Goal: Task Accomplishment & Management: Manage account settings

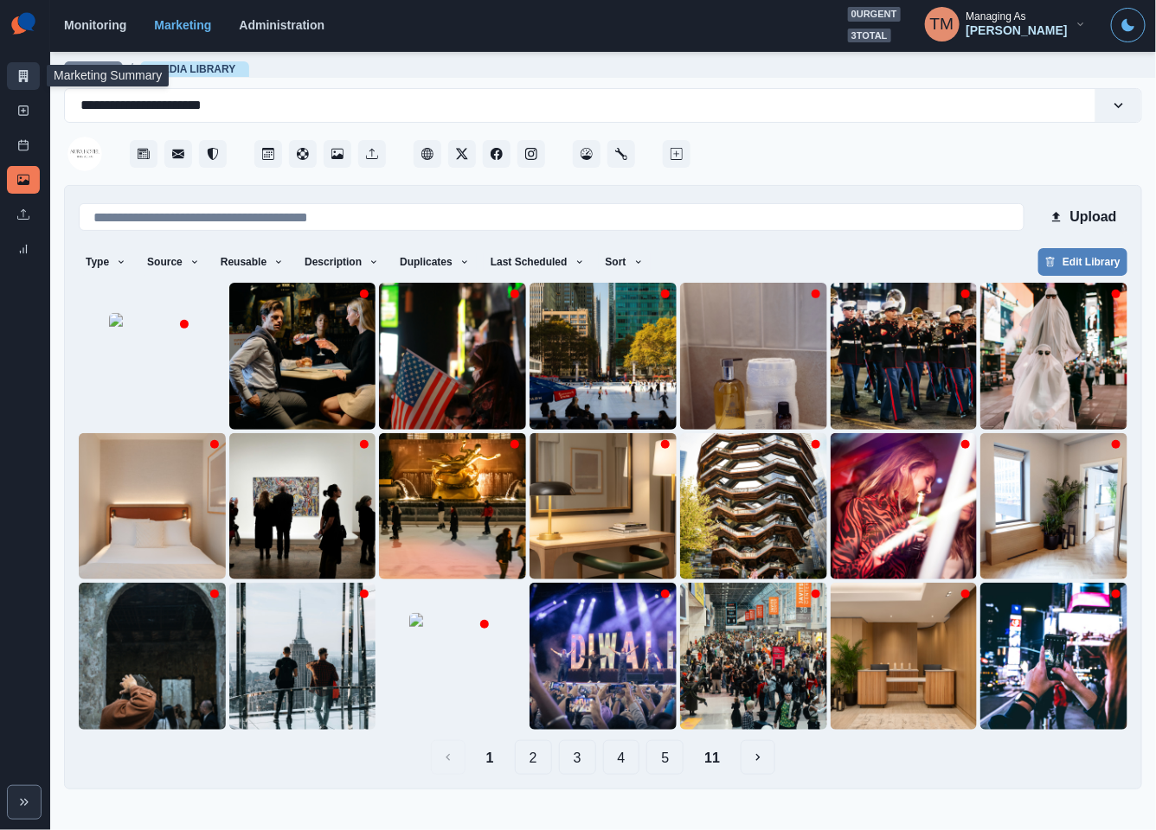
click at [16, 76] on link "Marketing Summary" at bounding box center [23, 76] width 33 height 28
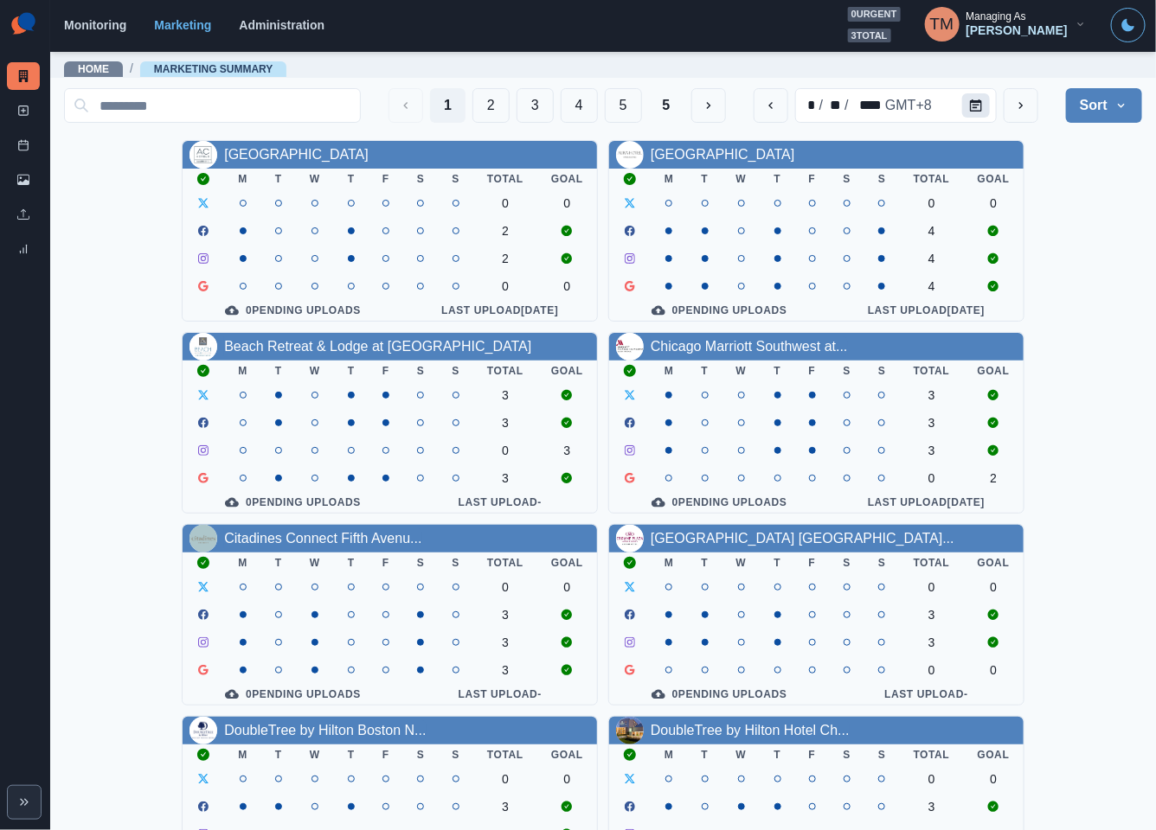
click at [970, 101] on icon "Calendar" at bounding box center [976, 105] width 12 height 12
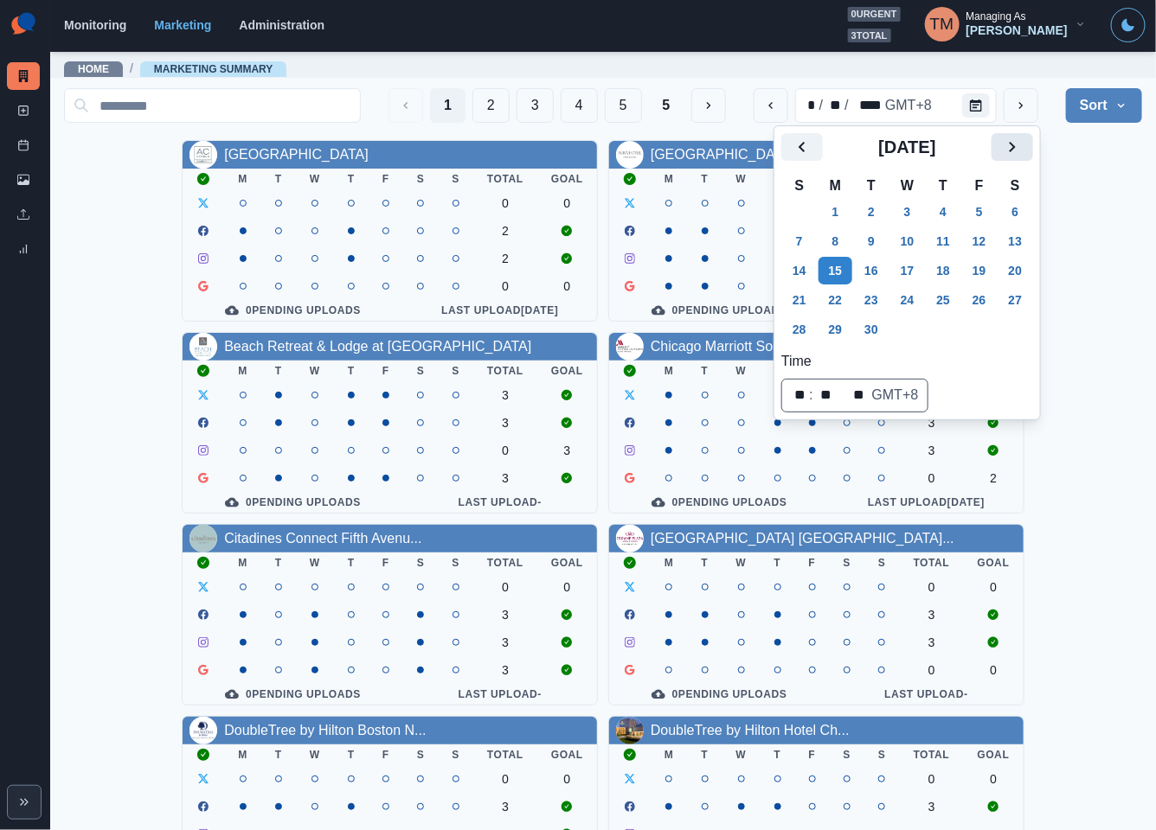
click at [1017, 146] on icon "Next" at bounding box center [1012, 147] width 21 height 21
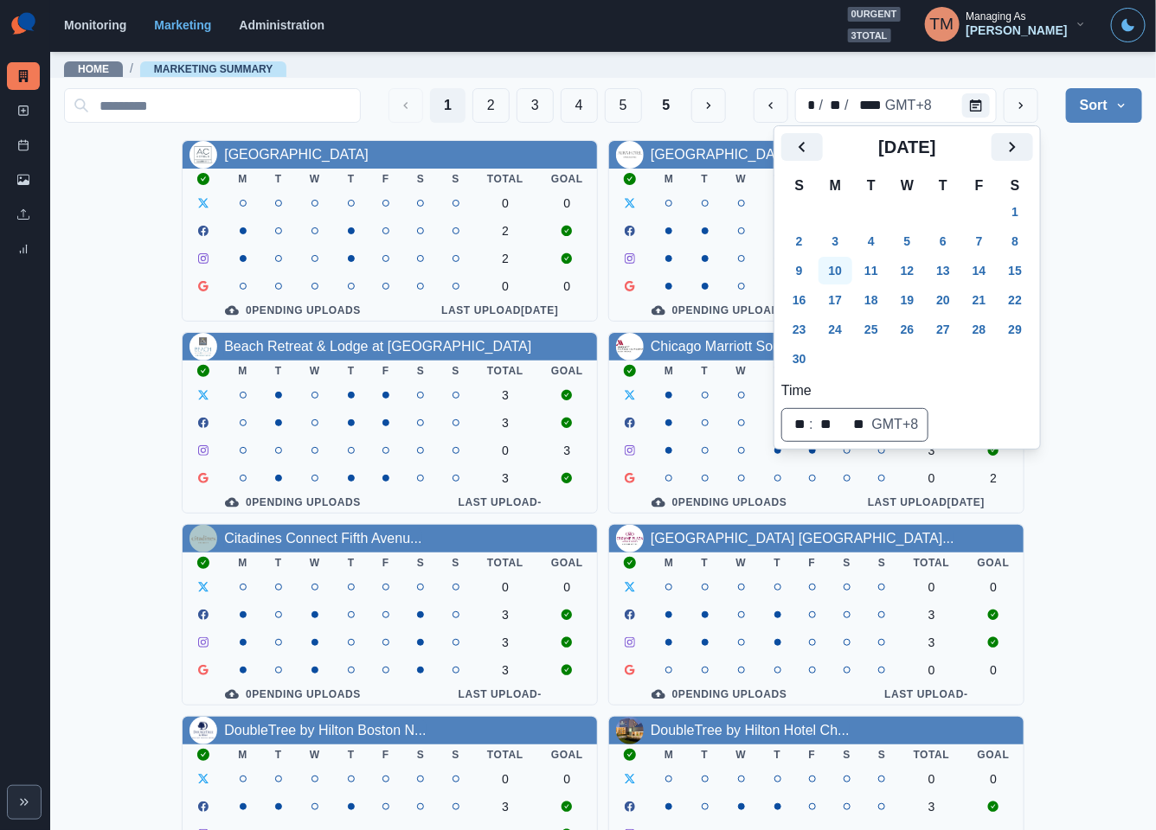
click at [836, 273] on button "10" at bounding box center [835, 271] width 35 height 28
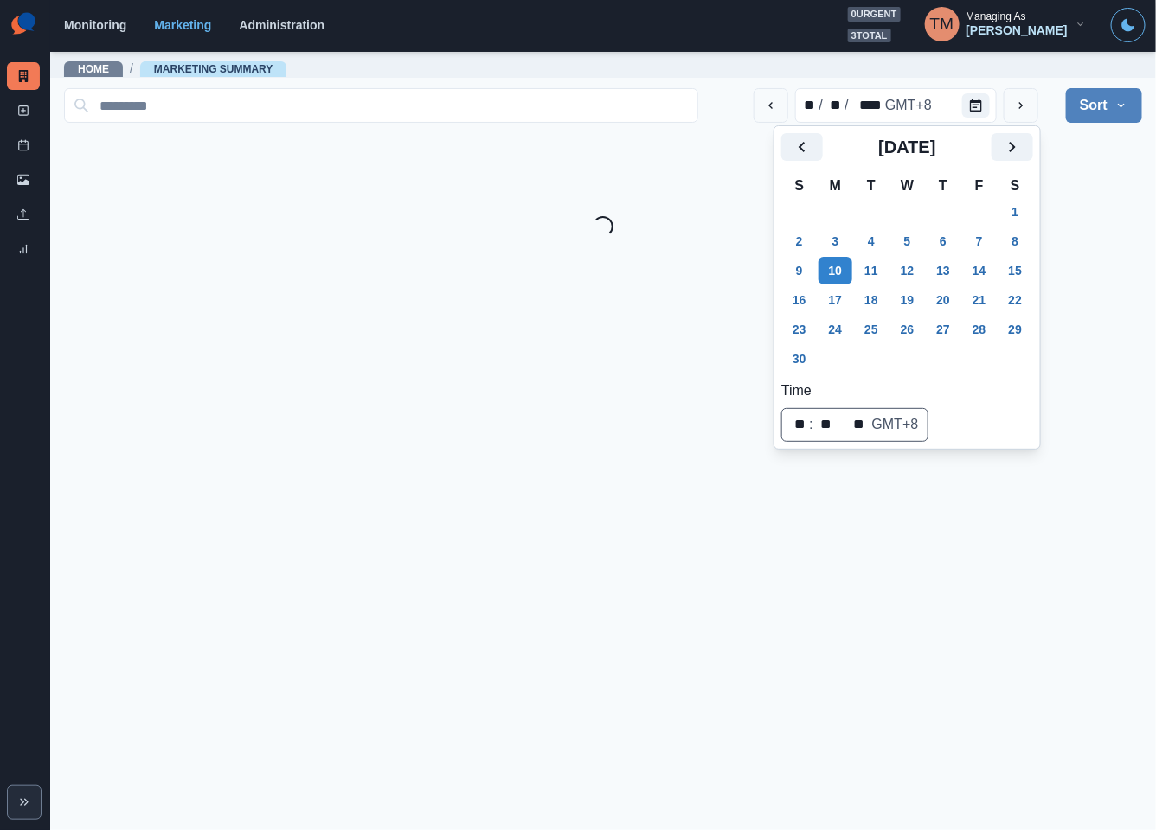
click at [1093, 263] on main "Home / Marketing Summary ** / ** / **** GMT+8 Sort Client Name Uploads Pending …" at bounding box center [603, 440] width 1106 height 780
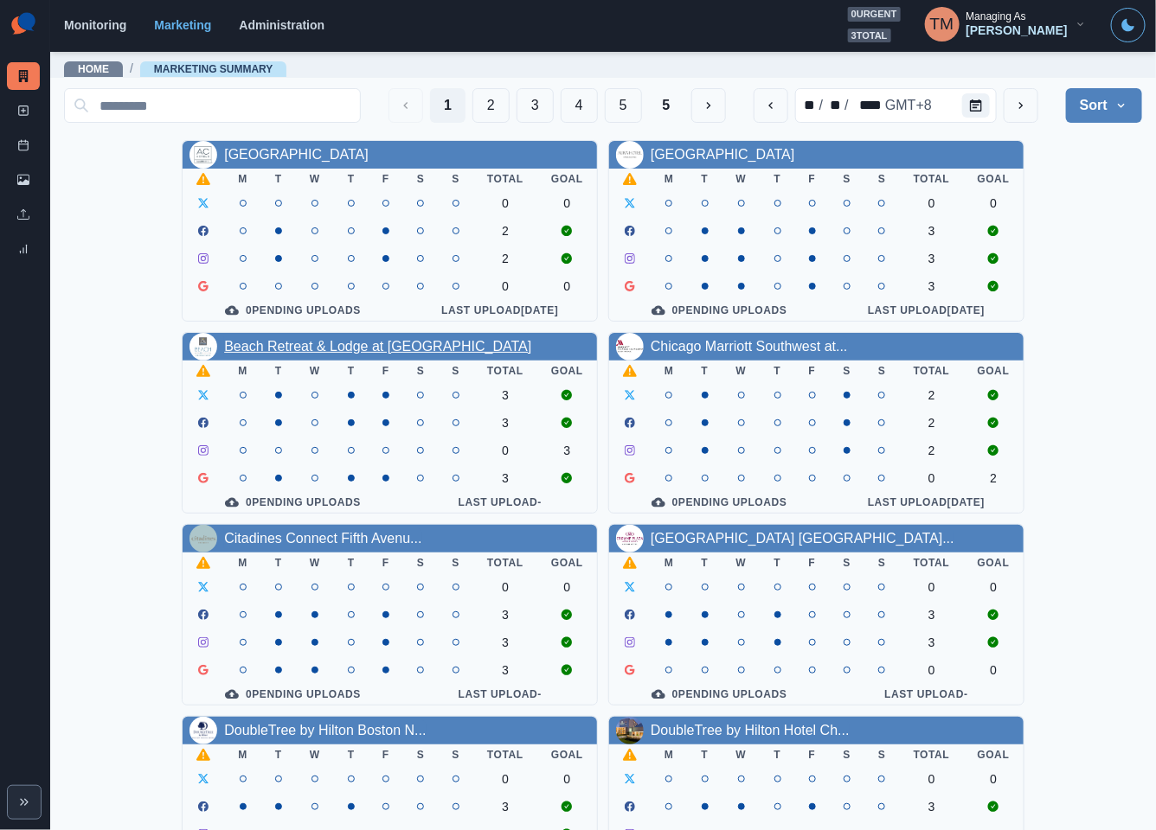
click at [380, 354] on link "Beach Retreat & Lodge at Tahoe" at bounding box center [377, 346] width 307 height 15
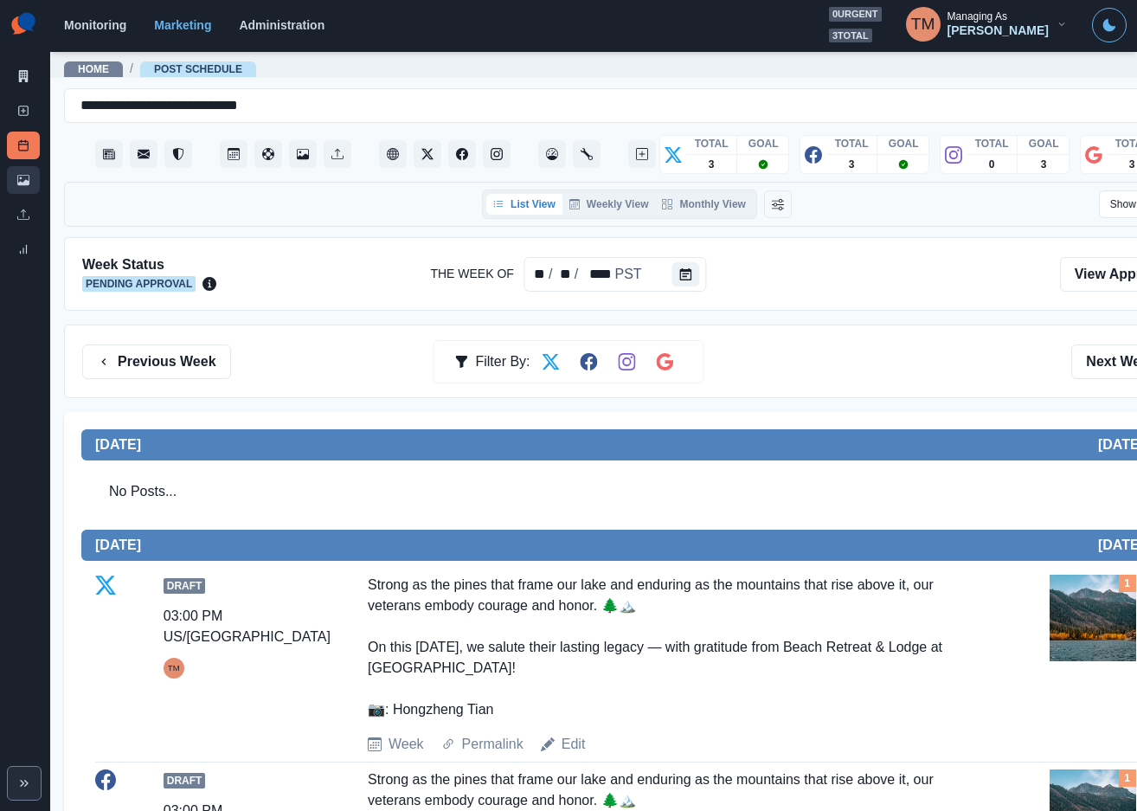
click at [19, 184] on icon at bounding box center [23, 180] width 12 height 10
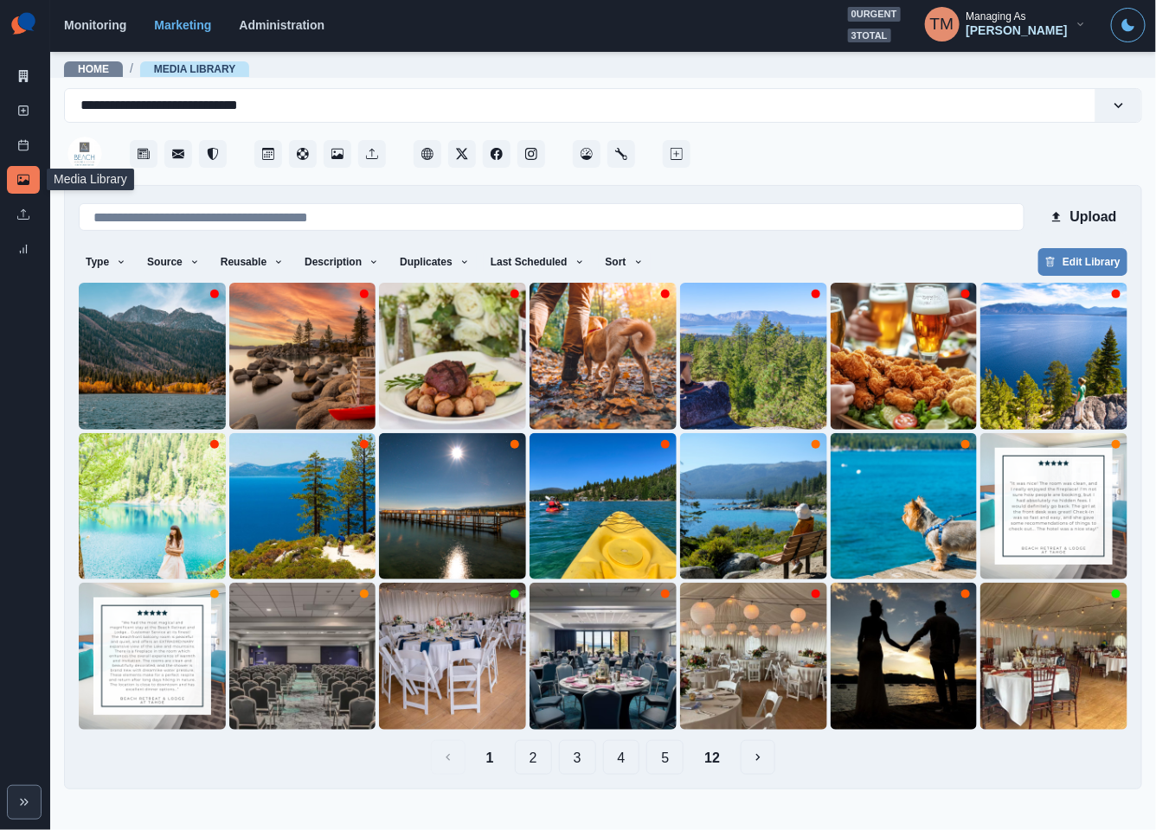
click at [629, 275] on div "Type Any Image Video Source Any Upload Social Manager Found: Instagram Found: G…" at bounding box center [603, 263] width 1048 height 31
click at [633, 265] on icon "button" at bounding box center [638, 262] width 10 height 10
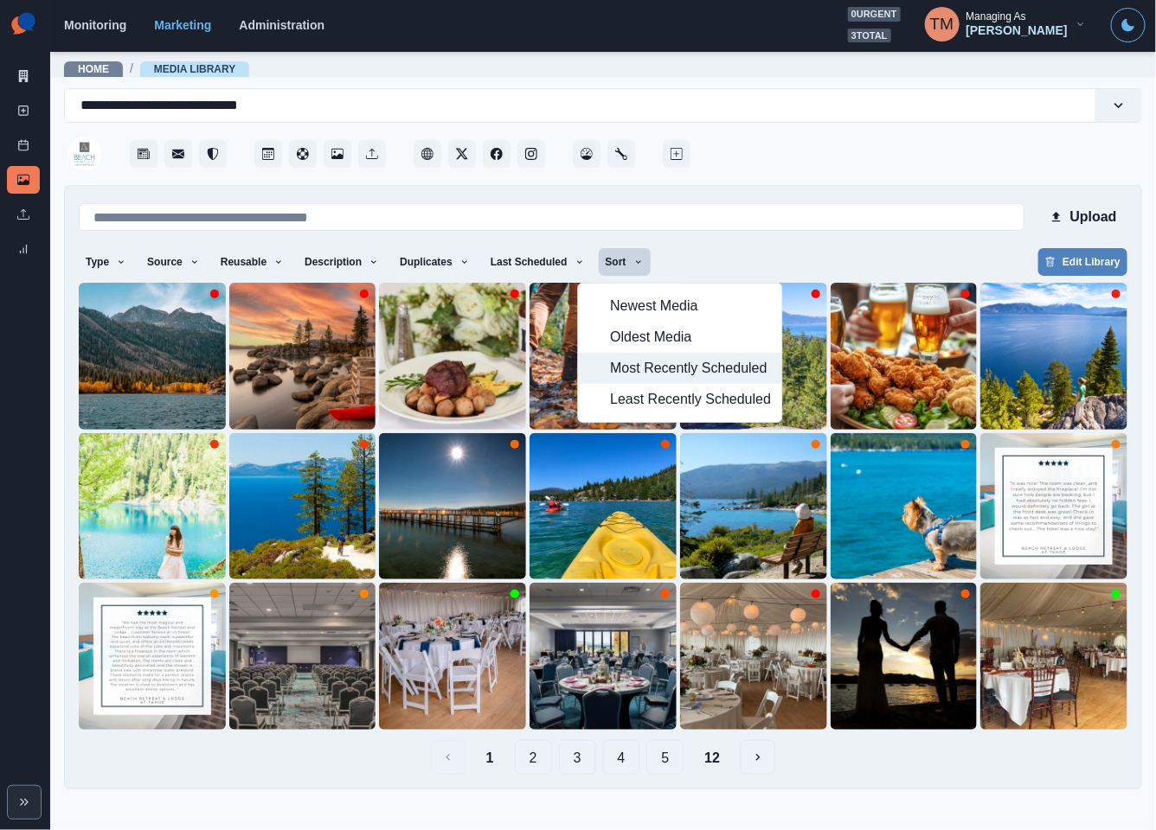
click at [637, 366] on span "Most Recently Scheduled" at bounding box center [690, 368] width 161 height 21
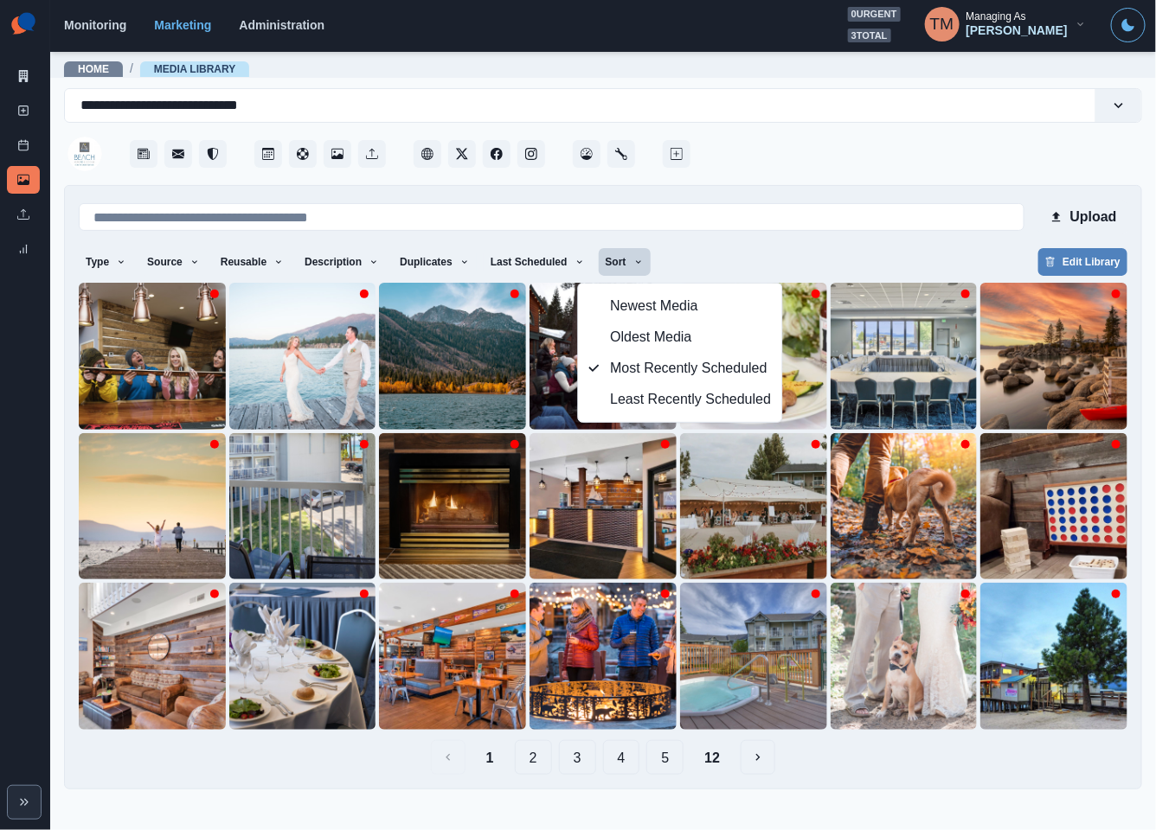
click at [738, 258] on div "Type Any Image Video Source Any Upload Social Manager Found: Instagram Found: G…" at bounding box center [603, 263] width 1048 height 31
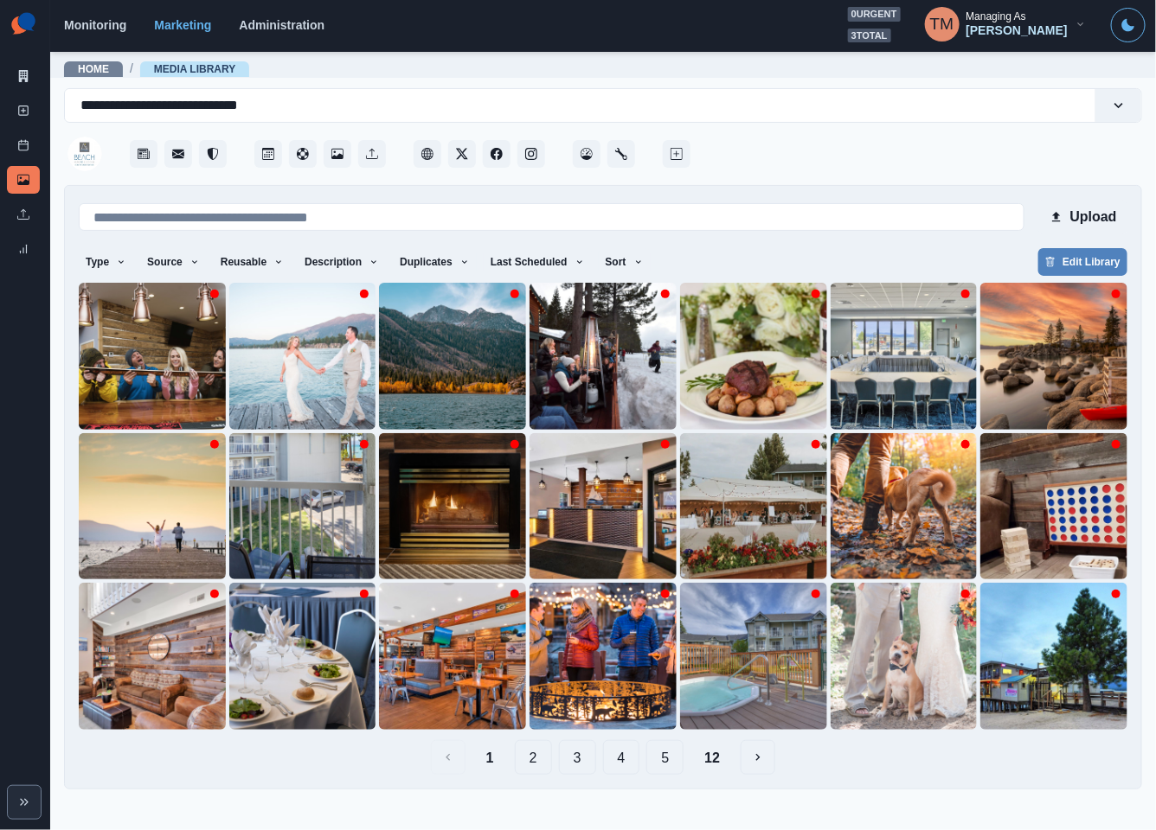
click at [711, 763] on button "12" at bounding box center [711, 758] width 43 height 35
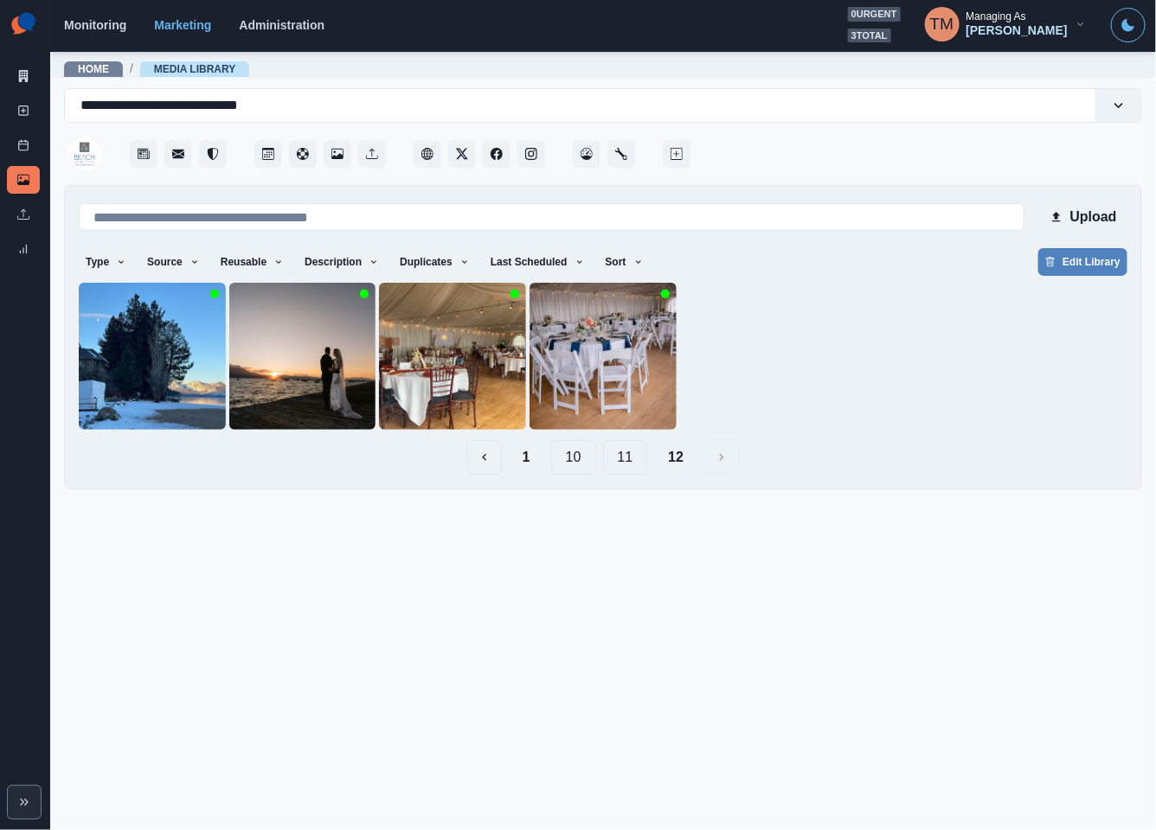
click at [620, 465] on button "11" at bounding box center [625, 457] width 45 height 35
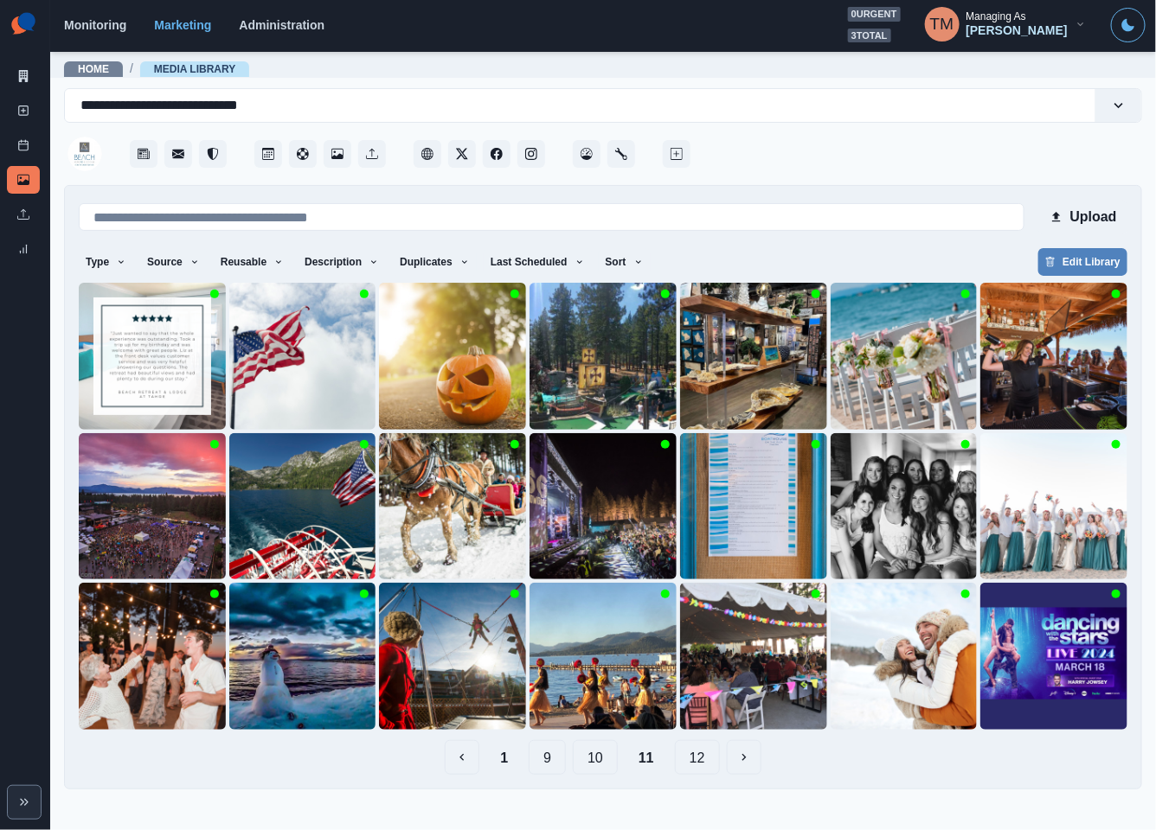
click at [600, 761] on button "10" at bounding box center [595, 758] width 45 height 35
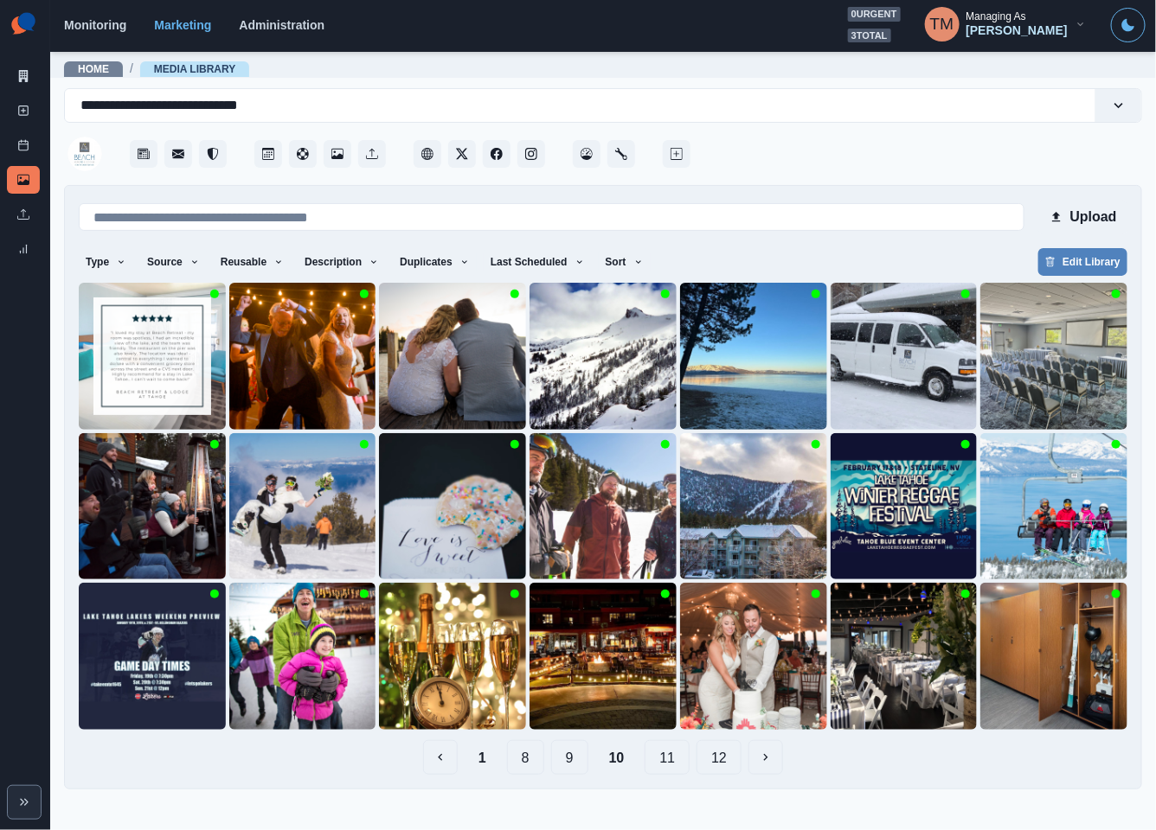
click at [558, 763] on button "9" at bounding box center [569, 758] width 37 height 35
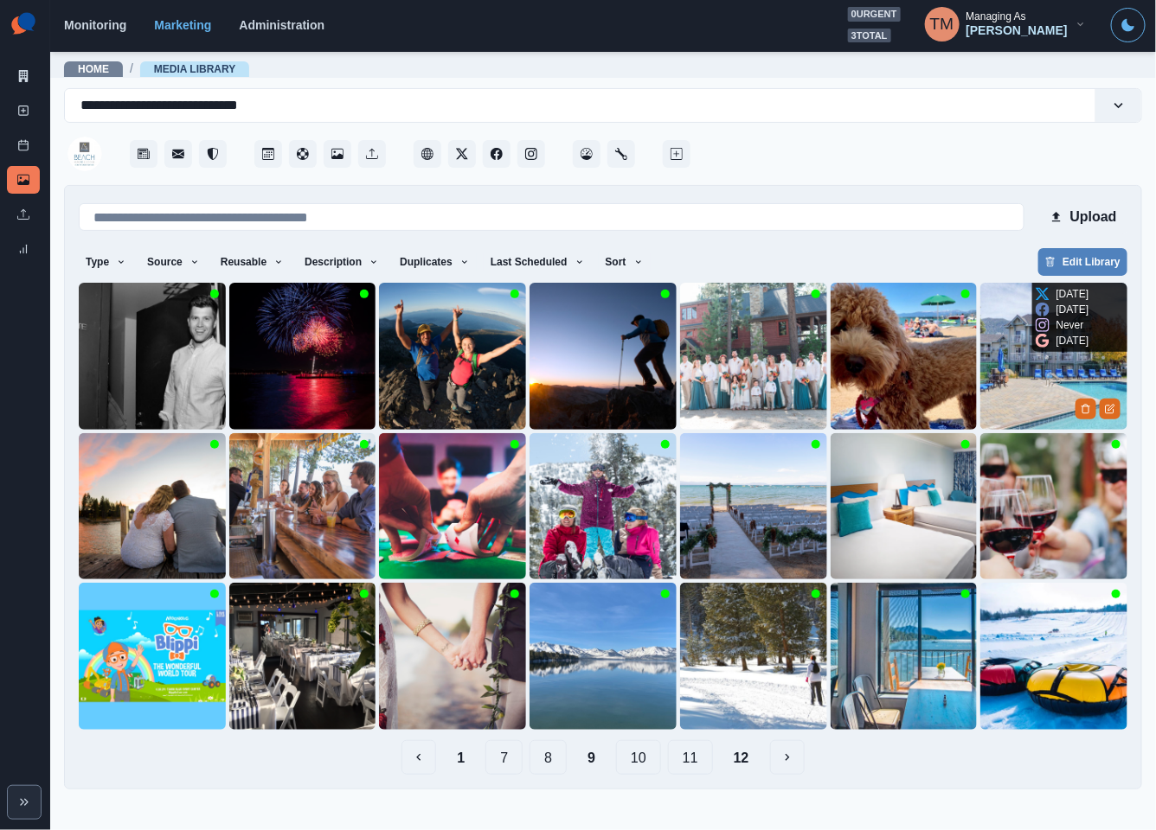
click at [1028, 416] on img at bounding box center [1053, 356] width 147 height 147
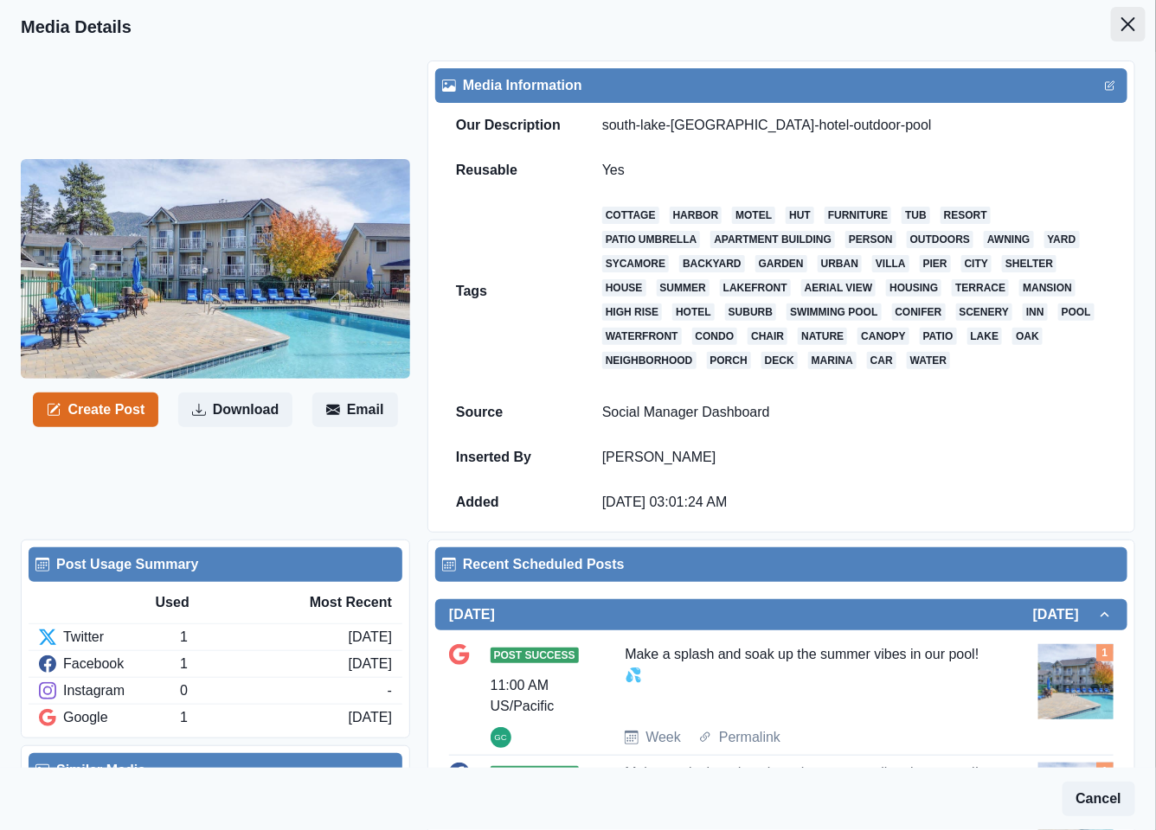
click at [1111, 26] on button "Close" at bounding box center [1128, 24] width 35 height 35
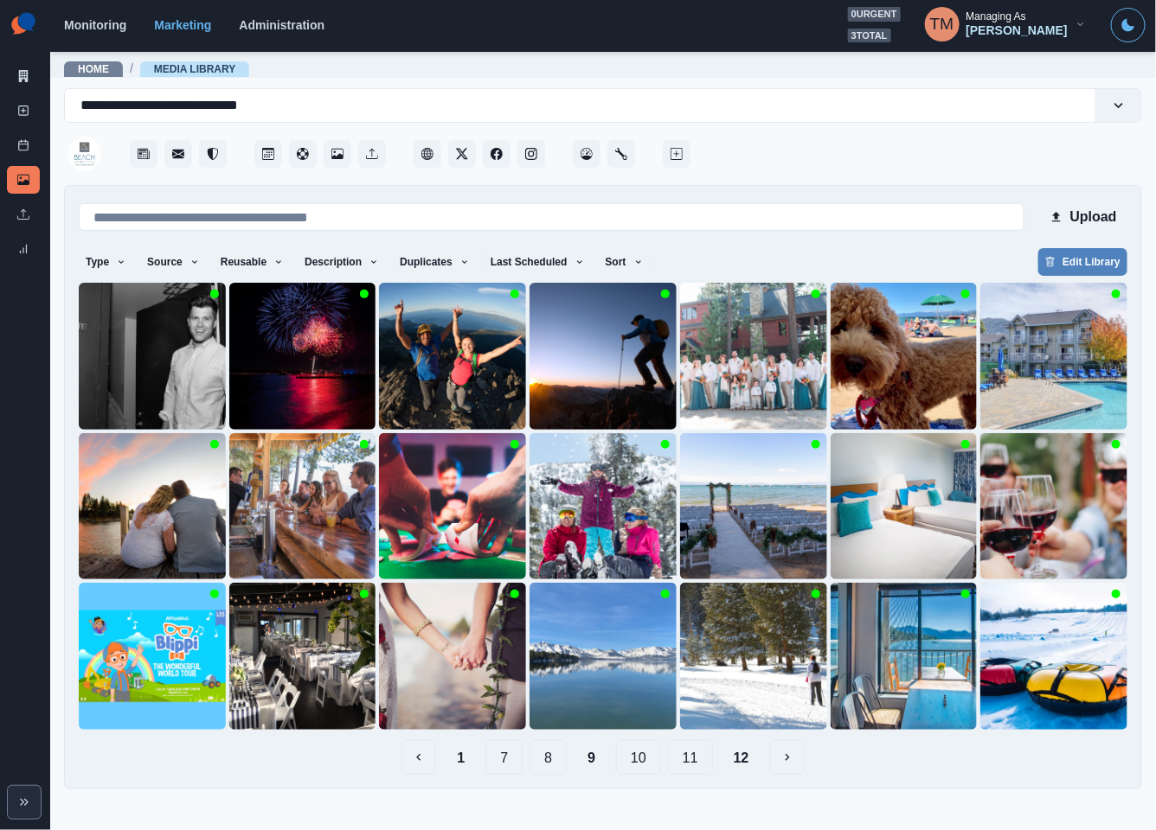
click at [548, 761] on button "8" at bounding box center [547, 758] width 37 height 35
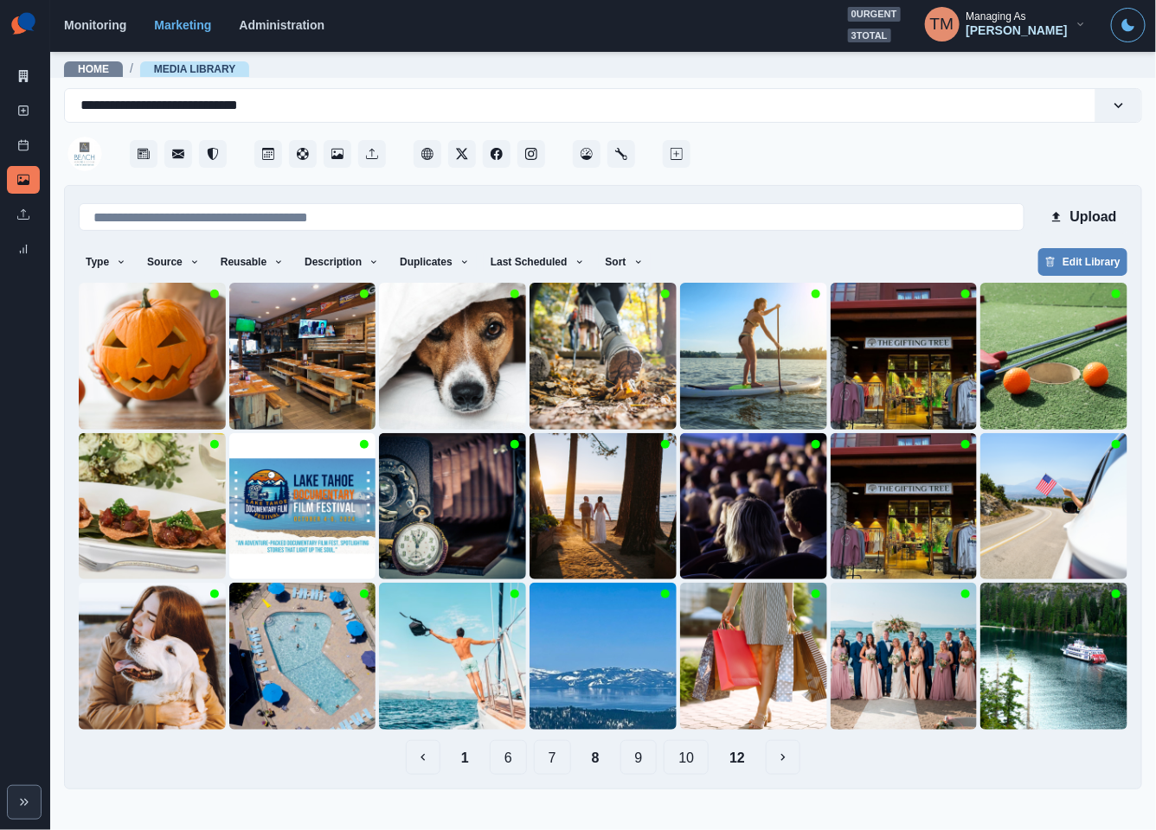
click at [550, 759] on button "7" at bounding box center [552, 758] width 37 height 35
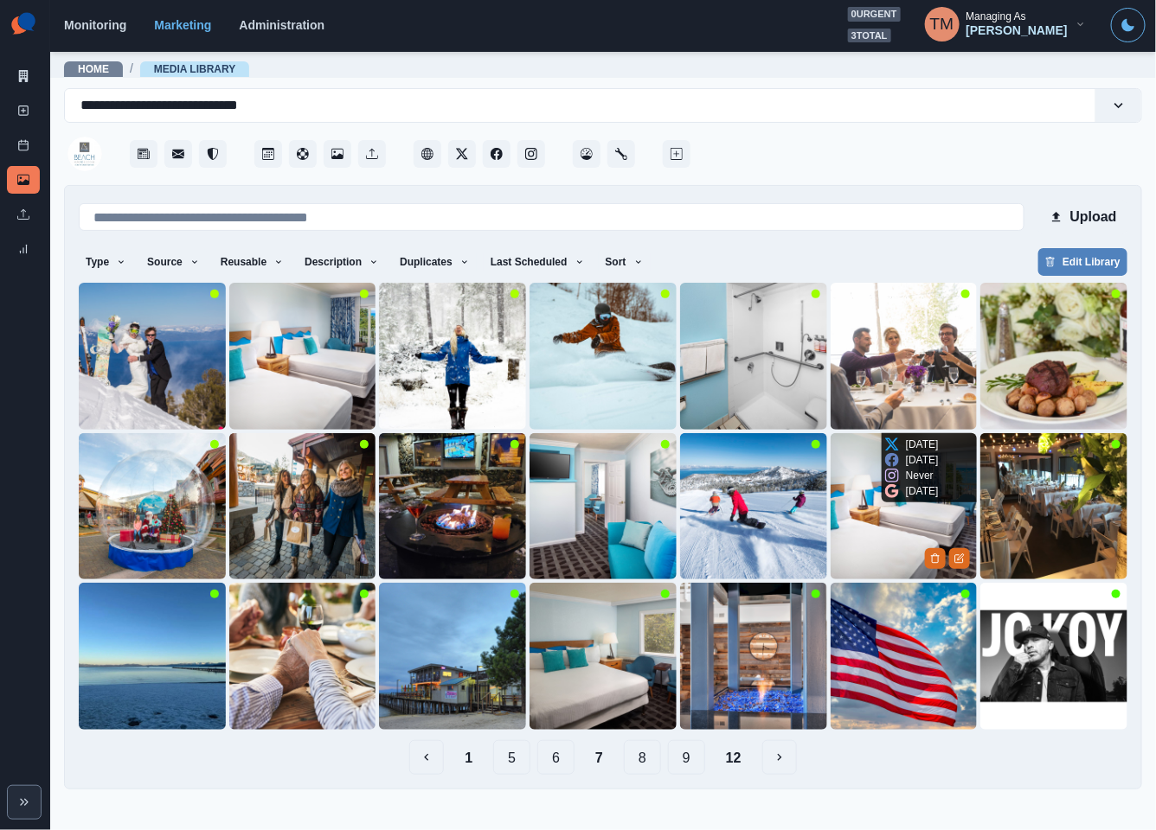
click at [904, 551] on img at bounding box center [903, 506] width 147 height 147
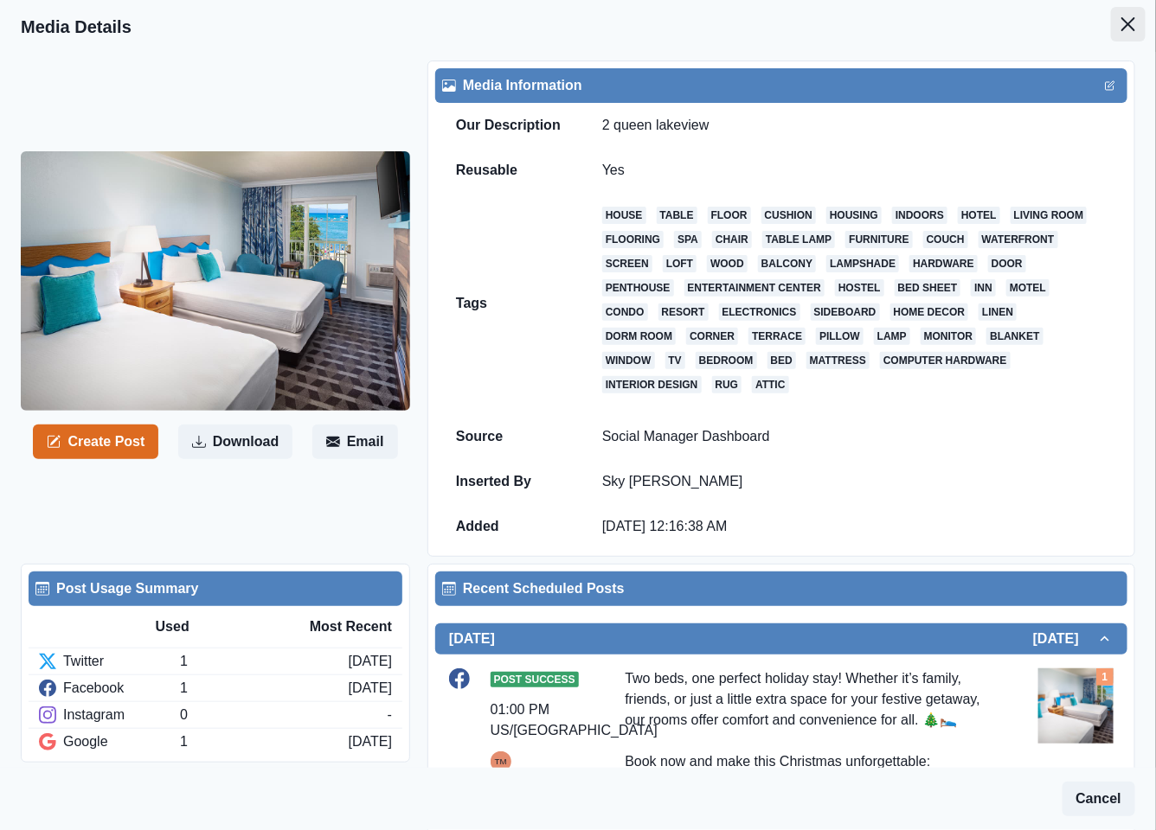
click at [1121, 19] on icon "Close" at bounding box center [1128, 24] width 14 height 14
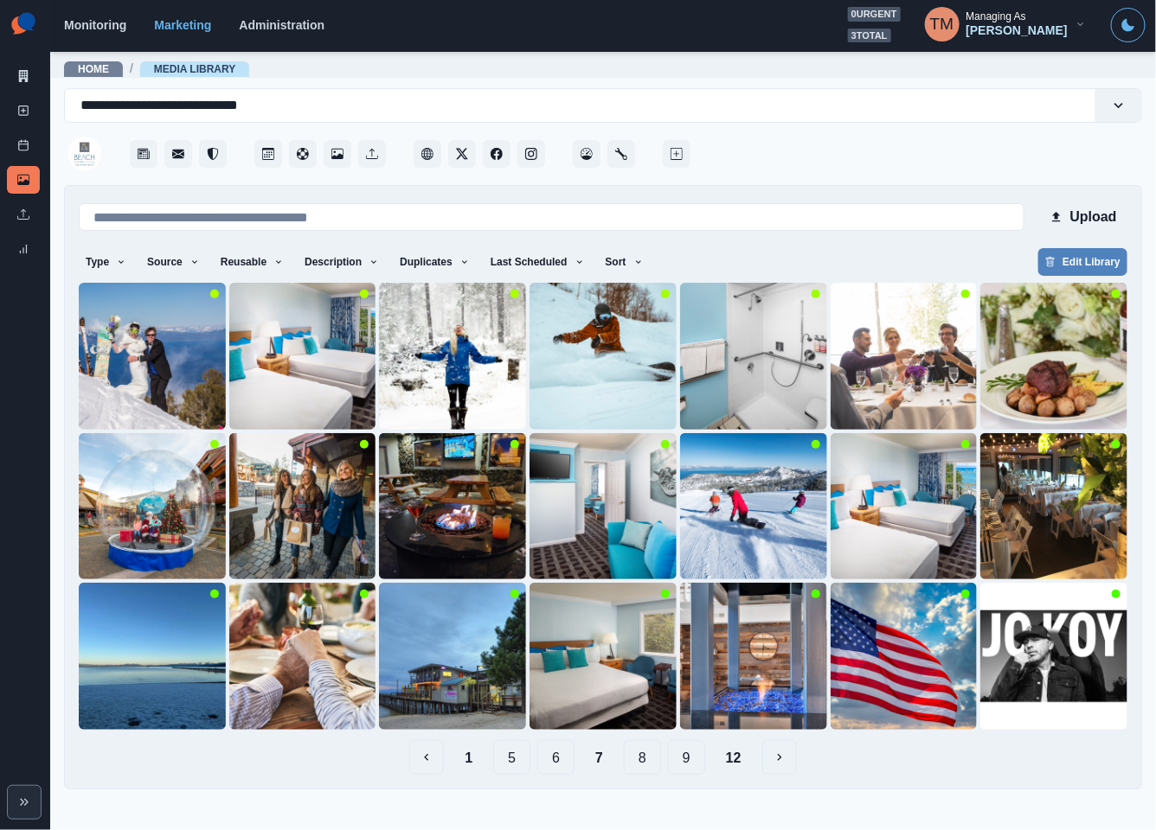
drag, startPoint x: 460, startPoint y: 760, endPoint x: 483, endPoint y: 794, distance: 40.5
click at [478, 794] on main "**********" at bounding box center [603, 440] width 1106 height 780
click at [727, 702] on img at bounding box center [753, 656] width 147 height 147
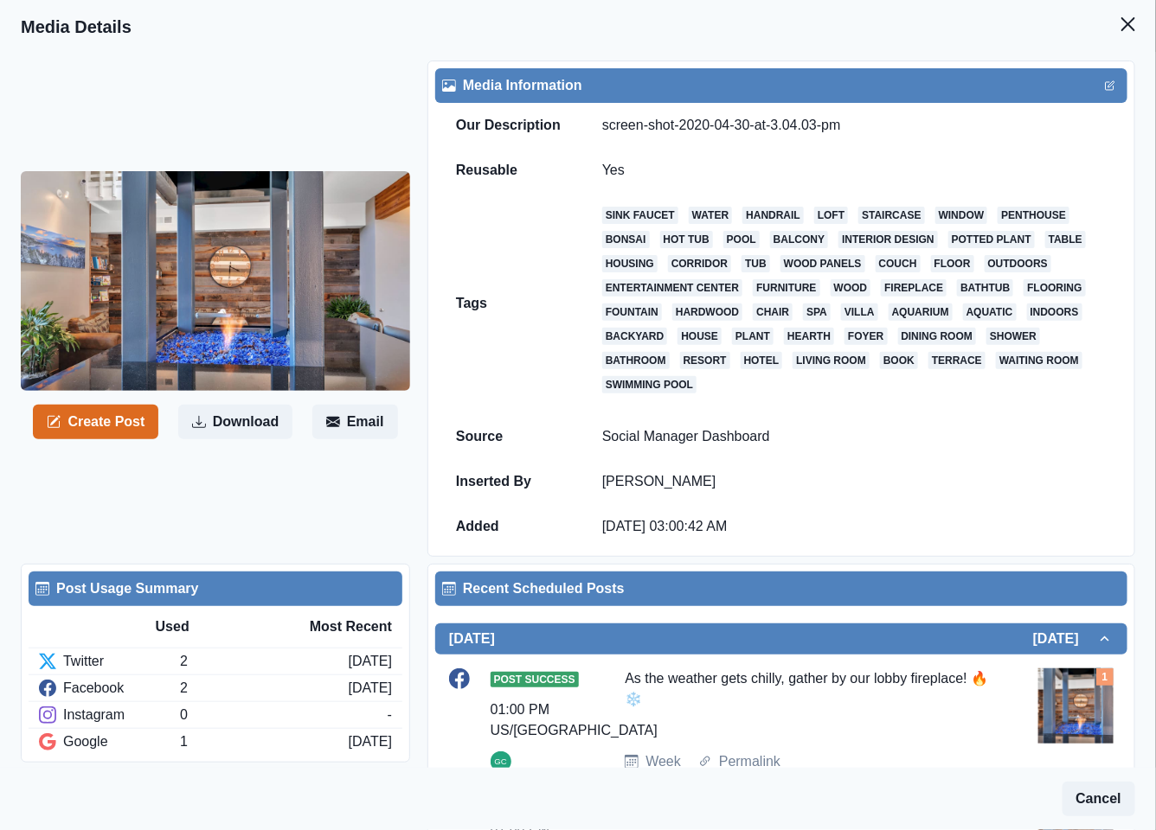
scroll to position [130, 0]
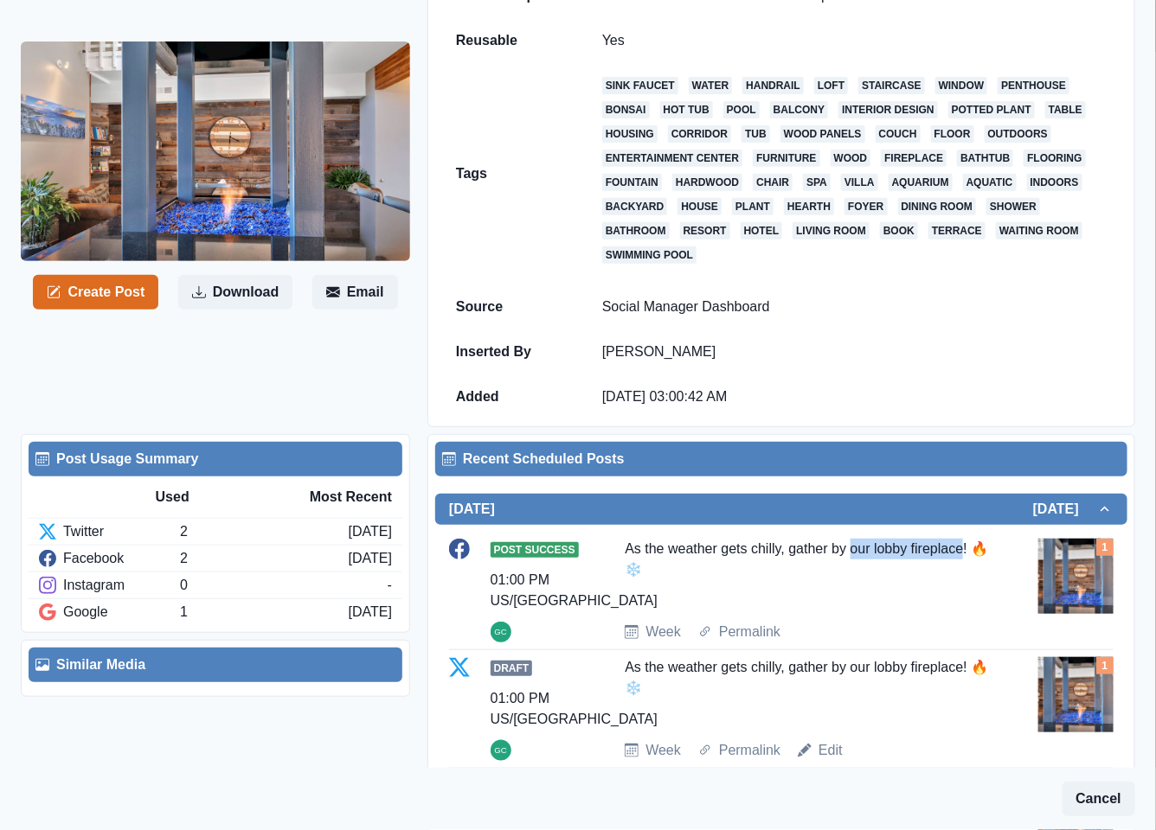
drag, startPoint x: 847, startPoint y: 558, endPoint x: 960, endPoint y: 558, distance: 113.3
click at [960, 558] on div "As the weather gets chilly, gather by our lobby fireplace! 🔥❄️" at bounding box center [807, 573] width 364 height 69
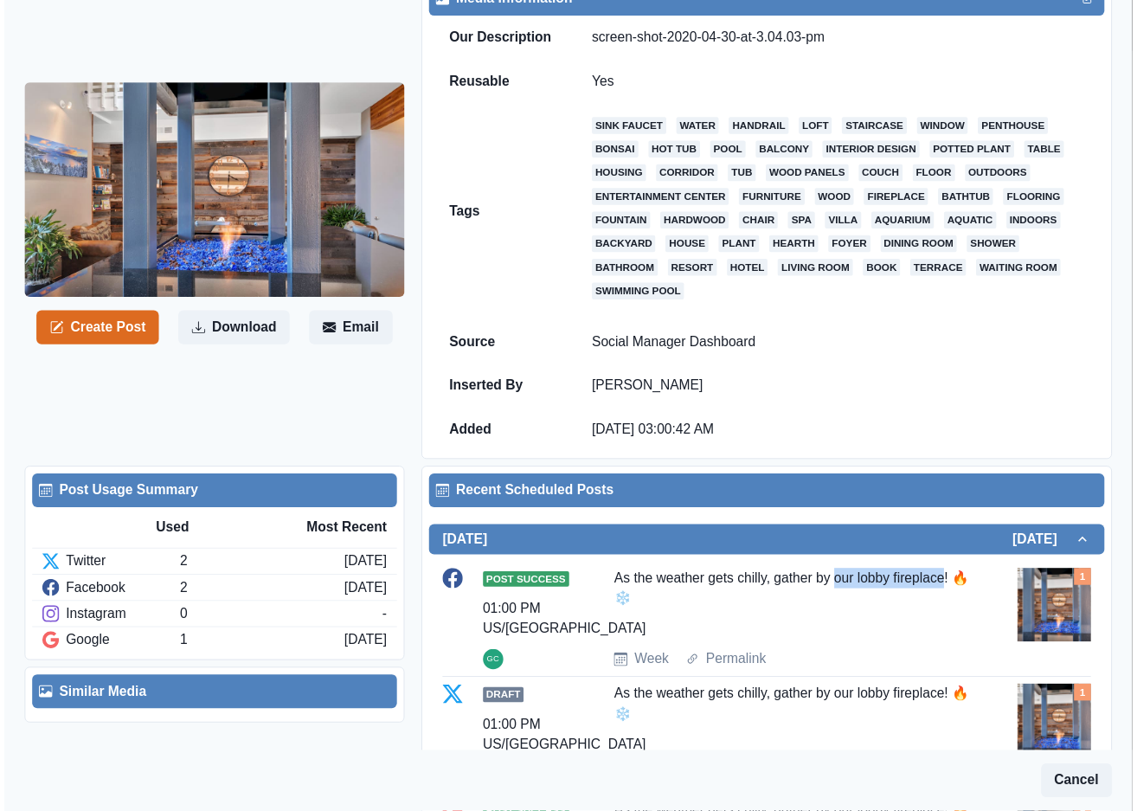
scroll to position [0, 0]
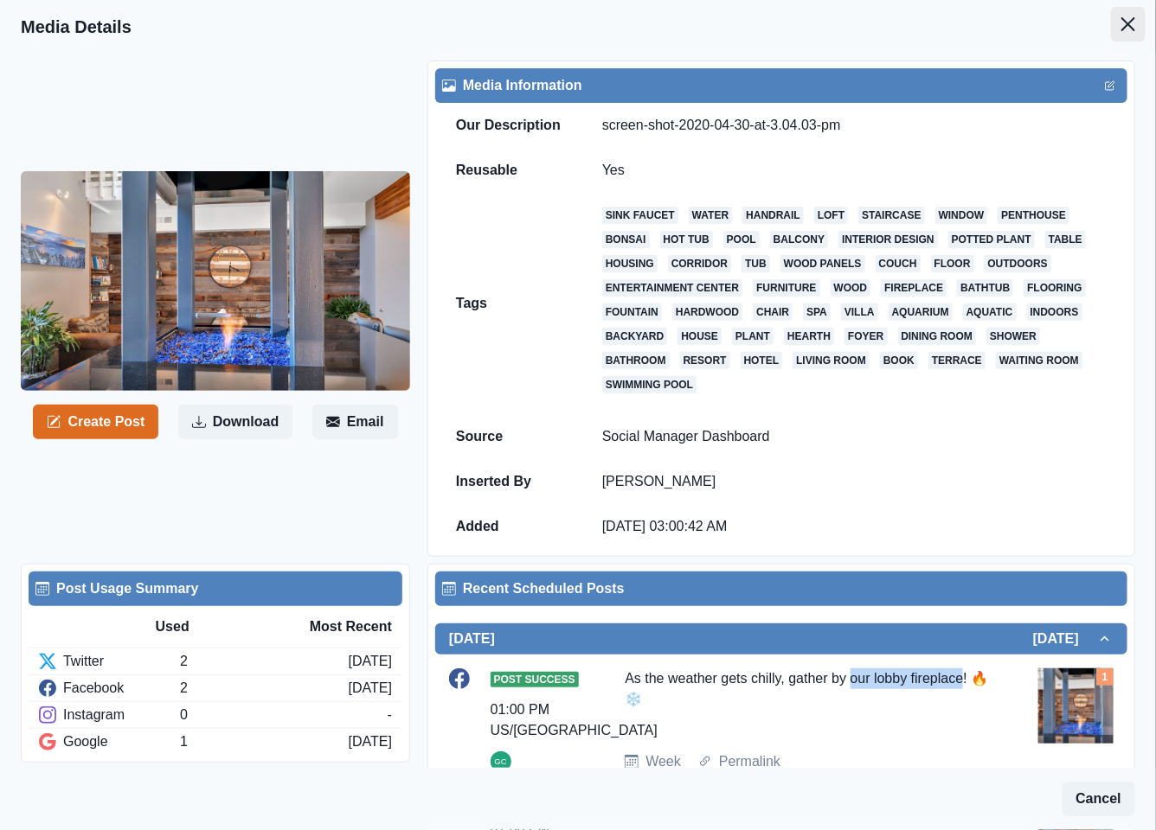
click at [1111, 27] on button "Close" at bounding box center [1128, 24] width 35 height 35
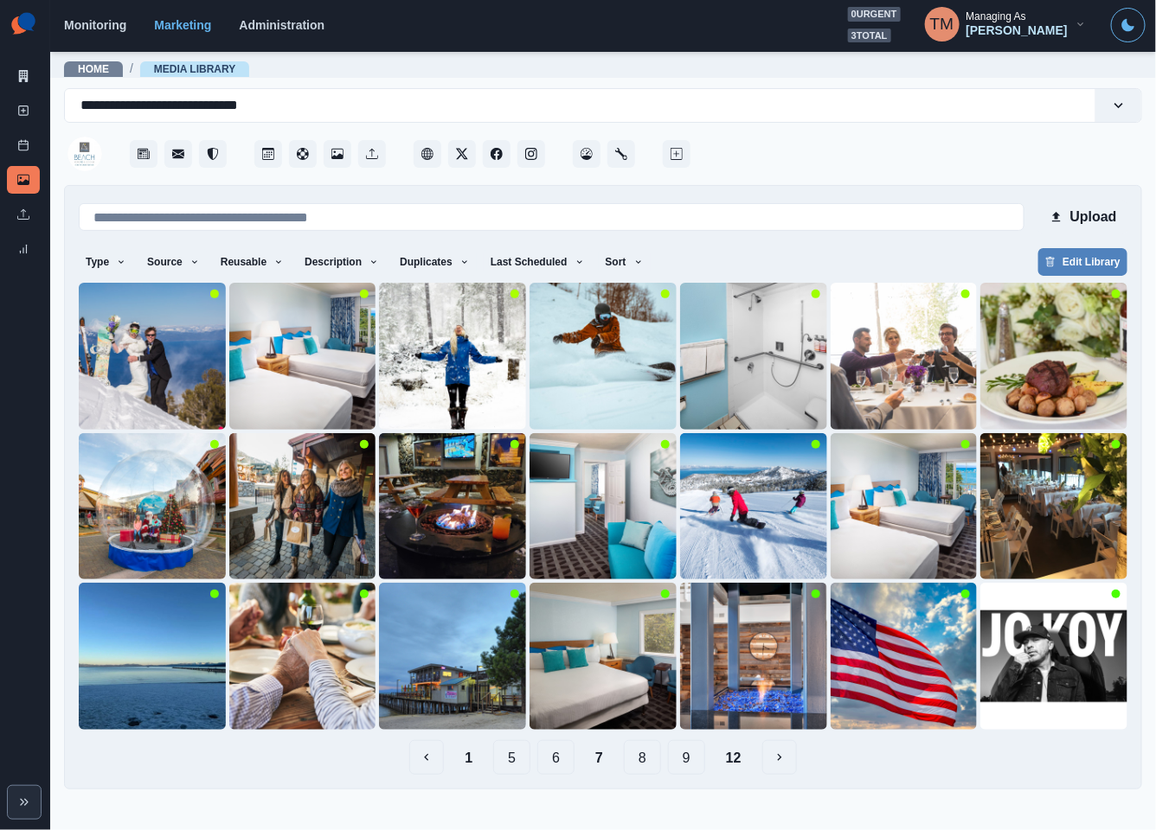
click at [558, 759] on button "6" at bounding box center [555, 758] width 37 height 35
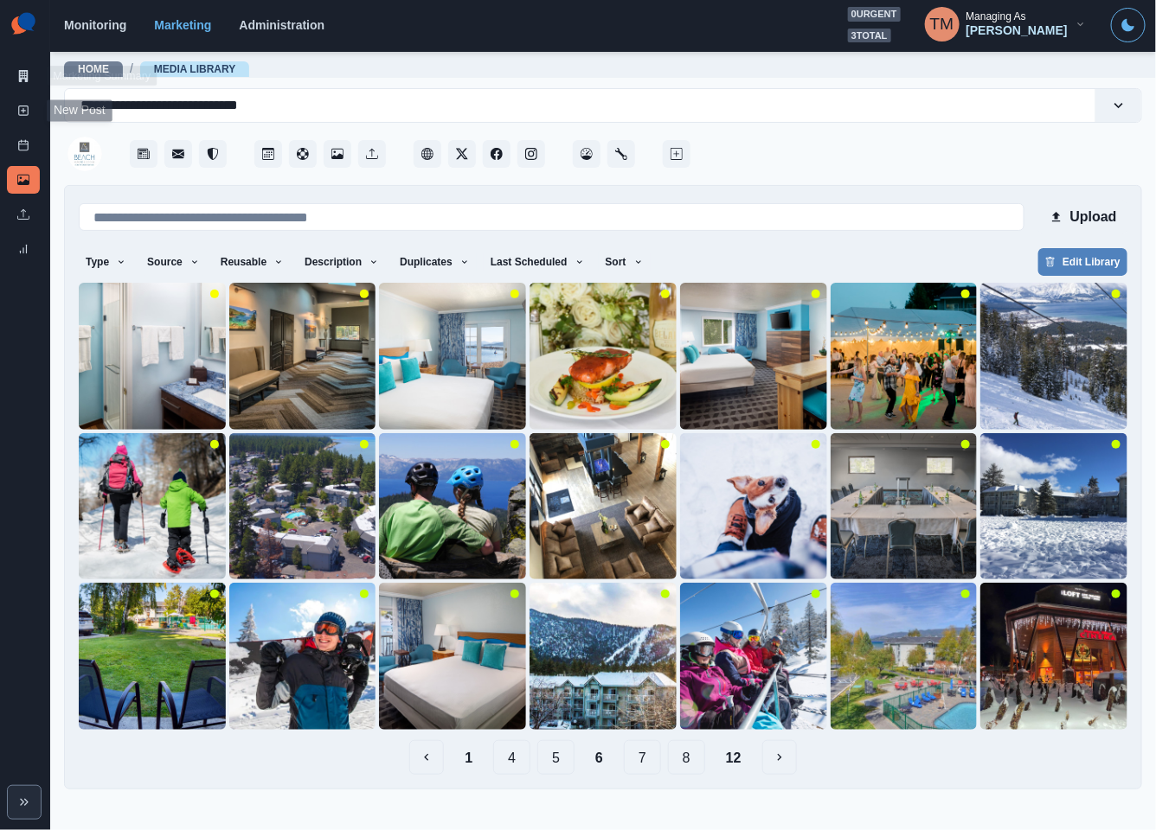
click at [24, 125] on div "New Post" at bounding box center [23, 114] width 33 height 35
click at [23, 115] on rect at bounding box center [24, 111] width 10 height 10
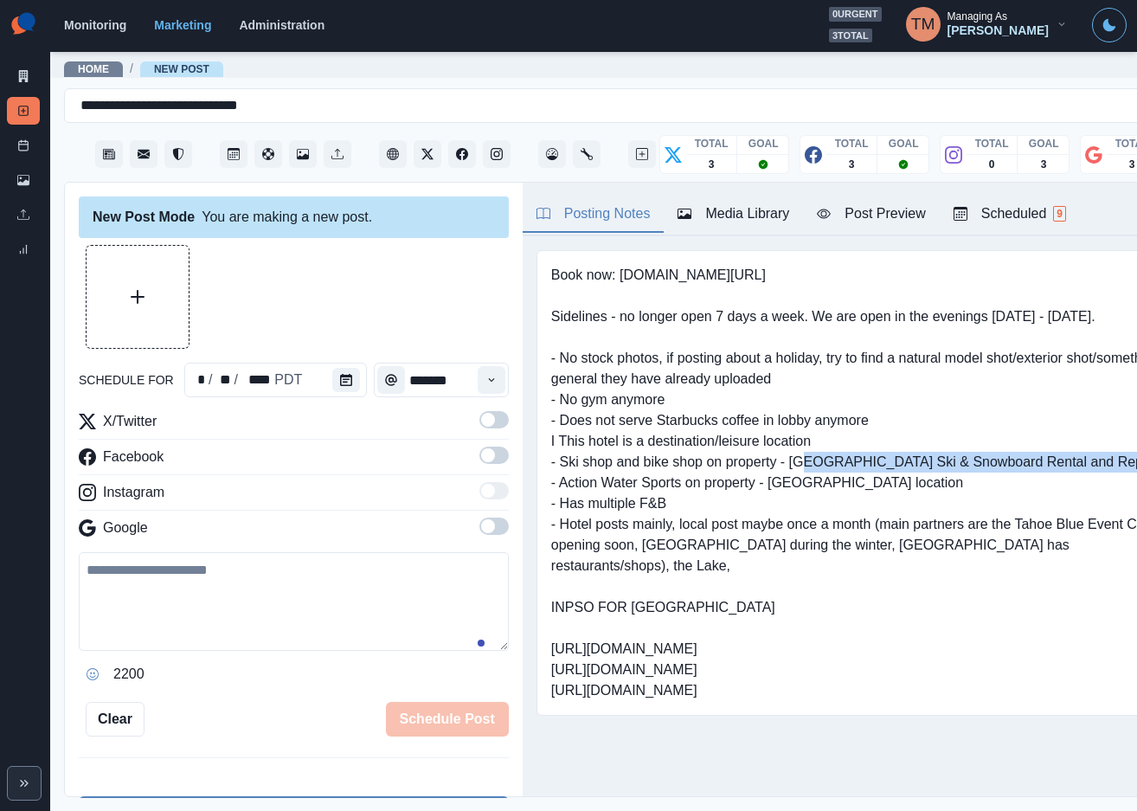
drag, startPoint x: 792, startPoint y: 462, endPoint x: 1109, endPoint y: 462, distance: 316.6
click at [1109, 462] on pre "Book now: www.bit.ly/3QSZftL Sidelines - no longer open 7 days a week. We are o…" at bounding box center [865, 483] width 629 height 436
copy pre "Pyramid Peak Ski & Snowboard Rental and Repair"
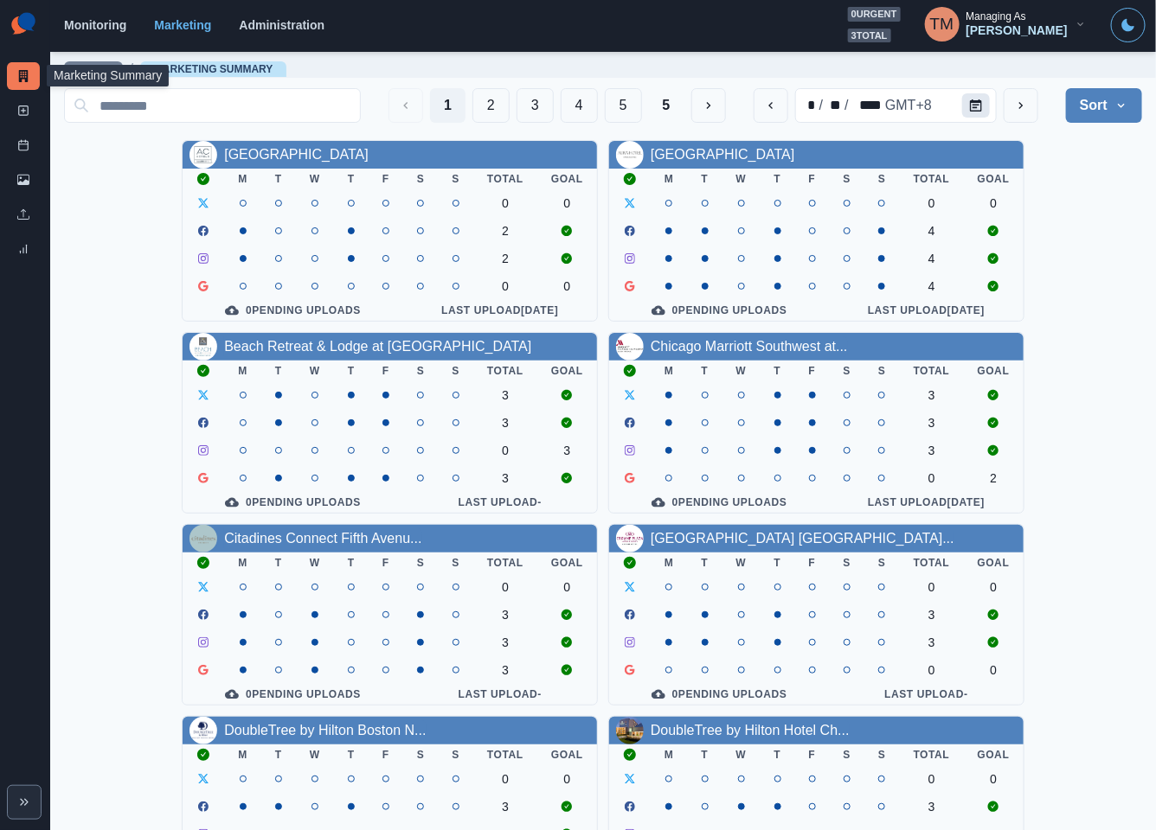
click at [970, 109] on icon "Calendar" at bounding box center [976, 105] width 12 height 12
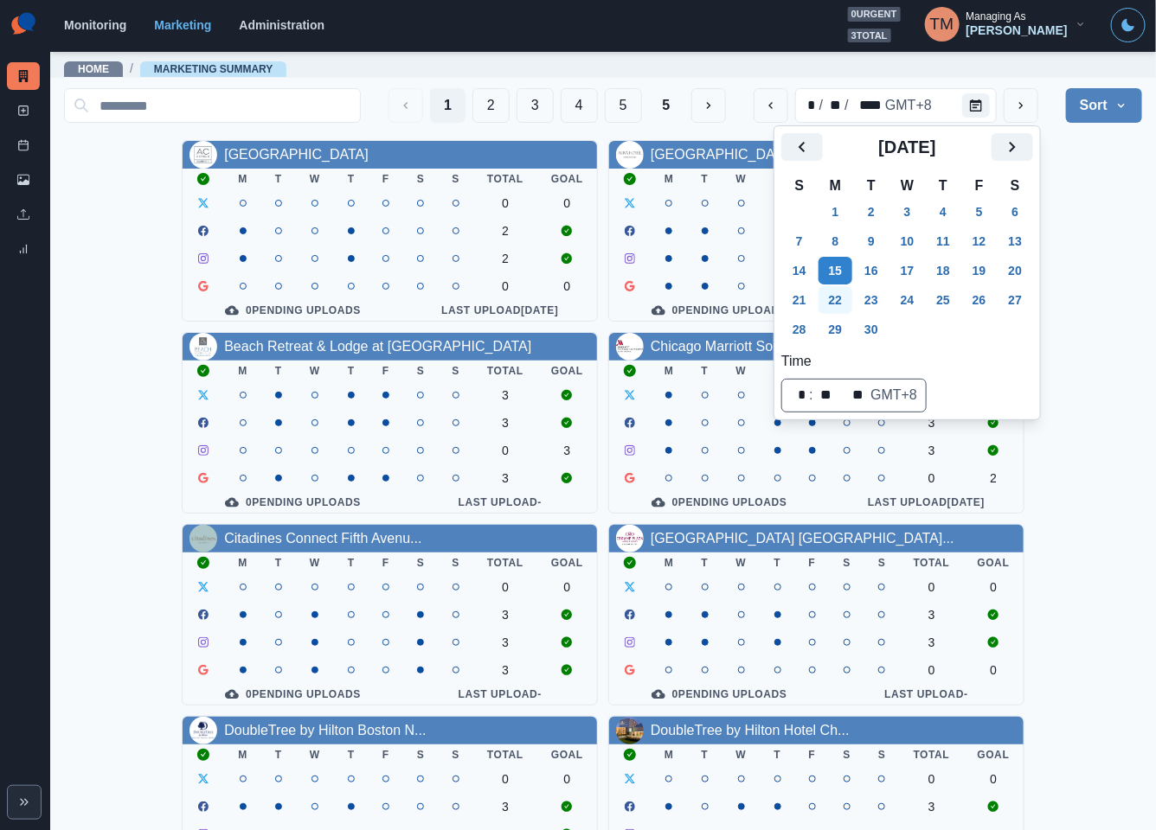
click at [831, 294] on button "22" at bounding box center [835, 300] width 35 height 28
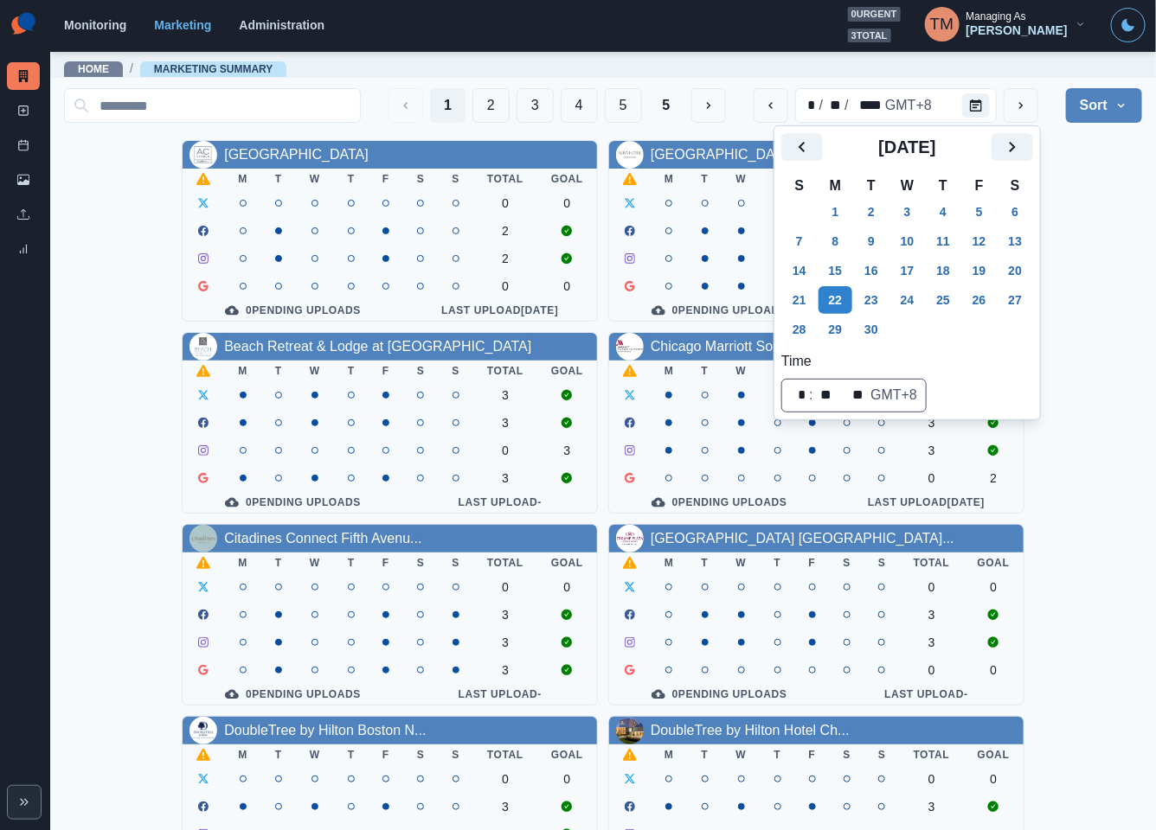
click at [1093, 276] on div "AC Hotel Atlanta Downtown M T W T F S S Total Goal 0 0 2 2 0 0 0 Pending Upload…" at bounding box center [603, 711] width 1078 height 1142
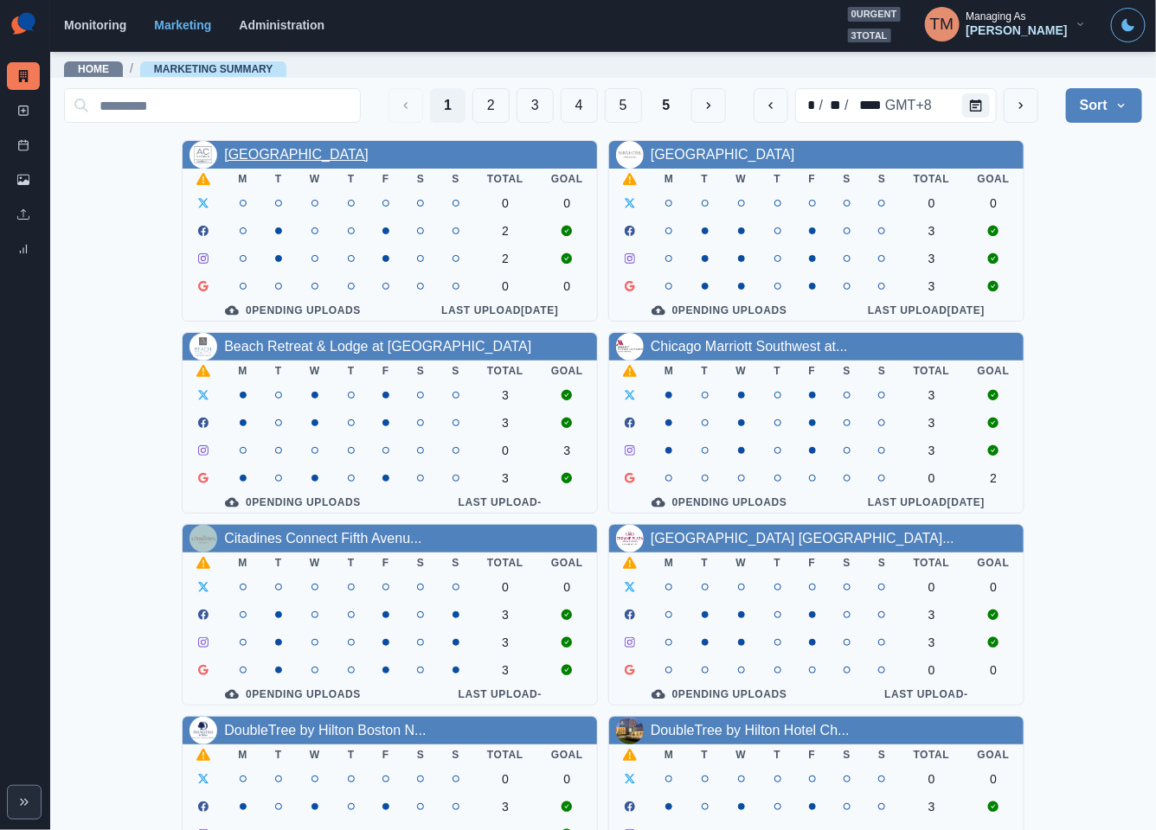
click at [317, 162] on link "AC Hotel Atlanta Downtown" at bounding box center [296, 154] width 144 height 15
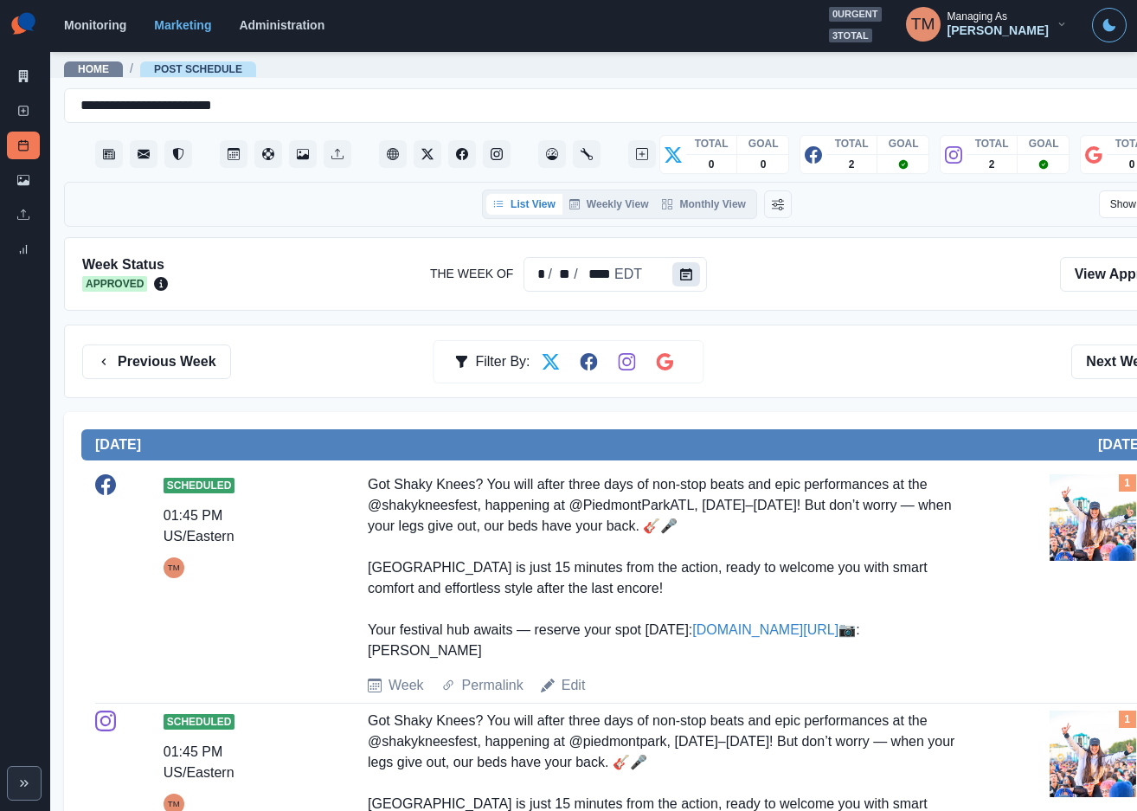
click at [683, 280] on icon "Calendar" at bounding box center [686, 274] width 12 height 12
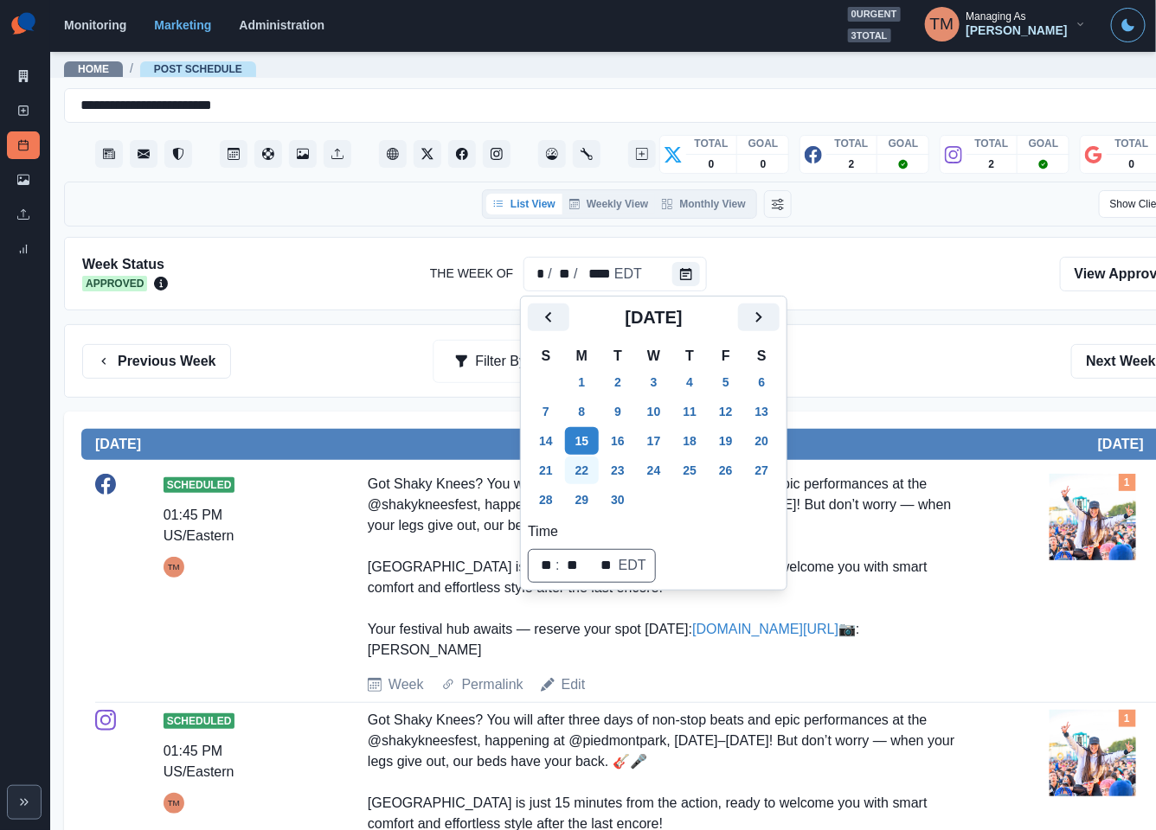
click at [584, 473] on button "22" at bounding box center [582, 471] width 35 height 28
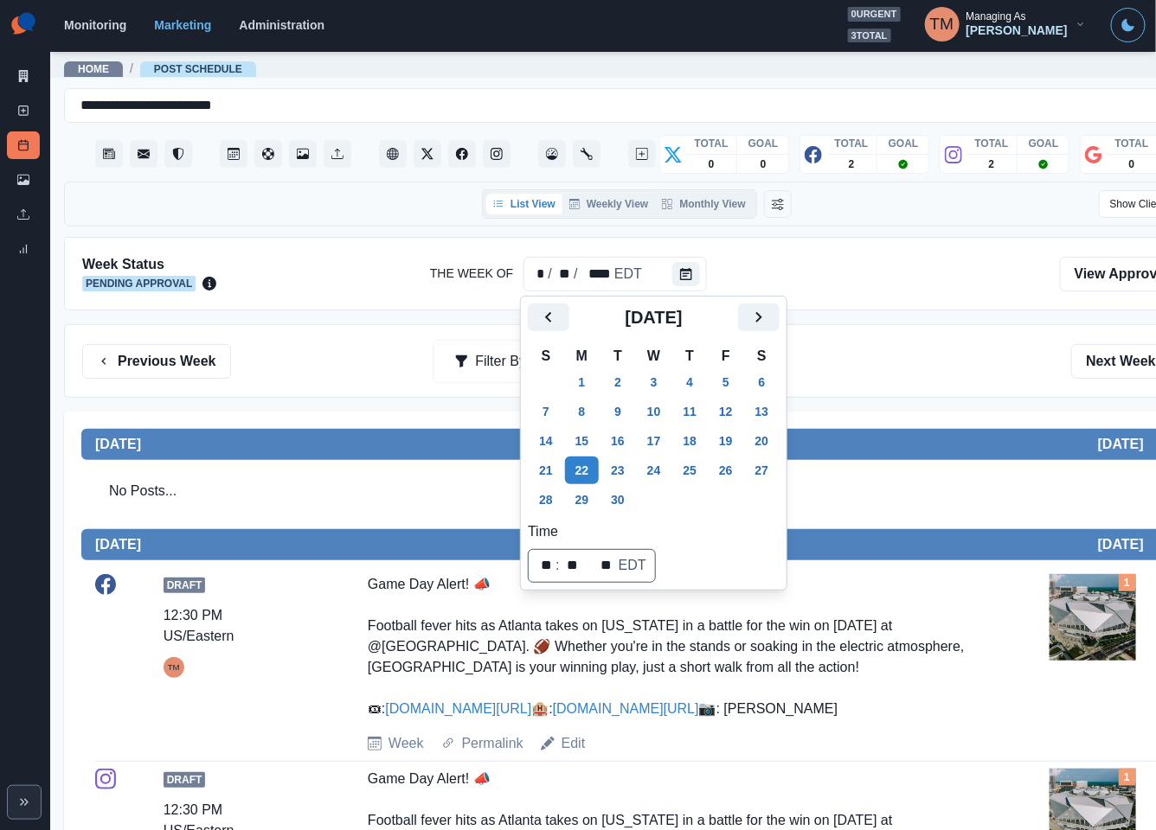
click at [898, 367] on div "Previous Week Filter By: Next Week" at bounding box center [636, 361] width 1109 height 35
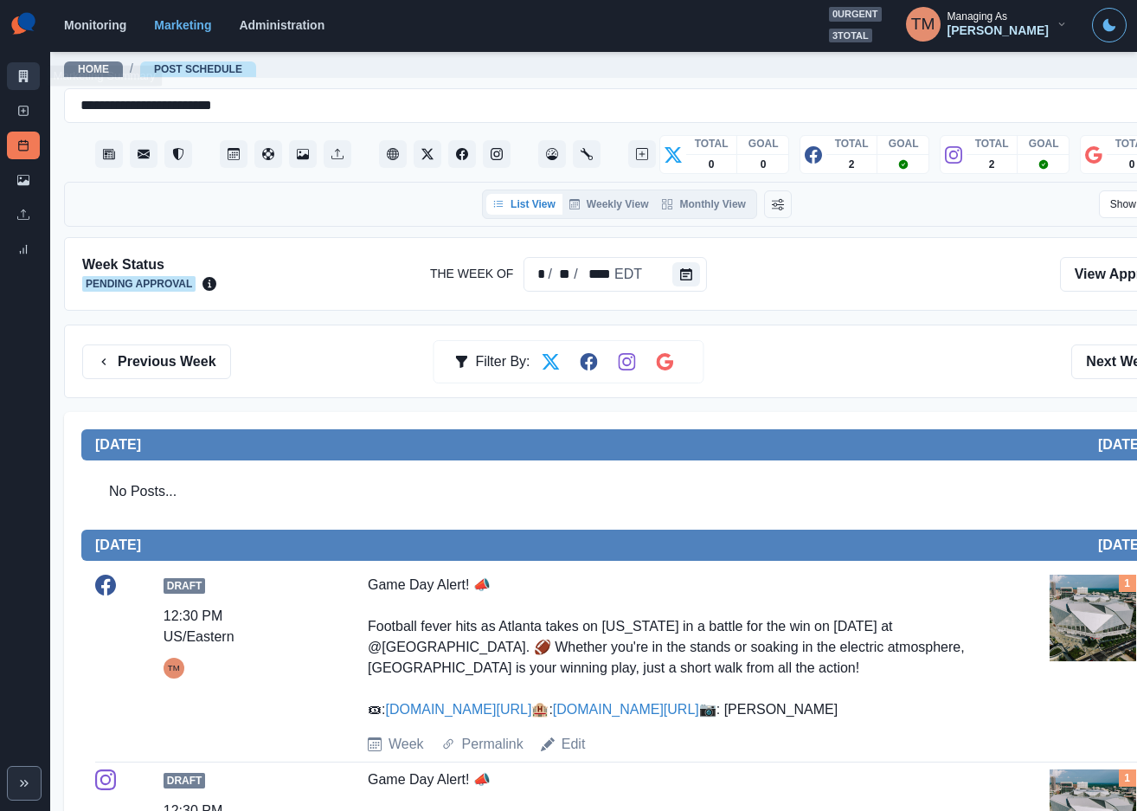
click at [22, 70] on icon at bounding box center [23, 76] width 12 height 12
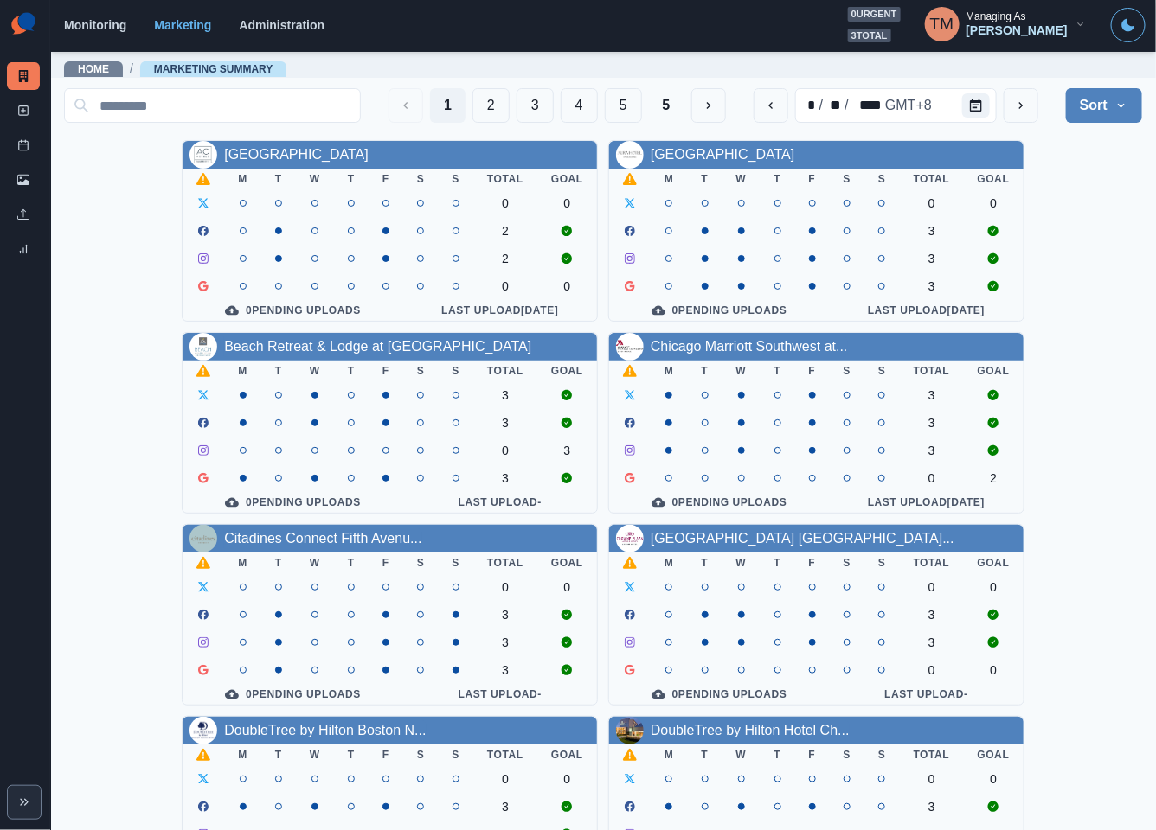
click at [999, 32] on div "Tony Manalo" at bounding box center [1016, 30] width 101 height 15
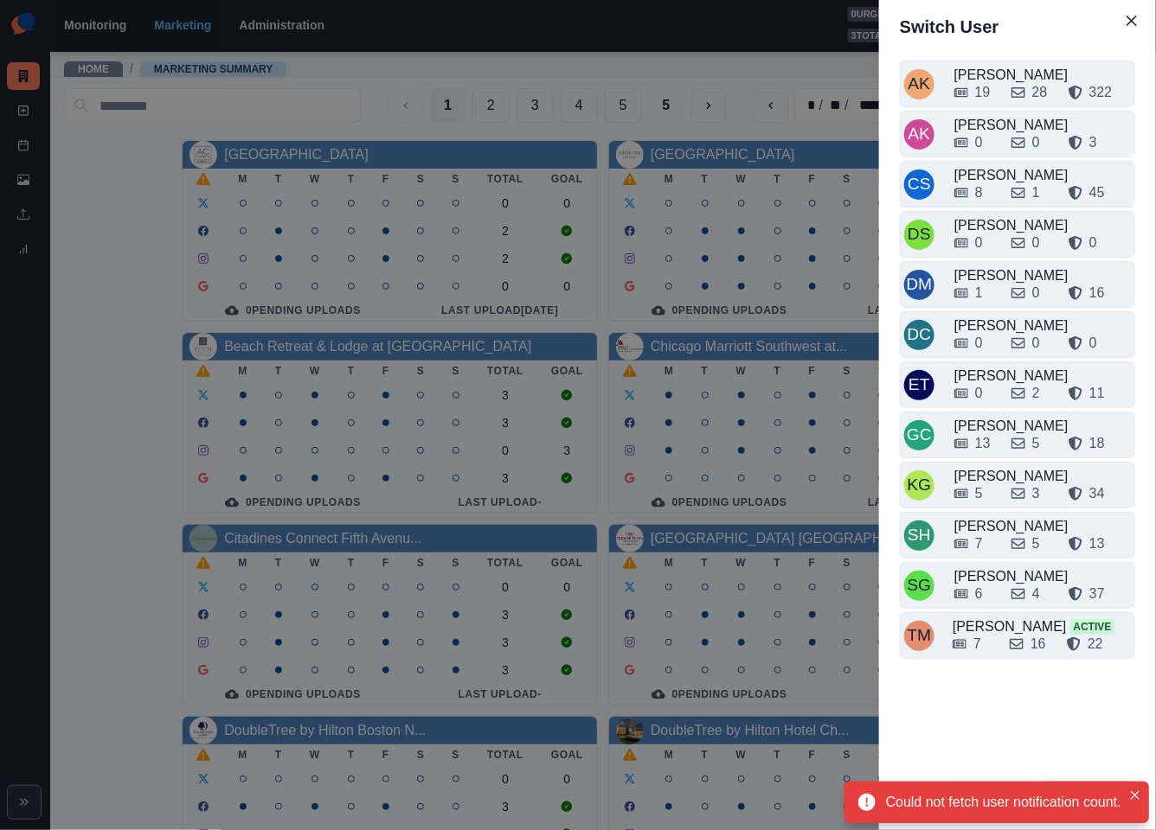
click at [703, 66] on div "Switch User AK Alex Kalogeropoulos 19 28 322 AK Alicia Kalogeropoulos 0 0 3 CS …" at bounding box center [578, 415] width 1156 height 830
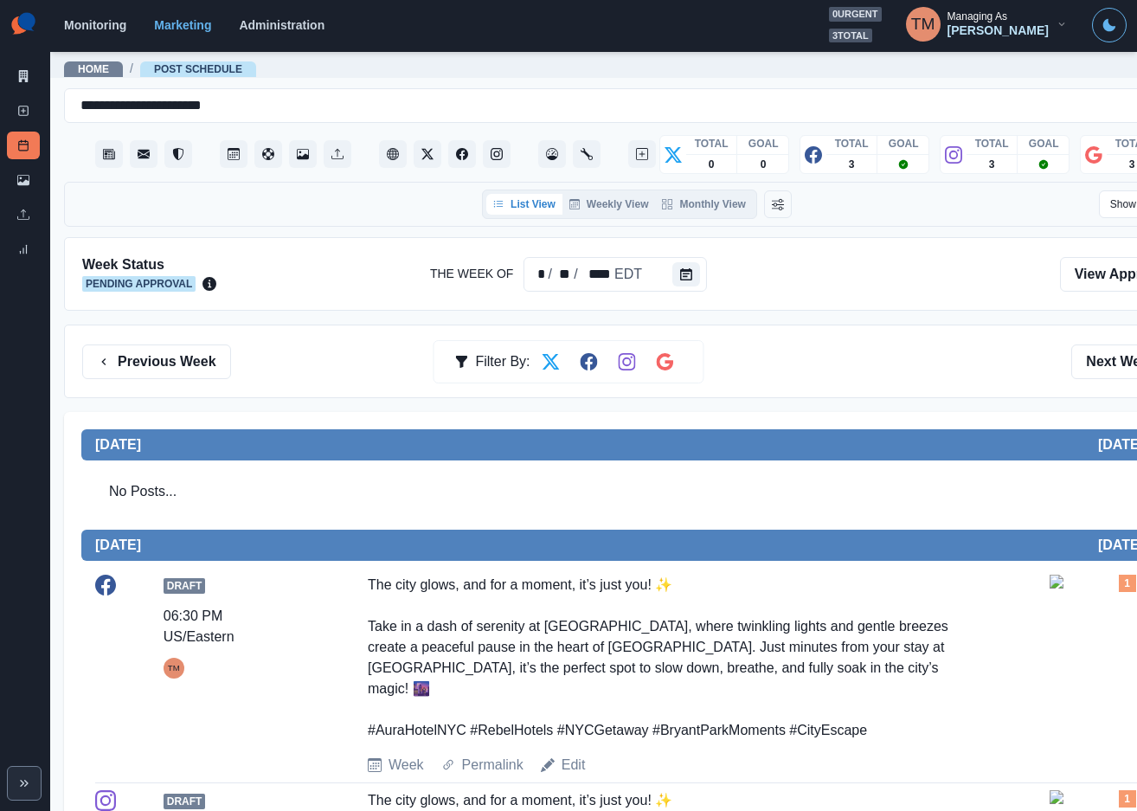
drag, startPoint x: 161, startPoint y: 356, endPoint x: 141, endPoint y: 384, distance: 34.1
click at [161, 358] on button "Previous Week" at bounding box center [156, 361] width 149 height 35
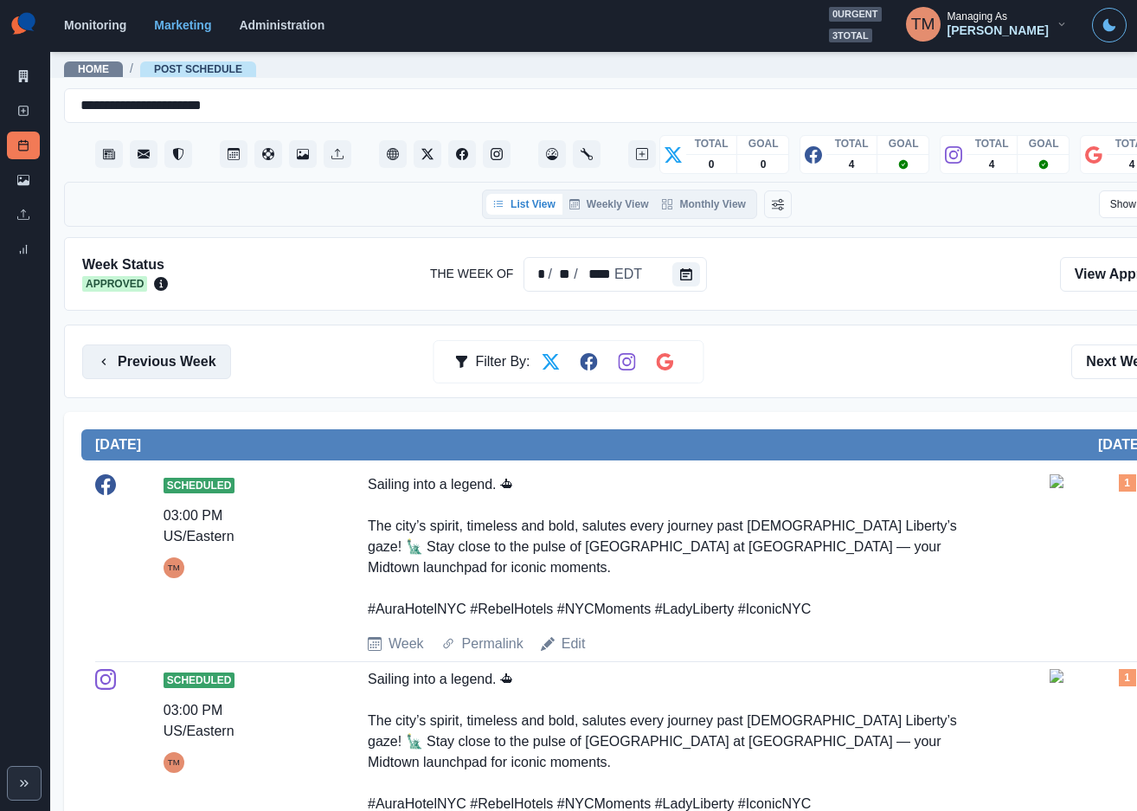
click at [158, 366] on button "Previous Week" at bounding box center [156, 361] width 149 height 35
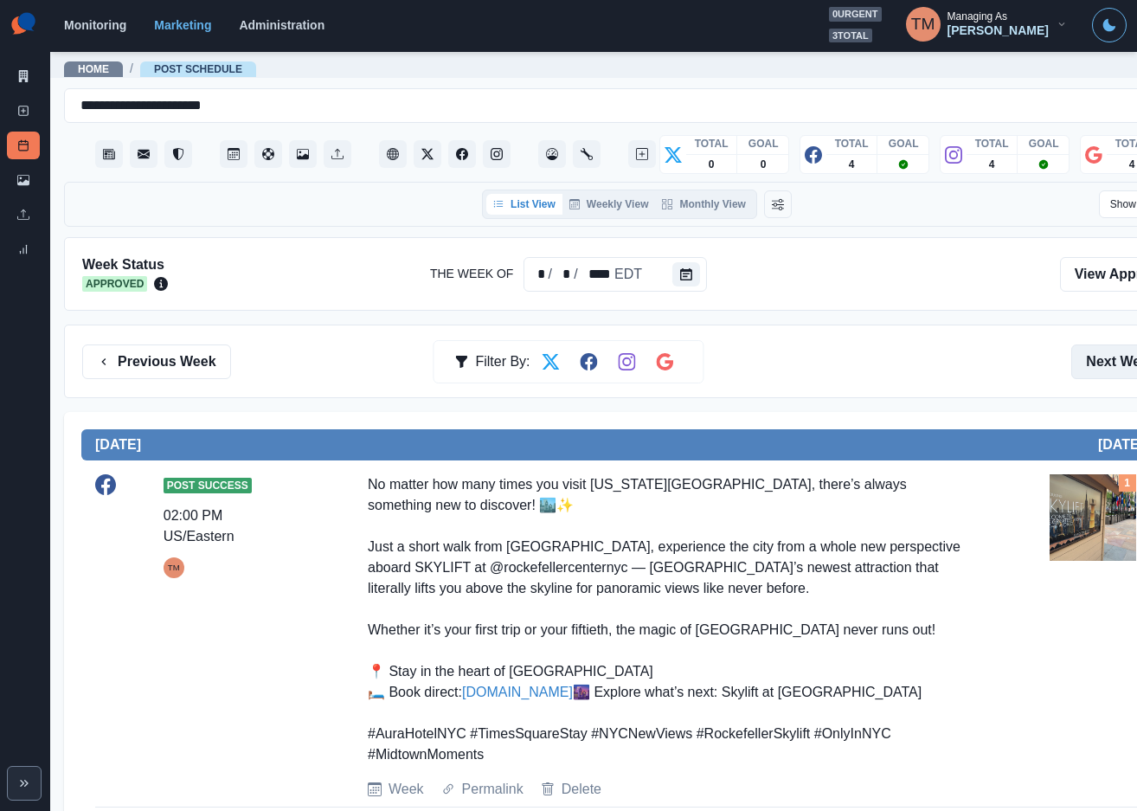
click at [1099, 364] on button "Next Week" at bounding box center [1131, 361] width 120 height 35
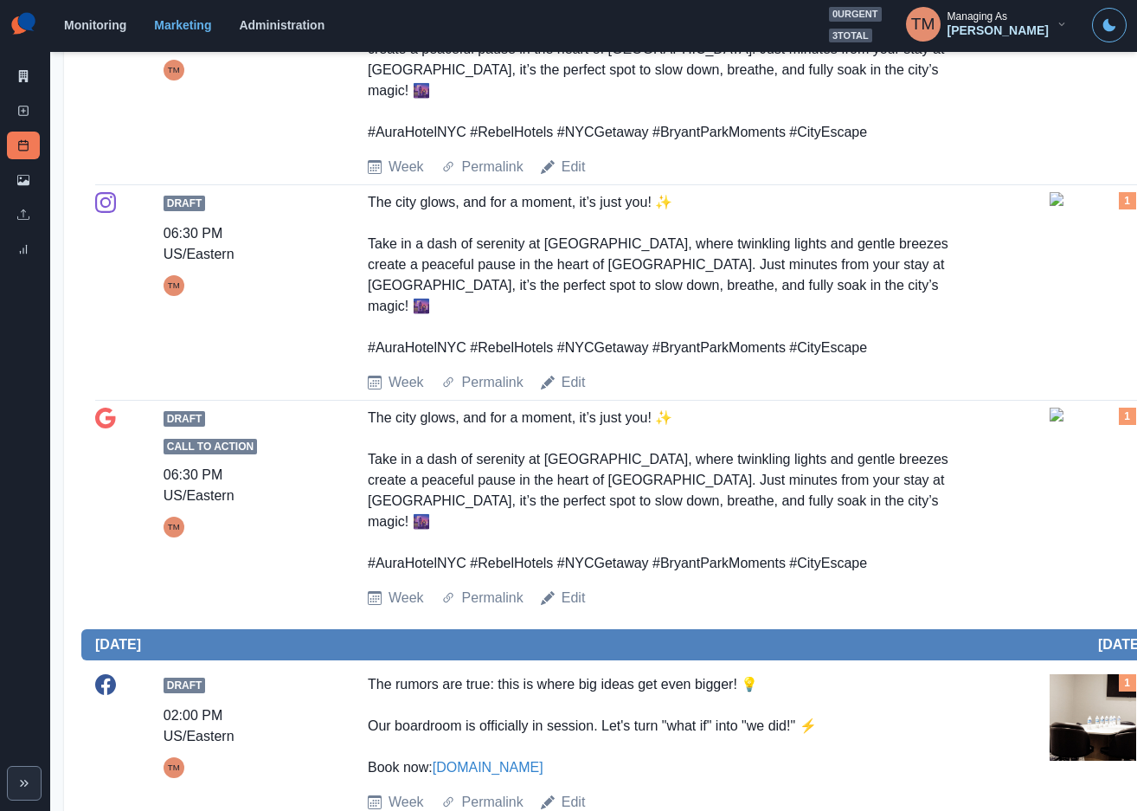
scroll to position [79, 0]
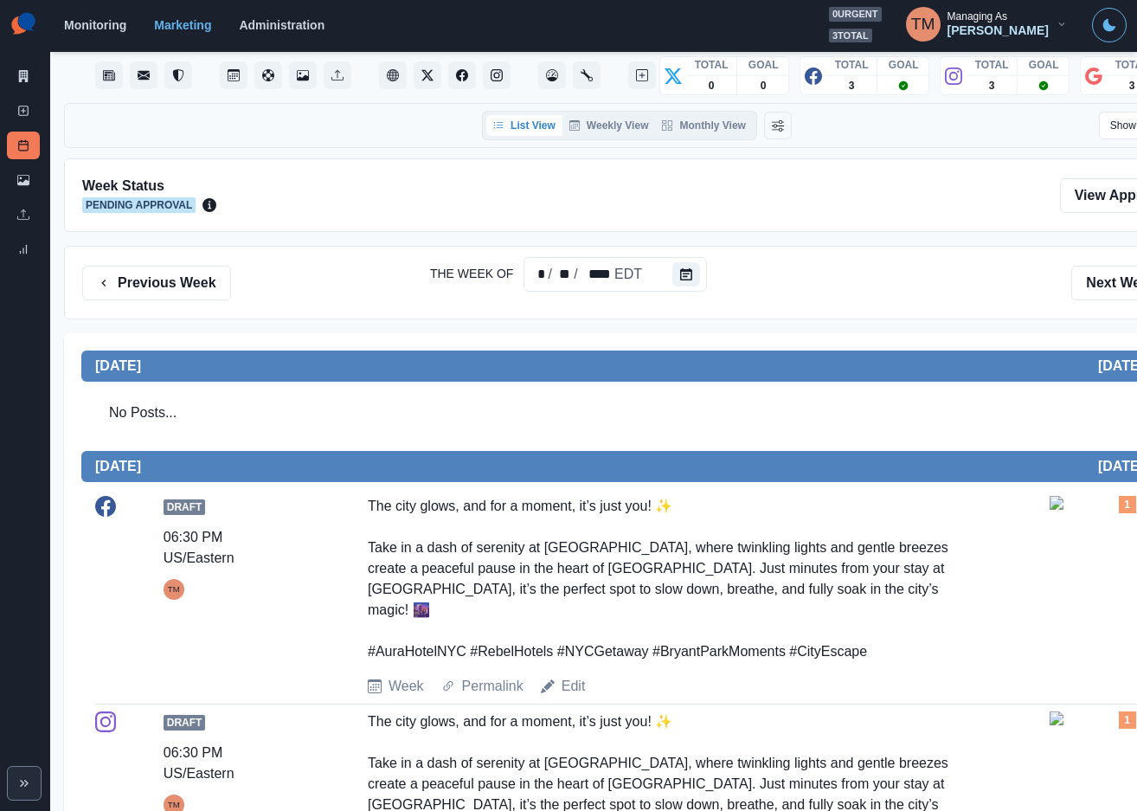
drag, startPoint x: 1122, startPoint y: 289, endPoint x: 768, endPoint y: 81, distance: 410.2
drag, startPoint x: 888, startPoint y: 281, endPoint x: 873, endPoint y: 285, distance: 15.3
click at [888, 283] on div "Previous Week Filter By: Next Week" at bounding box center [636, 283] width 1109 height 35
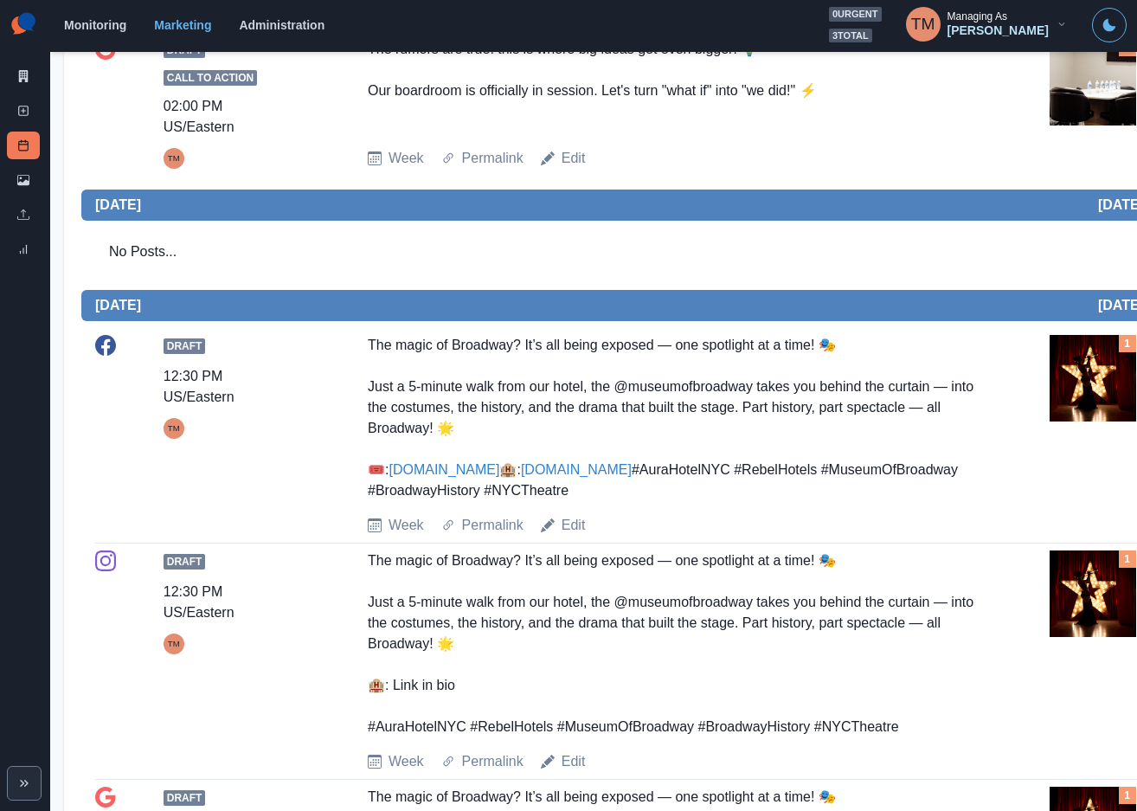
scroll to position [1636, 0]
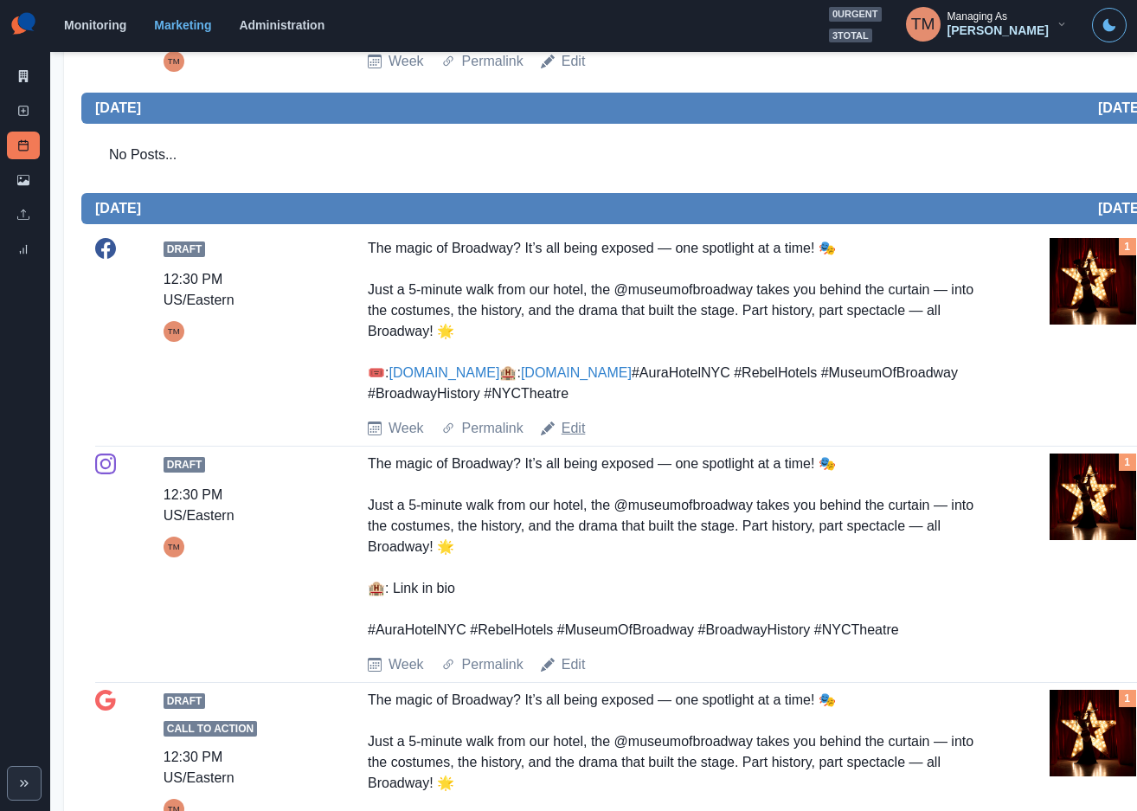
click at [569, 418] on link "Edit" at bounding box center [573, 428] width 24 height 21
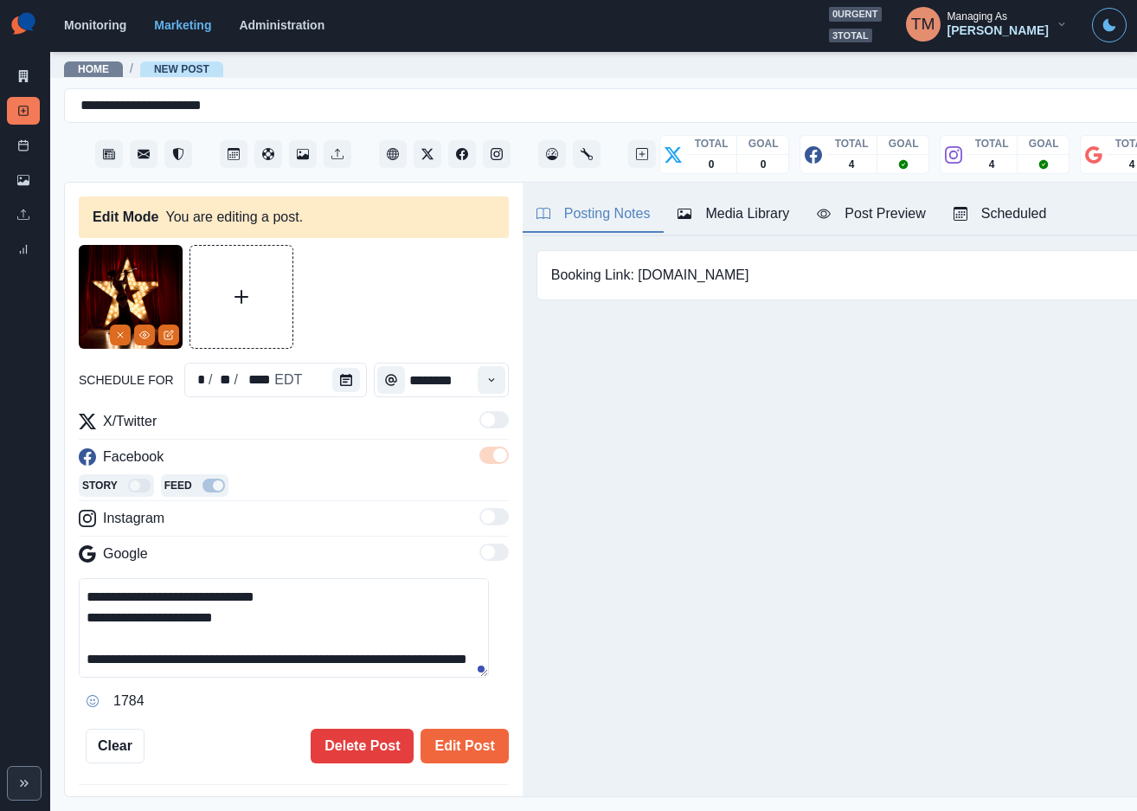
scroll to position [187, 0]
drag, startPoint x: 254, startPoint y: 600, endPoint x: 319, endPoint y: 663, distance: 89.9
click at [319, 663] on textarea "**********" at bounding box center [284, 627] width 410 height 99
click at [333, 667] on textarea "**********" at bounding box center [284, 627] width 410 height 99
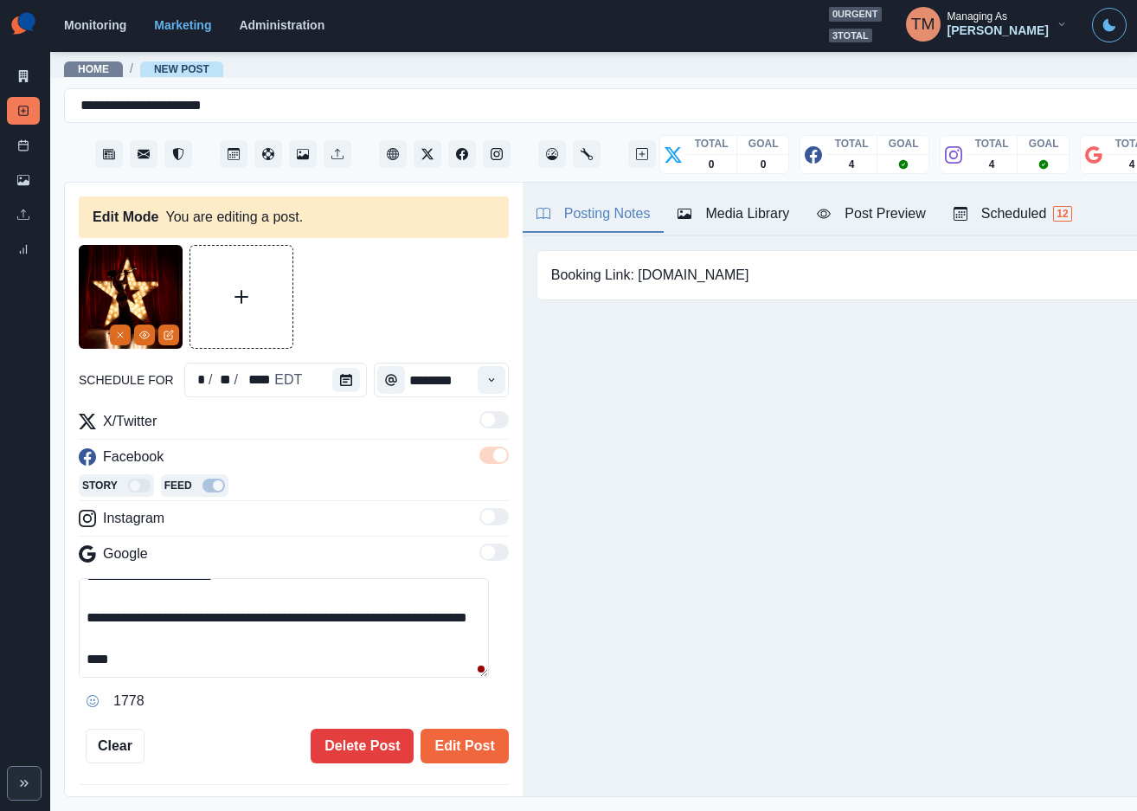
click at [159, 664] on textarea "**********" at bounding box center [284, 627] width 410 height 99
paste textarea "**********"
click at [107, 665] on textarea "**********" at bounding box center [284, 627] width 410 height 99
click at [110, 667] on textarea "**********" at bounding box center [284, 627] width 410 height 99
click at [119, 332] on icon "Remove" at bounding box center [120, 335] width 10 height 10
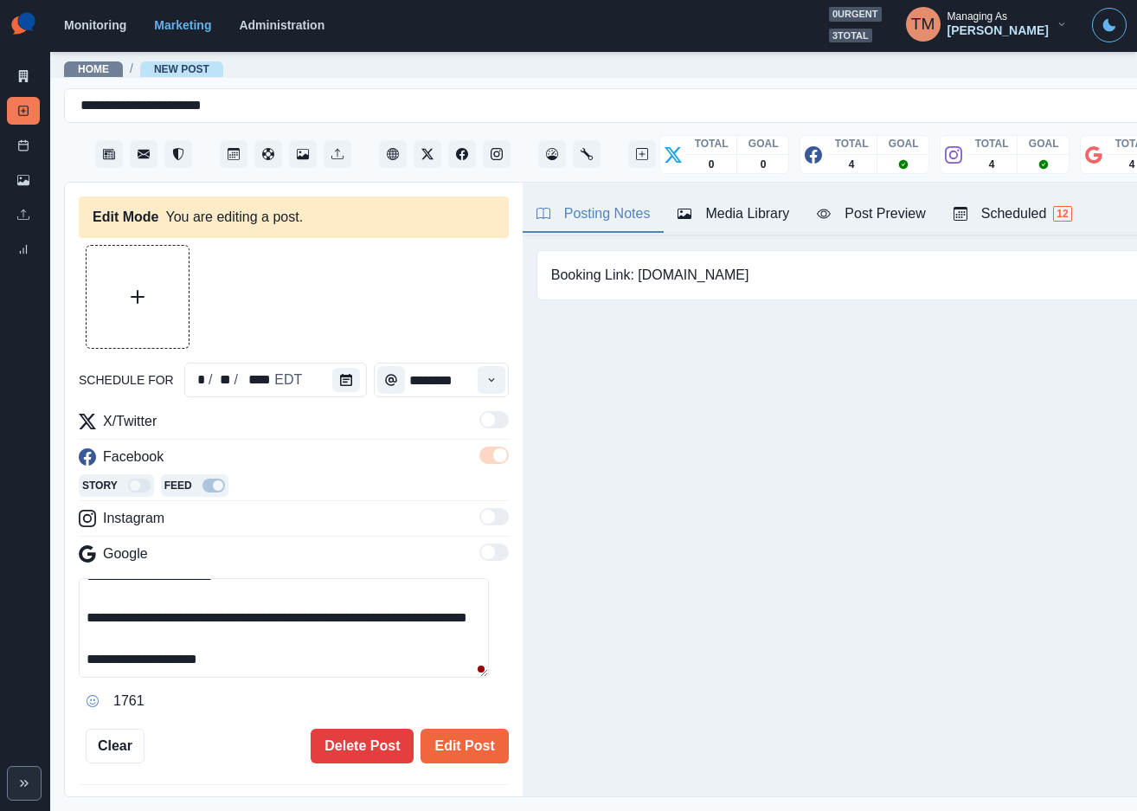
click at [118, 299] on button "Upload Media" at bounding box center [138, 297] width 102 height 102
click at [888, 215] on div "Post Preview" at bounding box center [871, 213] width 108 height 21
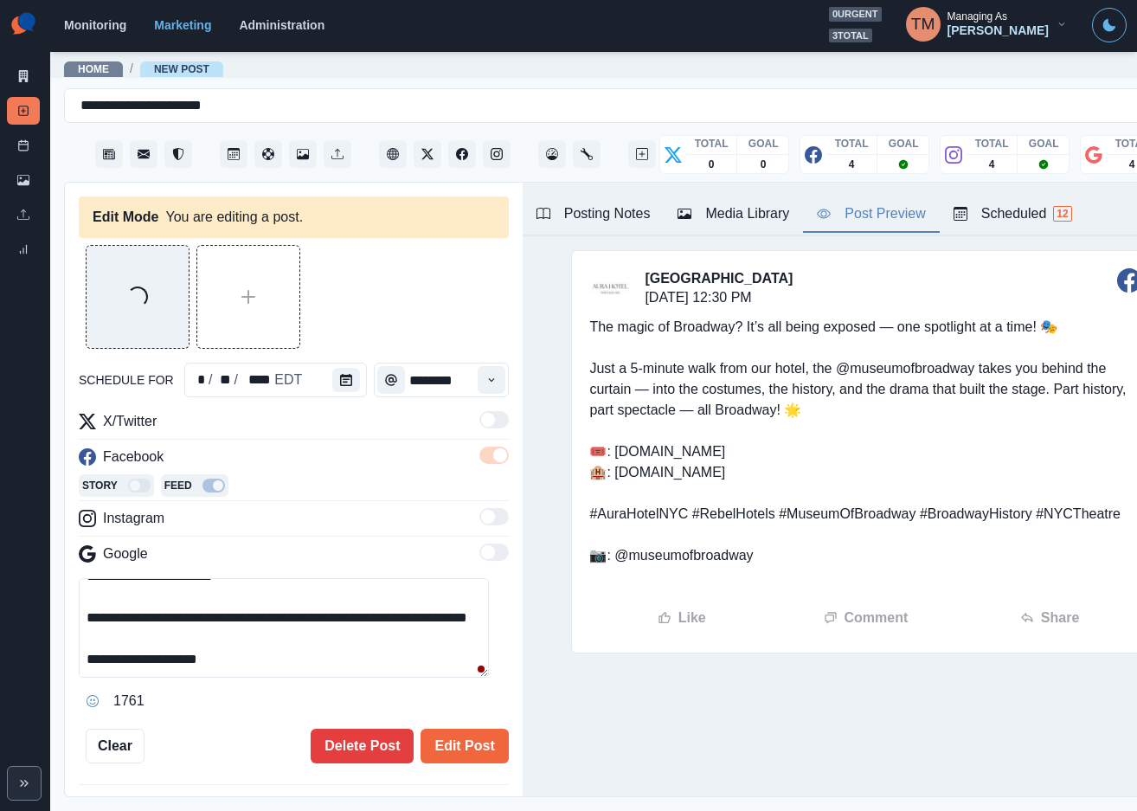
click at [346, 285] on div "Loading..." at bounding box center [294, 297] width 430 height 104
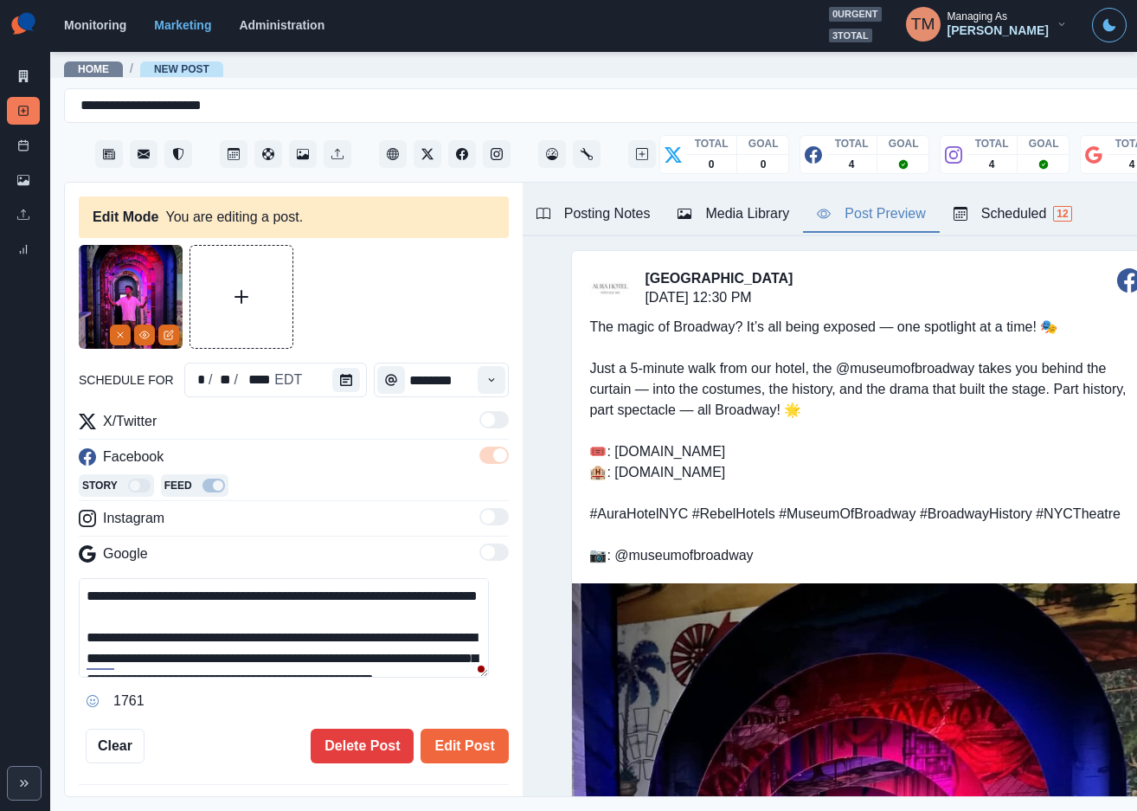
scroll to position [0, 0]
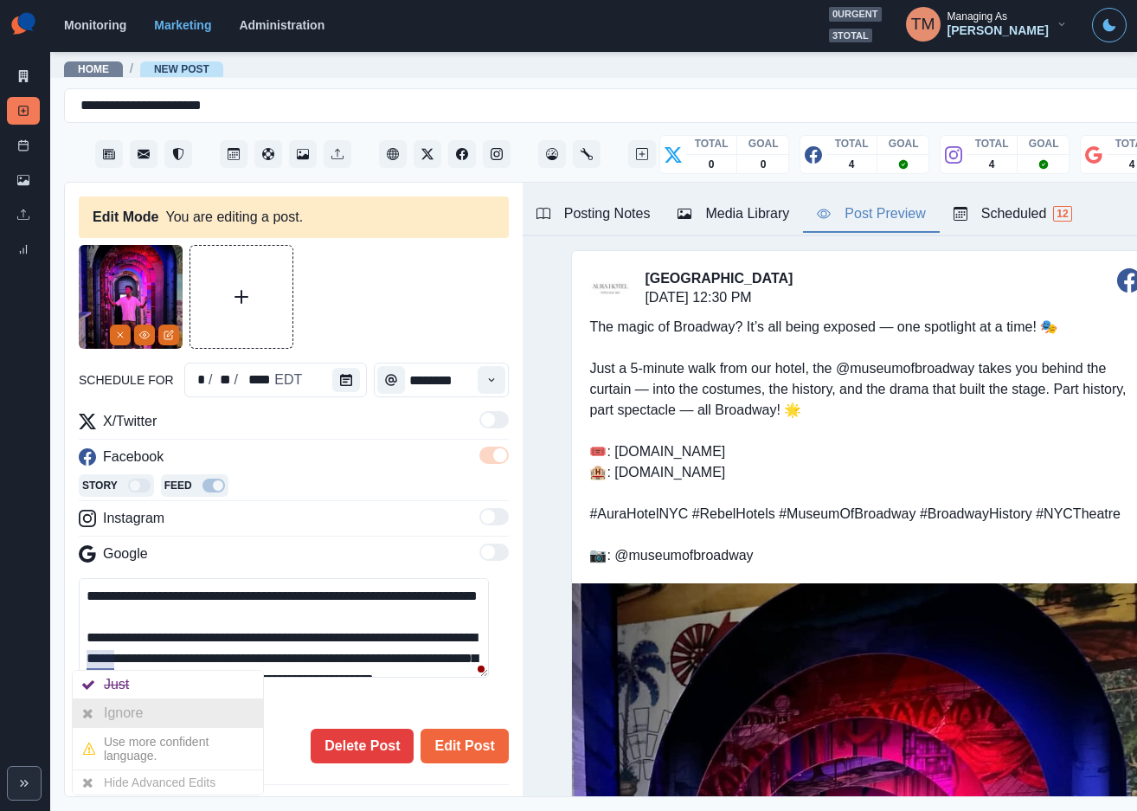
click at [112, 712] on div "Ignore" at bounding box center [127, 713] width 46 height 28
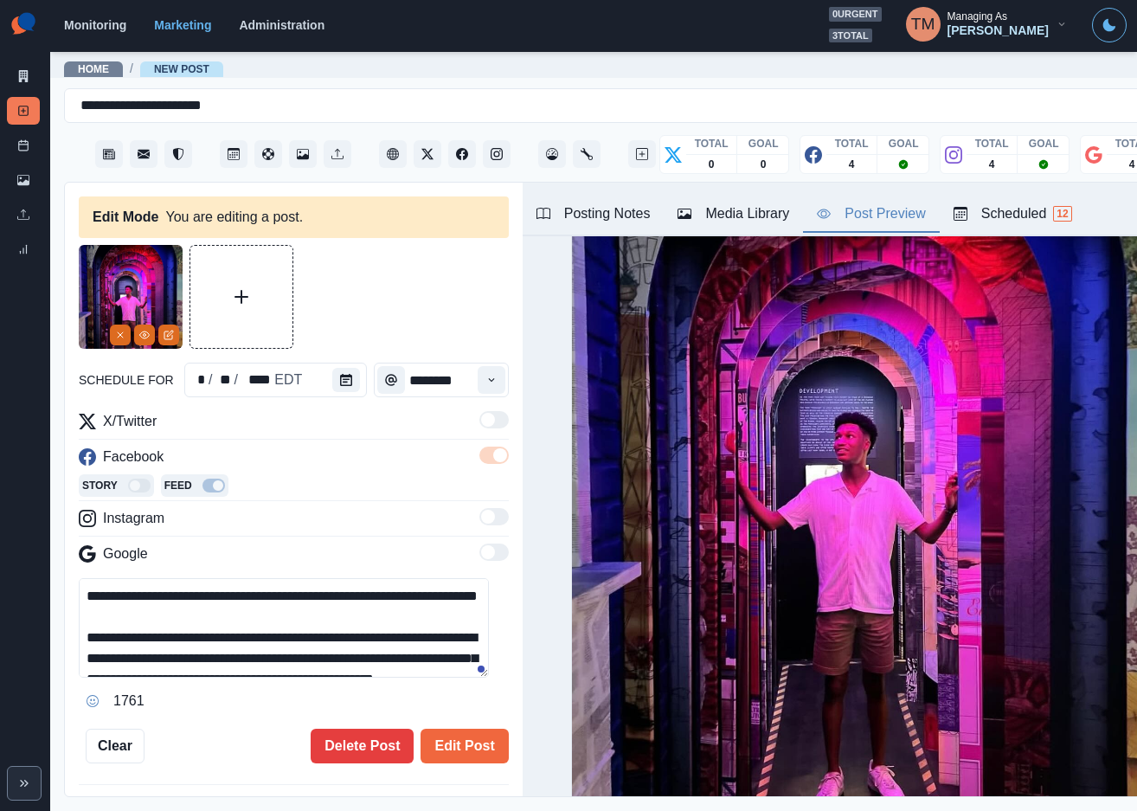
scroll to position [519, 0]
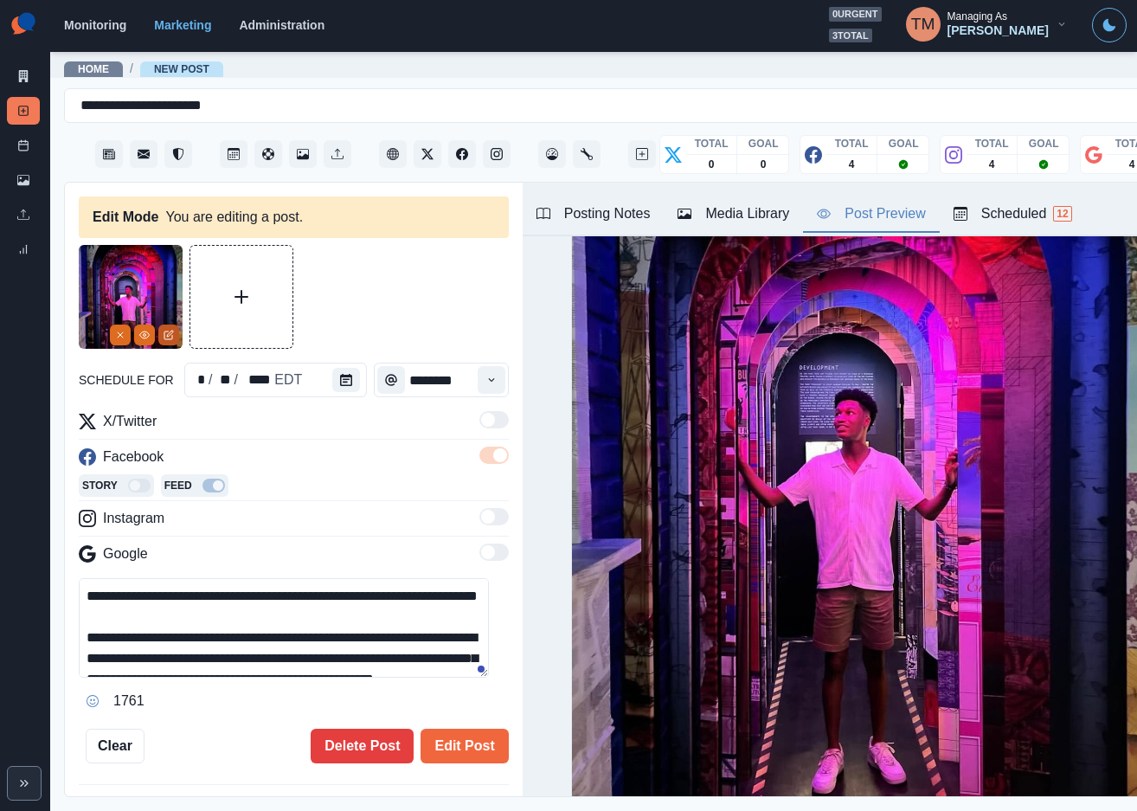
click at [167, 332] on icon "Edit Media" at bounding box center [169, 335] width 10 height 10
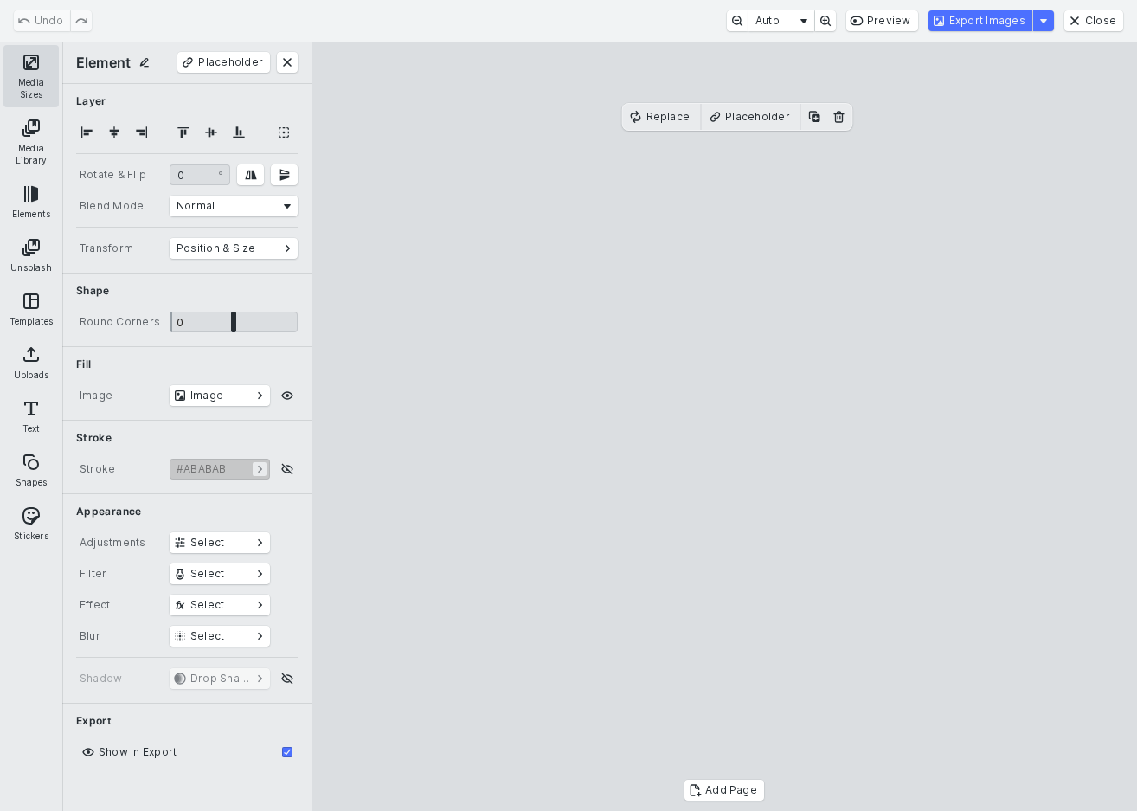
click at [26, 60] on button "Media Sizes" at bounding box center [30, 76] width 55 height 62
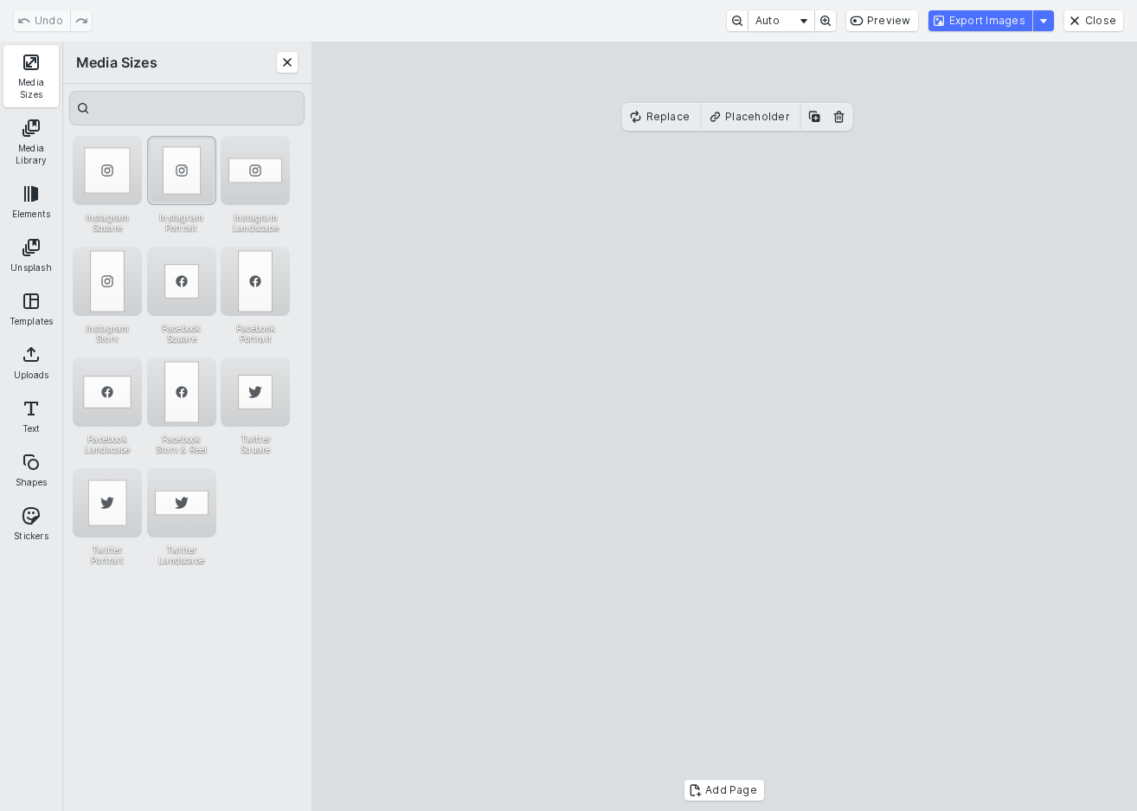
click at [172, 167] on div "Instagram Portrait" at bounding box center [181, 170] width 69 height 69
click at [995, 19] on button "Export Images" at bounding box center [980, 20] width 104 height 21
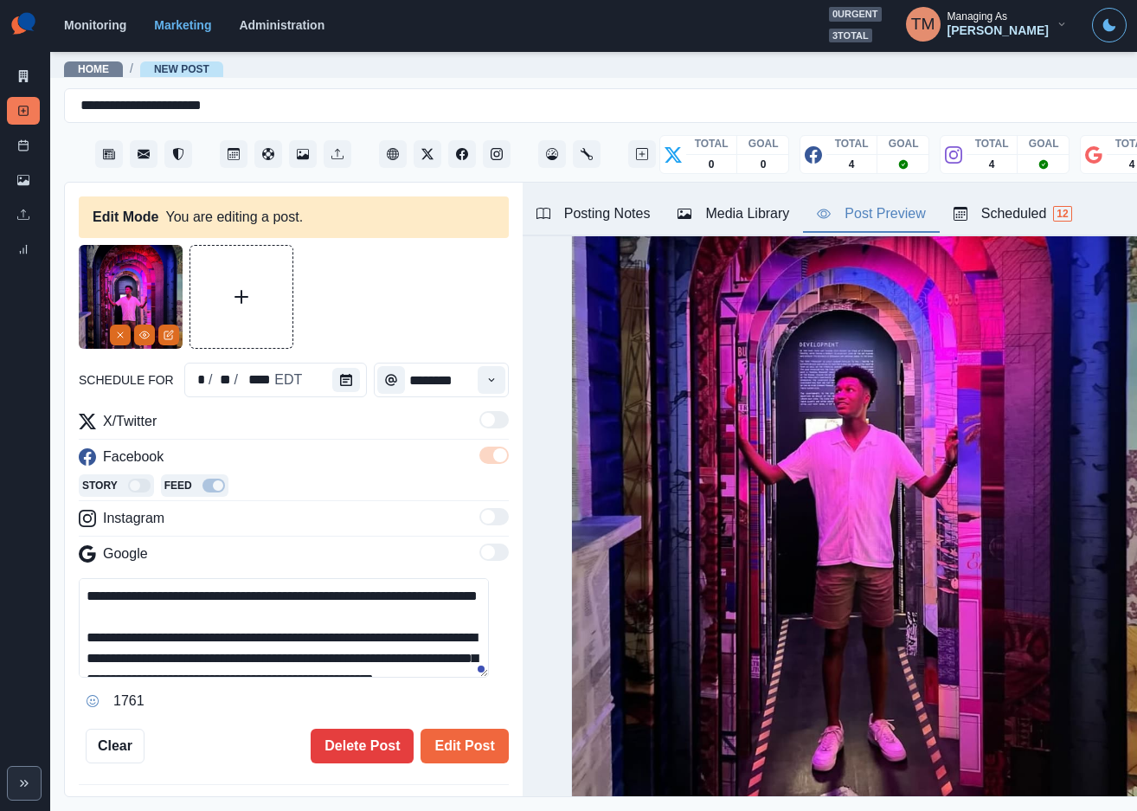
click at [768, 223] on div "Media Library" at bounding box center [733, 213] width 112 height 21
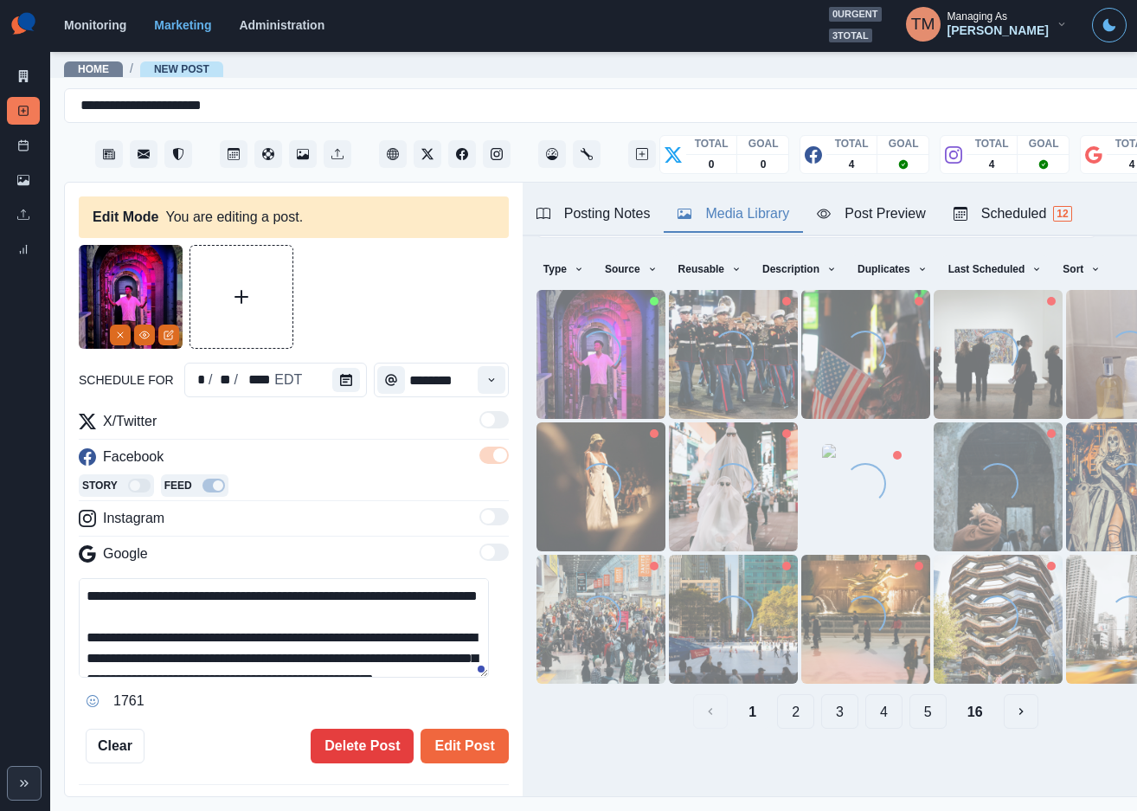
scroll to position [0, 0]
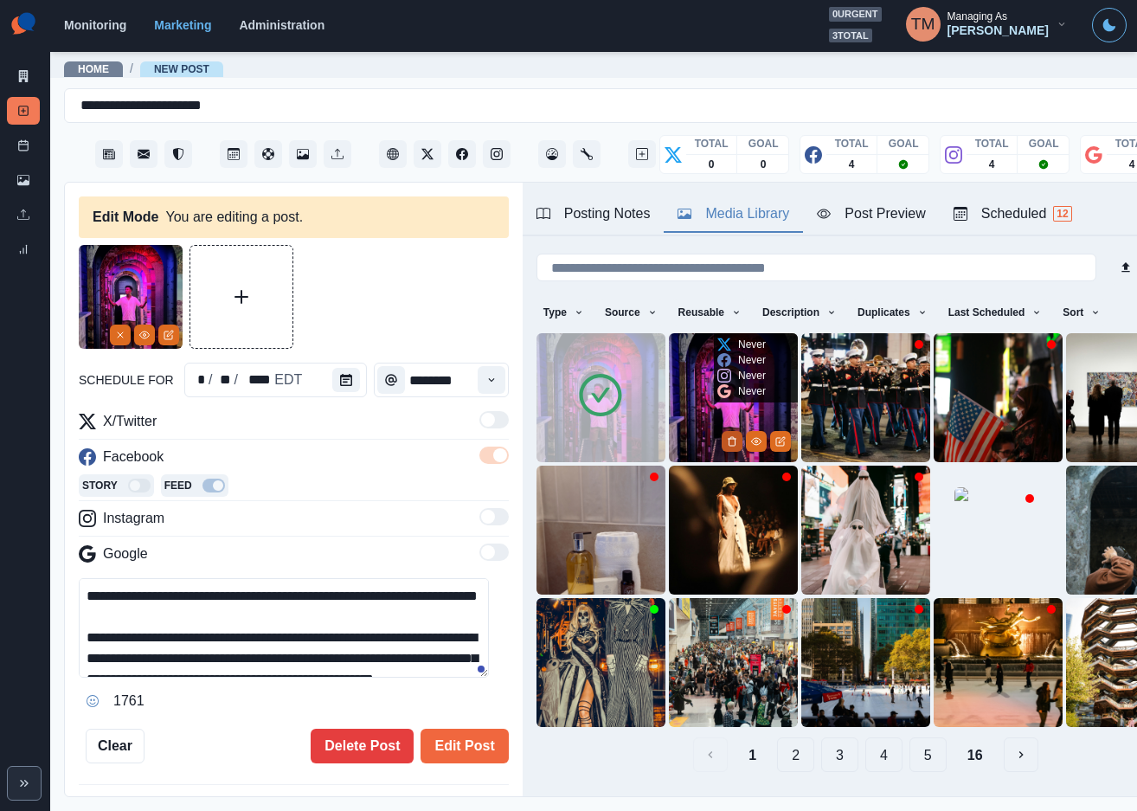
click at [728, 437] on icon "Delete Media" at bounding box center [731, 441] width 6 height 9
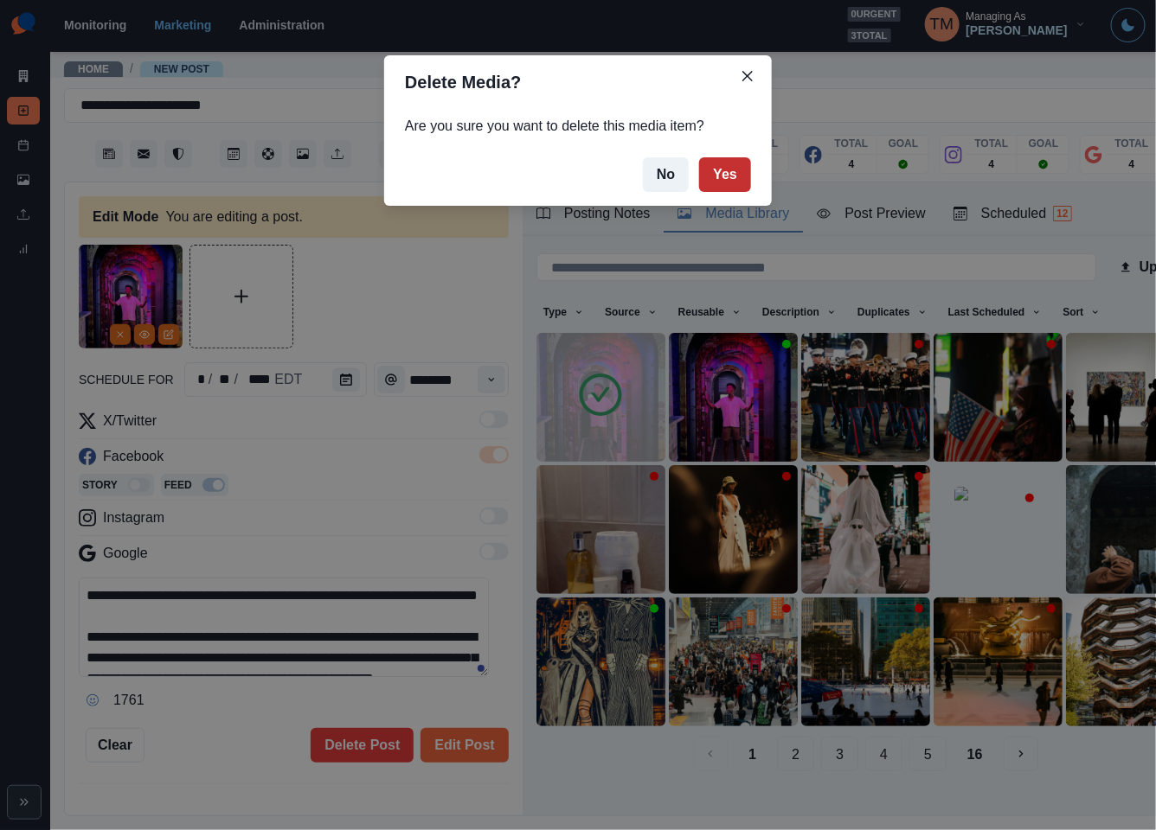
click at [722, 172] on button "Yes" at bounding box center [725, 174] width 52 height 35
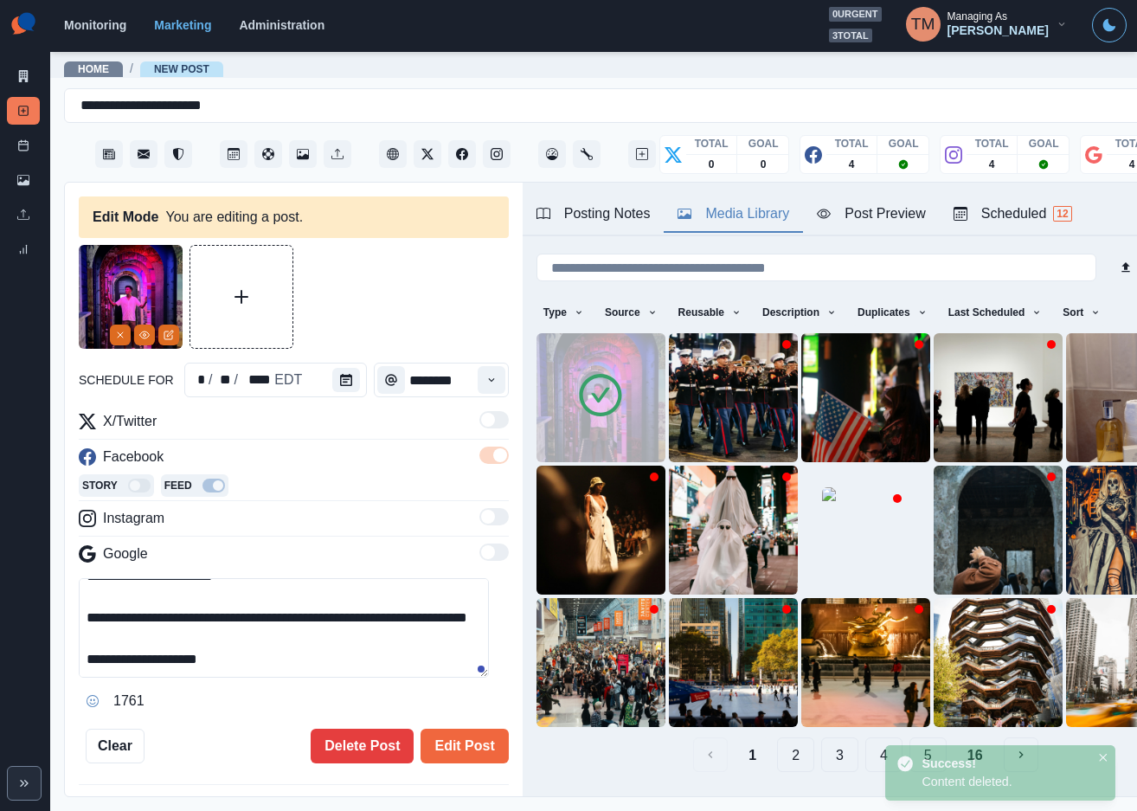
scroll to position [227, 0]
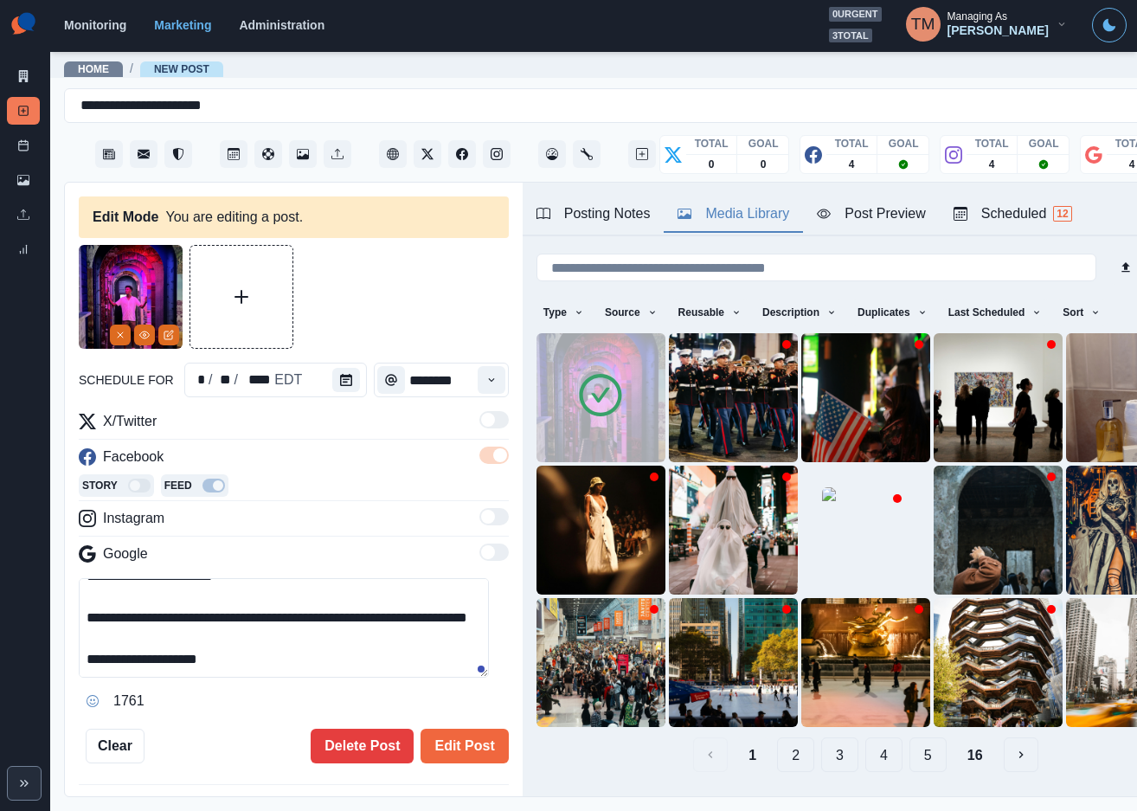
click at [330, 650] on textarea "**********" at bounding box center [284, 627] width 410 height 99
drag, startPoint x: 87, startPoint y: 598, endPoint x: 291, endPoint y: 654, distance: 211.8
click at [291, 654] on textarea "**********" at bounding box center [284, 627] width 410 height 99
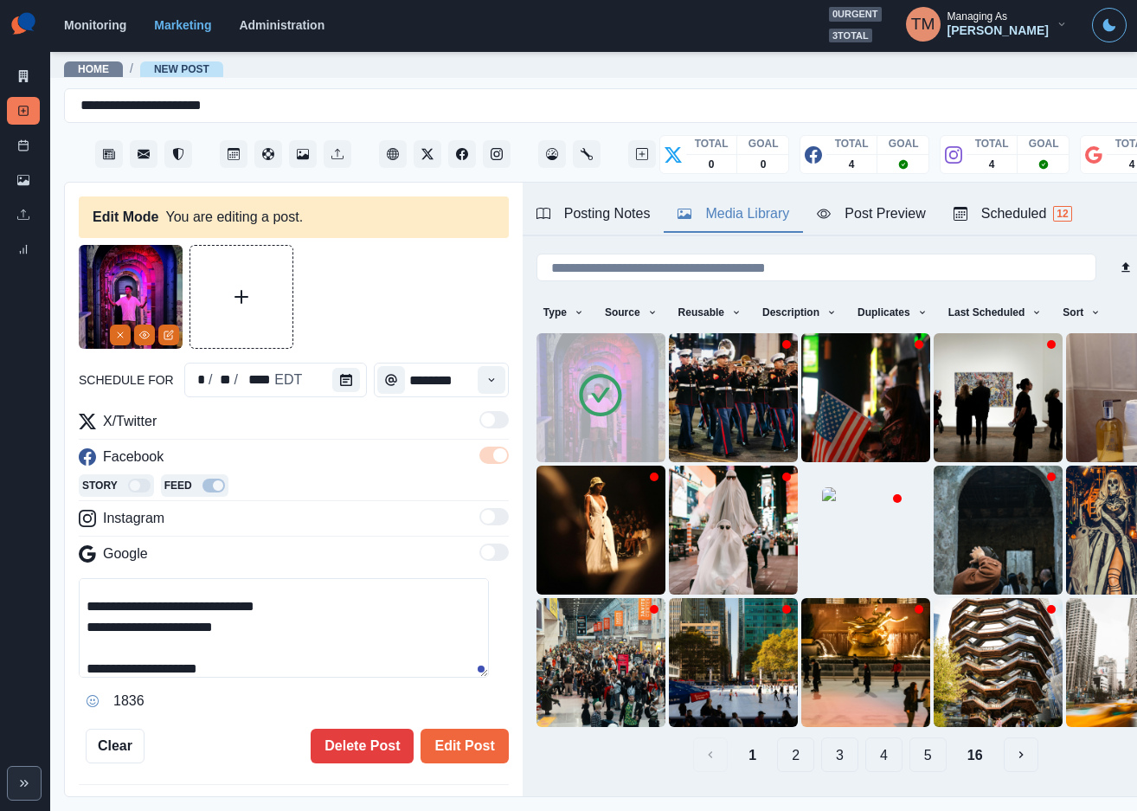
click at [255, 631] on textarea "**********" at bounding box center [284, 627] width 410 height 99
paste textarea "**********"
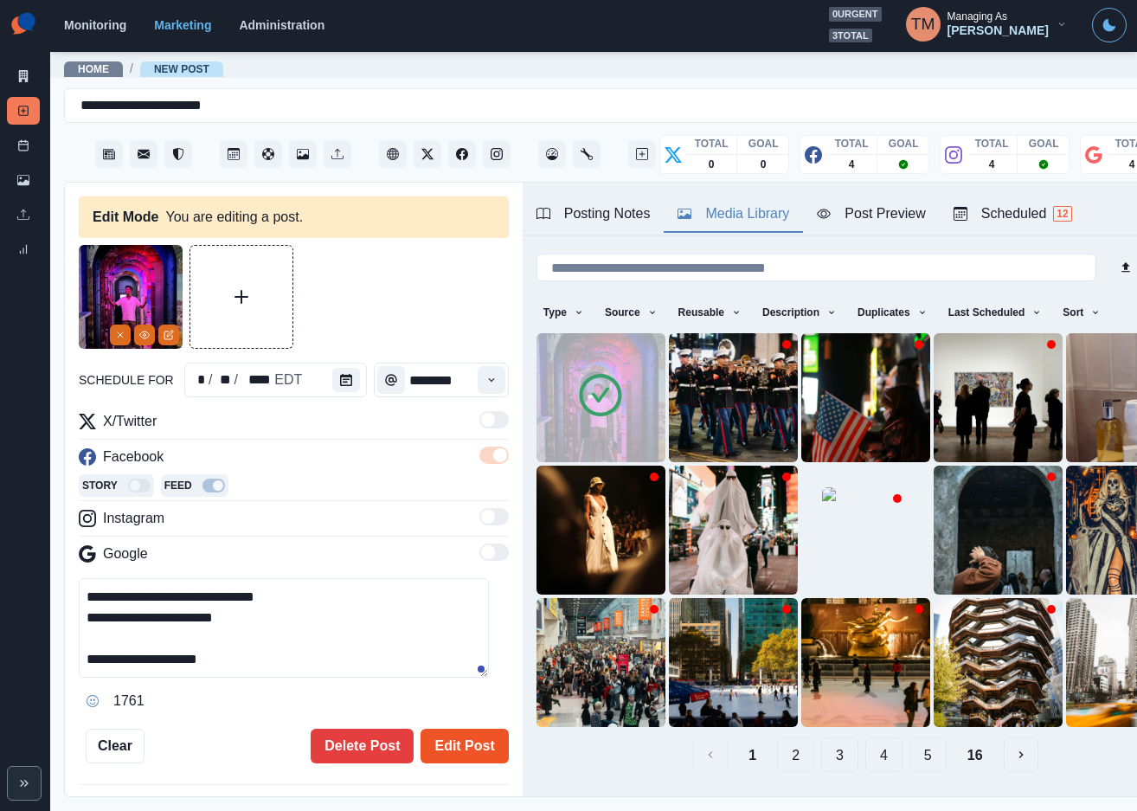
type textarea "**********"
click at [459, 751] on button "Edit Post" at bounding box center [463, 745] width 87 height 35
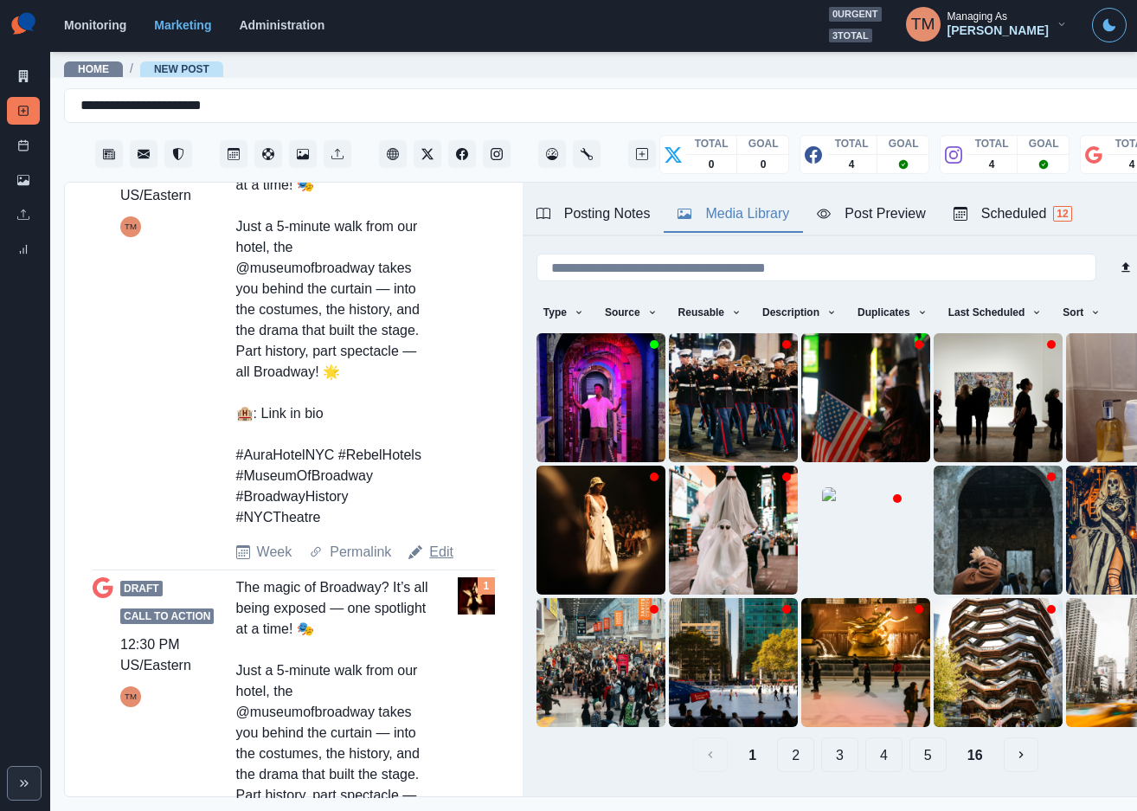
click at [444, 562] on link "Edit" at bounding box center [441, 552] width 24 height 21
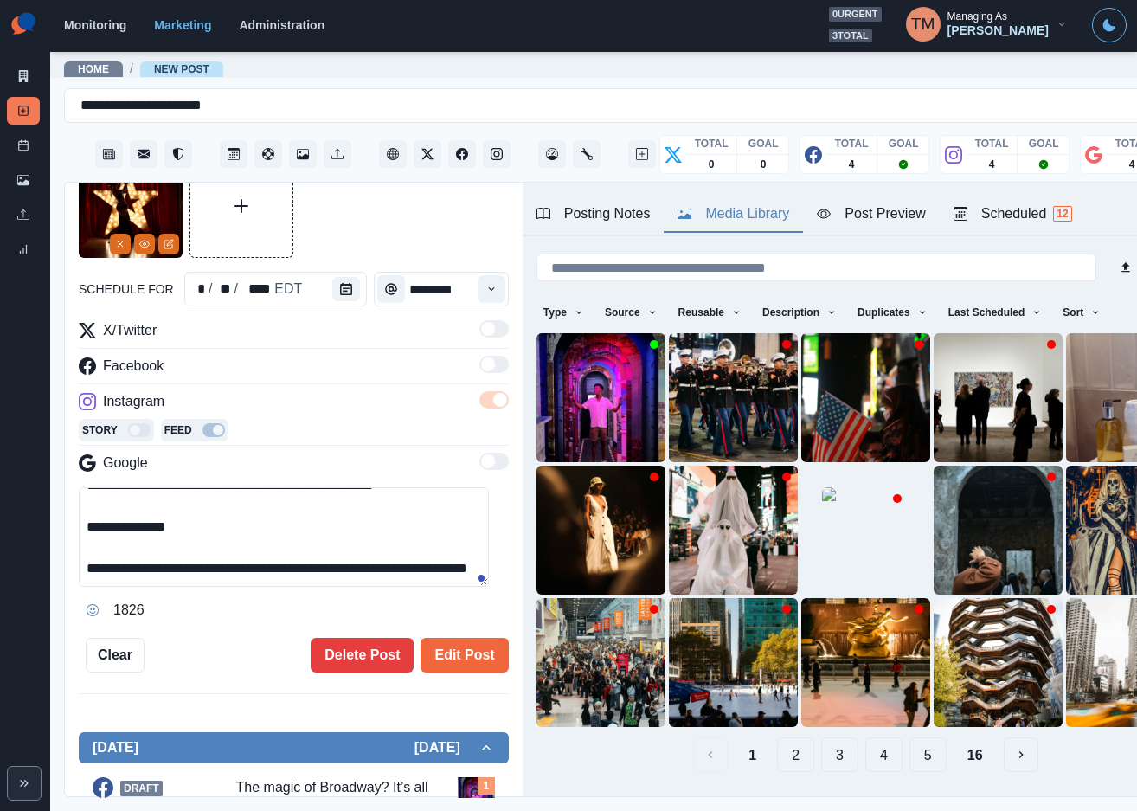
drag, startPoint x: 382, startPoint y: 533, endPoint x: 400, endPoint y: 530, distance: 17.5
click at [388, 530] on textarea "**********" at bounding box center [284, 536] width 410 height 99
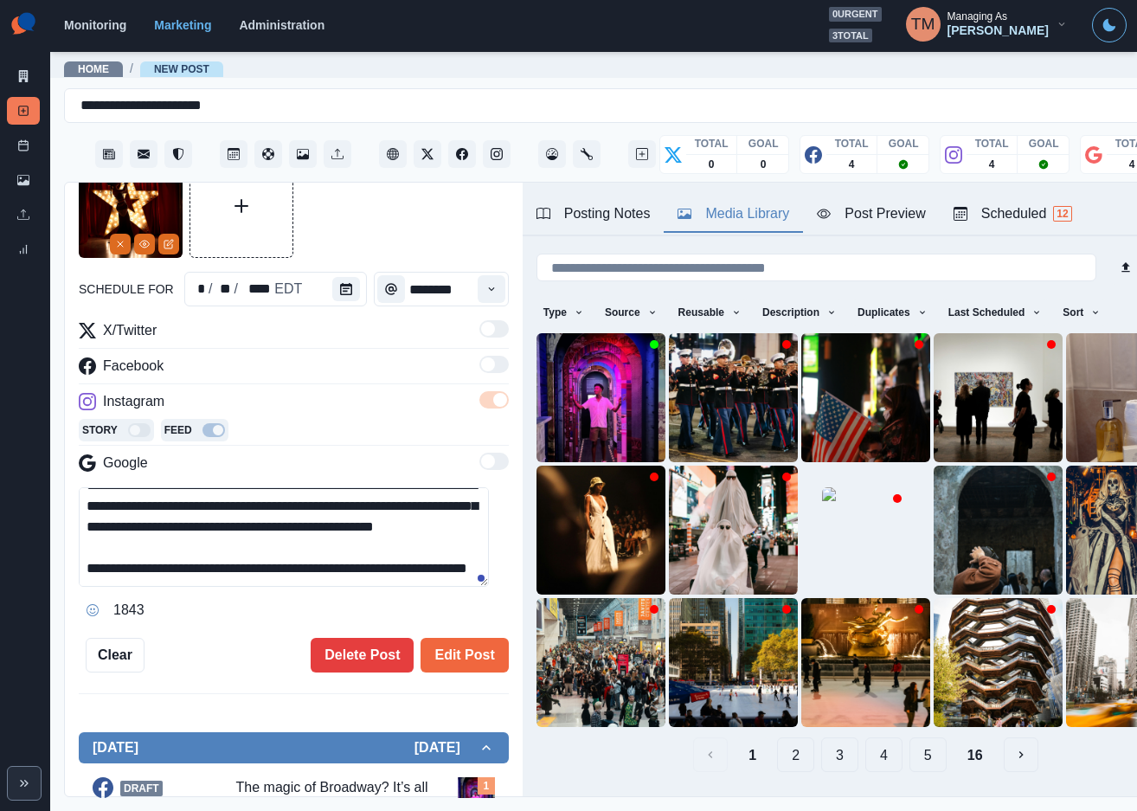
click at [423, 571] on textarea "**********" at bounding box center [284, 536] width 410 height 99
click at [356, 571] on textarea "**********" at bounding box center [284, 536] width 410 height 99
paste textarea "**********"
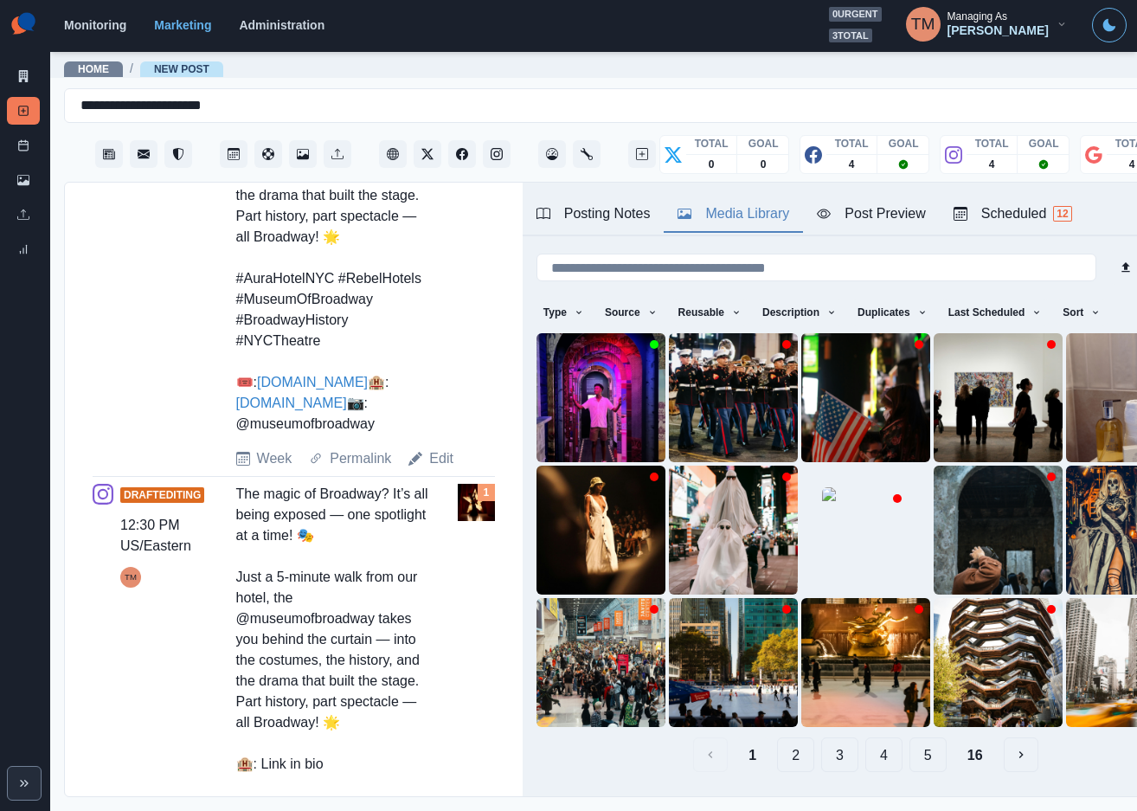
click at [408, 434] on div "The magic of Broadway? It’s all being exposed — one spotlight at a time! 🎭 Just…" at bounding box center [332, 216] width 192 height 436
drag, startPoint x: 408, startPoint y: 488, endPoint x: 401, endPoint y: 532, distance: 44.8
click at [401, 434] on div "The magic of Broadway? It’s all being exposed — one spotlight at a time! 🎭 Just…" at bounding box center [332, 216] width 192 height 436
copy div "📷: @museumofbroadway"
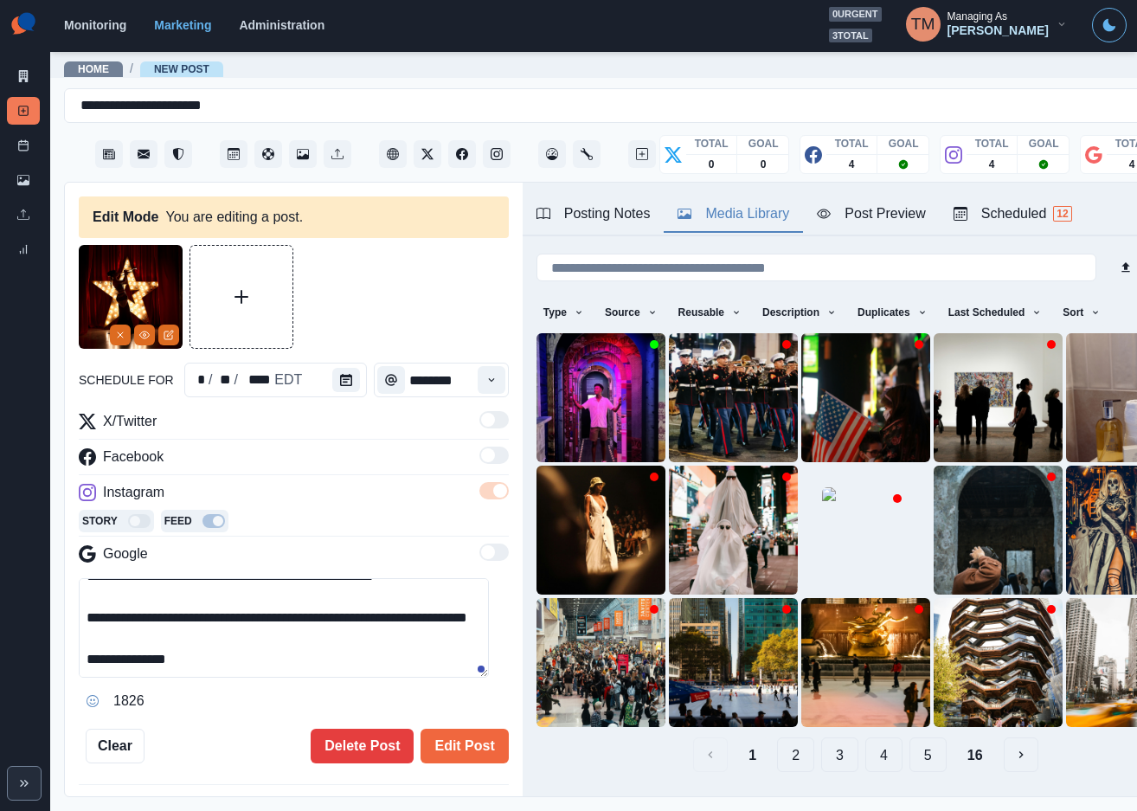
click at [216, 662] on textarea "**********" at bounding box center [284, 627] width 410 height 99
paste textarea "**********"
type textarea "**********"
click at [109, 324] on img at bounding box center [131, 297] width 104 height 104
click at [117, 338] on icon "Remove" at bounding box center [120, 335] width 10 height 10
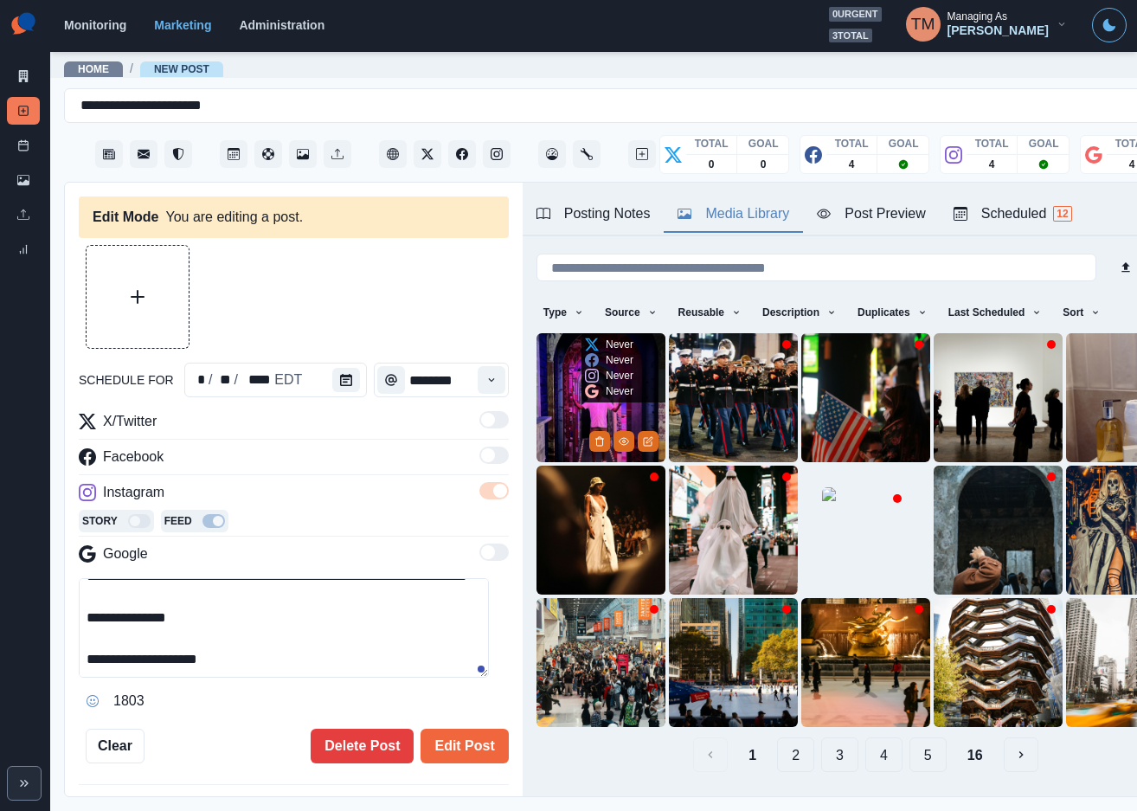
click at [561, 413] on img at bounding box center [600, 397] width 129 height 129
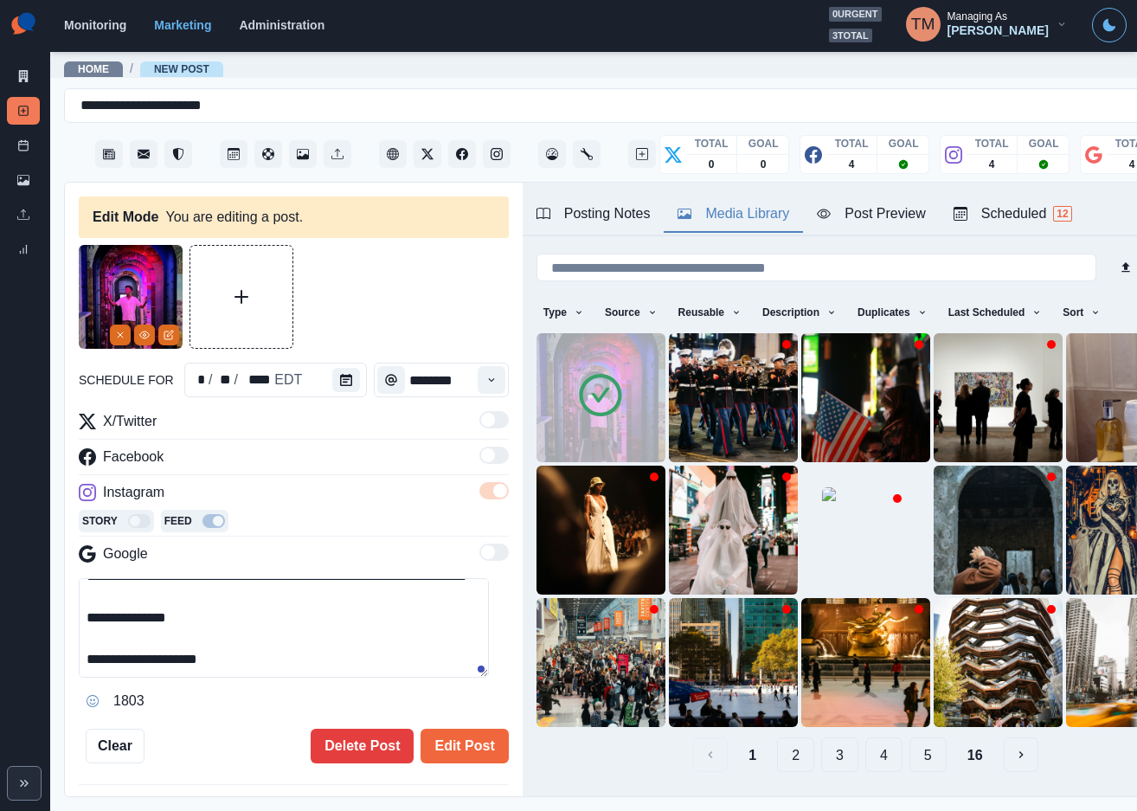
drag, startPoint x: 470, startPoint y: 760, endPoint x: 317, endPoint y: 644, distance: 192.1
click at [317, 644] on div "**********" at bounding box center [294, 504] width 430 height 518
click at [311, 657] on textarea "**********" at bounding box center [284, 627] width 410 height 99
click at [444, 750] on button "Edit Post" at bounding box center [463, 745] width 87 height 35
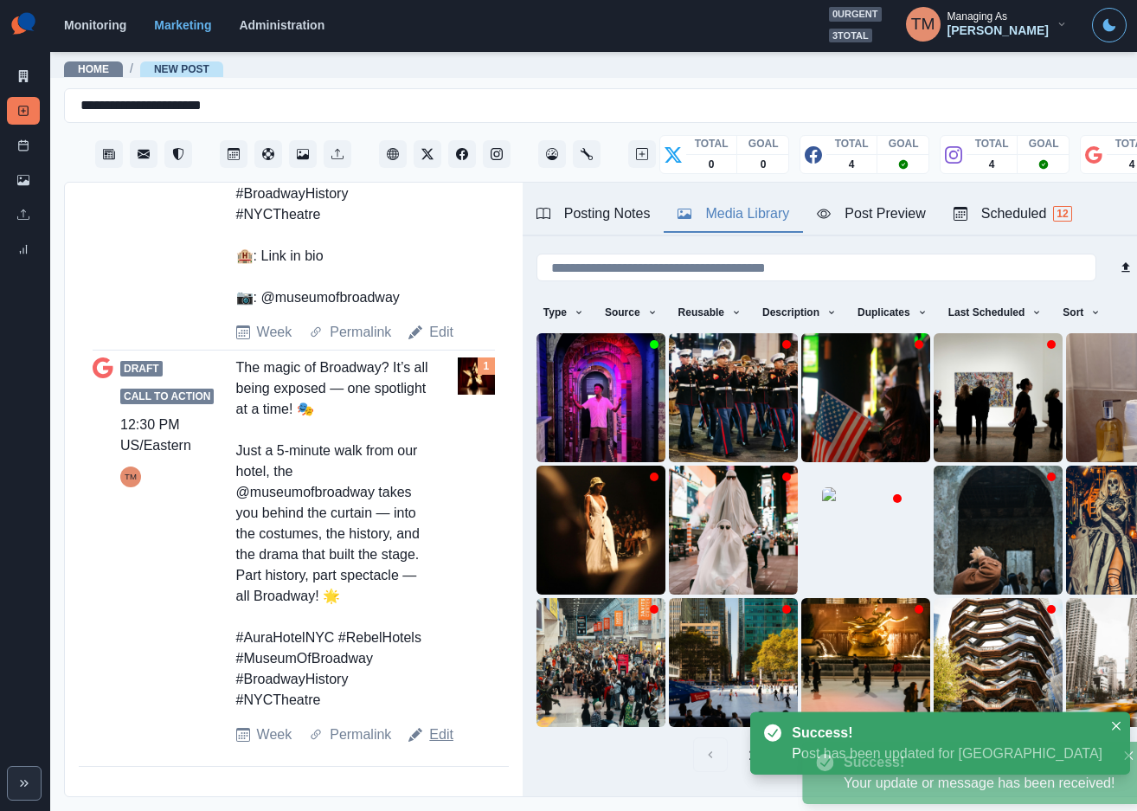
click at [447, 745] on link "Edit" at bounding box center [441, 734] width 24 height 21
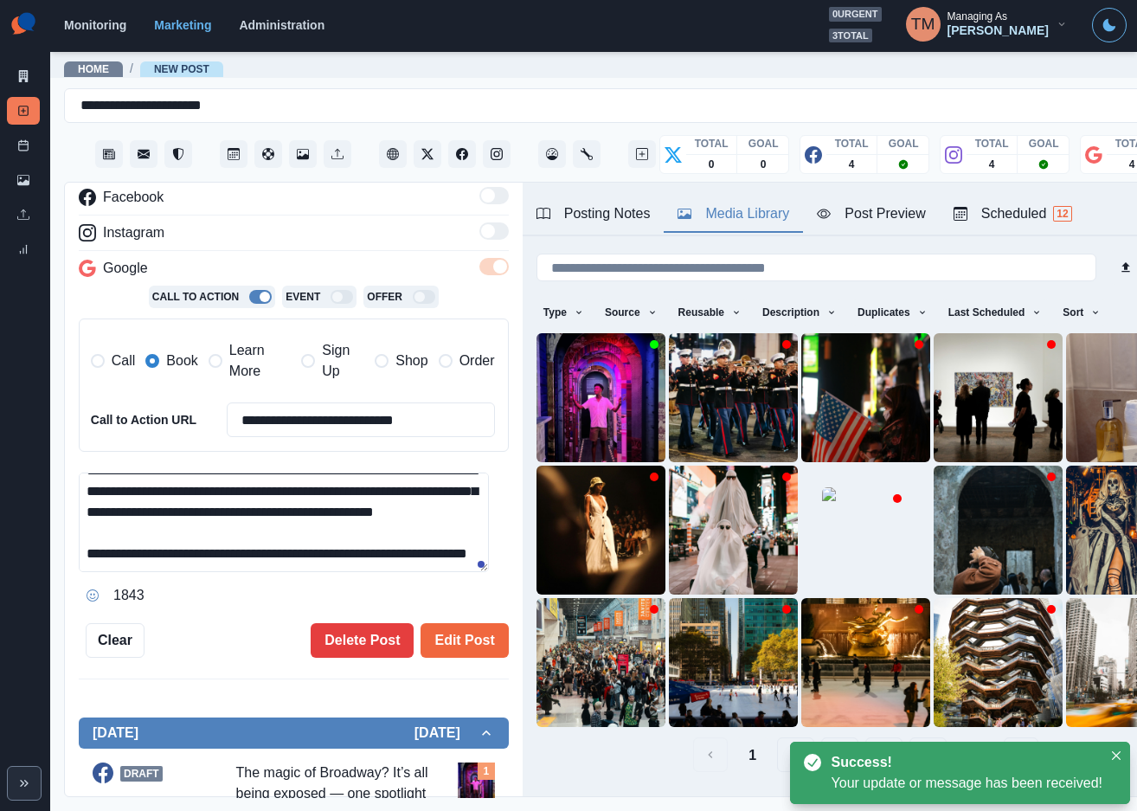
drag, startPoint x: 249, startPoint y: 350, endPoint x: 189, endPoint y: 359, distance: 60.3
click at [240, 354] on span "Learn More" at bounding box center [259, 361] width 61 height 42
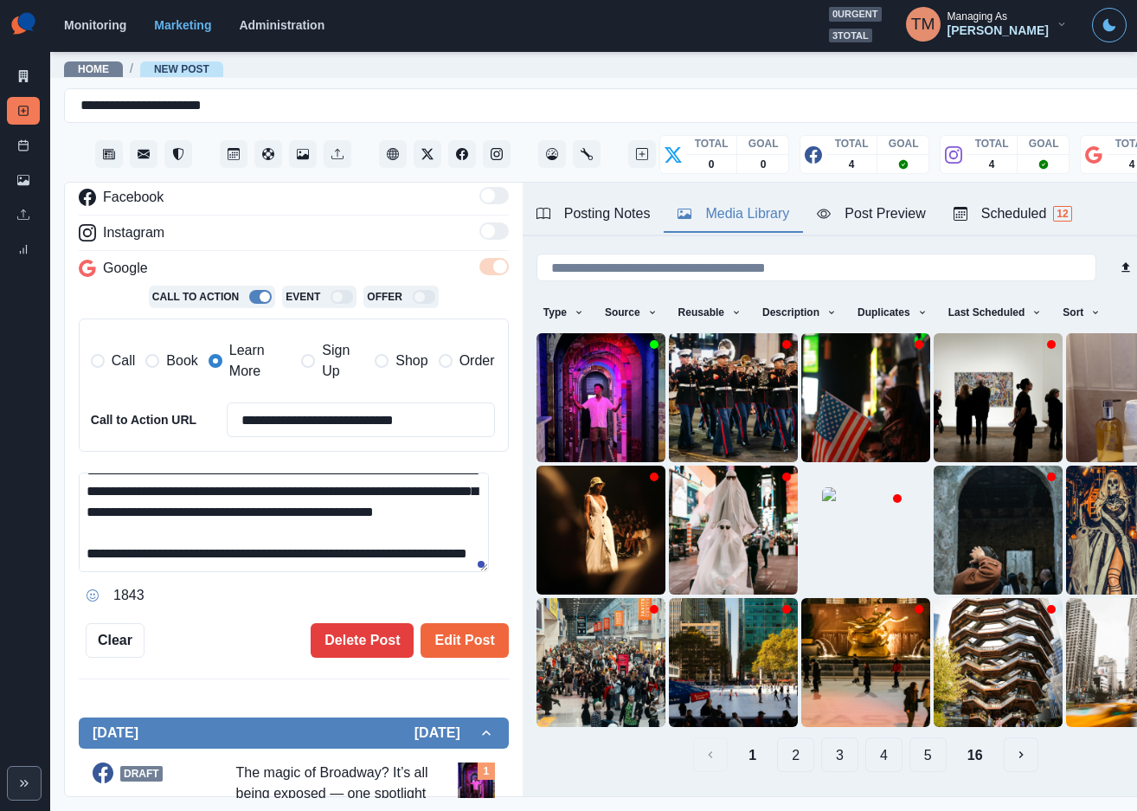
click at [188, 361] on span "Book" at bounding box center [181, 360] width 31 height 21
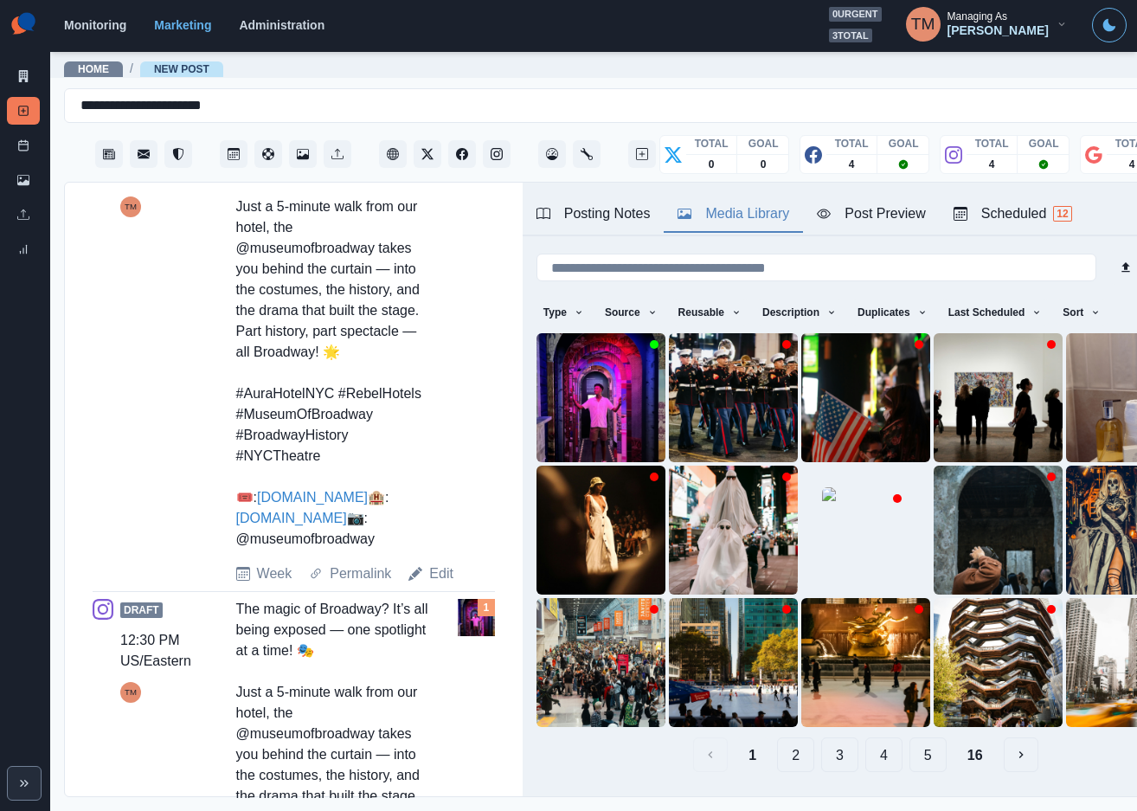
drag, startPoint x: 403, startPoint y: 602, endPoint x: 423, endPoint y: 651, distance: 53.2
click at [423, 584] on div "Draft 12:30 PM US/Eastern TM The magic of Broadway? It’s all being exposed — on…" at bounding box center [294, 348] width 402 height 471
copy div "📷: @museumofbroadway"
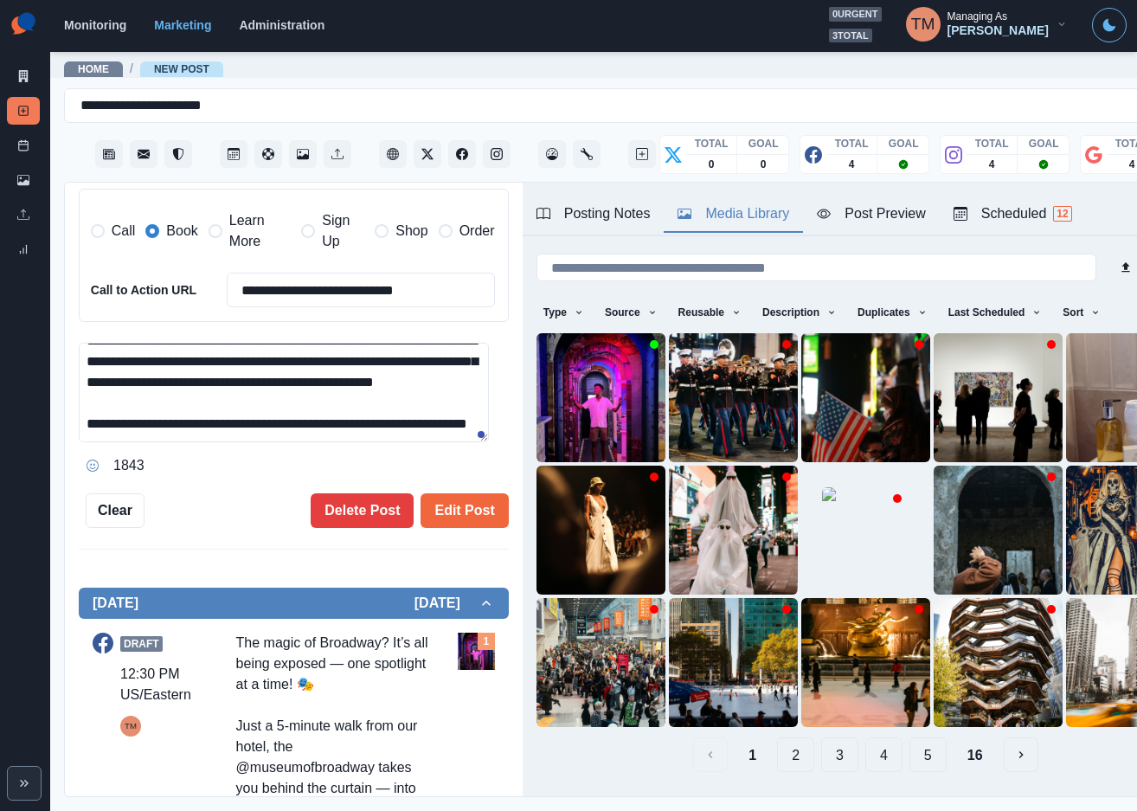
click at [336, 426] on textarea "**********" at bounding box center [284, 392] width 410 height 99
paste textarea "**********"
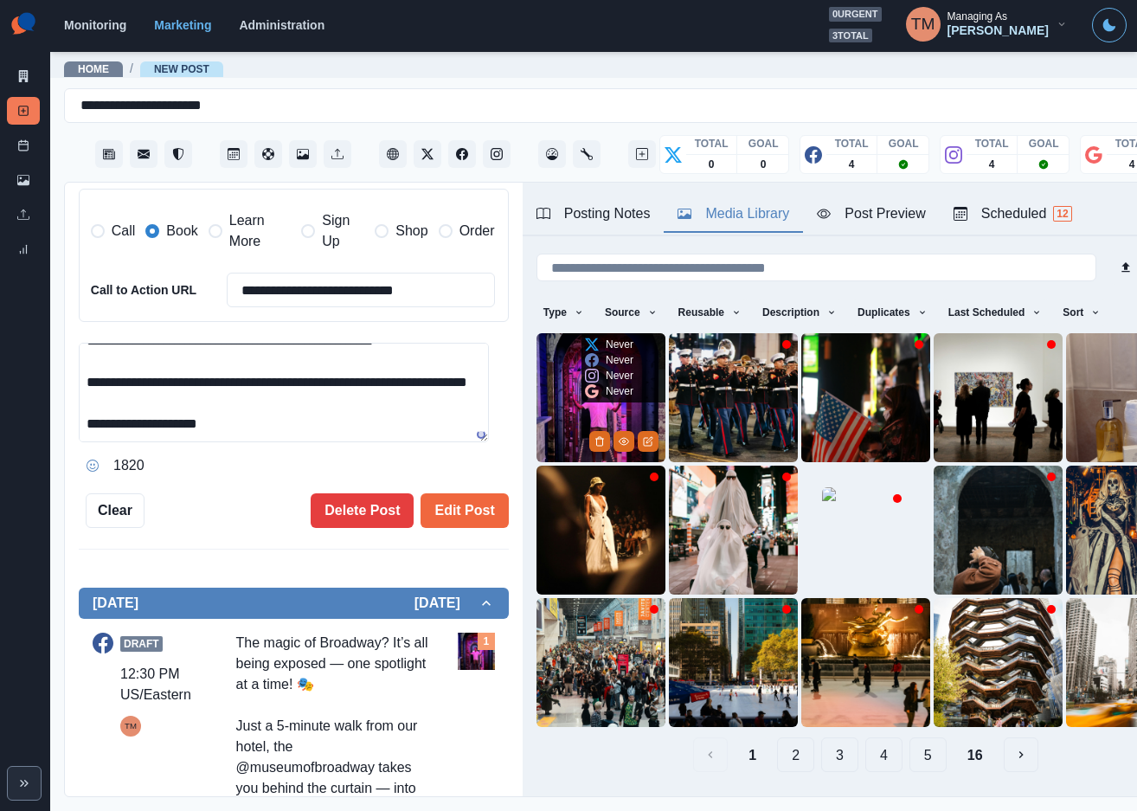
type textarea "**********"
click at [576, 407] on img at bounding box center [600, 397] width 129 height 129
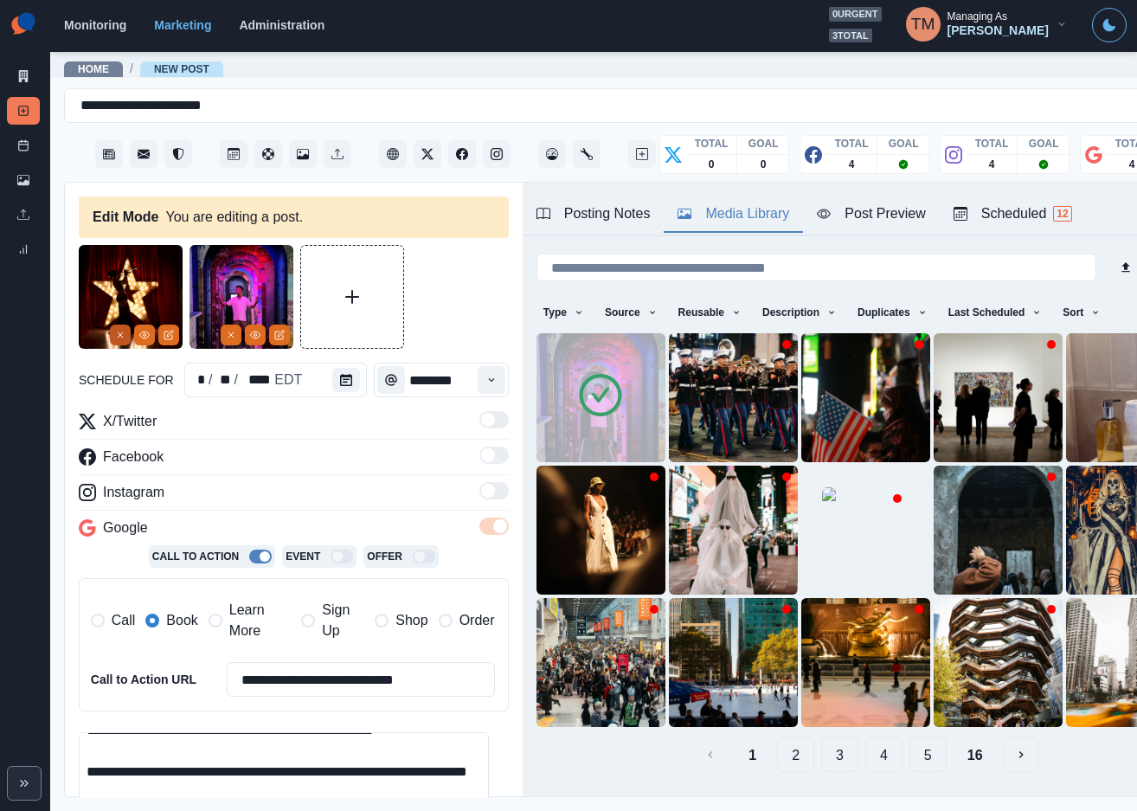
click at [122, 325] on button "Remove" at bounding box center [120, 334] width 21 height 21
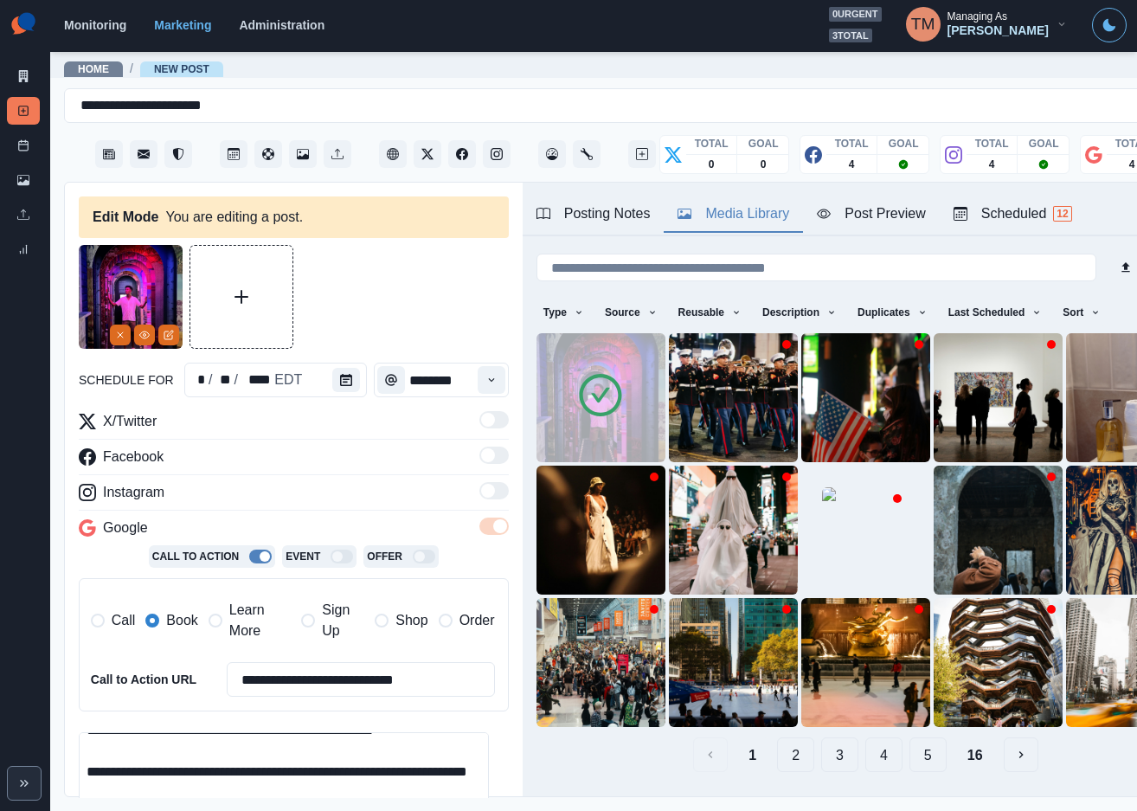
drag, startPoint x: 244, startPoint y: 628, endPoint x: 185, endPoint y: 628, distance: 58.8
click at [242, 628] on span "Learn More" at bounding box center [259, 621] width 61 height 42
click at [180, 628] on span "Book" at bounding box center [181, 620] width 31 height 21
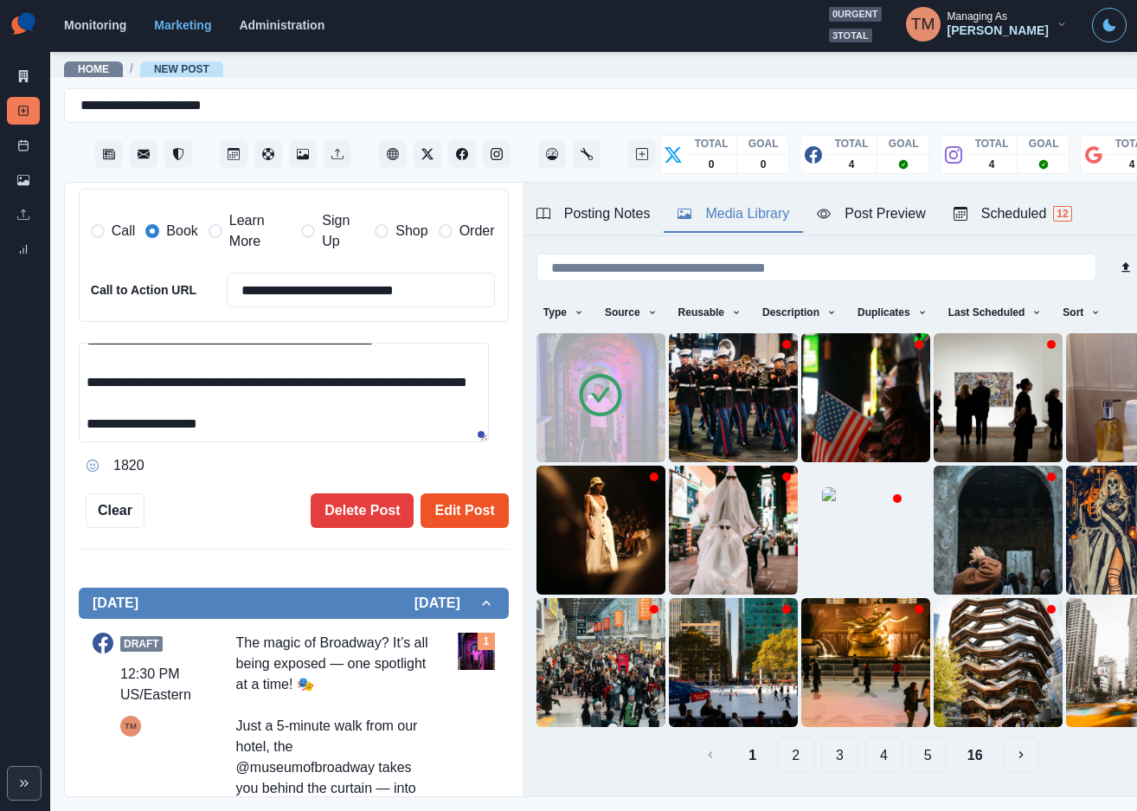
click at [459, 509] on button "Edit Post" at bounding box center [463, 510] width 87 height 35
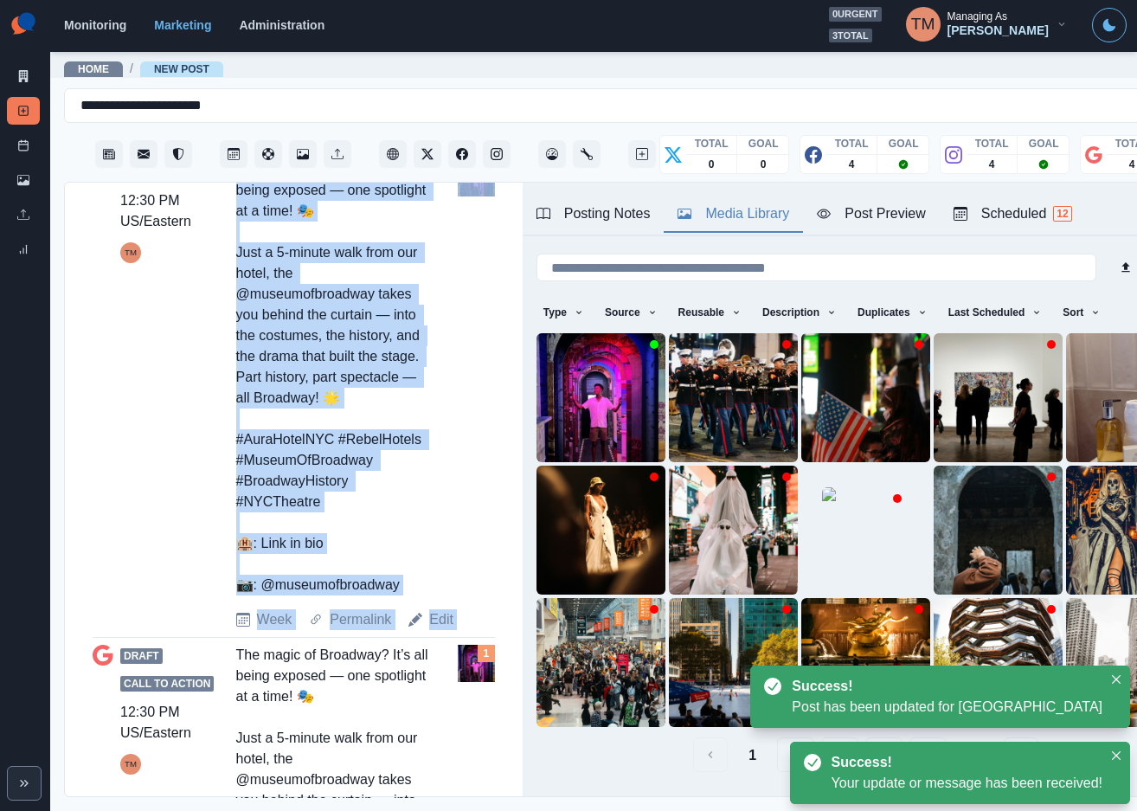
drag, startPoint x: 227, startPoint y: 271, endPoint x: 433, endPoint y: 728, distance: 501.4
click at [433, 630] on div "Draft 12:30 PM US/Eastern TM The magic of Broadway? It’s all being exposed — on…" at bounding box center [294, 394] width 402 height 471
click at [402, 595] on div "The magic of Broadway? It’s all being exposed — one spotlight at a time! 🎭 Just…" at bounding box center [332, 377] width 192 height 436
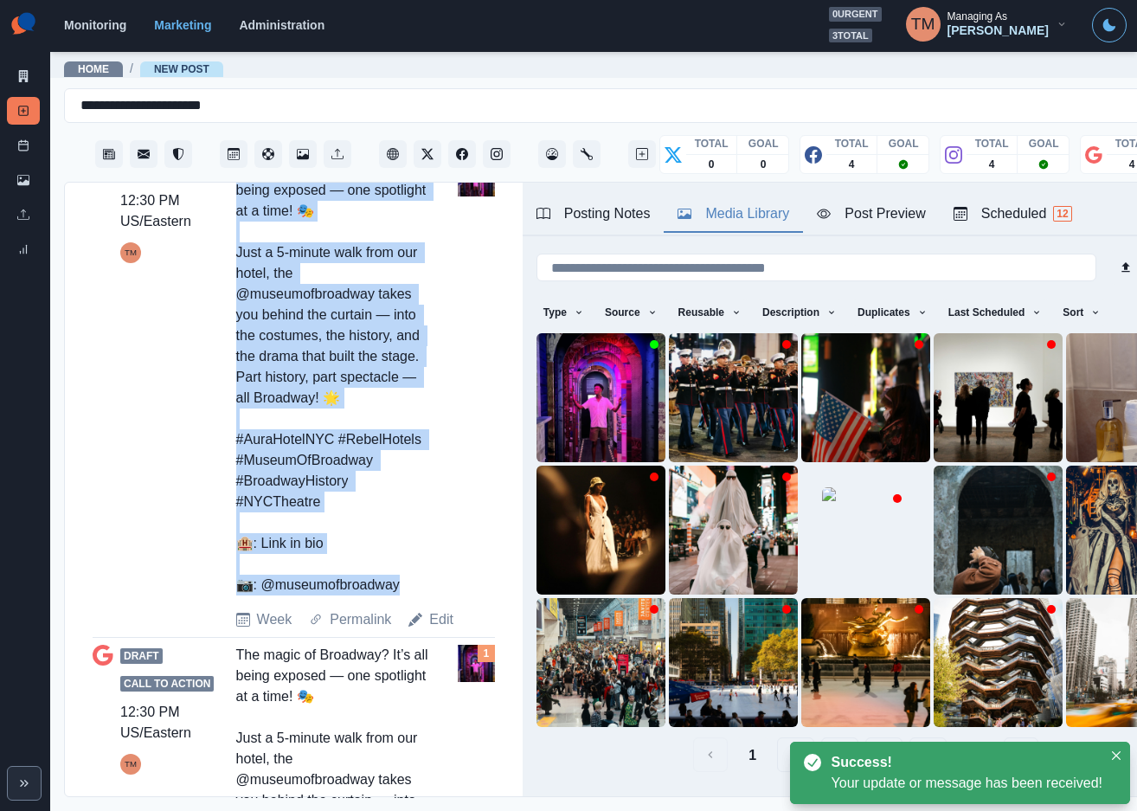
drag, startPoint x: 411, startPoint y: 732, endPoint x: 228, endPoint y: 276, distance: 491.1
click at [228, 276] on div "Draft 12:30 PM US/Eastern TM The magic of Broadway? It’s all being exposed — on…" at bounding box center [294, 394] width 402 height 471
copy div "The magic of Broadway? It’s all being exposed — one spotlight at a time! 🎭 Just…"
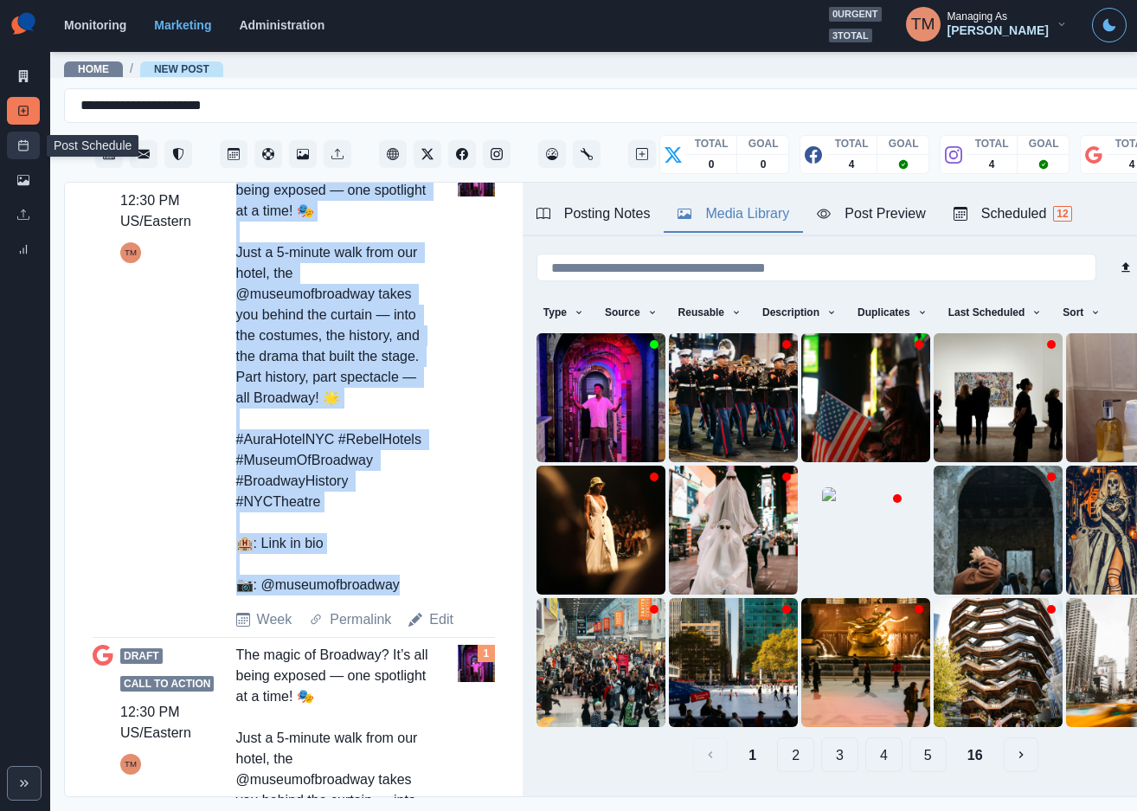
click at [22, 144] on line at bounding box center [24, 144] width 10 height 0
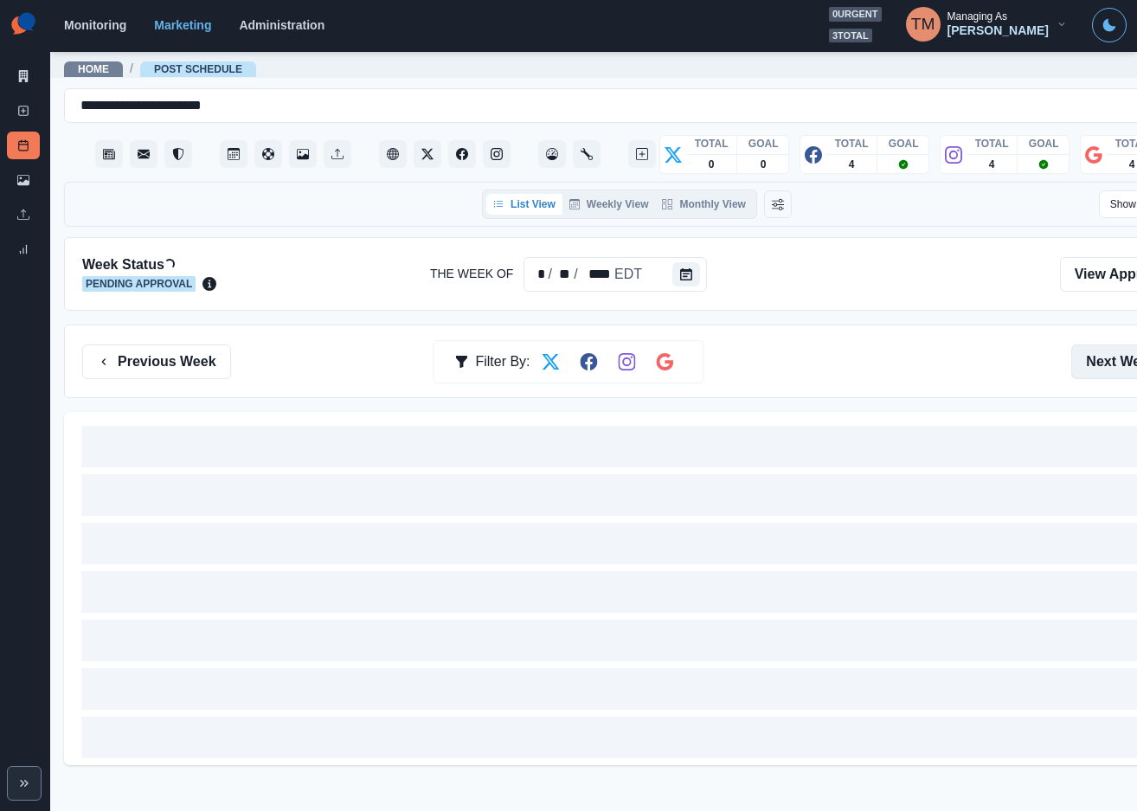
click at [1104, 363] on button "Next Week" at bounding box center [1131, 361] width 120 height 35
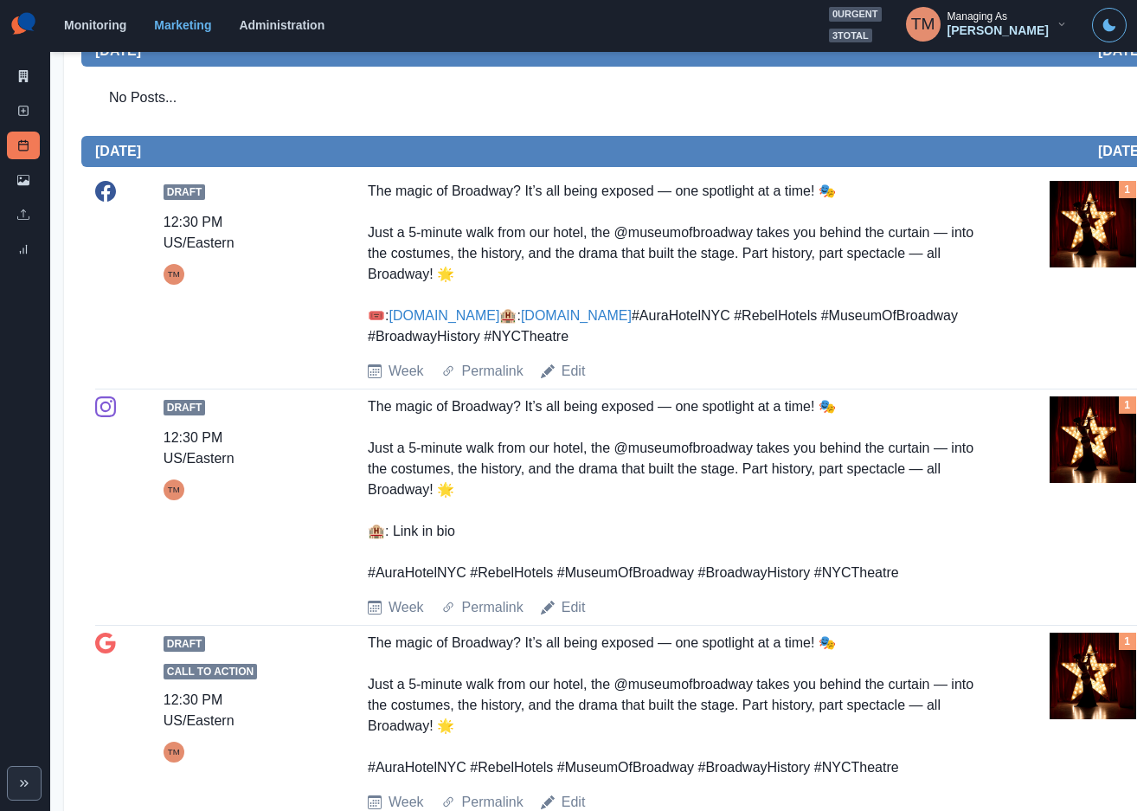
scroll to position [1895, 0]
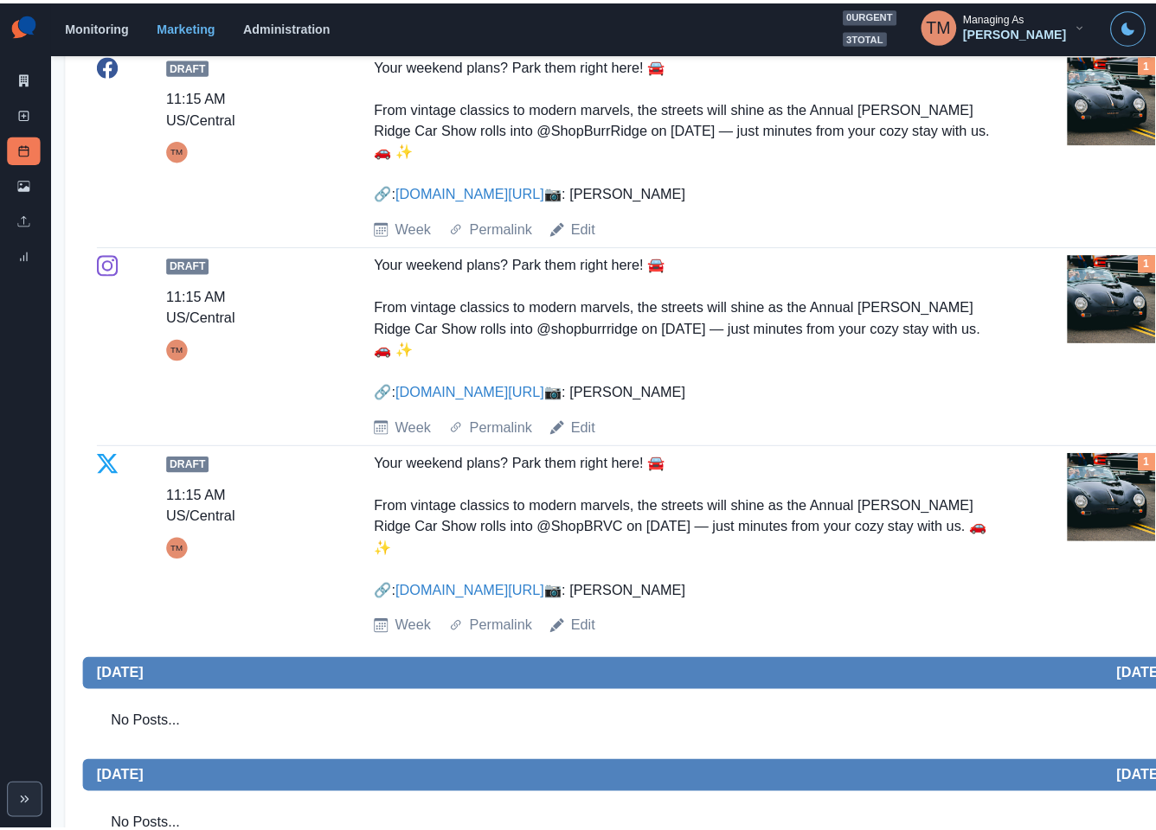
scroll to position [1619, 0]
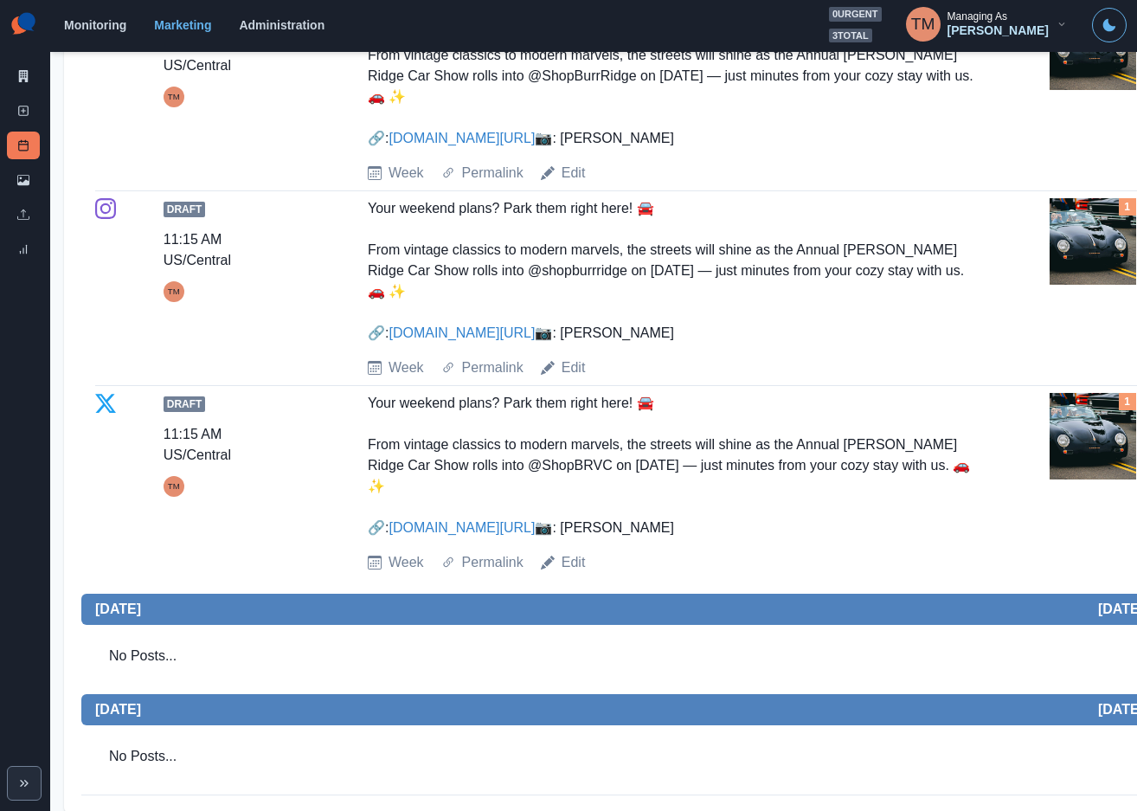
click at [1082, 408] on img at bounding box center [1092, 436] width 87 height 87
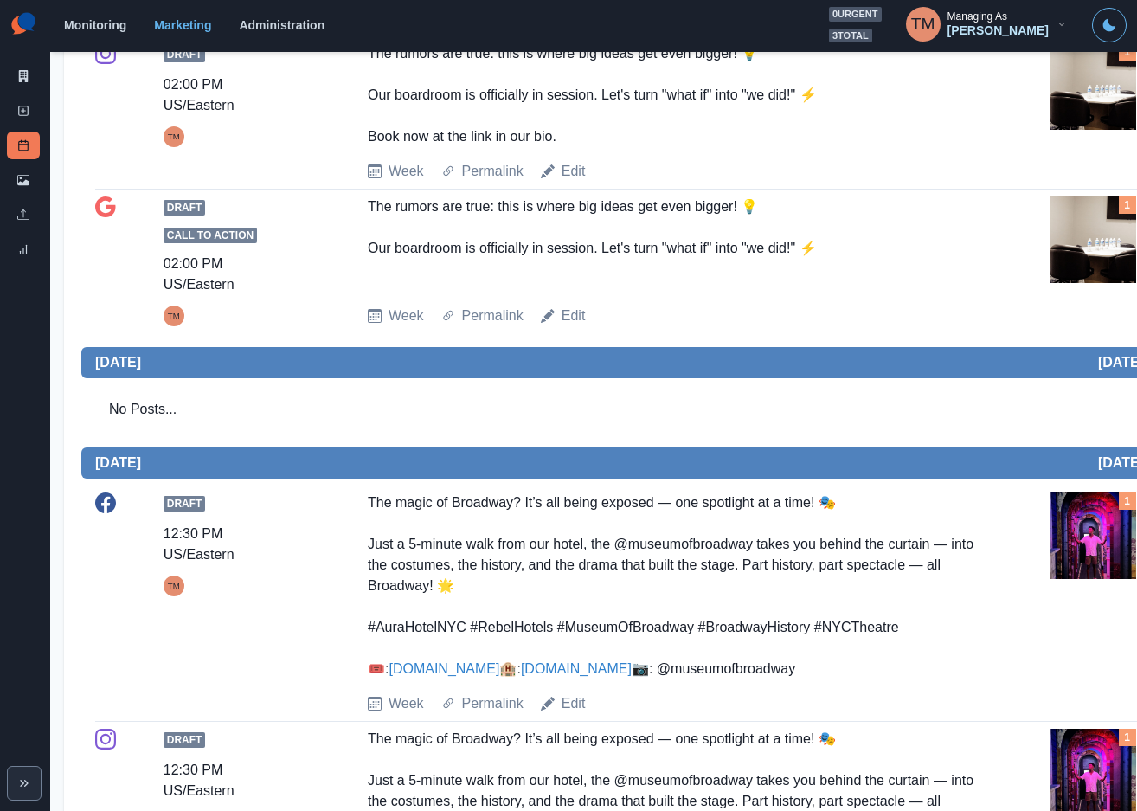
scroll to position [1241, 0]
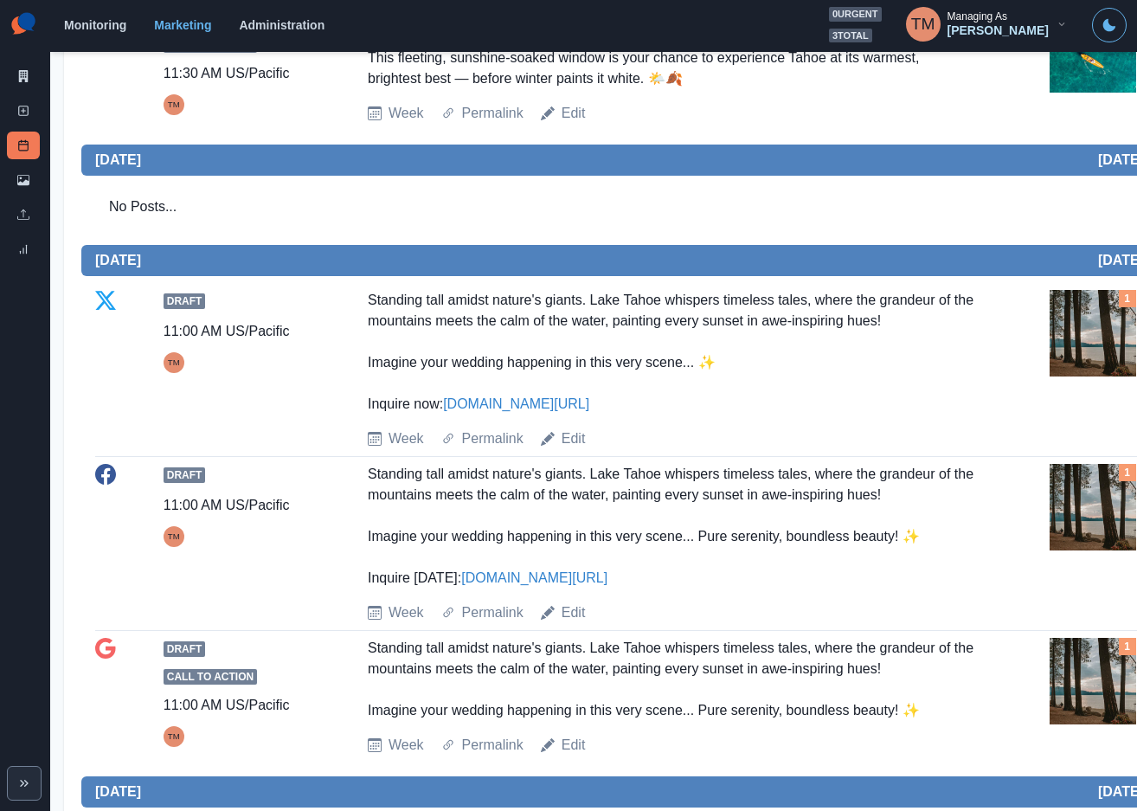
scroll to position [779, 0]
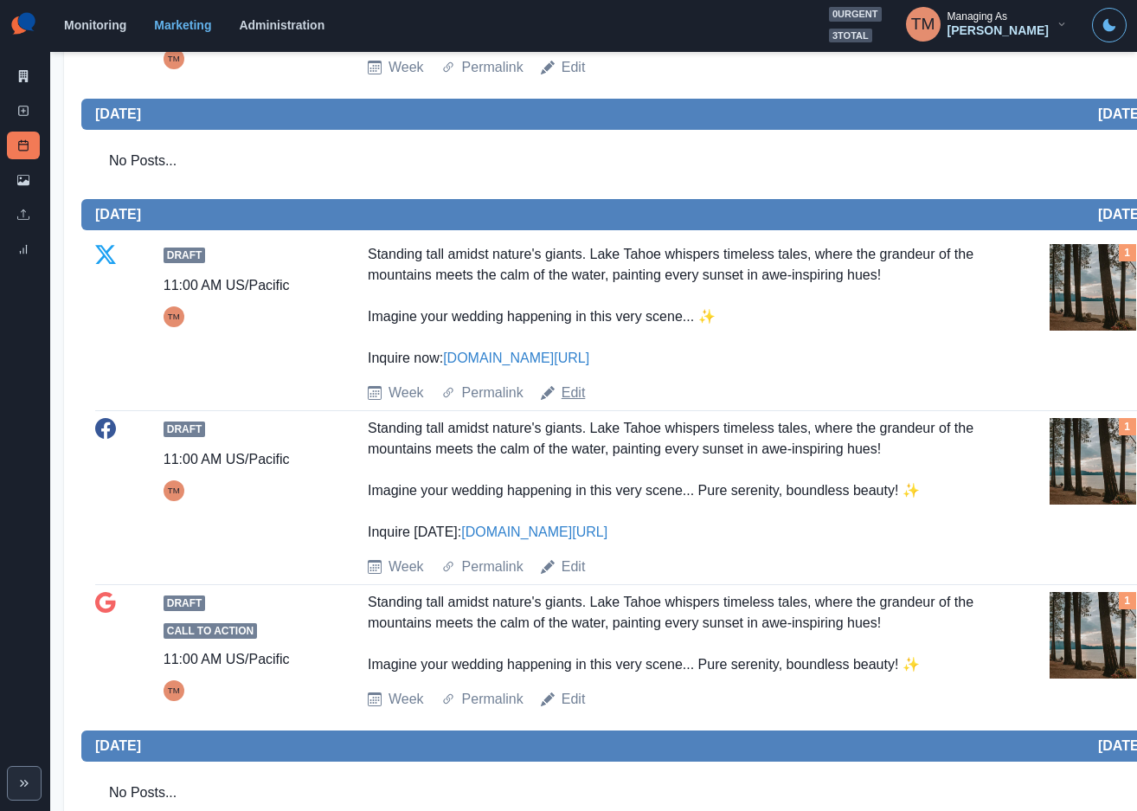
click at [579, 397] on link "Edit" at bounding box center [573, 392] width 24 height 21
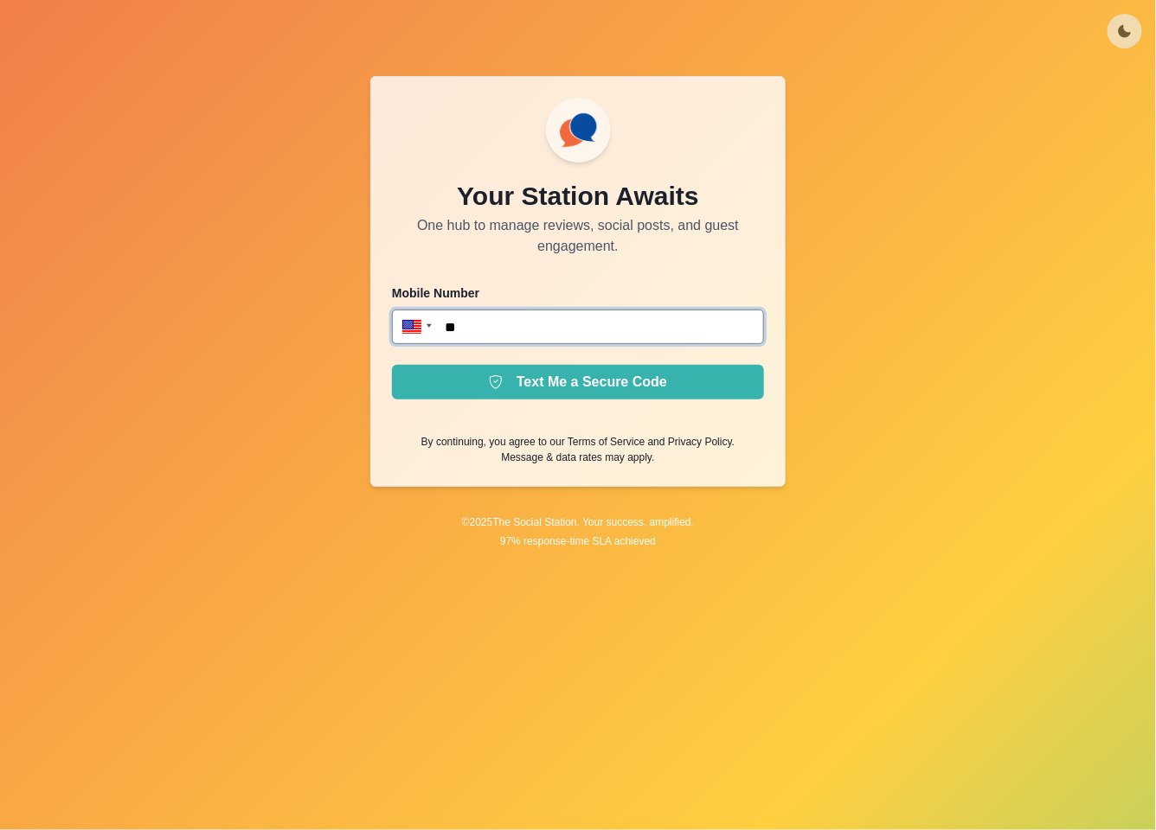
click at [528, 333] on input "**" at bounding box center [578, 327] width 372 height 35
click at [426, 325] on div at bounding box center [428, 325] width 5 height 3
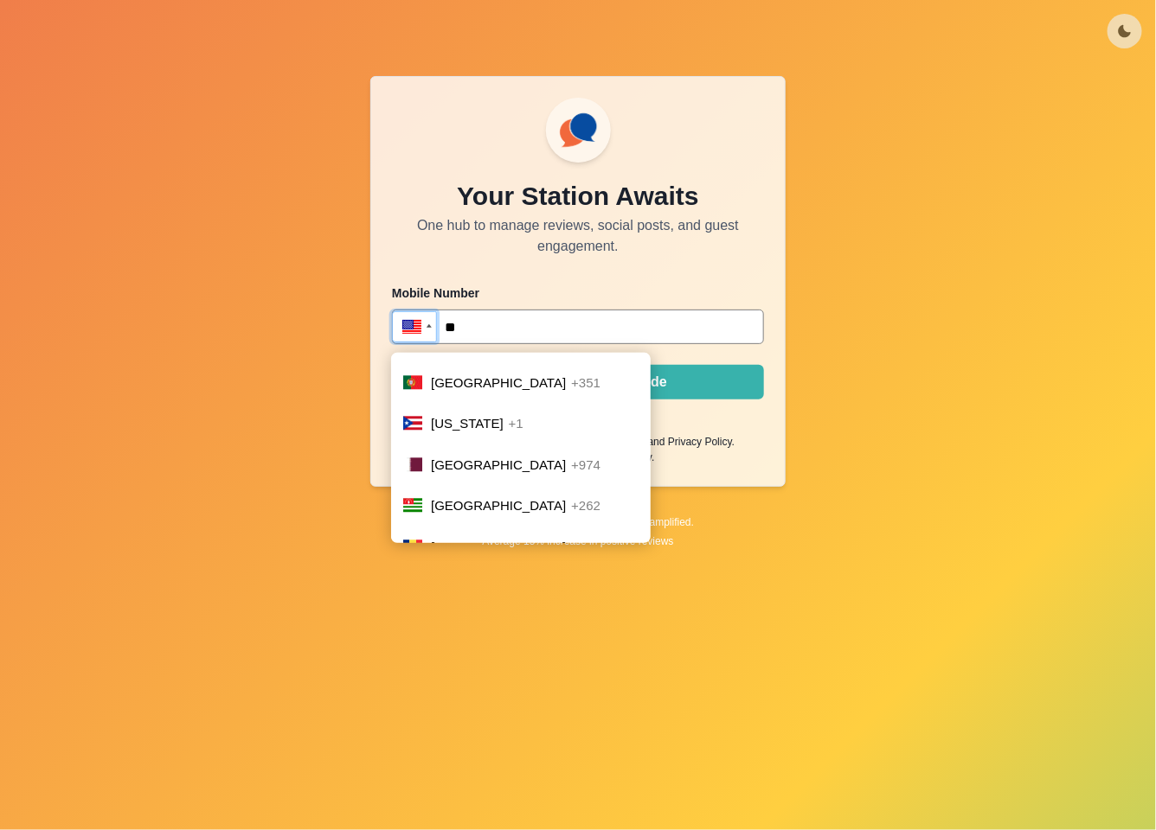
scroll to position [6076, 0]
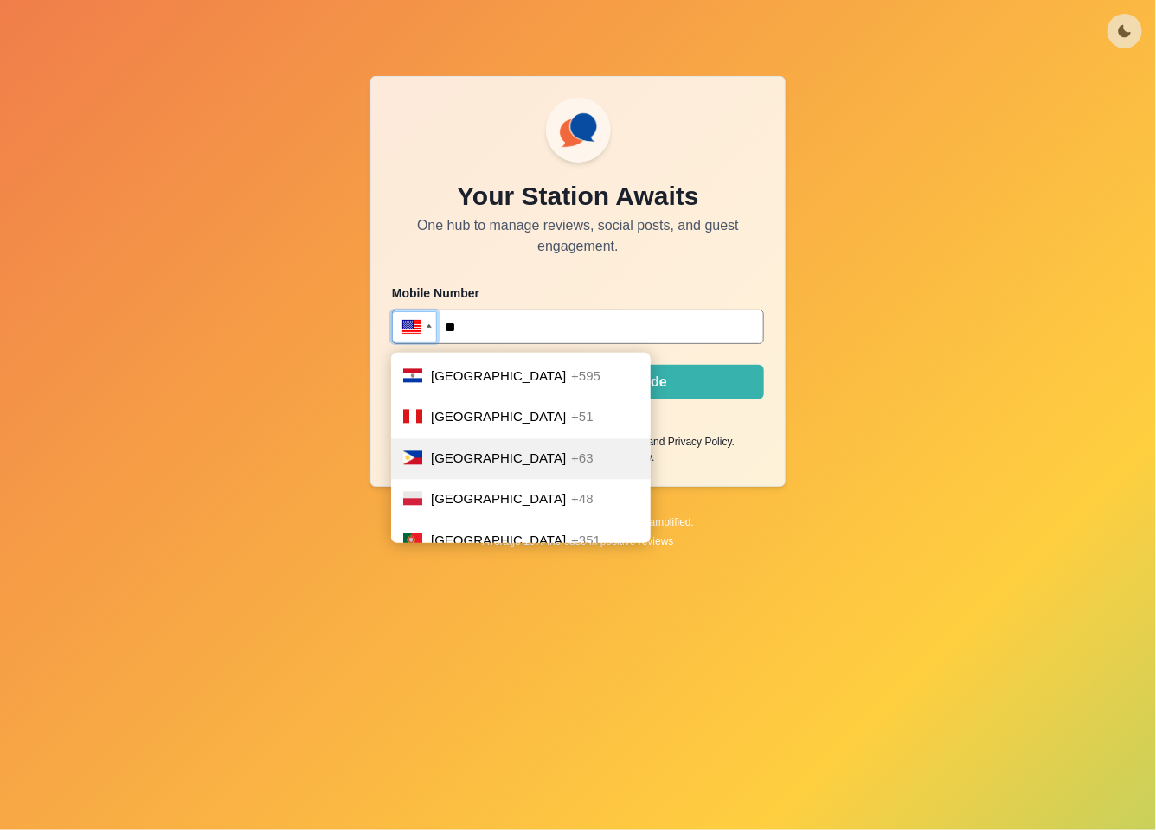
click at [538, 439] on li "Philippines +63" at bounding box center [521, 460] width 260 height 42
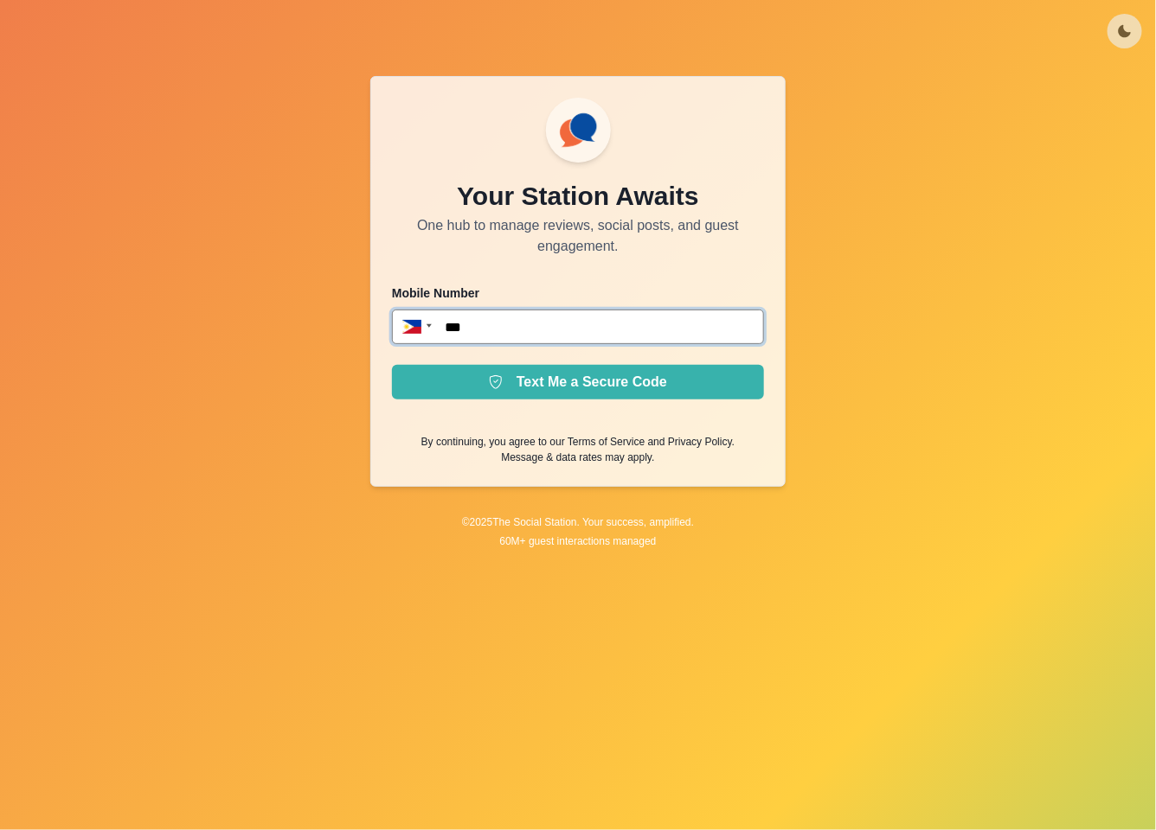
click at [572, 340] on input "***" at bounding box center [578, 327] width 372 height 35
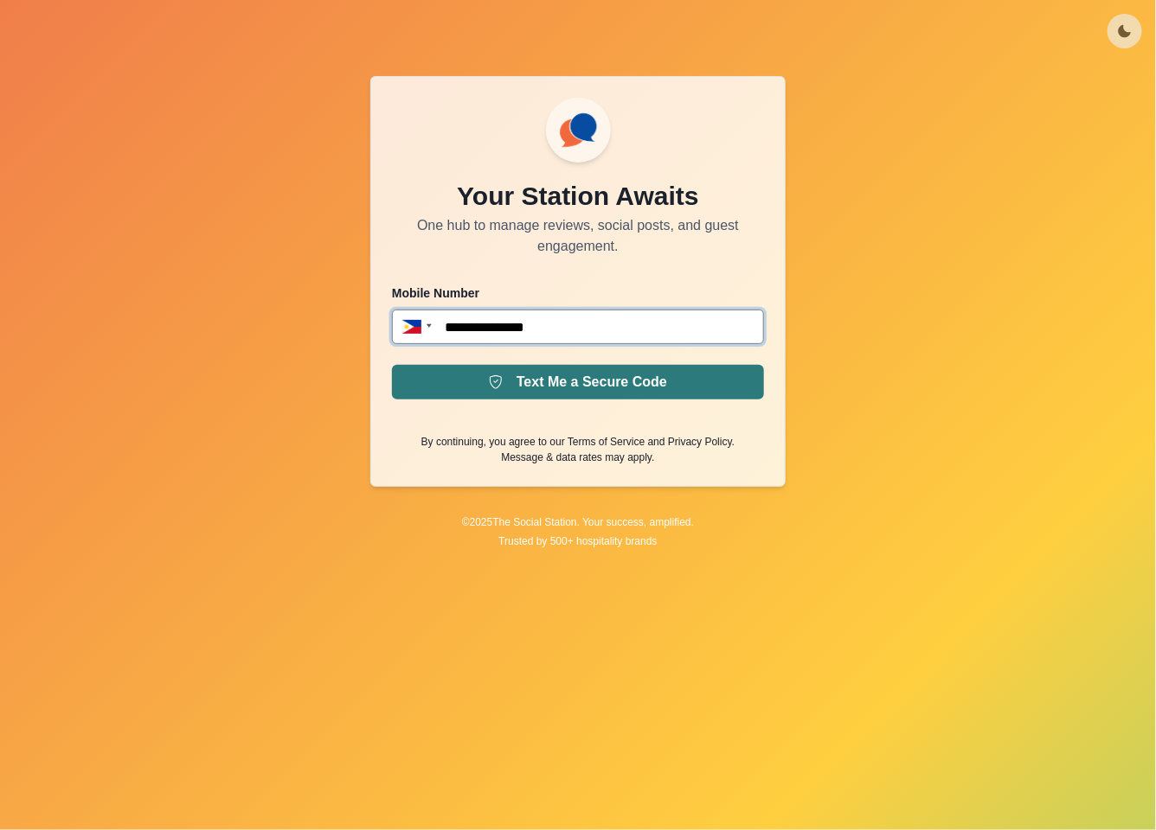
type input "**********"
click at [572, 376] on button "Text Me a Secure Code" at bounding box center [578, 382] width 372 height 35
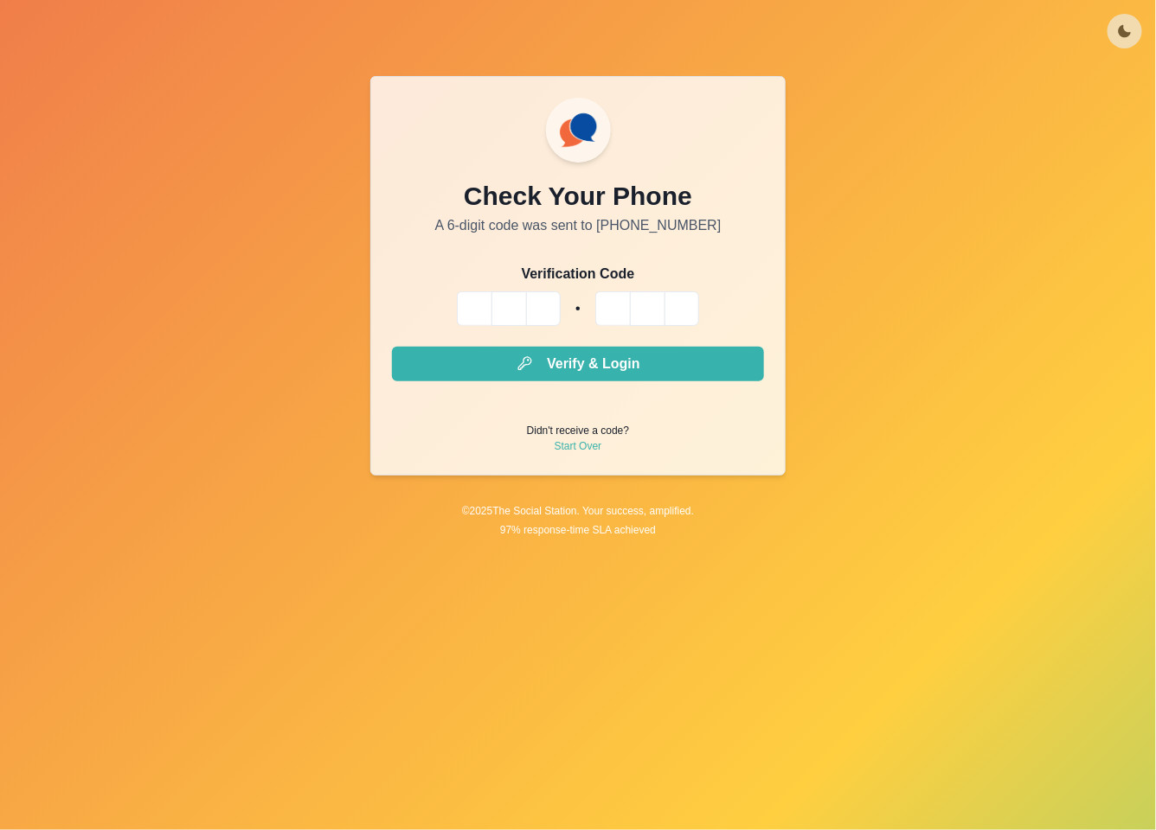
click at [476, 325] on input "Please enter your pin code" at bounding box center [474, 309] width 35 height 35
type input "*"
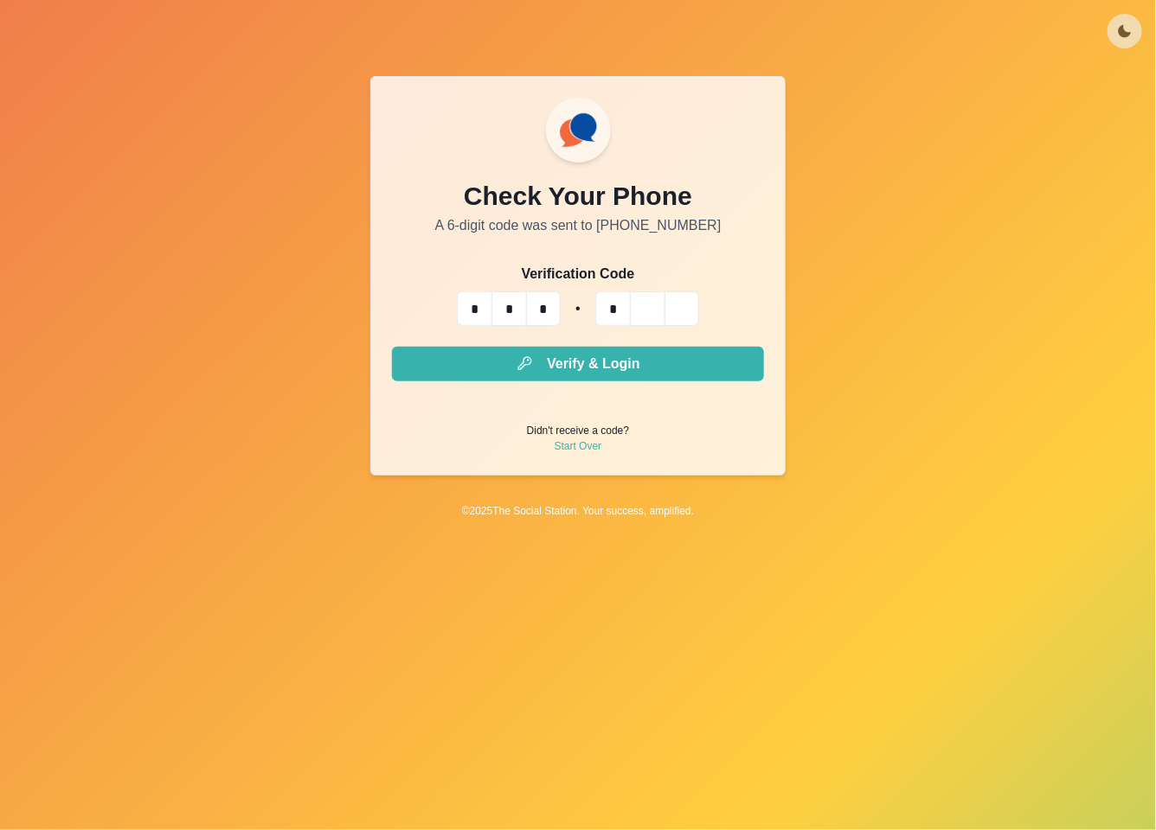
type input "*"
click at [392, 347] on button "Verify & Login" at bounding box center [578, 364] width 372 height 35
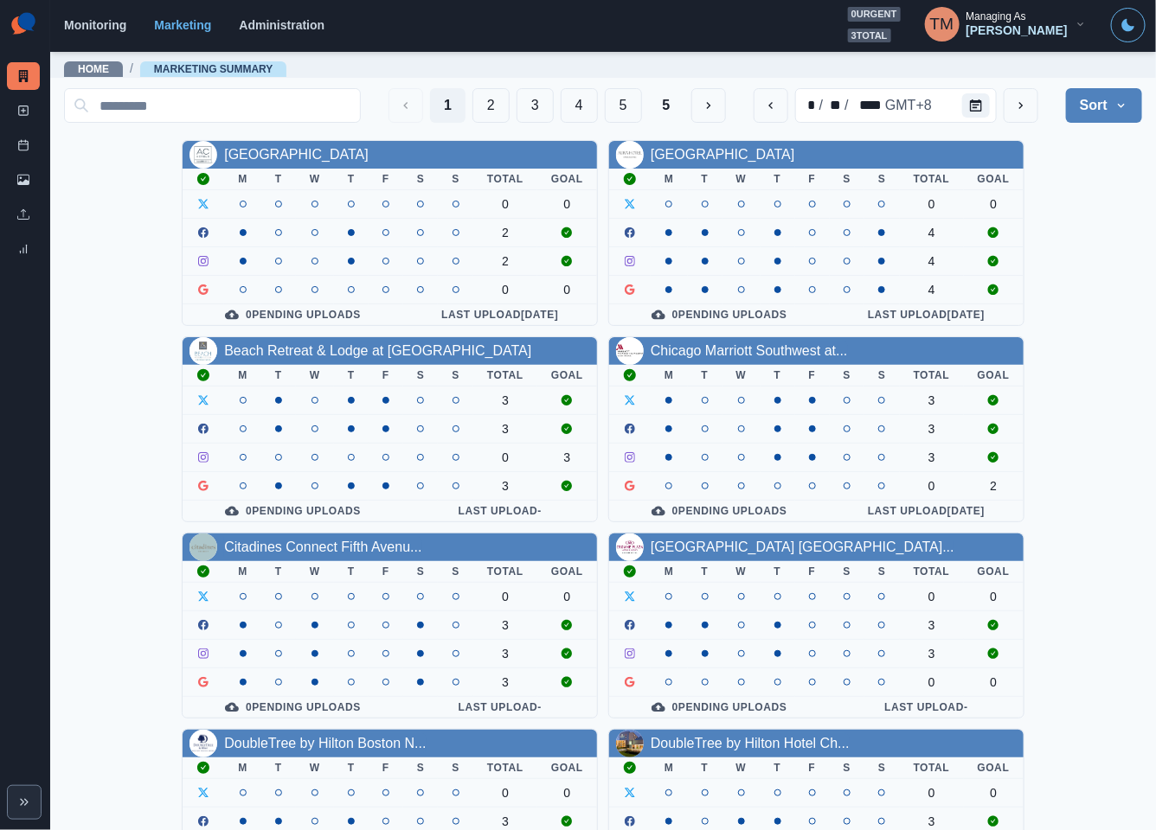
click at [1061, 200] on div "AC Hotel Atlanta Downtown M T W T F S S Total Goal 0 0 2 2 0 0 0 Pending Upload…" at bounding box center [603, 724] width 1078 height 1168
click at [970, 106] on icon "Calendar" at bounding box center [976, 105] width 12 height 12
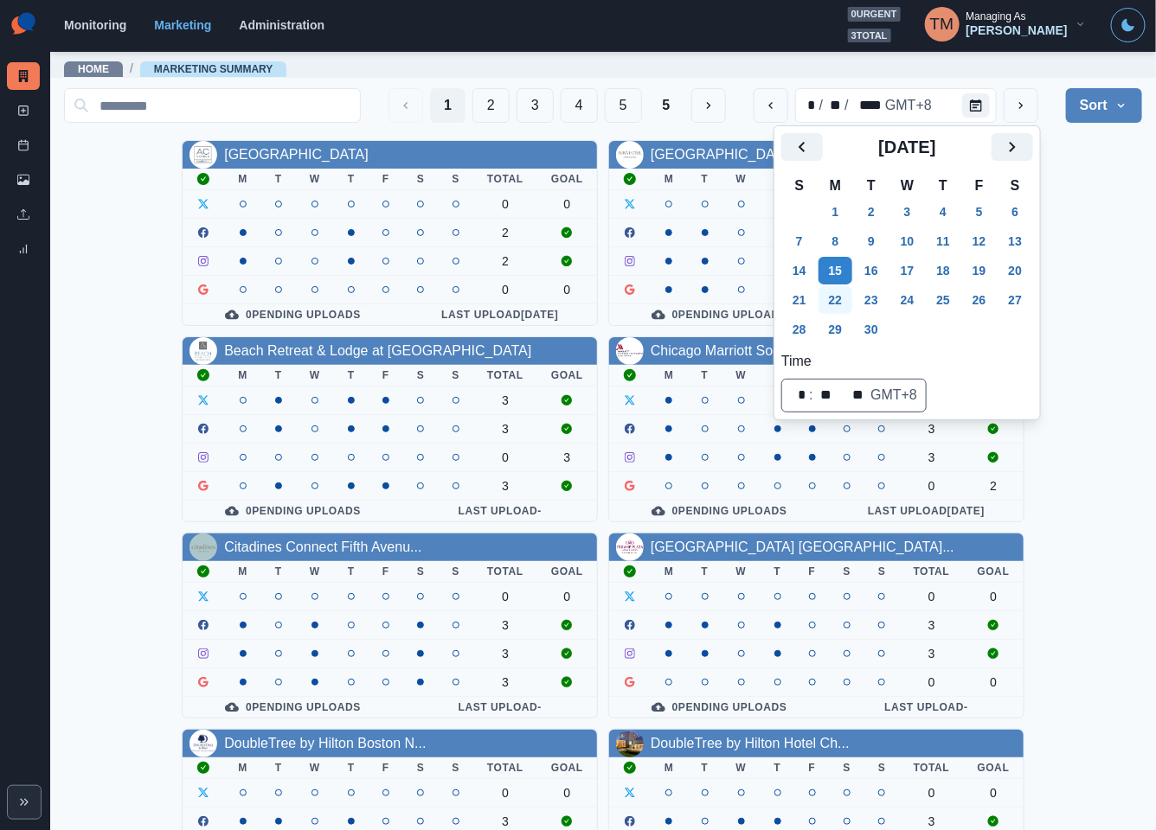
click at [830, 296] on button "22" at bounding box center [835, 300] width 35 height 28
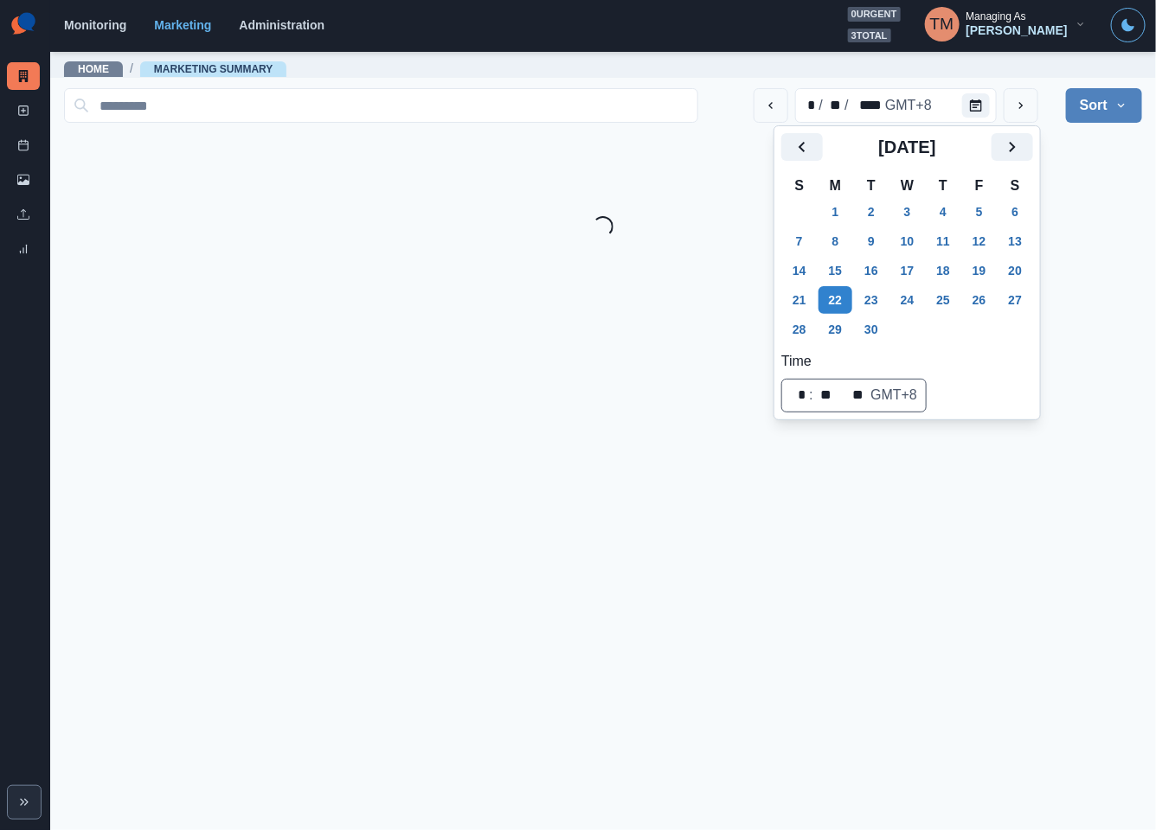
click at [1042, 234] on main "Home / Marketing Summary * / ** / **** GMT+8 Sort Client Name Uploads Pending P…" at bounding box center [603, 440] width 1106 height 780
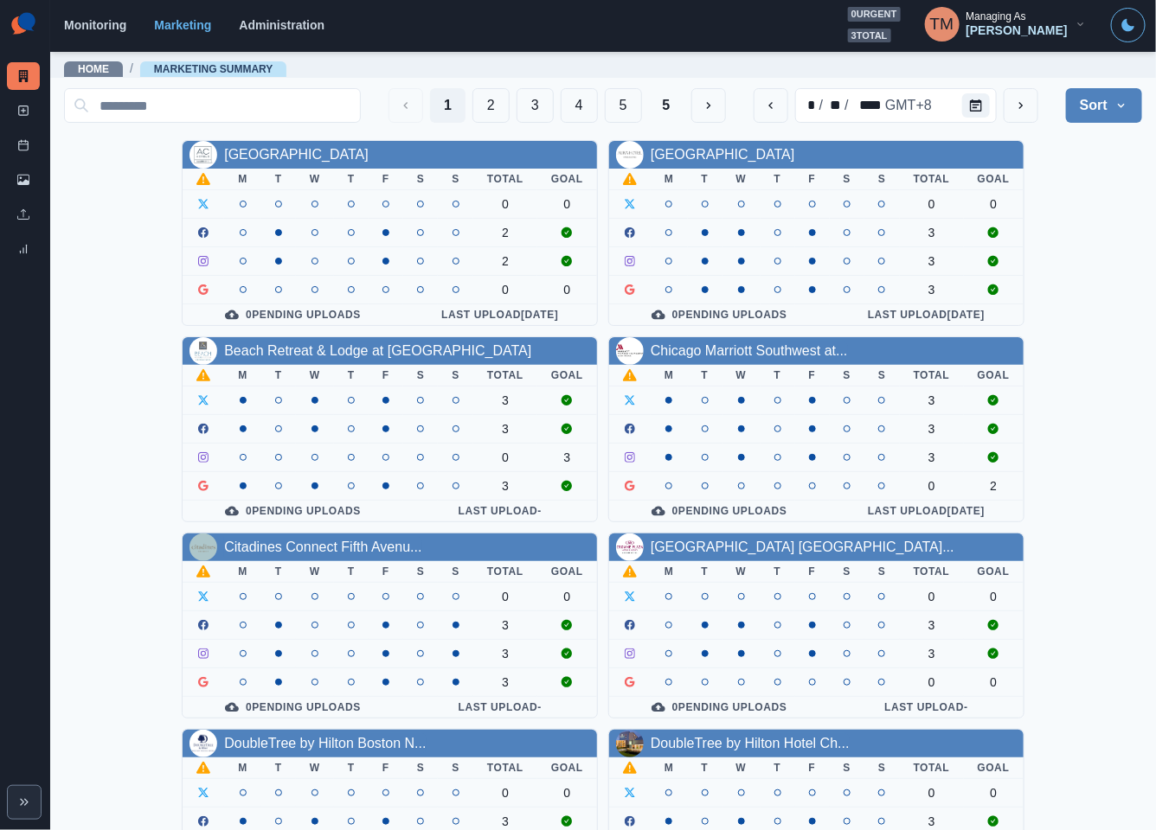
click at [1090, 200] on div "AC Hotel Atlanta Downtown M T W T F S S Total Goal 0 0 2 2 0 0 0 Pending Upload…" at bounding box center [603, 724] width 1078 height 1168
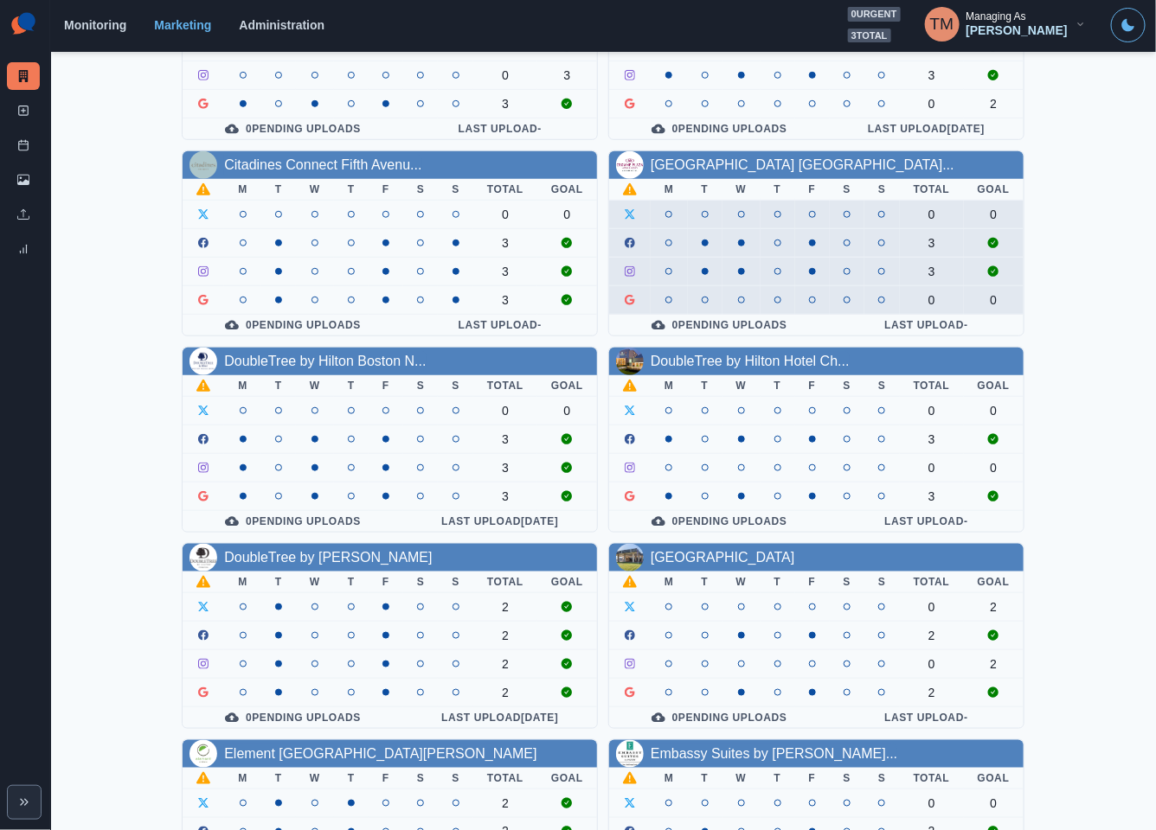
scroll to position [389, 0]
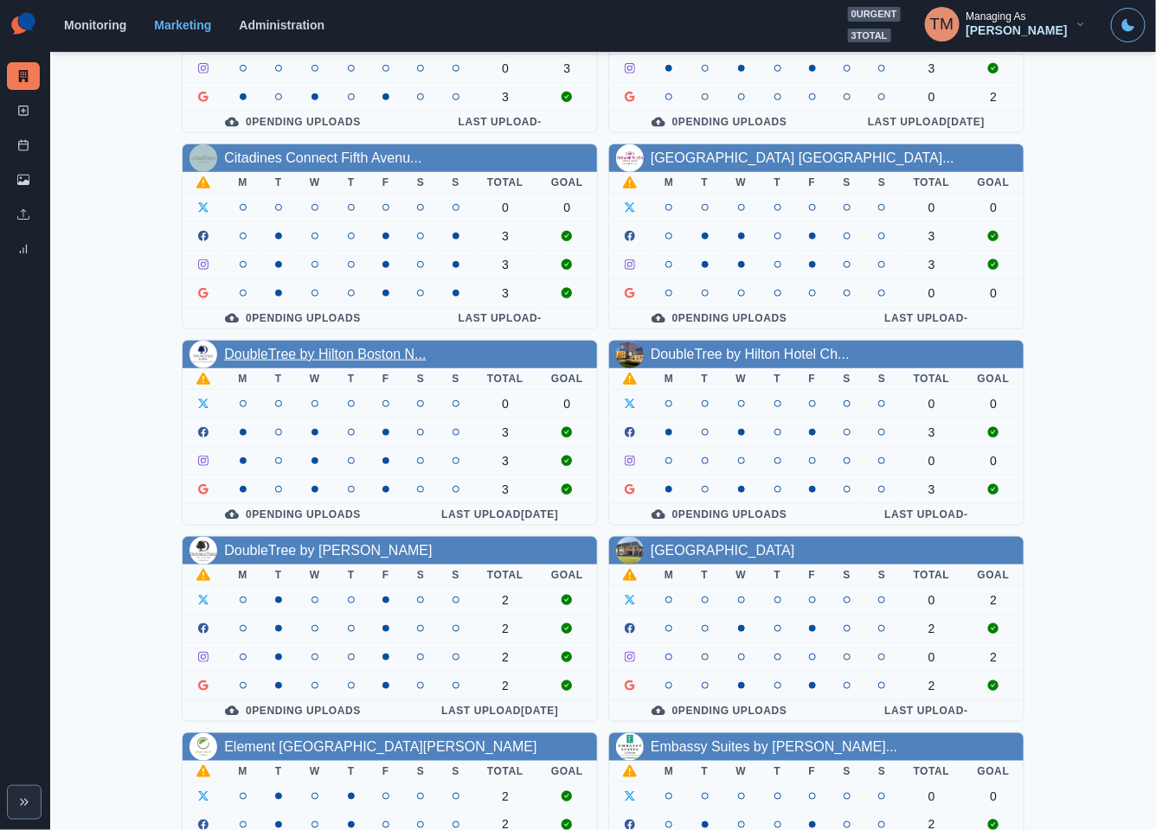
click at [315, 361] on link "DoubleTree by Hilton Boston N..." at bounding box center [325, 354] width 202 height 15
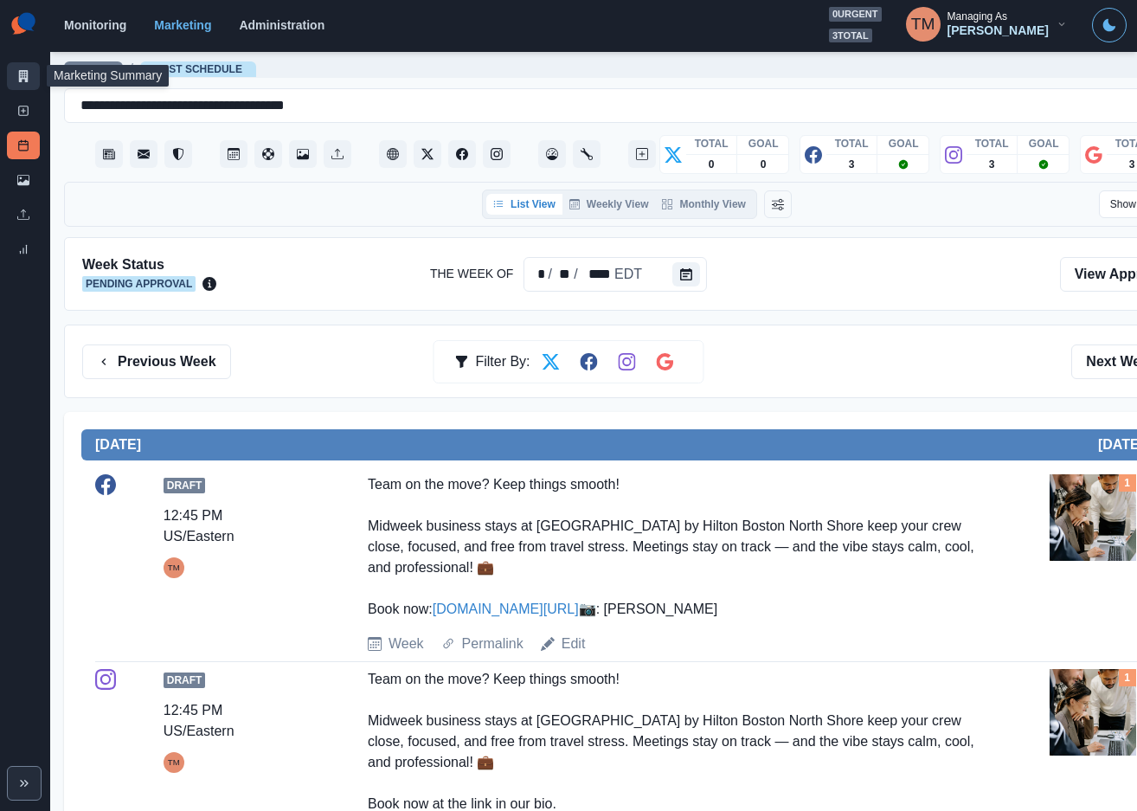
click at [21, 78] on icon at bounding box center [24, 76] width 10 height 12
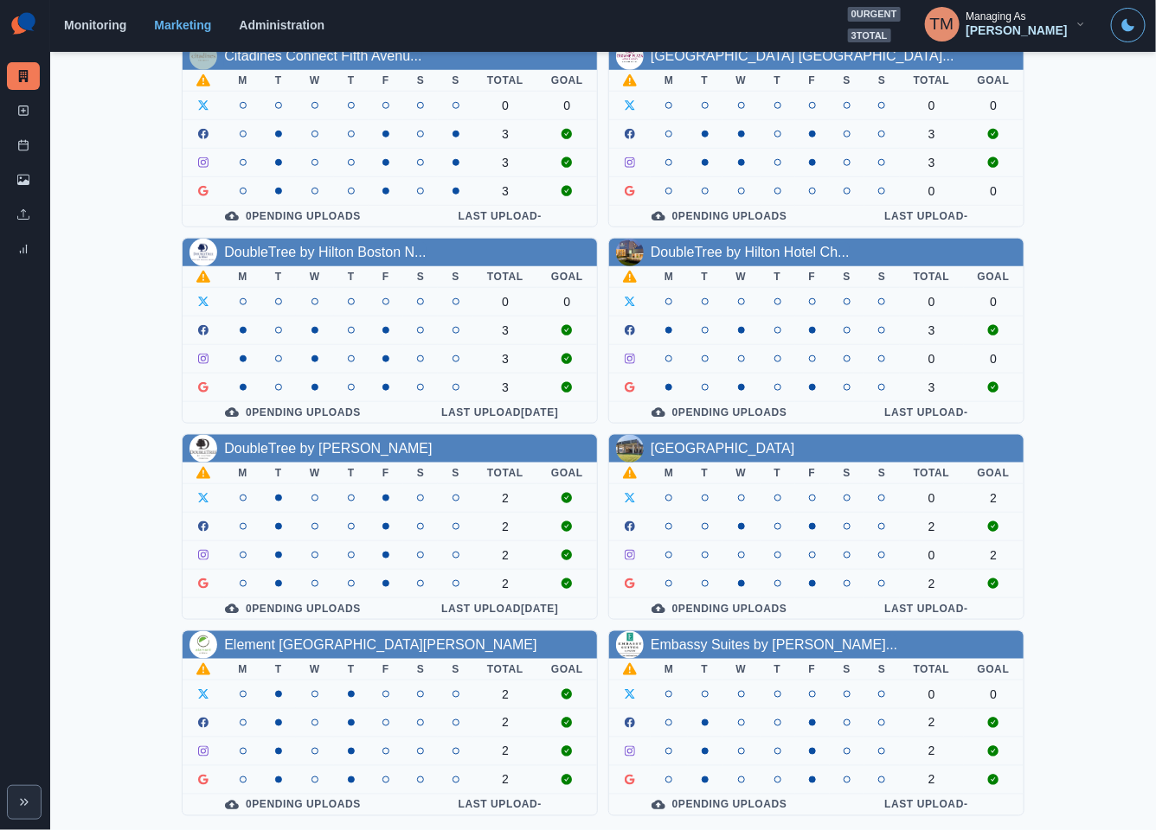
scroll to position [509, 0]
drag, startPoint x: 364, startPoint y: 432, endPoint x: 317, endPoint y: 436, distance: 47.8
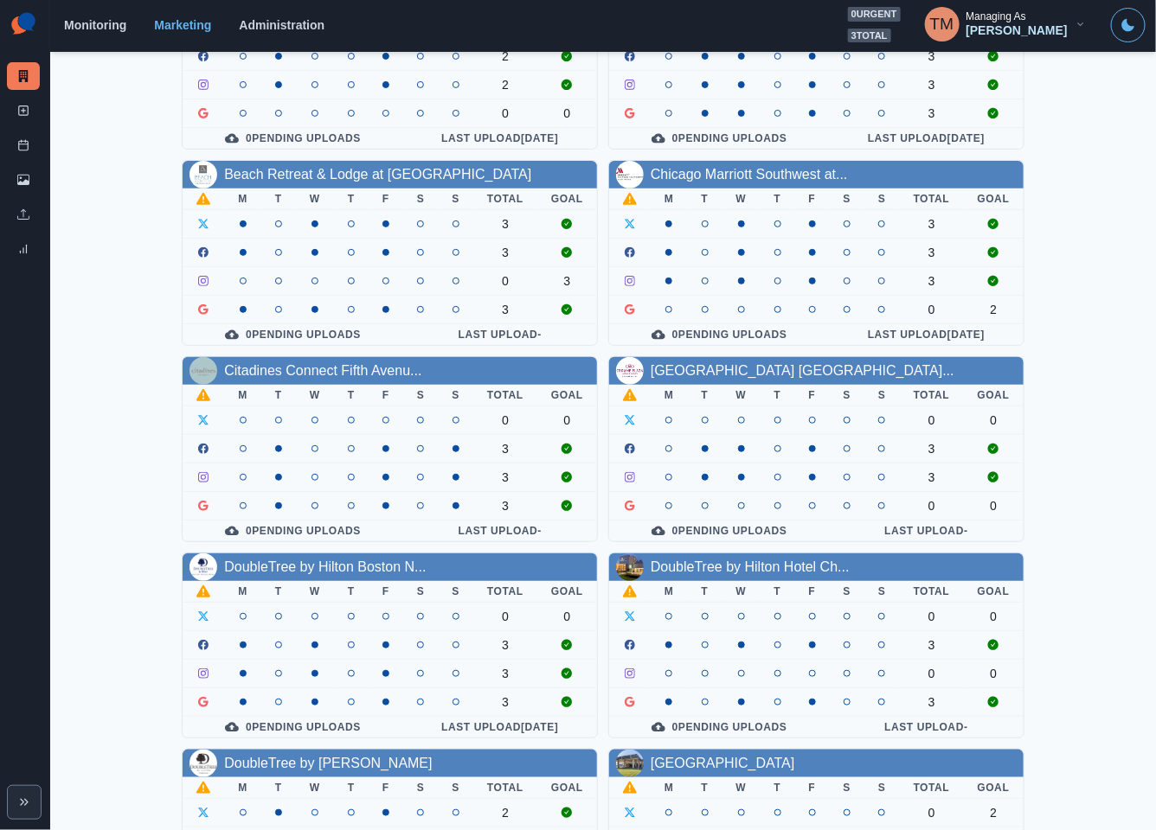
scroll to position [0, 0]
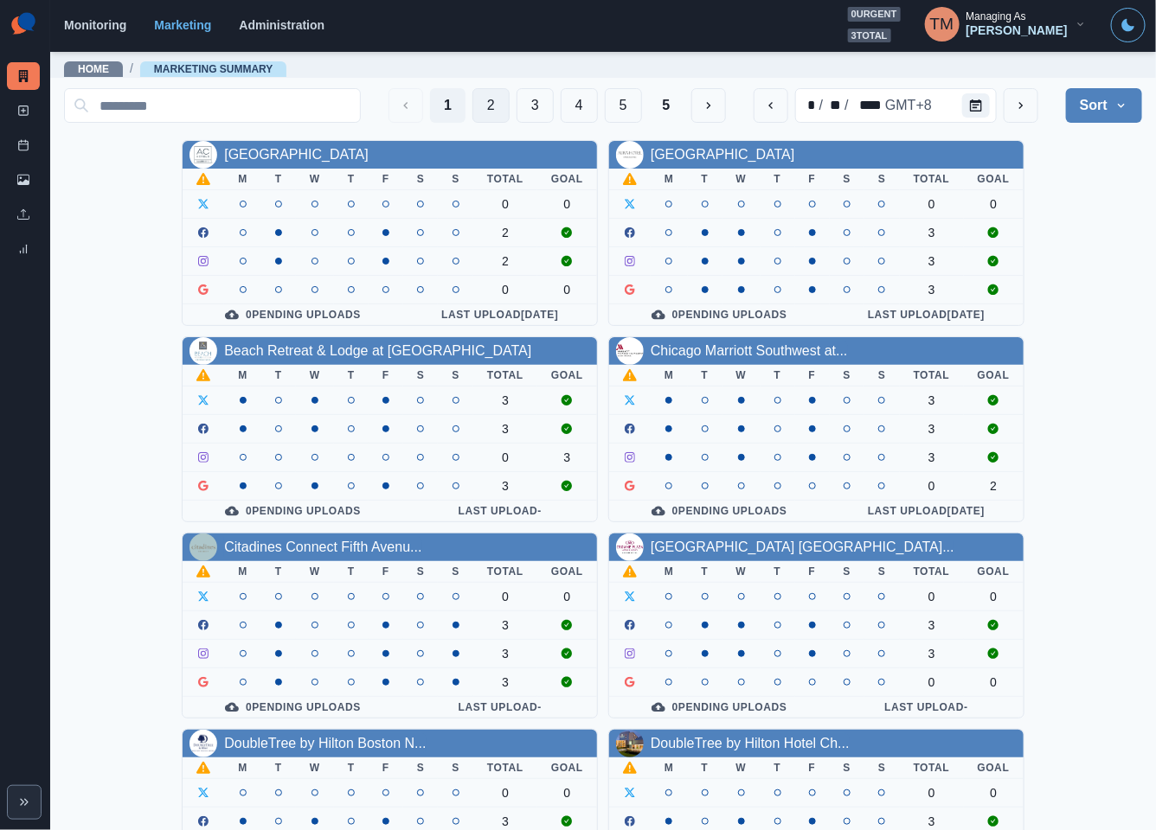
click at [472, 102] on button "2" at bounding box center [490, 105] width 37 height 35
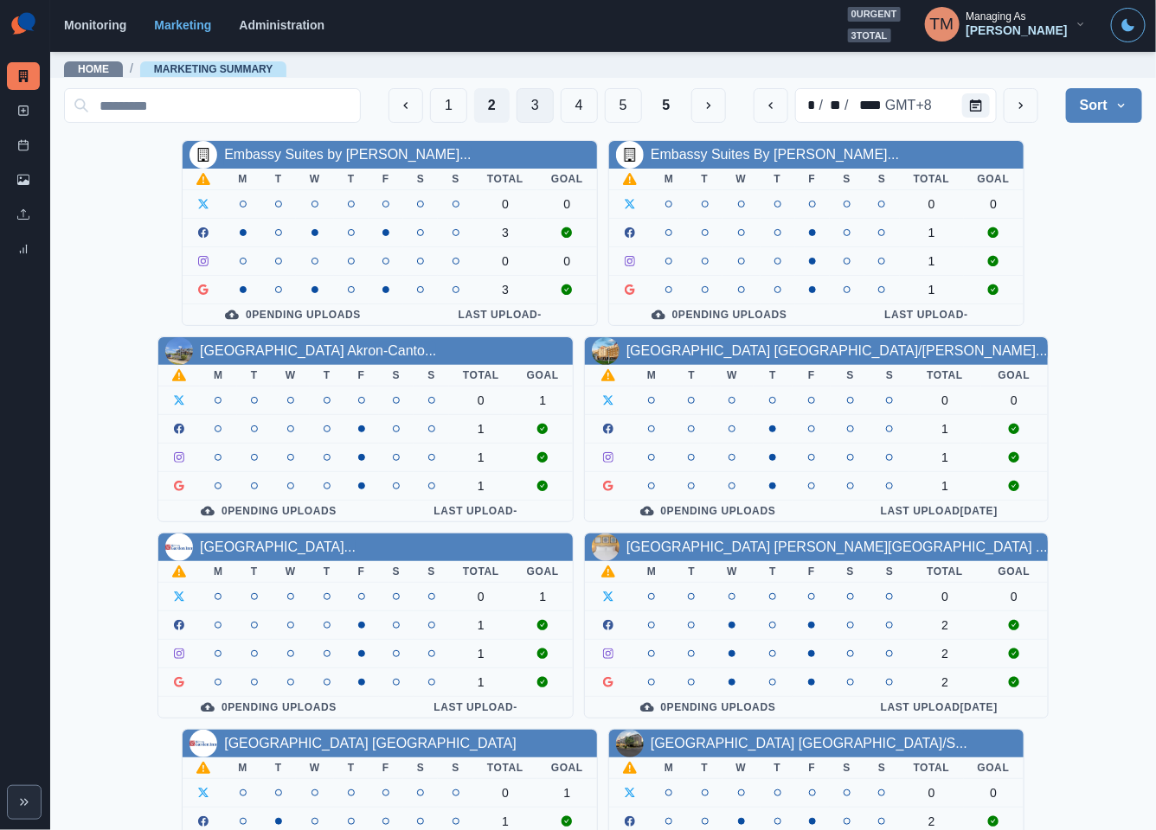
click at [516, 106] on button "3" at bounding box center [534, 105] width 37 height 35
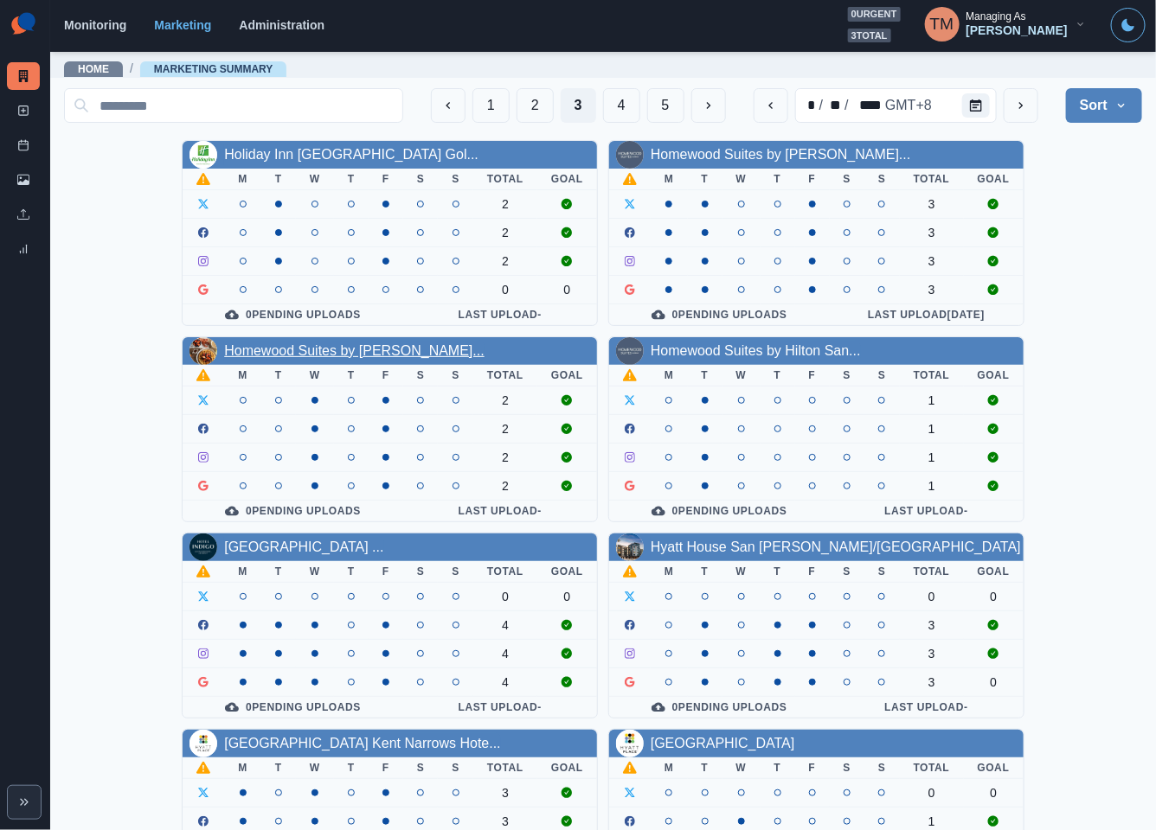
drag, startPoint x: 369, startPoint y: 364, endPoint x: 333, endPoint y: 350, distance: 38.9
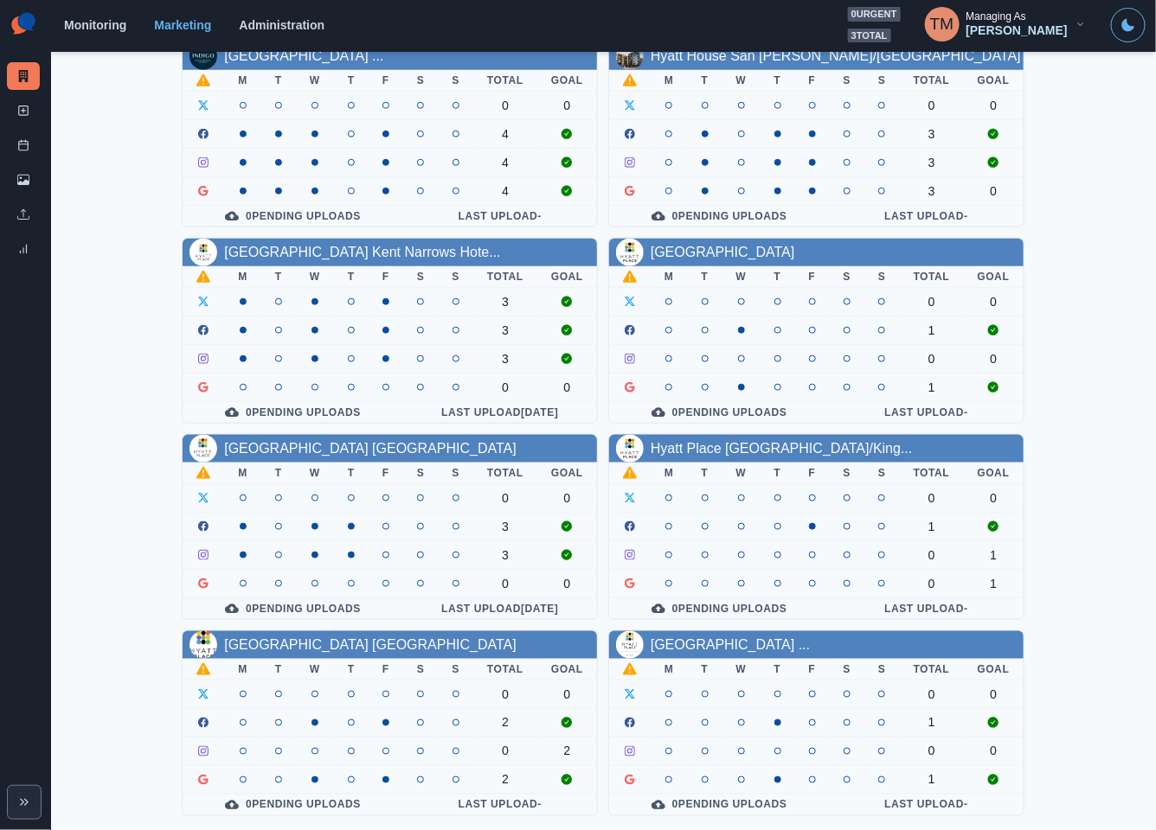
scroll to position [509, 0]
drag, startPoint x: 707, startPoint y: 229, endPoint x: 673, endPoint y: 249, distance: 39.2
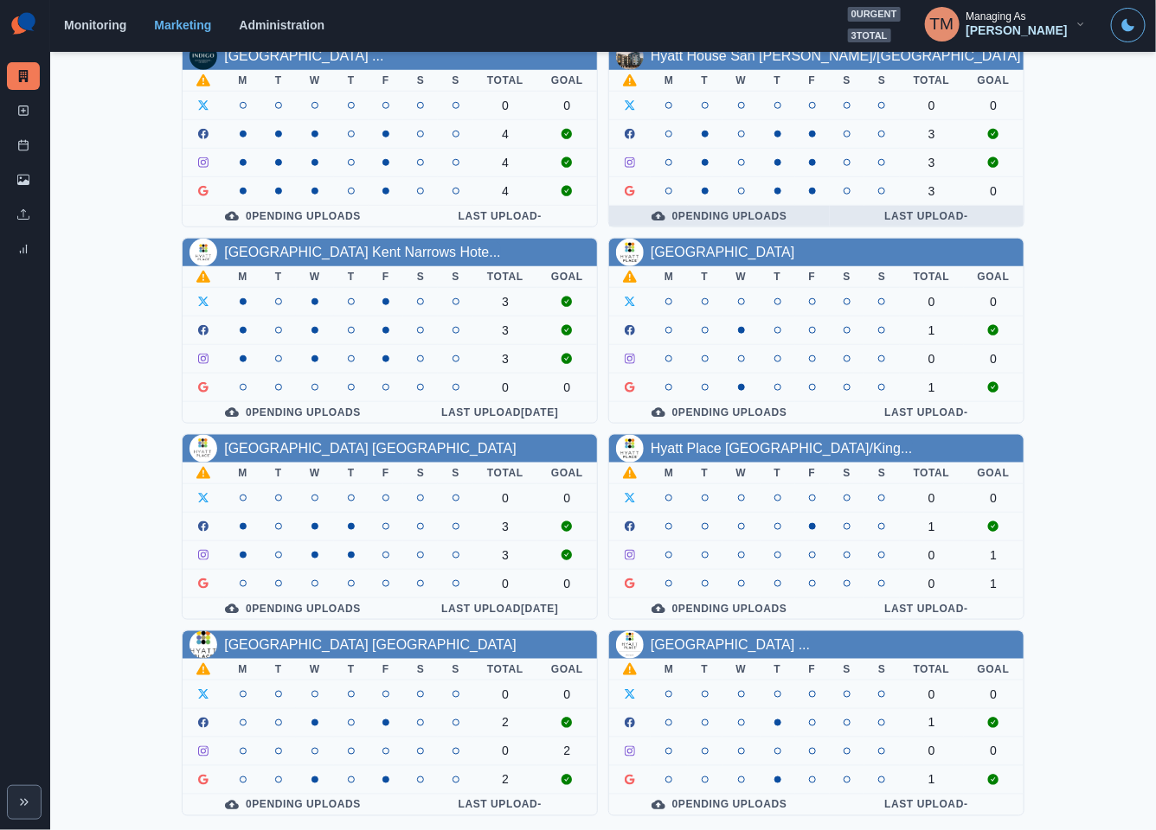
scroll to position [0, 0]
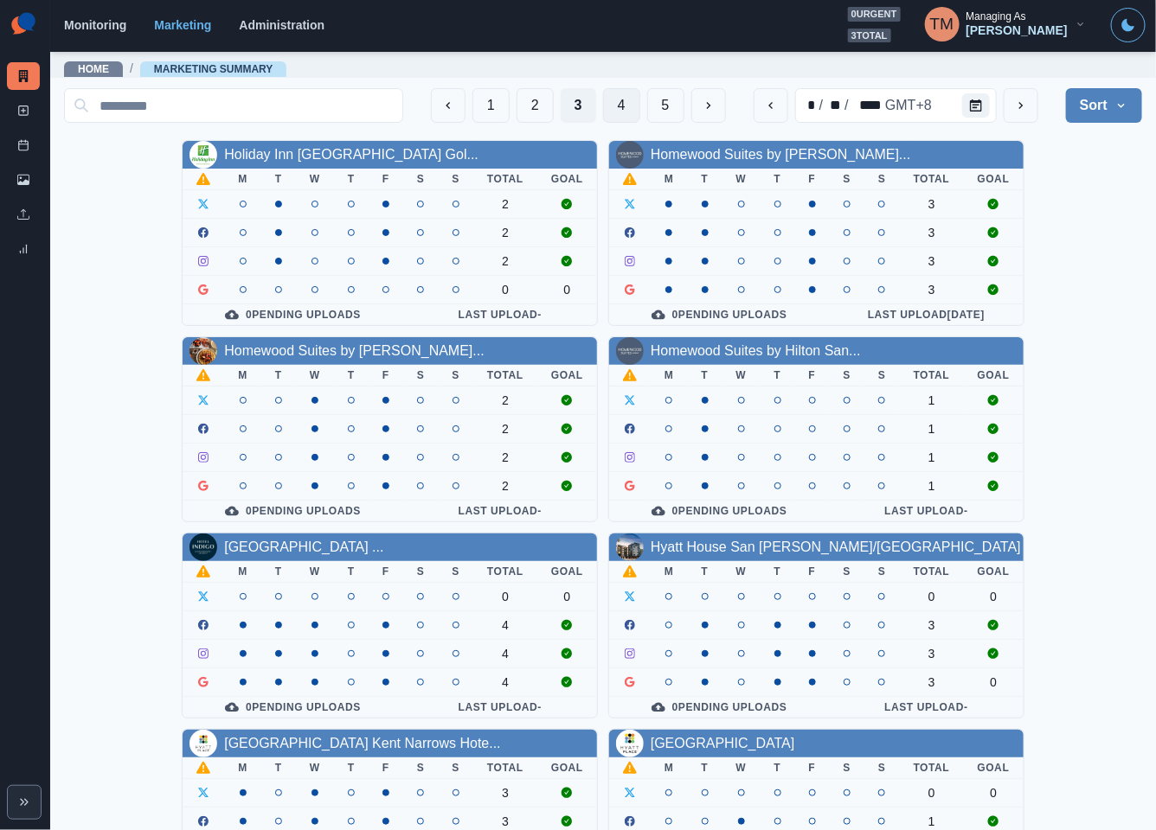
click at [603, 110] on button "4" at bounding box center [621, 105] width 37 height 35
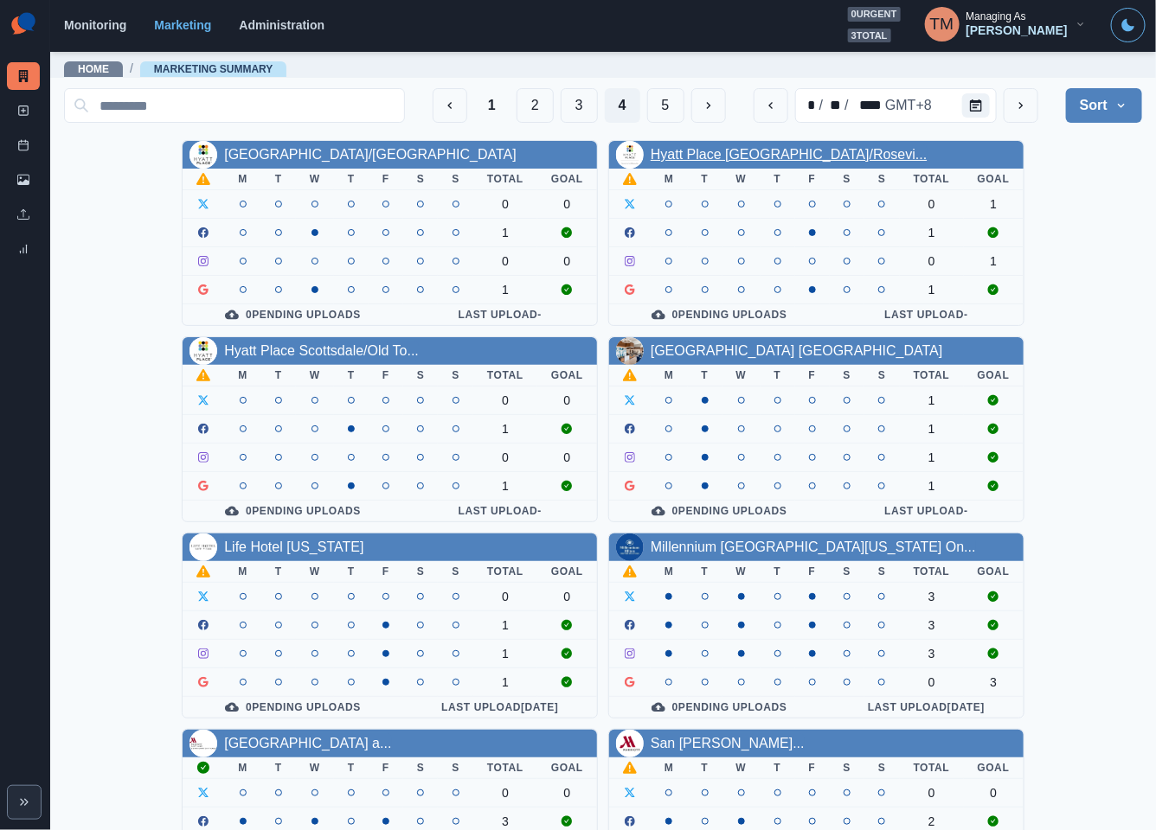
drag, startPoint x: 676, startPoint y: 141, endPoint x: 665, endPoint y: 156, distance: 18.0
click at [647, 105] on button "5" at bounding box center [665, 105] width 37 height 35
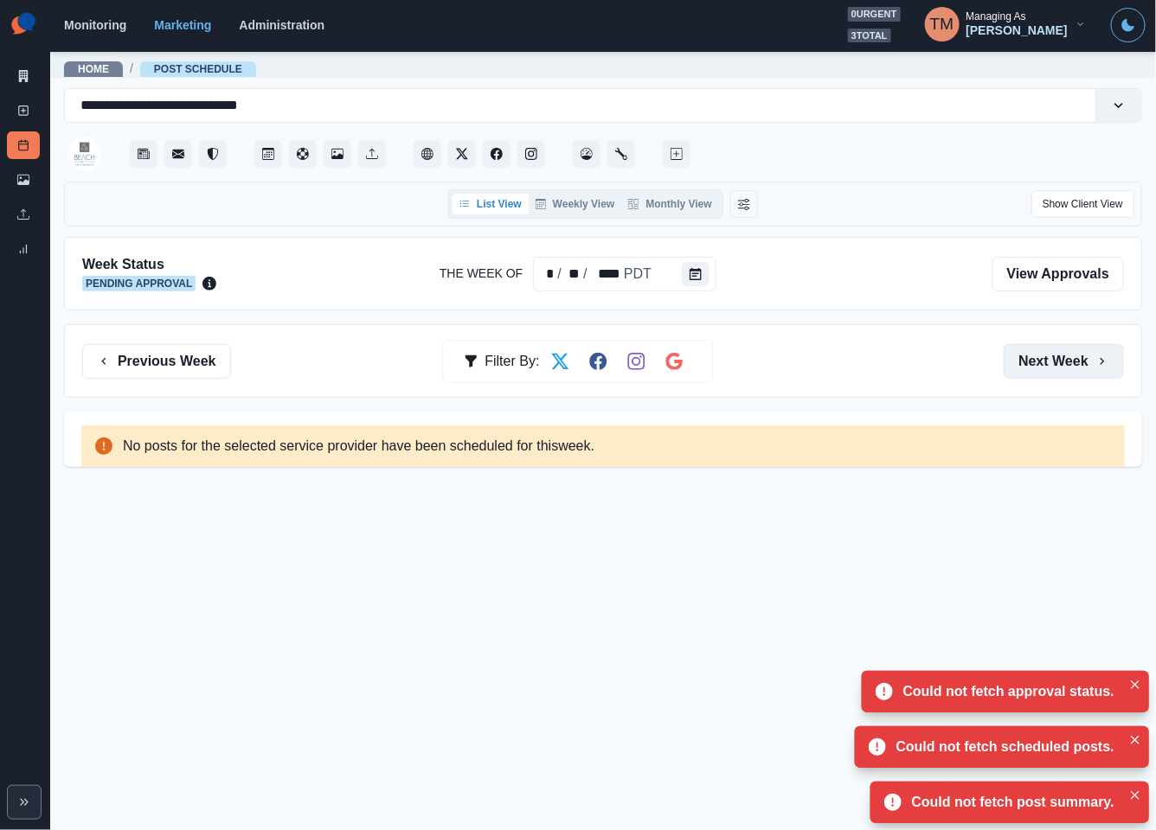
click at [1088, 361] on button "Next Week" at bounding box center [1064, 361] width 120 height 35
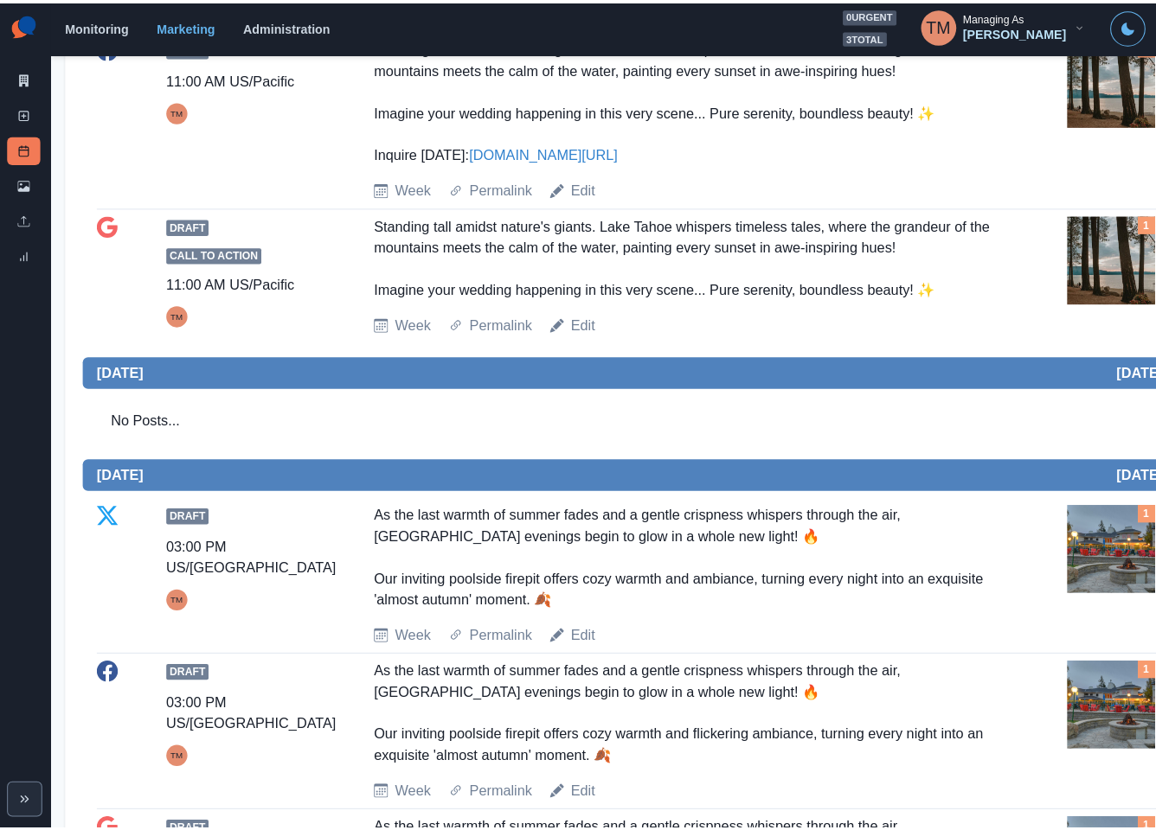
scroll to position [908, 0]
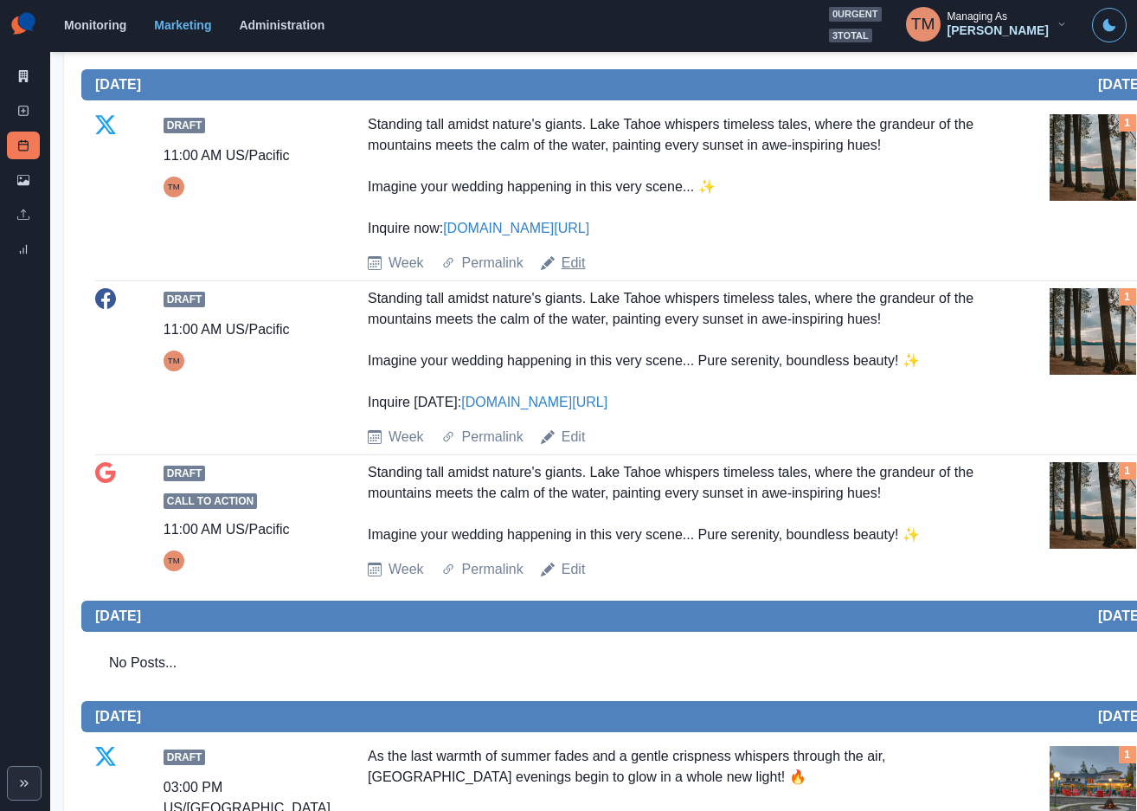
click at [561, 263] on link "Edit" at bounding box center [573, 263] width 24 height 21
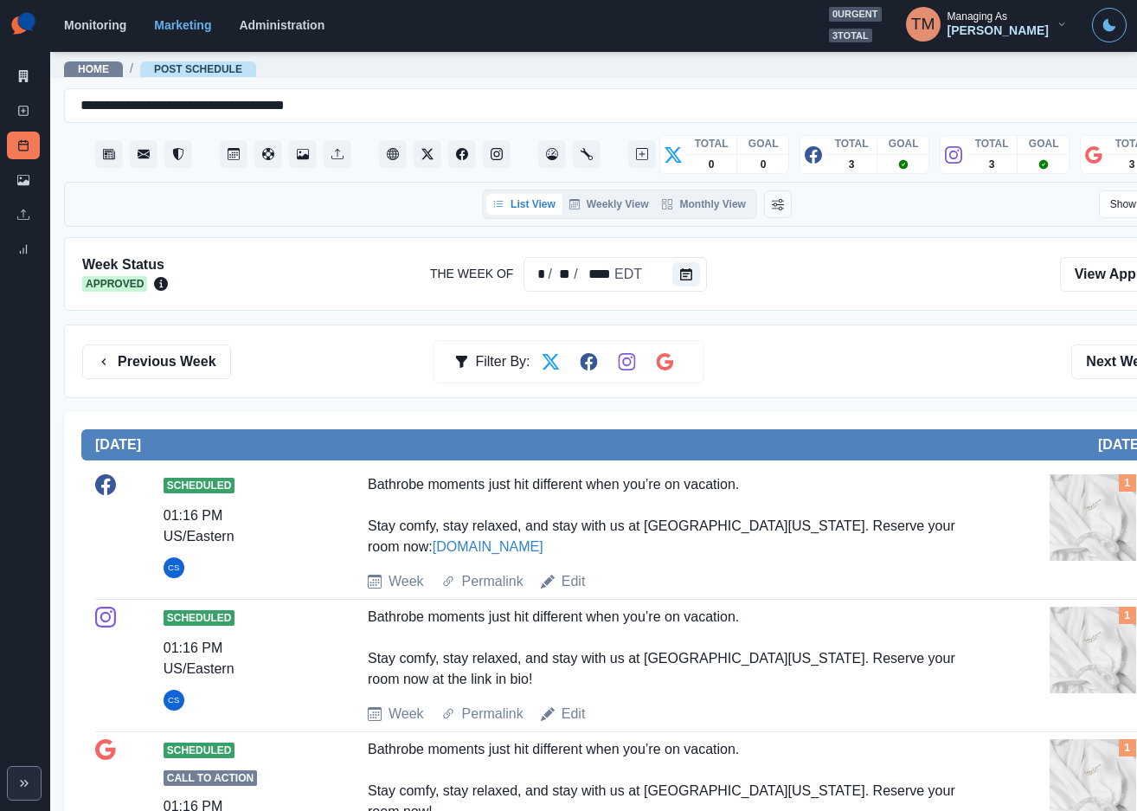
drag, startPoint x: 1119, startPoint y: 359, endPoint x: 958, endPoint y: 309, distance: 169.4
click at [1119, 359] on button "Next Week" at bounding box center [1131, 361] width 120 height 35
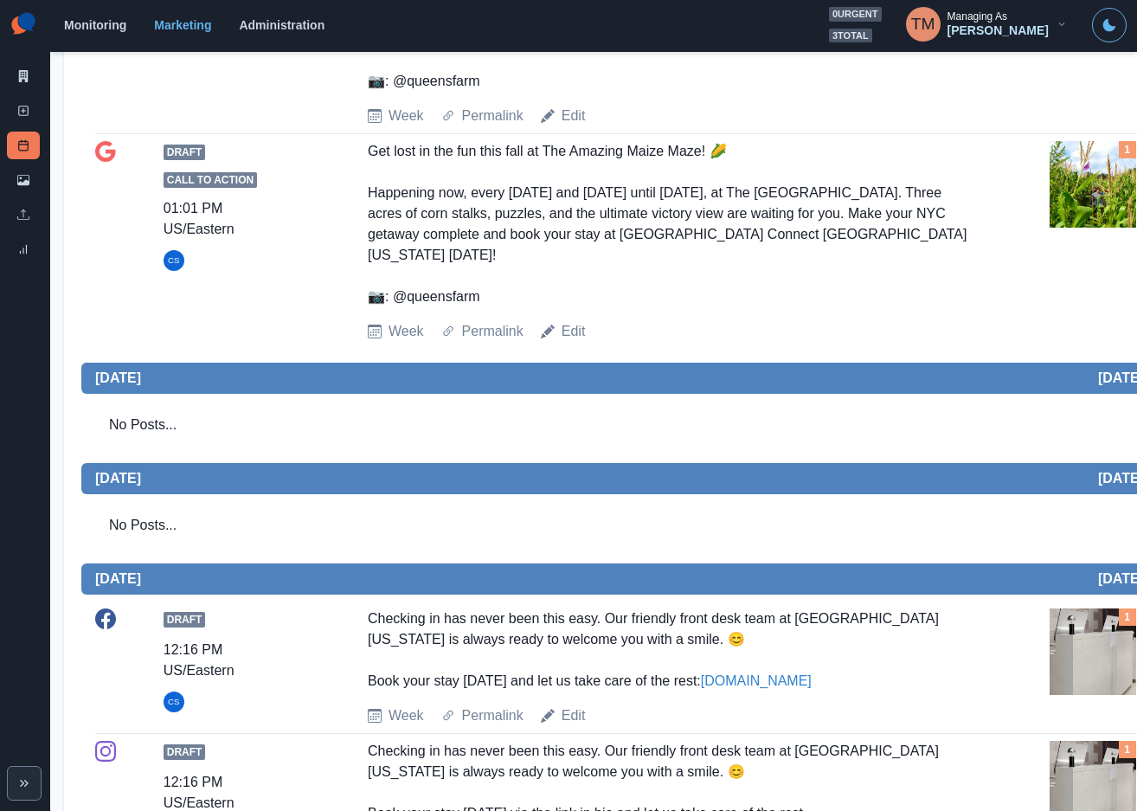
scroll to position [296, 0]
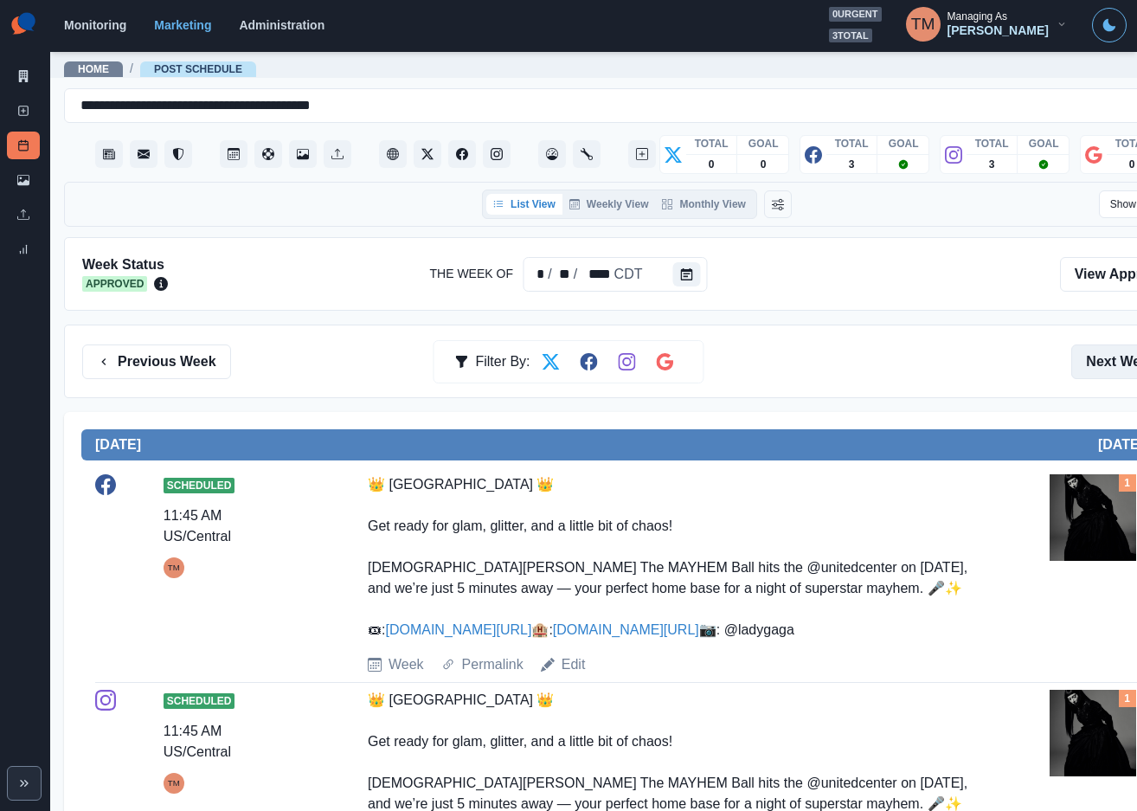
click at [1116, 362] on button "Next Week" at bounding box center [1131, 361] width 120 height 35
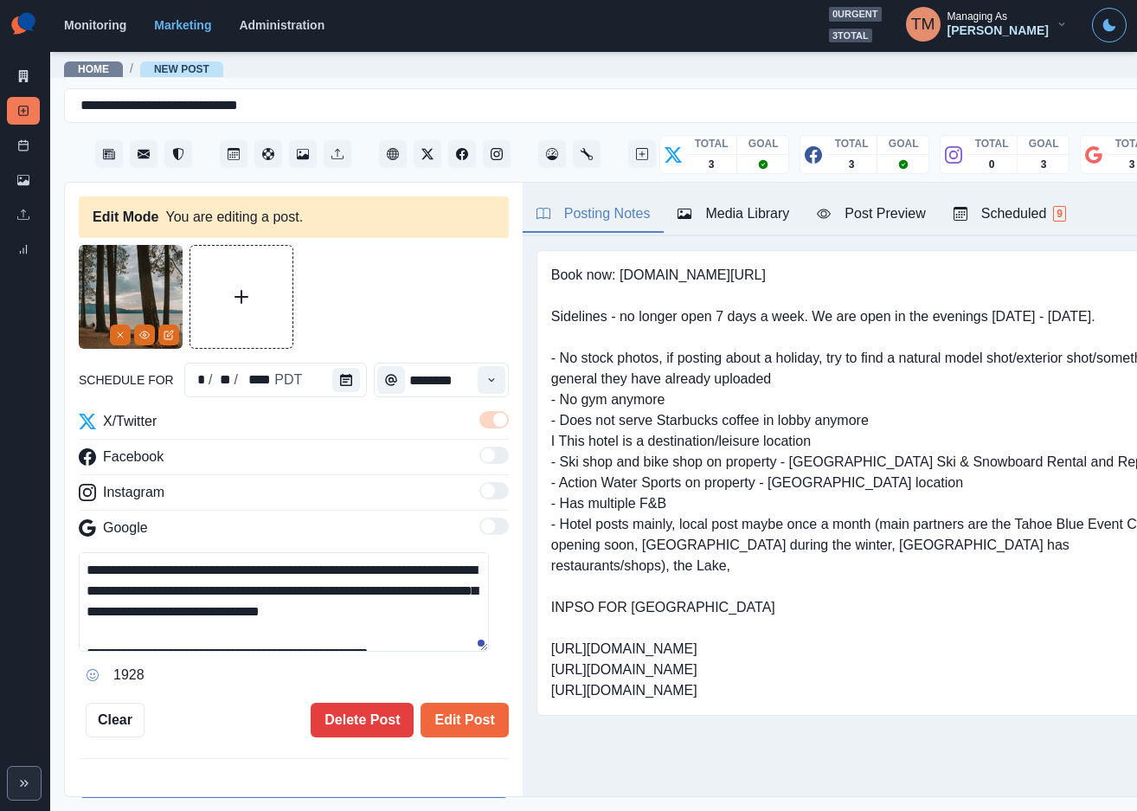
click at [301, 576] on textarea "**********" at bounding box center [284, 601] width 410 height 99
click at [455, 727] on button "Edit Post" at bounding box center [463, 719] width 87 height 35
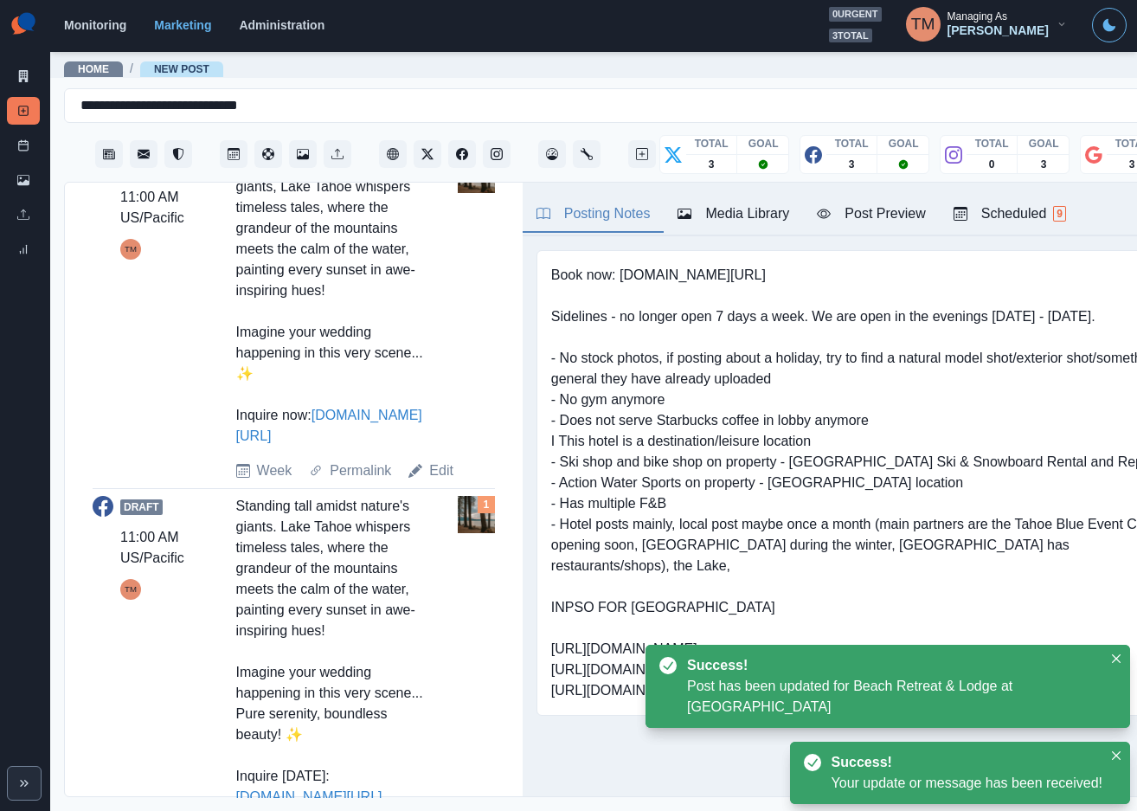
scroll to position [779, 0]
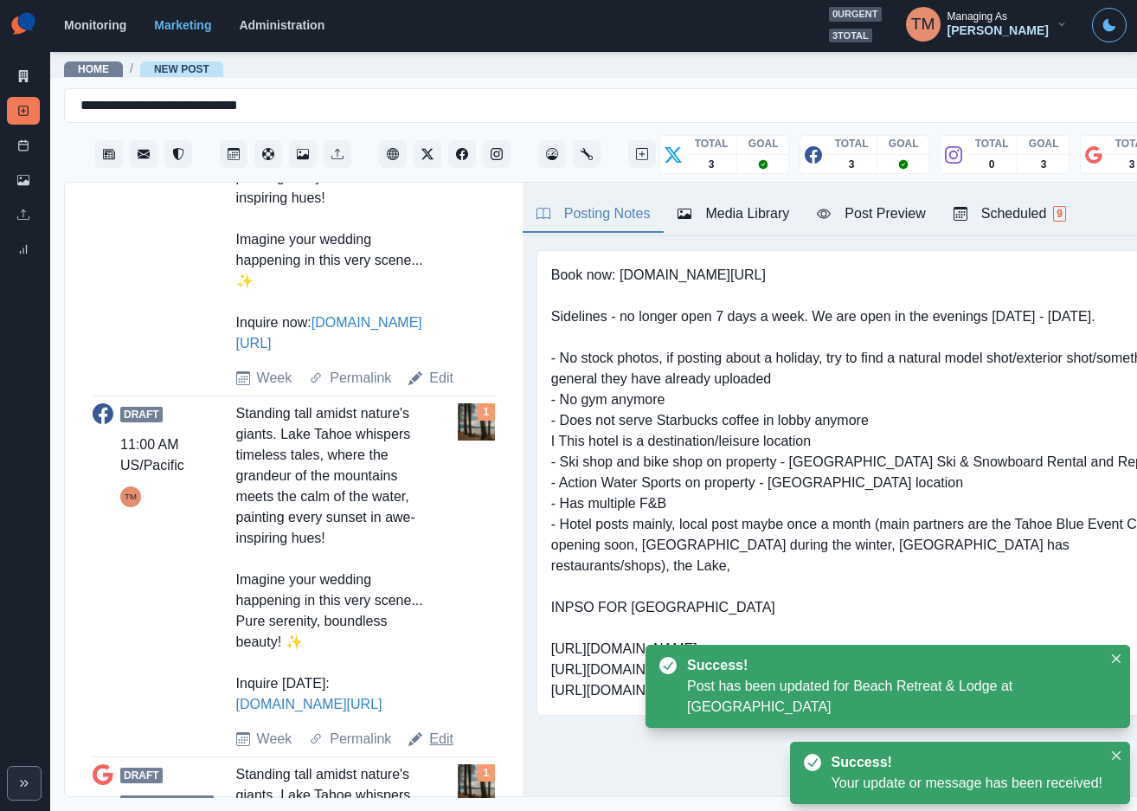
click at [439, 737] on link "Edit" at bounding box center [441, 738] width 24 height 21
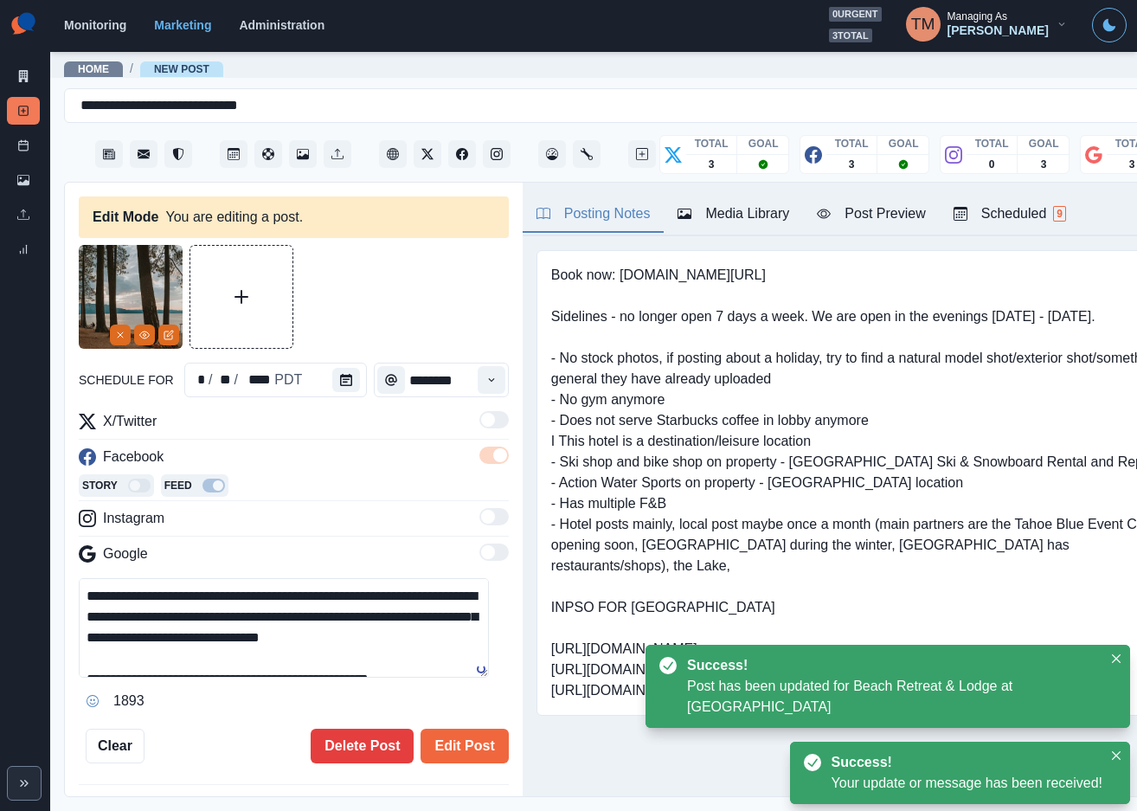
click at [301, 606] on textarea "**********" at bounding box center [284, 627] width 410 height 99
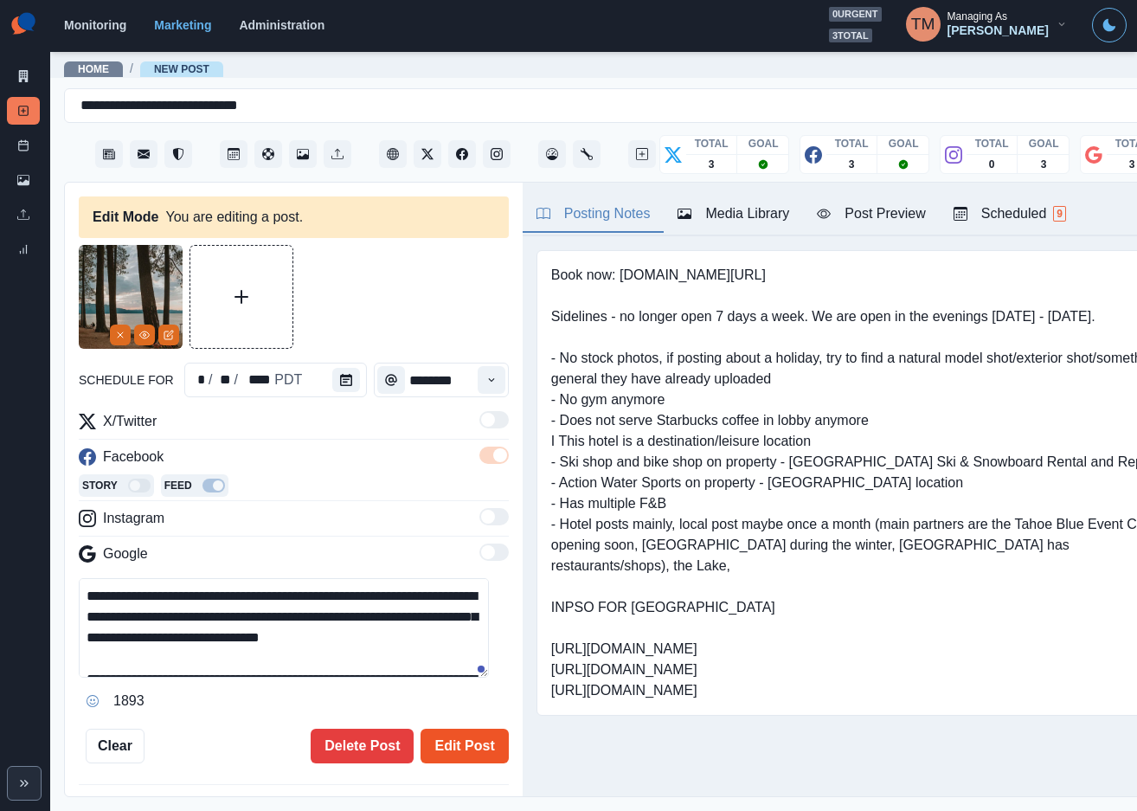
click at [460, 751] on button "Edit Post" at bounding box center [463, 745] width 87 height 35
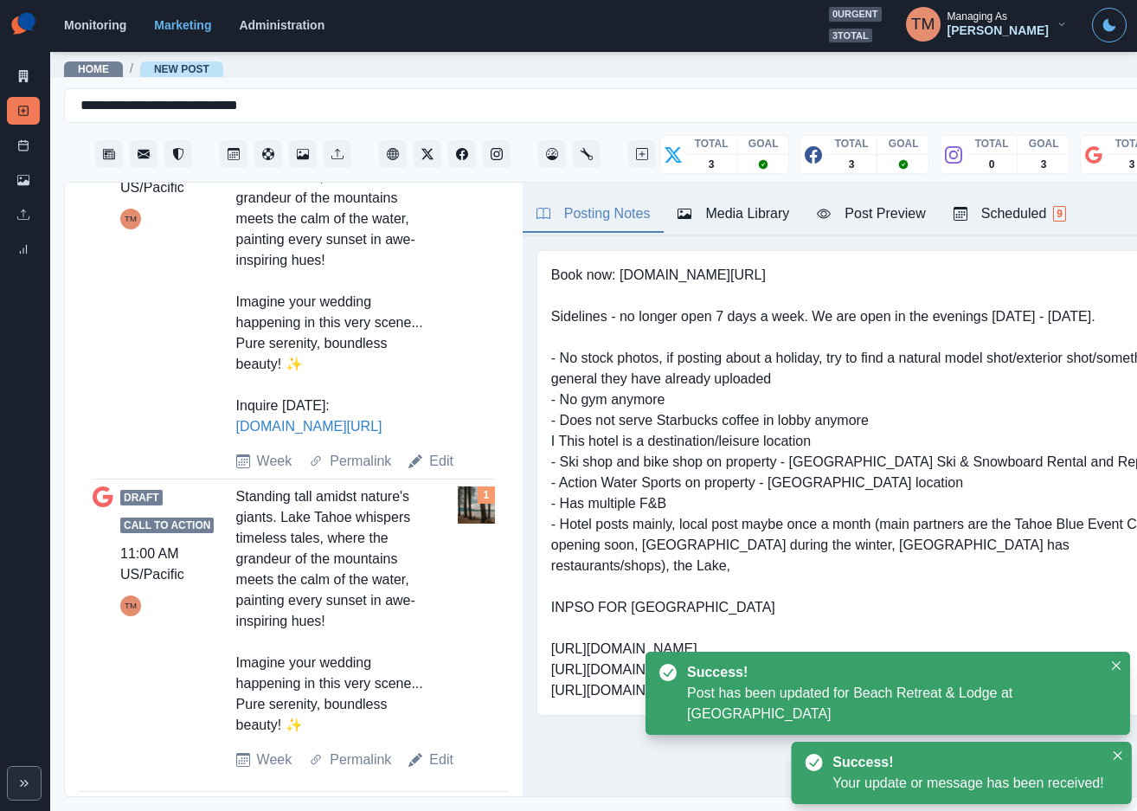
scroll to position [1064, 0]
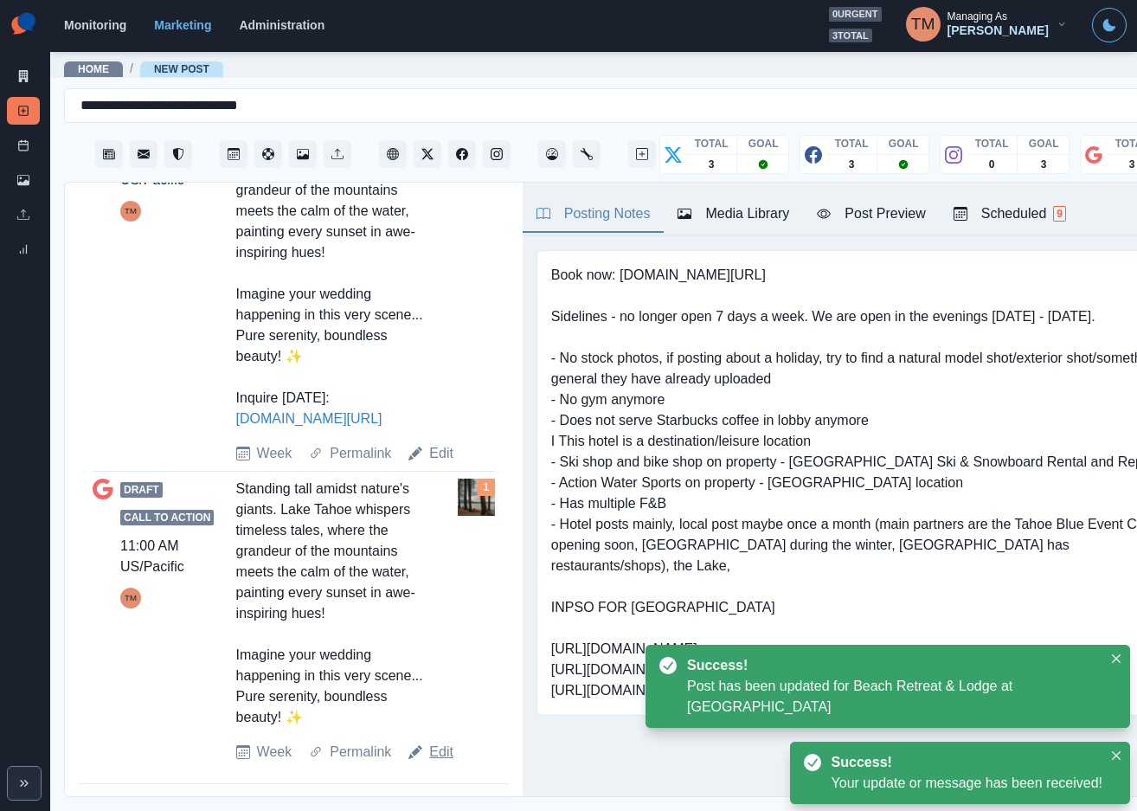
click at [445, 748] on link "Edit" at bounding box center [441, 751] width 24 height 21
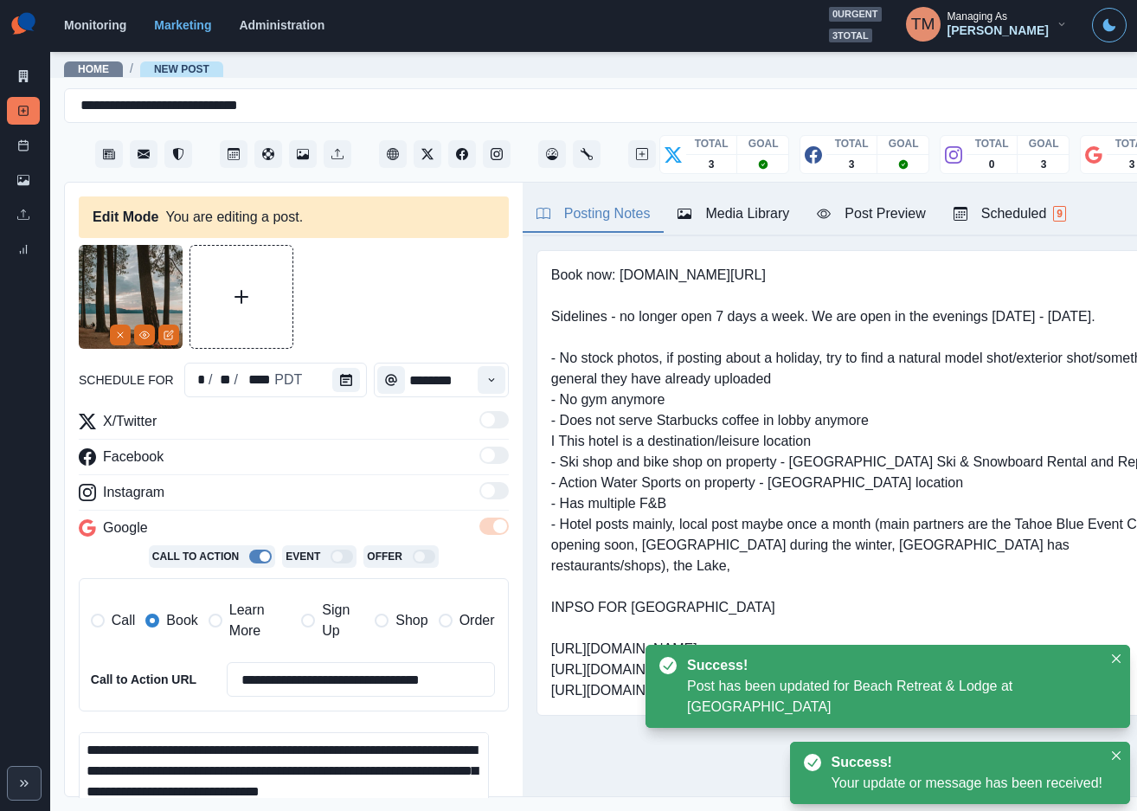
drag, startPoint x: 257, startPoint y: 619, endPoint x: 166, endPoint y: 623, distance: 90.9
click at [250, 619] on span "Learn More" at bounding box center [259, 621] width 61 height 42
click at [166, 623] on span "Book" at bounding box center [181, 620] width 31 height 21
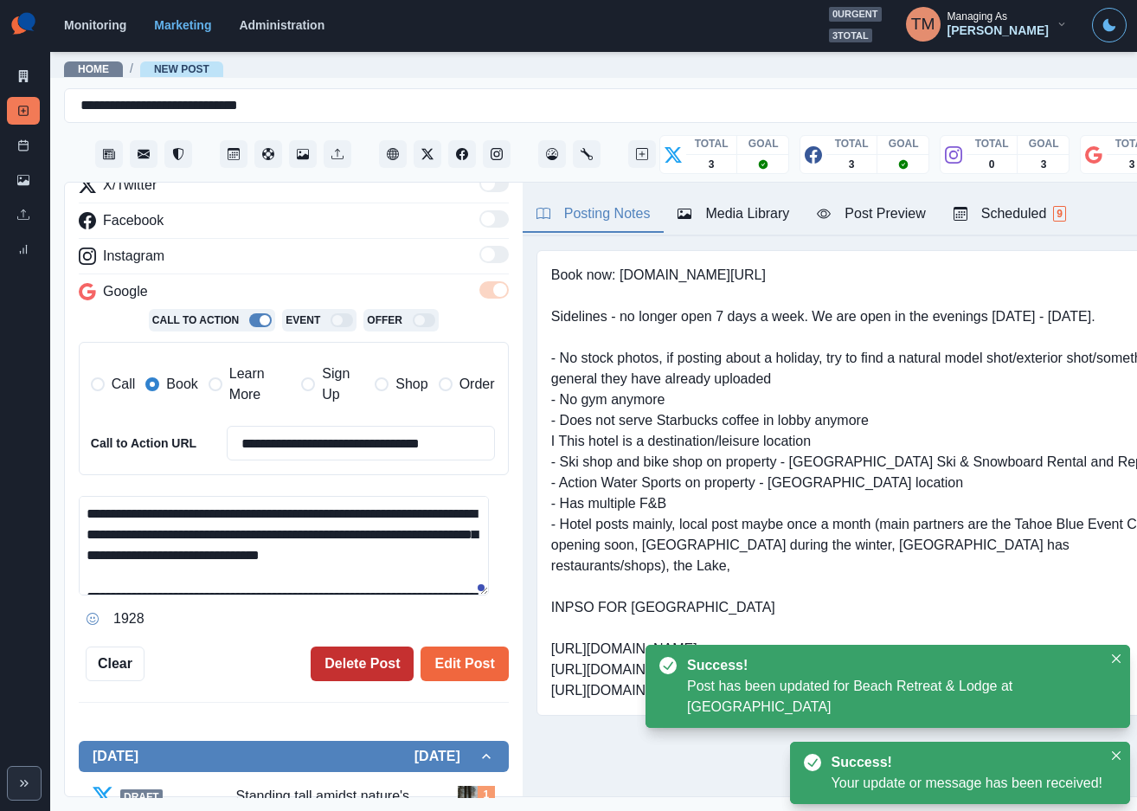
scroll to position [260, 0]
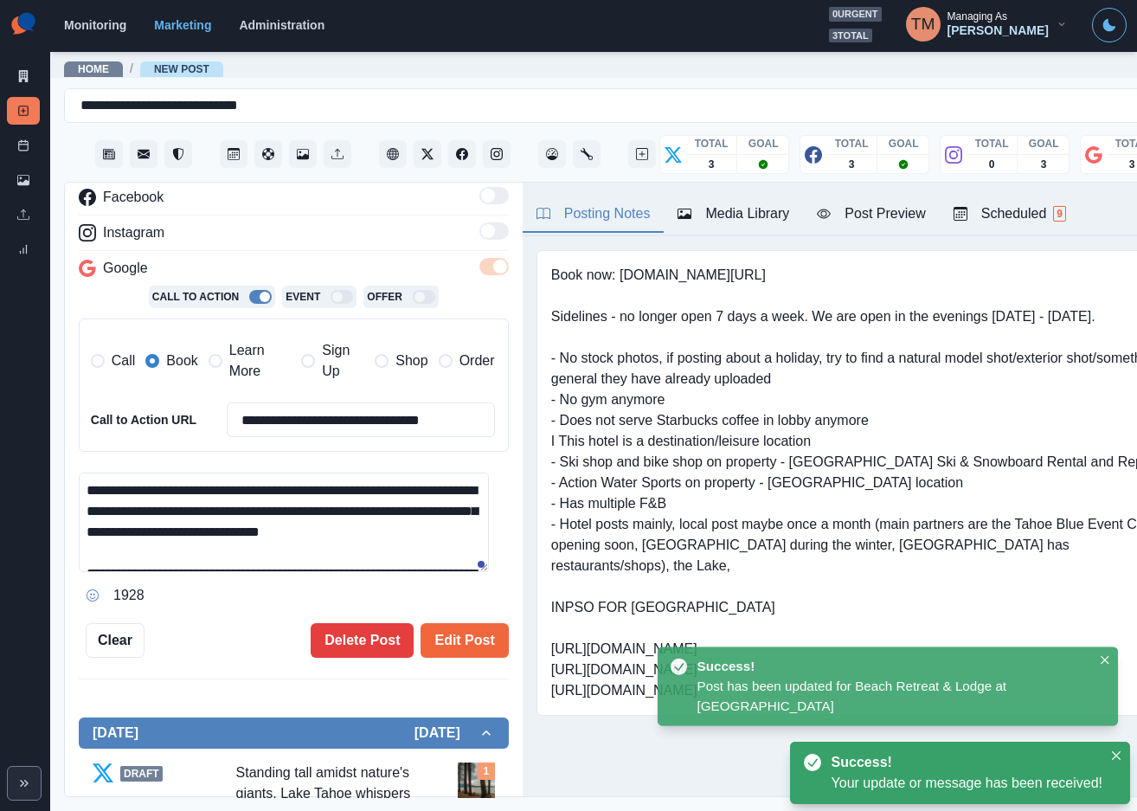
click at [297, 498] on textarea "**********" at bounding box center [284, 521] width 410 height 99
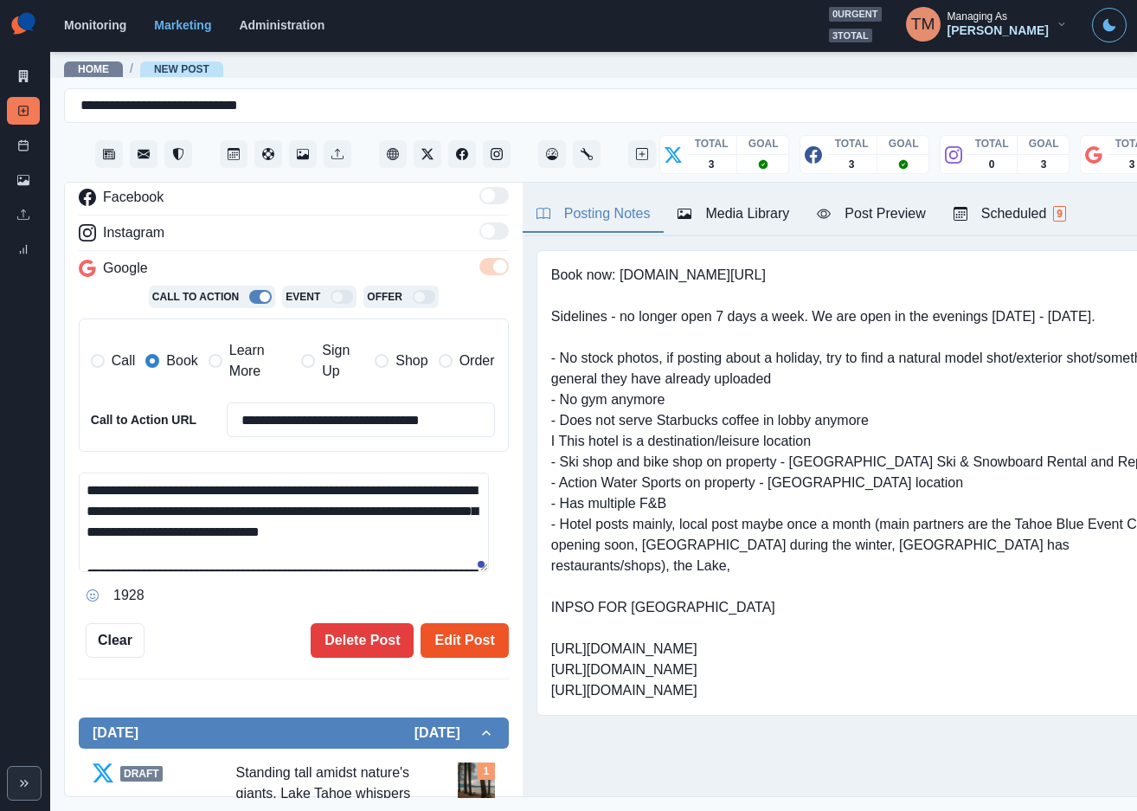
type textarea "**********"
click at [467, 642] on button "Edit Post" at bounding box center [463, 640] width 87 height 35
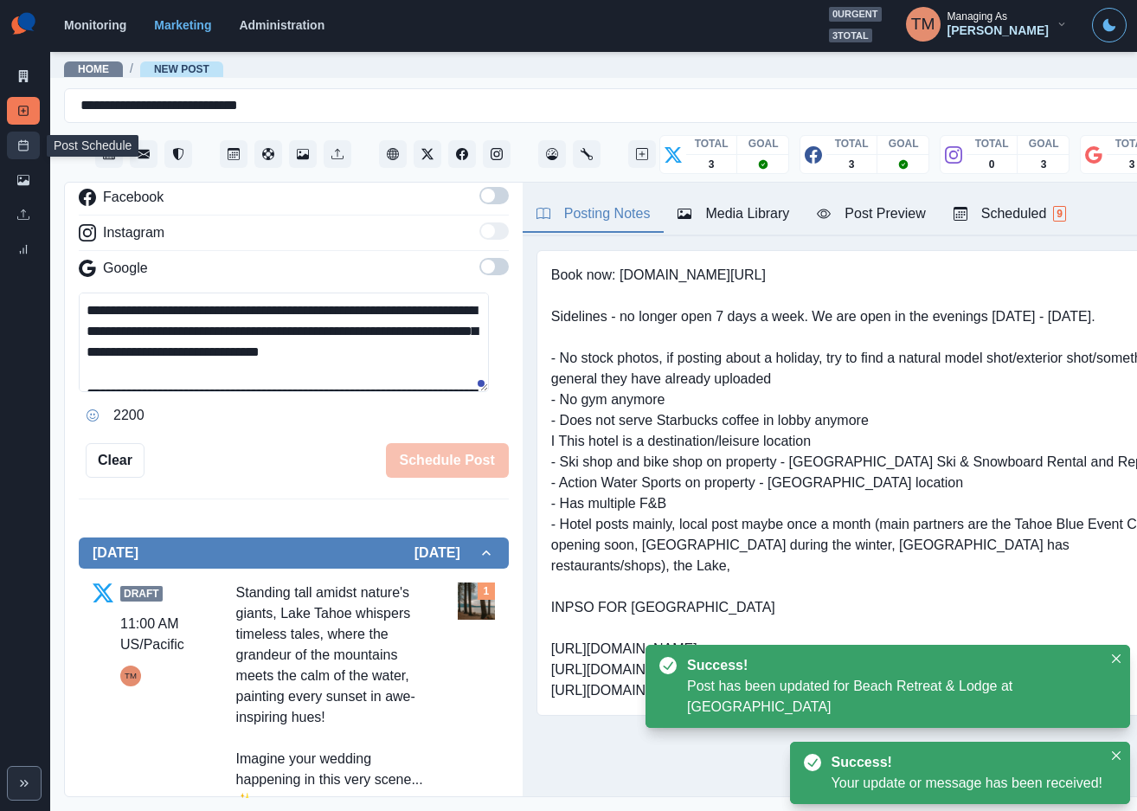
click at [23, 146] on icon at bounding box center [23, 145] width 12 height 12
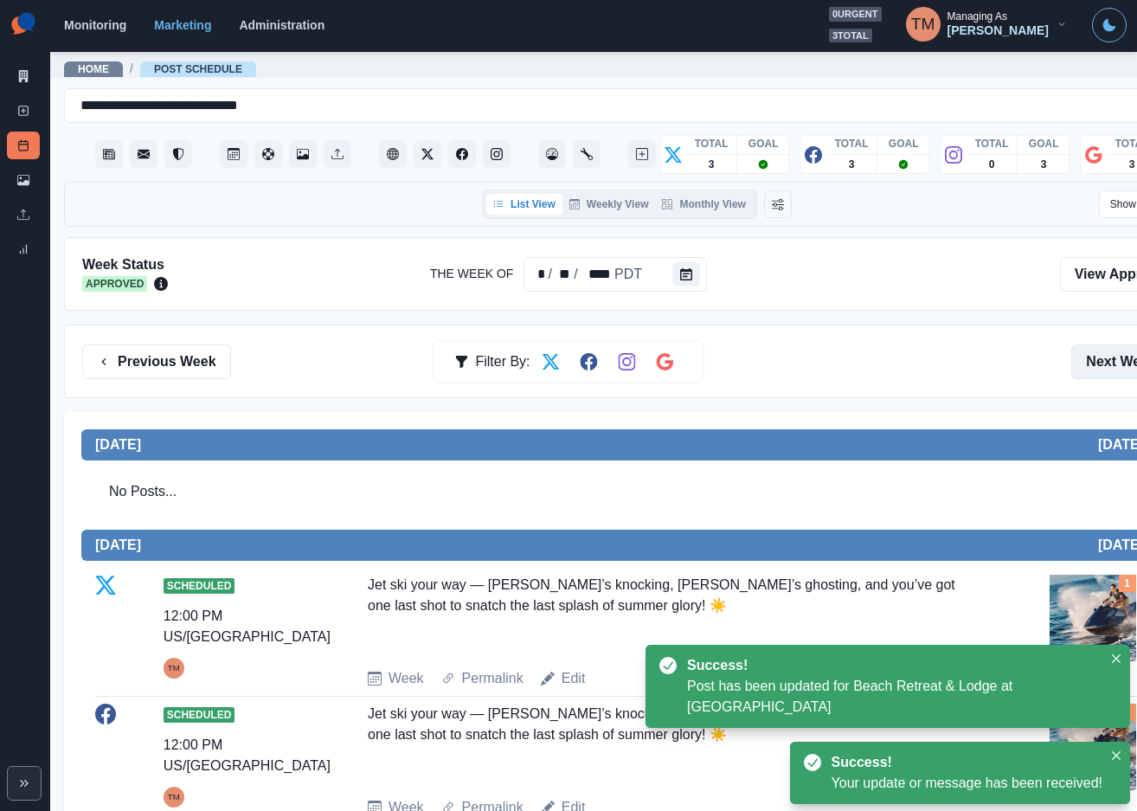
click at [1093, 356] on button "Next Week" at bounding box center [1131, 361] width 120 height 35
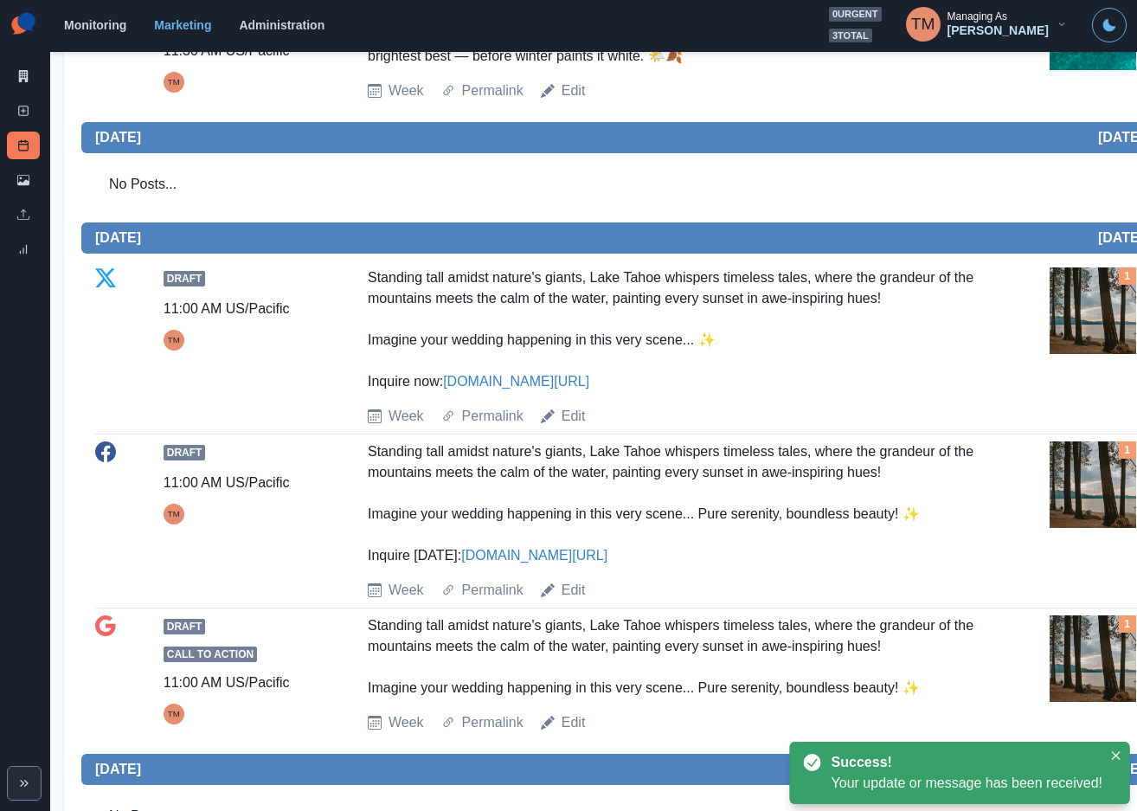
scroll to position [779, 0]
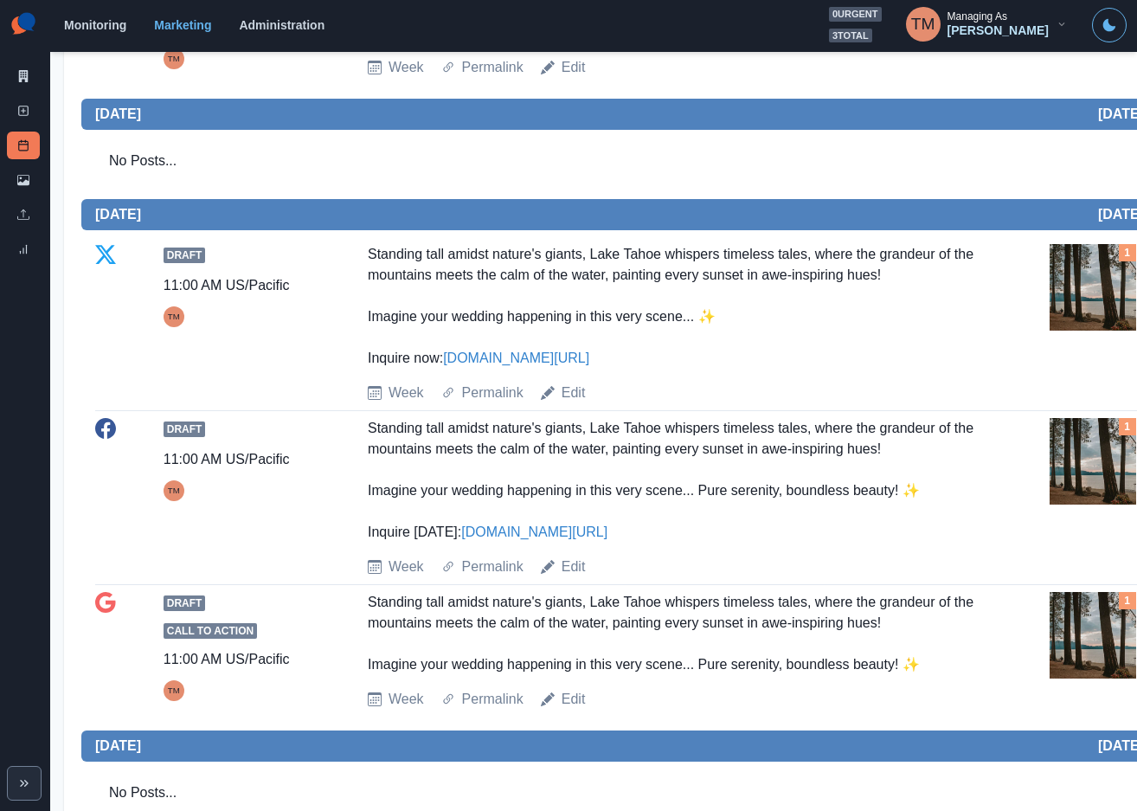
click at [1072, 646] on img at bounding box center [1092, 635] width 87 height 87
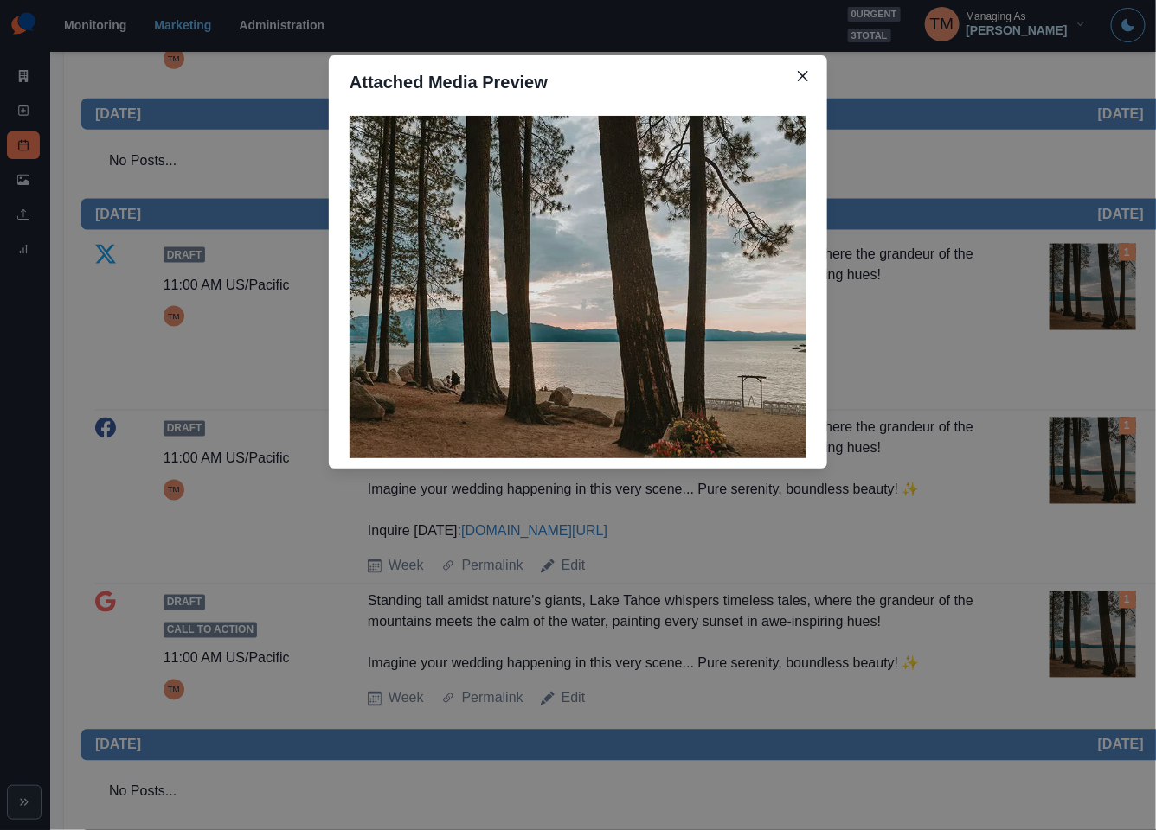
click at [1080, 646] on div "Attached Media Preview" at bounding box center [578, 415] width 1156 height 830
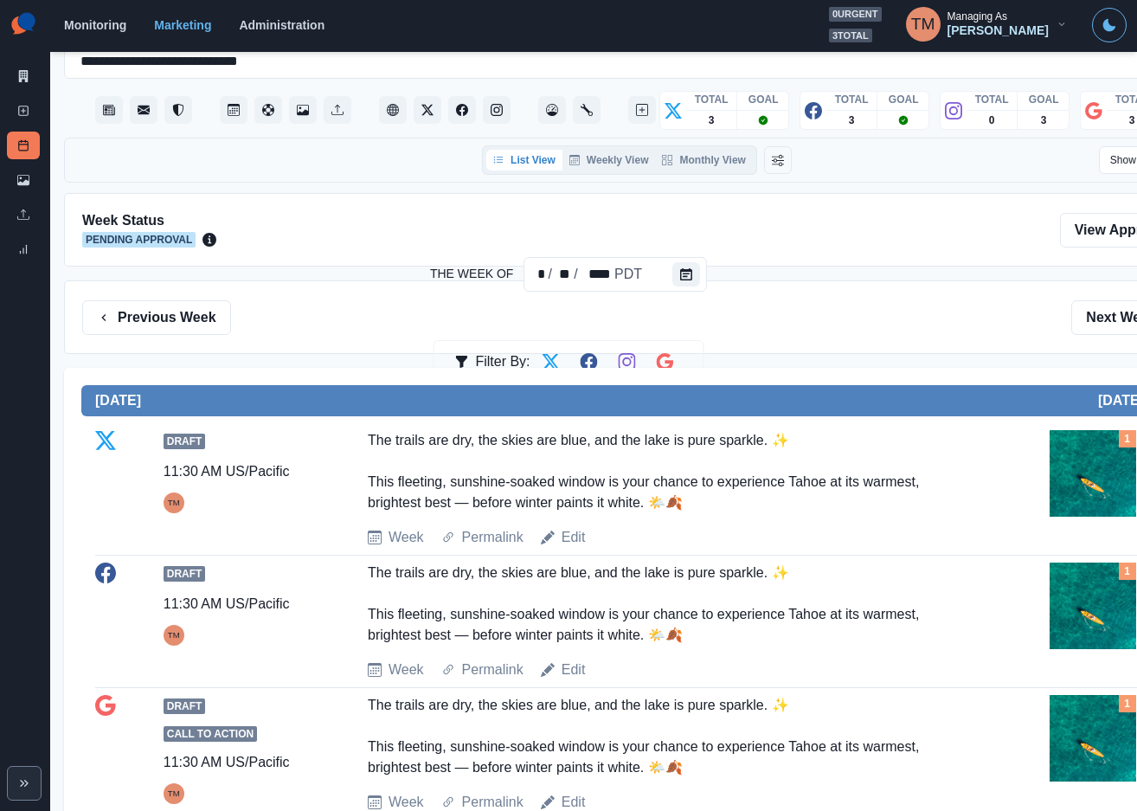
scroll to position [0, 0]
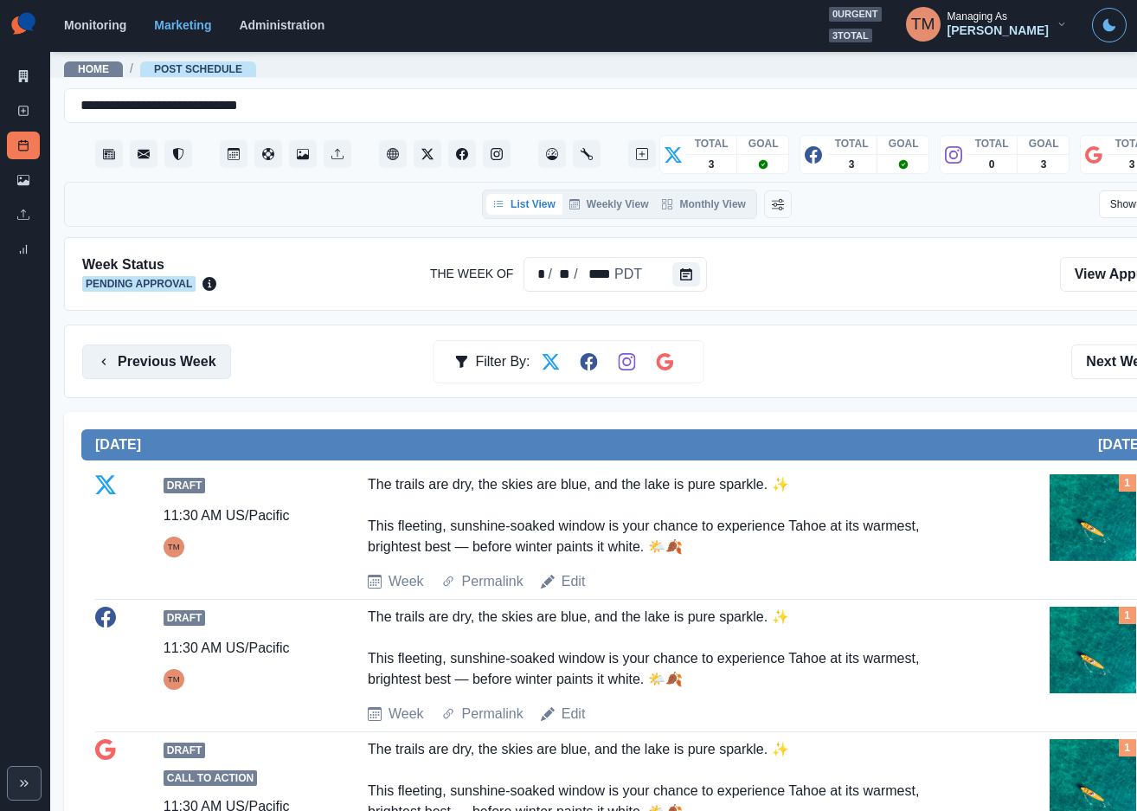
click at [151, 369] on button "Previous Week" at bounding box center [156, 361] width 149 height 35
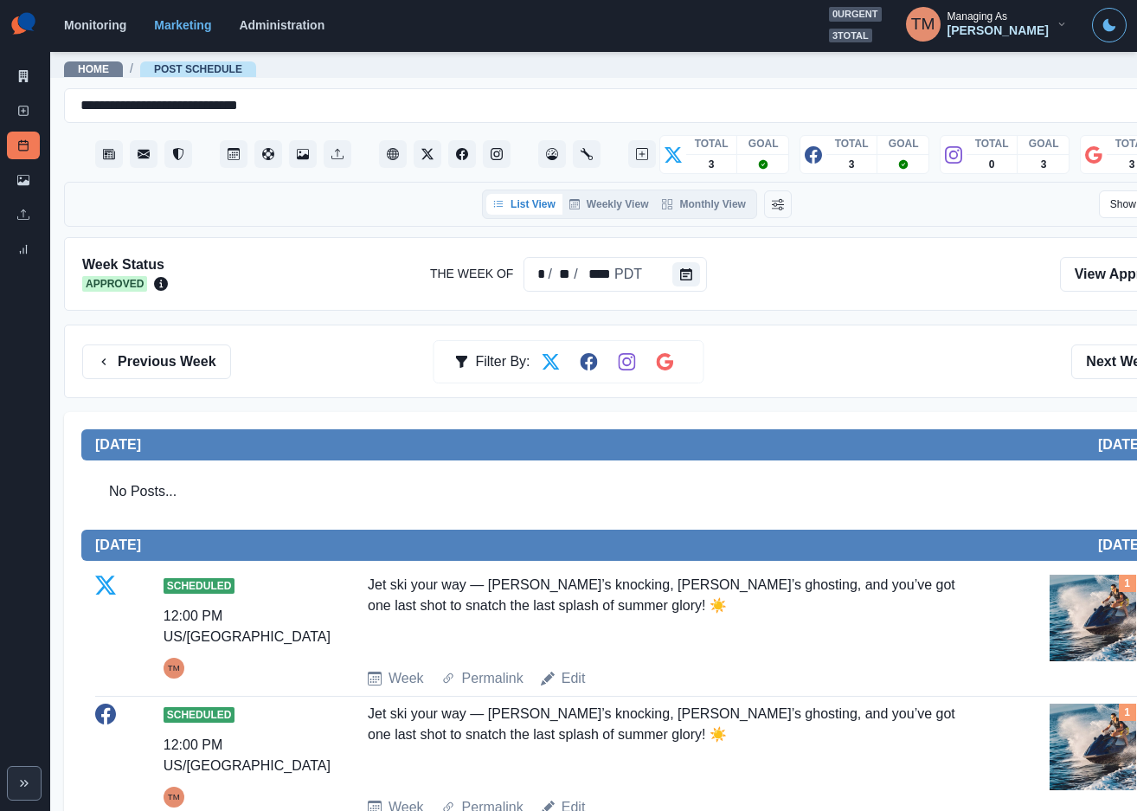
drag, startPoint x: 1104, startPoint y: 356, endPoint x: 990, endPoint y: 428, distance: 135.4
click at [1106, 351] on button "Next Week" at bounding box center [1131, 361] width 120 height 35
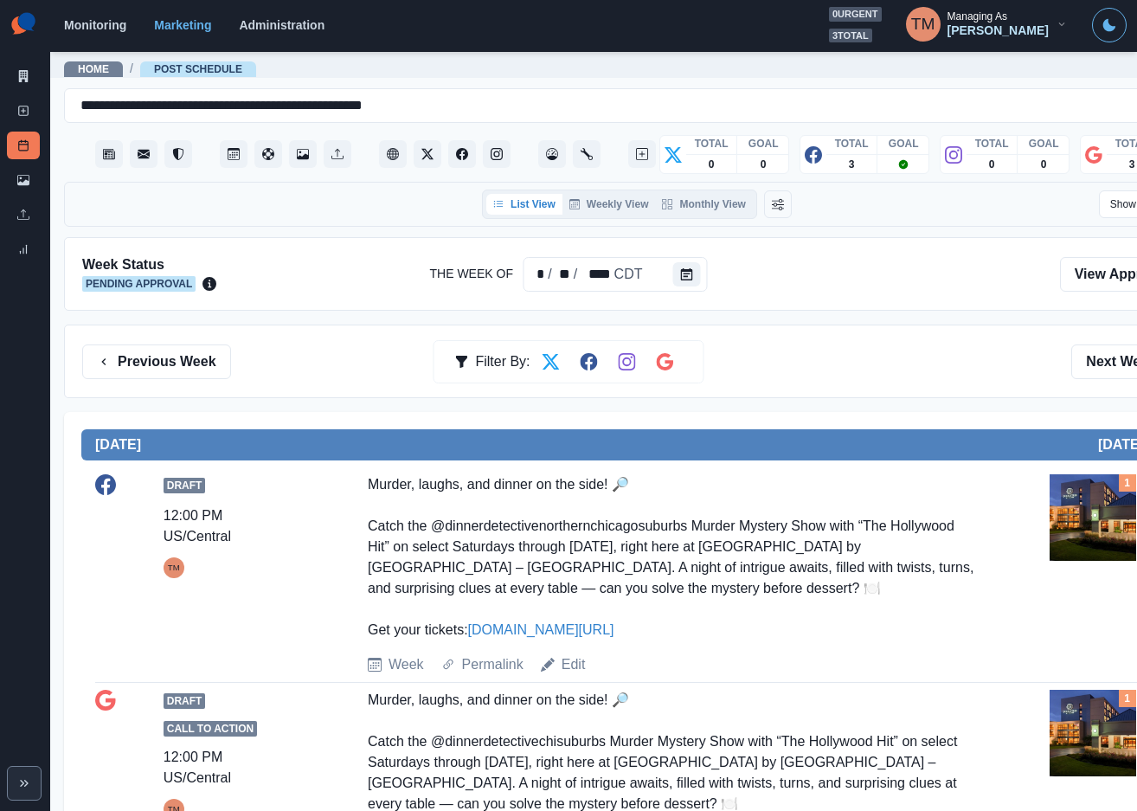
click at [881, 335] on div "Previous Week Filter By: Next Week" at bounding box center [636, 361] width 1145 height 74
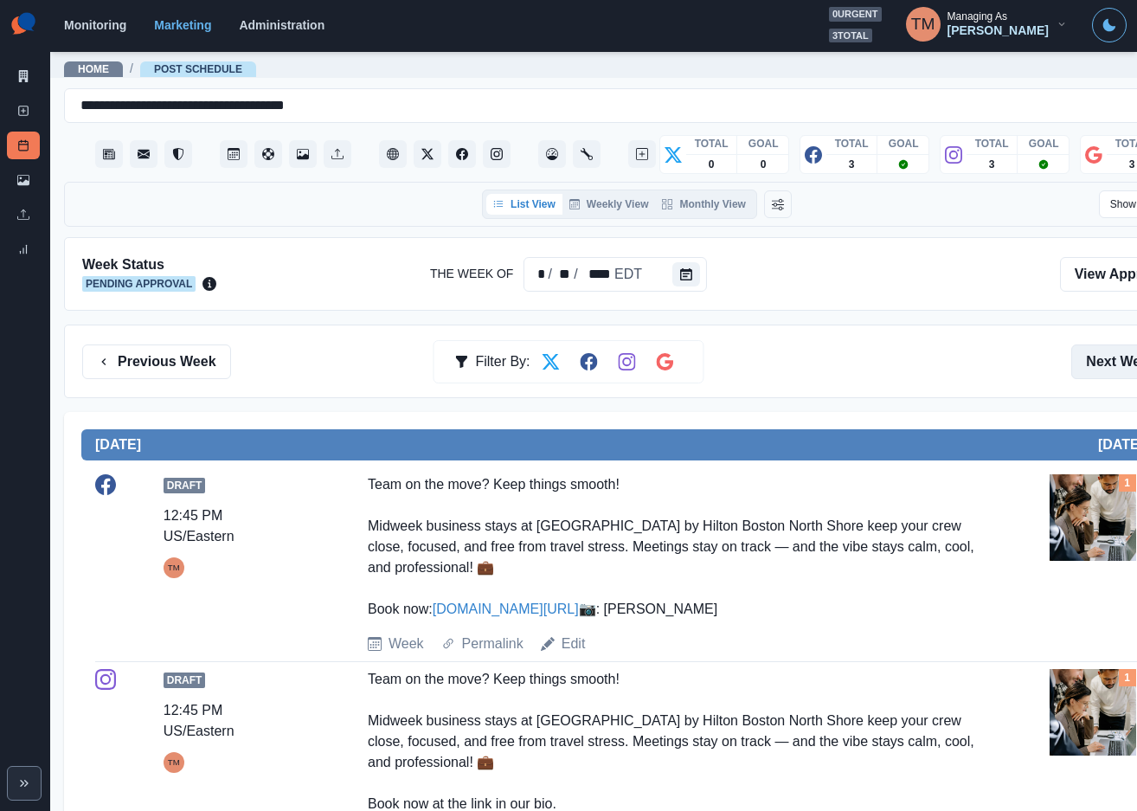
click at [1129, 354] on button "Next Week" at bounding box center [1131, 361] width 120 height 35
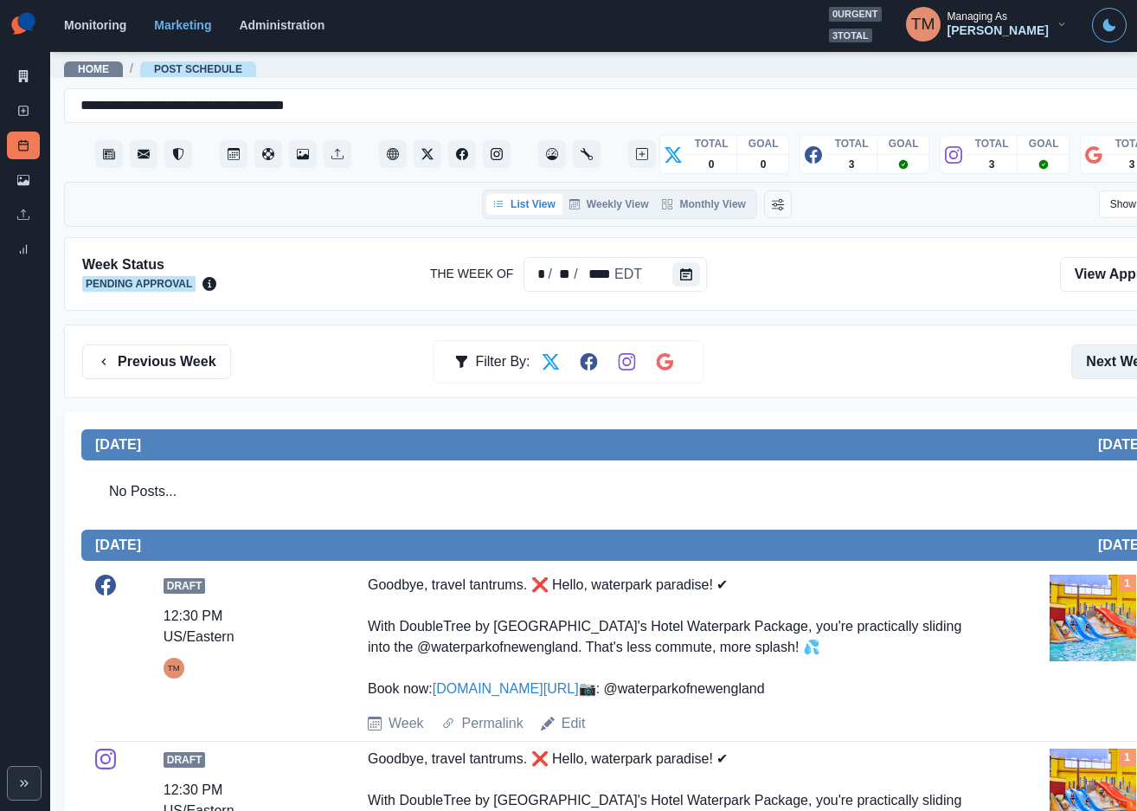
click at [1098, 358] on button "Next Week" at bounding box center [1131, 361] width 120 height 35
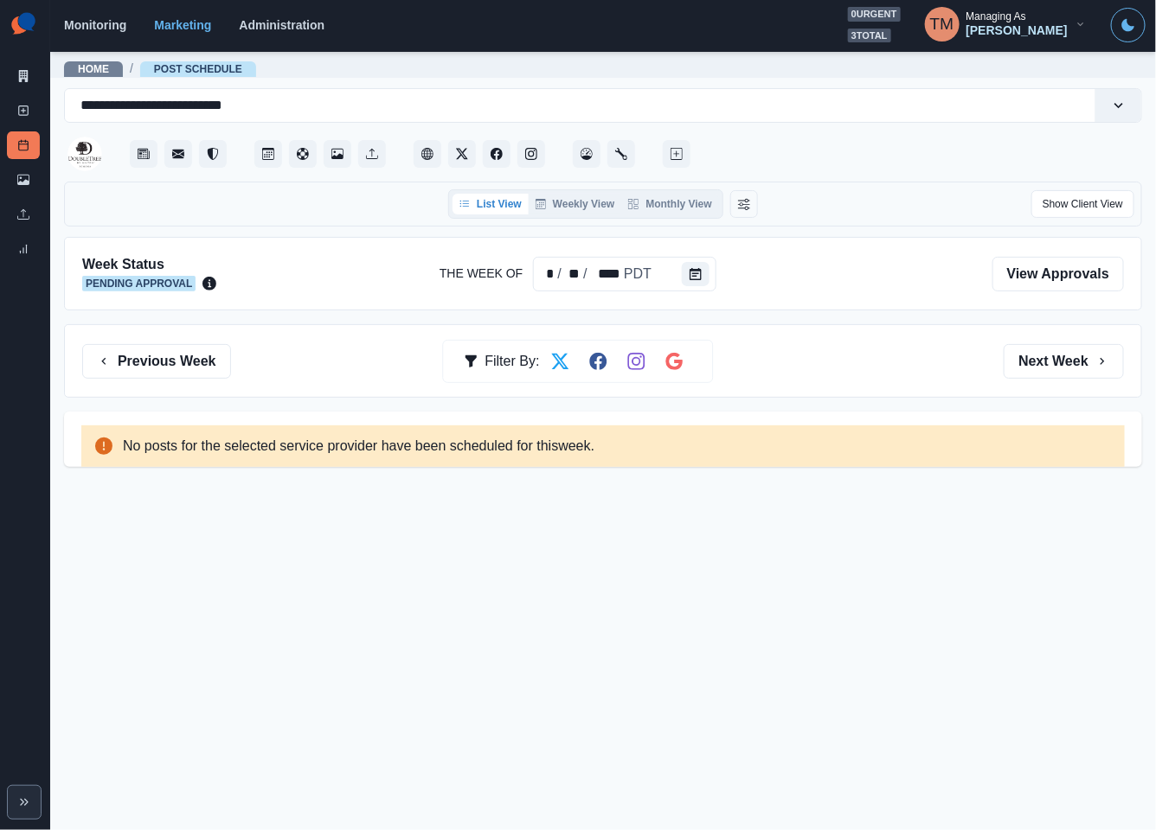
click at [227, 363] on div "Previous Week Filter By: Next Week" at bounding box center [603, 361] width 1042 height 35
click at [1056, 362] on button "Next Week" at bounding box center [1064, 361] width 120 height 35
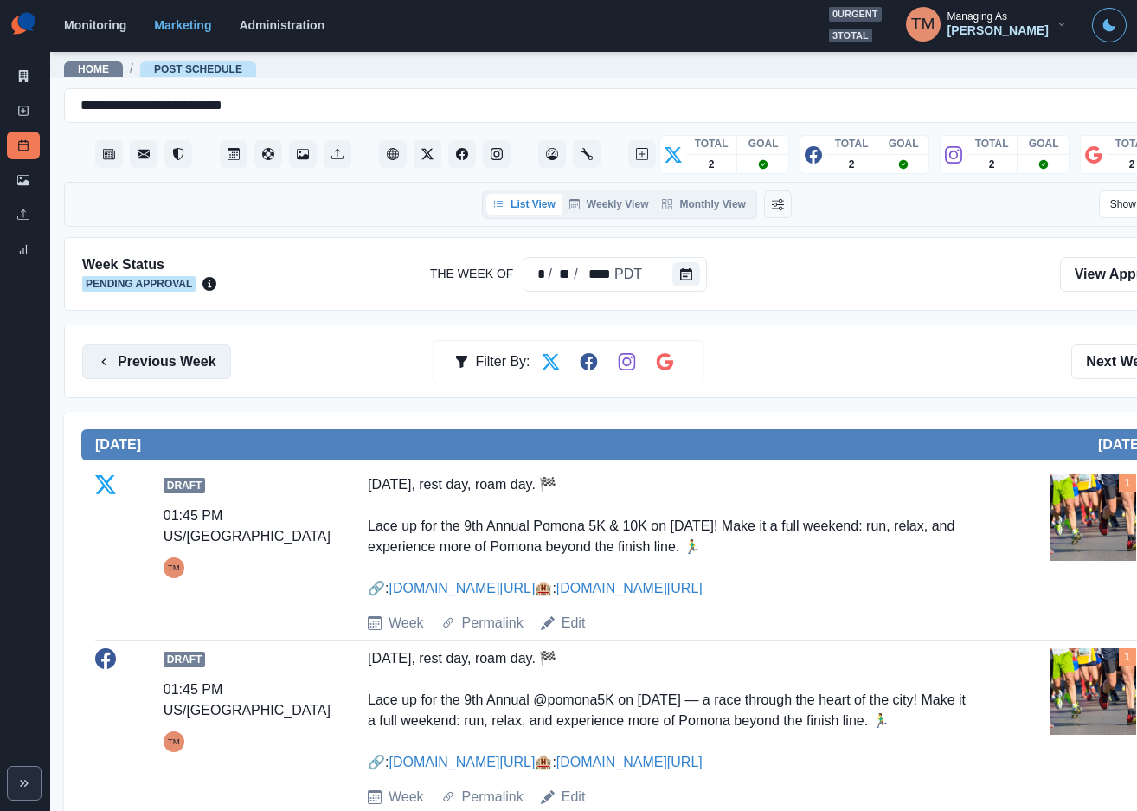
click at [190, 363] on button "Previous Week" at bounding box center [156, 361] width 149 height 35
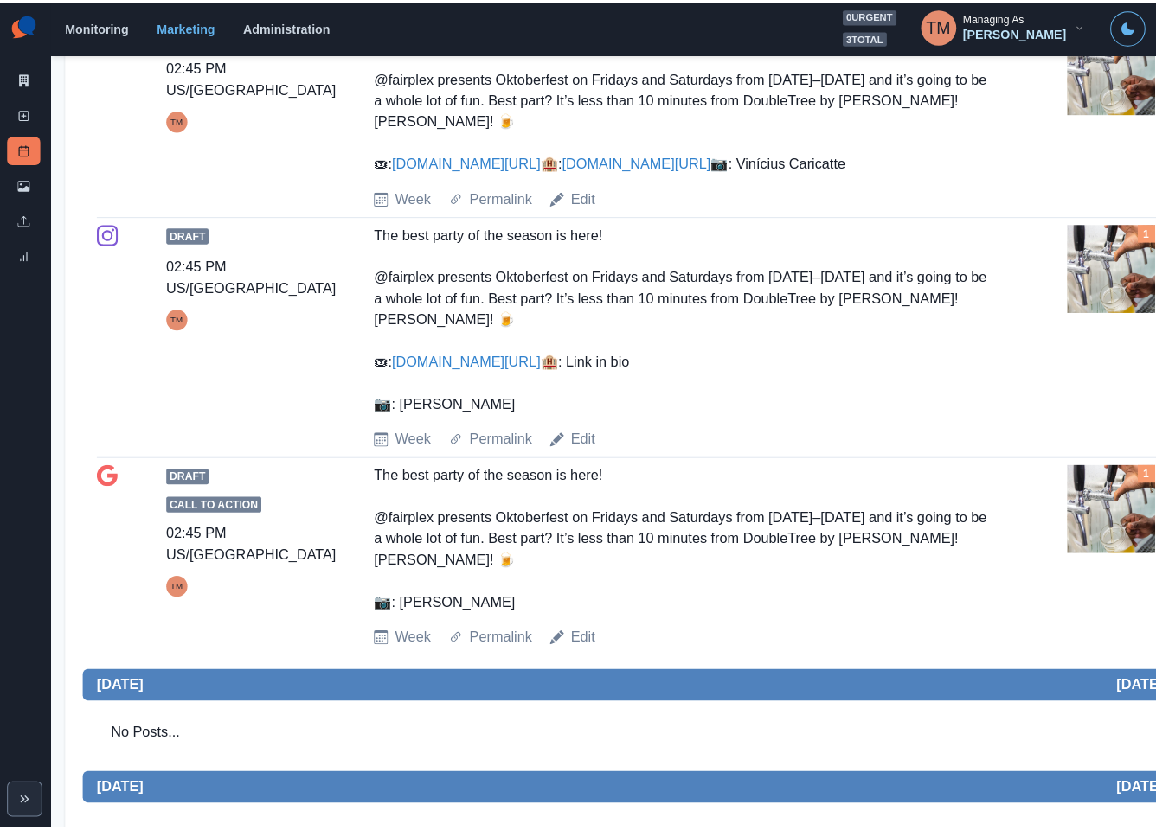
scroll to position [468, 0]
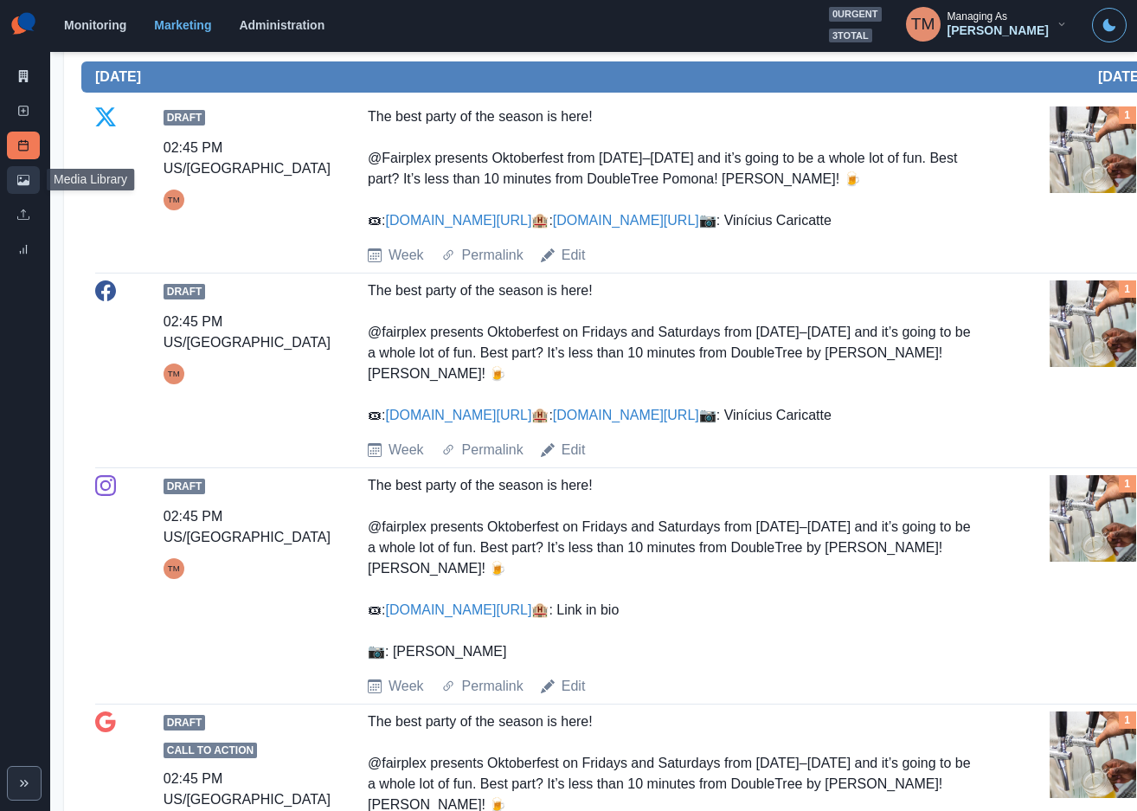
click at [32, 187] on link "Media Library" at bounding box center [23, 180] width 33 height 28
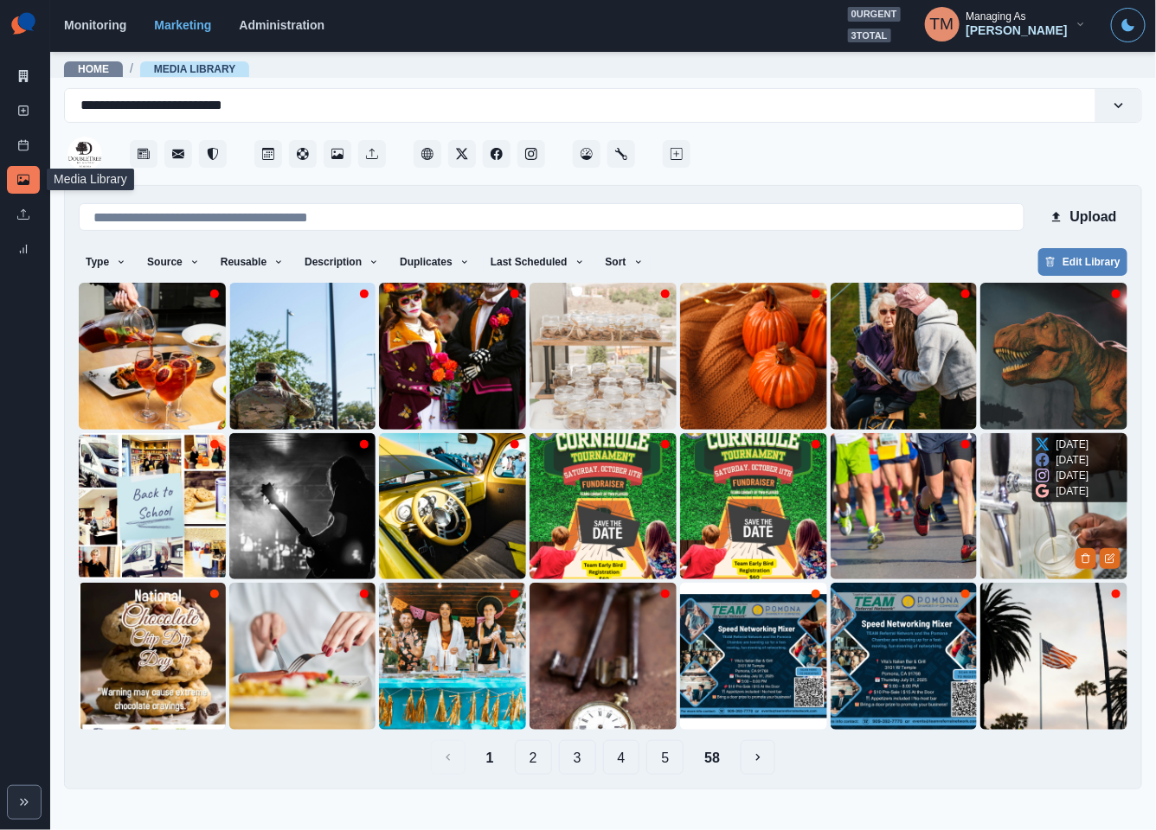
click at [1023, 524] on img at bounding box center [1053, 506] width 147 height 147
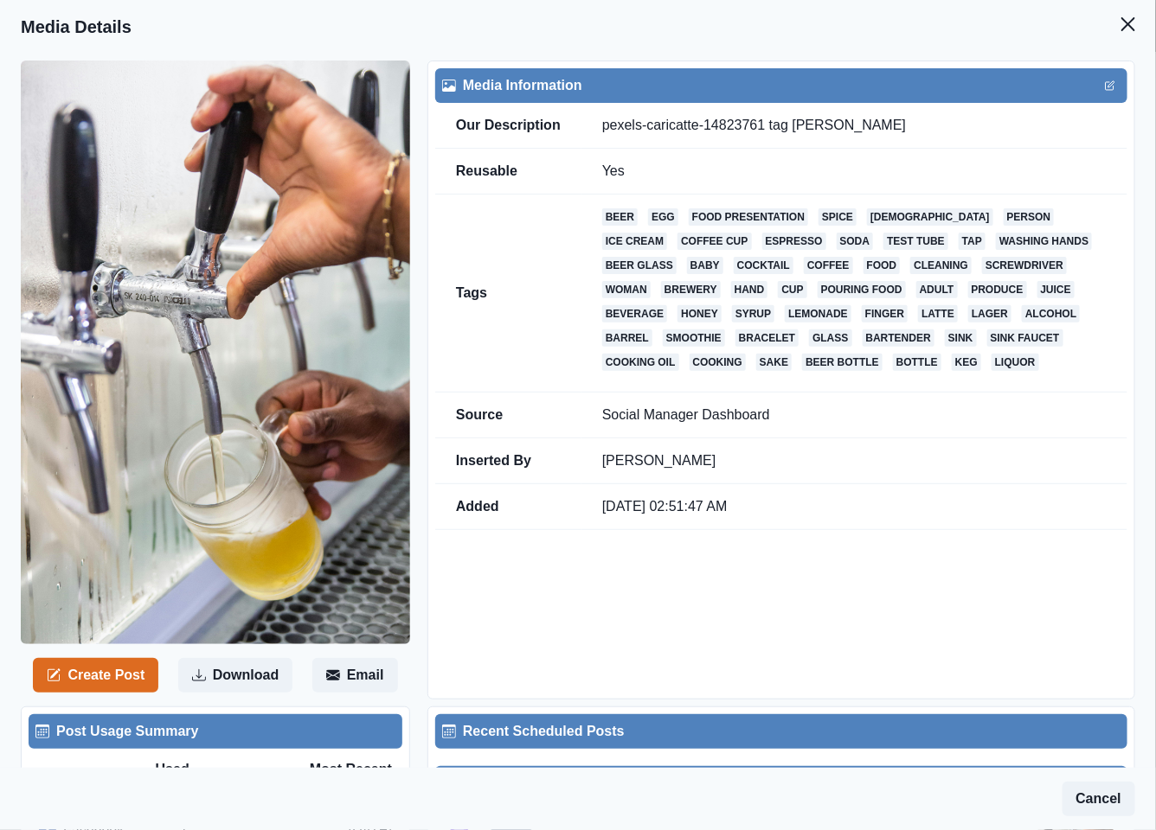
drag, startPoint x: 1112, startPoint y: 27, endPoint x: 1002, endPoint y: 253, distance: 251.1
click at [1121, 18] on icon "Close" at bounding box center [1128, 24] width 14 height 14
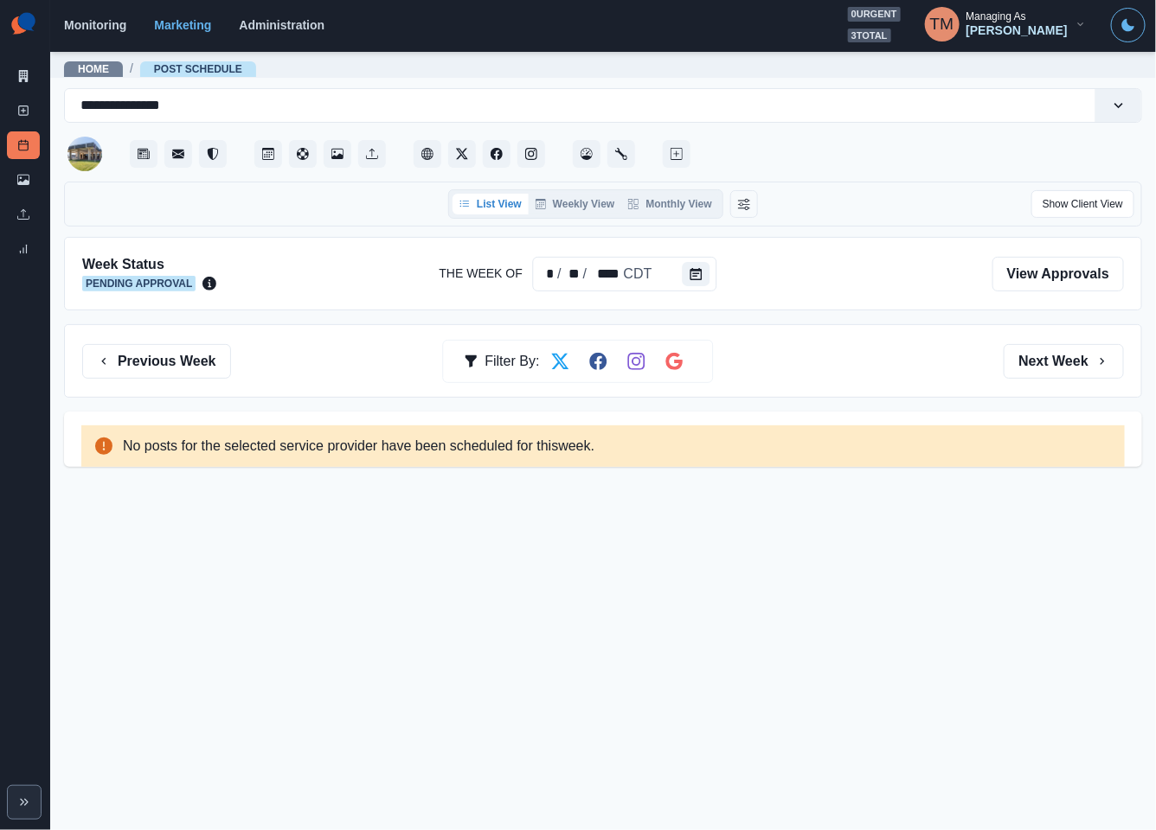
drag, startPoint x: 1060, startPoint y: 364, endPoint x: 472, endPoint y: 364, distance: 587.4
click at [1052, 364] on button "Next Week" at bounding box center [1064, 361] width 120 height 35
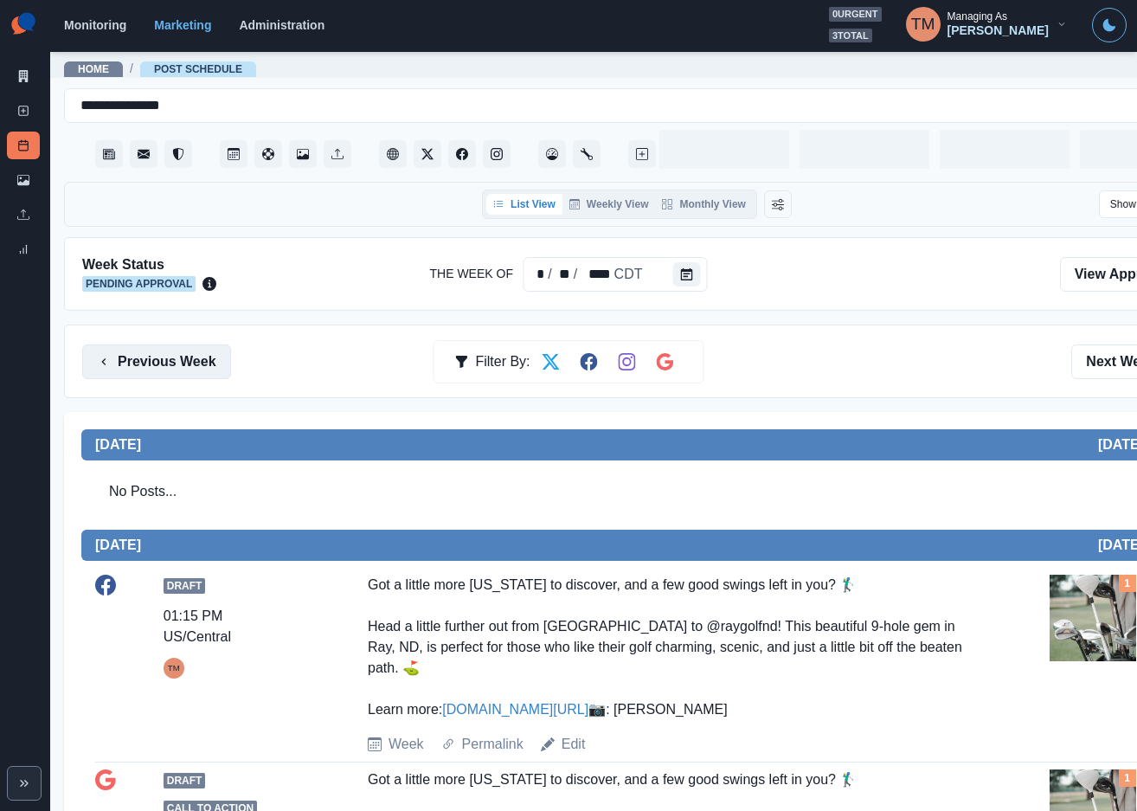
click at [174, 361] on button "Previous Week" at bounding box center [156, 361] width 149 height 35
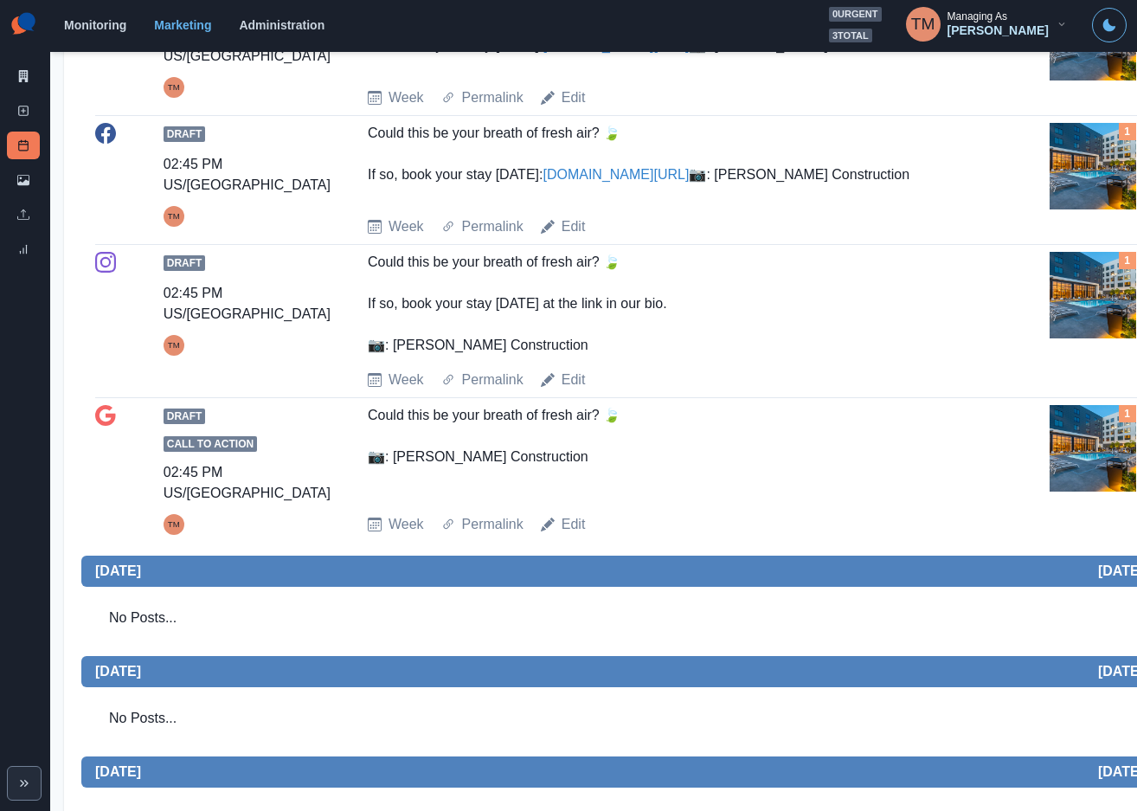
scroll to position [779, 0]
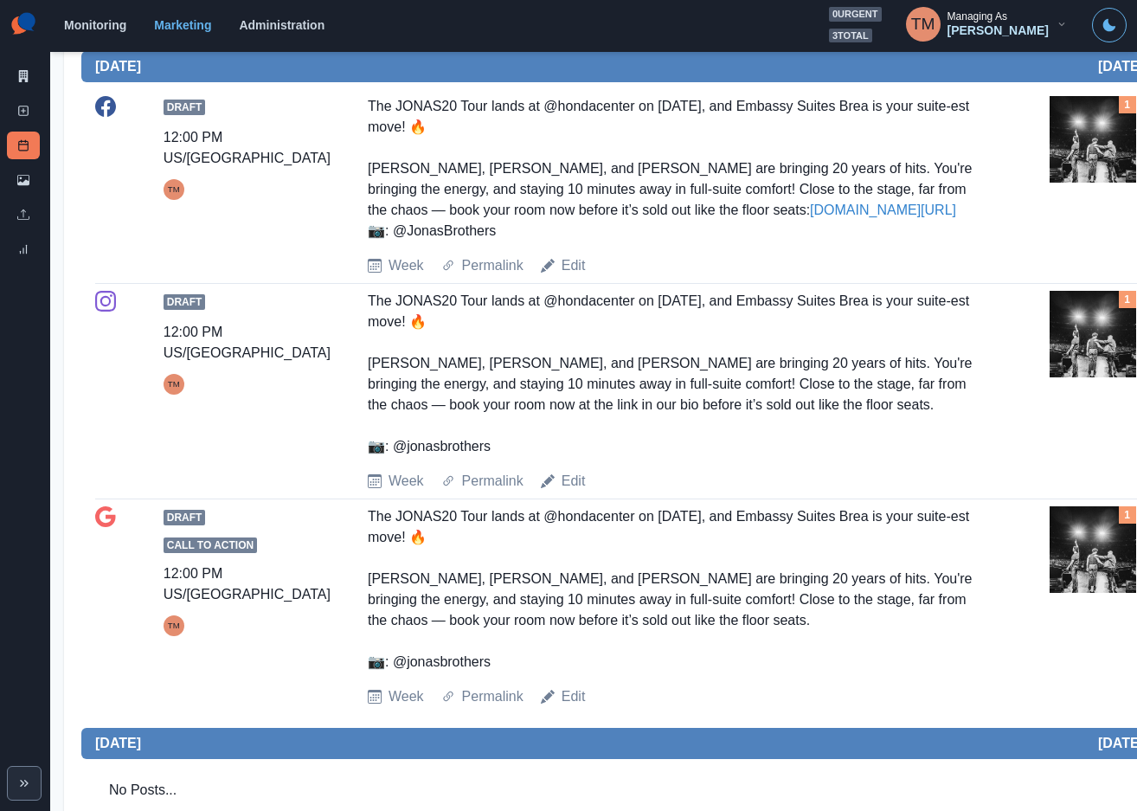
scroll to position [519, 0]
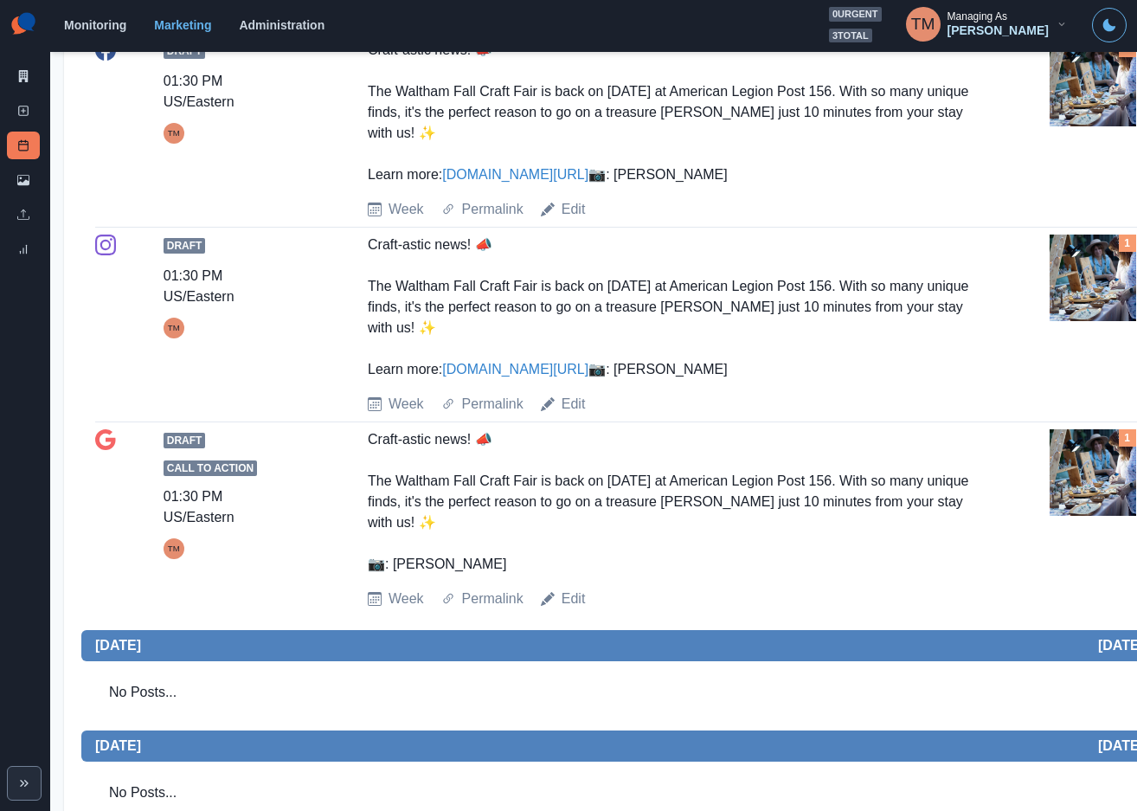
scroll to position [779, 0]
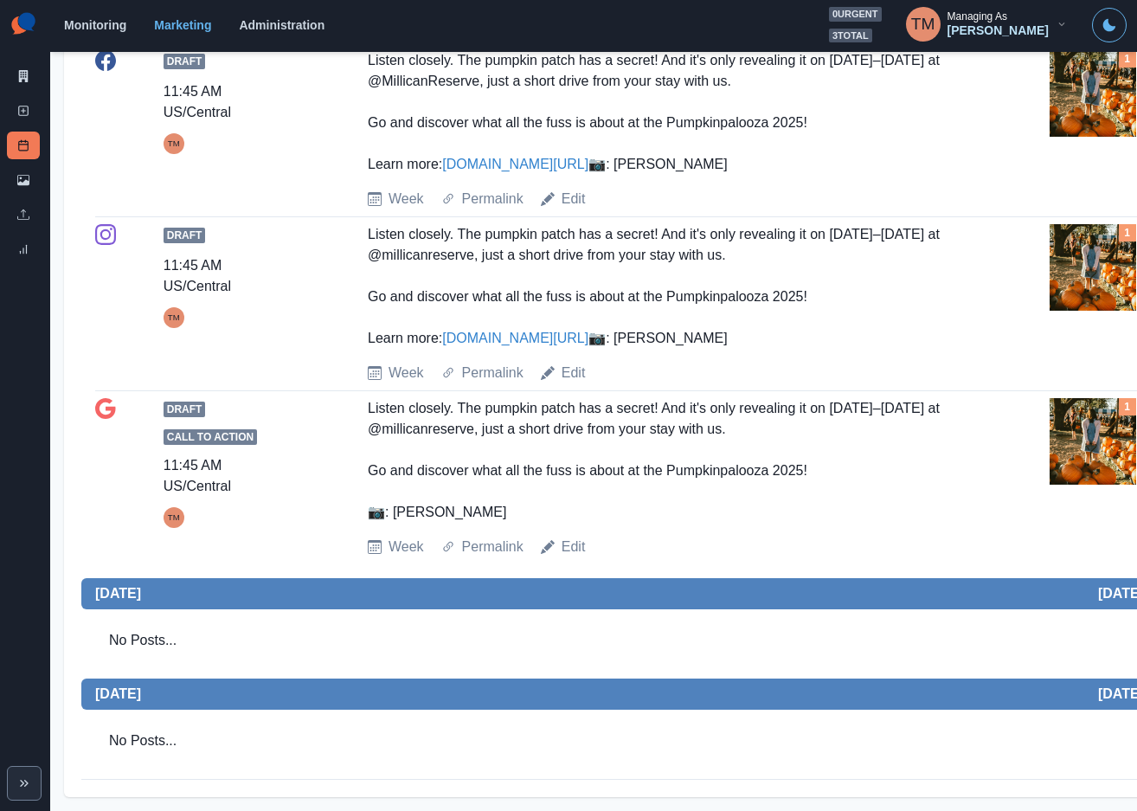
scroll to position [890, 0]
click at [1087, 273] on img at bounding box center [1092, 267] width 87 height 87
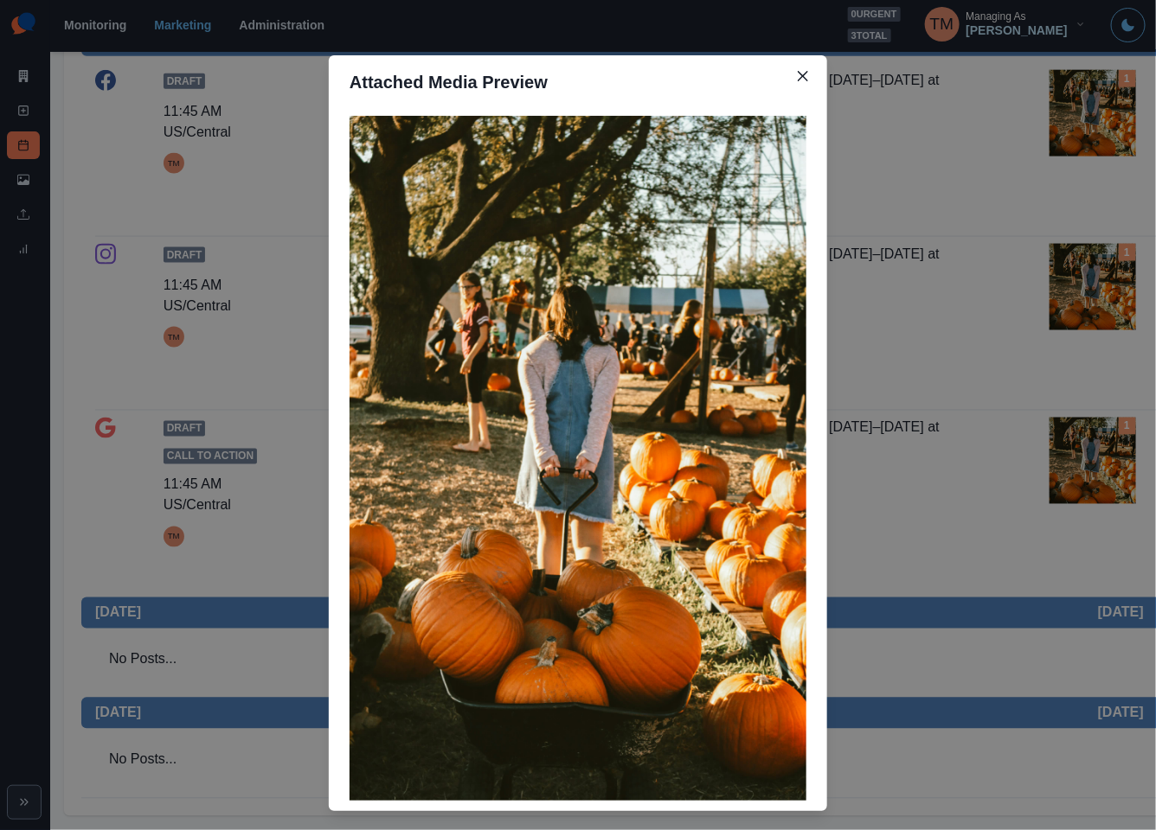
click at [1087, 273] on div "Attached Media Preview" at bounding box center [578, 415] width 1156 height 830
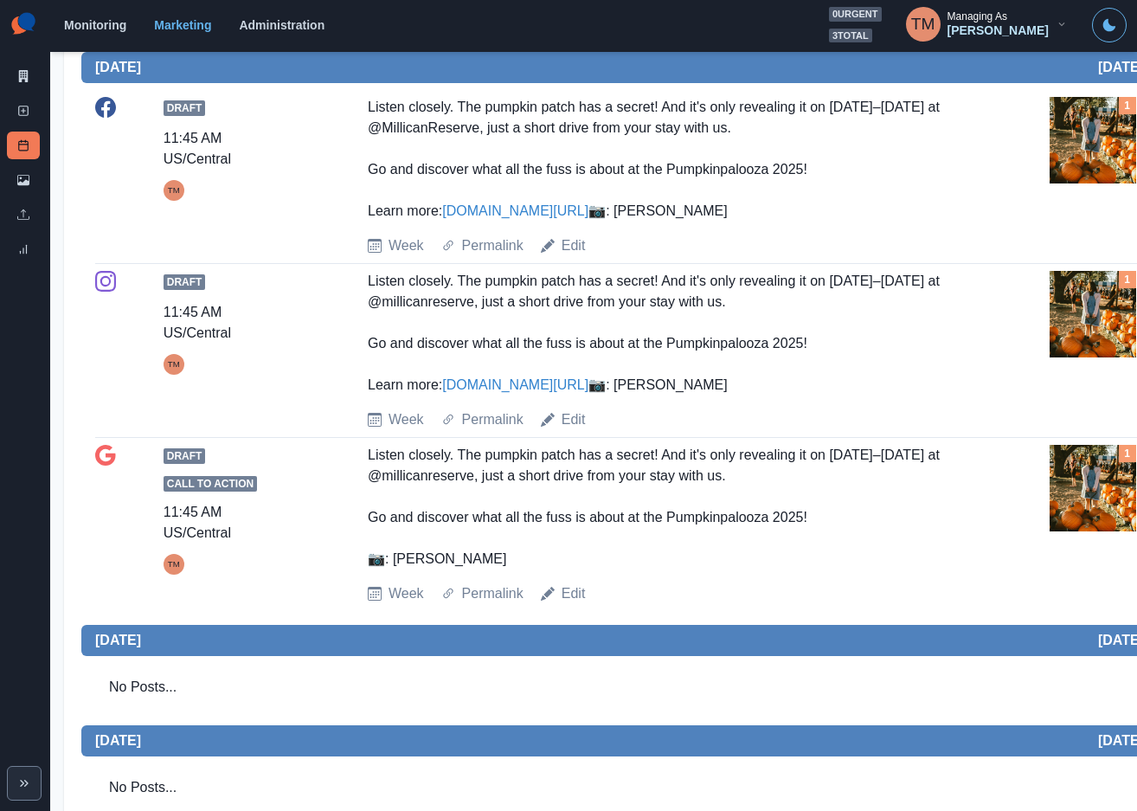
scroll to position [130, 0]
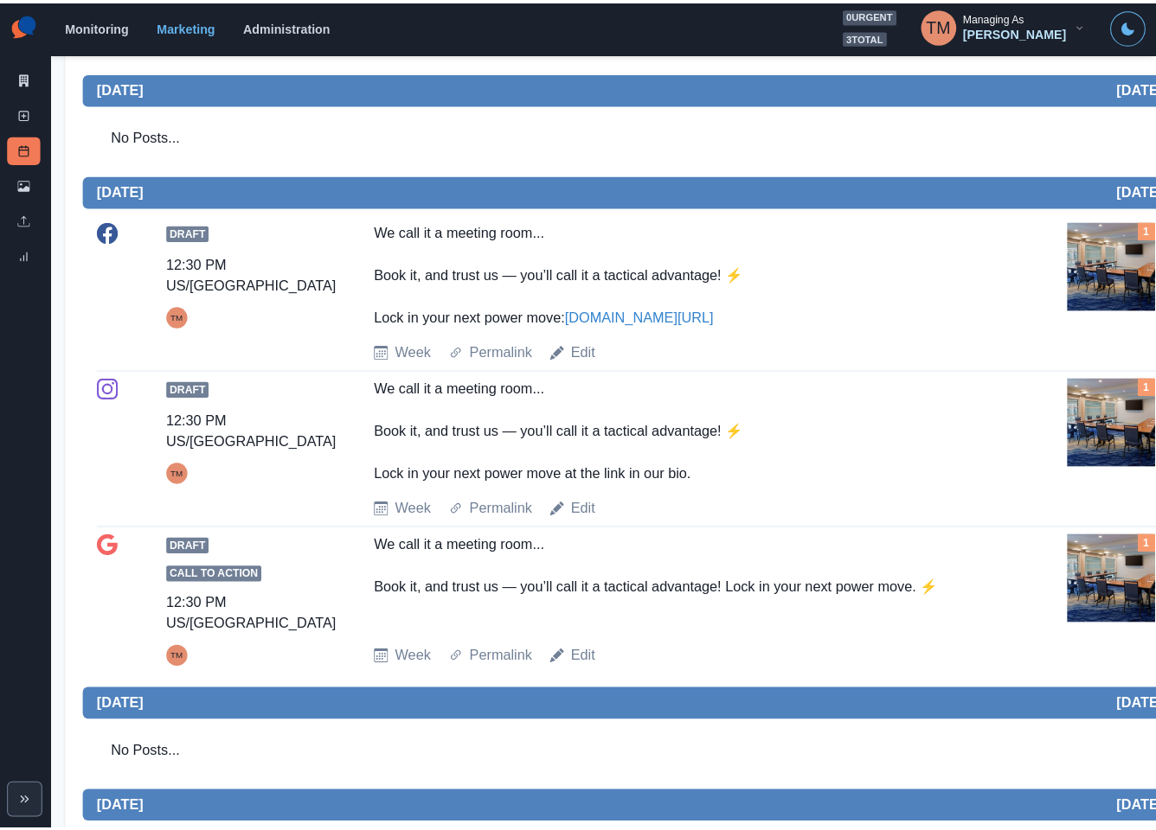
scroll to position [306, 0]
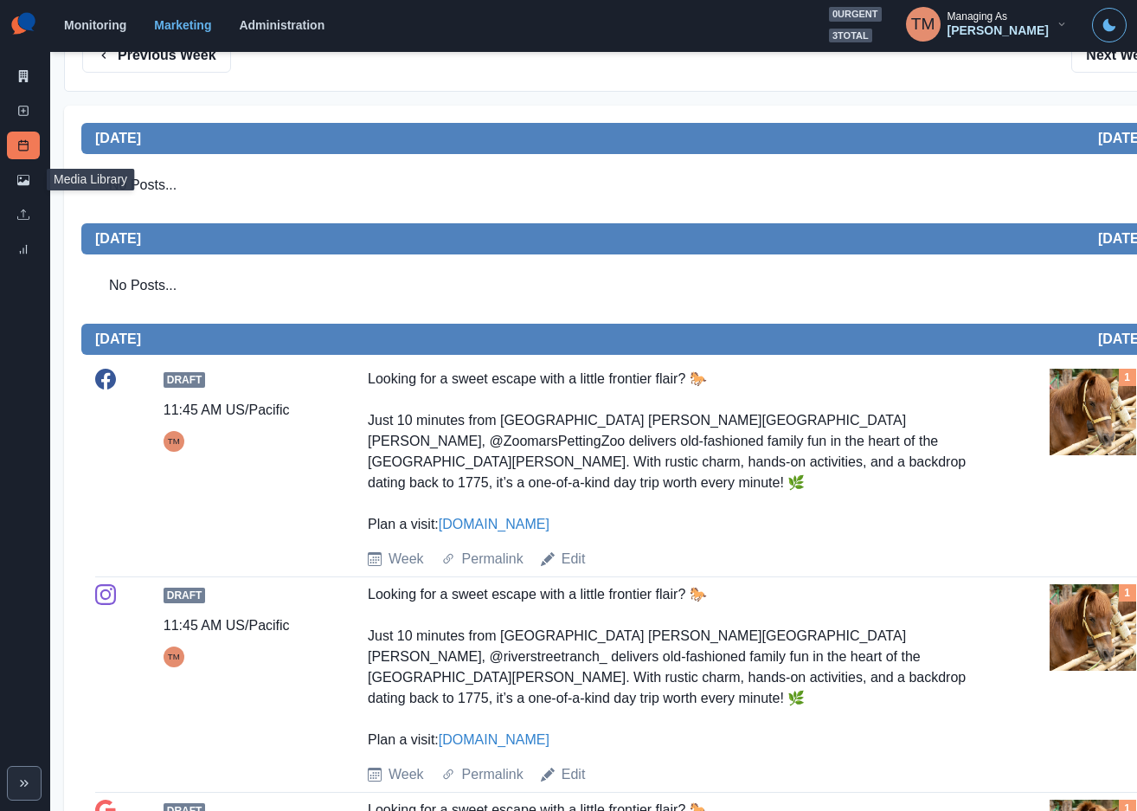
click at [35, 176] on link "Media Library" at bounding box center [23, 180] width 33 height 28
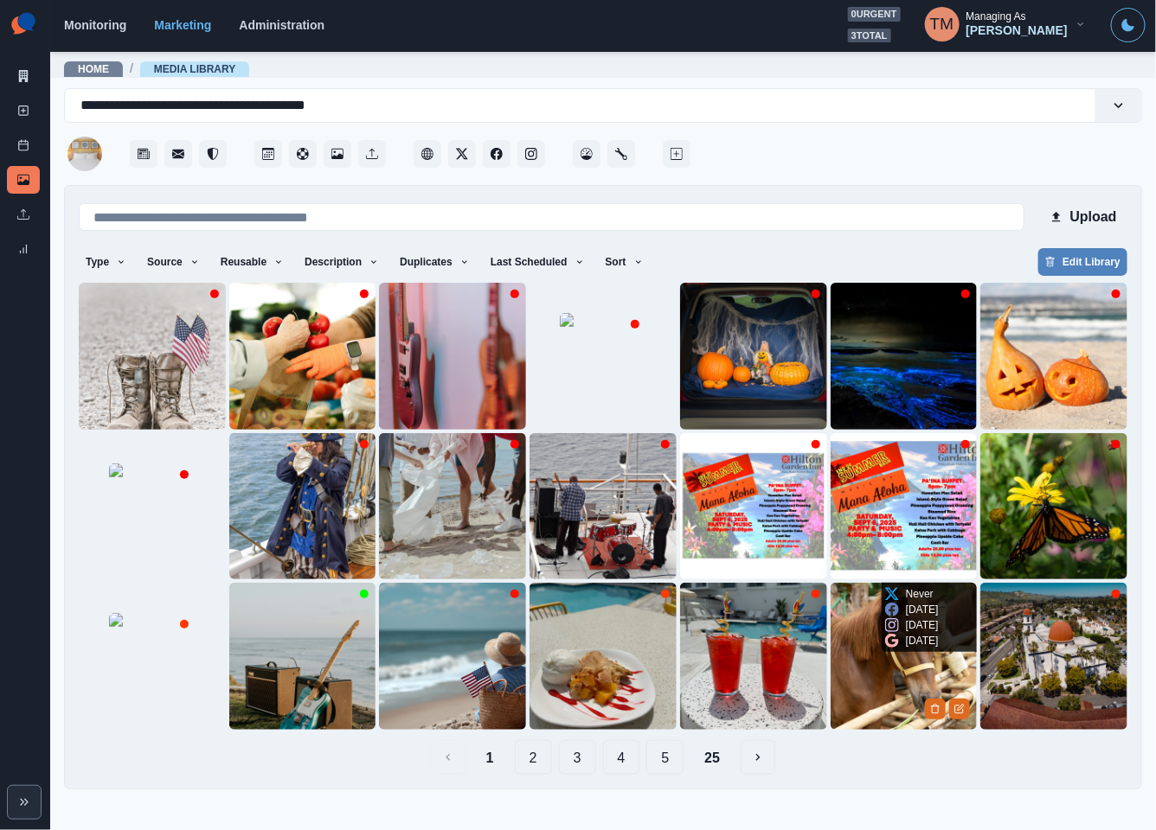
click at [865, 706] on img at bounding box center [903, 656] width 147 height 147
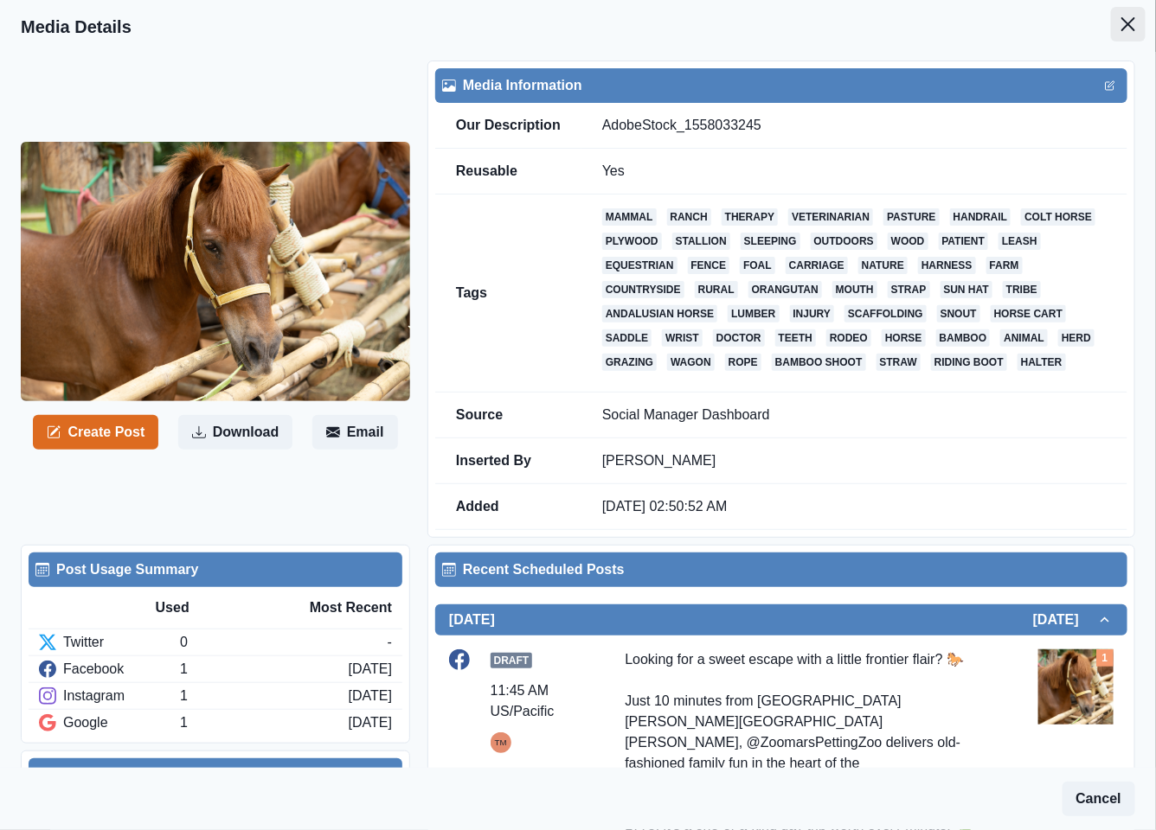
click at [1121, 27] on icon "Close" at bounding box center [1128, 24] width 14 height 14
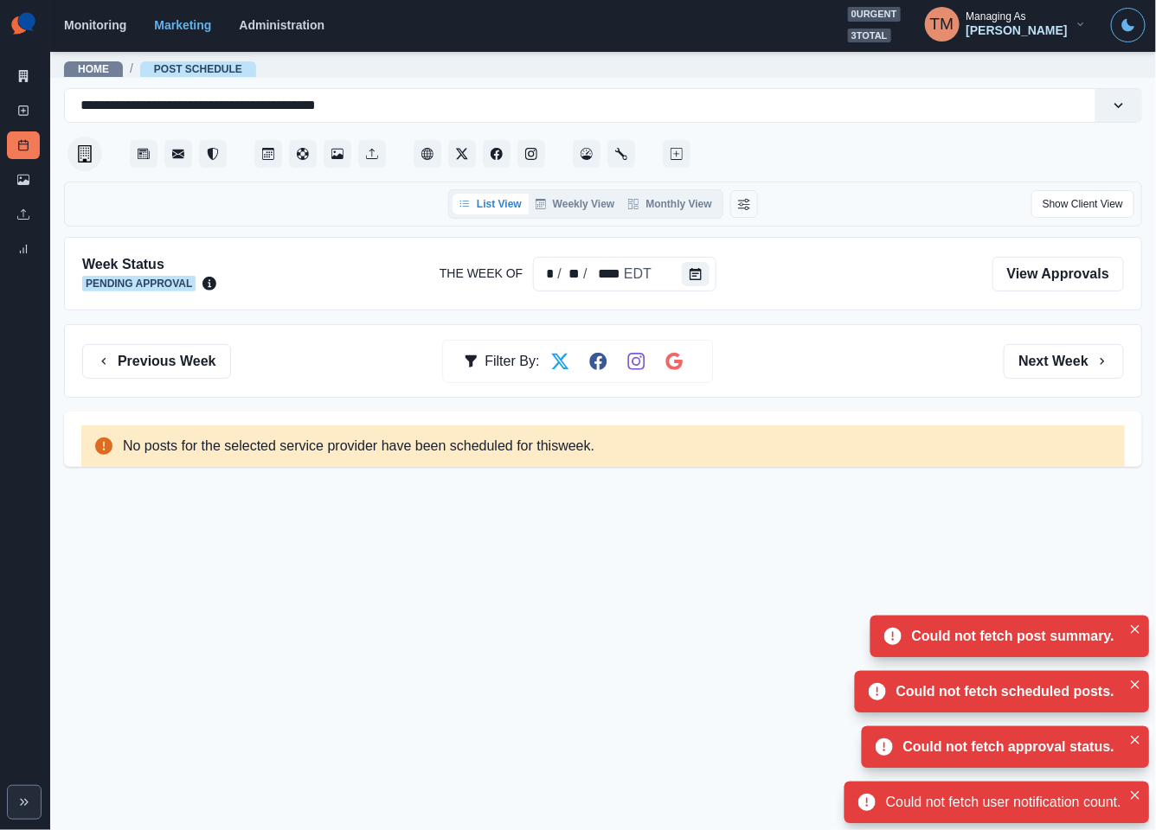
drag, startPoint x: 1061, startPoint y: 348, endPoint x: 325, endPoint y: 323, distance: 736.6
click at [1057, 348] on button "Next Week" at bounding box center [1064, 361] width 120 height 35
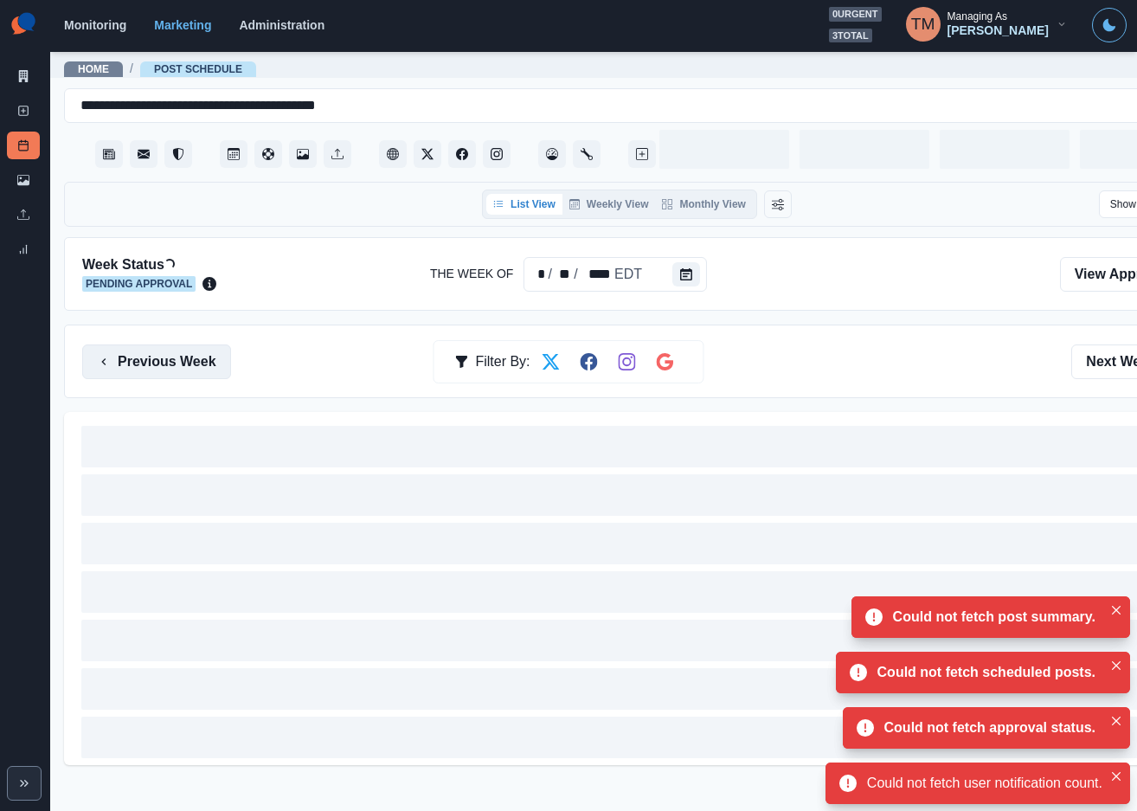
drag, startPoint x: 179, startPoint y: 376, endPoint x: 179, endPoint y: 363, distance: 13.0
click at [180, 369] on button "Previous Week" at bounding box center [156, 361] width 149 height 35
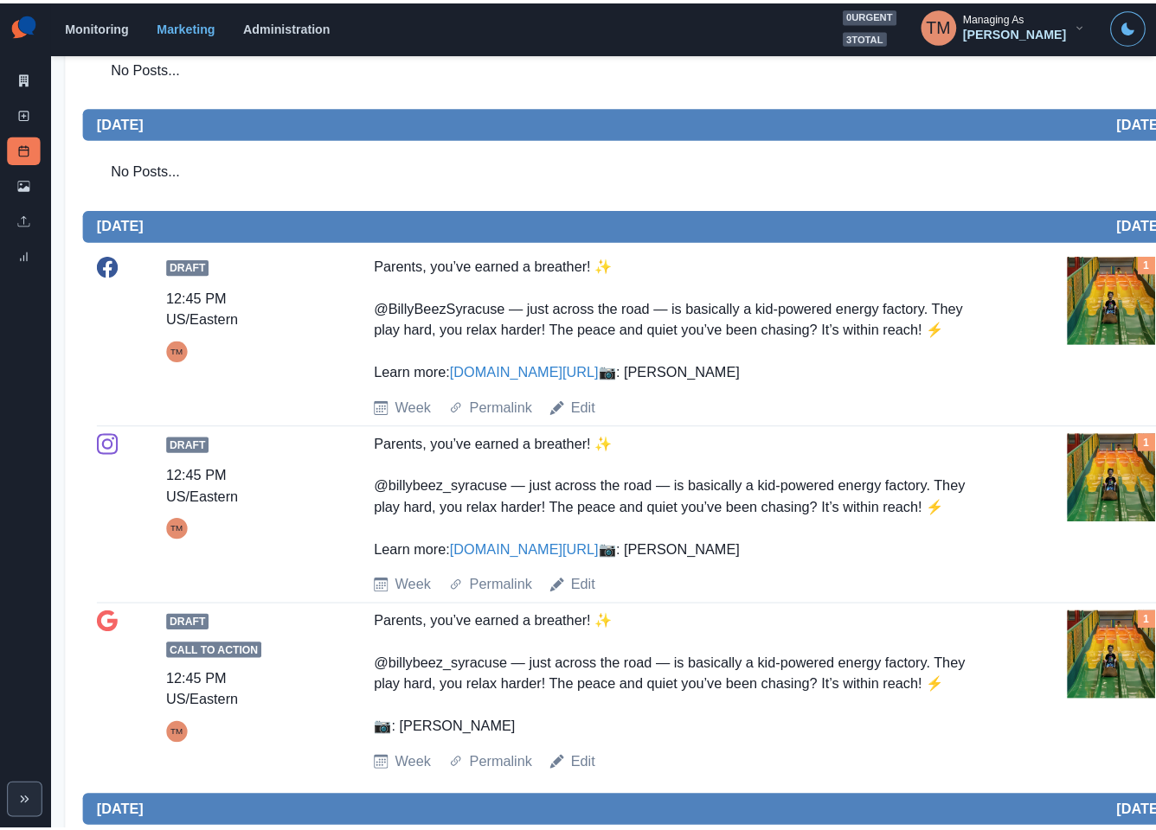
scroll to position [241, 0]
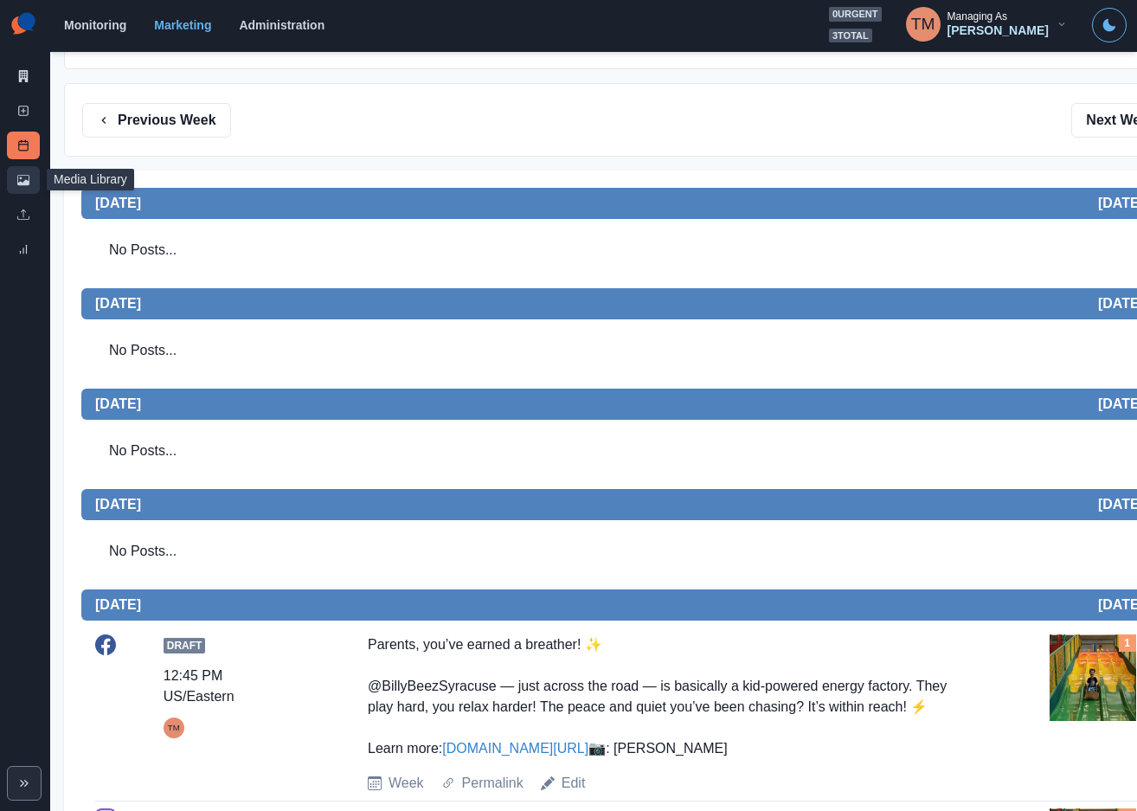
click at [19, 183] on icon at bounding box center [23, 180] width 12 height 10
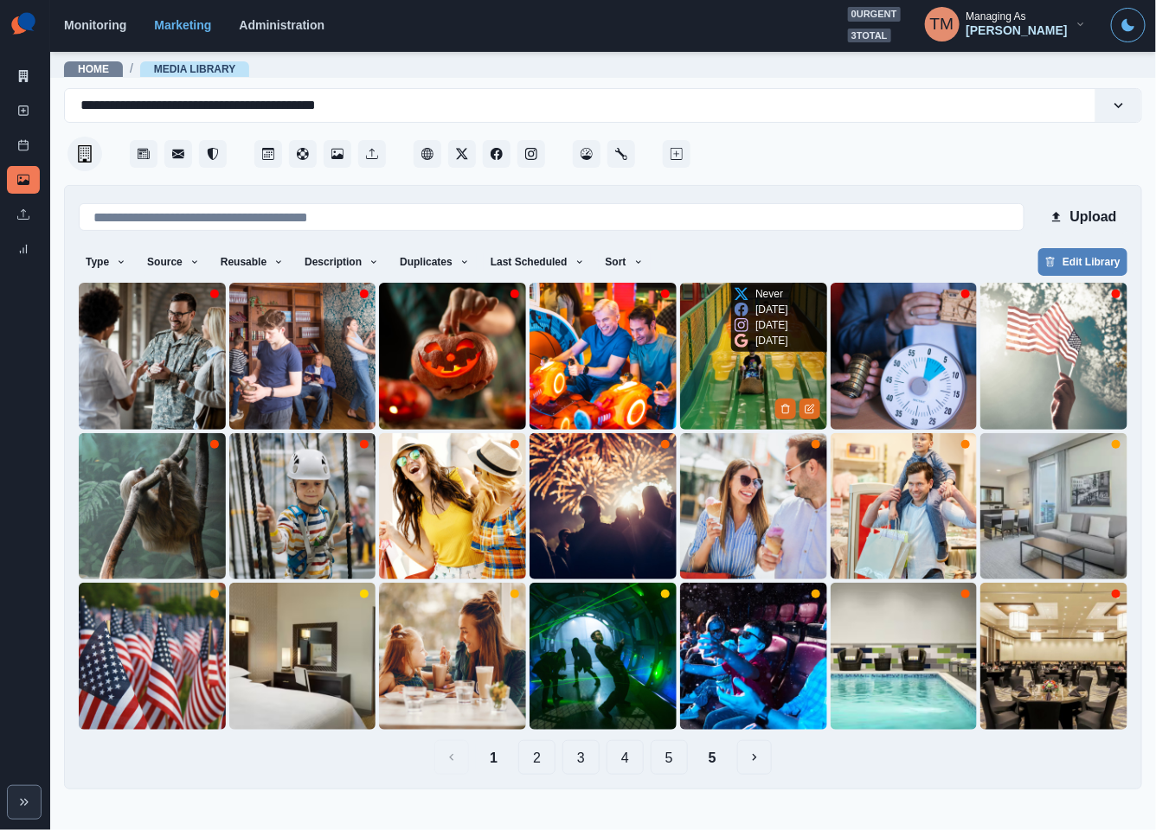
click at [751, 403] on img at bounding box center [753, 356] width 147 height 147
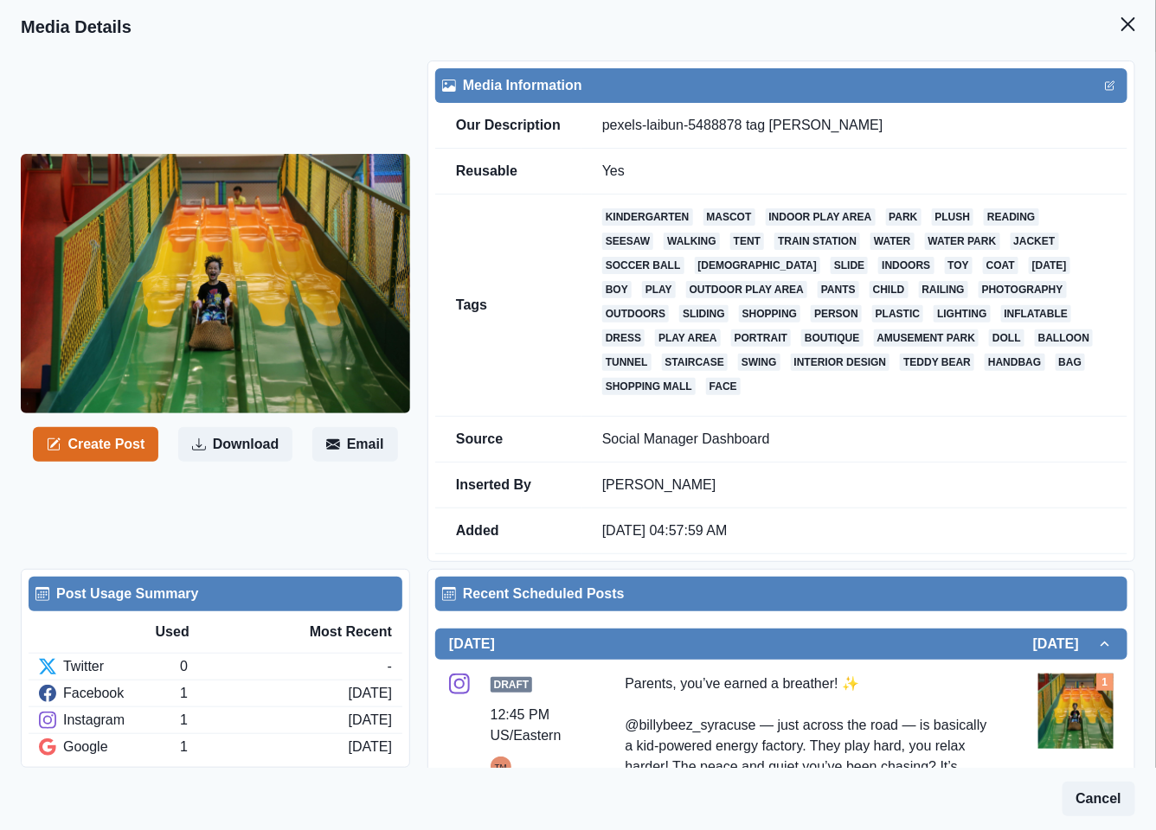
click at [1121, 23] on icon "Close" at bounding box center [1128, 24] width 14 height 14
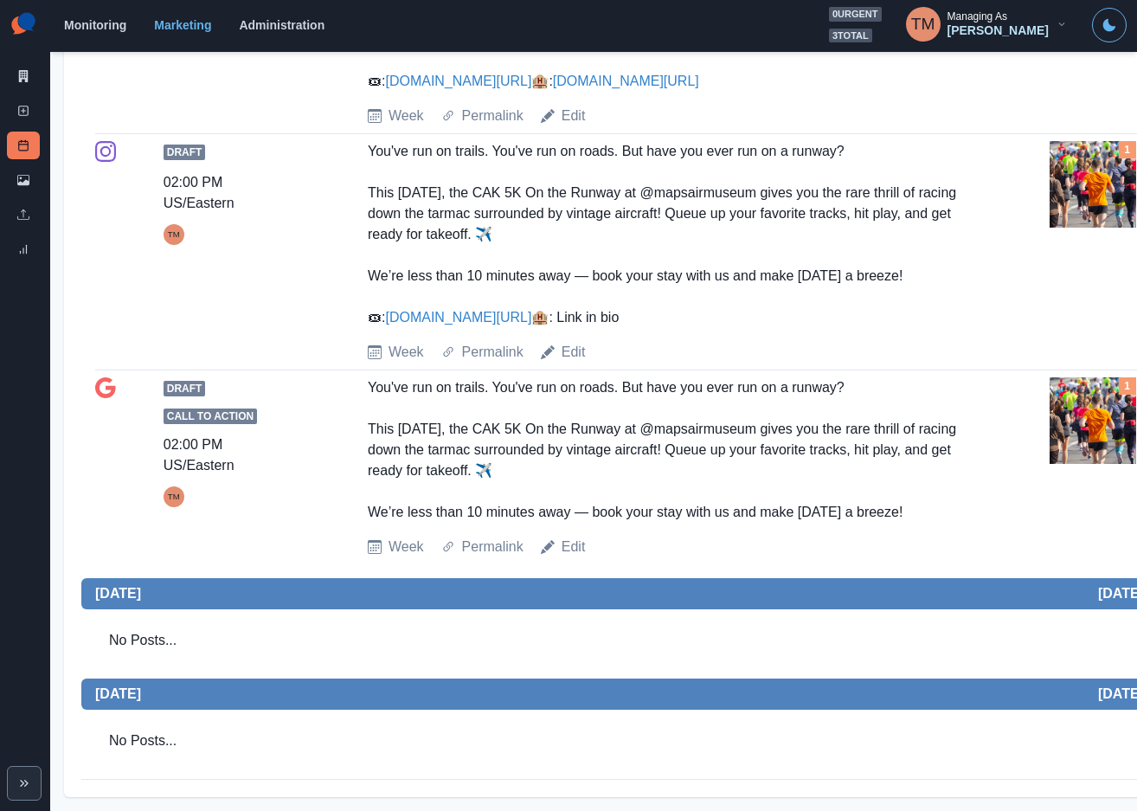
scroll to position [19, 0]
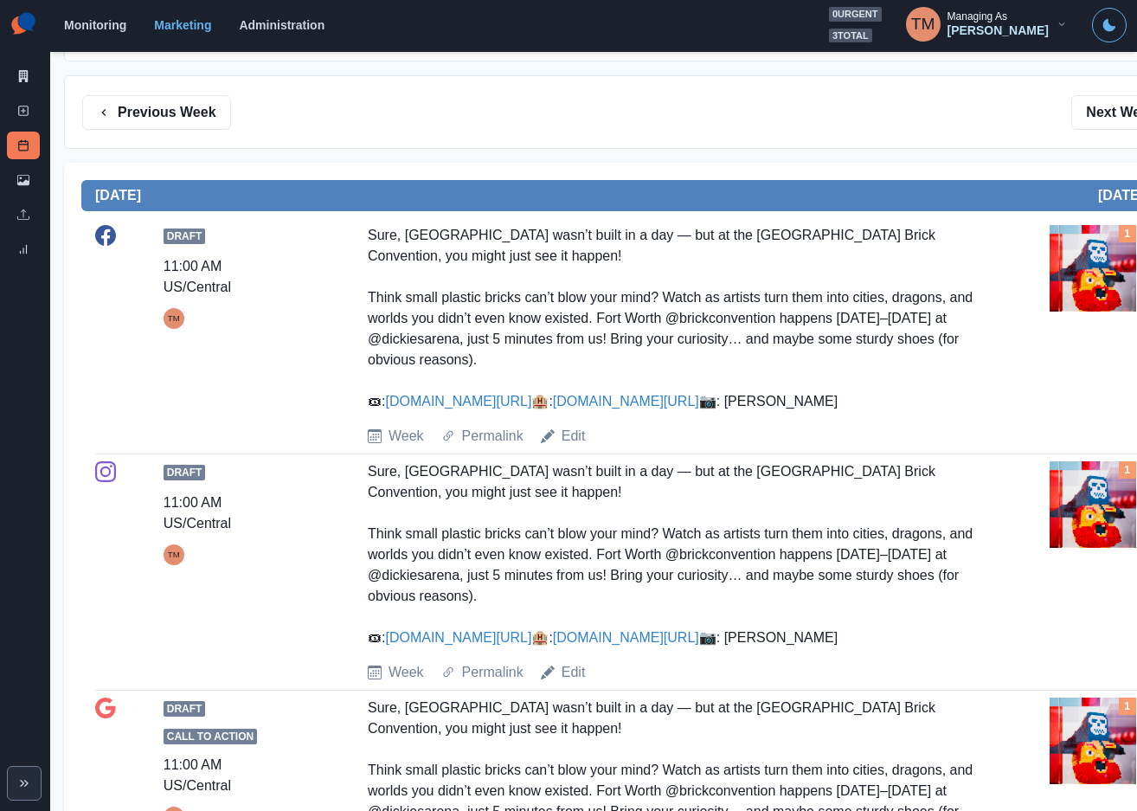
scroll to position [260, 0]
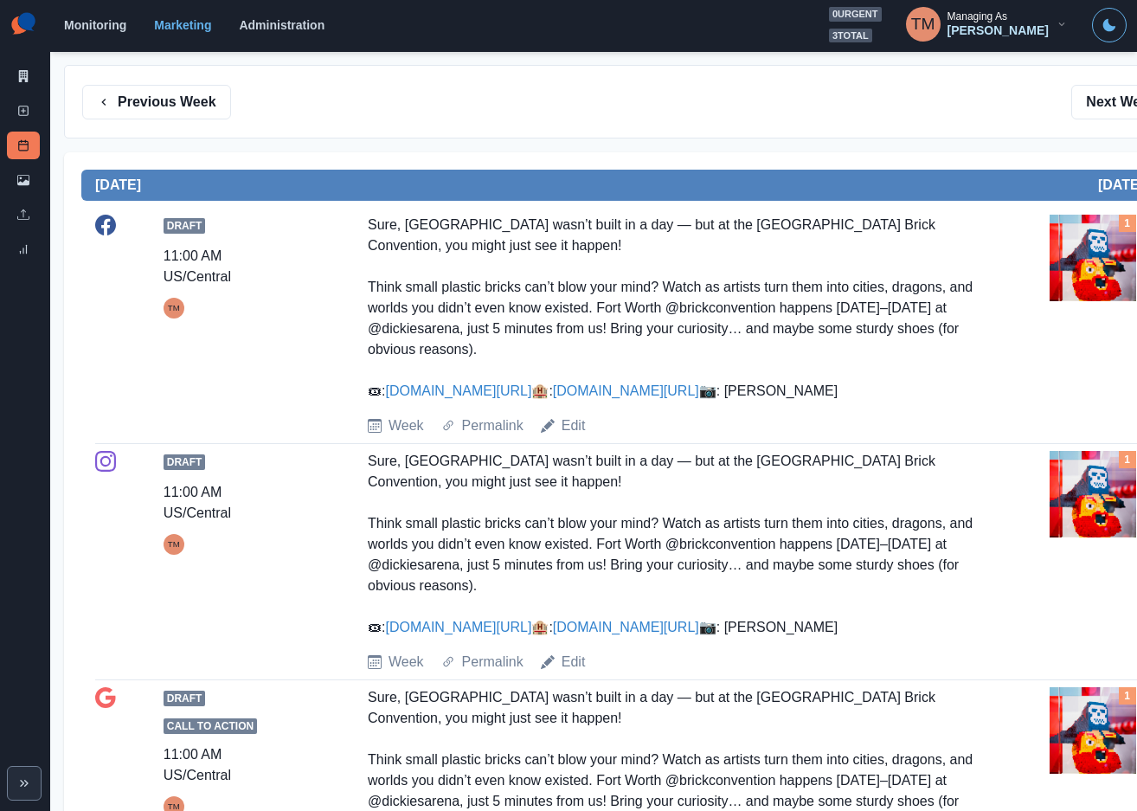
click at [1074, 292] on img at bounding box center [1092, 258] width 87 height 87
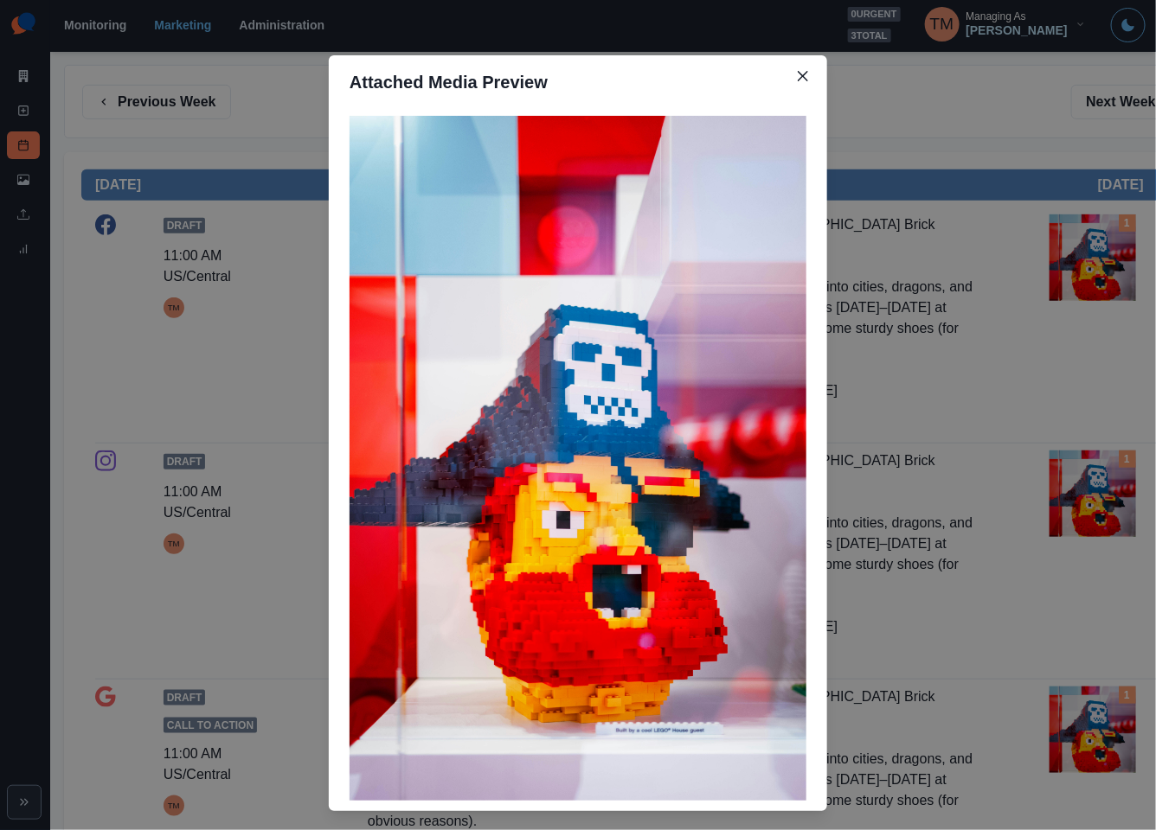
click at [1074, 292] on div "Attached Media Preview" at bounding box center [578, 415] width 1156 height 830
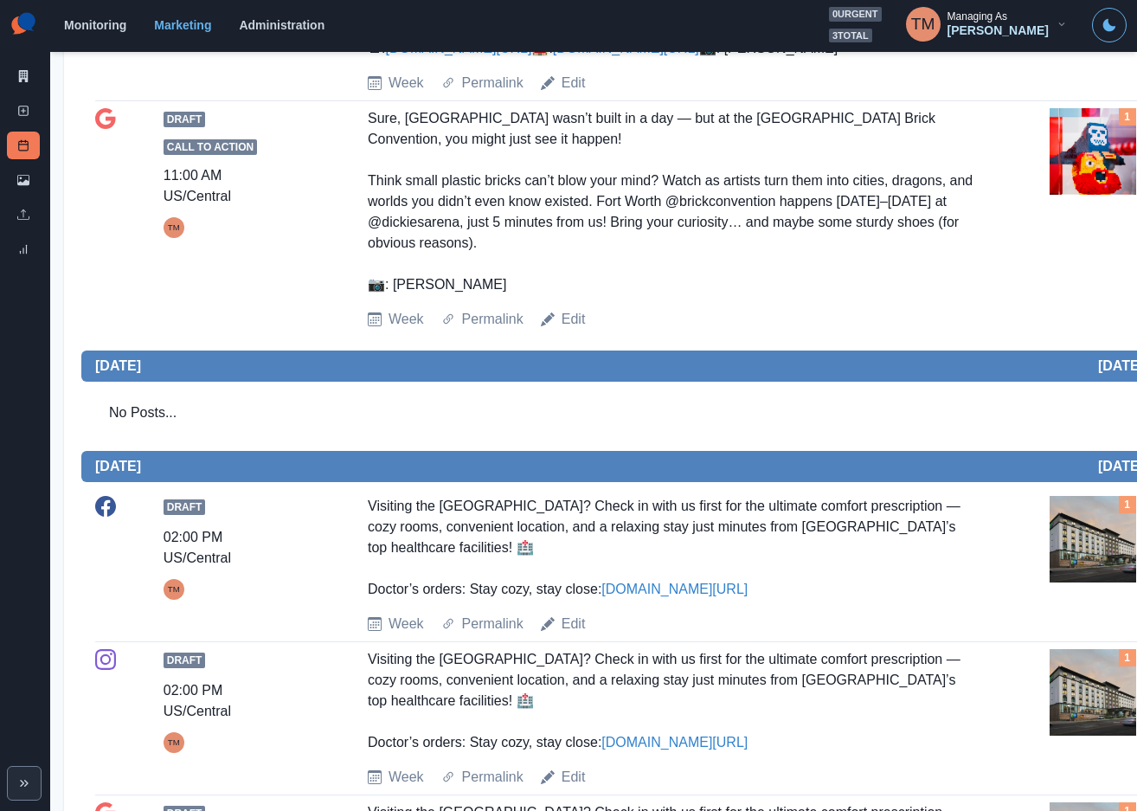
scroll to position [779, 0]
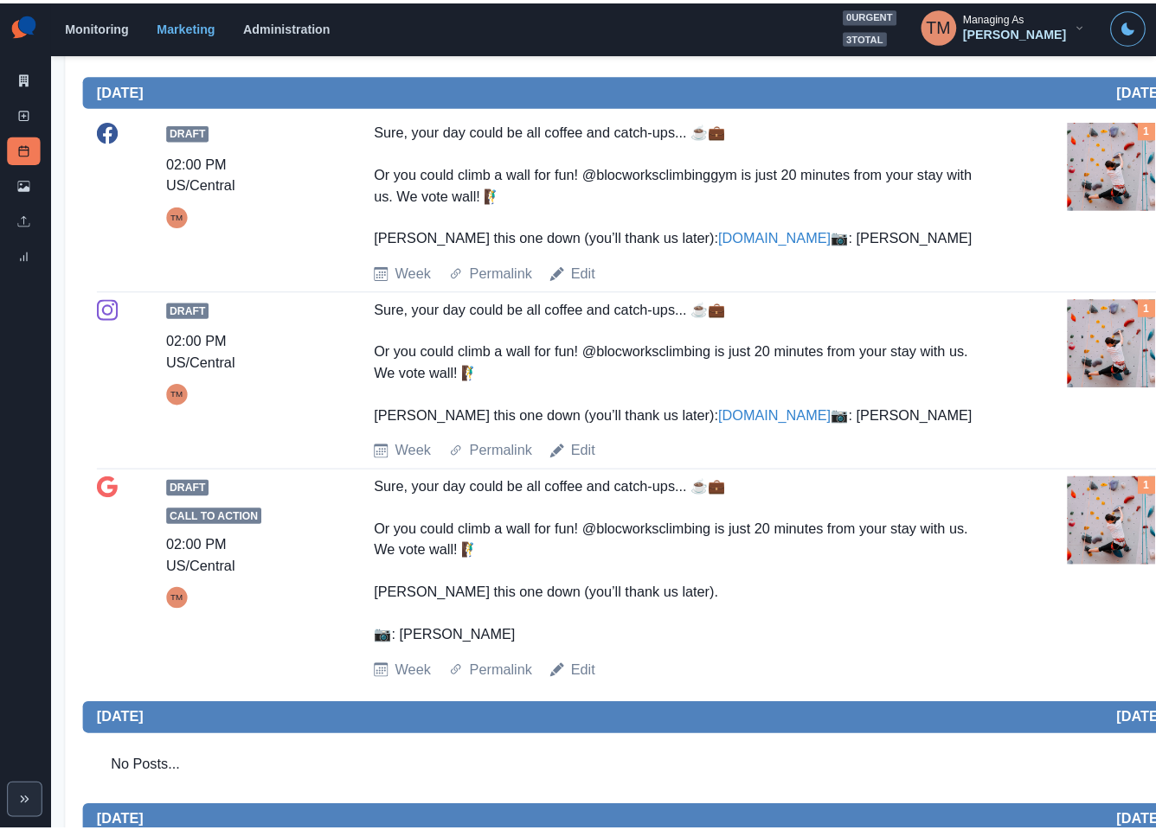
scroll to position [672, 0]
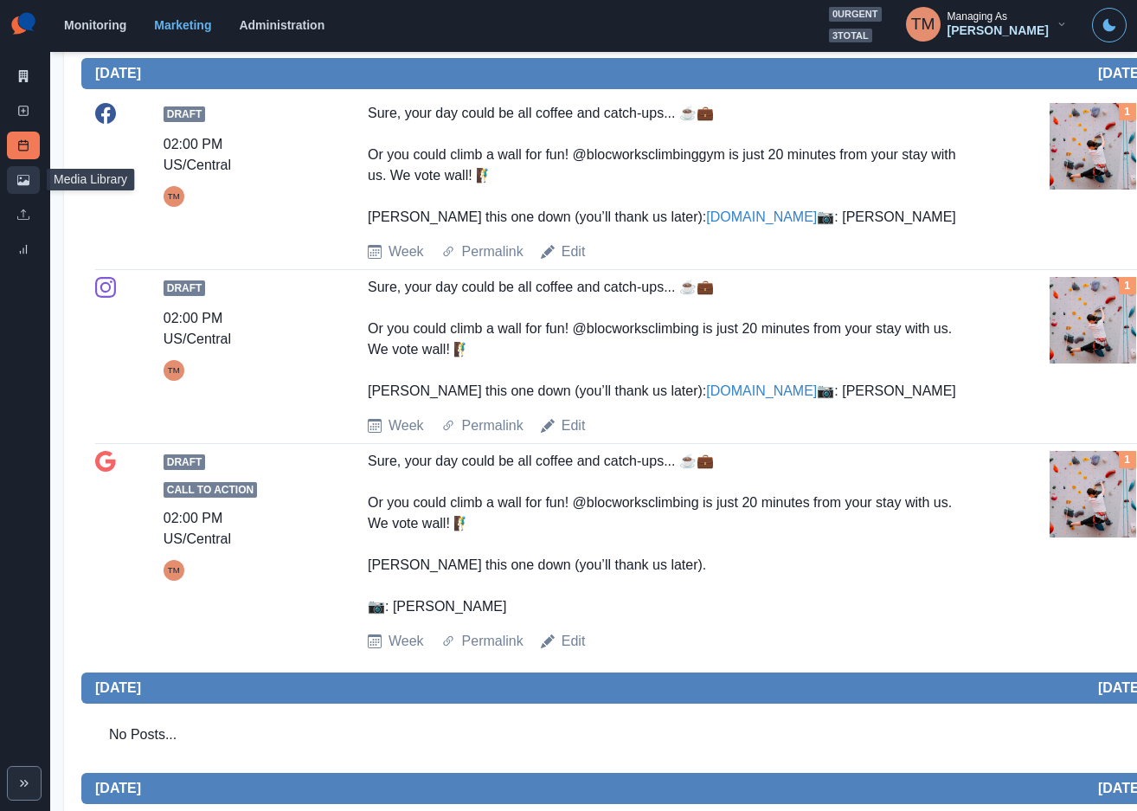
drag, startPoint x: 10, startPoint y: 182, endPoint x: 26, endPoint y: 218, distance: 39.5
click at [10, 180] on link "Media Library" at bounding box center [23, 180] width 33 height 28
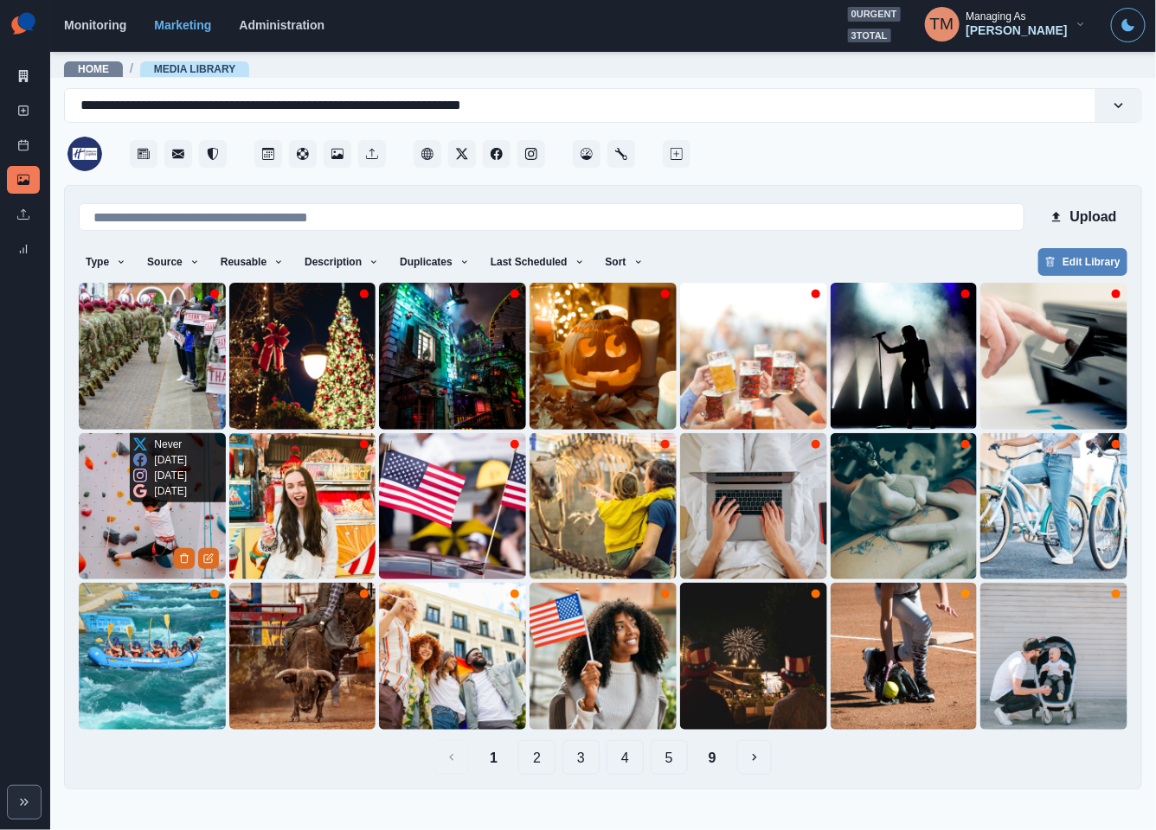
click at [148, 525] on img at bounding box center [152, 506] width 147 height 147
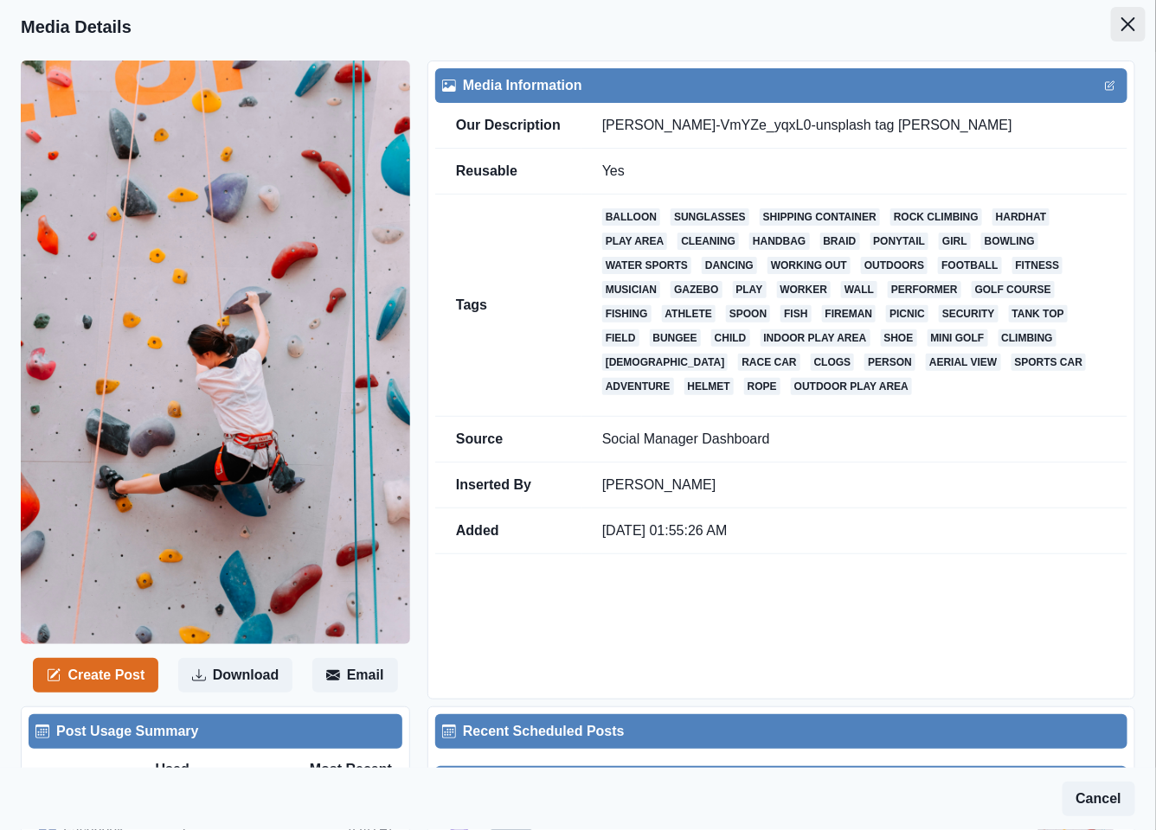
click at [1119, 23] on button "Close" at bounding box center [1128, 24] width 35 height 35
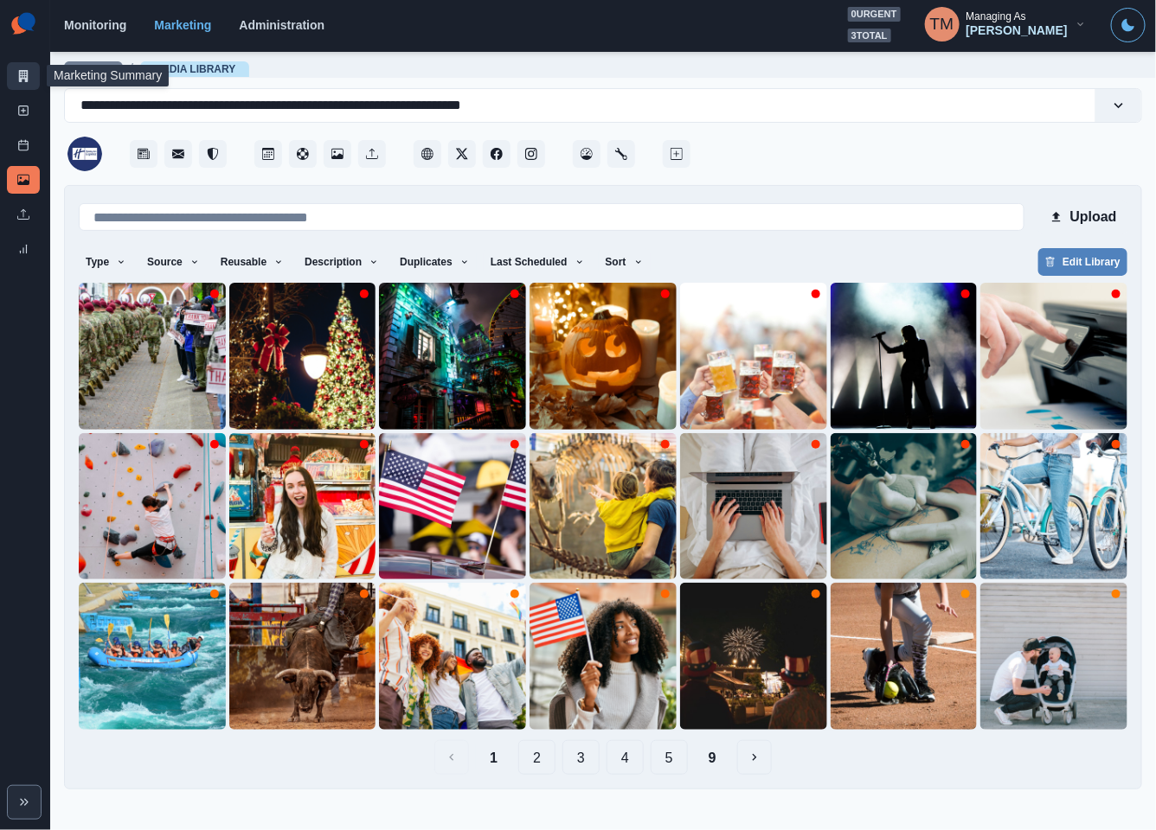
click at [29, 80] on link "Marketing Summary" at bounding box center [23, 76] width 33 height 28
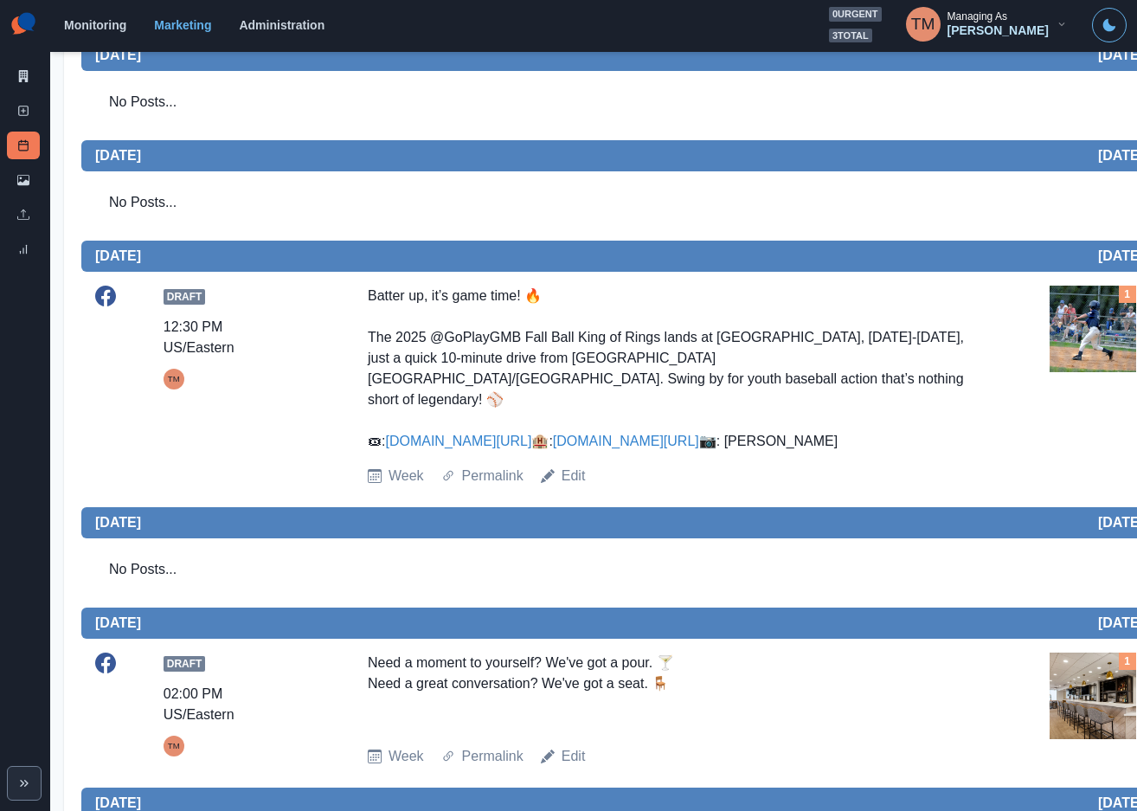
scroll to position [621, 0]
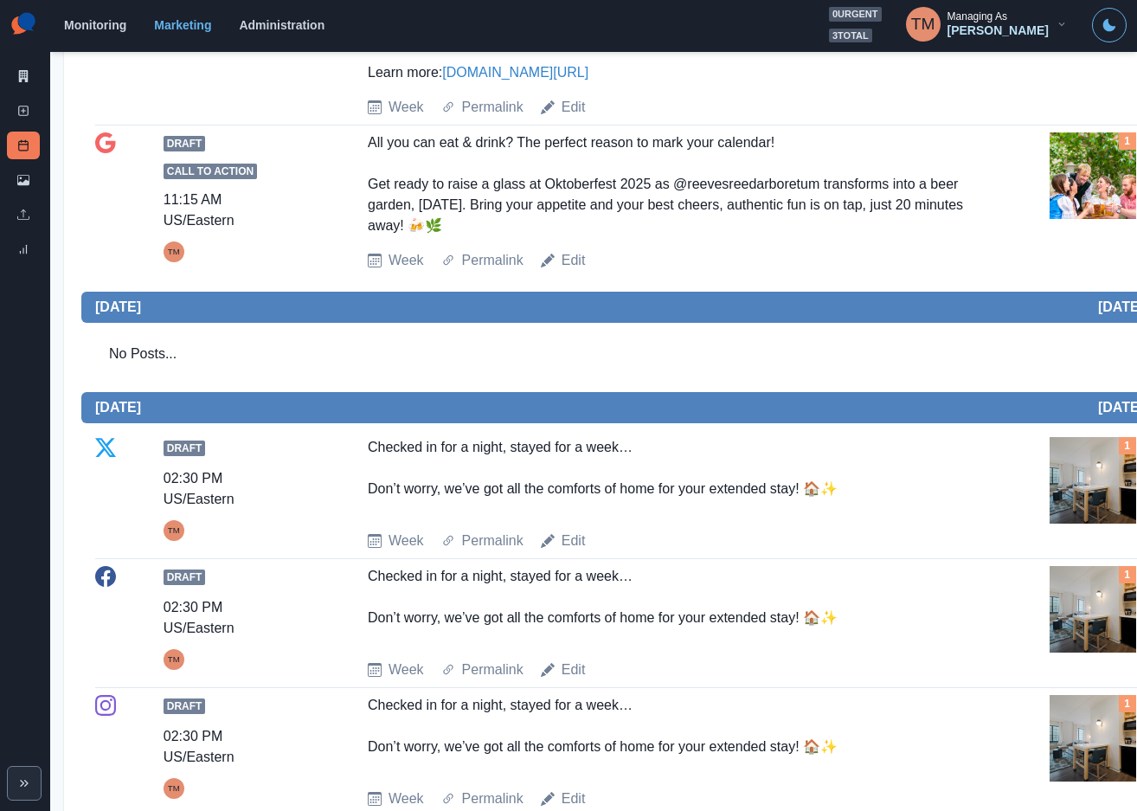
scroll to position [1168, 0]
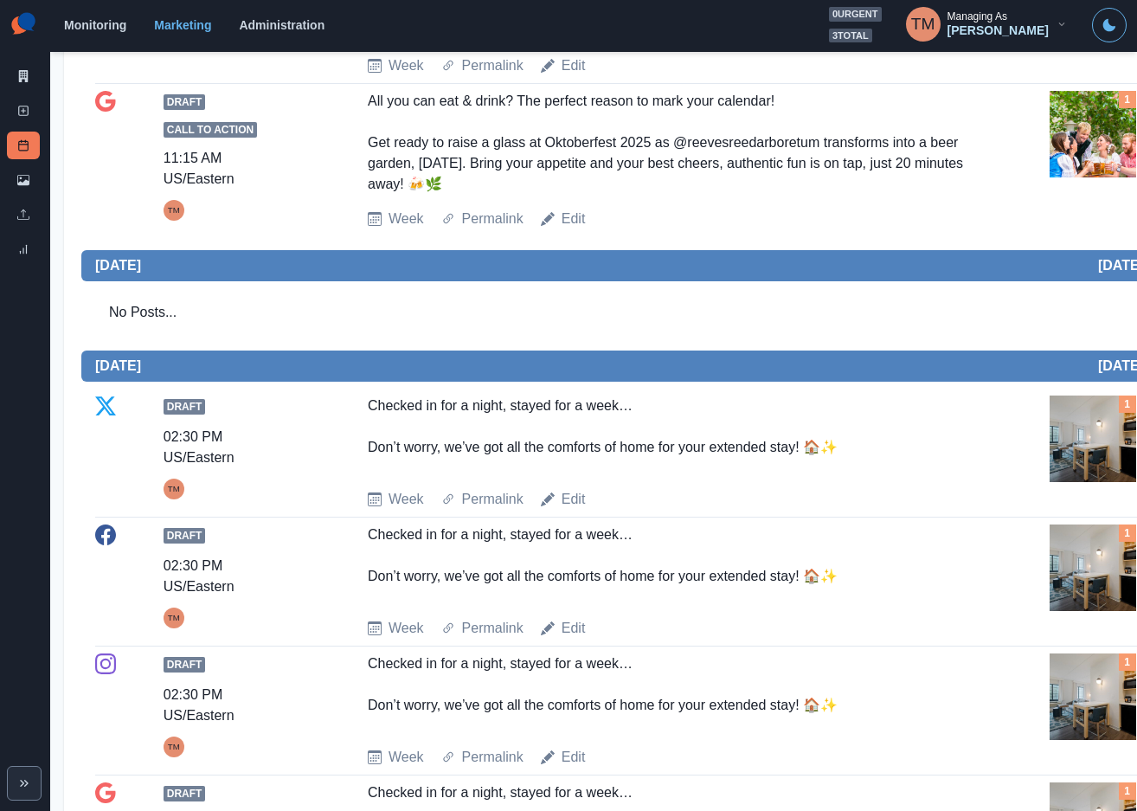
click at [1098, 463] on img at bounding box center [1092, 438] width 87 height 87
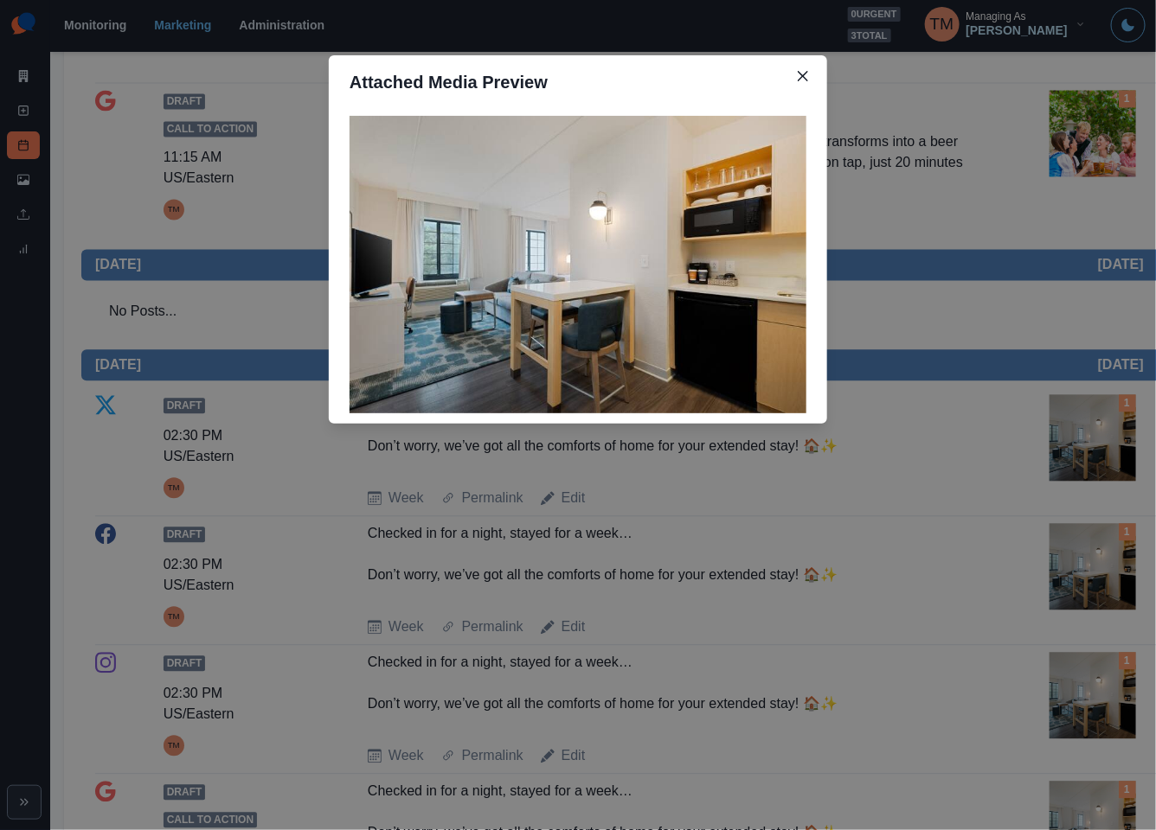
click at [1098, 463] on div "Attached Media Preview" at bounding box center [578, 415] width 1156 height 830
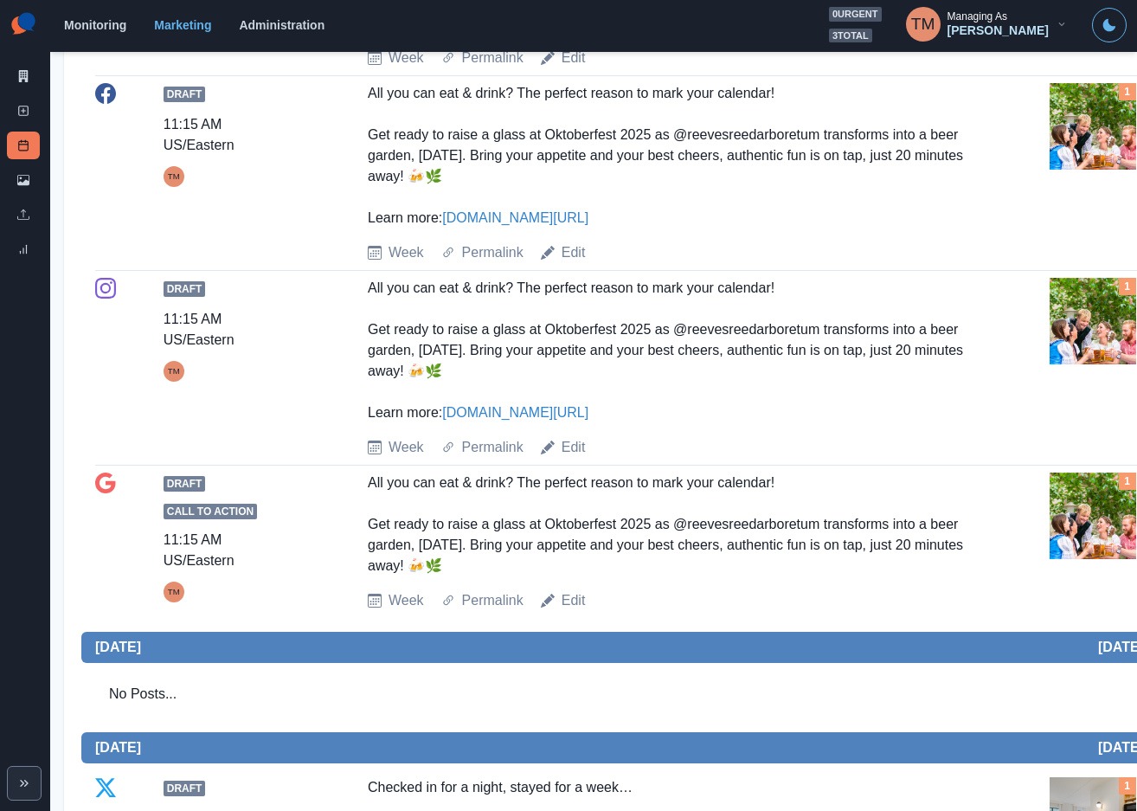
scroll to position [779, 0]
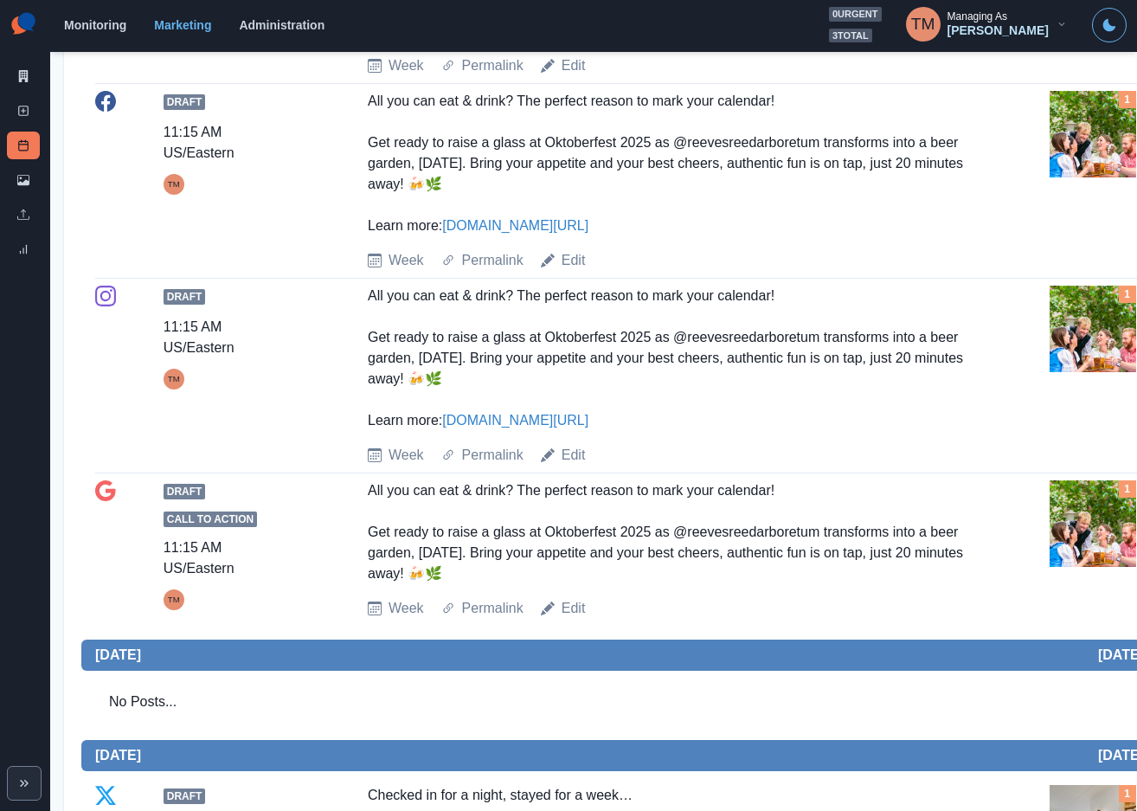
click at [1077, 520] on img at bounding box center [1092, 523] width 87 height 87
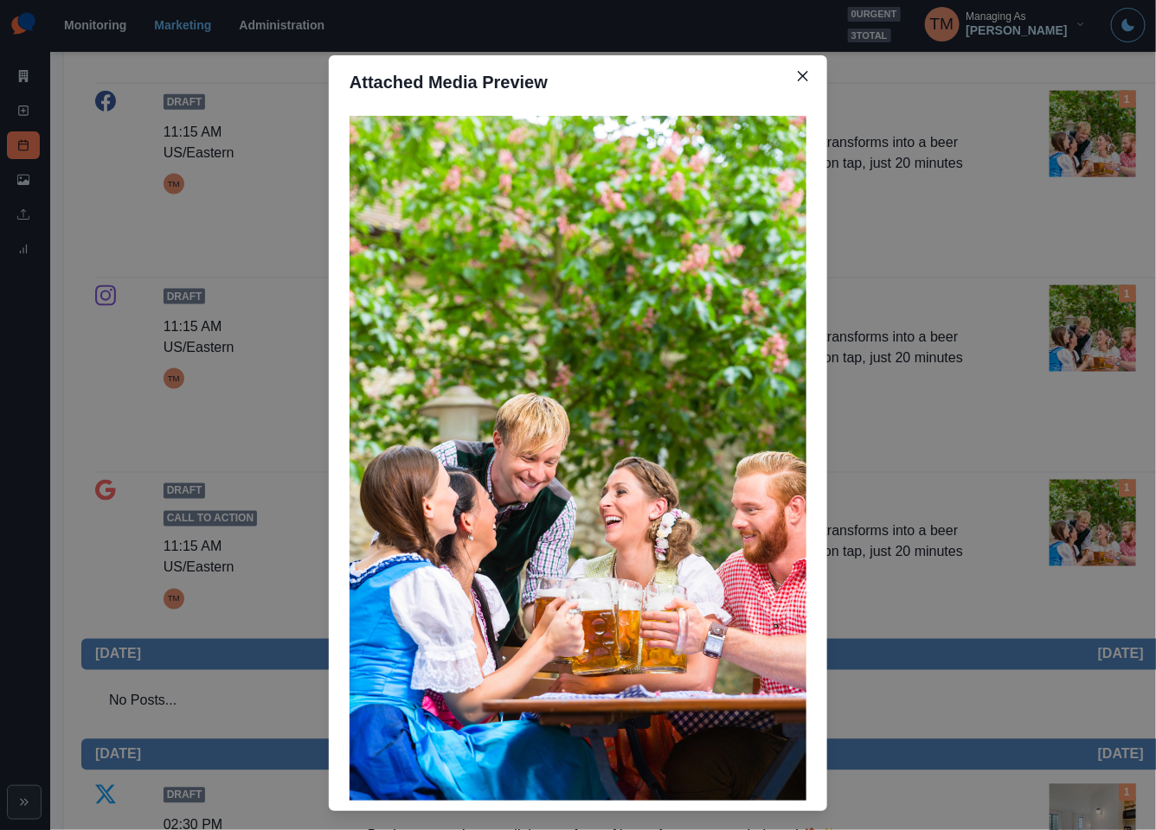
click at [1077, 520] on div "Attached Media Preview" at bounding box center [578, 415] width 1156 height 830
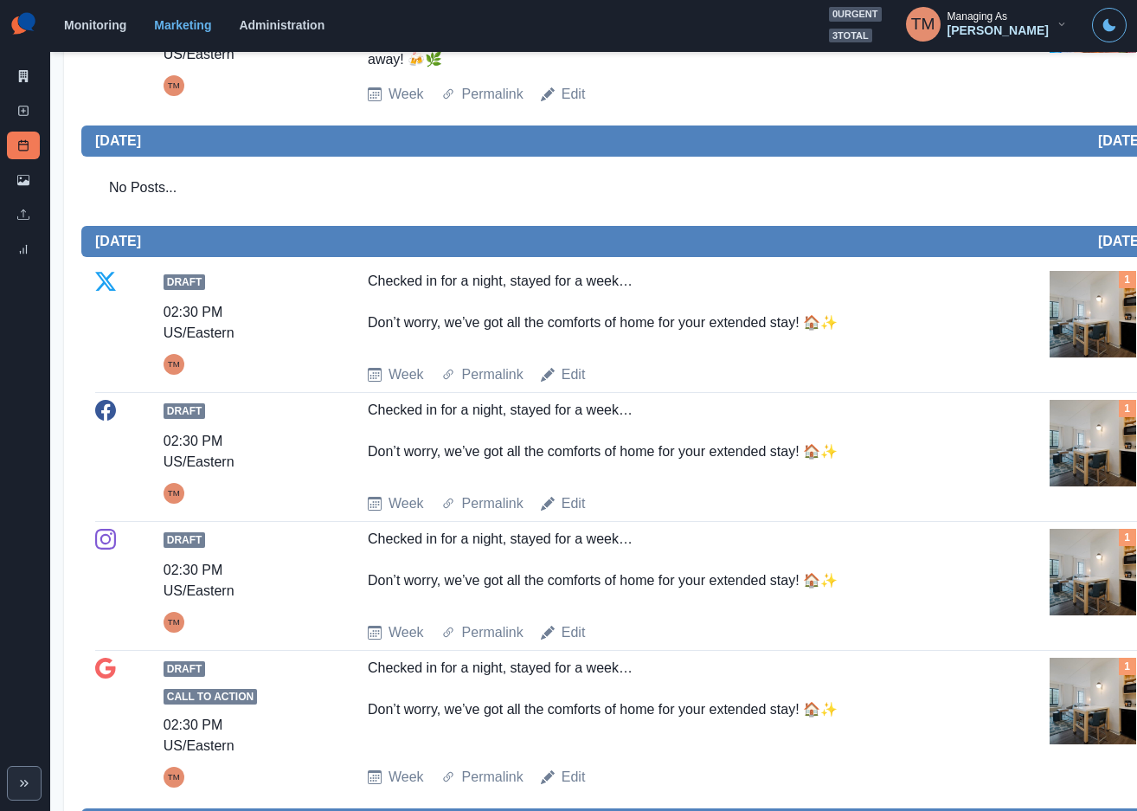
scroll to position [1491, 0]
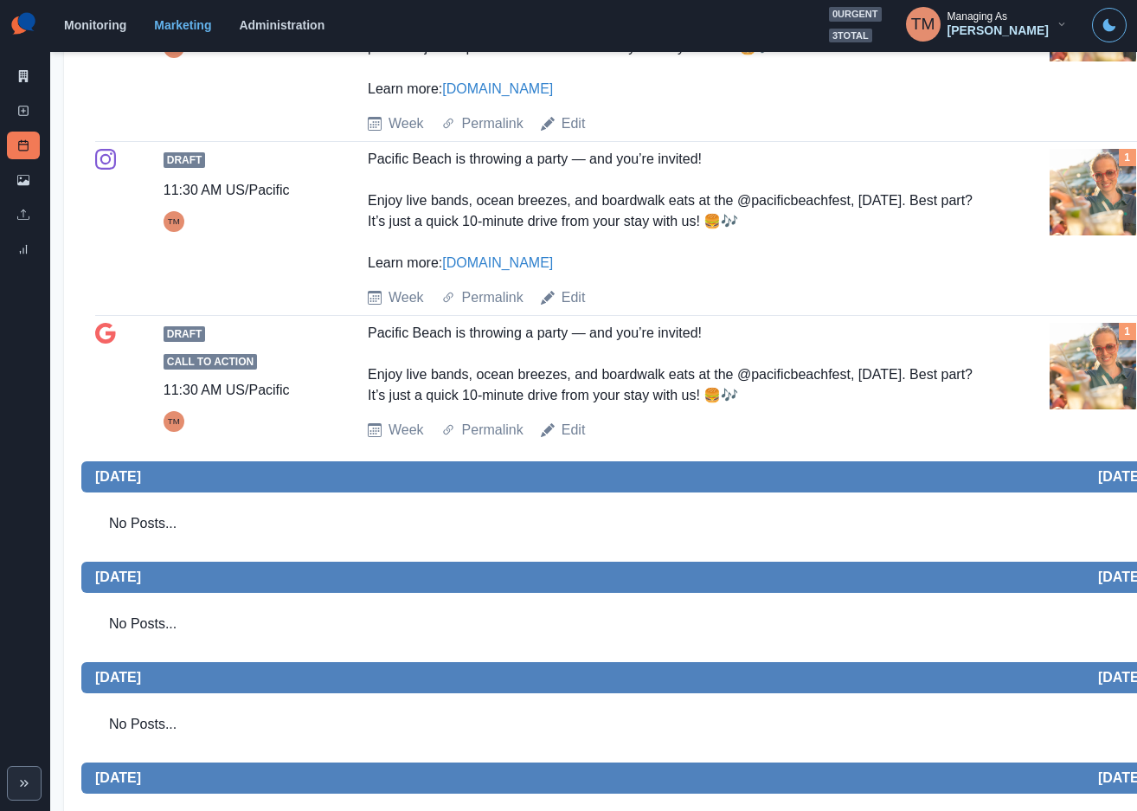
scroll to position [779, 0]
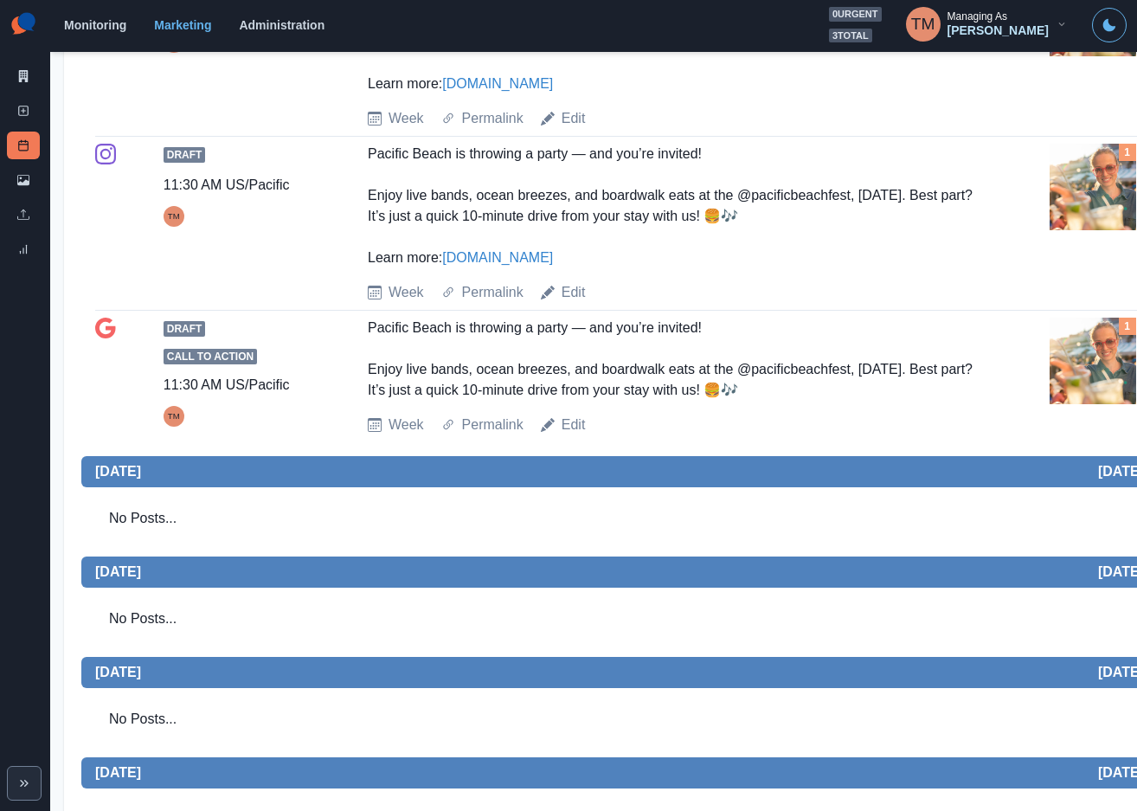
click at [1113, 374] on img at bounding box center [1092, 360] width 87 height 87
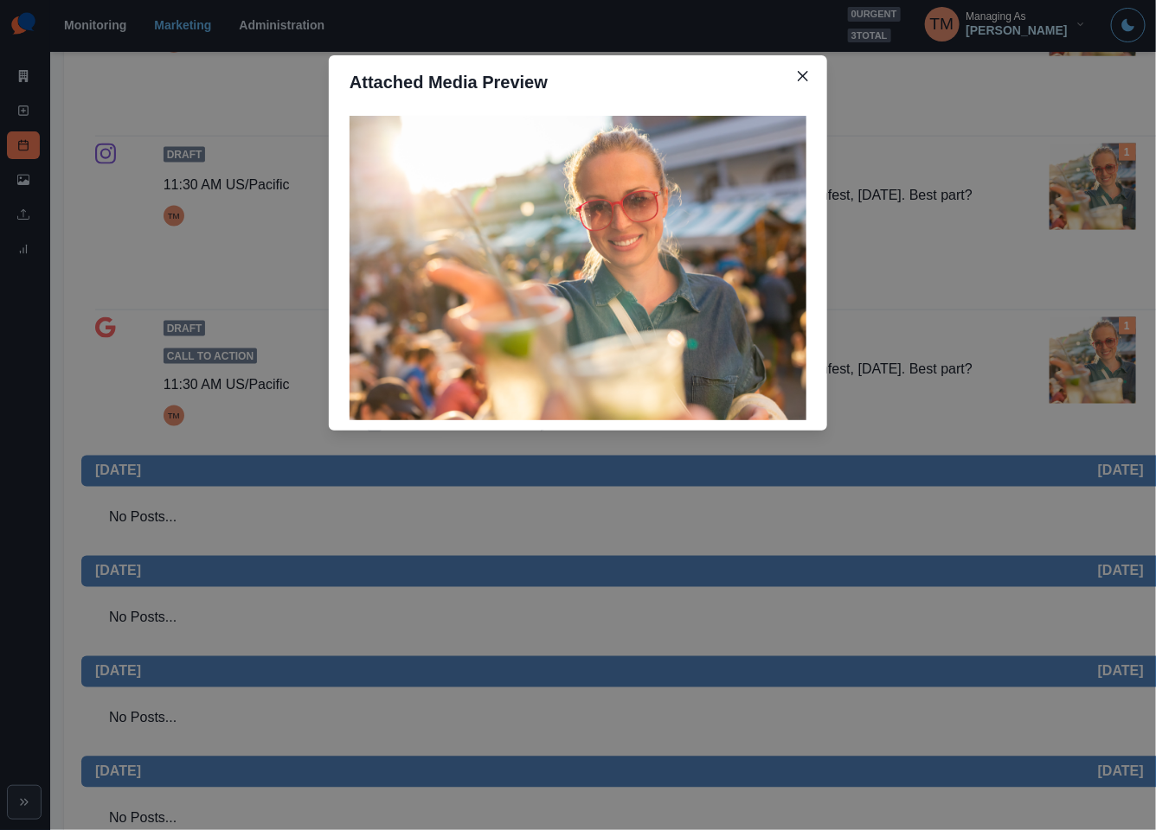
click at [1113, 374] on div "Attached Media Preview" at bounding box center [578, 415] width 1156 height 830
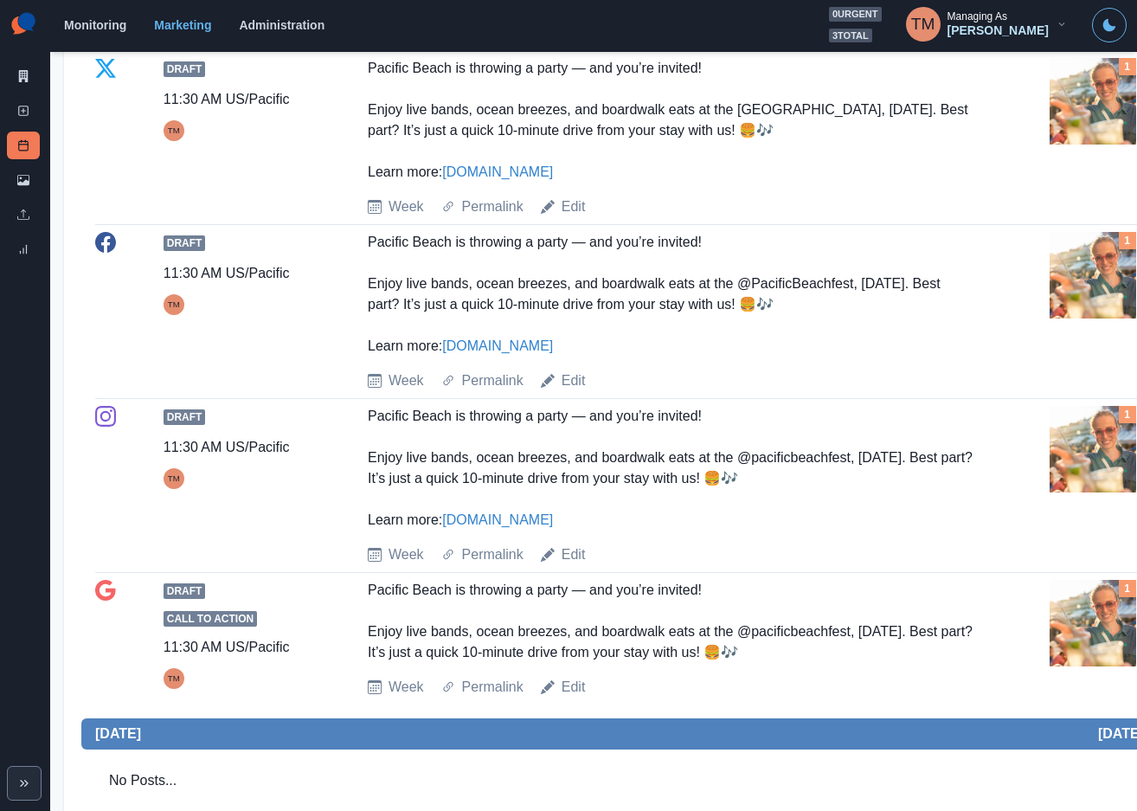
scroll to position [130, 0]
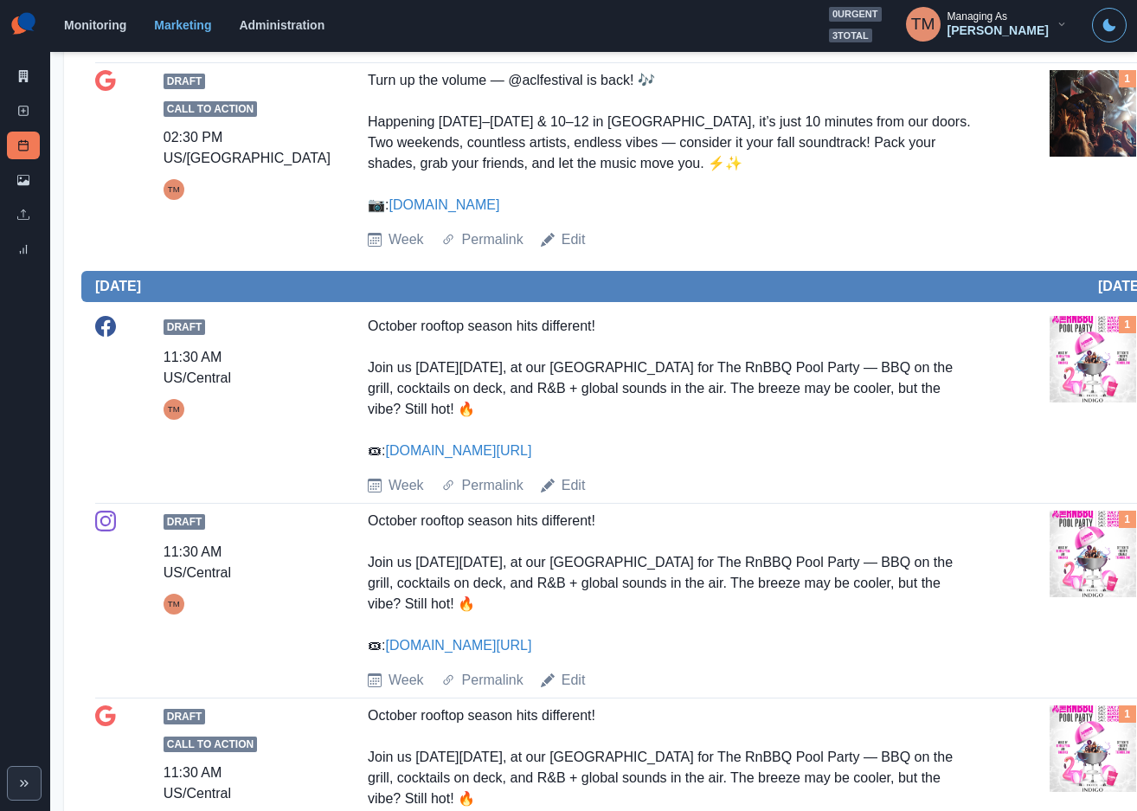
scroll to position [1298, 0]
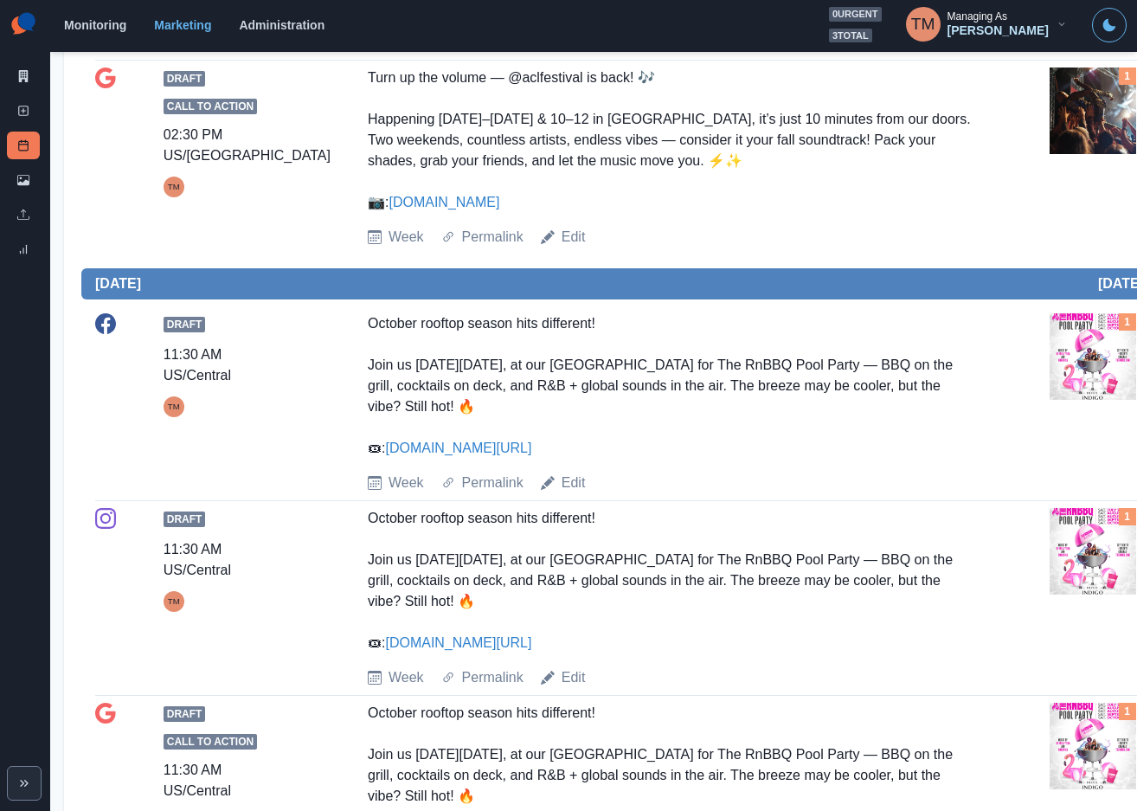
click at [1085, 154] on img at bounding box center [1092, 110] width 87 height 87
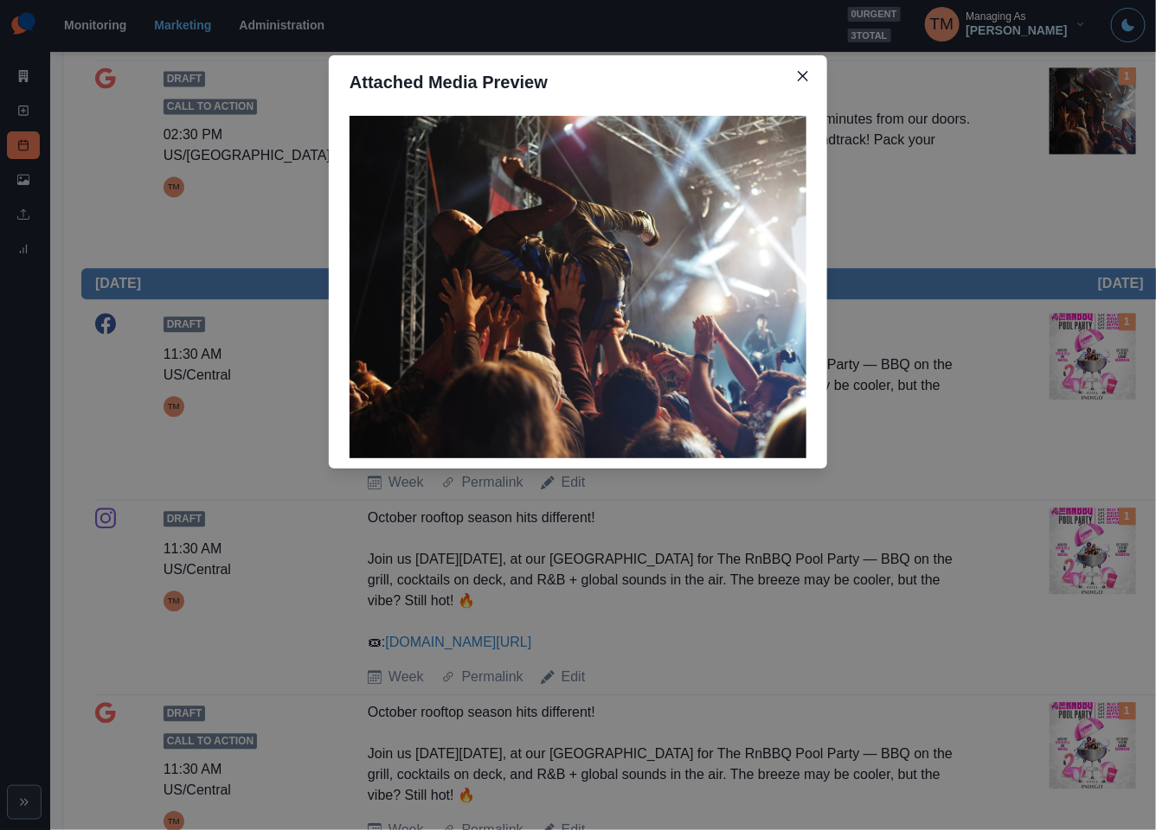
click at [1085, 208] on div "Attached Media Preview" at bounding box center [578, 415] width 1156 height 830
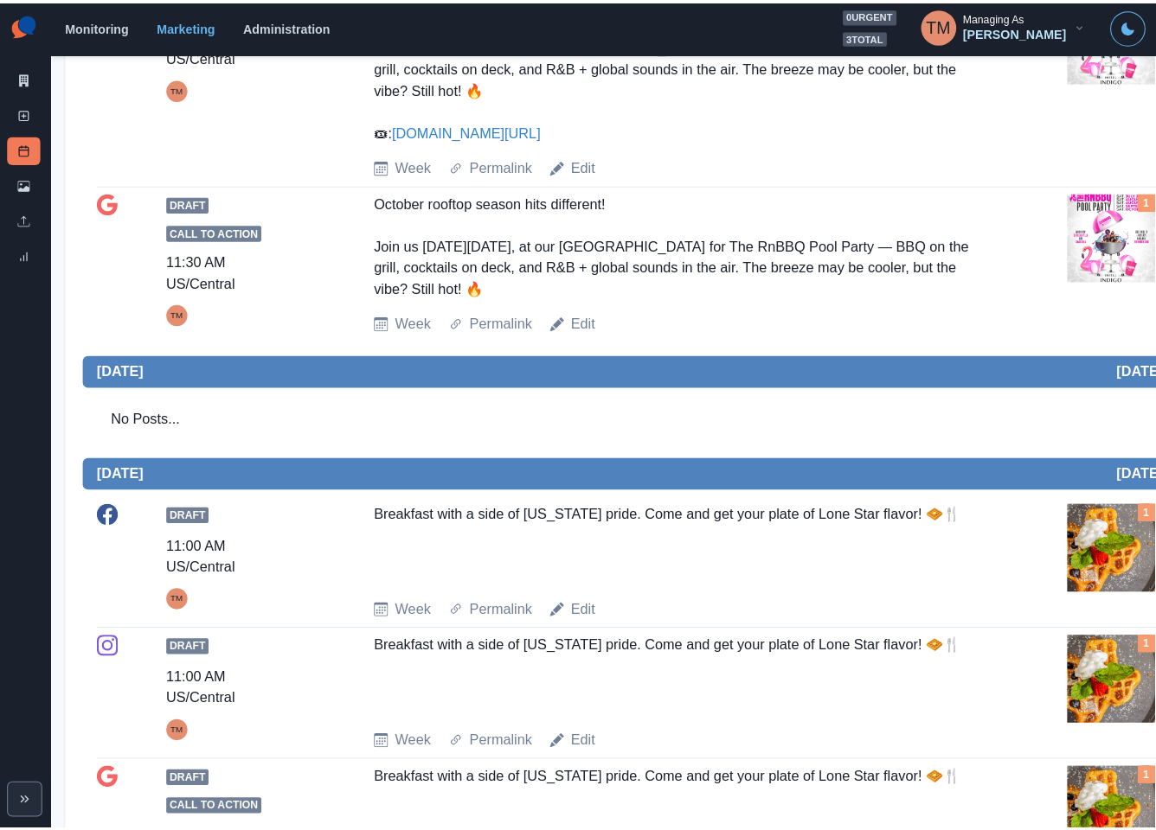
scroll to position [1817, 0]
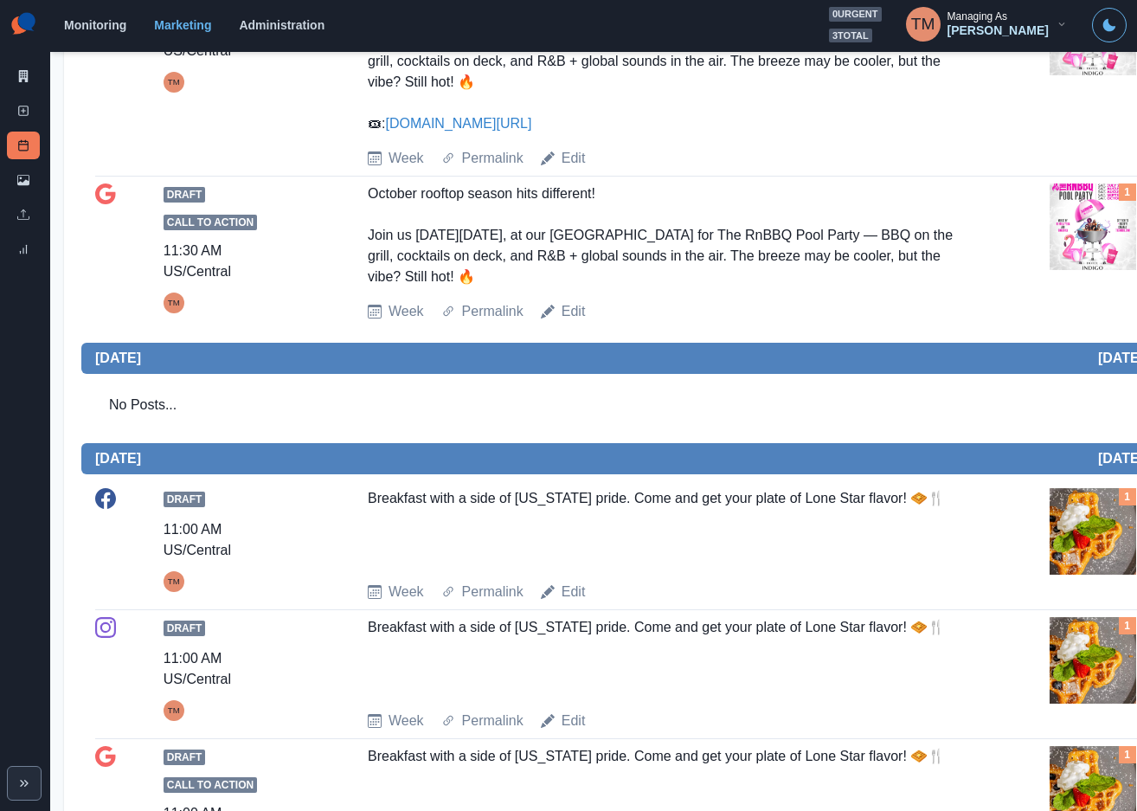
click at [1103, 270] on img at bounding box center [1092, 226] width 87 height 87
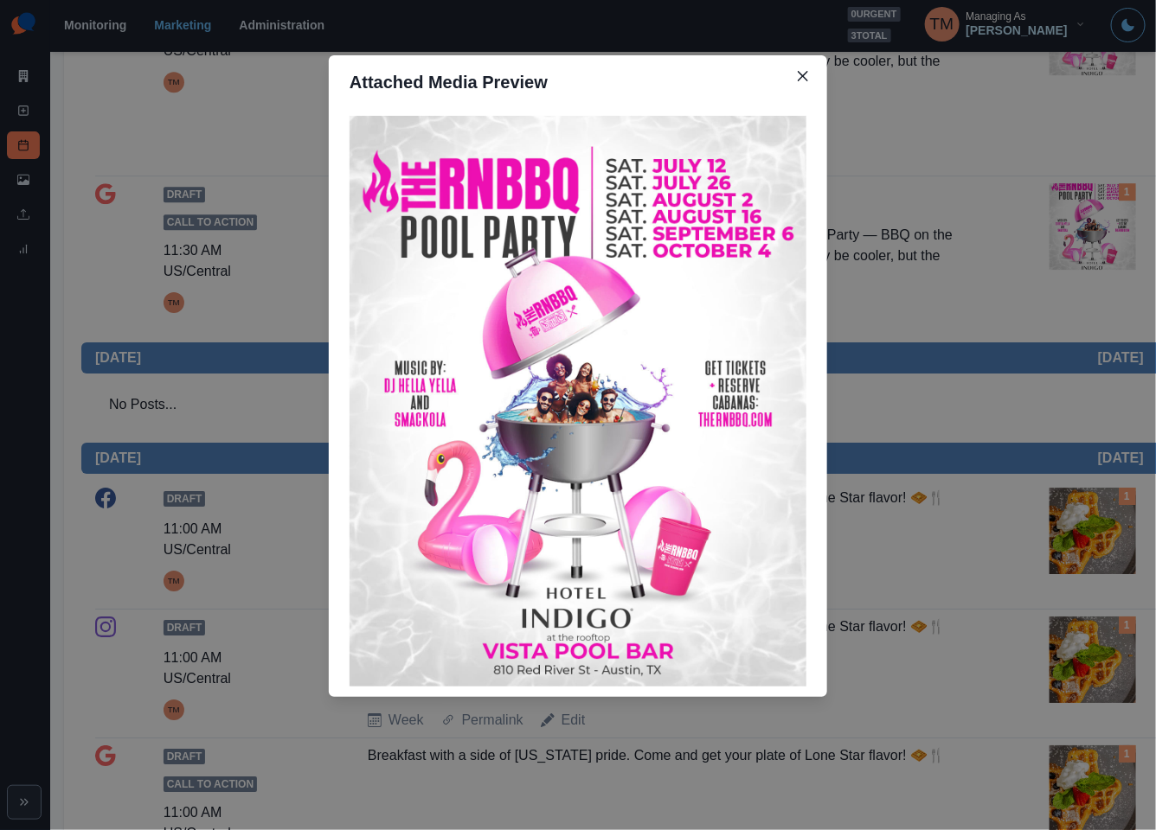
click at [1104, 306] on div "Attached Media Preview" at bounding box center [578, 415] width 1156 height 830
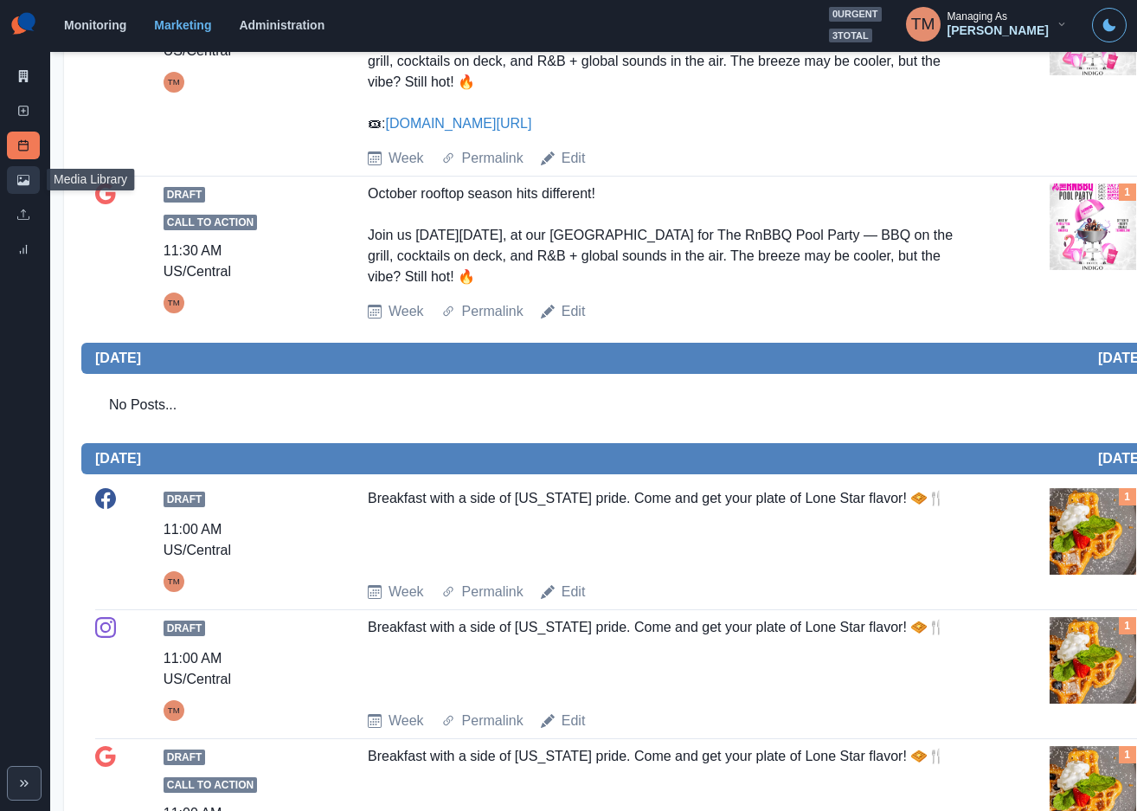
click at [29, 184] on icon at bounding box center [23, 180] width 12 height 10
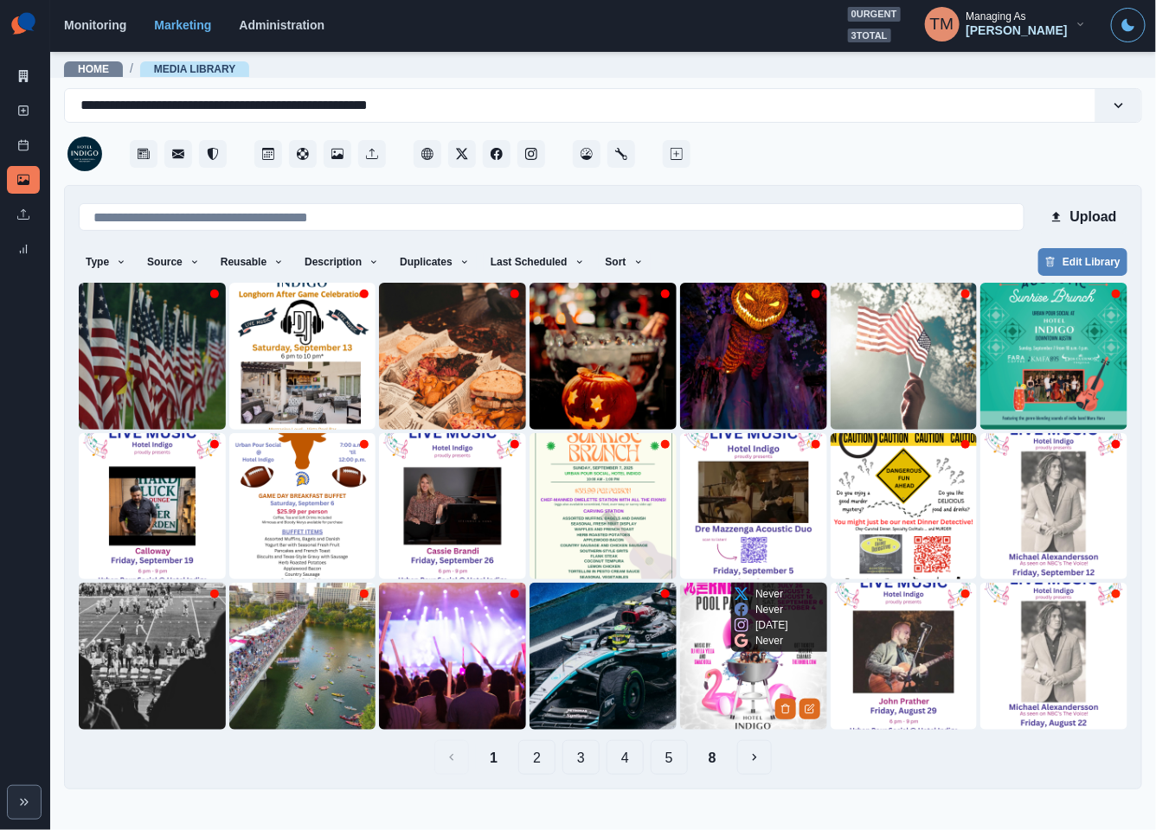
click at [715, 654] on img at bounding box center [753, 656] width 147 height 147
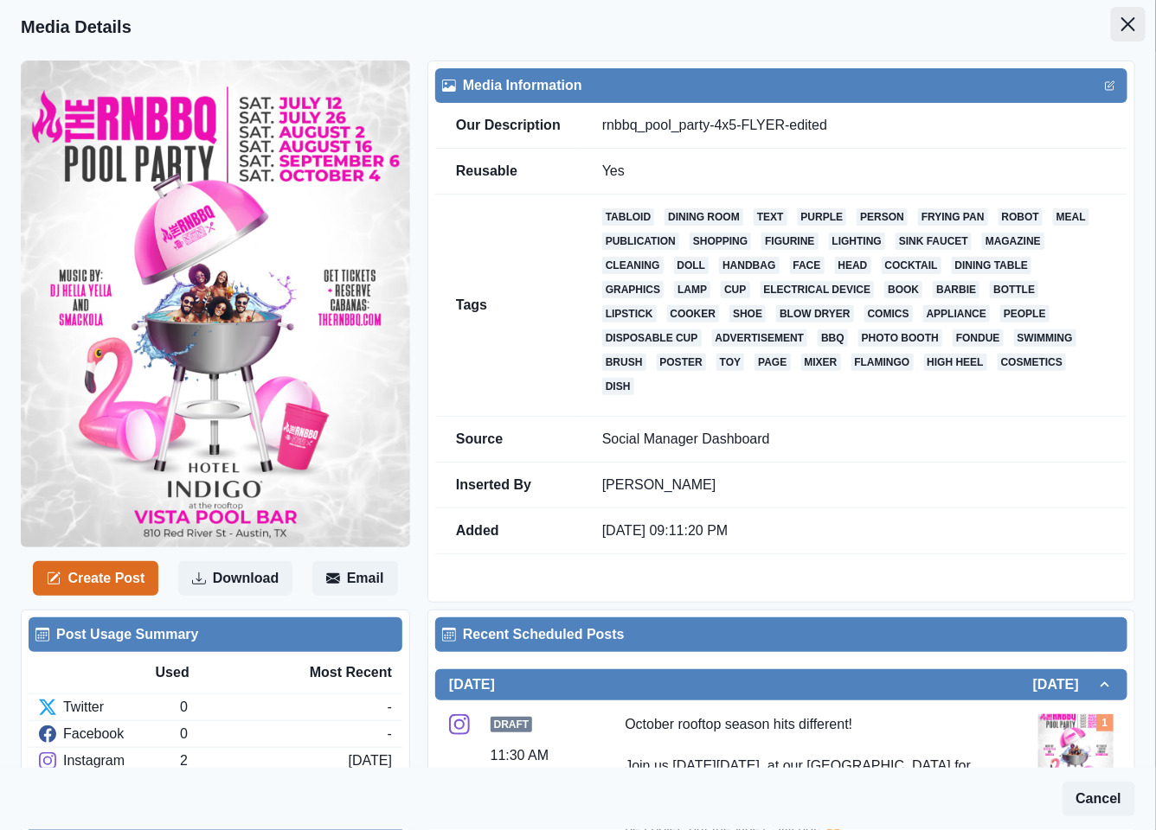
click at [1111, 16] on button "Close" at bounding box center [1128, 24] width 35 height 35
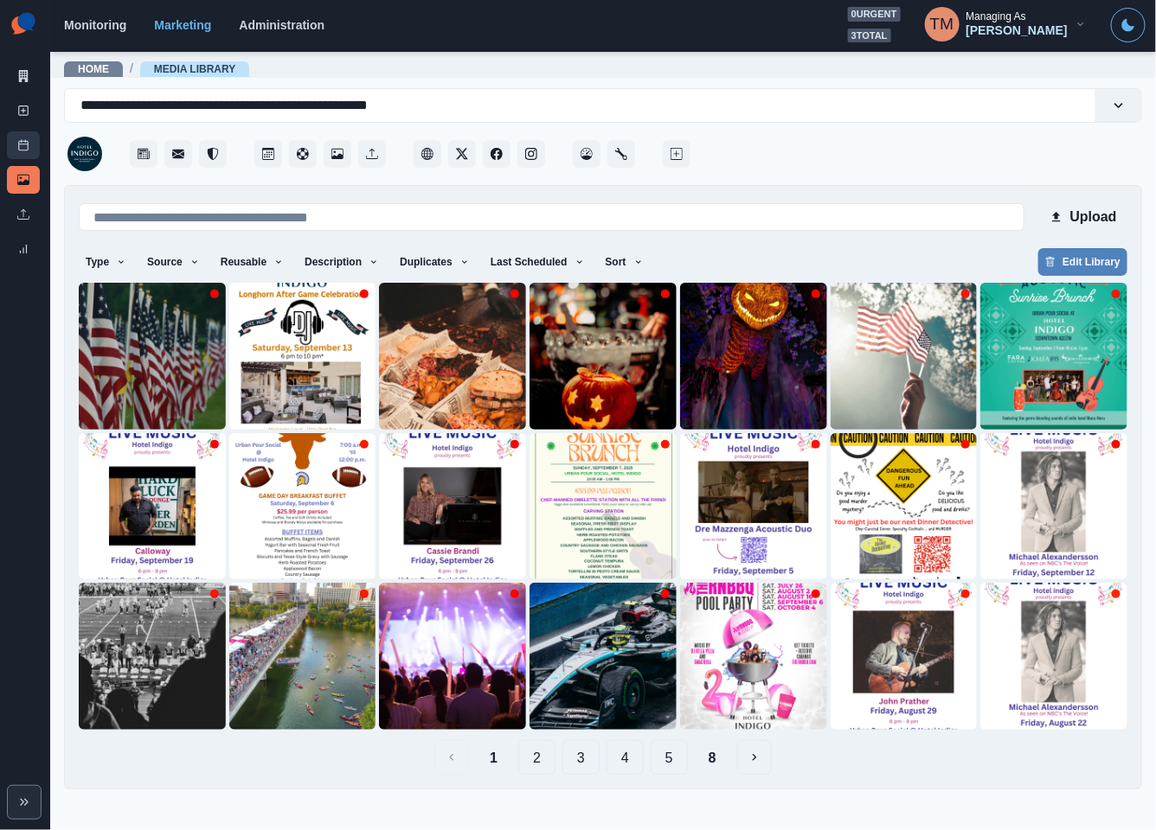
click at [21, 151] on link "Post Schedule" at bounding box center [23, 145] width 33 height 28
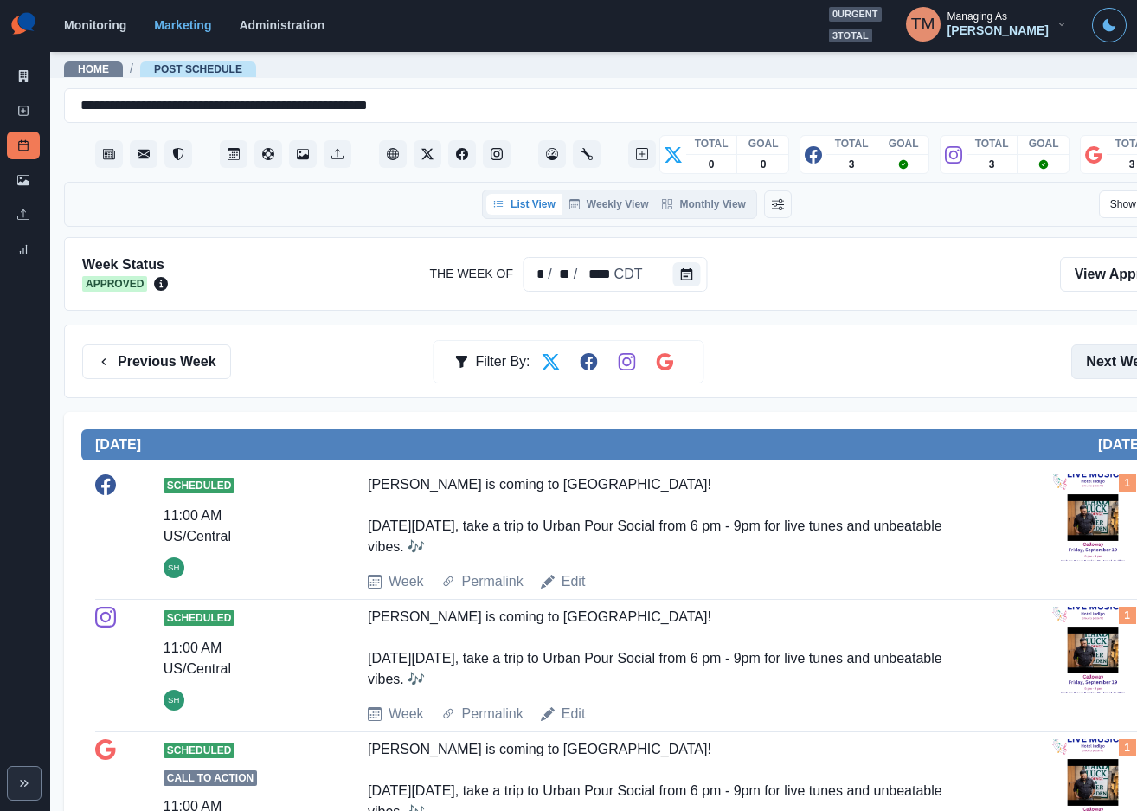
click at [1099, 356] on button "Next Week" at bounding box center [1131, 361] width 120 height 35
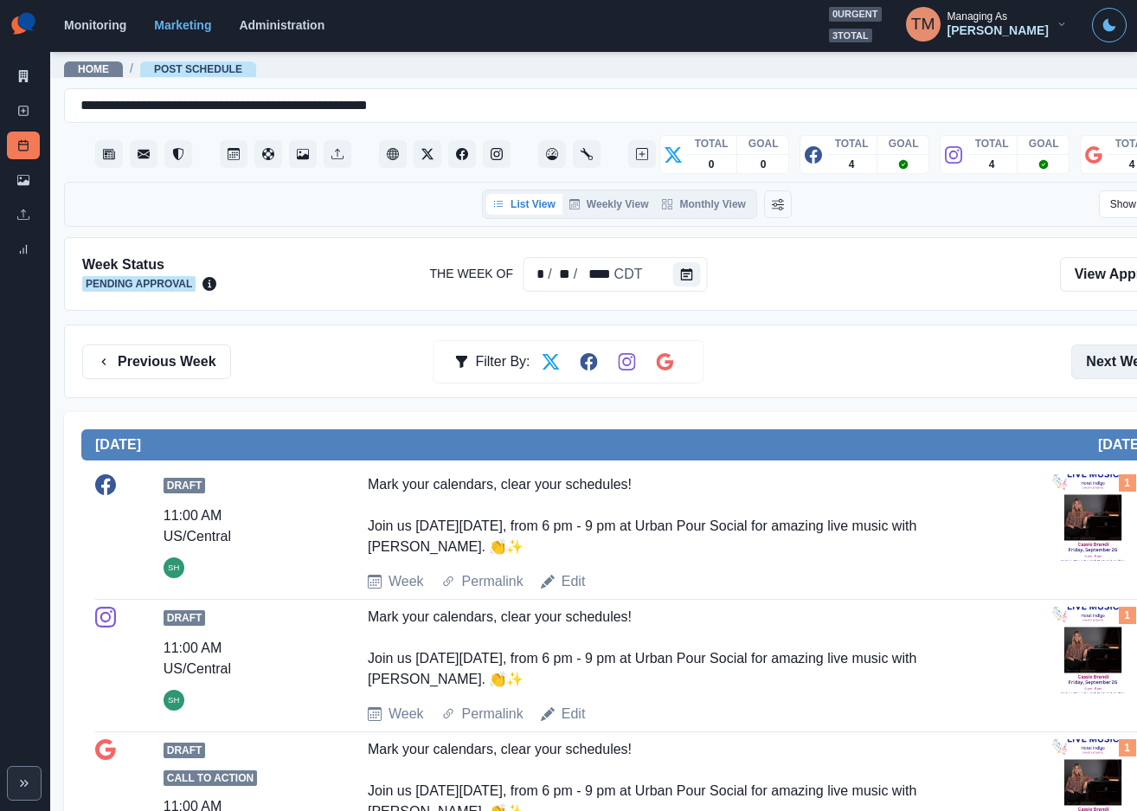
click at [1099, 356] on button "Next Week" at bounding box center [1131, 361] width 120 height 35
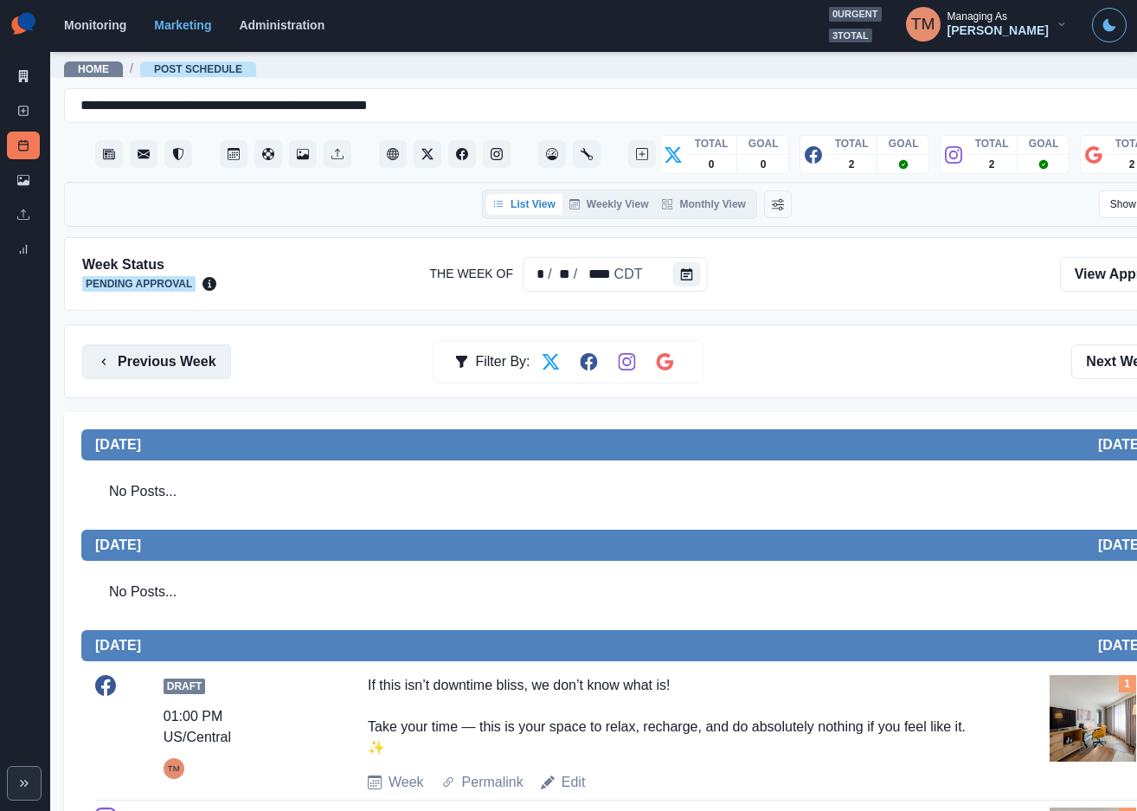
drag, startPoint x: 133, startPoint y: 361, endPoint x: 203, endPoint y: 359, distance: 70.1
click at [136, 359] on button "Previous Week" at bounding box center [156, 361] width 149 height 35
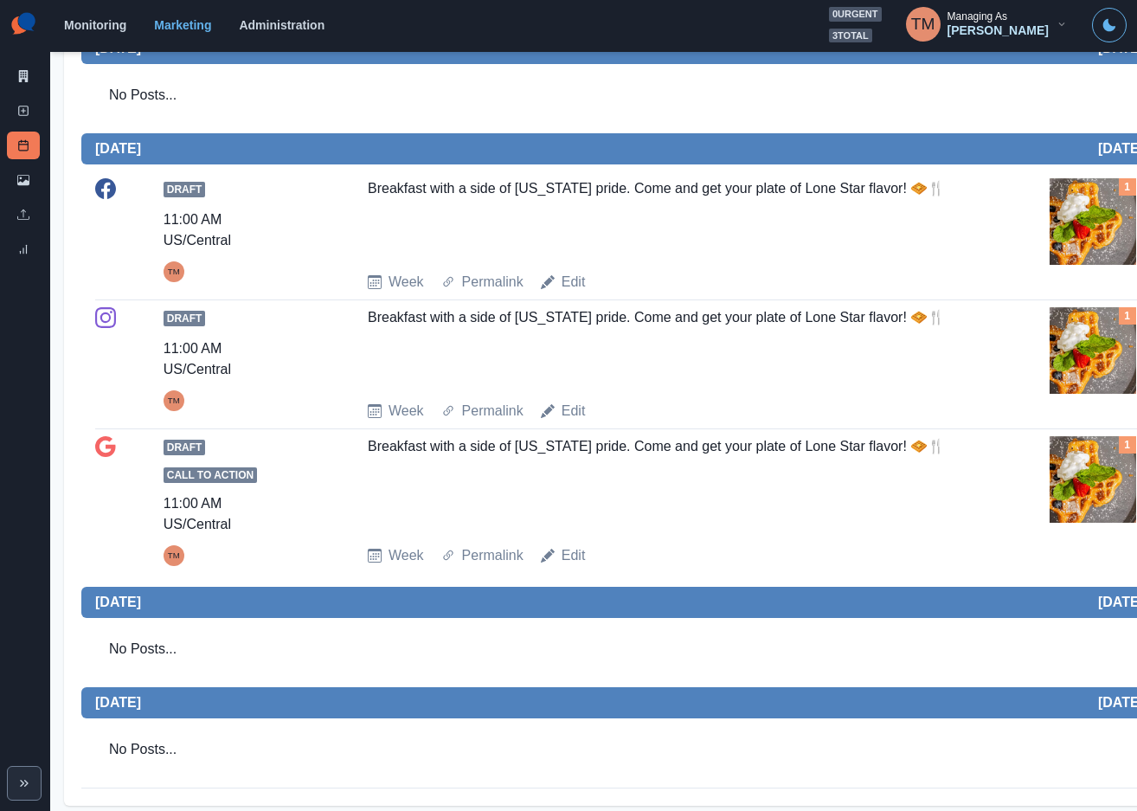
scroll to position [2175, 0]
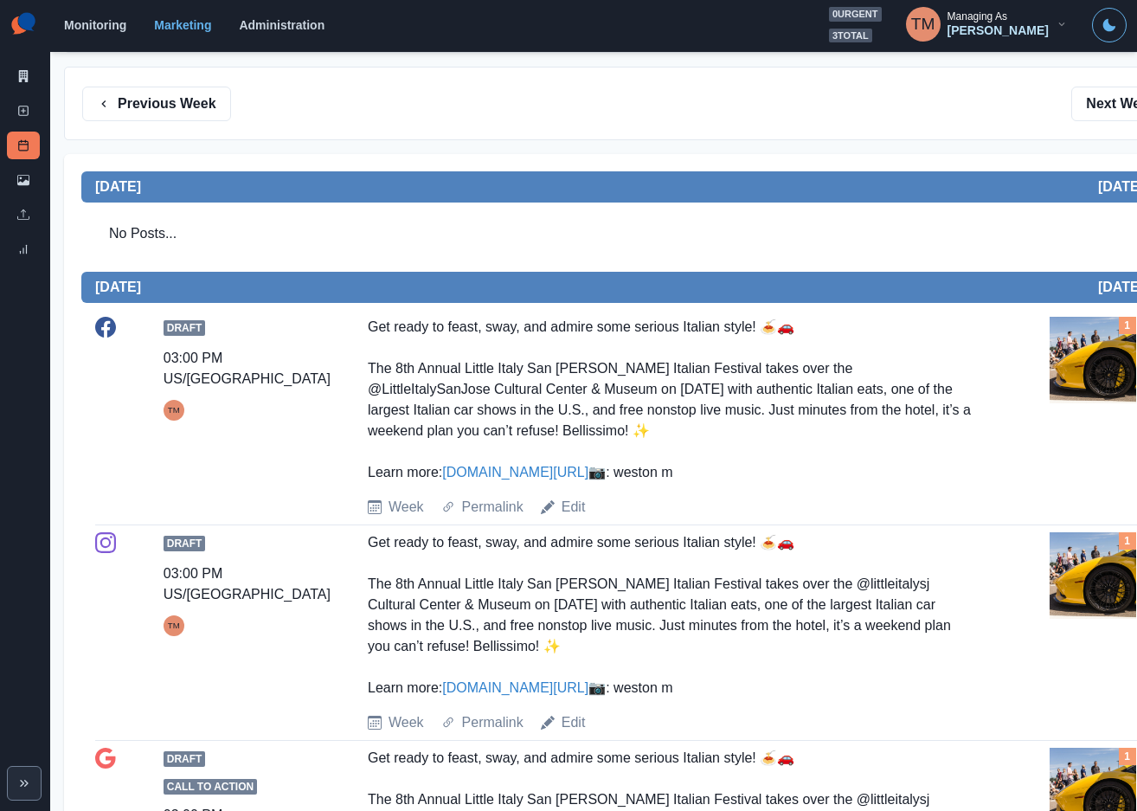
scroll to position [260, 0]
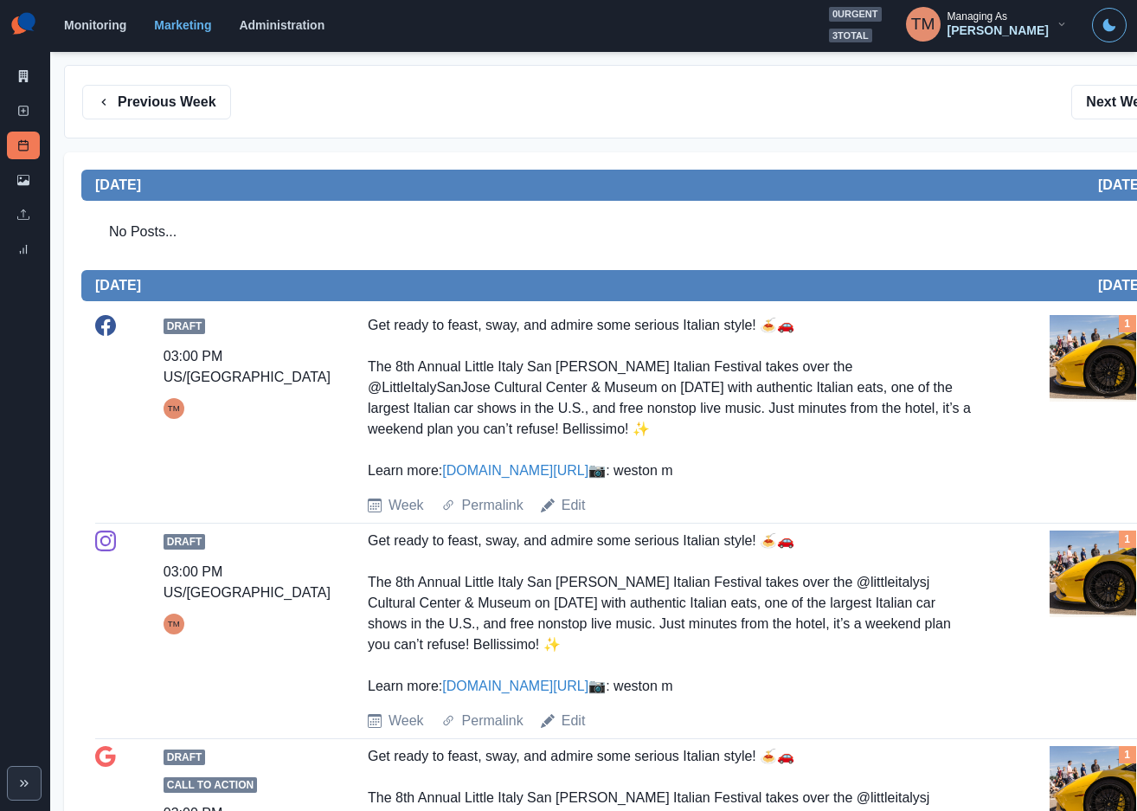
click at [1080, 358] on img at bounding box center [1092, 358] width 87 height 87
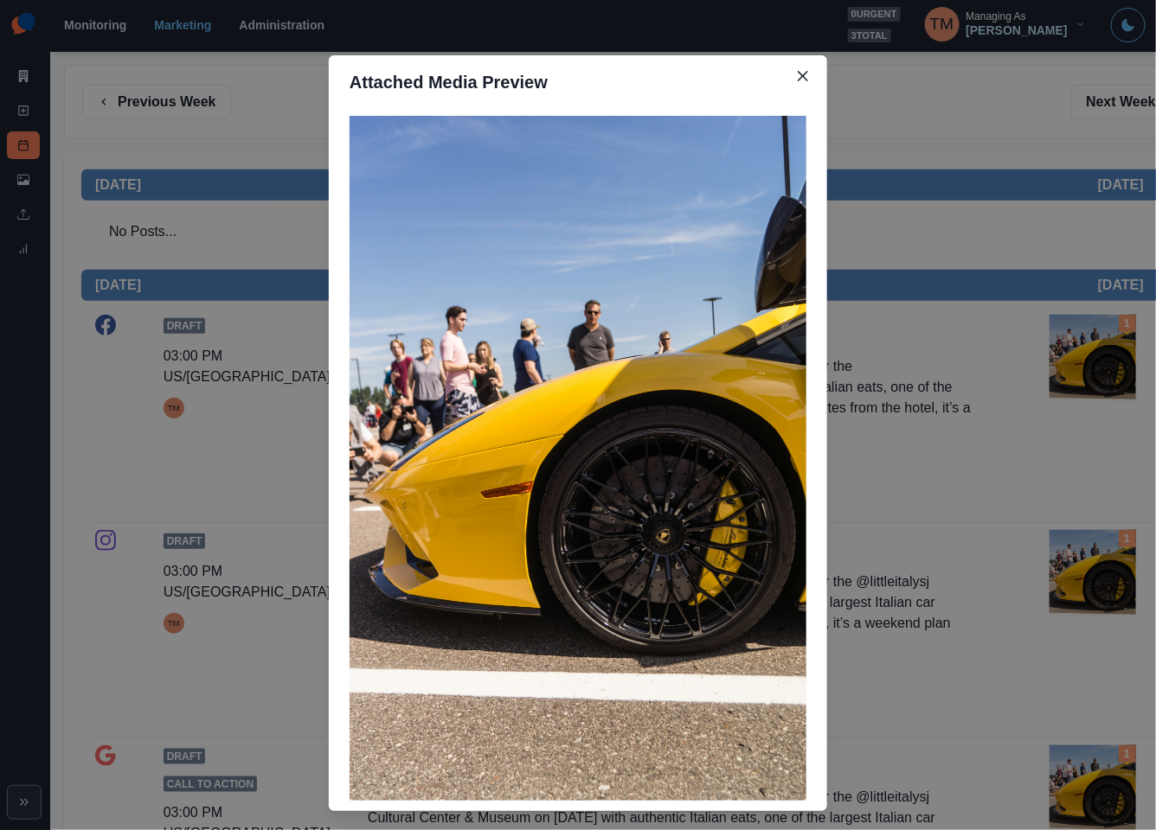
click at [1080, 358] on div "Attached Media Preview" at bounding box center [578, 415] width 1156 height 830
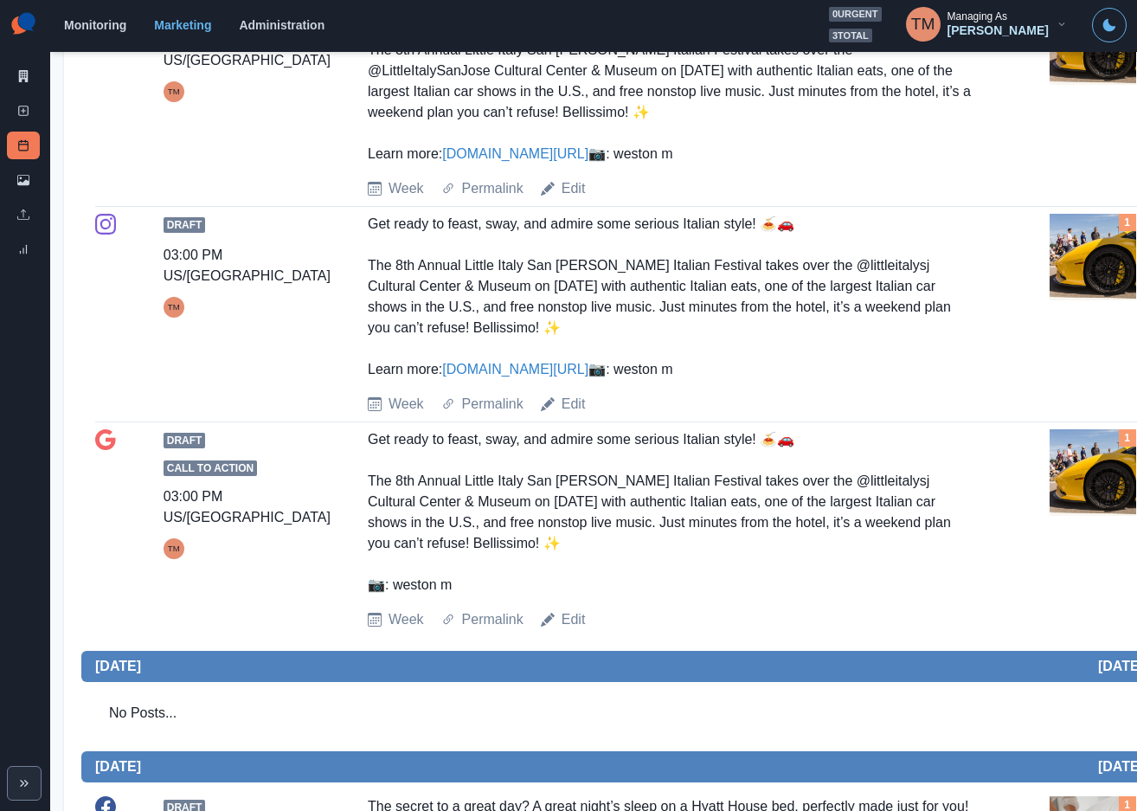
scroll to position [587, 0]
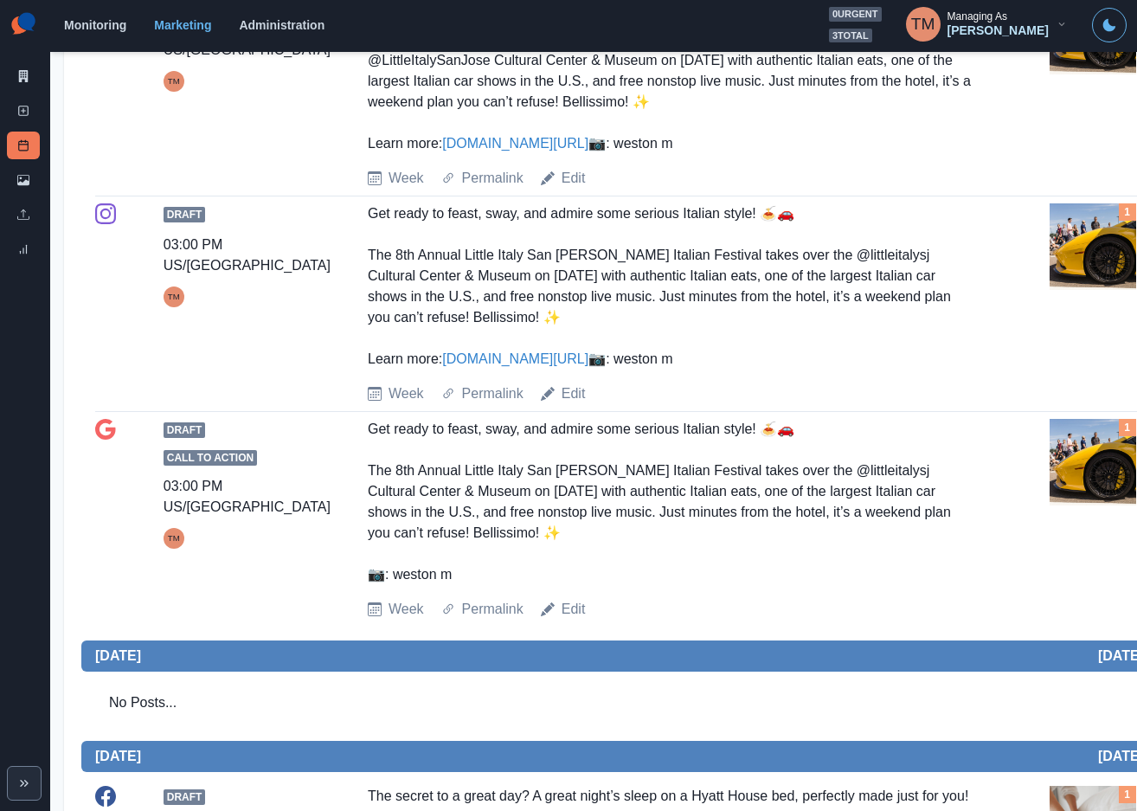
drag, startPoint x: 612, startPoint y: 145, endPoint x: 445, endPoint y: 154, distance: 168.1
click at [445, 154] on div "Get ready to feast, sway, and admire some serious Italian style! 🍝🚗 The 8th Ann…" at bounding box center [671, 71] width 606 height 166
copy link "www.shorturl.at/dajtx"
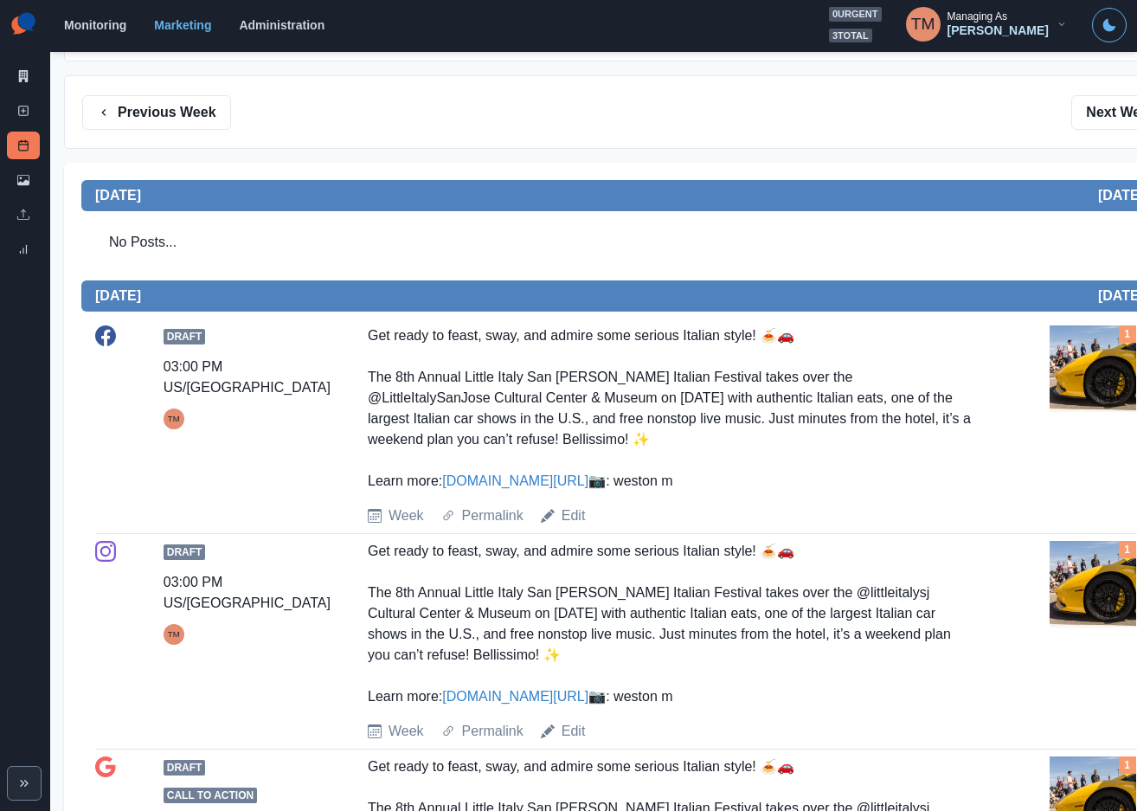
scroll to position [0, 0]
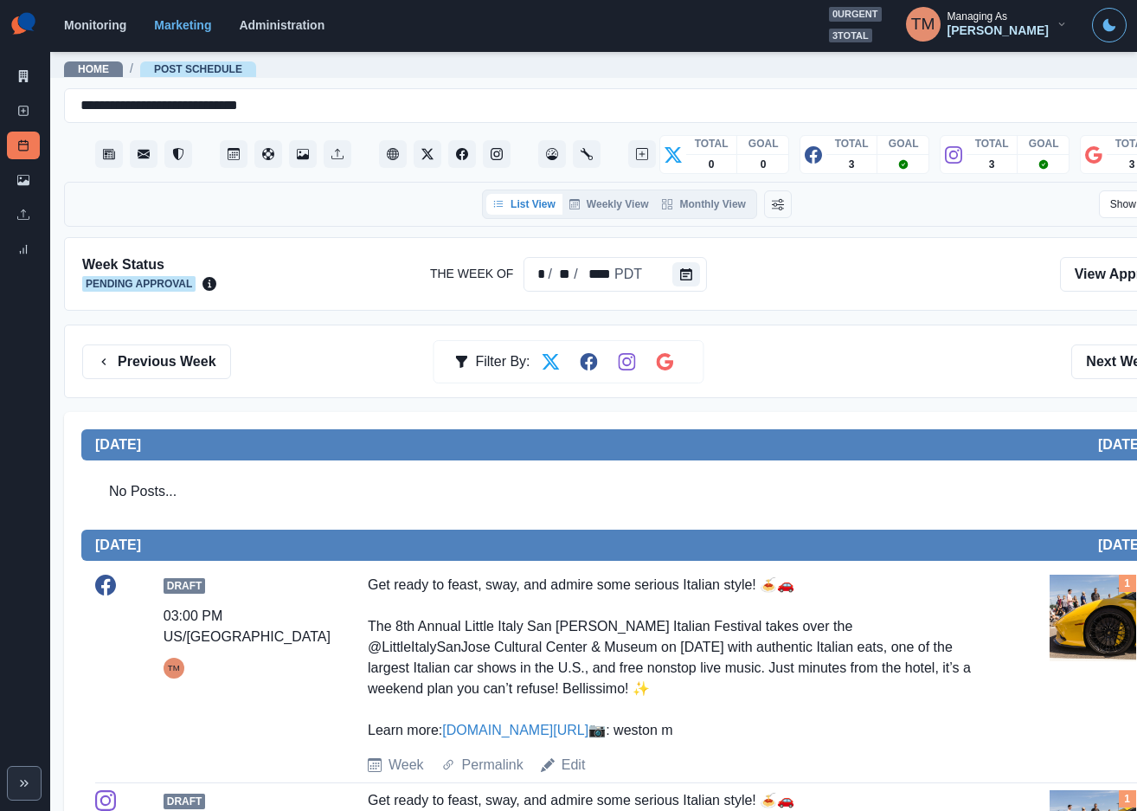
click at [1091, 639] on img at bounding box center [1092, 617] width 87 height 87
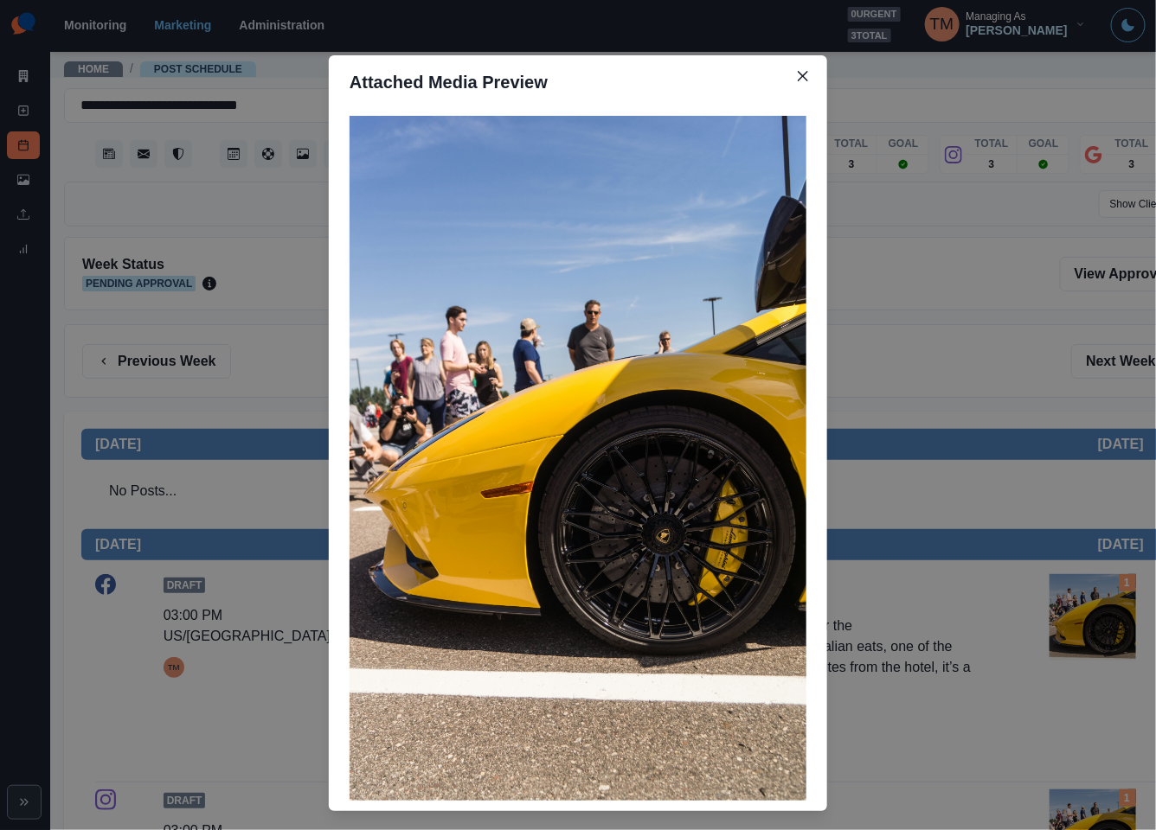
click at [1091, 639] on div "Attached Media Preview" at bounding box center [578, 415] width 1156 height 830
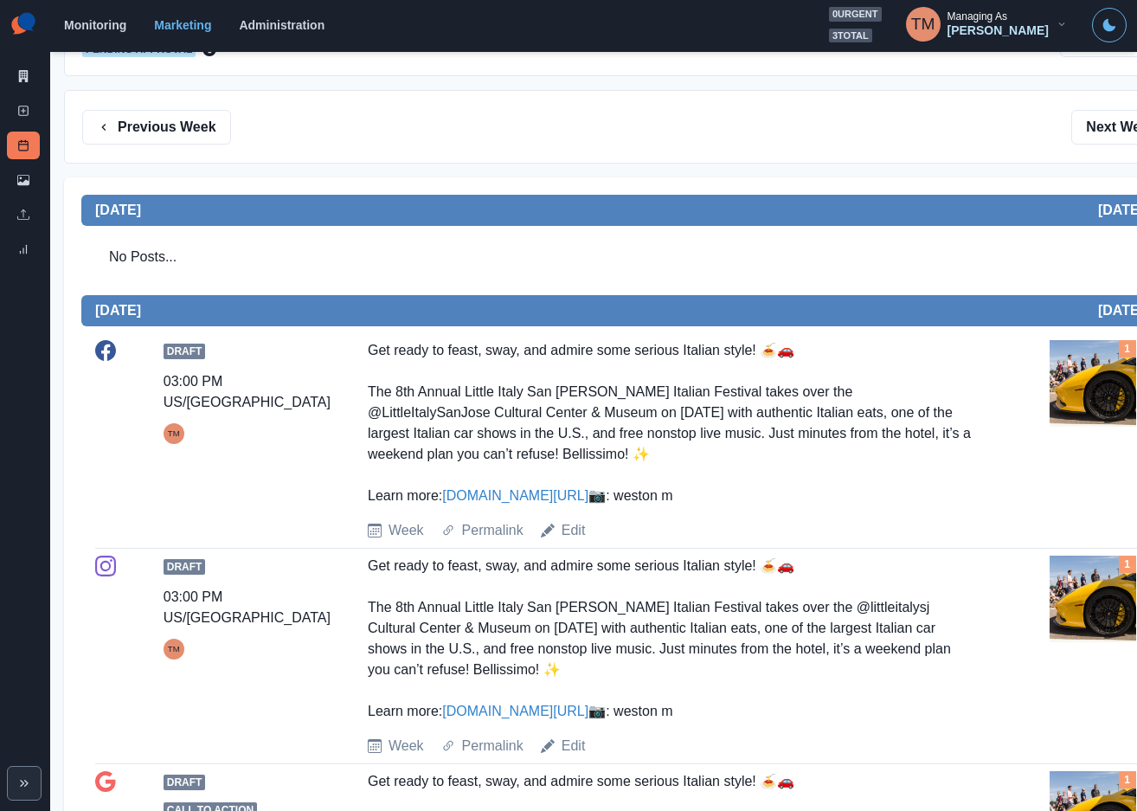
scroll to position [649, 0]
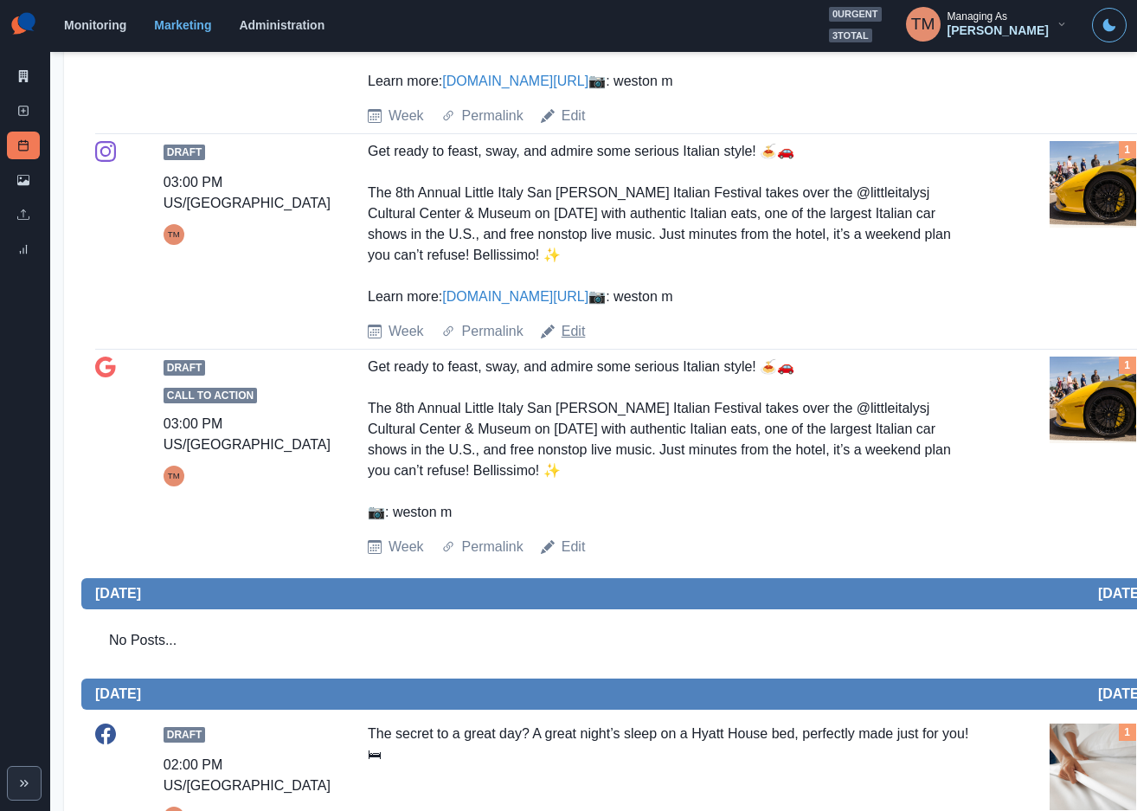
click at [574, 342] on link "Edit" at bounding box center [573, 331] width 24 height 21
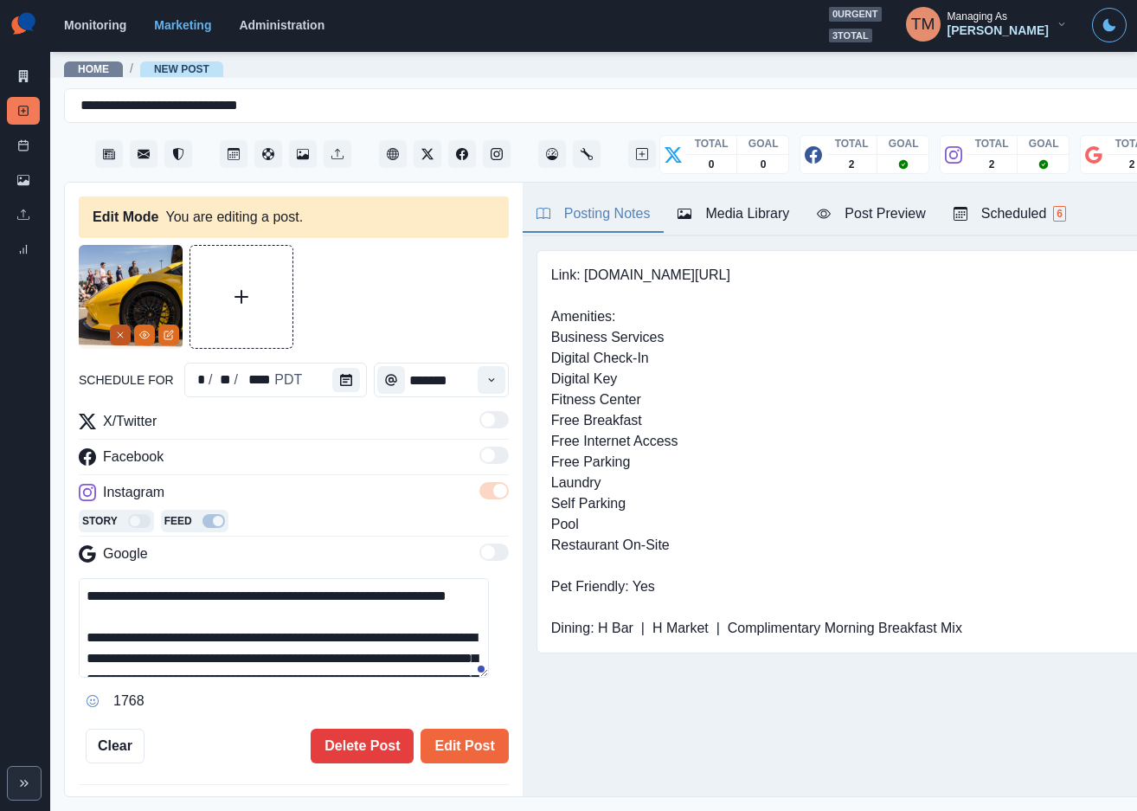
drag, startPoint x: 120, startPoint y: 337, endPoint x: 118, endPoint y: 299, distance: 38.2
click at [120, 333] on icon "Remove" at bounding box center [120, 335] width 10 height 10
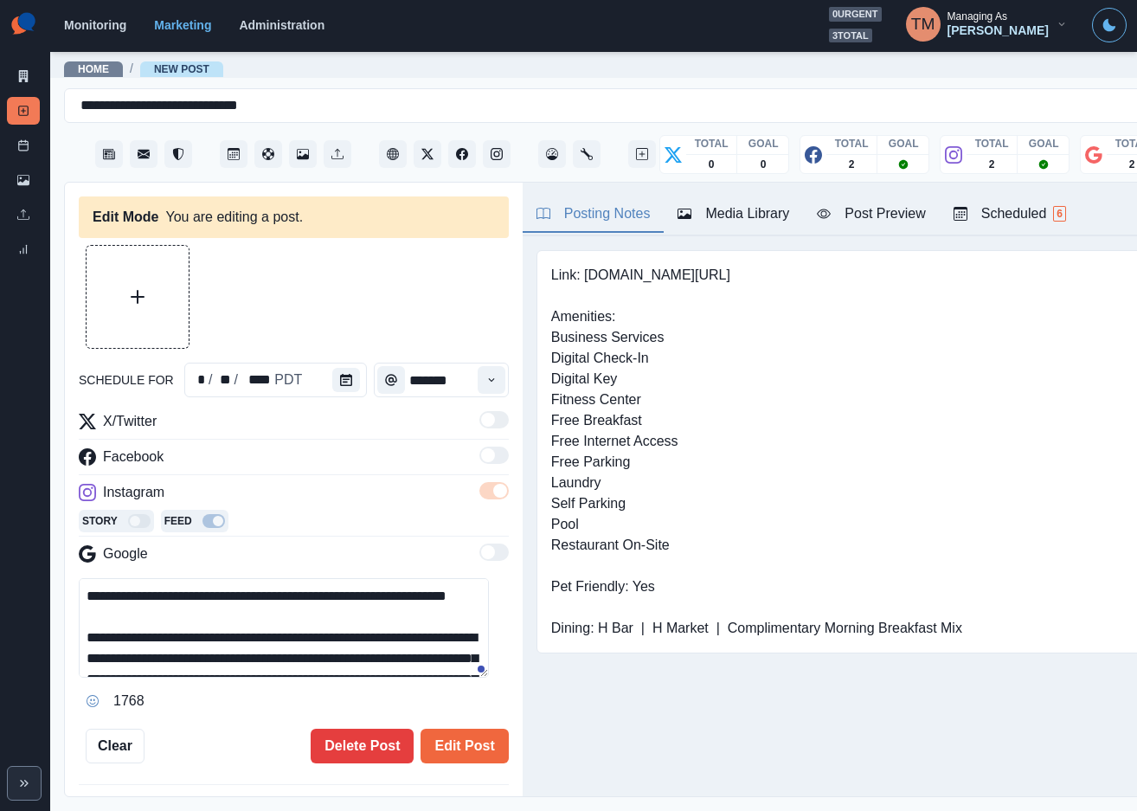
click at [118, 298] on button "Upload Media" at bounding box center [138, 297] width 102 height 102
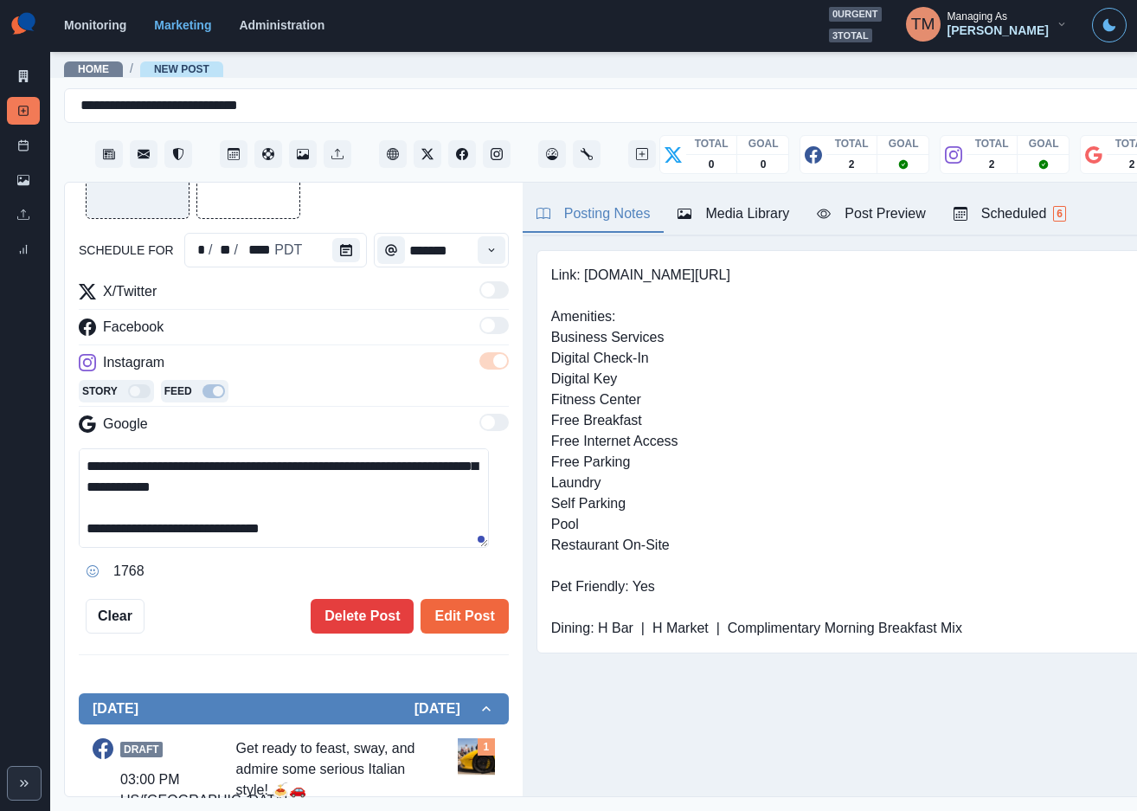
scroll to position [187, 0]
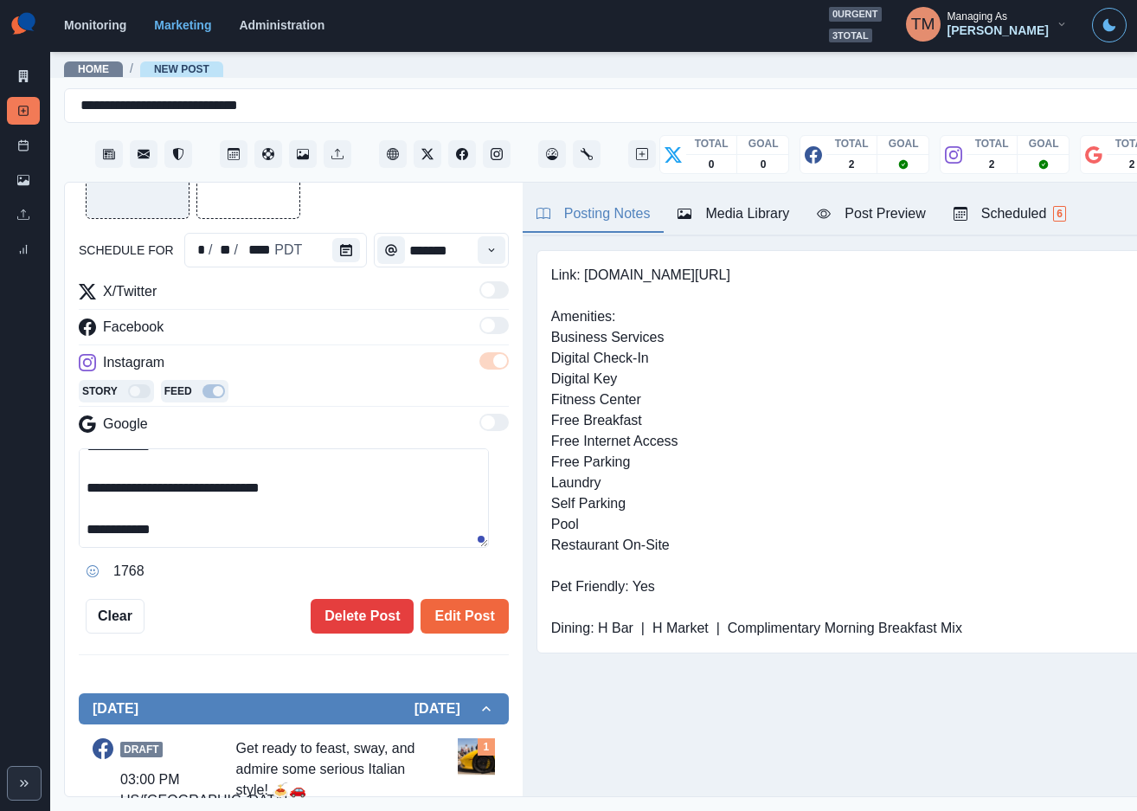
drag, startPoint x: 118, startPoint y: 529, endPoint x: 244, endPoint y: 540, distance: 126.7
click at [244, 540] on textarea "**********" at bounding box center [284, 497] width 410 height 99
paste textarea "***"
type textarea "**********"
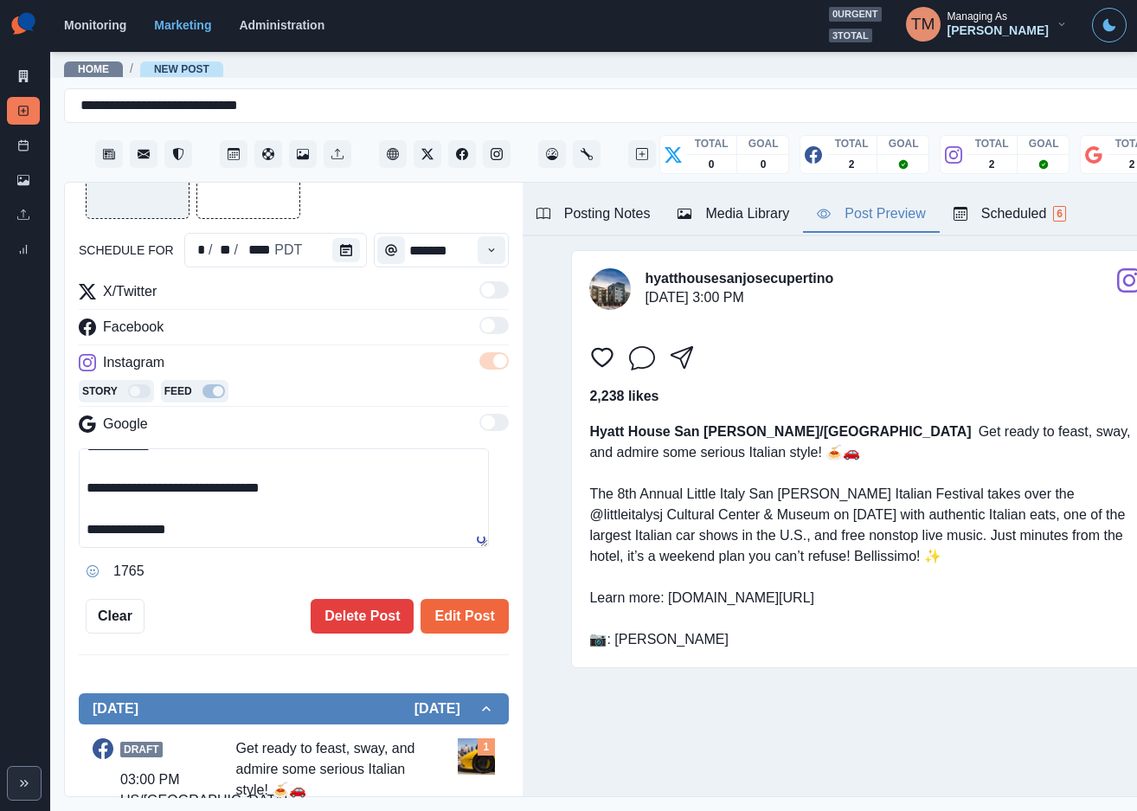
click at [896, 221] on div "Post Preview" at bounding box center [871, 213] width 108 height 21
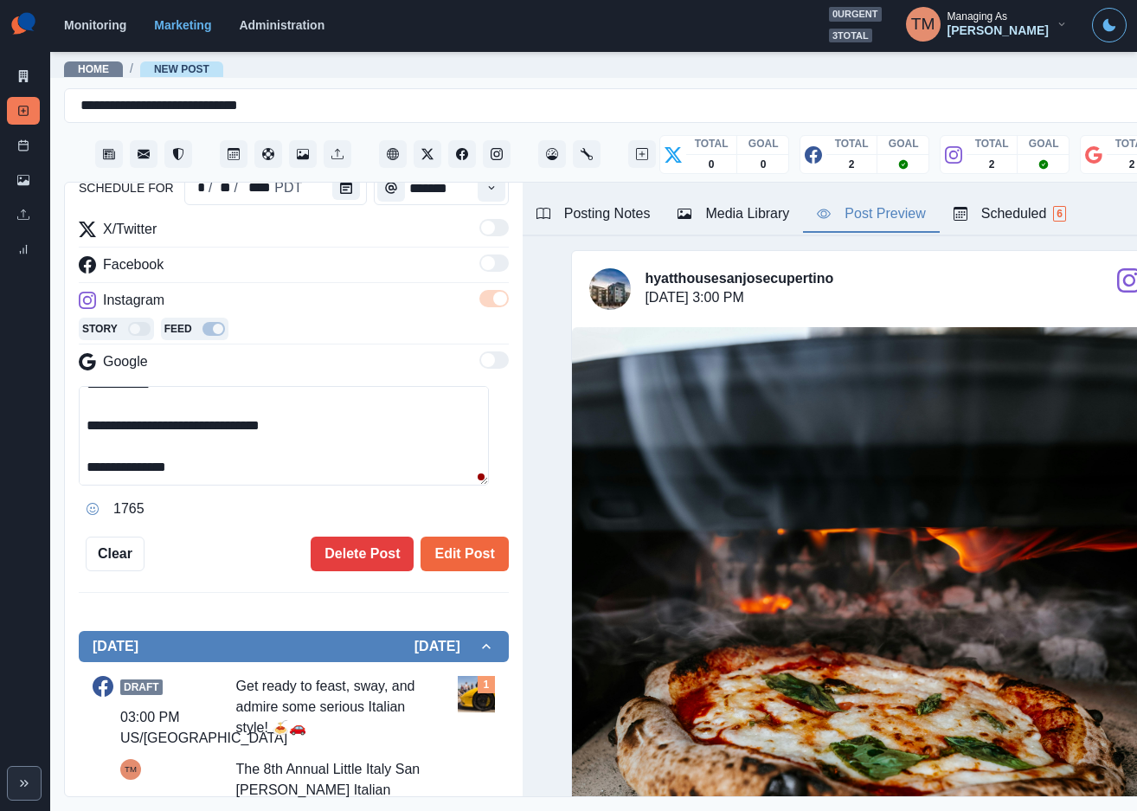
scroll to position [260, 0]
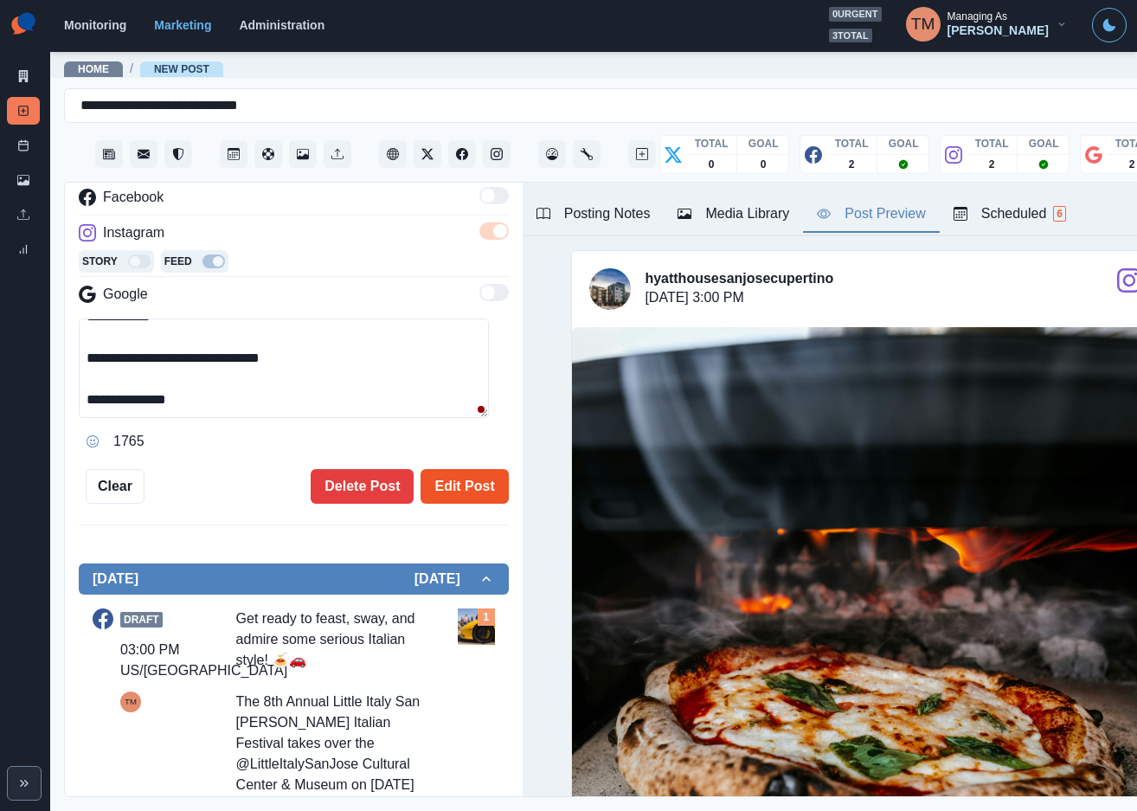
click at [459, 484] on button "Edit Post" at bounding box center [463, 486] width 87 height 35
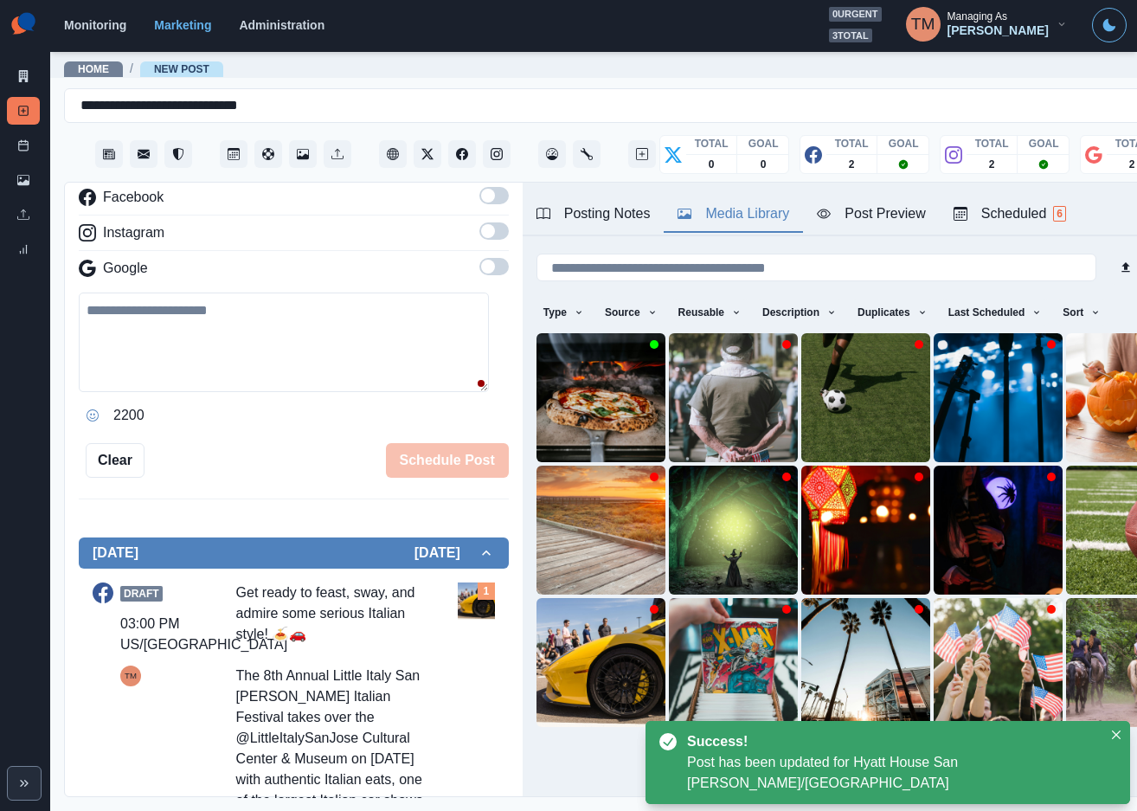
click at [755, 210] on div "Media Library" at bounding box center [733, 213] width 112 height 21
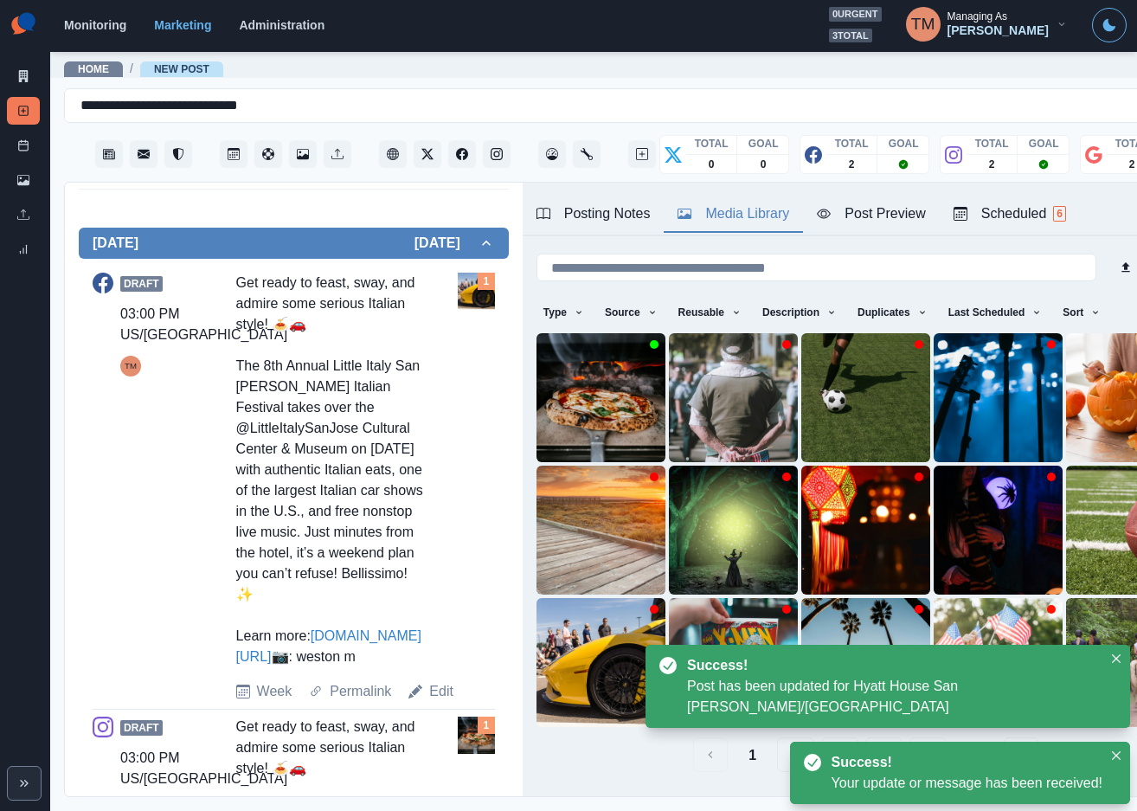
scroll to position [649, 0]
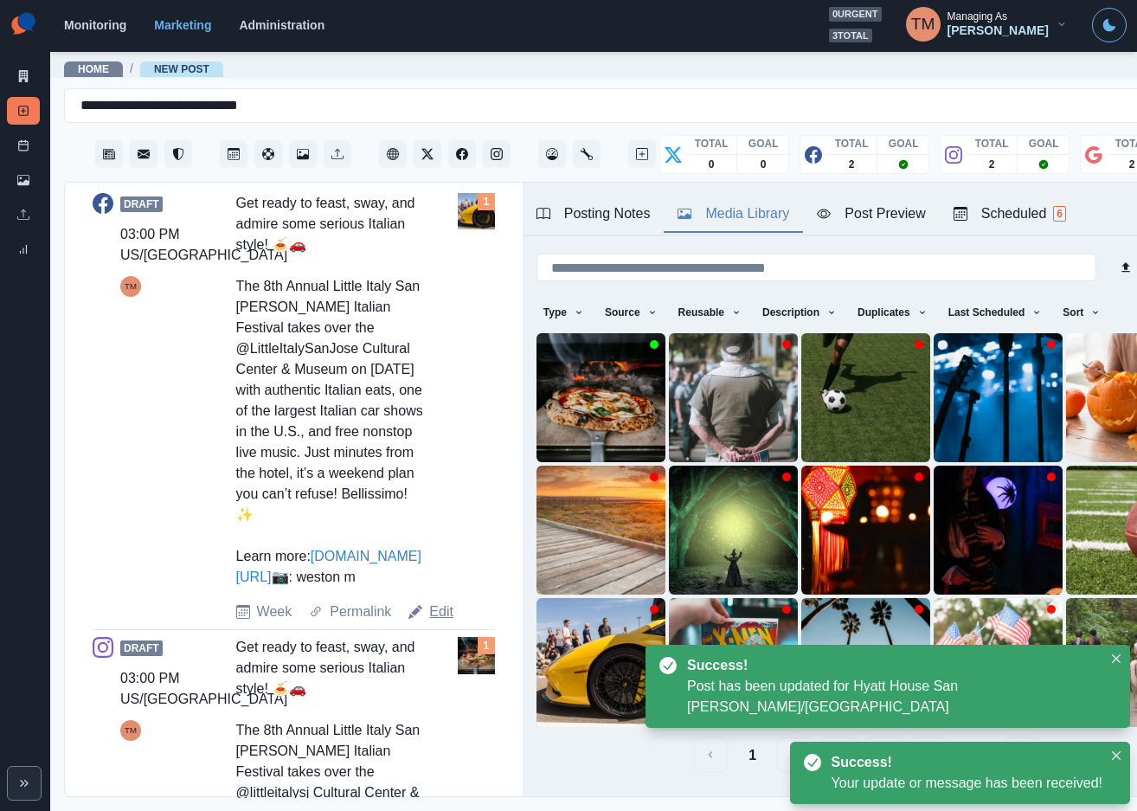
click at [436, 622] on link "Edit" at bounding box center [441, 611] width 24 height 21
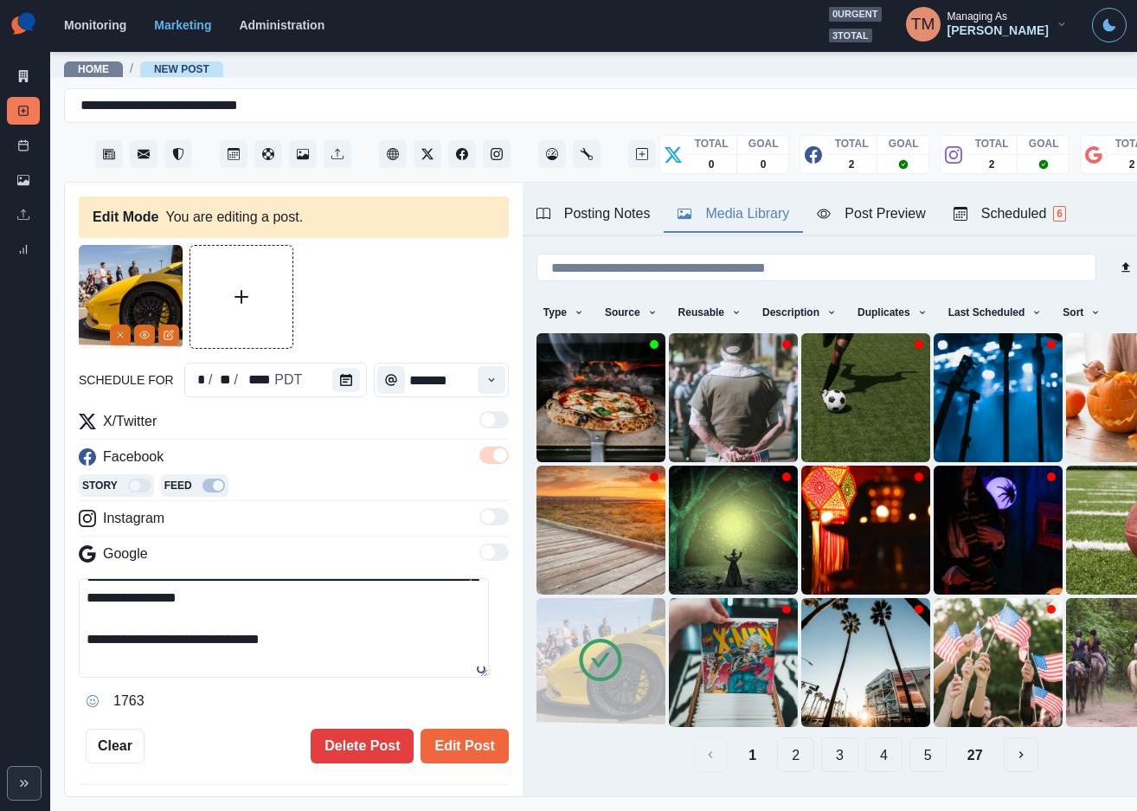
scroll to position [185, 0]
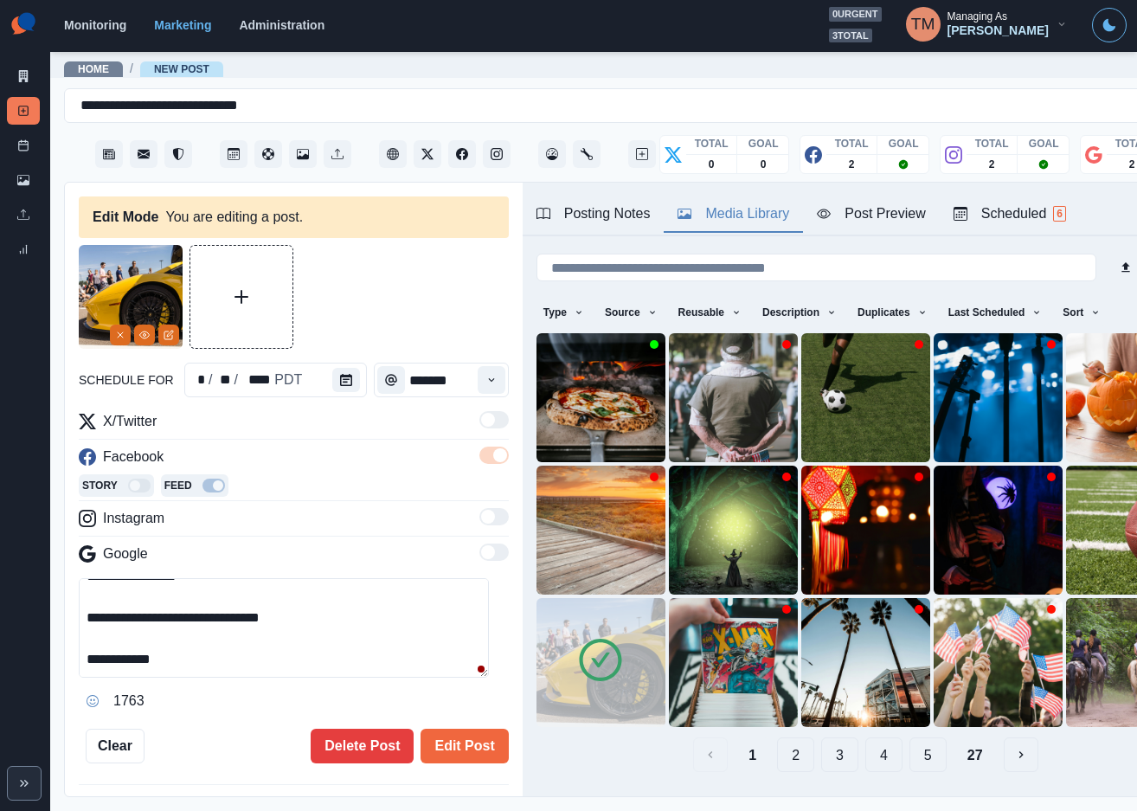
drag, startPoint x: 117, startPoint y: 662, endPoint x: 285, endPoint y: 668, distance: 168.8
click at [285, 668] on textarea "**********" at bounding box center [284, 627] width 410 height 99
paste textarea "***"
type textarea "**********"
drag, startPoint x: 118, startPoint y: 327, endPoint x: 542, endPoint y: 447, distance: 441.5
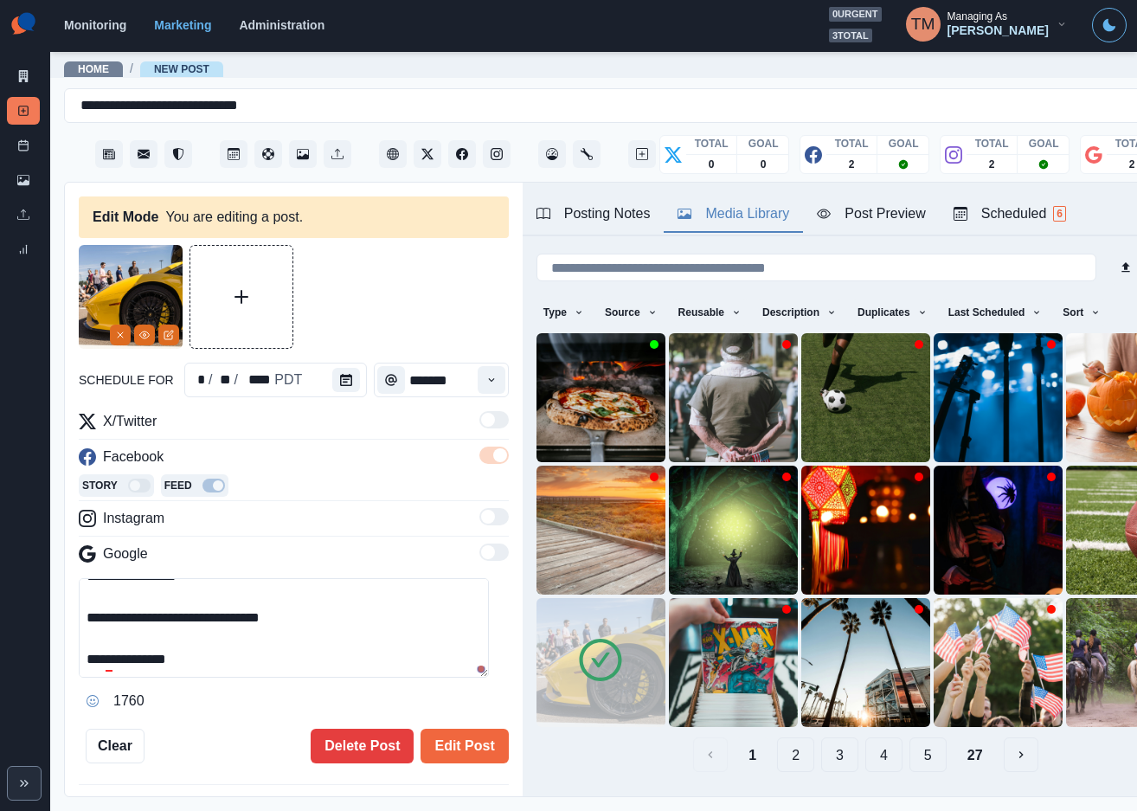
click at [119, 328] on button "Remove" at bounding box center [120, 334] width 21 height 21
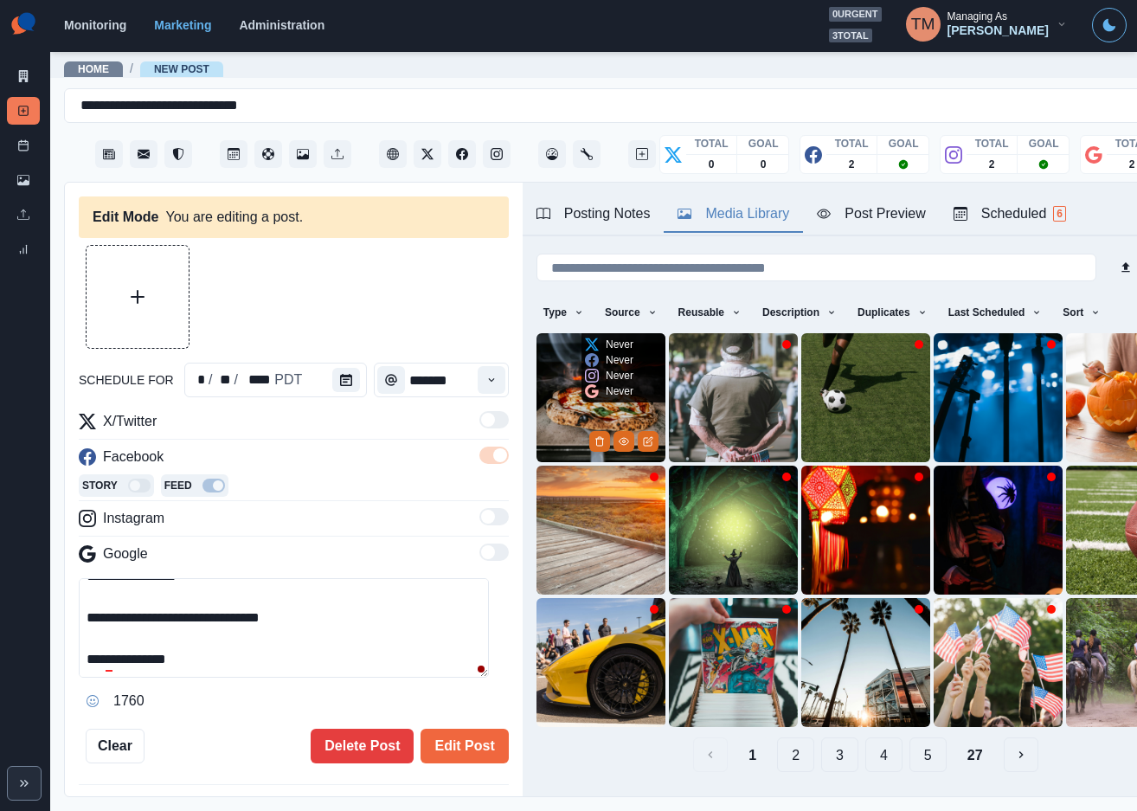
click at [568, 426] on img at bounding box center [600, 397] width 129 height 129
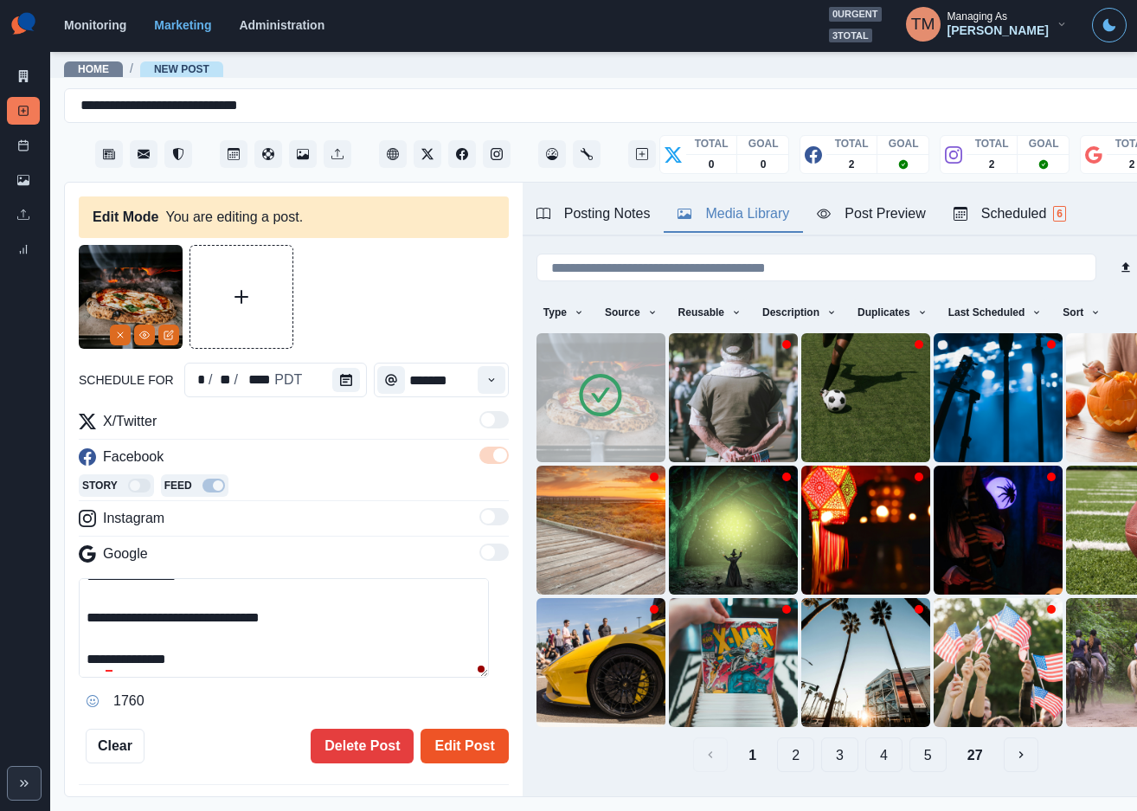
click at [444, 745] on button "Edit Post" at bounding box center [463, 745] width 87 height 35
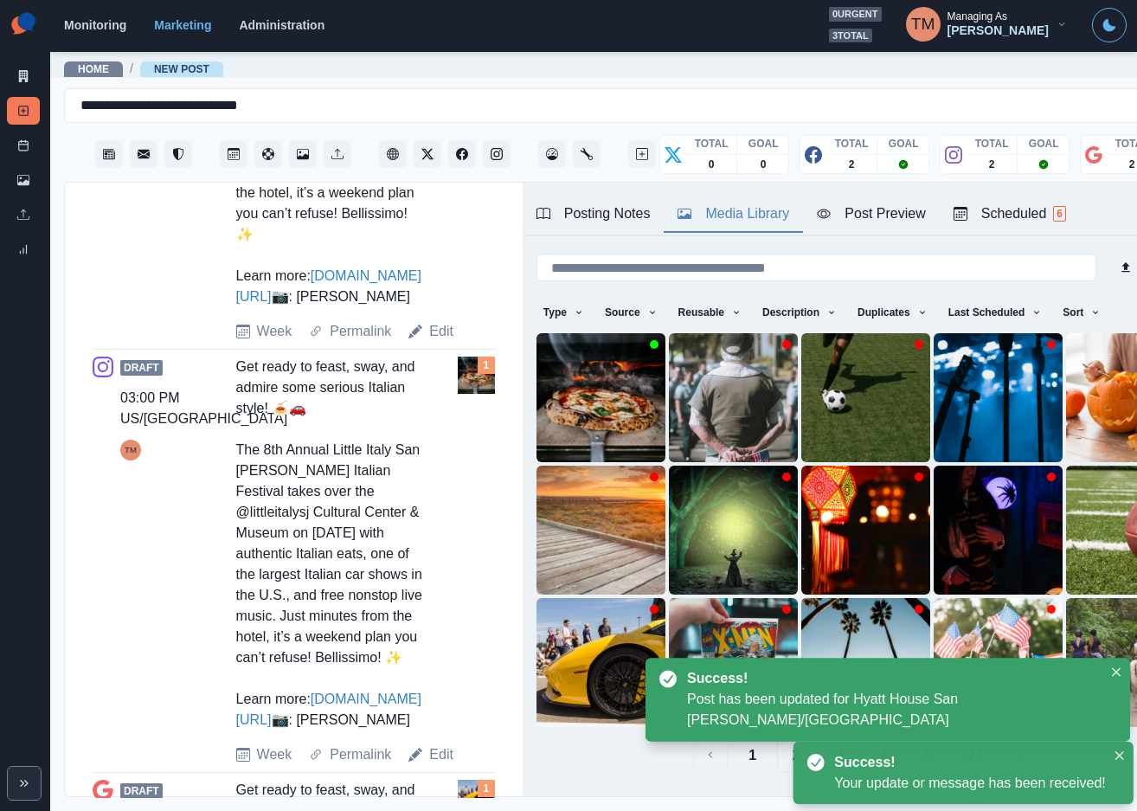
scroll to position [1459, 0]
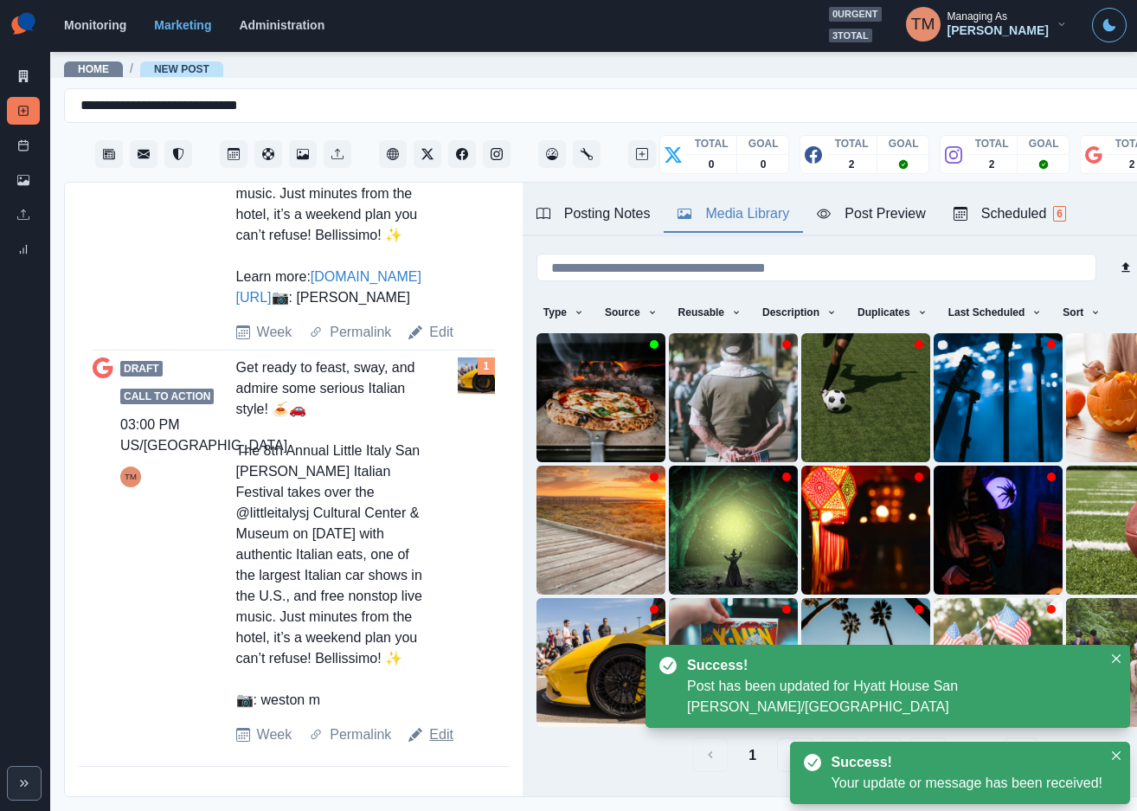
click at [441, 745] on link "Edit" at bounding box center [441, 734] width 24 height 21
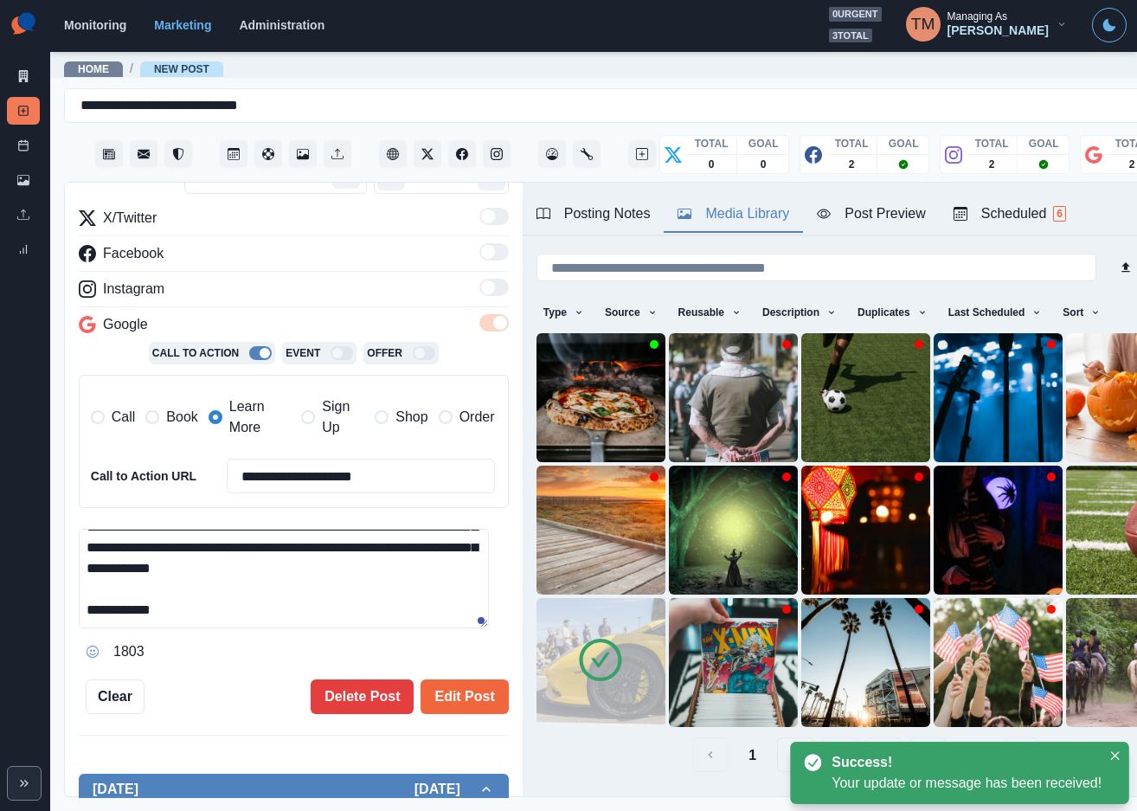
scroll to position [260, 0]
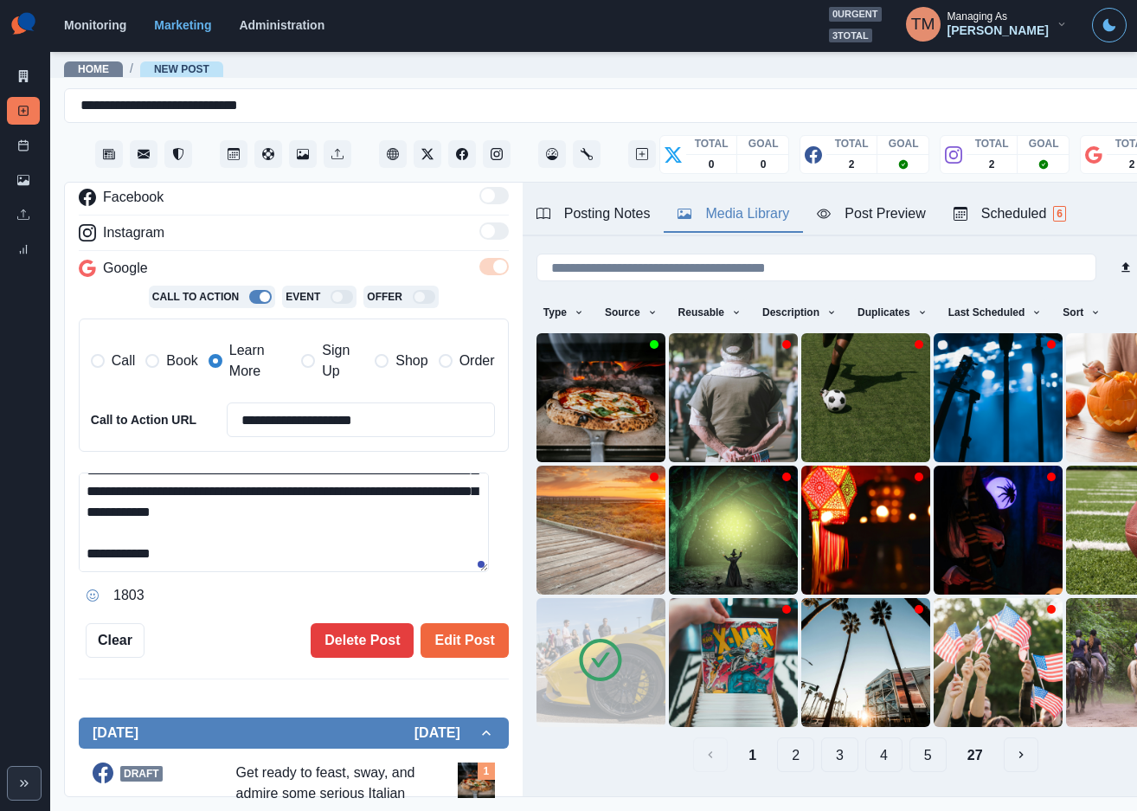
drag, startPoint x: 115, startPoint y: 561, endPoint x: 294, endPoint y: 582, distance: 180.4
click at [294, 582] on div "**********" at bounding box center [294, 540] width 430 height 137
paste textarea "***"
type textarea "**********"
click at [563, 402] on img at bounding box center [600, 397] width 129 height 129
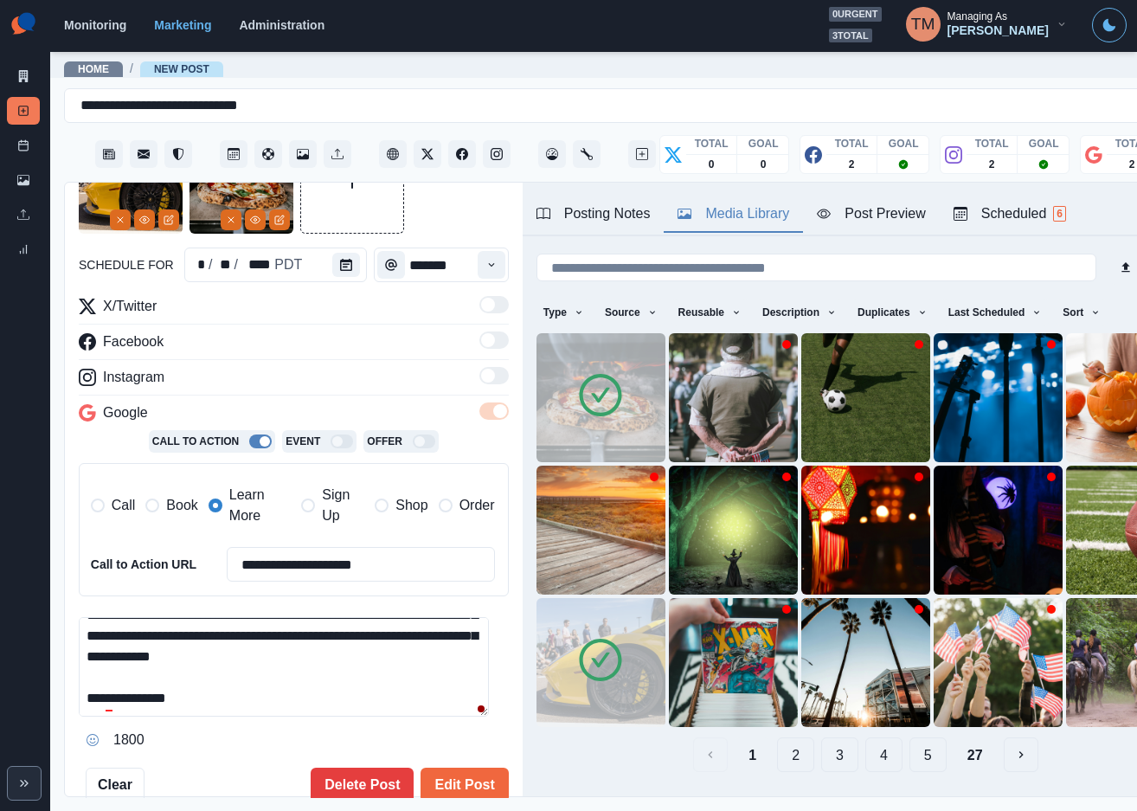
scroll to position [0, 0]
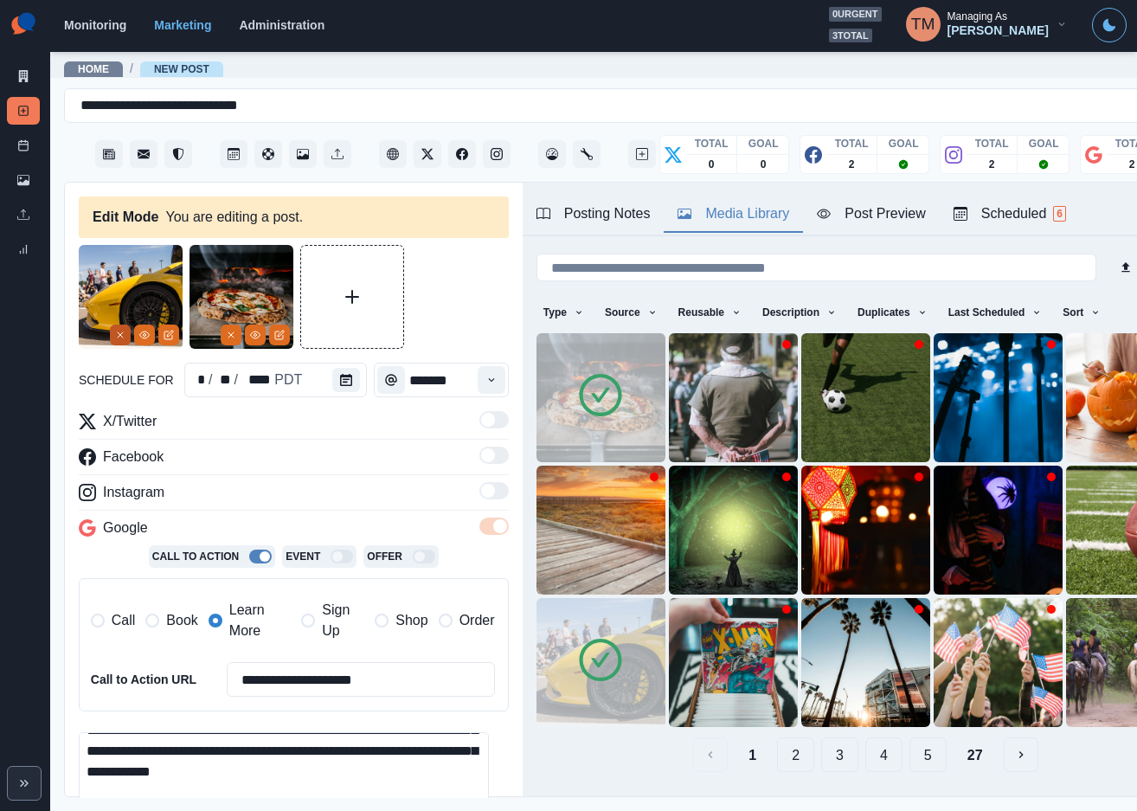
click at [114, 330] on button "Remove" at bounding box center [120, 334] width 21 height 21
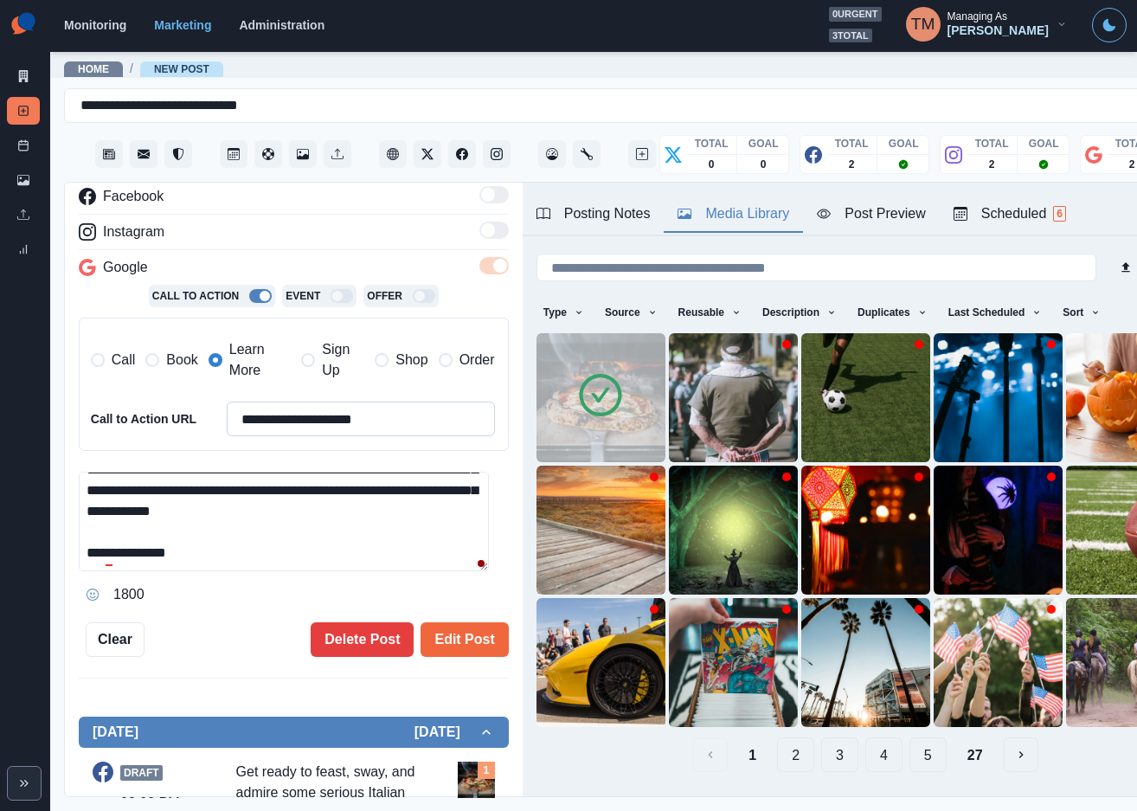
scroll to position [260, 0]
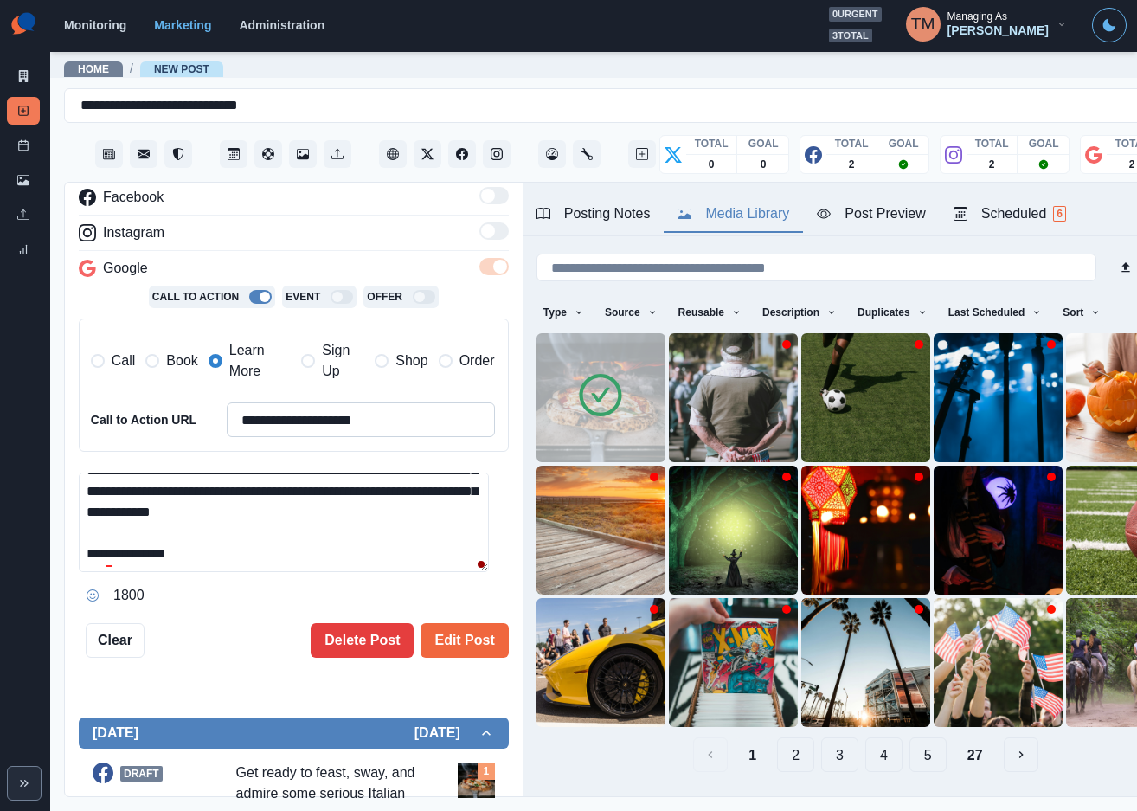
click at [416, 424] on input "**********" at bounding box center [361, 419] width 268 height 35
click at [170, 362] on span "Book" at bounding box center [181, 360] width 31 height 21
click at [234, 359] on span "Learn More" at bounding box center [259, 361] width 61 height 42
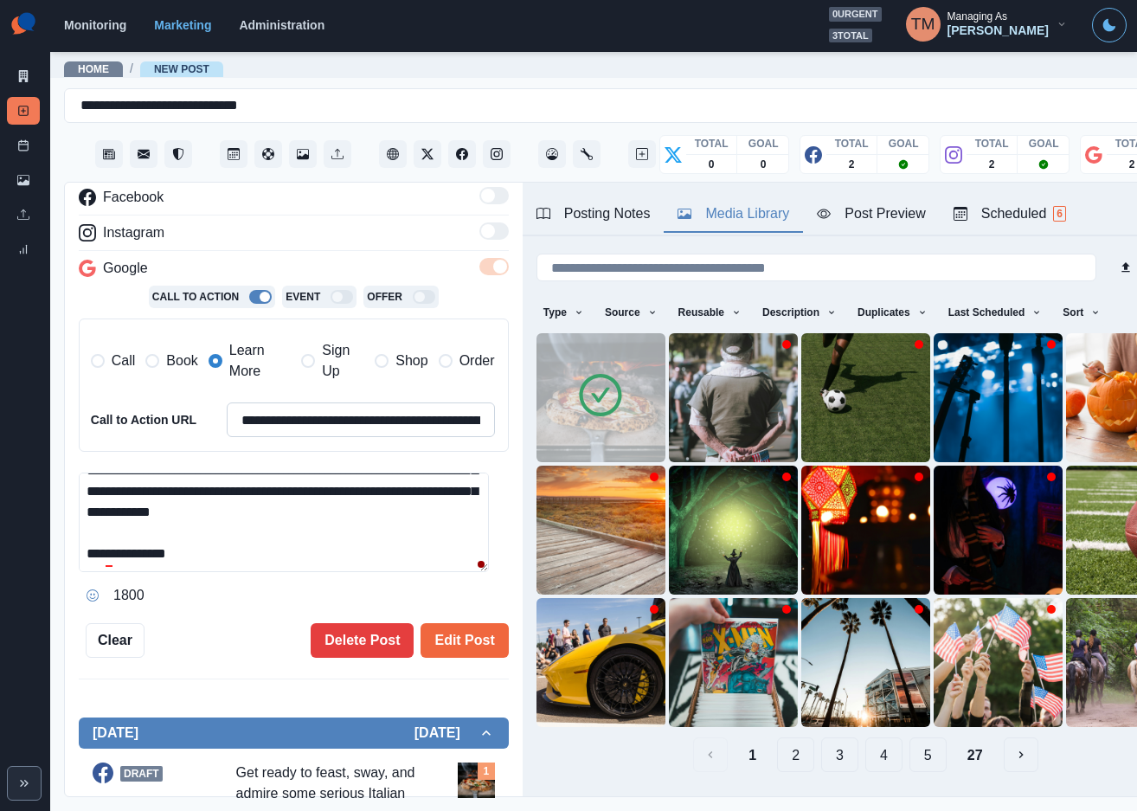
click at [281, 432] on input "**********" at bounding box center [361, 419] width 268 height 35
paste input
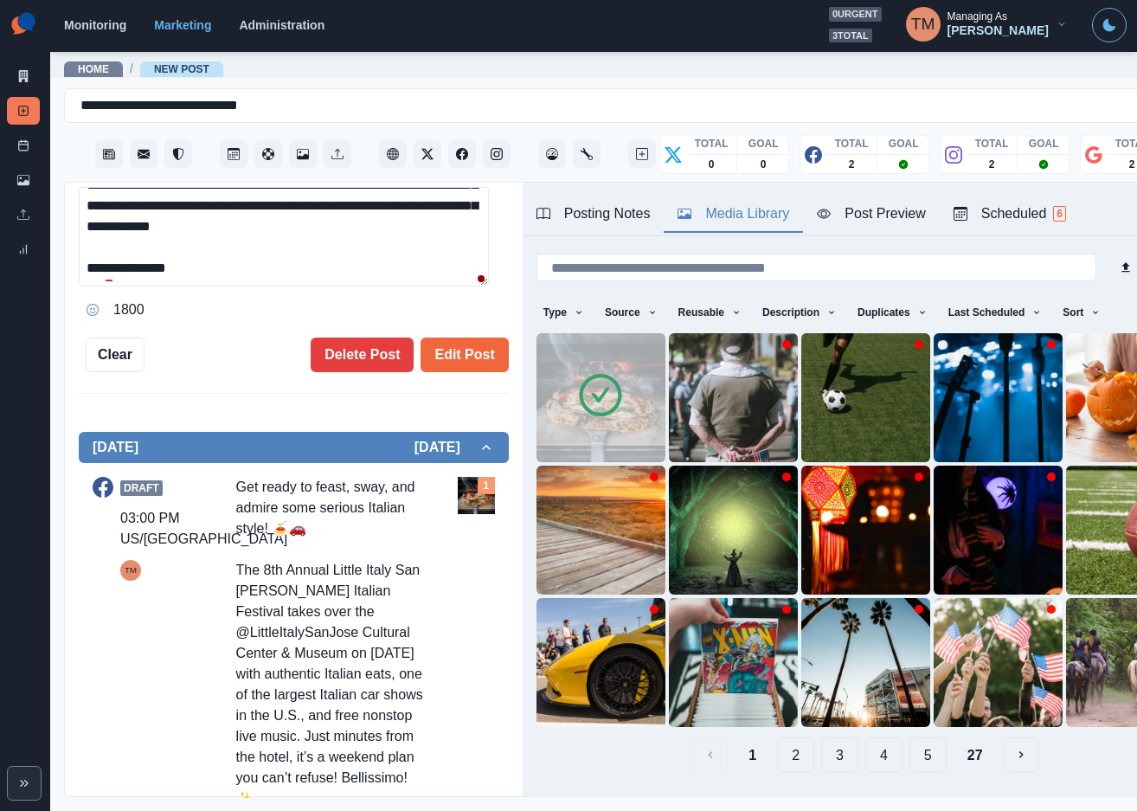
scroll to position [649, 0]
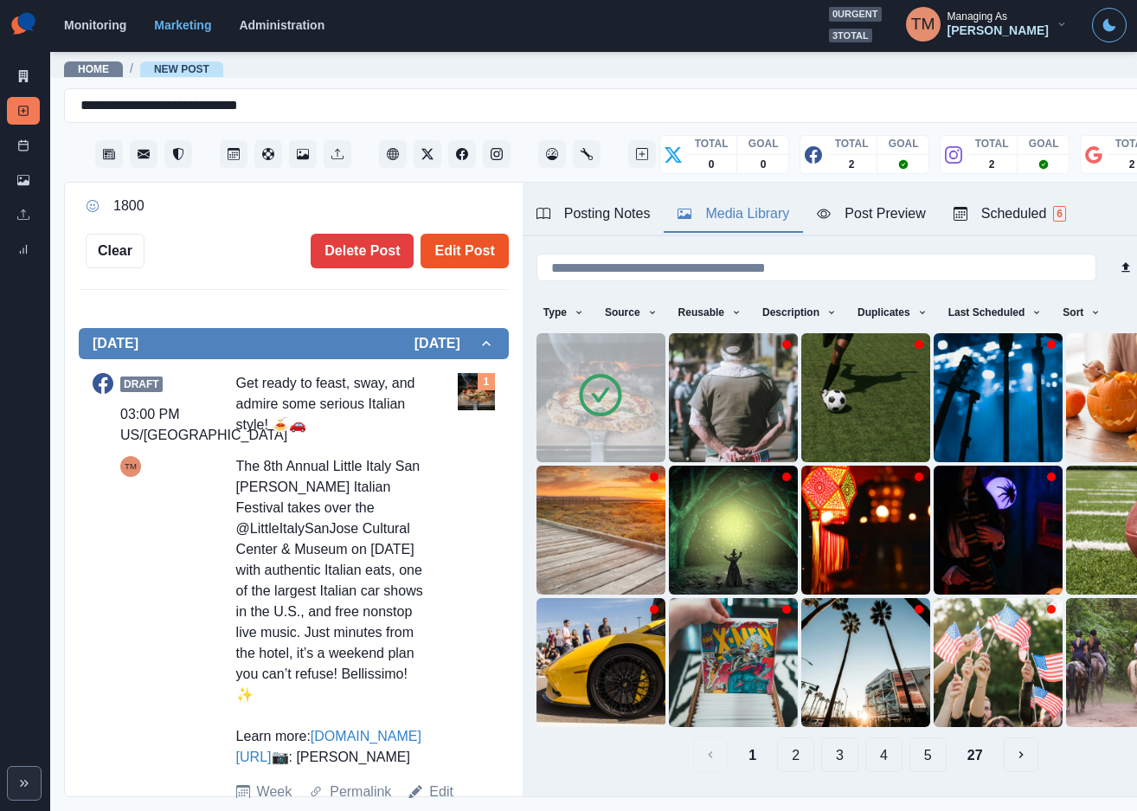
type input "**********"
click at [450, 247] on button "Edit Post" at bounding box center [463, 251] width 87 height 35
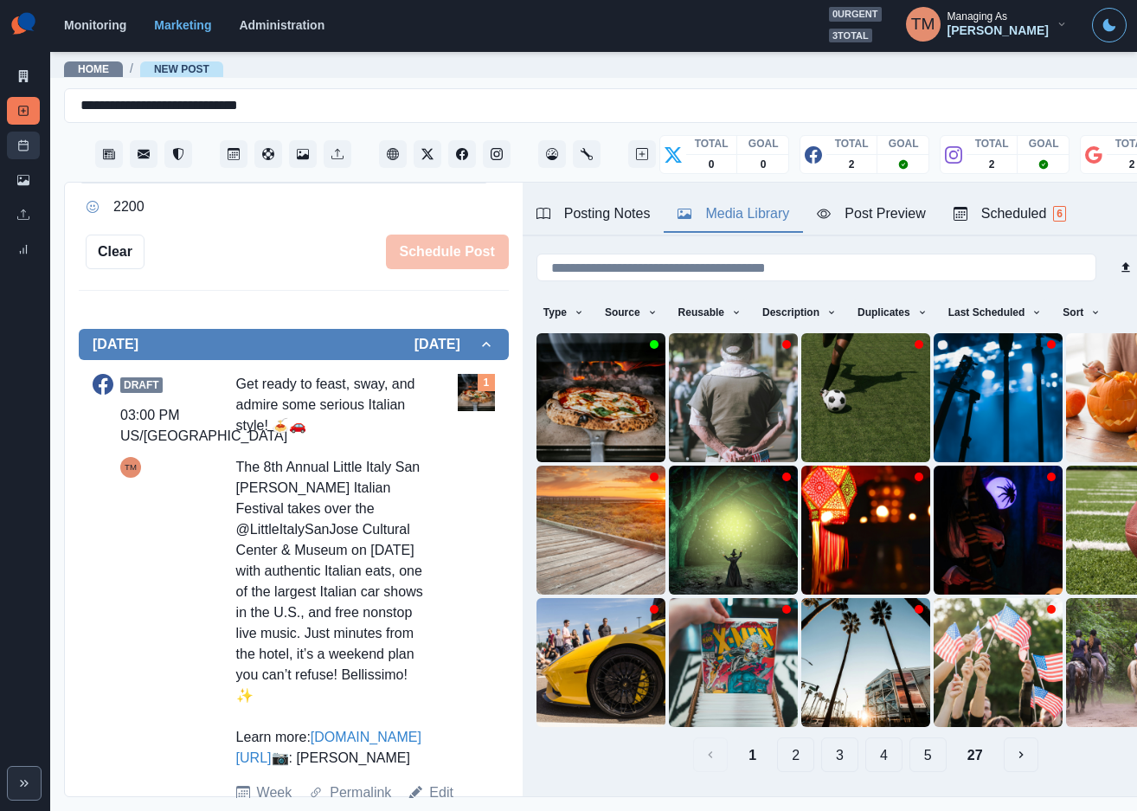
click at [21, 151] on rect at bounding box center [24, 146] width 10 height 10
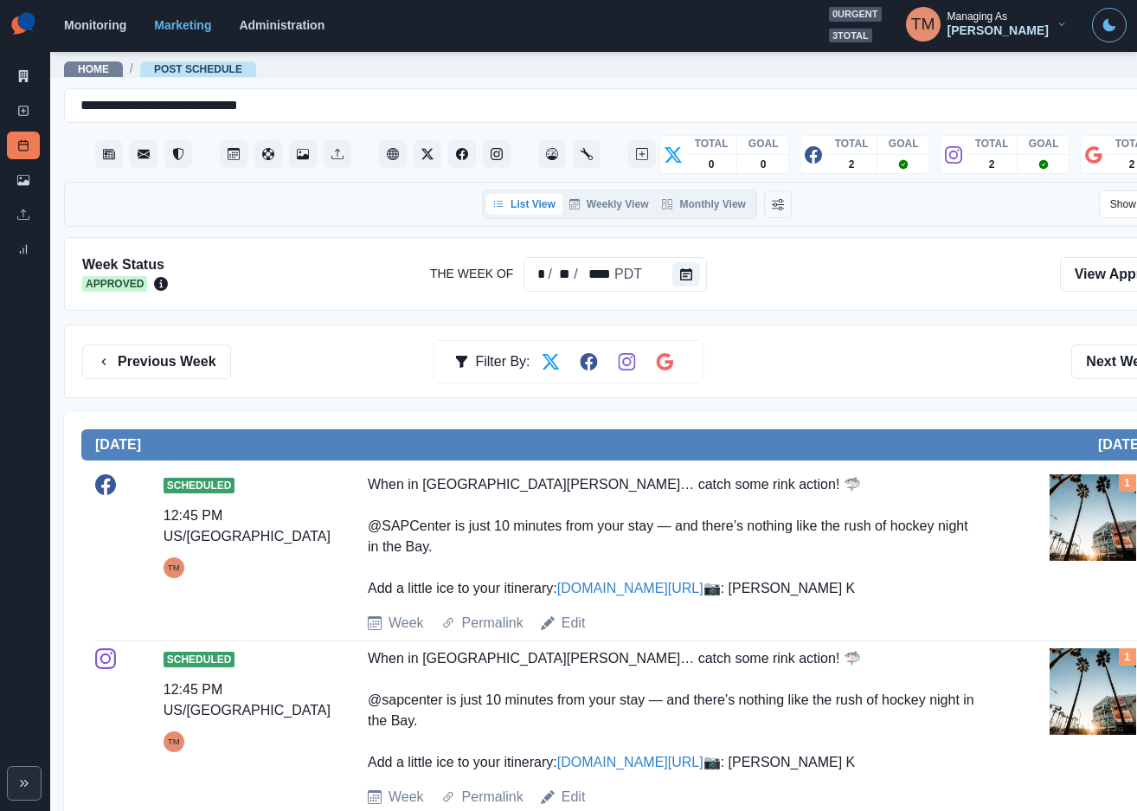
drag, startPoint x: 1101, startPoint y: 364, endPoint x: 829, endPoint y: 382, distance: 273.1
click at [847, 382] on div "Previous Week Filter By: Next Week" at bounding box center [636, 361] width 1145 height 74
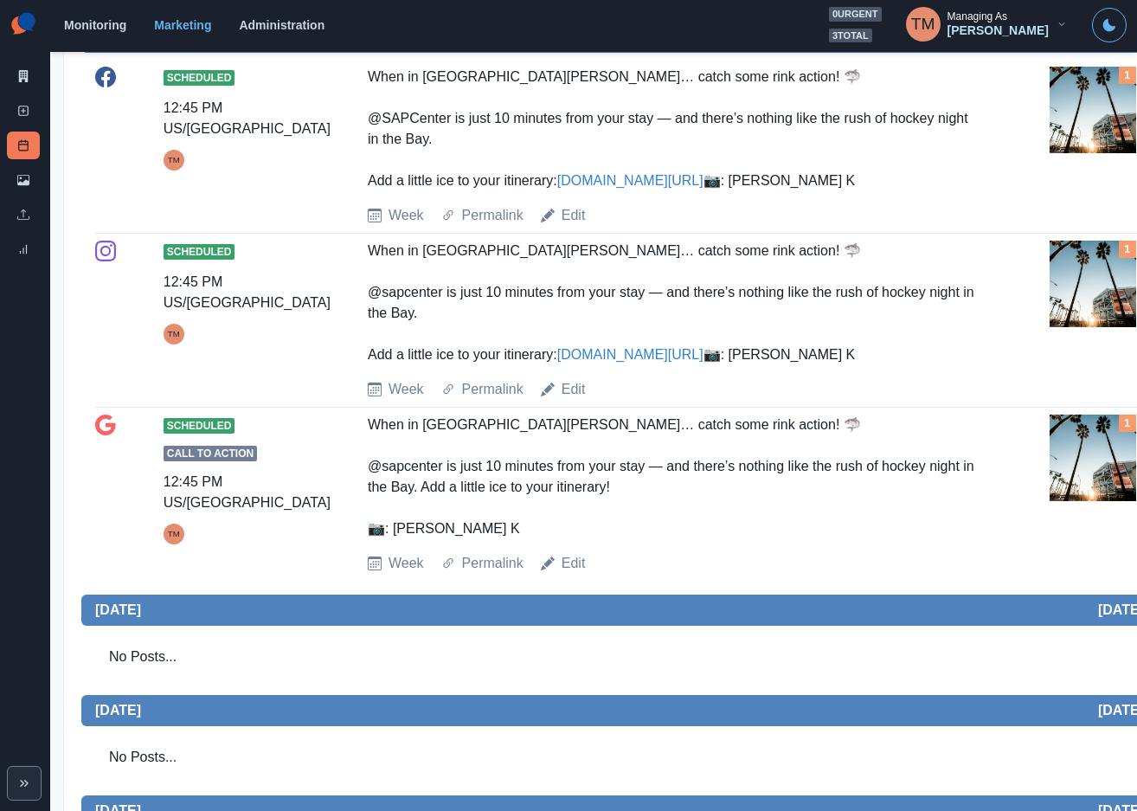
scroll to position [19, 0]
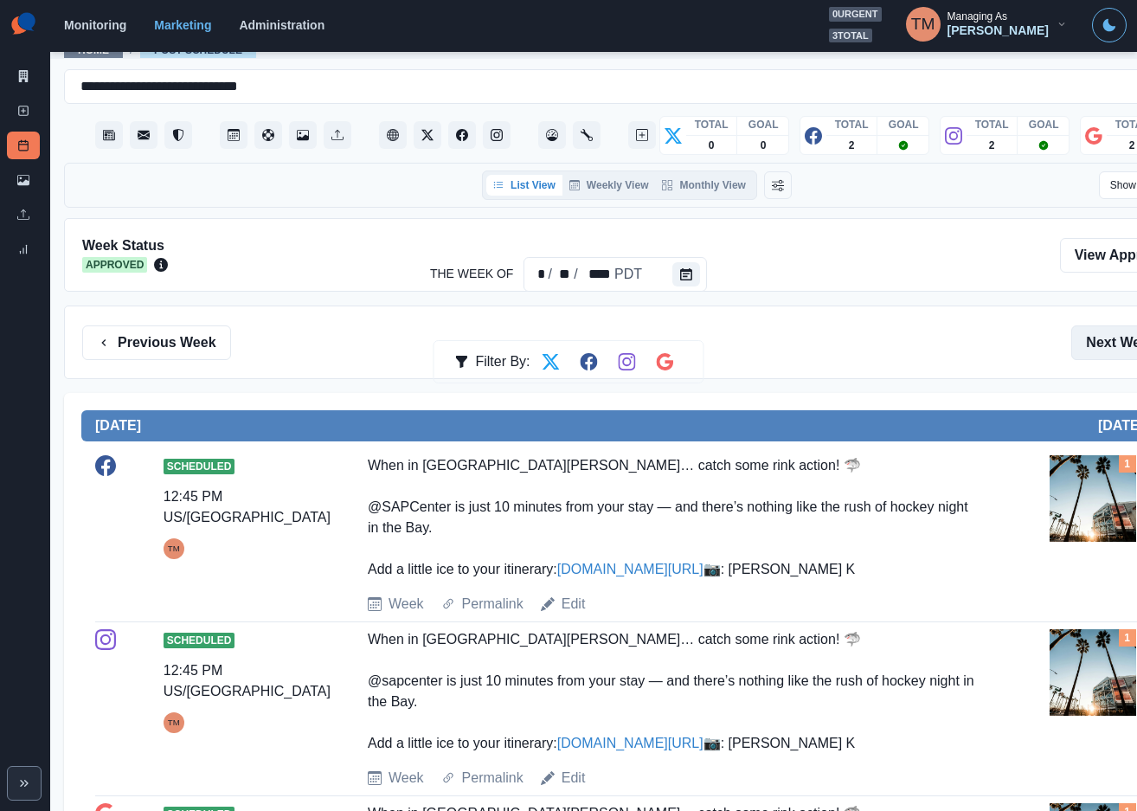
click at [1095, 341] on button "Next Week" at bounding box center [1131, 342] width 120 height 35
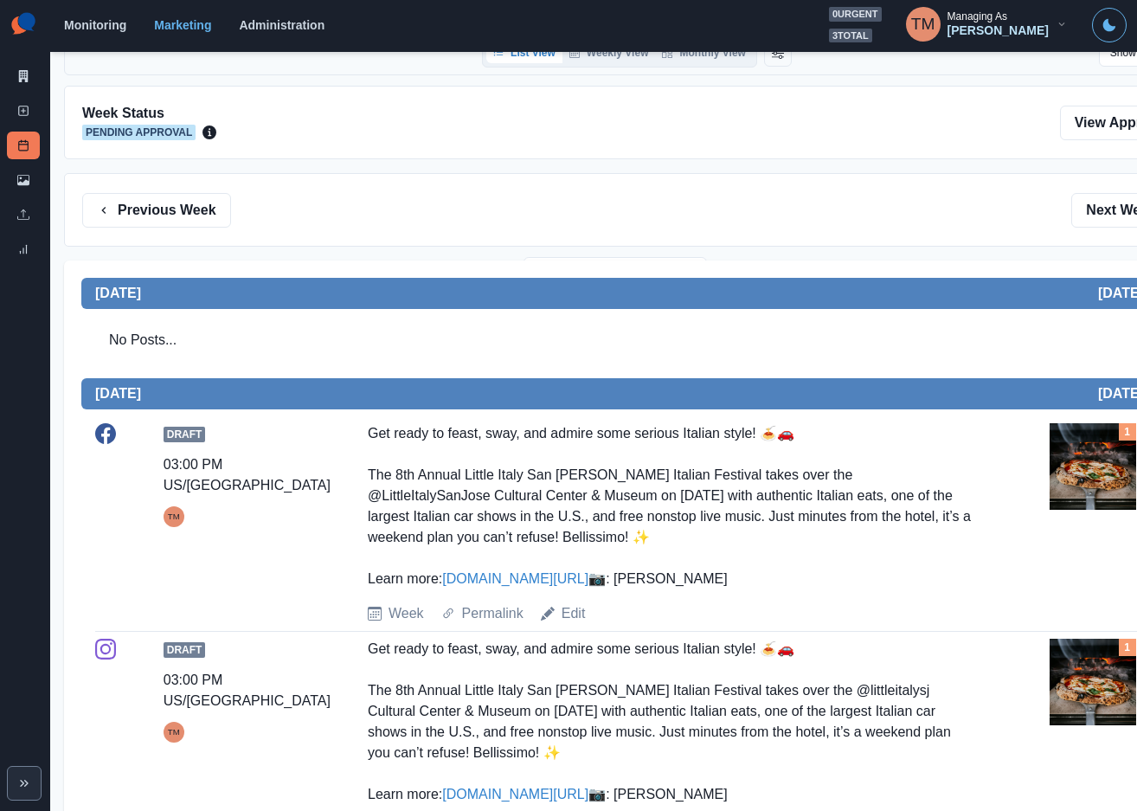
scroll to position [130, 0]
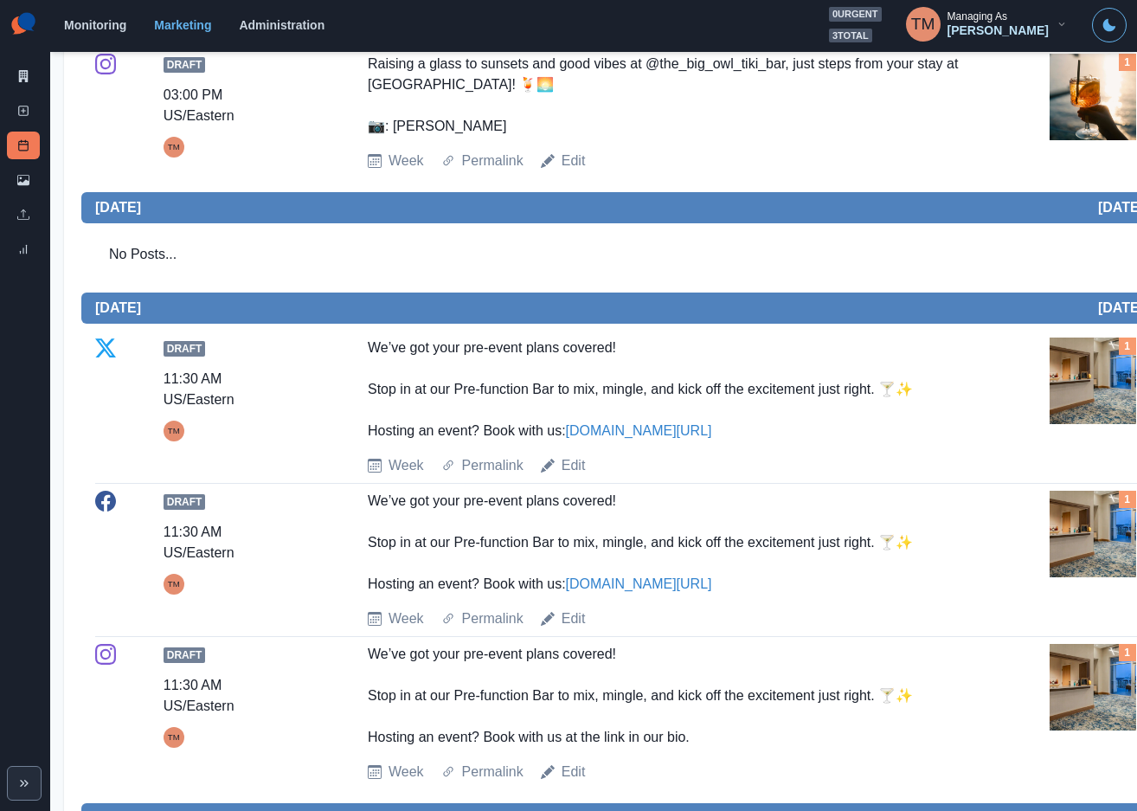
scroll to position [1433, 0]
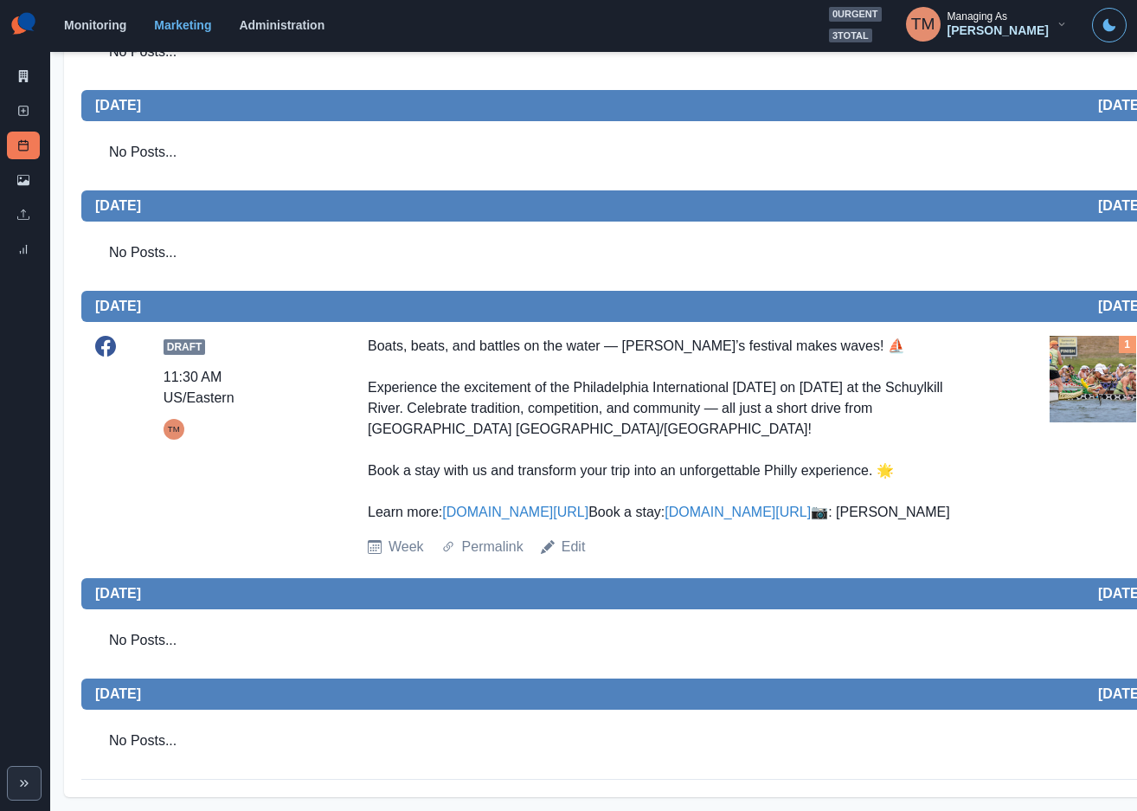
scroll to position [19, 0]
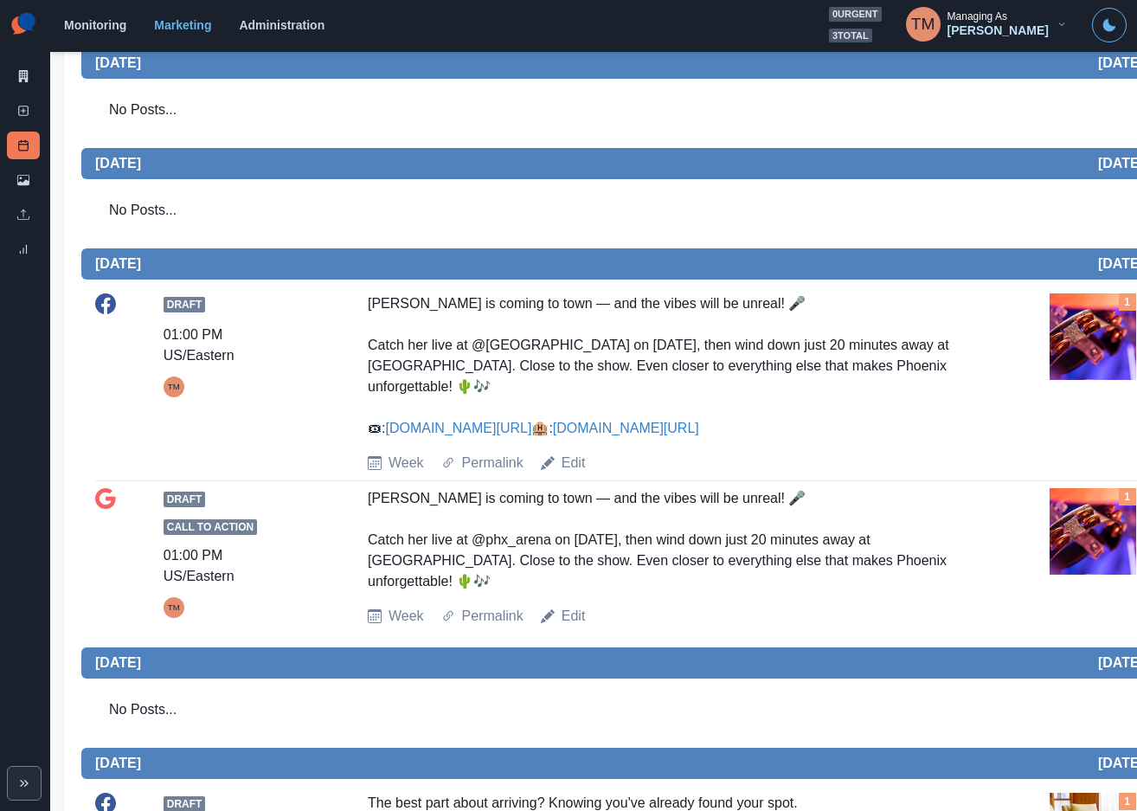
scroll to position [389, 0]
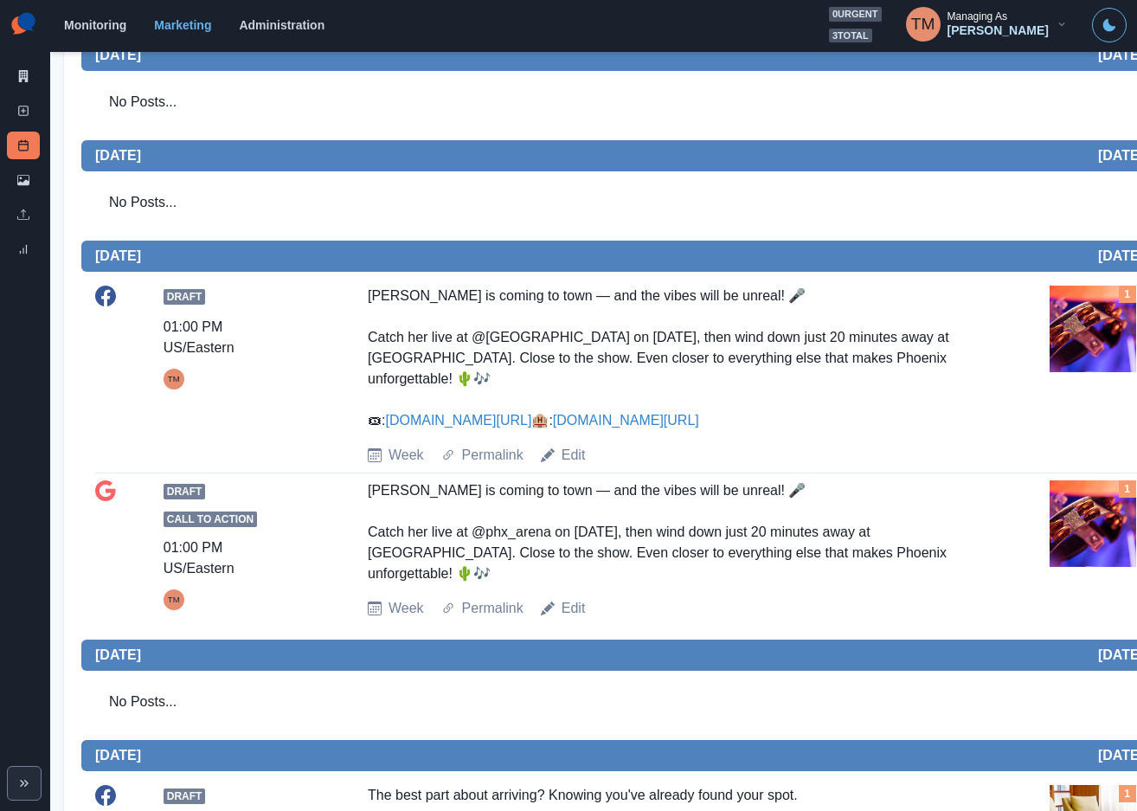
drag, startPoint x: 496, startPoint y: 439, endPoint x: 506, endPoint y: 447, distance: 13.5
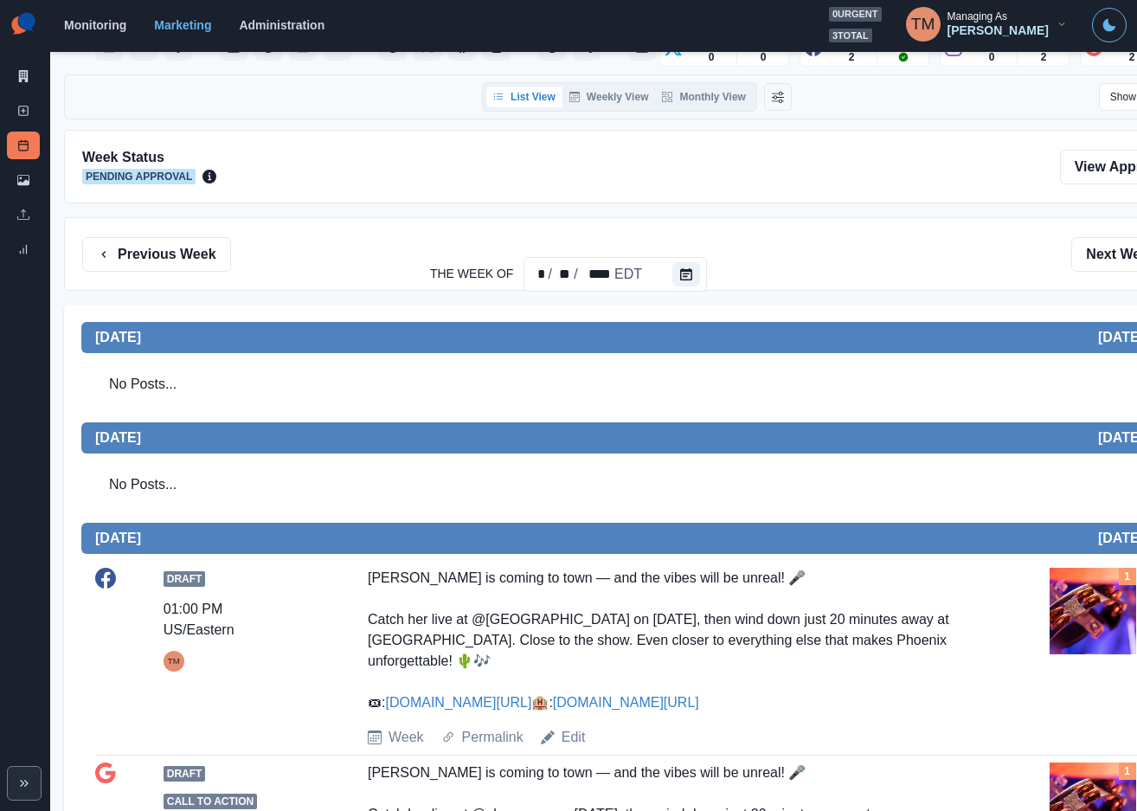
scroll to position [0, 0]
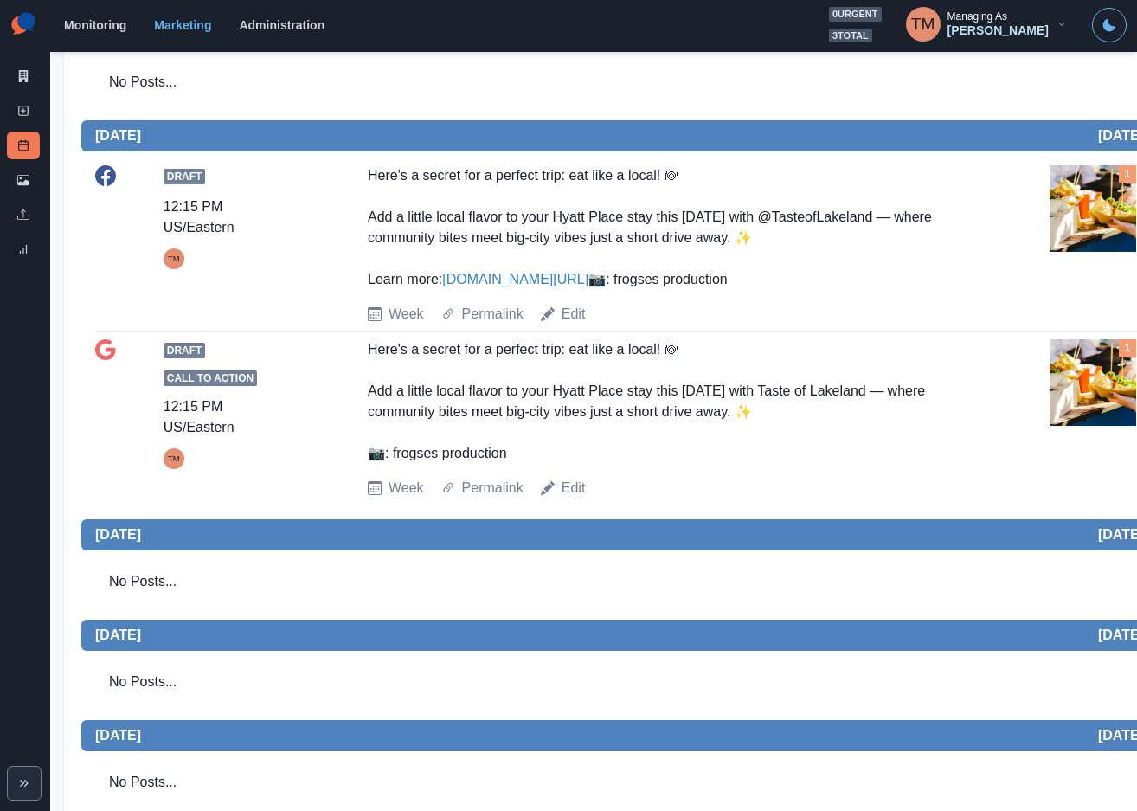
scroll to position [519, 0]
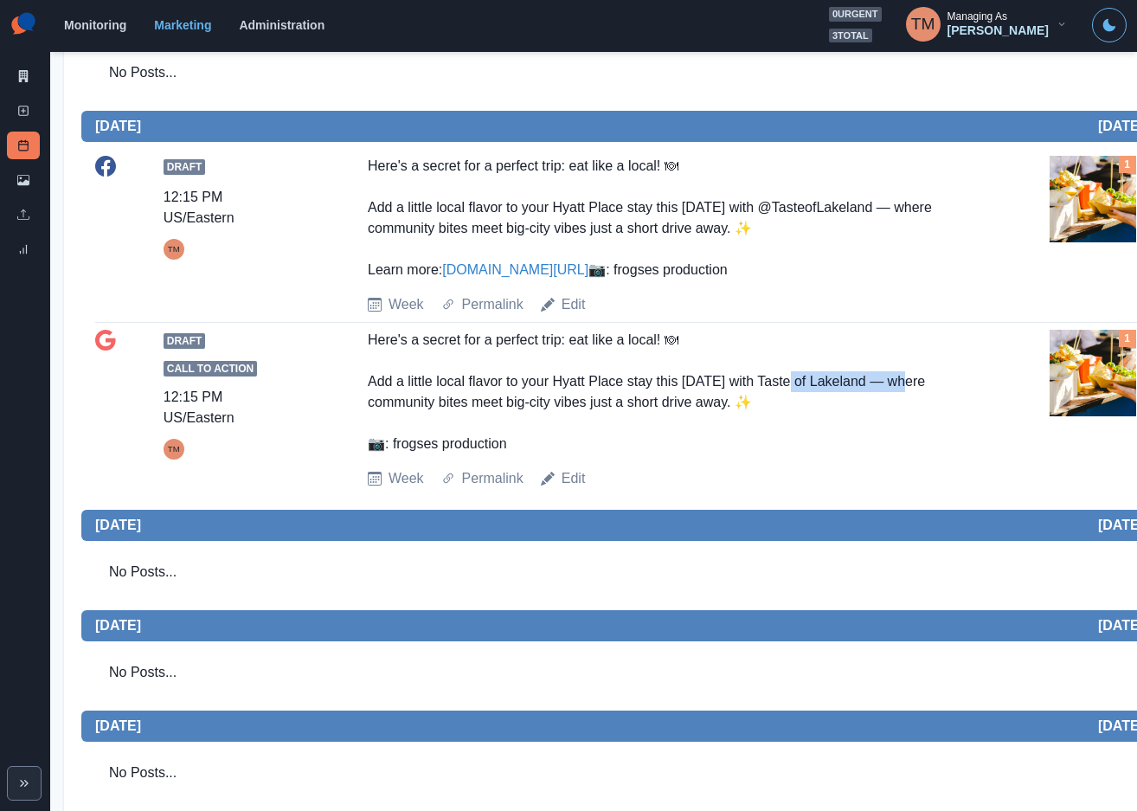
drag, startPoint x: 790, startPoint y: 420, endPoint x: 894, endPoint y: 426, distance: 103.9
click at [894, 426] on div "Here's a secret for a perfect trip: eat like a local! 🍽 Add a little local flav…" at bounding box center [671, 392] width 606 height 125
copy div "aste of [GEOGRAPHIC_DATA]"
click at [571, 315] on link "Edit" at bounding box center [573, 304] width 24 height 21
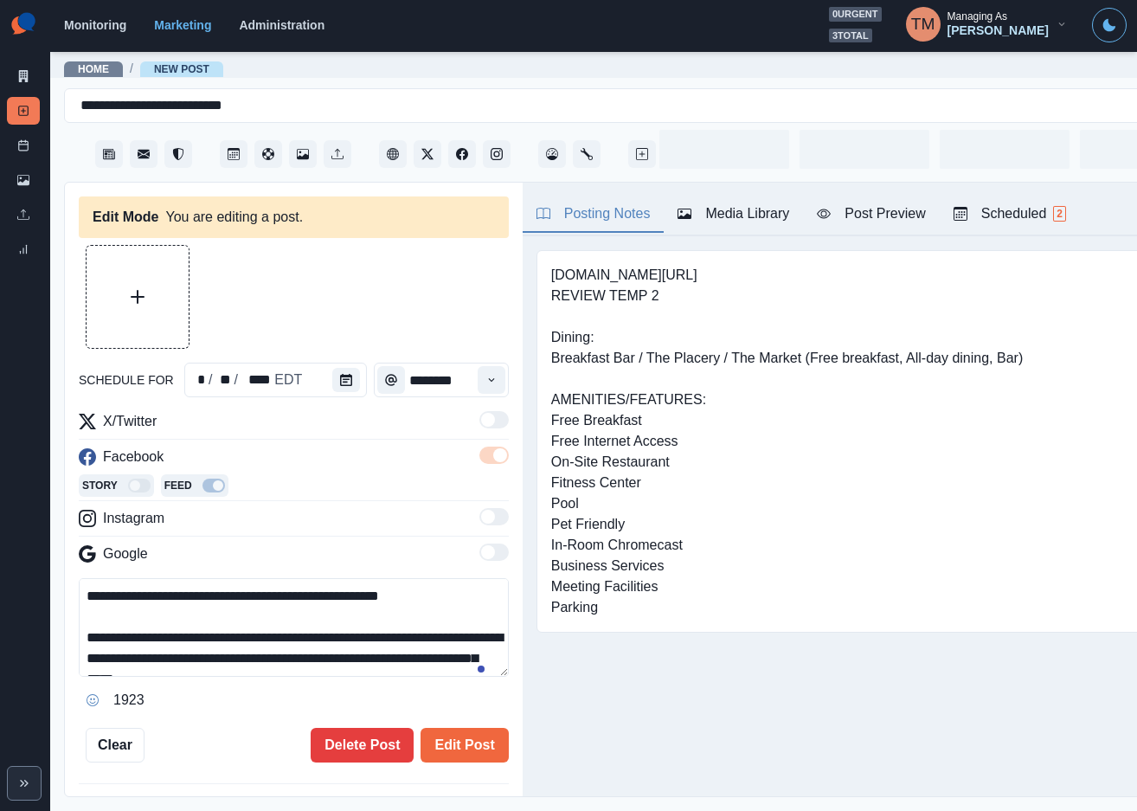
type input "********"
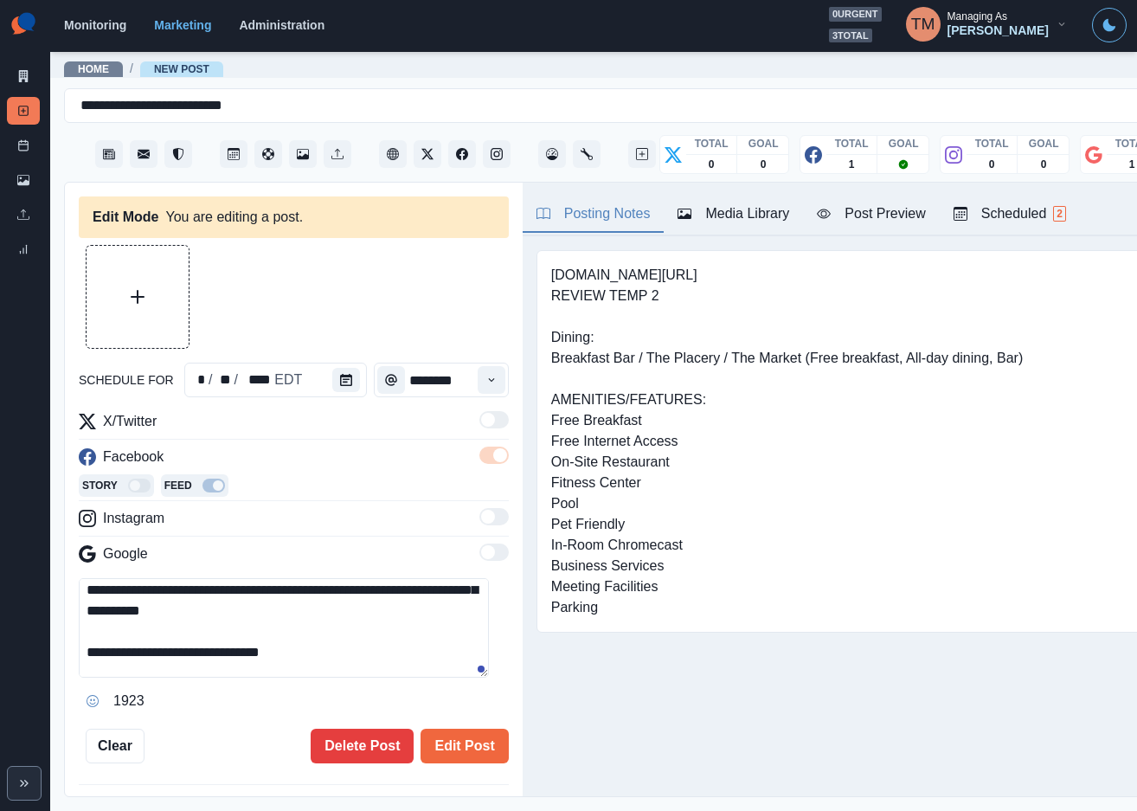
scroll to position [104, 0]
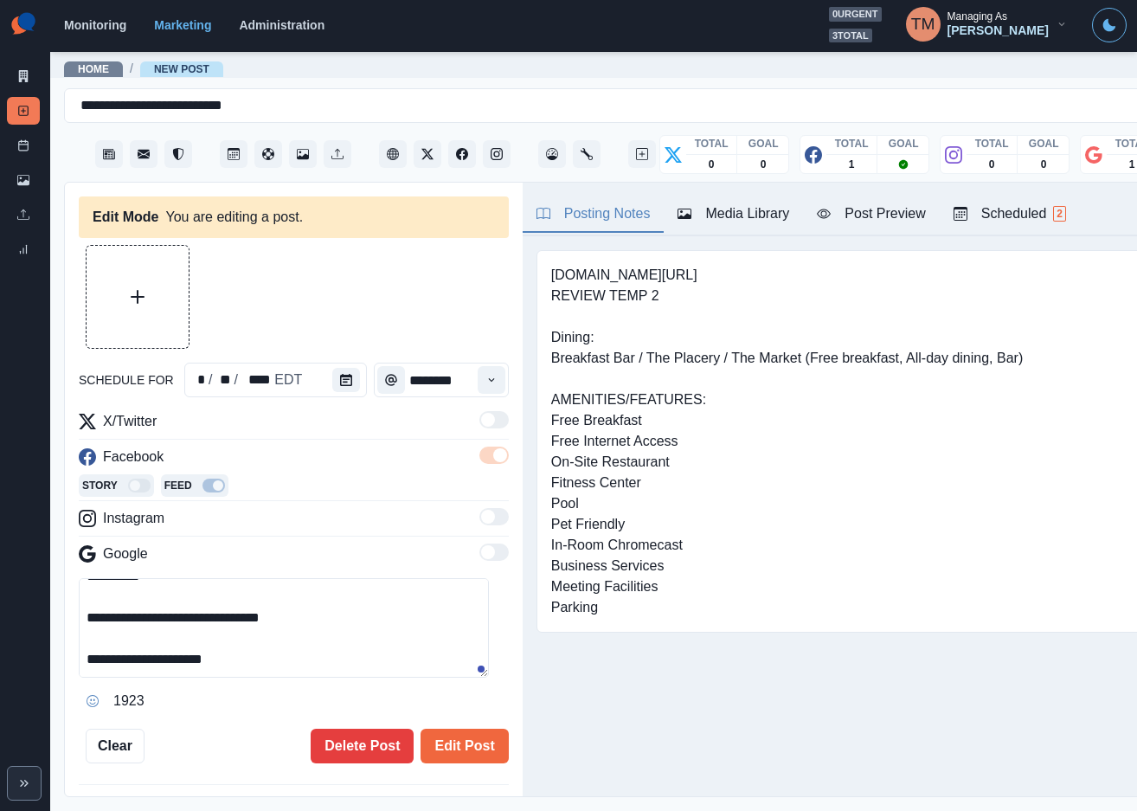
drag, startPoint x: 167, startPoint y: 621, endPoint x: 322, endPoint y: 621, distance: 154.9
click at [322, 621] on textarea "**********" at bounding box center [284, 627] width 410 height 99
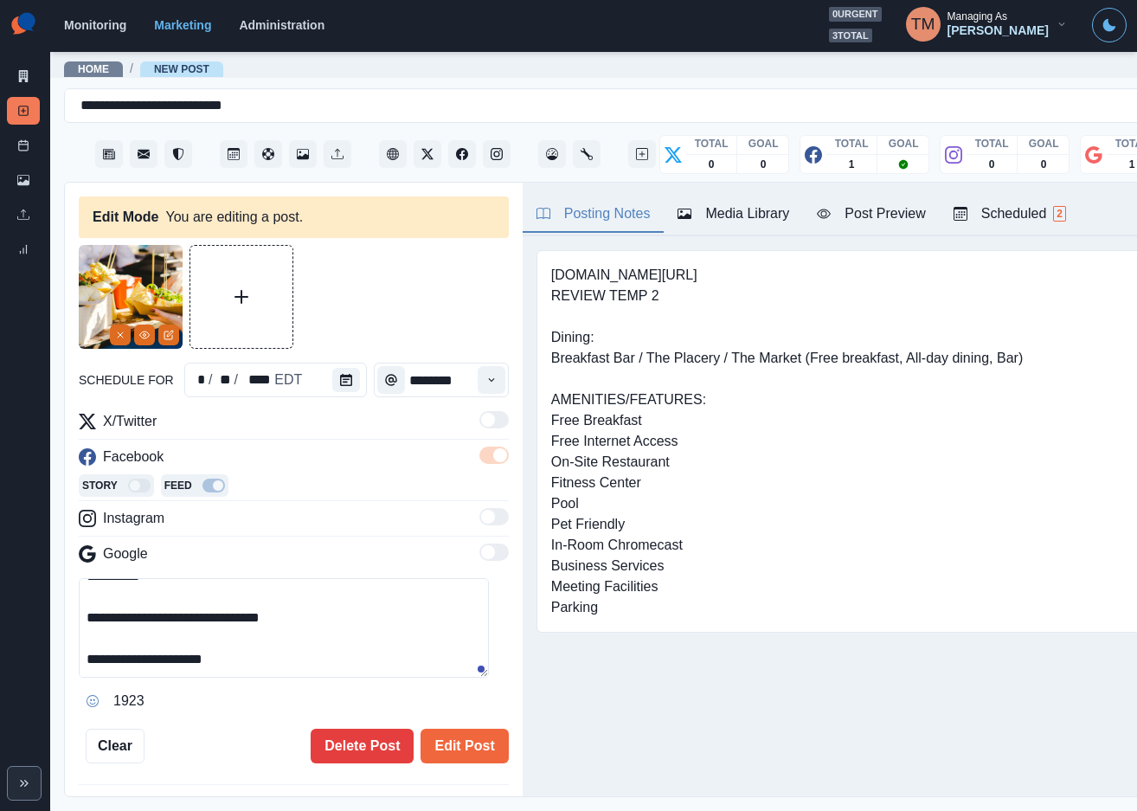
paste textarea "****"
drag, startPoint x: 210, startPoint y: 623, endPoint x: 166, endPoint y: 625, distance: 44.2
click at [166, 625] on textarea "**********" at bounding box center [284, 627] width 410 height 99
drag, startPoint x: 166, startPoint y: 625, endPoint x: 402, endPoint y: 636, distance: 236.4
click at [402, 636] on textarea "**********" at bounding box center [284, 627] width 410 height 99
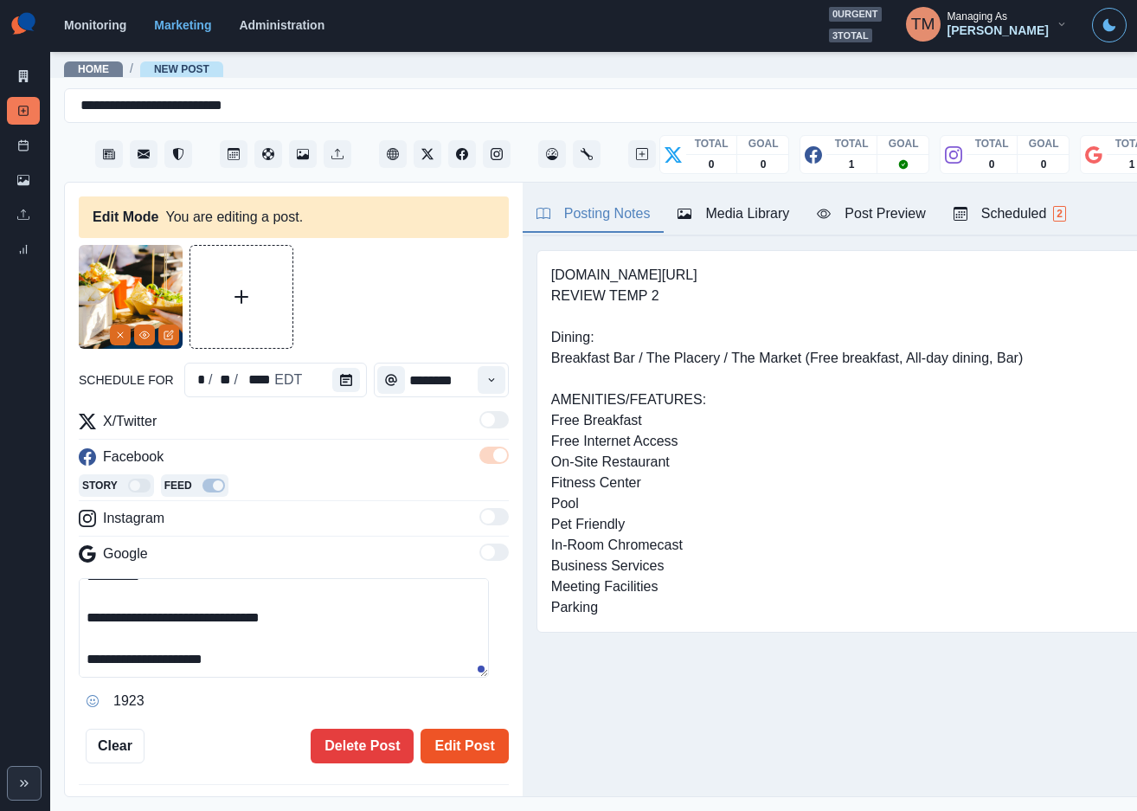
type textarea "**********"
click at [434, 753] on button "Edit Post" at bounding box center [463, 745] width 87 height 35
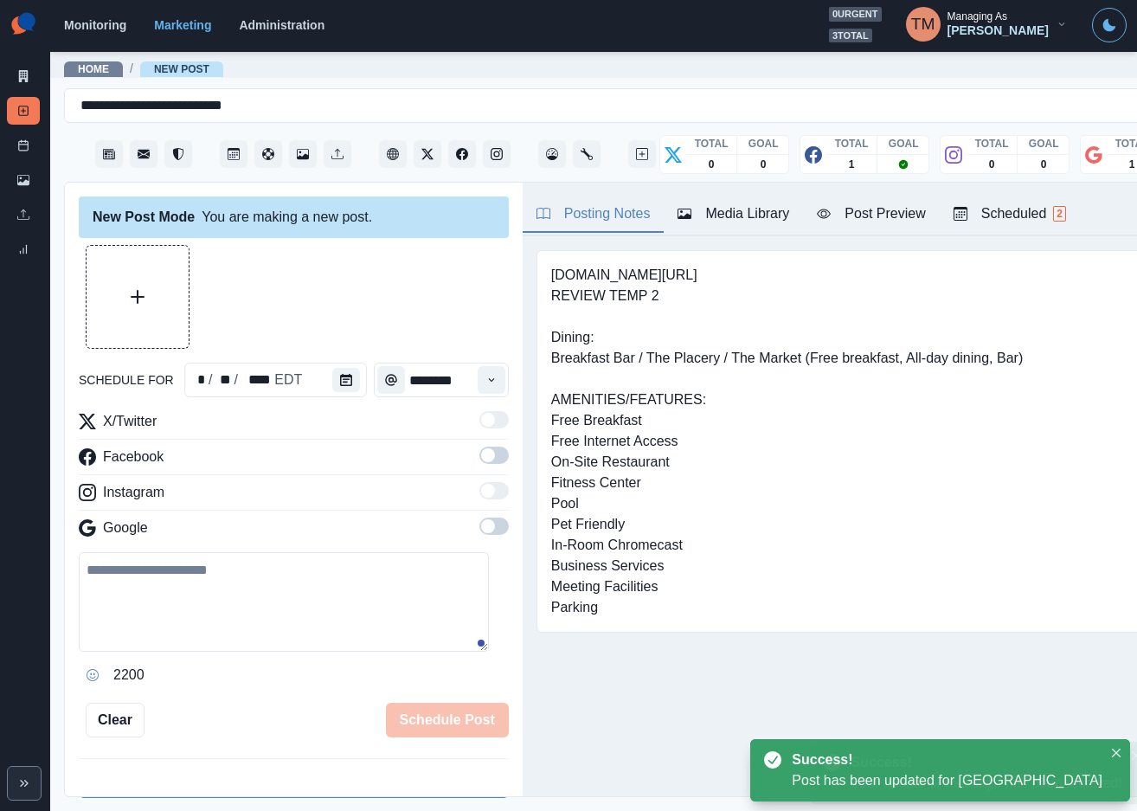
scroll to position [722, 0]
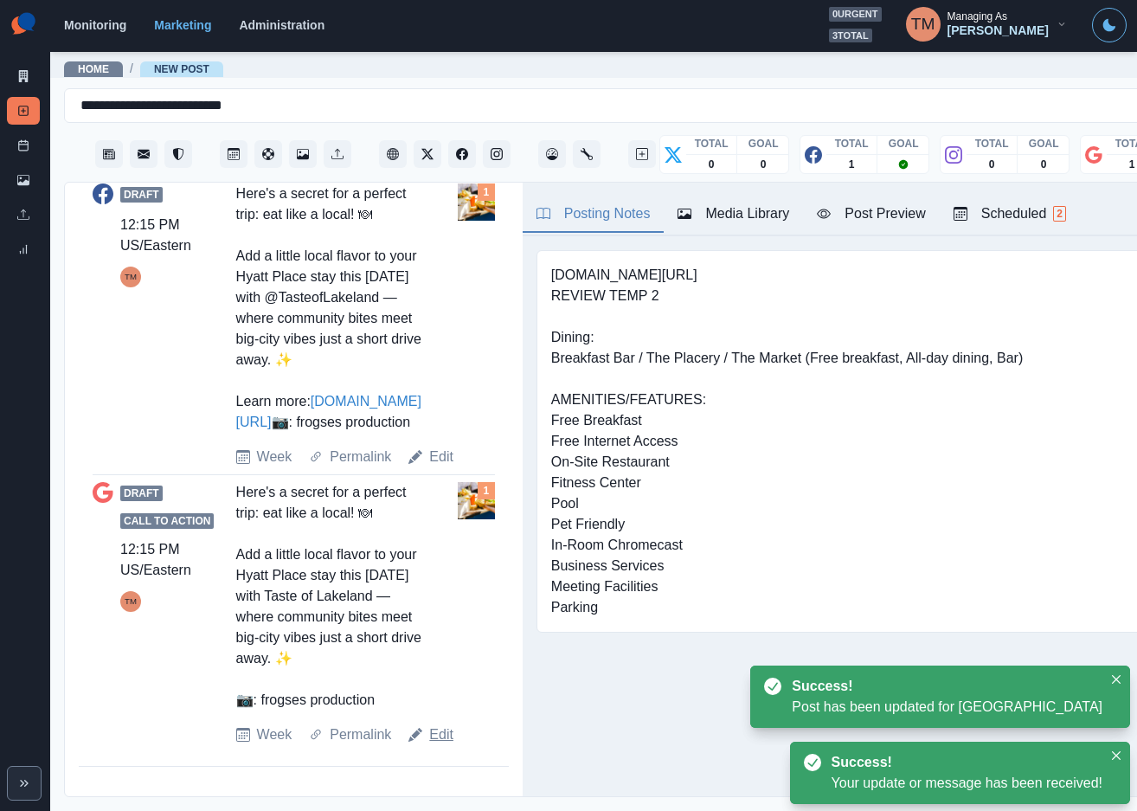
click at [439, 745] on link "Edit" at bounding box center [441, 734] width 24 height 21
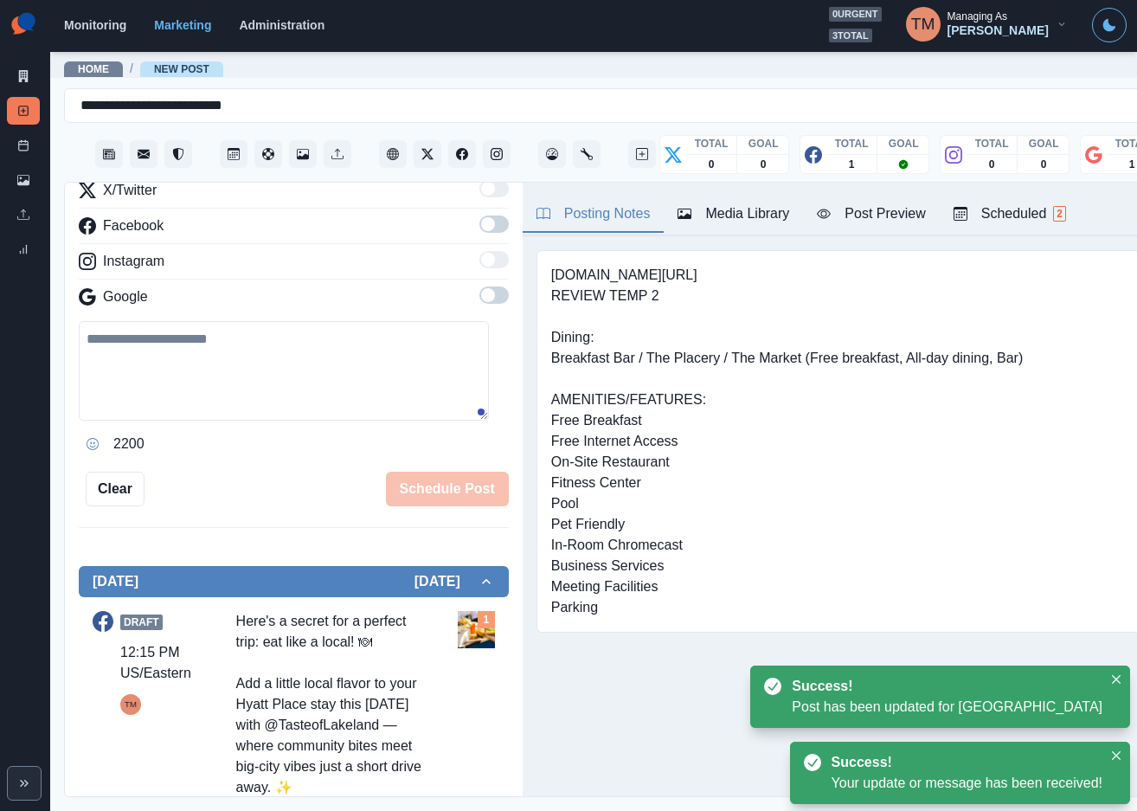
scroll to position [96, 0]
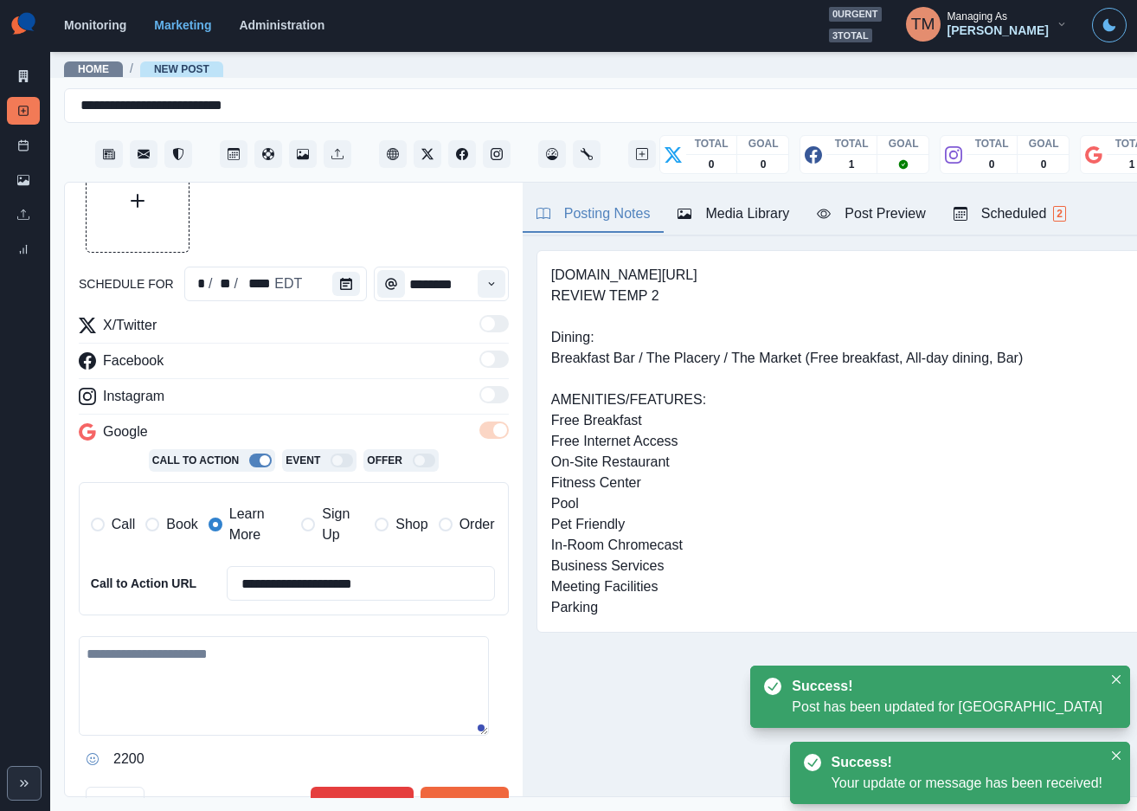
type textarea "**********"
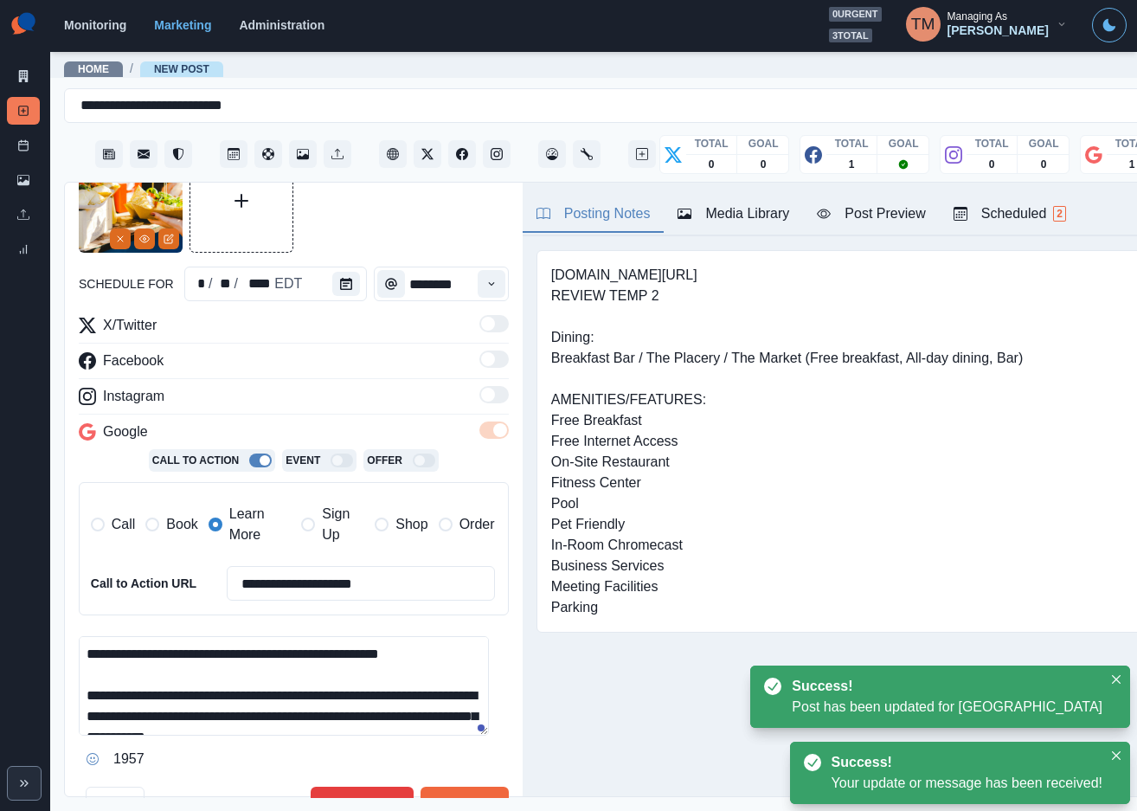
scroll to position [0, 0]
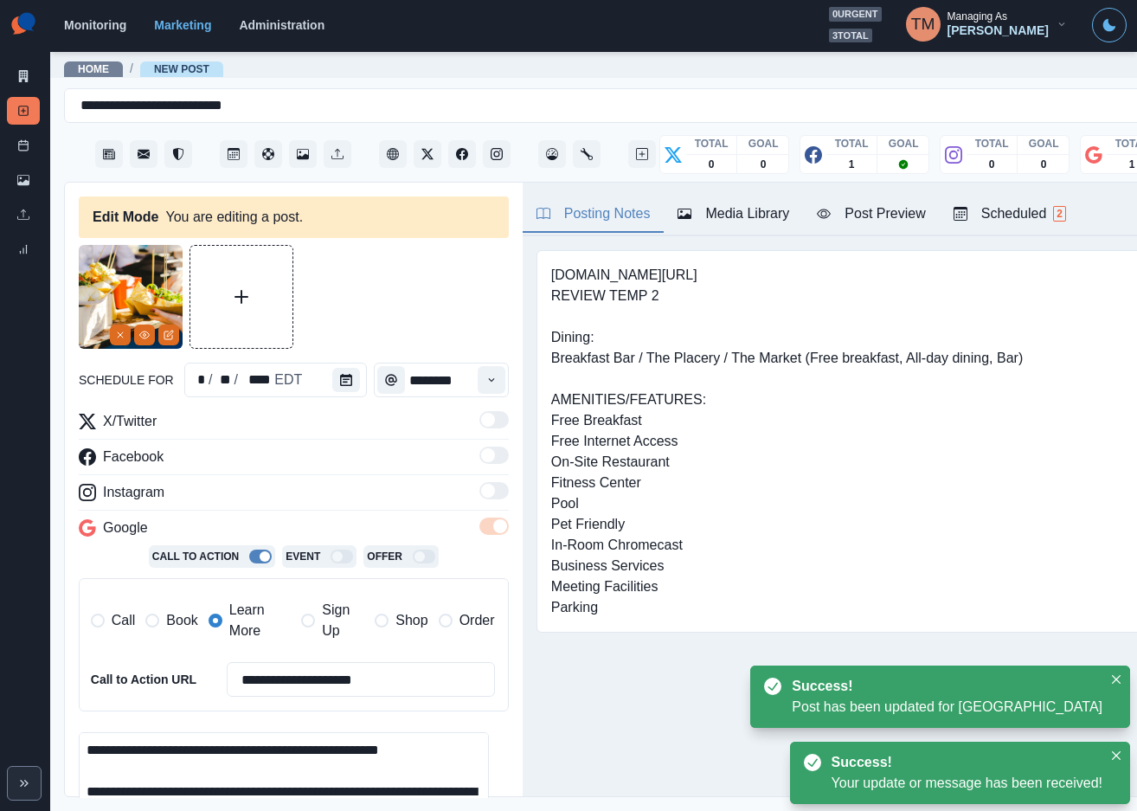
click at [185, 618] on span "Book" at bounding box center [181, 620] width 31 height 21
click at [245, 618] on span "Learn More" at bounding box center [259, 621] width 61 height 42
click at [292, 685] on input "**********" at bounding box center [361, 679] width 268 height 35
paste input
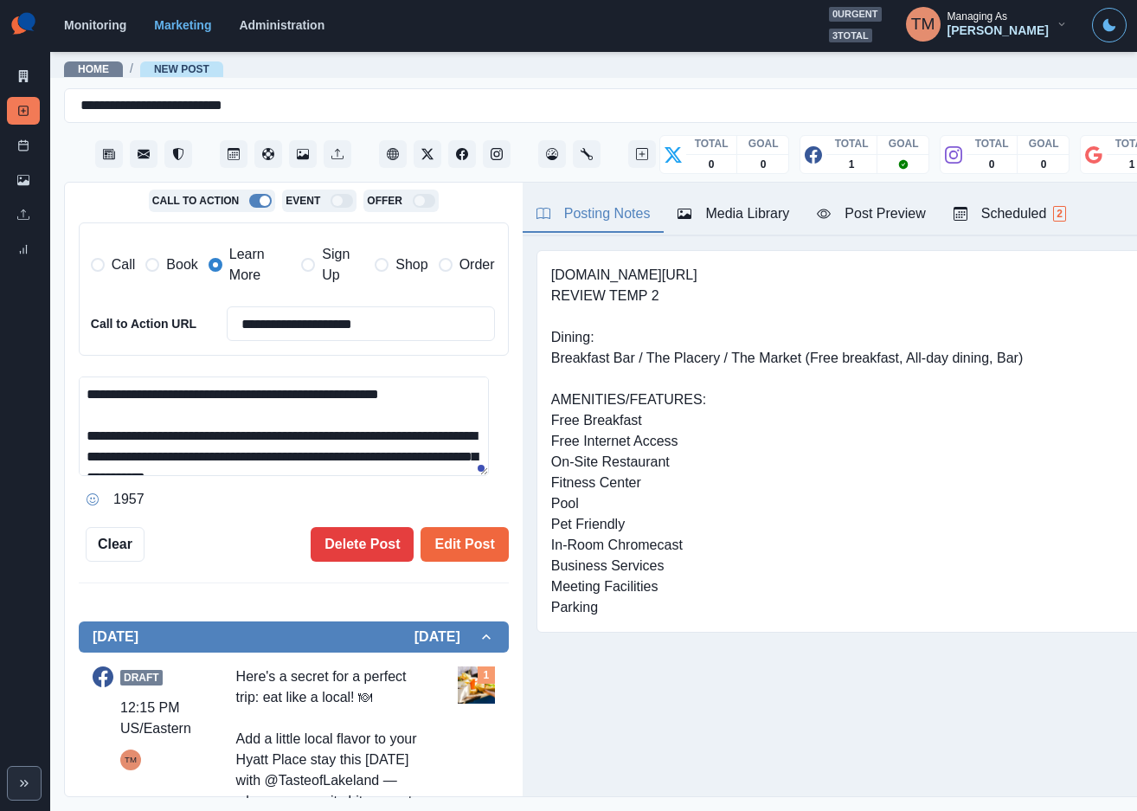
scroll to position [389, 0]
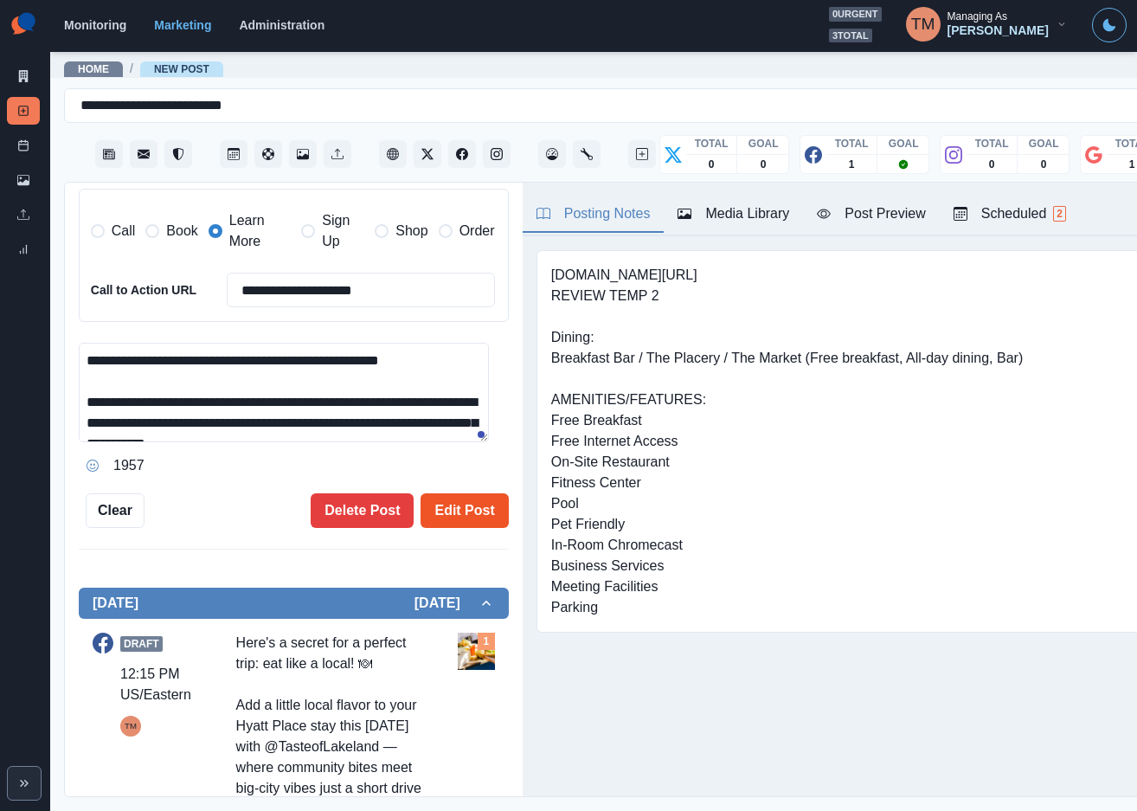
type input "**********"
click at [455, 504] on button "Edit Post" at bounding box center [463, 510] width 87 height 35
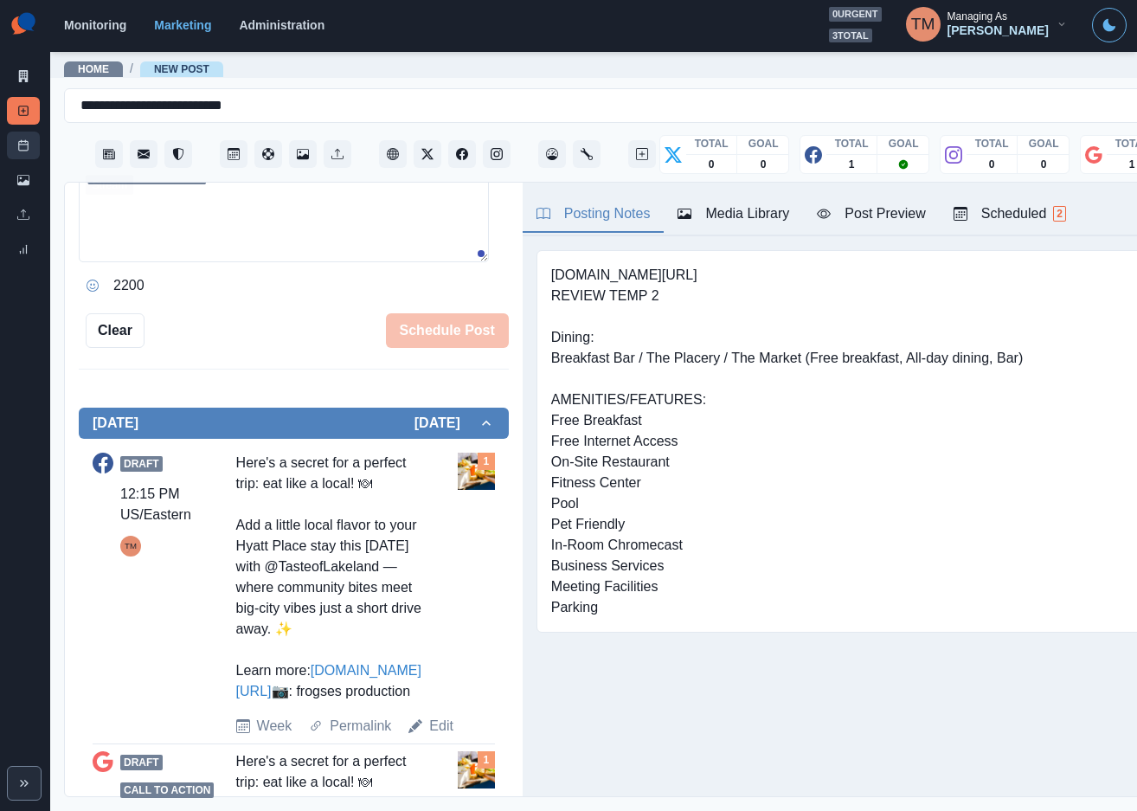
click at [14, 140] on link "Post Schedule" at bounding box center [23, 145] width 33 height 28
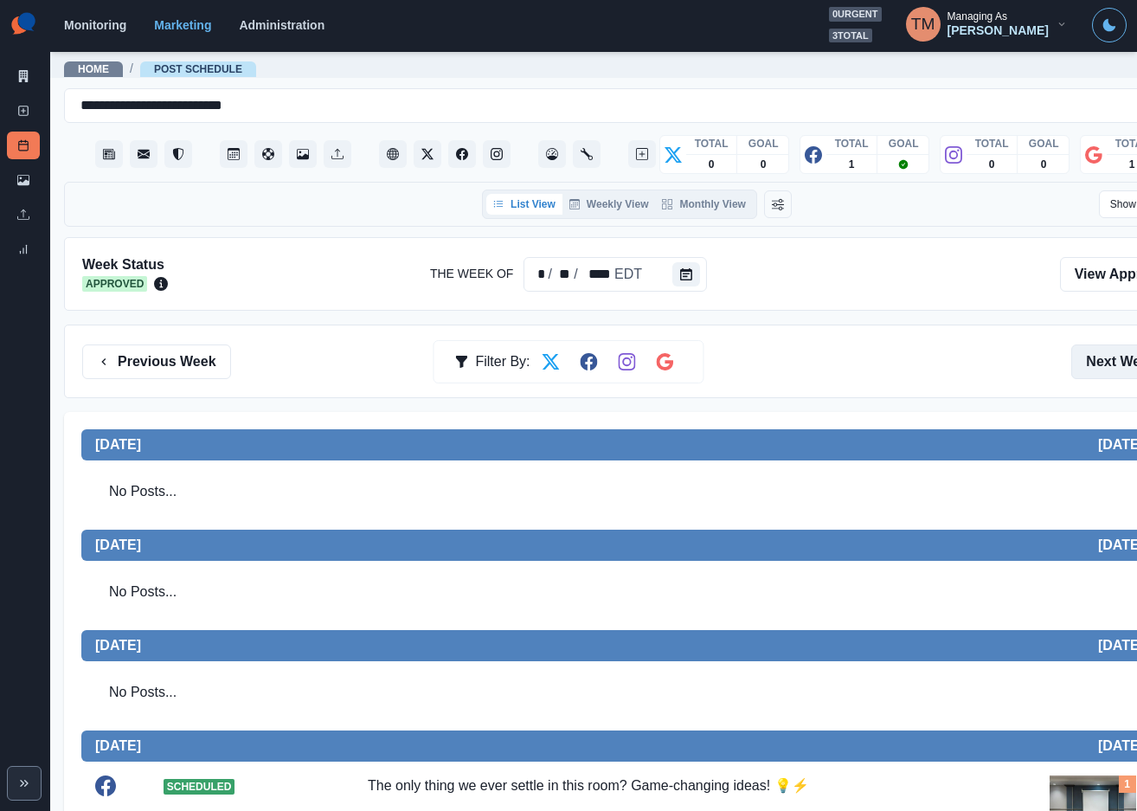
click at [1104, 363] on button "Next Week" at bounding box center [1131, 361] width 120 height 35
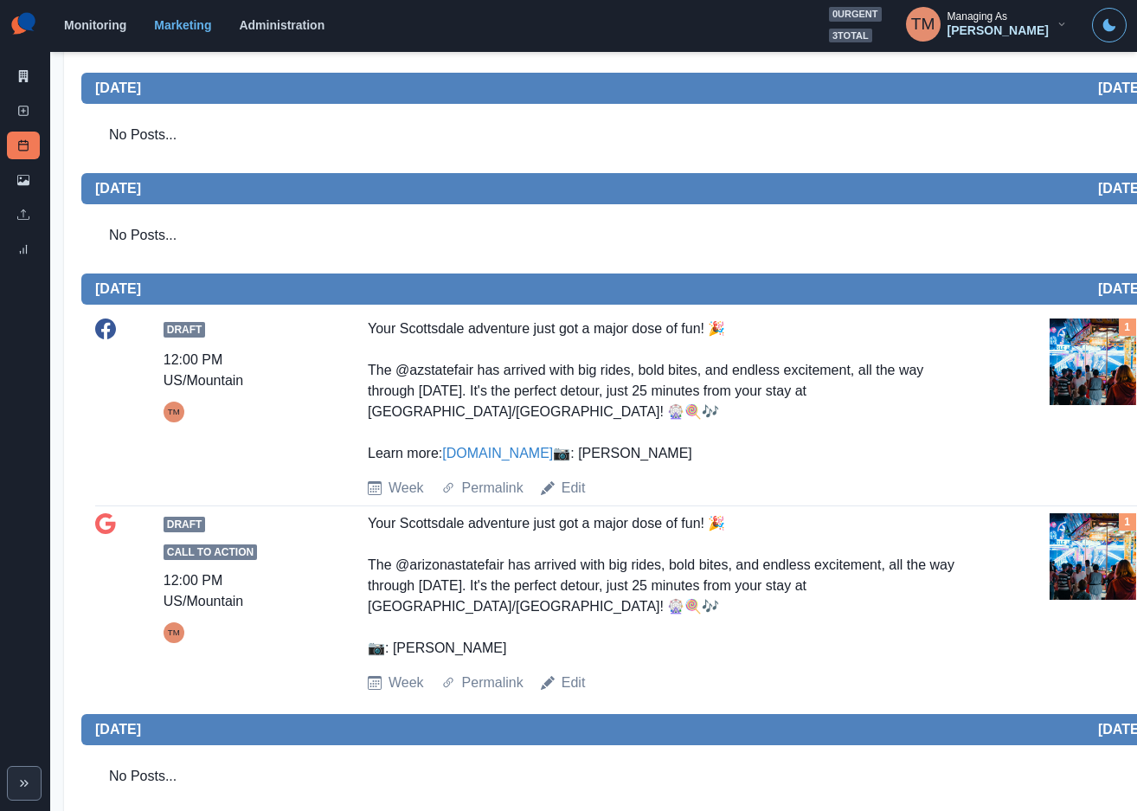
scroll to position [587, 0]
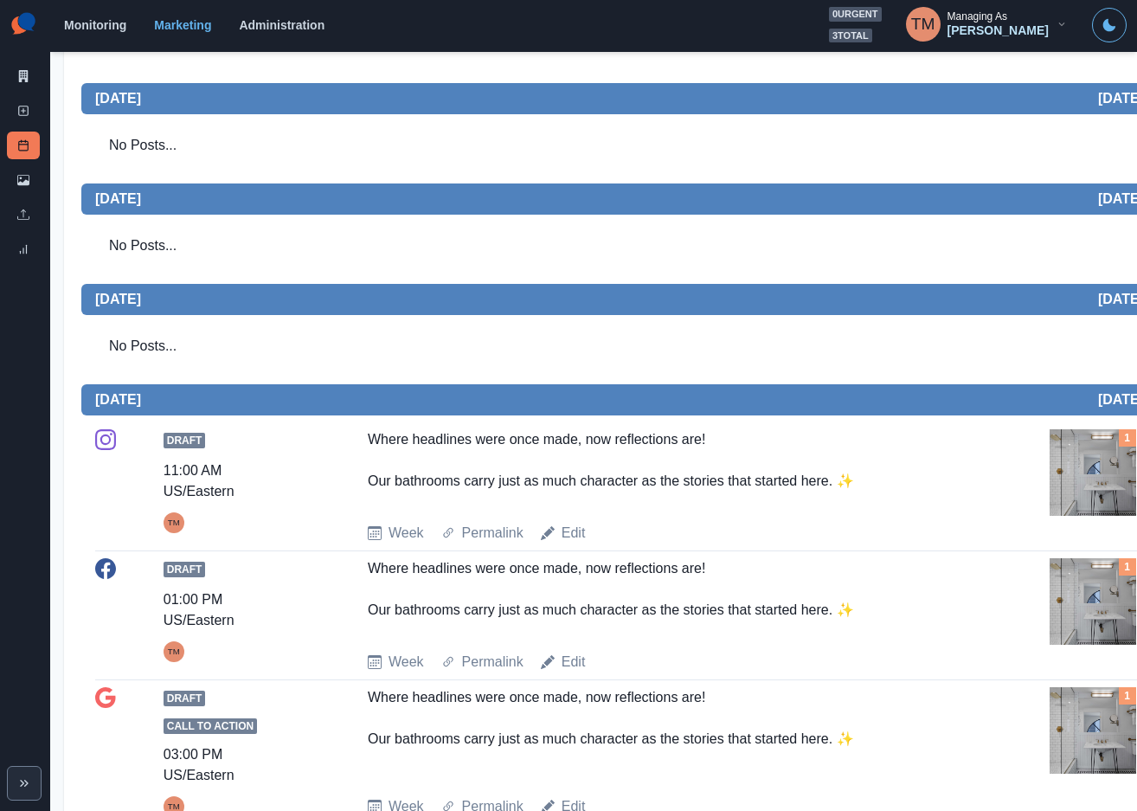
scroll to position [519, 0]
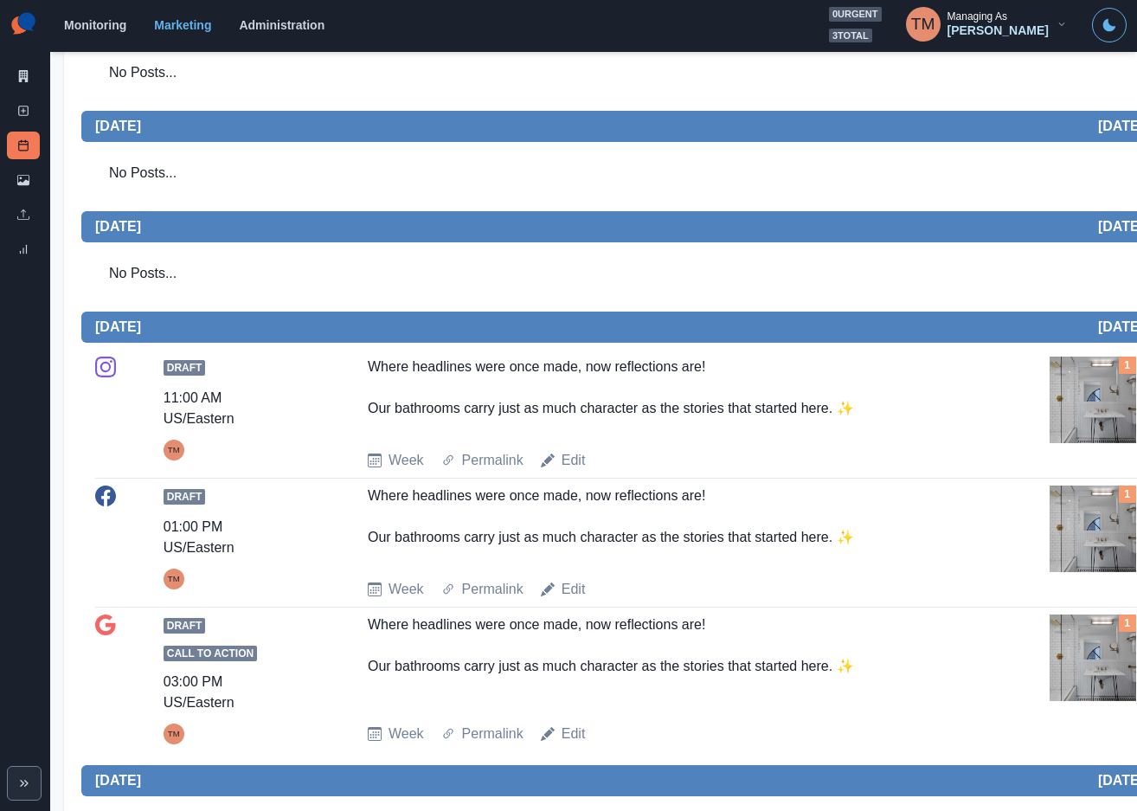
click at [1096, 419] on img at bounding box center [1092, 399] width 87 height 87
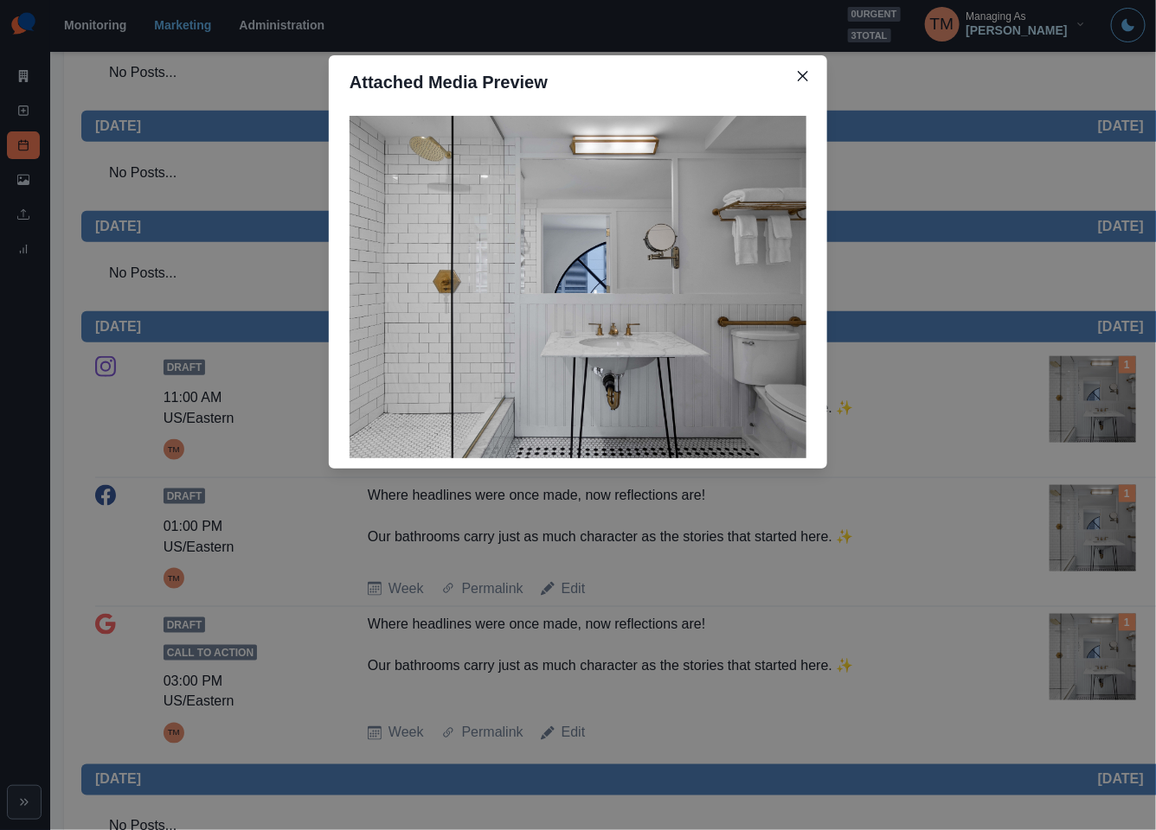
click at [1096, 419] on div "Attached Media Preview" at bounding box center [578, 415] width 1156 height 830
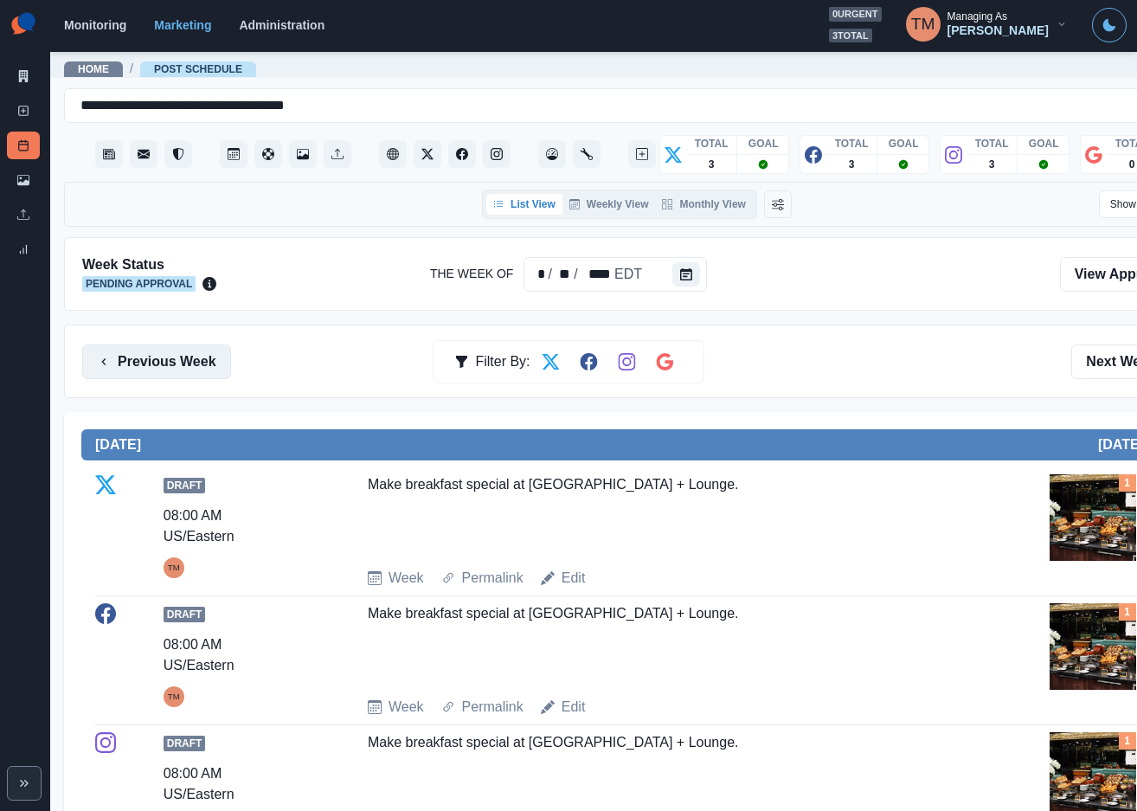
click at [128, 351] on button "Previous Week" at bounding box center [156, 361] width 149 height 35
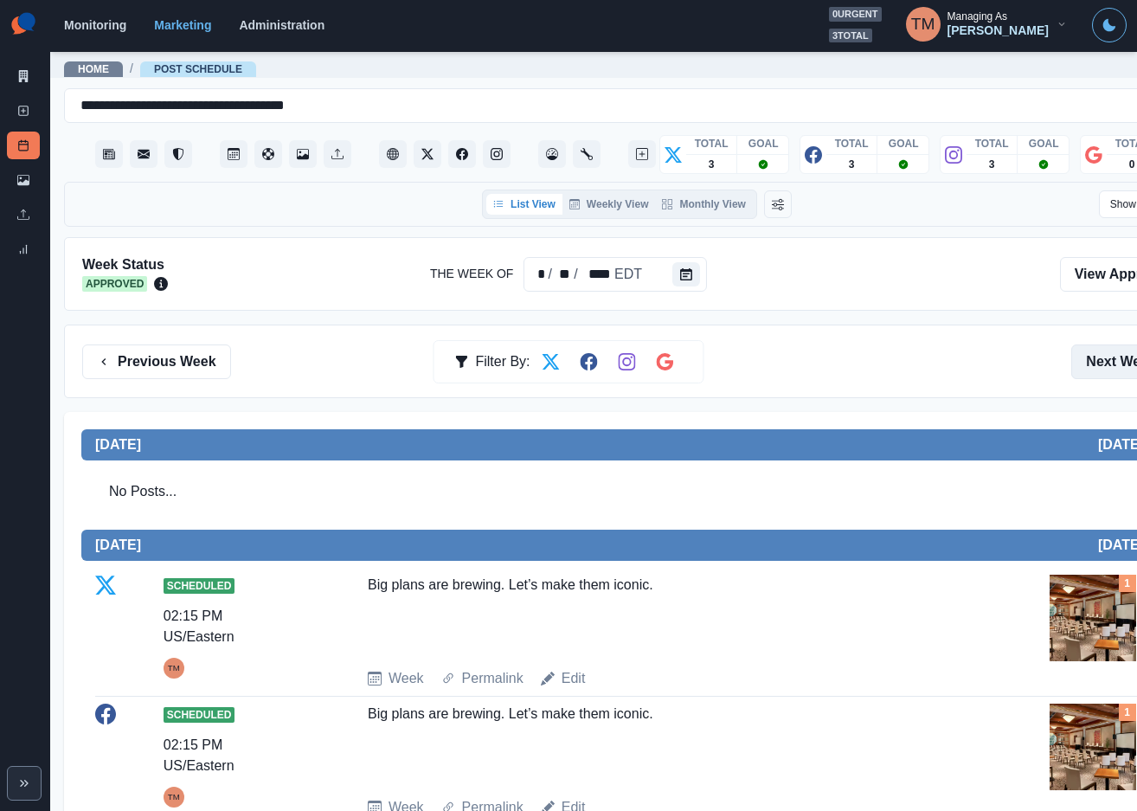
drag, startPoint x: 1088, startPoint y: 341, endPoint x: 986, endPoint y: 306, distance: 107.8
click at [1088, 344] on button "Next Week" at bounding box center [1131, 361] width 120 height 35
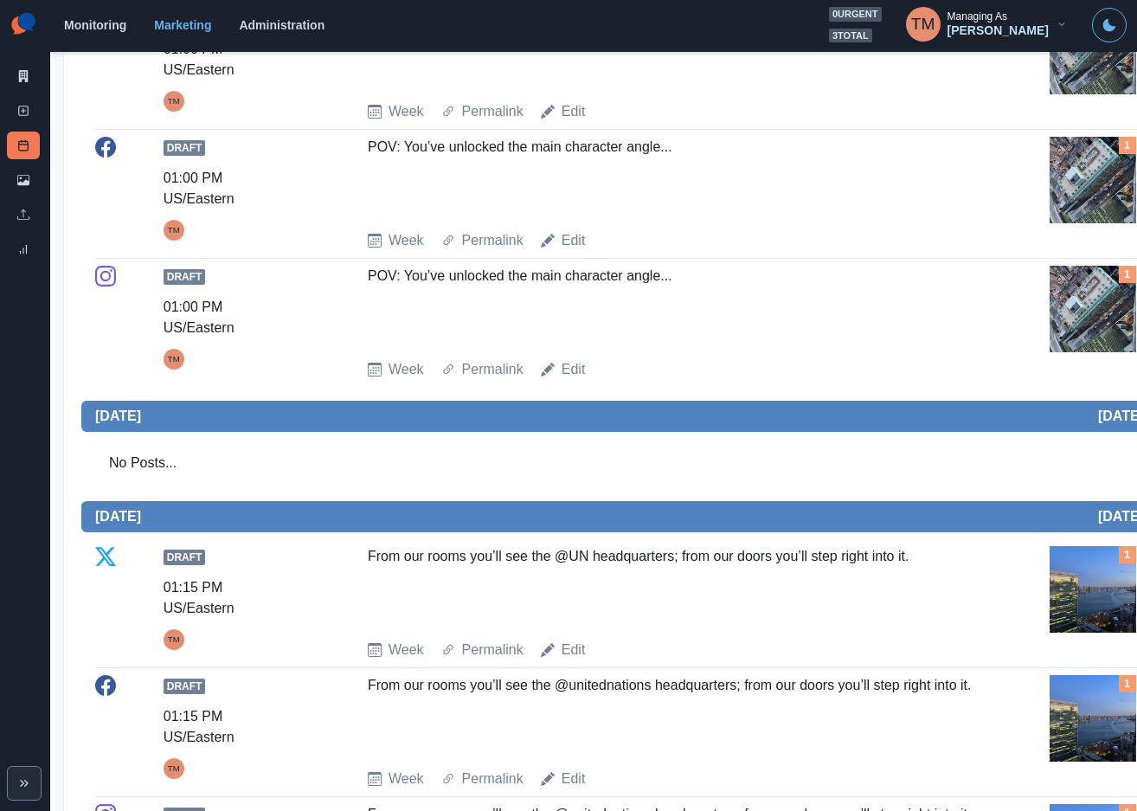
scroll to position [1038, 0]
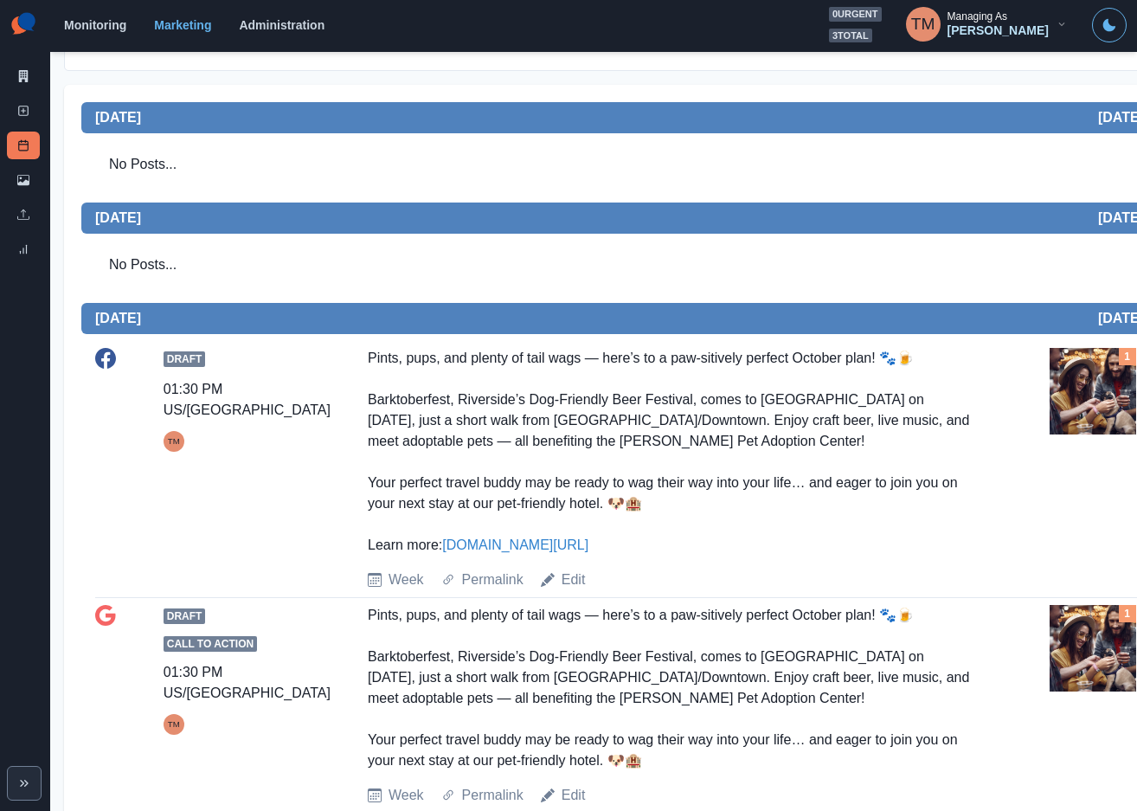
scroll to position [519, 0]
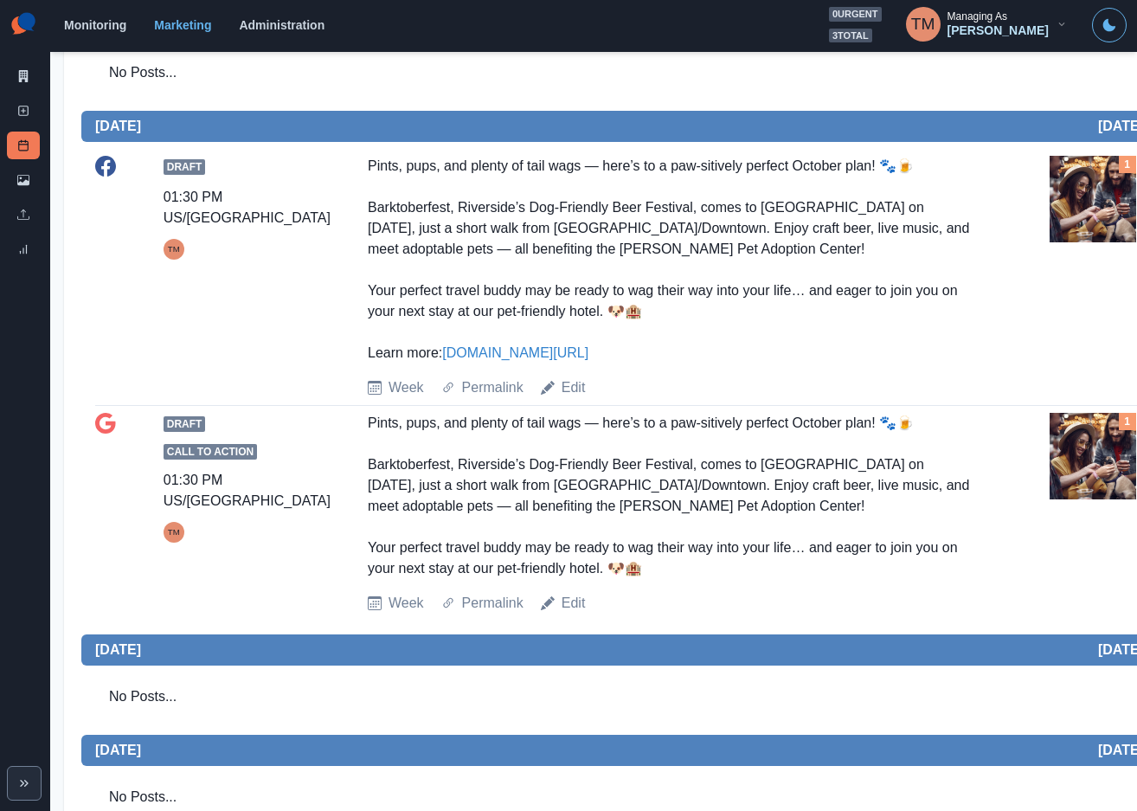
click at [1098, 468] on img at bounding box center [1092, 456] width 87 height 87
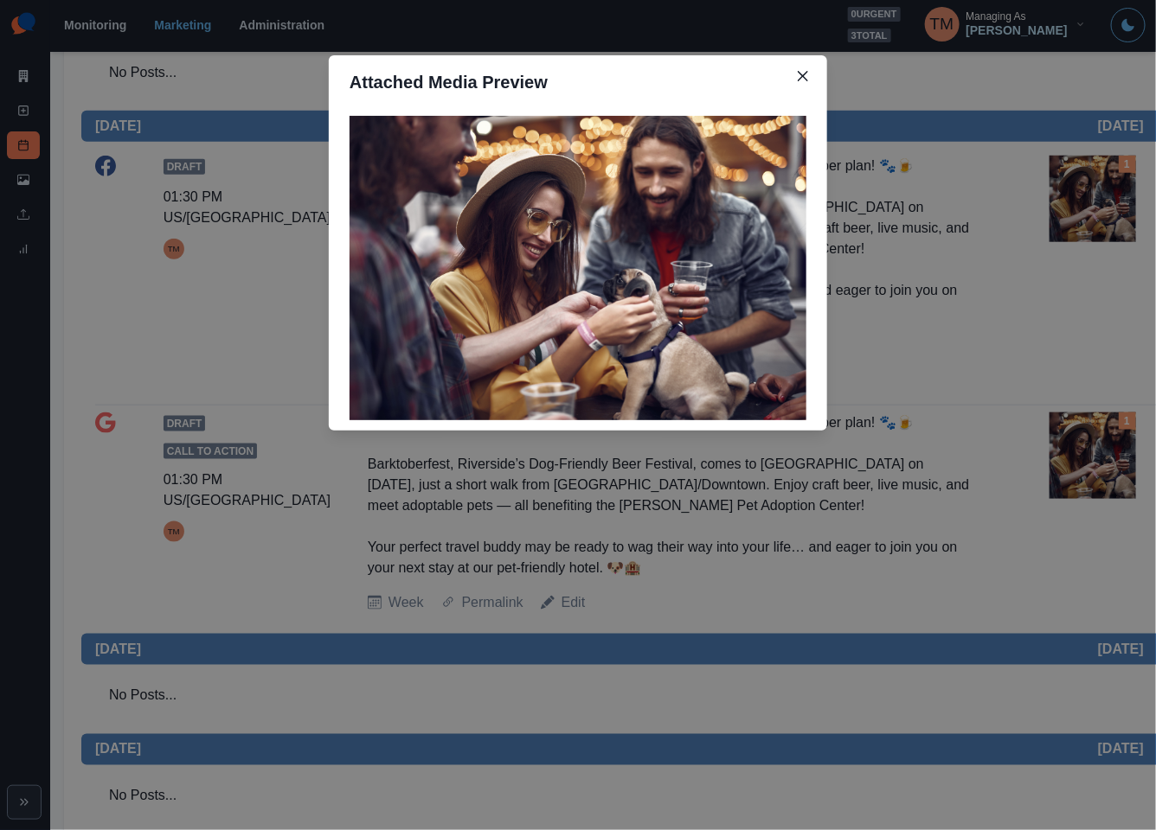
click at [1098, 468] on div "Attached Media Preview" at bounding box center [578, 415] width 1156 height 830
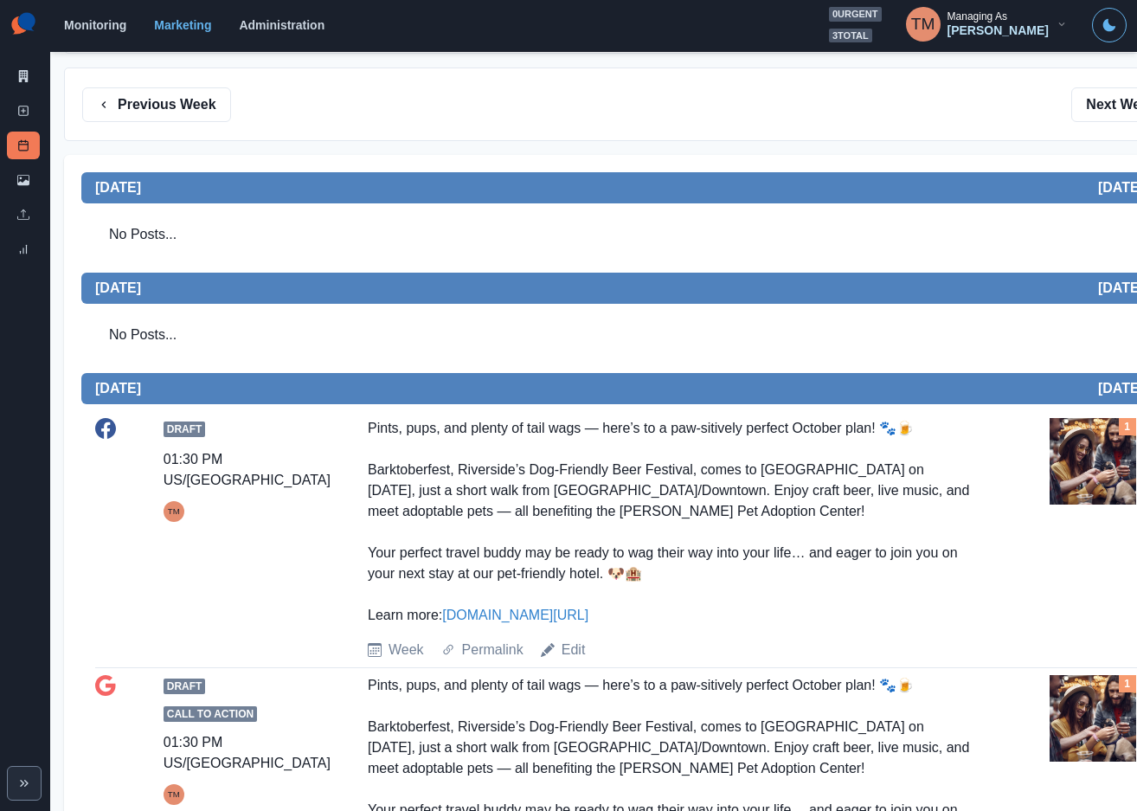
scroll to position [0, 0]
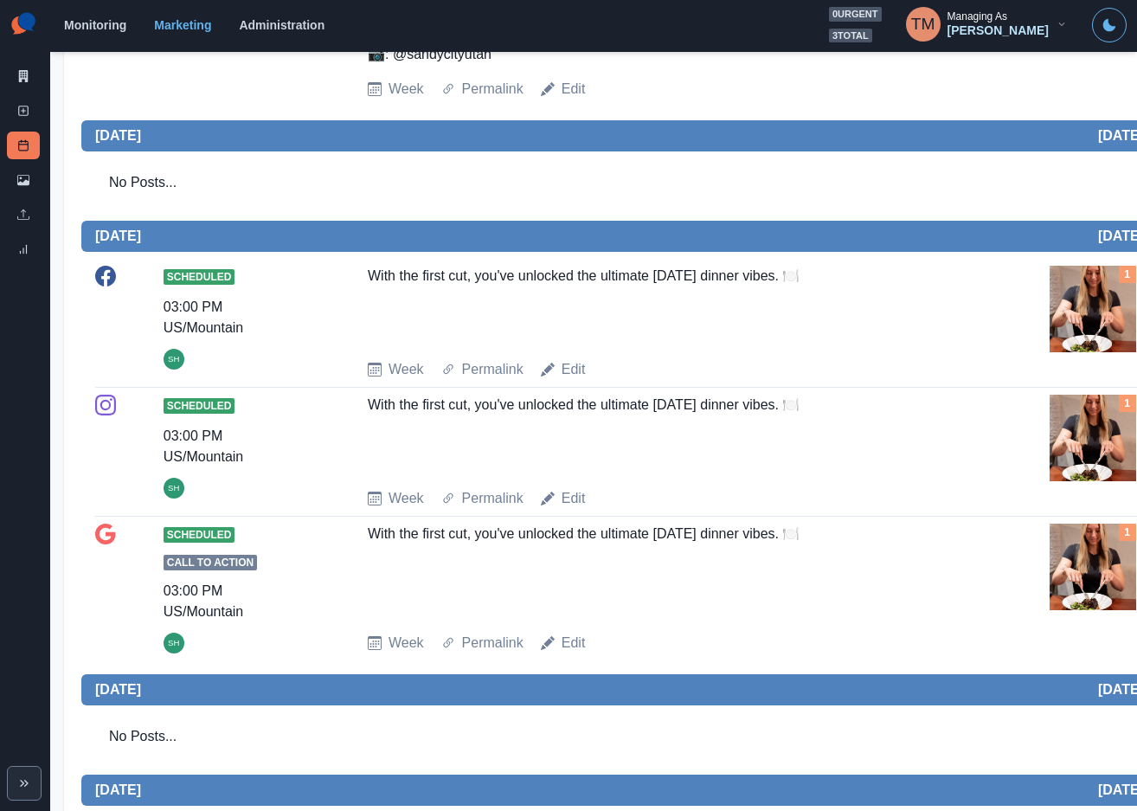
scroll to position [1967, 0]
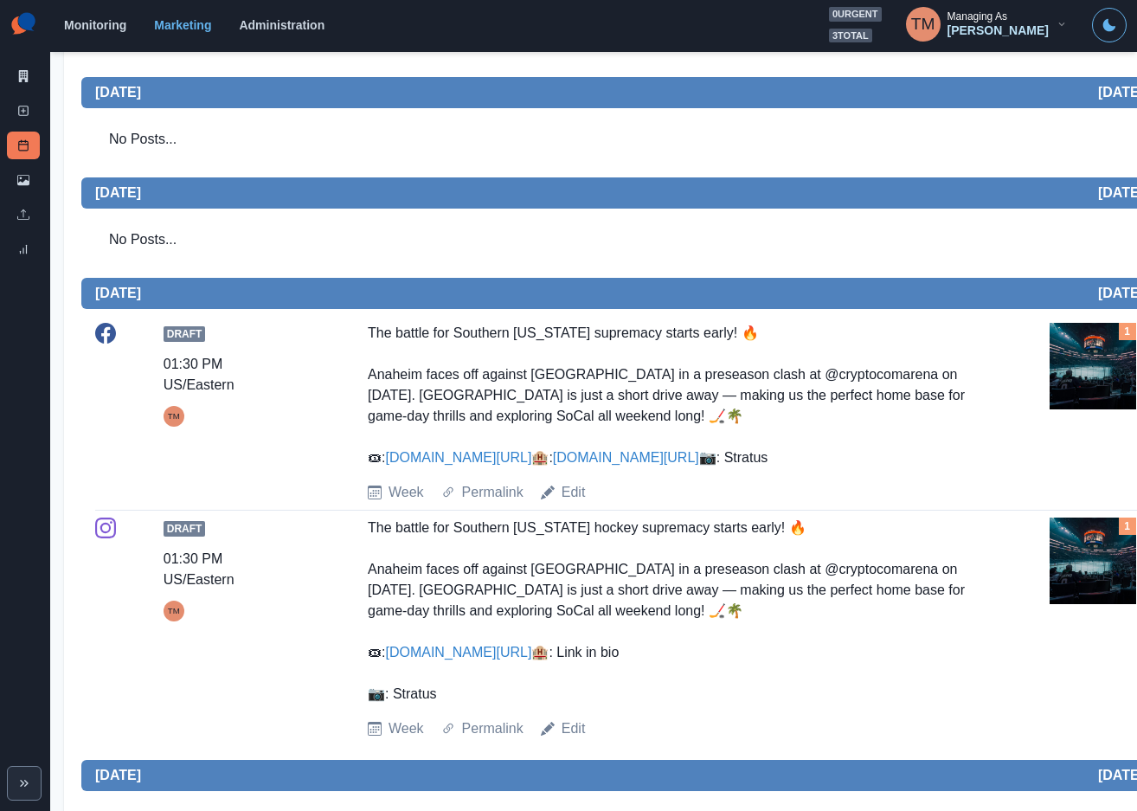
scroll to position [410, 0]
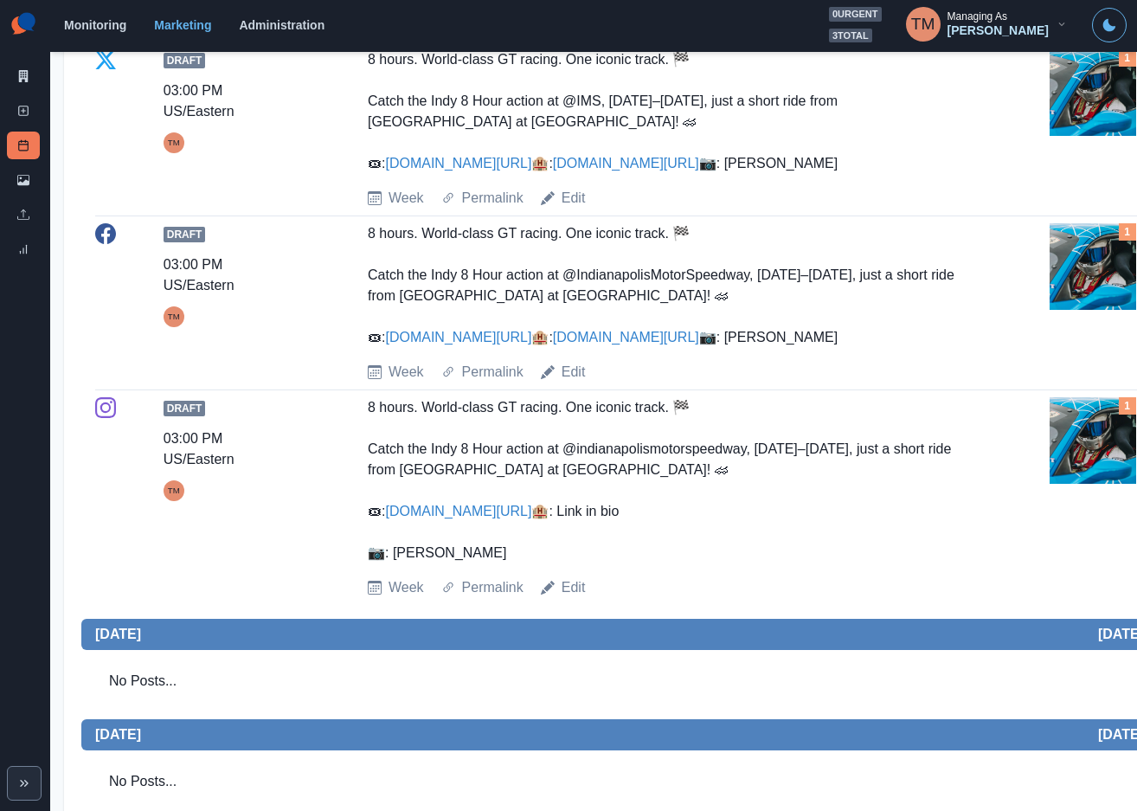
scroll to position [908, 0]
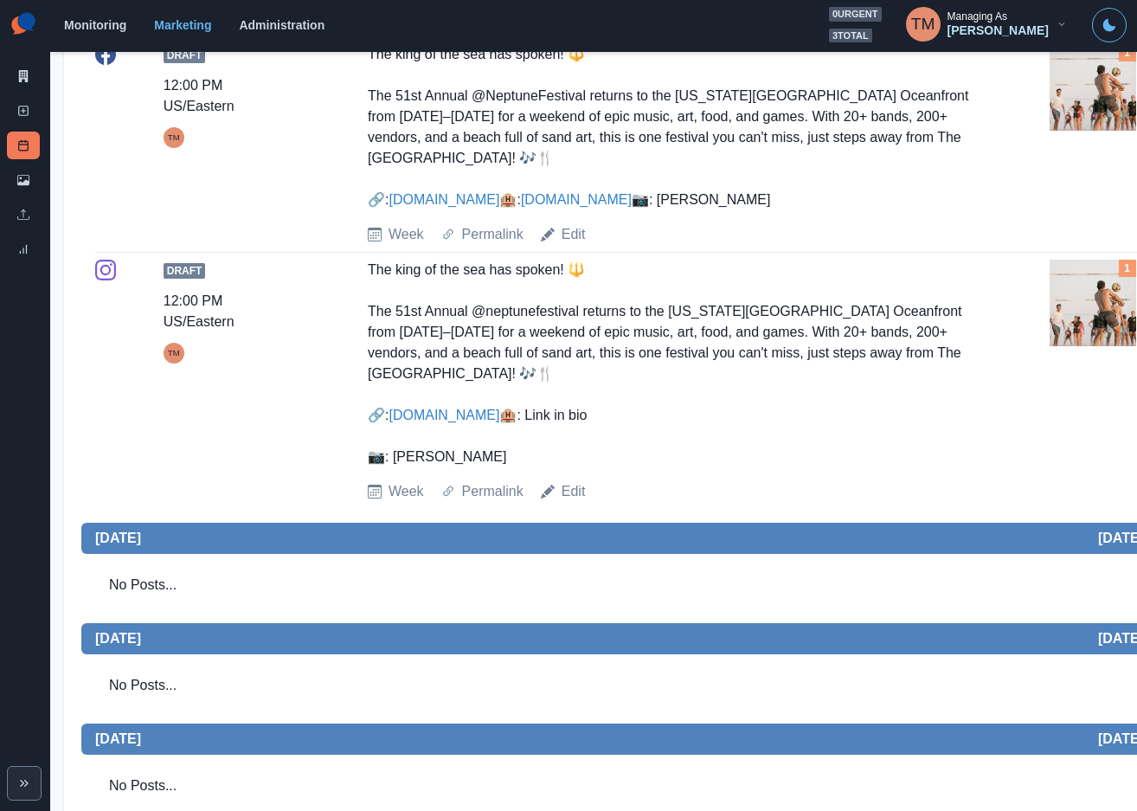
scroll to position [519, 0]
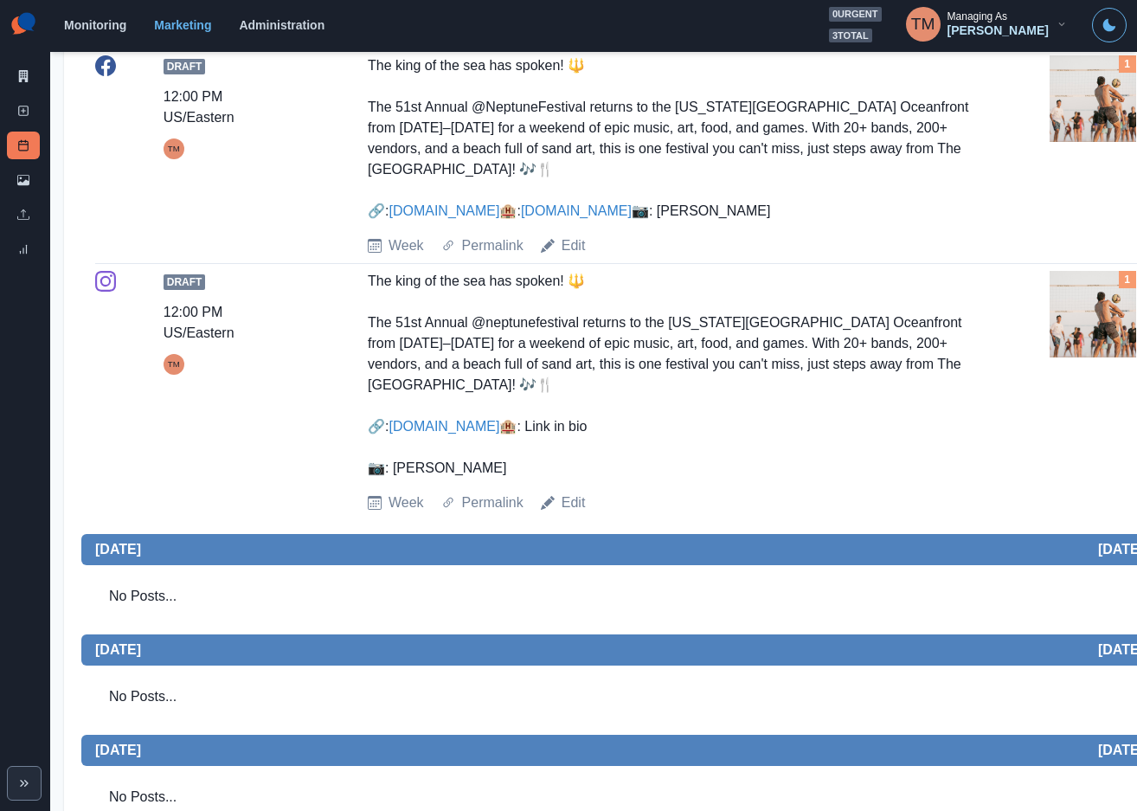
click at [1116, 357] on img at bounding box center [1092, 314] width 87 height 87
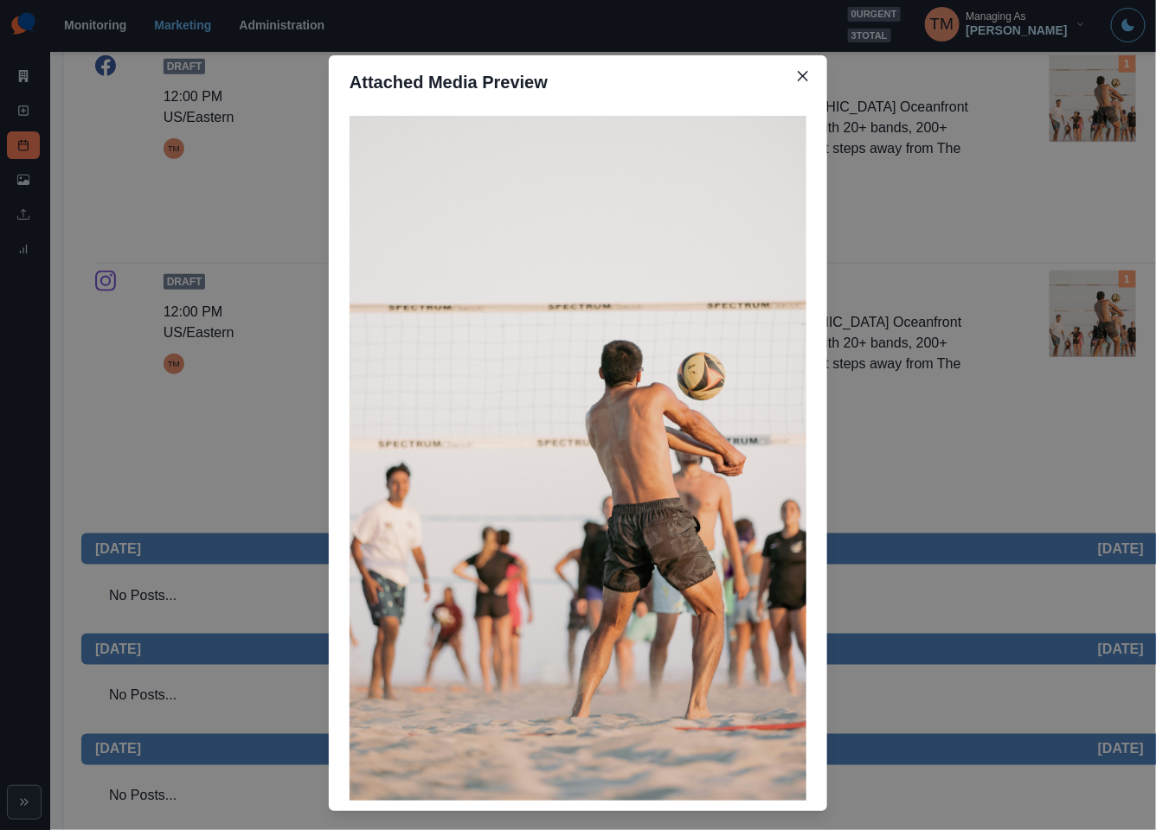
click at [1122, 385] on div "Attached Media Preview" at bounding box center [578, 415] width 1156 height 830
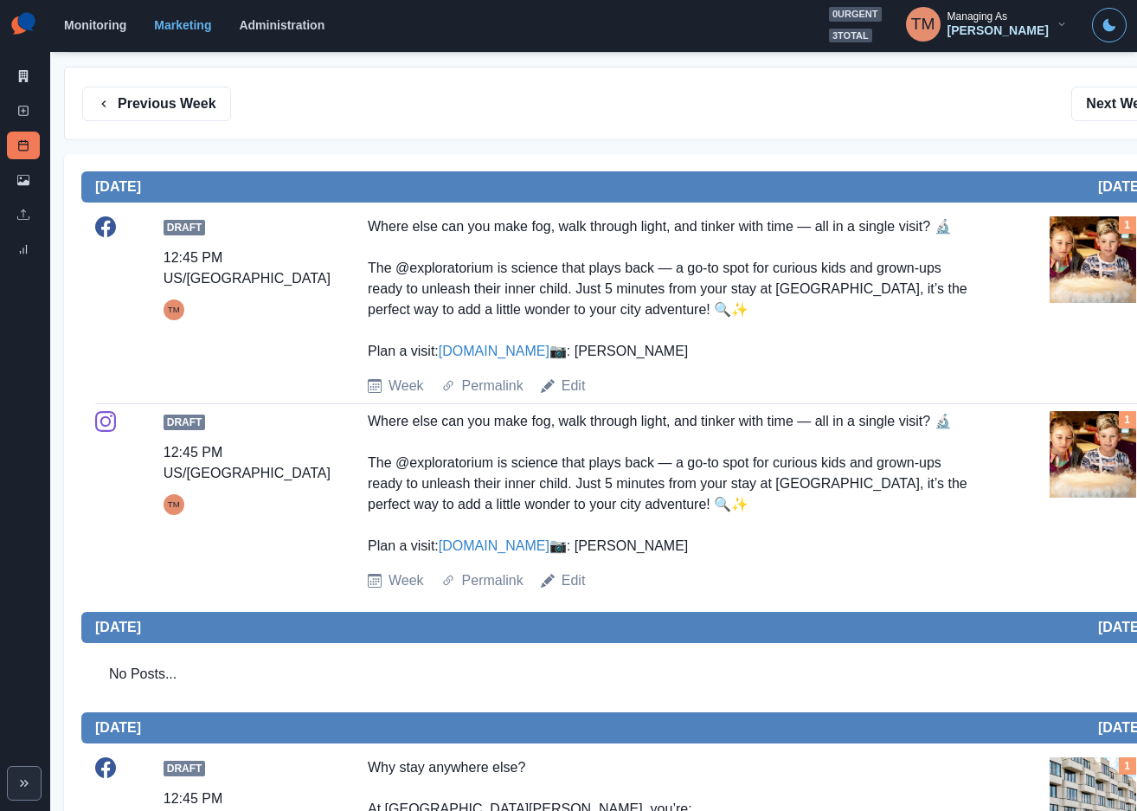
scroll to position [260, 0]
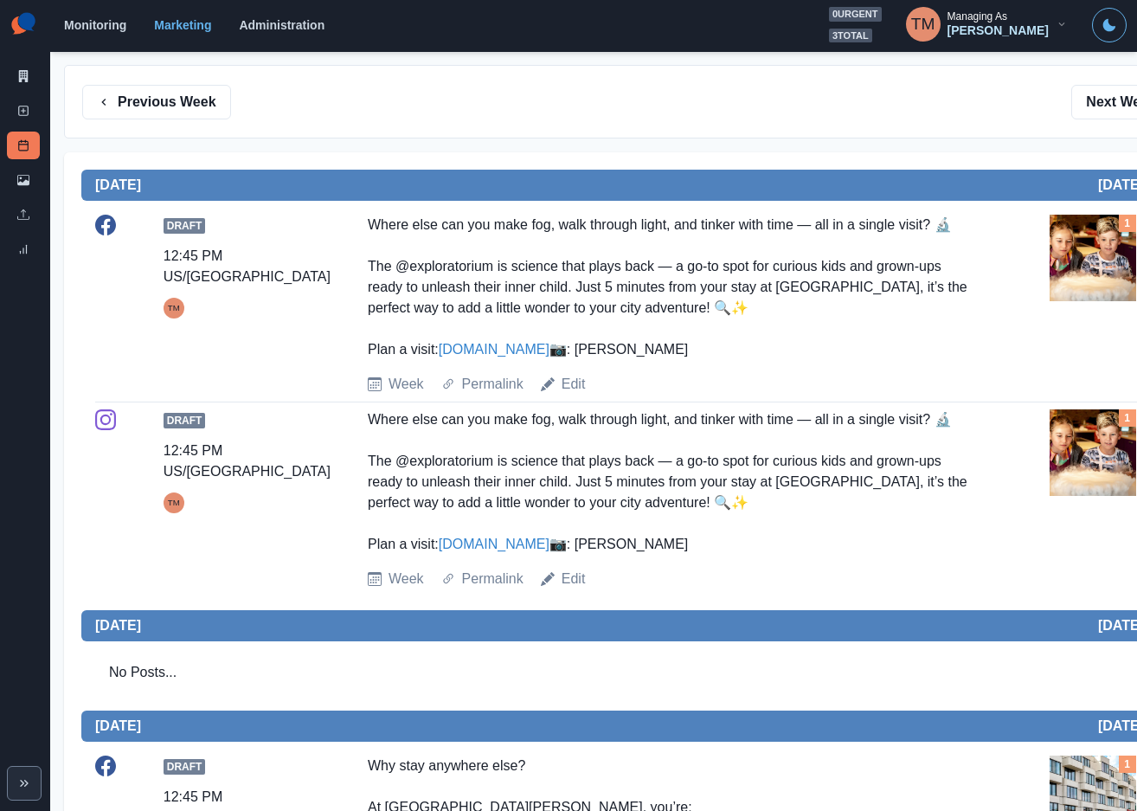
click at [1091, 496] on img at bounding box center [1092, 452] width 87 height 87
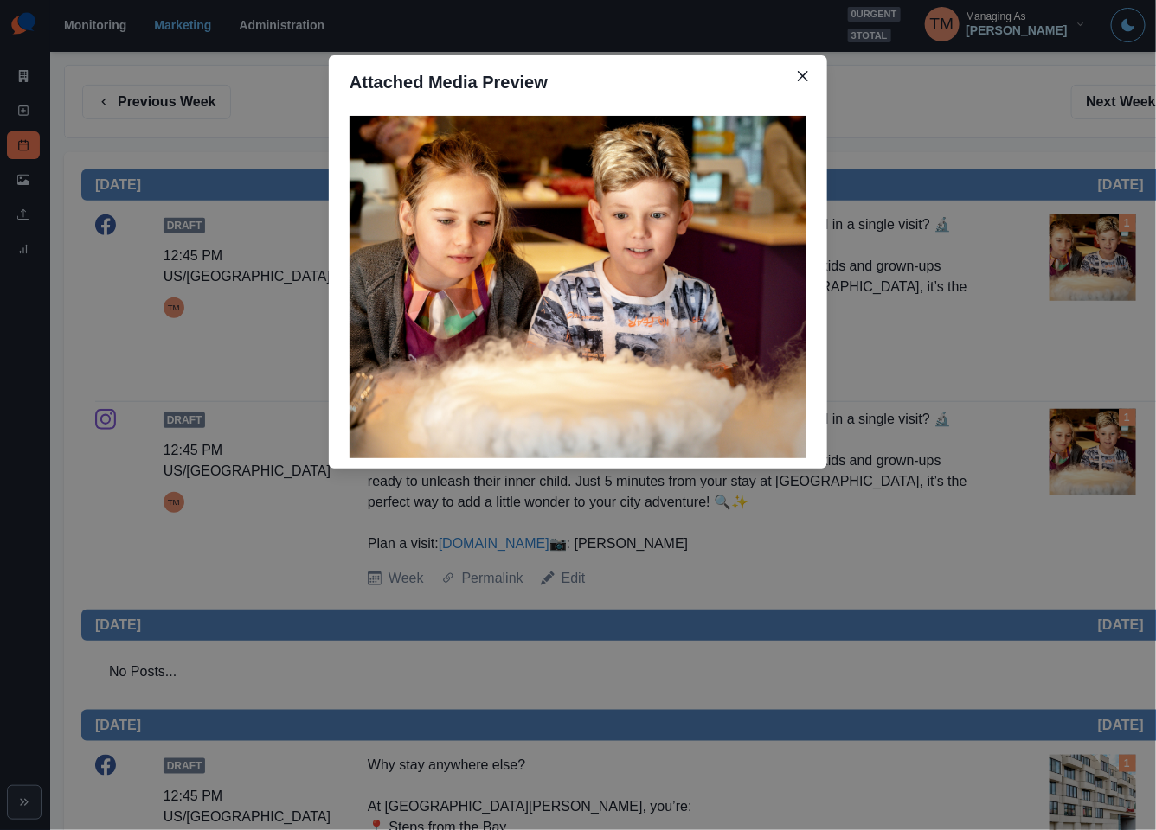
click at [1091, 510] on div "Attached Media Preview" at bounding box center [578, 415] width 1156 height 830
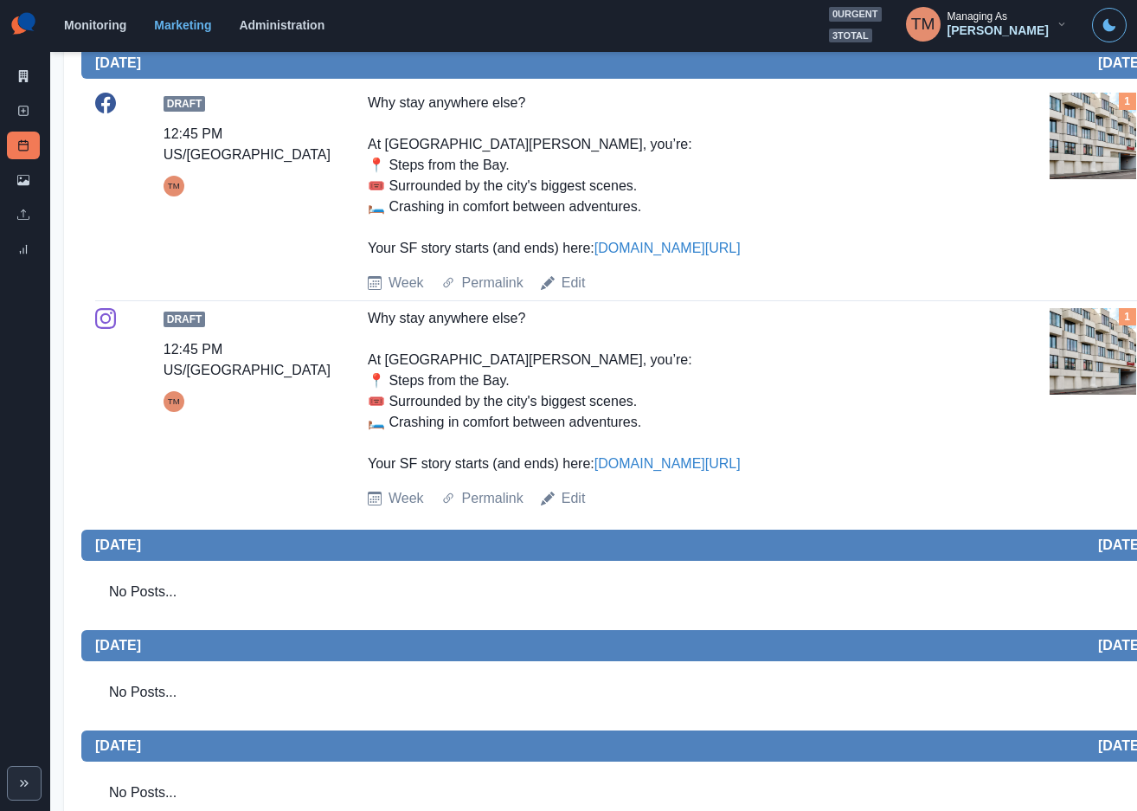
scroll to position [880, 0]
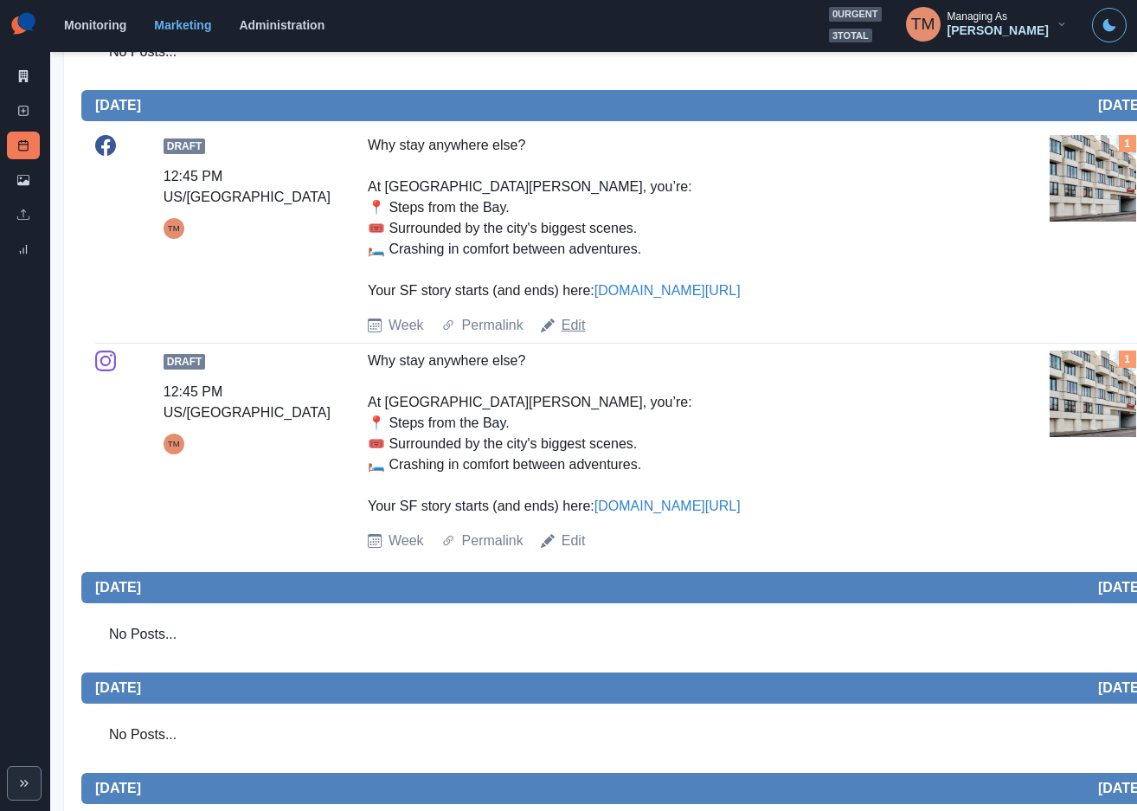
click at [568, 336] on link "Edit" at bounding box center [573, 325] width 24 height 21
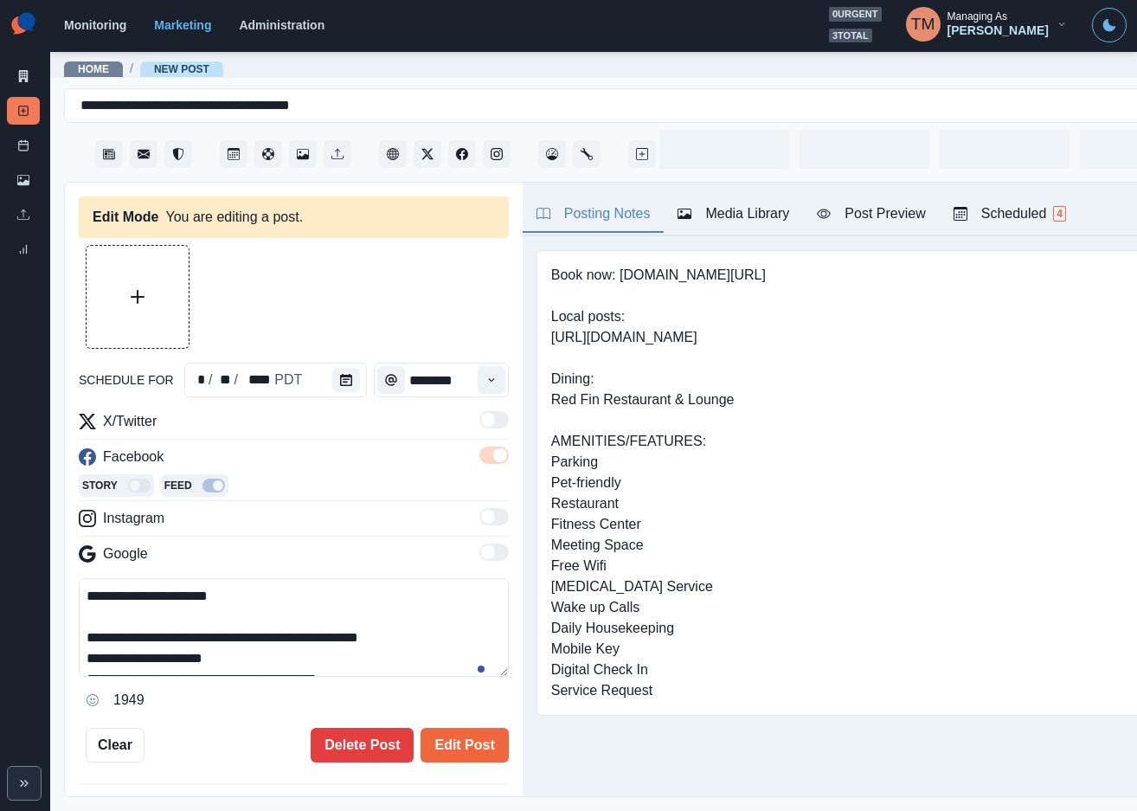
type input "********"
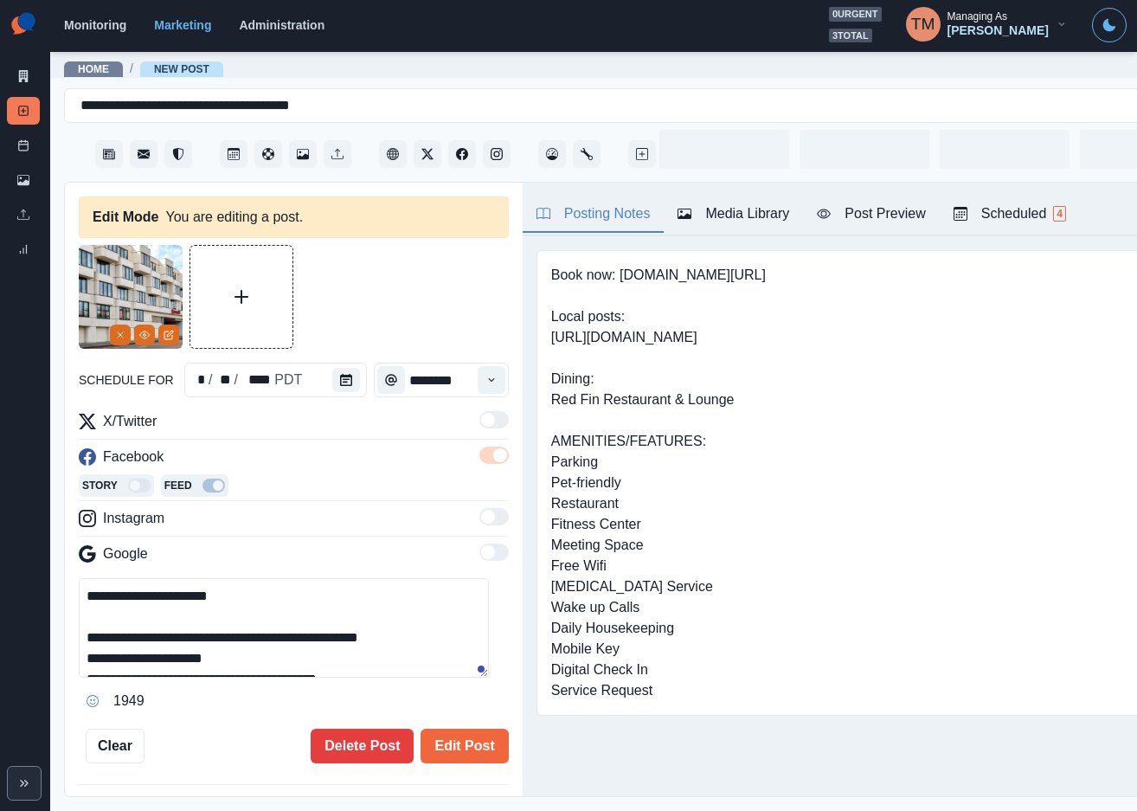
click at [325, 600] on textarea "**********" at bounding box center [284, 627] width 410 height 99
drag, startPoint x: 369, startPoint y: 605, endPoint x: 42, endPoint y: 581, distance: 327.8
click at [42, 581] on div "**********" at bounding box center [568, 405] width 1137 height 811
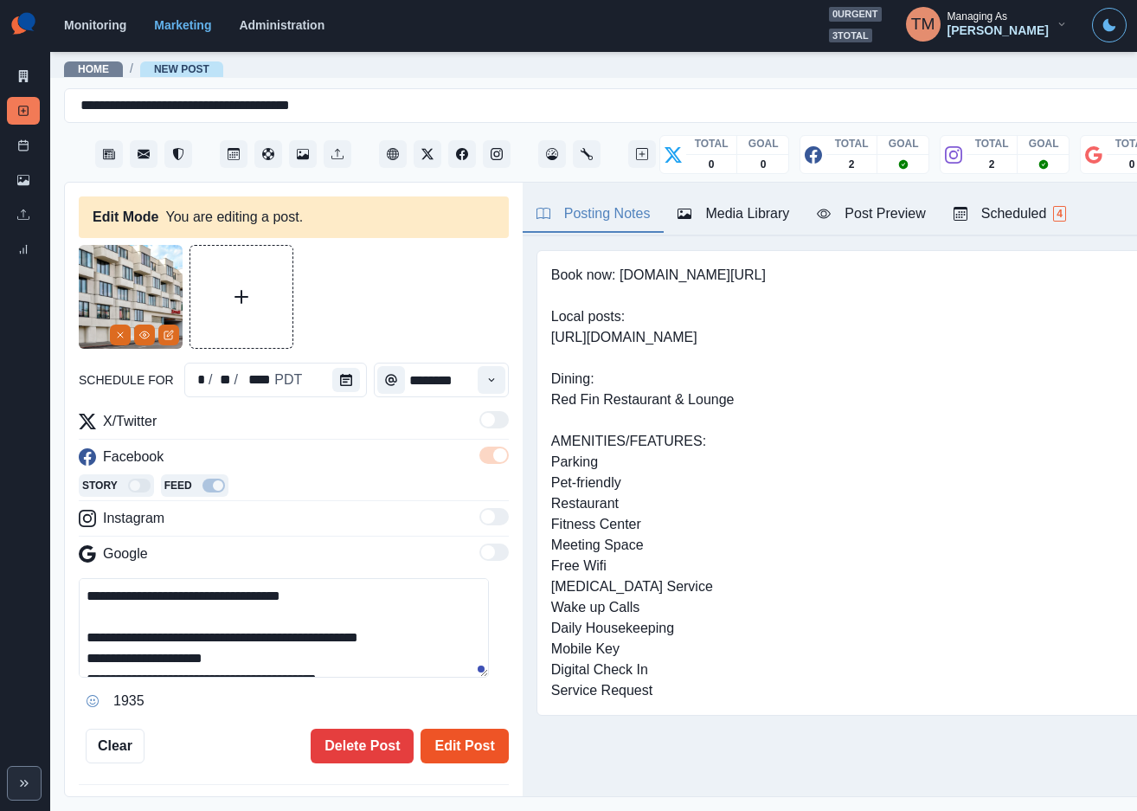
type textarea "**********"
click at [460, 750] on button "Edit Post" at bounding box center [463, 745] width 87 height 35
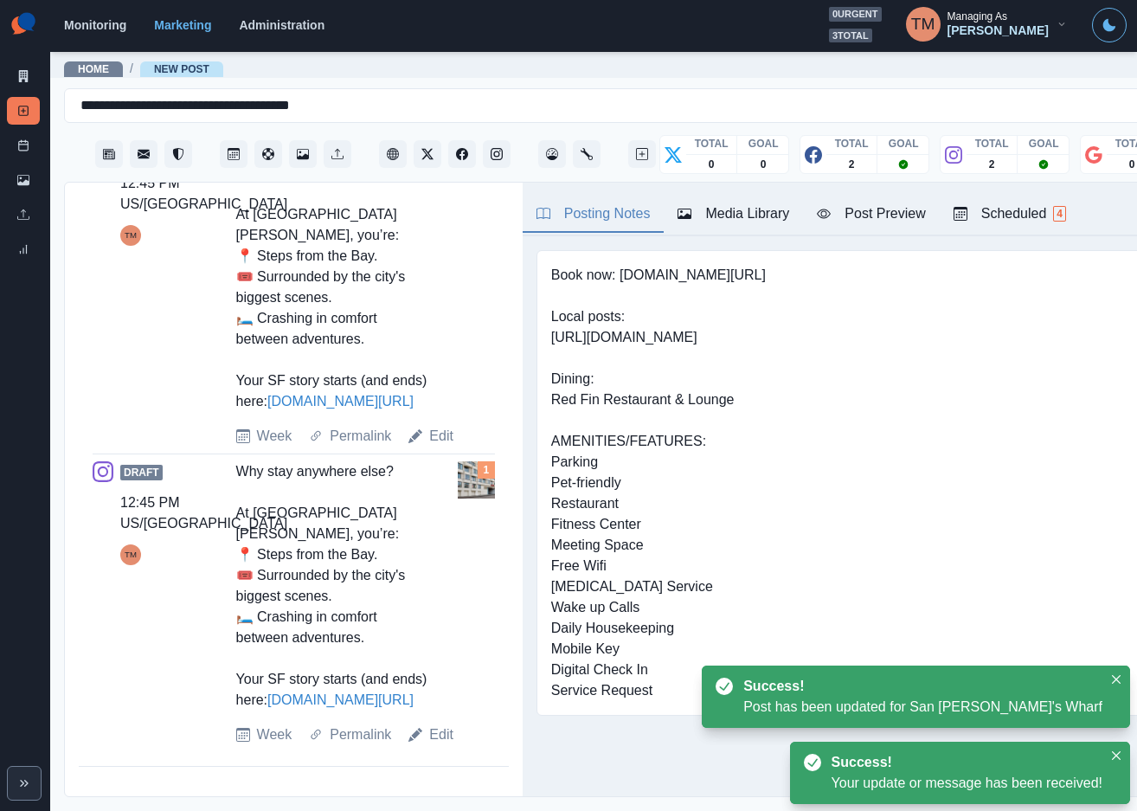
scroll to position [722, 0]
click at [444, 745] on link "Edit" at bounding box center [441, 734] width 24 height 21
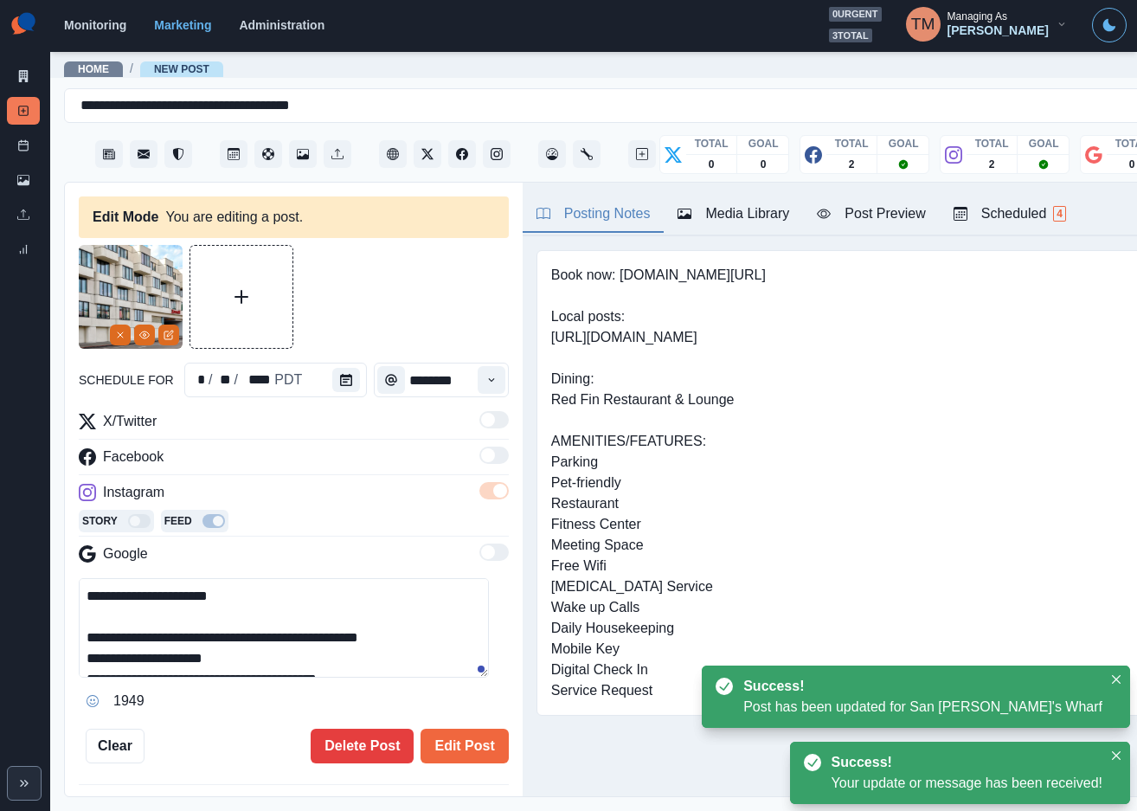
drag, startPoint x: 281, startPoint y: 593, endPoint x: 5, endPoint y: 590, distance: 276.0
click at [5, 590] on div "**********" at bounding box center [568, 405] width 1137 height 811
paste textarea "**********"
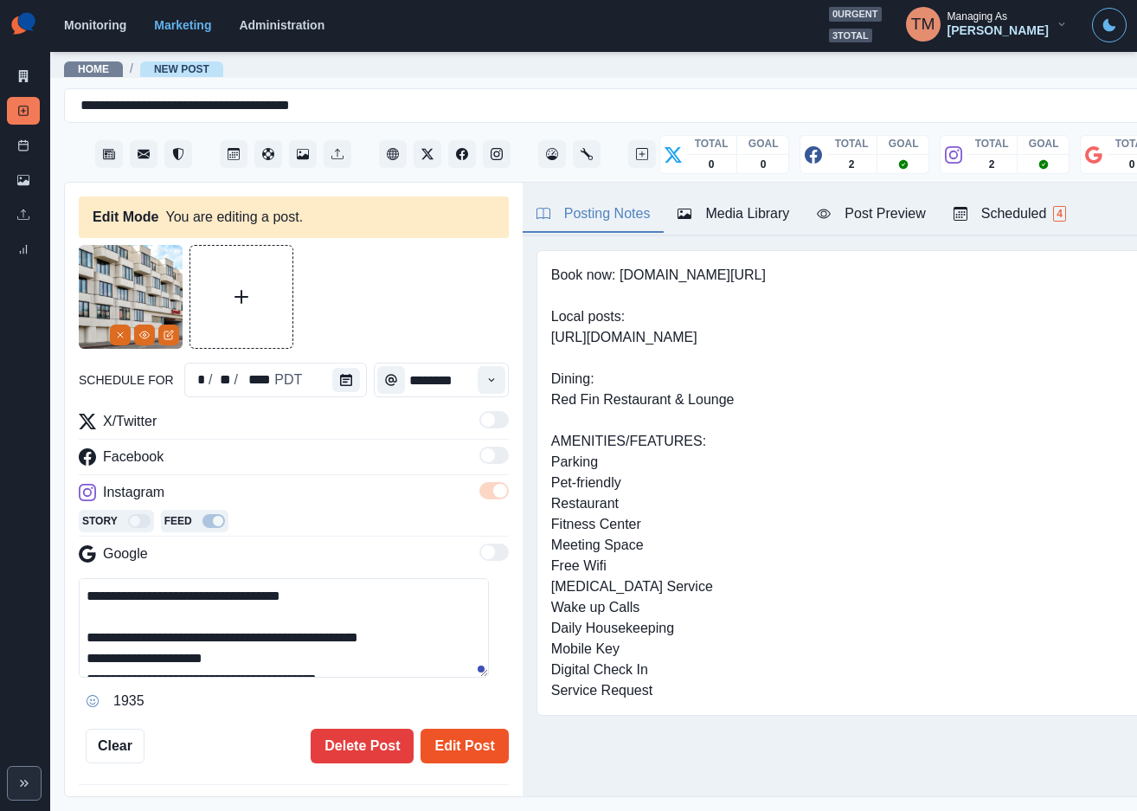
type textarea "**********"
drag, startPoint x: 433, startPoint y: 753, endPoint x: 441, endPoint y: 747, distance: 9.4
click at [439, 747] on button "Edit Post" at bounding box center [463, 745] width 87 height 35
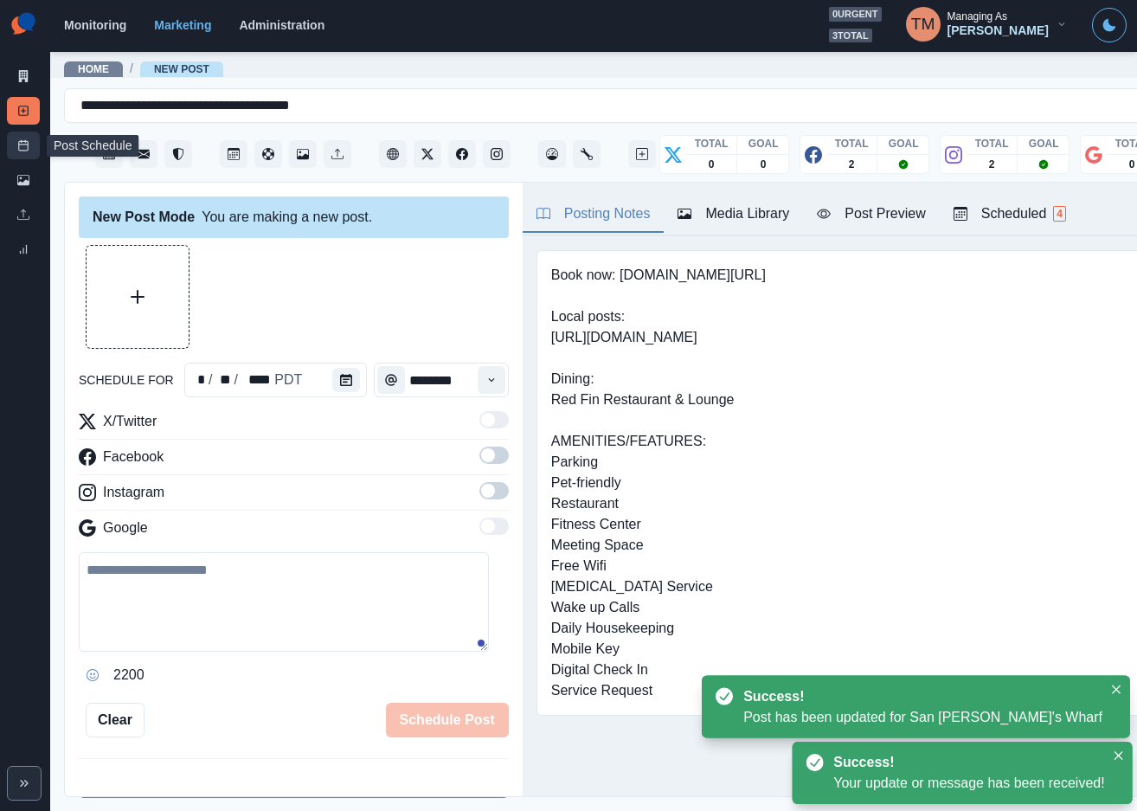
click at [23, 148] on icon at bounding box center [23, 145] width 12 height 12
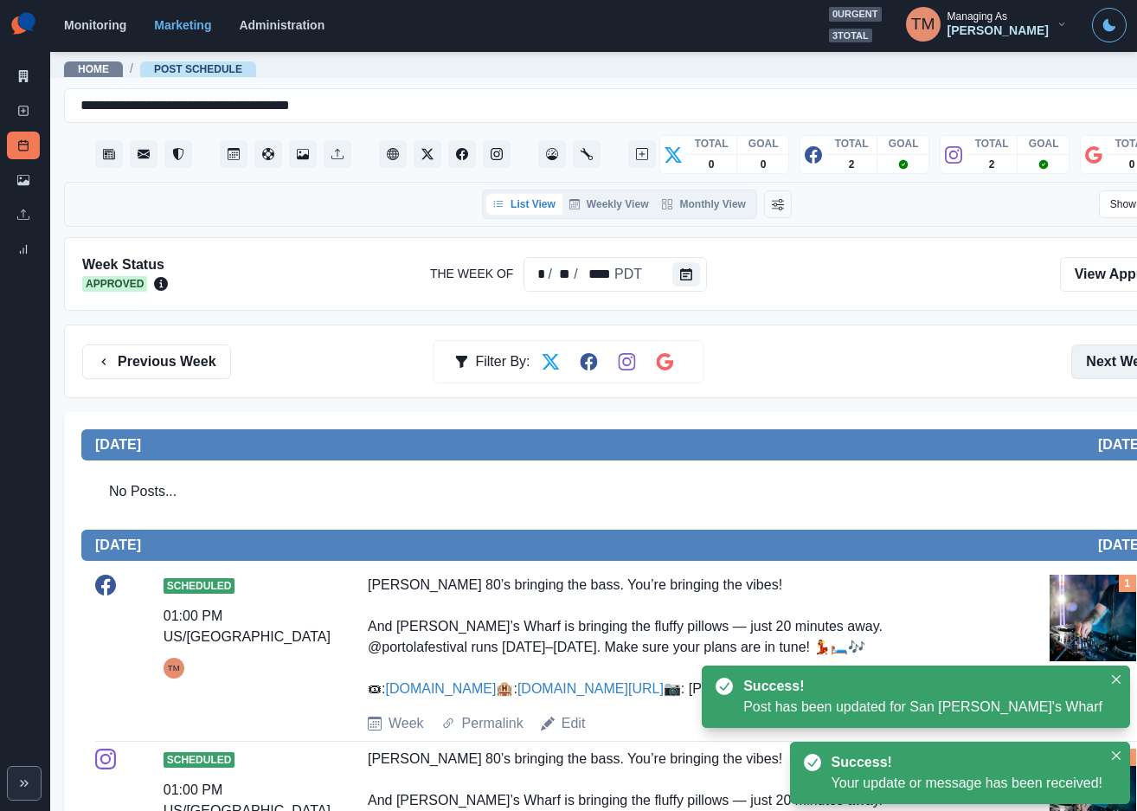
click at [1088, 364] on button "Next Week" at bounding box center [1131, 361] width 120 height 35
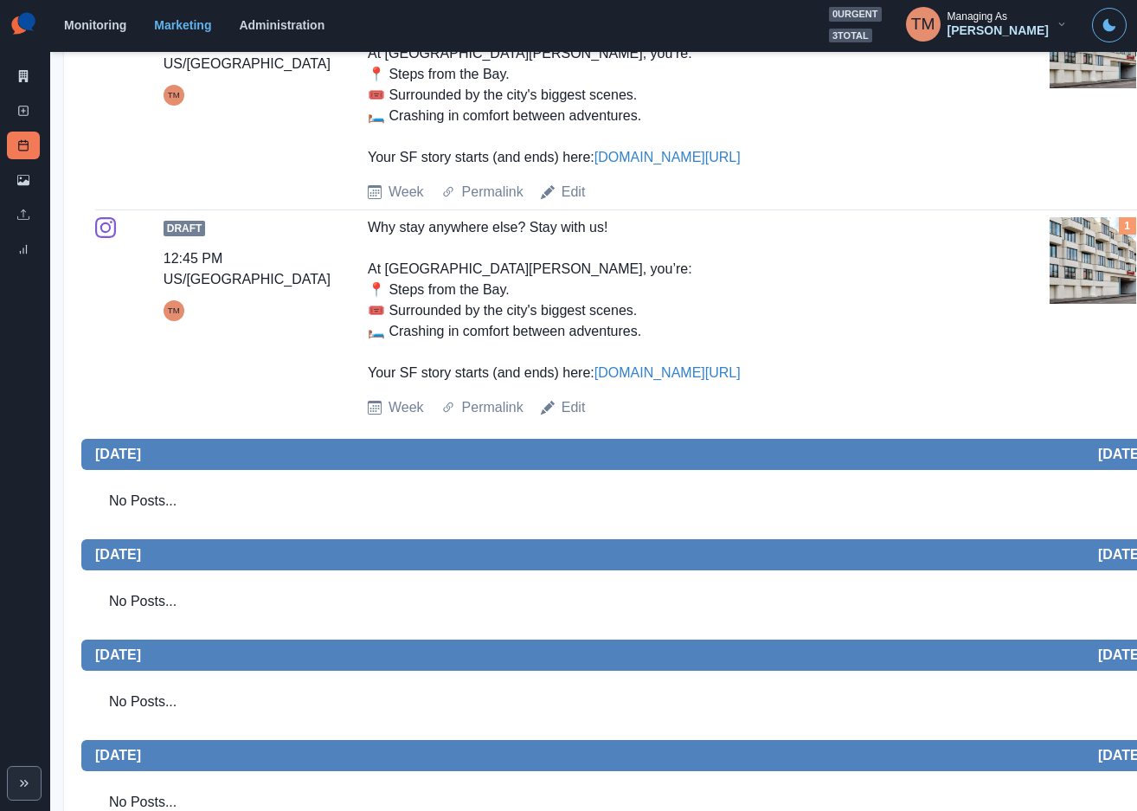
scroll to position [880, 0]
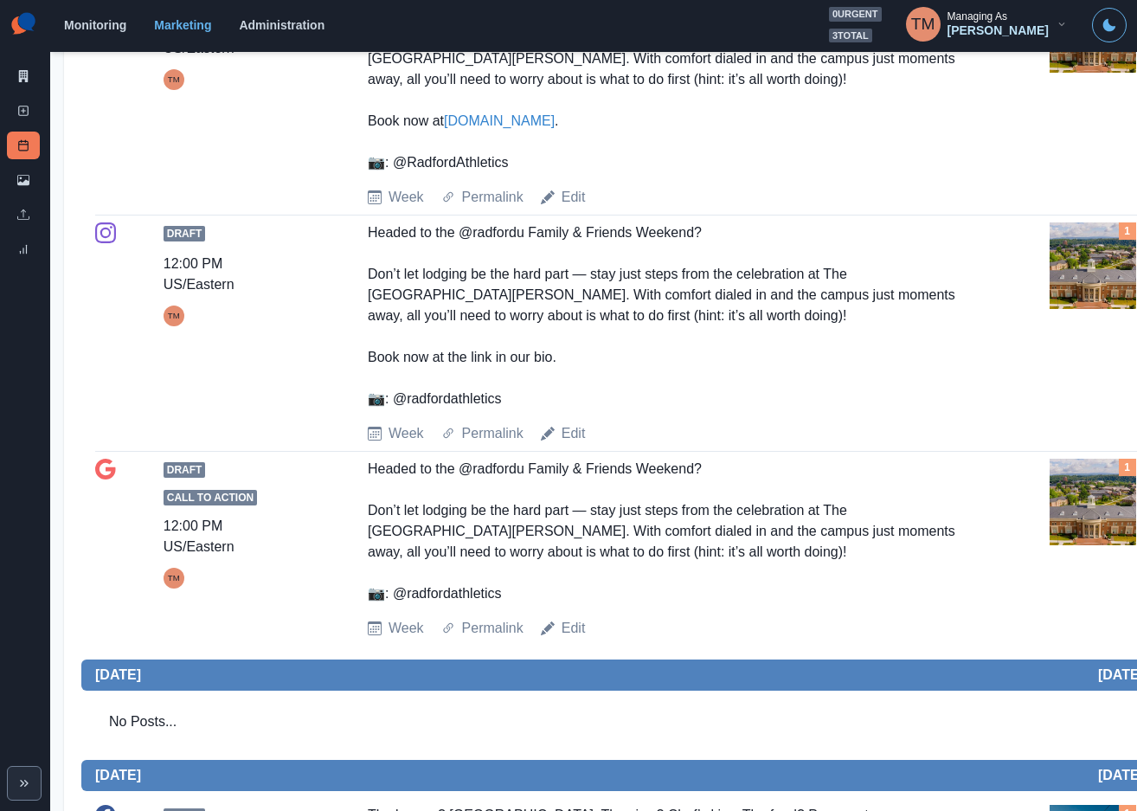
scroll to position [519, 0]
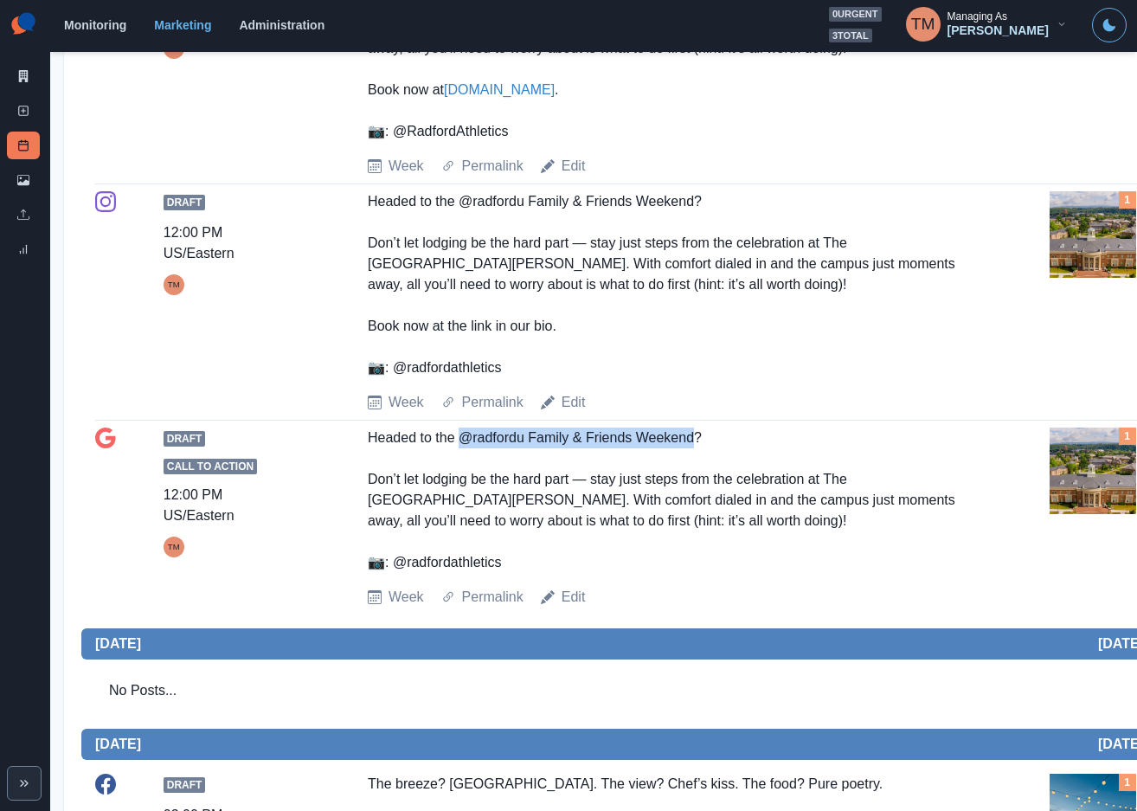
drag, startPoint x: 463, startPoint y: 441, endPoint x: 693, endPoint y: 449, distance: 230.2
click at [693, 449] on div "Headed to the @radfordu Family & Friends Weekend? Don’t let lodging be the hard…" at bounding box center [671, 499] width 606 height 145
copy div "@radfordu Family & Friends Weekend"
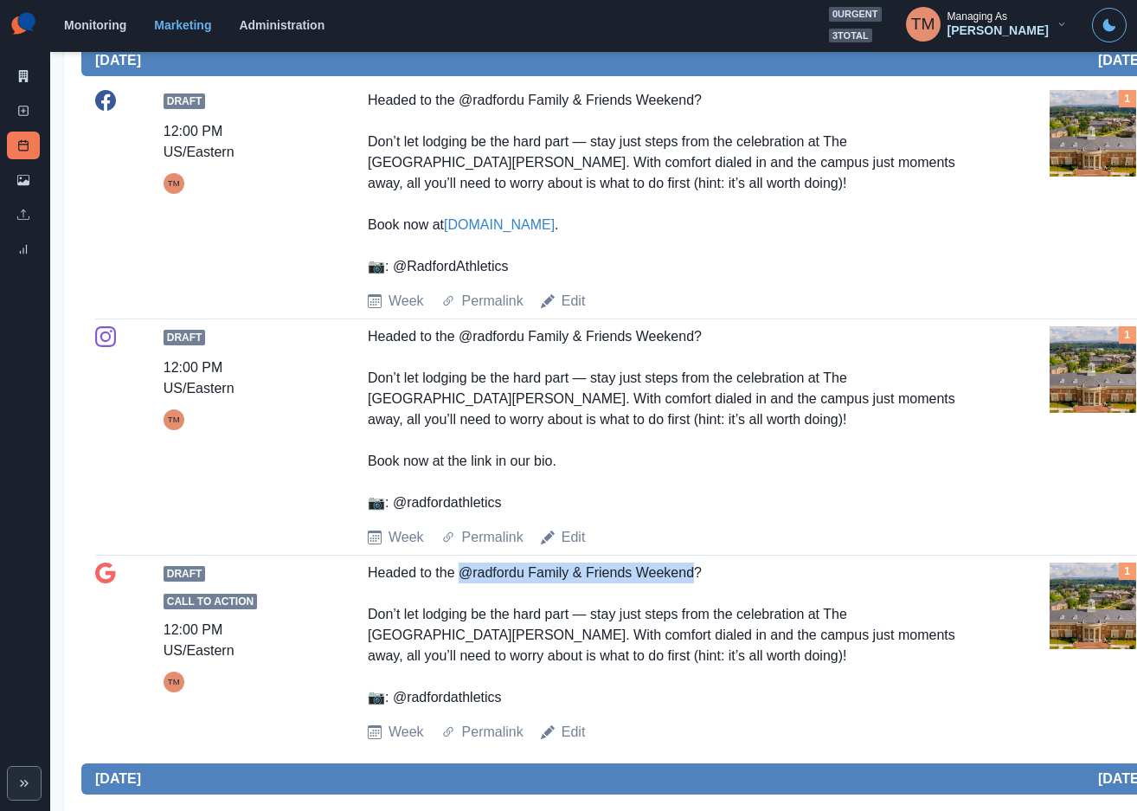
scroll to position [260, 0]
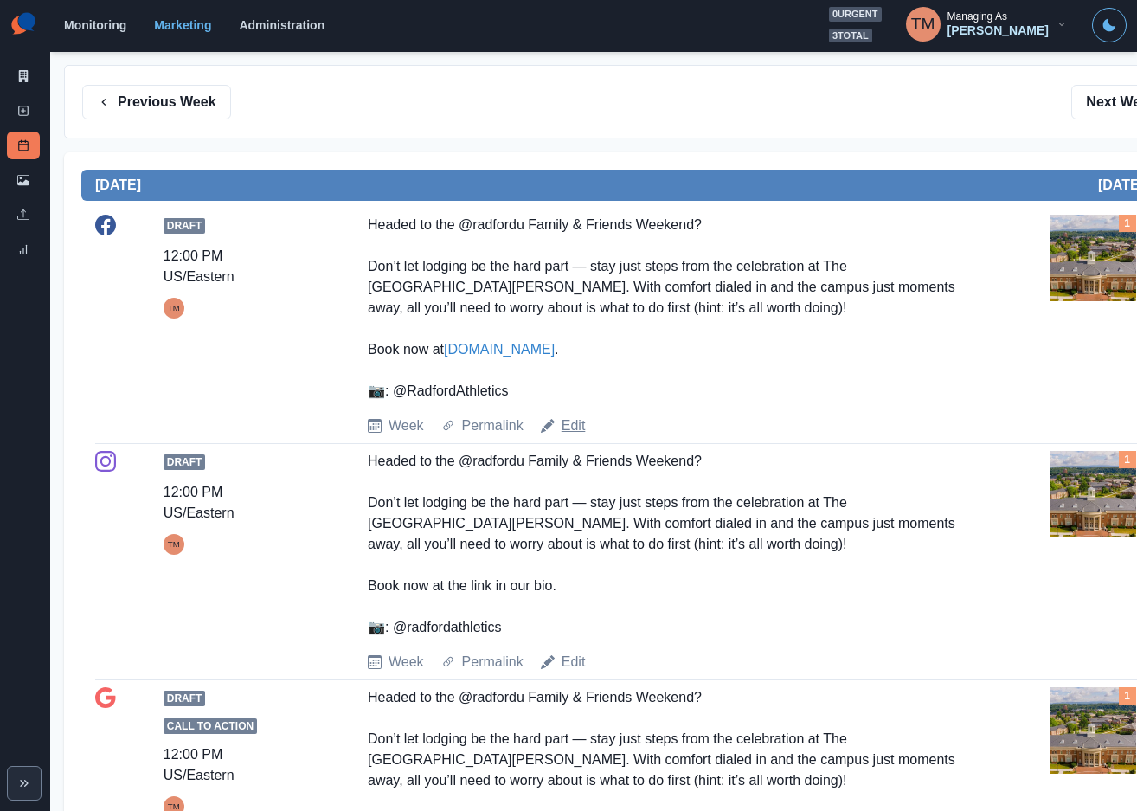
click at [574, 424] on link "Edit" at bounding box center [573, 425] width 24 height 21
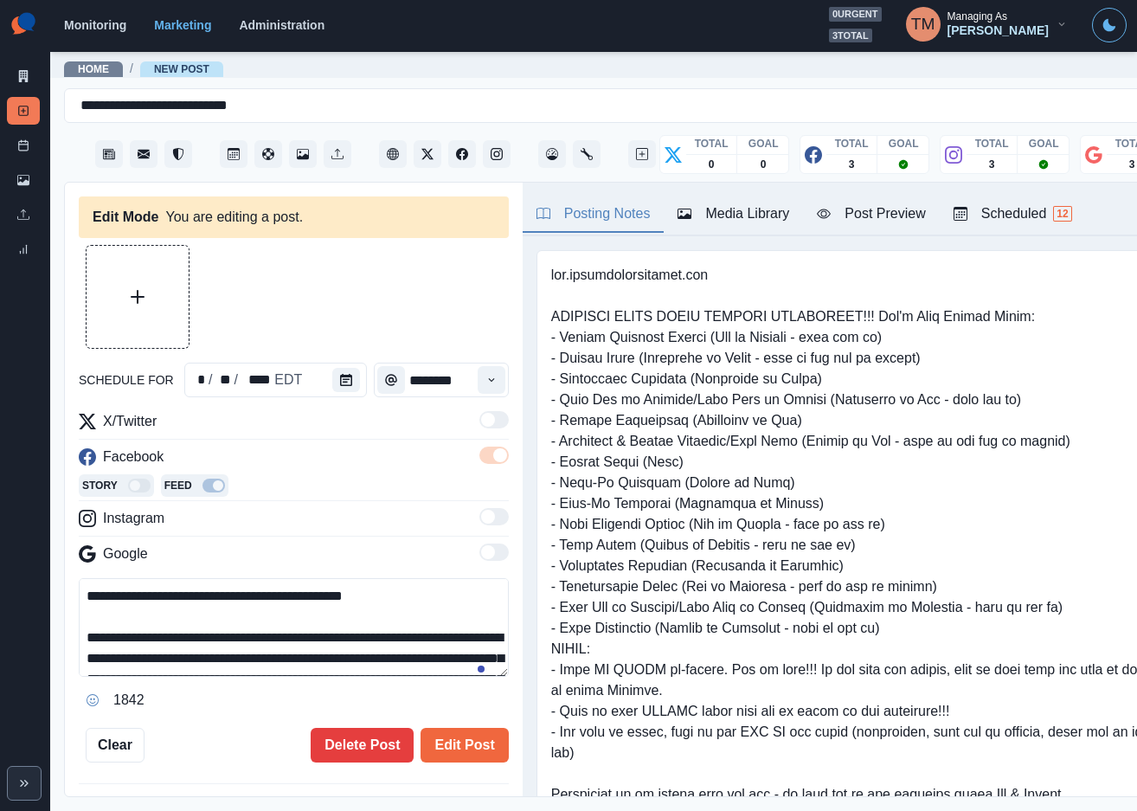
type input "********"
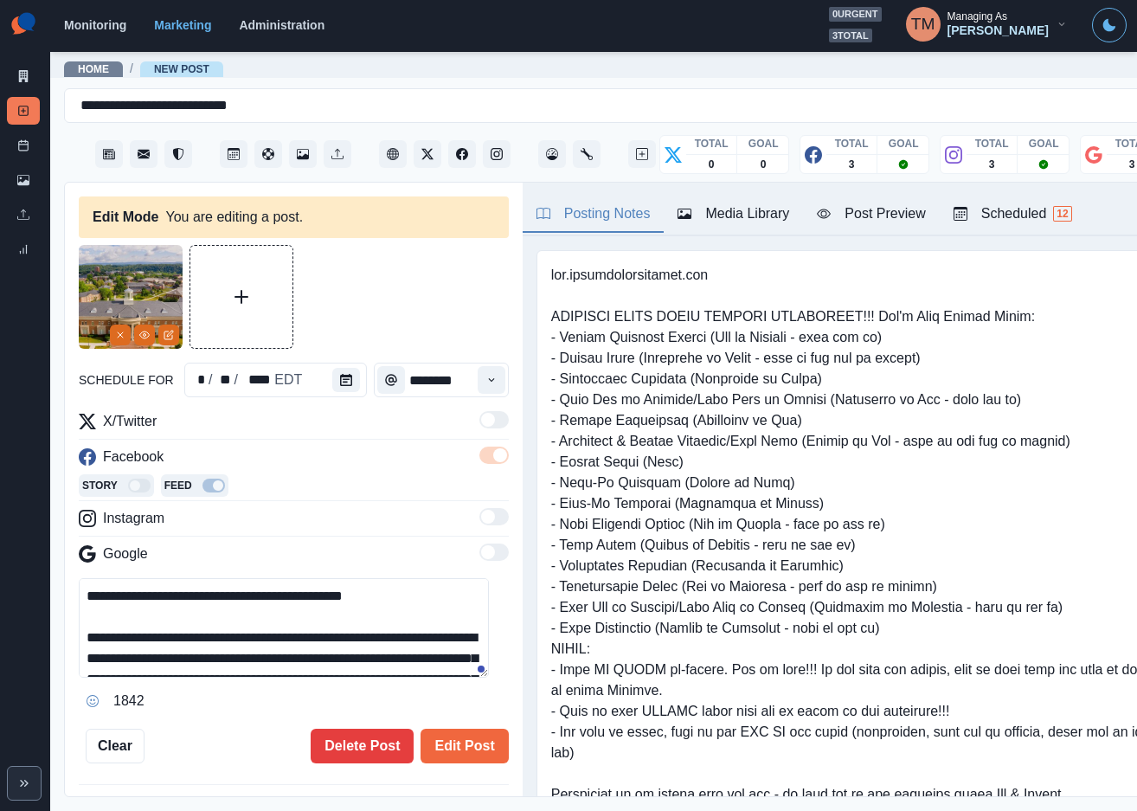
click at [298, 600] on textarea "**********" at bounding box center [284, 627] width 410 height 99
drag, startPoint x: 292, startPoint y: 602, endPoint x: 314, endPoint y: 602, distance: 22.5
click at [314, 602] on textarea "**********" at bounding box center [284, 627] width 410 height 99
type textarea "**********"
click at [445, 753] on button "Edit Post" at bounding box center [463, 745] width 87 height 35
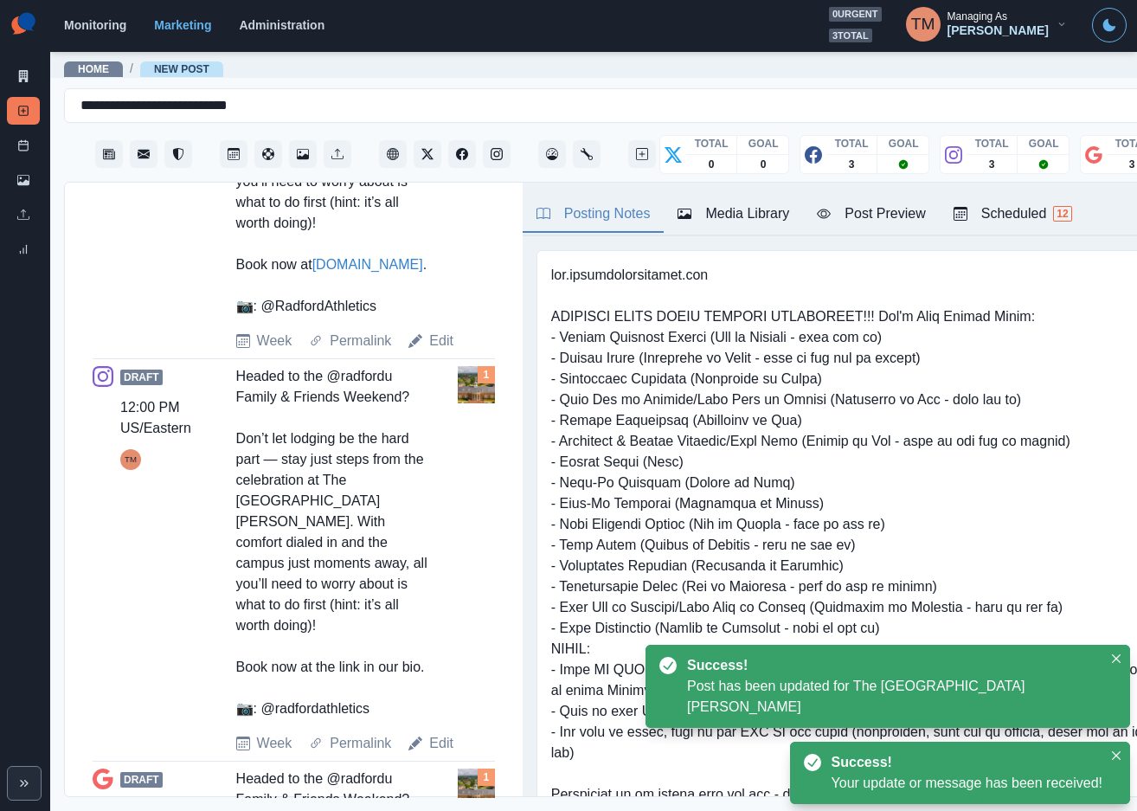
scroll to position [908, 0]
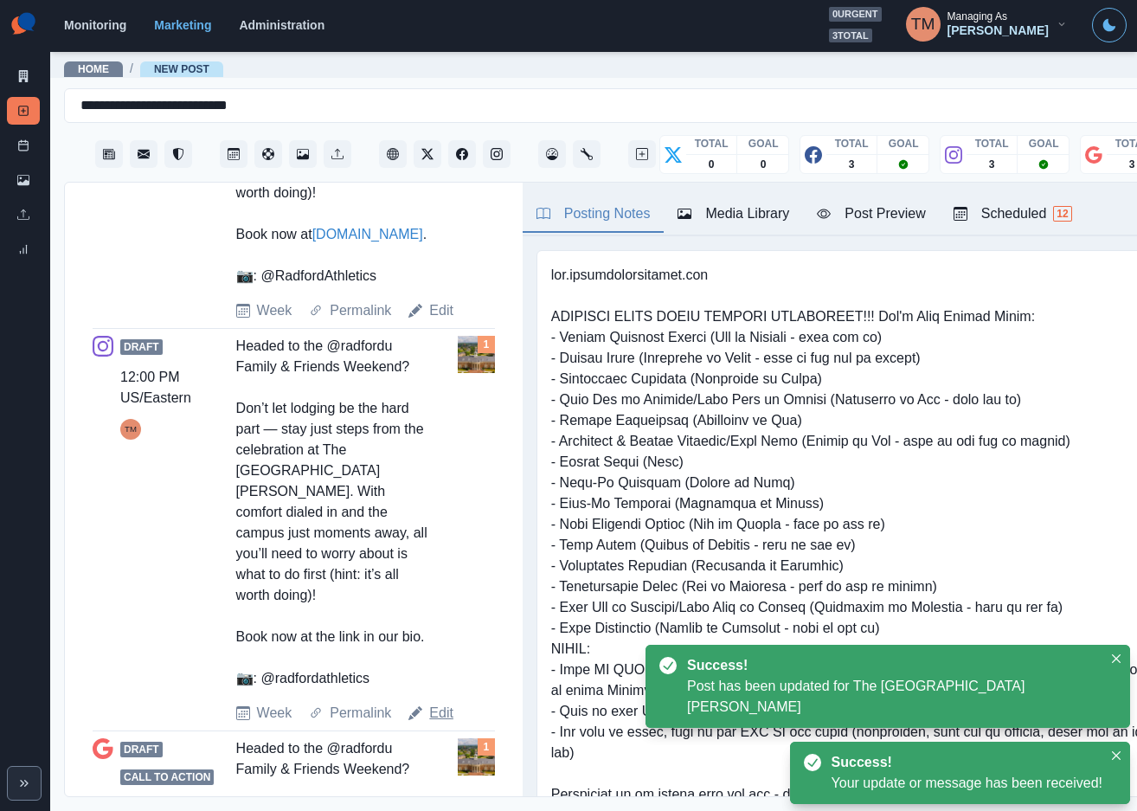
click at [441, 723] on link "Edit" at bounding box center [441, 712] width 24 height 21
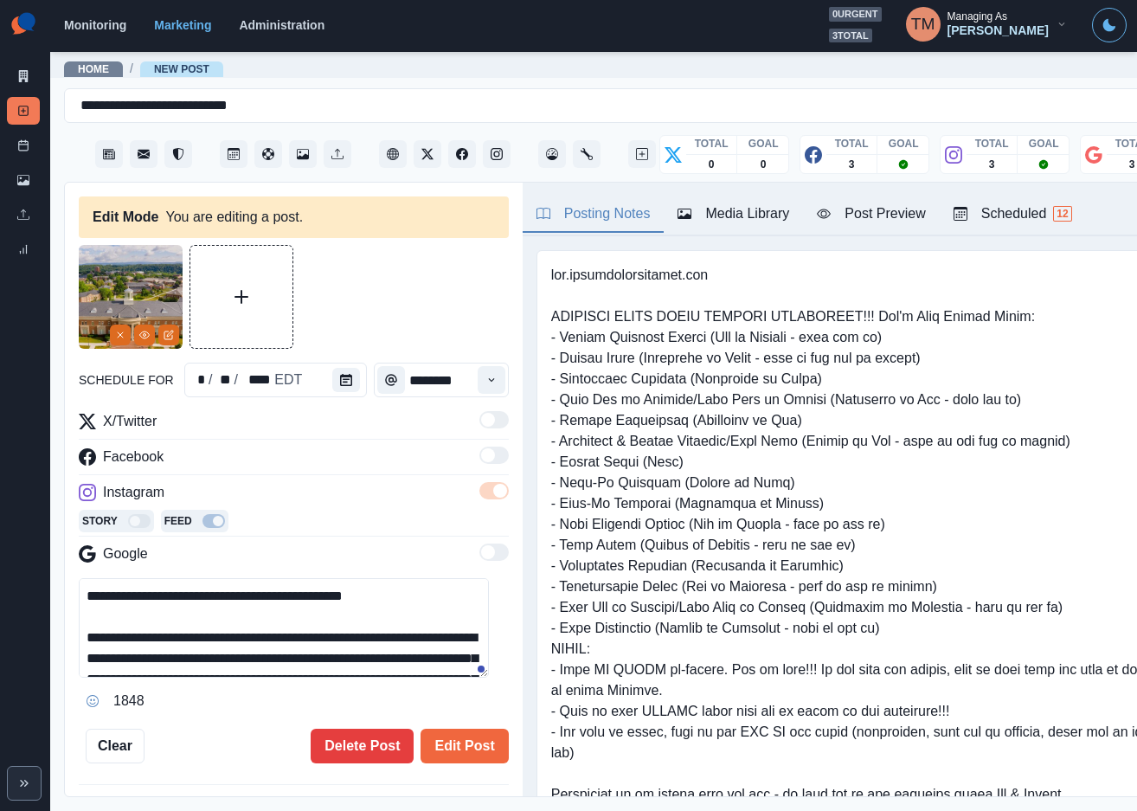
click at [301, 602] on textarea "**********" at bounding box center [284, 627] width 410 height 99
paste textarea "**"
type textarea "**********"
click at [431, 745] on button "Edit Post" at bounding box center [463, 745] width 87 height 35
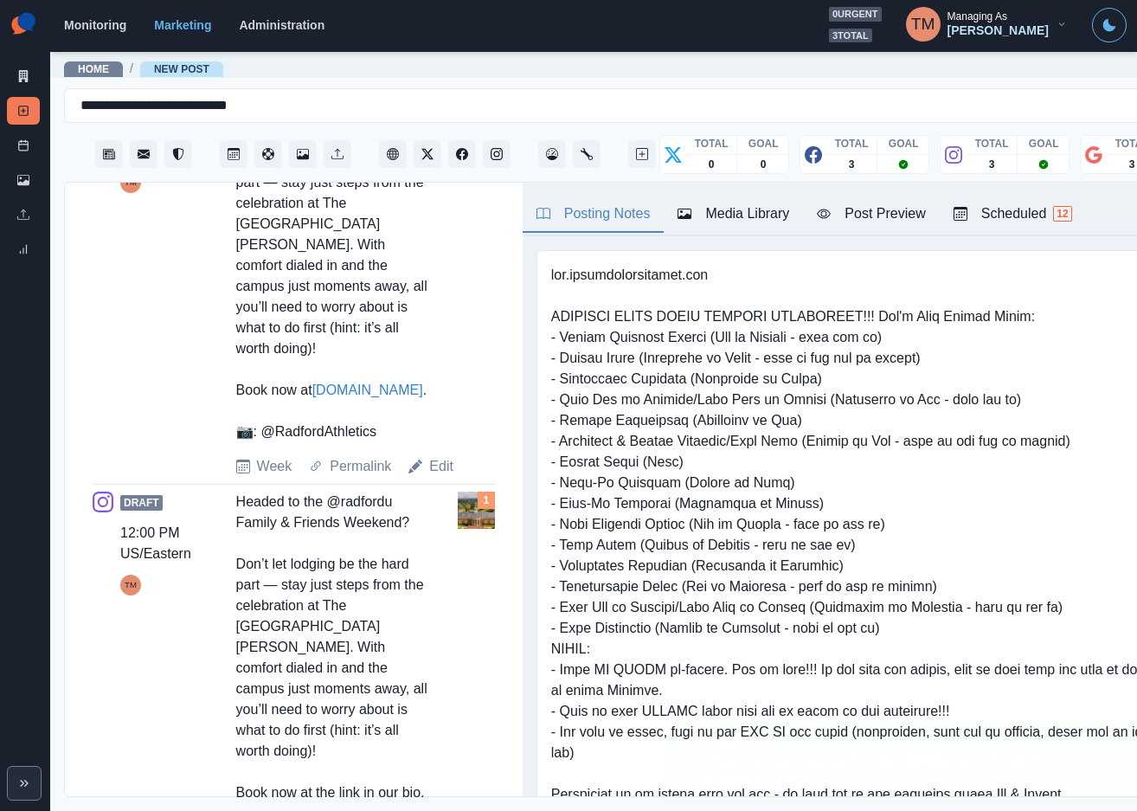
scroll to position [1230, 0]
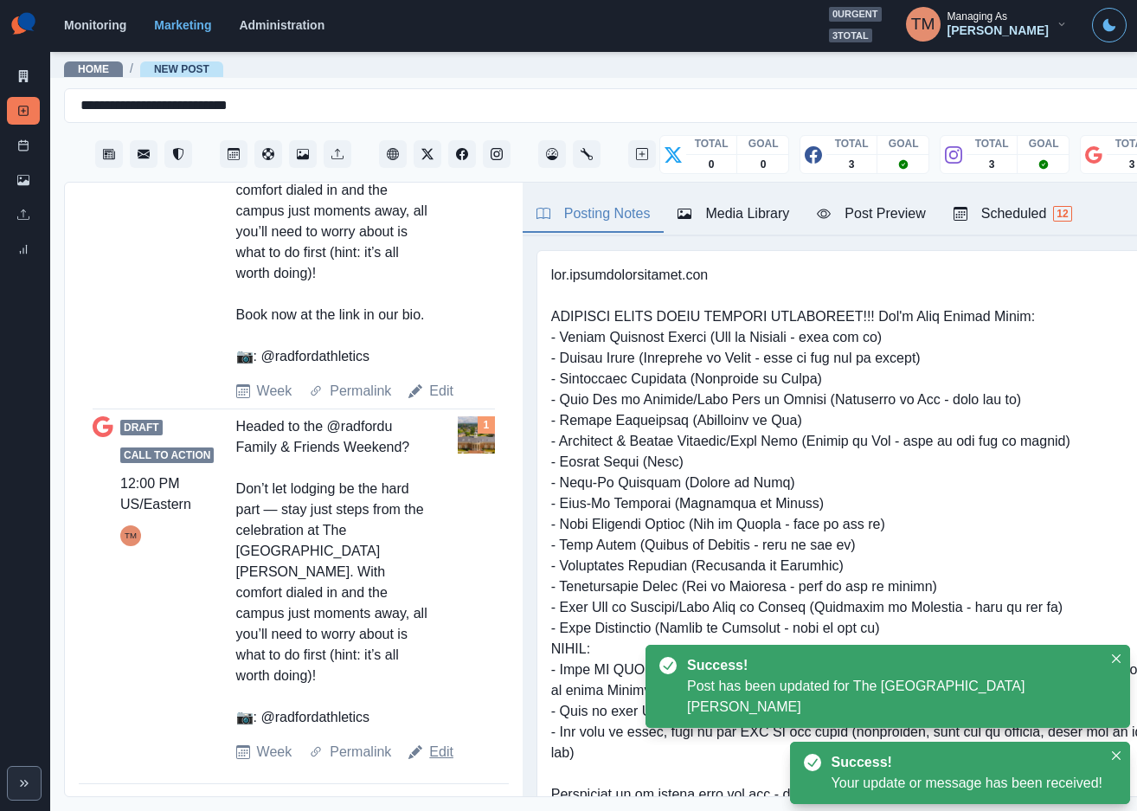
click at [439, 762] on link "Edit" at bounding box center [441, 751] width 24 height 21
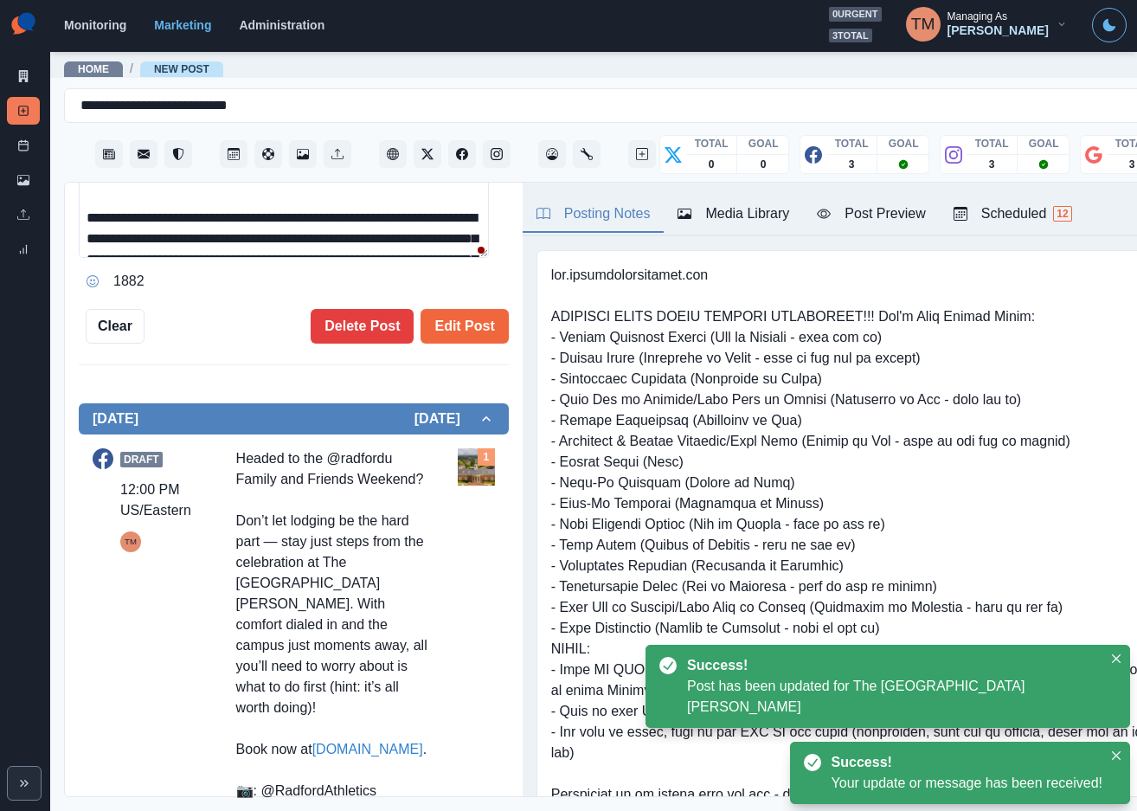
scroll to position [372, 0]
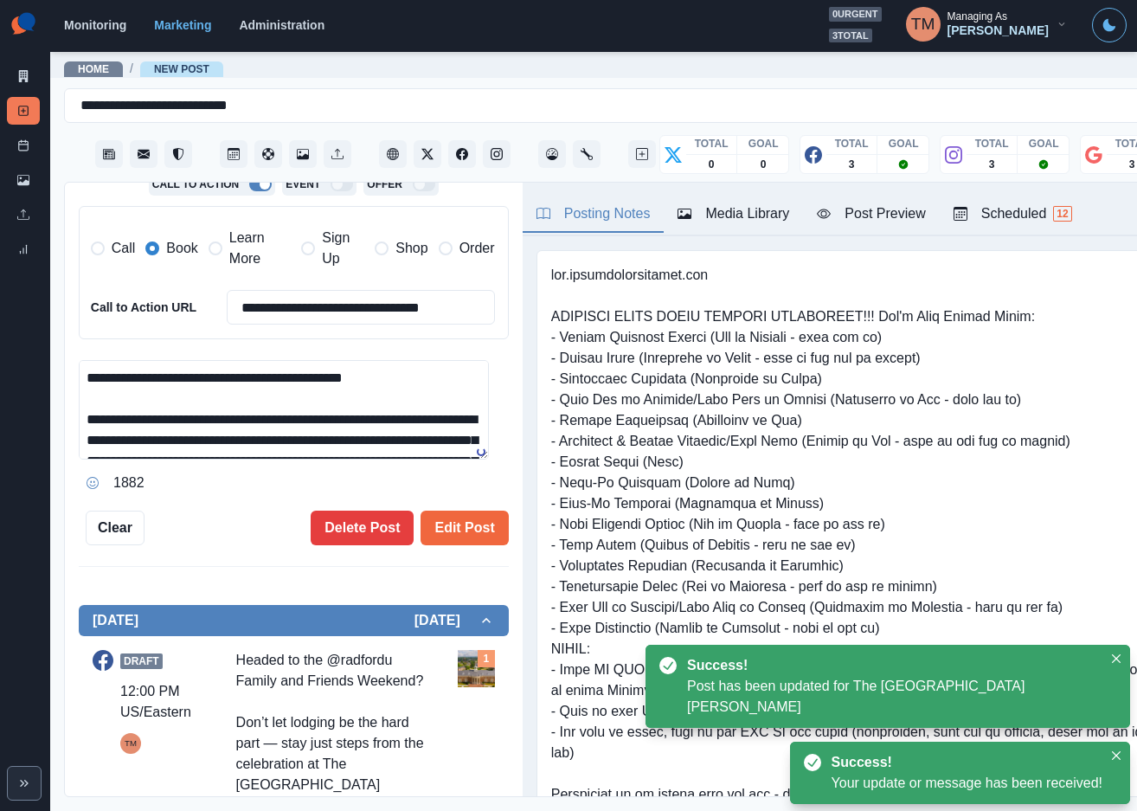
click at [299, 385] on textarea "**********" at bounding box center [284, 409] width 410 height 99
paste textarea "**"
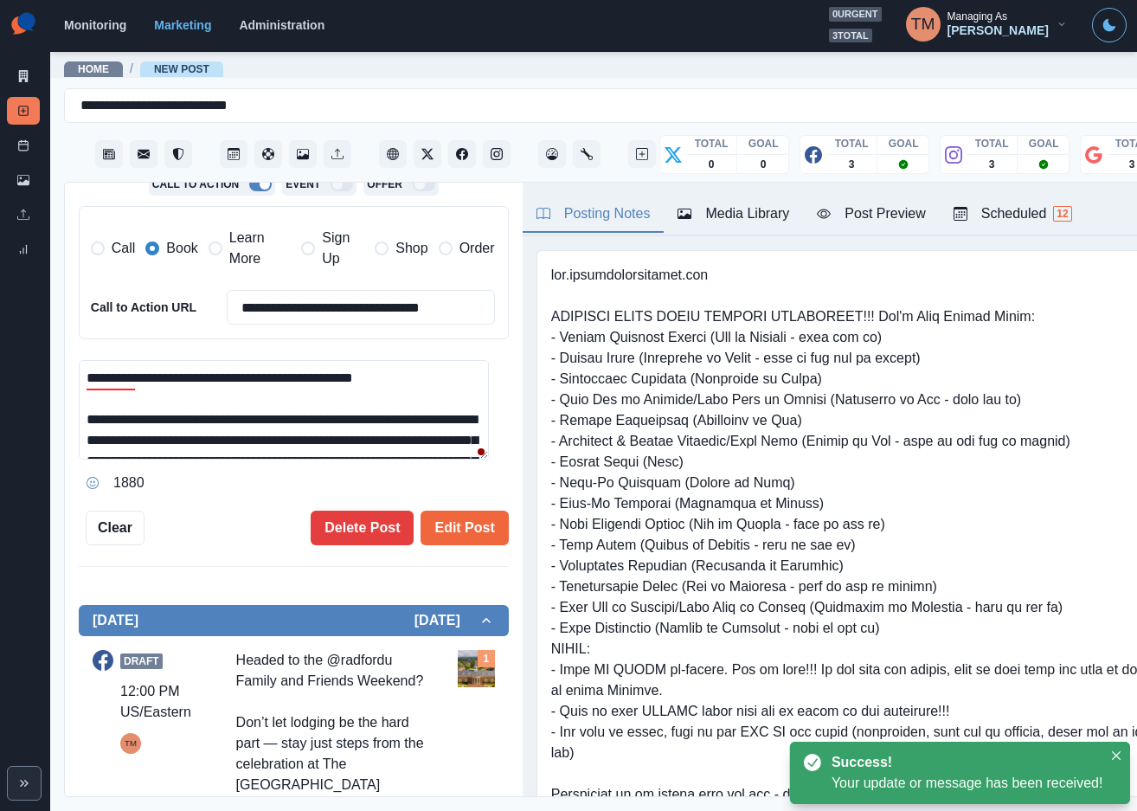
drag, startPoint x: 249, startPoint y: 255, endPoint x: 159, endPoint y: 255, distance: 90.0
click at [247, 255] on span "Learn More" at bounding box center [259, 249] width 61 height 42
type textarea "**********"
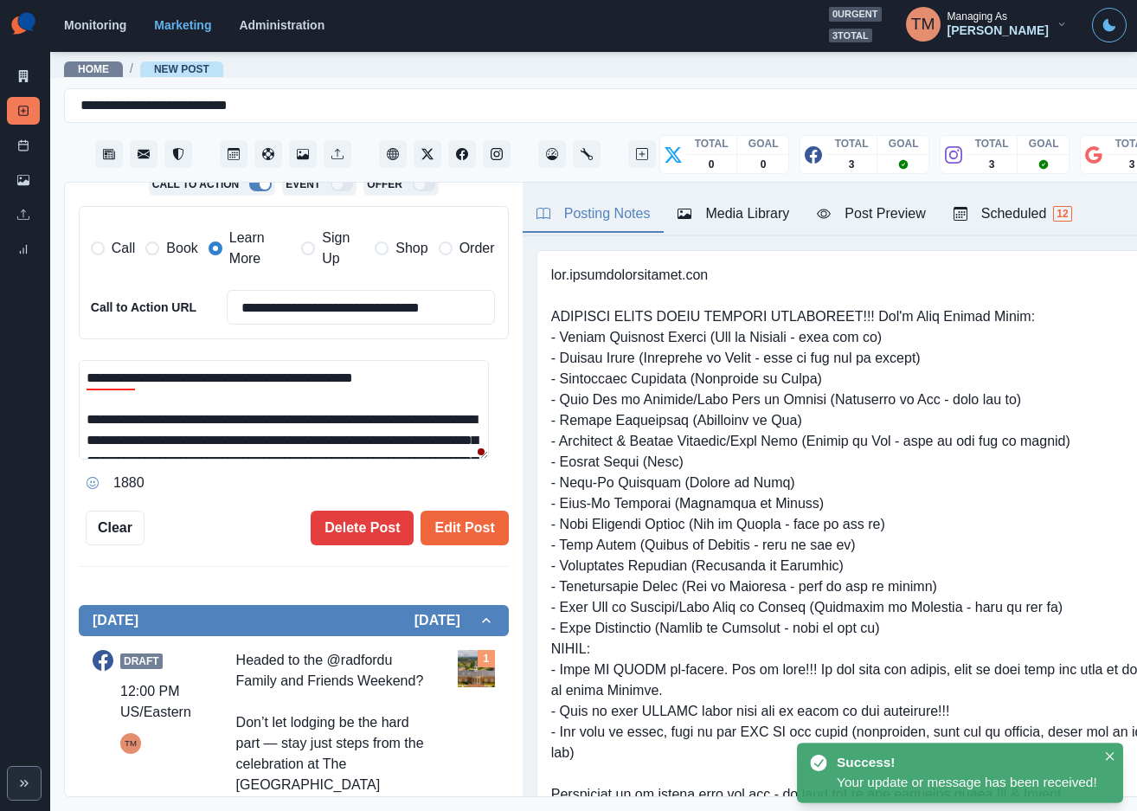
click at [158, 254] on label "Book" at bounding box center [171, 249] width 52 height 42
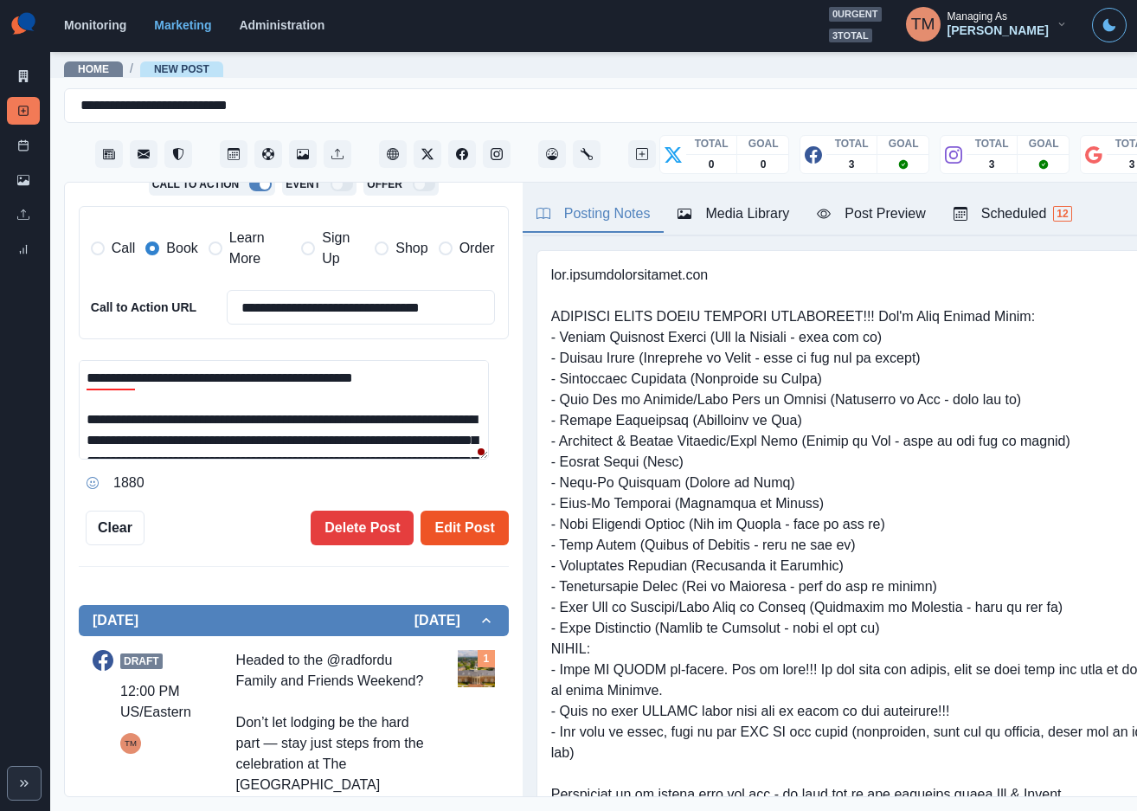
click at [471, 528] on button "Edit Post" at bounding box center [463, 527] width 87 height 35
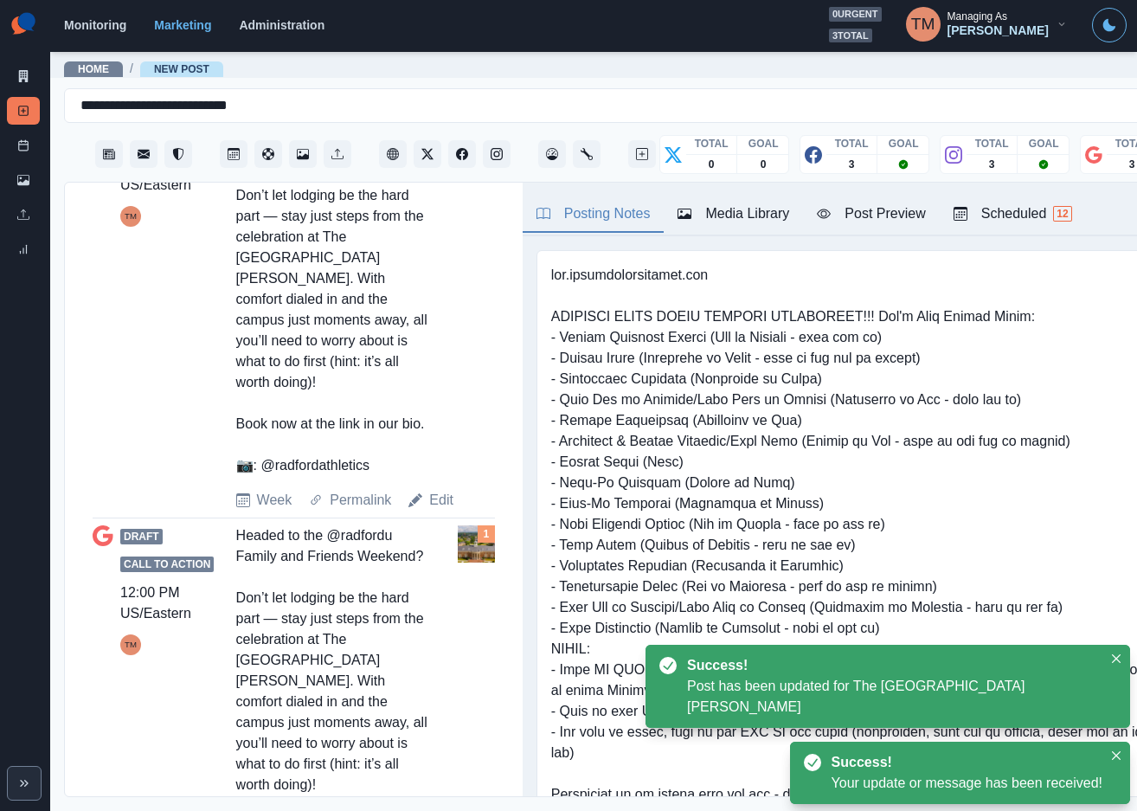
scroll to position [1151, 0]
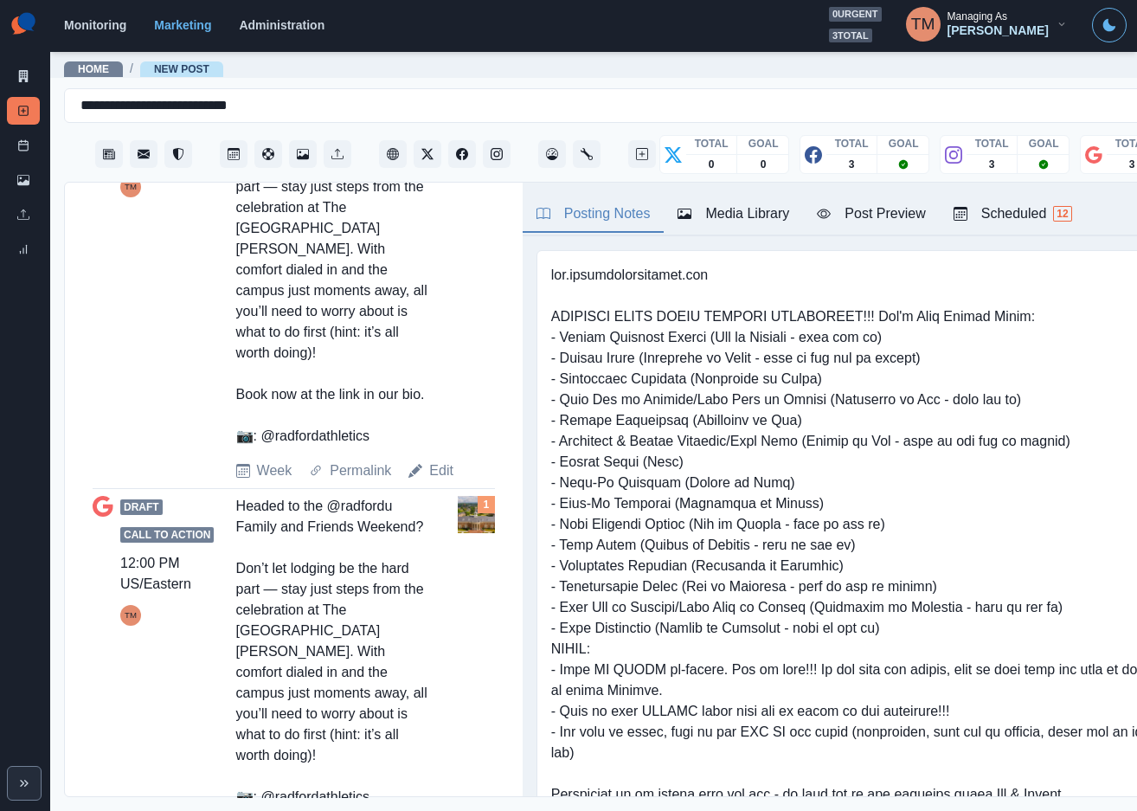
click at [437, 481] on link "Edit" at bounding box center [441, 470] width 24 height 21
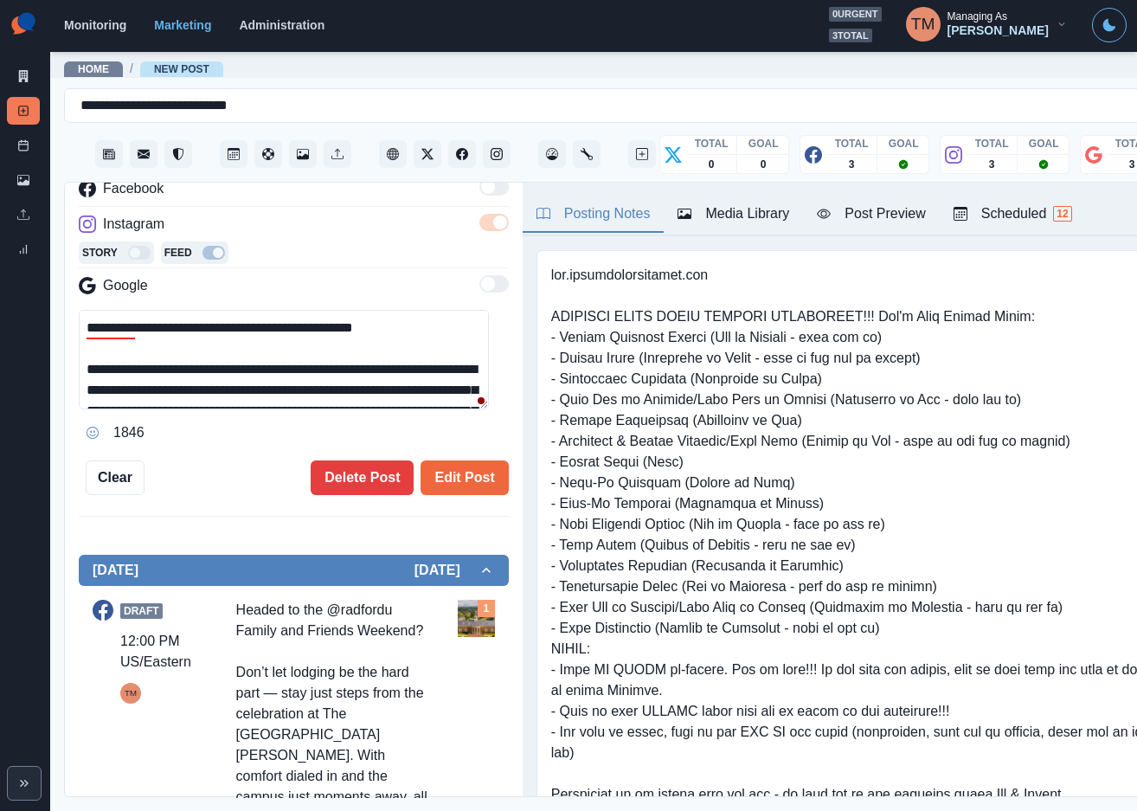
scroll to position [657, 0]
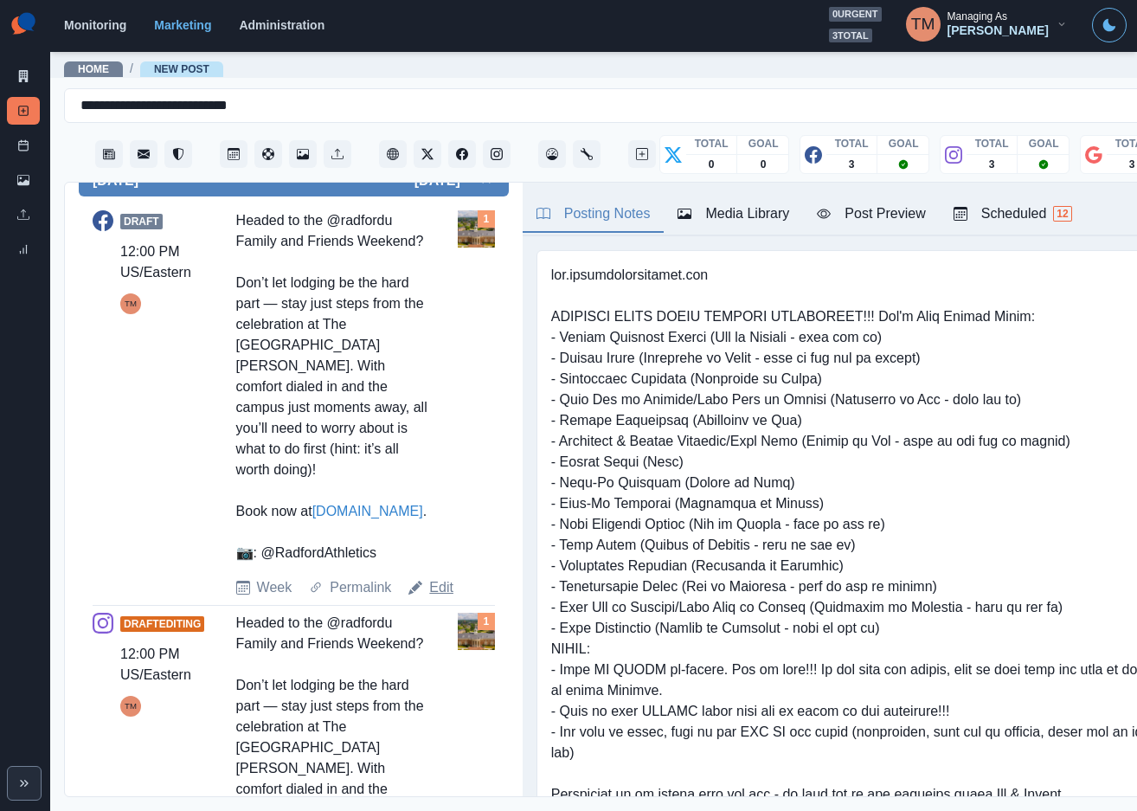
click at [433, 598] on link "Edit" at bounding box center [441, 587] width 24 height 21
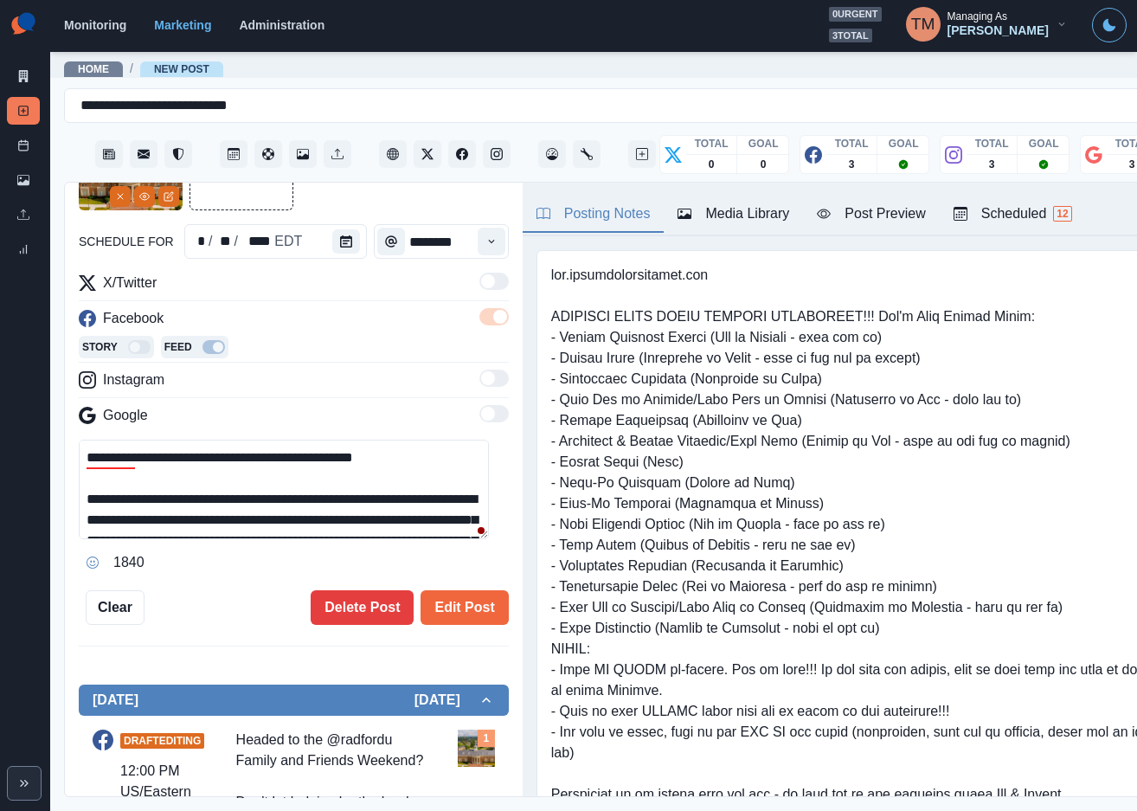
drag, startPoint x: 184, startPoint y: 460, endPoint x: 245, endPoint y: 460, distance: 60.6
click at [245, 460] on textarea "**********" at bounding box center [284, 488] width 410 height 99
paste textarea "*********"
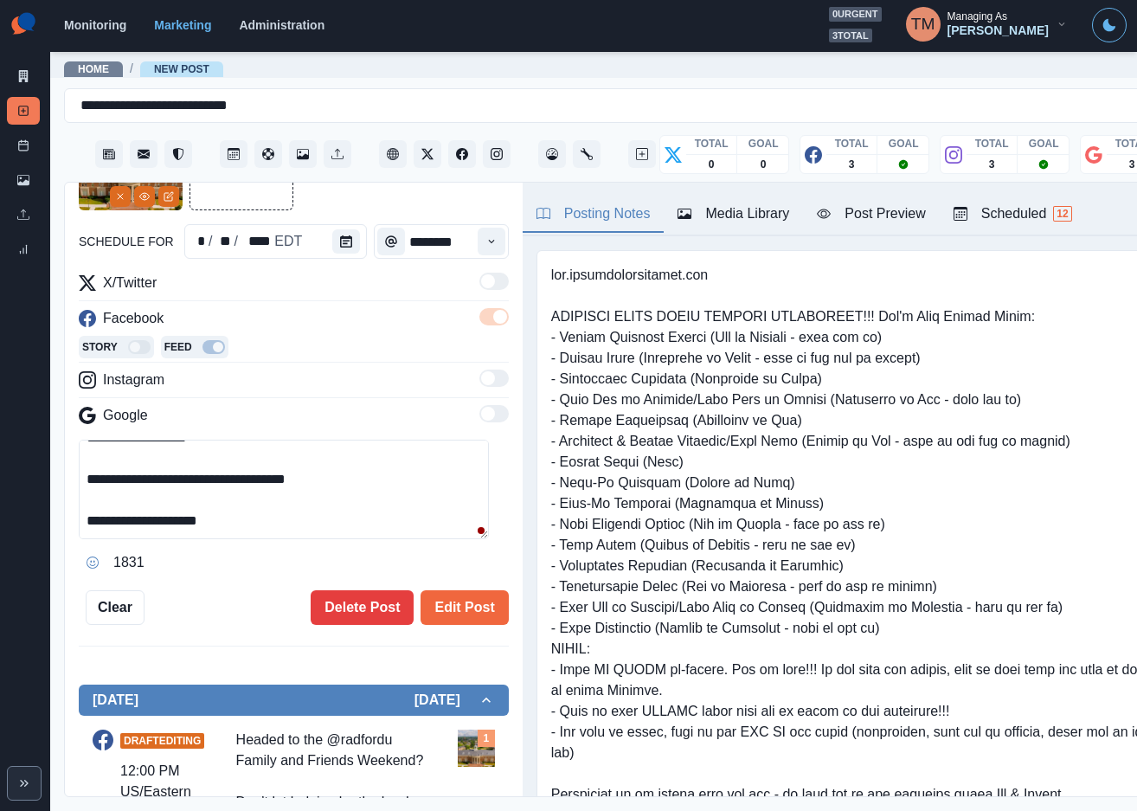
scroll to position [145, 0]
type textarea "**********"
click at [436, 600] on button "Edit Post" at bounding box center [463, 607] width 87 height 35
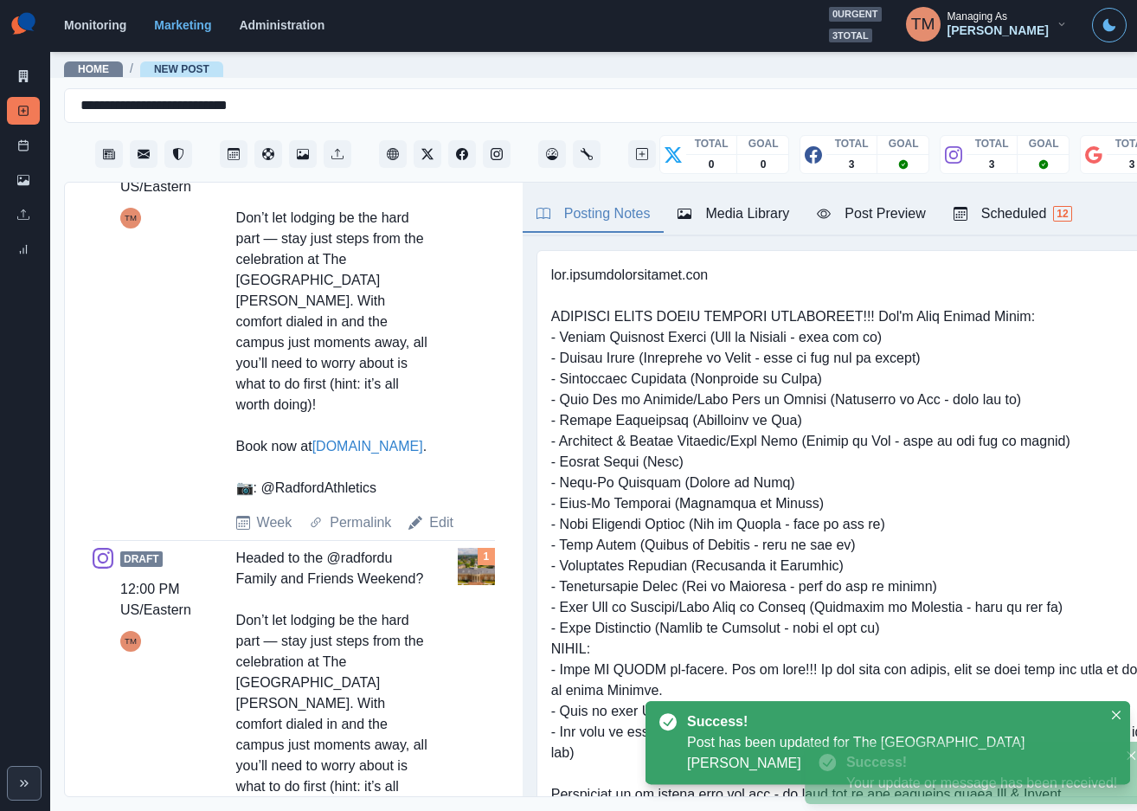
scroll to position [787, 0]
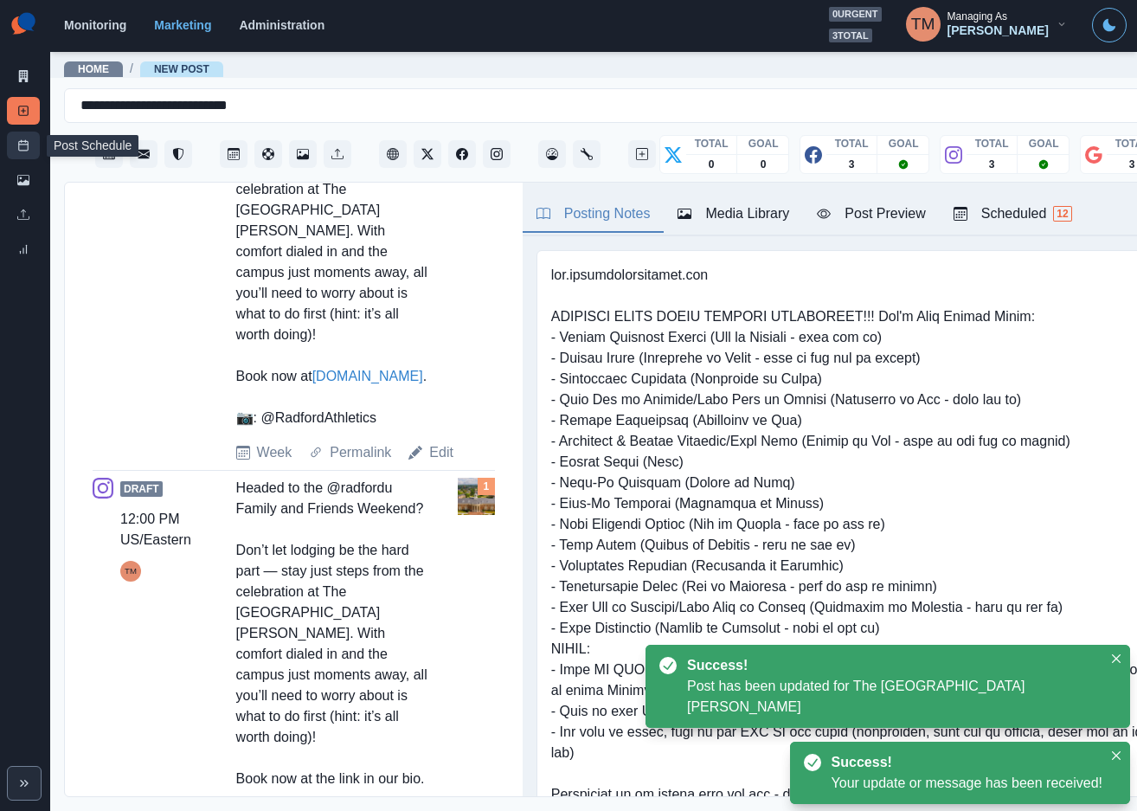
click at [21, 143] on icon at bounding box center [23, 145] width 12 height 12
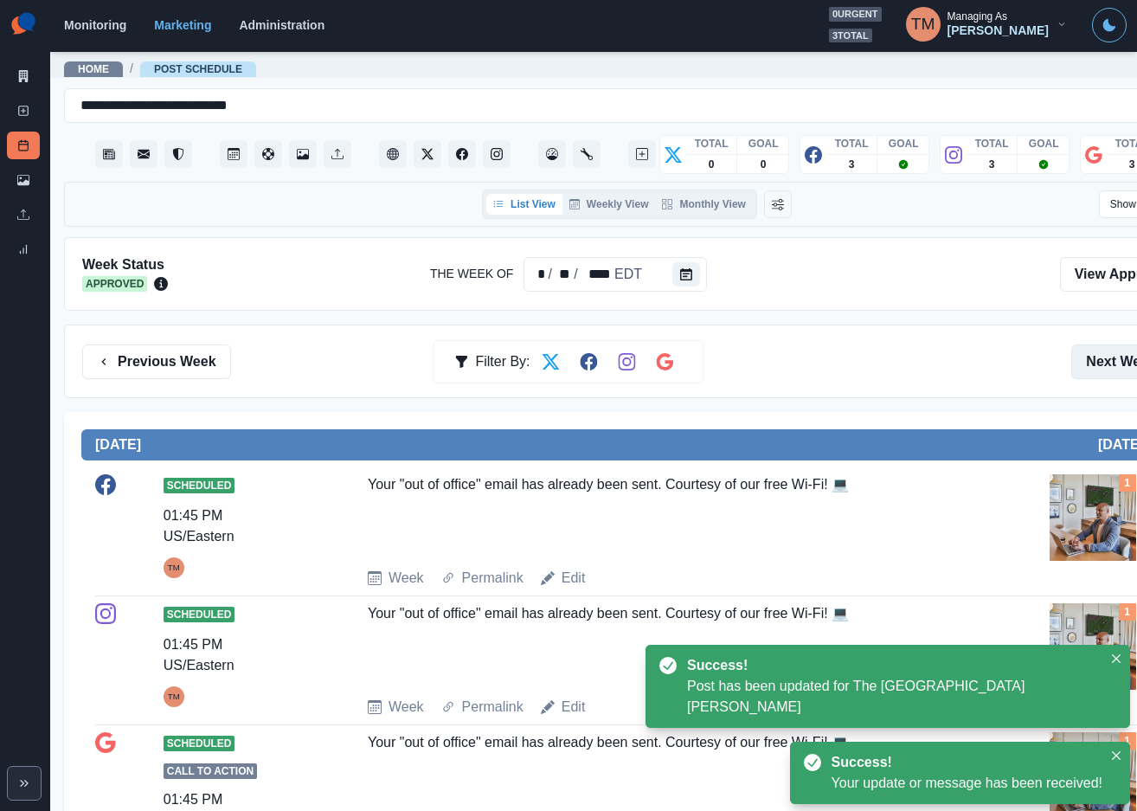
click at [1100, 366] on button "Next Week" at bounding box center [1131, 361] width 120 height 35
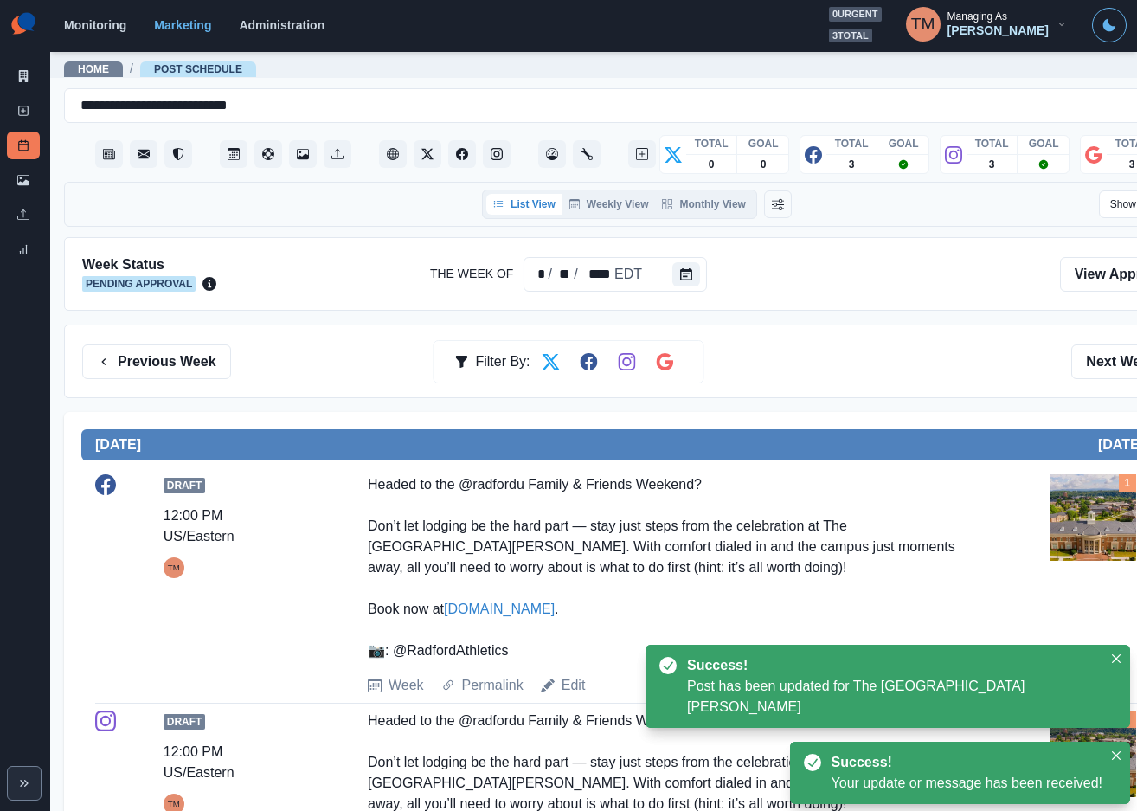
click at [907, 353] on div "Previous Week Filter By: Next Week" at bounding box center [636, 361] width 1109 height 35
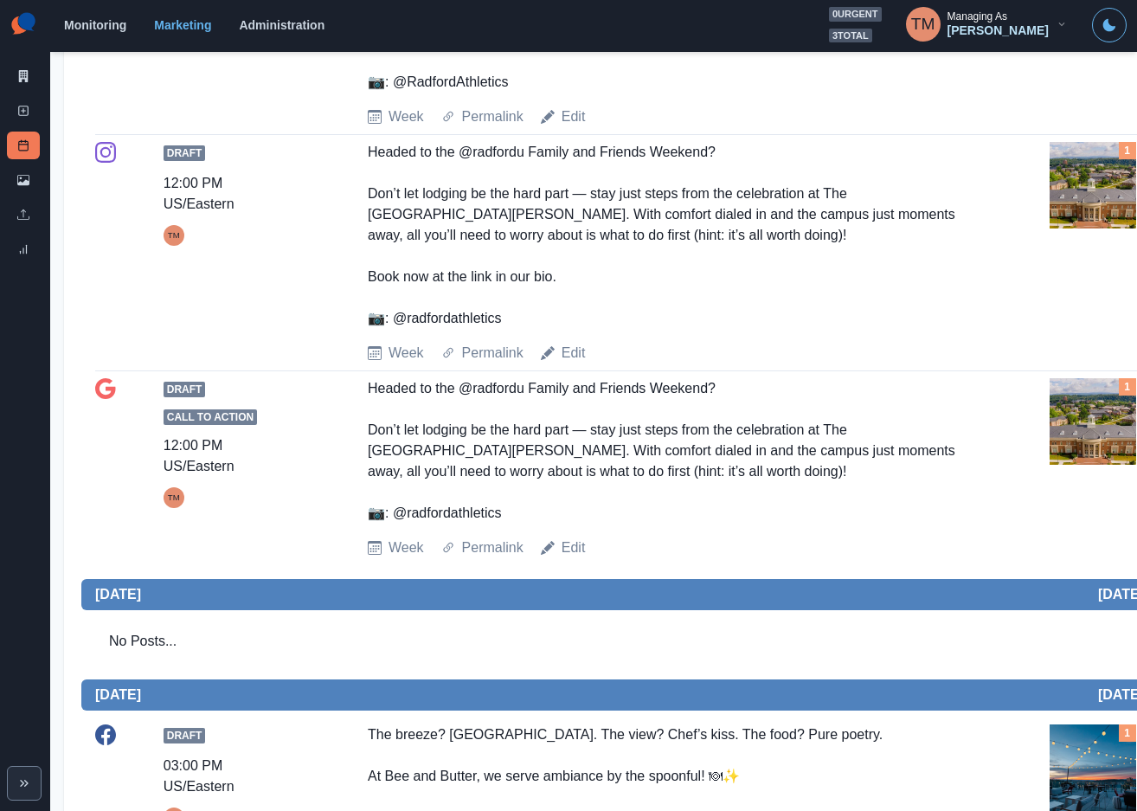
scroll to position [337, 0]
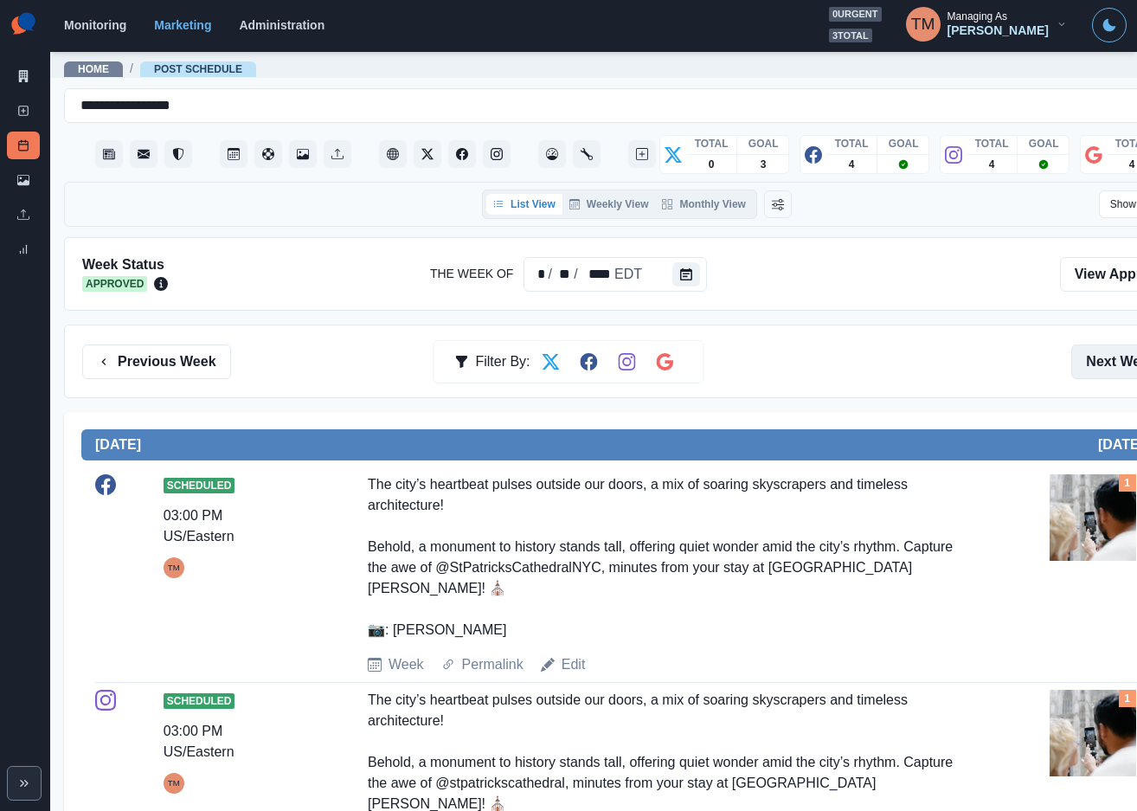
click at [1096, 361] on button "Next Week" at bounding box center [1131, 361] width 120 height 35
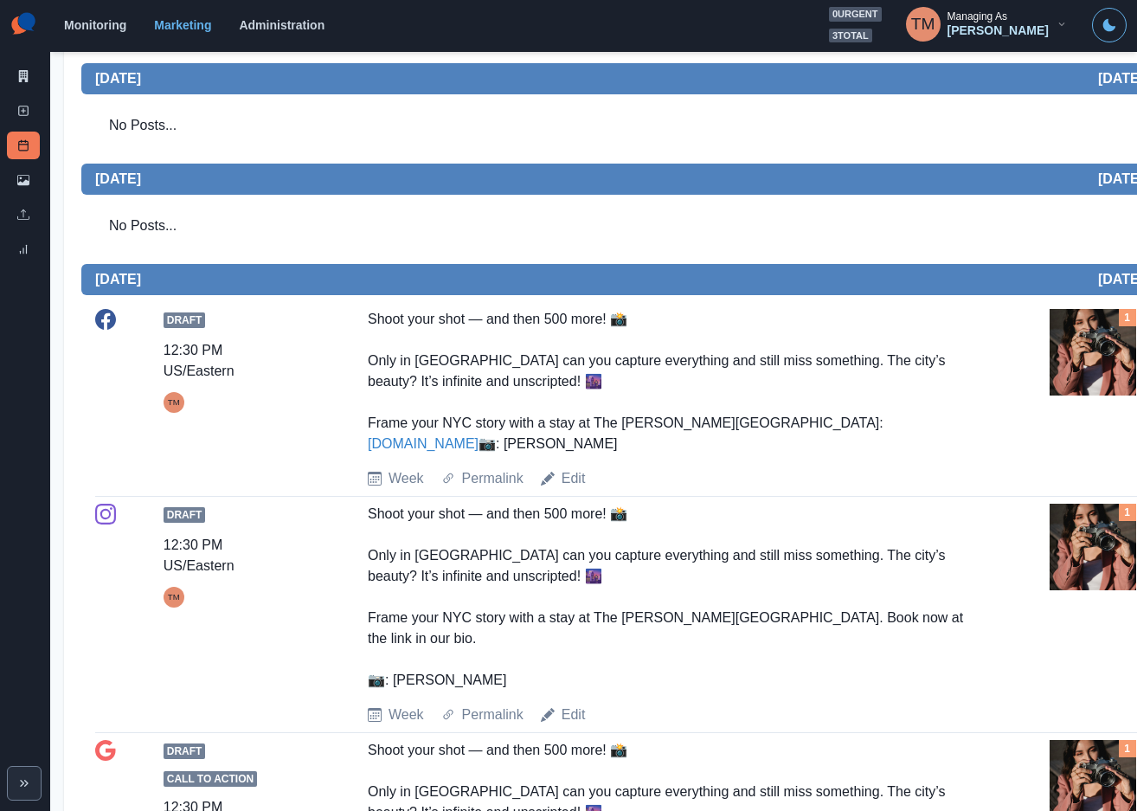
scroll to position [1557, 0]
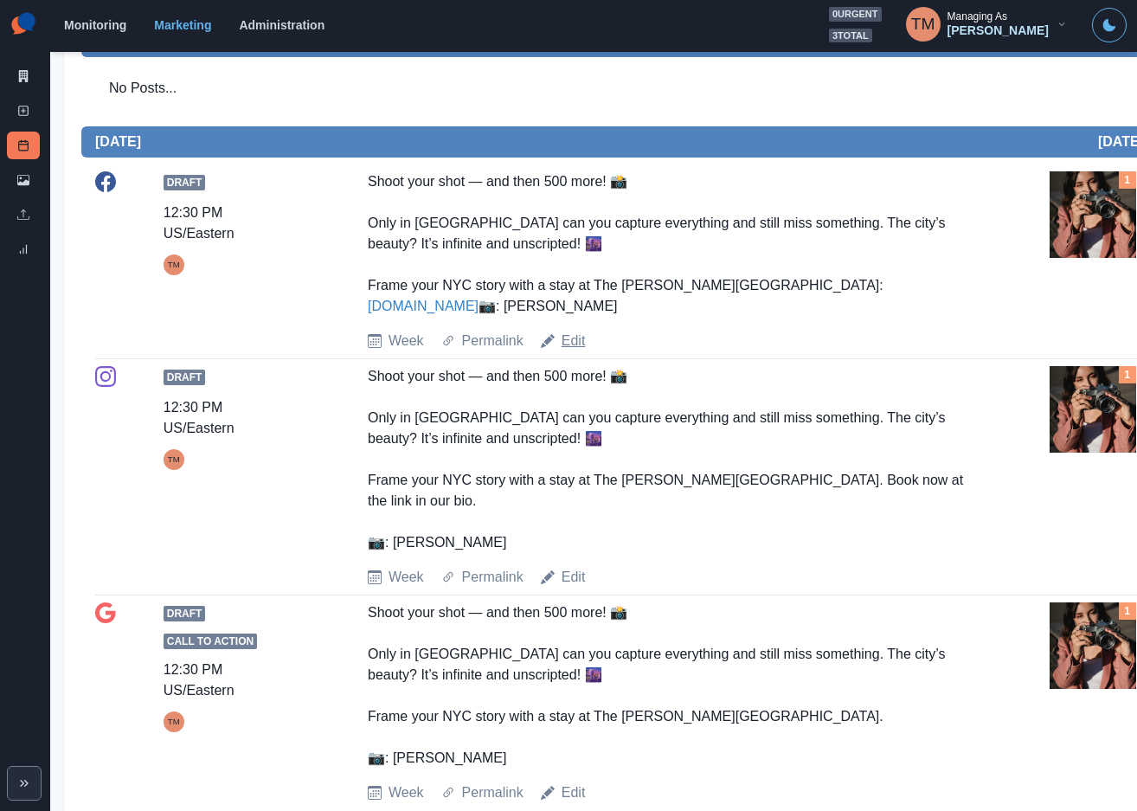
click at [569, 351] on link "Edit" at bounding box center [573, 340] width 24 height 21
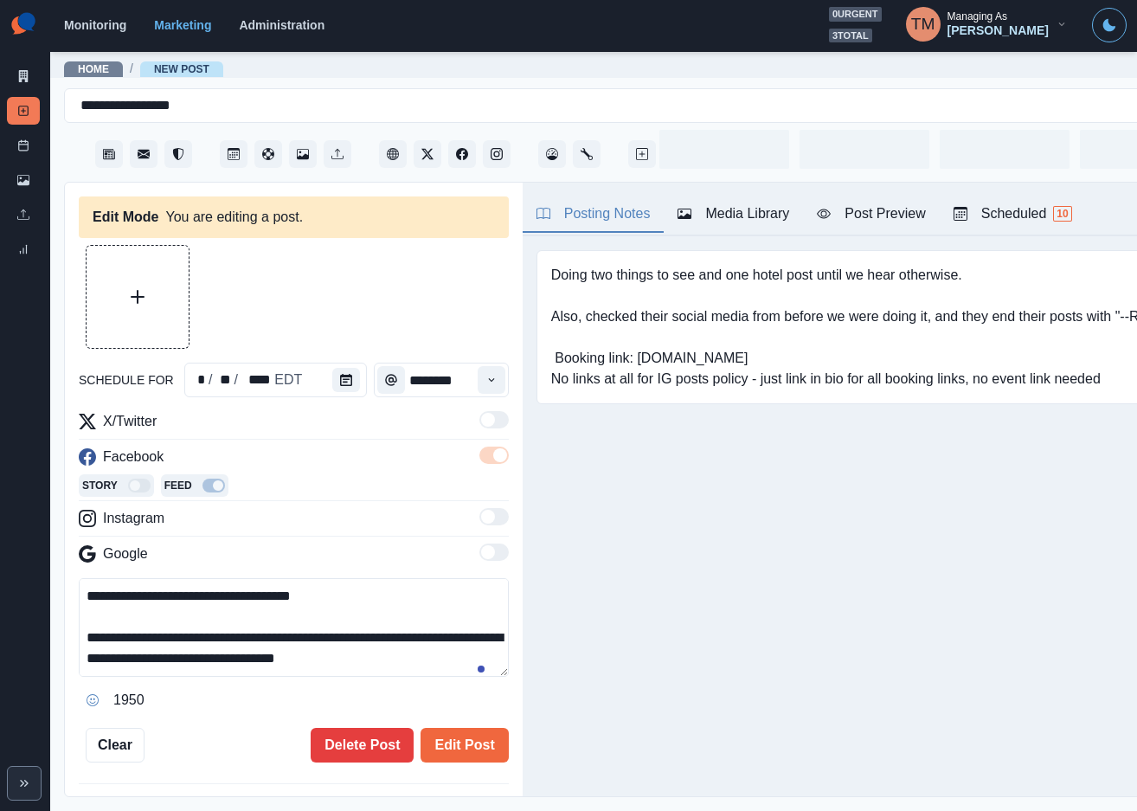
type input "********"
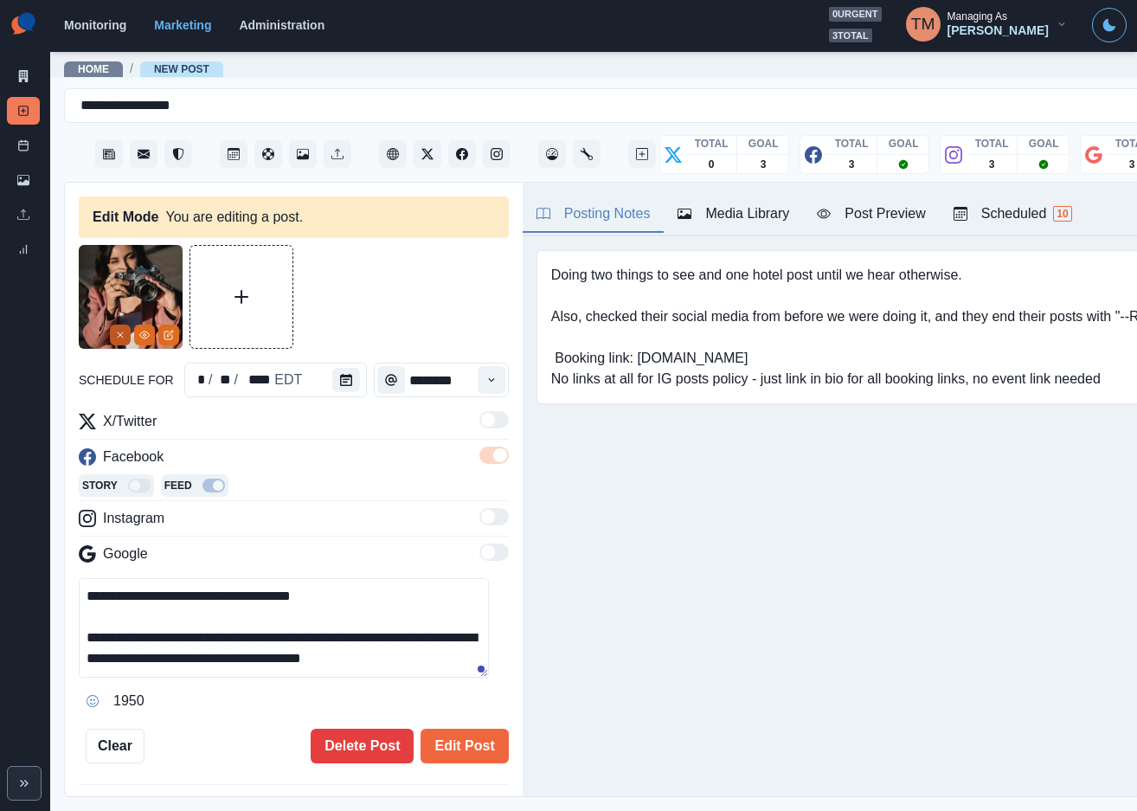
click at [125, 343] on button "Remove" at bounding box center [120, 334] width 21 height 21
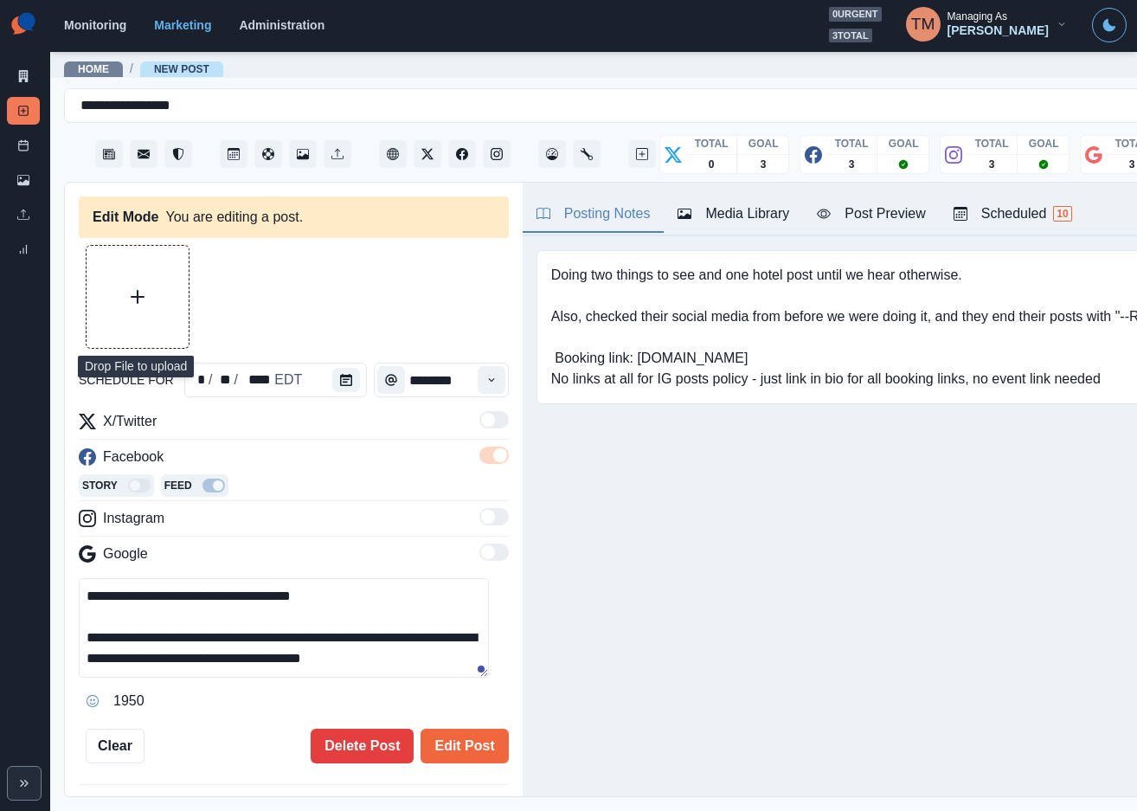
click at [123, 317] on button "Upload Media" at bounding box center [138, 297] width 102 height 102
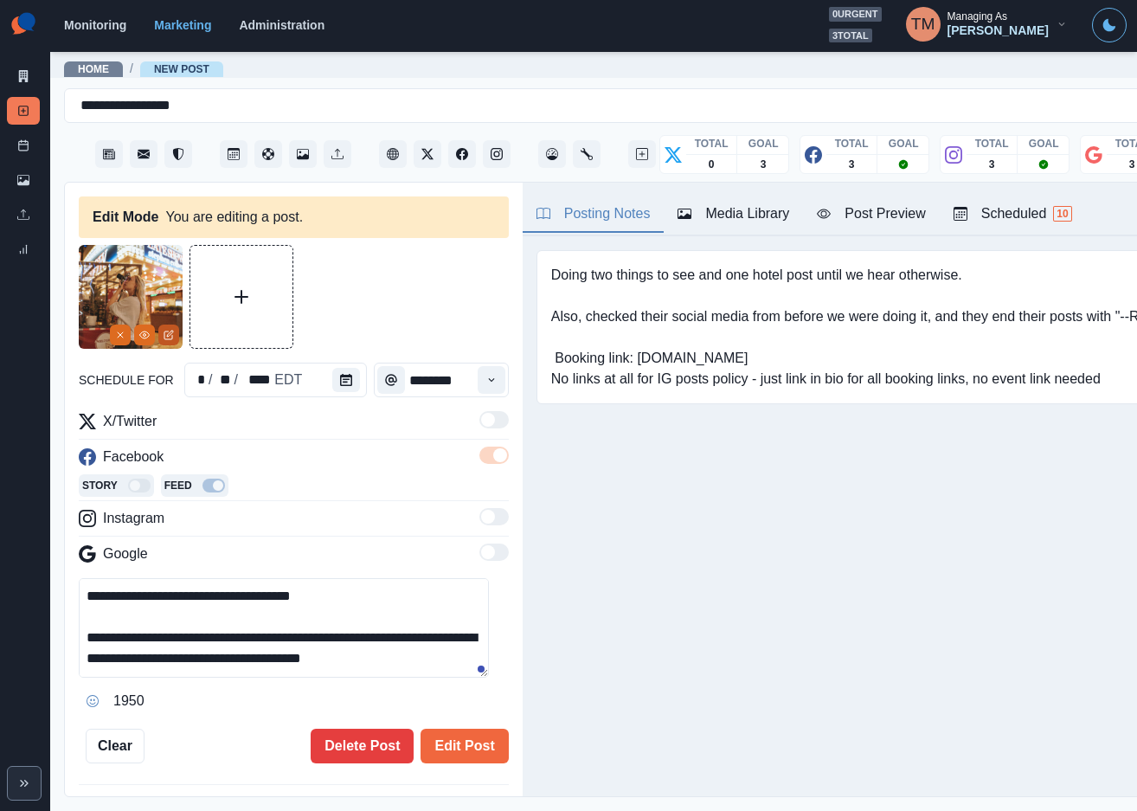
click at [171, 336] on icon "Edit Media" at bounding box center [169, 335] width 10 height 10
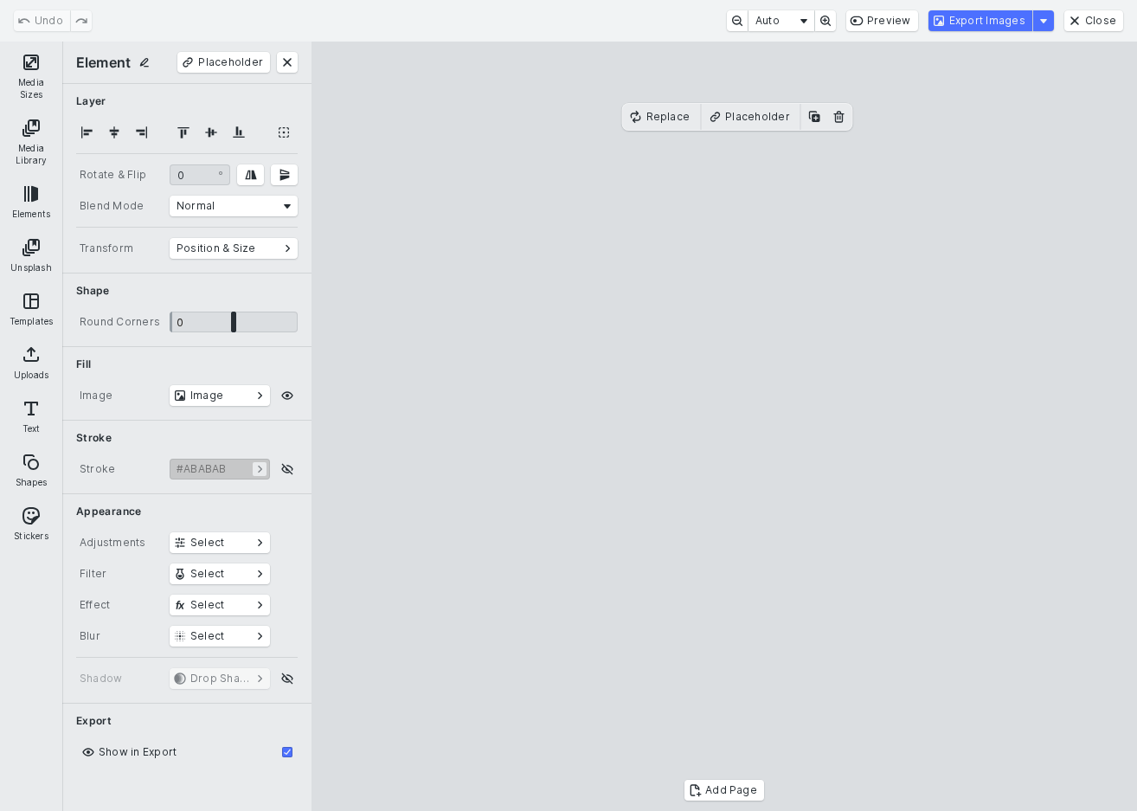
click at [34, 76] on button "Media Sizes" at bounding box center [30, 76] width 55 height 62
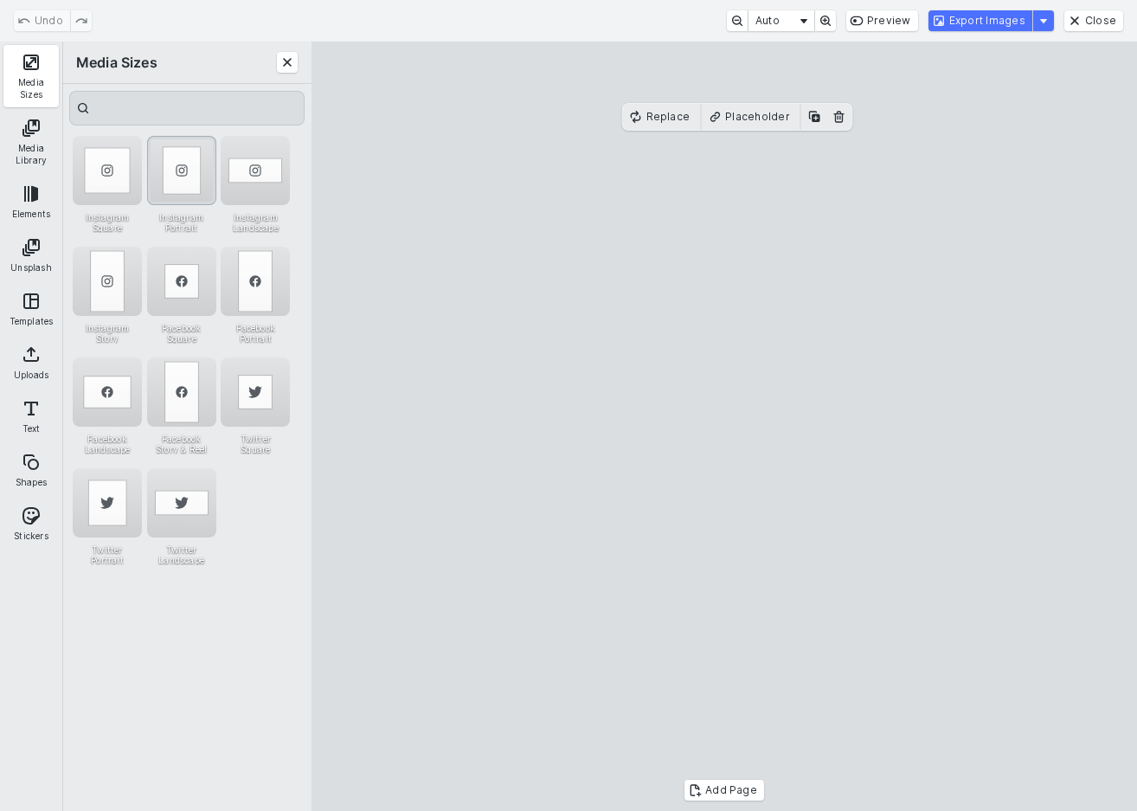
click at [193, 171] on div "Instagram Portrait" at bounding box center [181, 170] width 69 height 69
click at [724, 426] on cesdk-canvas "Editor canvas" at bounding box center [724, 426] width 0 height 0
drag, startPoint x: 805, startPoint y: 654, endPoint x: 807, endPoint y: 603, distance: 51.1
click at [724, 426] on cesdk-canvas "Editor canvas" at bounding box center [724, 426] width 0 height 0
drag, startPoint x: 733, startPoint y: 702, endPoint x: 735, endPoint y: 753, distance: 51.1
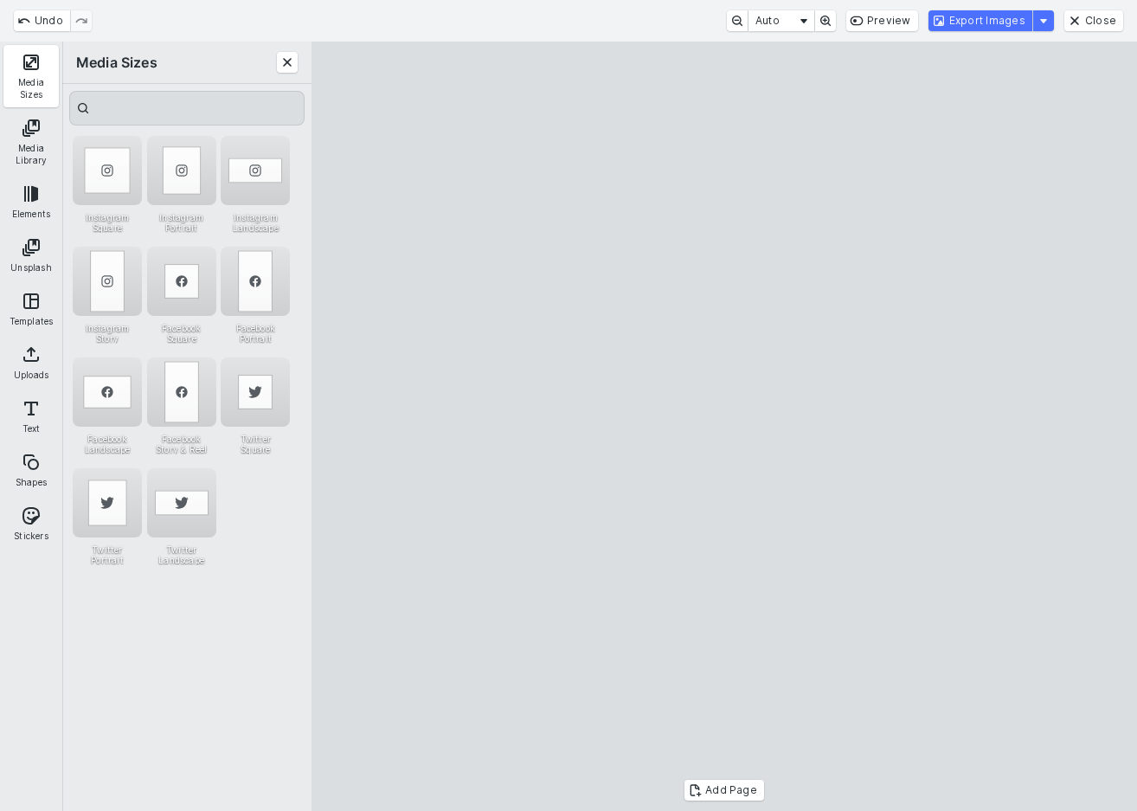
click at [724, 426] on cesdk-canvas "Editor canvas" at bounding box center [724, 426] width 0 height 0
drag, startPoint x: 733, startPoint y: 112, endPoint x: 730, endPoint y: 164, distance: 52.0
click at [724, 426] on cesdk-canvas "Editor canvas" at bounding box center [724, 426] width 0 height 0
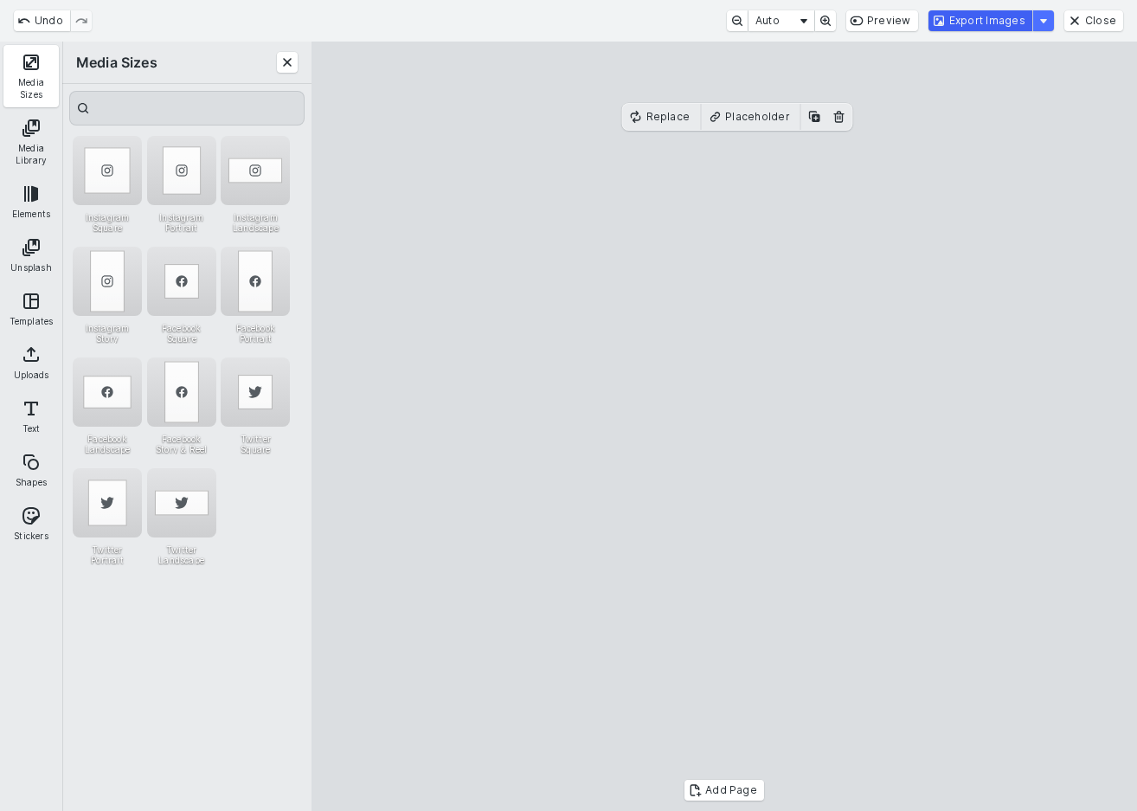
click at [1021, 24] on button "Export Images" at bounding box center [980, 20] width 104 height 21
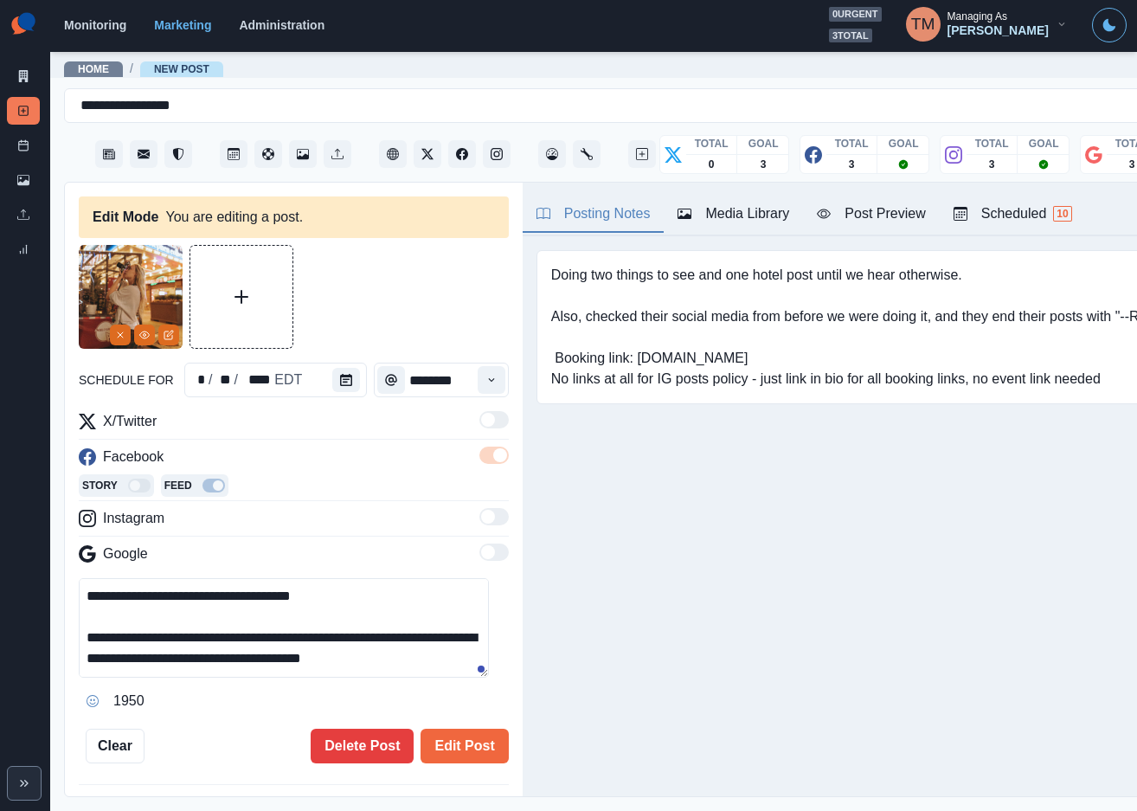
scroll to position [104, 0]
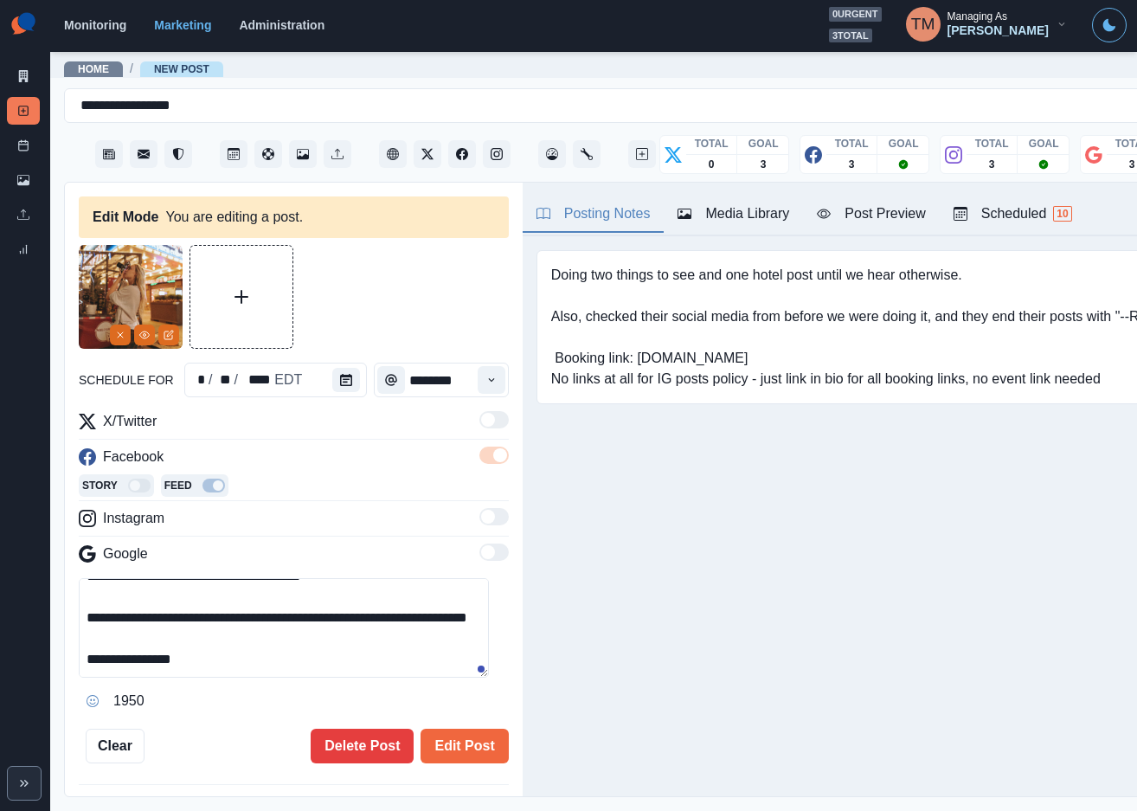
drag, startPoint x: 115, startPoint y: 657, endPoint x: 307, endPoint y: 668, distance: 192.4
click at [307, 668] on textarea "**********" at bounding box center [284, 627] width 410 height 99
paste textarea
type textarea "**********"
click at [458, 747] on button "Edit Post" at bounding box center [463, 745] width 87 height 35
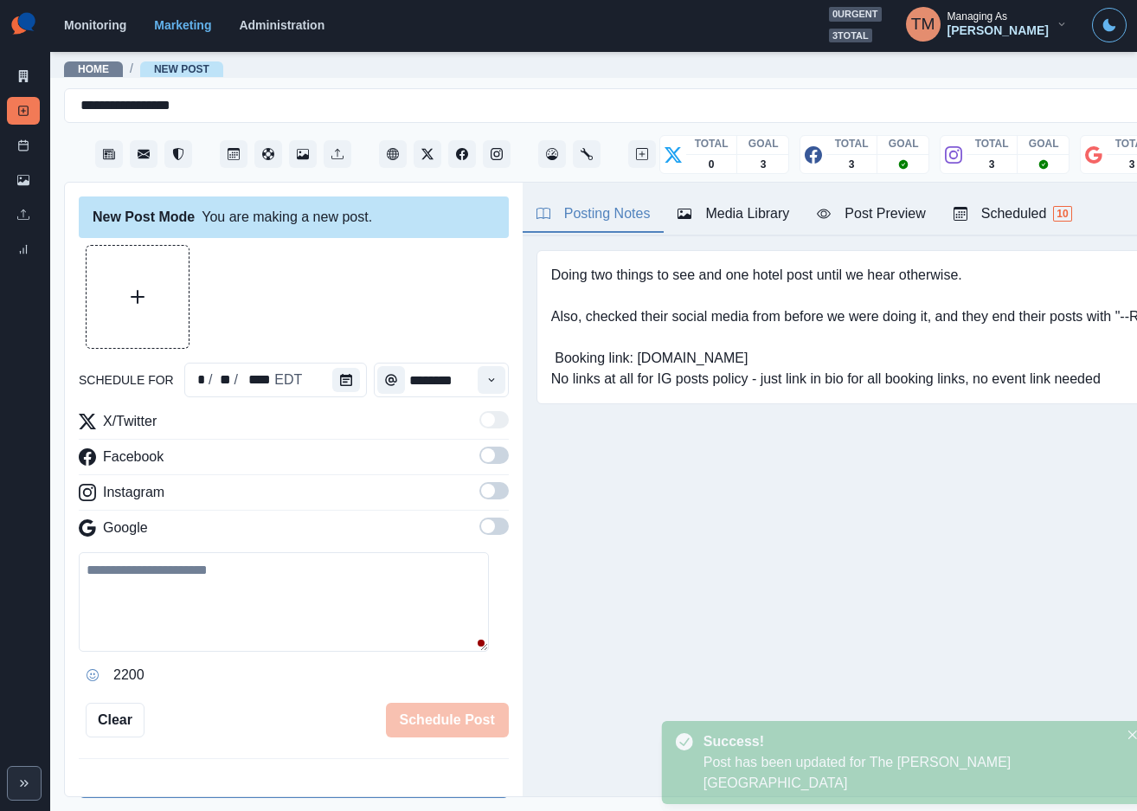
click at [746, 213] on div "Media Library" at bounding box center [733, 213] width 112 height 21
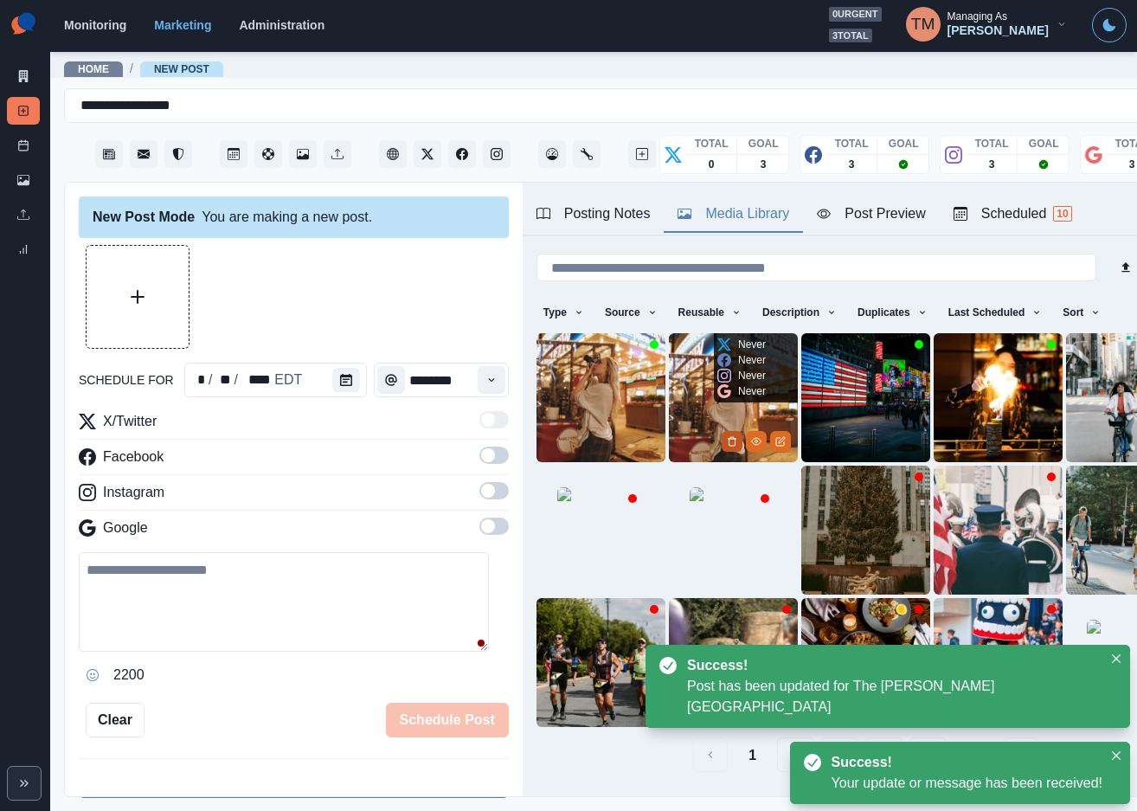
click at [727, 436] on icon "Delete Media" at bounding box center [732, 441] width 10 height 10
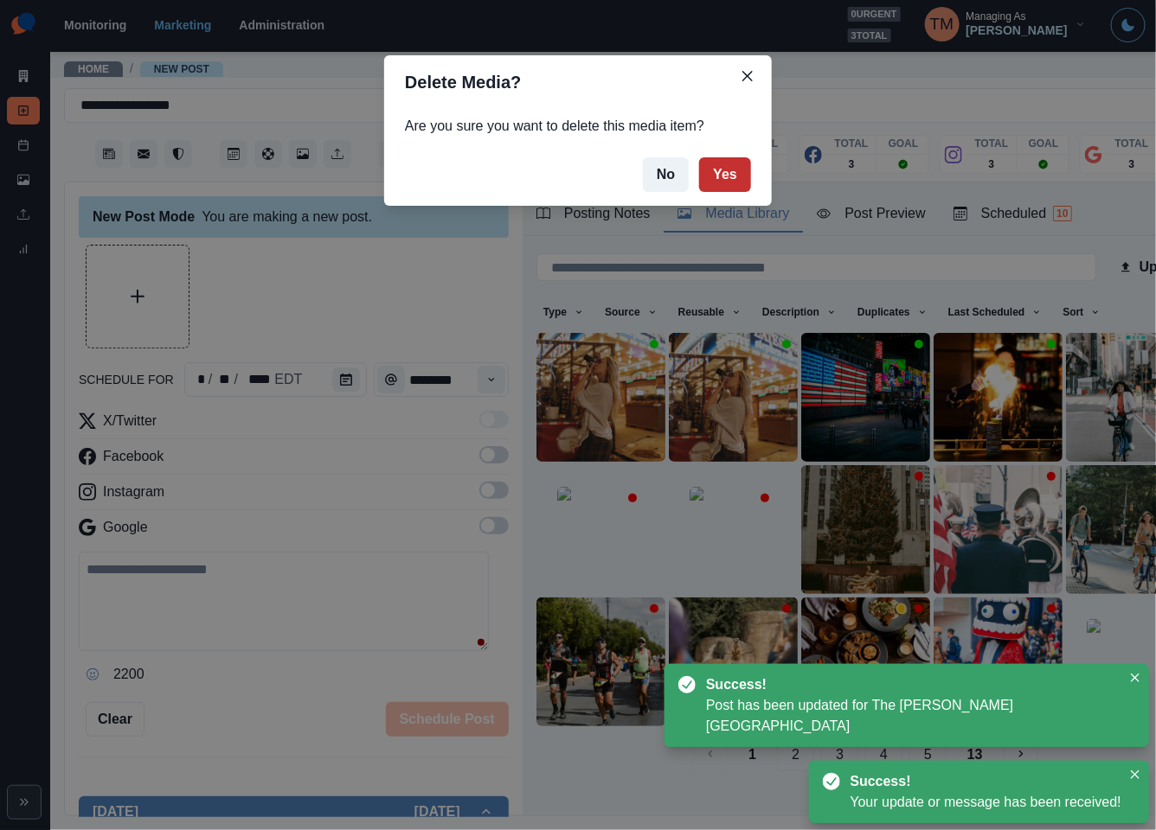
click at [735, 180] on button "Yes" at bounding box center [725, 174] width 52 height 35
click at [363, 286] on div "Delete Media? Are you sure you want to delete this media item? No Yes" at bounding box center [578, 415] width 1156 height 830
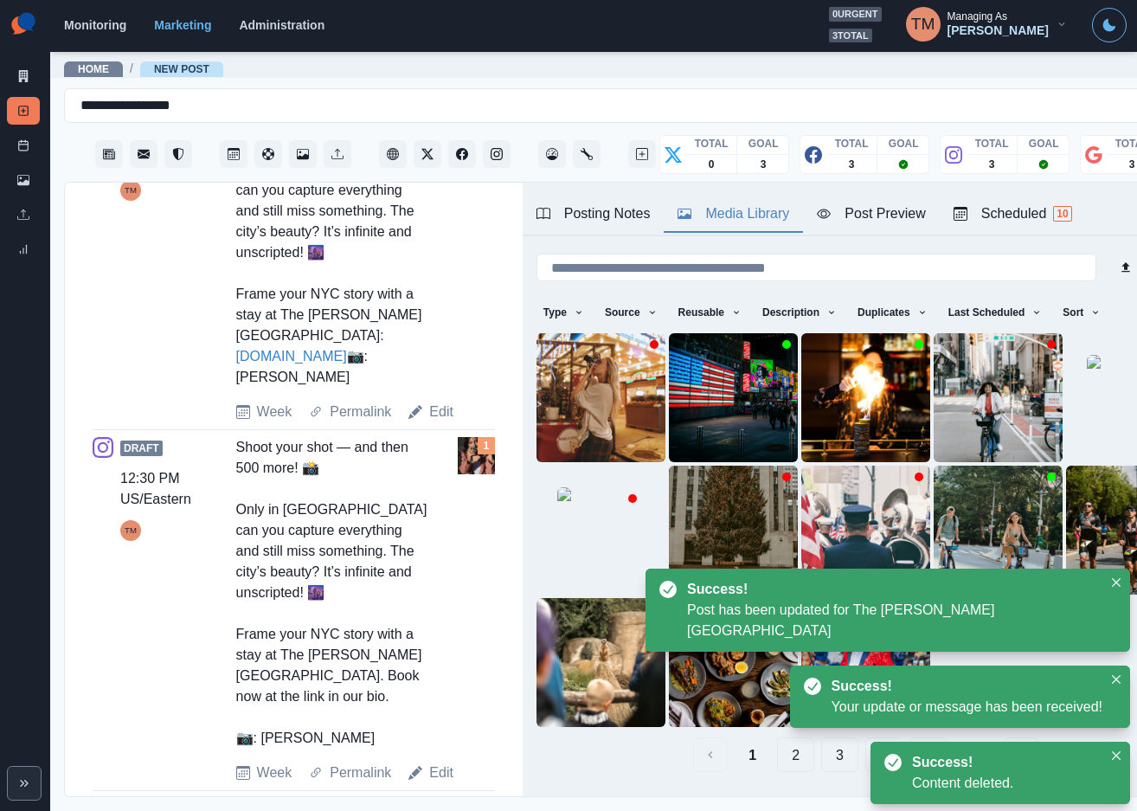
scroll to position [779, 0]
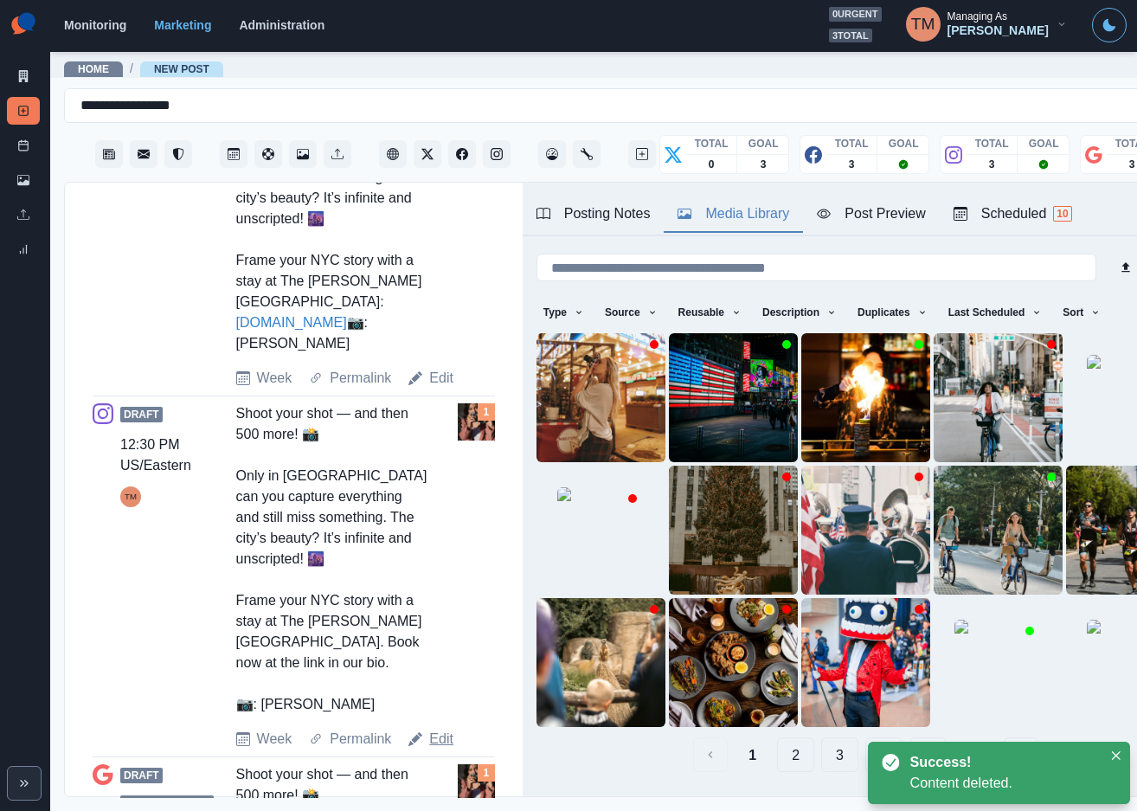
click at [436, 743] on link "Edit" at bounding box center [441, 738] width 24 height 21
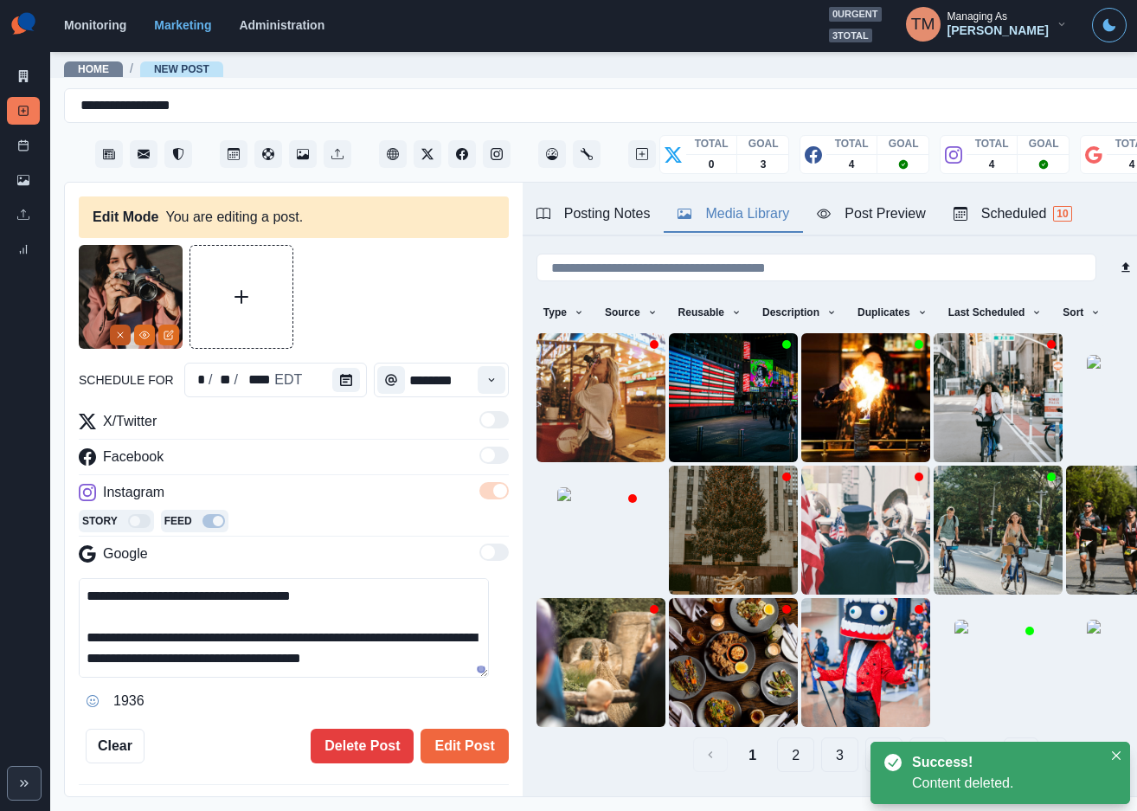
click at [112, 337] on button "Remove" at bounding box center [120, 334] width 21 height 21
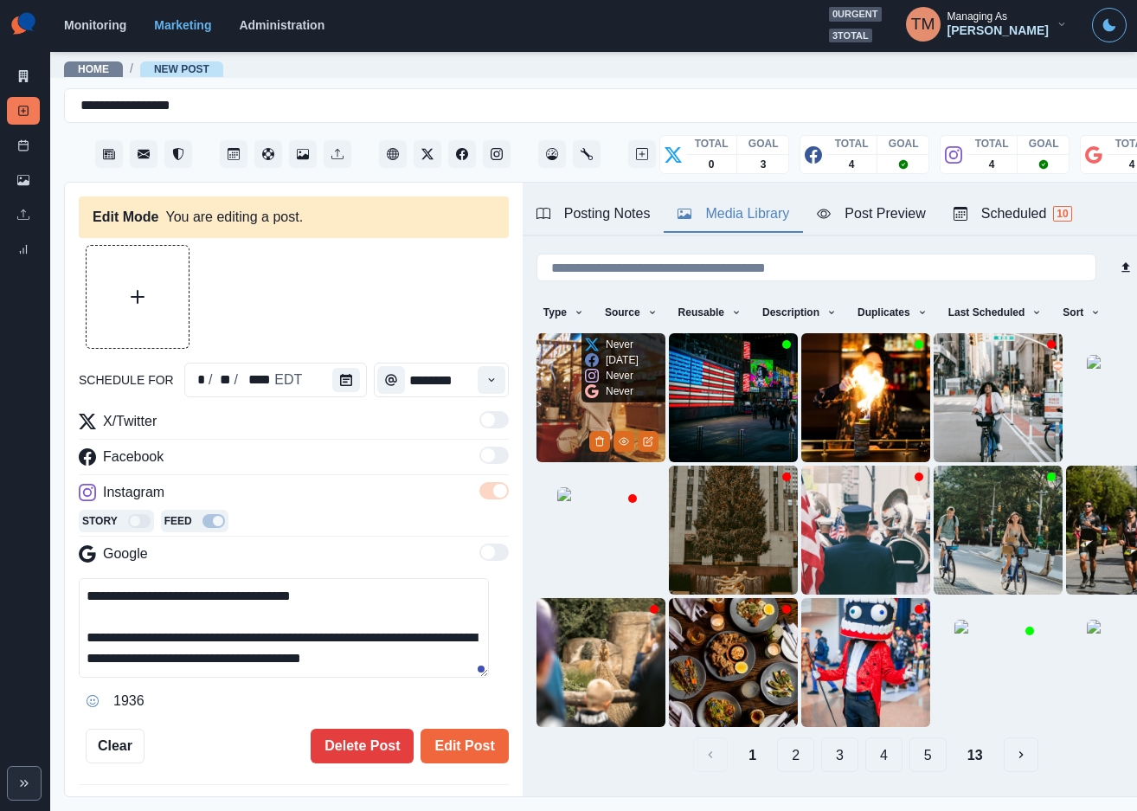
click at [558, 387] on img at bounding box center [600, 397] width 129 height 129
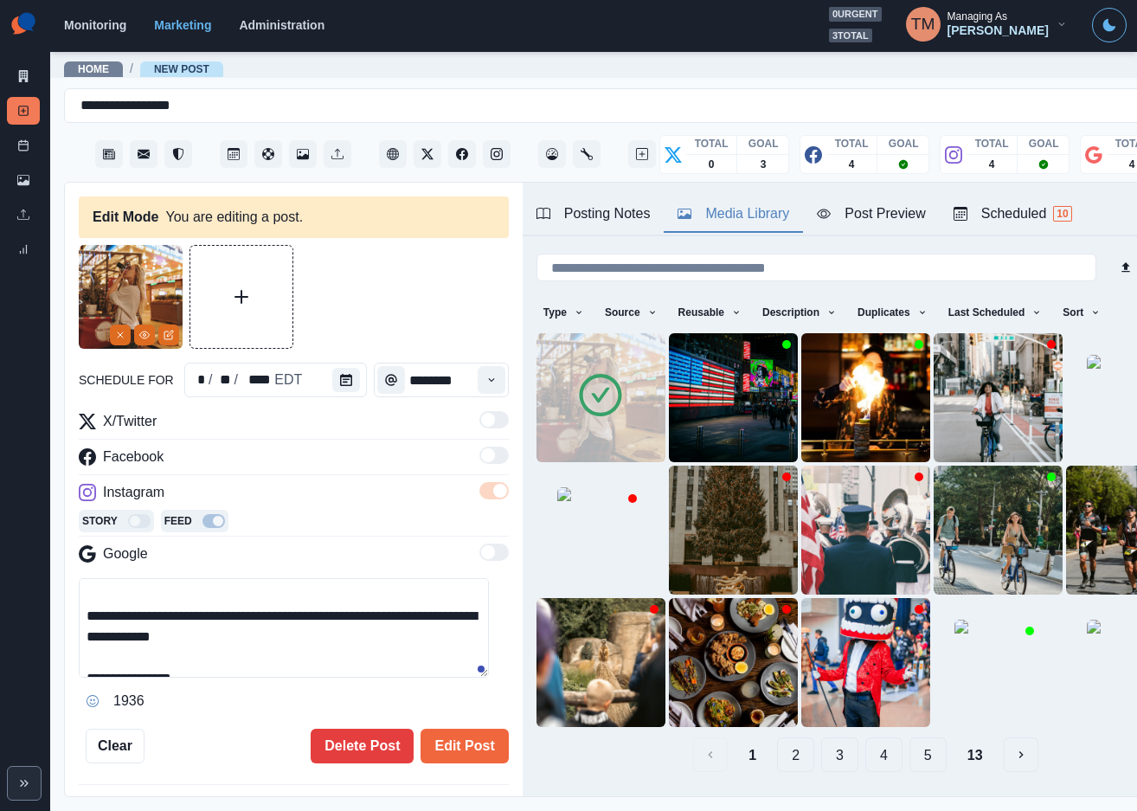
scroll to position [102, 0]
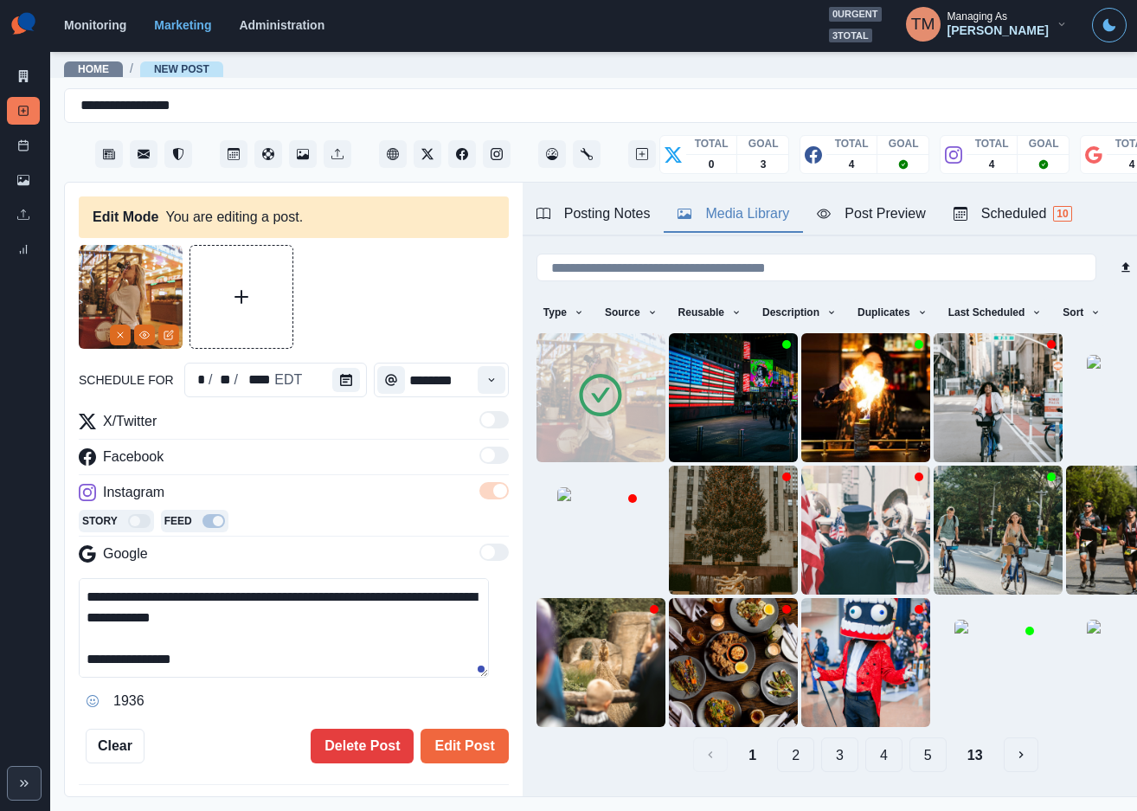
drag, startPoint x: 117, startPoint y: 659, endPoint x: 294, endPoint y: 659, distance: 177.3
click at [294, 659] on textarea "**********" at bounding box center [284, 627] width 410 height 99
paste textarea
type textarea "**********"
click at [463, 750] on button "Edit Post" at bounding box center [463, 745] width 87 height 35
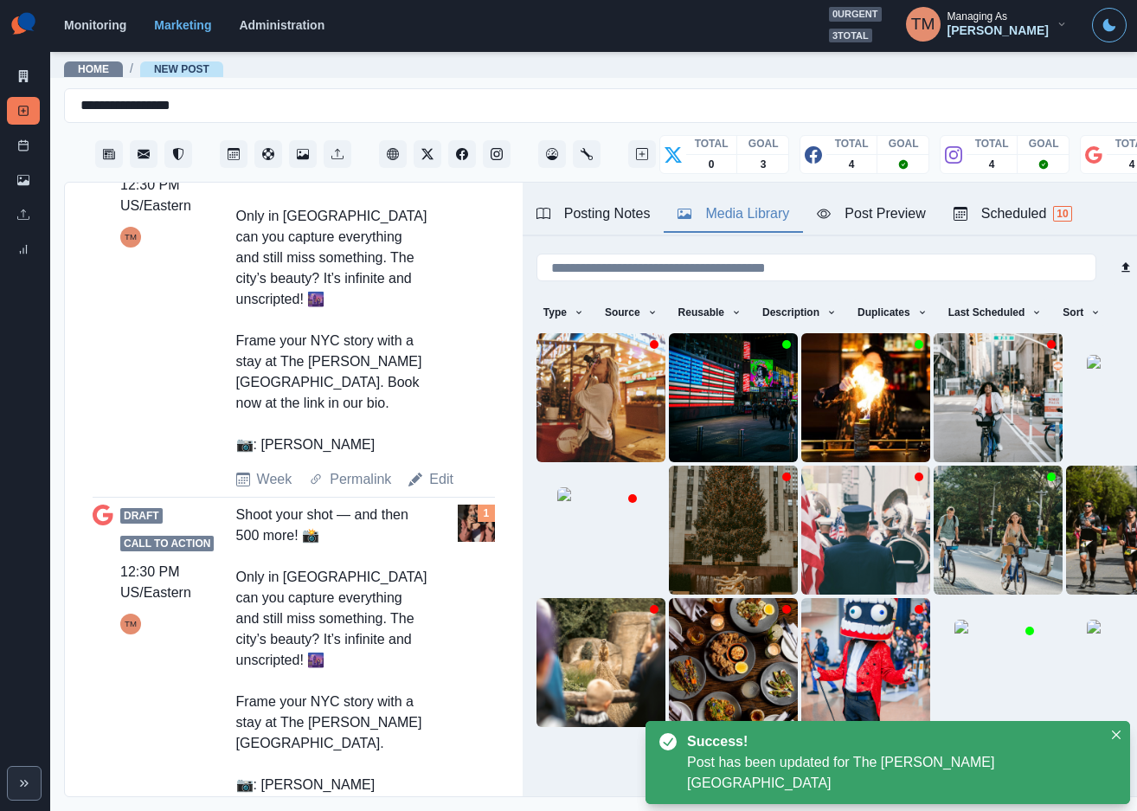
scroll to position [1085, 0]
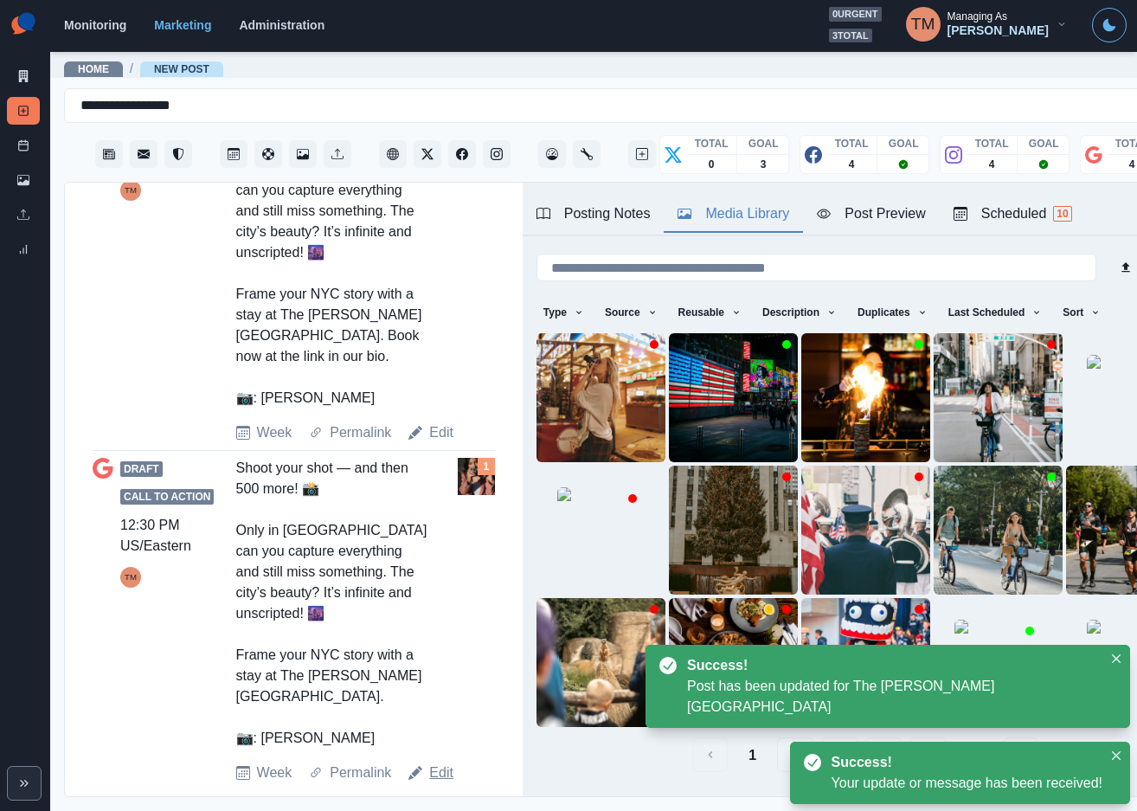
click at [439, 762] on link "Edit" at bounding box center [441, 772] width 24 height 21
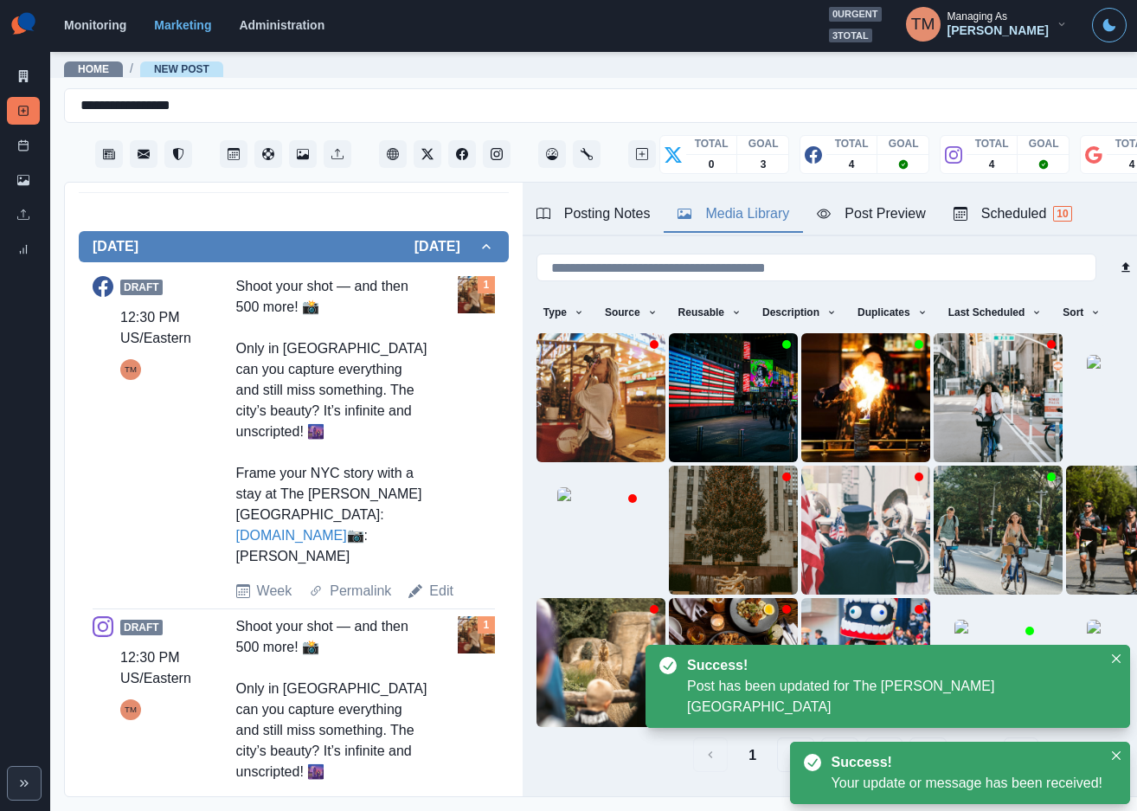
scroll to position [47, 0]
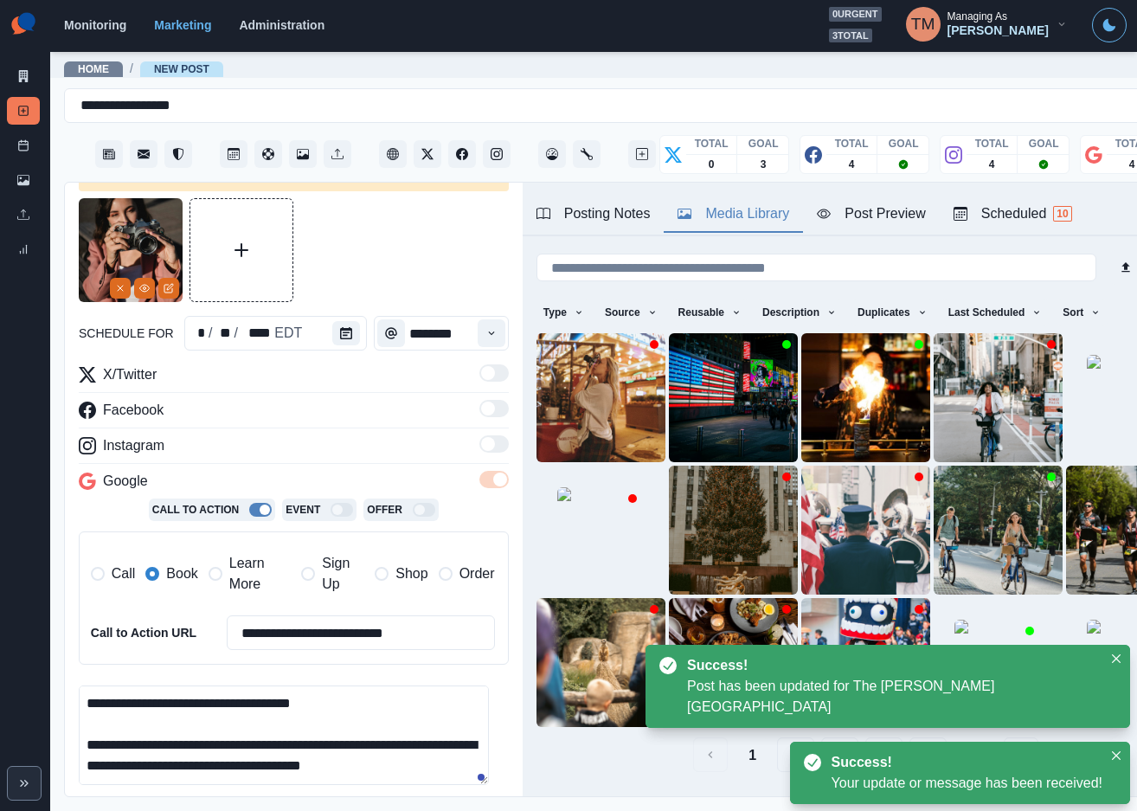
drag, startPoint x: 232, startPoint y: 589, endPoint x: 169, endPoint y: 576, distance: 64.5
click at [234, 585] on span "Learn More" at bounding box center [259, 574] width 61 height 42
click at [167, 576] on span "Book" at bounding box center [181, 573] width 31 height 21
drag, startPoint x: 119, startPoint y: 289, endPoint x: 470, endPoint y: 364, distance: 358.4
click at [123, 289] on icon "Remove" at bounding box center [120, 288] width 10 height 10
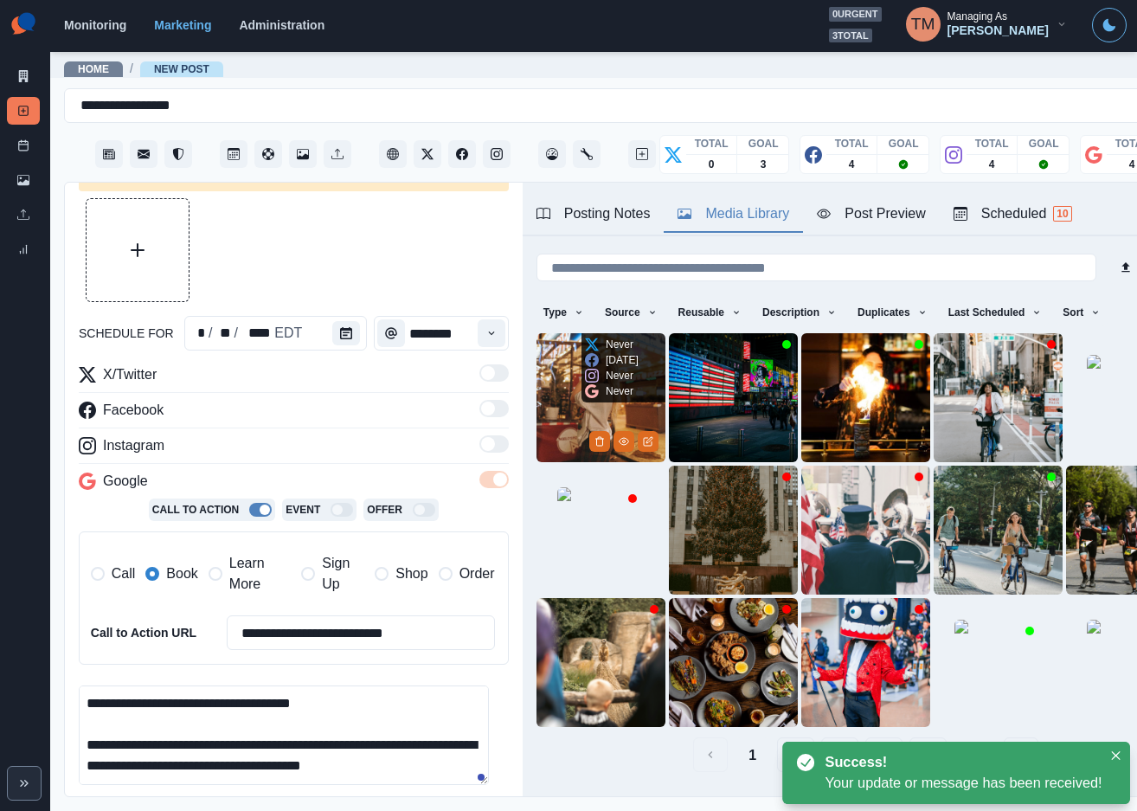
click at [551, 395] on img at bounding box center [600, 397] width 129 height 129
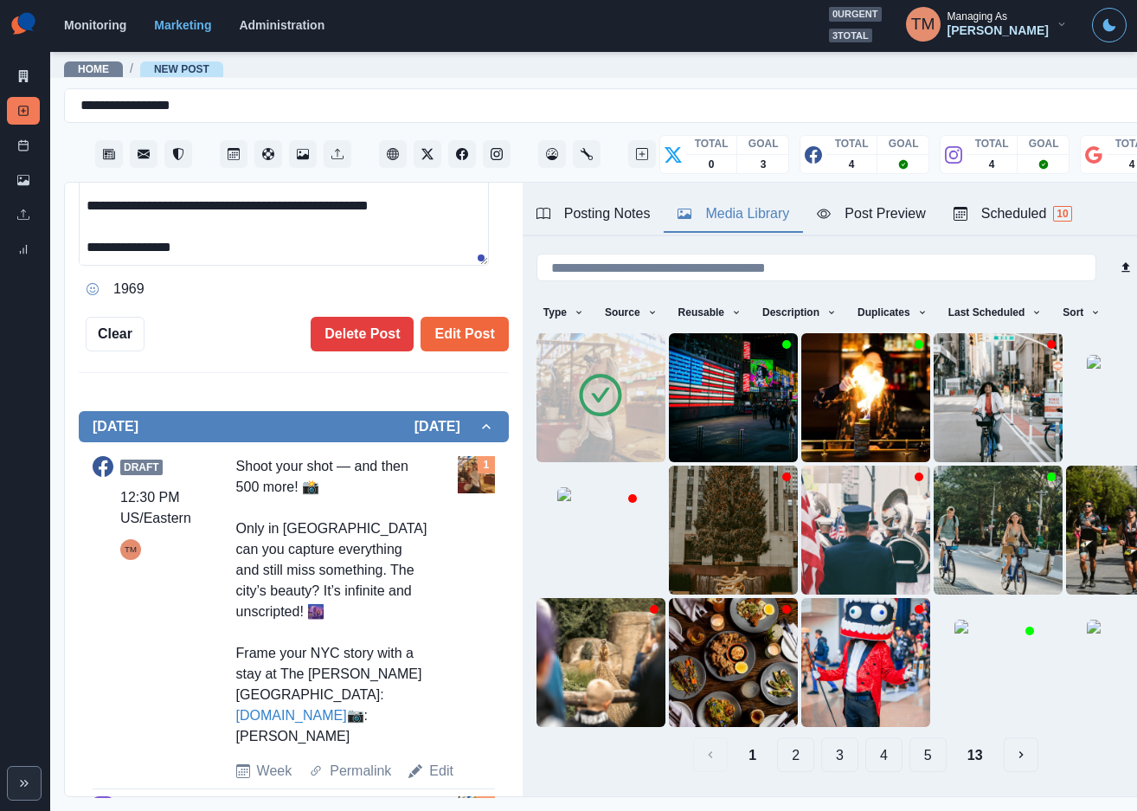
scroll to position [81, 0]
drag, startPoint x: 115, startPoint y: 250, endPoint x: 289, endPoint y: 249, distance: 173.9
click at [289, 249] on textarea "**********" at bounding box center [284, 215] width 410 height 99
paste textarea
type textarea "**********"
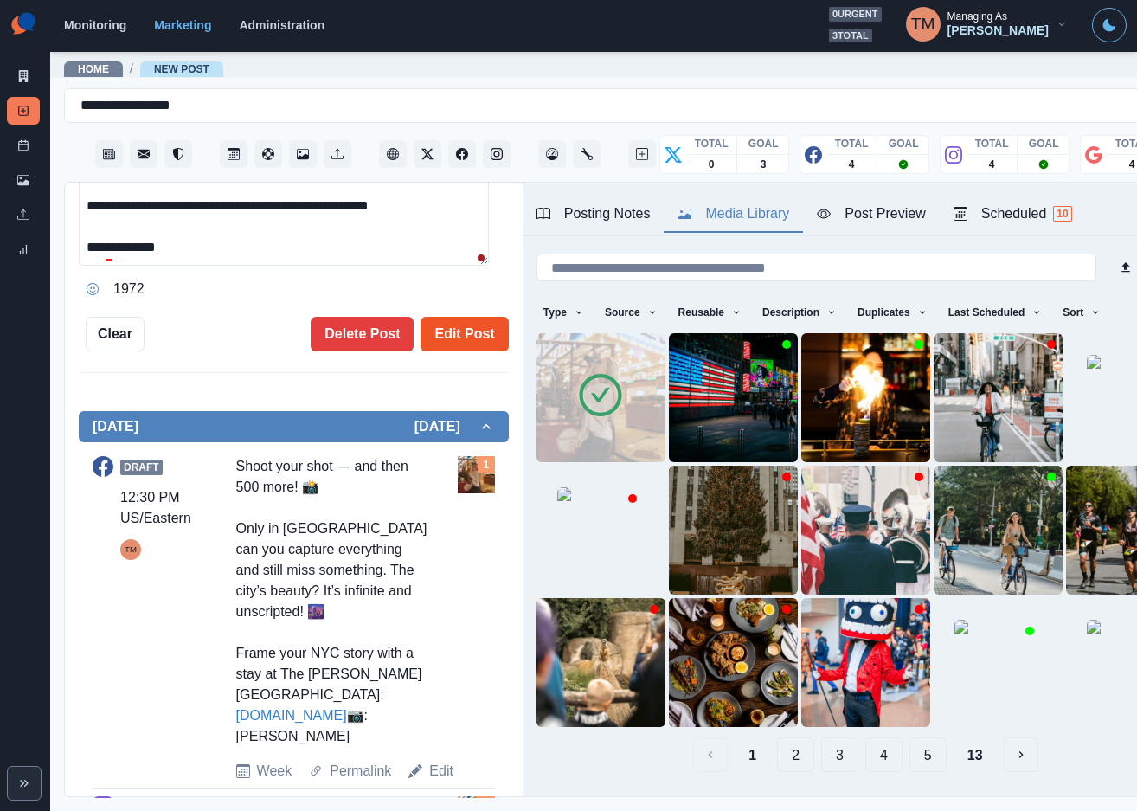
click at [457, 330] on button "Edit Post" at bounding box center [463, 334] width 87 height 35
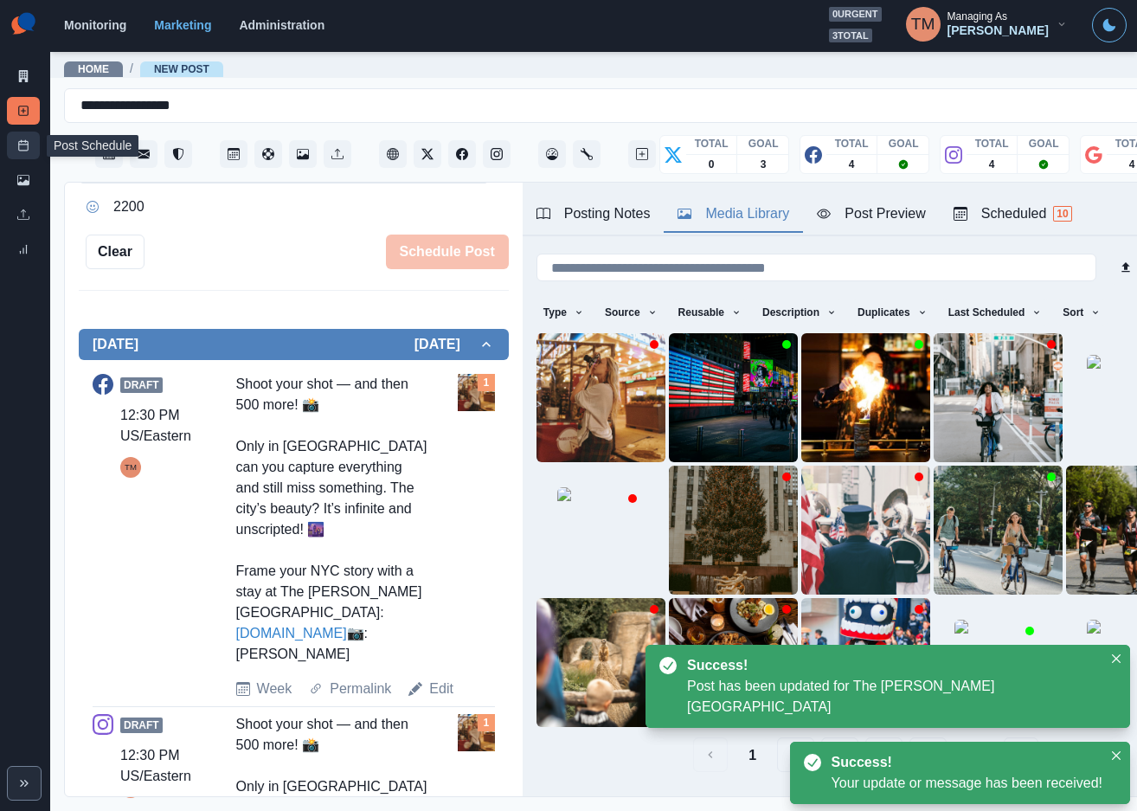
click at [22, 149] on icon at bounding box center [23, 145] width 12 height 12
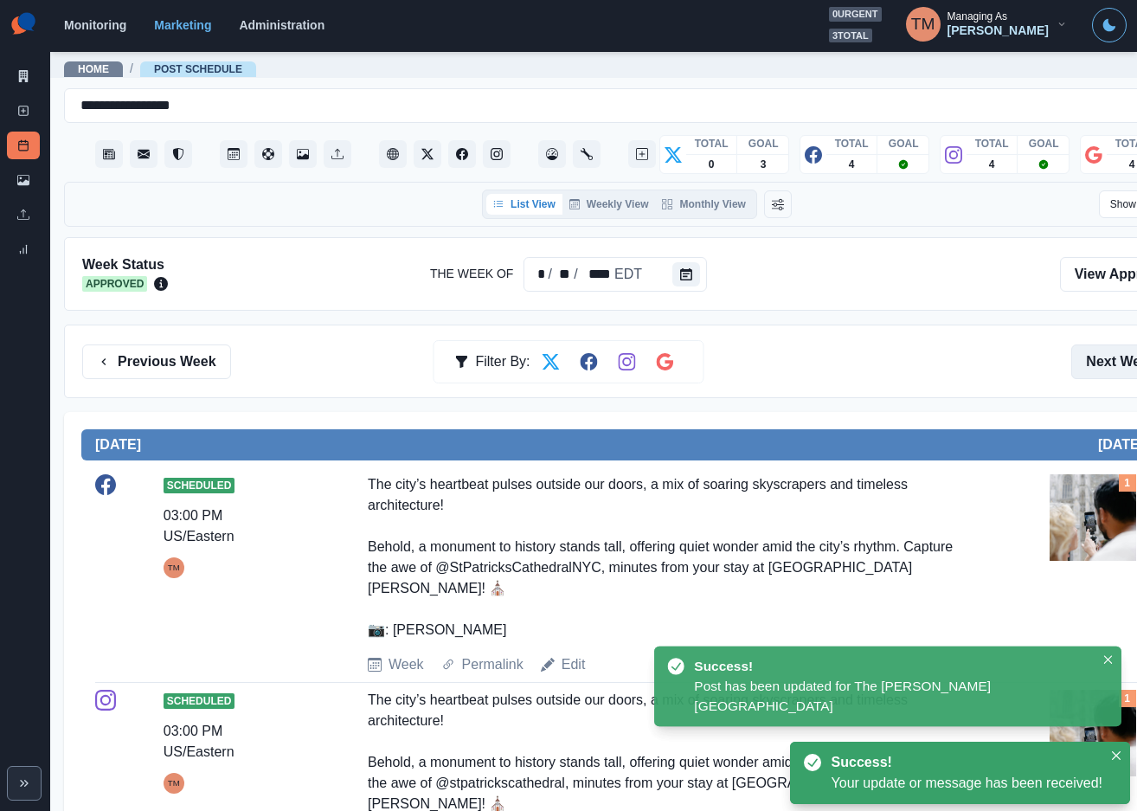
click at [1103, 367] on button "Next Week" at bounding box center [1131, 361] width 120 height 35
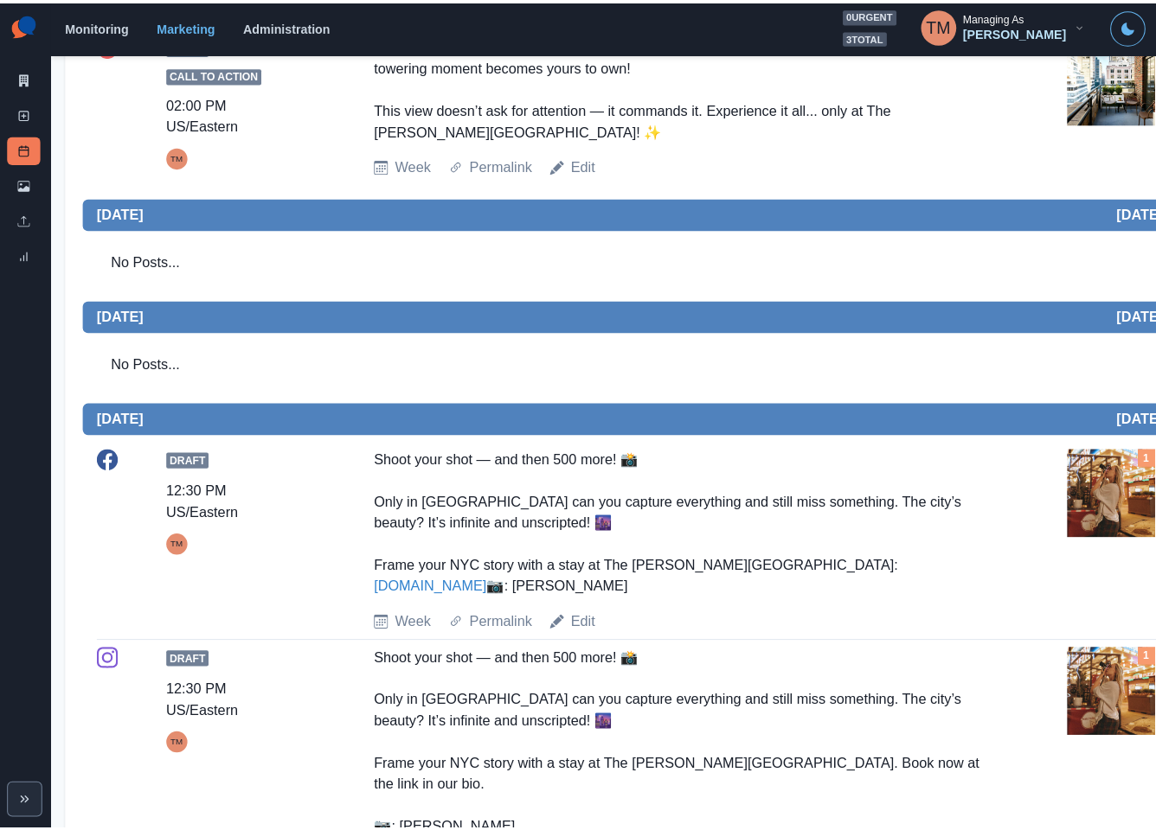
scroll to position [1277, 0]
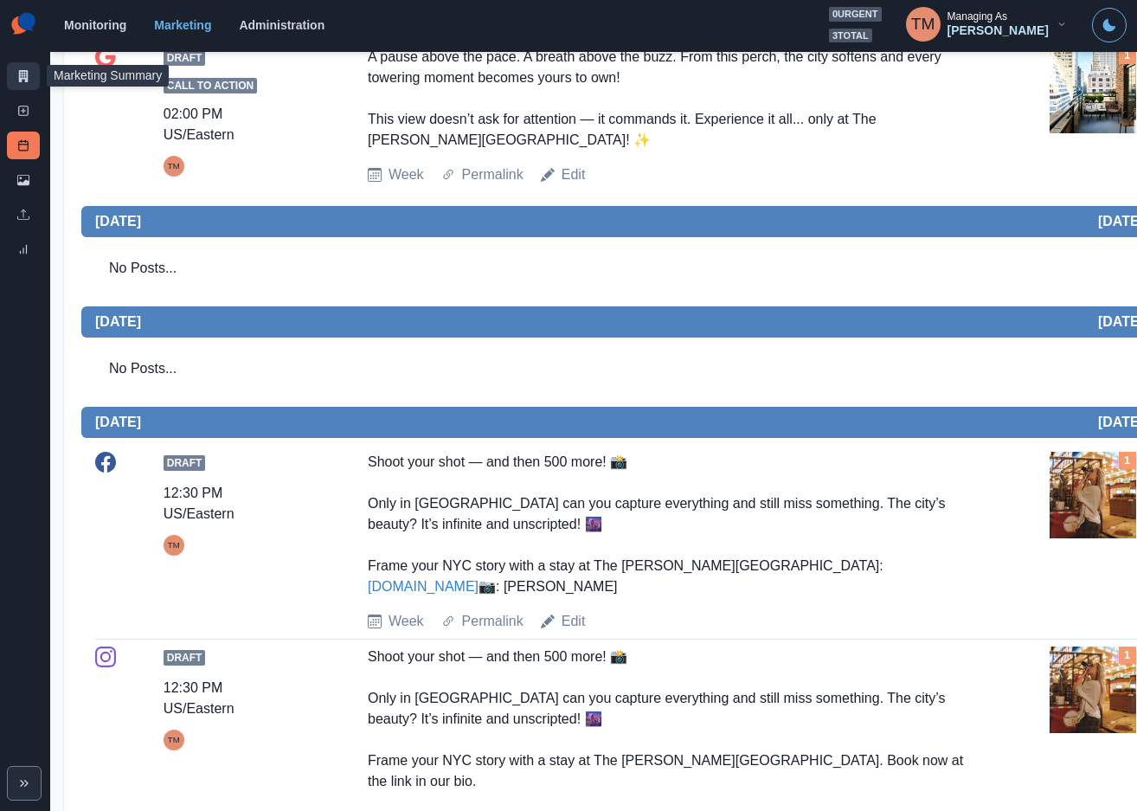
click at [17, 76] on icon at bounding box center [23, 76] width 12 height 12
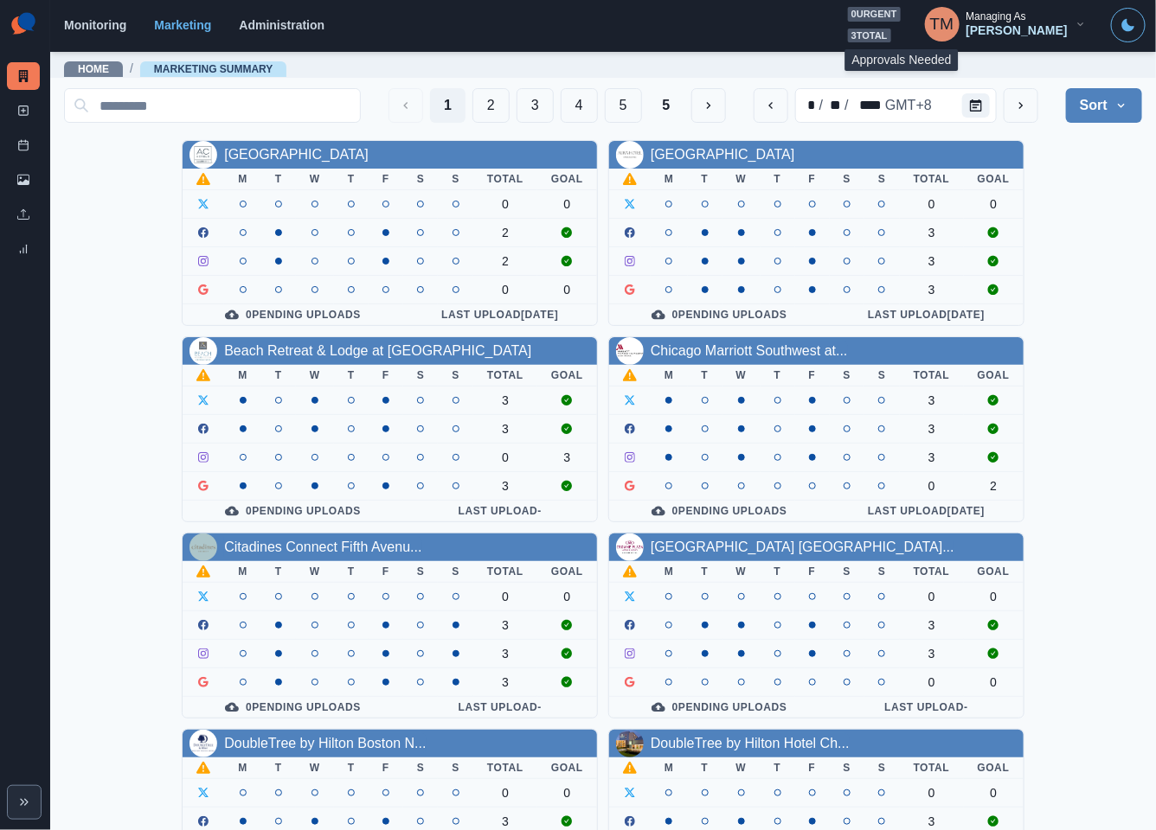
click at [891, 29] on span "3 total" at bounding box center [869, 36] width 43 height 15
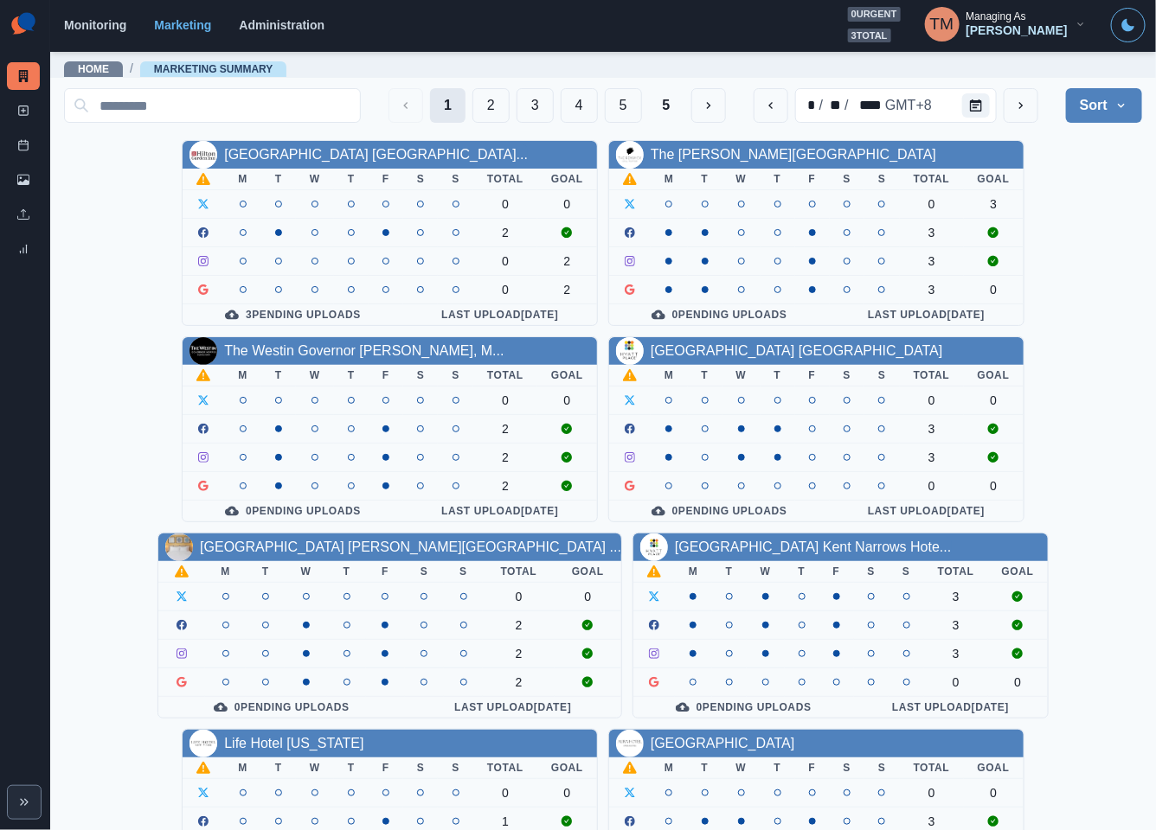
click at [430, 96] on button "1" at bounding box center [447, 105] width 35 height 35
click at [472, 105] on button "2" at bounding box center [490, 105] width 37 height 35
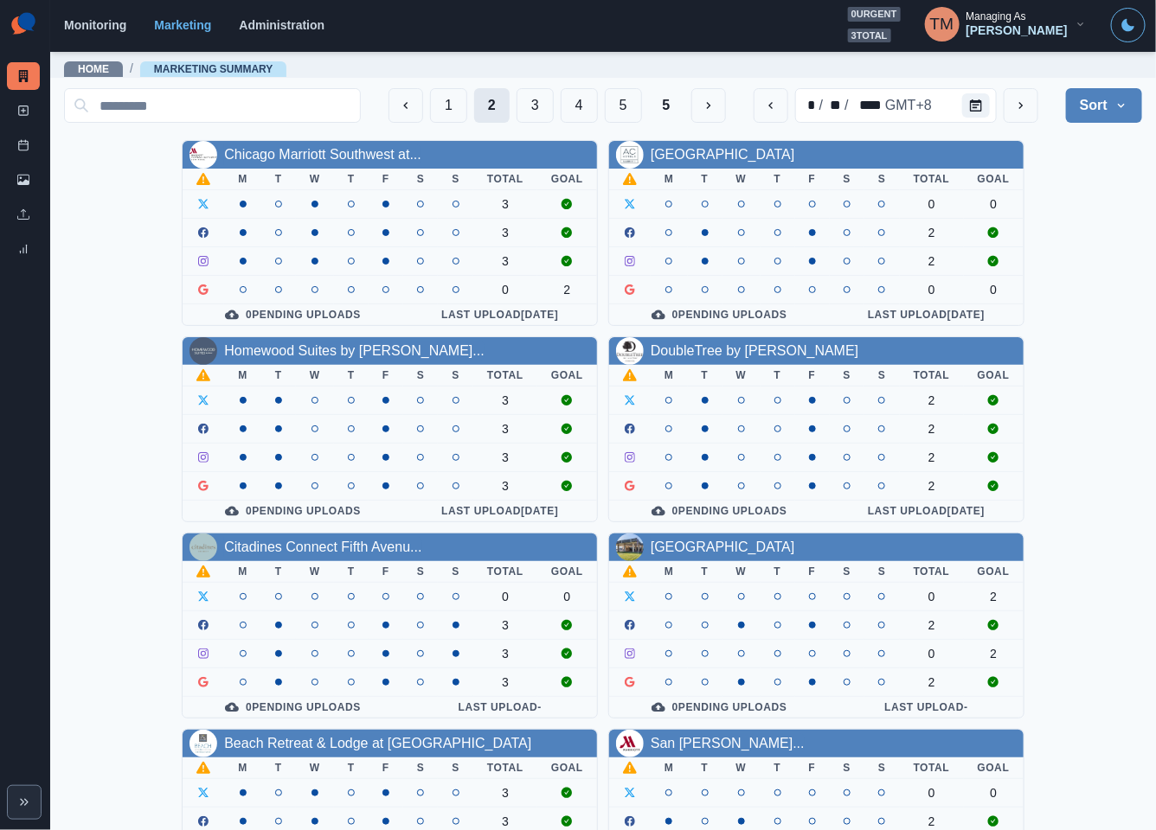
click at [474, 102] on button "2" at bounding box center [491, 105] width 35 height 35
click at [891, 32] on span "3 total" at bounding box center [869, 36] width 43 height 15
click at [430, 107] on button "1" at bounding box center [448, 105] width 37 height 35
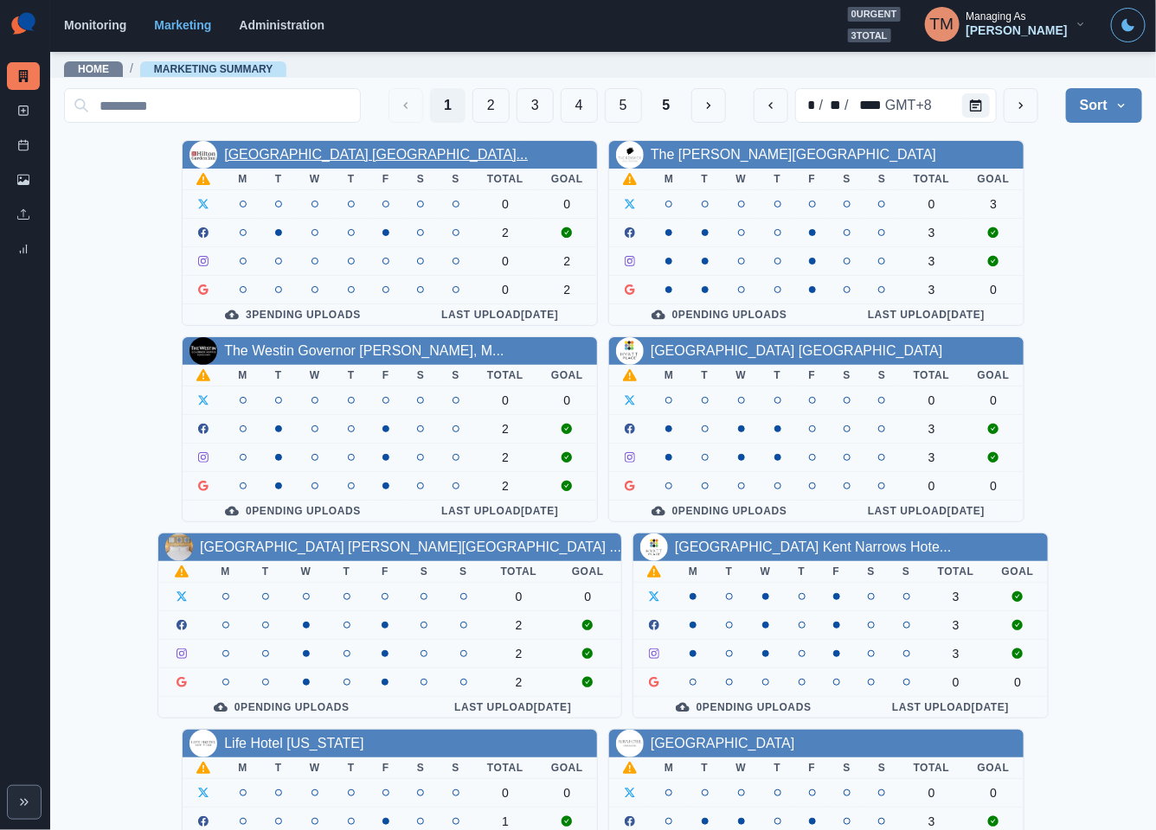
click at [311, 161] on link "Hilton Garden Inn Wilsonville..." at bounding box center [376, 154] width 304 height 15
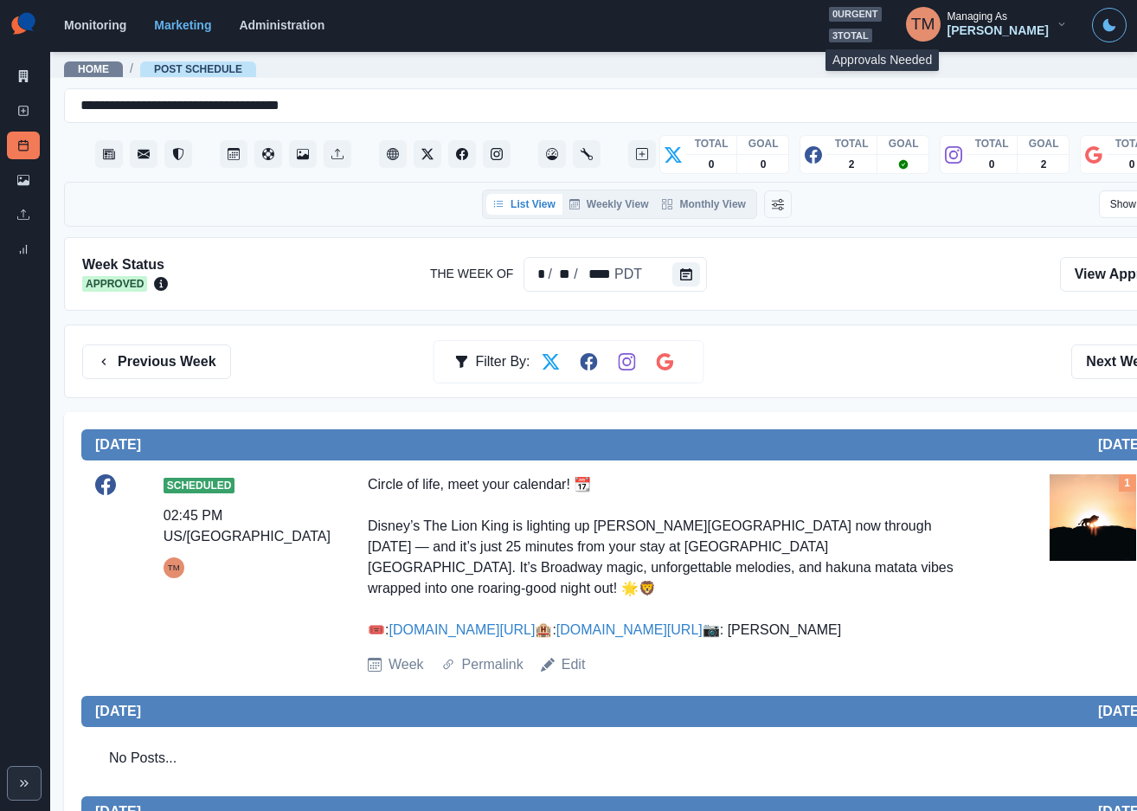
click at [872, 32] on span "3 total" at bounding box center [850, 36] width 43 height 15
click at [29, 219] on icon at bounding box center [23, 217] width 12 height 3
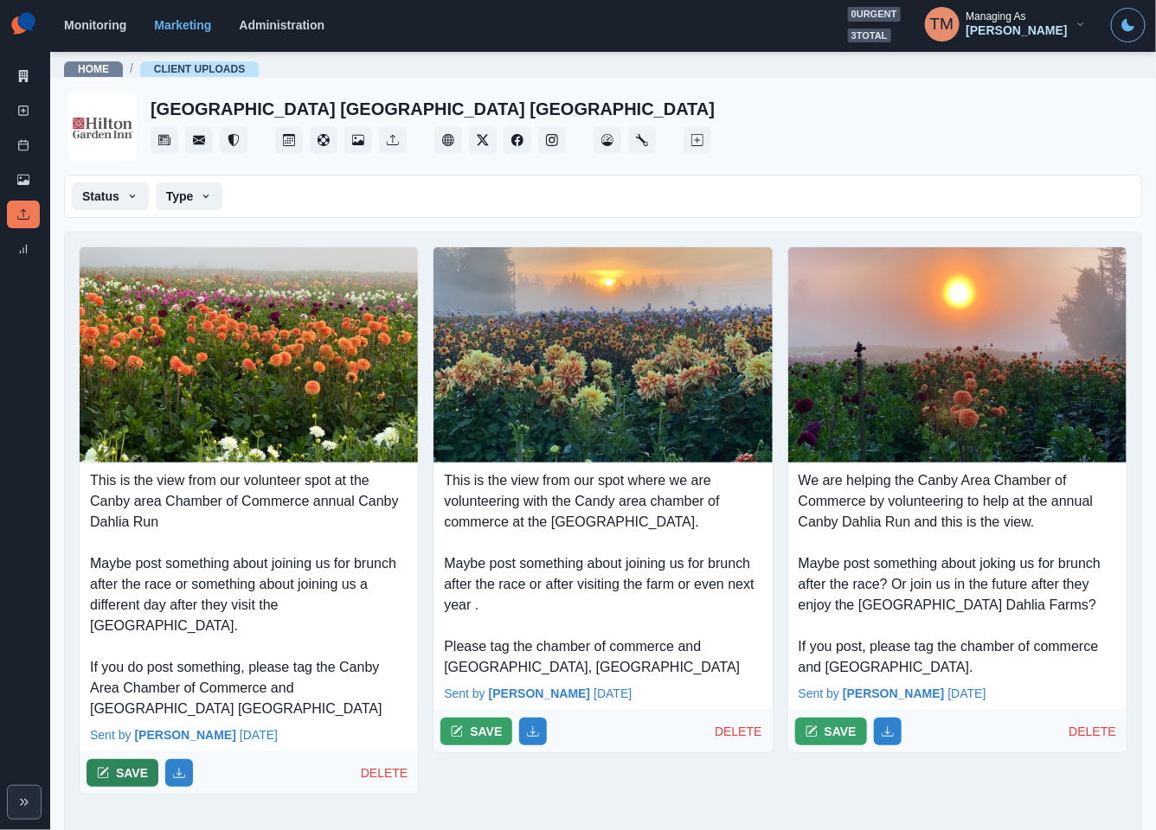
click at [135, 774] on button "SAVE" at bounding box center [123, 774] width 72 height 28
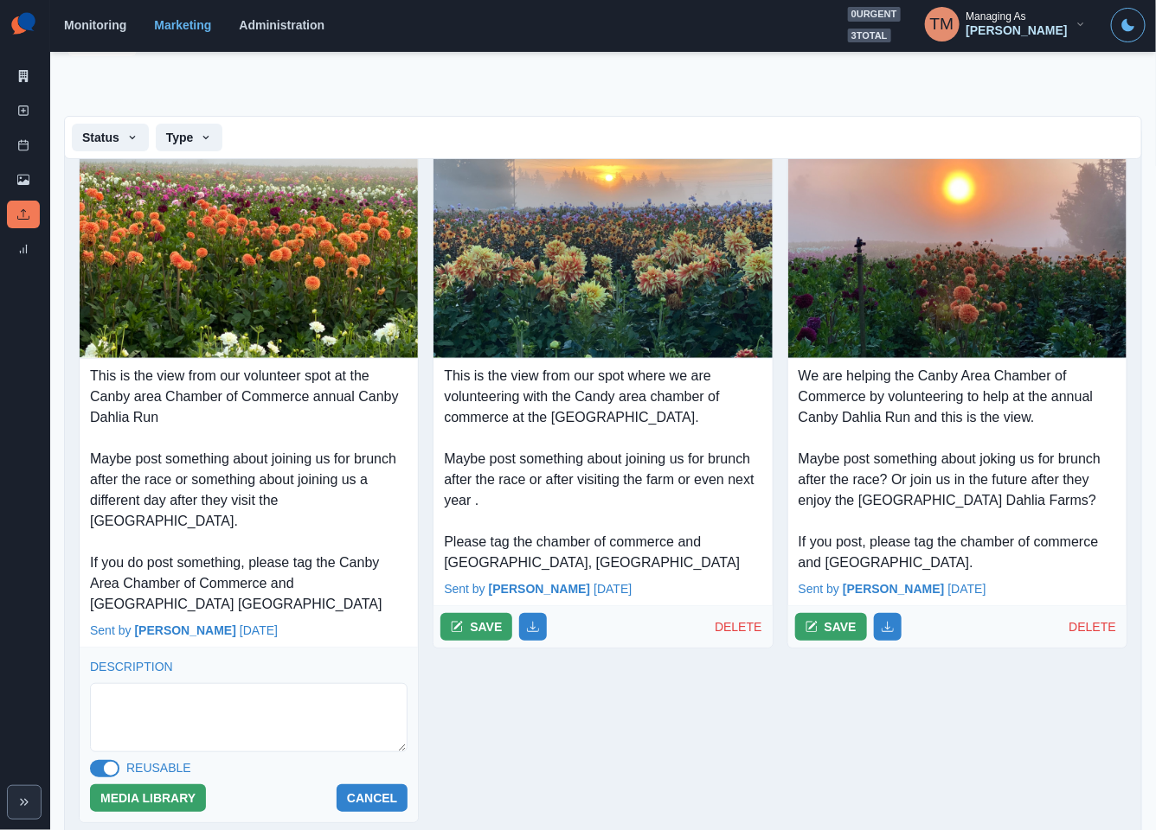
scroll to position [211, 0]
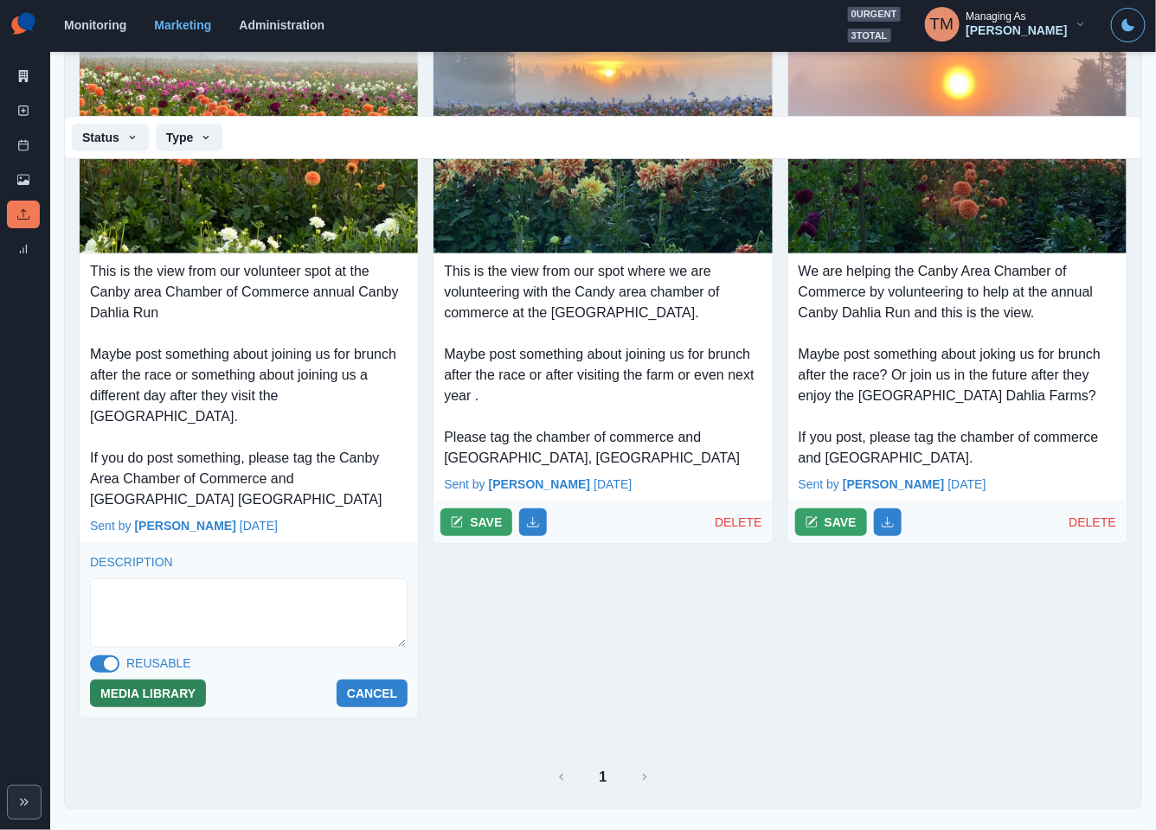
drag, startPoint x: 161, startPoint y: 696, endPoint x: 196, endPoint y: 680, distance: 38.3
click at [162, 696] on button "MEDIA LIBRARY" at bounding box center [148, 694] width 116 height 28
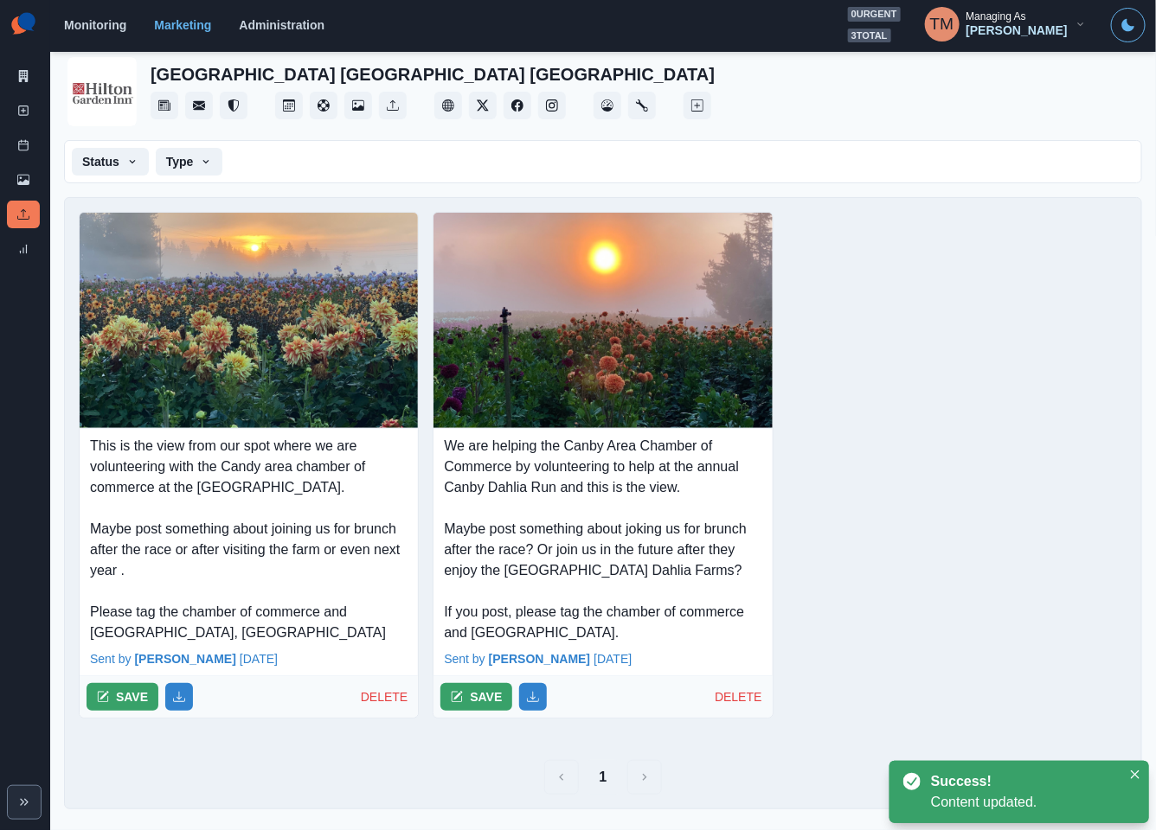
scroll to position [37, 0]
click at [476, 520] on p "We are helping the Canby Area Chamber of Commerce by volunteering to help at th…" at bounding box center [602, 540] width 317 height 208
click at [462, 693] on button "SAVE" at bounding box center [476, 697] width 72 height 28
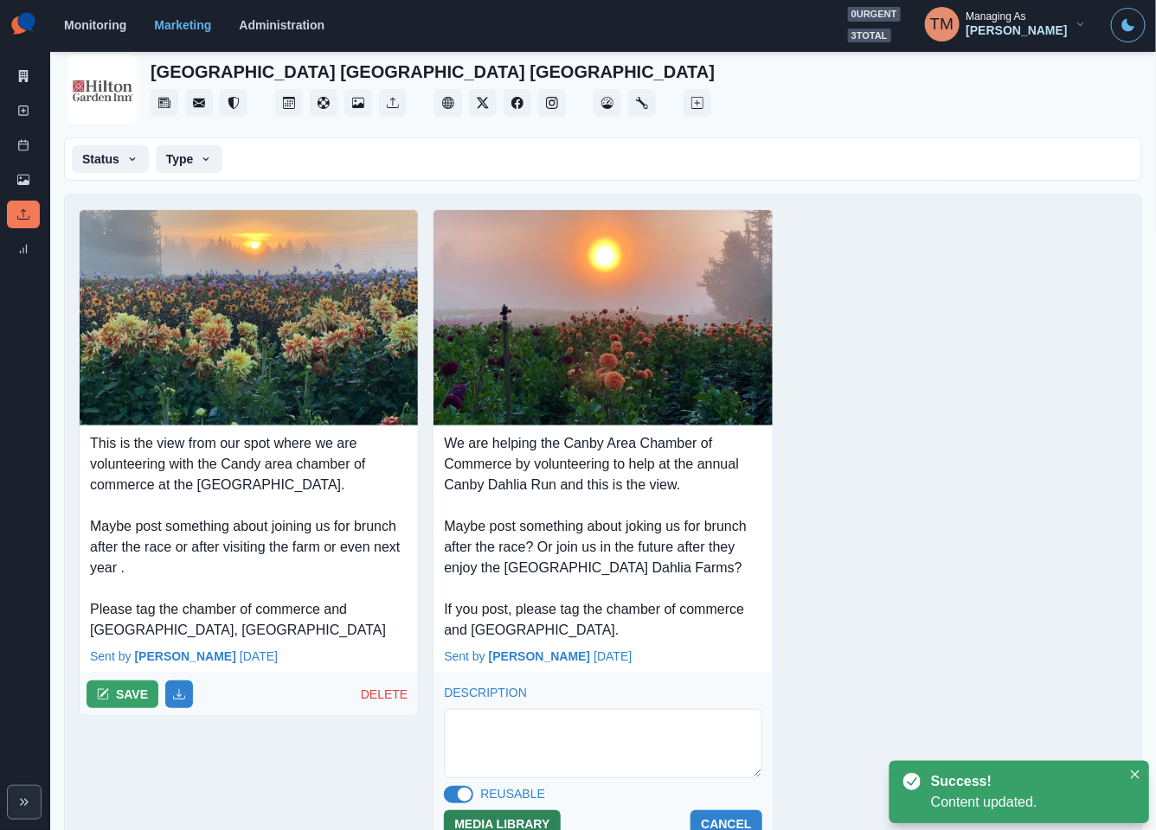
drag, startPoint x: 496, startPoint y: 821, endPoint x: 169, endPoint y: 753, distance: 334.1
click at [496, 820] on button "MEDIA LIBRARY" at bounding box center [502, 825] width 116 height 28
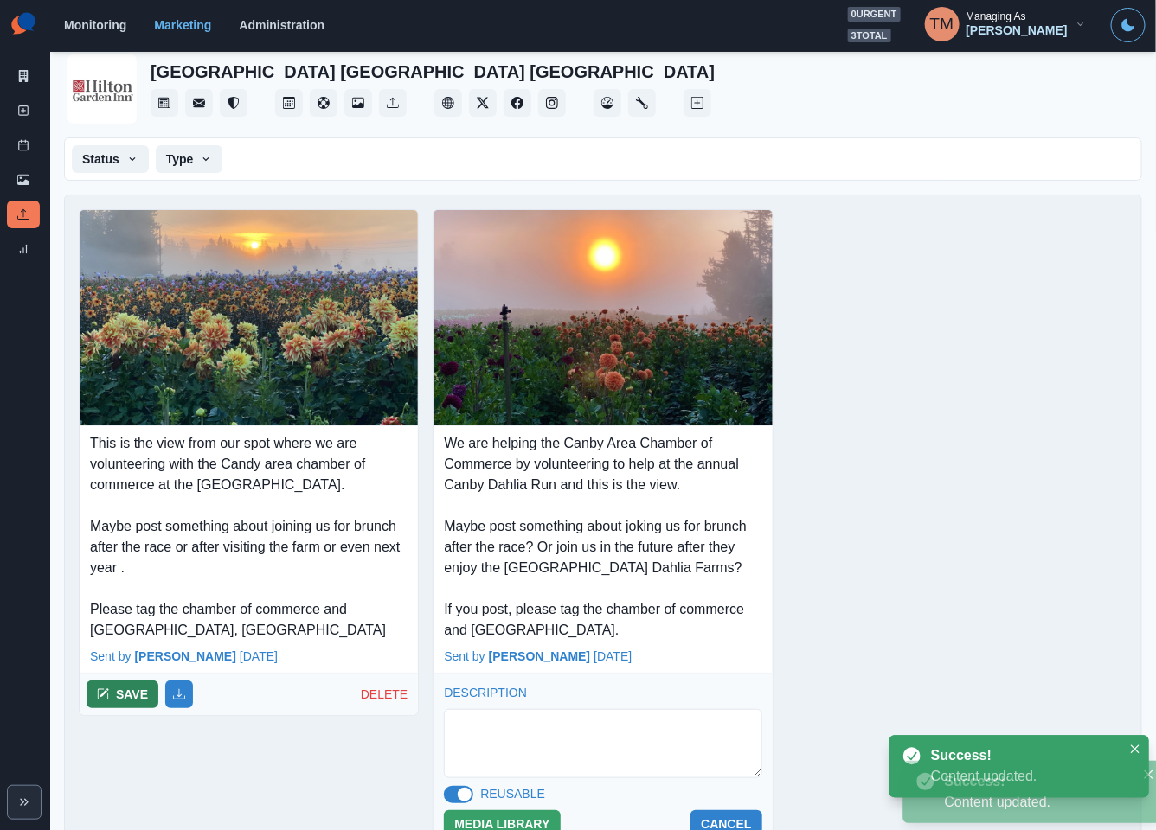
click at [122, 691] on button "SAVE" at bounding box center [123, 695] width 72 height 28
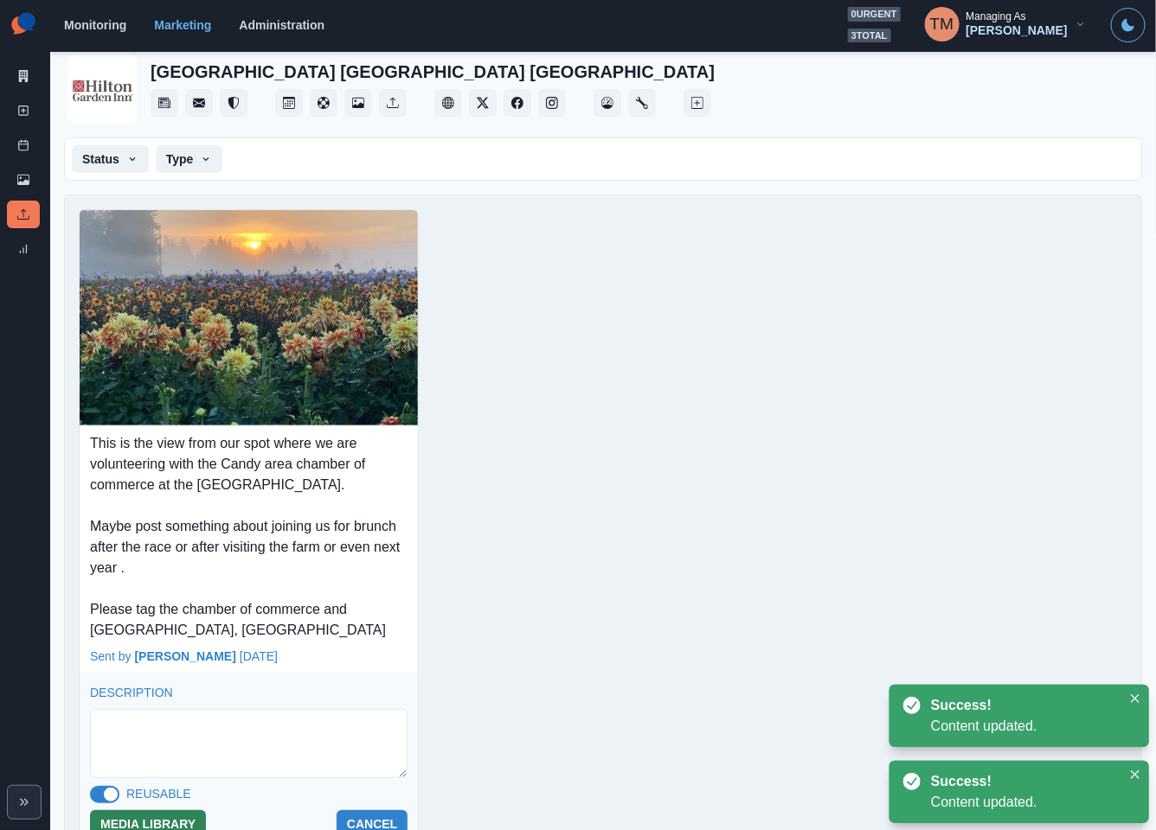
click at [157, 818] on button "MEDIA LIBRARY" at bounding box center [148, 825] width 116 height 28
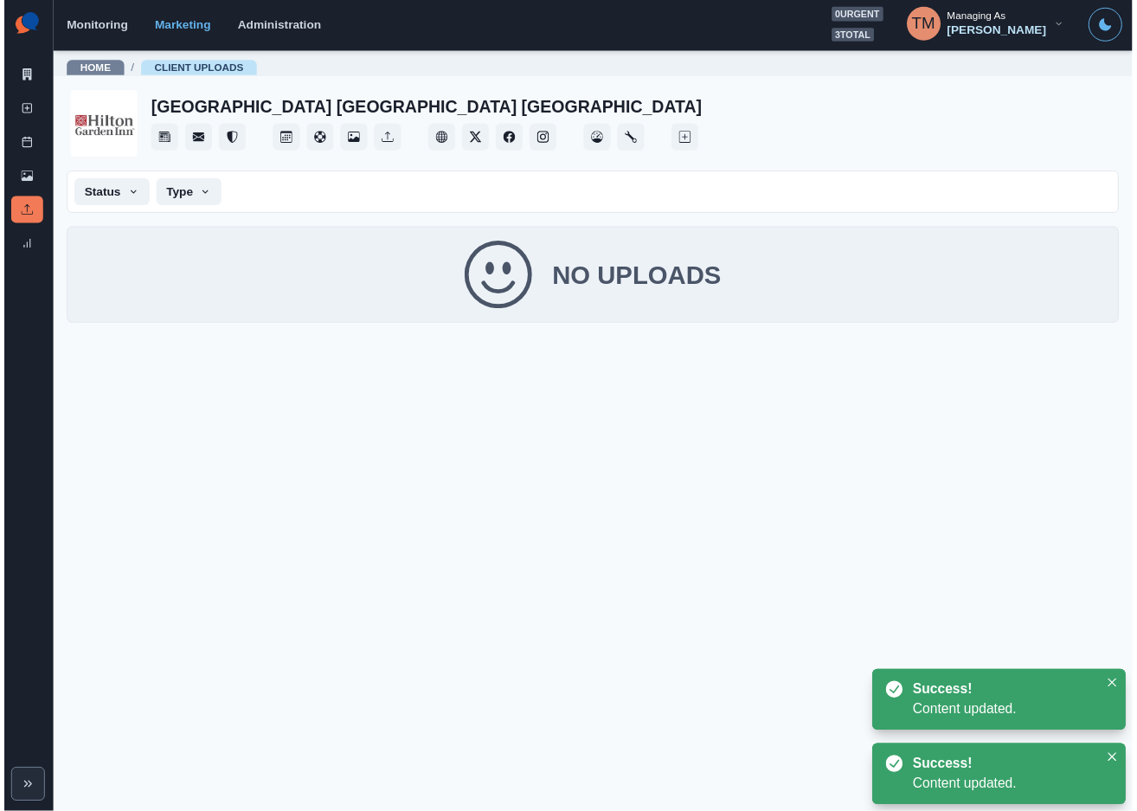
scroll to position [0, 0]
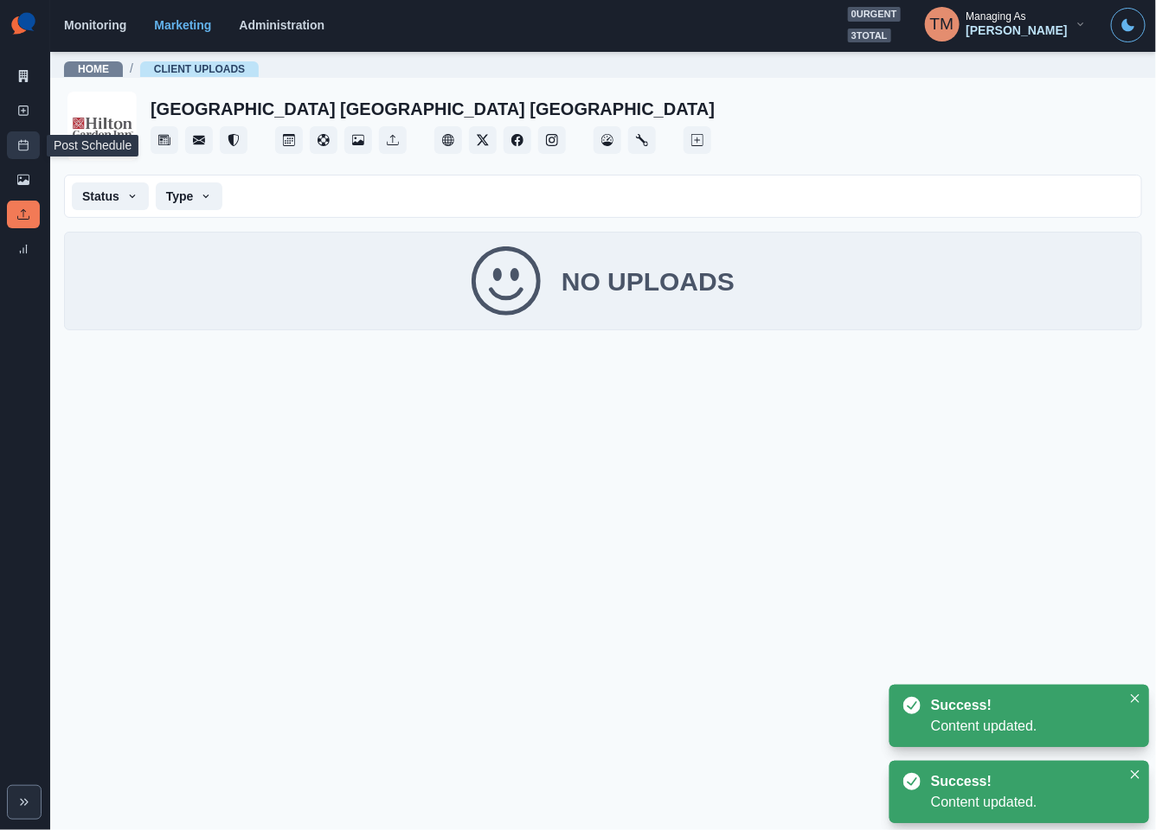
click at [21, 151] on link "Post Schedule" at bounding box center [23, 145] width 33 height 28
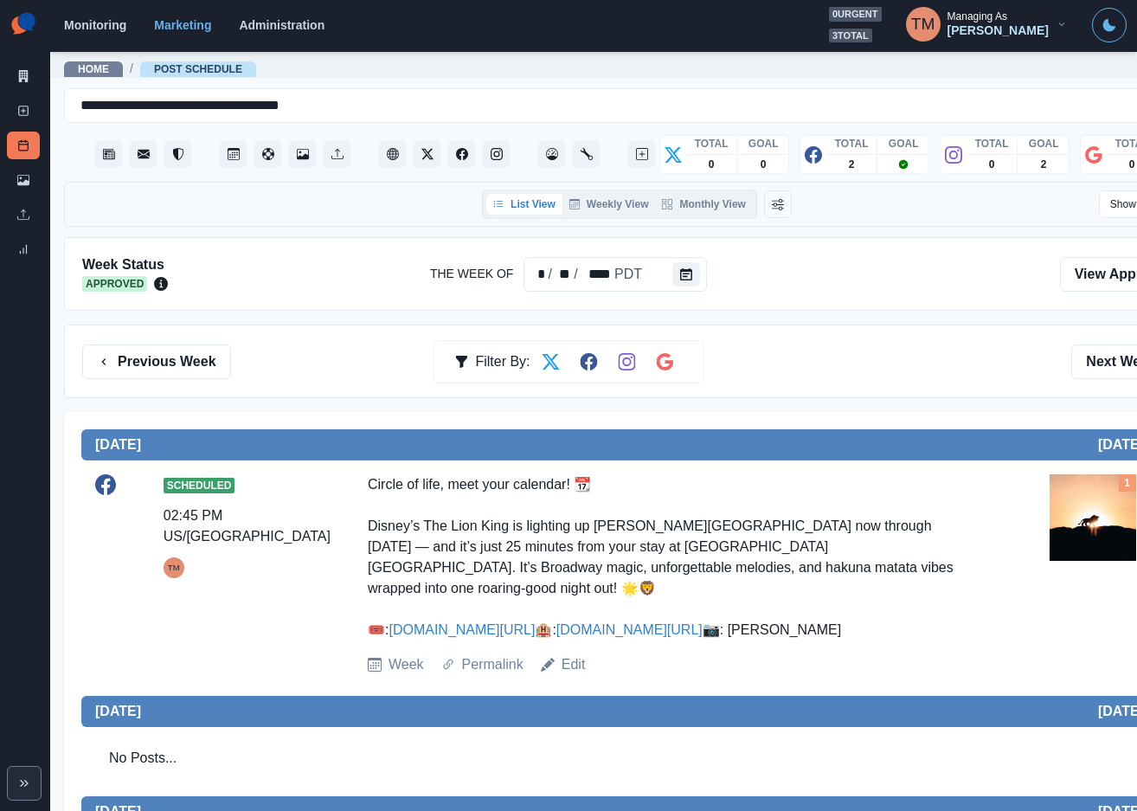
drag, startPoint x: 1099, startPoint y: 363, endPoint x: 846, endPoint y: 376, distance: 252.9
click at [846, 376] on div "Previous Week Filter By: Next Week" at bounding box center [636, 361] width 1109 height 35
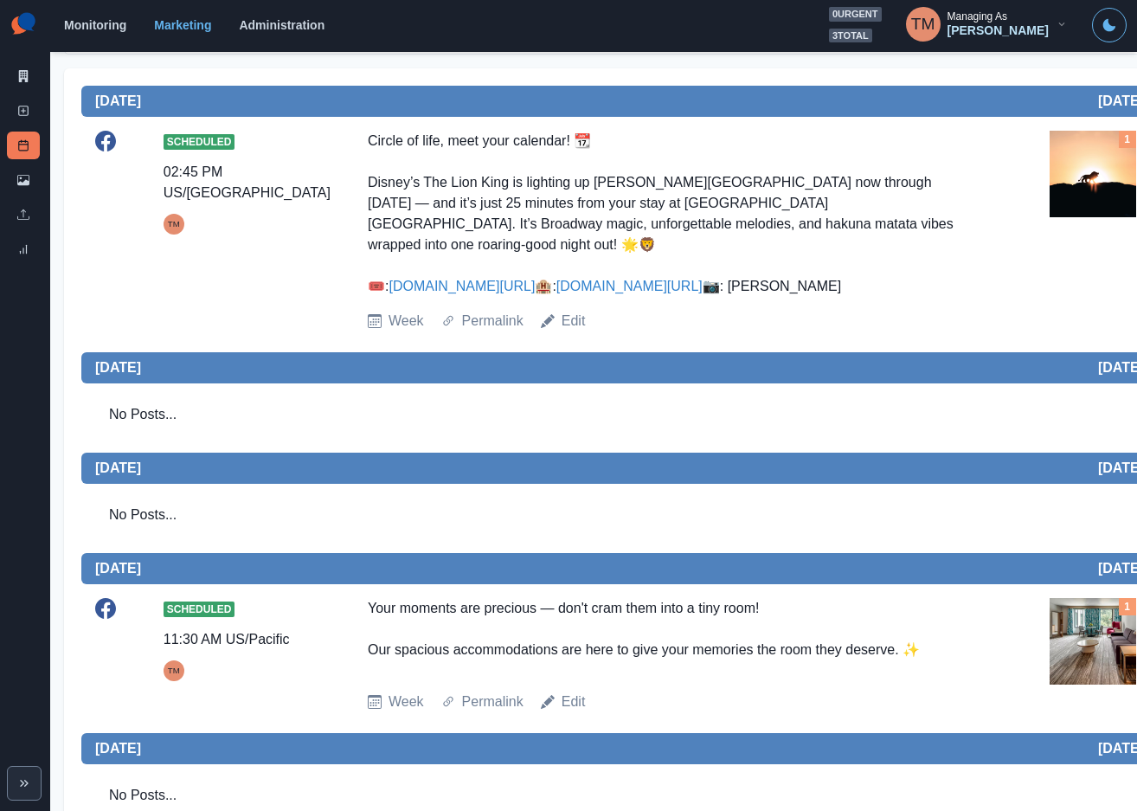
scroll to position [389, 0]
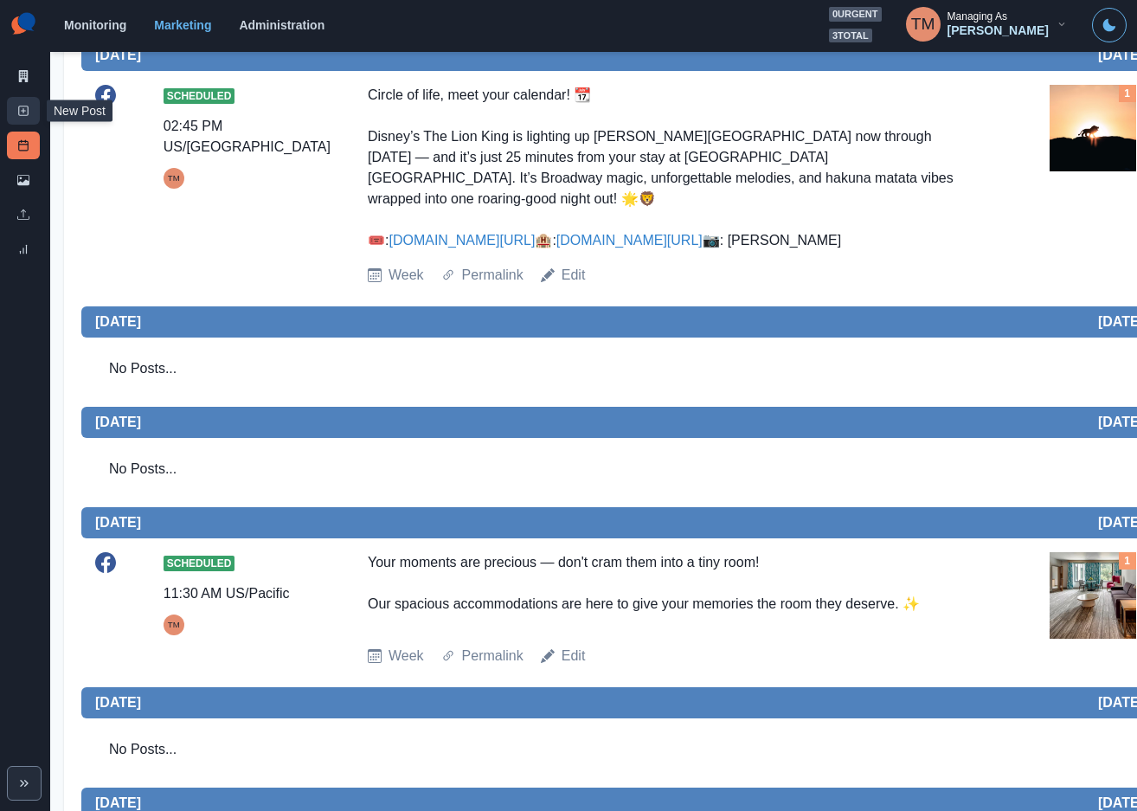
click at [24, 112] on icon at bounding box center [23, 111] width 12 height 12
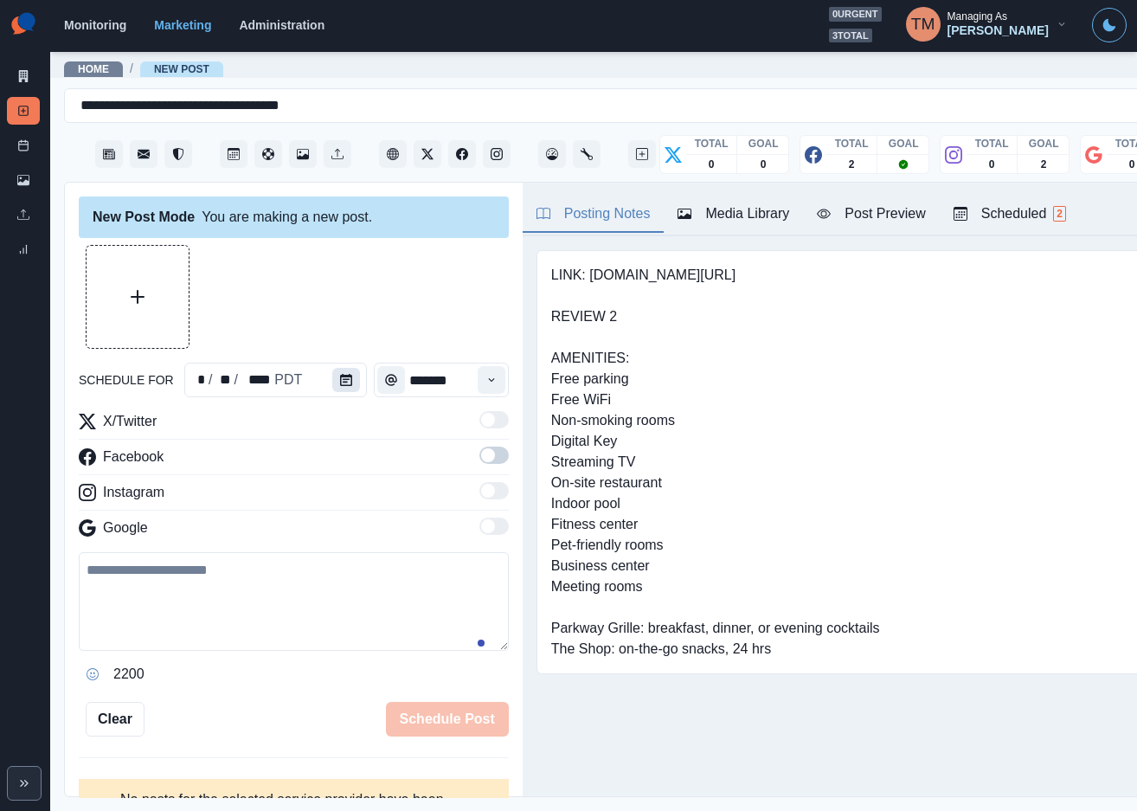
click at [340, 382] on icon "Calendar" at bounding box center [346, 380] width 12 height 12
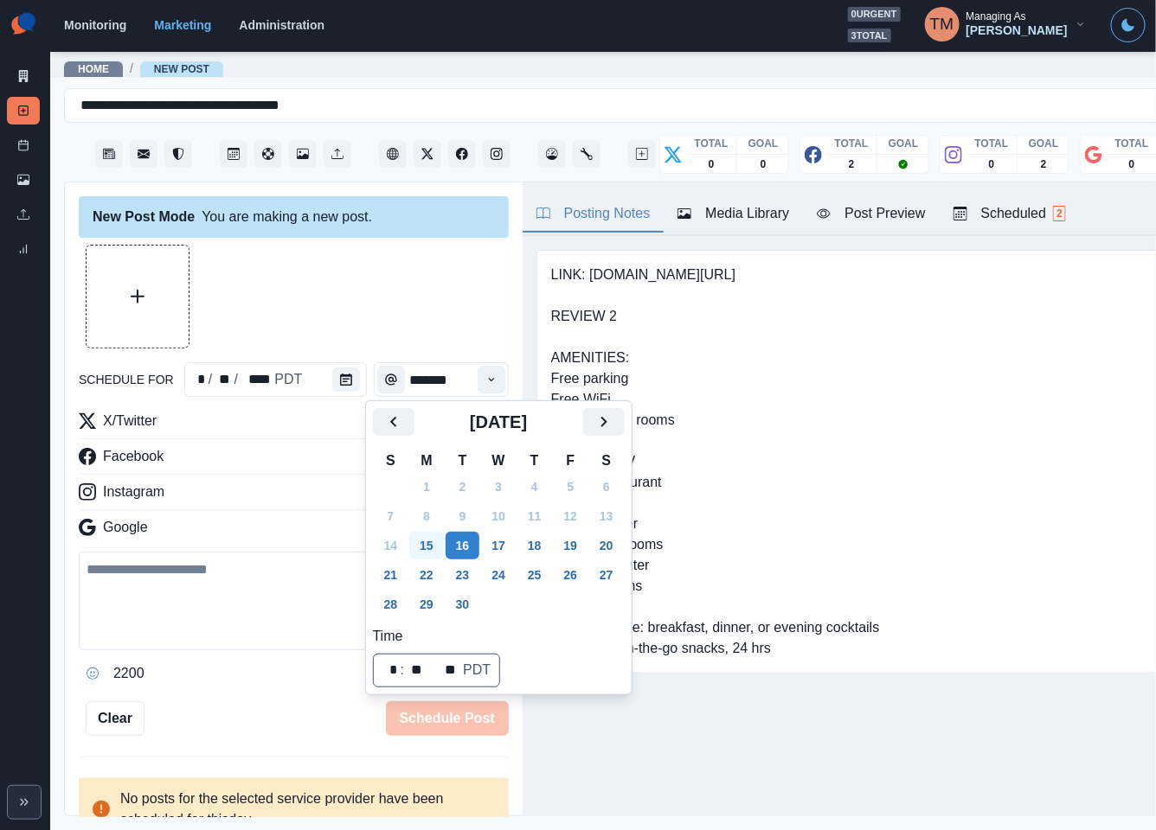
click at [428, 535] on button "15" at bounding box center [426, 546] width 35 height 28
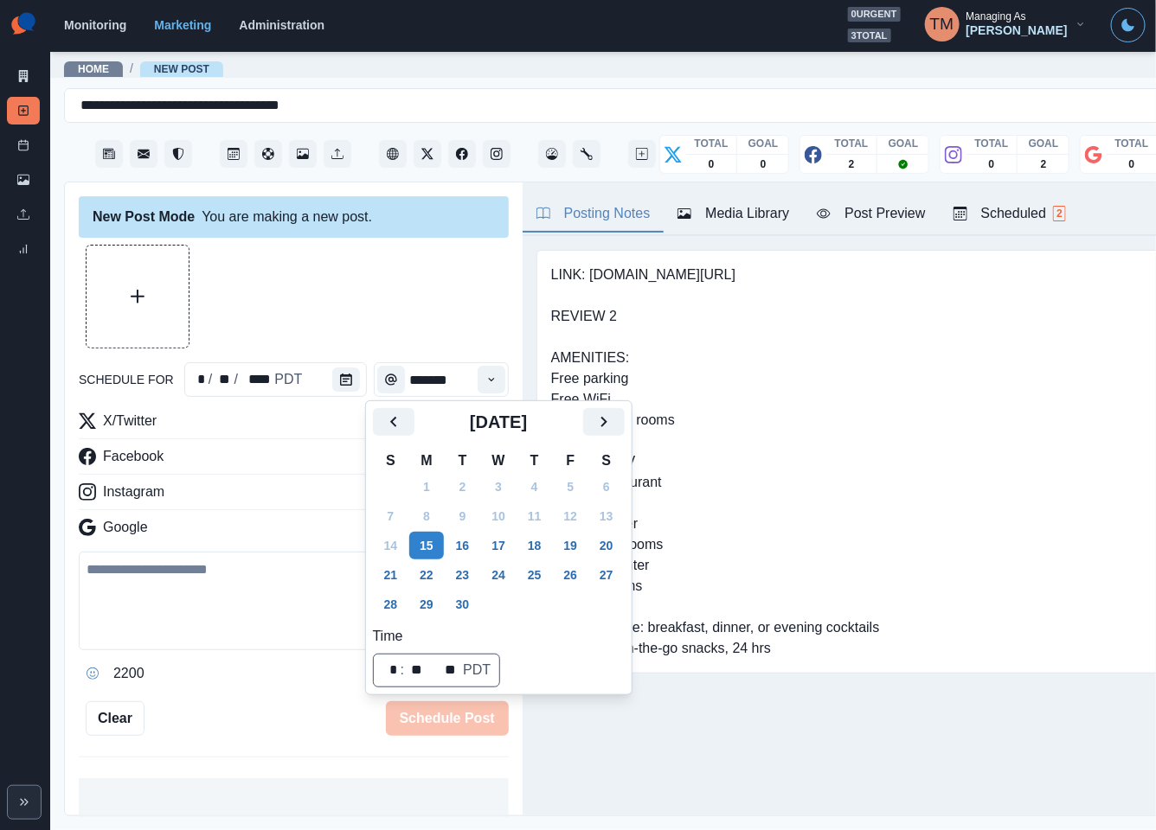
click at [359, 304] on div at bounding box center [294, 297] width 430 height 104
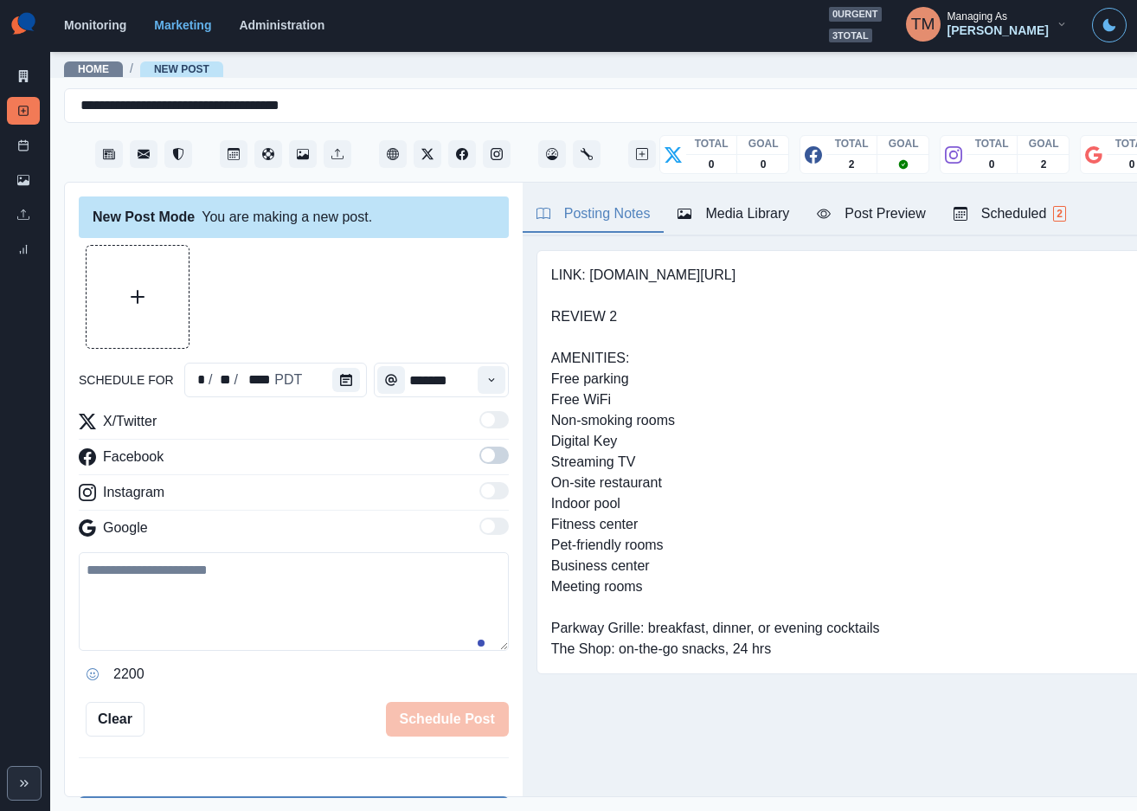
click at [302, 611] on textarea at bounding box center [294, 601] width 430 height 99
click at [223, 613] on textarea at bounding box center [294, 601] width 430 height 99
paste textarea "**********"
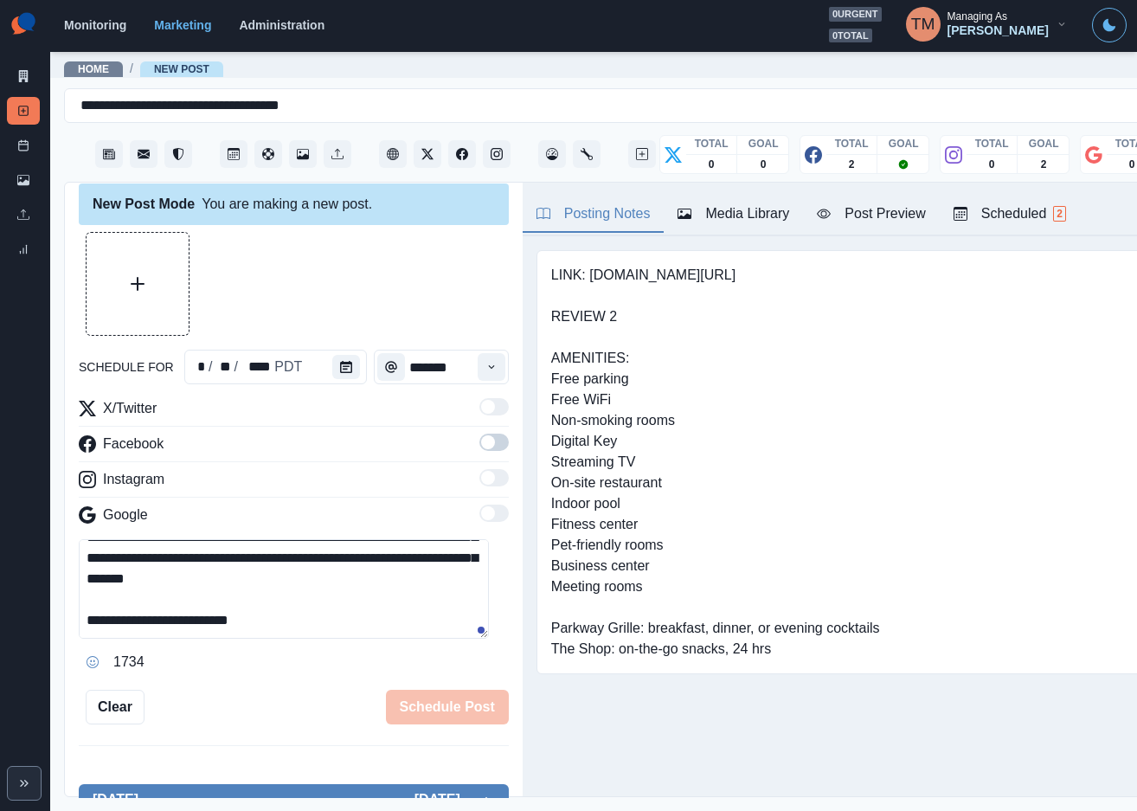
scroll to position [9, 0]
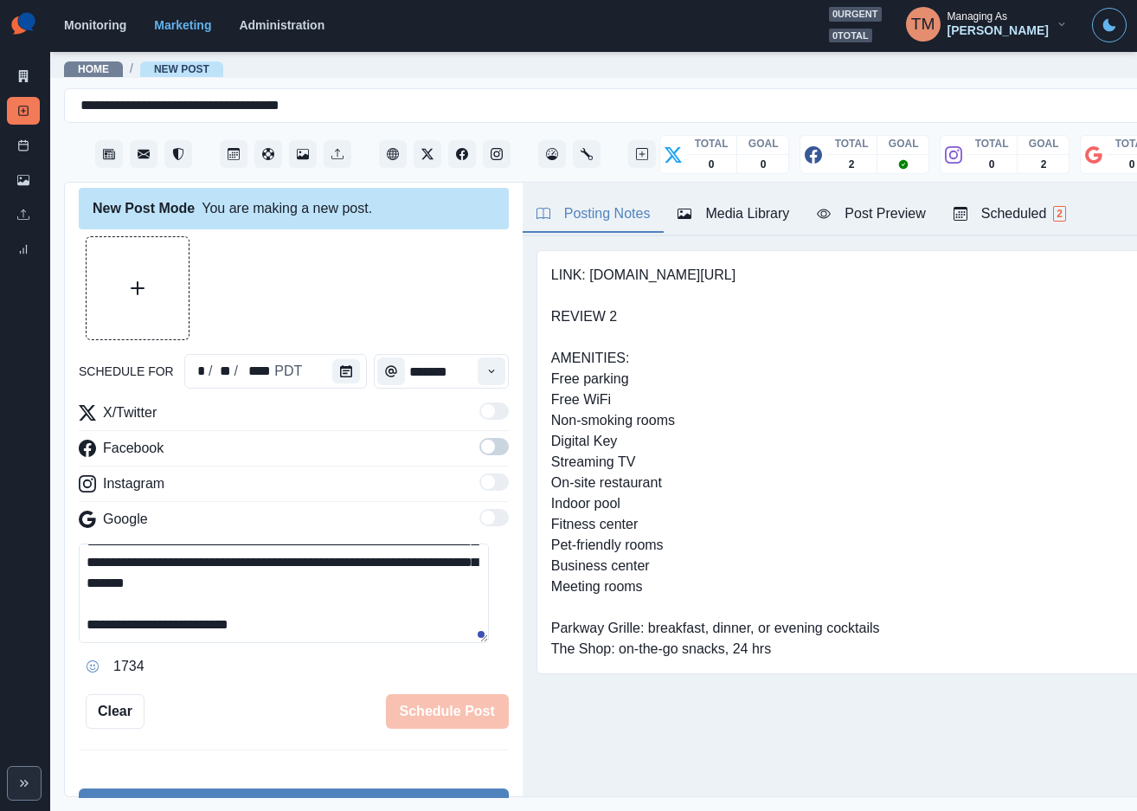
type textarea "**********"
click at [760, 213] on div "Media Library" at bounding box center [733, 213] width 112 height 21
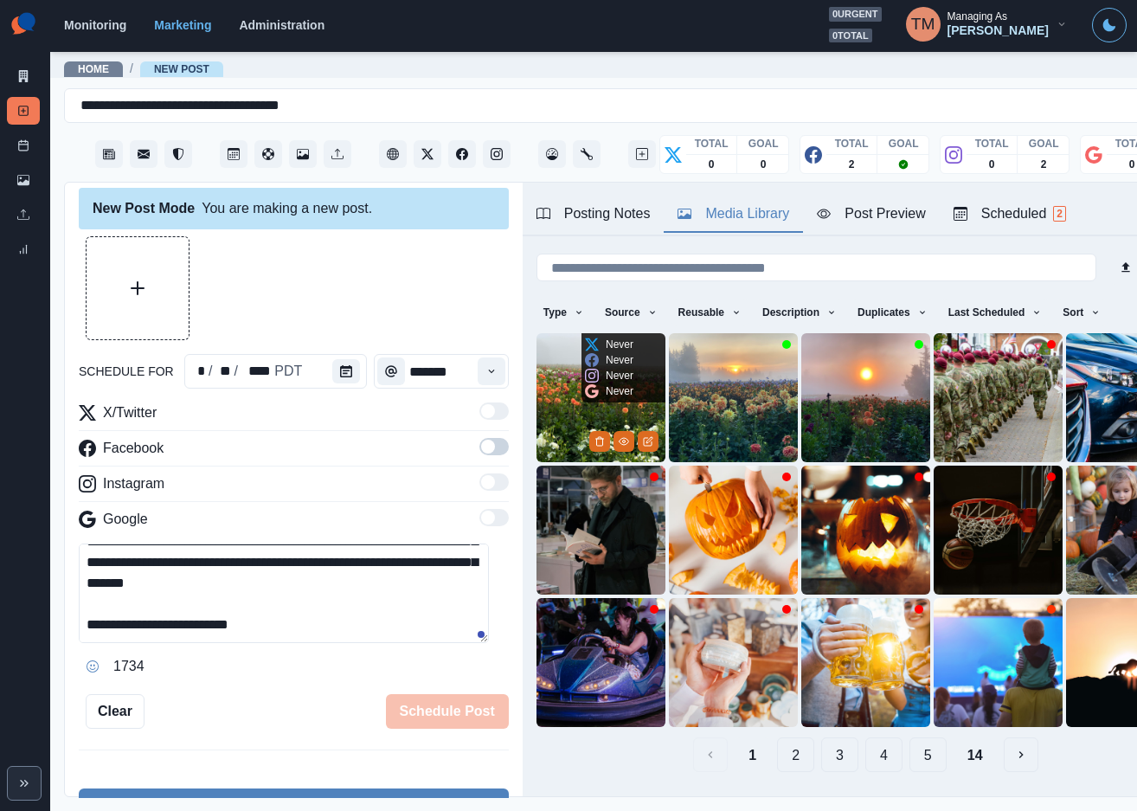
click at [555, 395] on img at bounding box center [600, 397] width 129 height 129
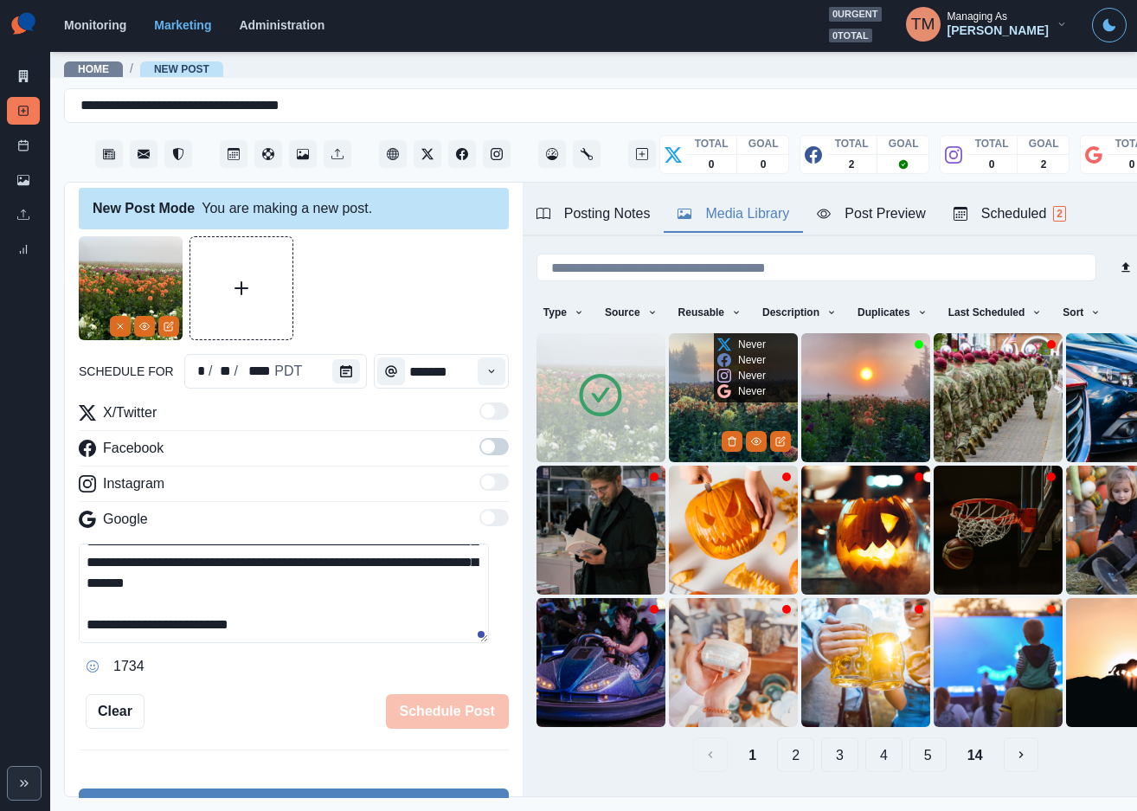
click at [688, 393] on img at bounding box center [733, 397] width 129 height 129
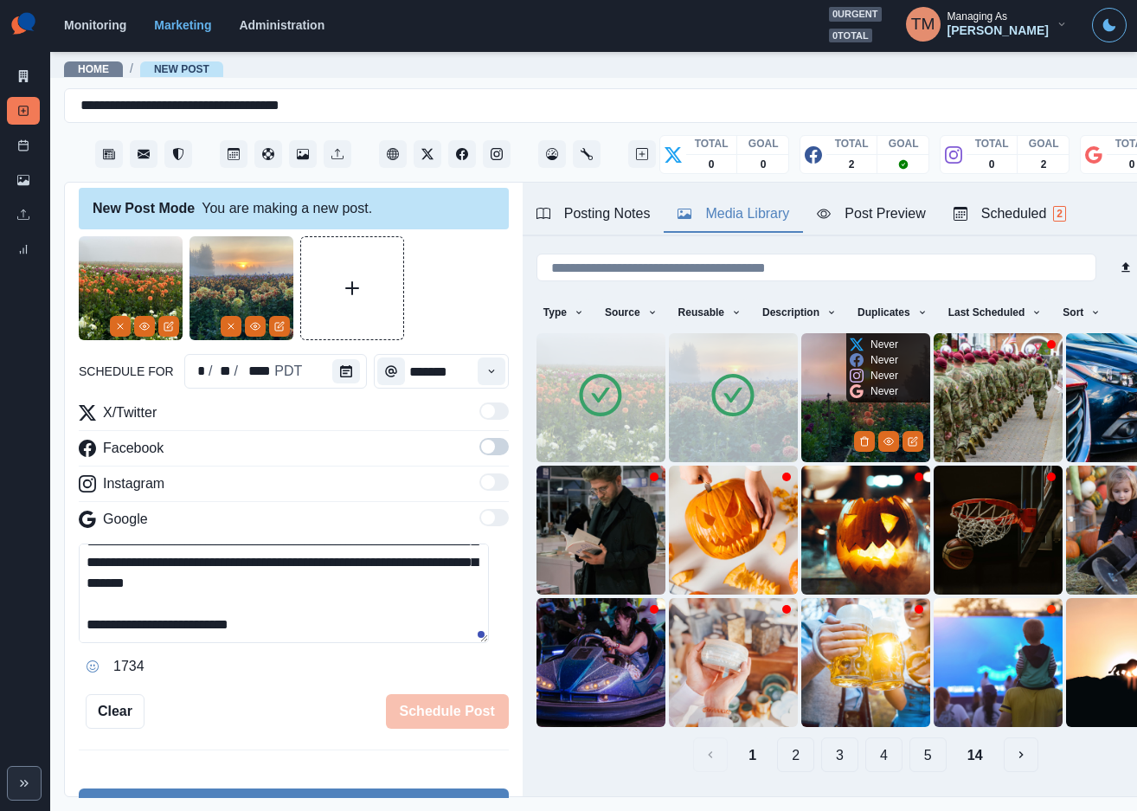
click at [807, 393] on img at bounding box center [865, 397] width 129 height 129
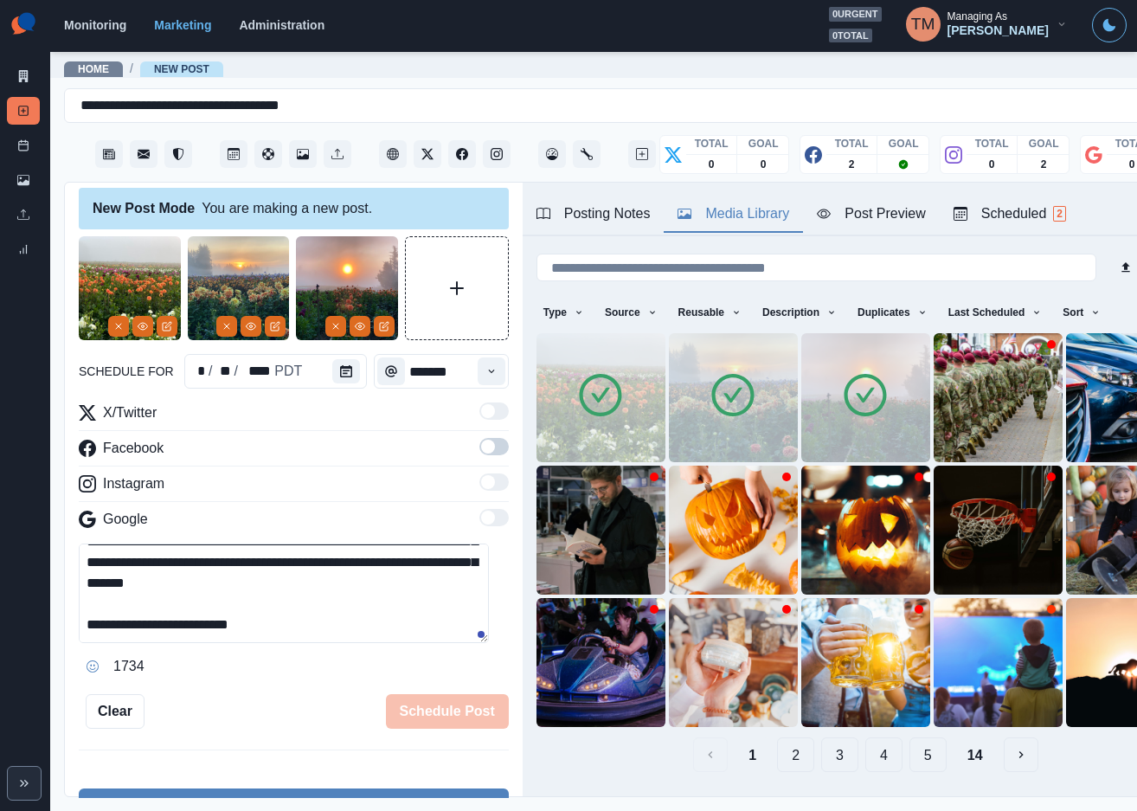
click at [895, 216] on div "Post Preview" at bounding box center [871, 213] width 108 height 21
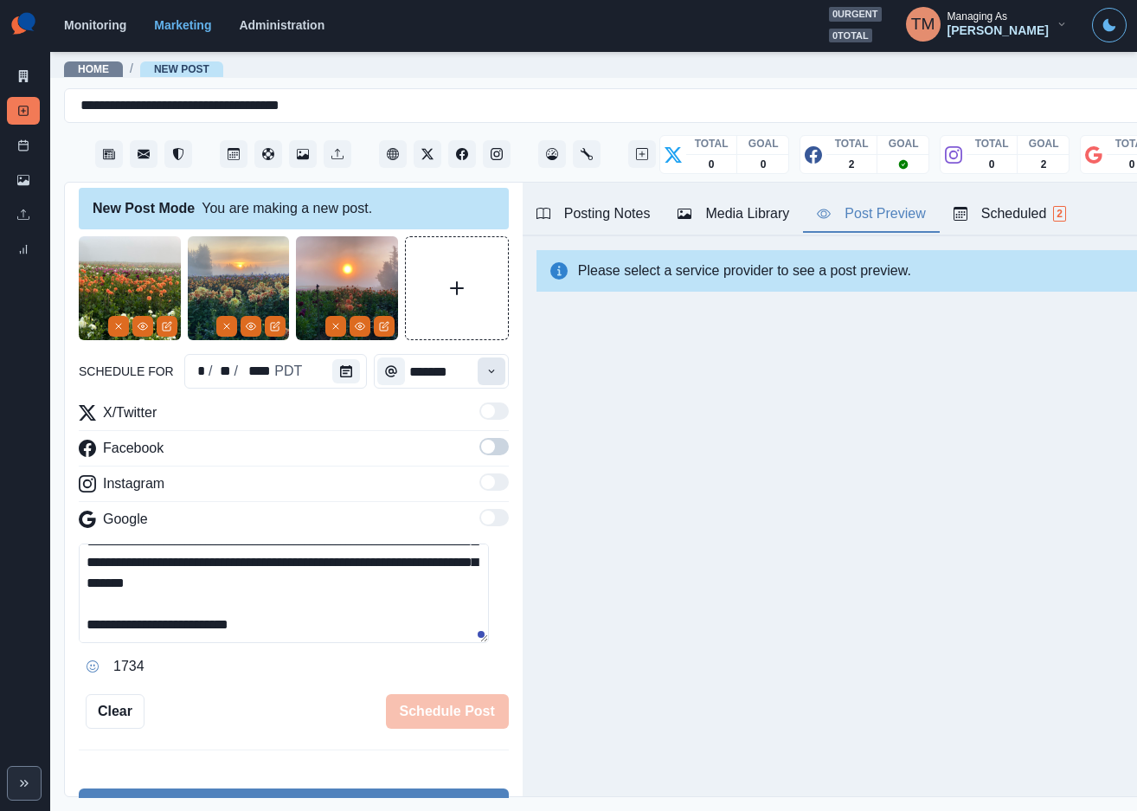
click at [485, 366] on icon "Time" at bounding box center [491, 371] width 12 height 12
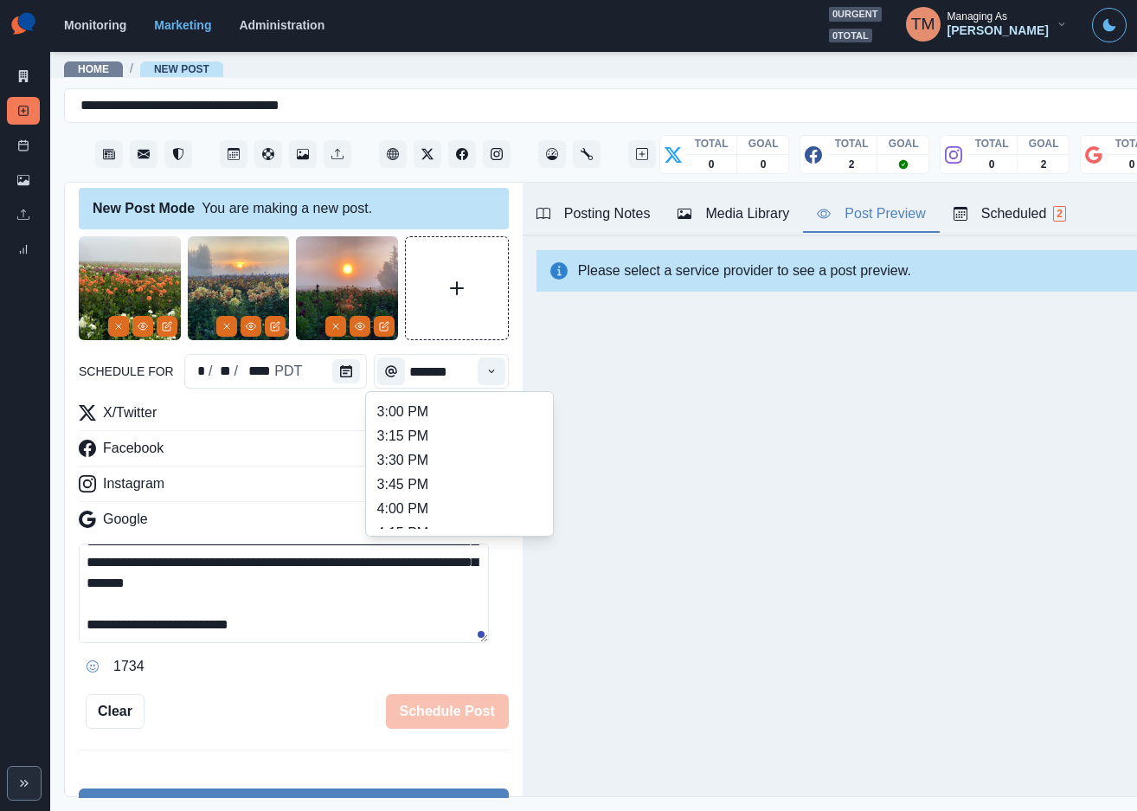
scroll to position [649, 0]
click at [473, 436] on li "3:00 PM" at bounding box center [459, 440] width 173 height 24
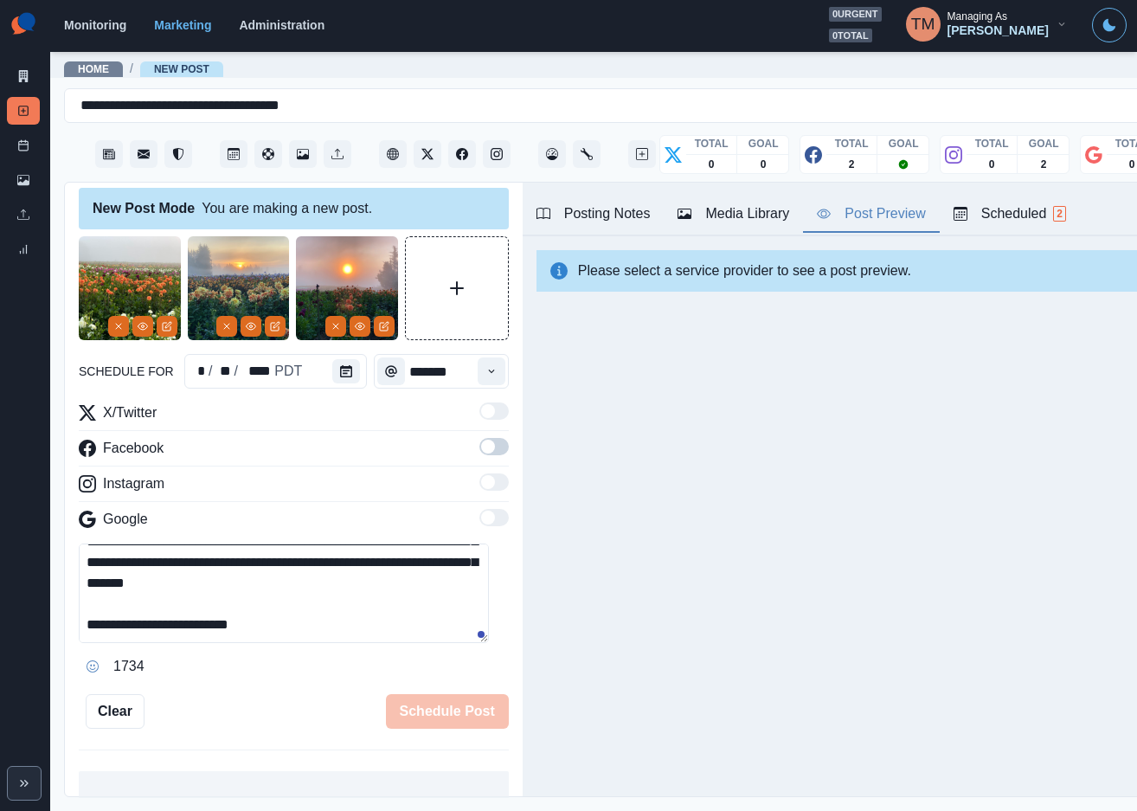
drag, startPoint x: 232, startPoint y: 721, endPoint x: 413, endPoint y: 598, distance: 219.1
click at [278, 683] on div "**********" at bounding box center [294, 482] width 430 height 492
click at [479, 447] on span at bounding box center [493, 446] width 29 height 17
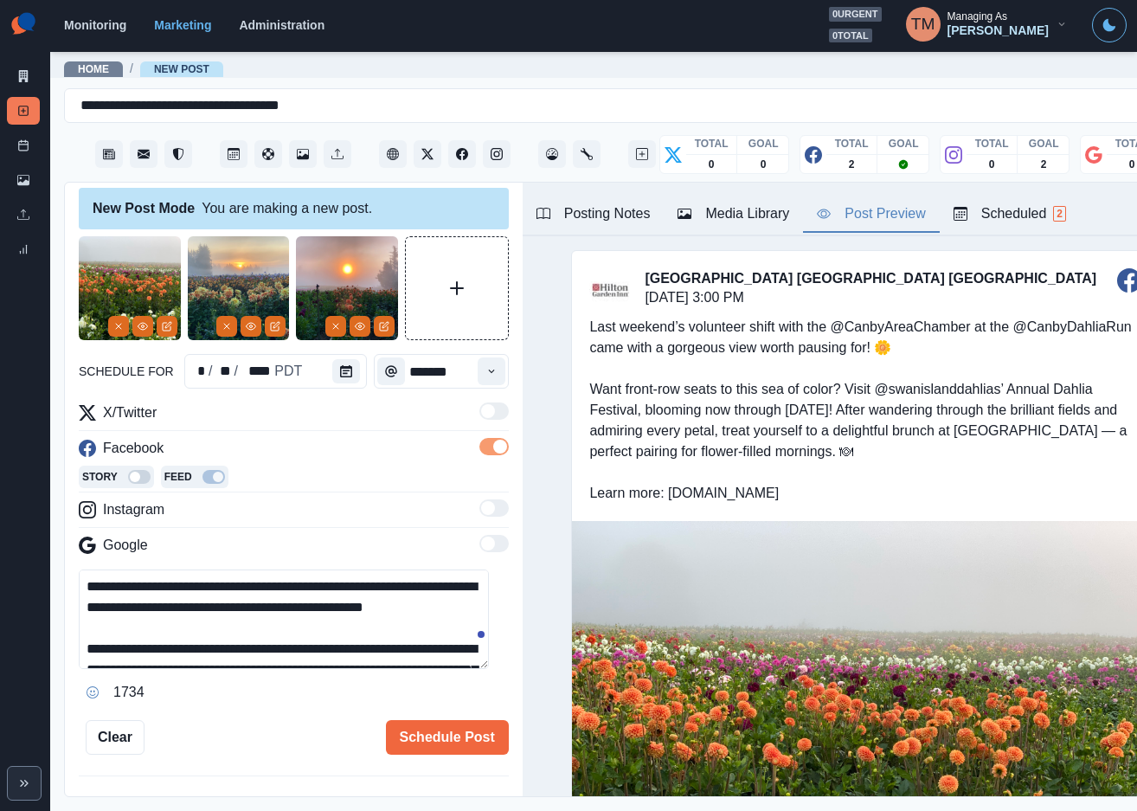
scroll to position [0, 0]
click at [485, 367] on icon "Time" at bounding box center [491, 371] width 12 height 12
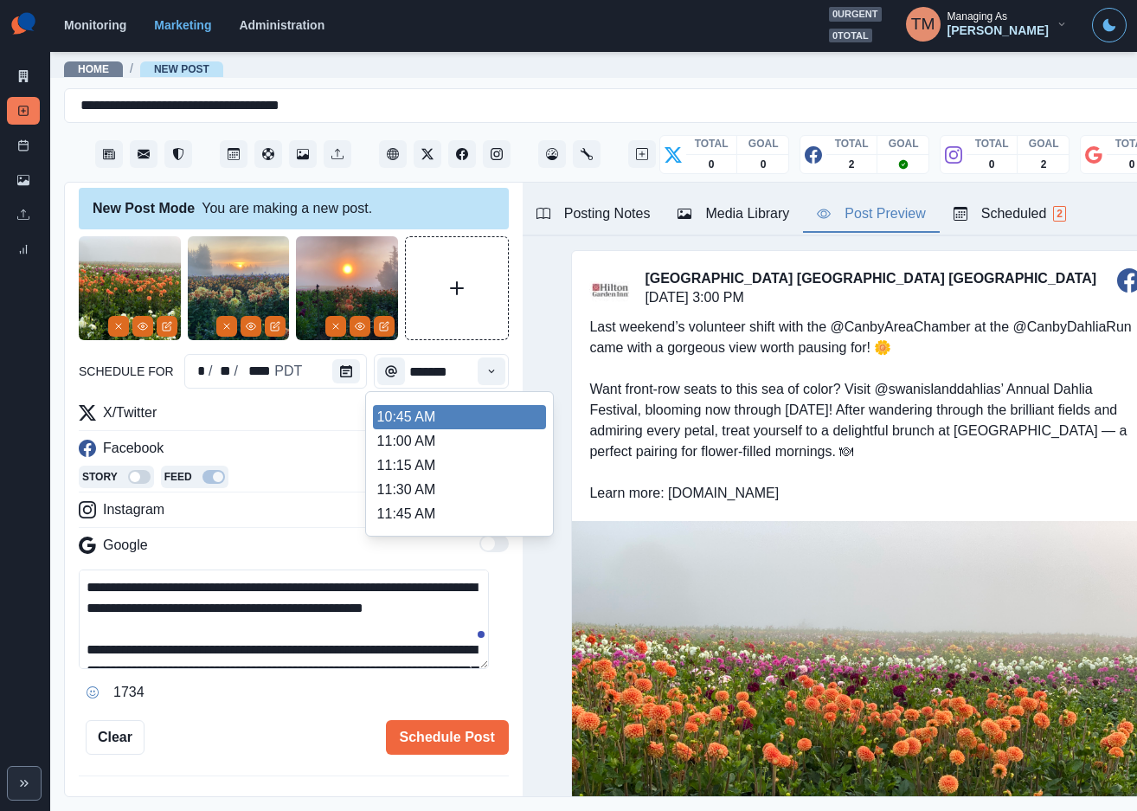
scroll to position [260, 0]
click at [452, 441] on li "11:00 AM" at bounding box center [459, 442] width 173 height 24
type input "********"
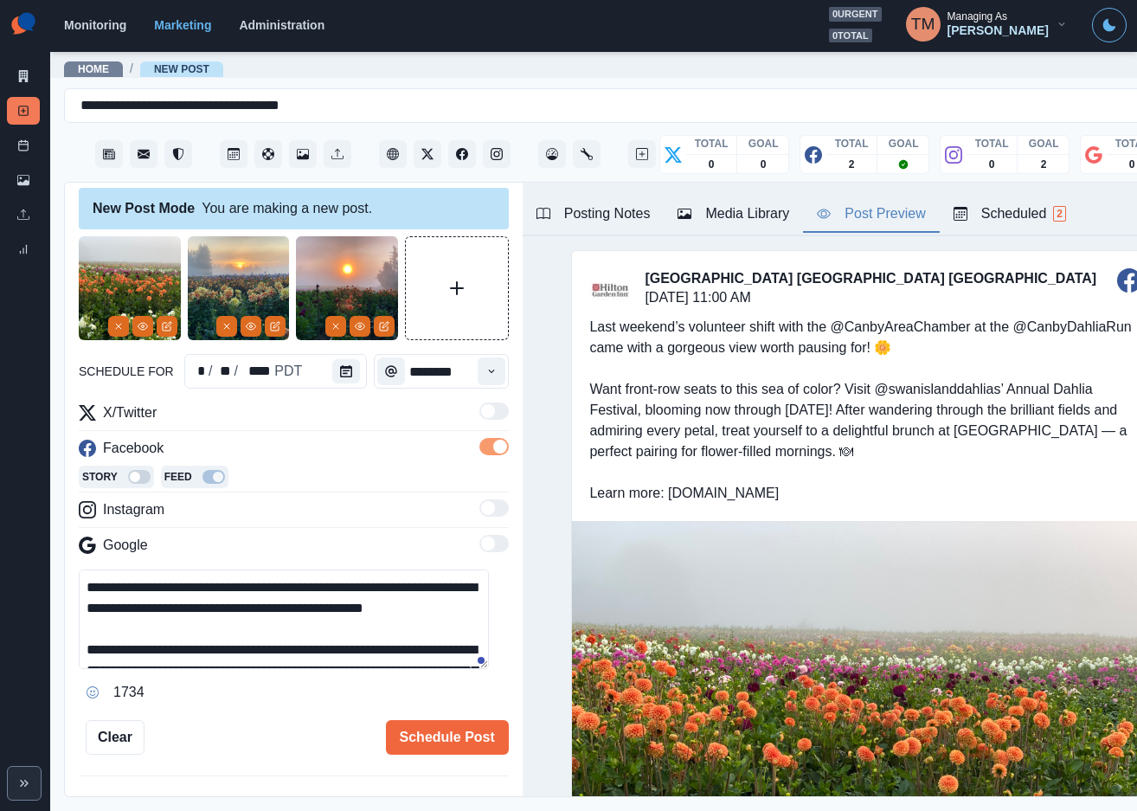
click at [253, 711] on div "**********" at bounding box center [294, 495] width 430 height 518
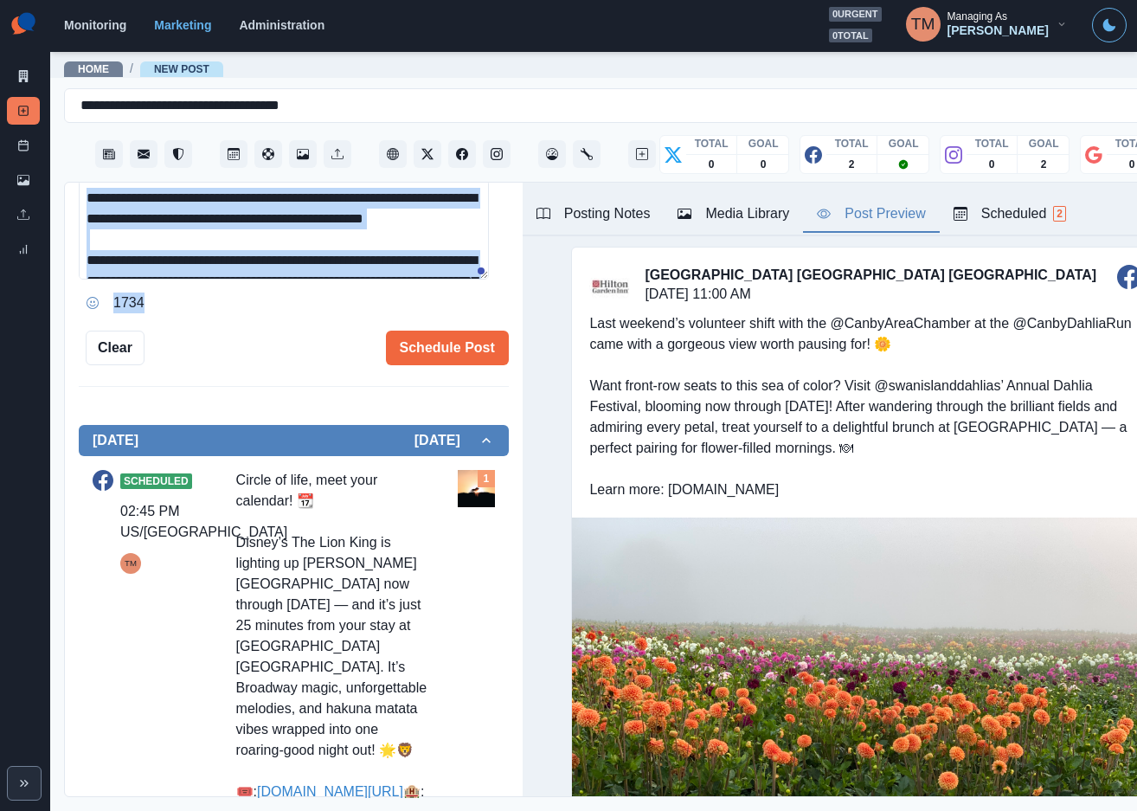
scroll to position [0, 0]
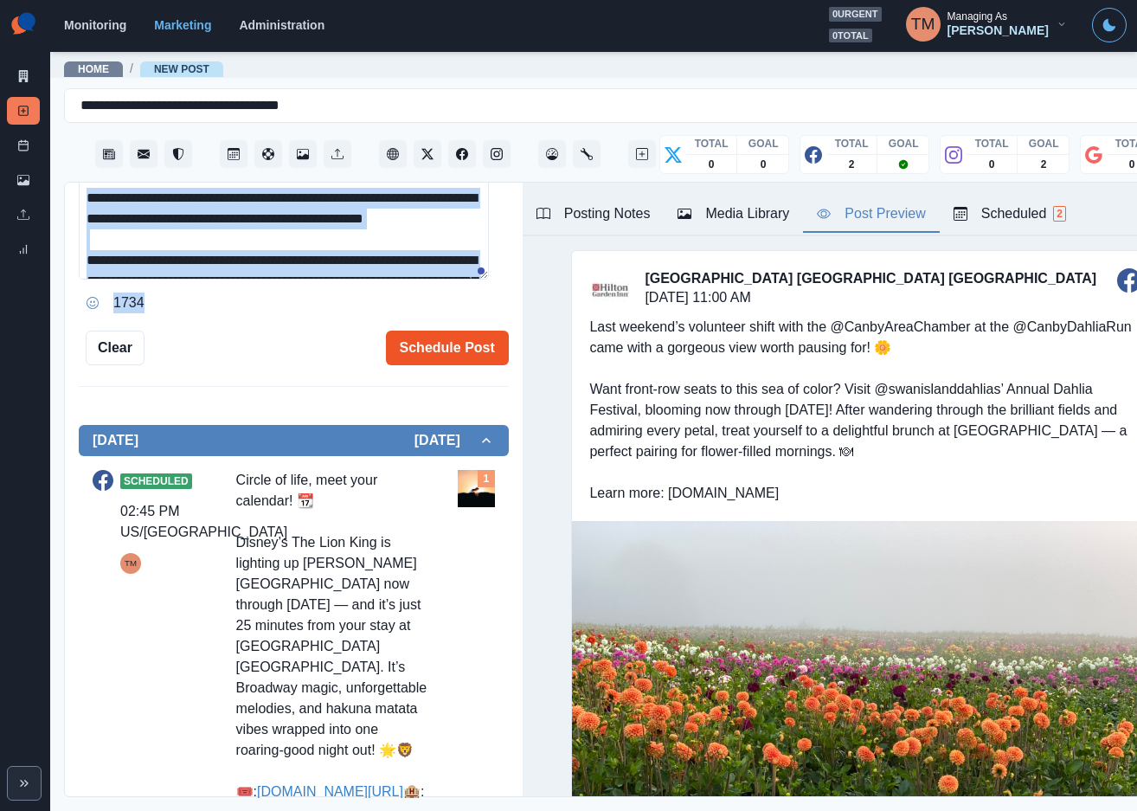
click at [433, 356] on button "Schedule Post" at bounding box center [447, 347] width 123 height 35
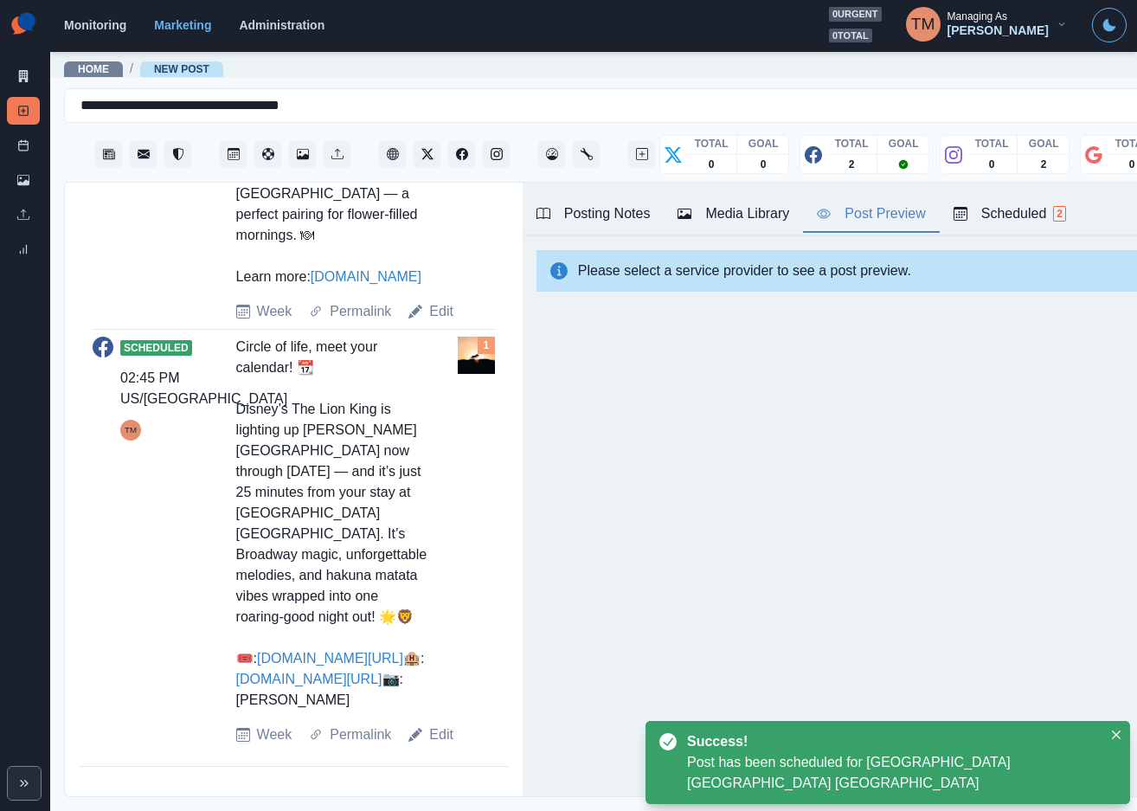
scroll to position [1021, 0]
drag, startPoint x: 436, startPoint y: 766, endPoint x: 437, endPoint y: 720, distance: 46.7
click at [436, 745] on link "Edit" at bounding box center [441, 734] width 24 height 21
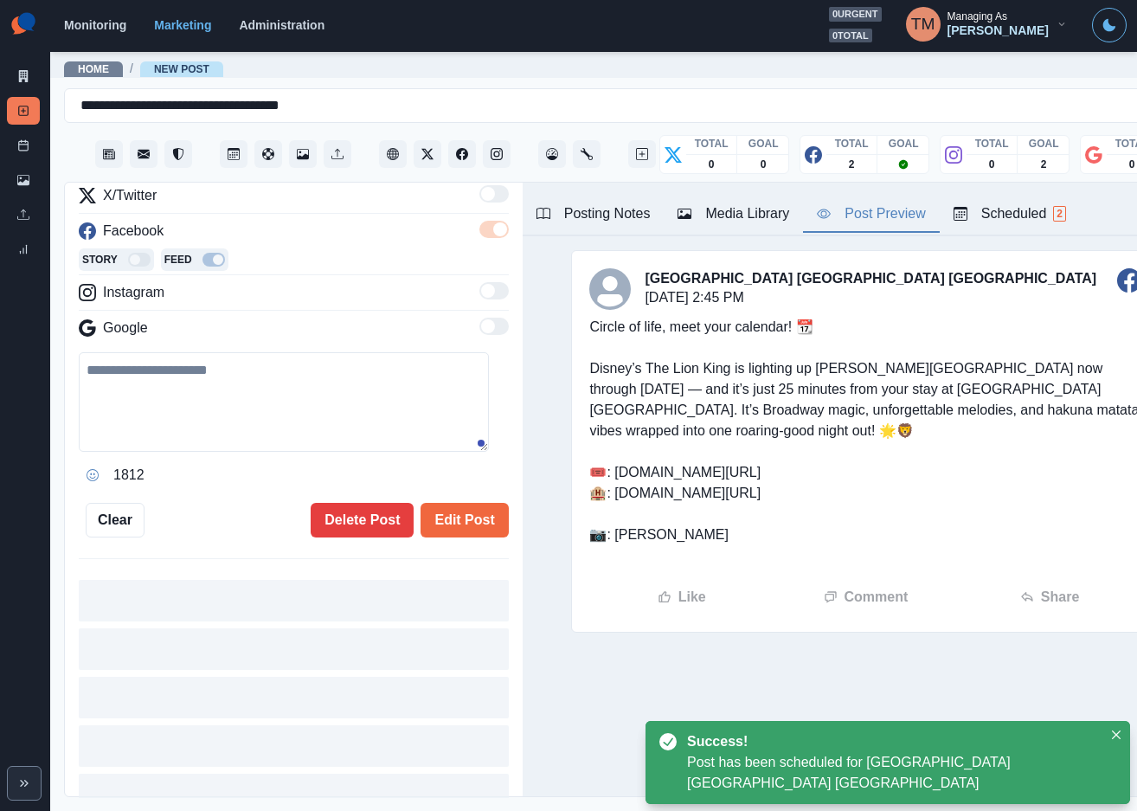
type input "*******"
type textarea "**********"
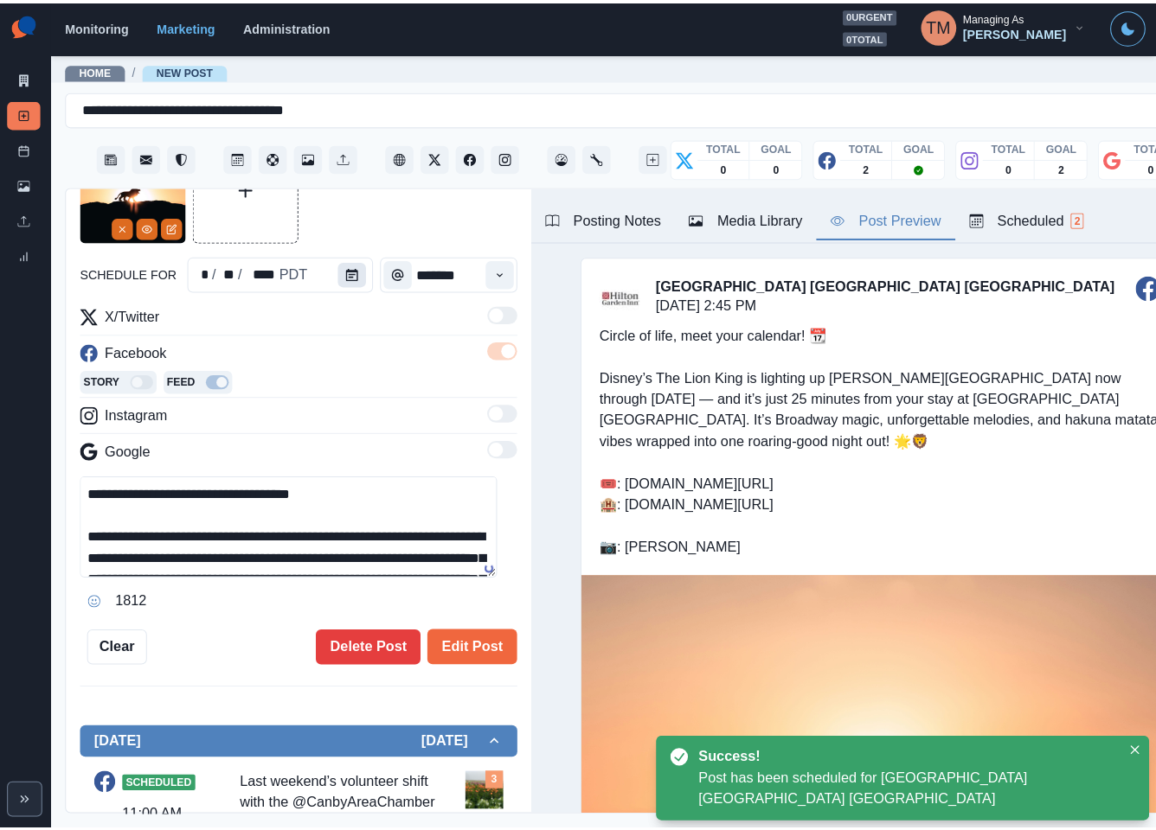
scroll to position [112, 0]
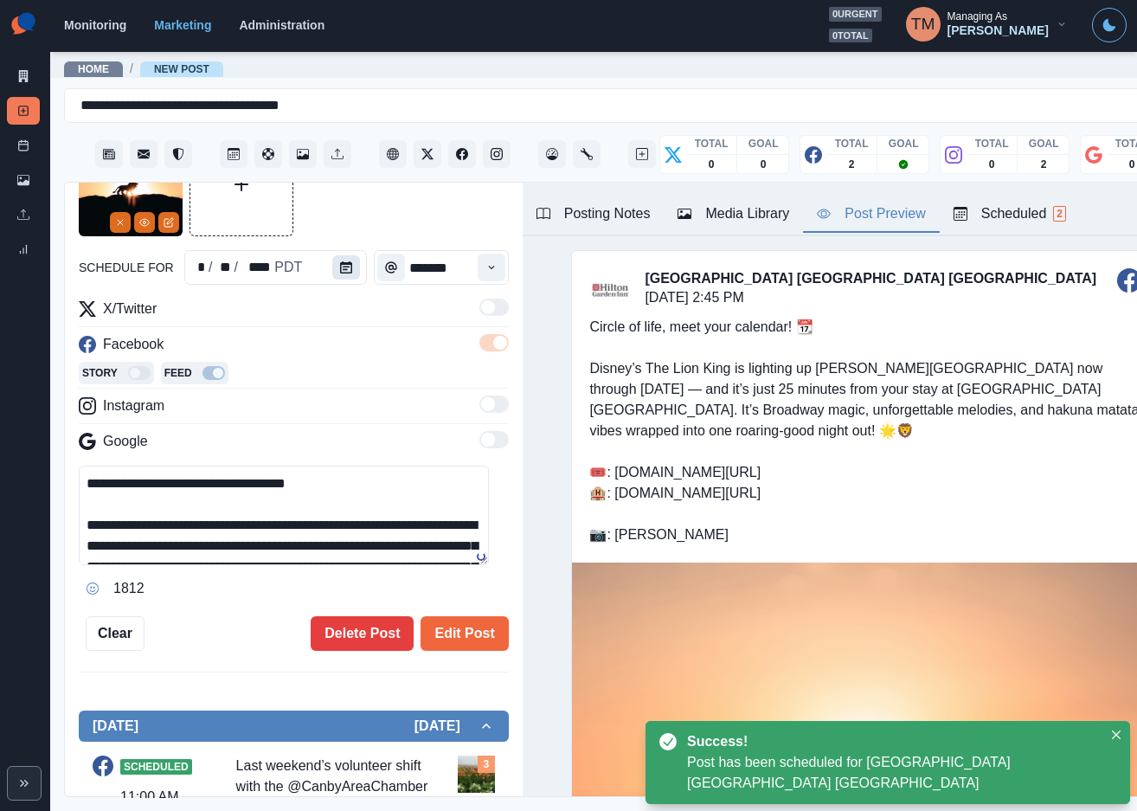
click at [340, 267] on icon "Calendar" at bounding box center [346, 267] width 12 height 12
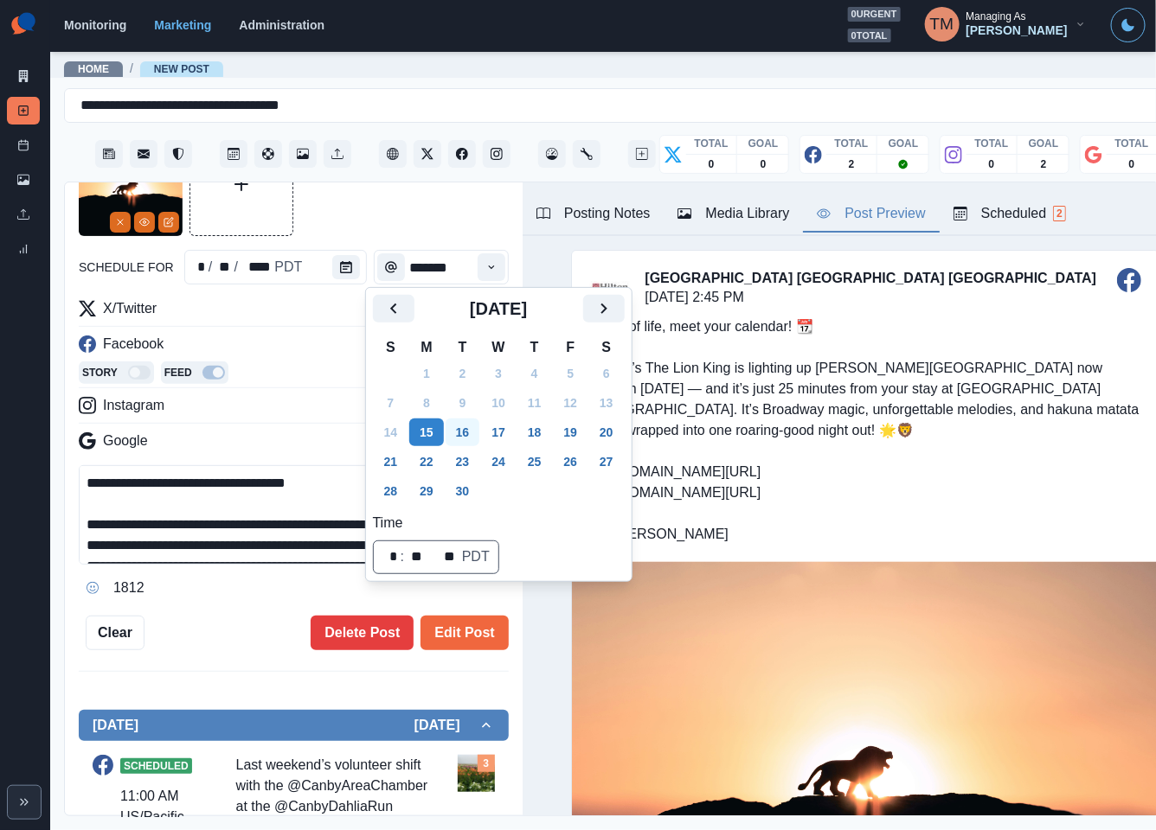
click at [458, 439] on button "16" at bounding box center [463, 433] width 35 height 28
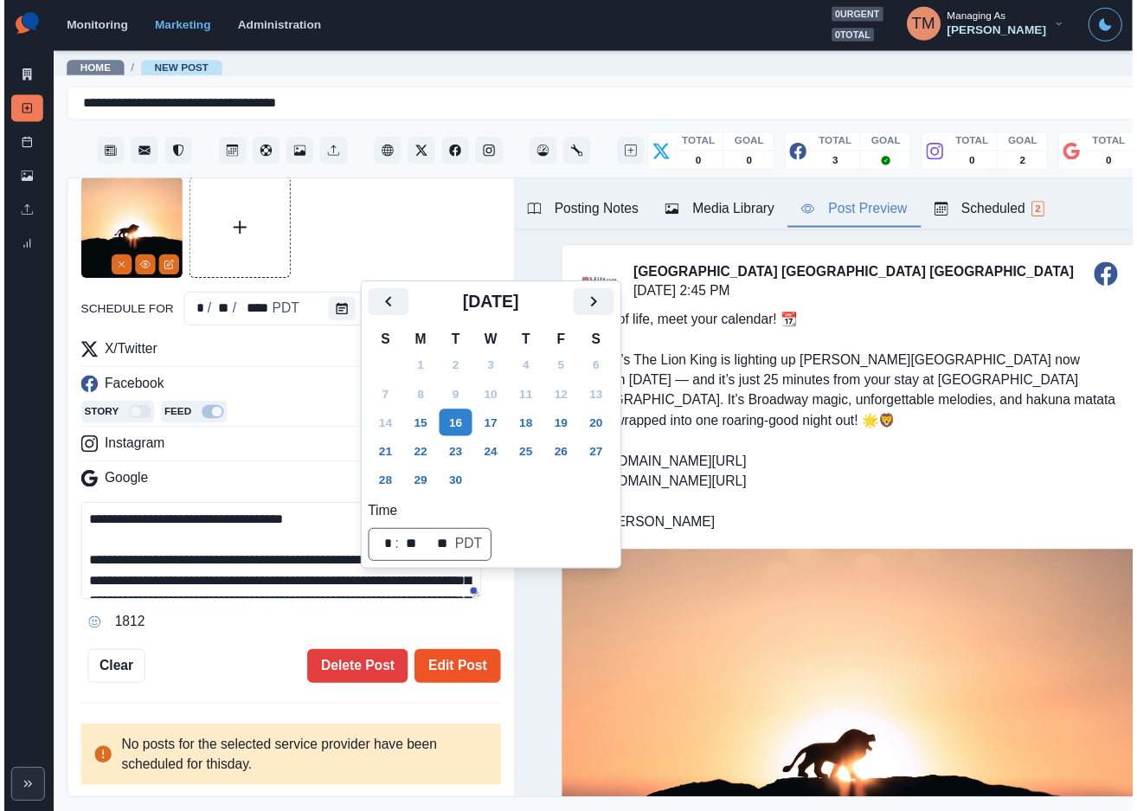
scroll to position [65, 0]
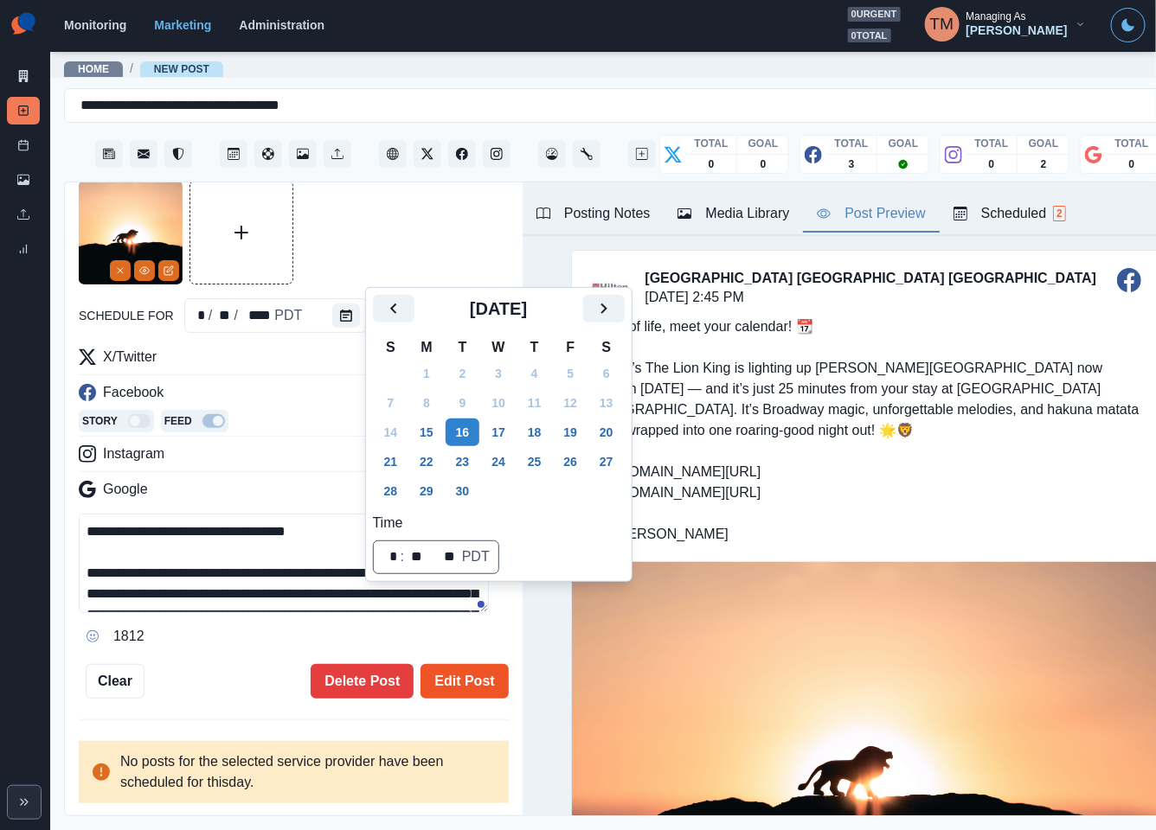
click at [454, 681] on button "Edit Post" at bounding box center [463, 681] width 87 height 35
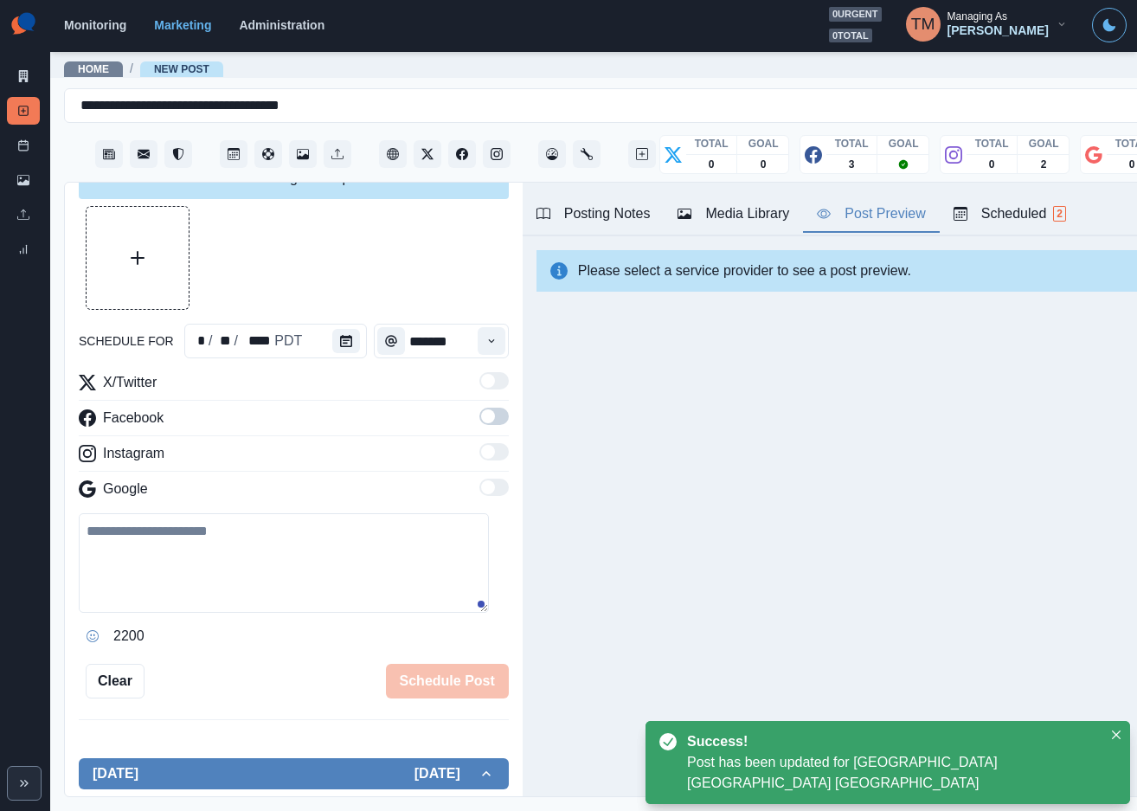
scroll to position [65, 0]
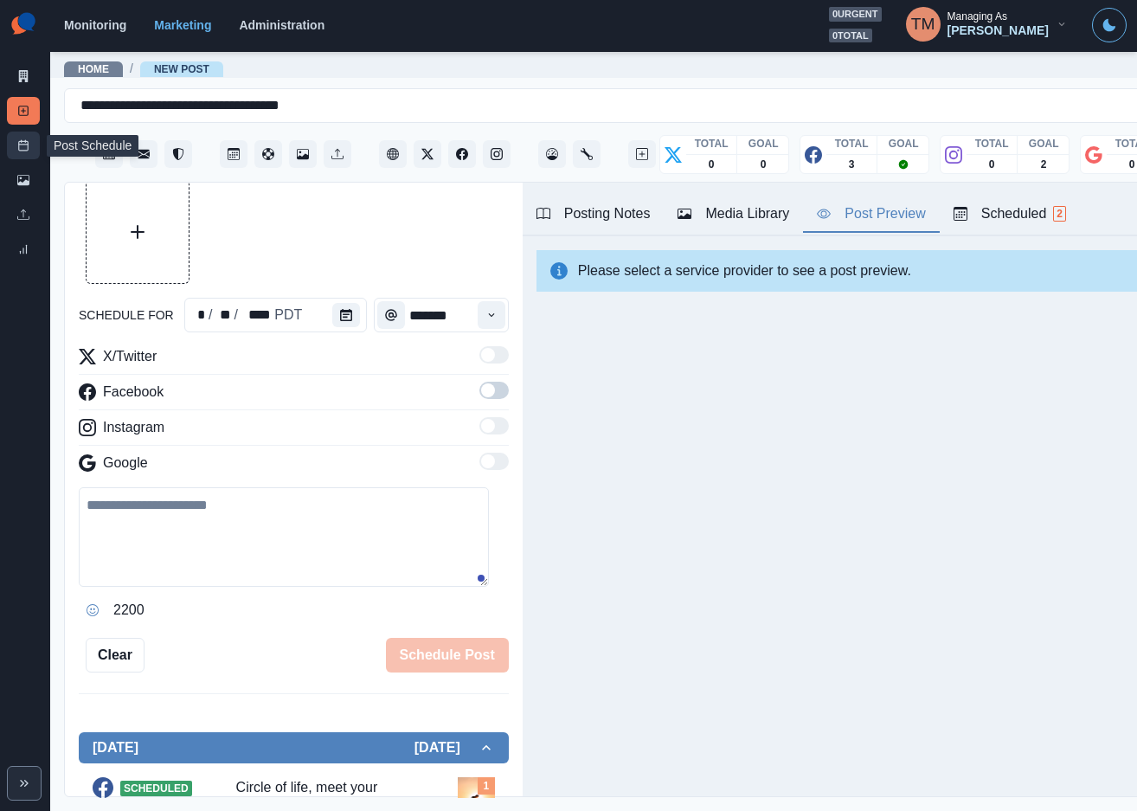
click at [21, 141] on icon at bounding box center [23, 145] width 12 height 12
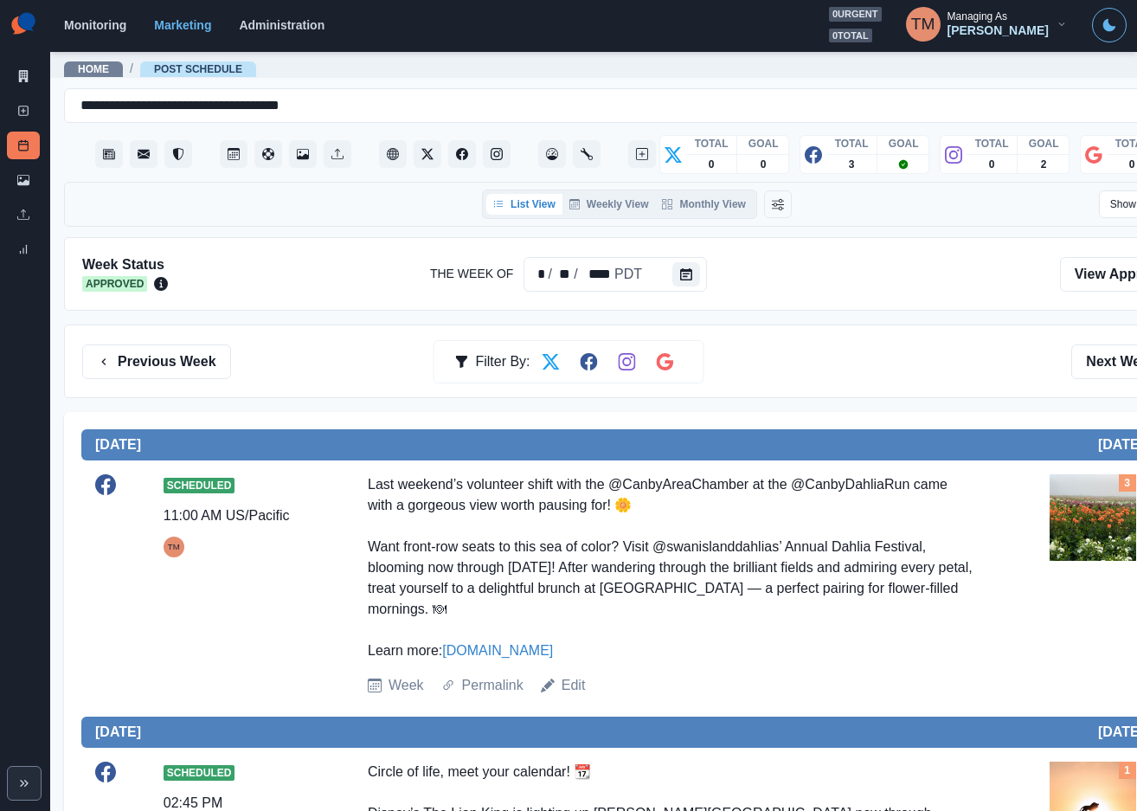
click at [947, 371] on div "Previous Week Filter By: Next Week" at bounding box center [636, 361] width 1109 height 35
click at [18, 78] on icon at bounding box center [23, 76] width 12 height 12
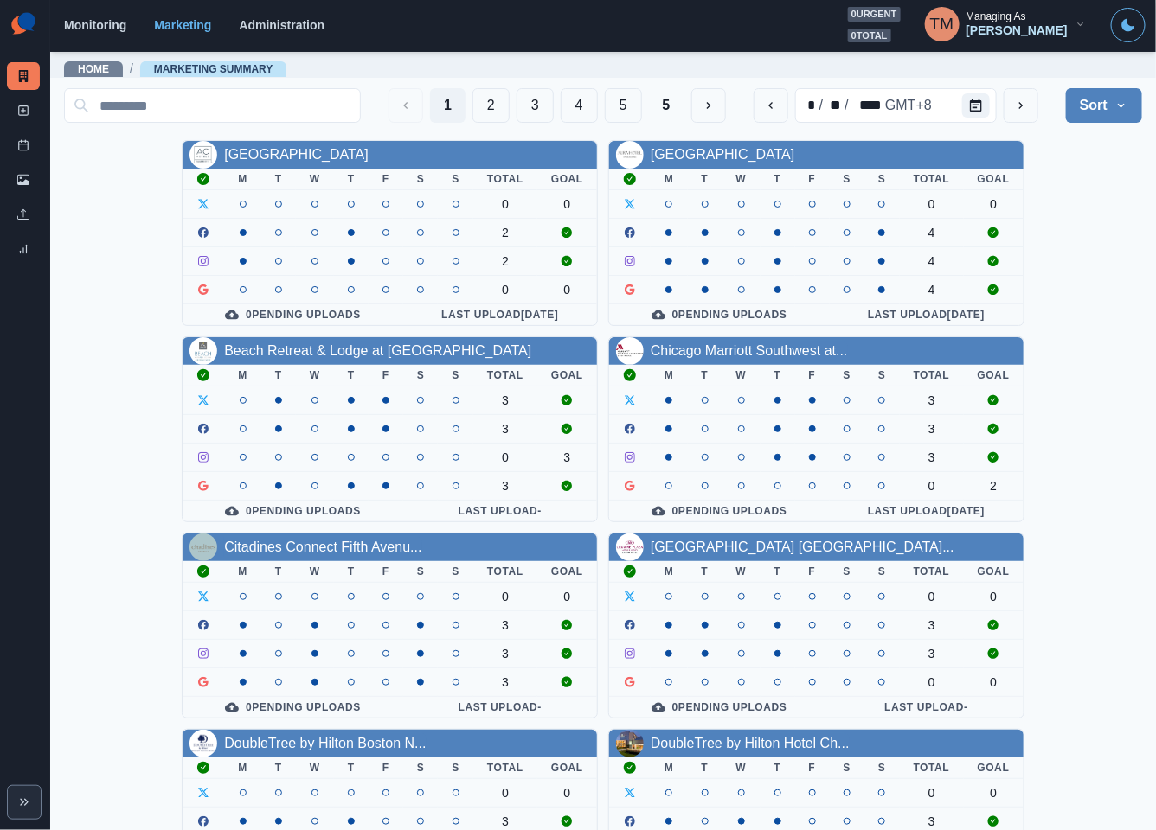
click at [1087, 322] on div "AC Hotel Atlanta Downtown M T W T F S S Total Goal 0 0 2 2 0 0 0 Pending Upload…" at bounding box center [603, 724] width 1078 height 1168
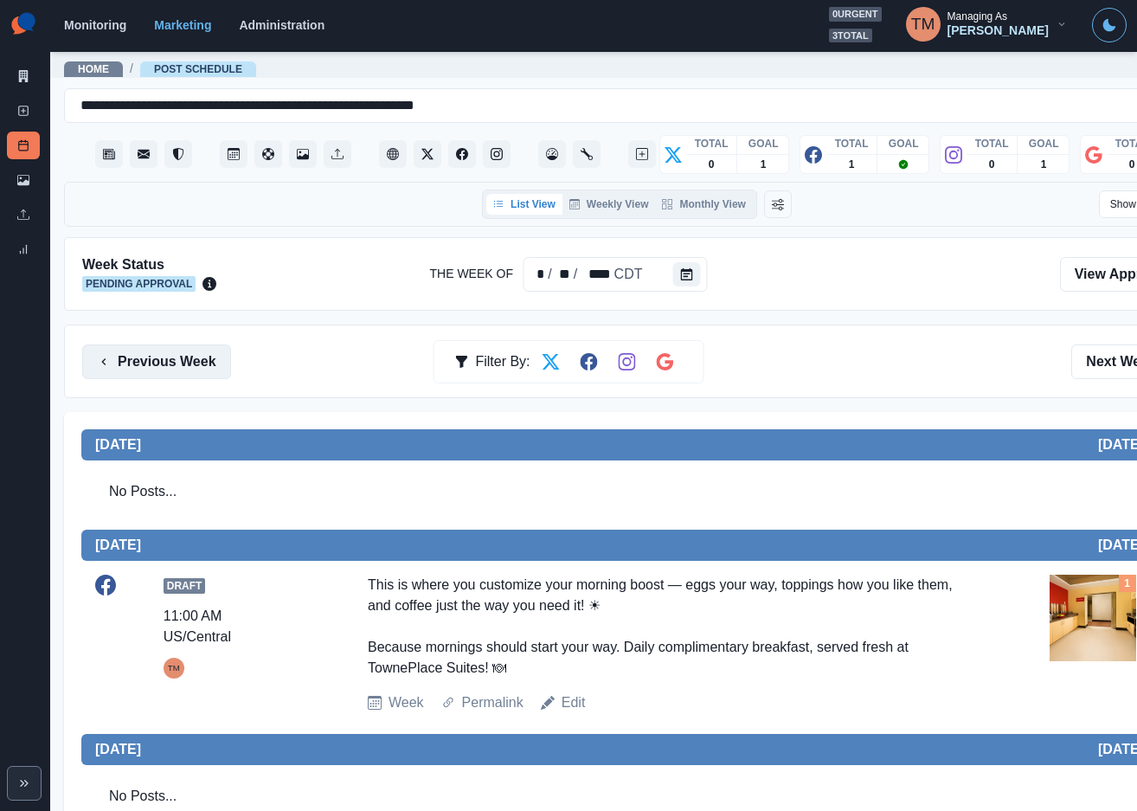
click at [180, 363] on button "Previous Week" at bounding box center [156, 361] width 149 height 35
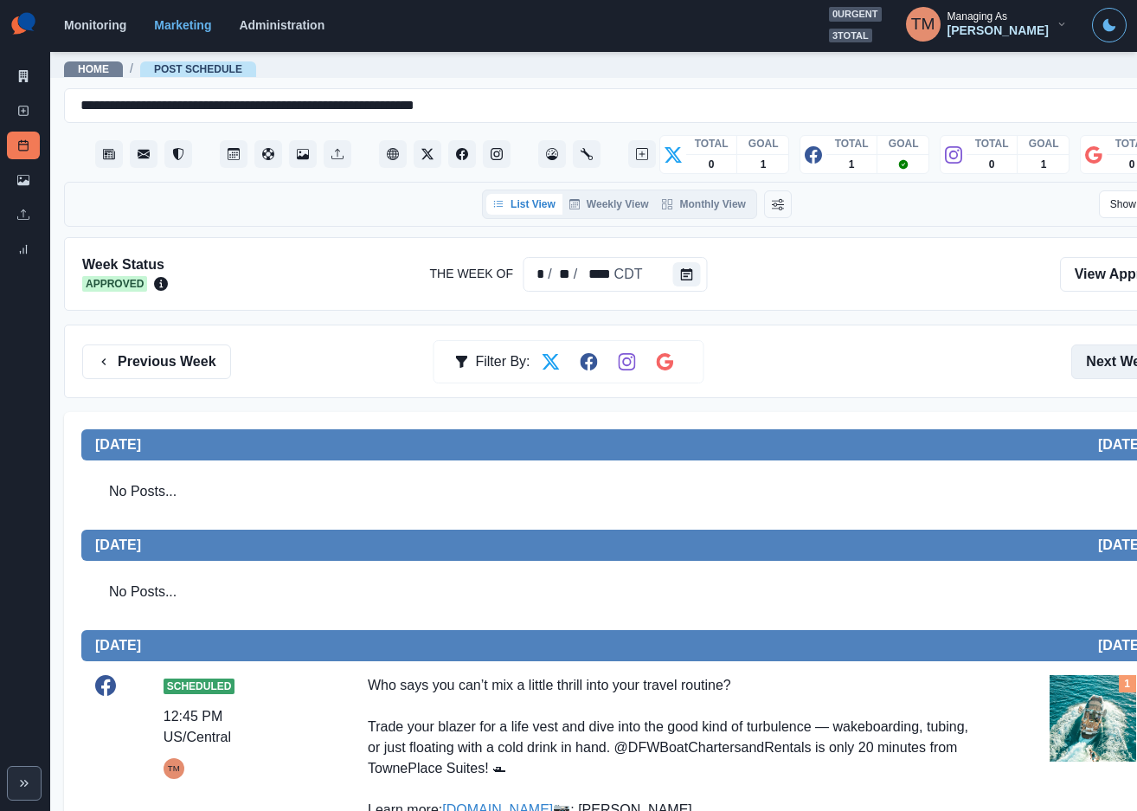
click at [1117, 366] on button "Next Week" at bounding box center [1131, 361] width 120 height 35
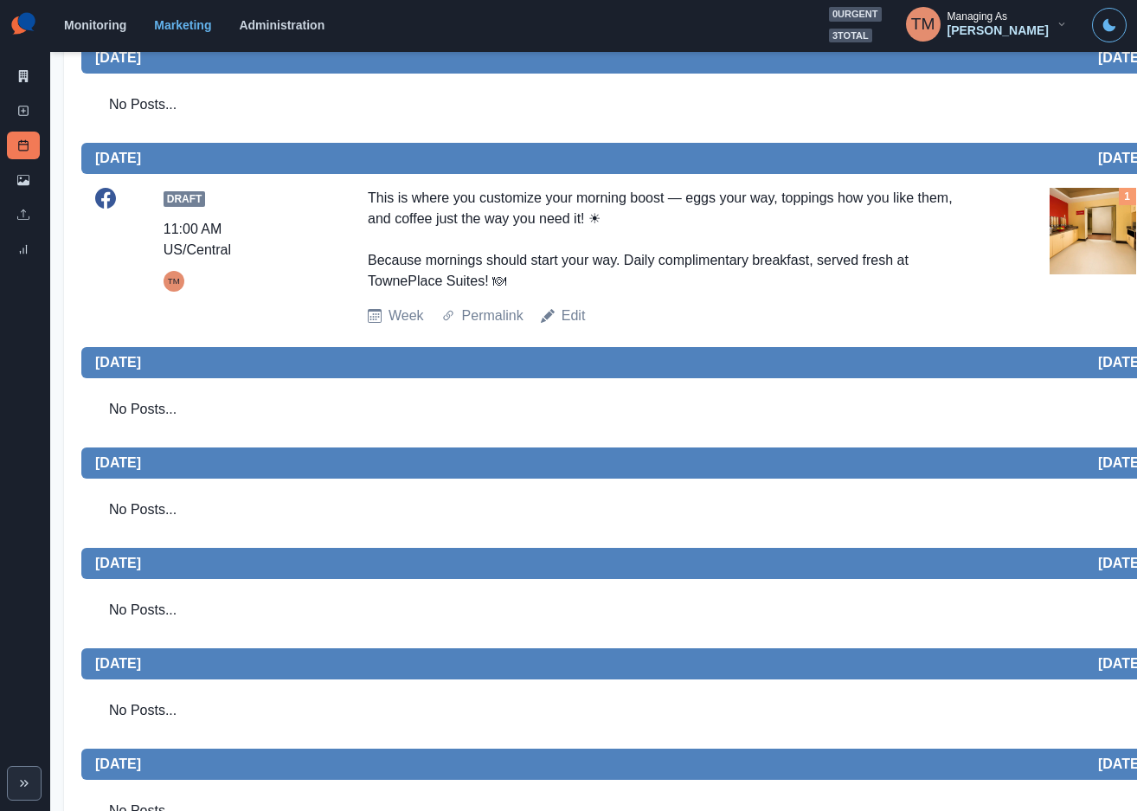
scroll to position [439, 0]
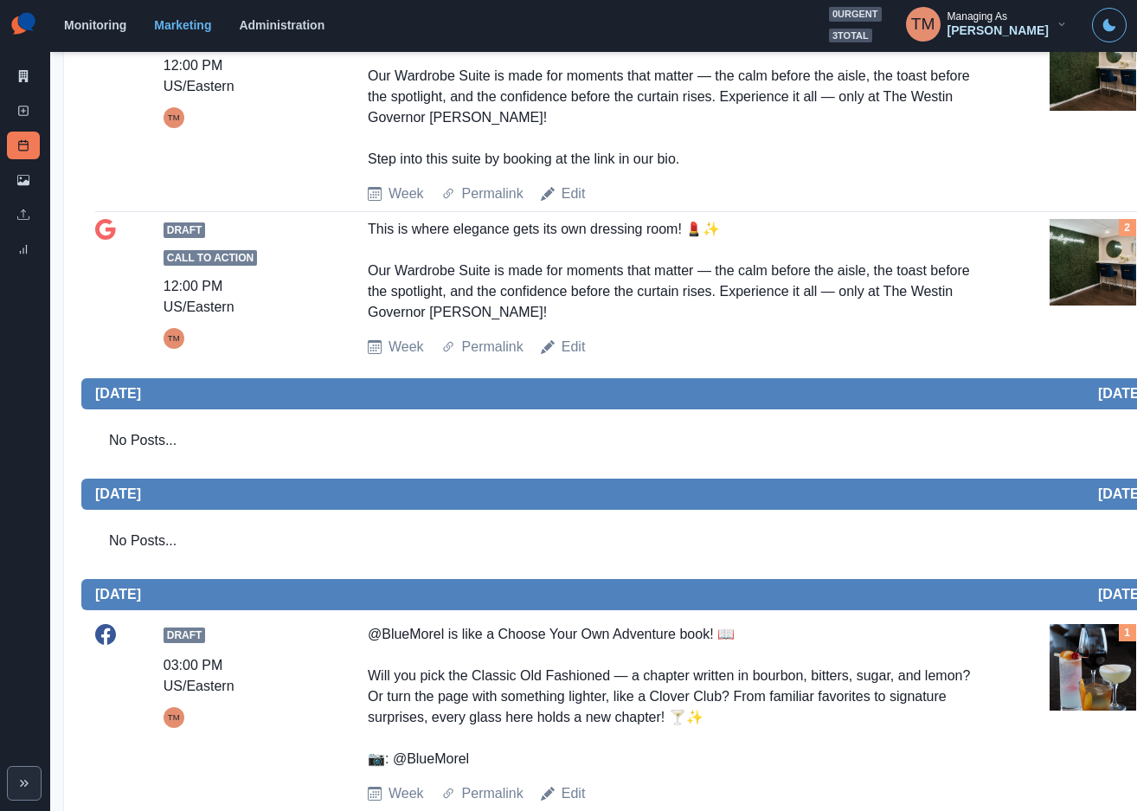
scroll to position [779, 0]
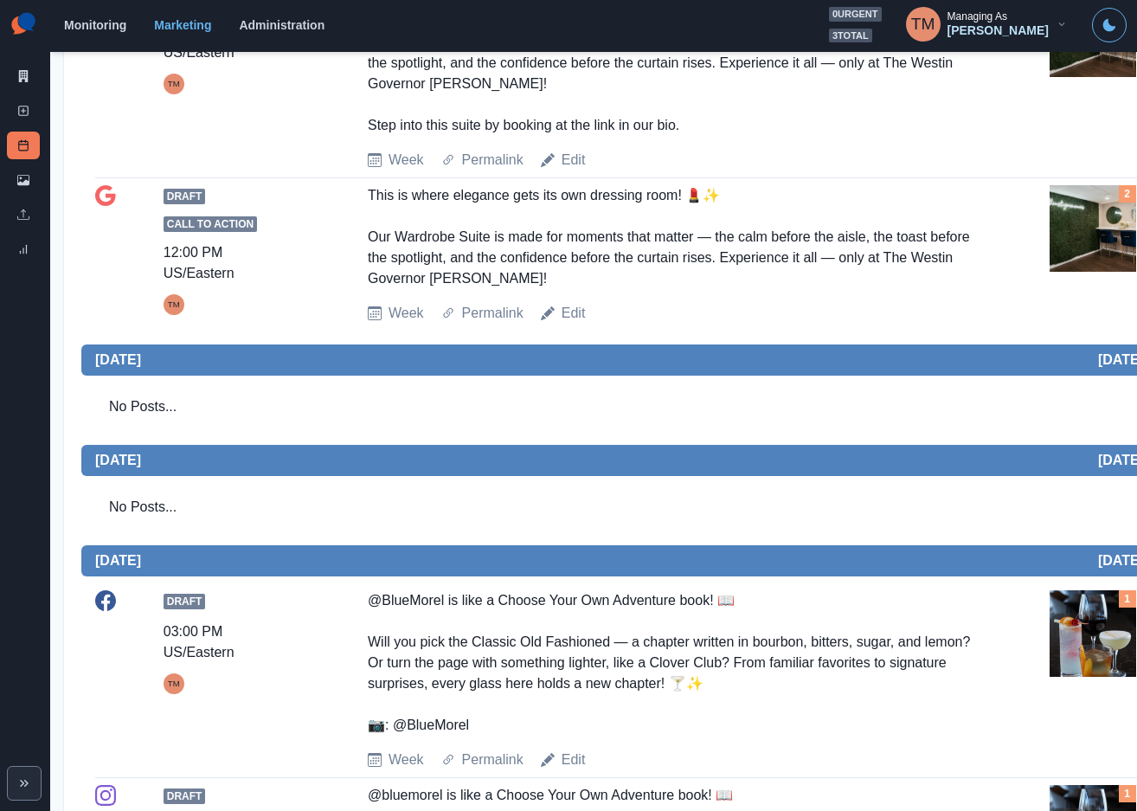
click at [1078, 237] on img at bounding box center [1092, 228] width 87 height 87
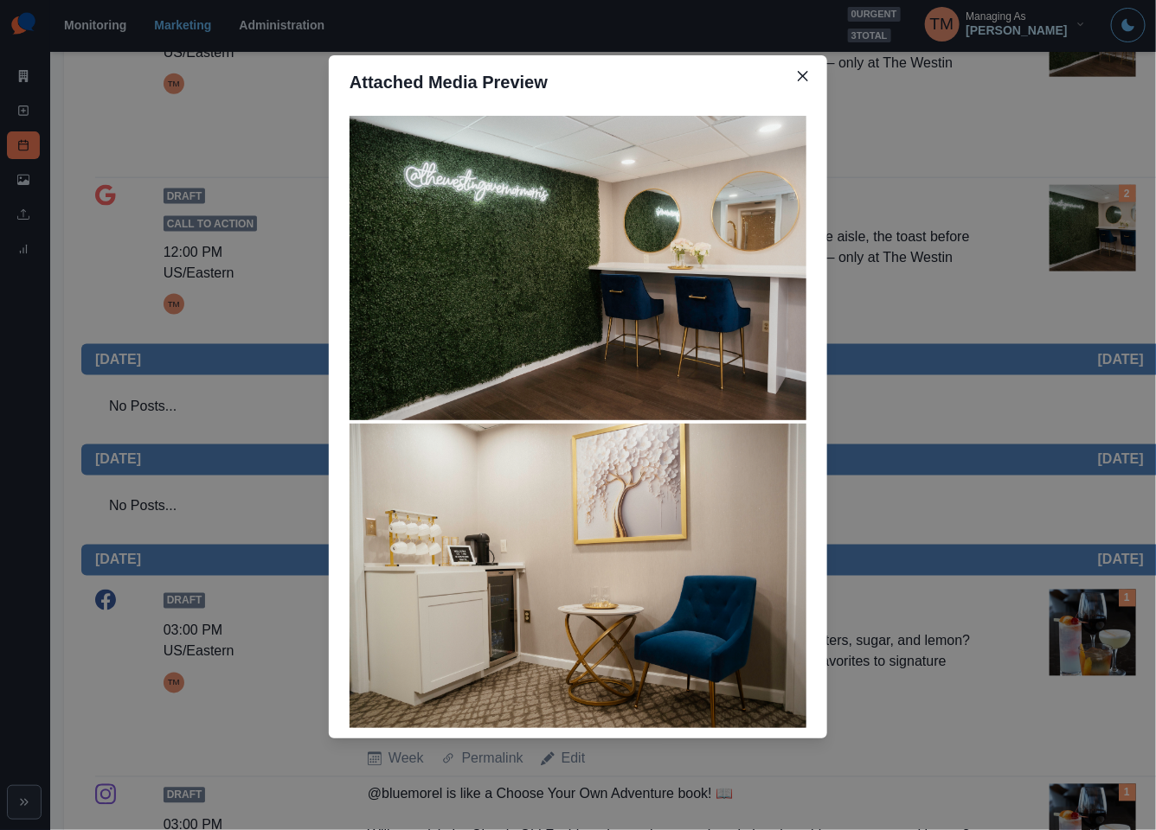
click at [952, 385] on div "Attached Media Preview" at bounding box center [578, 415] width 1156 height 830
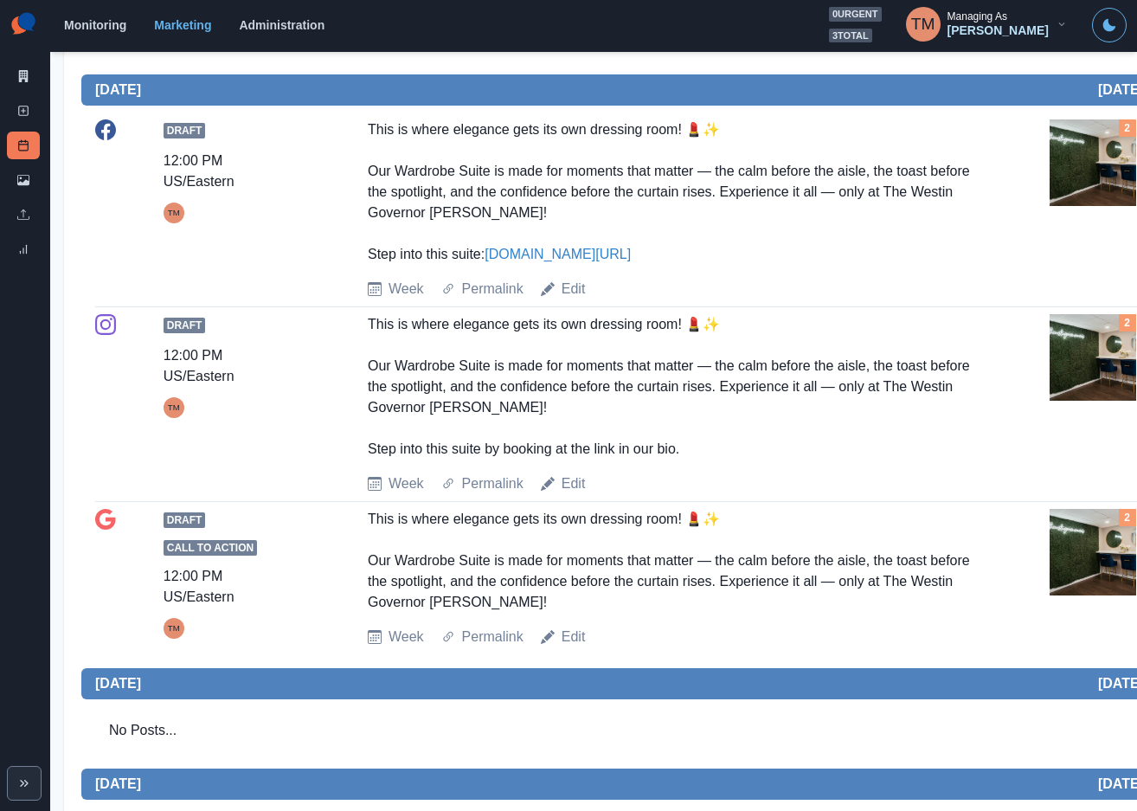
scroll to position [0, 0]
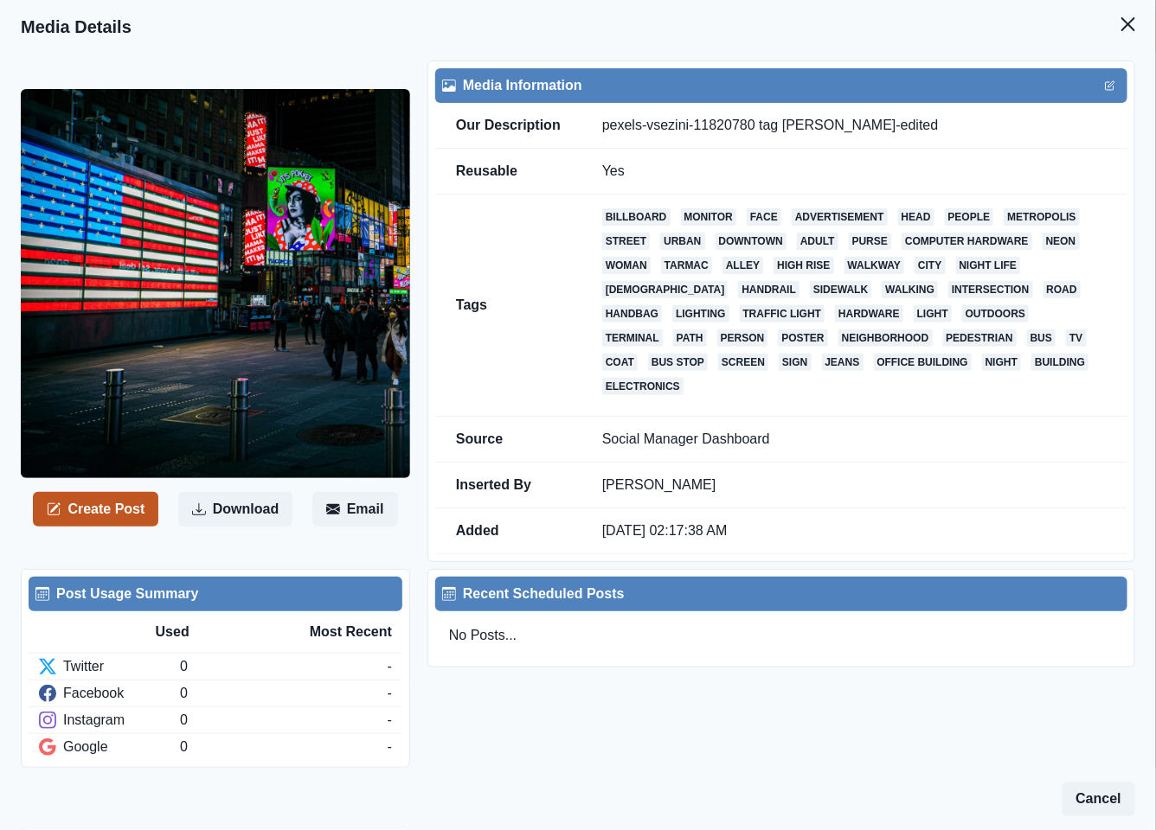
click at [130, 502] on button "Create Post" at bounding box center [95, 509] width 125 height 35
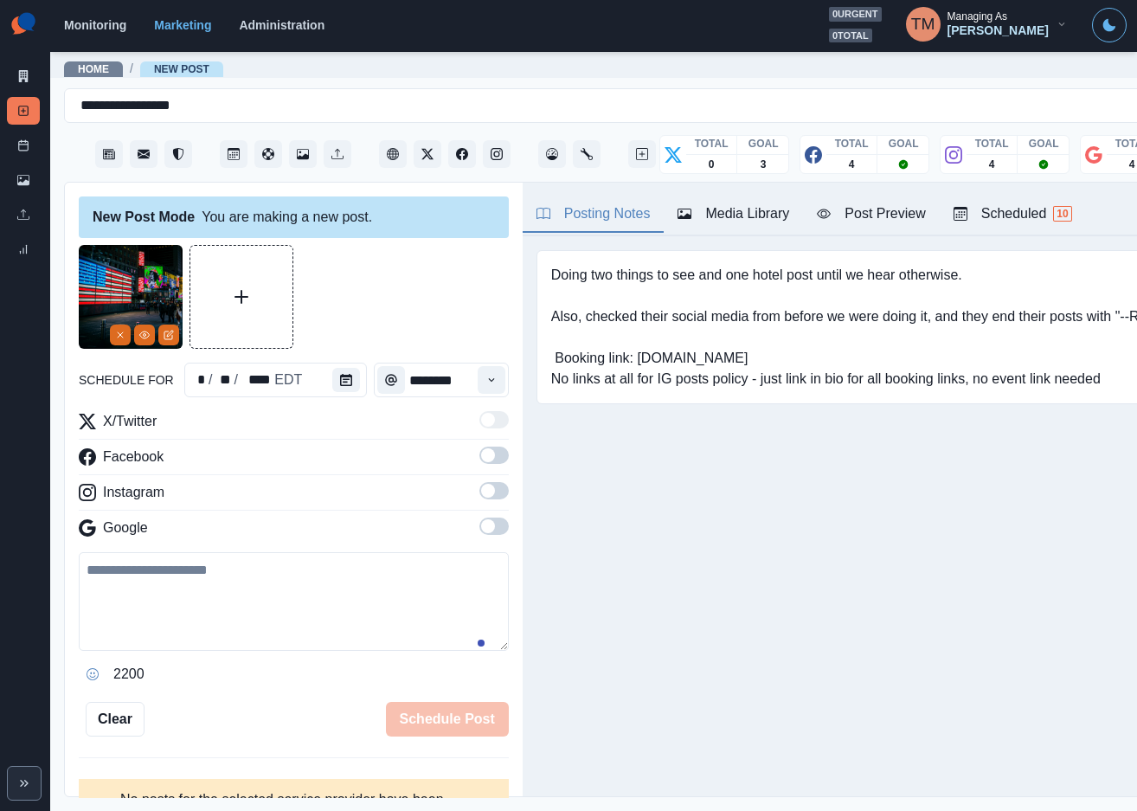
drag, startPoint x: 296, startPoint y: 594, endPoint x: 273, endPoint y: 610, distance: 27.4
click at [294, 597] on textarea at bounding box center [294, 601] width 430 height 99
paste textarea "**********"
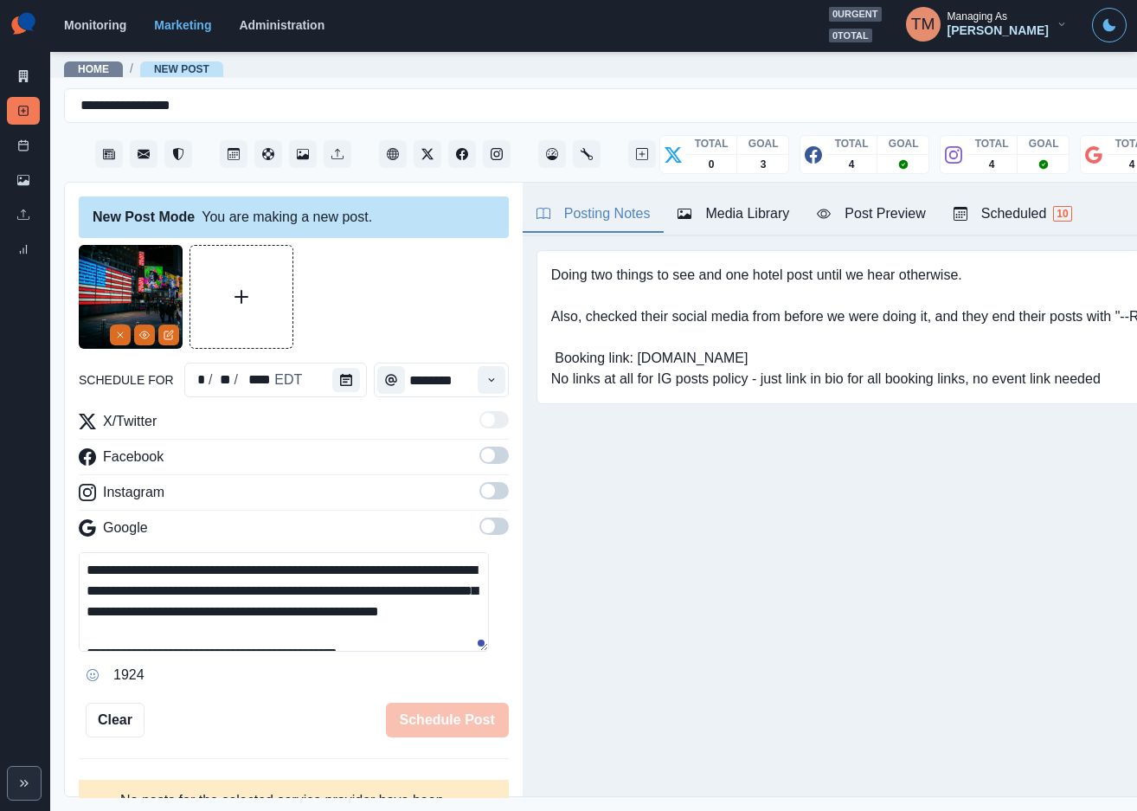
scroll to position [75, 0]
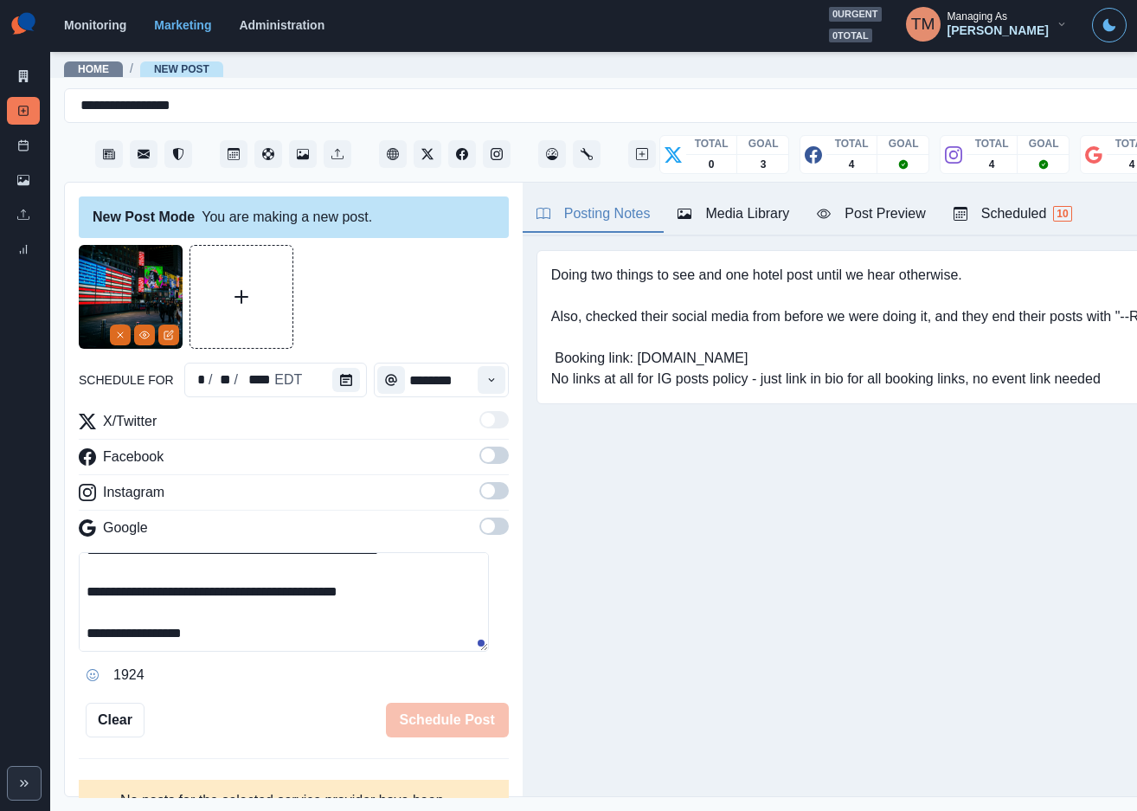
click at [478, 450] on div "X/Twitter Facebook Instagram Google" at bounding box center [294, 478] width 430 height 134
click at [480, 499] on span at bounding box center [493, 490] width 29 height 17
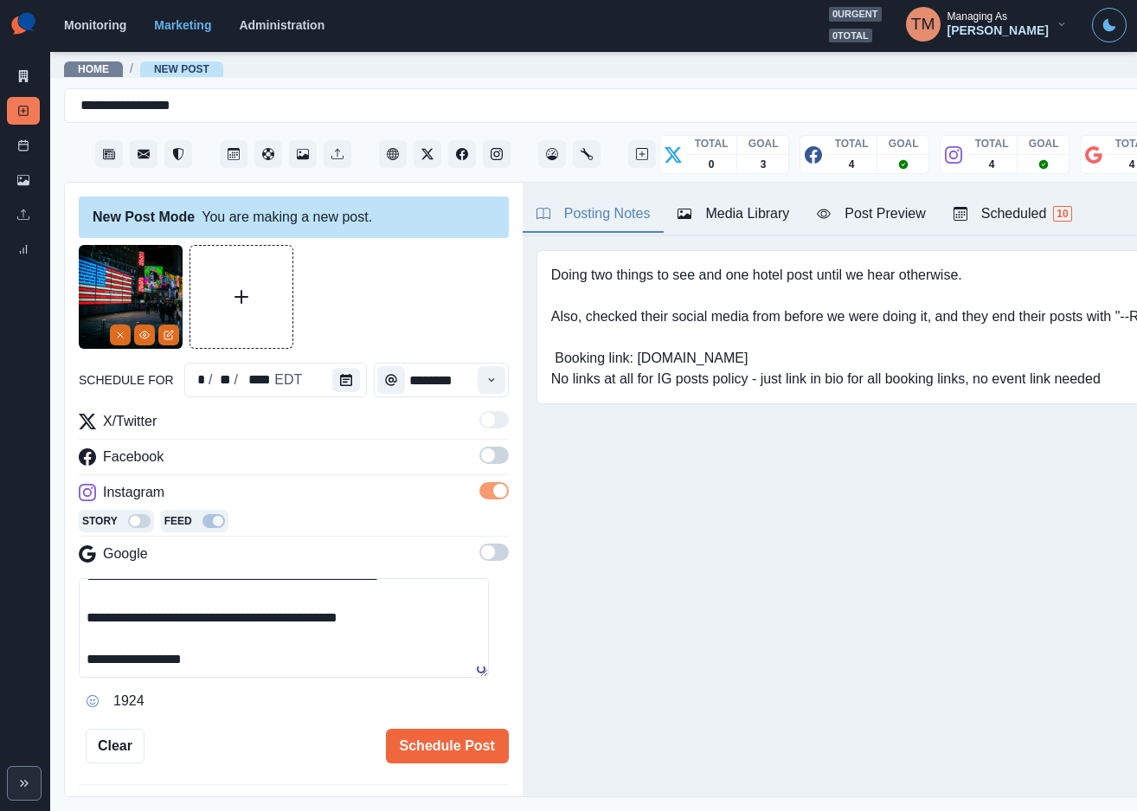
click at [481, 454] on span at bounding box center [493, 454] width 29 height 17
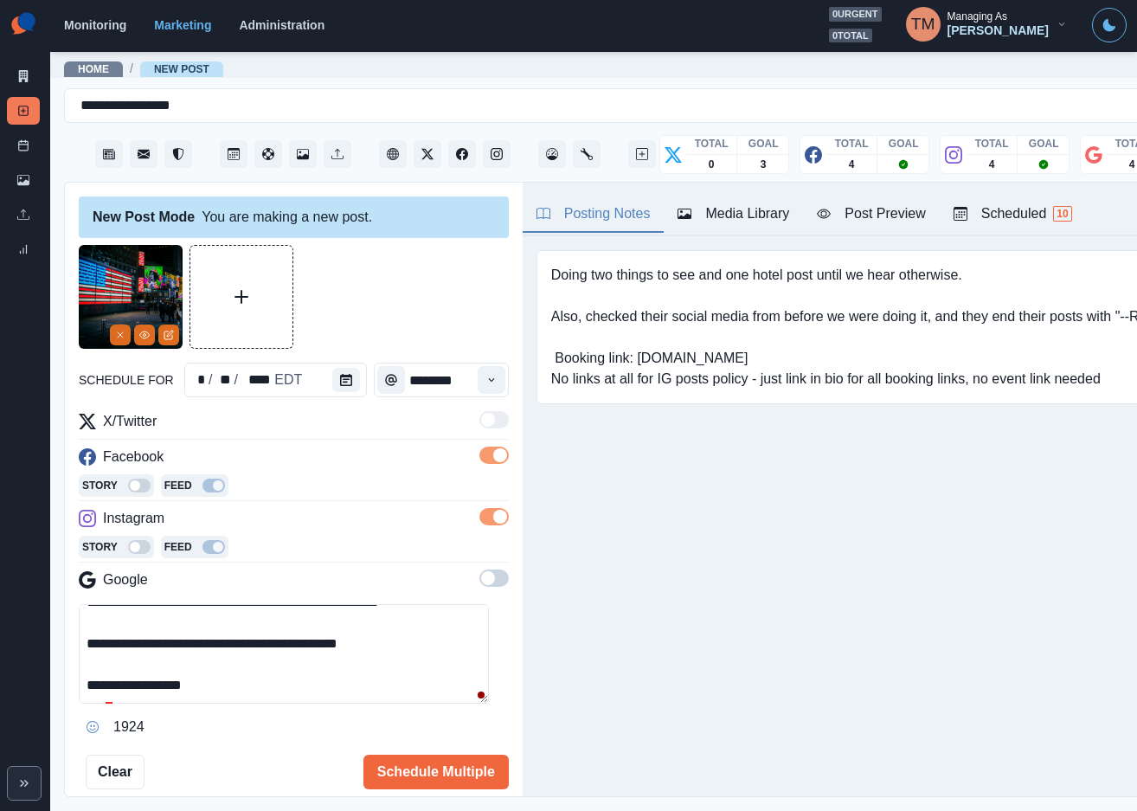
click at [883, 221] on div "Post Preview" at bounding box center [871, 213] width 108 height 21
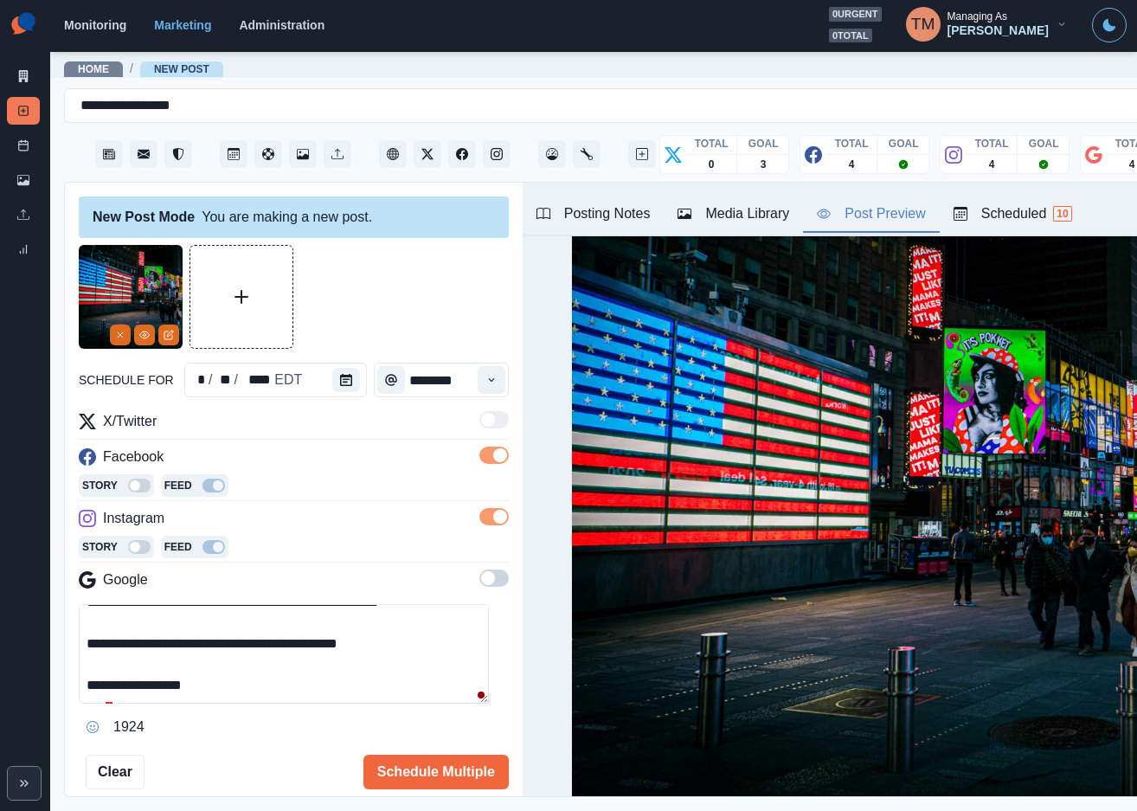
scroll to position [260, 0]
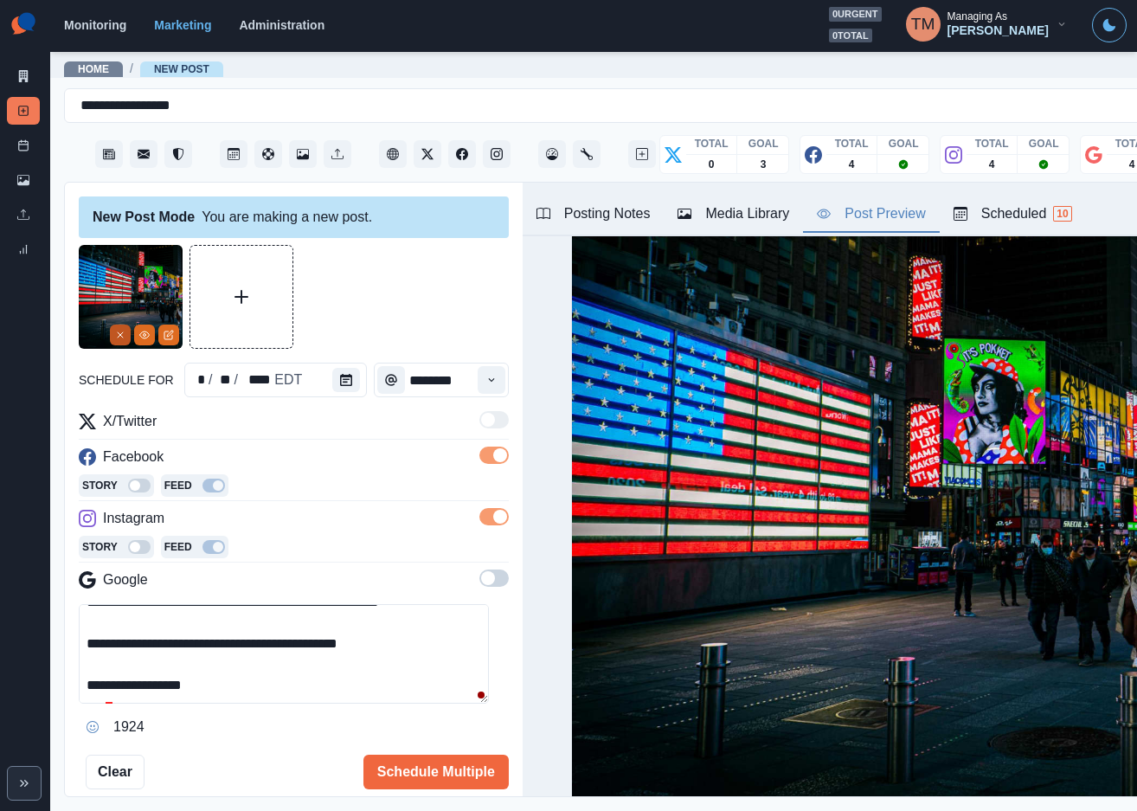
click at [115, 330] on icon "Remove" at bounding box center [120, 335] width 10 height 10
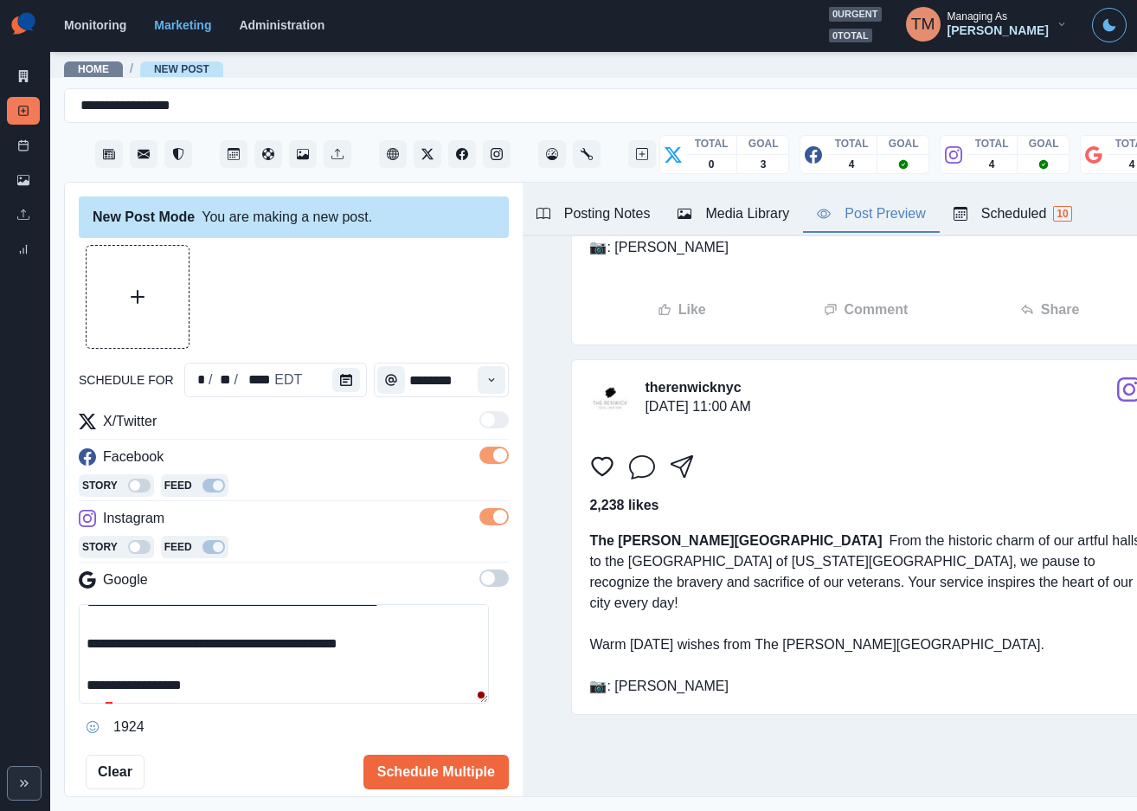
scroll to position [164, 0]
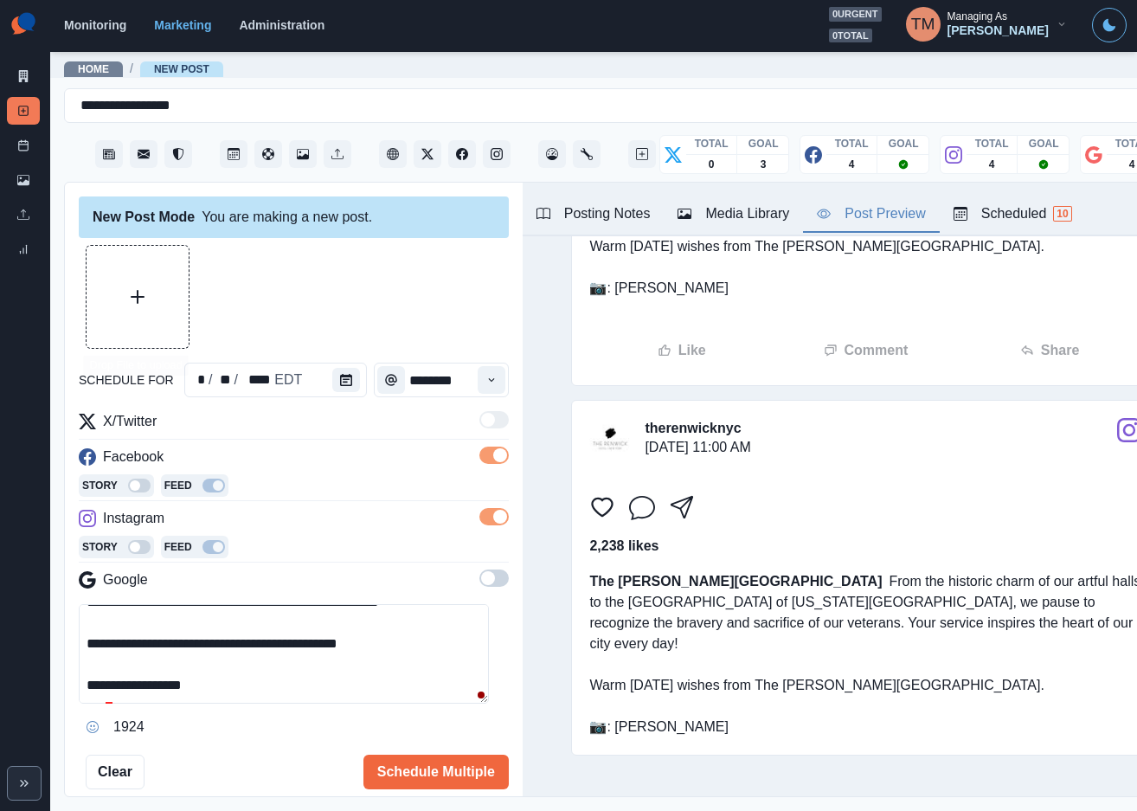
click at [104, 309] on button "Upload Media" at bounding box center [138, 297] width 102 height 102
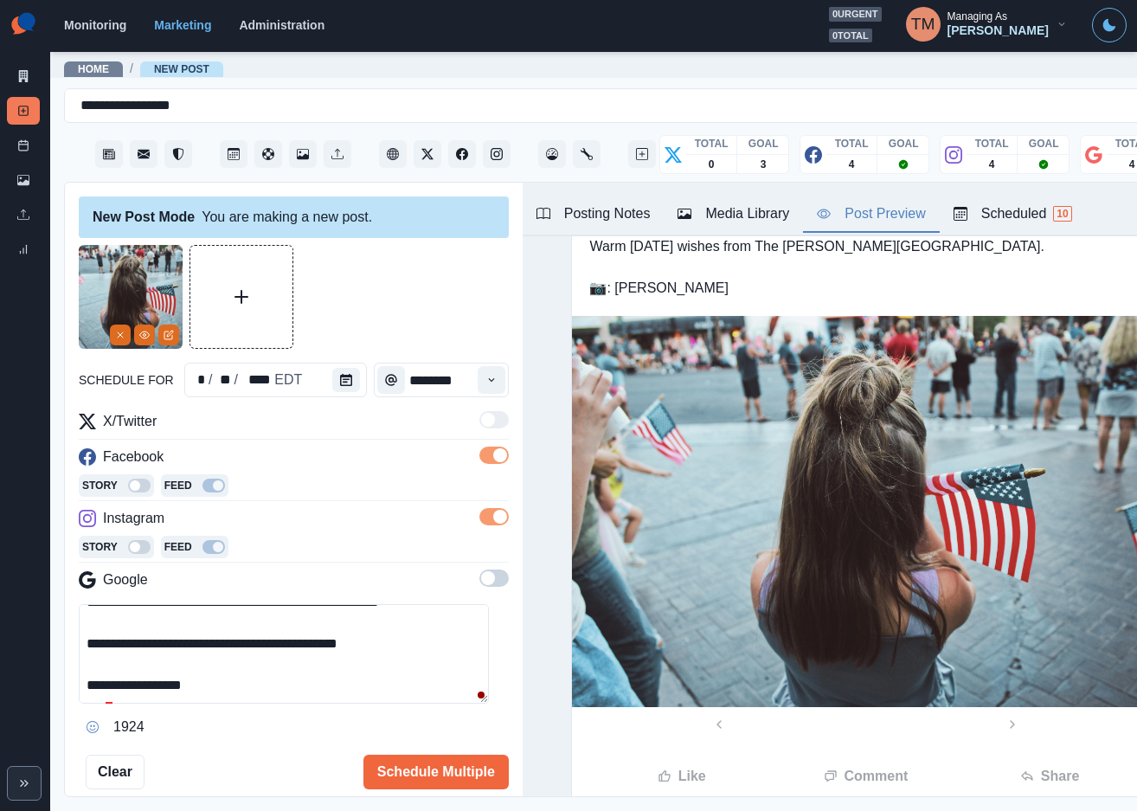
scroll to position [260, 0]
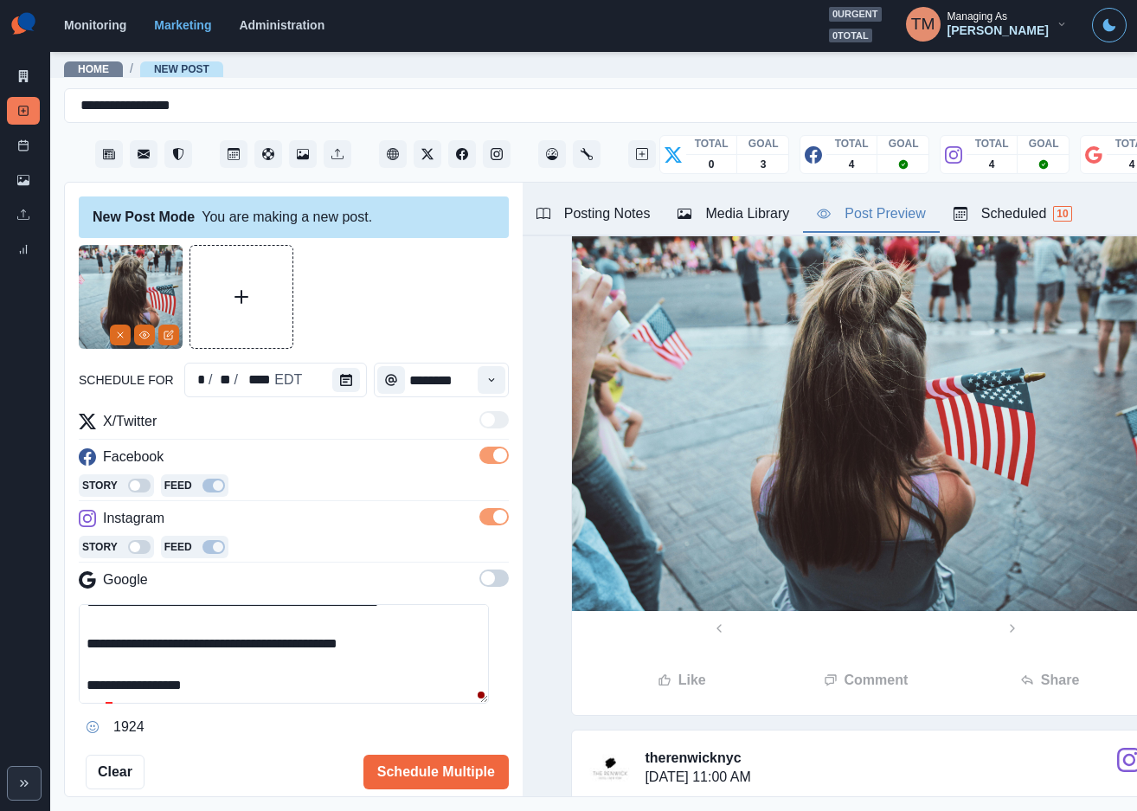
click at [260, 693] on textarea "**********" at bounding box center [284, 653] width 410 height 99
paste textarea
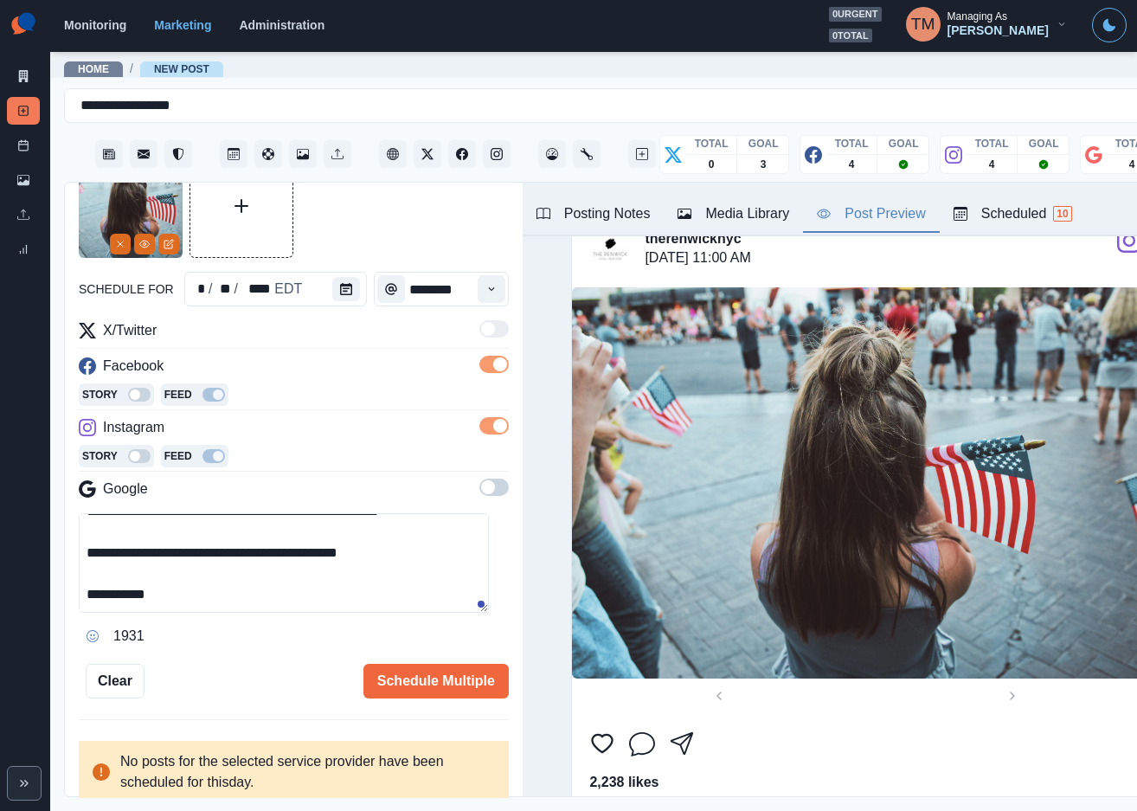
scroll to position [19, 0]
type textarea "**********"
drag, startPoint x: 426, startPoint y: 655, endPoint x: 280, endPoint y: 458, distance: 245.5
click at [219, 632] on div "**********" at bounding box center [294, 426] width 430 height 544
click at [340, 283] on icon "Calendar" at bounding box center [346, 289] width 12 height 12
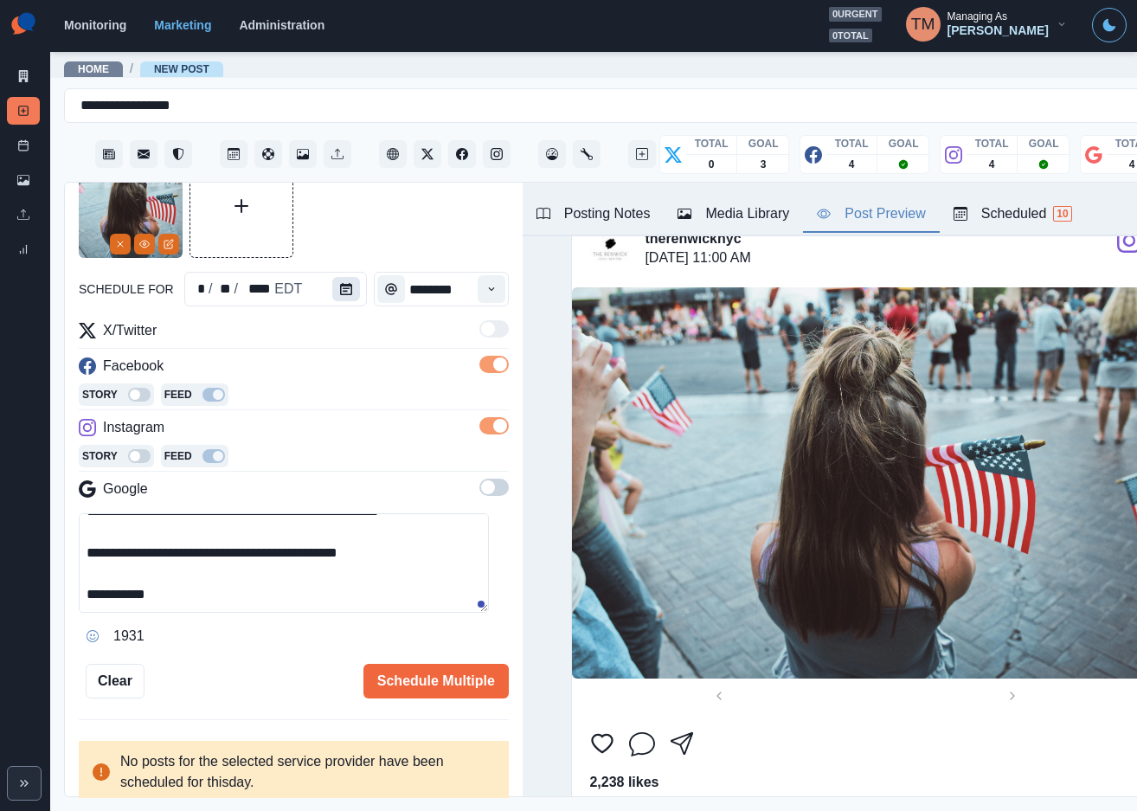
scroll to position [0, 0]
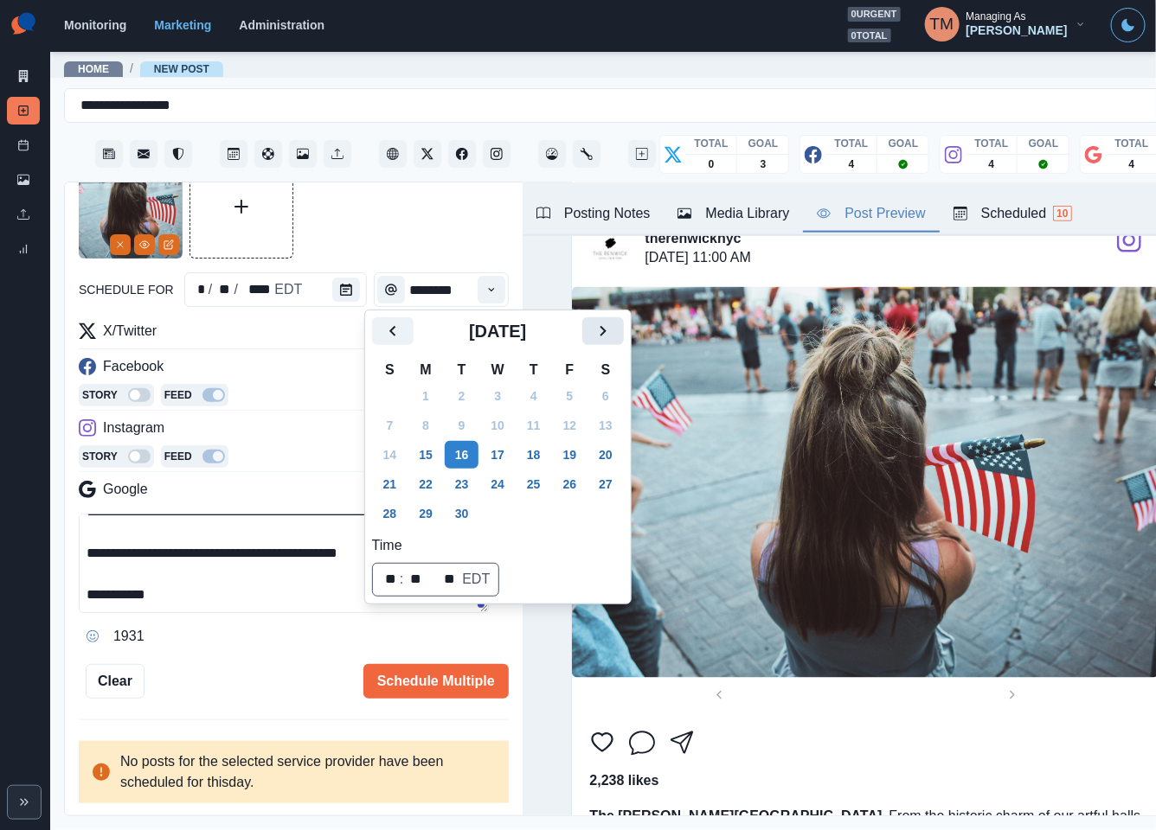
click at [598, 330] on icon "Next" at bounding box center [603, 331] width 21 height 21
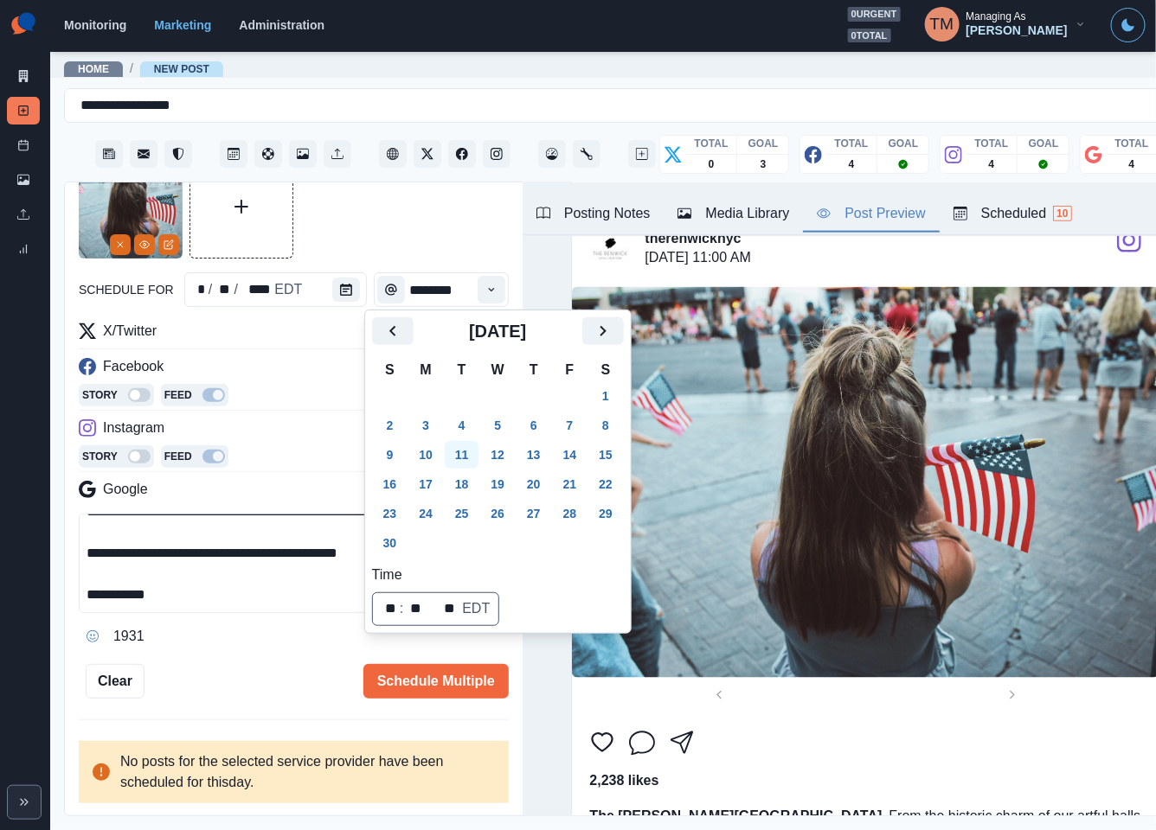
click at [459, 449] on button "11" at bounding box center [462, 455] width 35 height 28
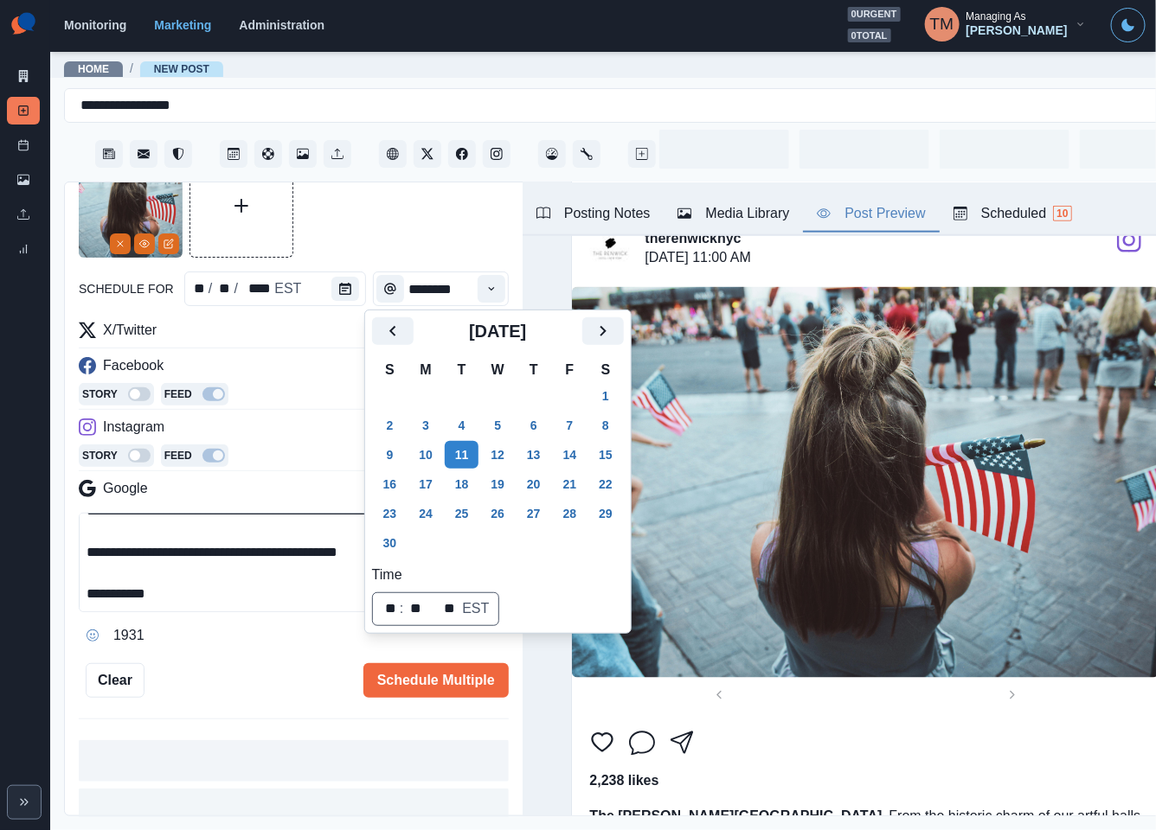
click at [385, 228] on div at bounding box center [294, 206] width 430 height 104
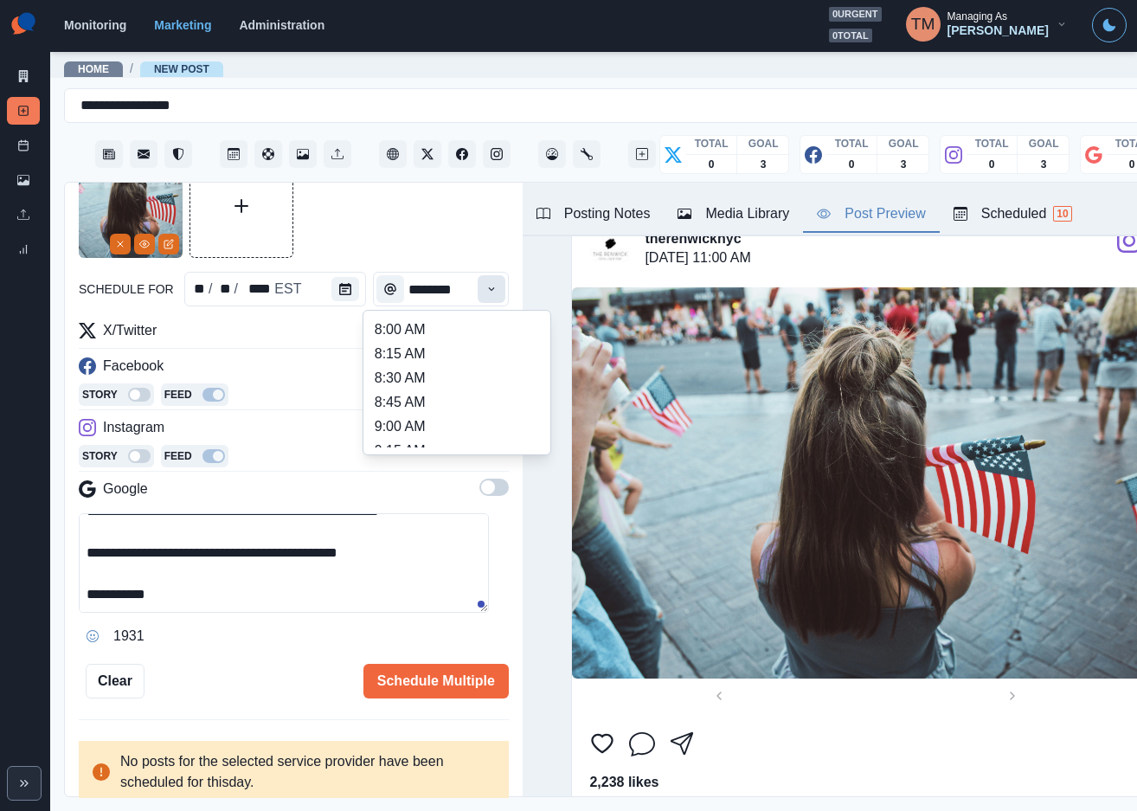
click at [485, 285] on icon "Time" at bounding box center [491, 289] width 12 height 12
click at [471, 356] on li "12:15 PM" at bounding box center [456, 354] width 173 height 24
type input "********"
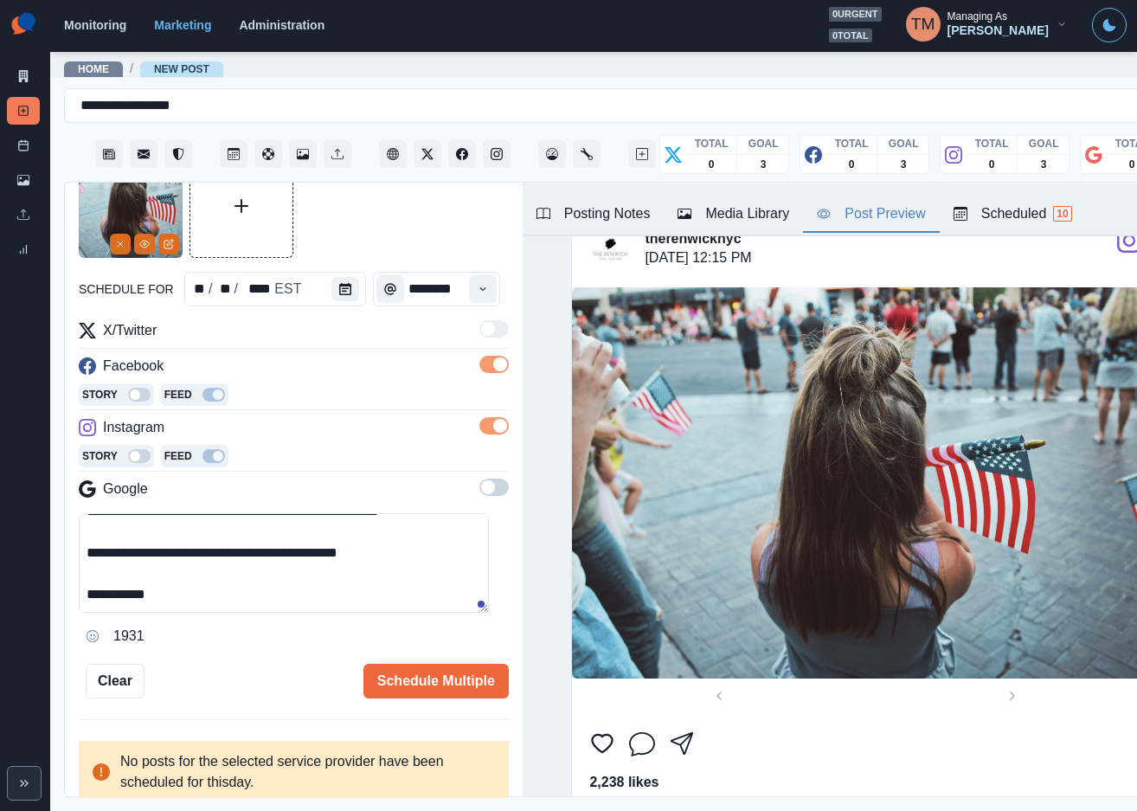
click at [257, 672] on div "Schedule Multiple" at bounding box center [326, 681] width 364 height 35
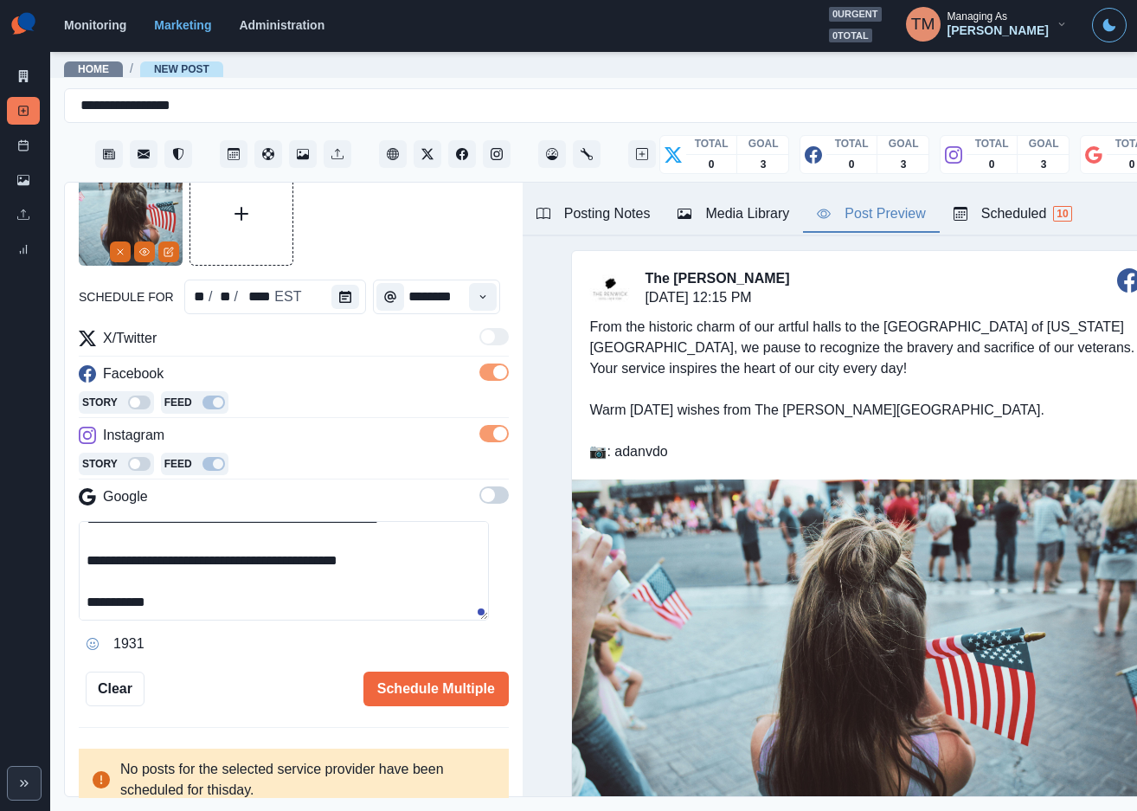
scroll to position [91, 0]
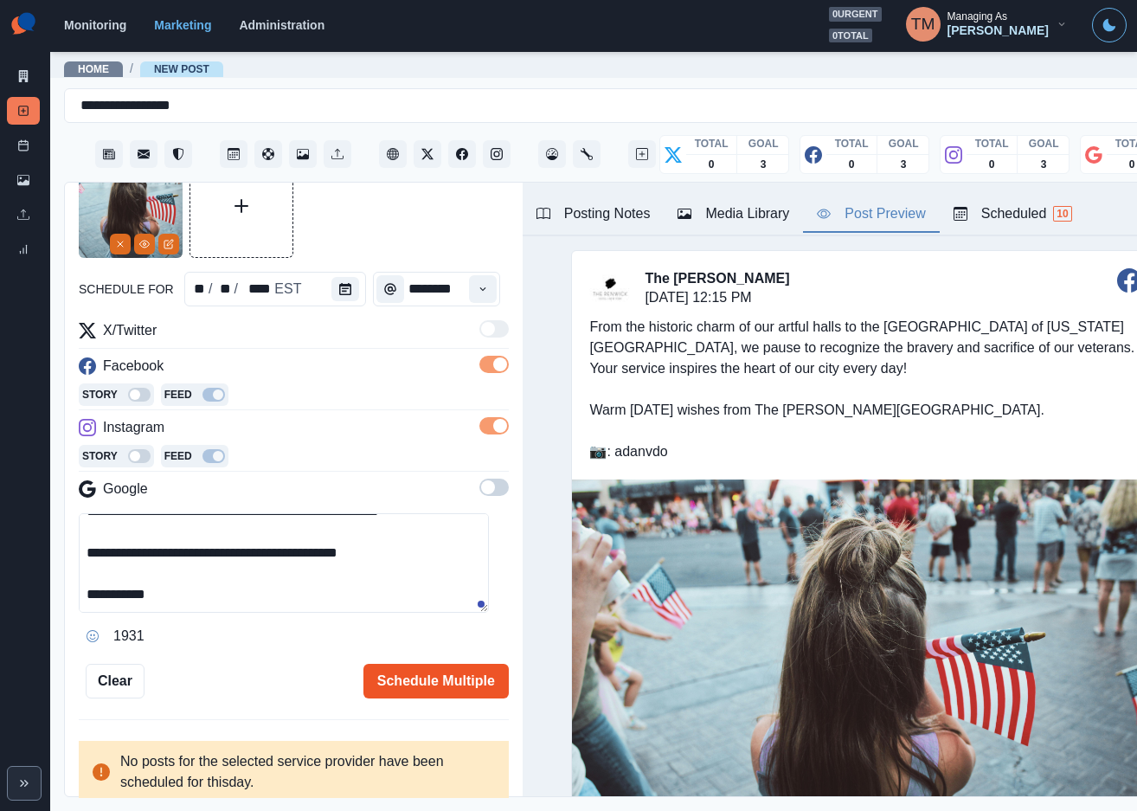
click at [402, 691] on button "Schedule Multiple" at bounding box center [435, 681] width 145 height 35
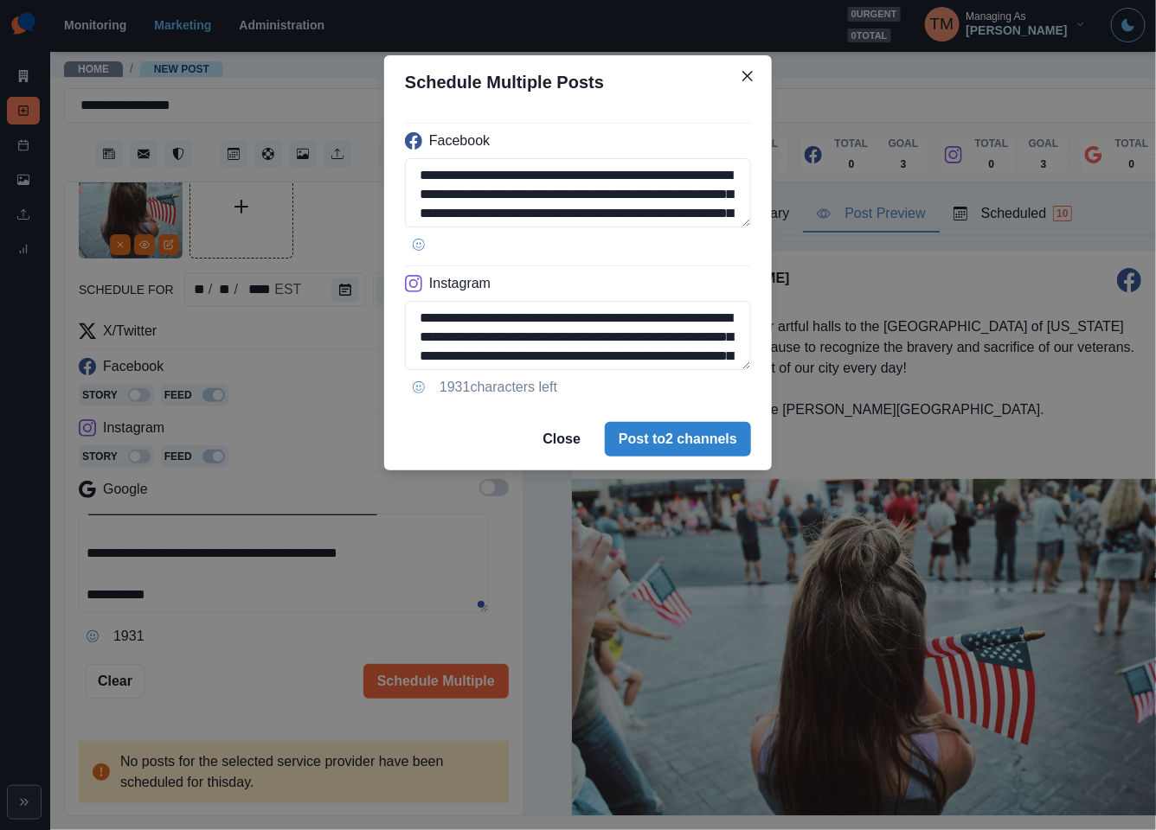
click at [229, 660] on div "**********" at bounding box center [578, 415] width 1156 height 830
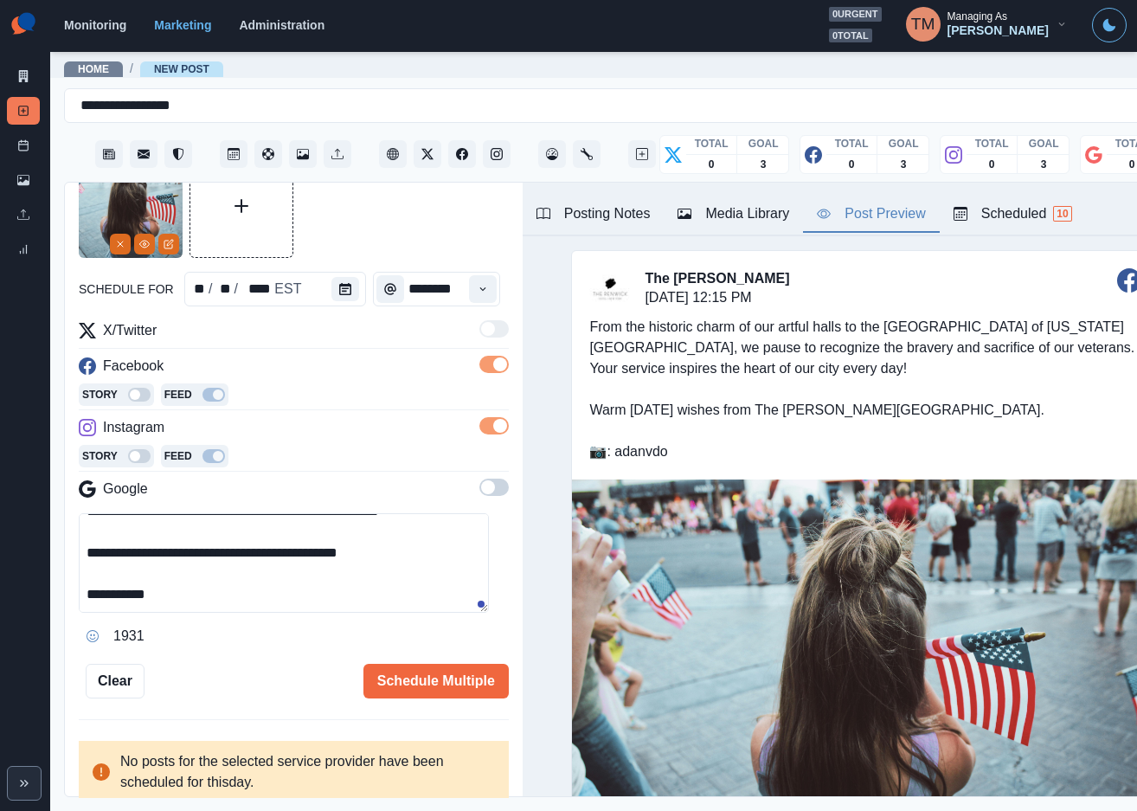
click at [481, 488] on span at bounding box center [488, 487] width 14 height 14
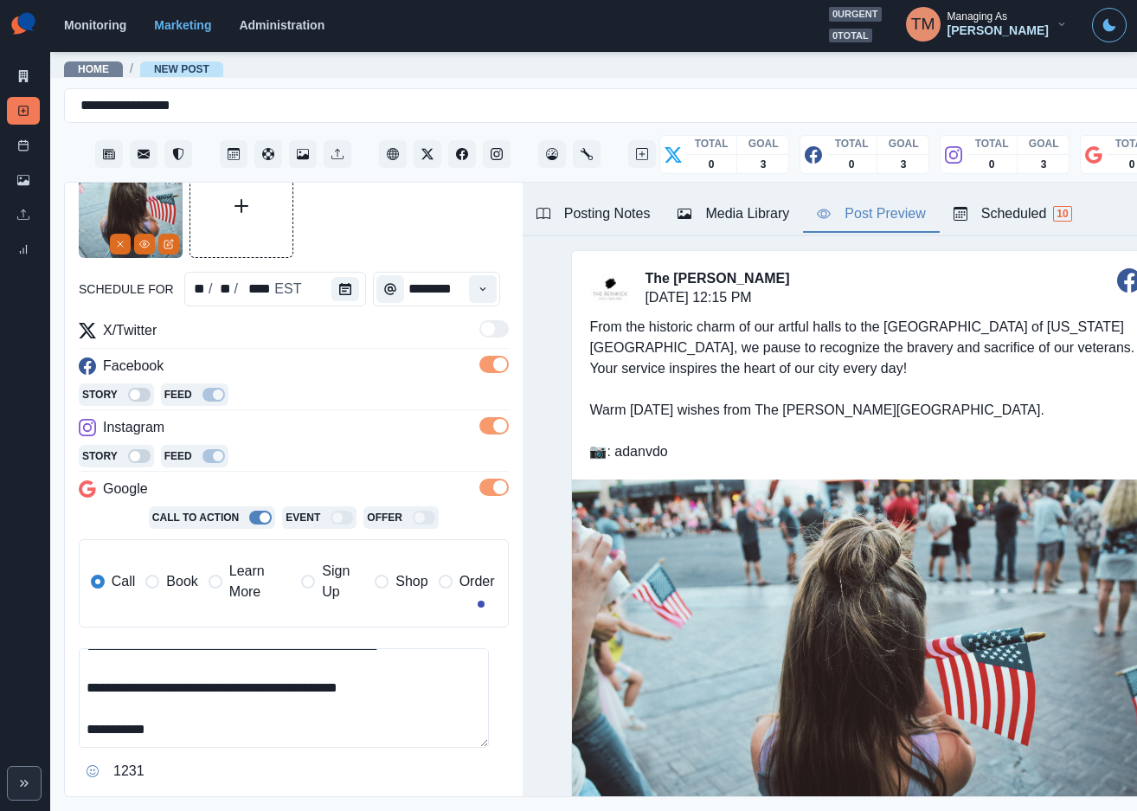
scroll to position [227, 0]
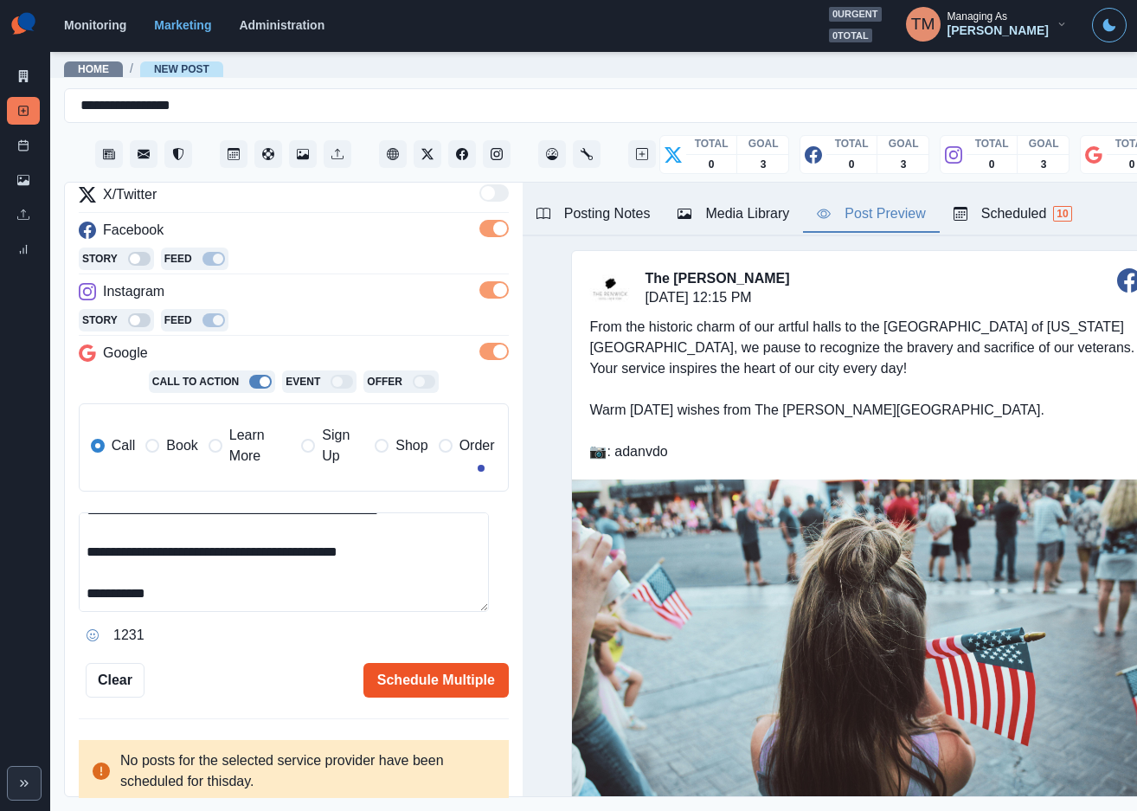
click at [452, 673] on button "Schedule Multiple" at bounding box center [435, 680] width 145 height 35
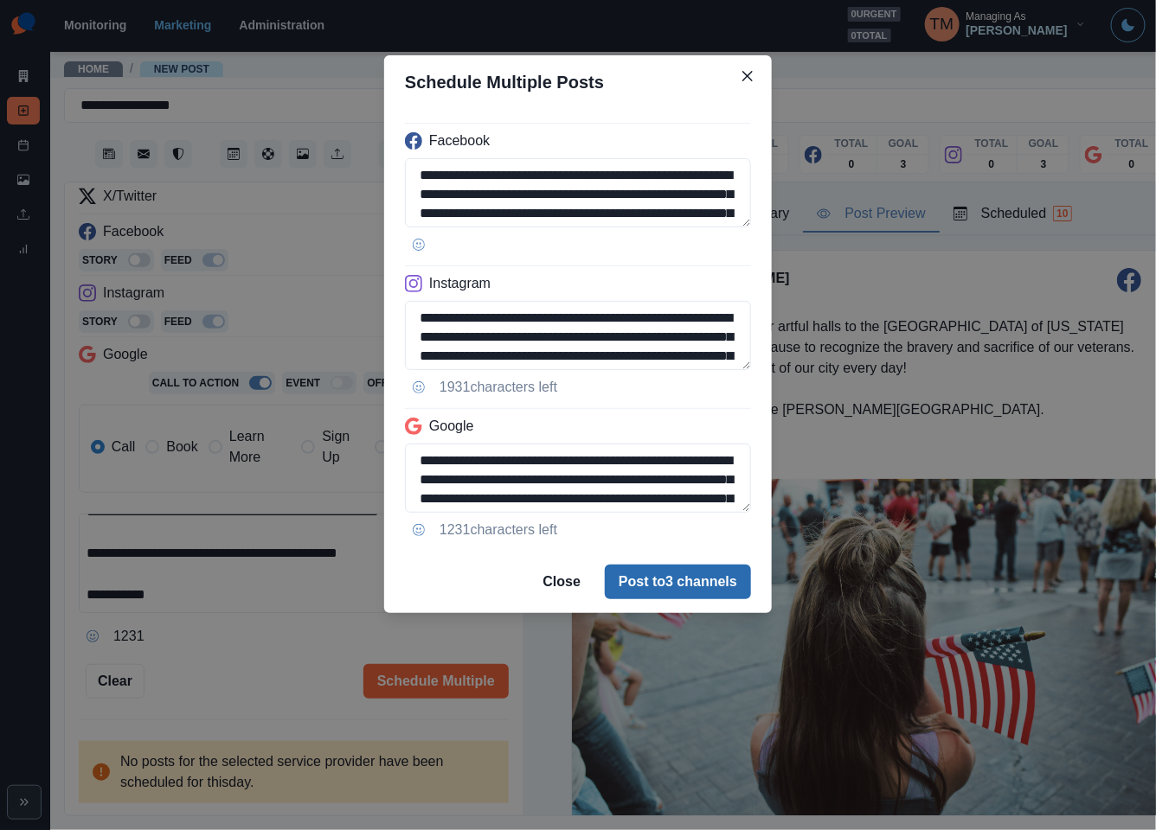
click at [711, 582] on button "Post to 3 channels" at bounding box center [678, 582] width 146 height 35
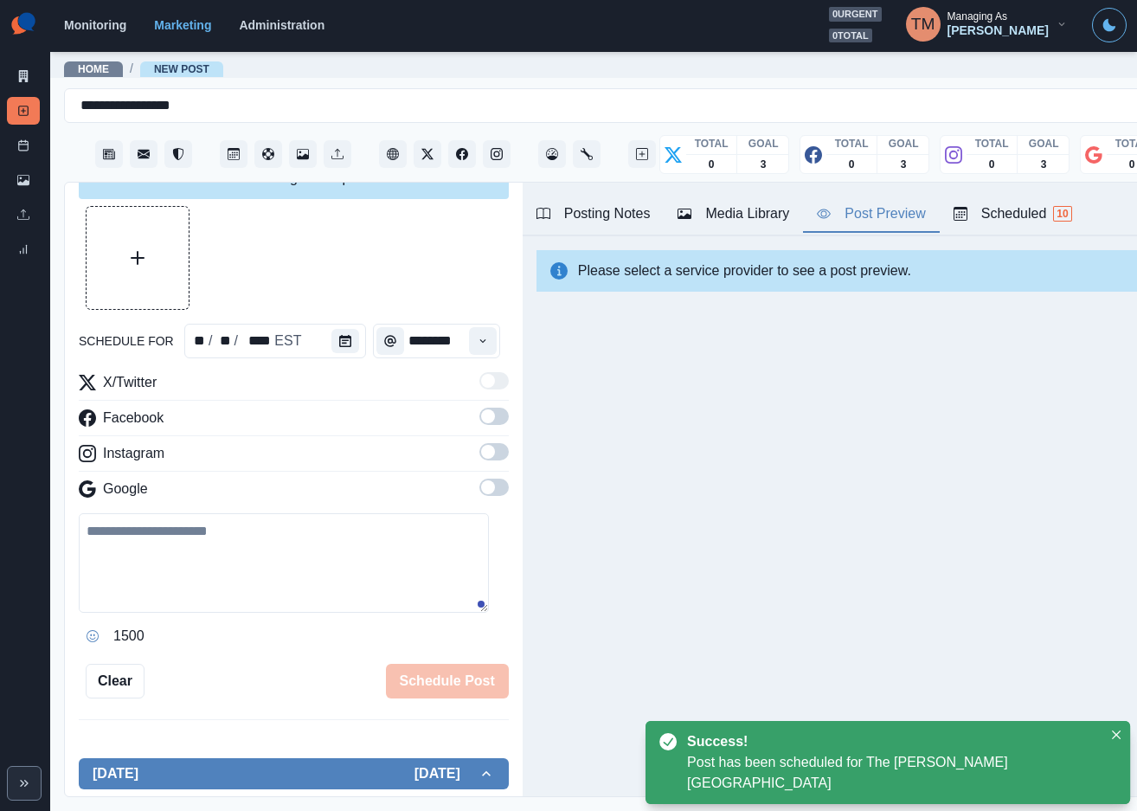
scroll to position [0, 0]
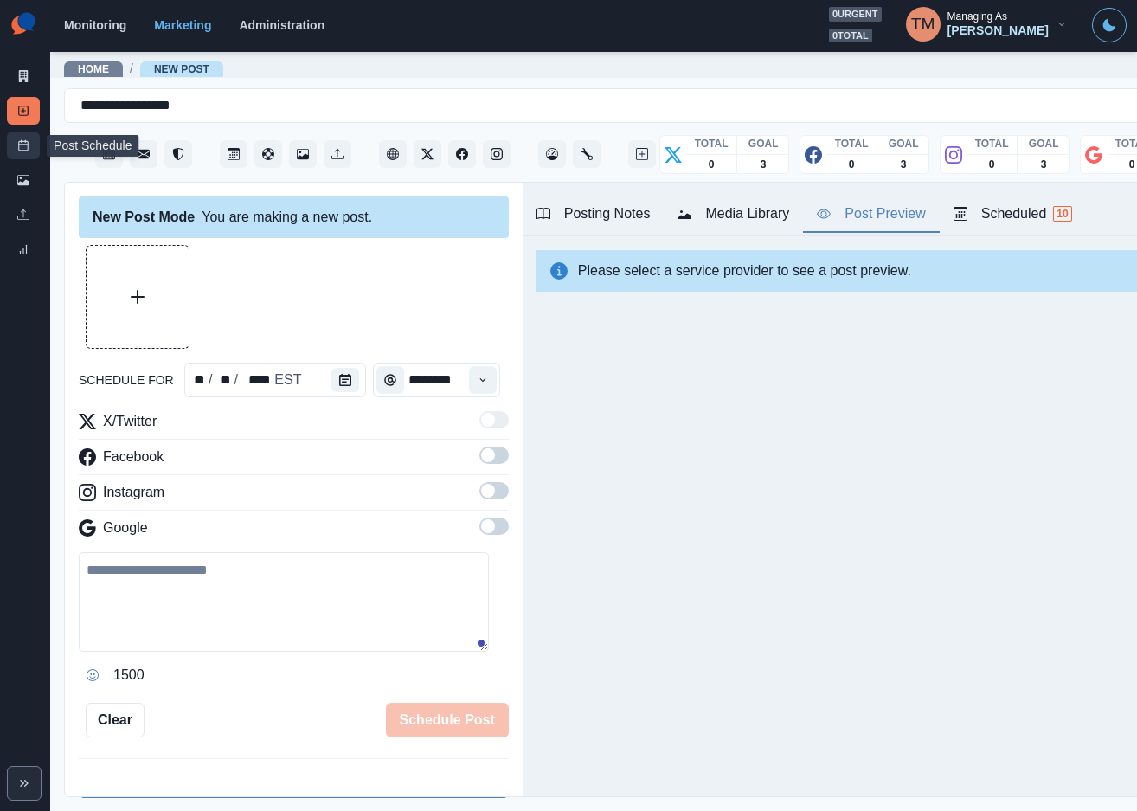
click at [17, 145] on icon at bounding box center [23, 145] width 12 height 12
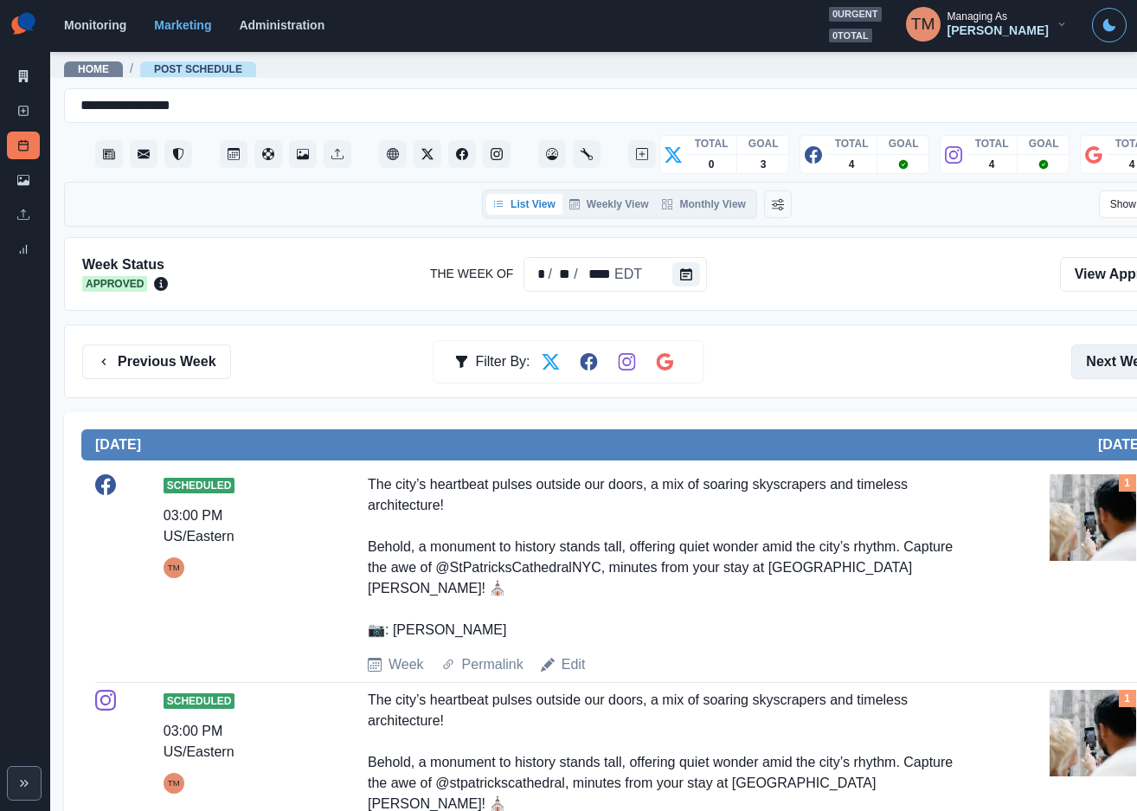
click at [1116, 356] on button "Next Week" at bounding box center [1131, 361] width 120 height 35
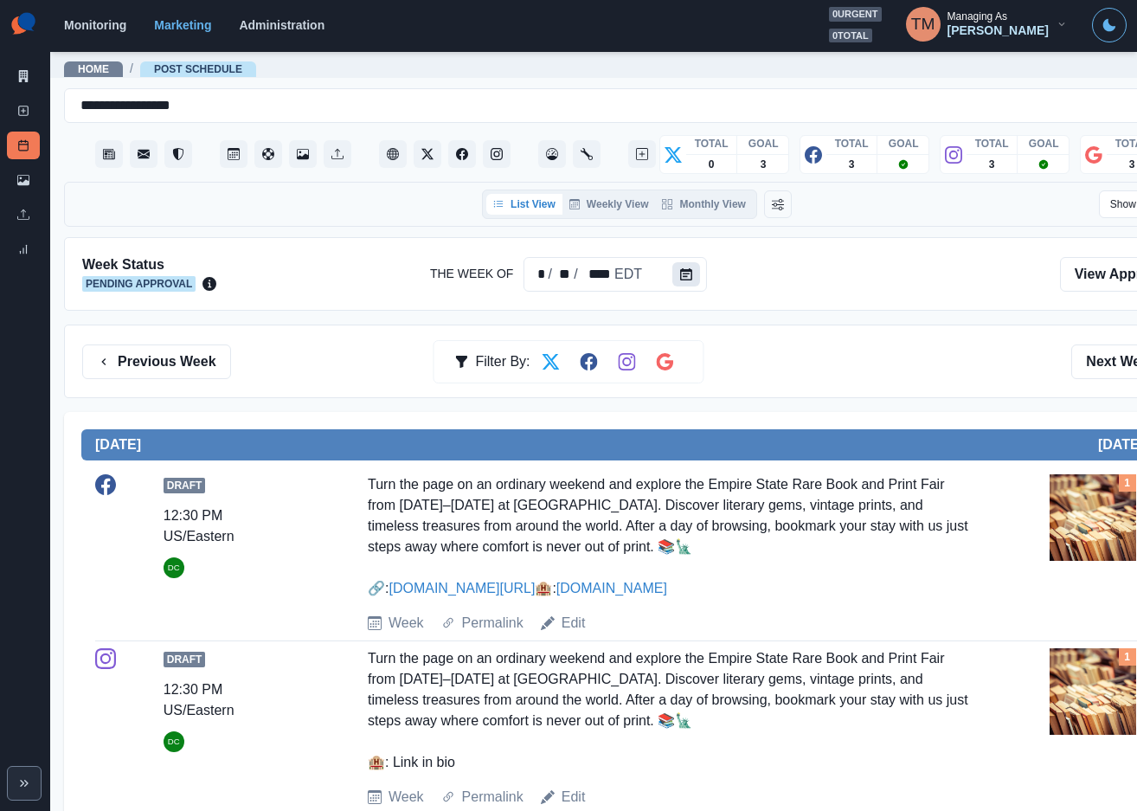
click at [685, 275] on icon "Calendar" at bounding box center [686, 274] width 12 height 12
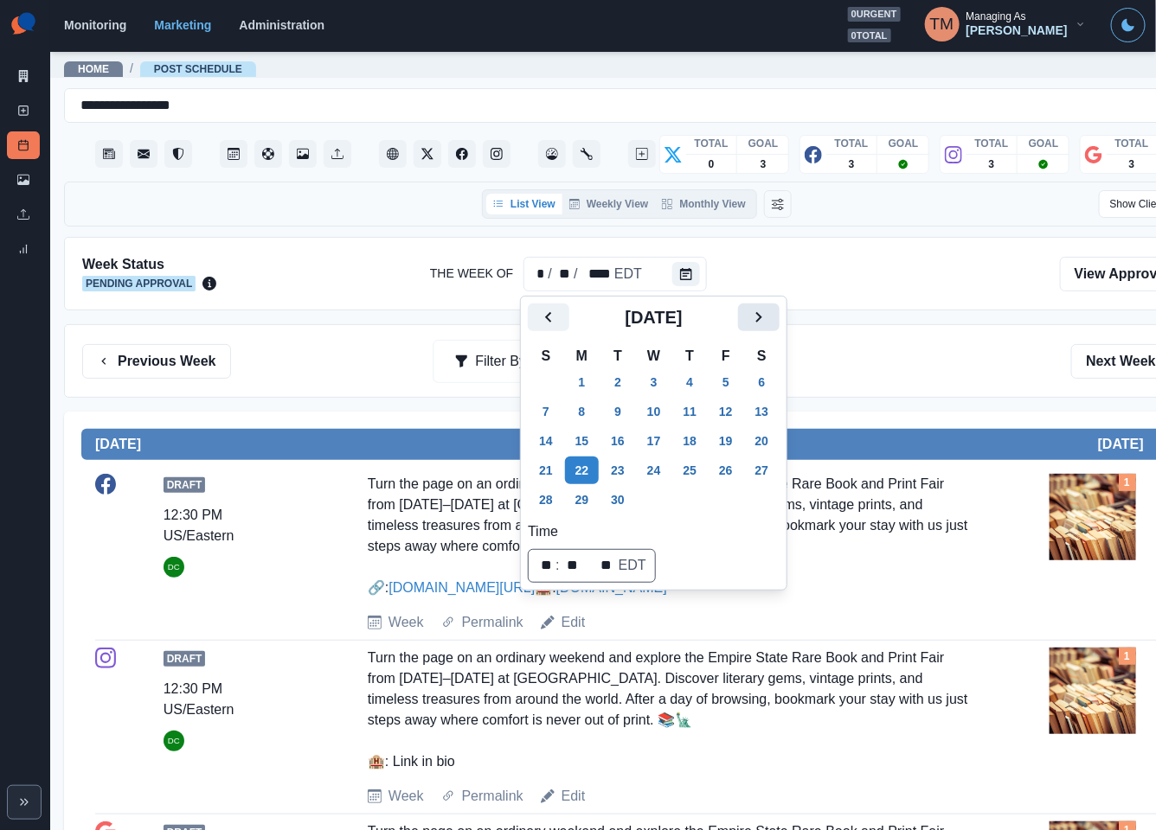
click at [756, 314] on icon "Next" at bounding box center [759, 317] width 6 height 10
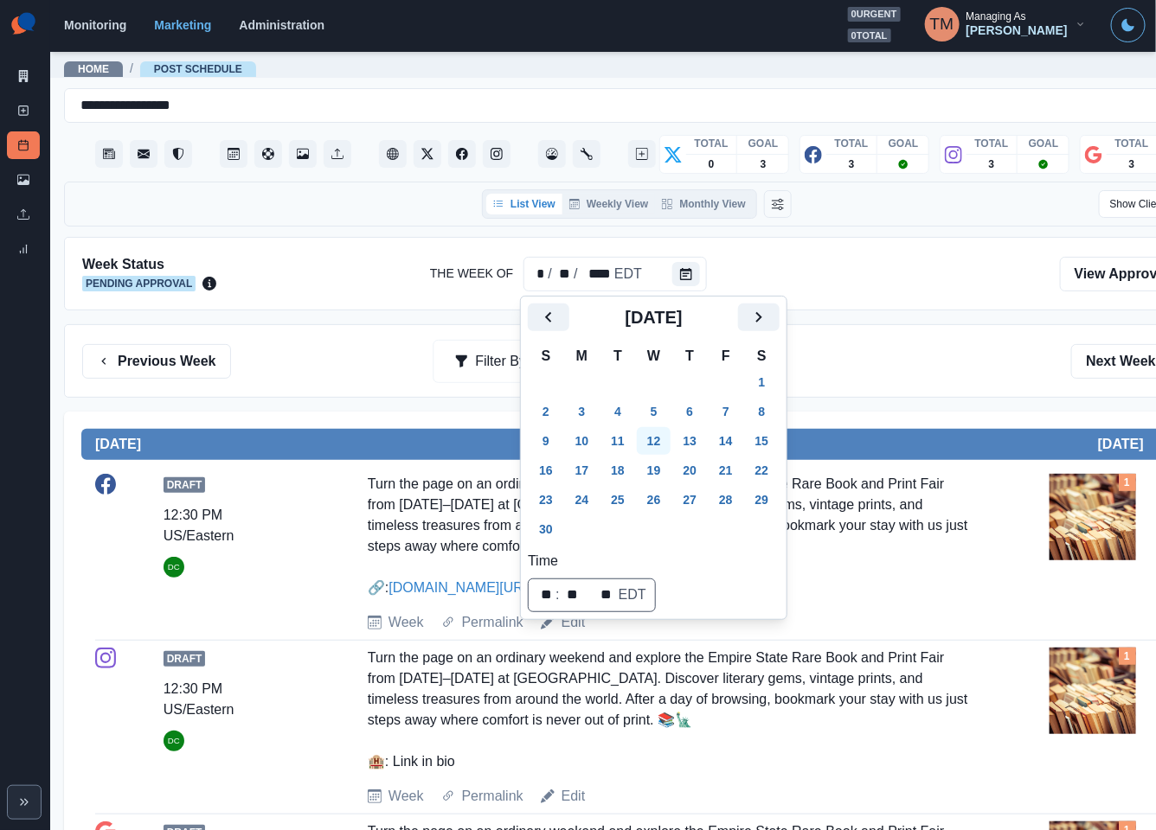
click at [584, 444] on button "10" at bounding box center [582, 441] width 35 height 28
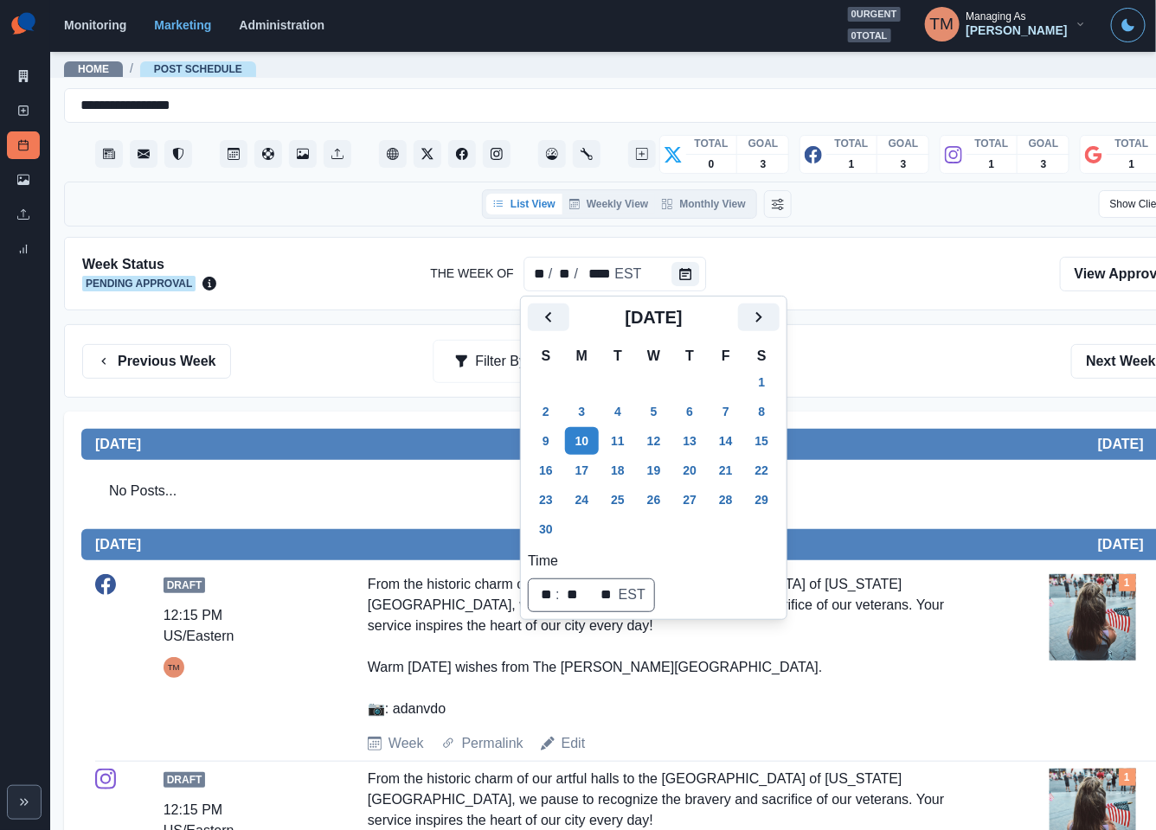
click at [920, 382] on div "Previous Week Filter By: Next Week" at bounding box center [636, 361] width 1145 height 74
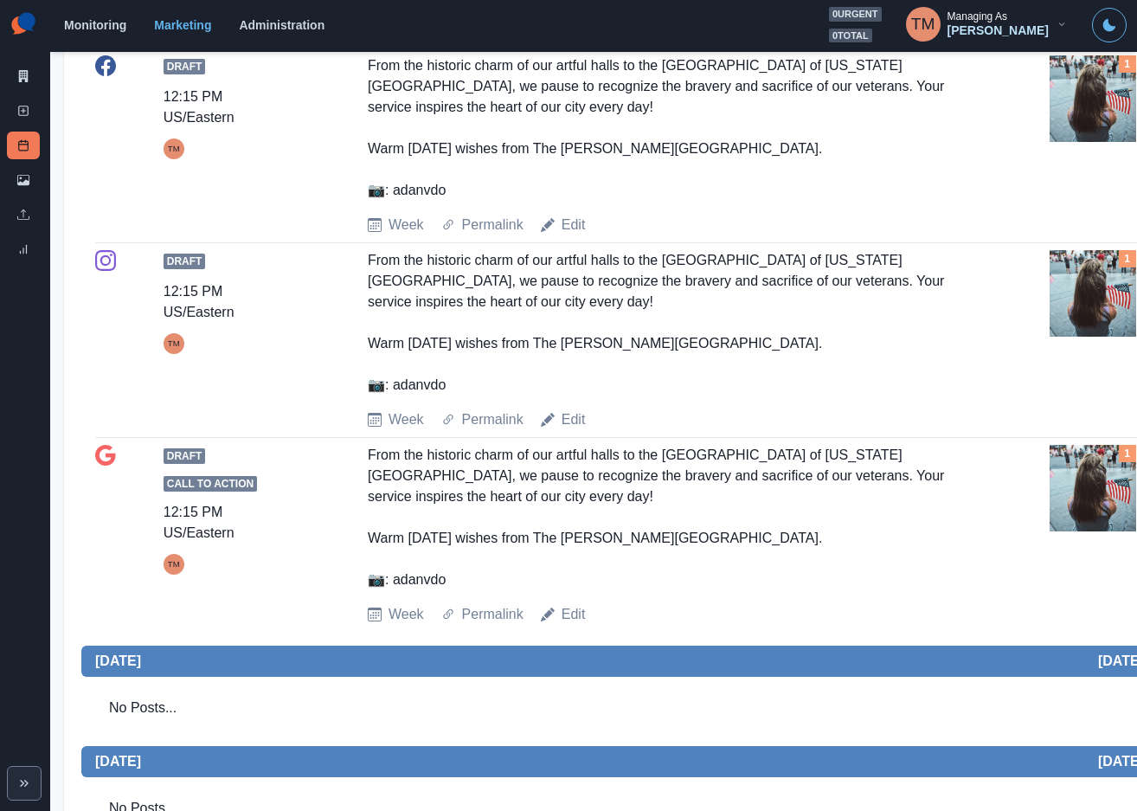
scroll to position [869, 0]
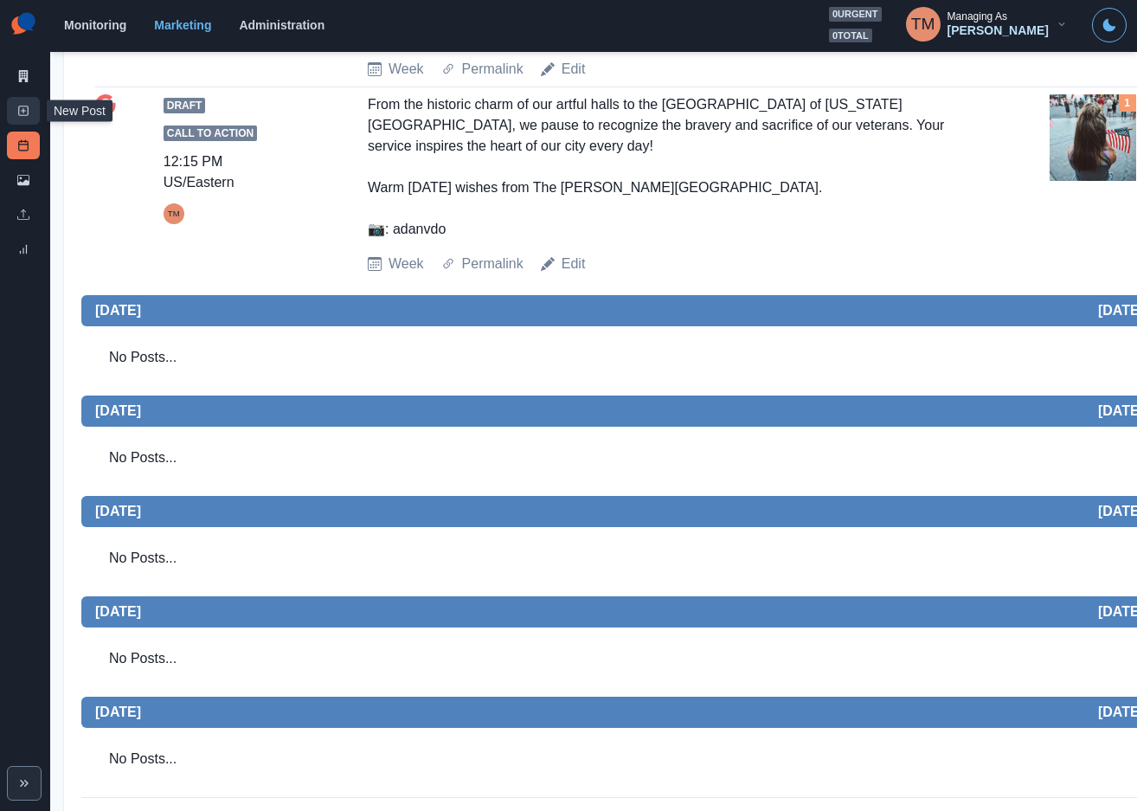
click at [23, 112] on line at bounding box center [23, 111] width 0 height 4
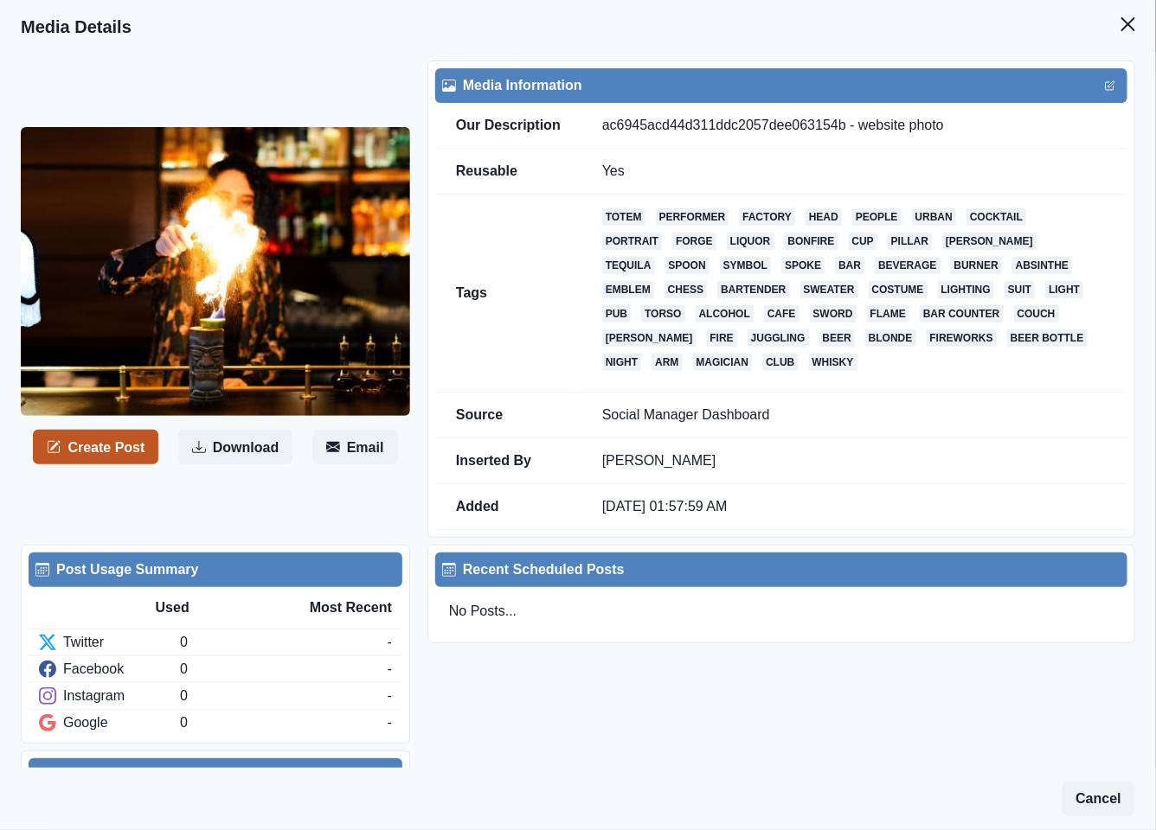
click at [125, 433] on button "Create Post" at bounding box center [95, 447] width 125 height 35
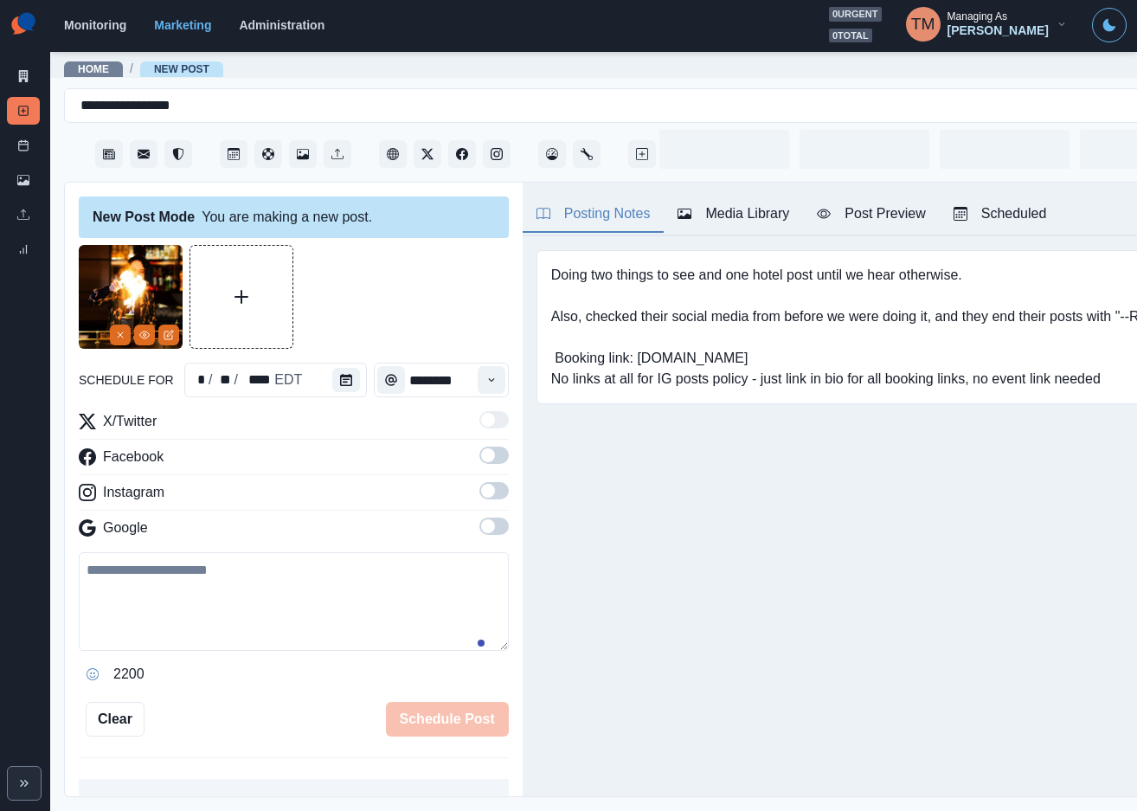
drag, startPoint x: 196, startPoint y: 618, endPoint x: 384, endPoint y: 491, distance: 227.5
click at [197, 616] on textarea at bounding box center [294, 601] width 430 height 99
paste textarea "**********"
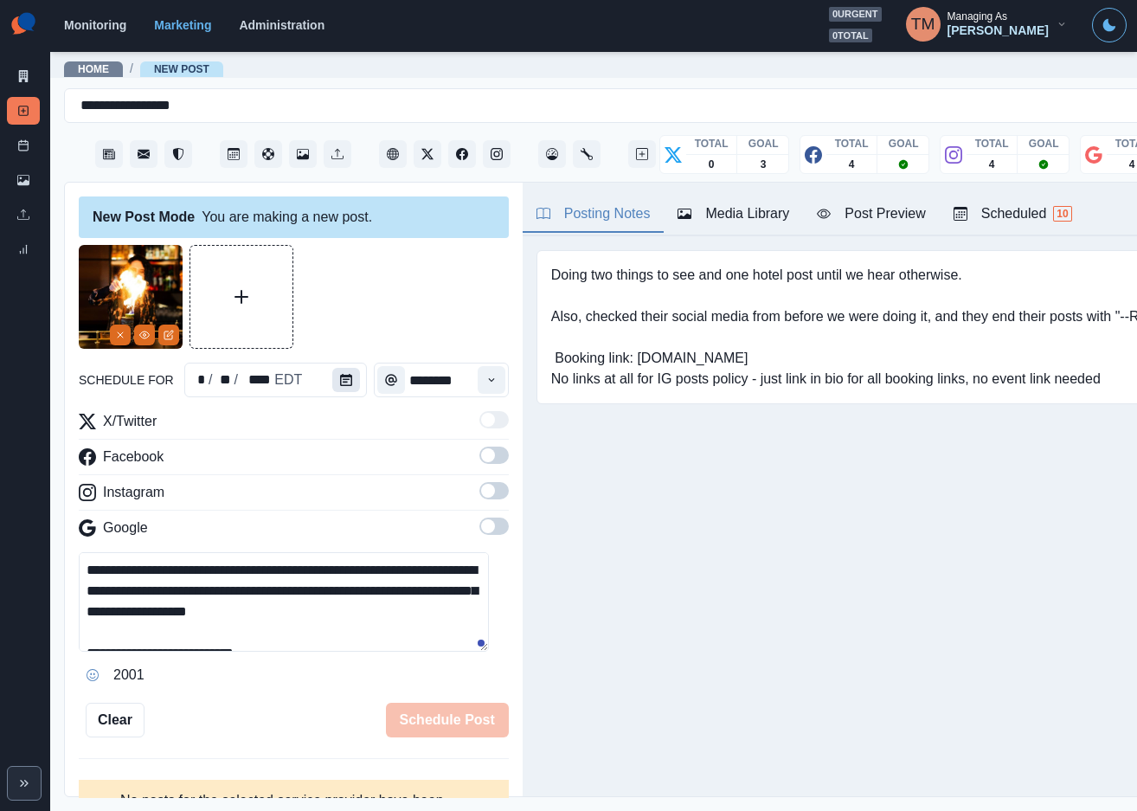
scroll to position [13, 0]
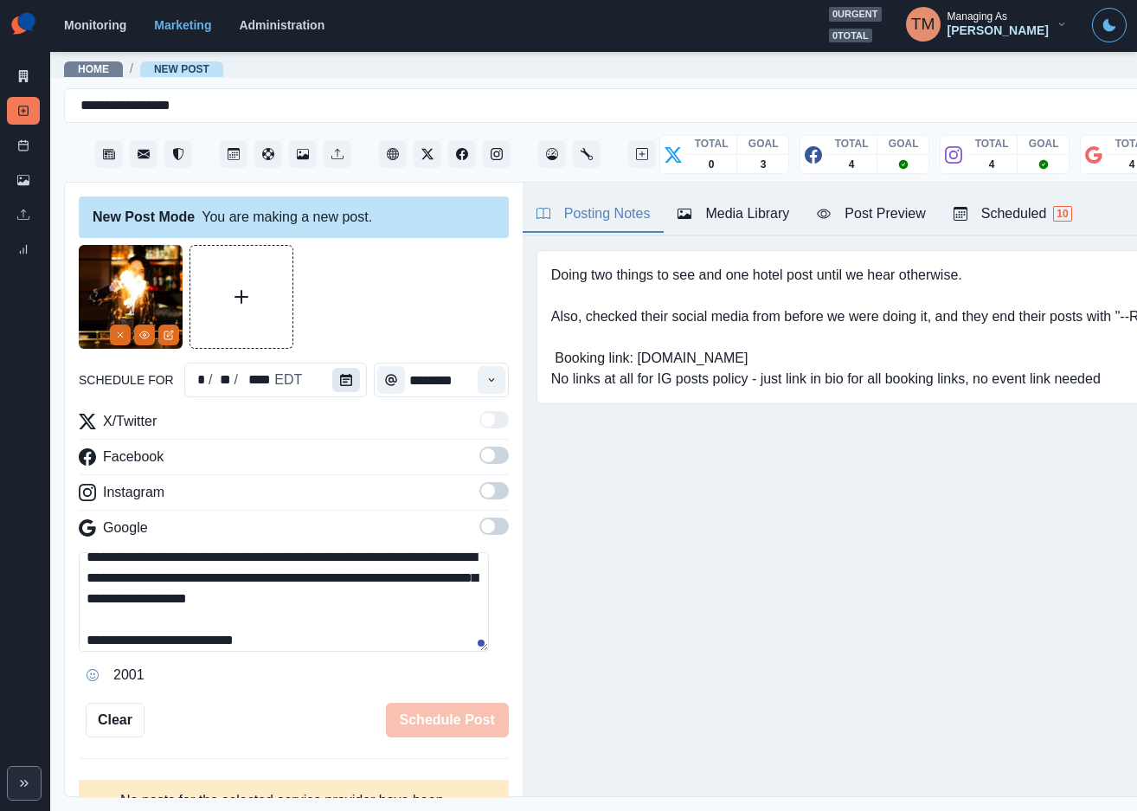
type textarea "**********"
click at [340, 374] on icon "Calendar" at bounding box center [346, 380] width 12 height 12
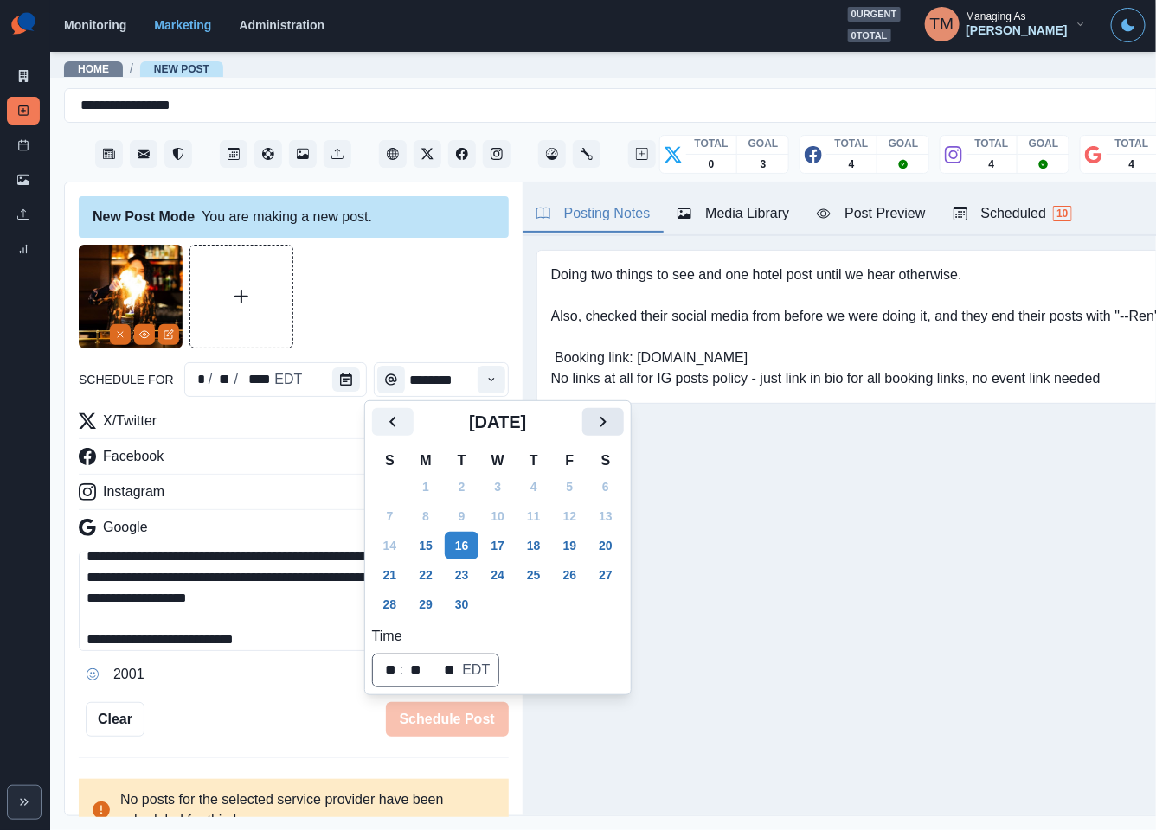
click at [592, 421] on button "Next" at bounding box center [603, 422] width 42 height 28
click at [593, 421] on icon "Next" at bounding box center [603, 422] width 21 height 21
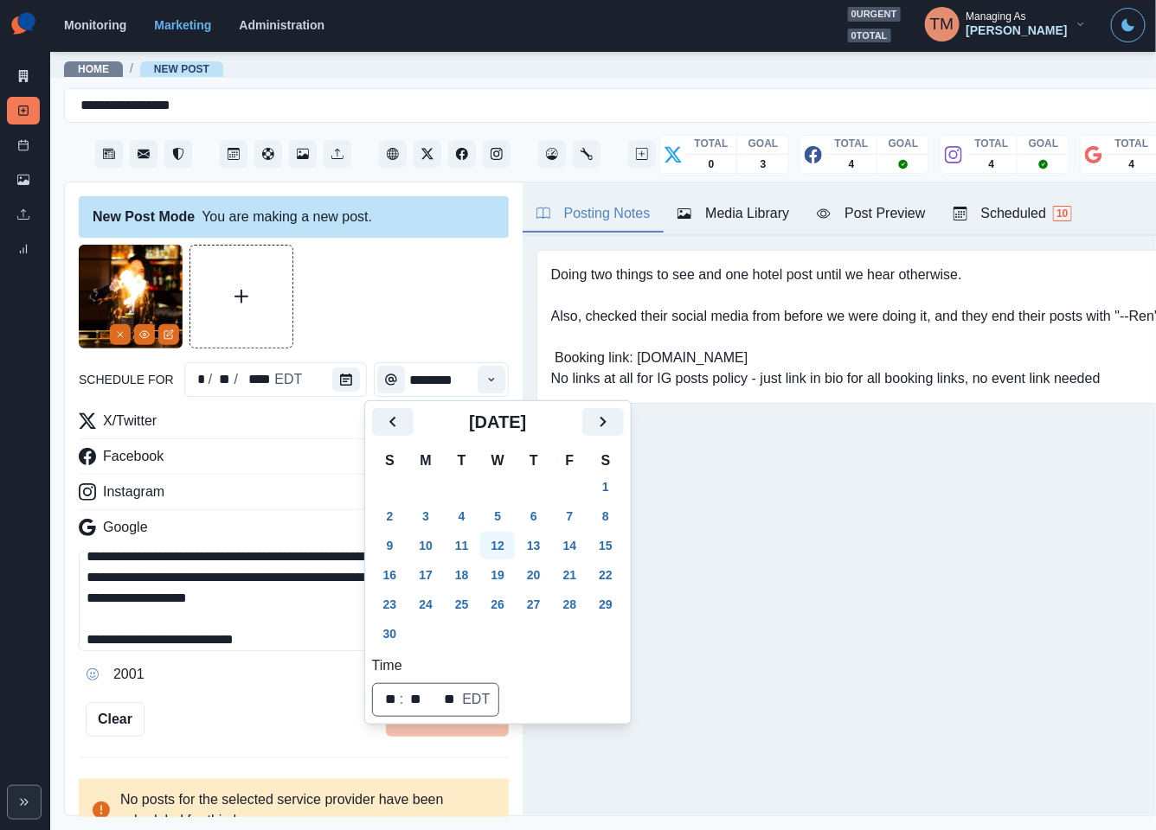
click at [501, 540] on button "12" at bounding box center [497, 546] width 35 height 28
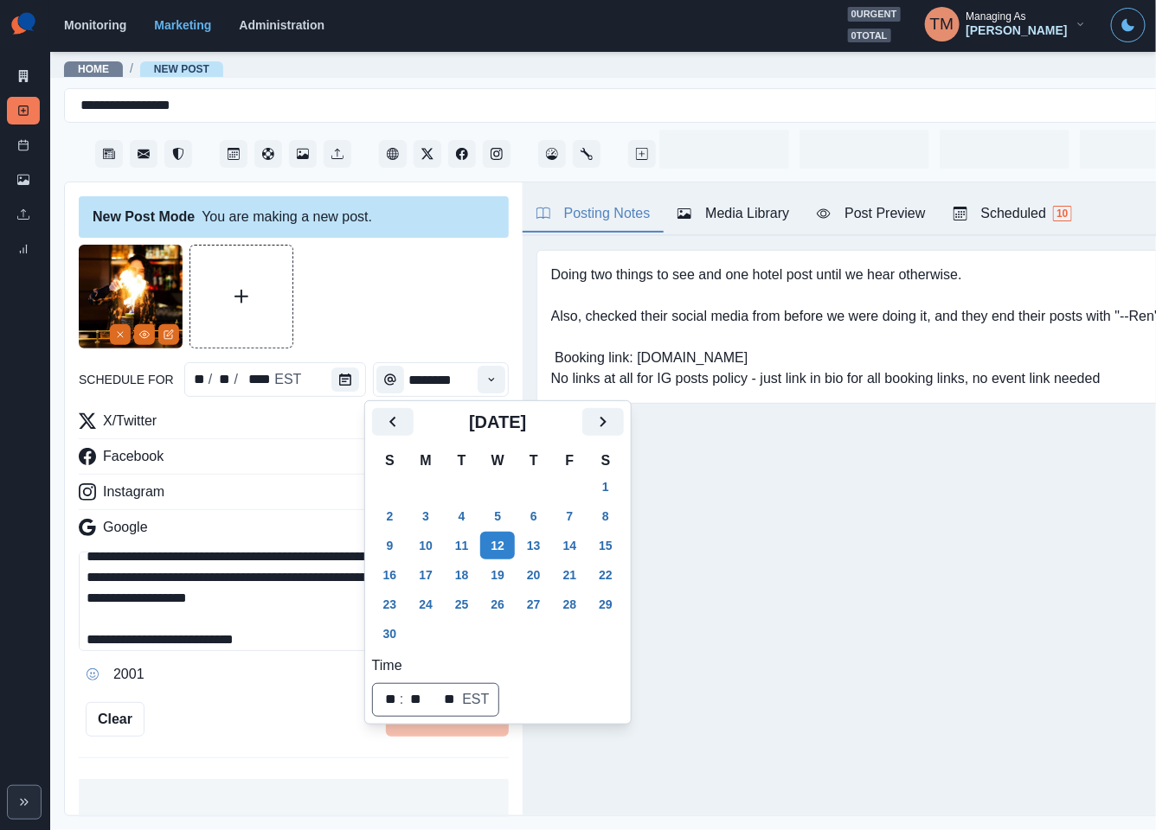
click at [393, 252] on div at bounding box center [294, 297] width 430 height 104
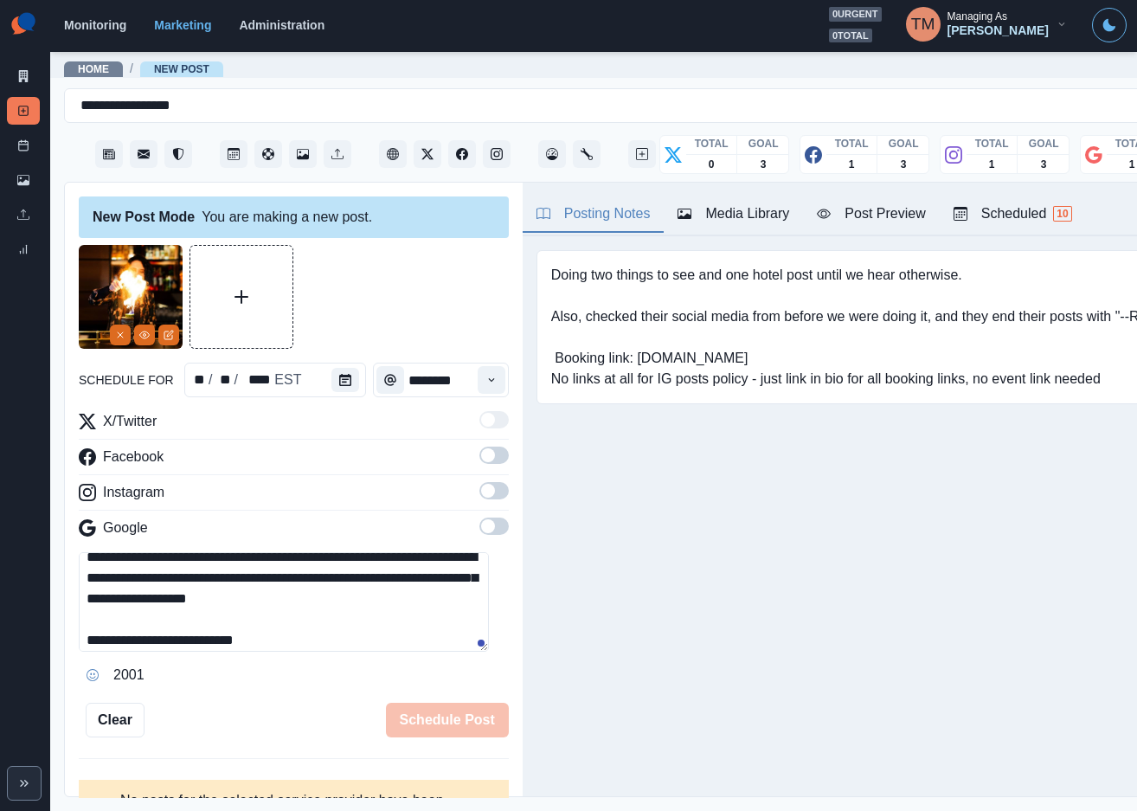
click at [481, 460] on span at bounding box center [488, 455] width 14 height 14
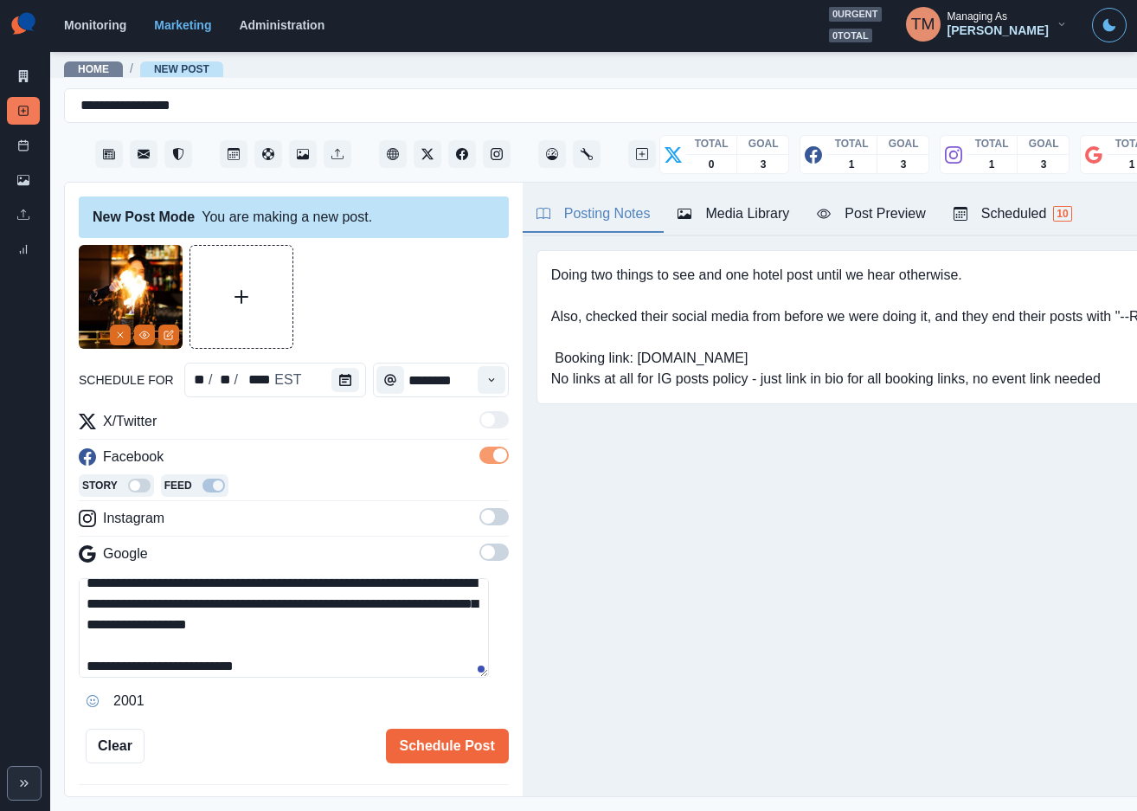
click at [479, 520] on span at bounding box center [493, 516] width 29 height 17
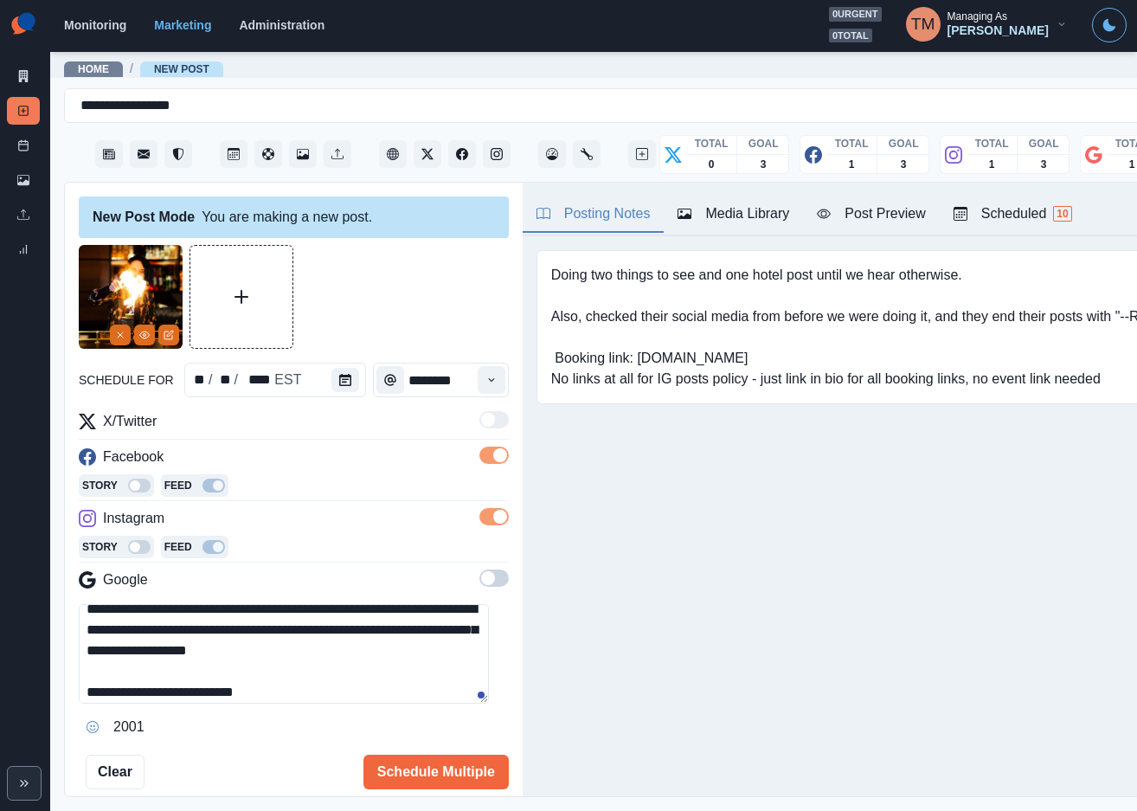
click at [481, 584] on span at bounding box center [488, 578] width 14 height 14
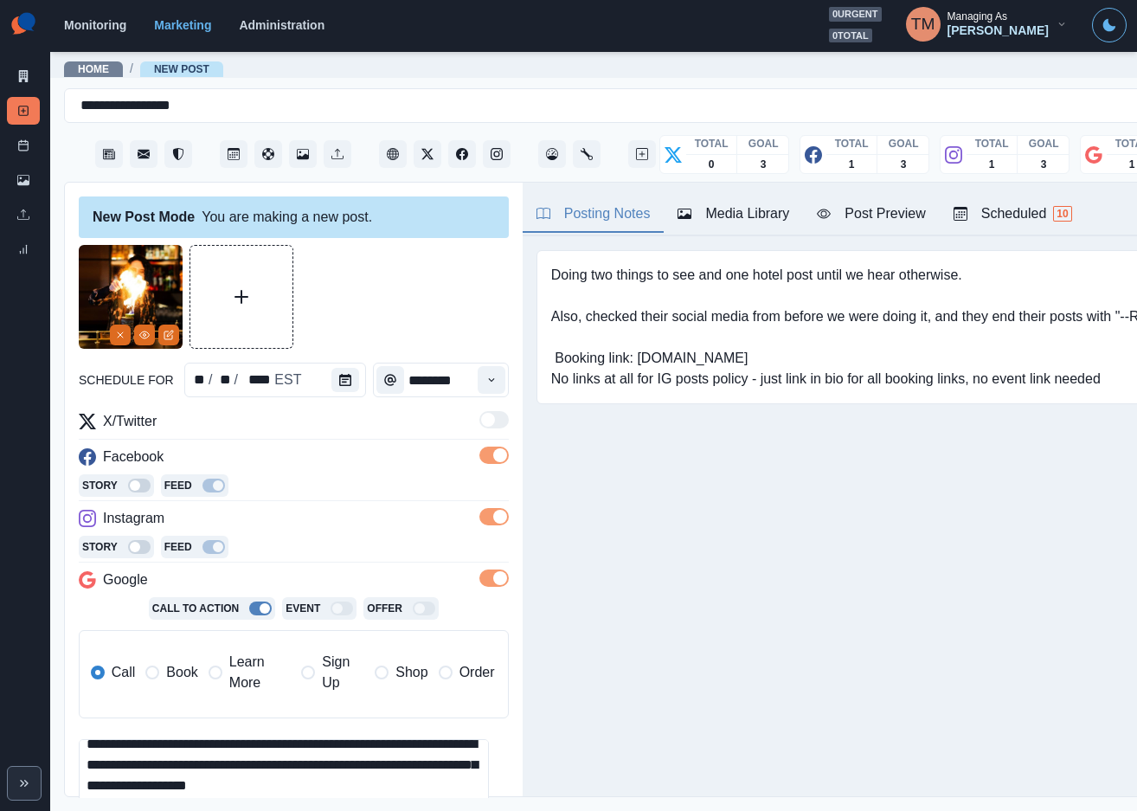
click at [164, 673] on label "Book" at bounding box center [171, 672] width 52 height 42
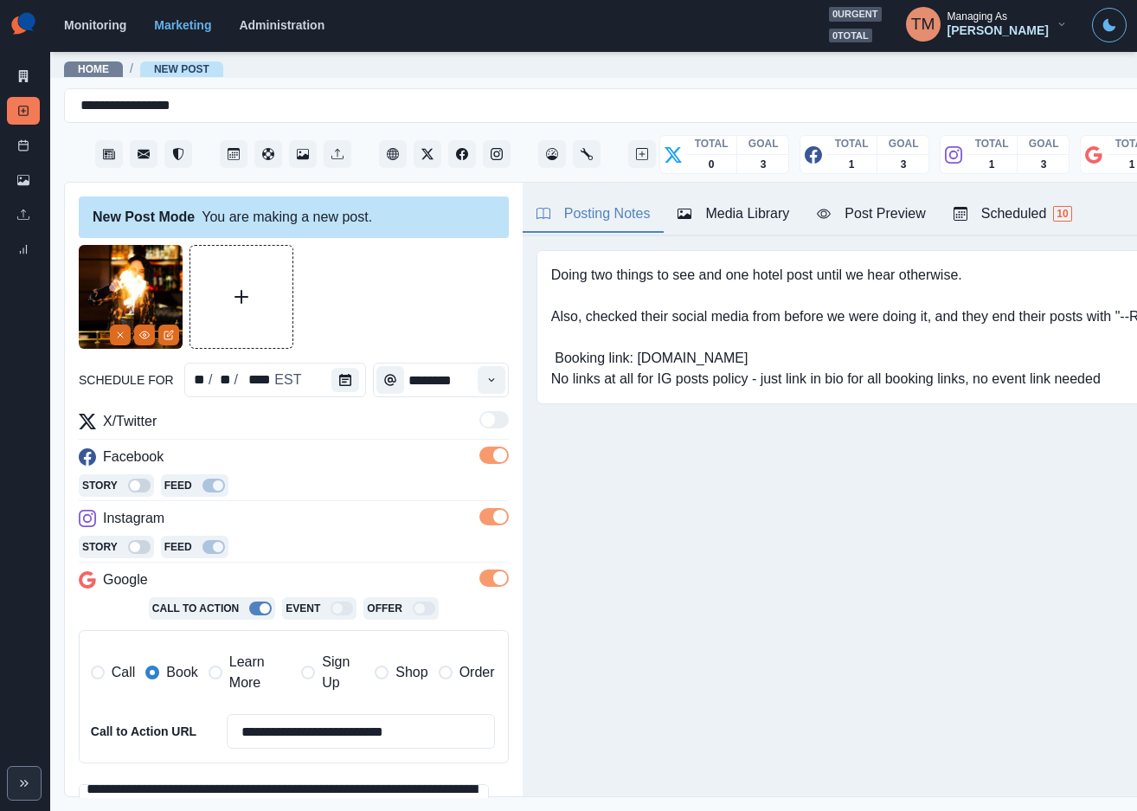
click at [896, 219] on div "Post Preview" at bounding box center [871, 213] width 108 height 21
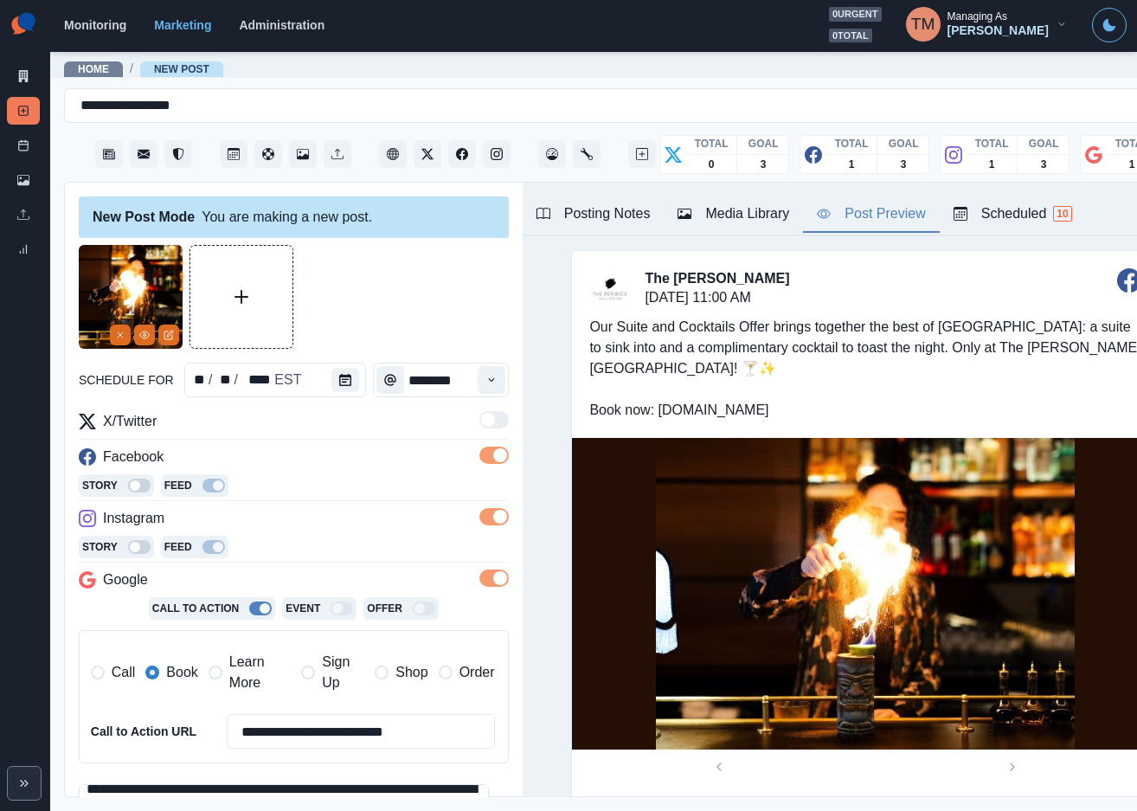
click at [379, 301] on div at bounding box center [294, 297] width 430 height 104
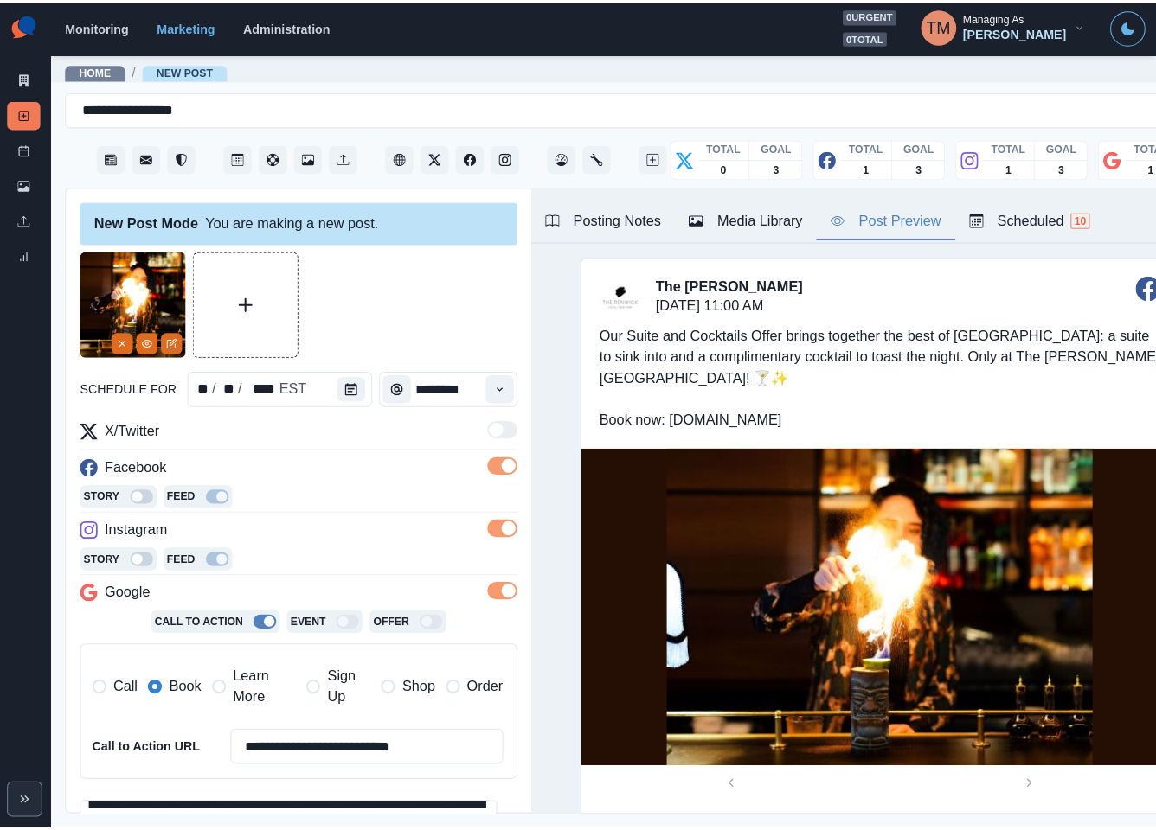
scroll to position [271, 0]
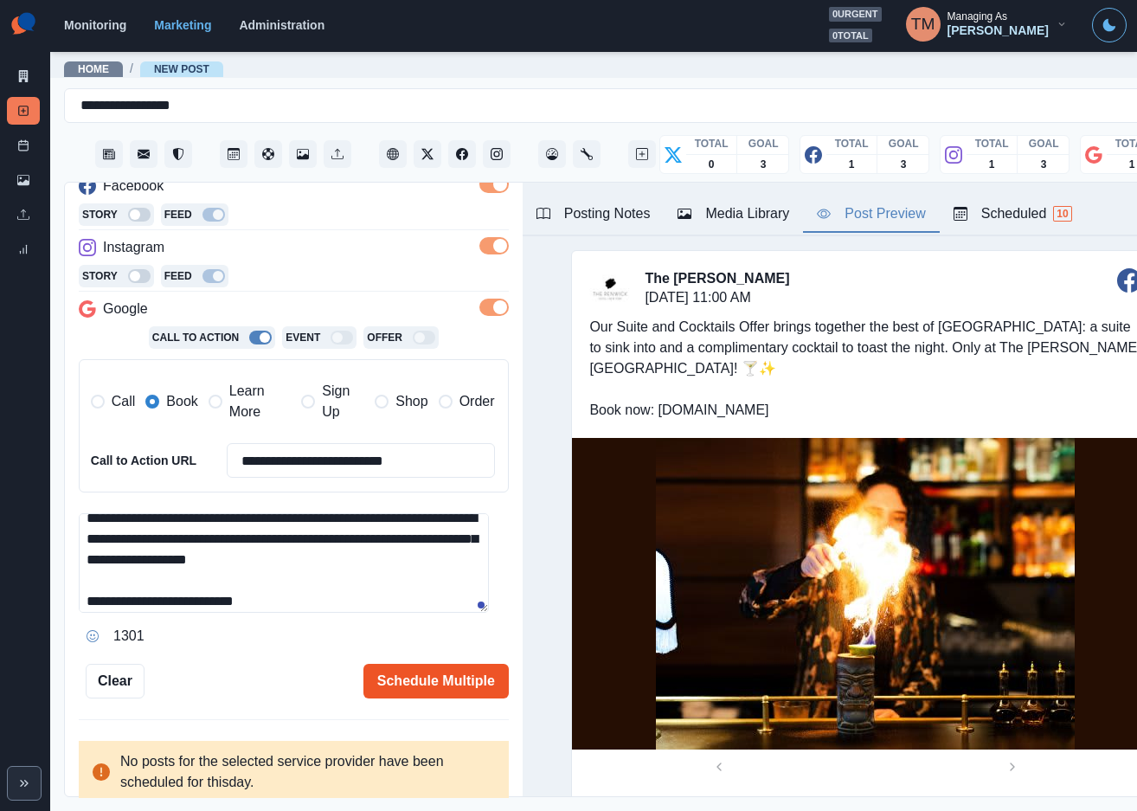
click at [432, 690] on button "Schedule Multiple" at bounding box center [435, 681] width 145 height 35
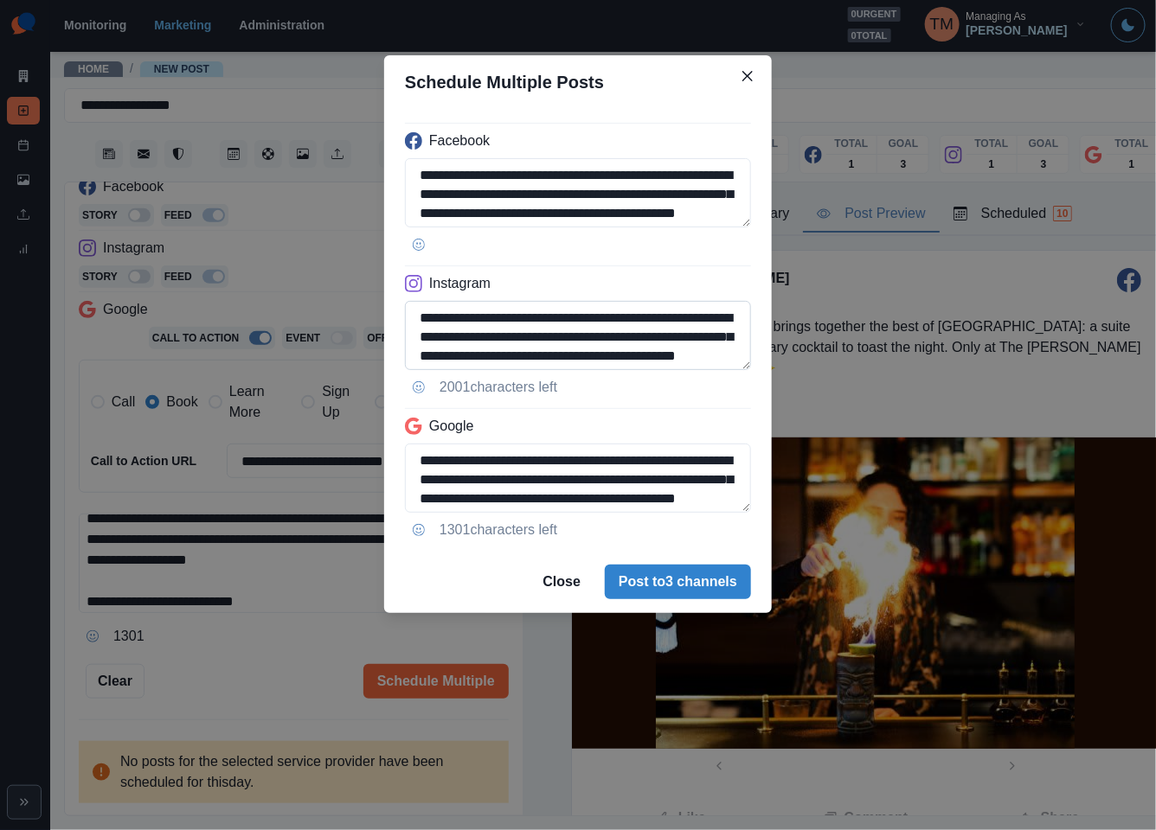
scroll to position [61, 0]
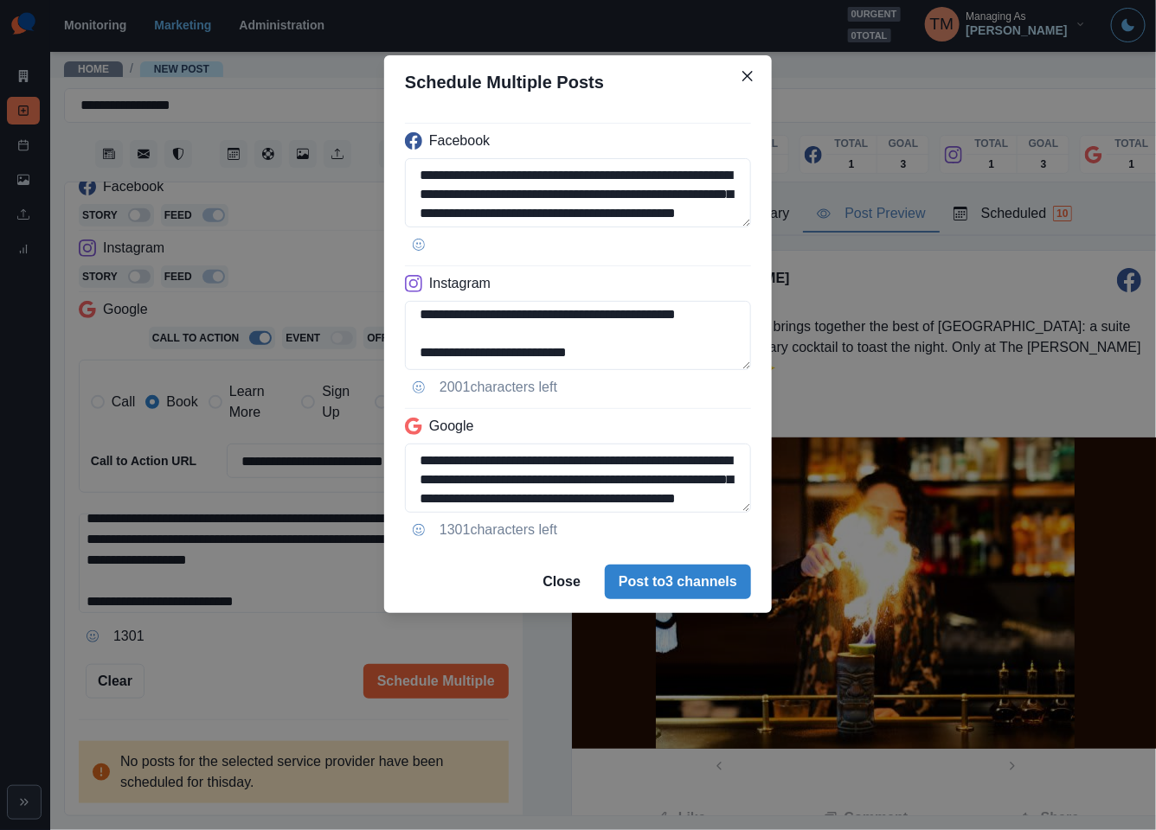
drag, startPoint x: 480, startPoint y: 354, endPoint x: 755, endPoint y: 358, distance: 275.1
click at [755, 358] on div "**********" at bounding box center [578, 330] width 388 height 442
paste textarea "****"
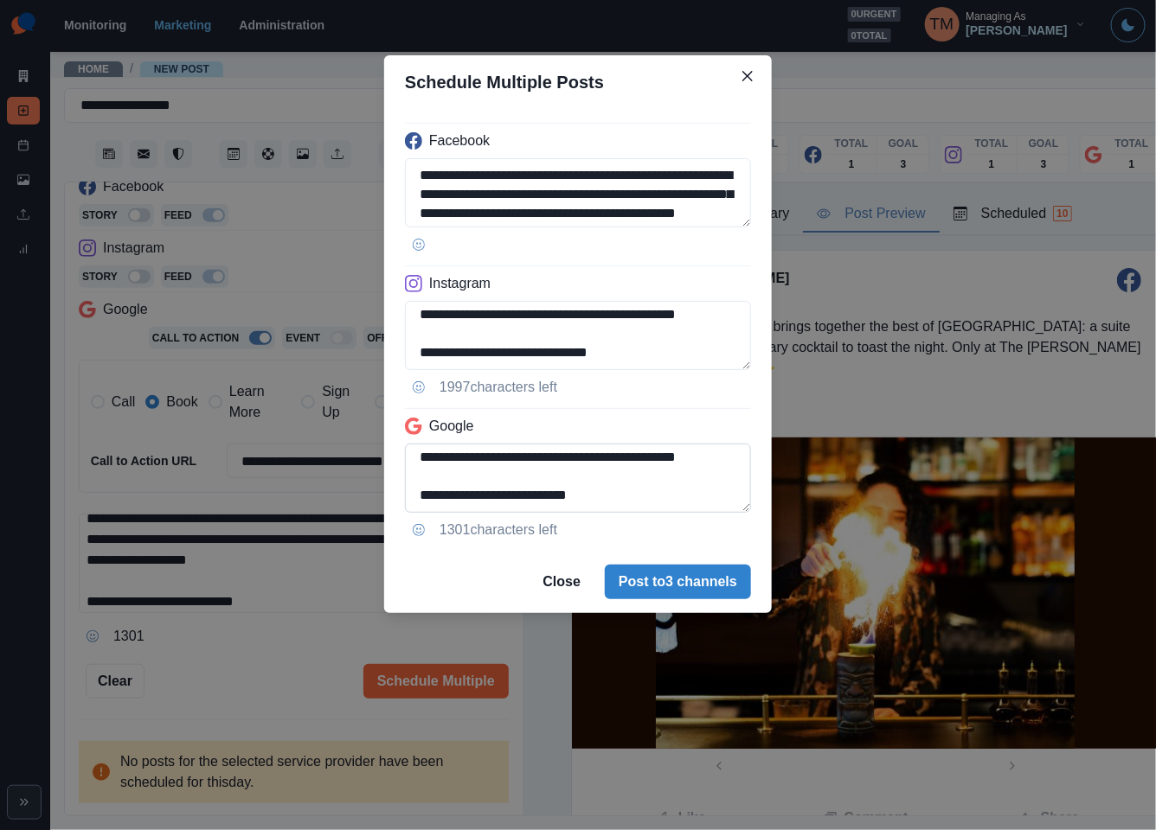
type textarea "**********"
drag, startPoint x: 628, startPoint y: 465, endPoint x: 688, endPoint y: 522, distance: 82.6
click at [688, 522] on div "**********" at bounding box center [578, 330] width 388 height 442
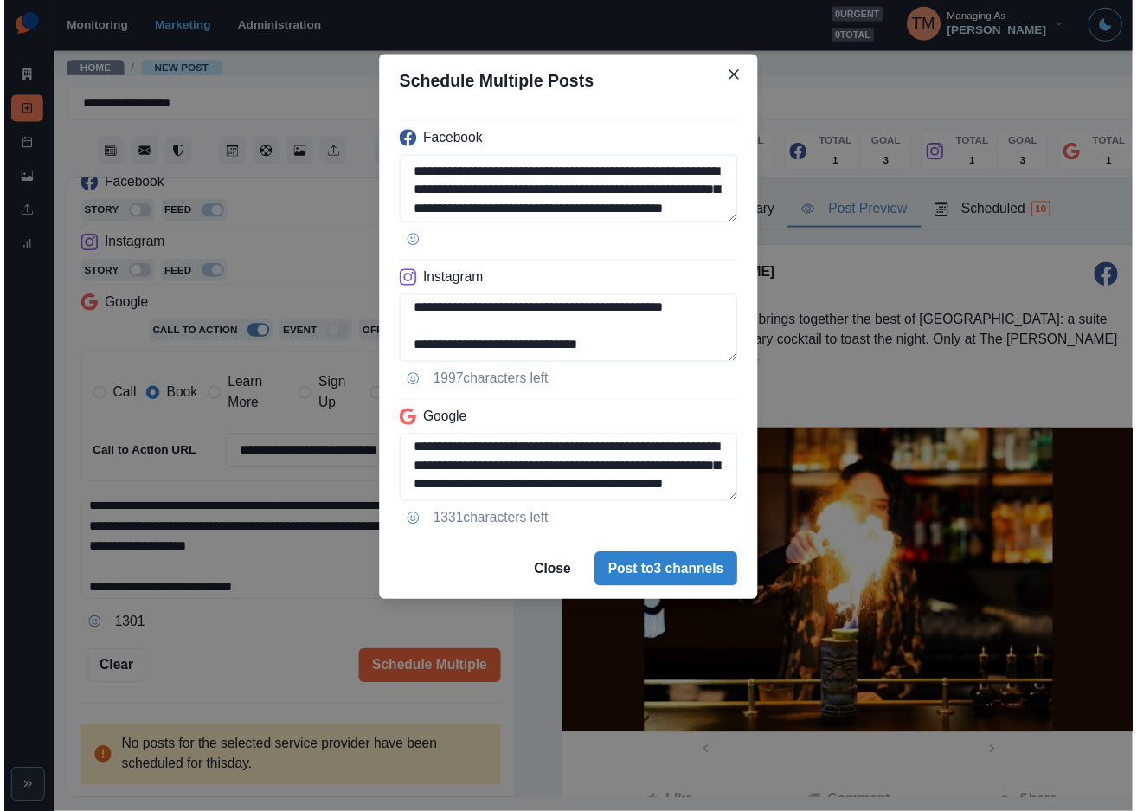
scroll to position [23, 0]
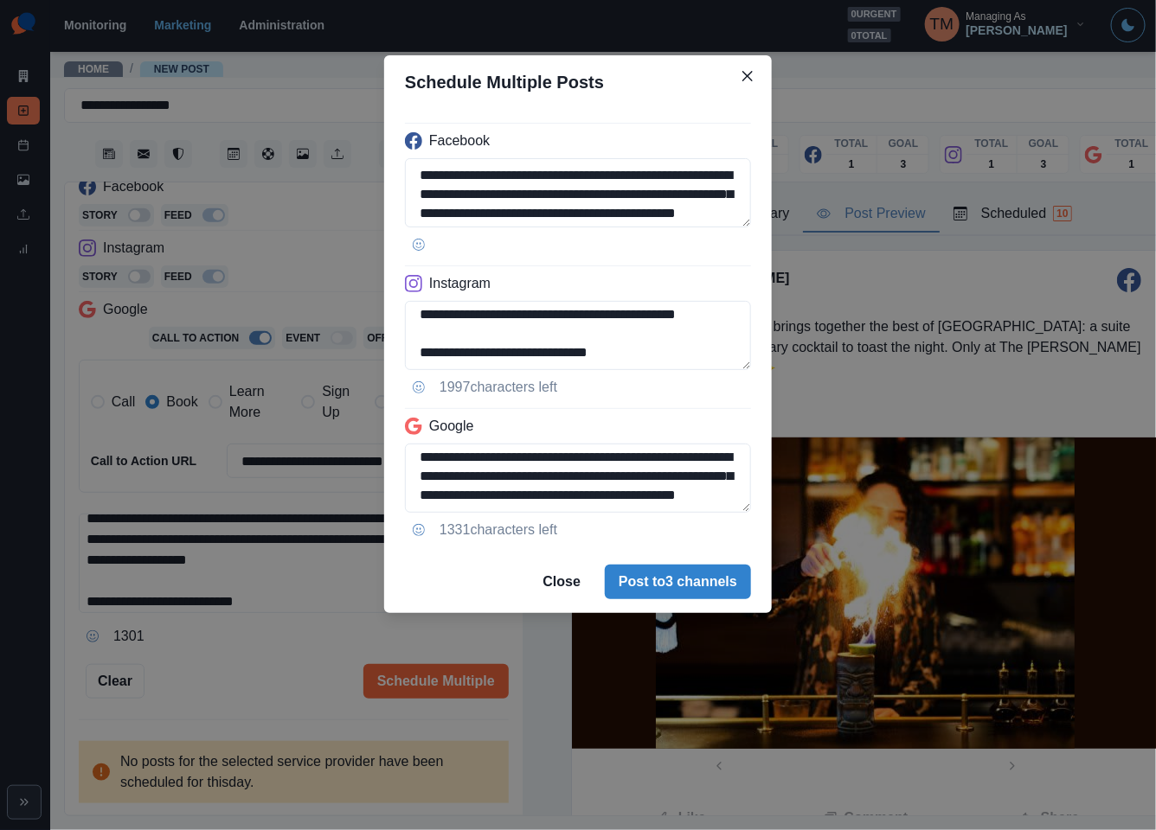
type textarea "**********"
click at [266, 681] on div "**********" at bounding box center [578, 415] width 1156 height 830
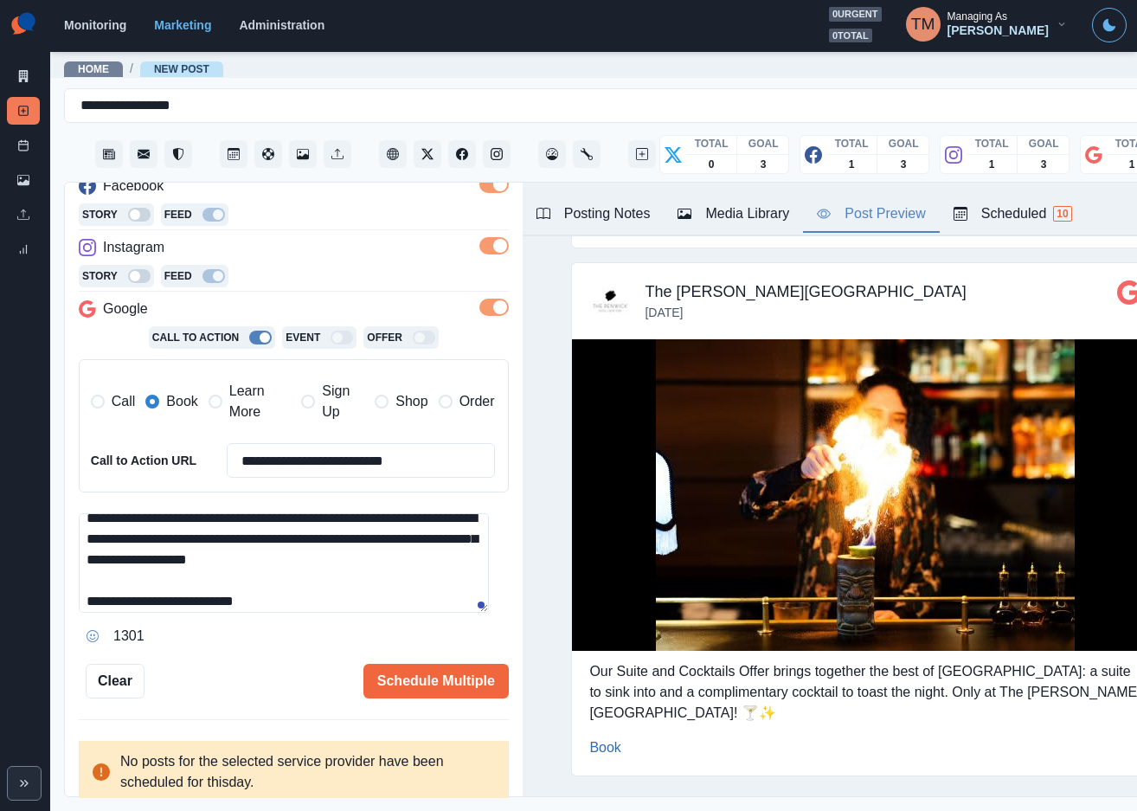
scroll to position [19, 0]
drag, startPoint x: 208, startPoint y: 546, endPoint x: 195, endPoint y: 548, distance: 14.1
click at [195, 548] on textarea "**********" at bounding box center [284, 562] width 410 height 99
paste textarea
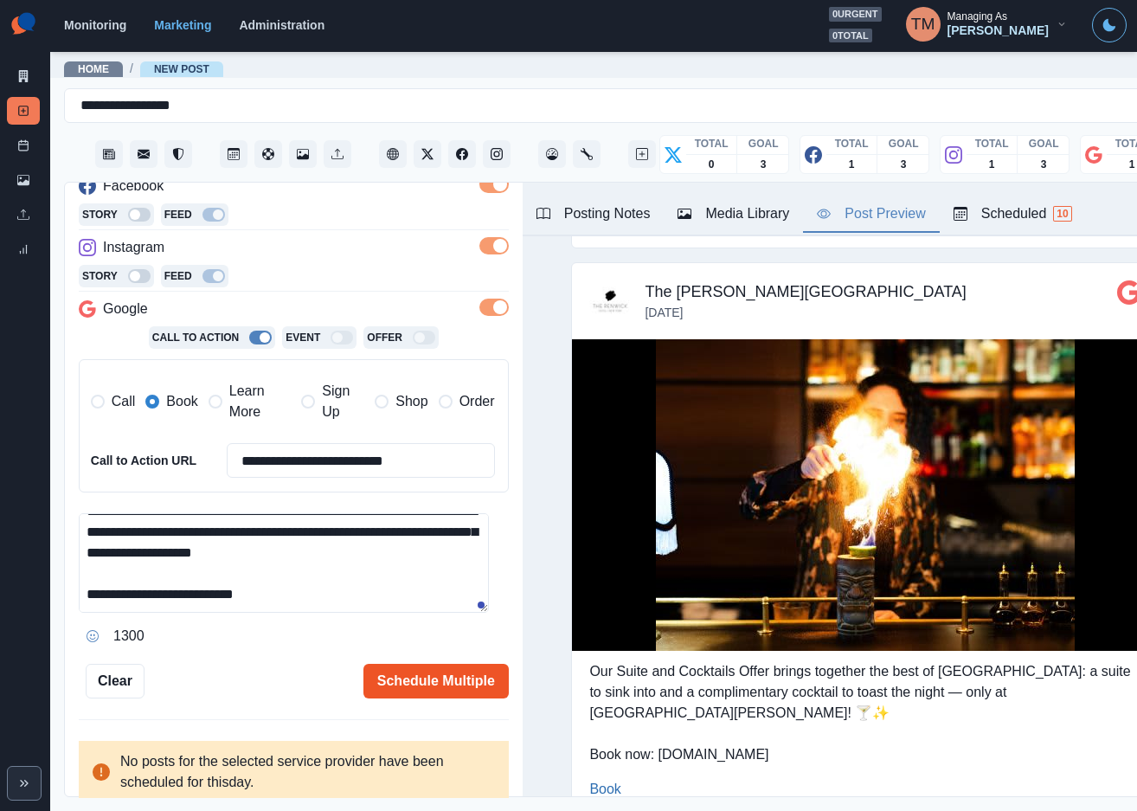
type textarea "**********"
click at [403, 668] on button "Schedule Multiple" at bounding box center [435, 681] width 145 height 35
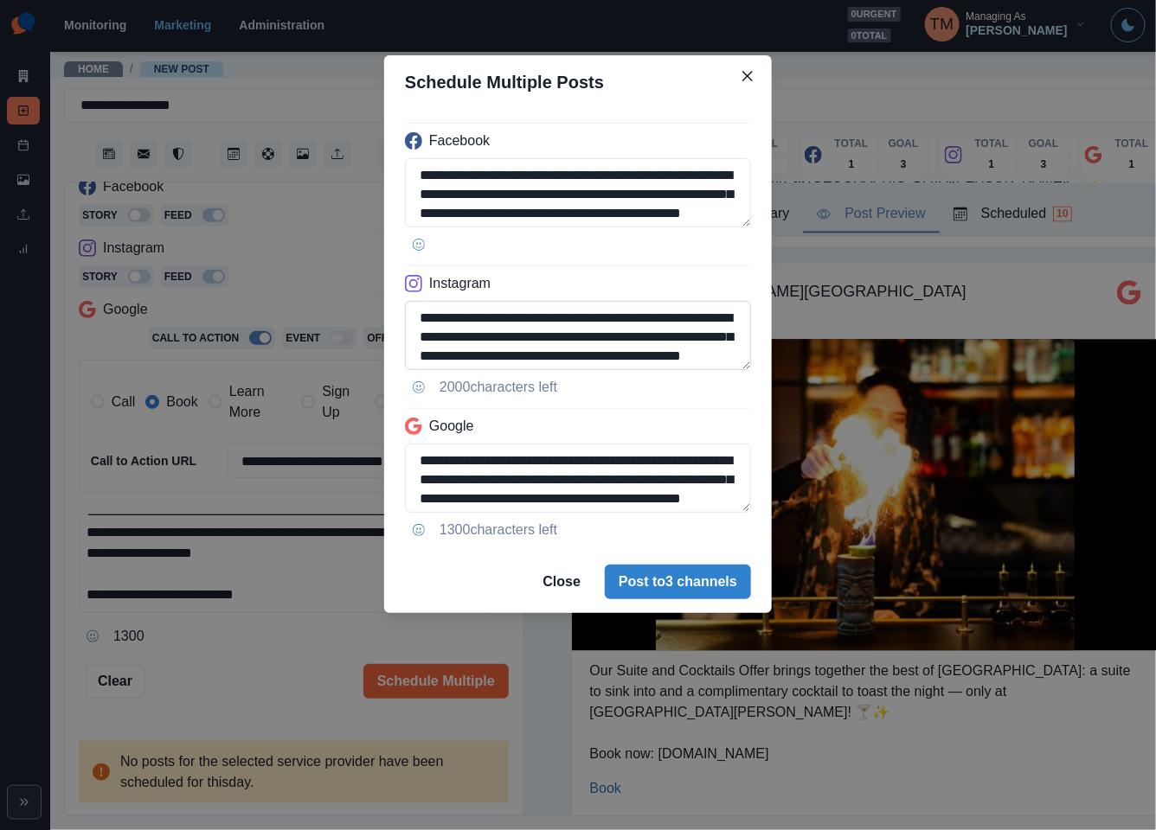
scroll to position [61, 0]
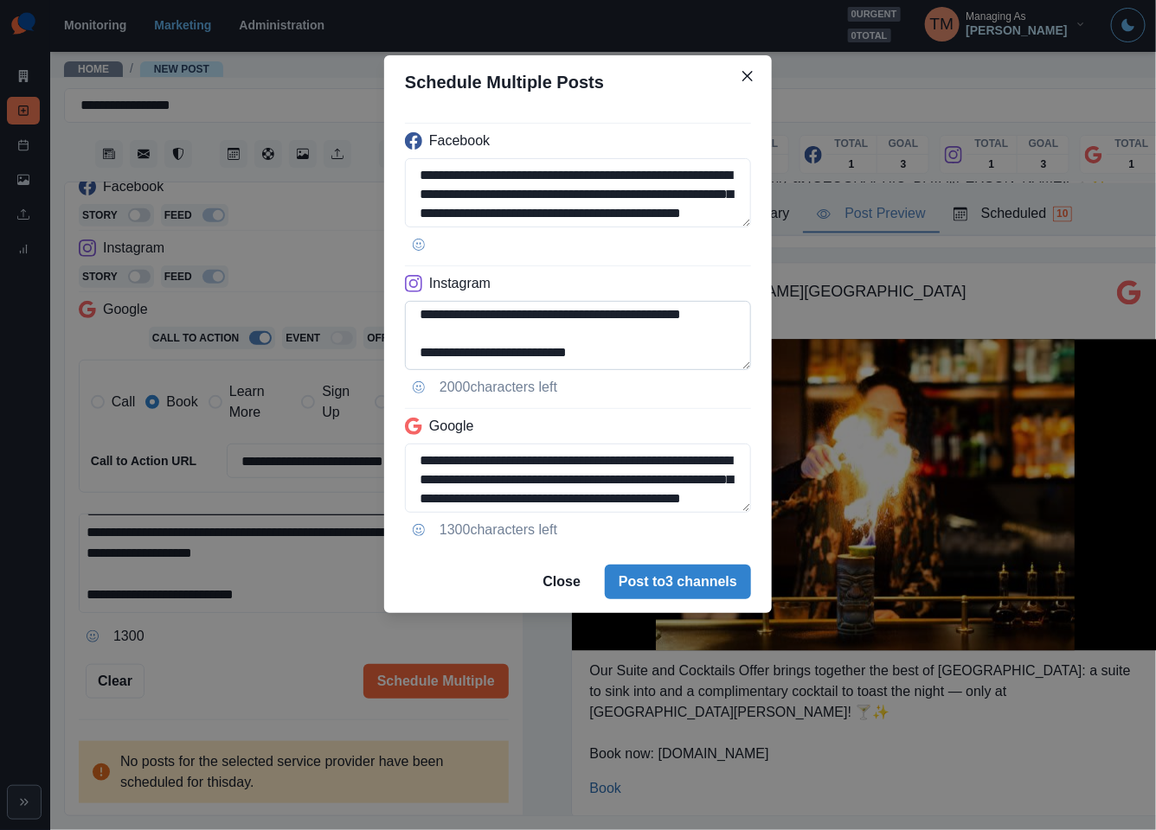
drag, startPoint x: 481, startPoint y: 356, endPoint x: 740, endPoint y: 356, distance: 258.7
click at [740, 356] on textarea "**********" at bounding box center [578, 335] width 346 height 69
paste textarea "****"
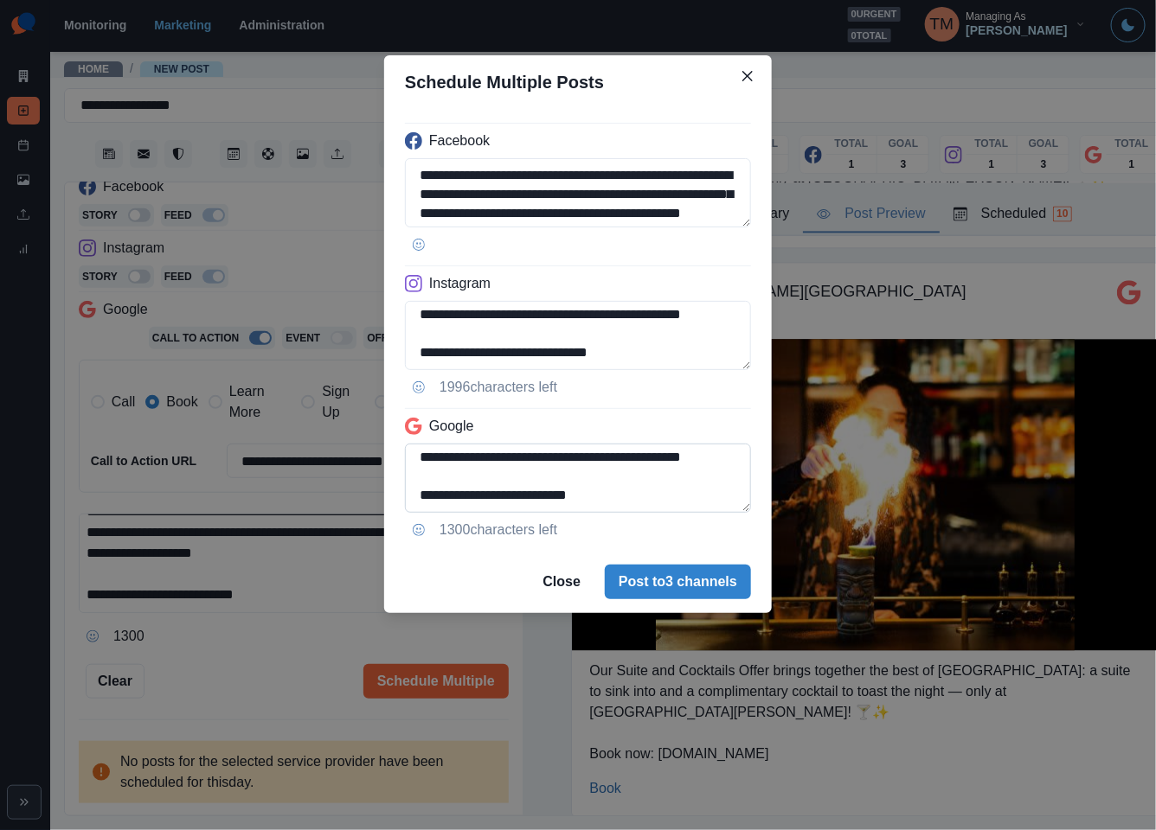
type textarea "**********"
drag, startPoint x: 649, startPoint y: 463, endPoint x: 678, endPoint y: 510, distance: 55.2
click at [678, 510] on textarea "**********" at bounding box center [578, 478] width 346 height 69
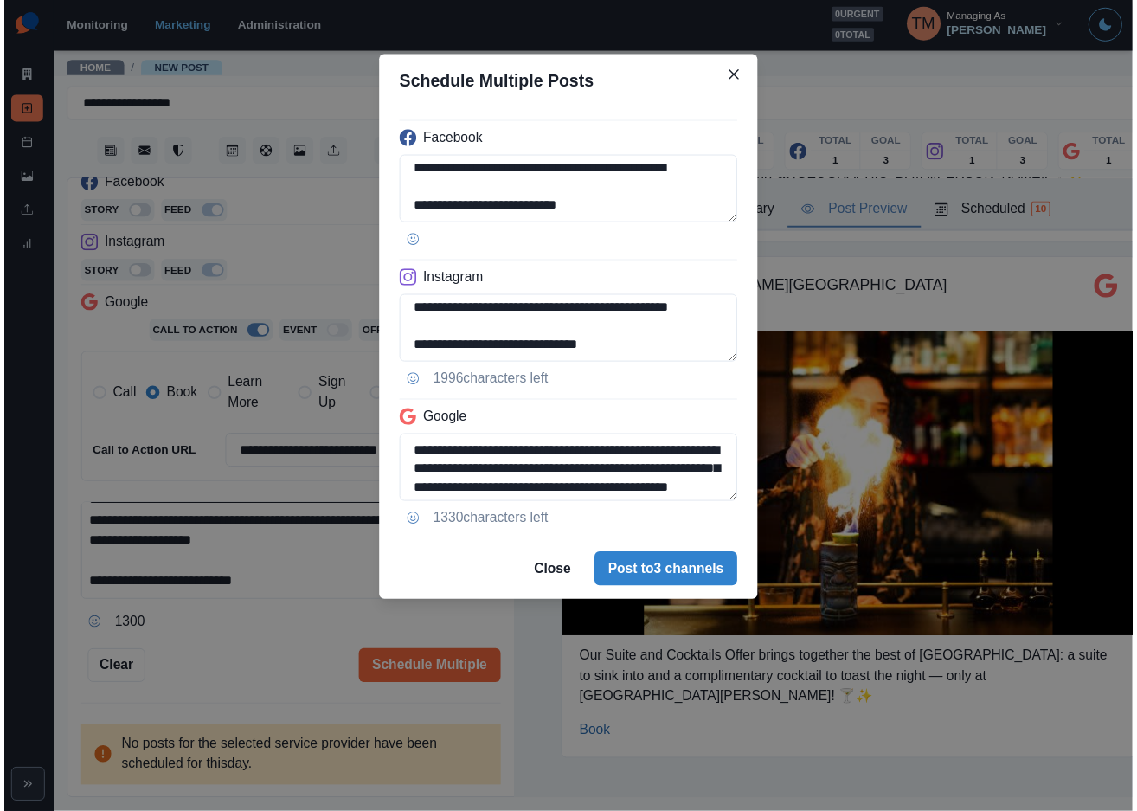
scroll to position [23, 0]
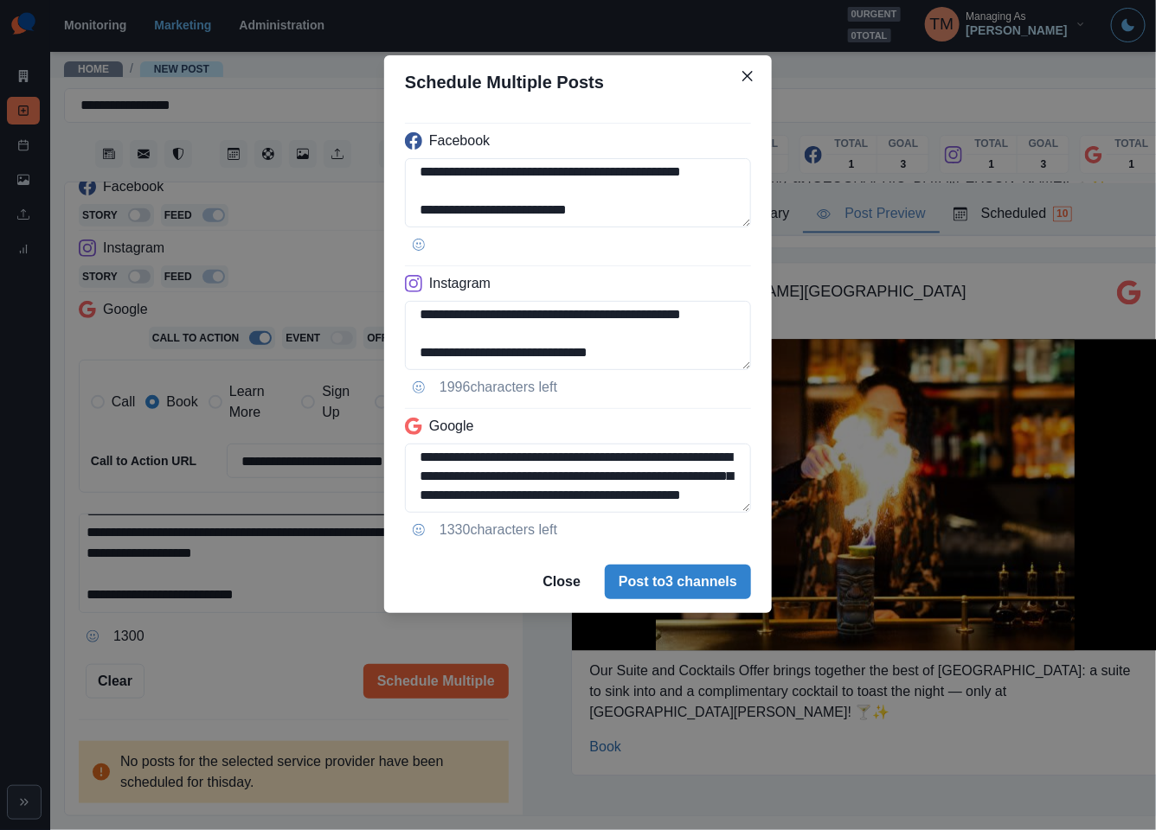
type textarea "**********"
drag, startPoint x: 234, startPoint y: 652, endPoint x: 265, endPoint y: 641, distance: 33.1
click at [234, 651] on div "**********" at bounding box center [578, 415] width 1156 height 830
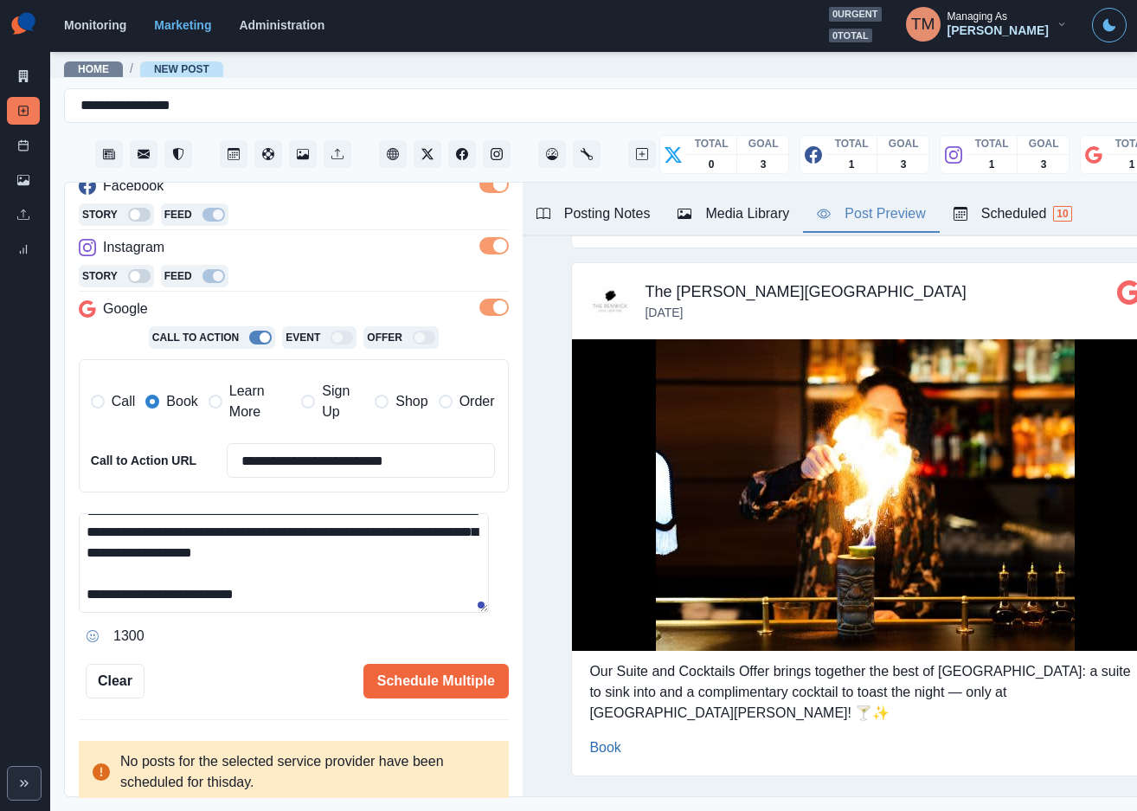
scroll to position [605, 0]
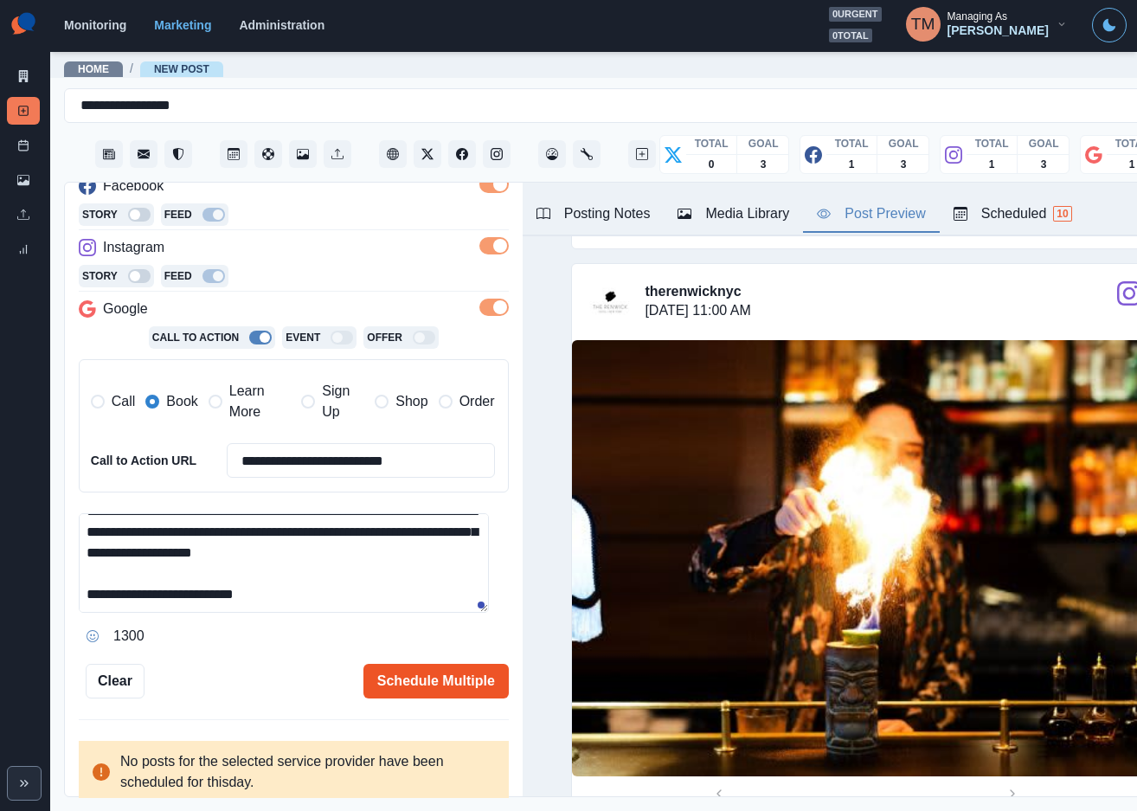
click at [434, 688] on button "Schedule Multiple" at bounding box center [435, 681] width 145 height 35
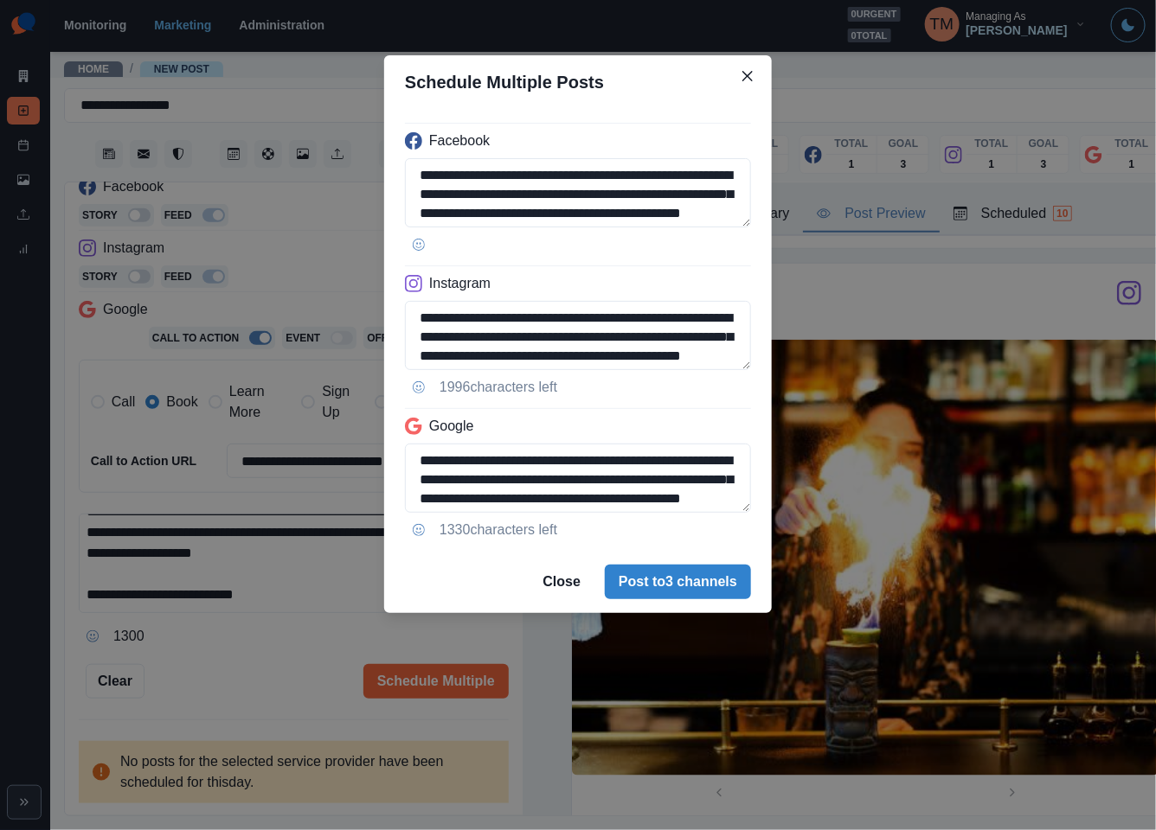
drag, startPoint x: 200, startPoint y: 657, endPoint x: 284, endPoint y: 558, distance: 129.5
click at [201, 657] on div "**********" at bounding box center [578, 415] width 1156 height 830
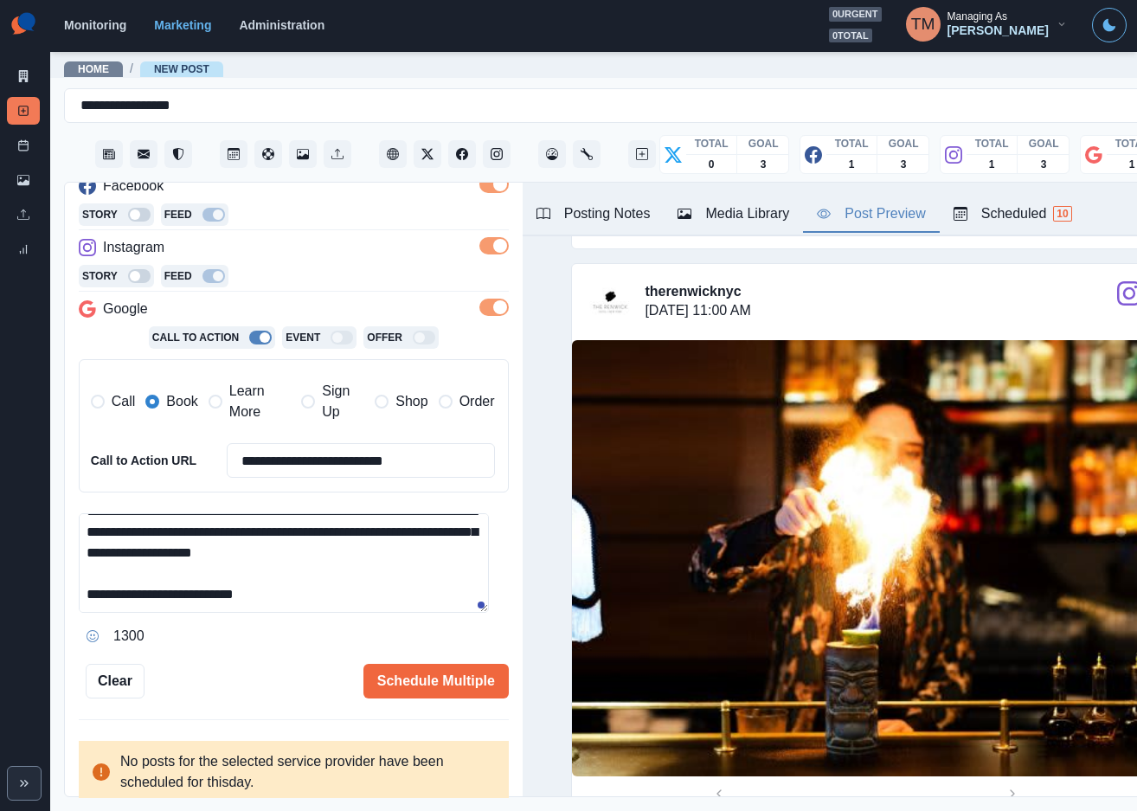
scroll to position [0, 0]
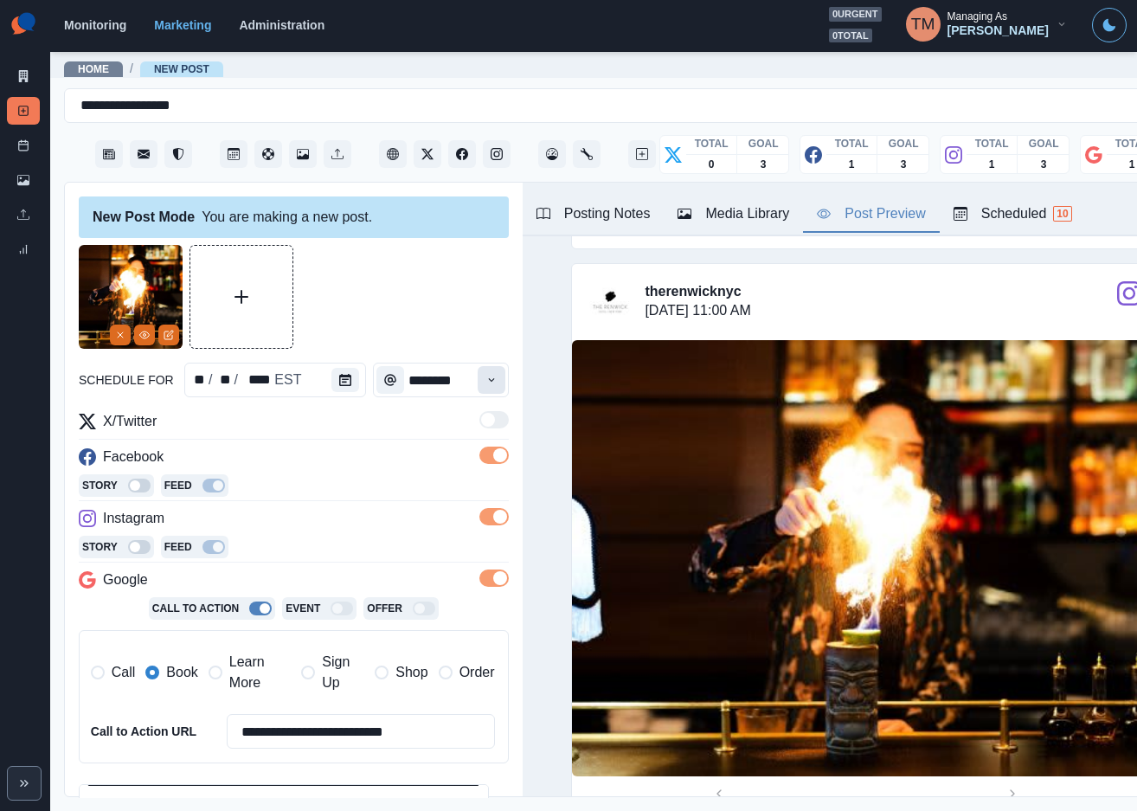
click at [478, 388] on button "Time" at bounding box center [492, 380] width 28 height 28
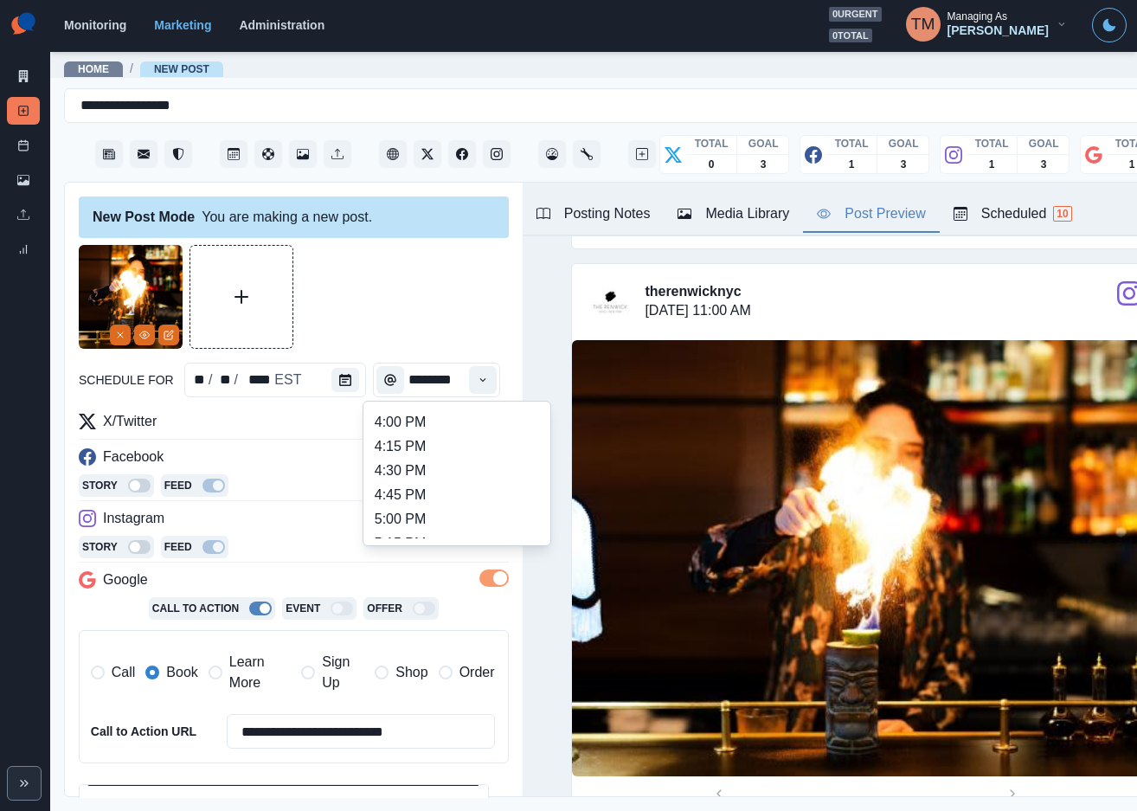
scroll to position [519, 0]
click at [462, 503] on li "2:15 PM" at bounding box center [456, 507] width 173 height 24
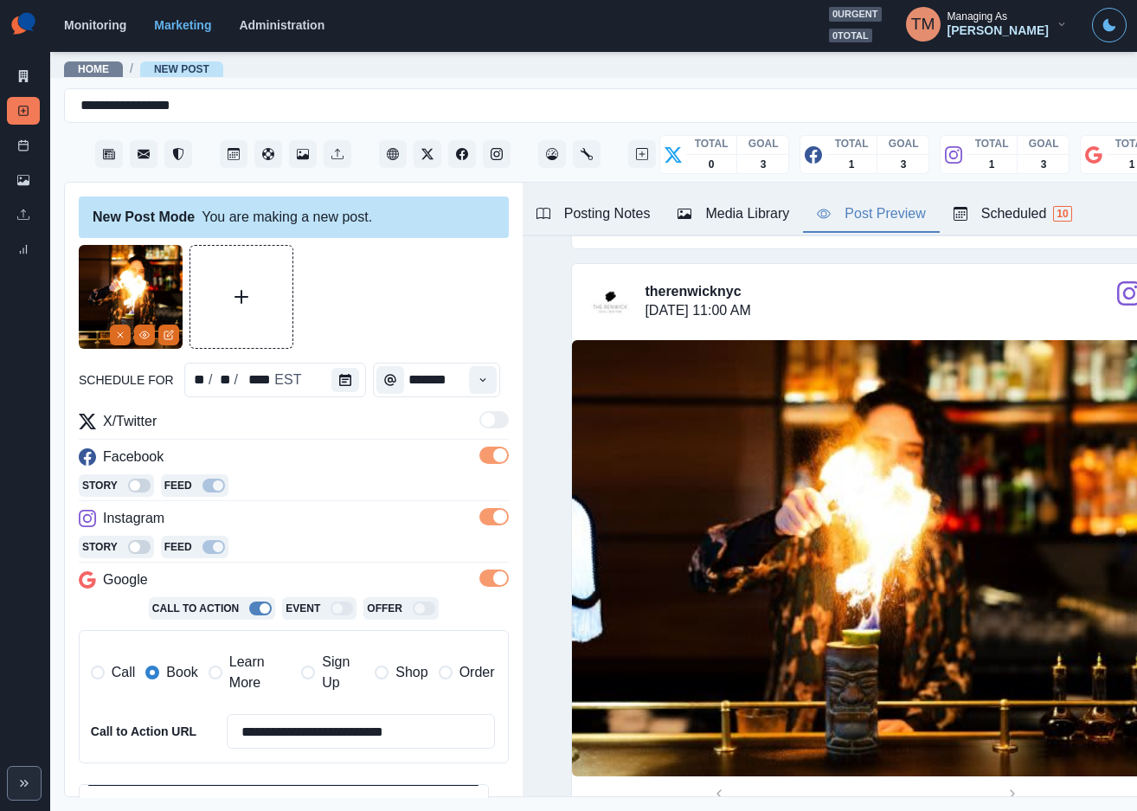
type input "*******"
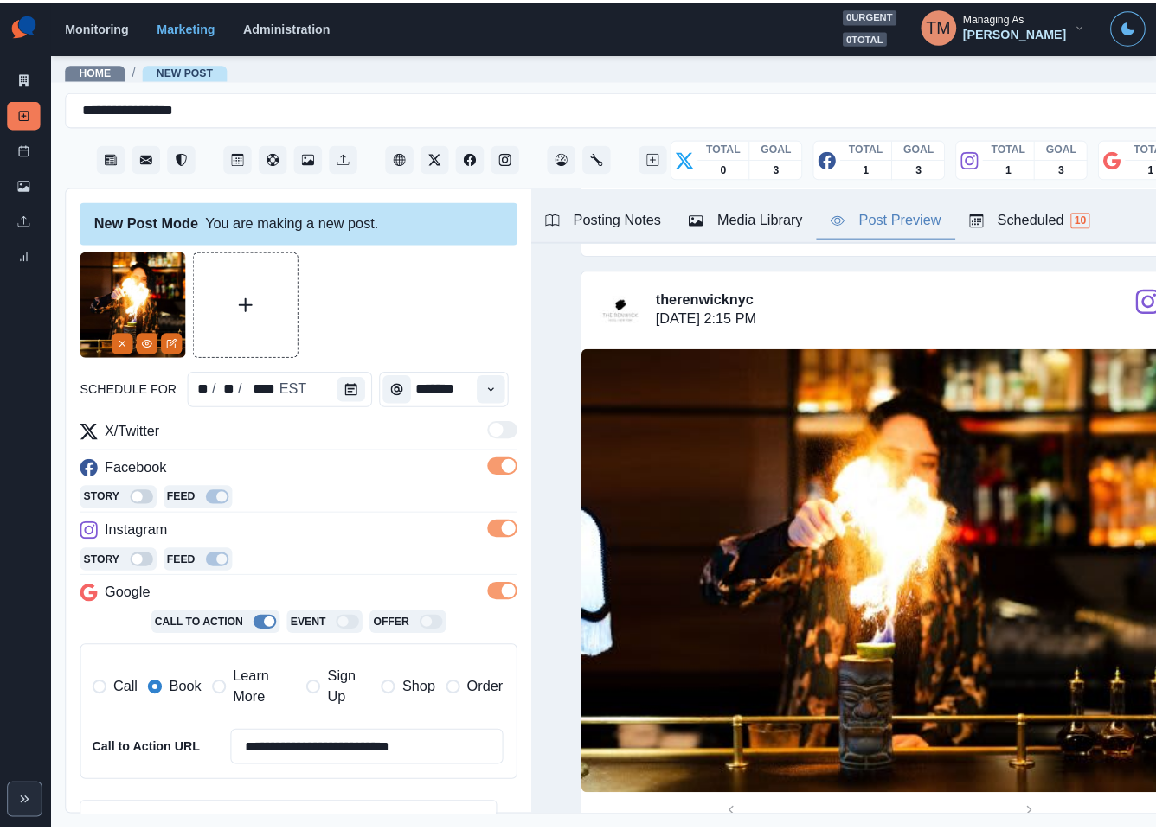
scroll to position [271, 0]
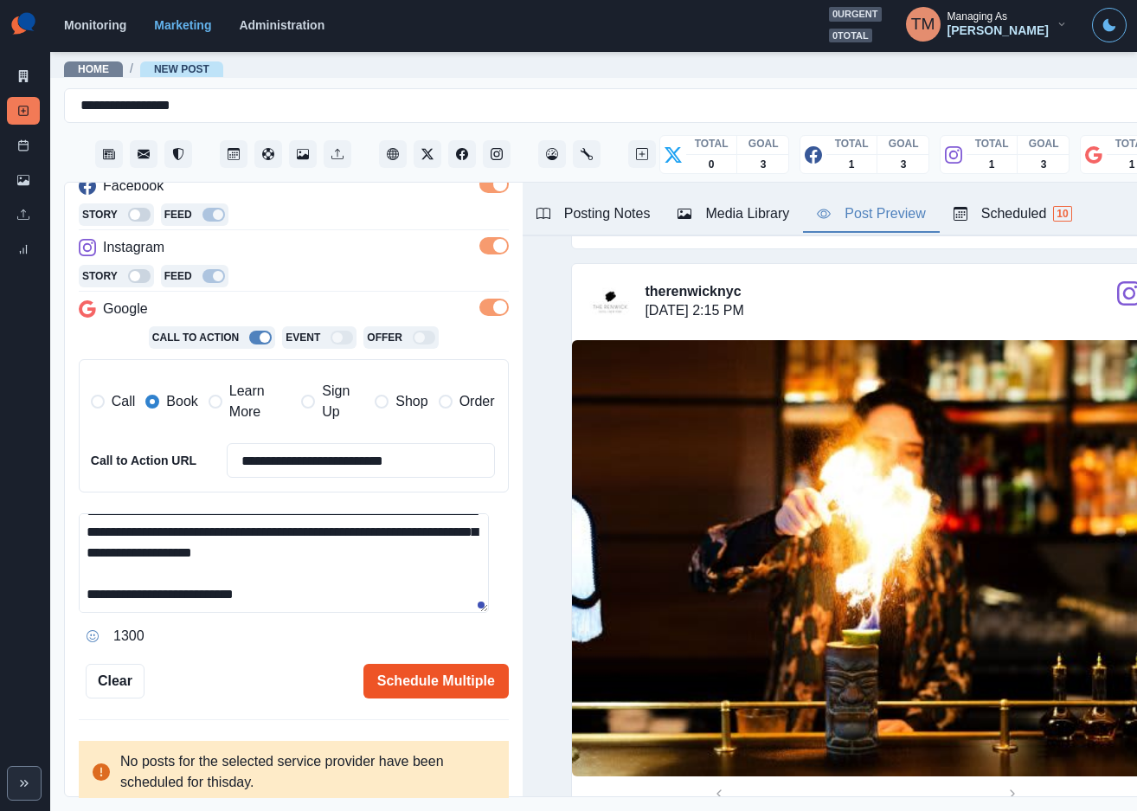
click at [431, 683] on button "Schedule Multiple" at bounding box center [435, 681] width 145 height 35
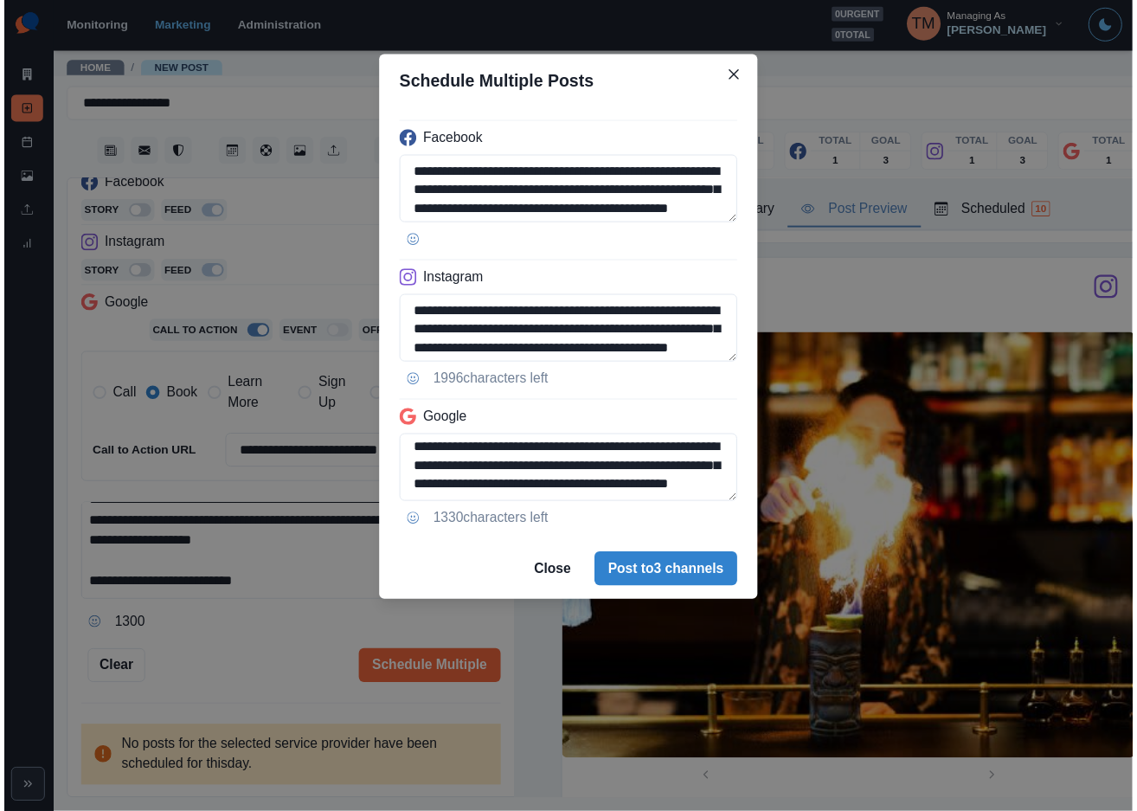
scroll to position [61, 0]
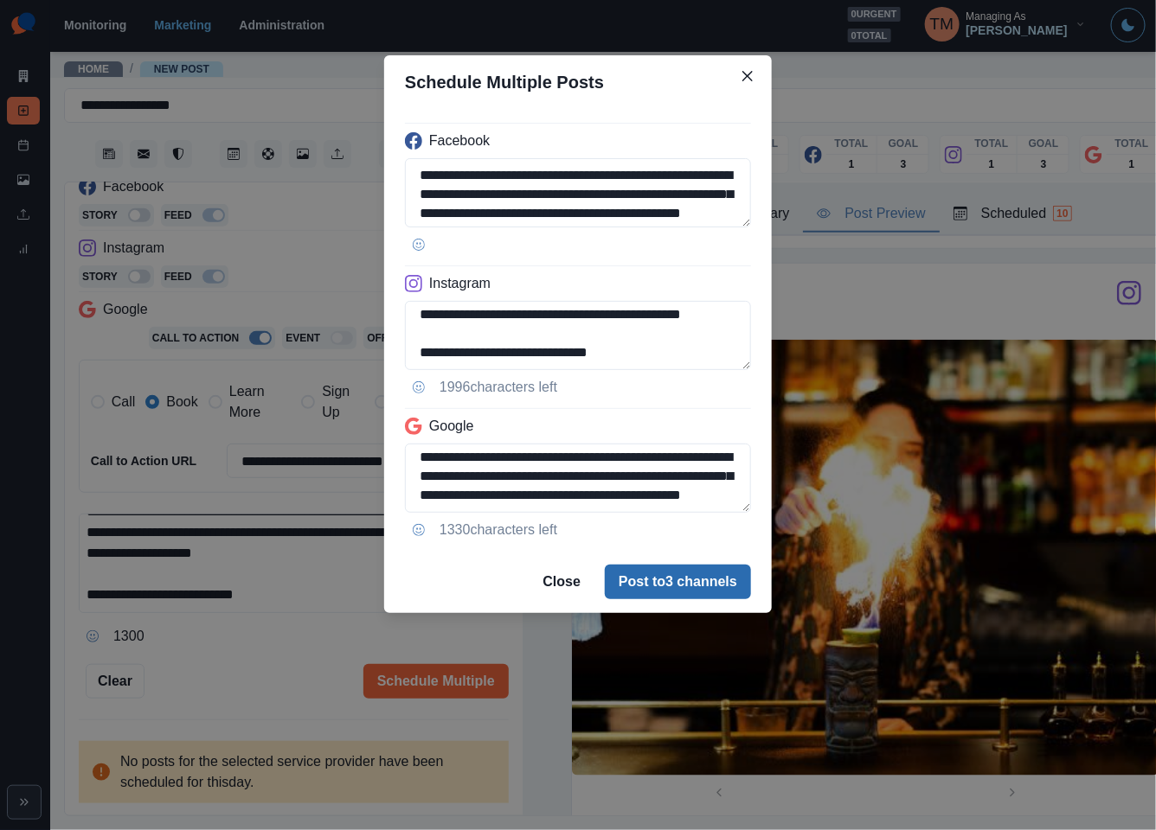
click at [689, 587] on button "Post to 3 channels" at bounding box center [678, 582] width 146 height 35
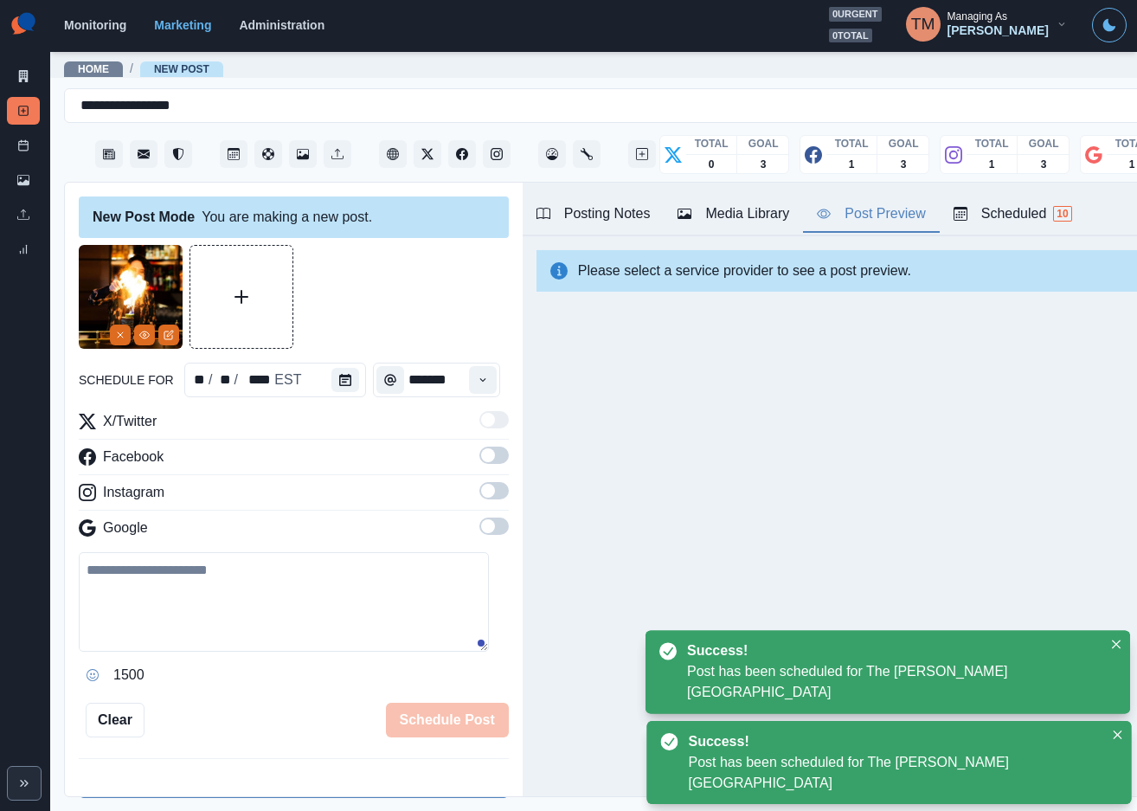
scroll to position [0, 0]
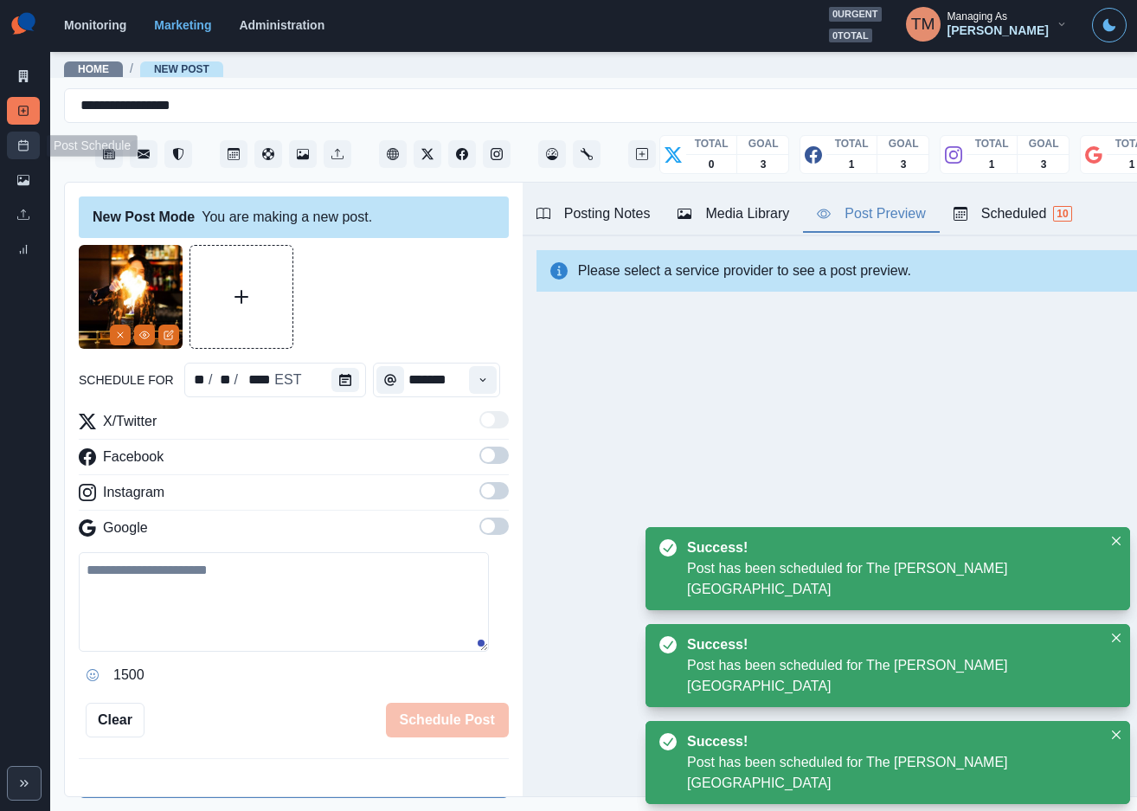
click at [29, 144] on icon at bounding box center [23, 145] width 12 height 12
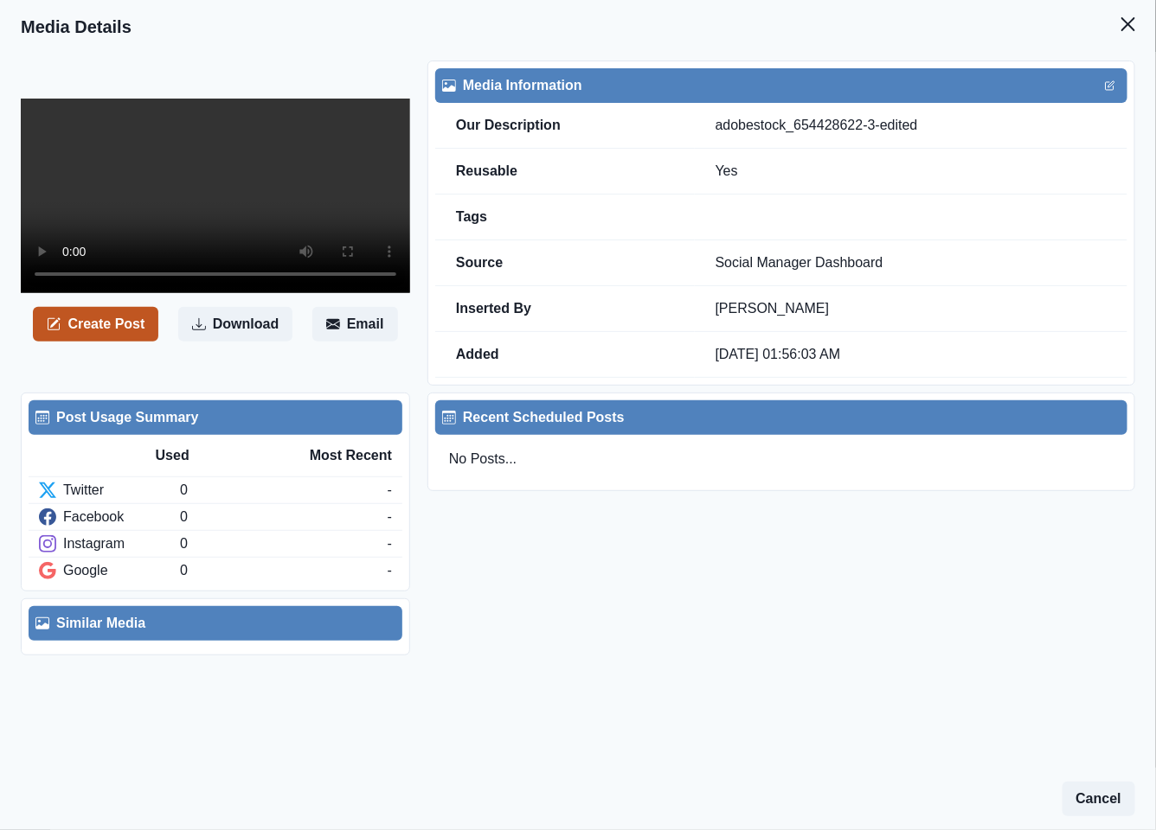
click at [99, 336] on button "Create Post" at bounding box center [95, 324] width 125 height 35
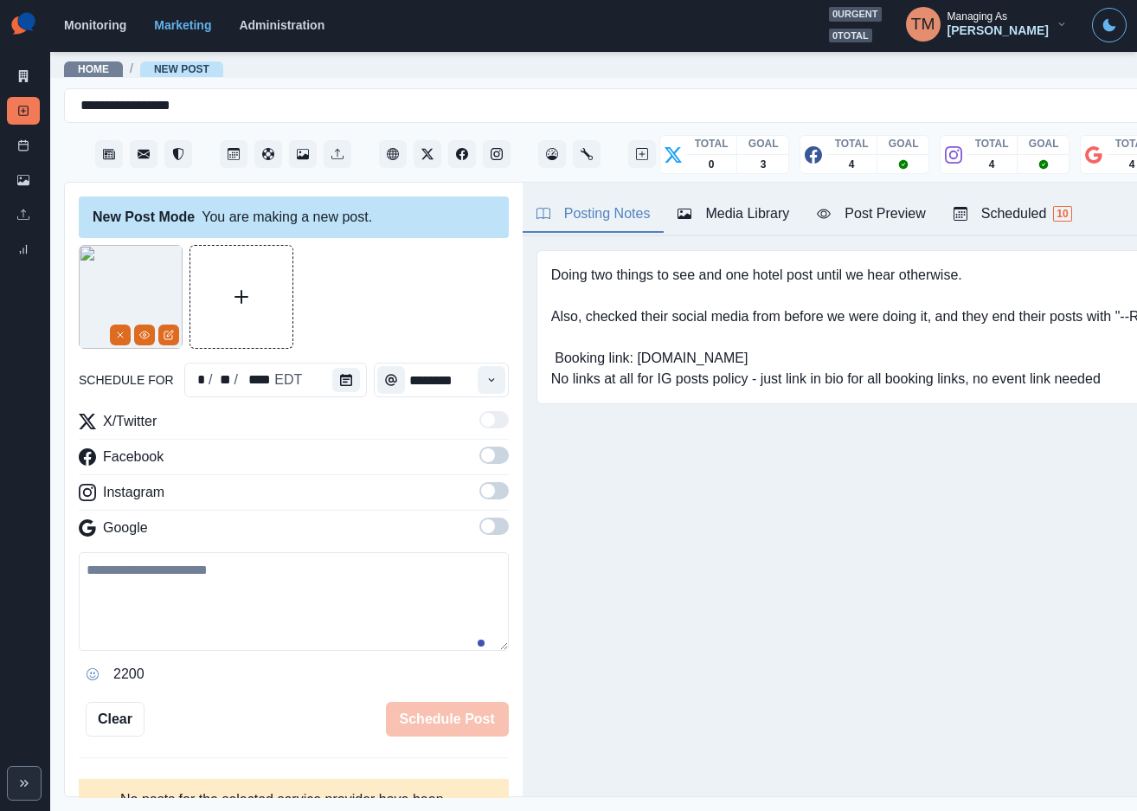
click at [240, 612] on textarea at bounding box center [294, 601] width 430 height 99
paste textarea "**********"
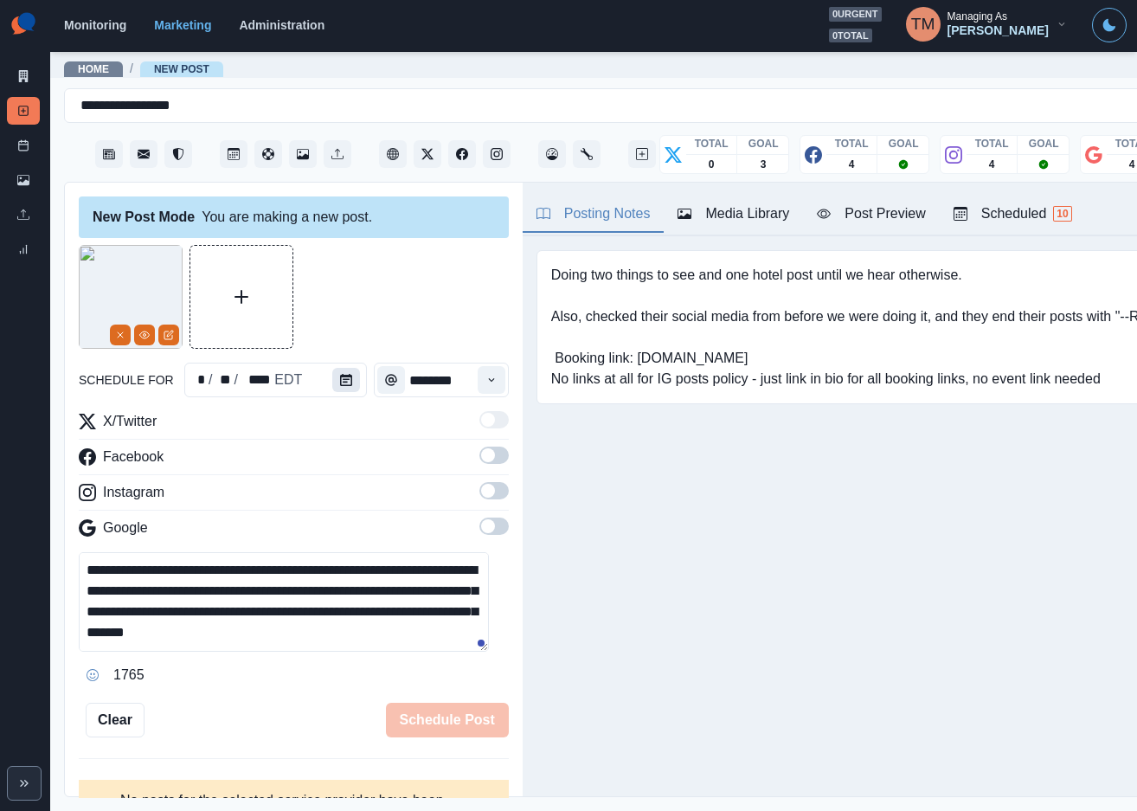
type textarea "**********"
click at [340, 385] on icon "Calendar" at bounding box center [346, 380] width 12 height 12
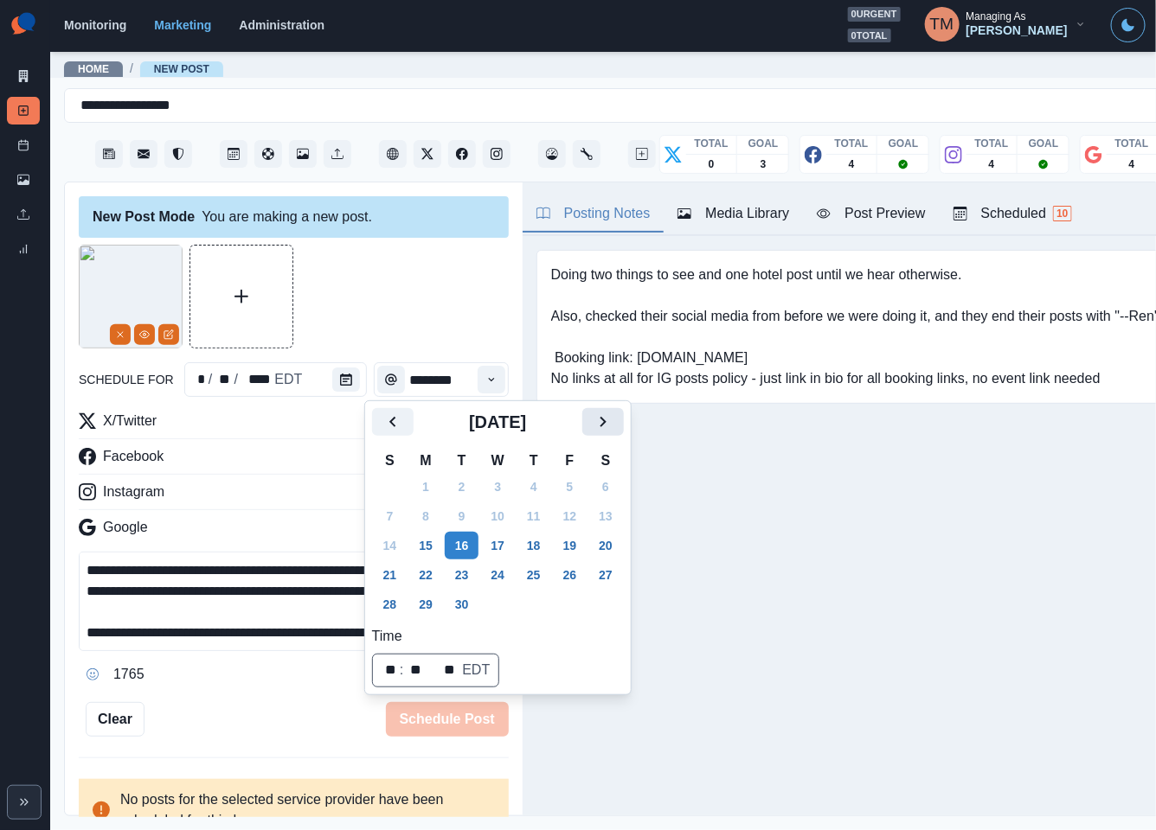
click at [605, 419] on icon "Next" at bounding box center [603, 422] width 21 height 21
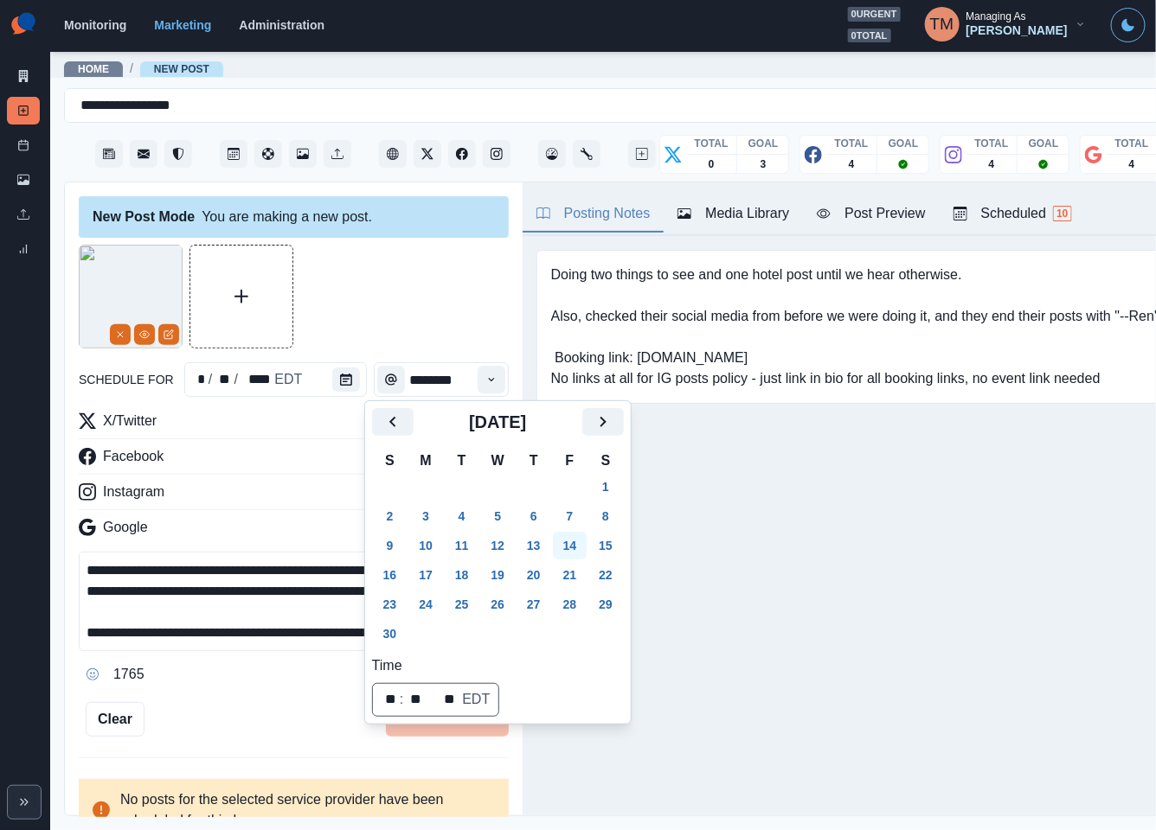
click at [579, 546] on button "14" at bounding box center [570, 546] width 35 height 28
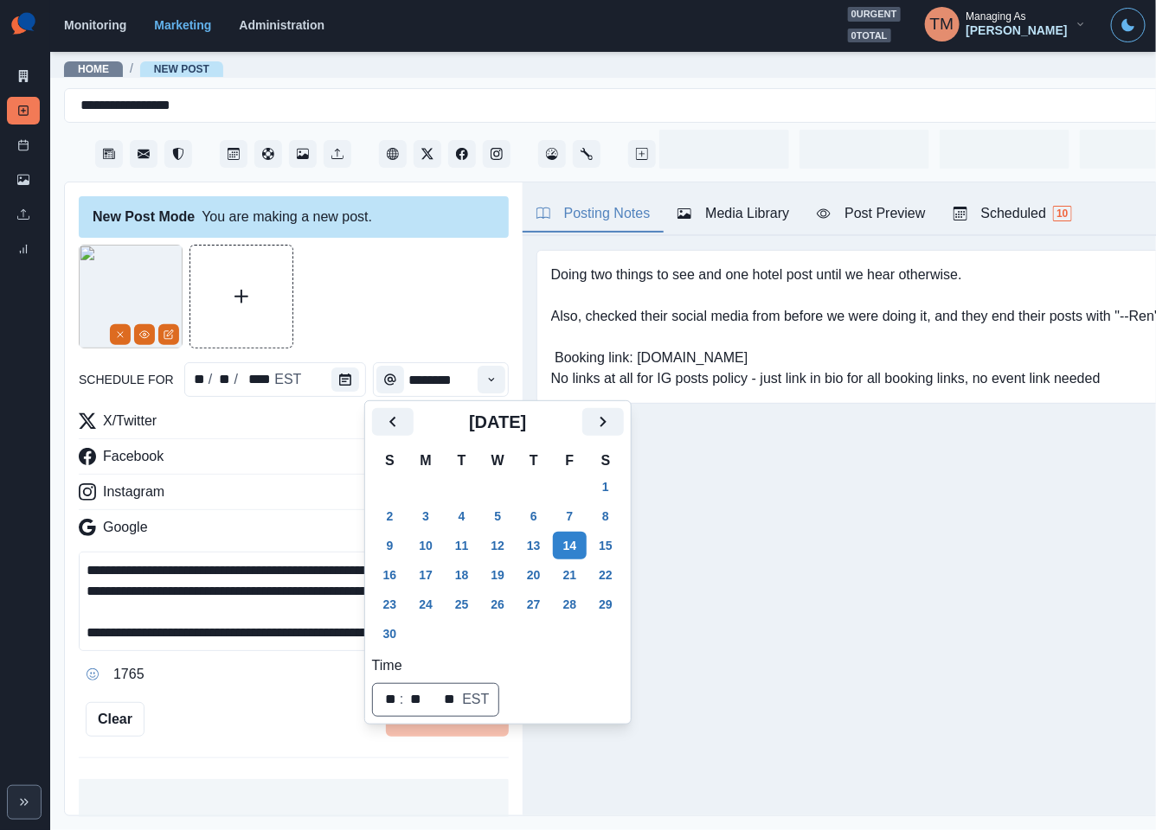
click at [336, 280] on div at bounding box center [294, 297] width 430 height 104
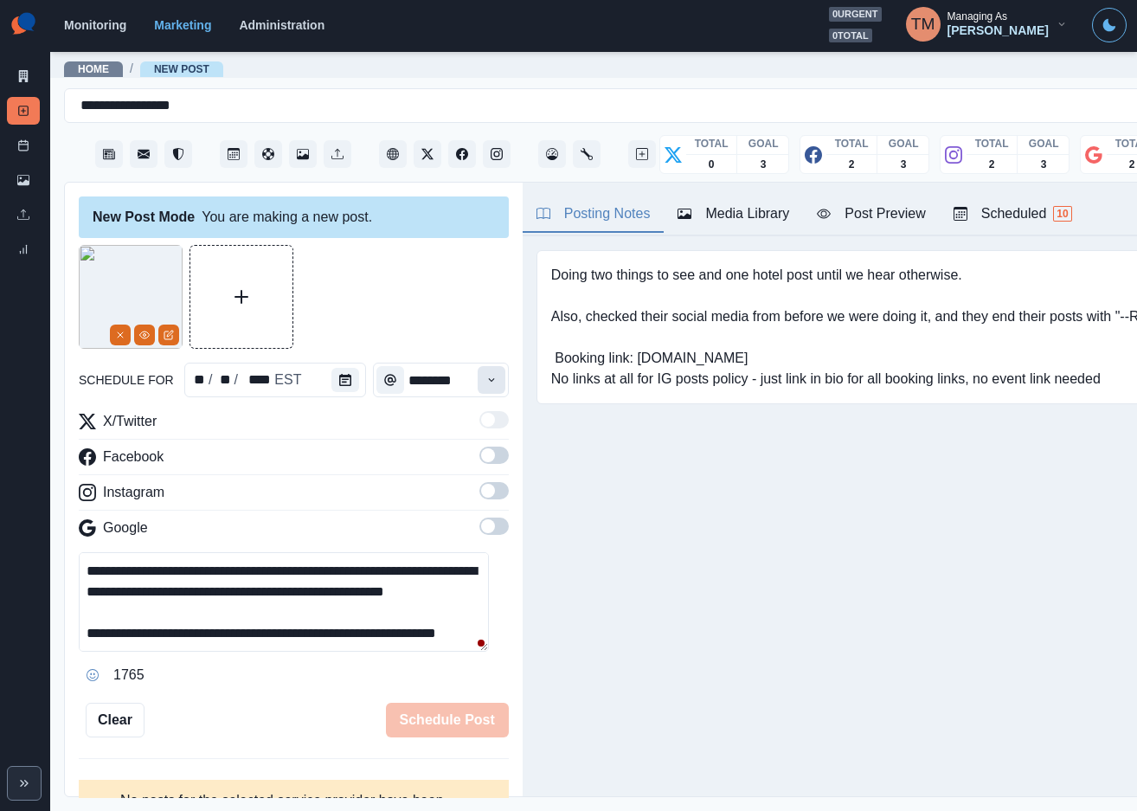
click at [485, 380] on icon "Time" at bounding box center [491, 380] width 12 height 12
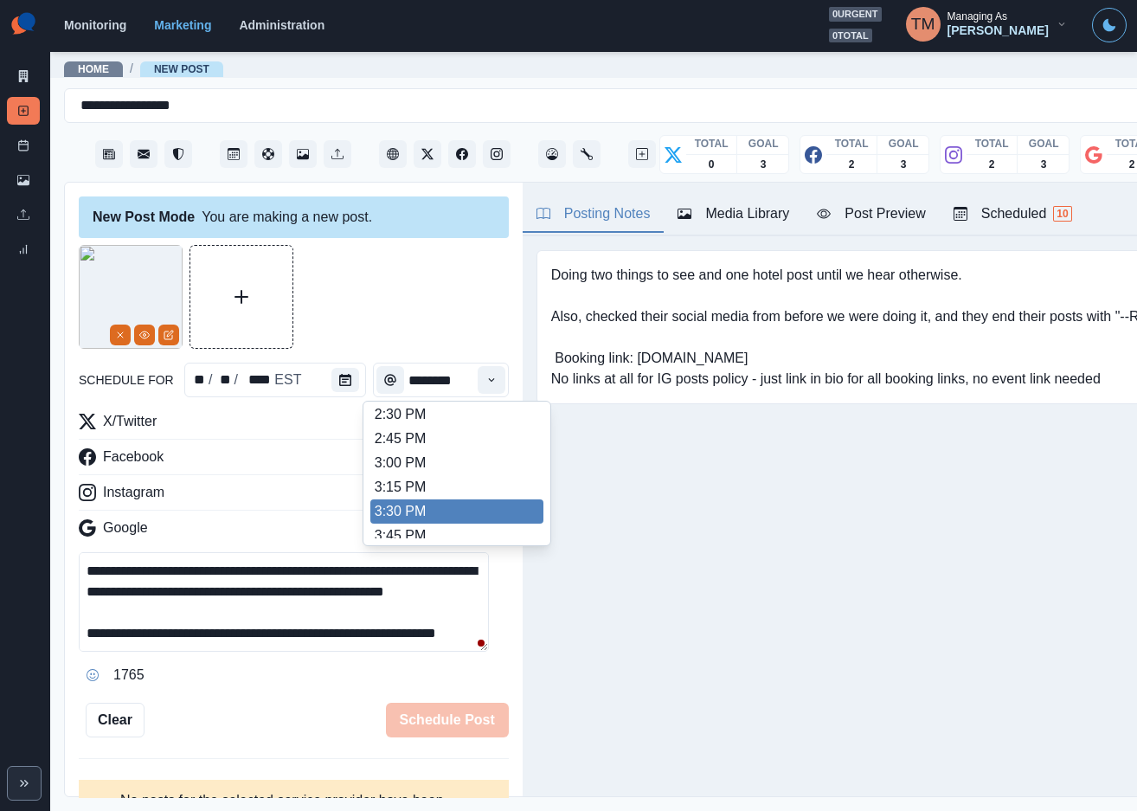
scroll to position [649, 0]
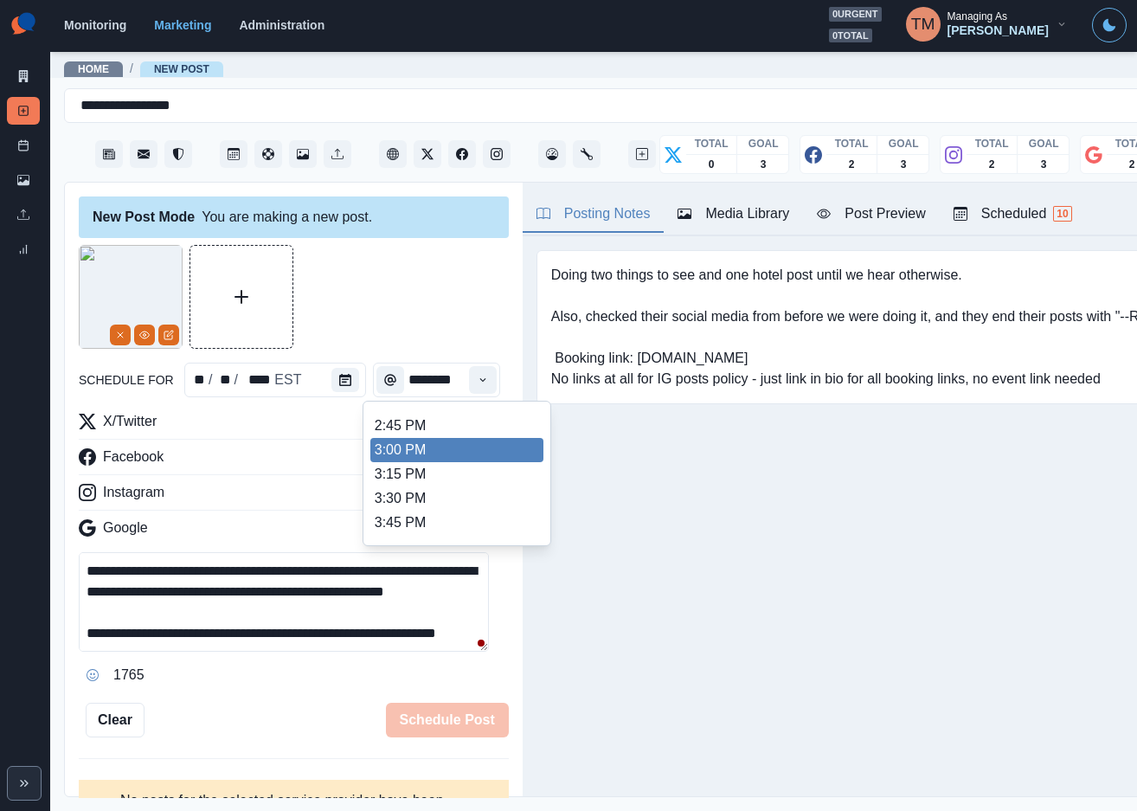
click at [450, 449] on li "3:00 PM" at bounding box center [456, 450] width 173 height 24
type input "*******"
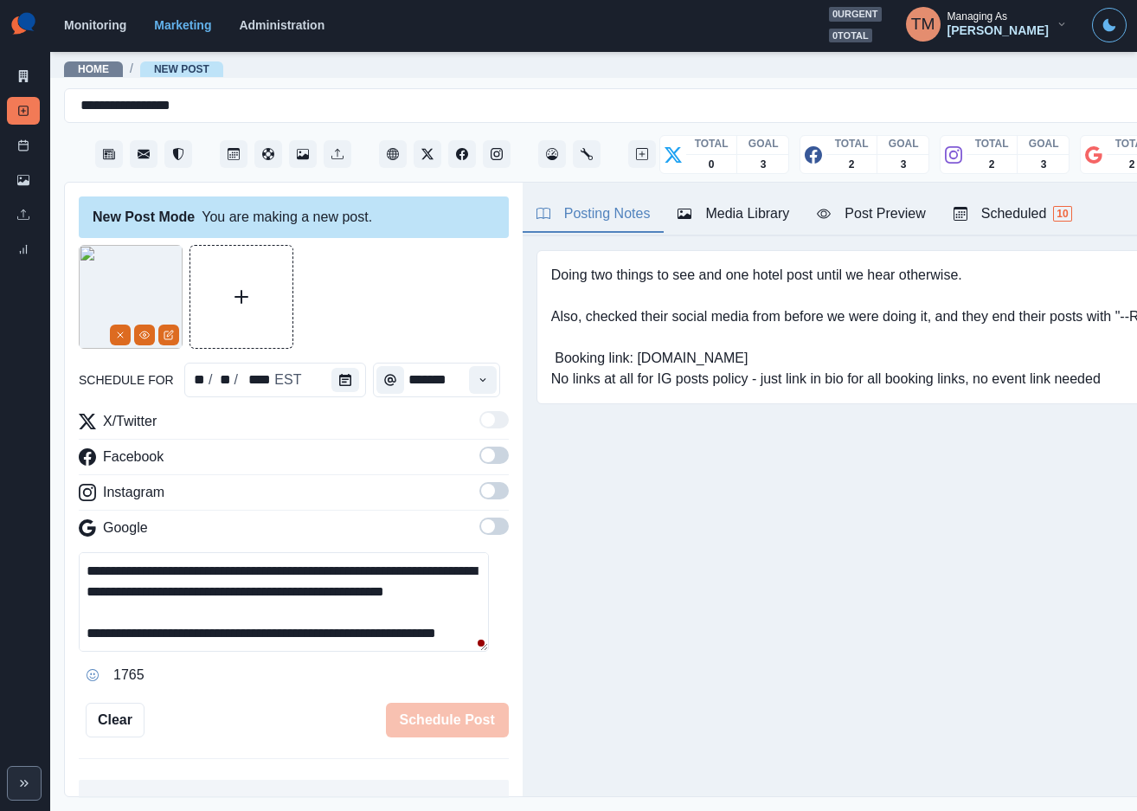
scroll to position [0, 0]
click at [888, 221] on div "Post Preview" at bounding box center [871, 213] width 108 height 21
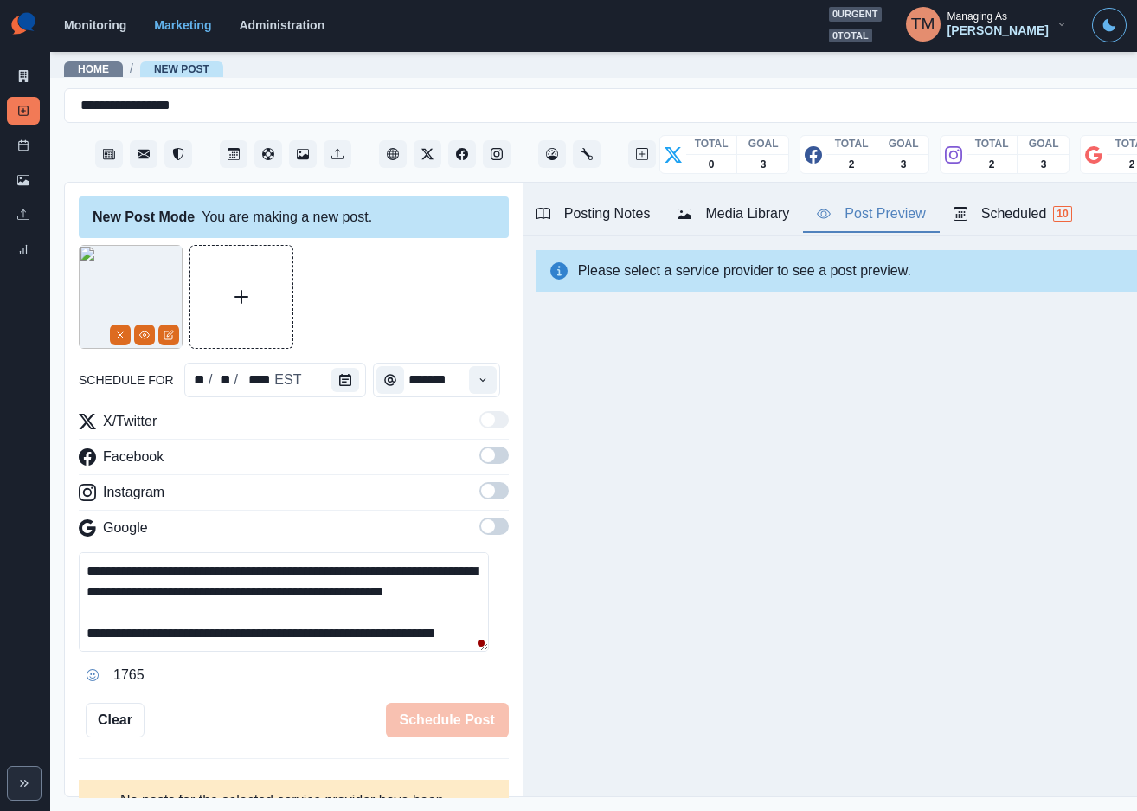
click at [479, 458] on span at bounding box center [493, 454] width 29 height 17
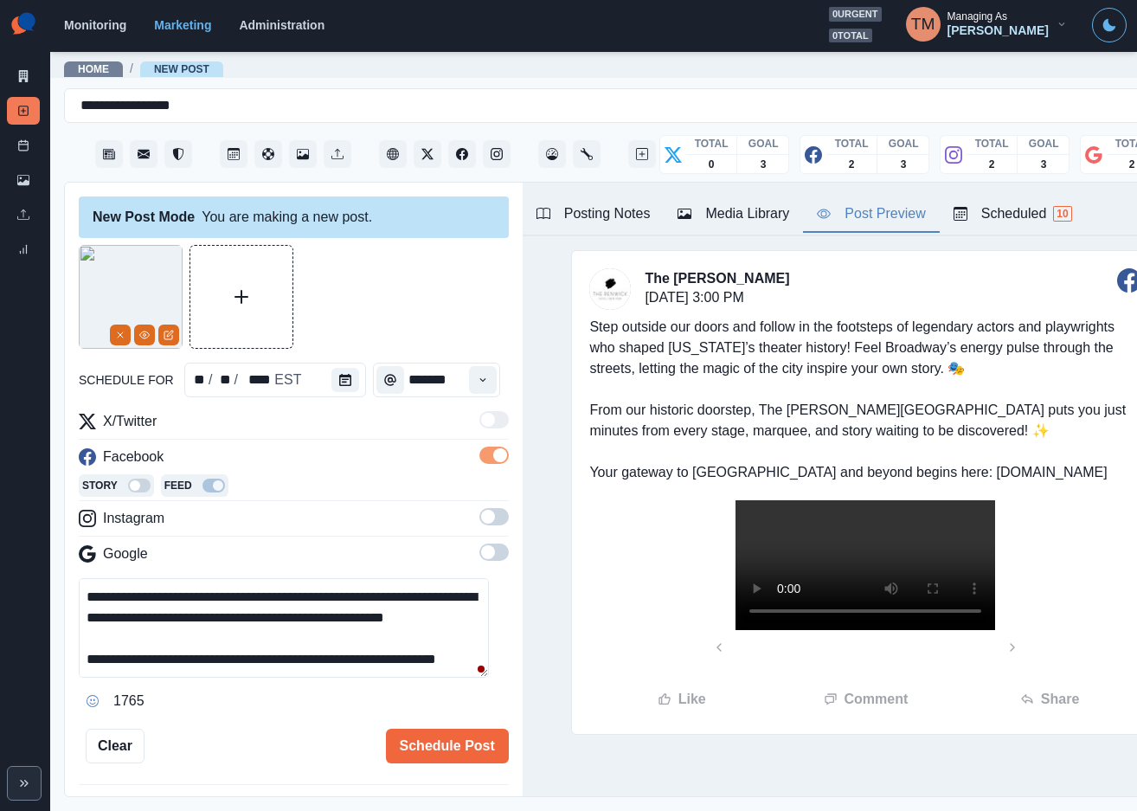
click at [484, 510] on span at bounding box center [493, 516] width 29 height 17
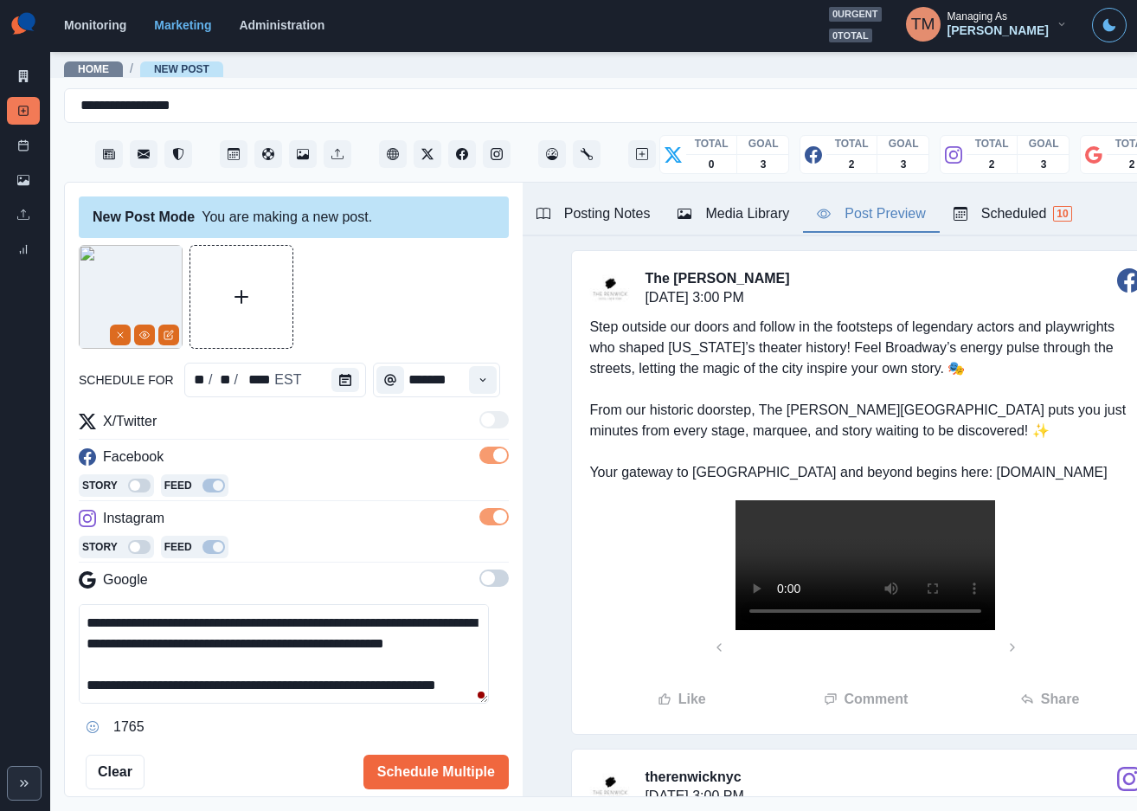
click at [481, 579] on span at bounding box center [488, 578] width 14 height 14
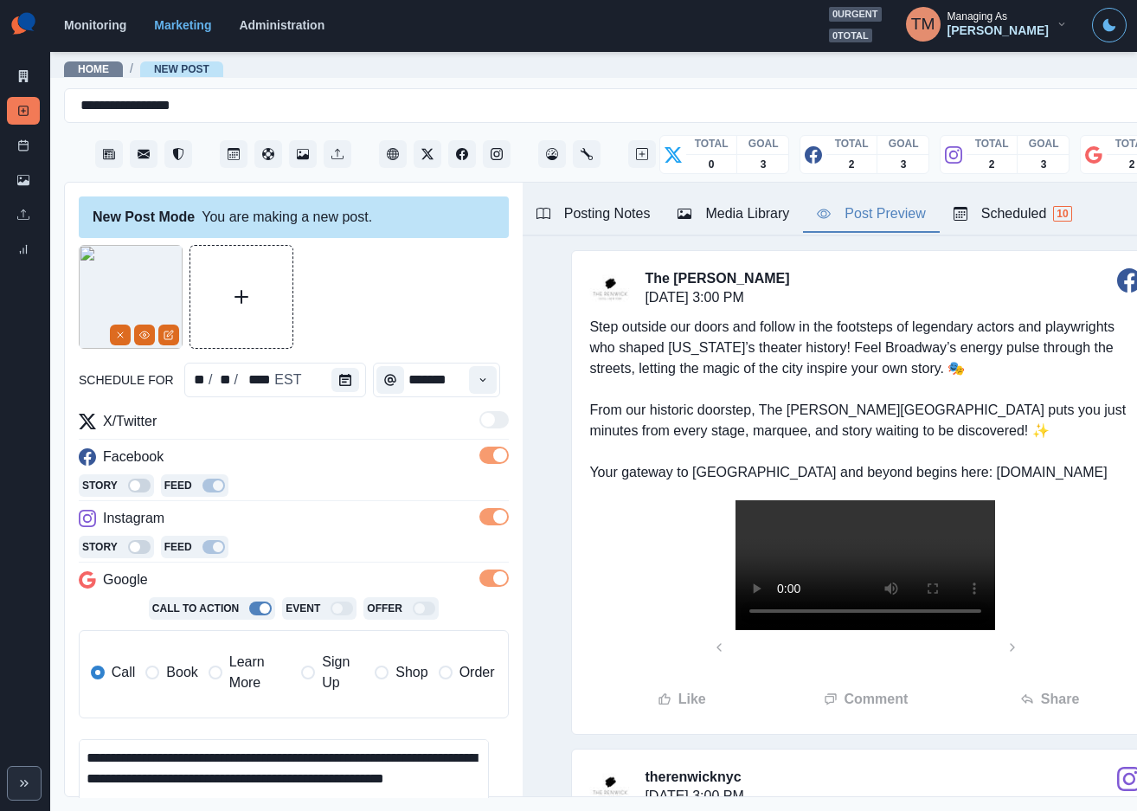
drag, startPoint x: 162, startPoint y: 670, endPoint x: 306, endPoint y: 480, distance: 238.9
click at [166, 670] on label "Book" at bounding box center [171, 672] width 52 height 42
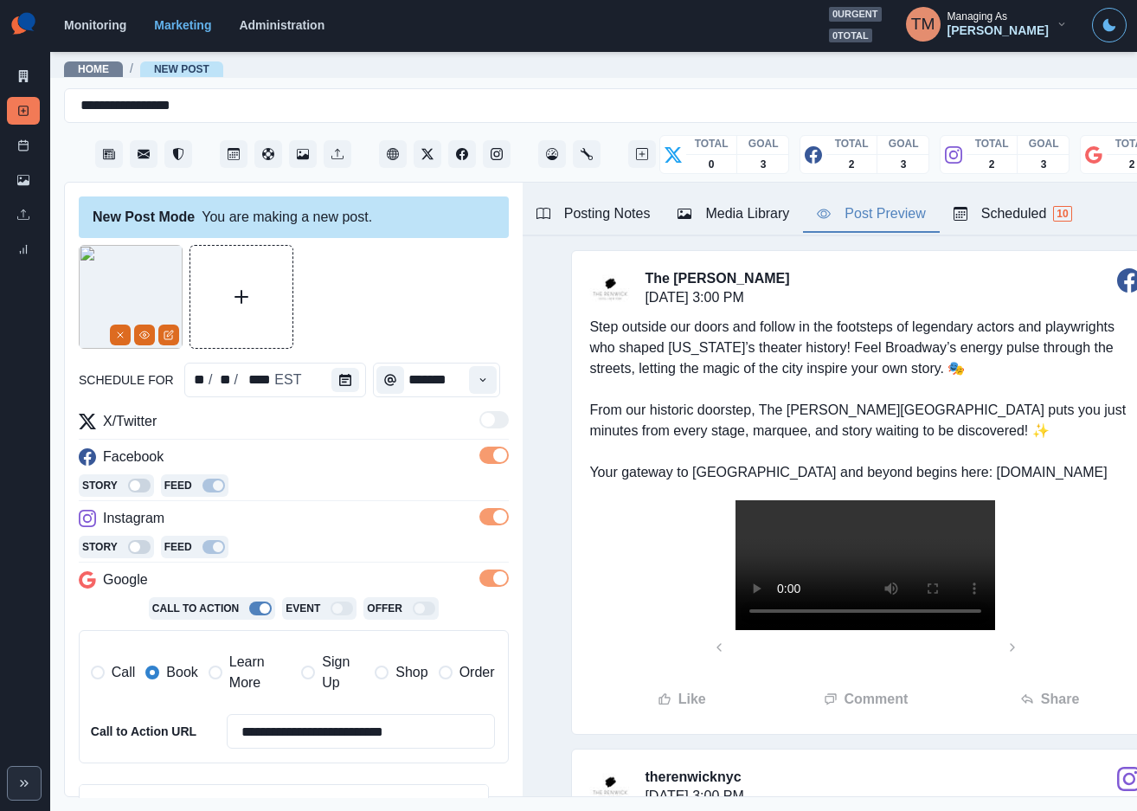
click at [392, 292] on div at bounding box center [294, 297] width 430 height 104
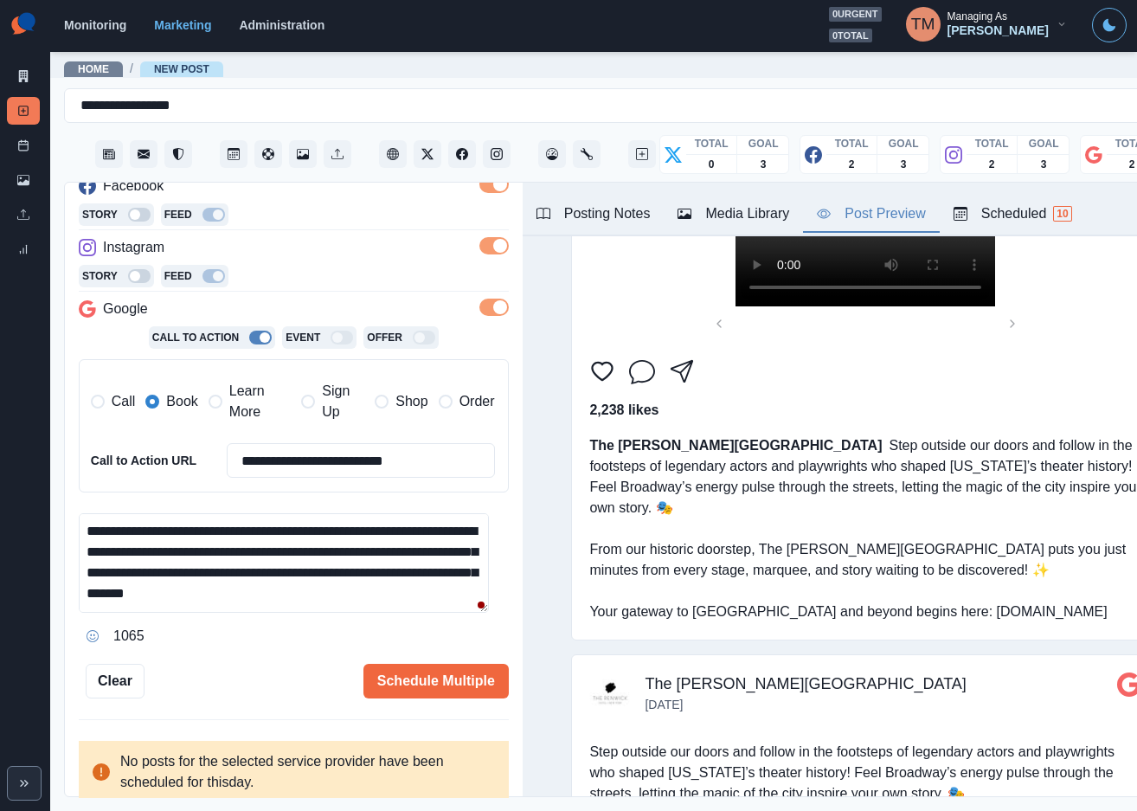
drag, startPoint x: 257, startPoint y: 535, endPoint x: 393, endPoint y: 535, distance: 135.8
click at [393, 535] on textarea "**********" at bounding box center [284, 562] width 410 height 99
click at [384, 563] on textarea "**********" at bounding box center [284, 562] width 410 height 99
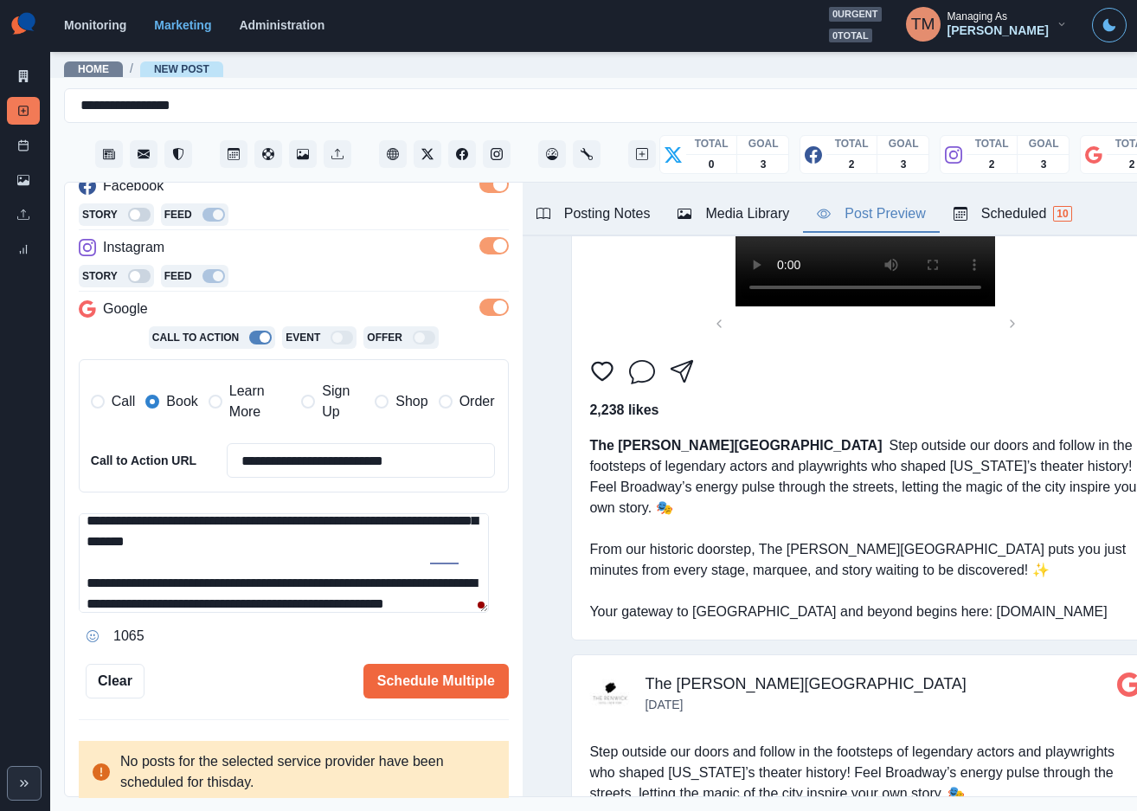
scroll to position [104, 0]
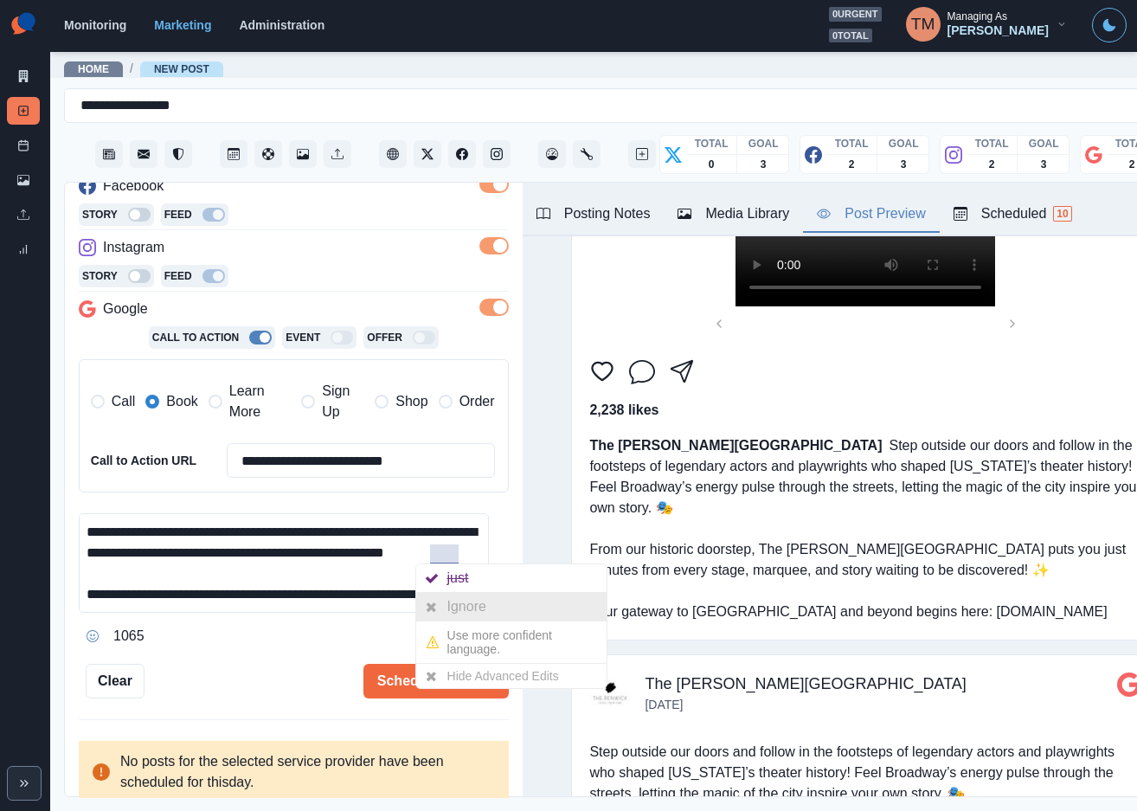
click at [471, 611] on div "Ignore" at bounding box center [470, 607] width 46 height 28
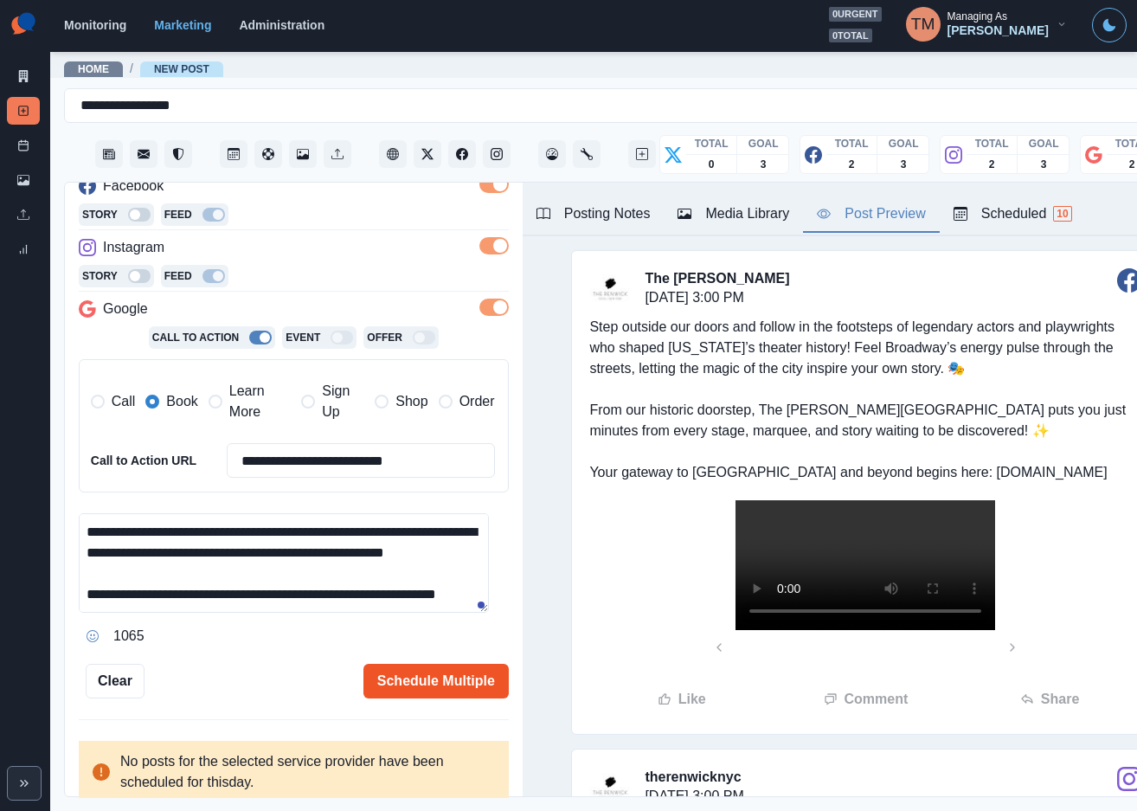
scroll to position [19, 0]
click at [416, 664] on button "Schedule Multiple" at bounding box center [435, 681] width 145 height 35
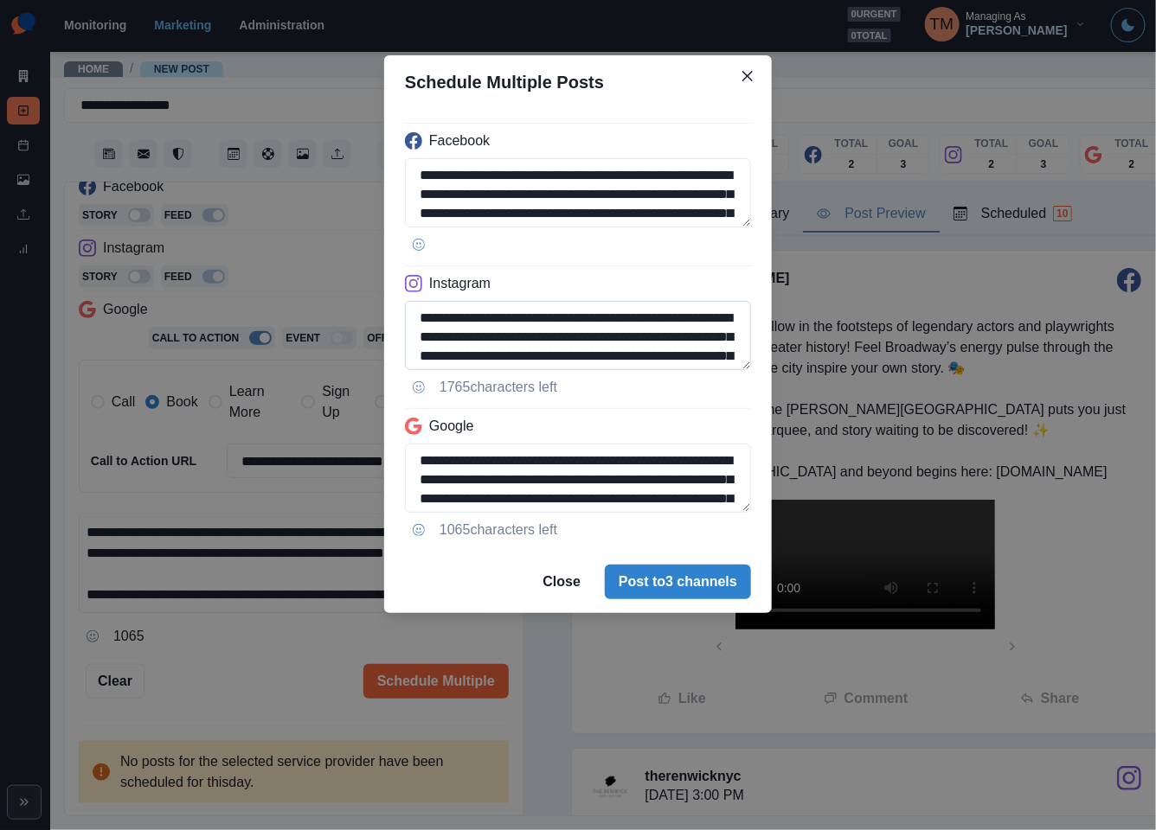
scroll to position [214, 0]
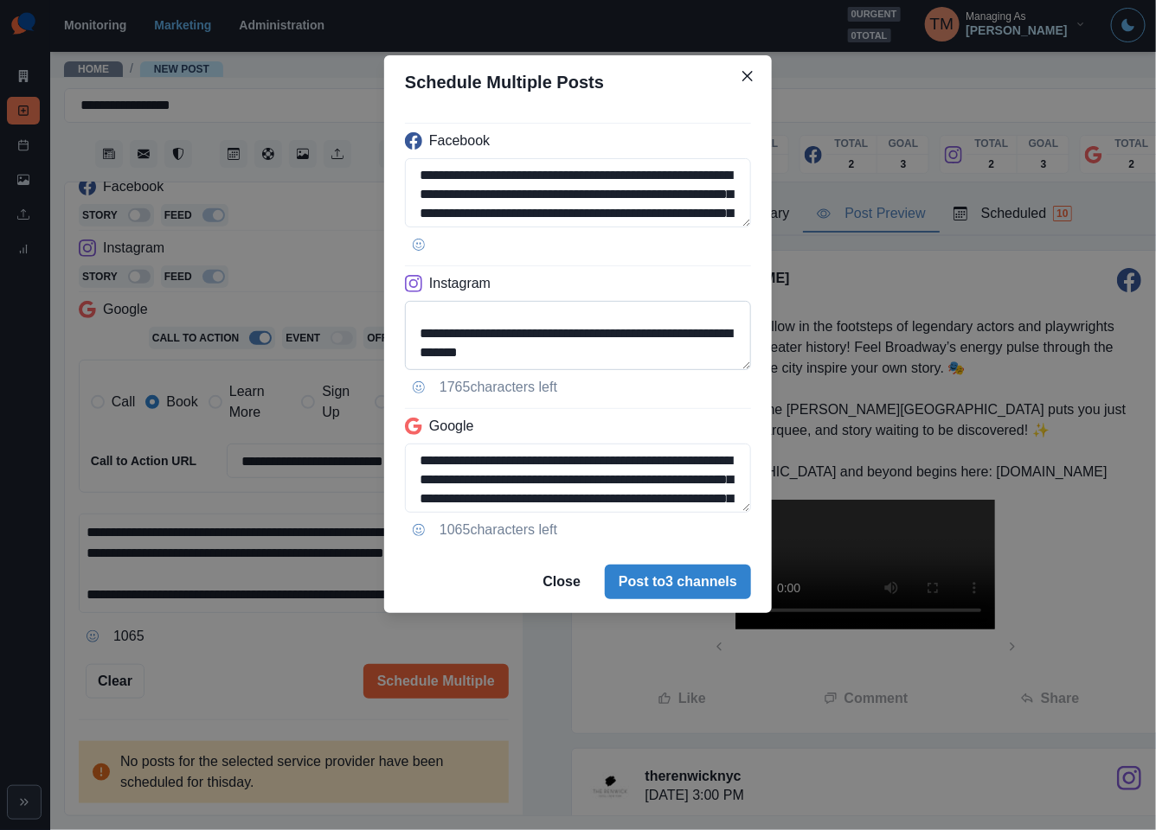
click at [421, 354] on textarea "**********" at bounding box center [578, 335] width 346 height 69
drag, startPoint x: 420, startPoint y: 354, endPoint x: 680, endPoint y: 356, distance: 259.5
click at [678, 356] on textarea "**********" at bounding box center [578, 335] width 346 height 69
paste textarea
click at [416, 358] on textarea "**********" at bounding box center [578, 335] width 346 height 69
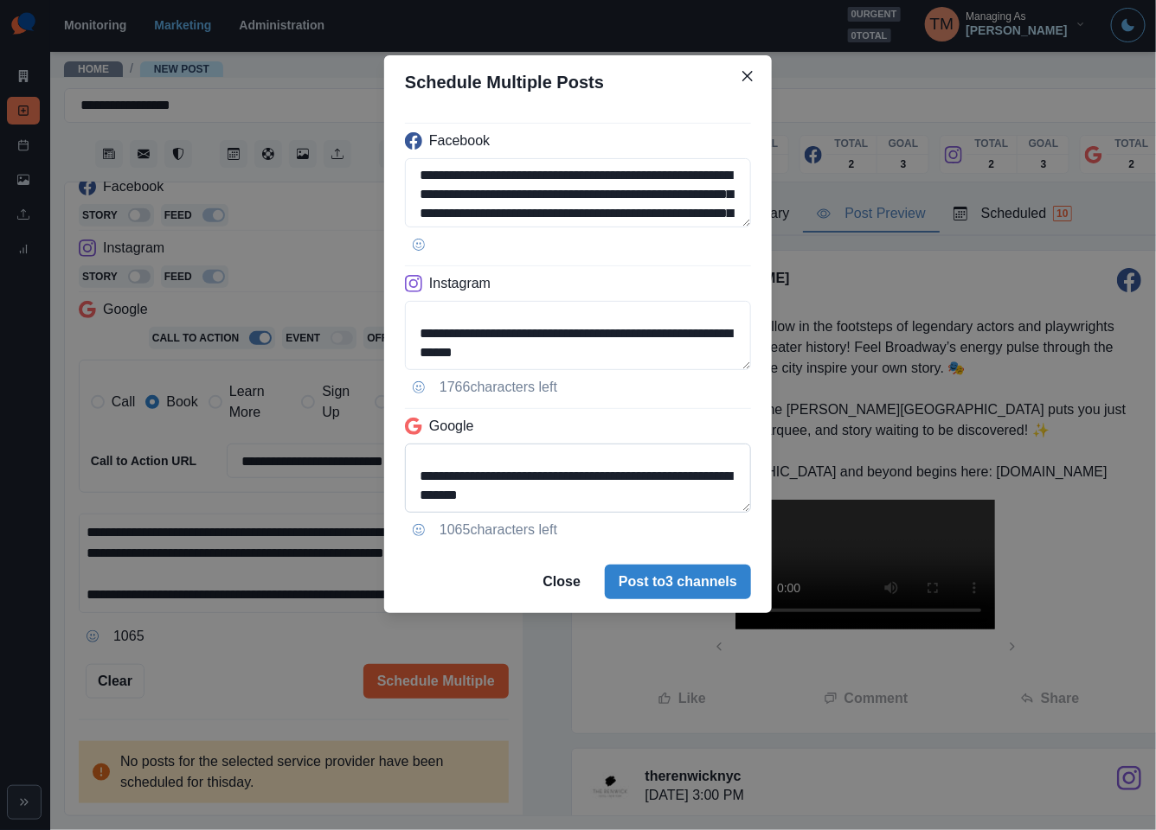
type textarea "**********"
drag, startPoint x: 447, startPoint y: 499, endPoint x: 675, endPoint y: 499, distance: 227.5
click at [675, 499] on textarea "**********" at bounding box center [578, 478] width 346 height 69
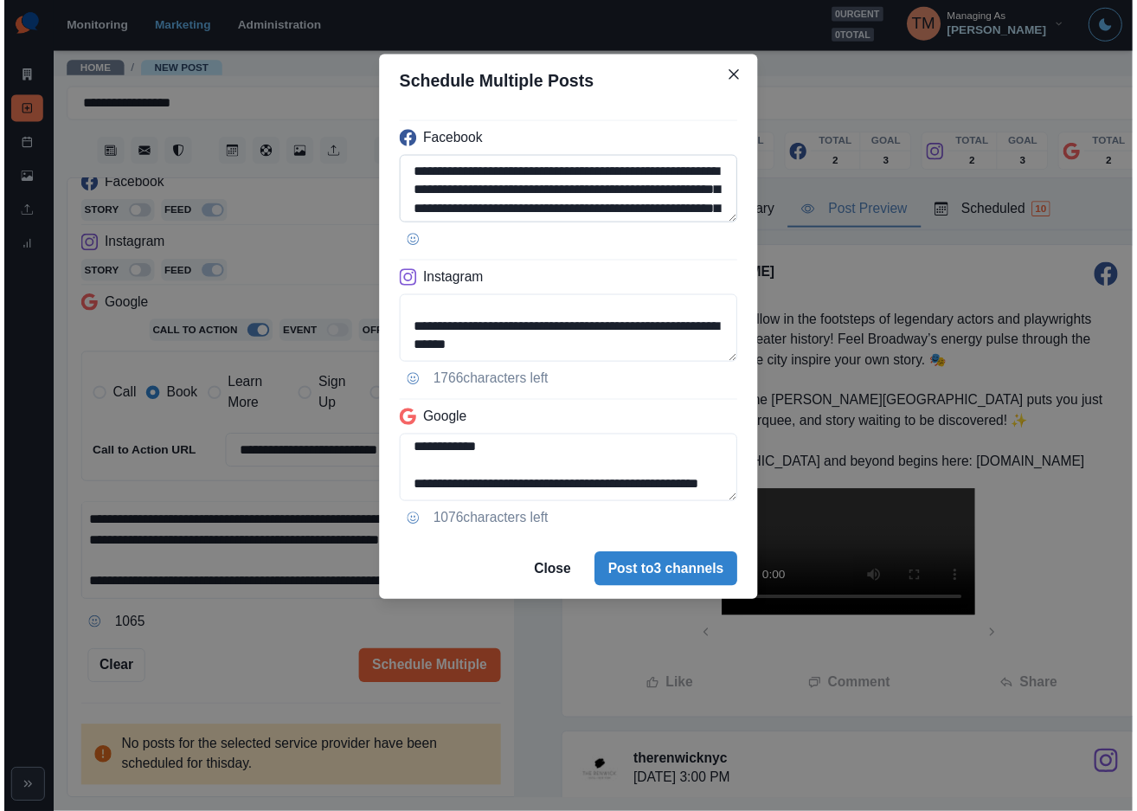
scroll to position [213, 0]
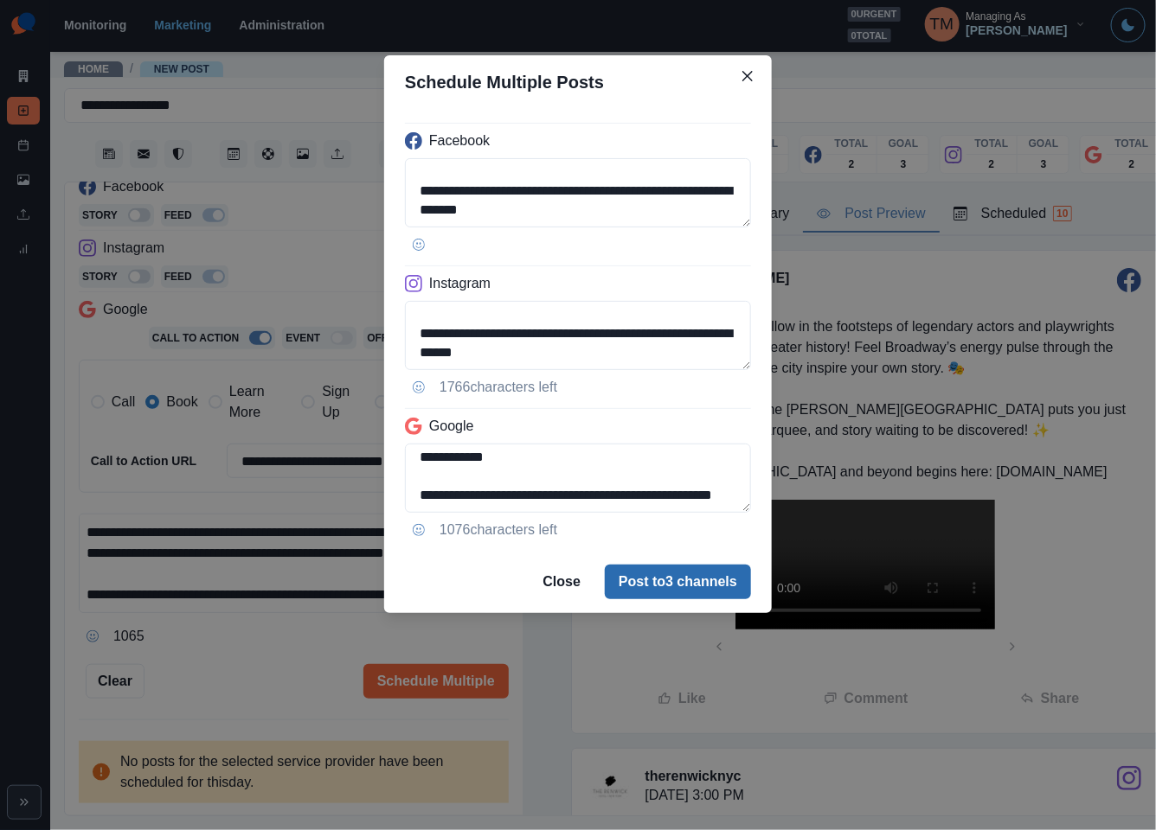
type textarea "**********"
click at [720, 581] on button "Post to 3 channels" at bounding box center [678, 582] width 146 height 35
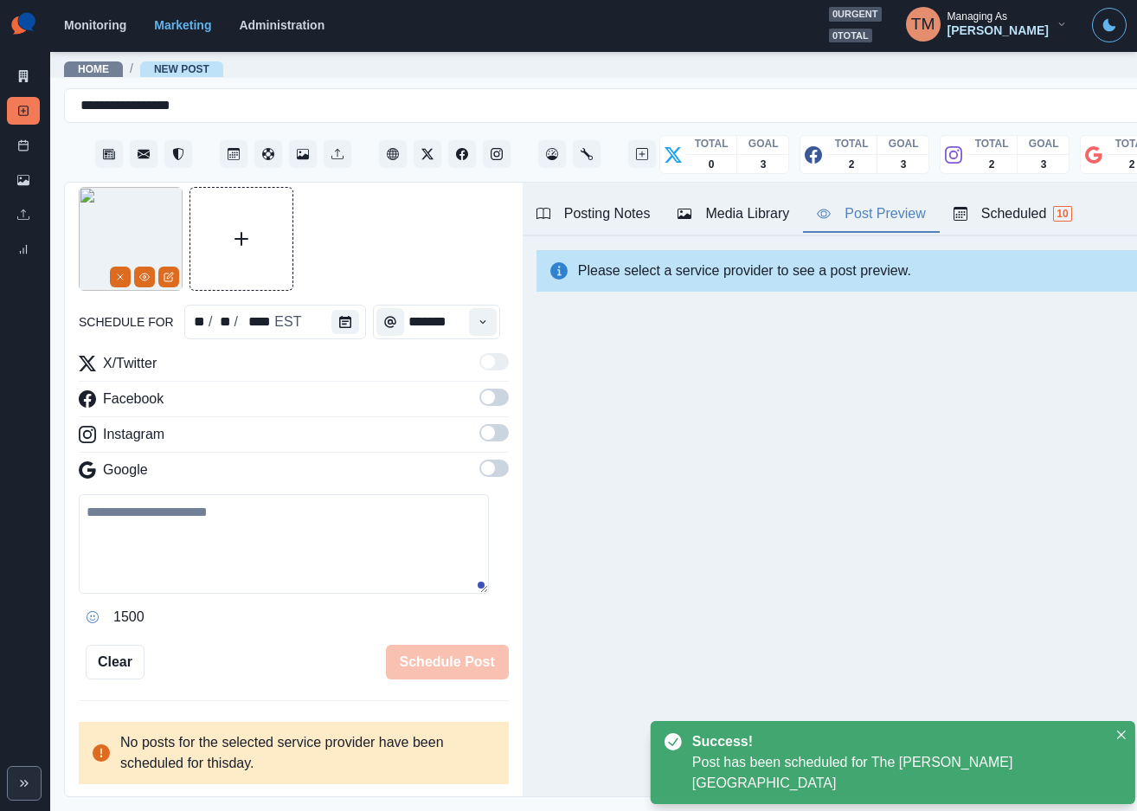
scroll to position [0, 0]
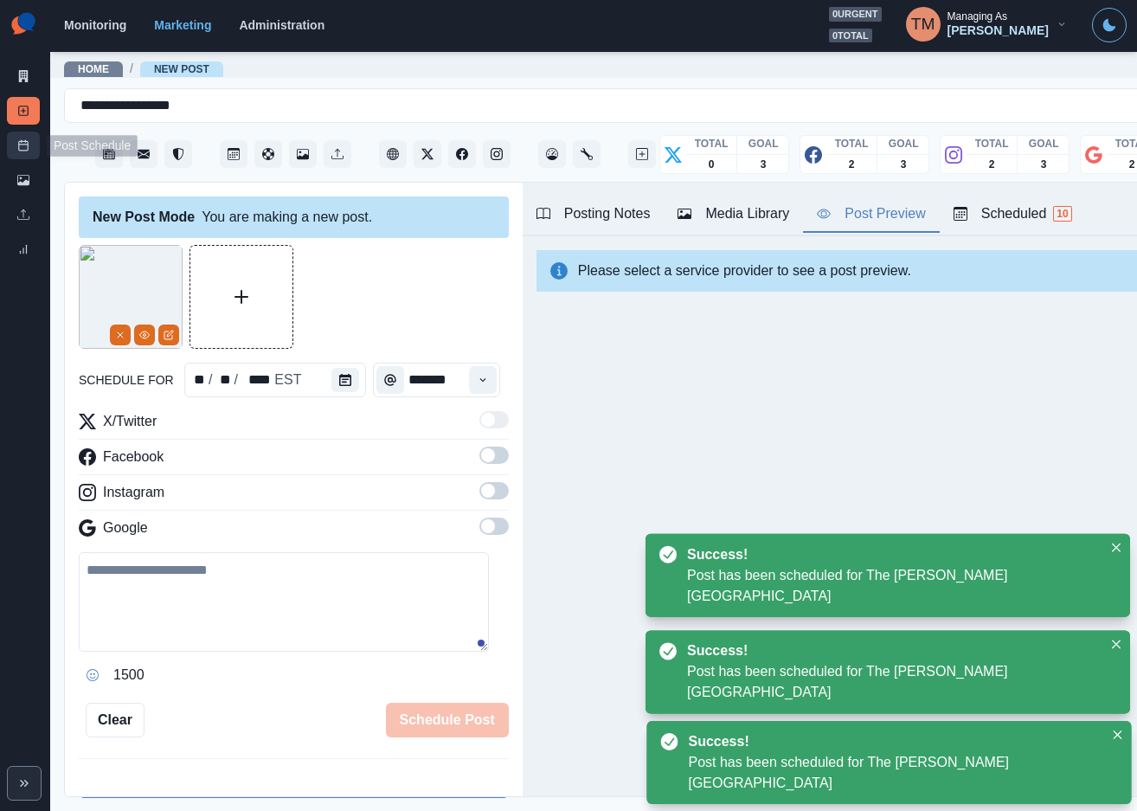
click at [26, 146] on icon at bounding box center [23, 145] width 12 height 12
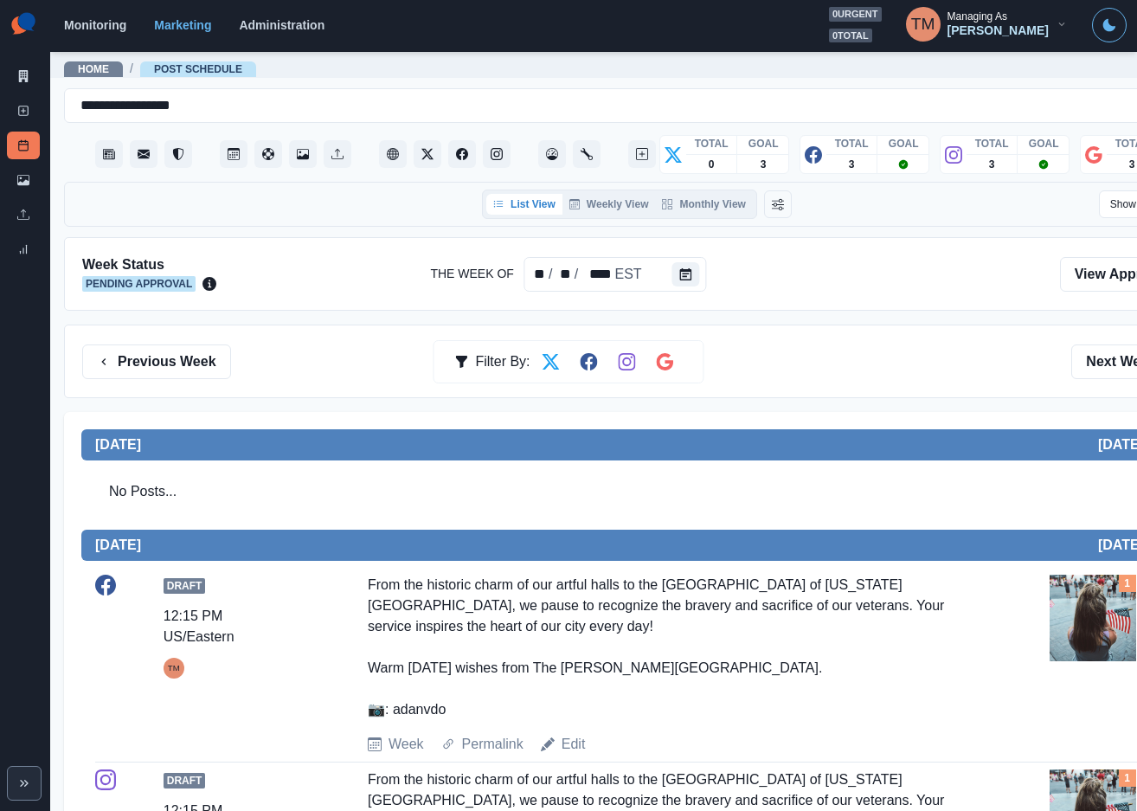
click at [940, 480] on div "No Posts..." at bounding box center [636, 491] width 1083 height 48
click at [26, 76] on icon at bounding box center [23, 76] width 12 height 12
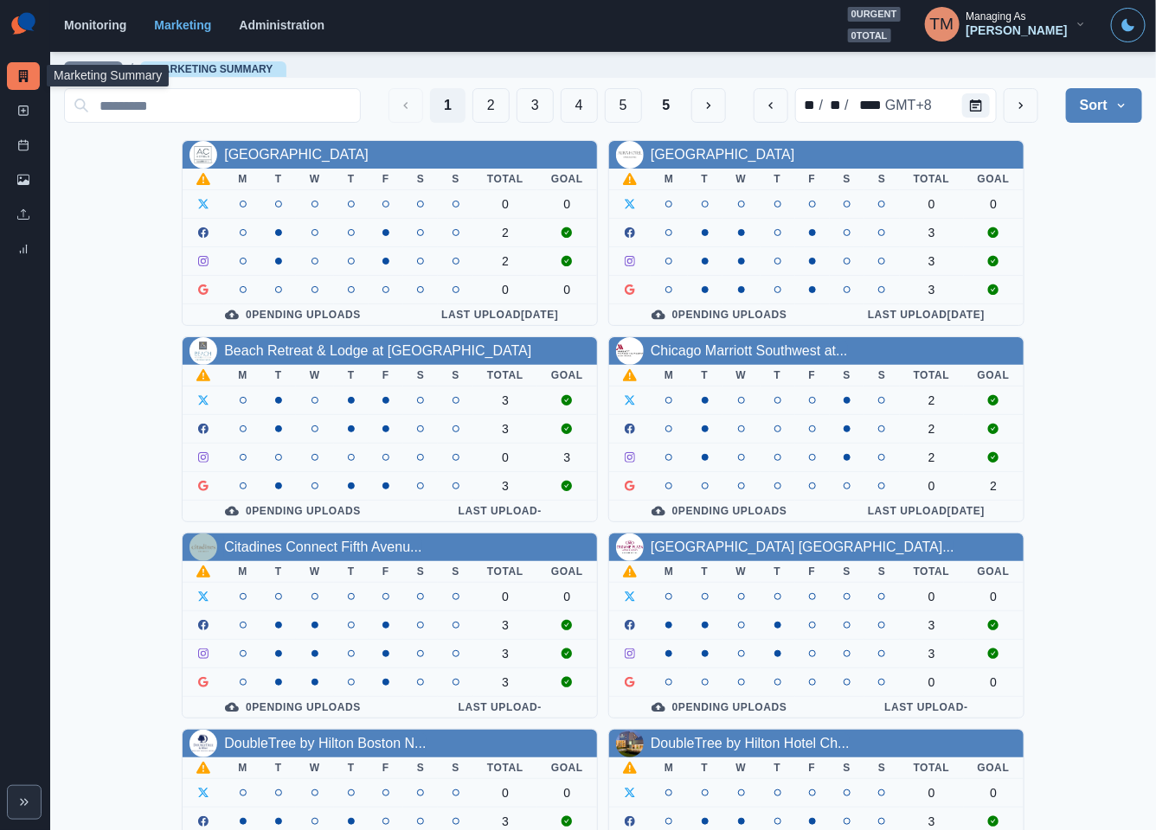
click at [1093, 270] on div "AC Hotel Atlanta Downtown M T W T F S S Total Goal 0 0 2 2 0 0 0 Pending Upload…" at bounding box center [603, 724] width 1078 height 1168
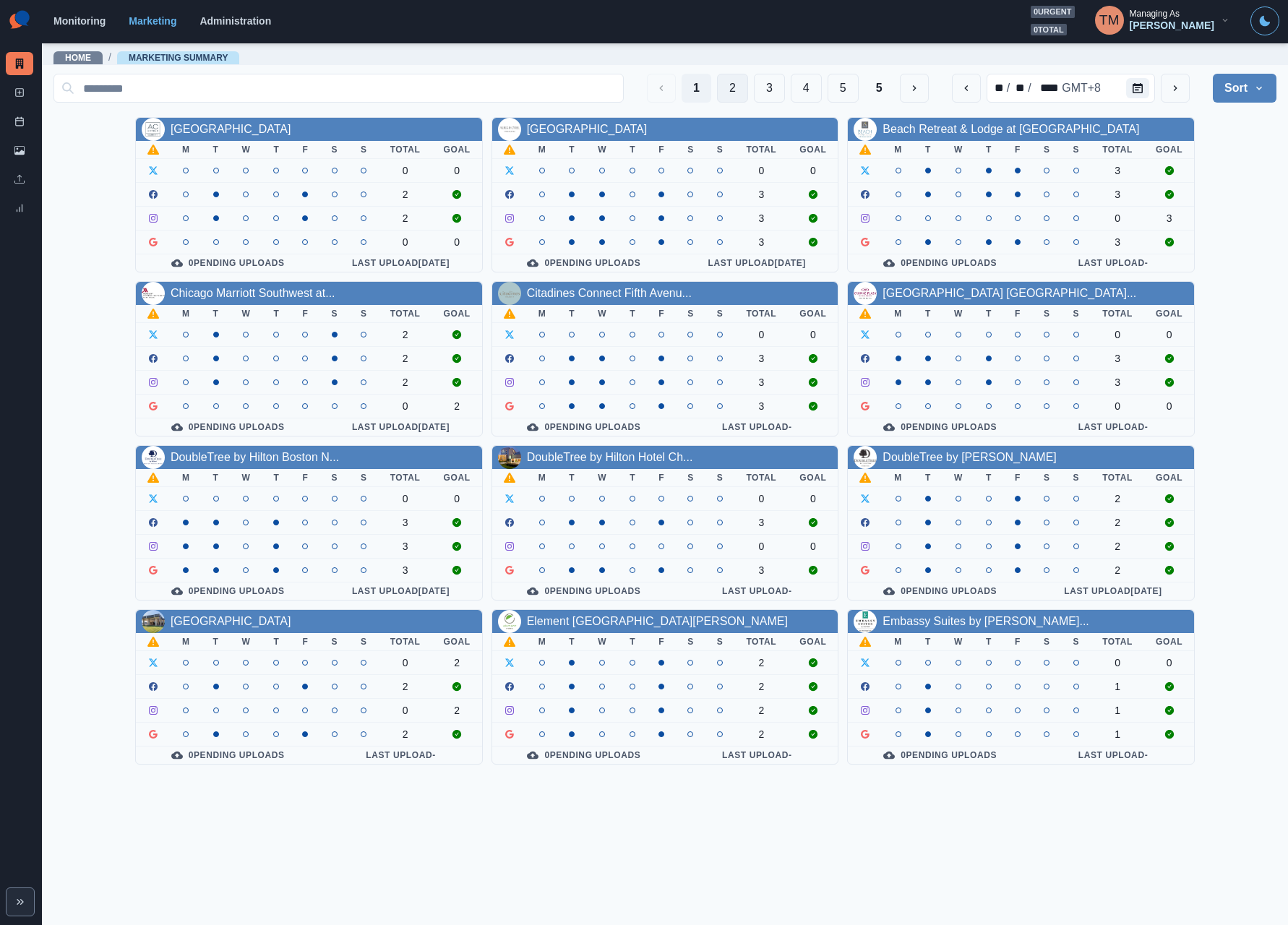
click at [730, 89] on button "2" at bounding box center [732, 88] width 31 height 29
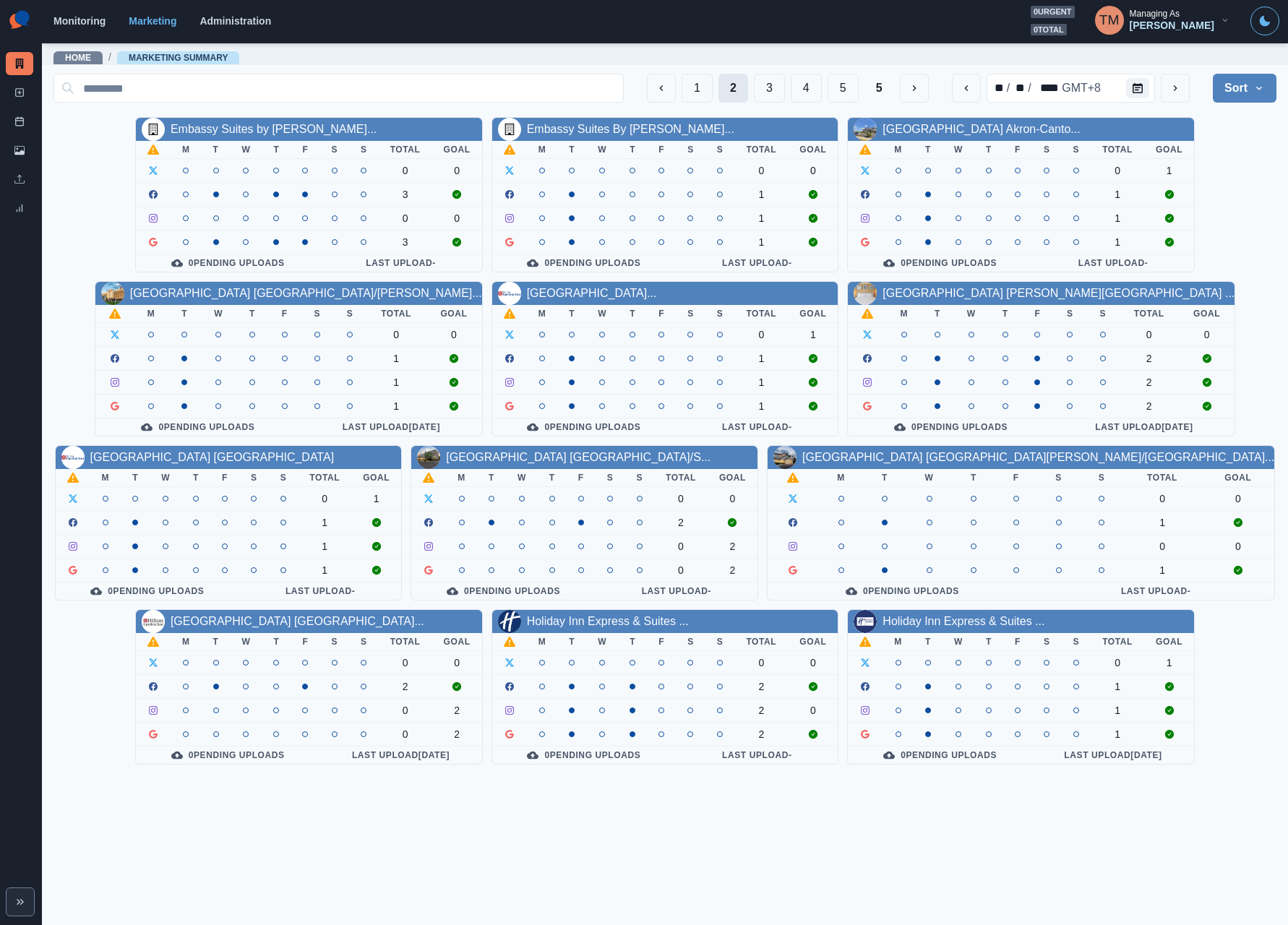
click at [731, 89] on button "2" at bounding box center [733, 88] width 29 height 29
click at [764, 87] on button "3" at bounding box center [768, 88] width 31 height 29
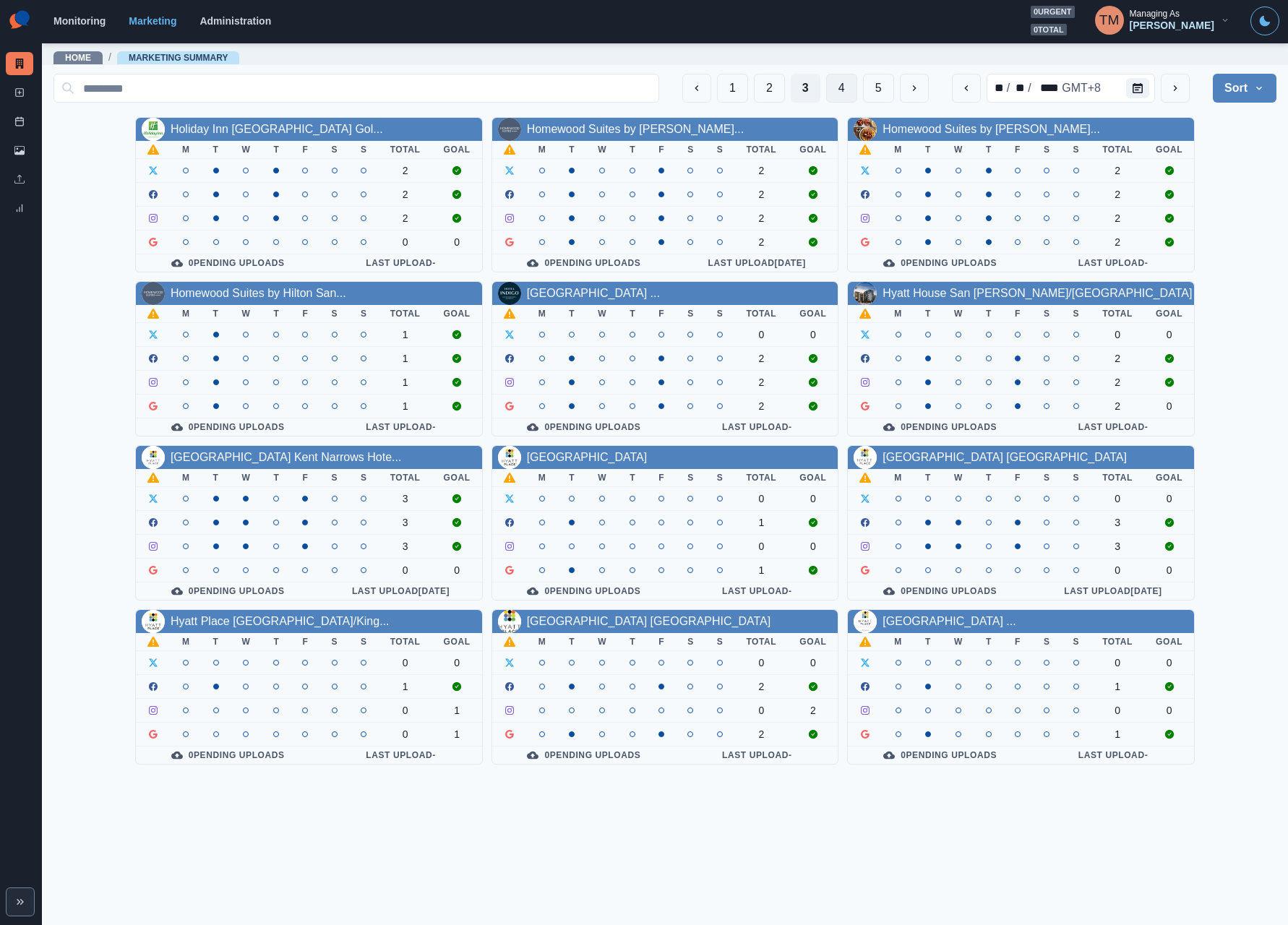
click at [835, 89] on button "4" at bounding box center [841, 88] width 31 height 29
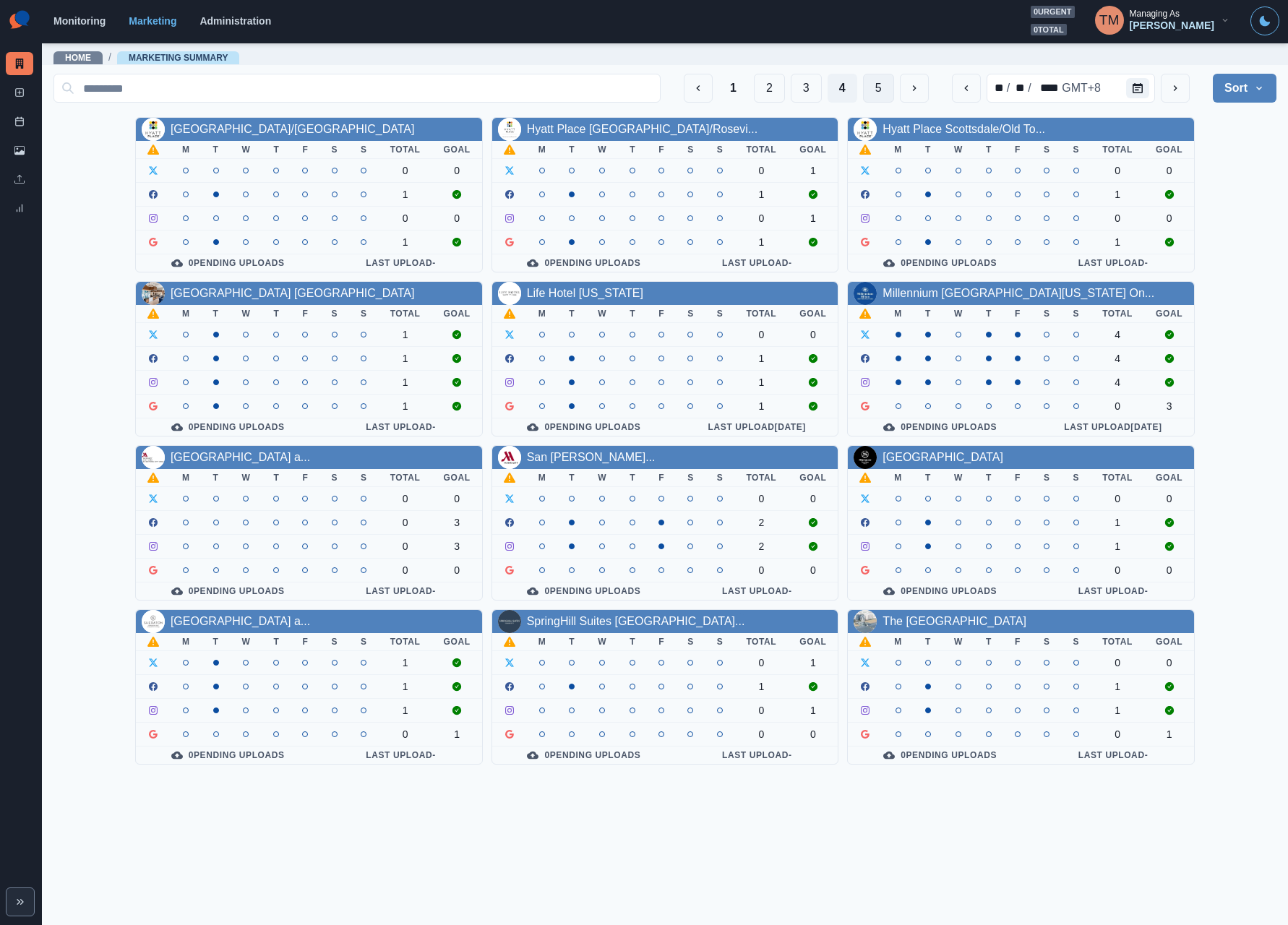
click at [873, 89] on button "5" at bounding box center [878, 88] width 31 height 29
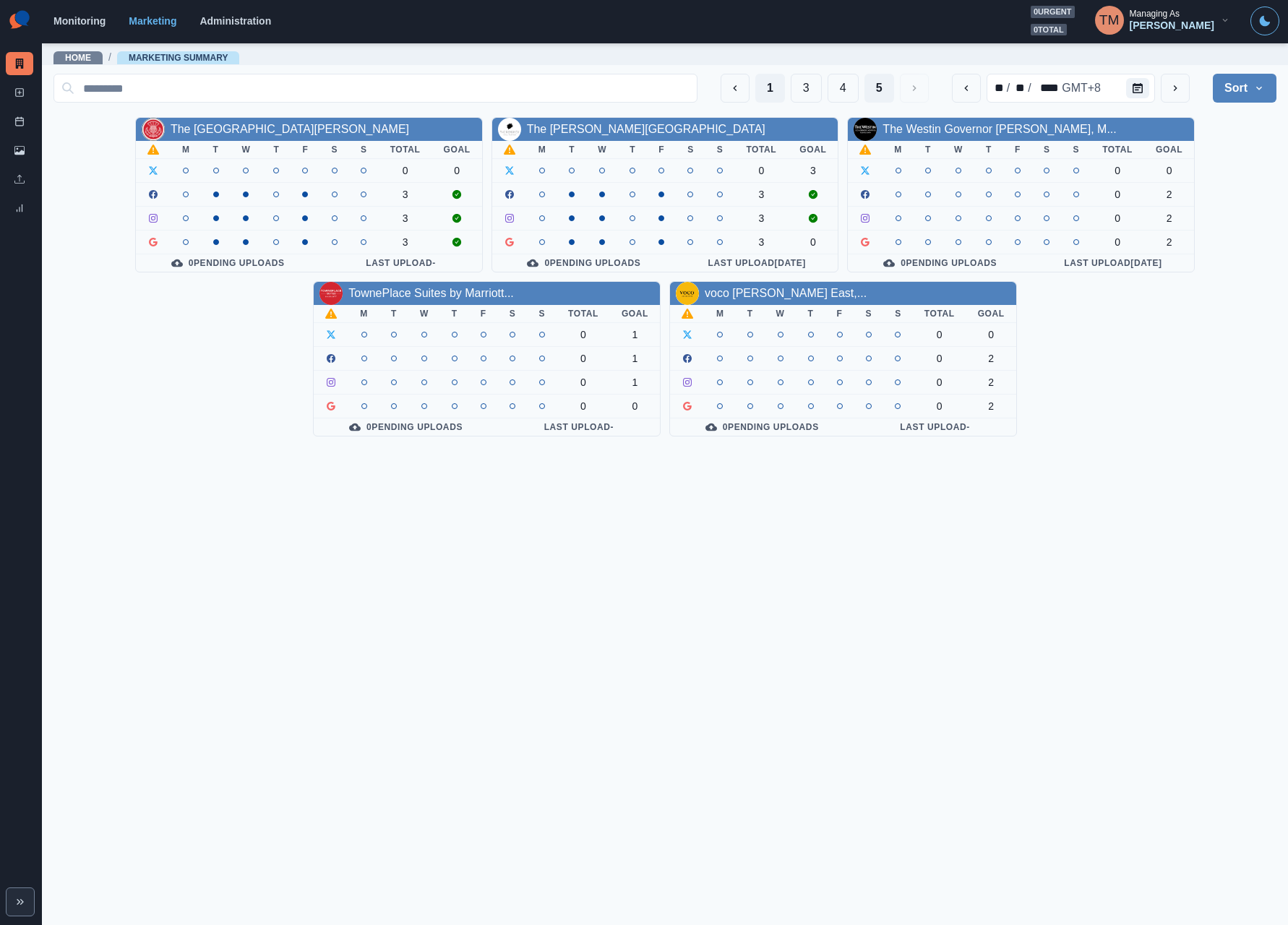
click at [766, 95] on button "1" at bounding box center [769, 88] width 29 height 29
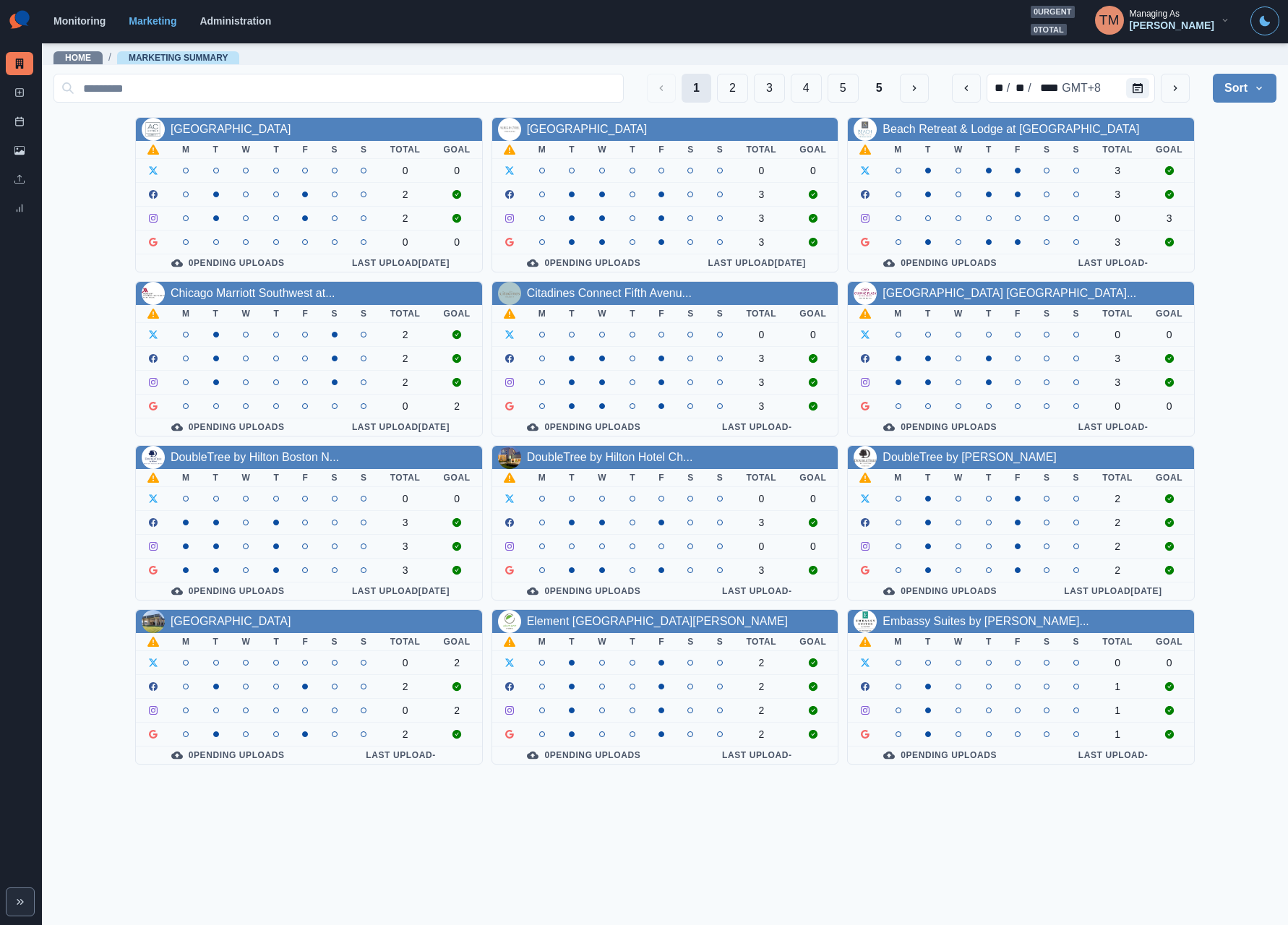
click at [687, 94] on button "1" at bounding box center [696, 88] width 29 height 29
type button "0"
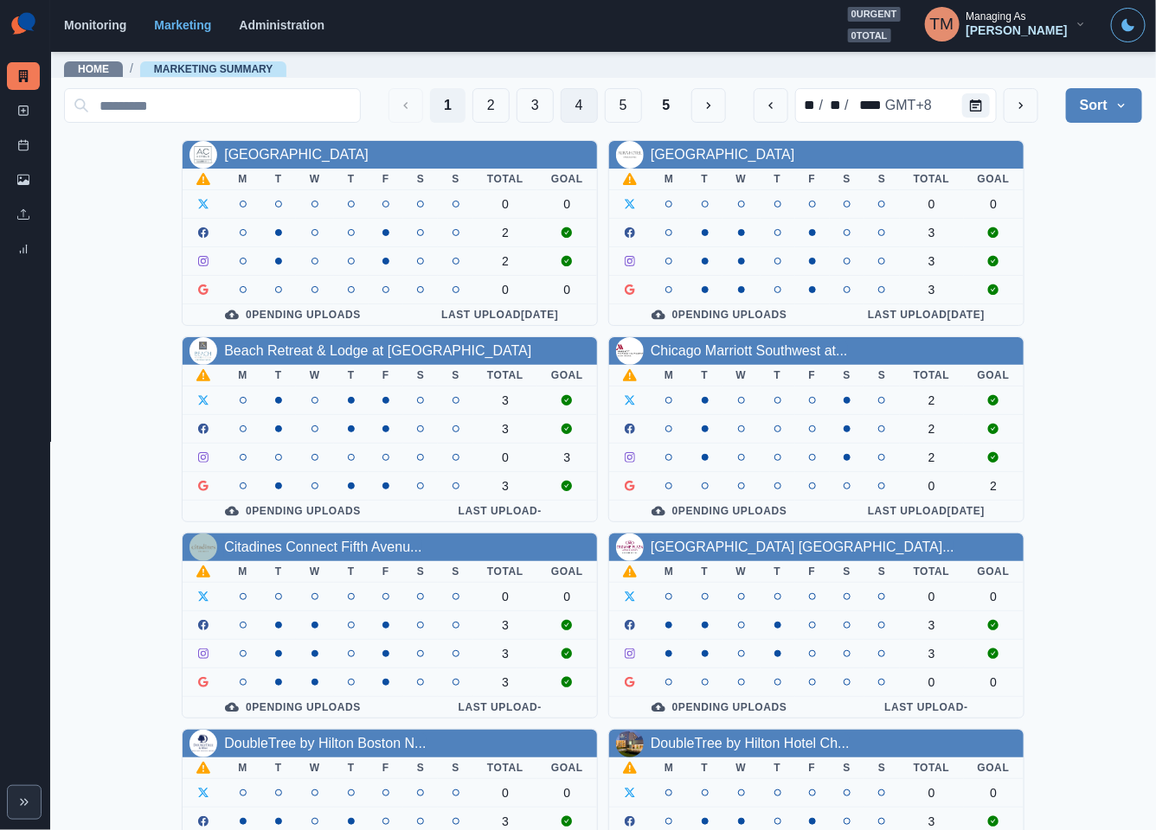
click at [561, 104] on button "4" at bounding box center [579, 105] width 37 height 35
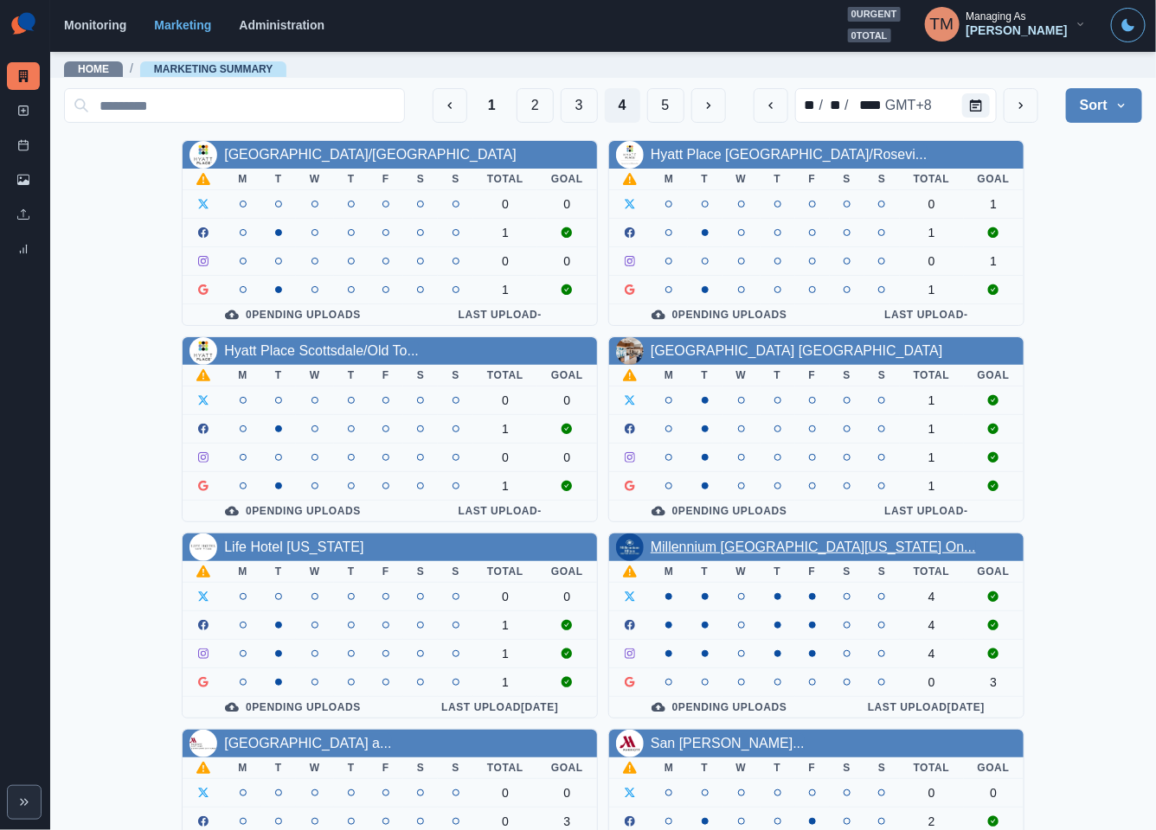
click at [790, 550] on link "Millennium Hilton New York On..." at bounding box center [813, 547] width 325 height 15
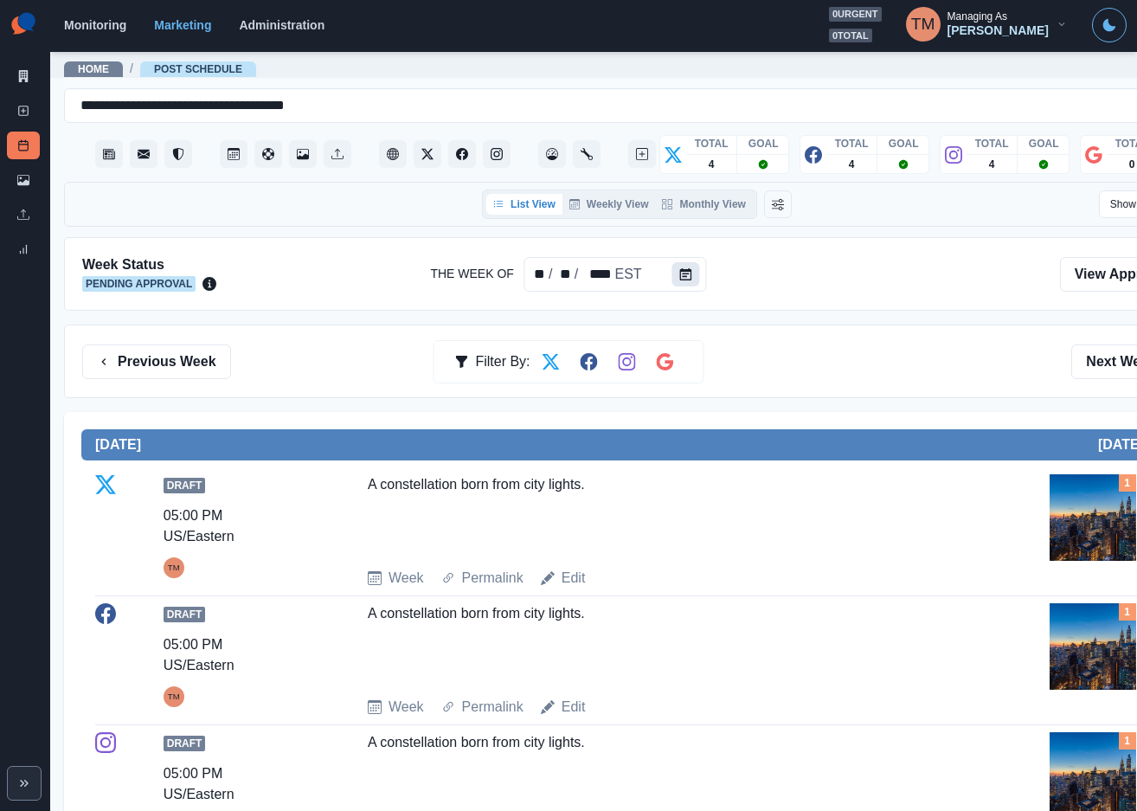
click at [690, 271] on button "Calendar" at bounding box center [686, 274] width 28 height 24
click at [680, 273] on icon "Calendar" at bounding box center [686, 274] width 12 height 12
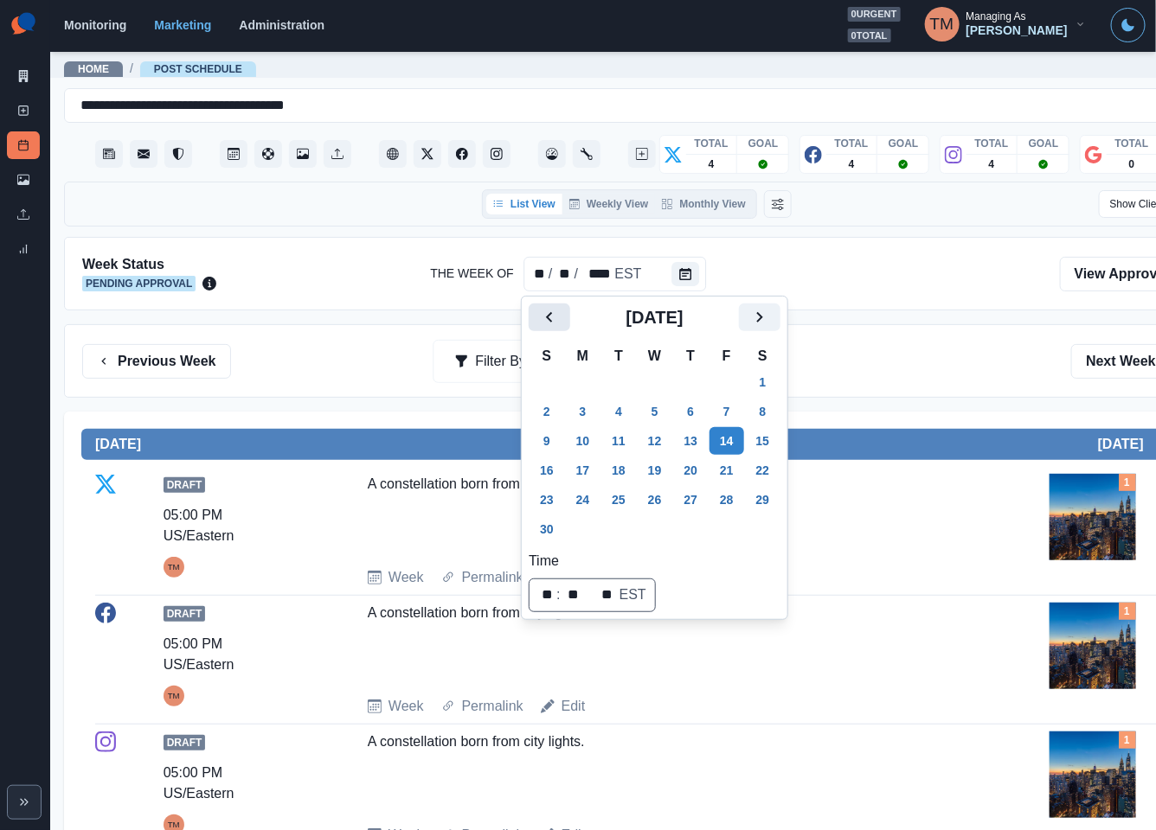
click at [550, 317] on icon "Previous" at bounding box center [549, 317] width 21 height 21
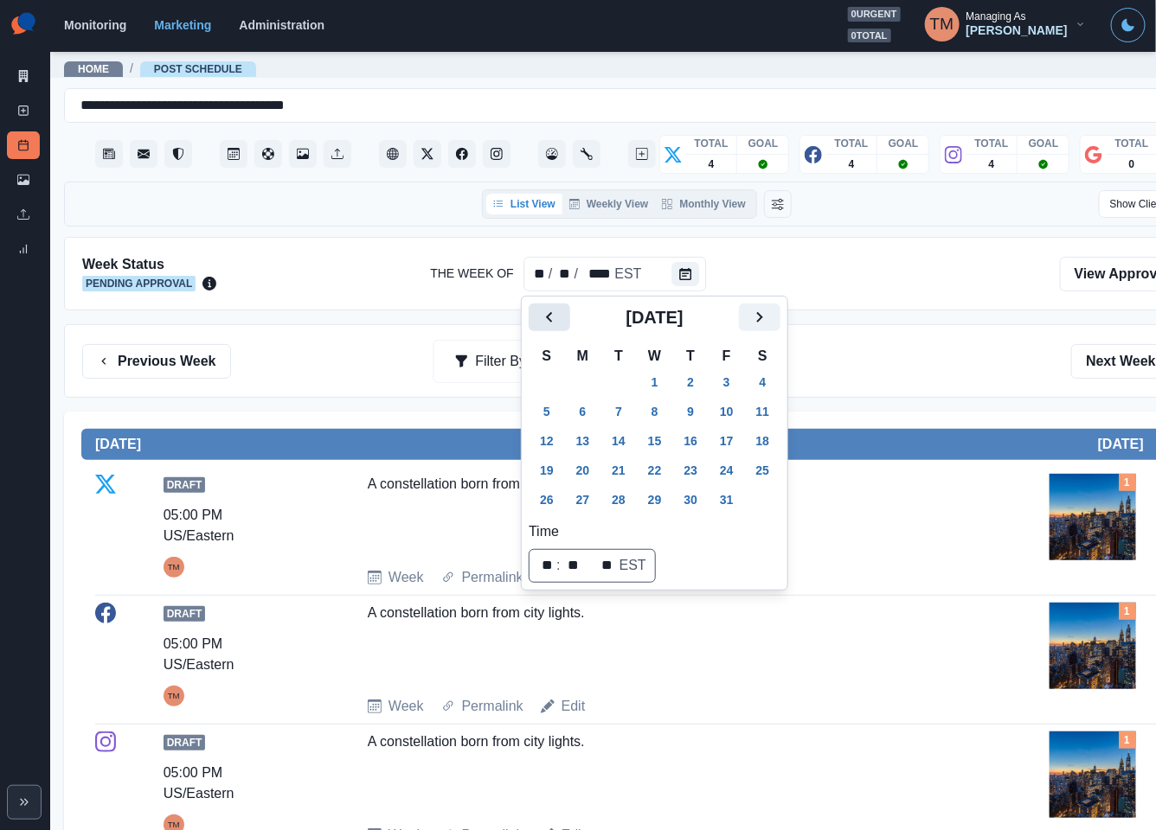
click at [550, 317] on icon "Previous" at bounding box center [549, 317] width 21 height 21
click at [584, 446] on button "15" at bounding box center [583, 441] width 35 height 28
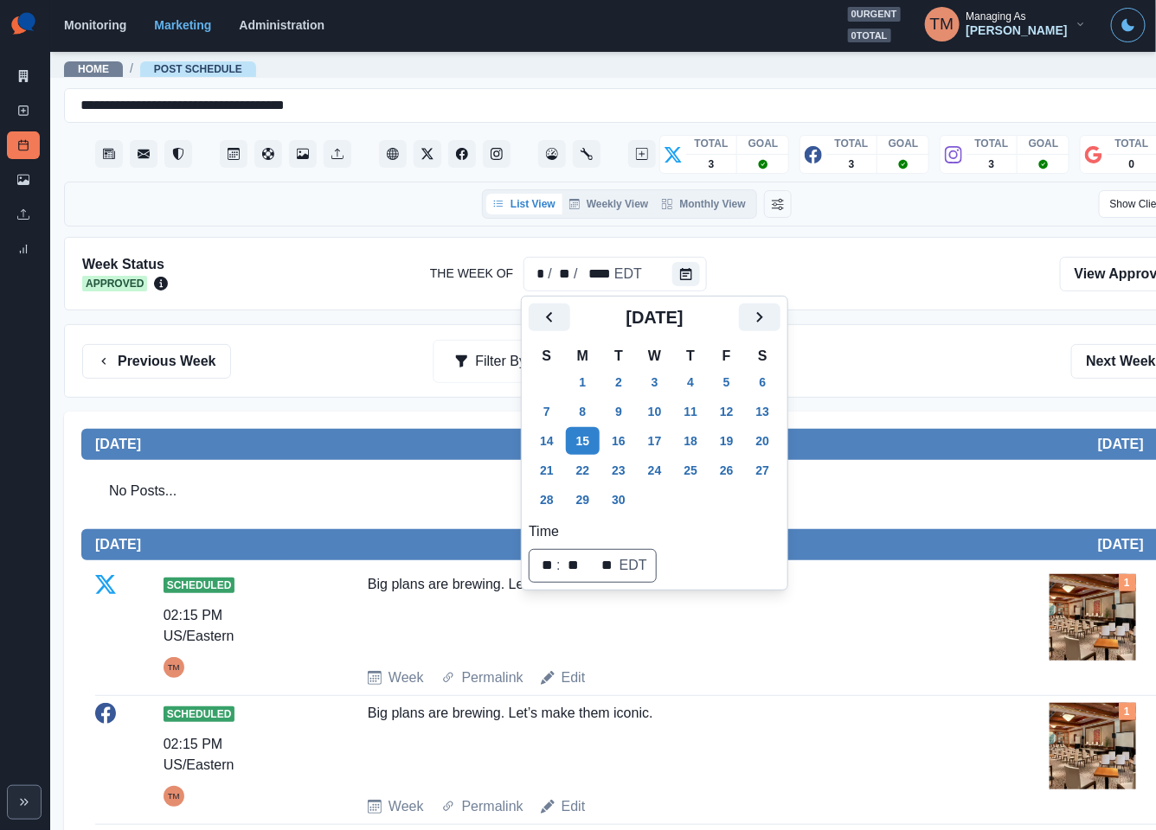
click at [917, 364] on div "Previous Week Filter By: Next Week" at bounding box center [636, 361] width 1109 height 35
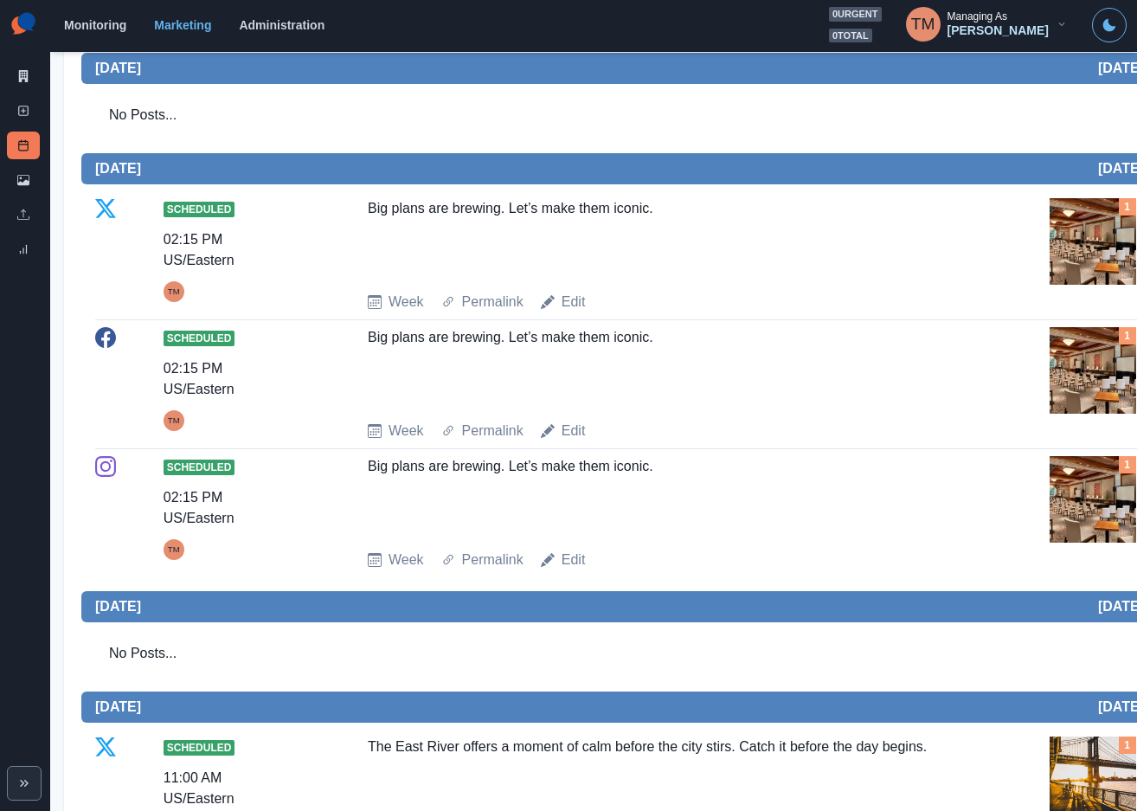
scroll to position [182, 0]
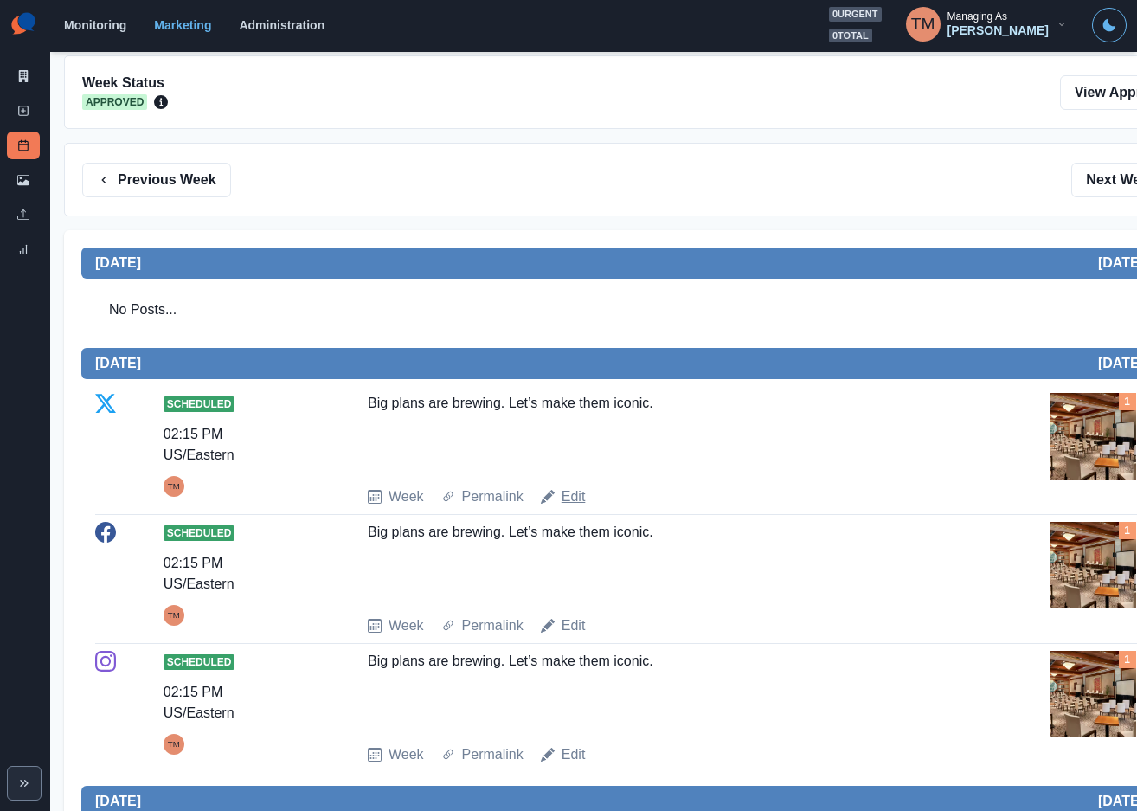
click at [568, 504] on link "Edit" at bounding box center [573, 496] width 24 height 21
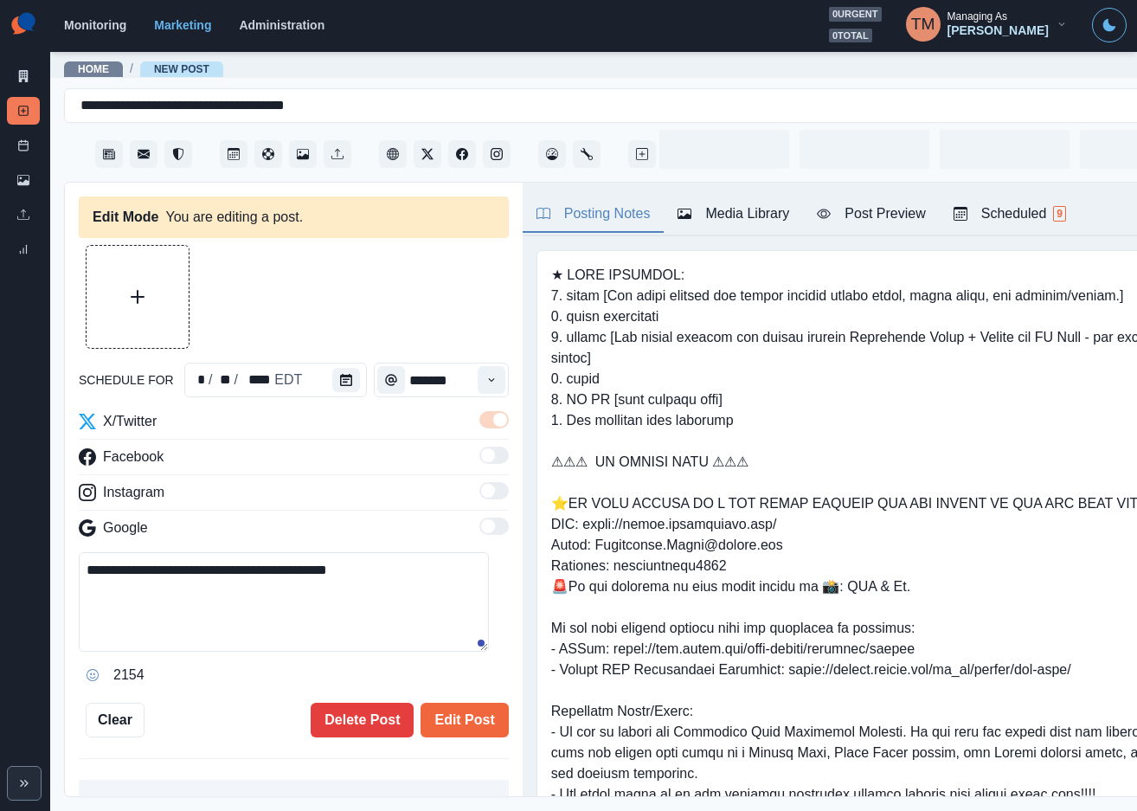
type input "*******"
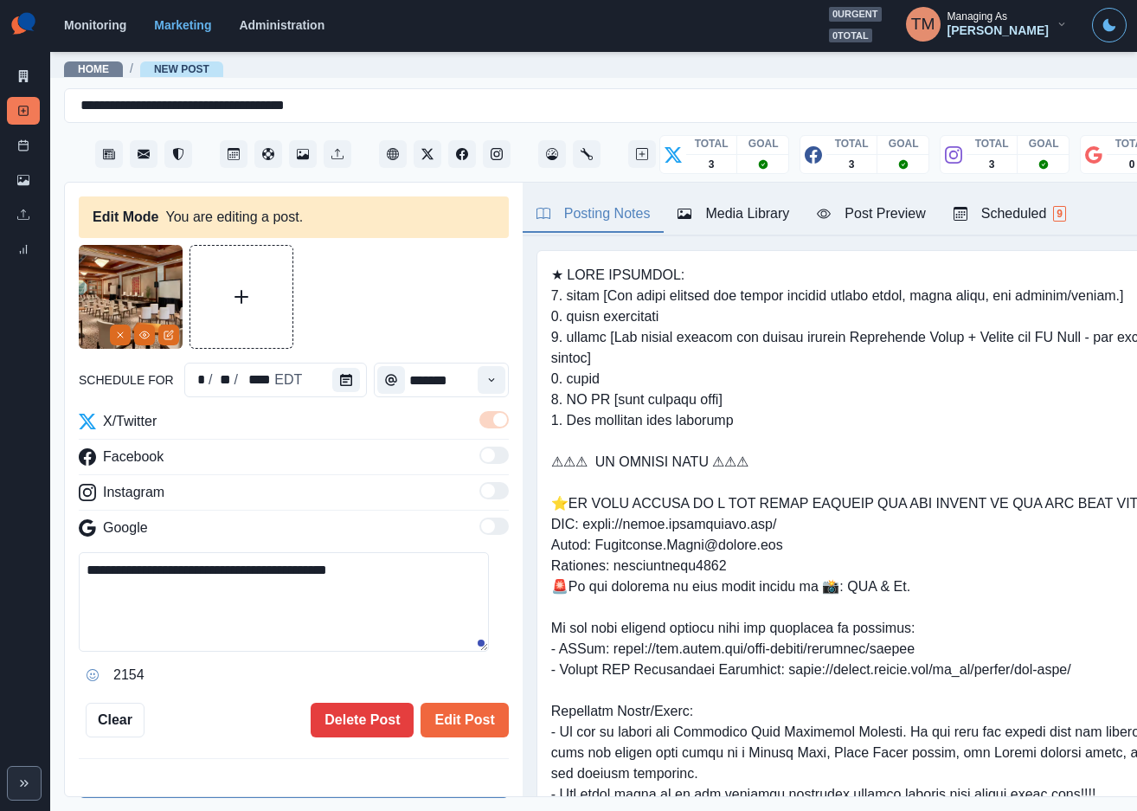
drag, startPoint x: 390, startPoint y: 579, endPoint x: 6, endPoint y: 574, distance: 384.1
click at [6, 574] on div "**********" at bounding box center [568, 405] width 1137 height 811
paste textarea "**********"
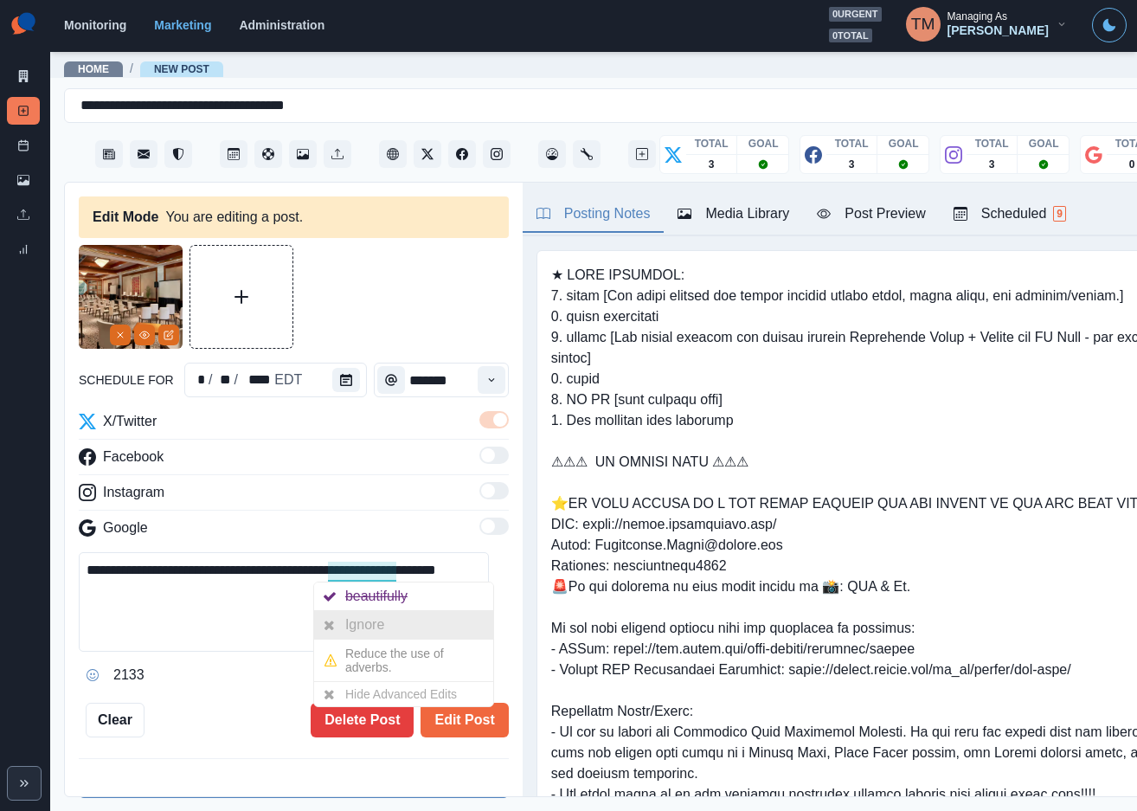
click at [382, 625] on div "Ignore" at bounding box center [368, 625] width 46 height 28
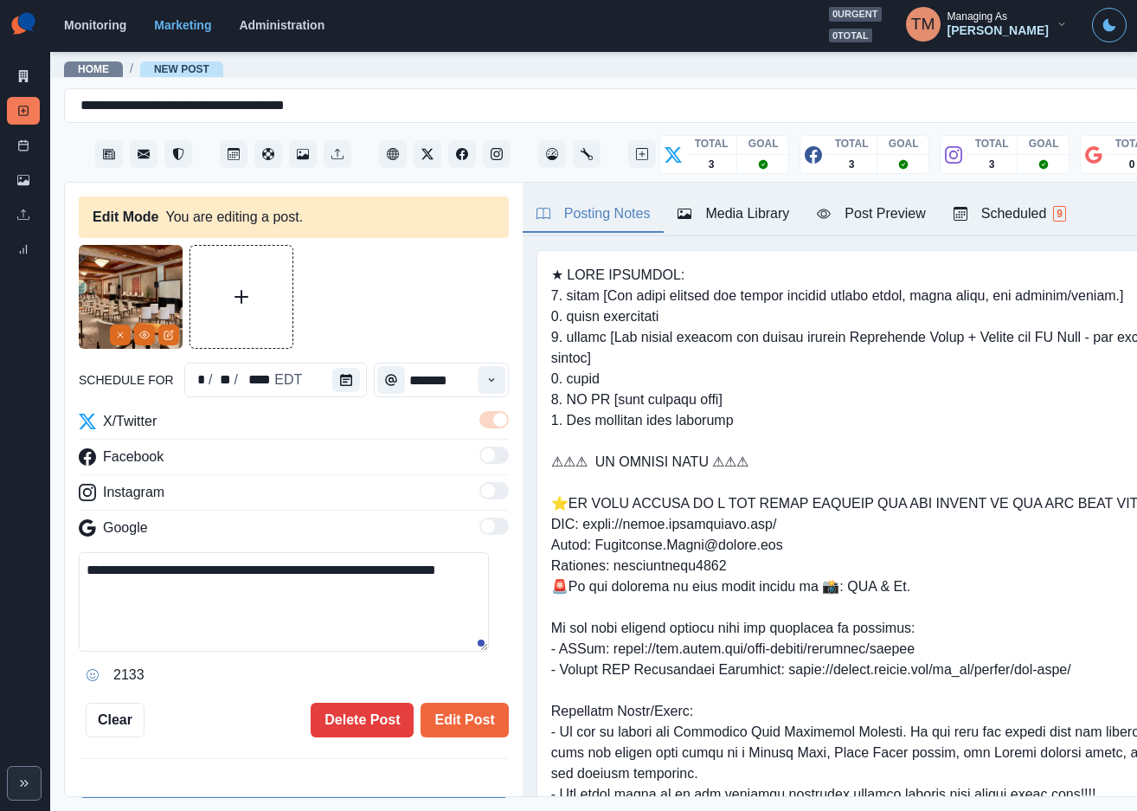
click at [236, 603] on textarea "**********" at bounding box center [284, 601] width 410 height 99
type textarea "**********"
click at [122, 336] on line "Remove" at bounding box center [120, 334] width 5 height 5
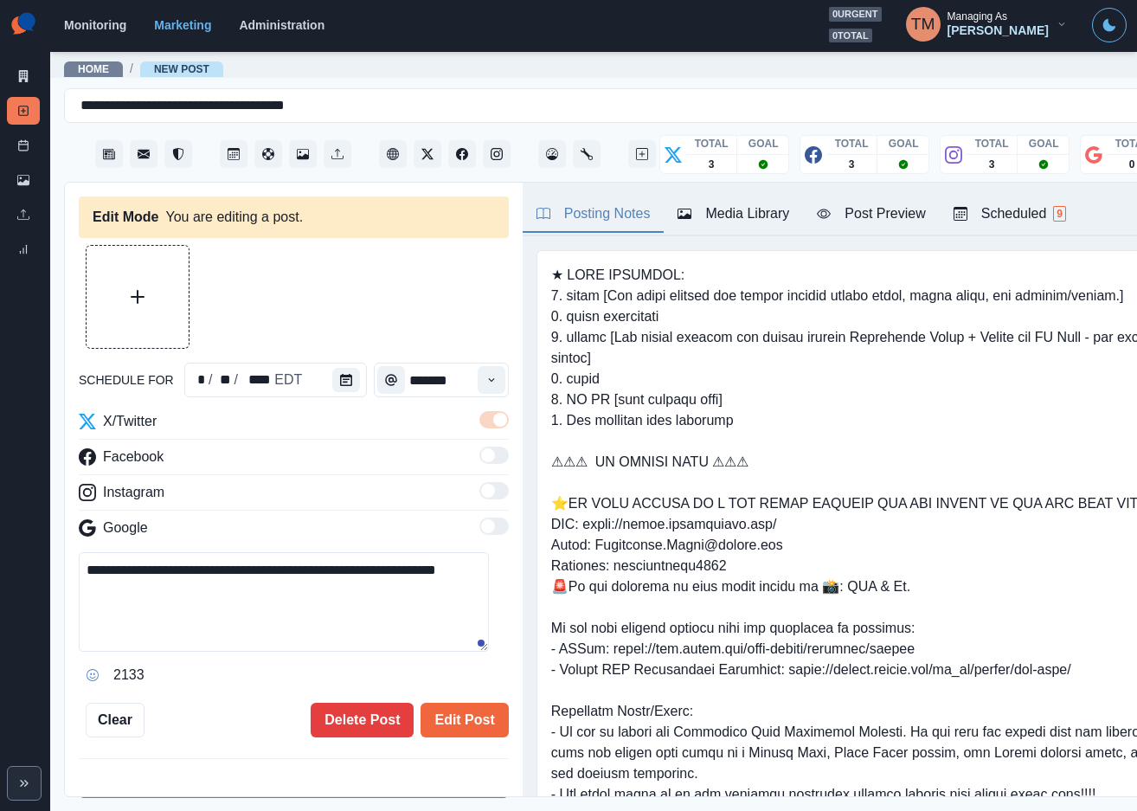
click at [763, 214] on div "Media Library" at bounding box center [733, 213] width 112 height 21
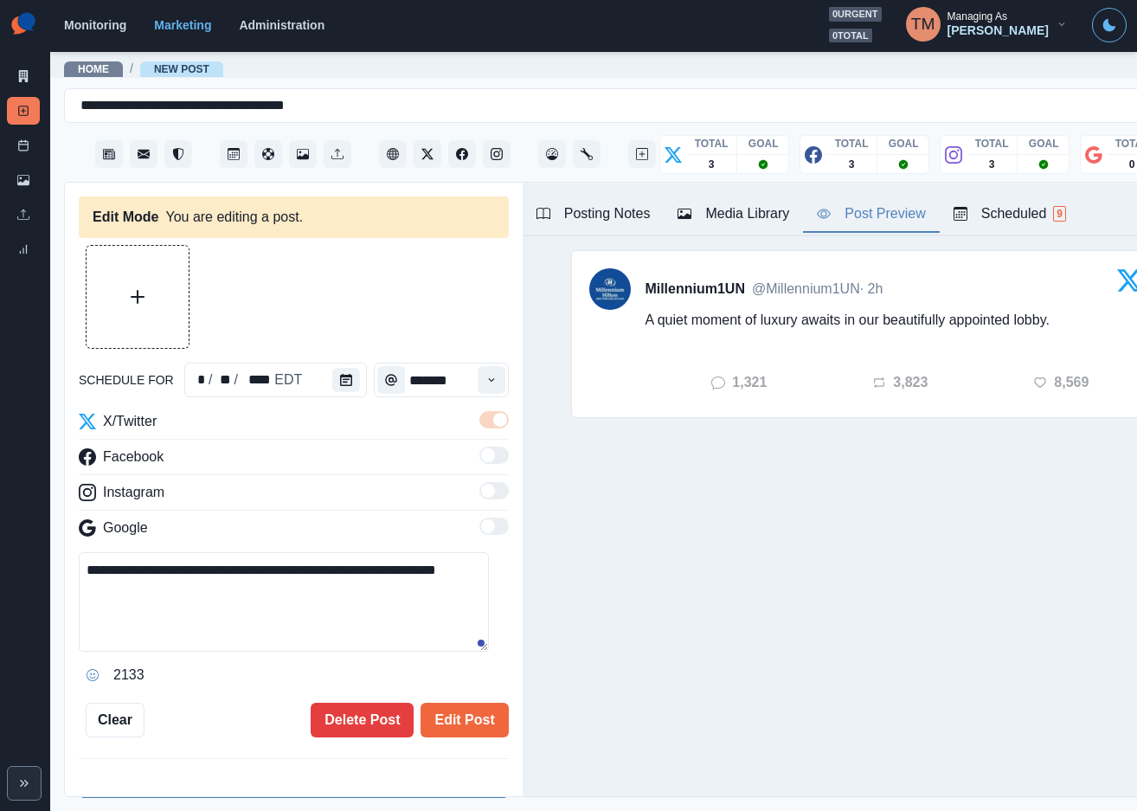
click at [888, 219] on div "Post Preview" at bounding box center [871, 213] width 108 height 21
click at [745, 221] on div "Media Library" at bounding box center [733, 213] width 112 height 21
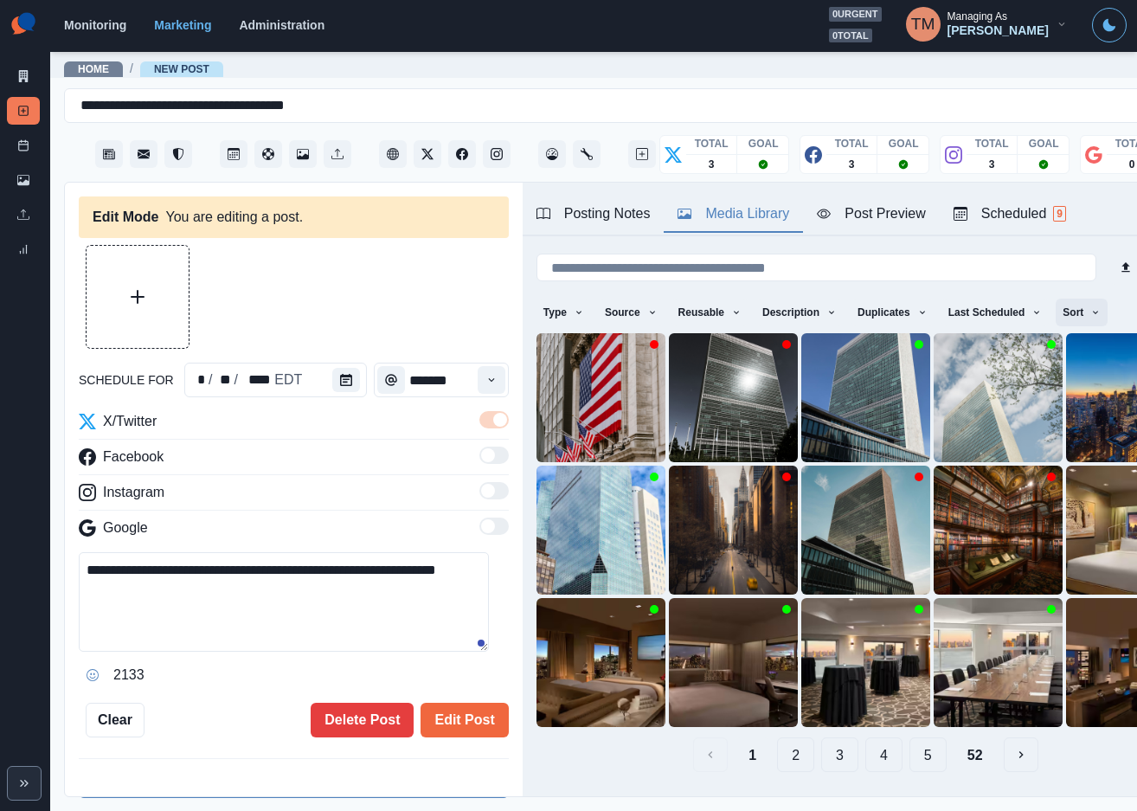
click at [1093, 312] on icon "button" at bounding box center [1095, 312] width 5 height 3
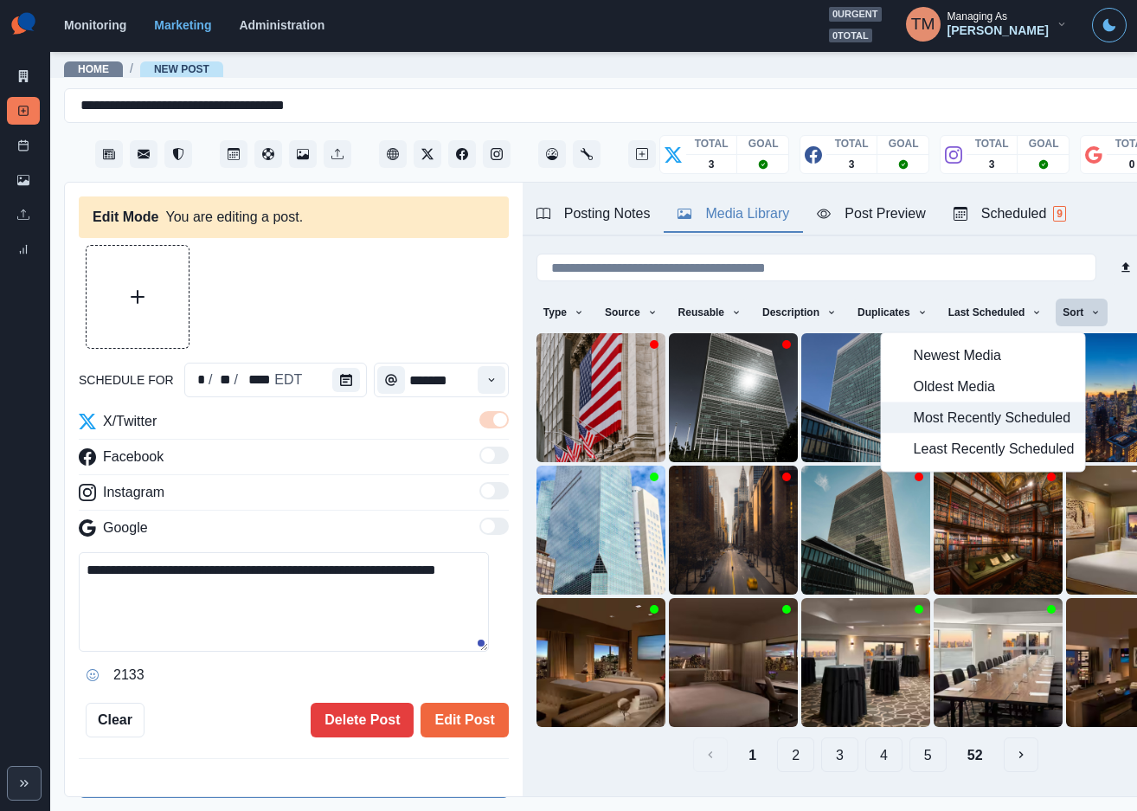
click at [989, 419] on span "Most Recently Scheduled" at bounding box center [994, 417] width 161 height 21
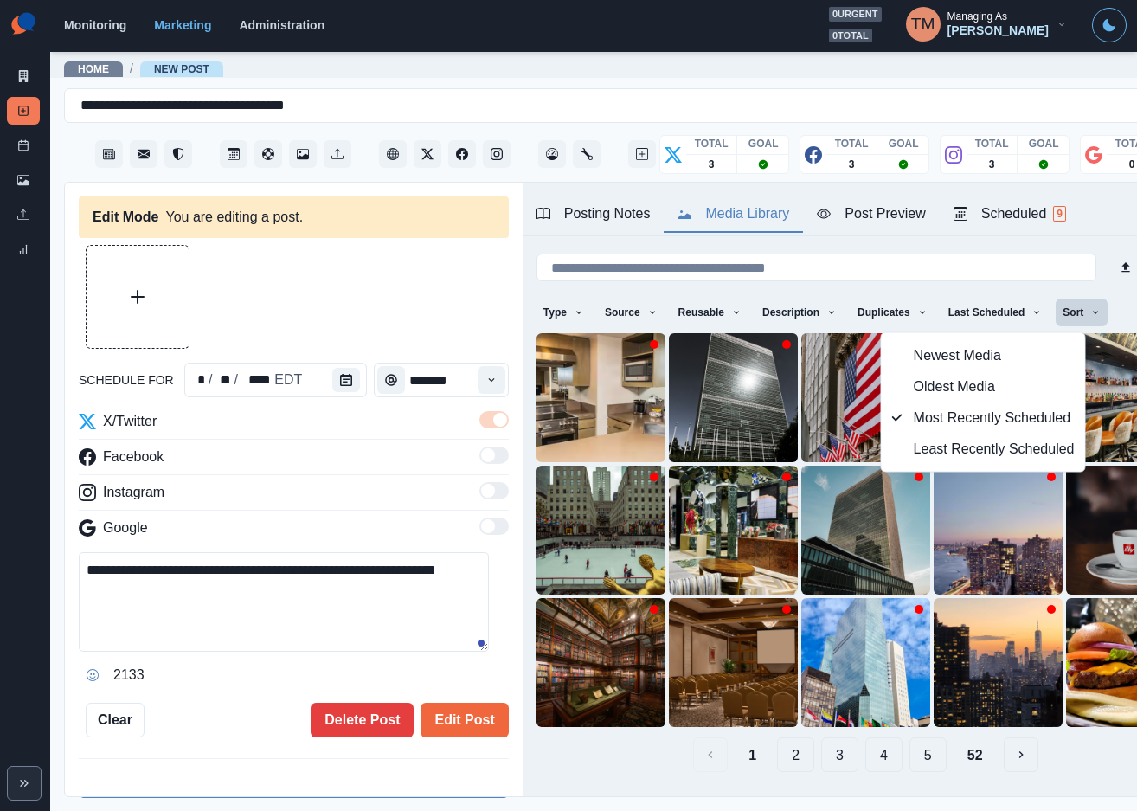
click at [1068, 761] on div "Upload Type Any Image Video Source Any Upload Social Manager Found: Instagram F…" at bounding box center [866, 537] width 686 height 603
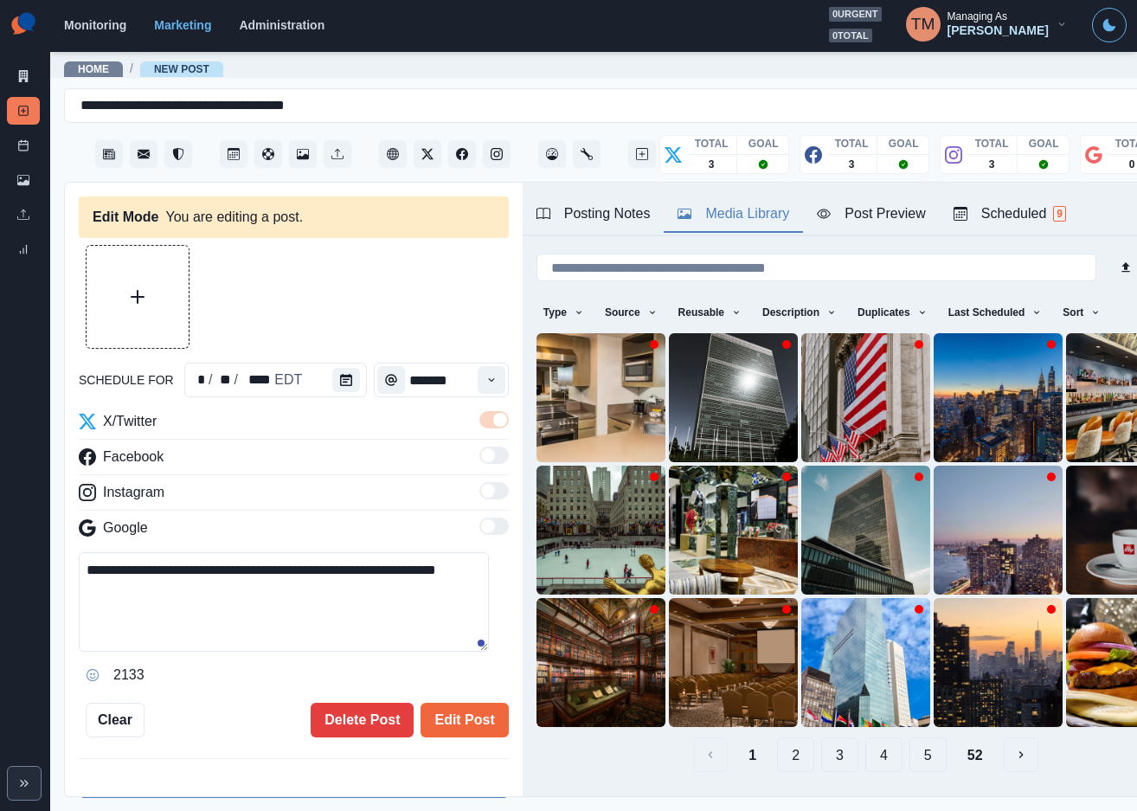
click at [777, 737] on button "2" at bounding box center [795, 754] width 37 height 35
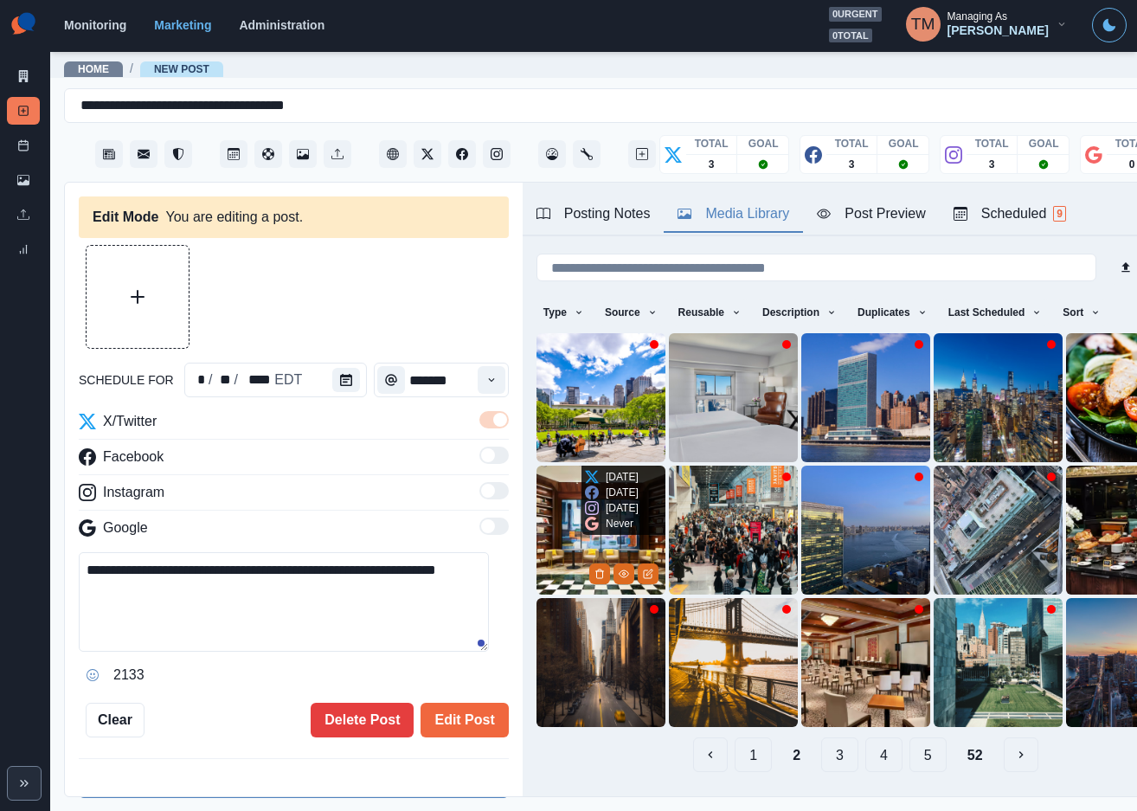
click at [550, 519] on img at bounding box center [600, 529] width 129 height 129
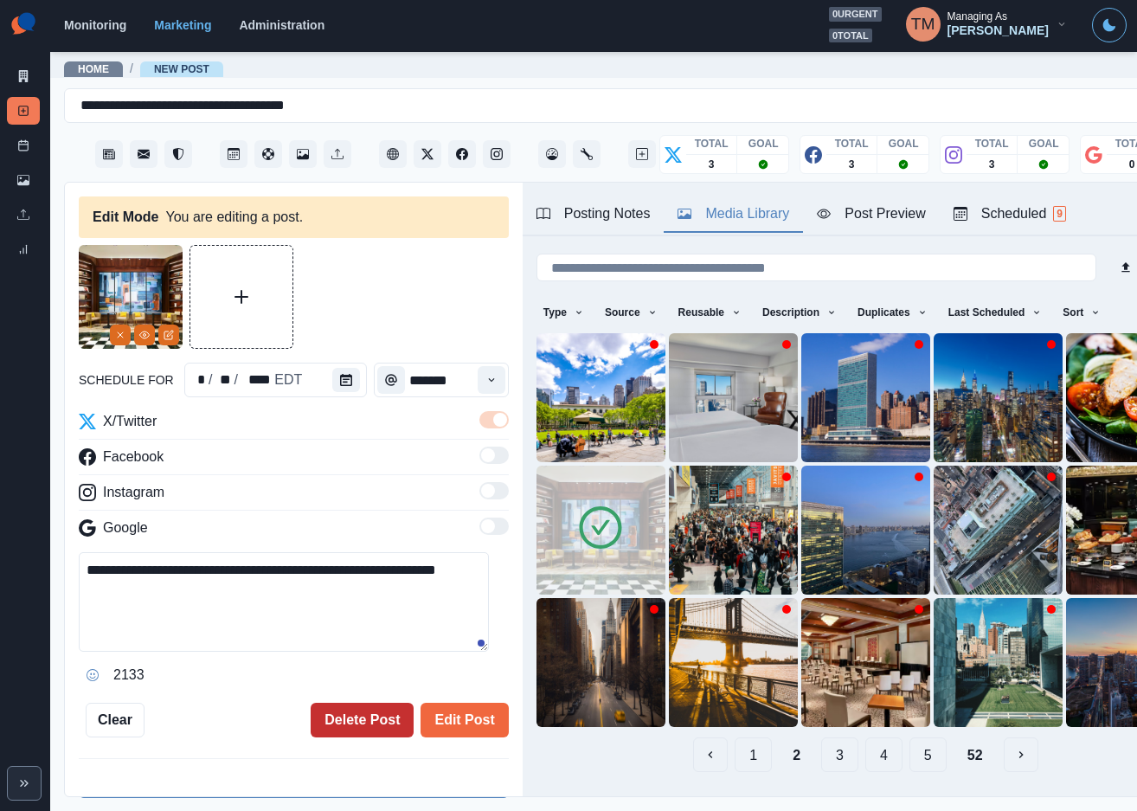
click at [336, 725] on button "Delete Post" at bounding box center [362, 719] width 103 height 35
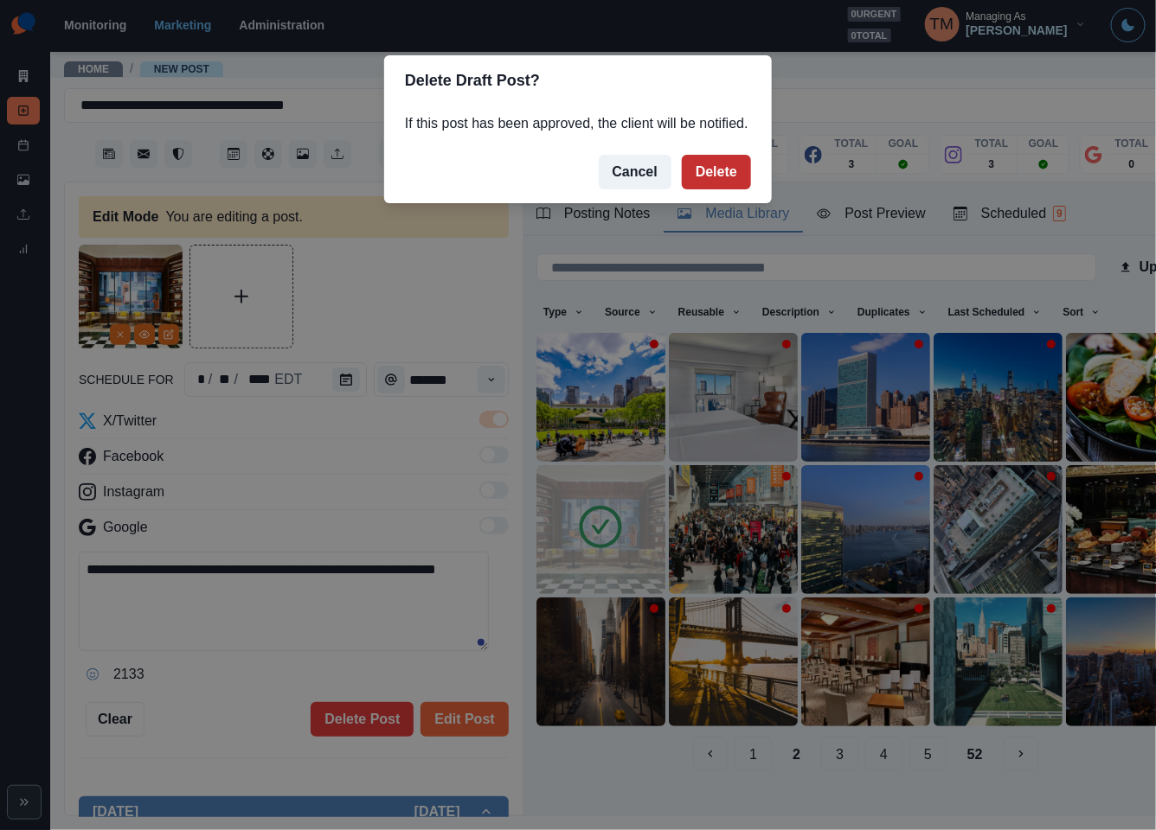
click at [727, 176] on button "Delete" at bounding box center [716, 172] width 69 height 35
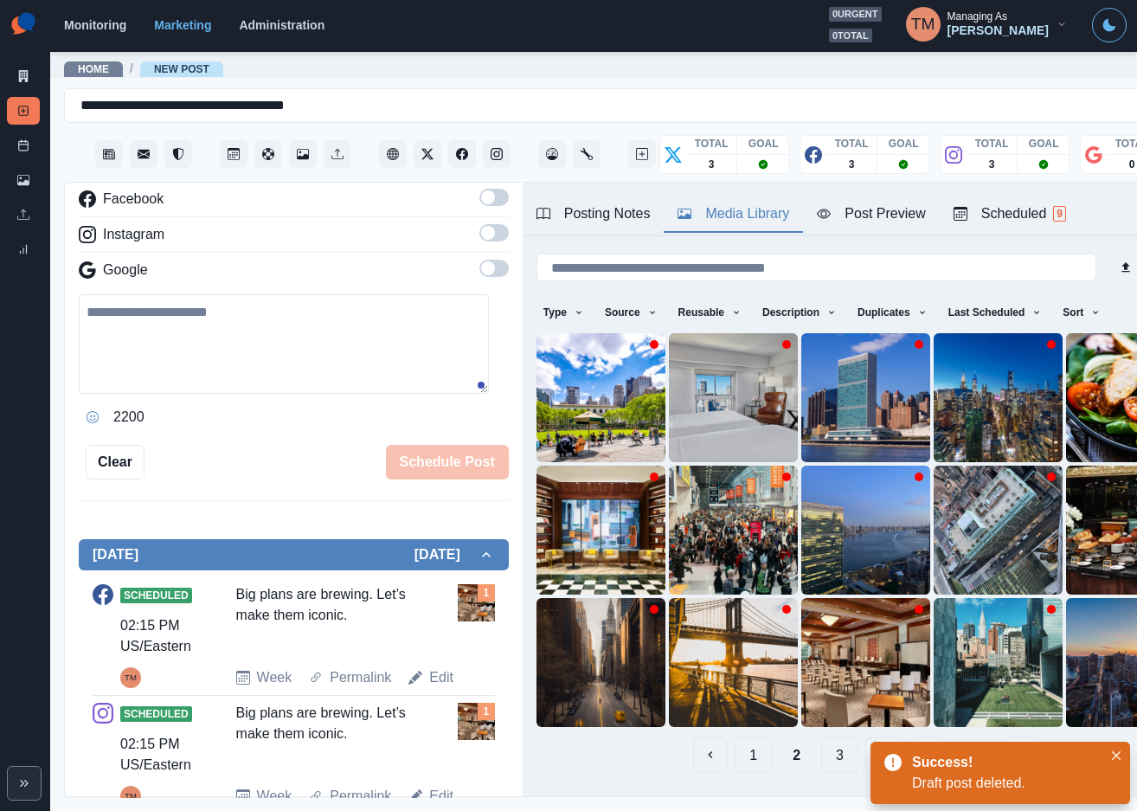
scroll to position [301, 0]
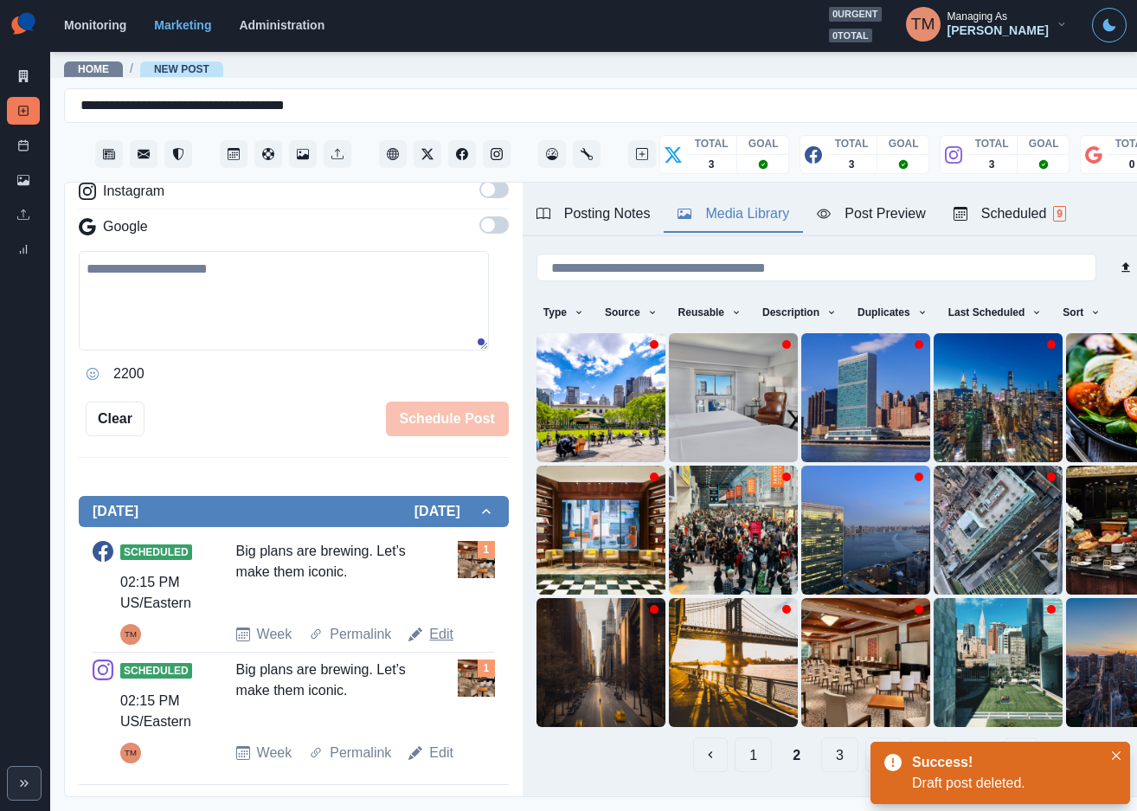
click at [439, 637] on link "Edit" at bounding box center [441, 634] width 24 height 21
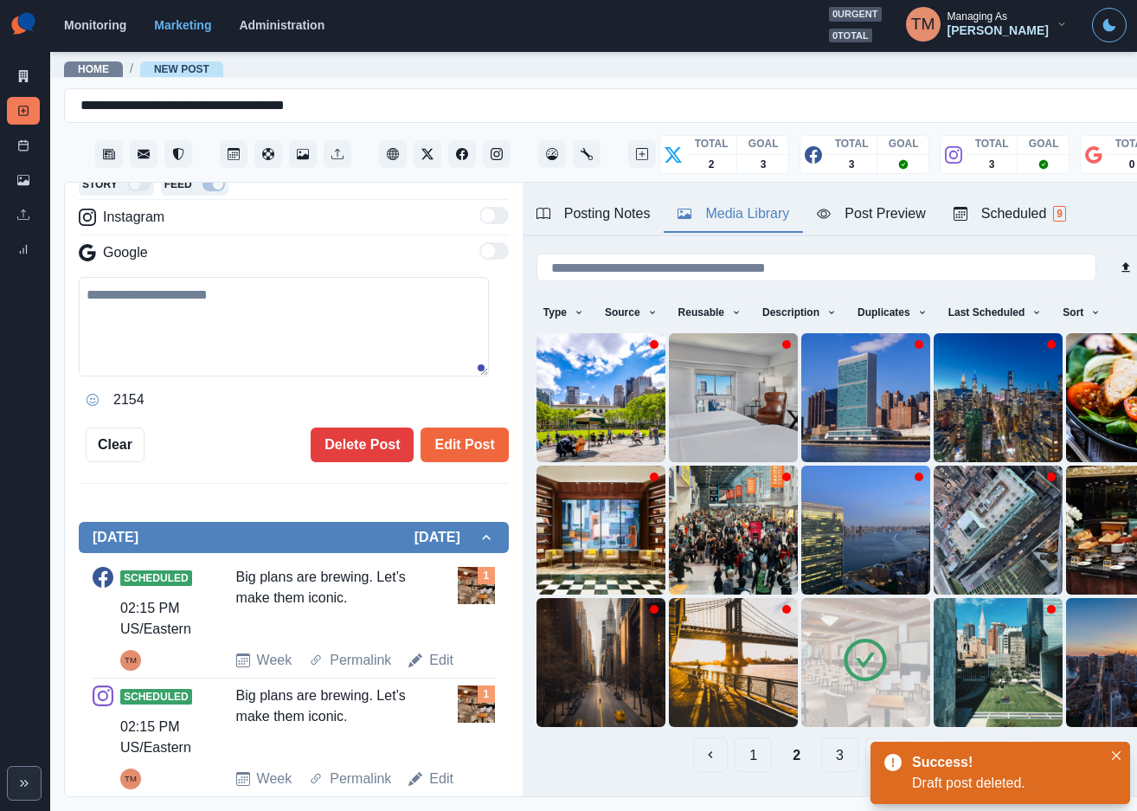
type textarea "**********"
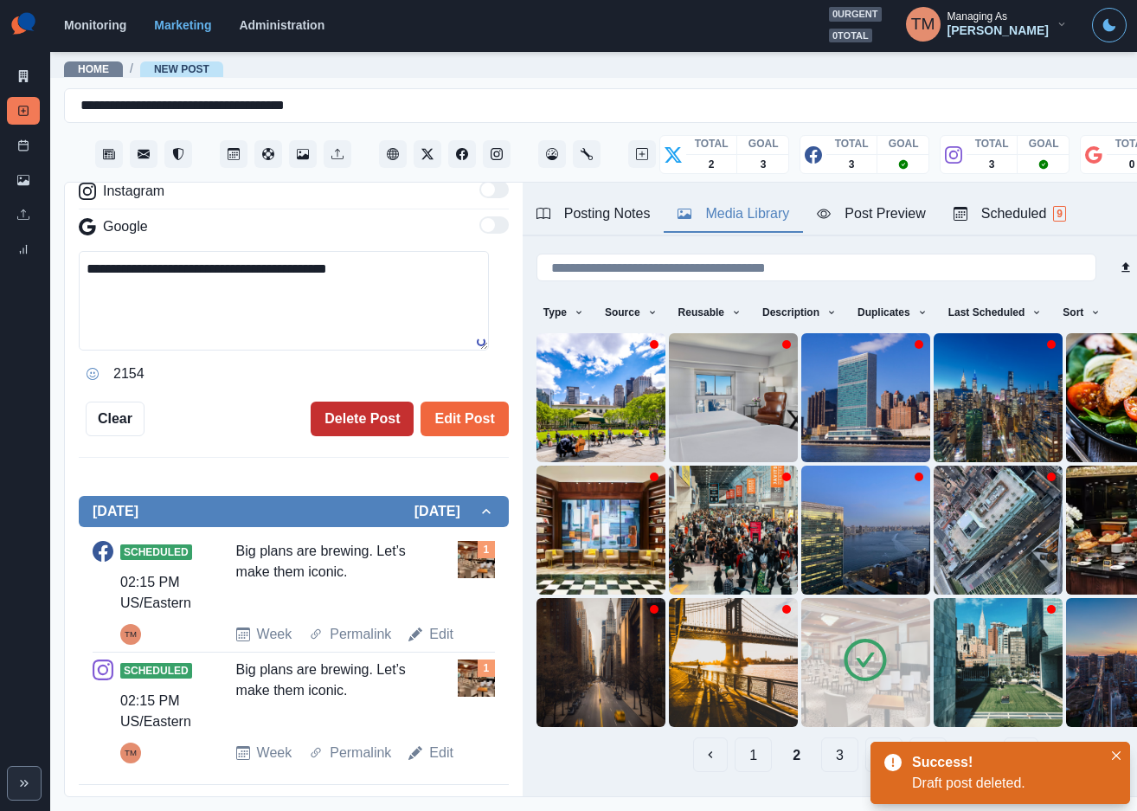
click at [338, 420] on button "Delete Post" at bounding box center [362, 418] width 103 height 35
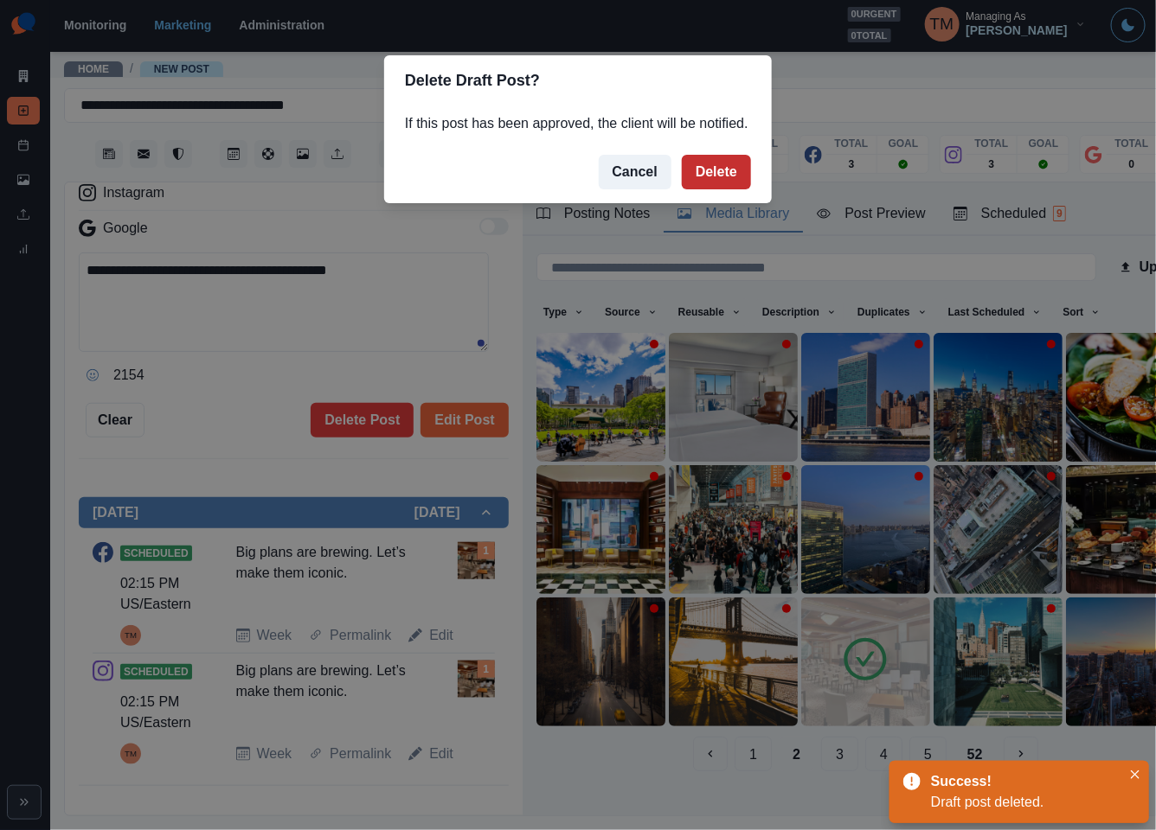
click at [728, 166] on button "Delete" at bounding box center [716, 172] width 69 height 35
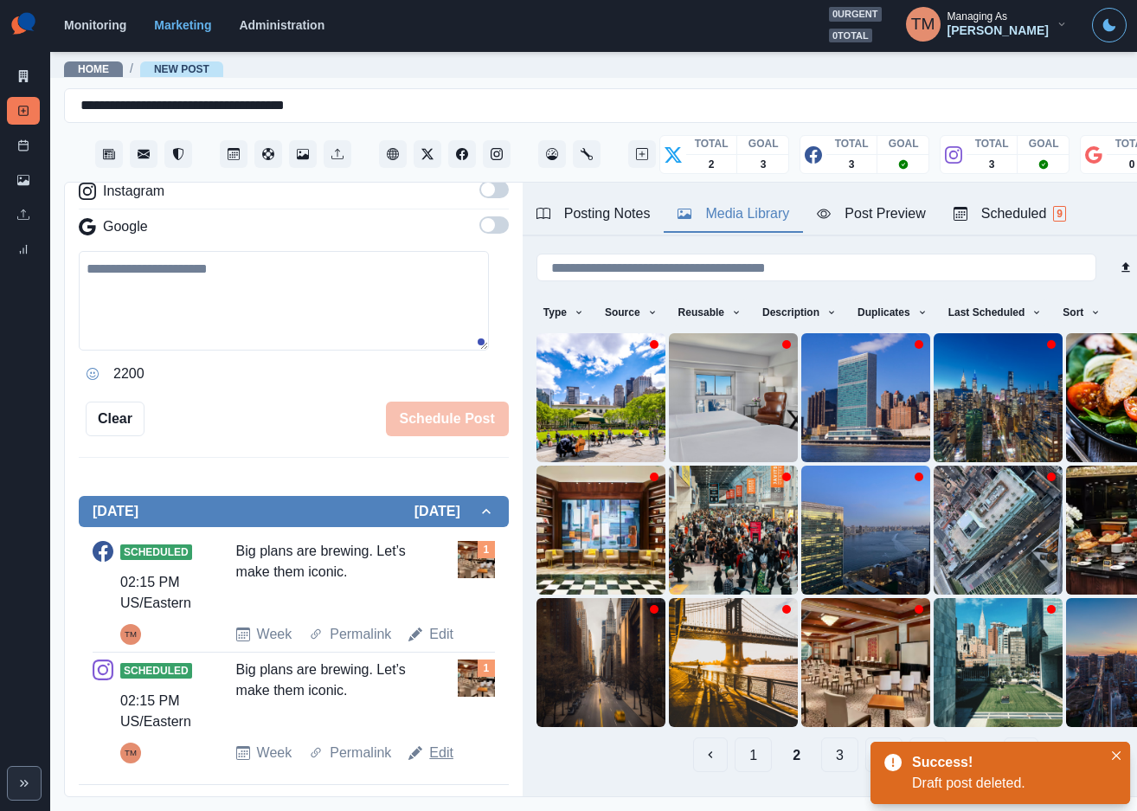
click at [431, 753] on link "Edit" at bounding box center [441, 752] width 24 height 21
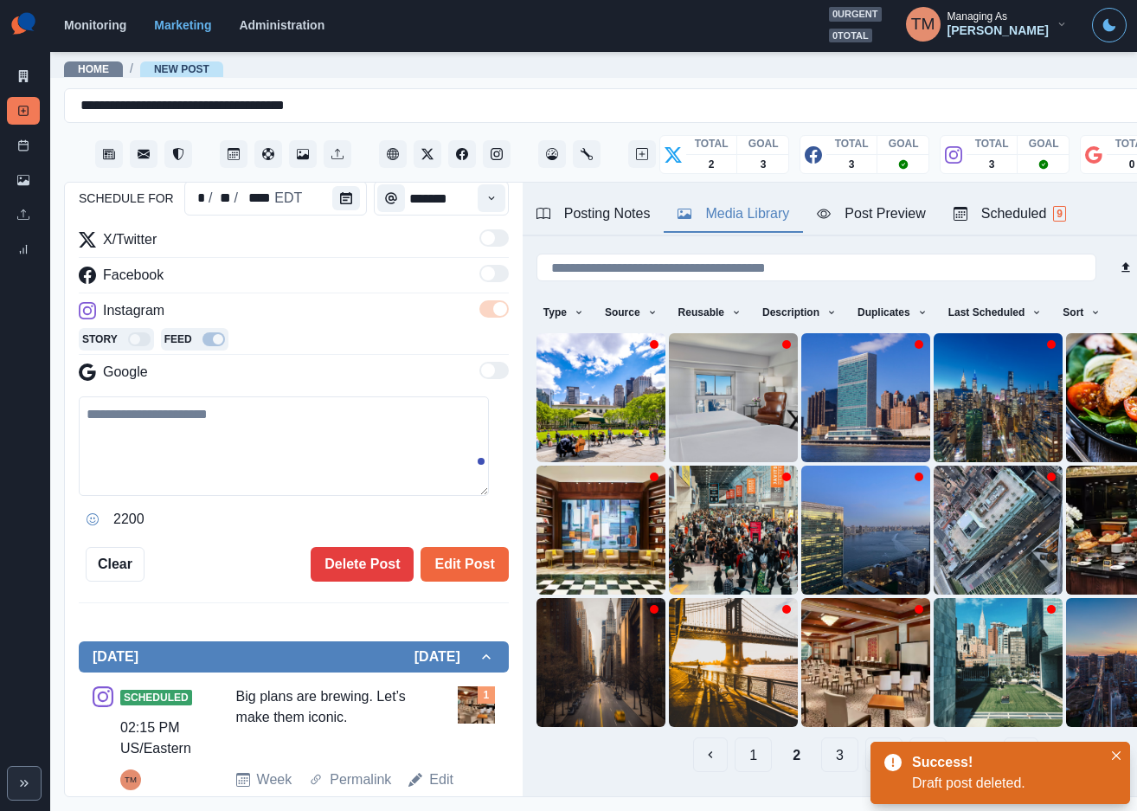
type textarea "**********"
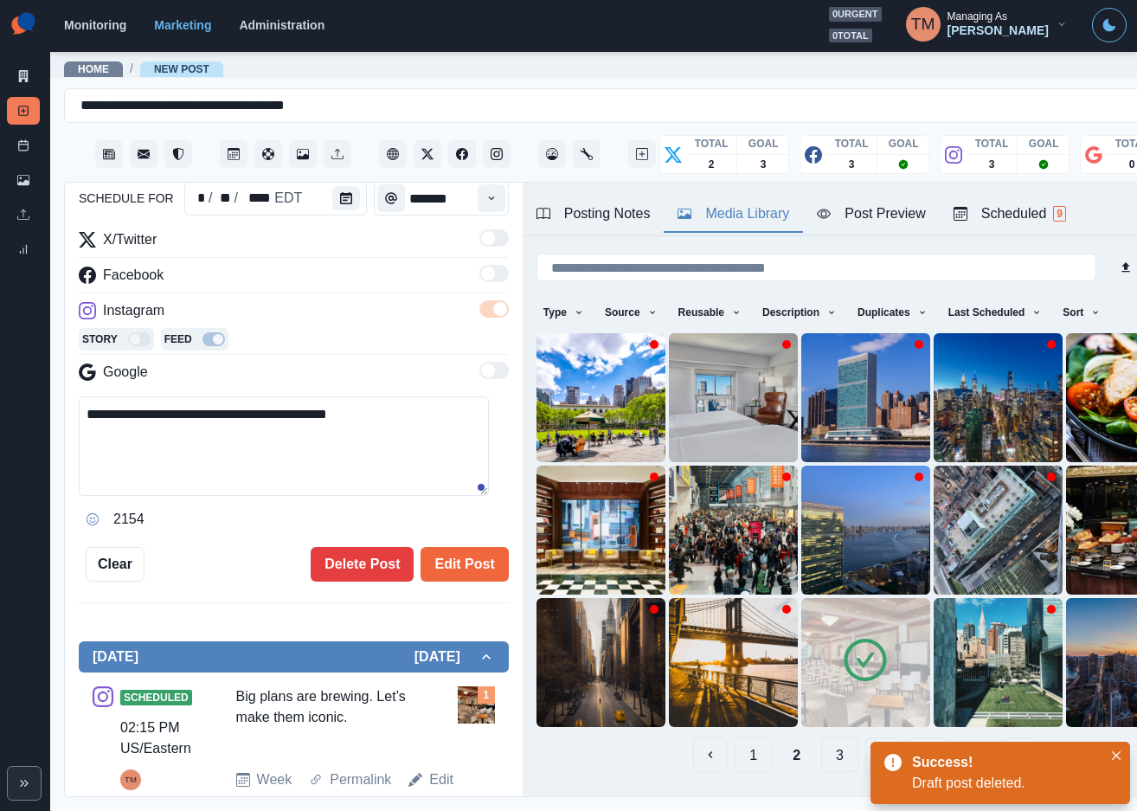
scroll to position [208, 0]
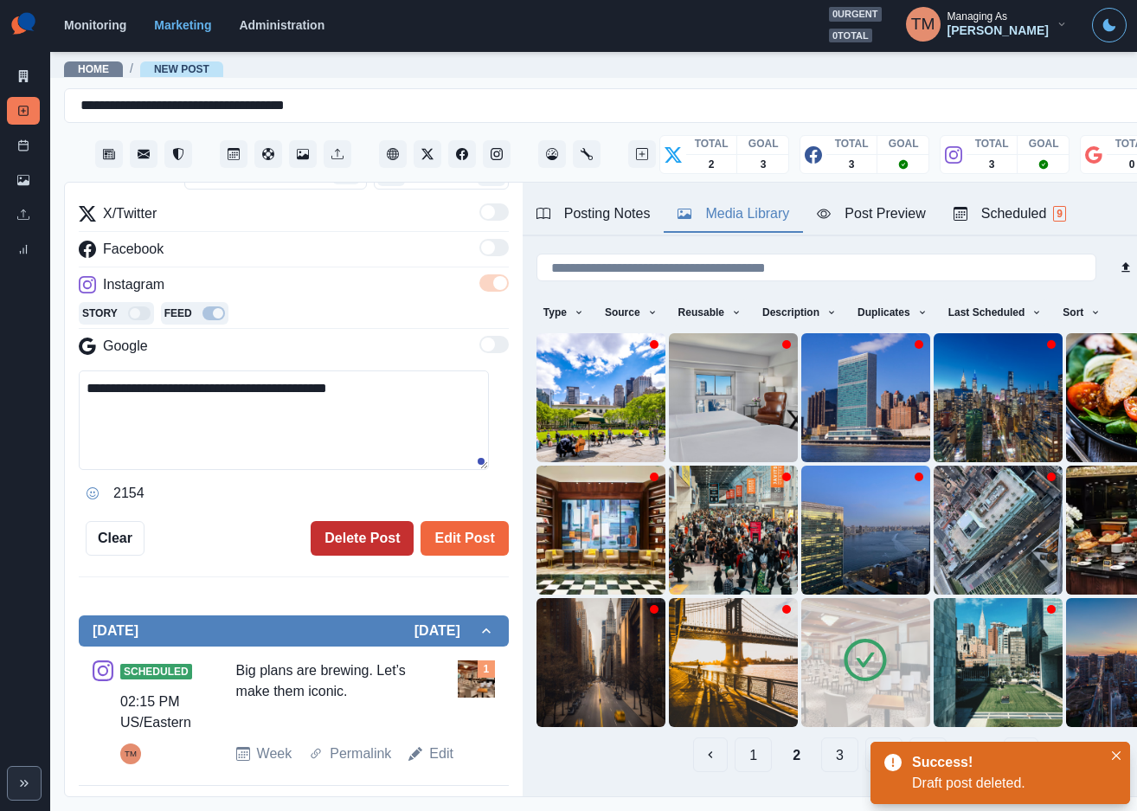
click at [340, 541] on button "Delete Post" at bounding box center [362, 538] width 103 height 35
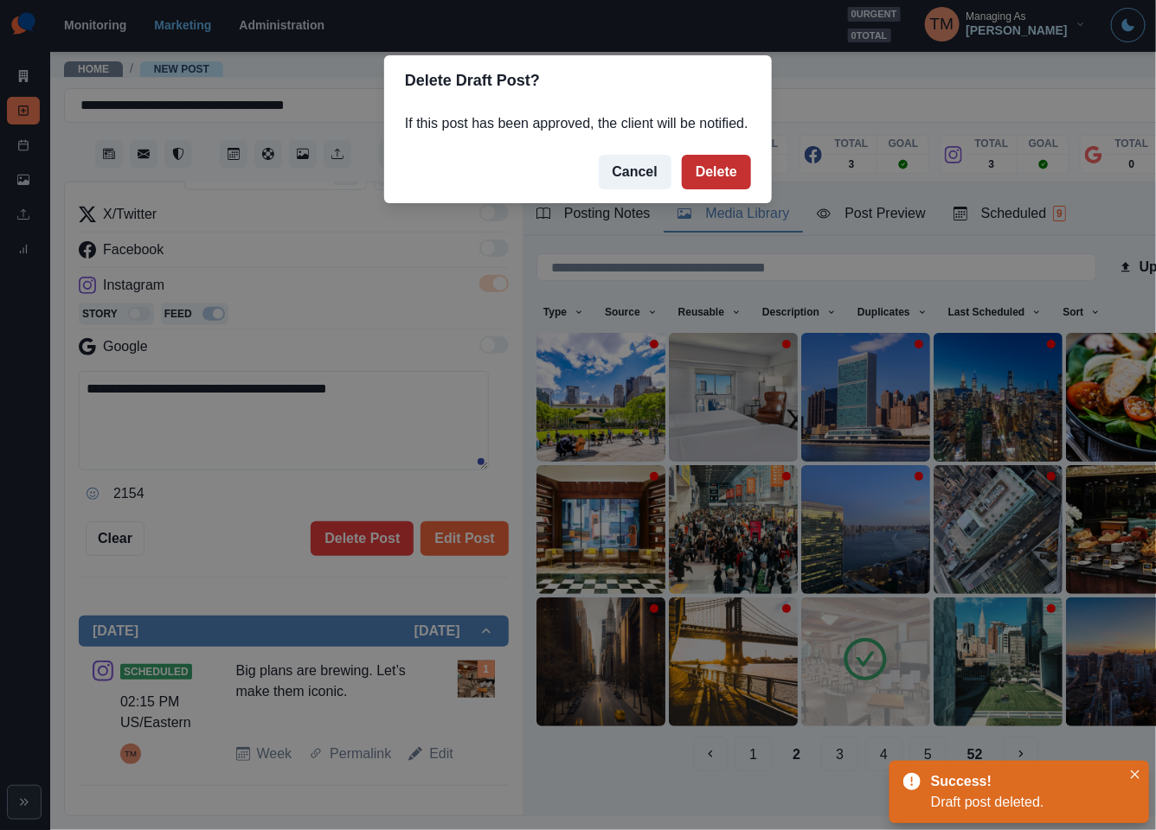
click at [717, 164] on button "Delete" at bounding box center [716, 172] width 69 height 35
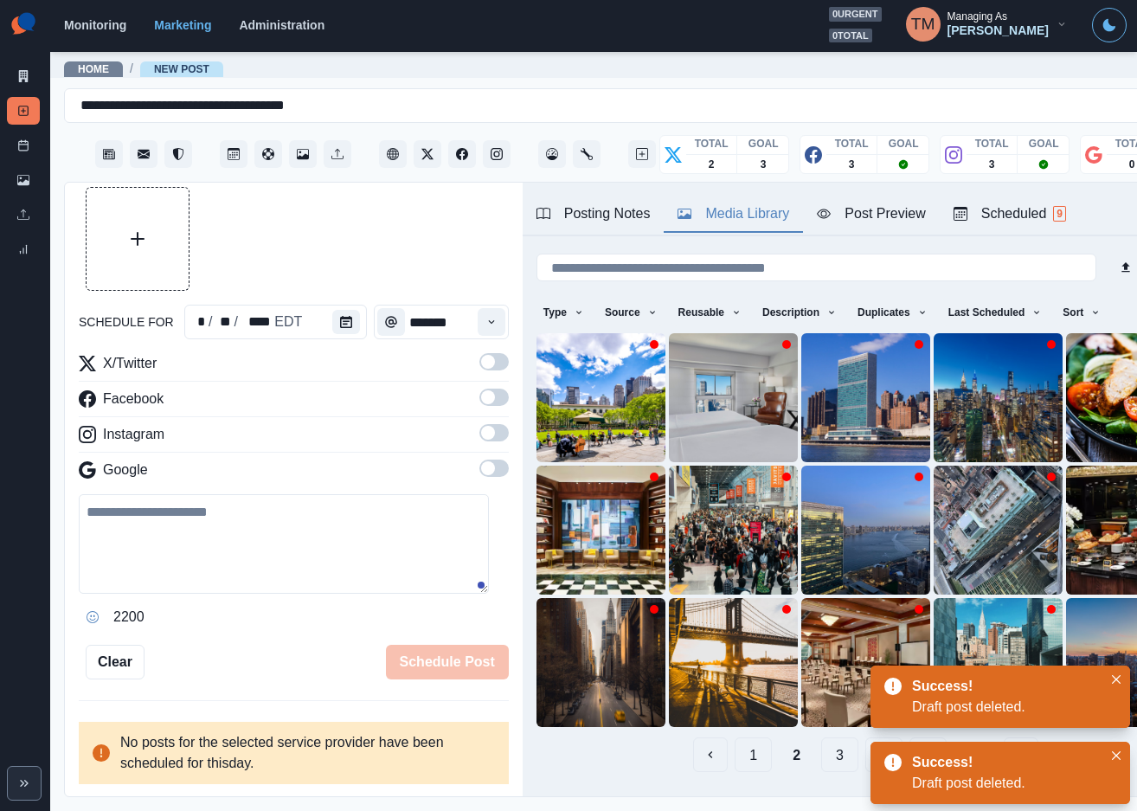
scroll to position [39, 0]
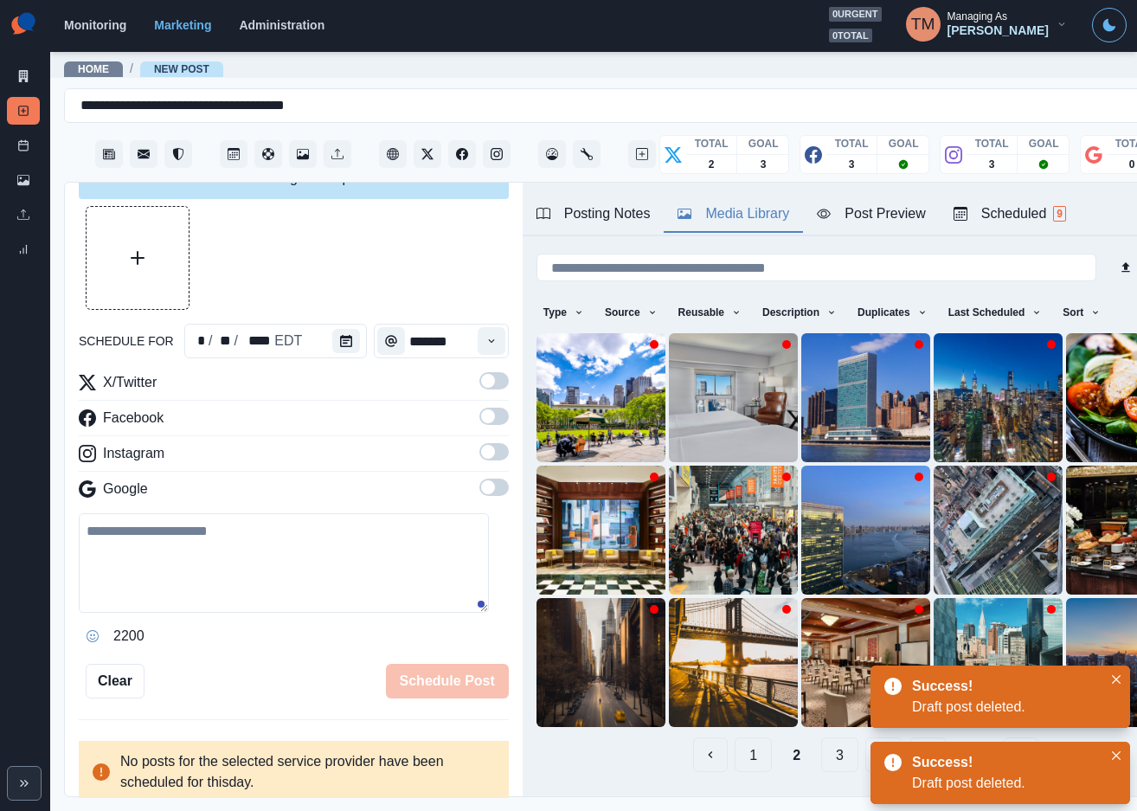
click at [200, 421] on div "Facebook" at bounding box center [294, 421] width 430 height 28
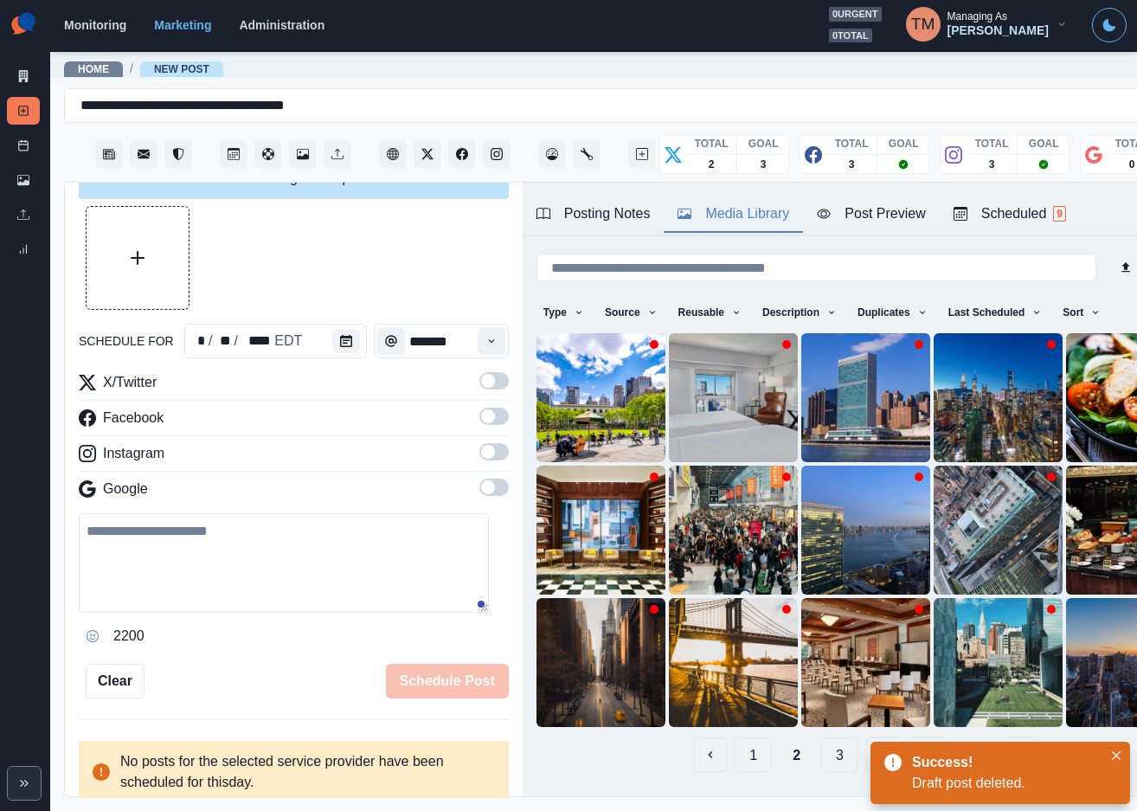
click at [192, 554] on textarea at bounding box center [284, 562] width 410 height 99
paste textarea "**********"
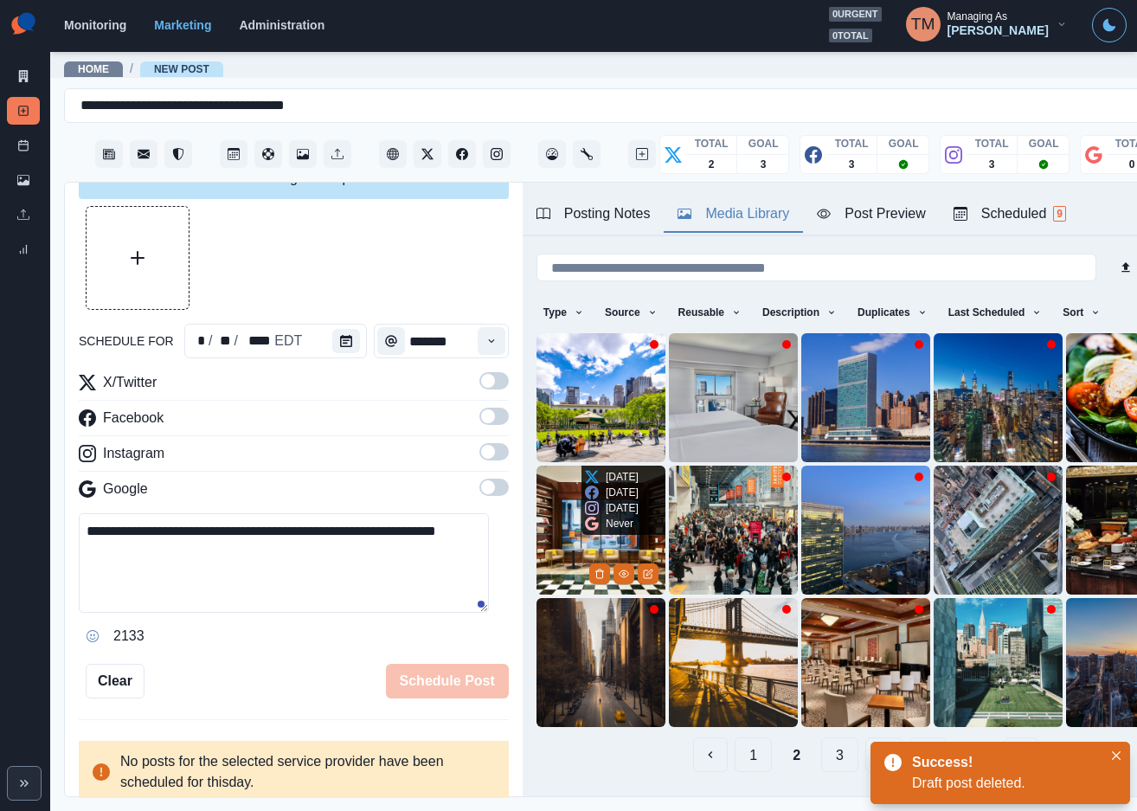
type textarea "**********"
click at [581, 529] on img at bounding box center [600, 529] width 129 height 129
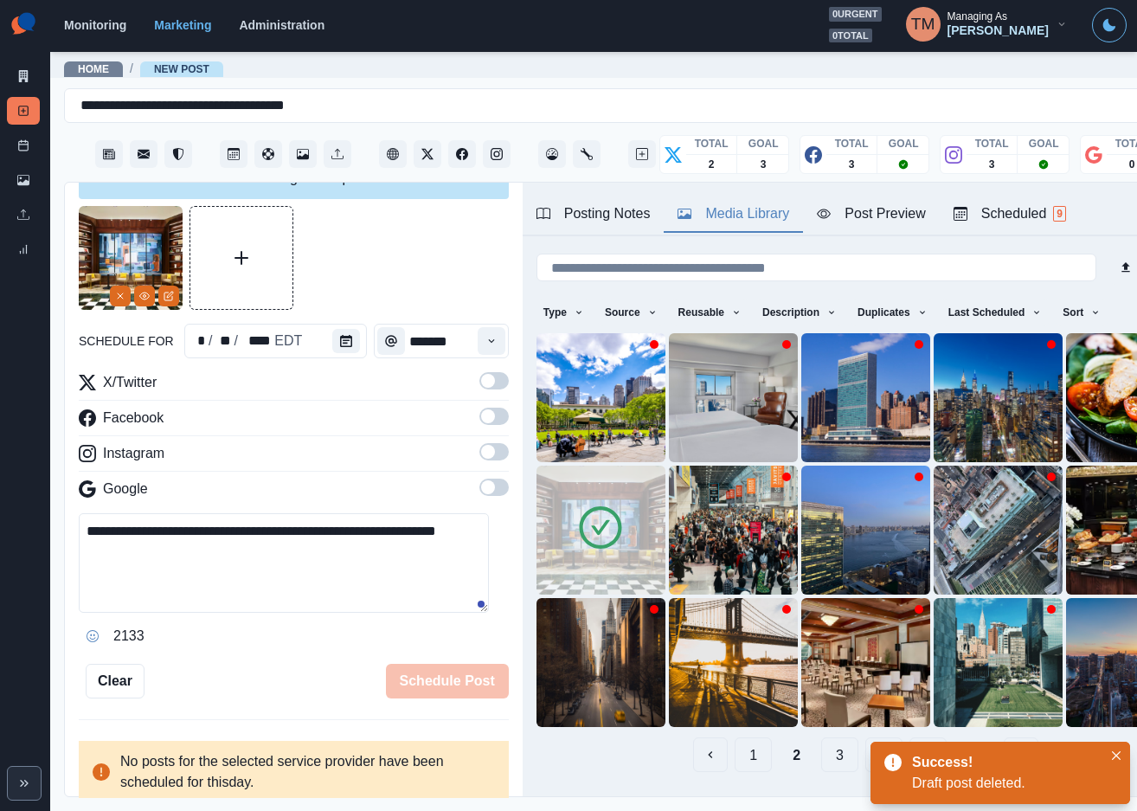
click at [366, 252] on div at bounding box center [294, 258] width 430 height 104
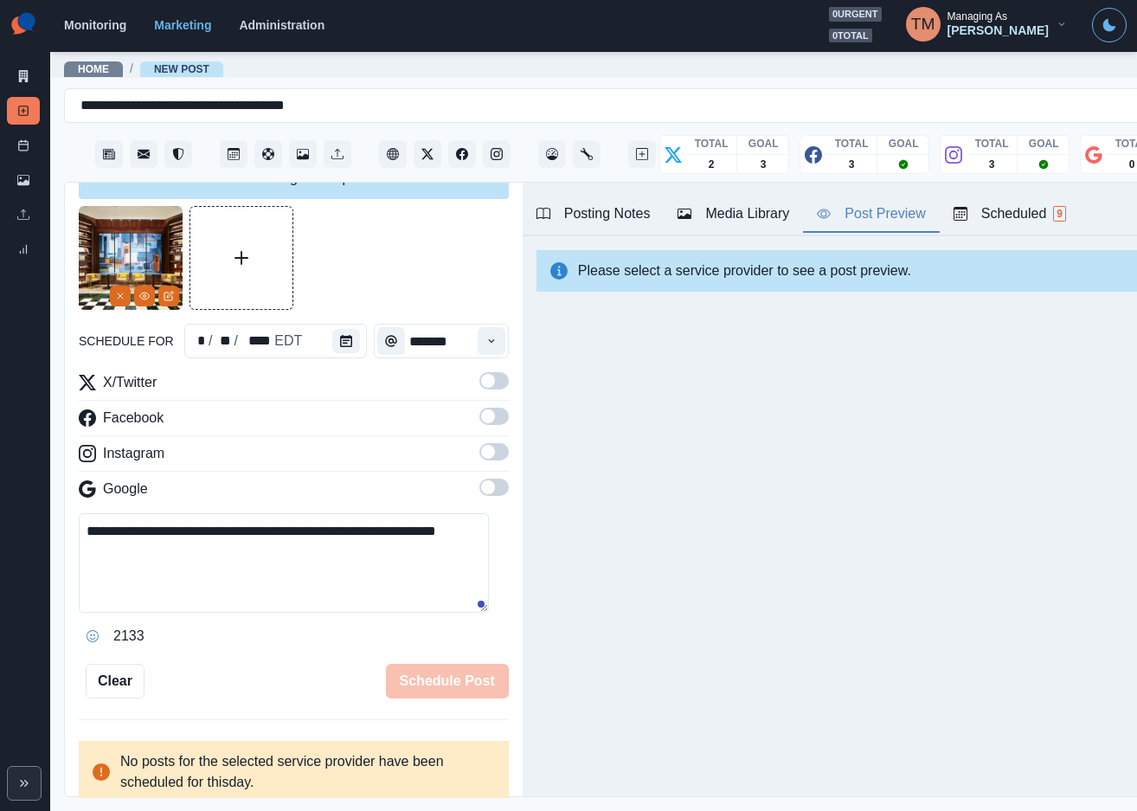
click at [894, 221] on div "Post Preview" at bounding box center [871, 213] width 108 height 21
click at [481, 384] on span at bounding box center [493, 380] width 29 height 17
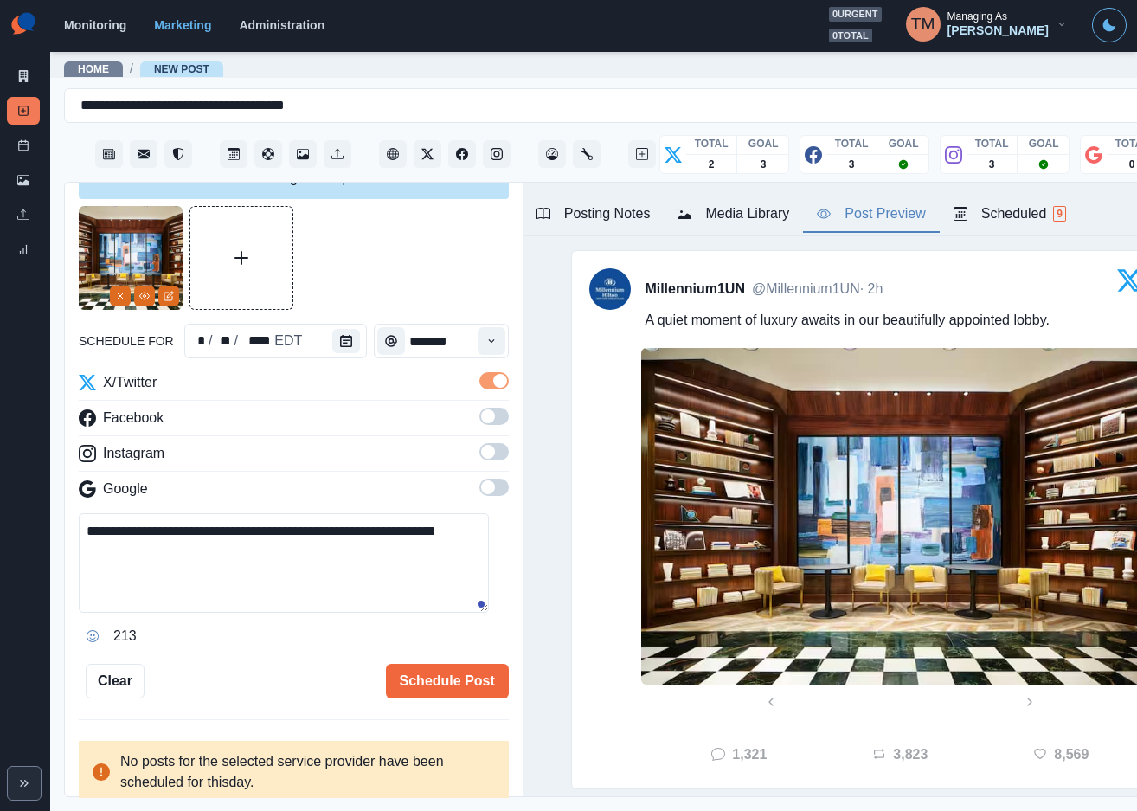
click at [479, 419] on span at bounding box center [493, 415] width 29 height 17
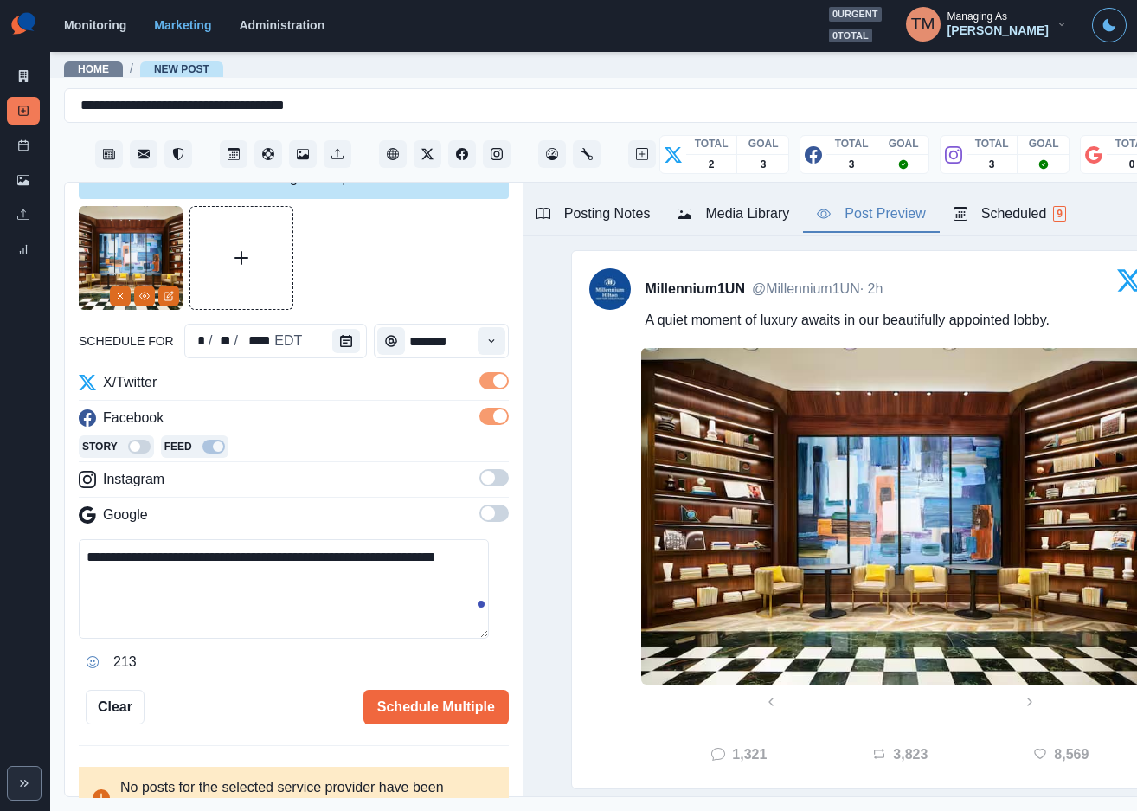
click at [483, 481] on span at bounding box center [493, 477] width 29 height 17
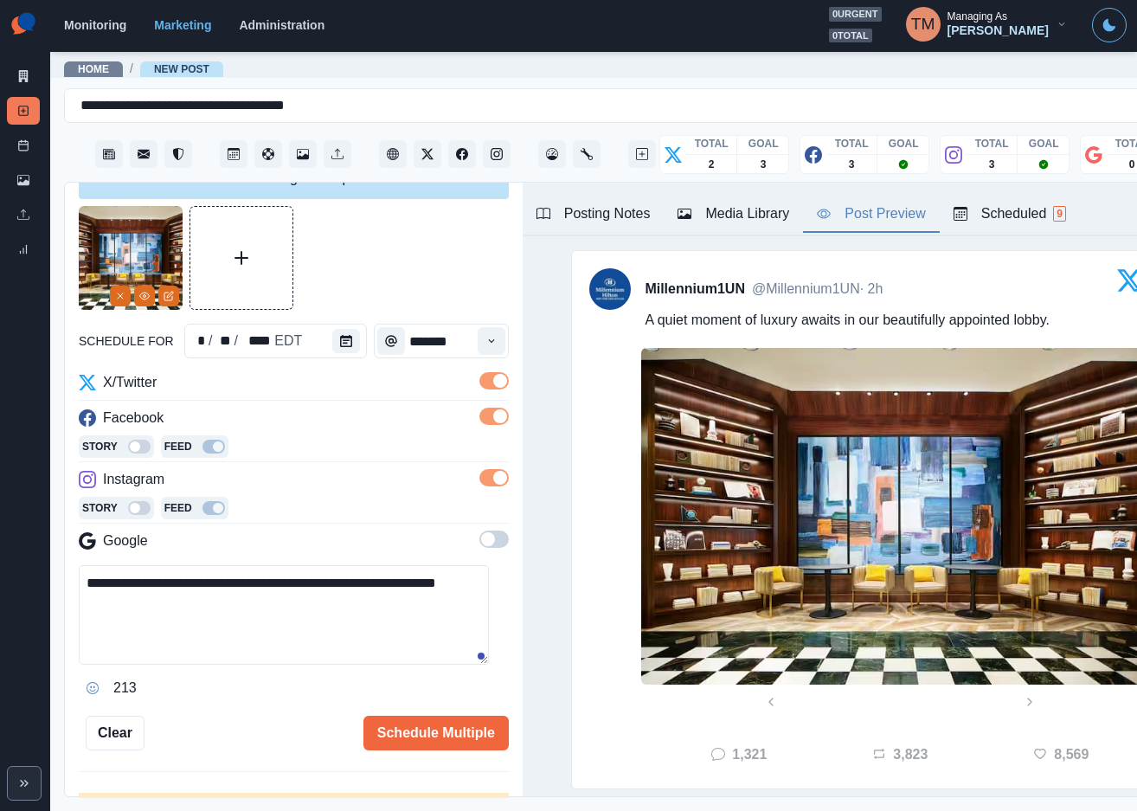
click at [403, 281] on div at bounding box center [294, 258] width 430 height 104
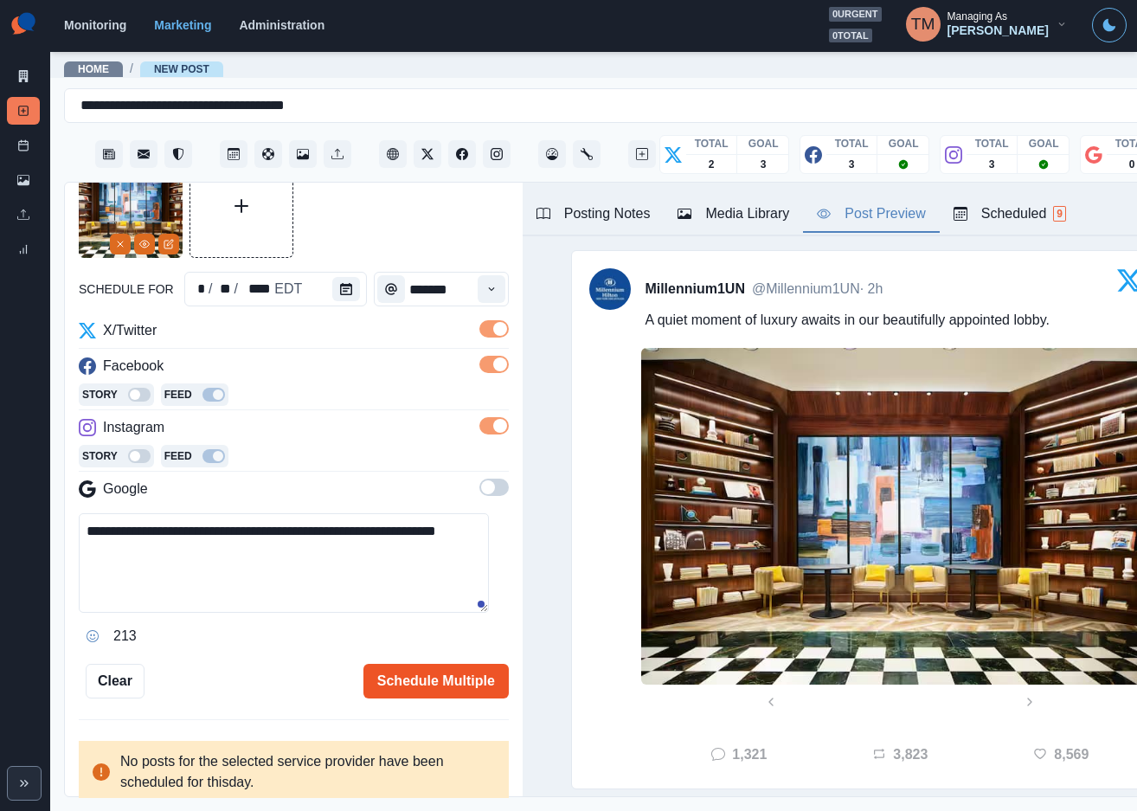
click at [416, 677] on button "Schedule Multiple" at bounding box center [435, 681] width 145 height 35
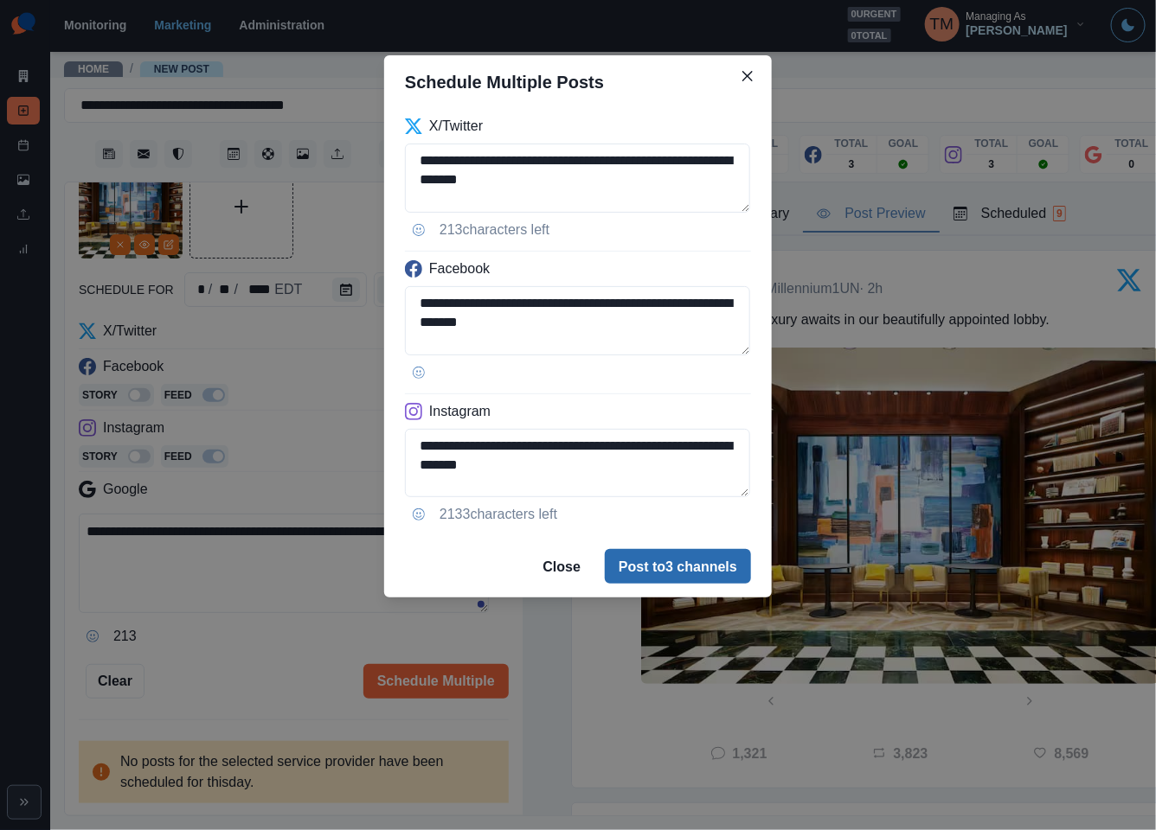
click at [701, 567] on button "Post to 3 channels" at bounding box center [678, 566] width 146 height 35
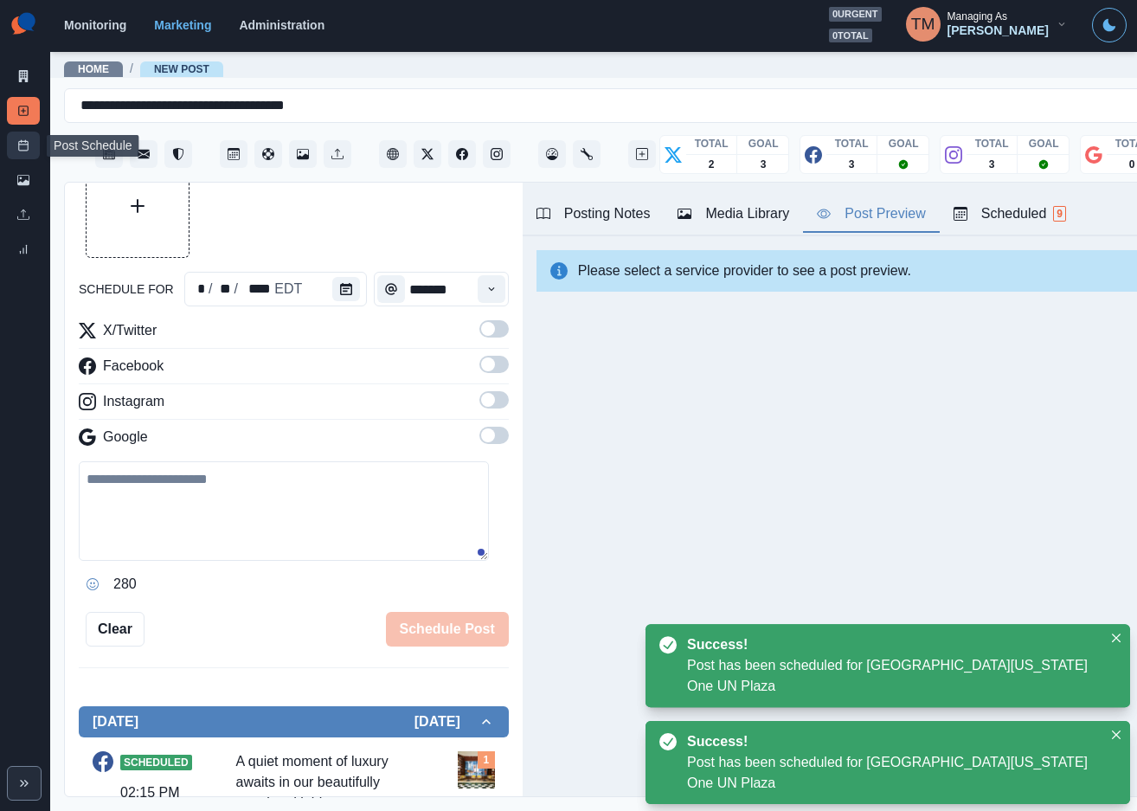
click at [21, 148] on icon at bounding box center [23, 145] width 12 height 12
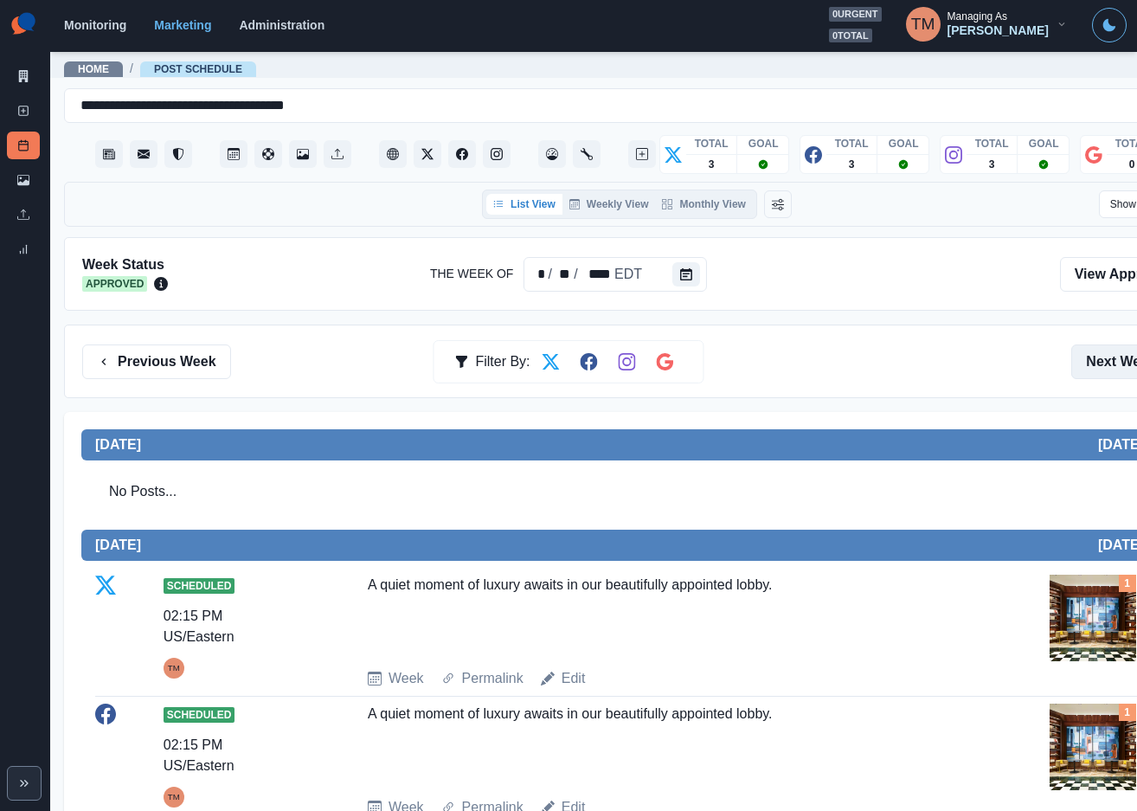
click at [1112, 344] on button "Next Week" at bounding box center [1131, 361] width 120 height 35
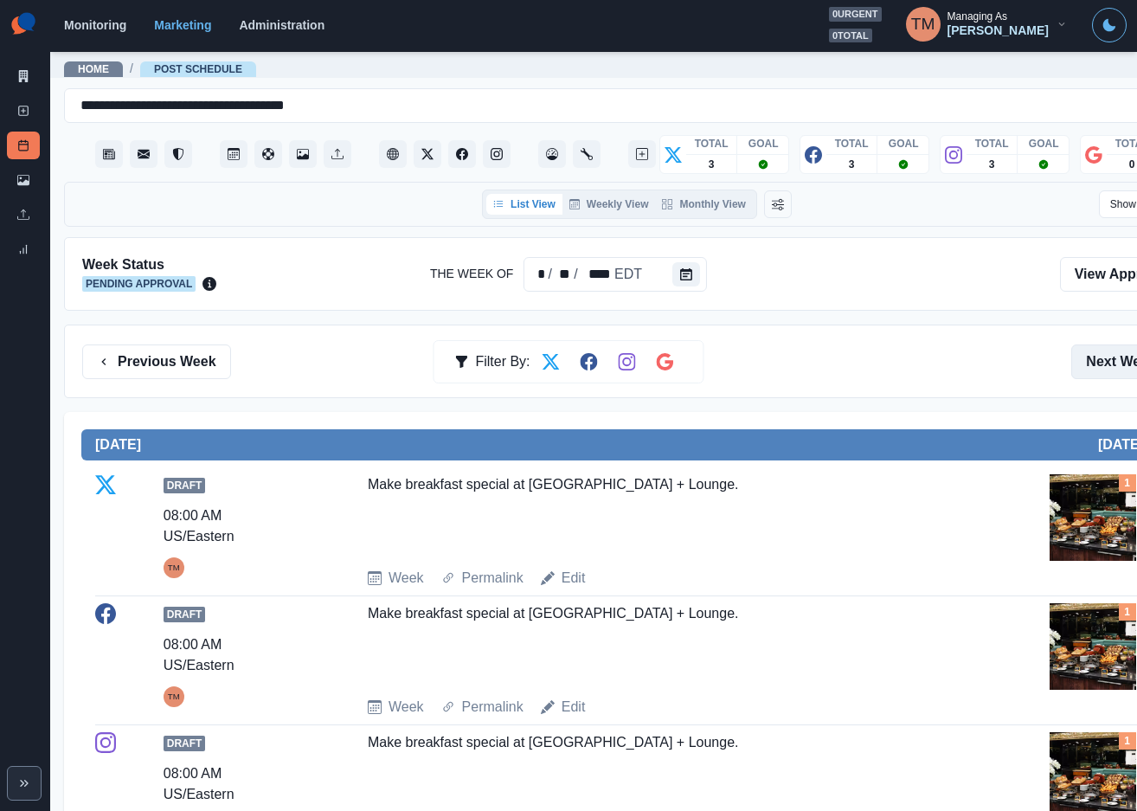
click at [1124, 344] on button "Next Week" at bounding box center [1131, 361] width 120 height 35
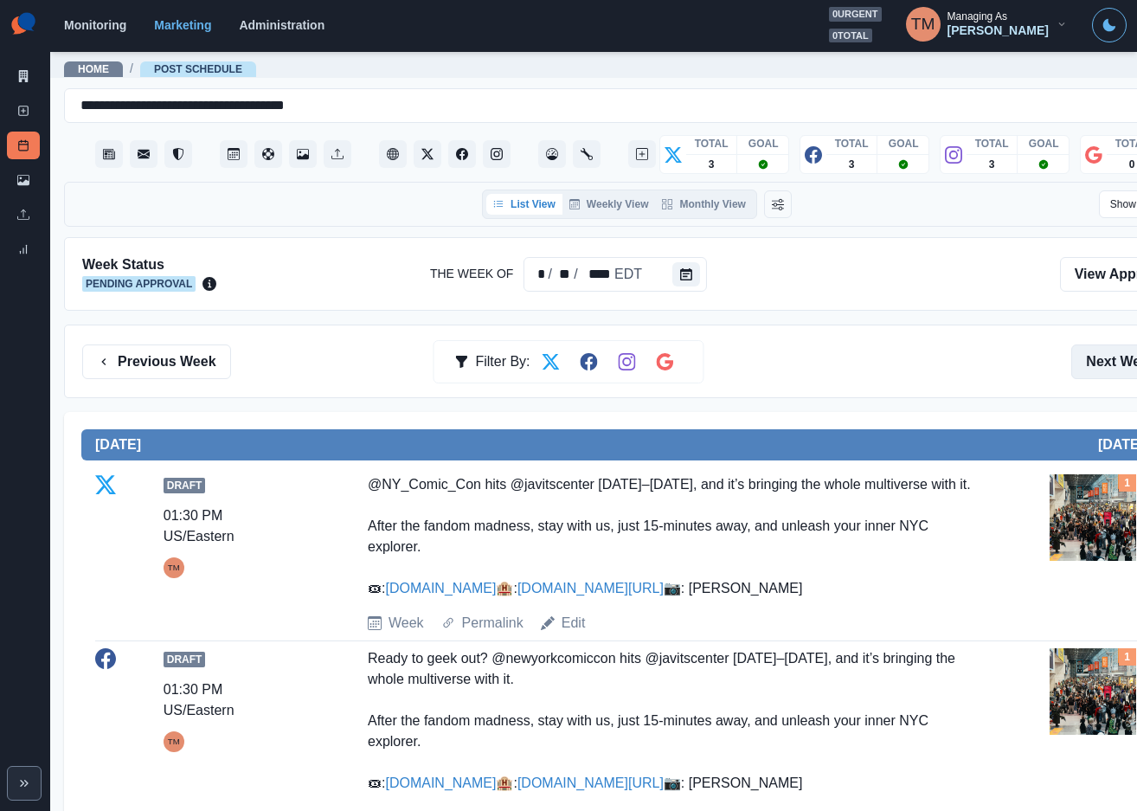
click at [1095, 344] on button "Next Week" at bounding box center [1131, 361] width 120 height 35
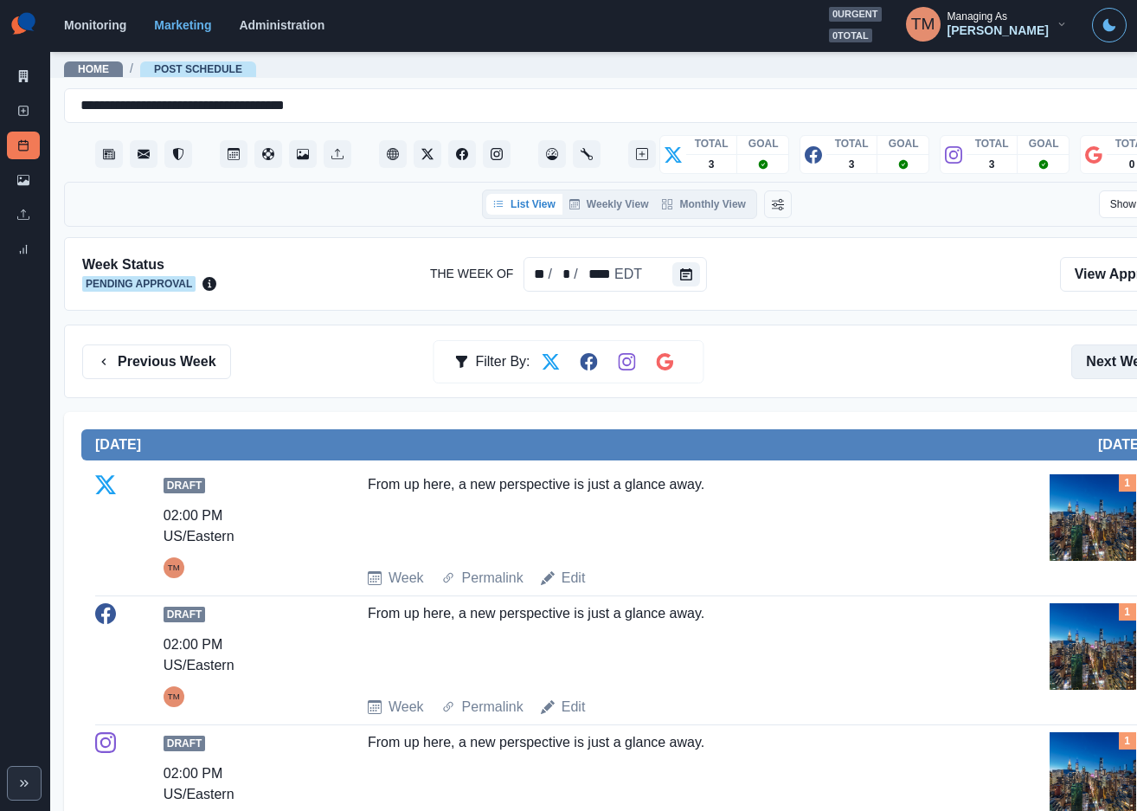
click at [1119, 344] on button "Next Week" at bounding box center [1131, 361] width 120 height 35
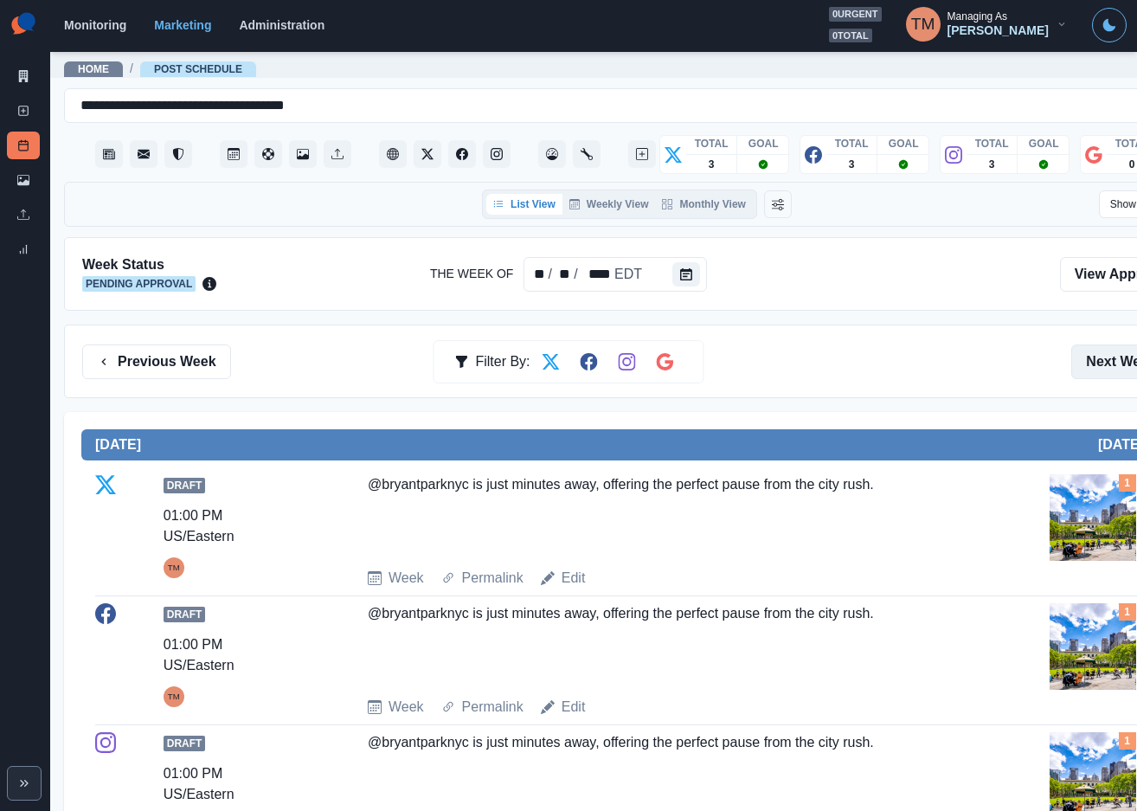
click at [1093, 344] on button "Next Week" at bounding box center [1131, 361] width 120 height 35
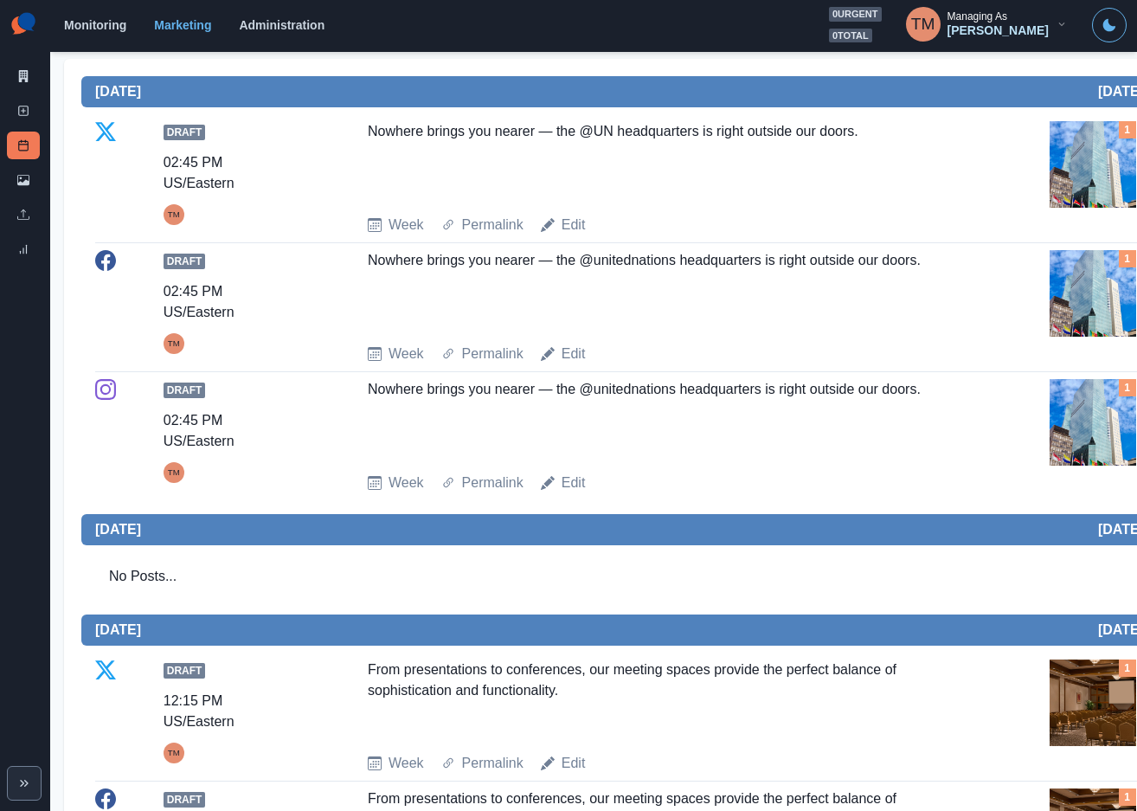
scroll to position [130, 0]
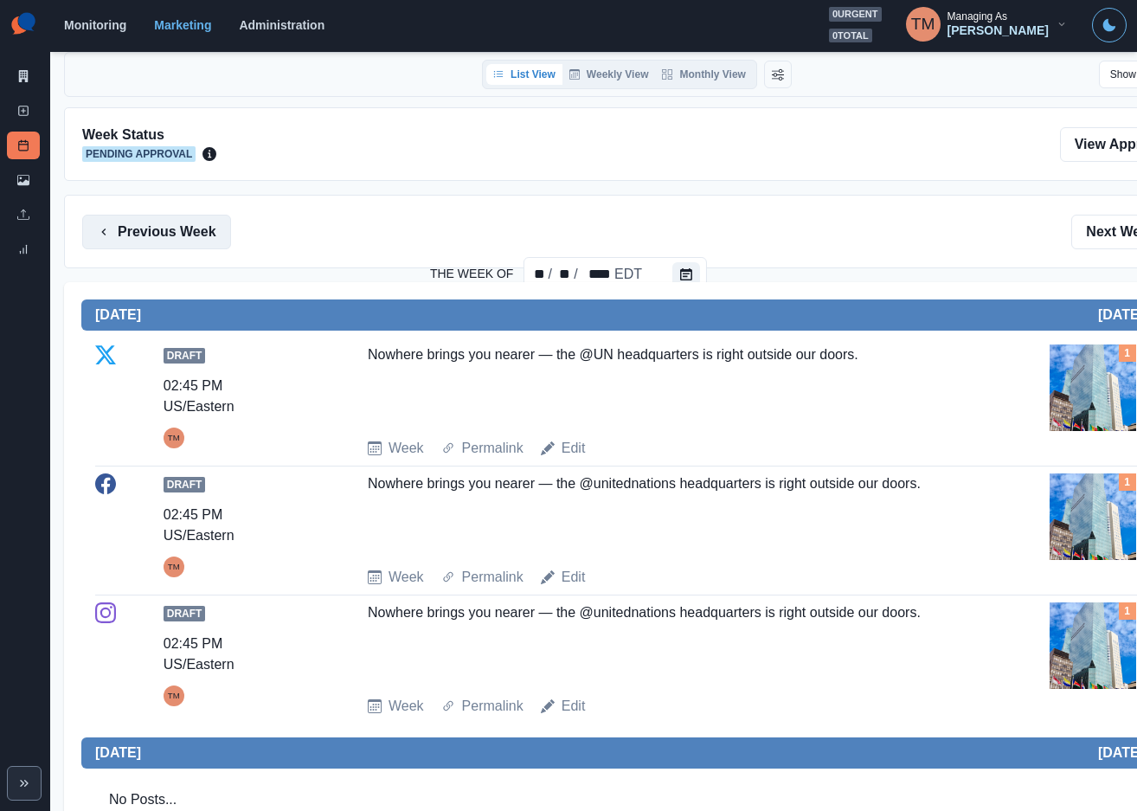
click at [193, 215] on button "Previous Week" at bounding box center [156, 232] width 149 height 35
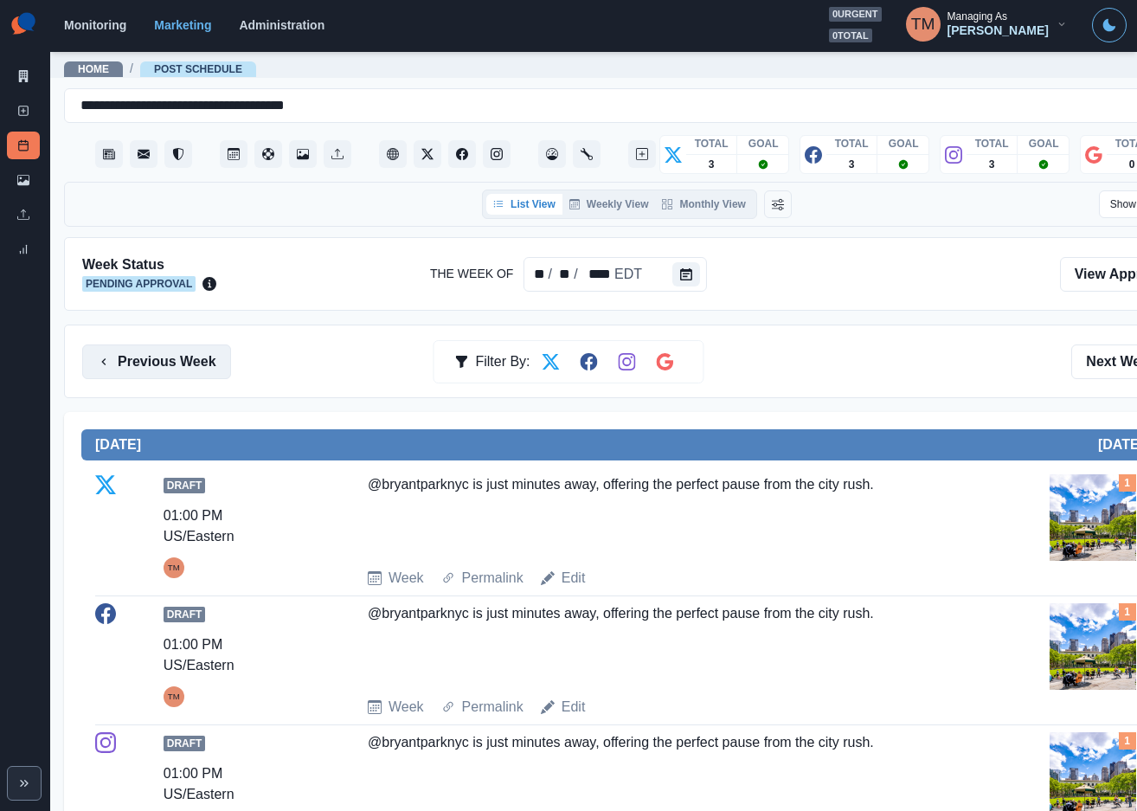
click at [159, 344] on button "Previous Week" at bounding box center [156, 361] width 149 height 35
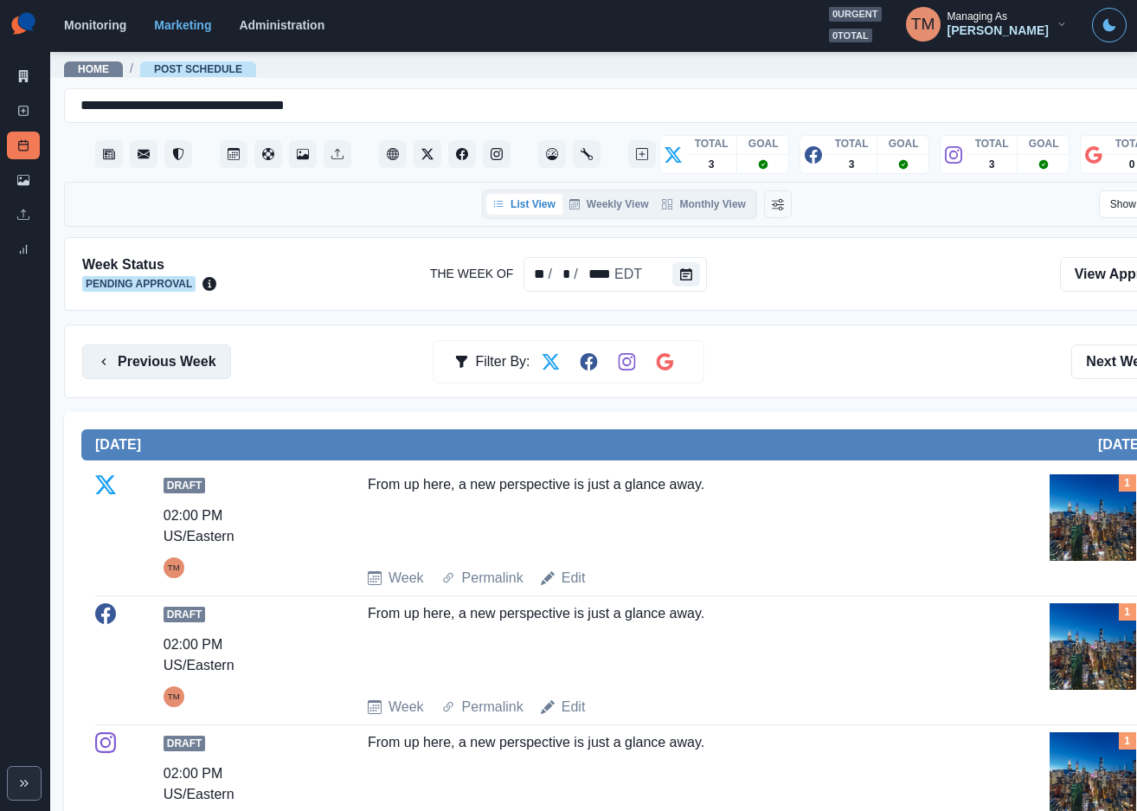
click at [159, 346] on button "Previous Week" at bounding box center [156, 361] width 149 height 35
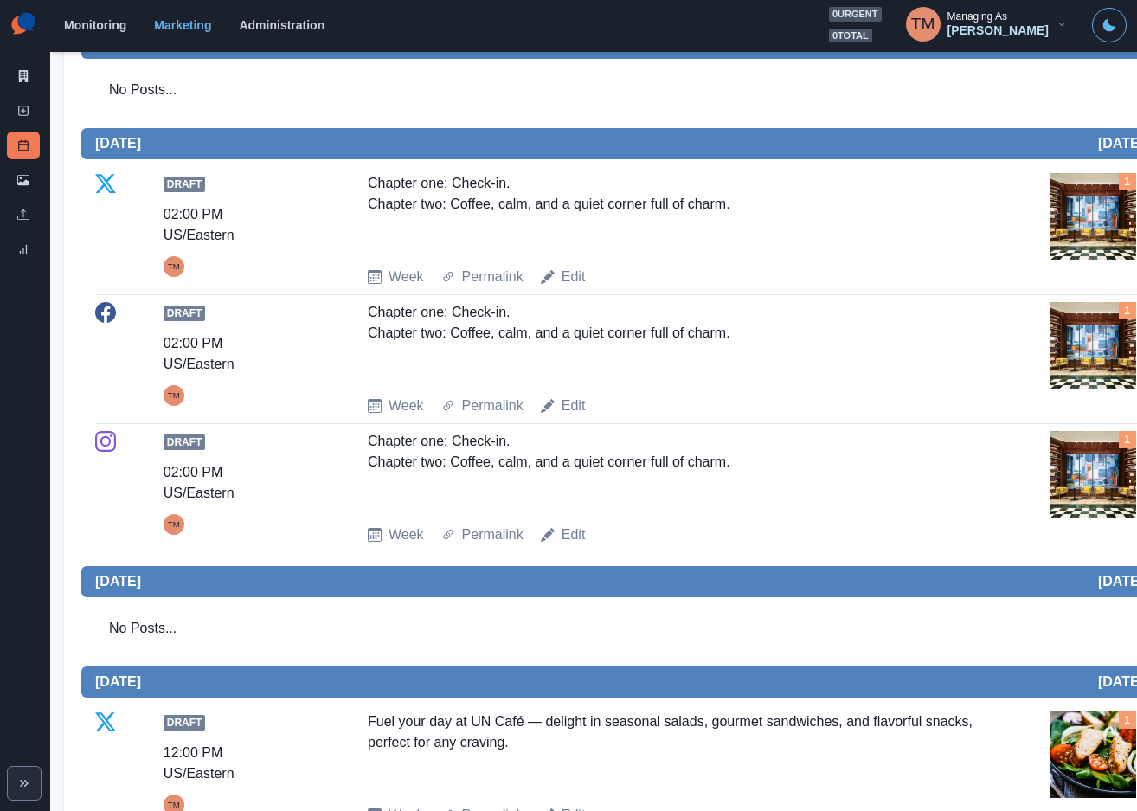
scroll to position [1038, 0]
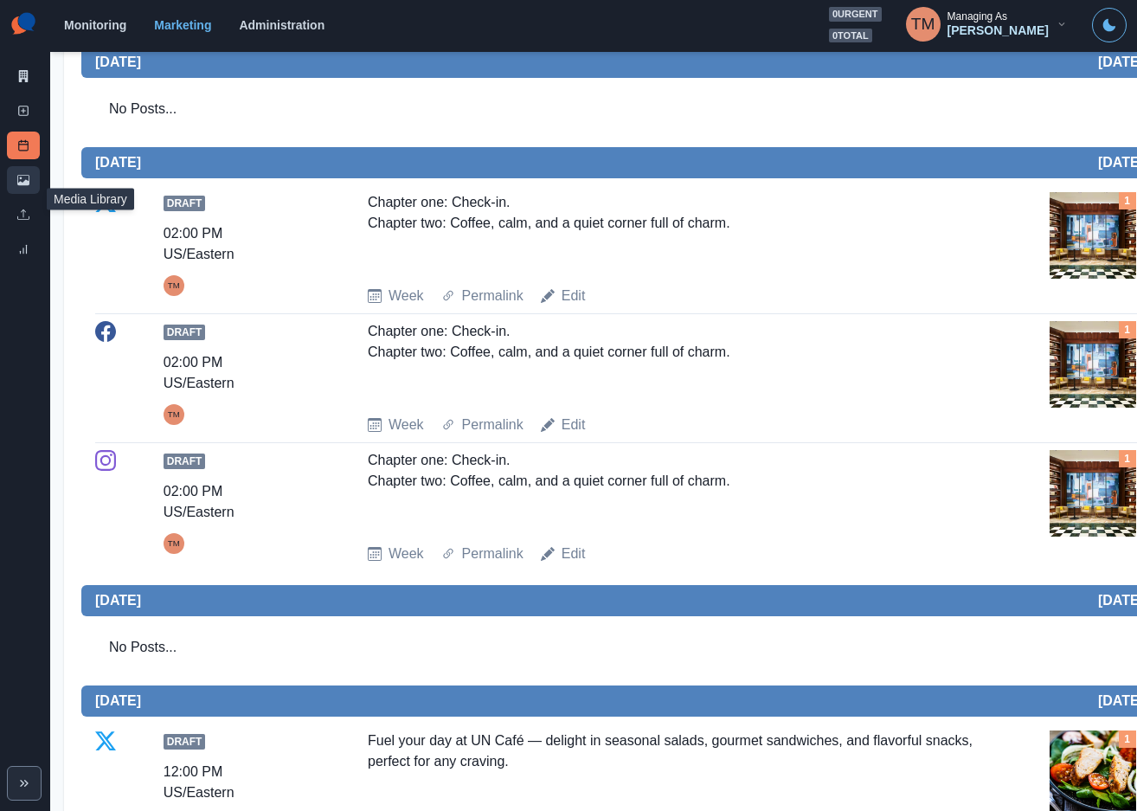
click at [24, 183] on icon at bounding box center [23, 180] width 12 height 10
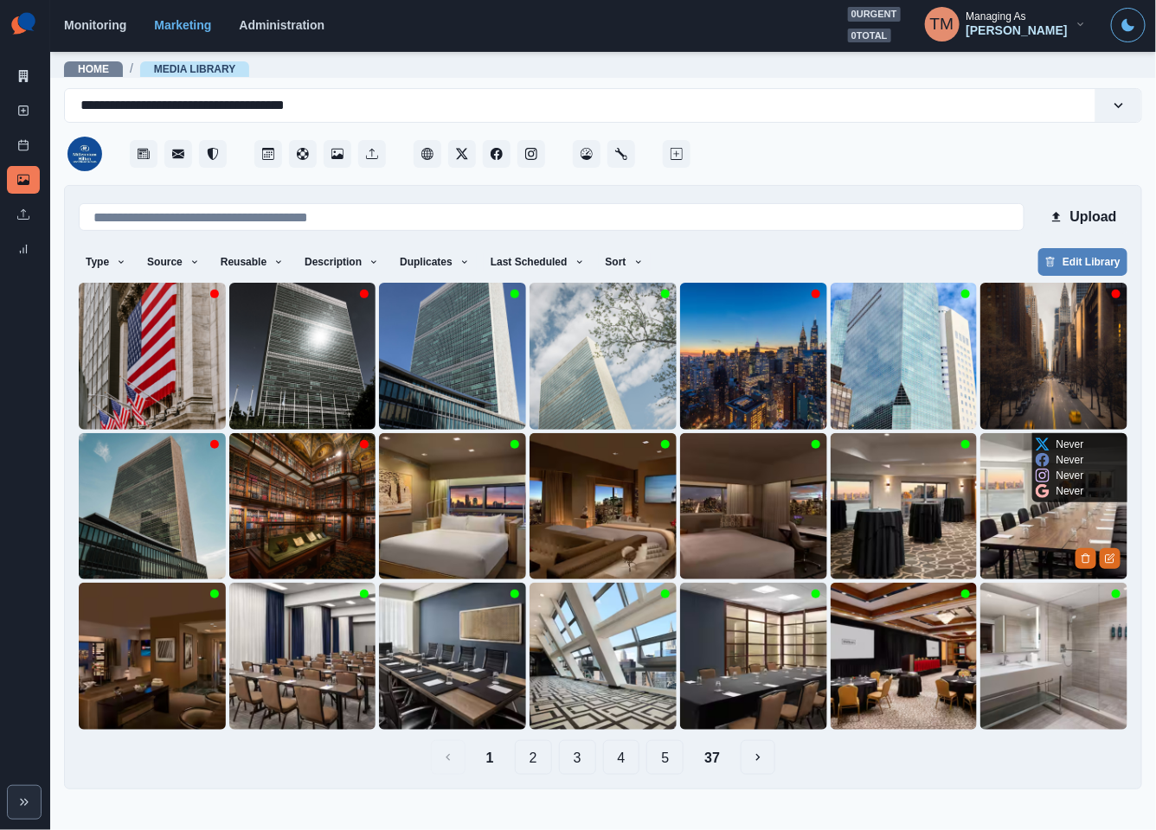
click at [1018, 555] on img at bounding box center [1053, 506] width 147 height 147
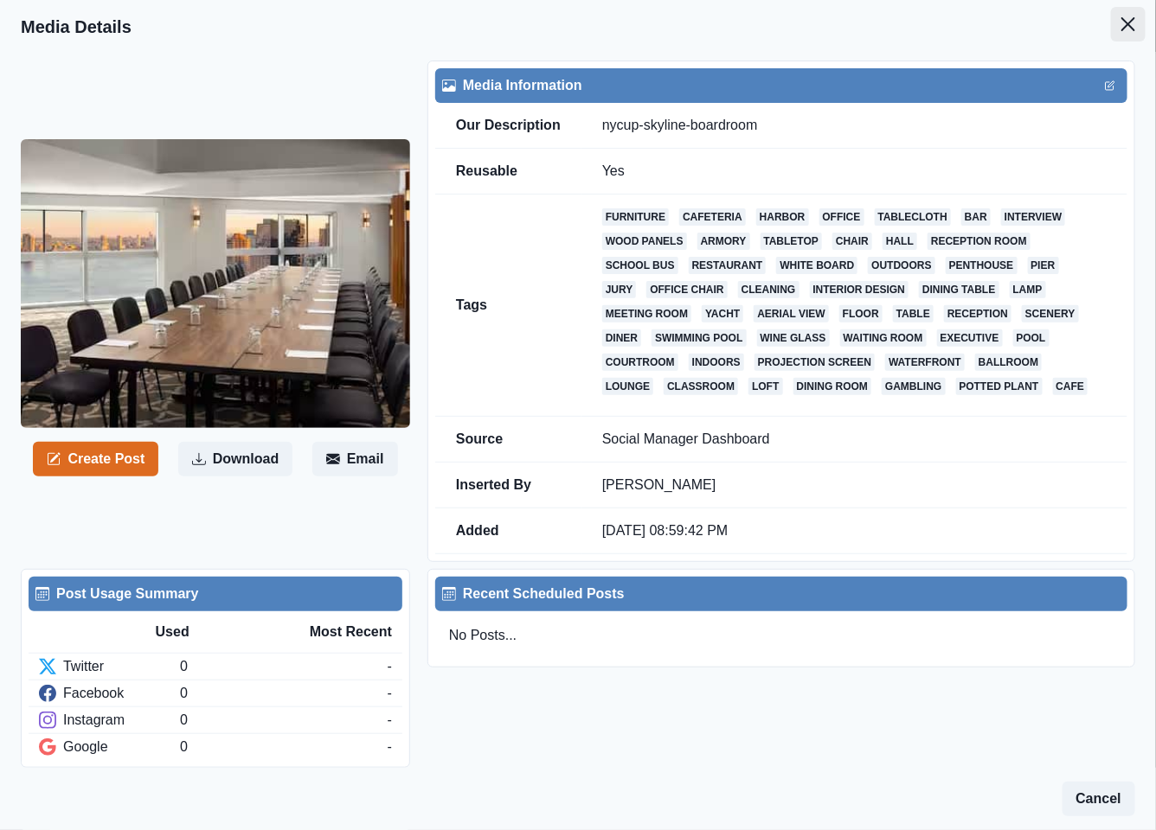
click at [1111, 34] on button "Close" at bounding box center [1128, 24] width 35 height 35
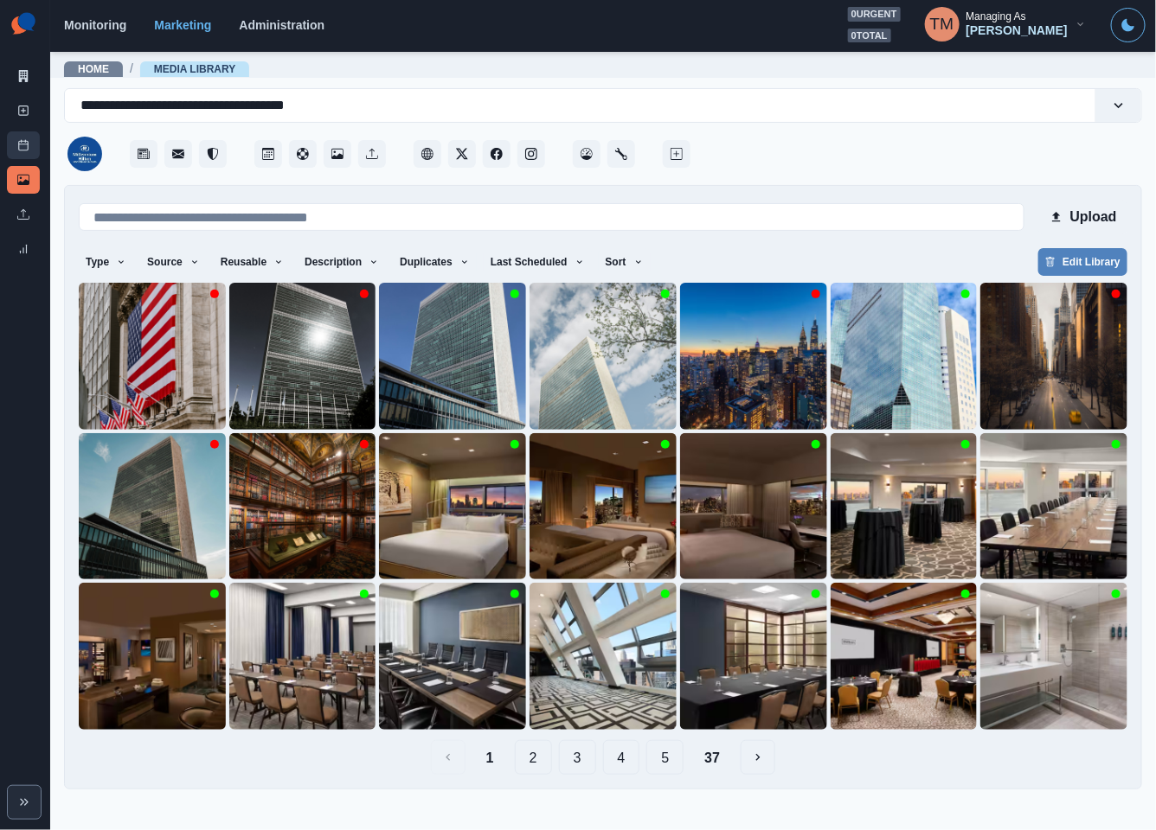
click at [18, 140] on icon at bounding box center [23, 145] width 12 height 12
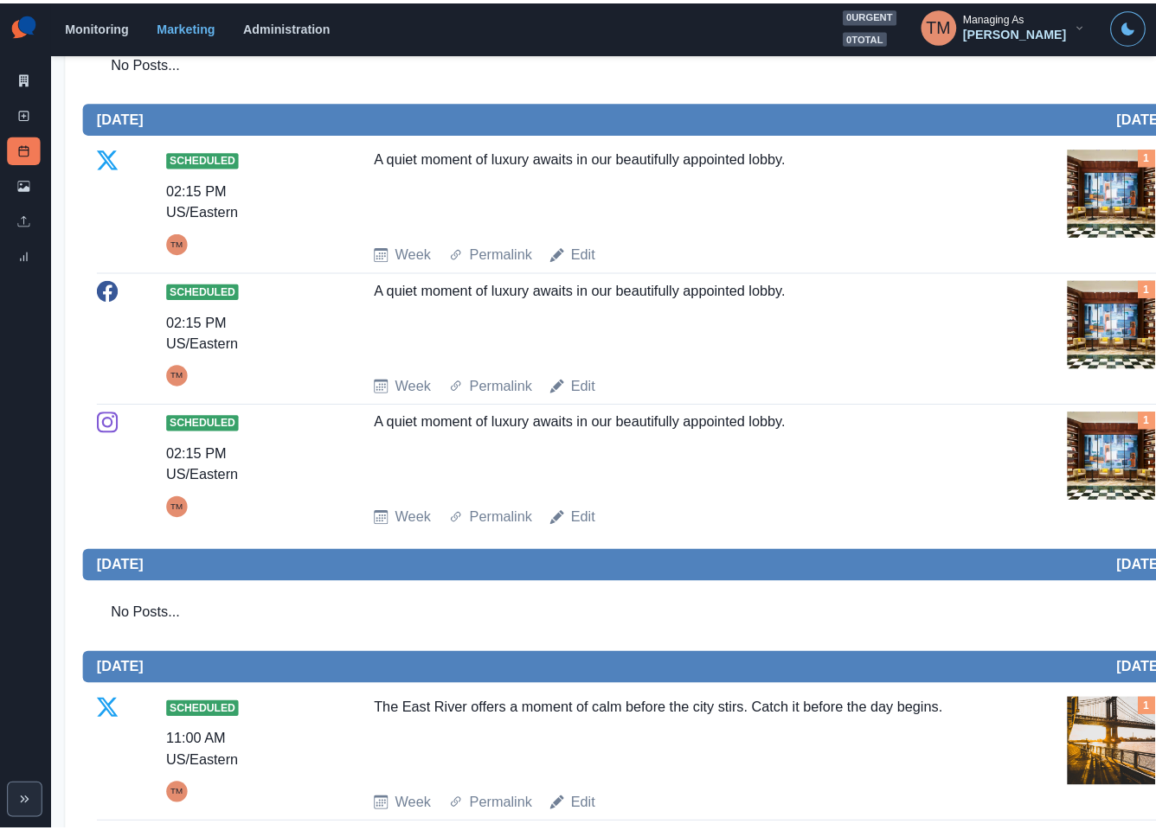
scroll to position [389, 0]
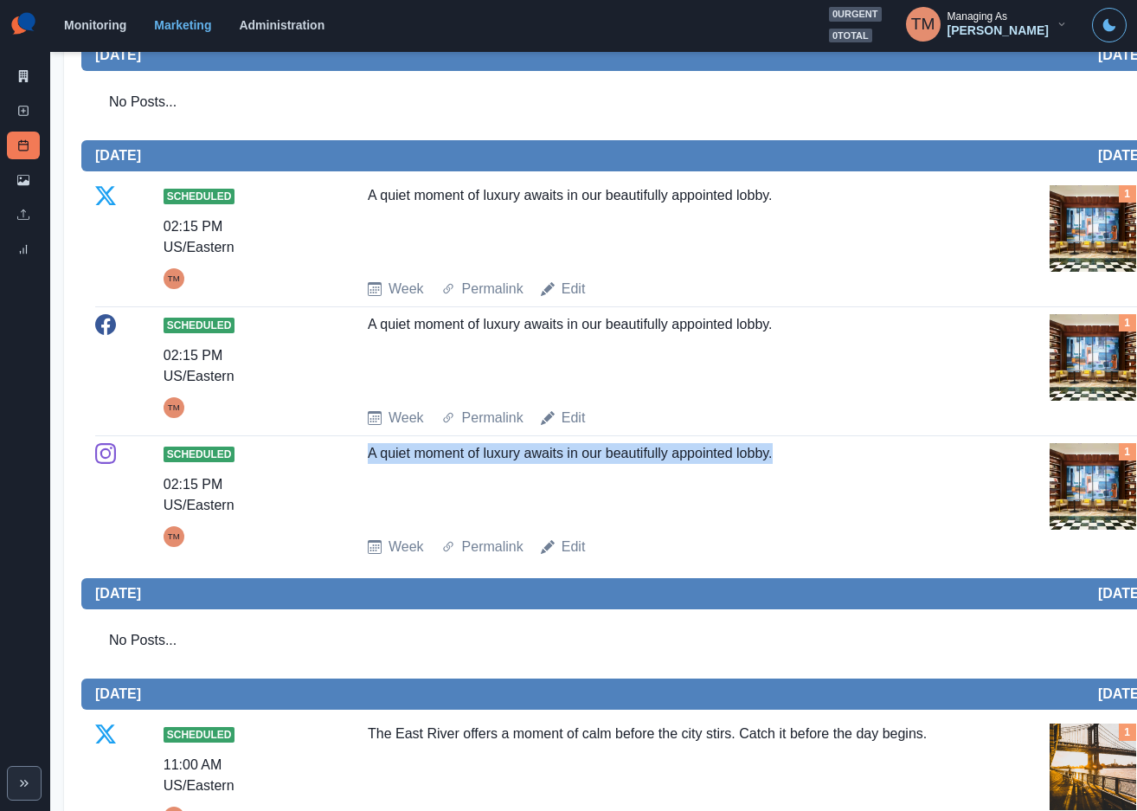
drag, startPoint x: 799, startPoint y: 458, endPoint x: 336, endPoint y: 462, distance: 463.7
click at [336, 462] on div "Scheduled 02:15 PM US/Eastern TM A quiet moment of luxury awaits in our beautif…" at bounding box center [636, 500] width 1083 height 114
copy div "A quiet moment of luxury awaits in our beautifully appointed lobby."
click at [26, 183] on icon at bounding box center [23, 180] width 12 height 10
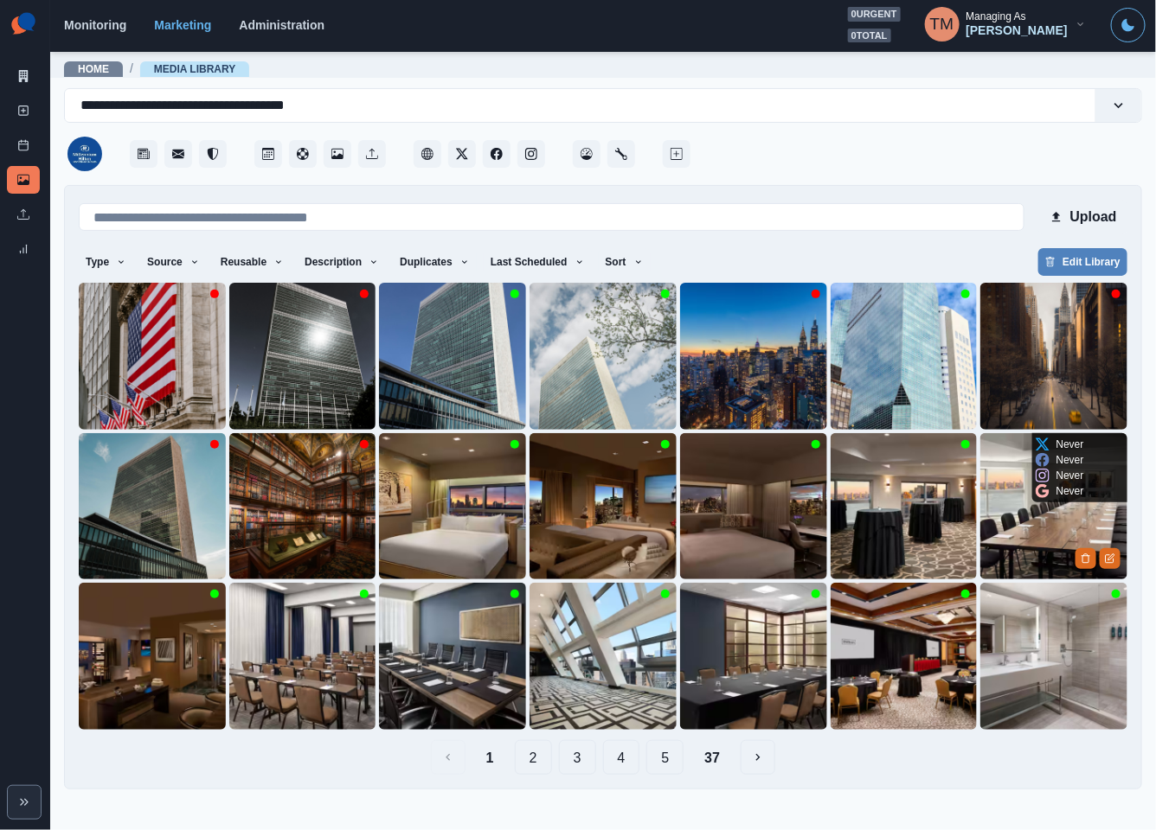
click at [1049, 535] on img at bounding box center [1053, 506] width 147 height 147
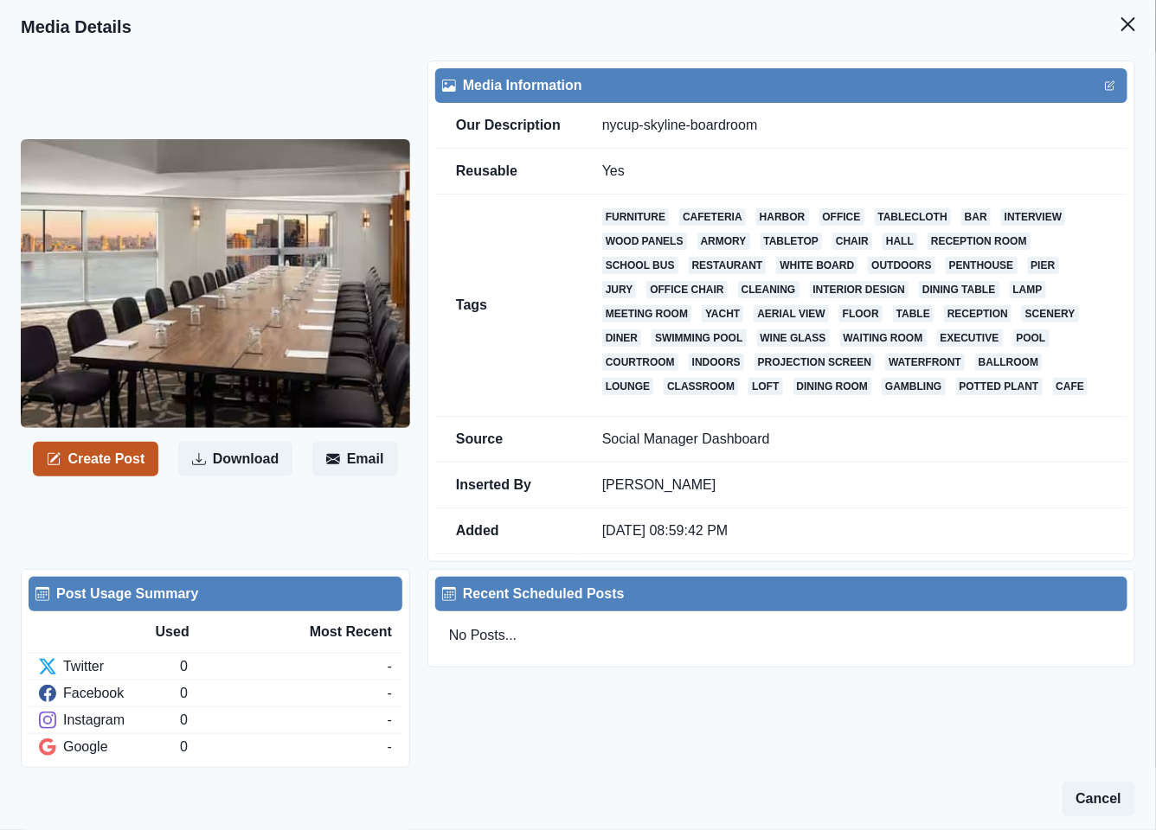
click at [119, 460] on button "Create Post" at bounding box center [95, 459] width 125 height 35
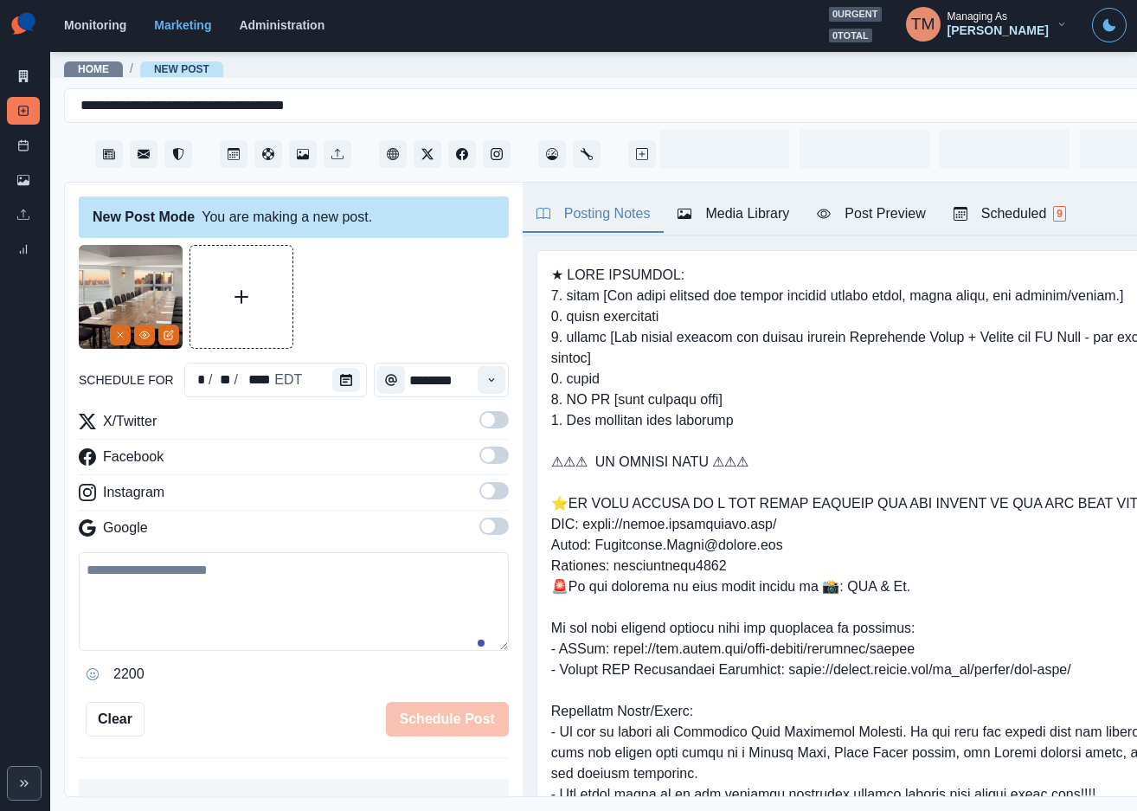
click at [226, 607] on textarea at bounding box center [294, 601] width 430 height 99
paste textarea "**********"
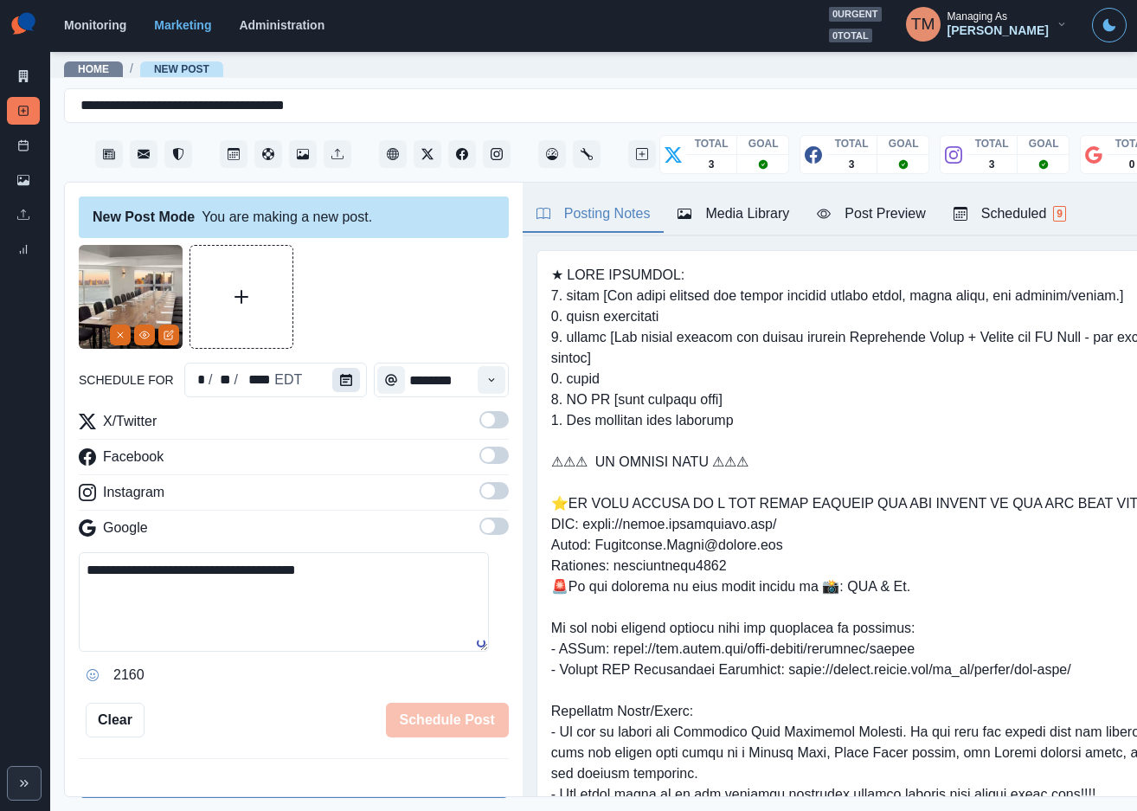
type textarea "**********"
click at [340, 376] on icon "Calendar" at bounding box center [346, 380] width 12 height 12
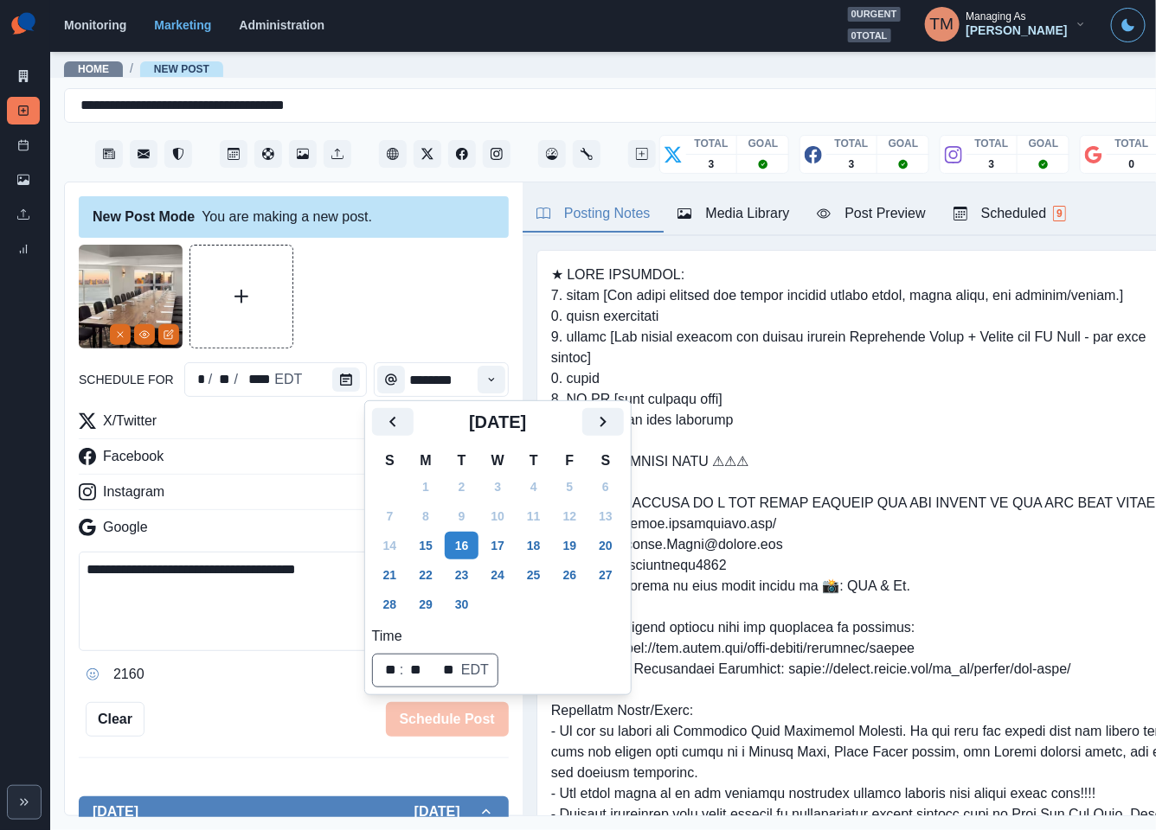
click at [465, 607] on button "30" at bounding box center [462, 605] width 35 height 28
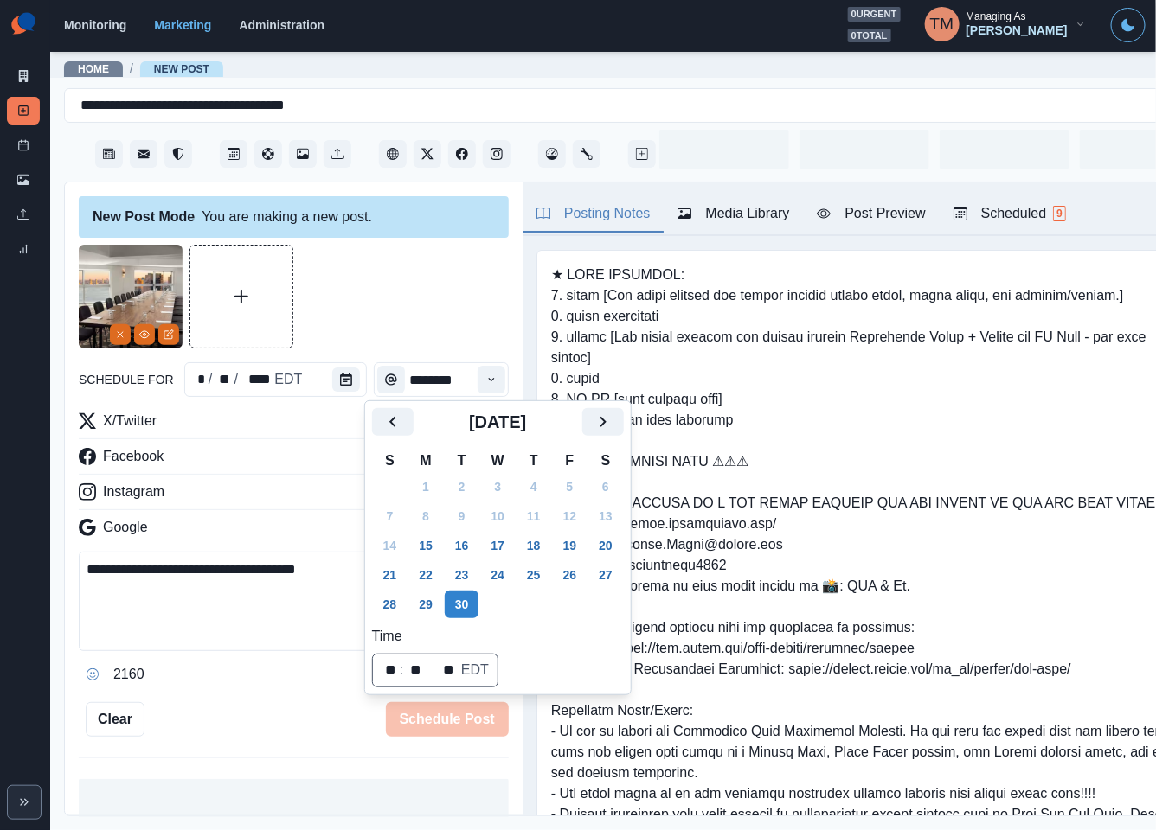
click at [375, 299] on div at bounding box center [294, 297] width 430 height 104
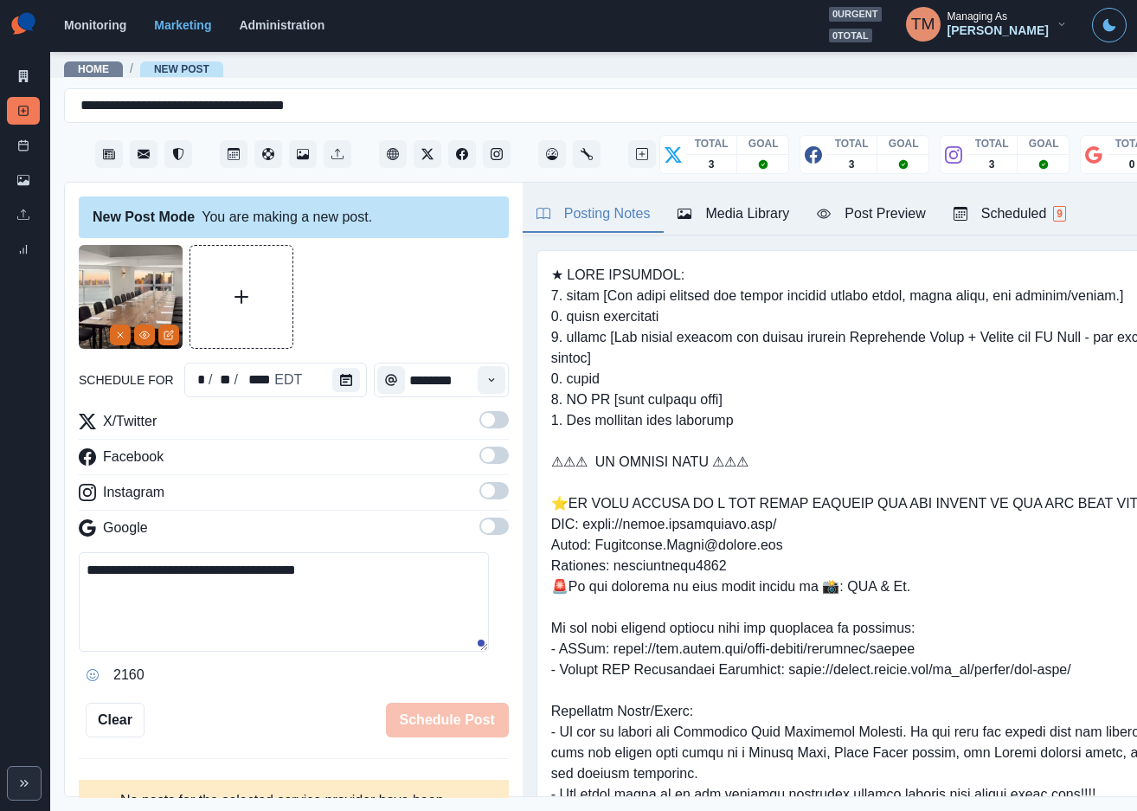
scroll to position [39, 0]
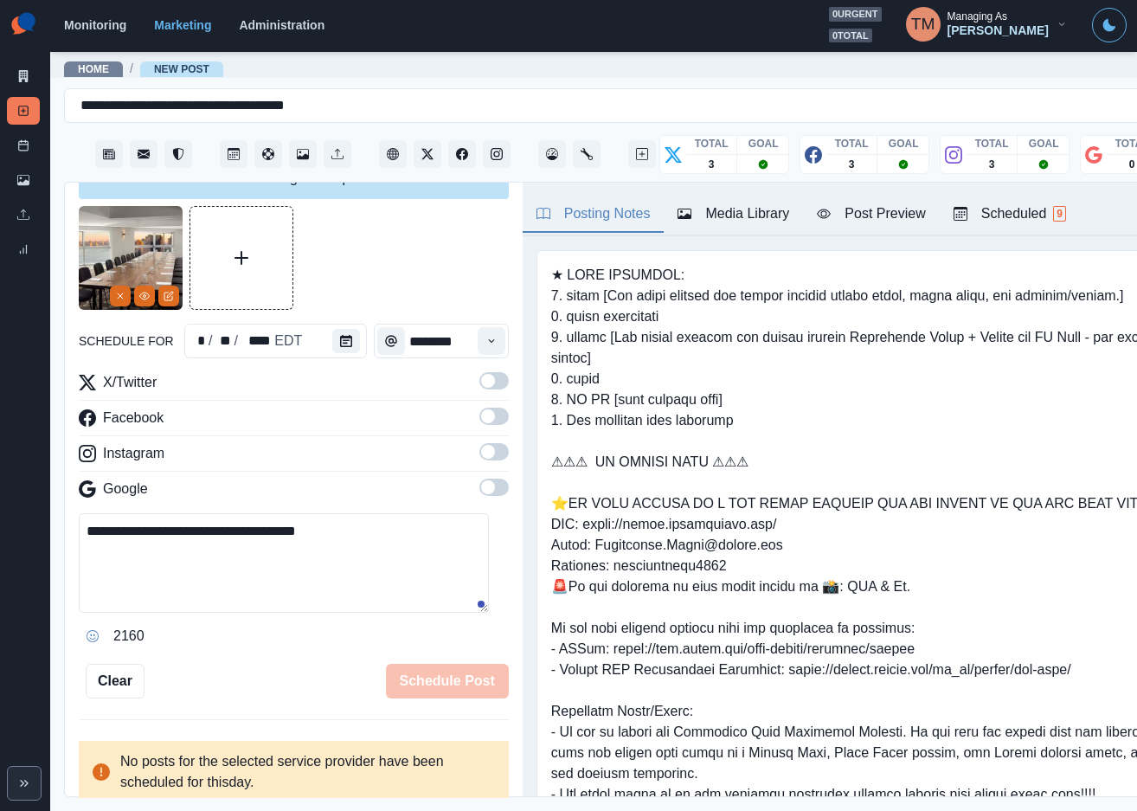
click at [483, 382] on span at bounding box center [493, 380] width 29 height 17
drag, startPoint x: 476, startPoint y: 418, endPoint x: 484, endPoint y: 488, distance: 70.5
click at [479, 419] on span at bounding box center [493, 415] width 29 height 17
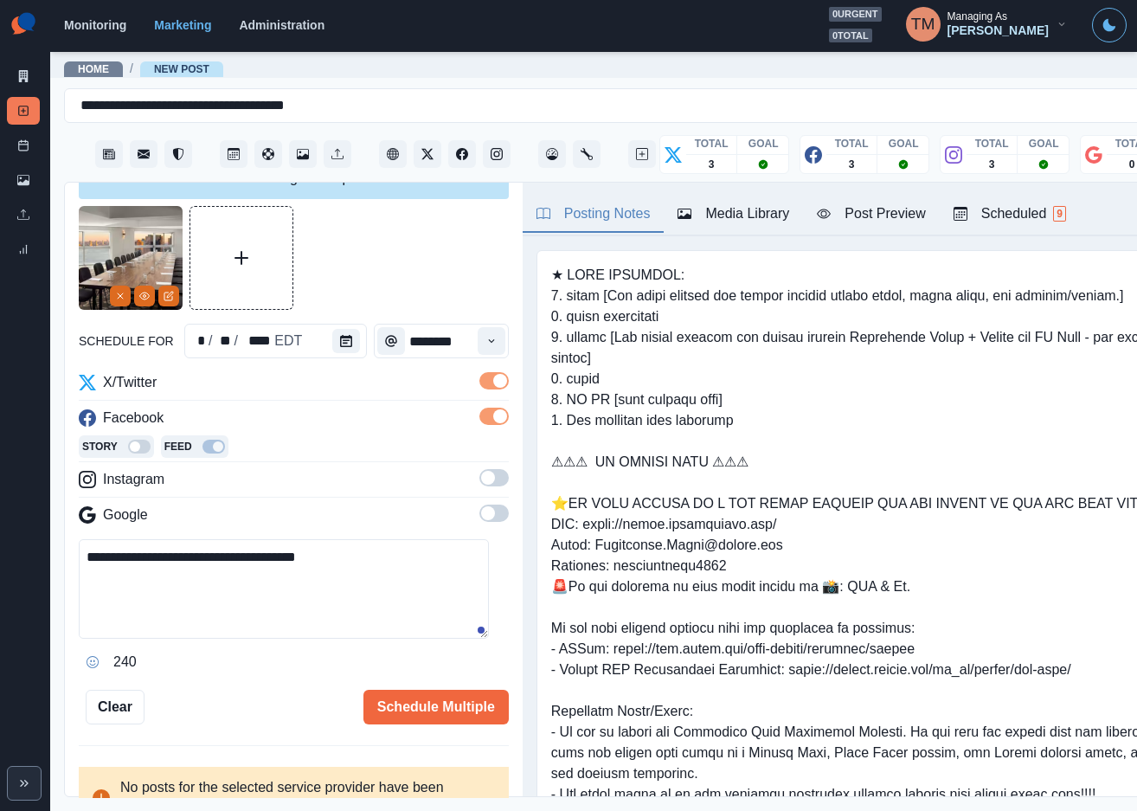
click at [479, 481] on span at bounding box center [493, 477] width 29 height 17
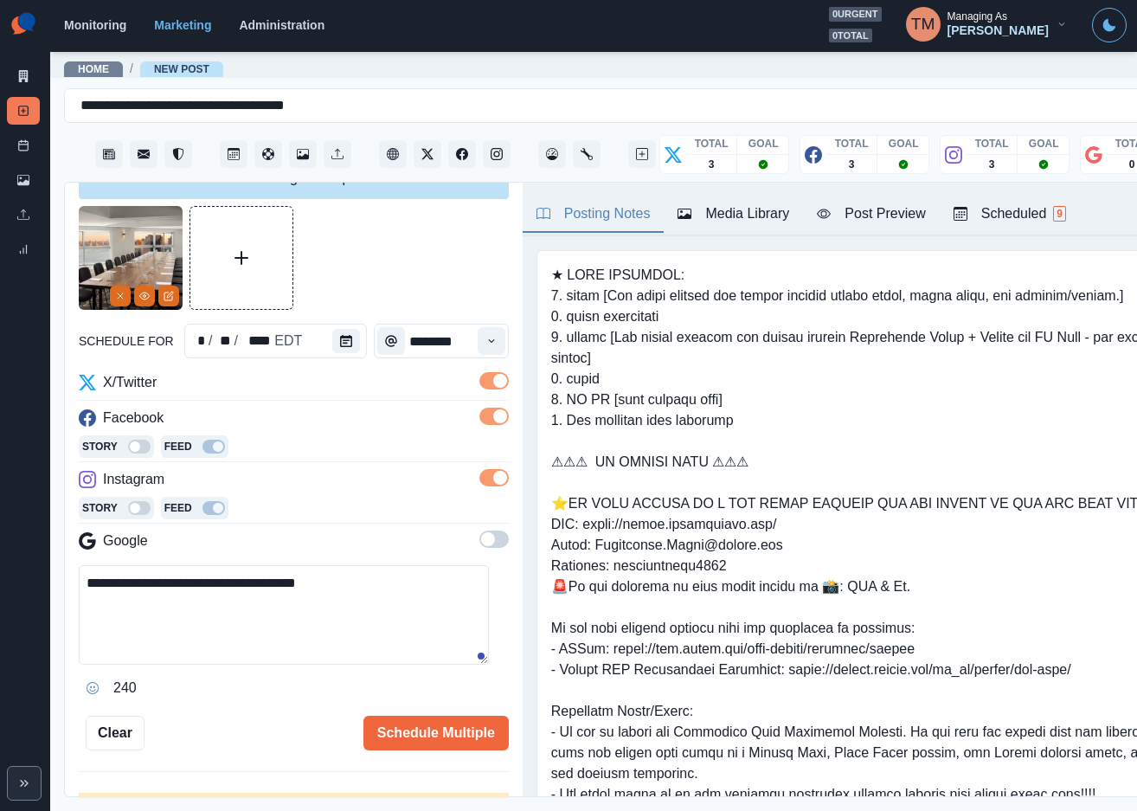
click at [403, 260] on div at bounding box center [294, 258] width 430 height 104
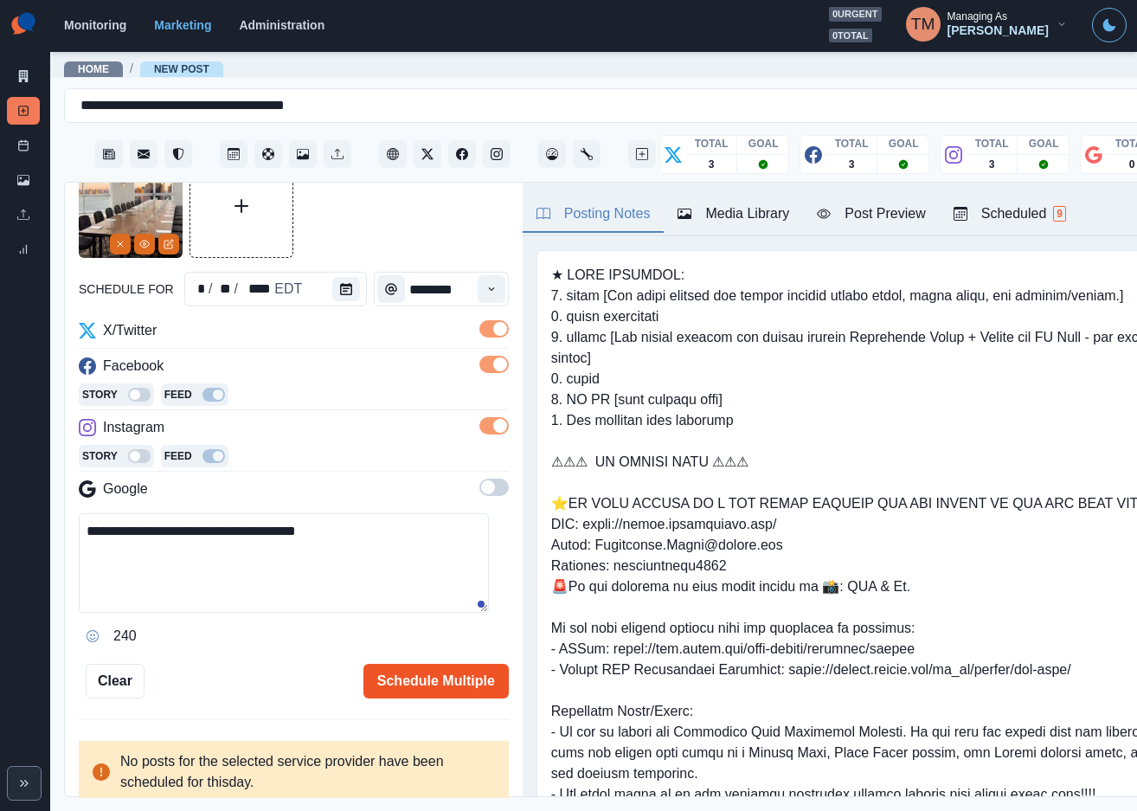
scroll to position [19, 0]
drag, startPoint x: 431, startPoint y: 657, endPoint x: 226, endPoint y: 638, distance: 205.9
click at [226, 638] on div "**********" at bounding box center [294, 426] width 430 height 544
click at [911, 215] on div "Post Preview" at bounding box center [871, 213] width 108 height 21
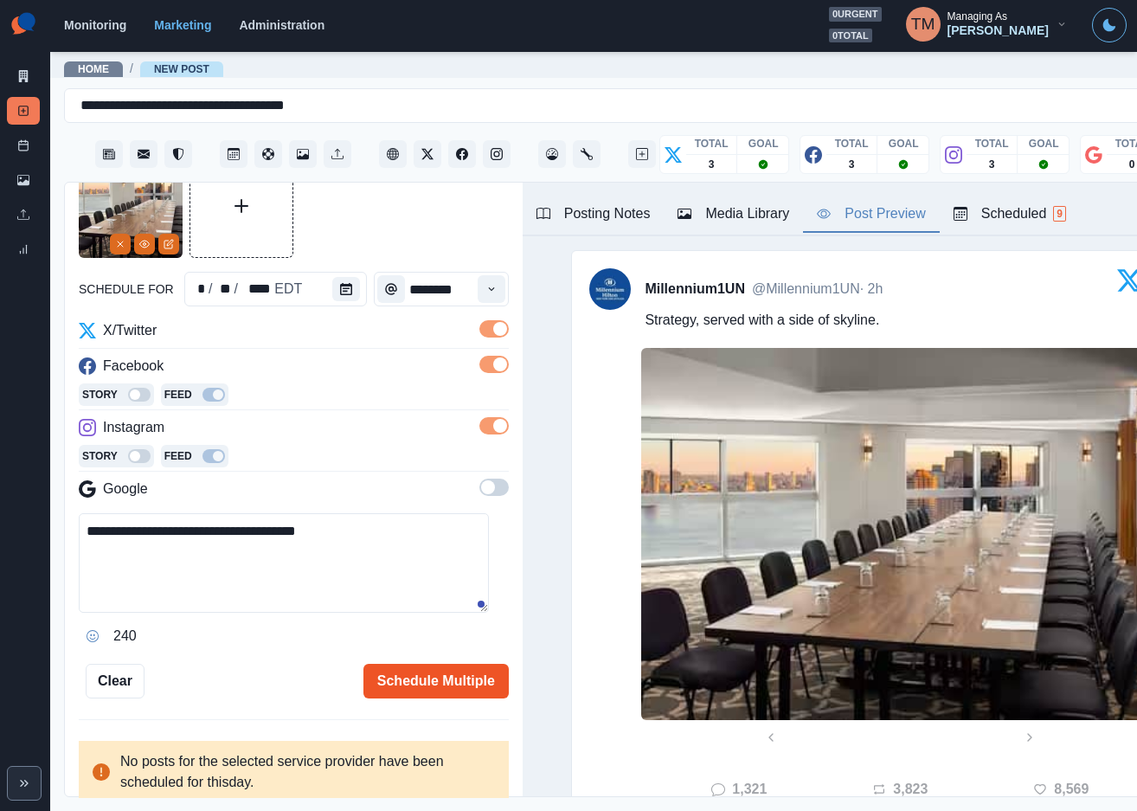
click at [395, 688] on button "Schedule Multiple" at bounding box center [435, 681] width 145 height 35
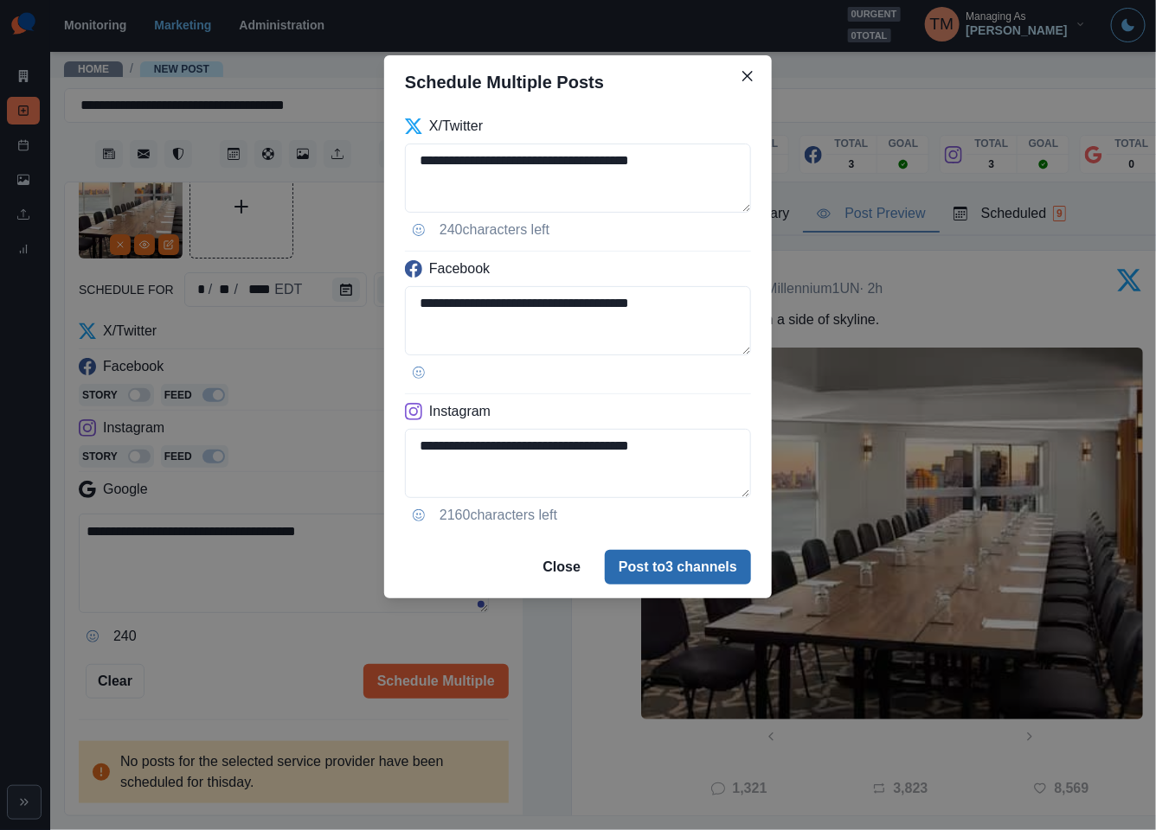
click at [720, 571] on button "Post to 3 channels" at bounding box center [678, 567] width 146 height 35
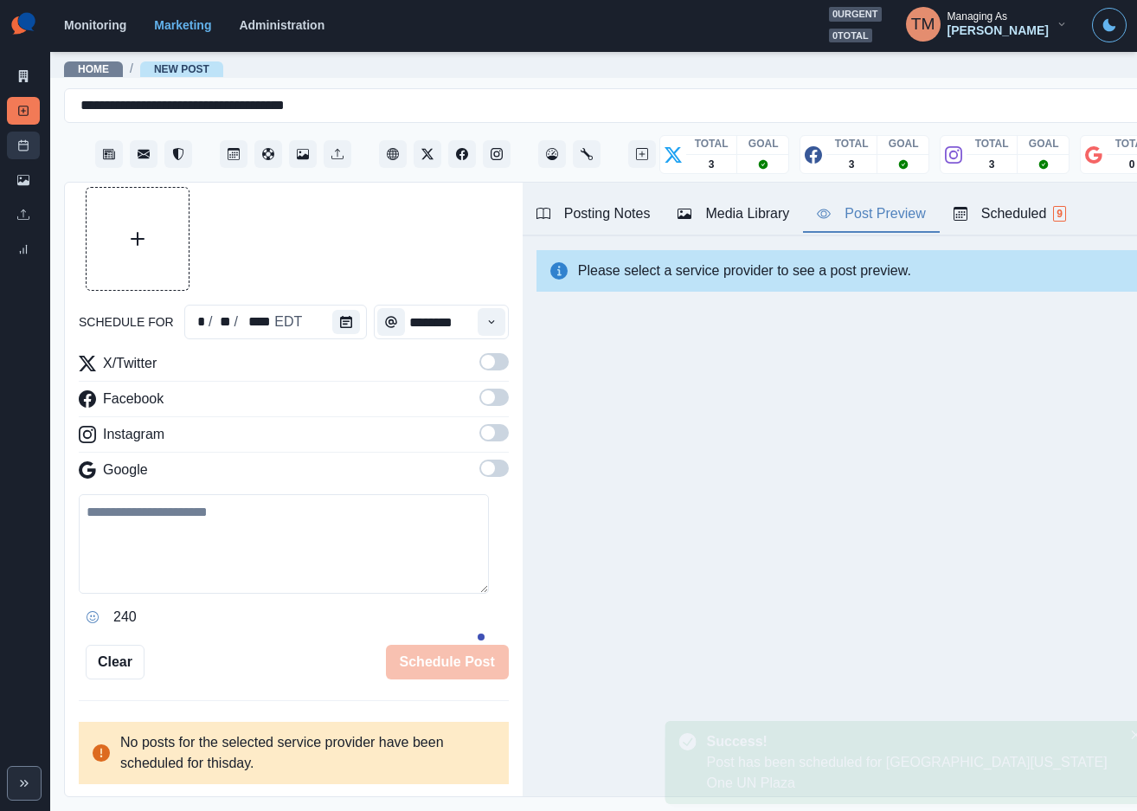
scroll to position [39, 0]
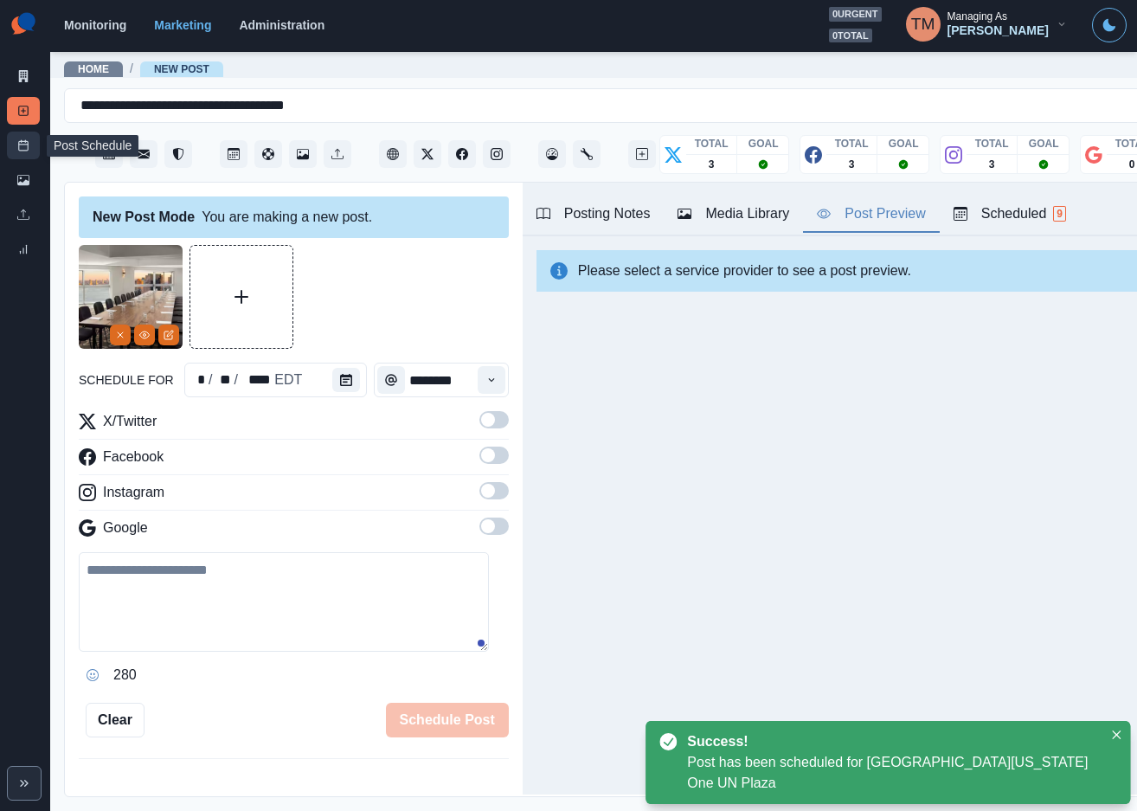
click at [23, 145] on icon at bounding box center [23, 145] width 12 height 12
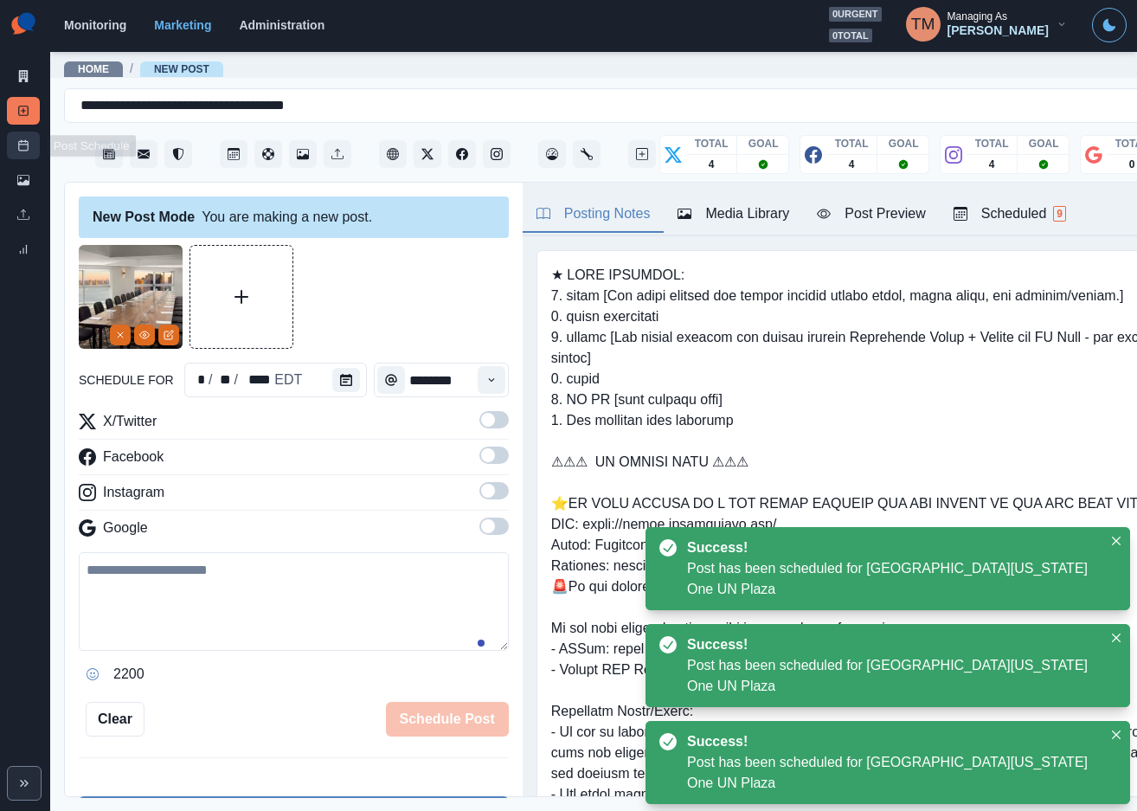
click at [23, 143] on icon at bounding box center [23, 145] width 12 height 12
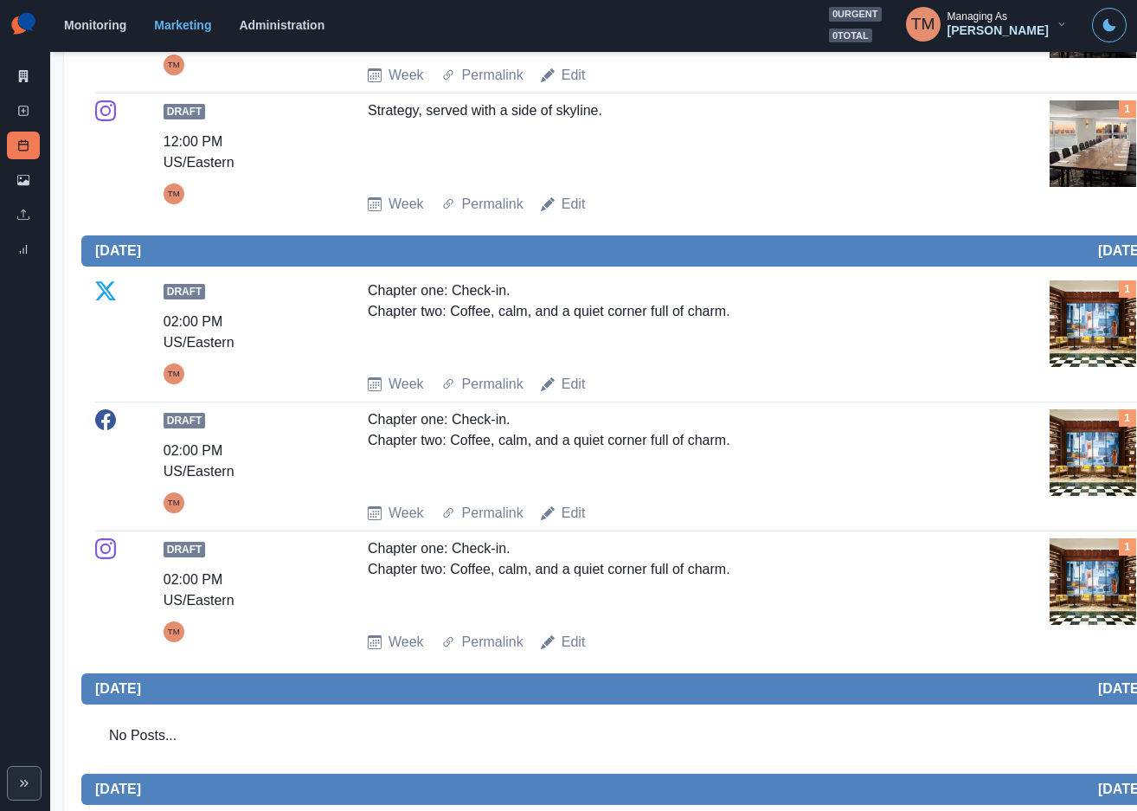
scroll to position [1298, 0]
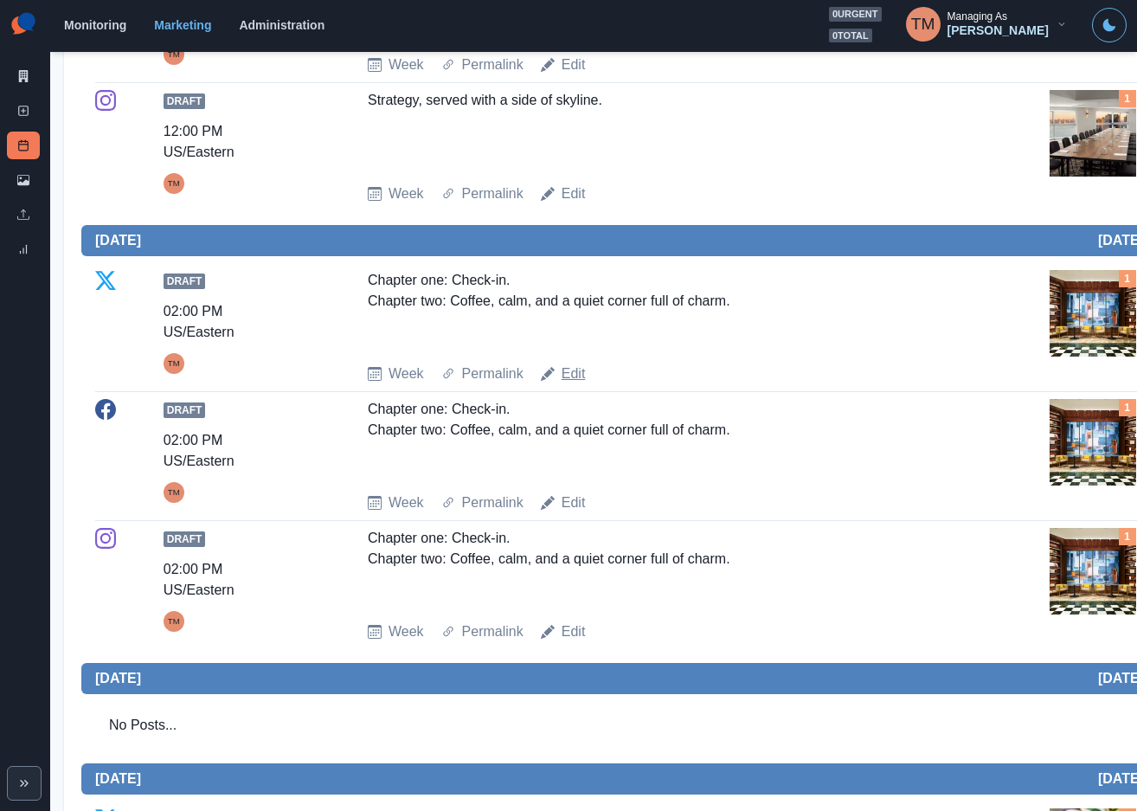
click at [572, 384] on link "Edit" at bounding box center [573, 373] width 24 height 21
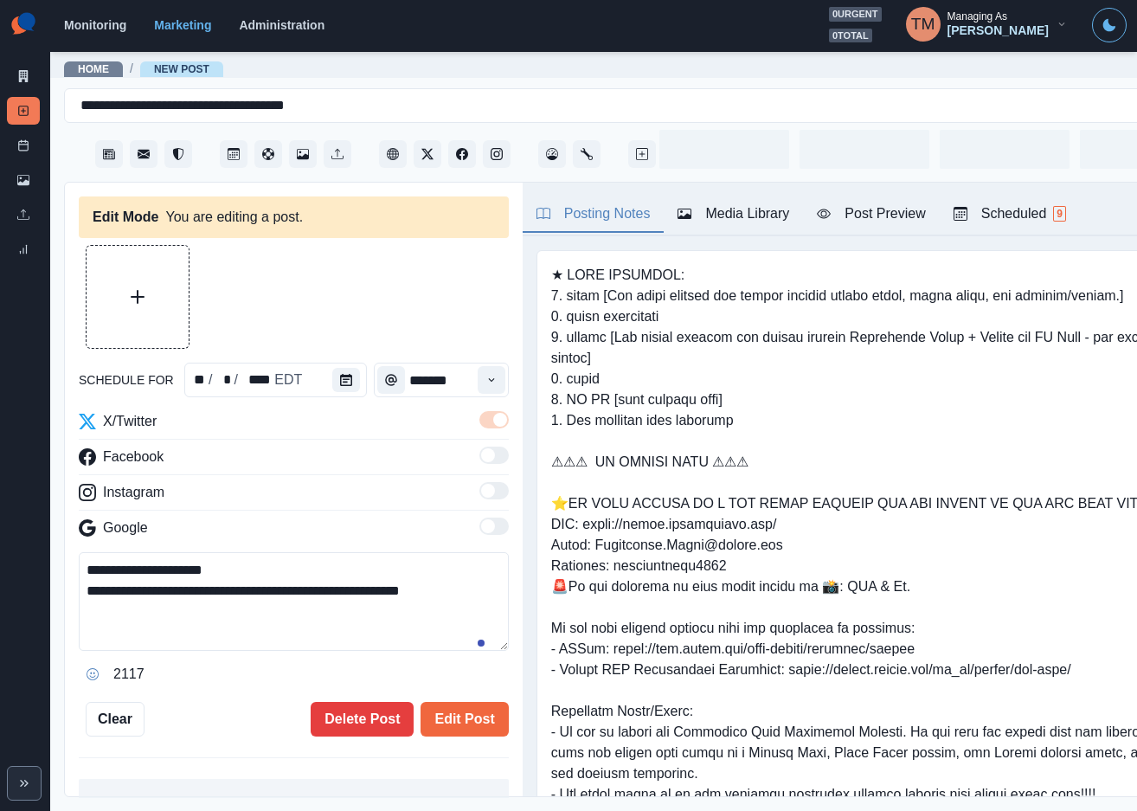
type input "*******"
type textarea "**********"
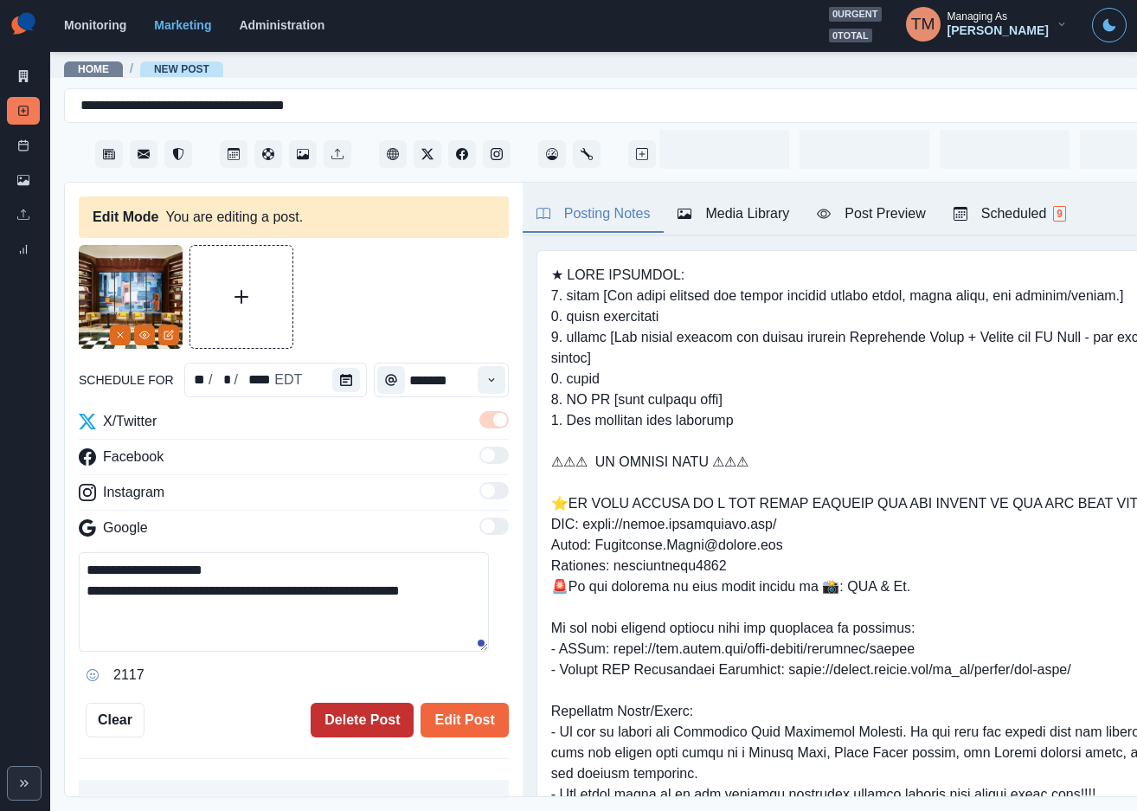
click at [343, 720] on button "Delete Post" at bounding box center [362, 719] width 103 height 35
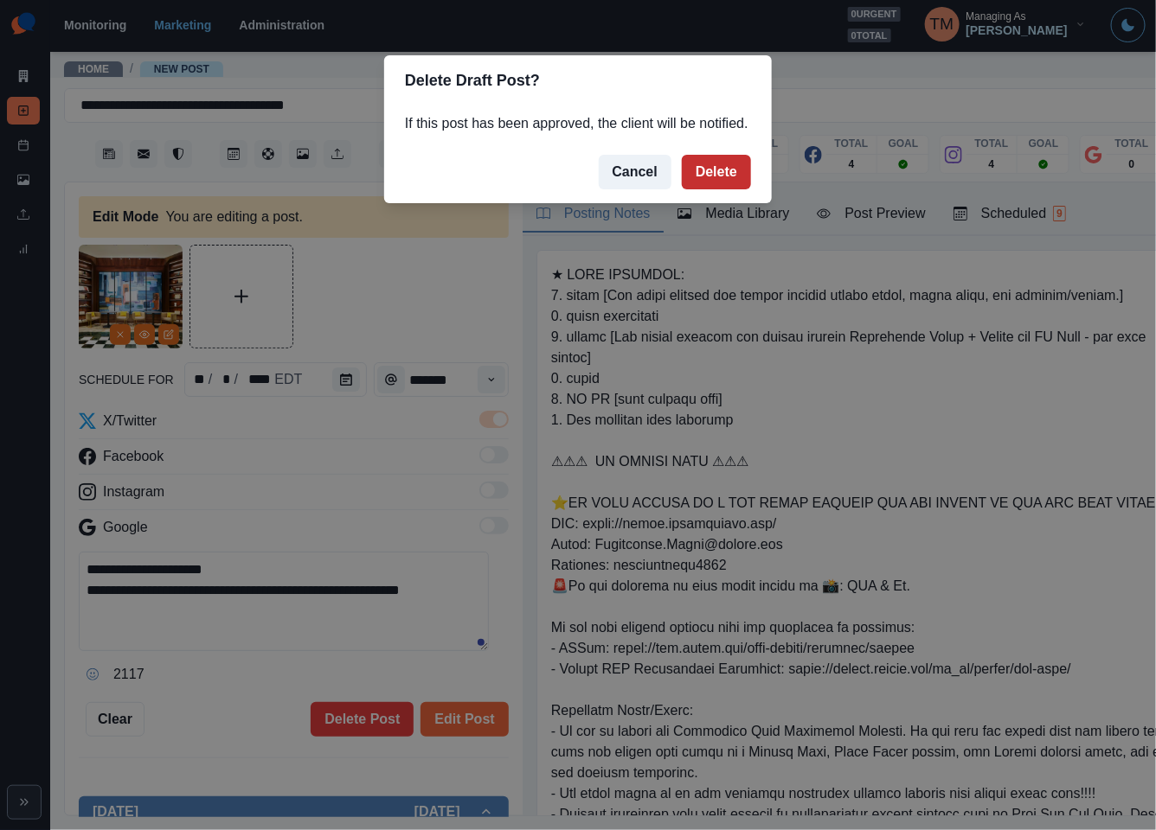
click at [719, 166] on button "Delete" at bounding box center [716, 172] width 69 height 35
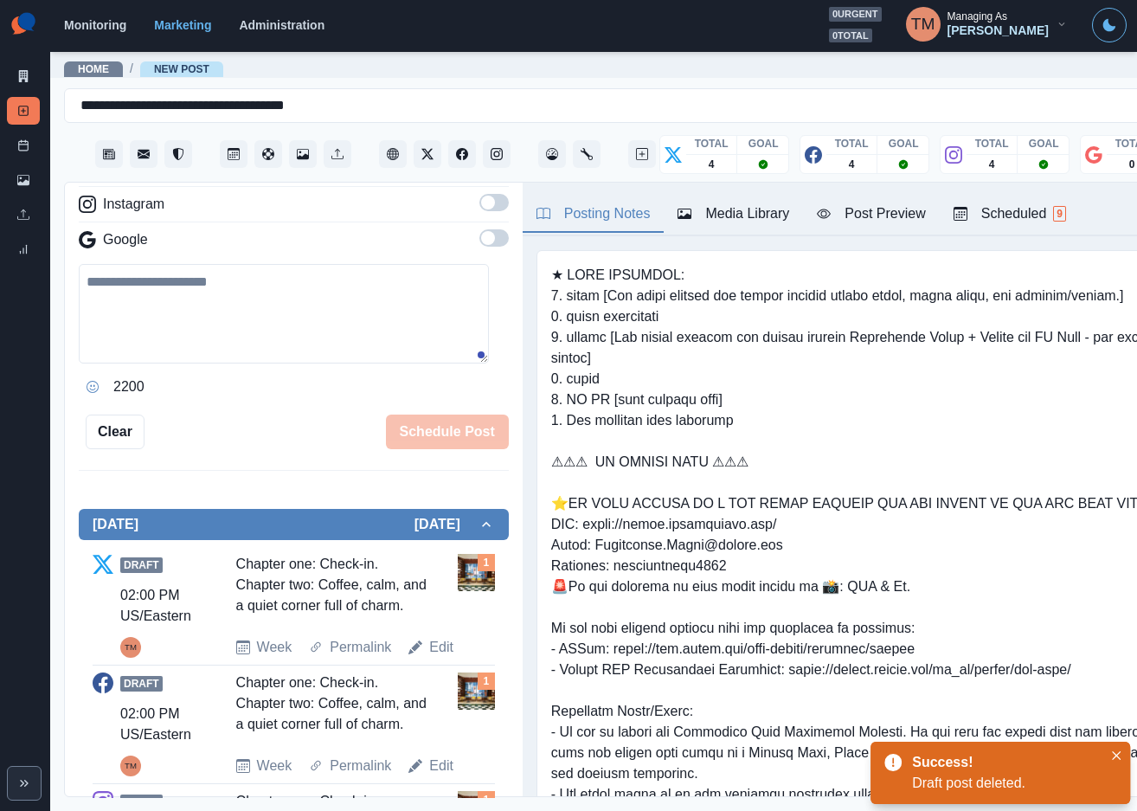
scroll to position [328, 0]
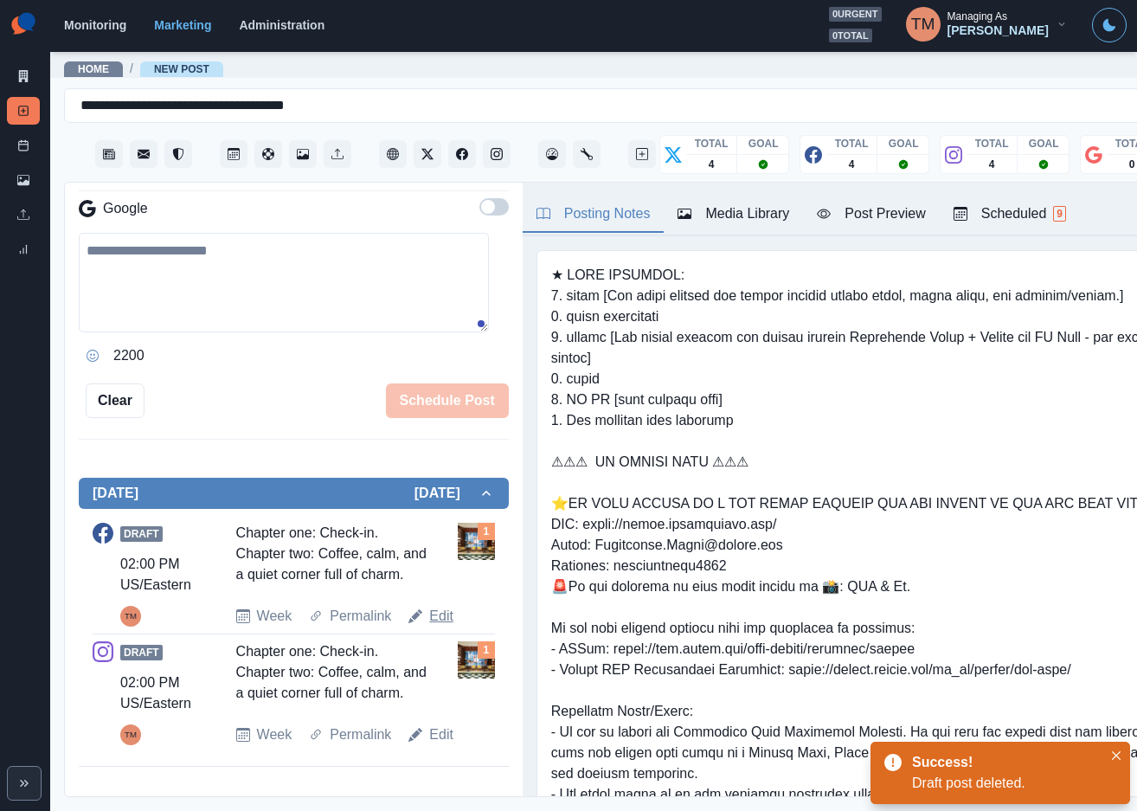
click at [437, 620] on link "Edit" at bounding box center [441, 616] width 24 height 21
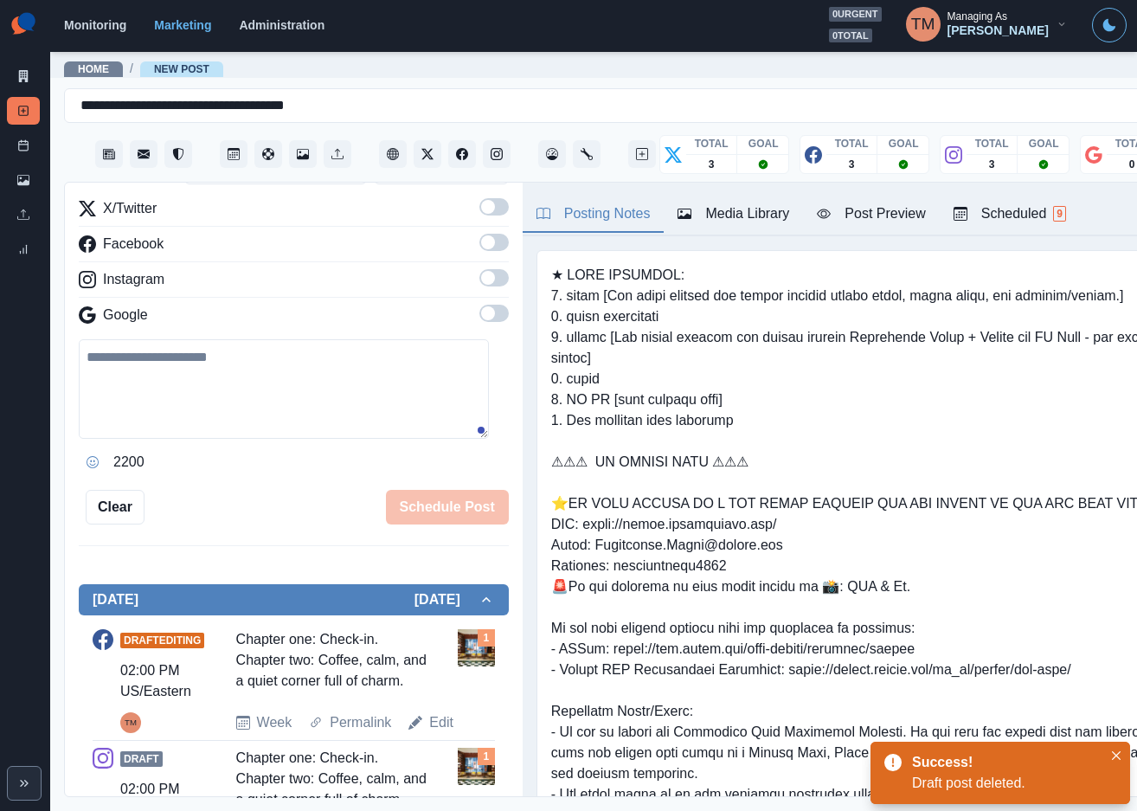
scroll to position [198, 0]
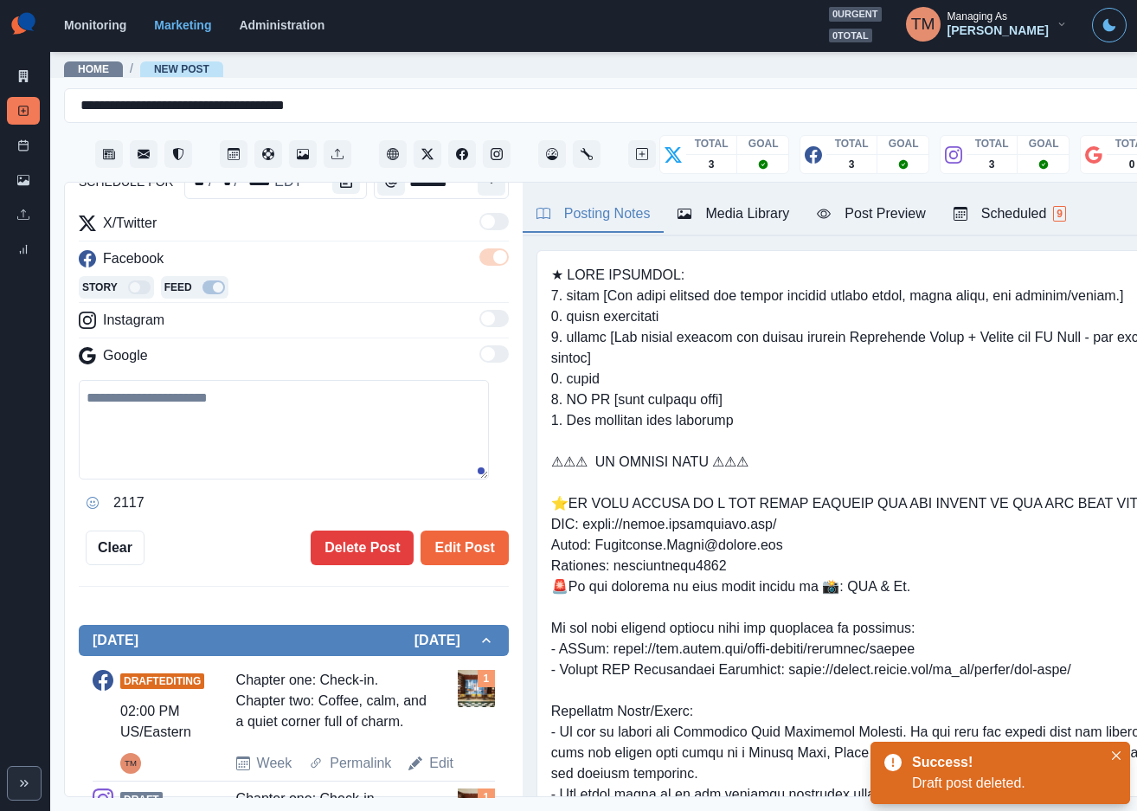
type textarea "**********"
click at [317, 532] on button "Delete Post" at bounding box center [362, 547] width 103 height 35
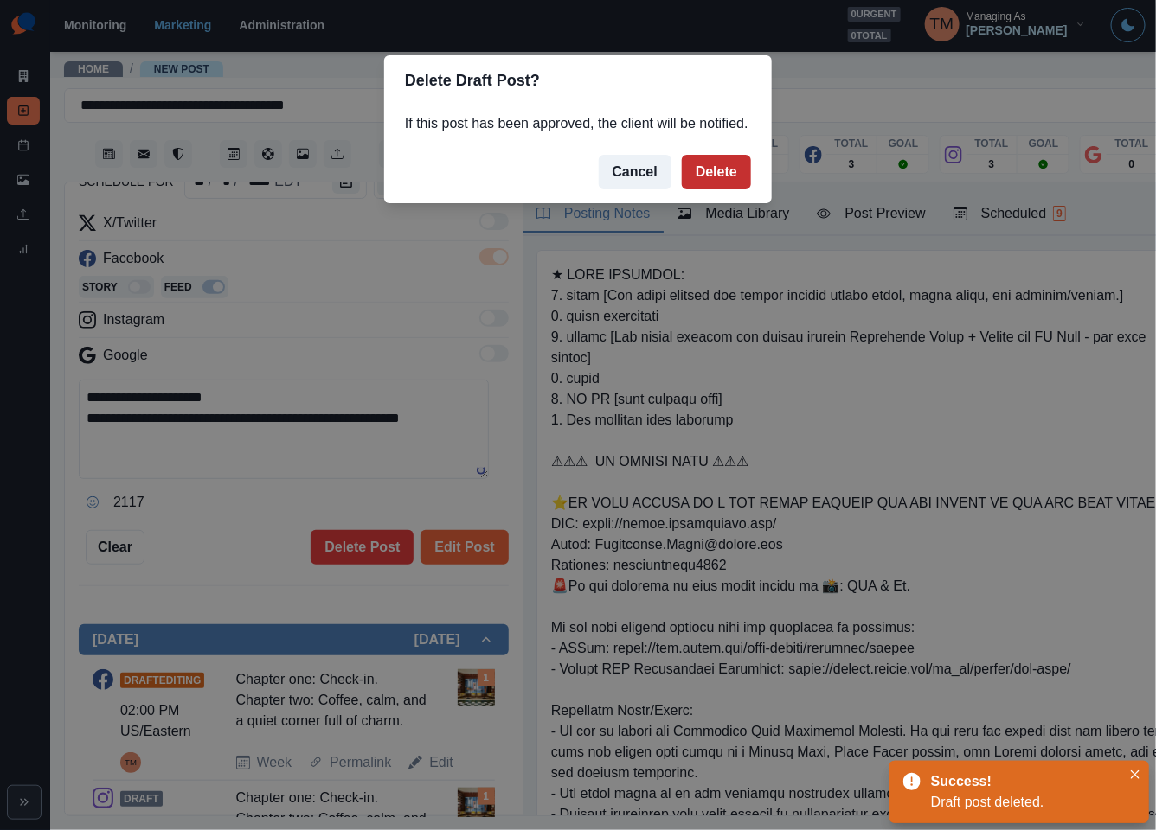
click at [716, 170] on button "Delete" at bounding box center [716, 172] width 69 height 35
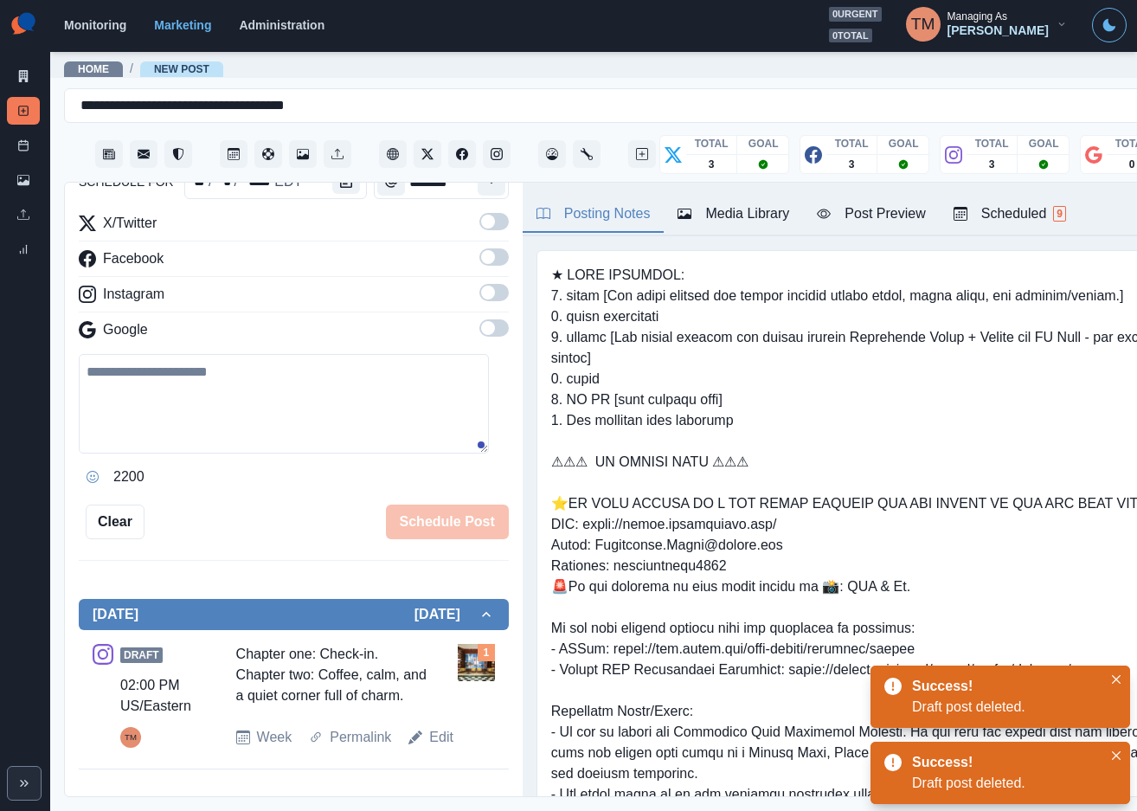
scroll to position [196, 0]
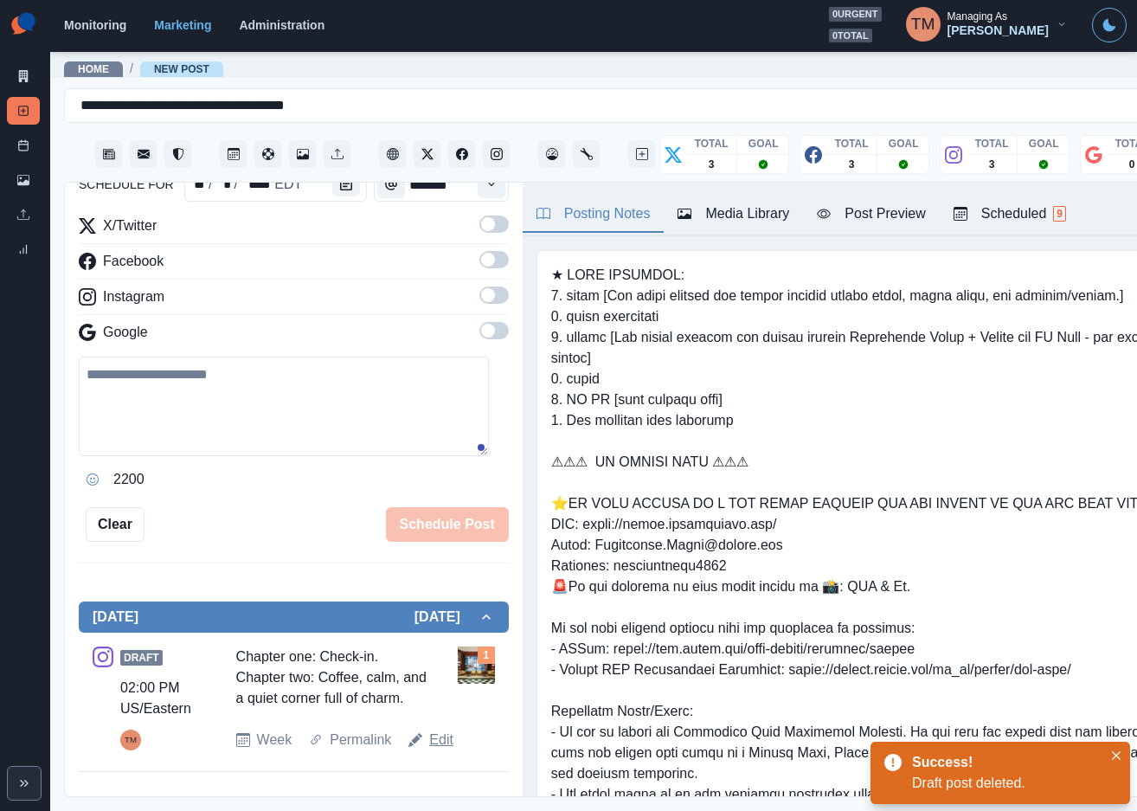
click at [434, 750] on link "Edit" at bounding box center [441, 739] width 24 height 21
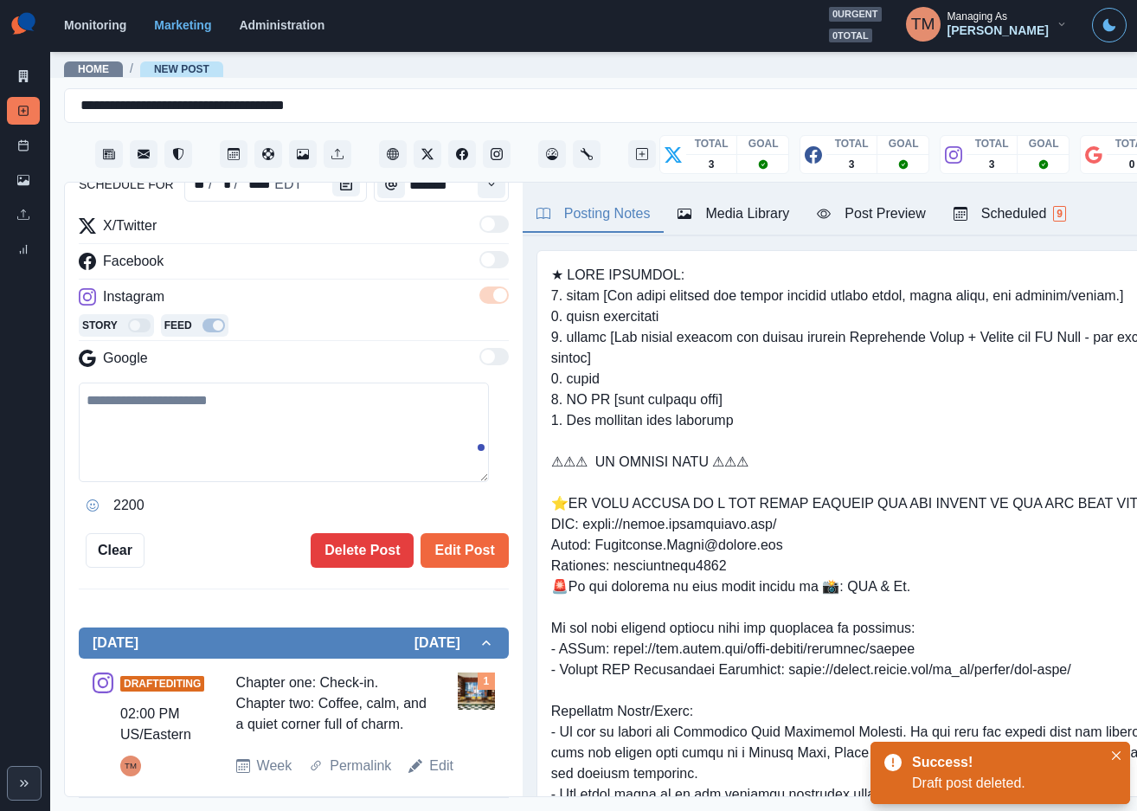
type textarea "**********"
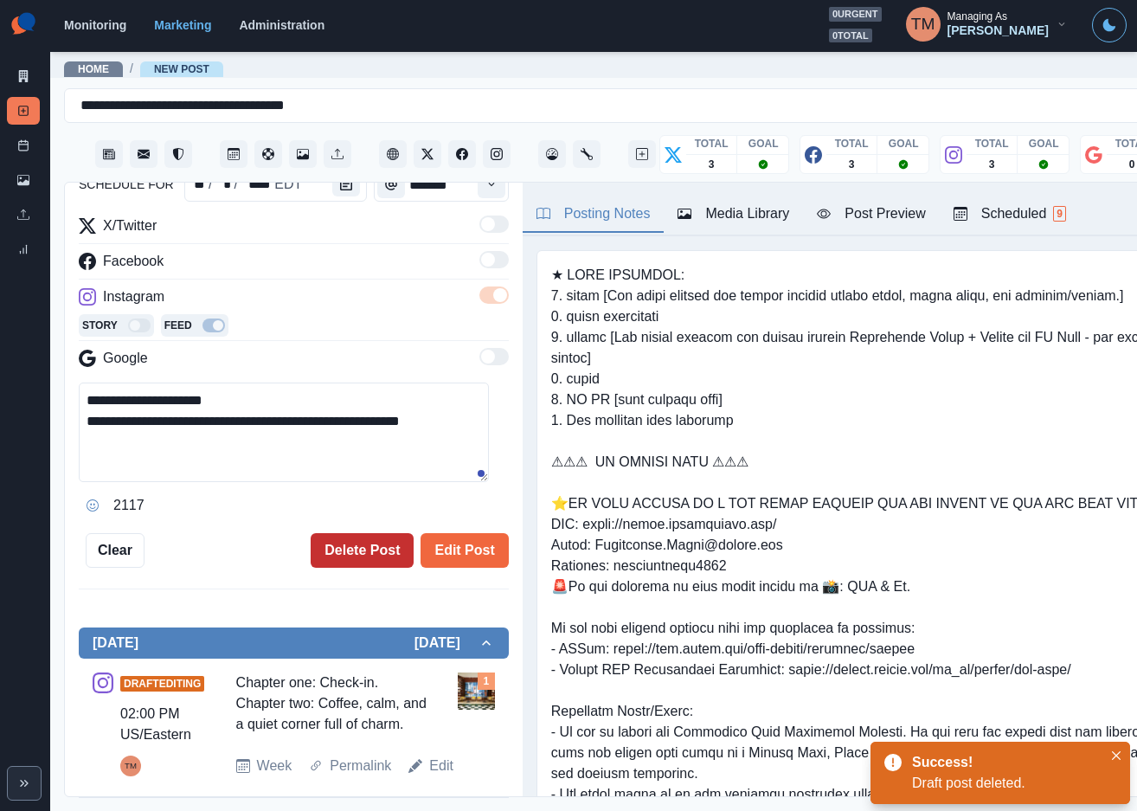
scroll to position [221, 0]
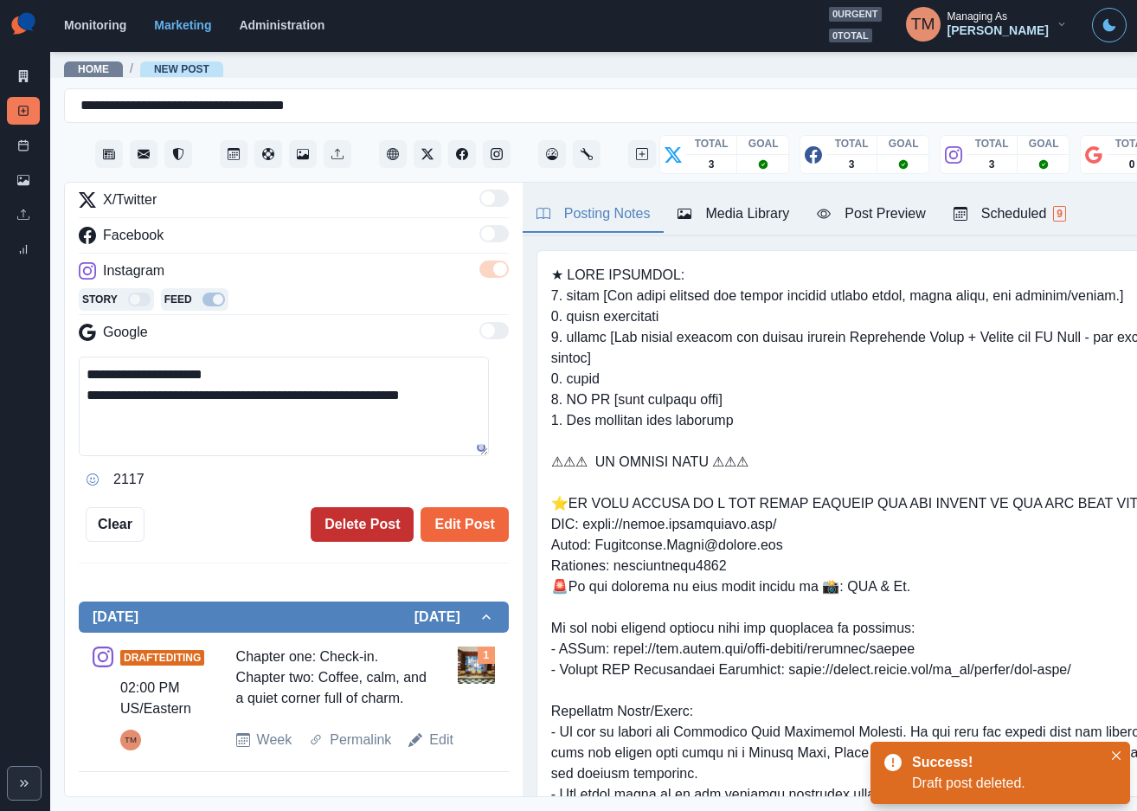
click at [333, 529] on button "Delete Post" at bounding box center [362, 524] width 103 height 35
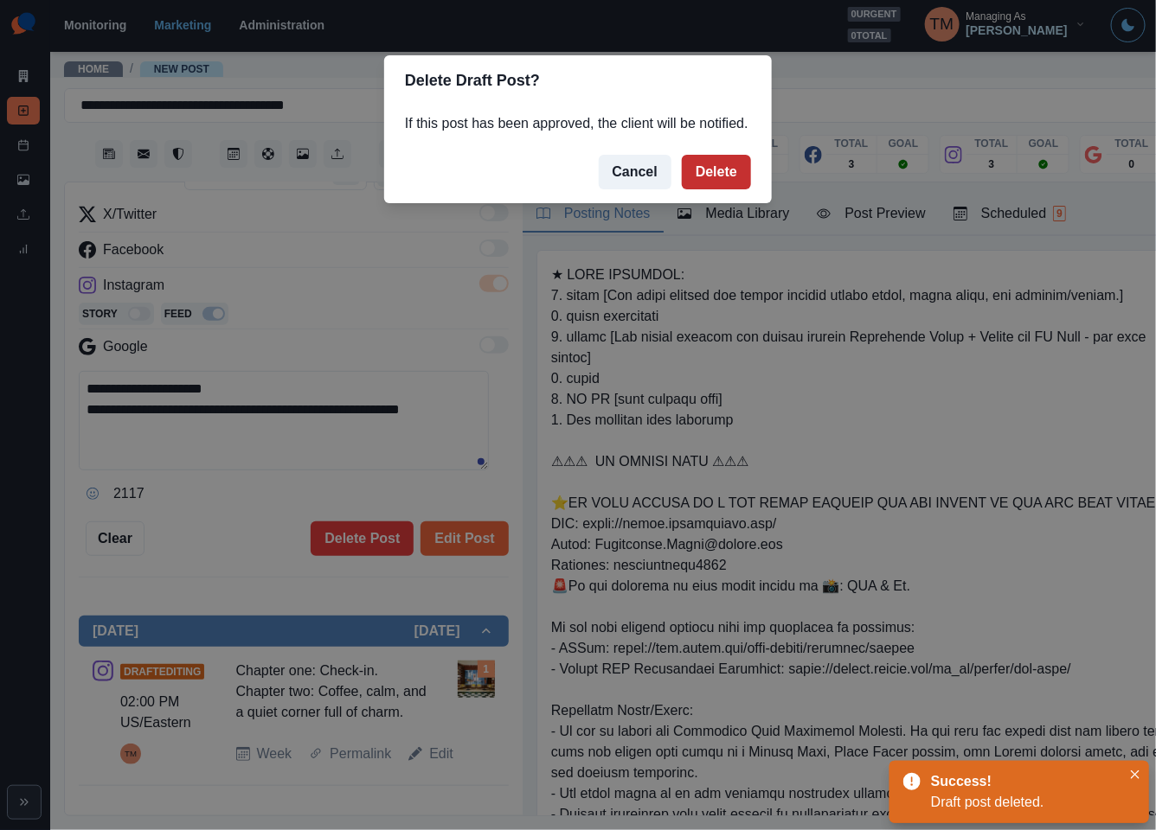
click at [716, 171] on button "Delete" at bounding box center [716, 172] width 69 height 35
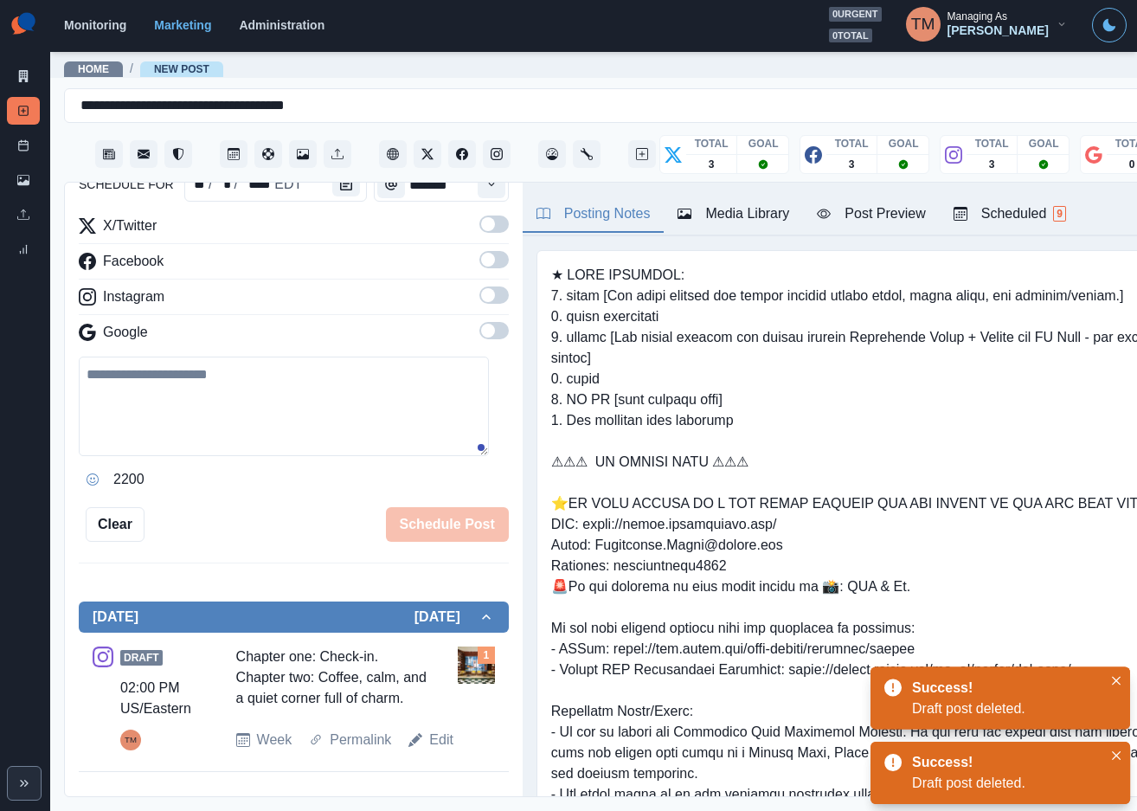
scroll to position [39, 0]
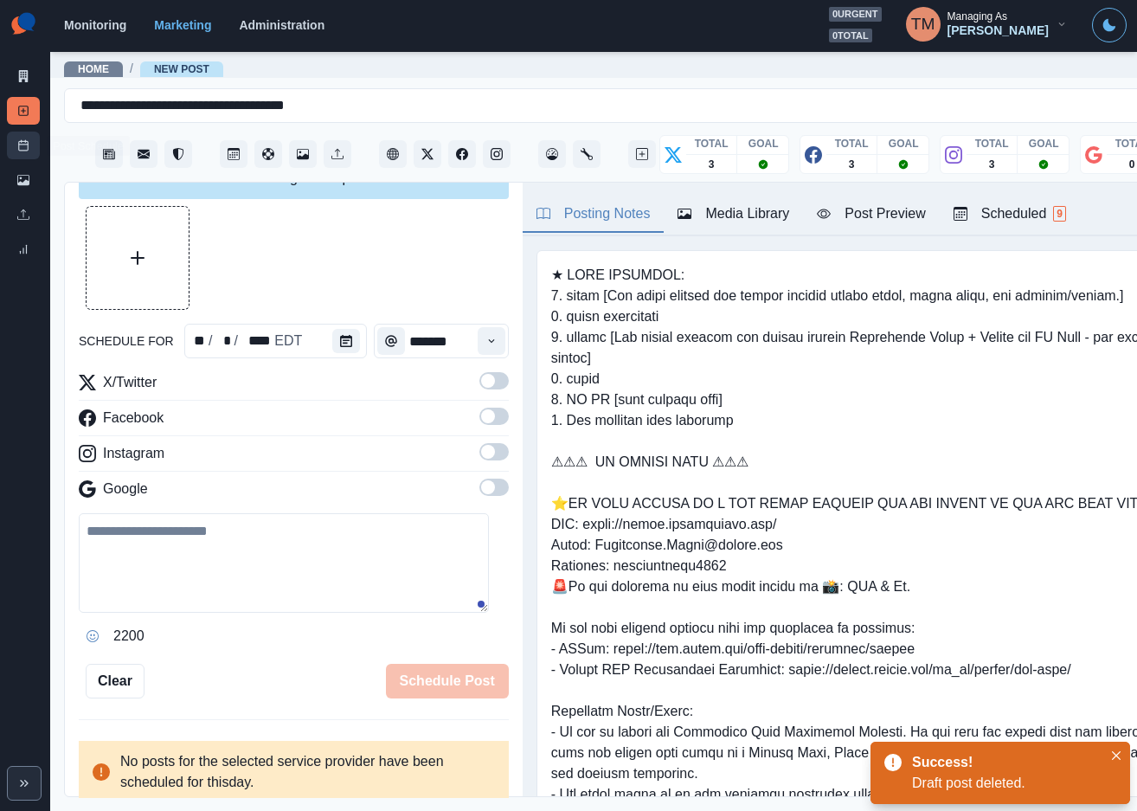
click at [24, 148] on icon at bounding box center [23, 145] width 12 height 12
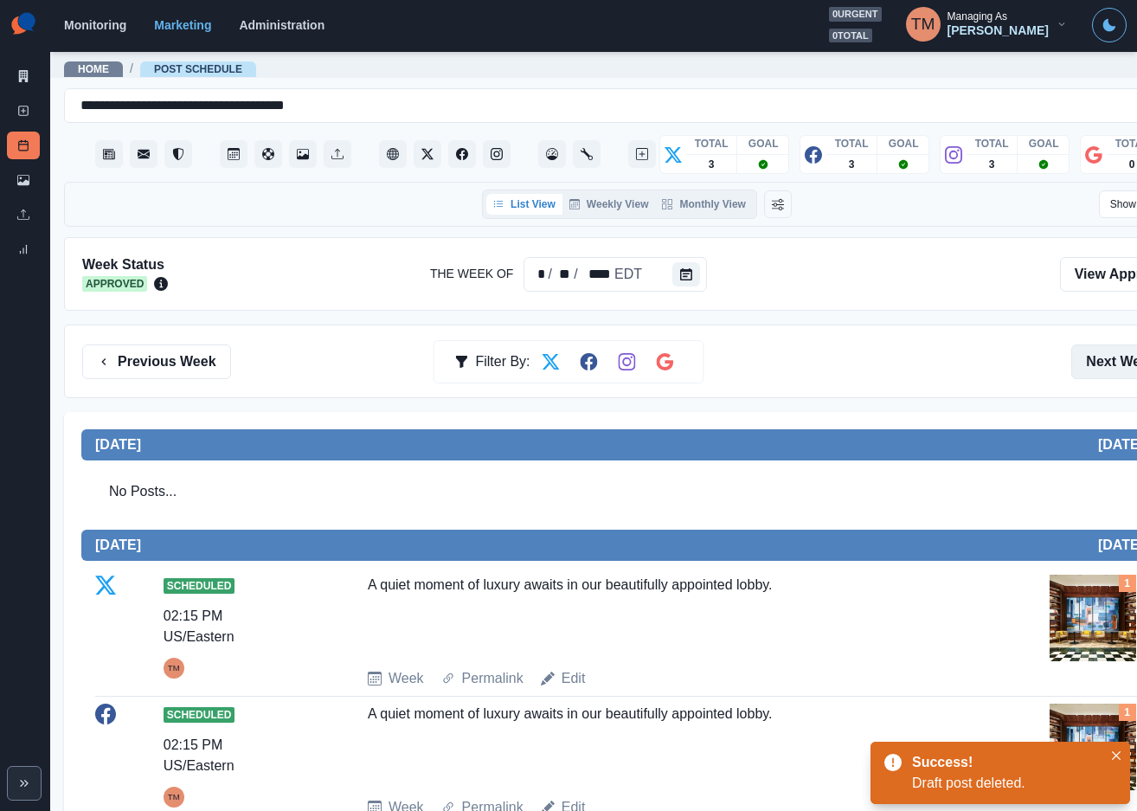
click at [1106, 359] on button "Next Week" at bounding box center [1131, 361] width 120 height 35
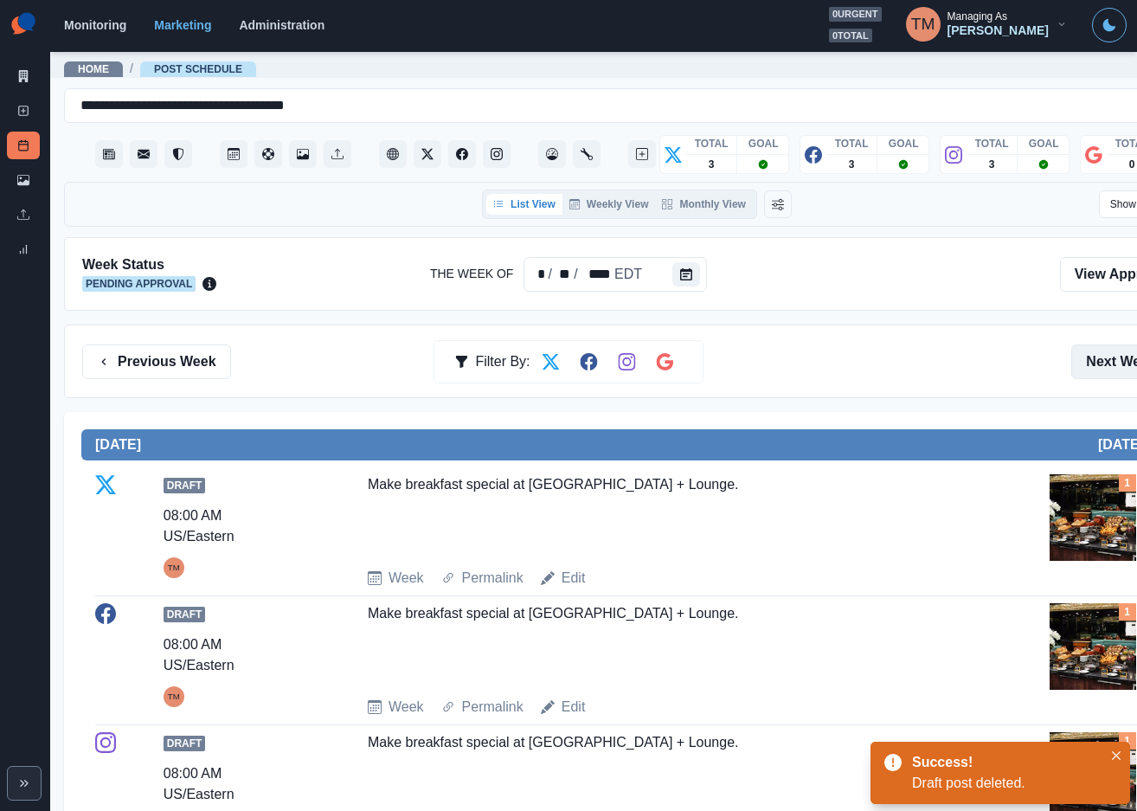
click at [1106, 359] on button "Next Week" at bounding box center [1131, 361] width 120 height 35
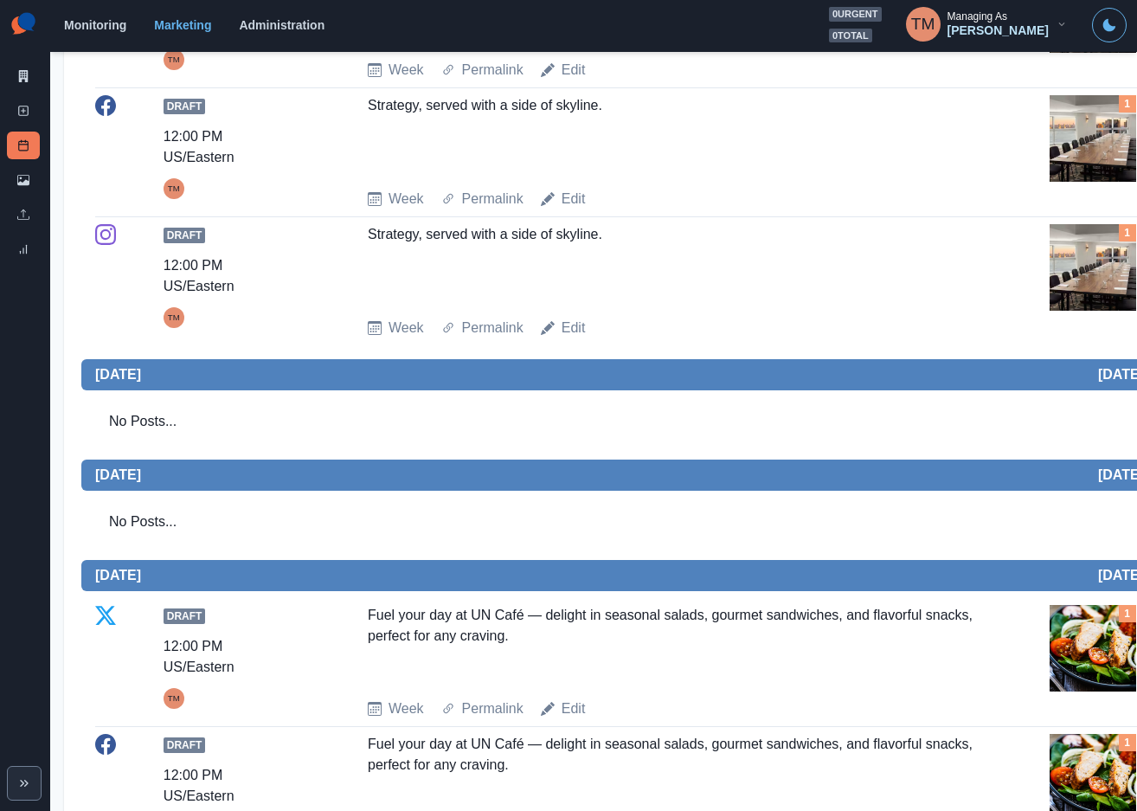
scroll to position [1168, 0]
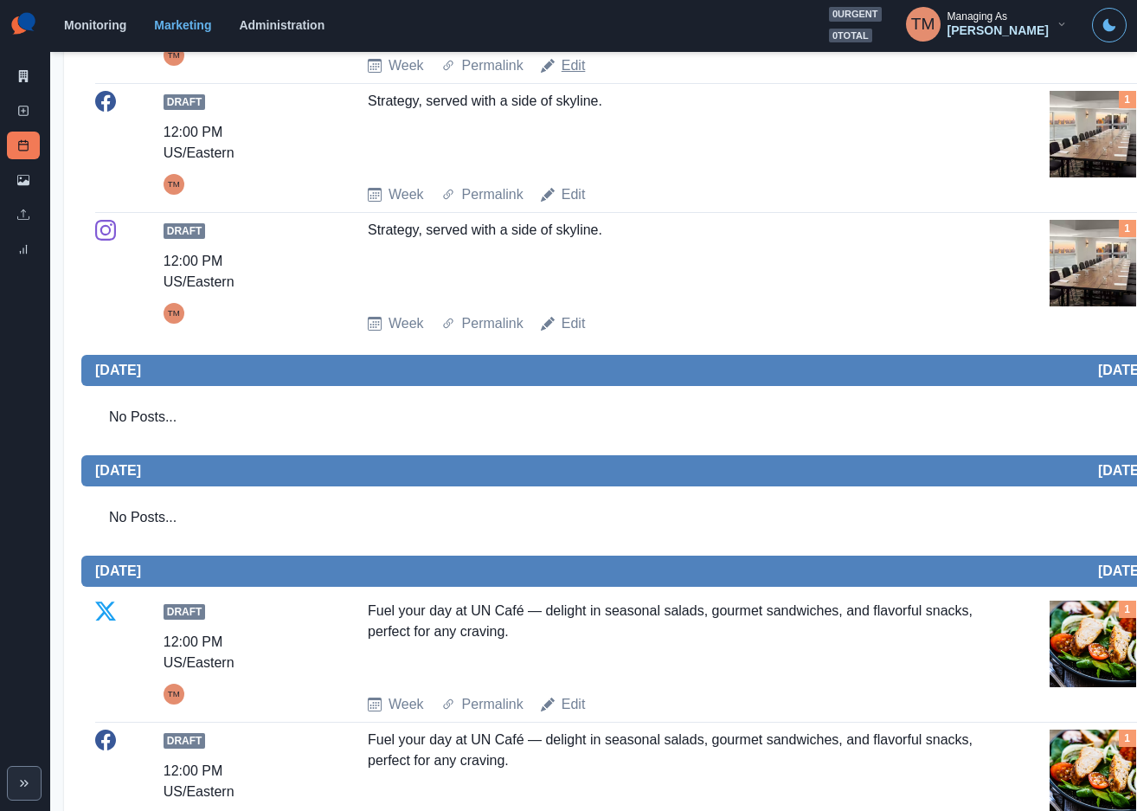
click at [568, 76] on link "Edit" at bounding box center [573, 65] width 24 height 21
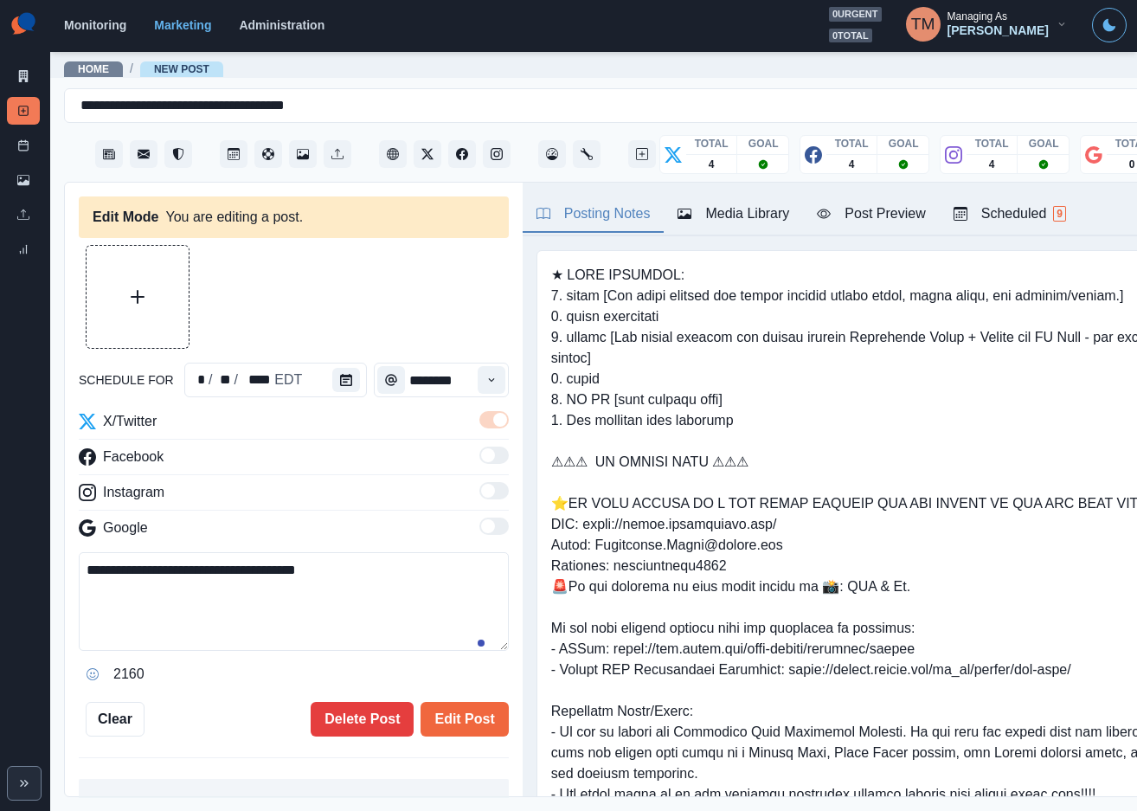
type textarea "**********"
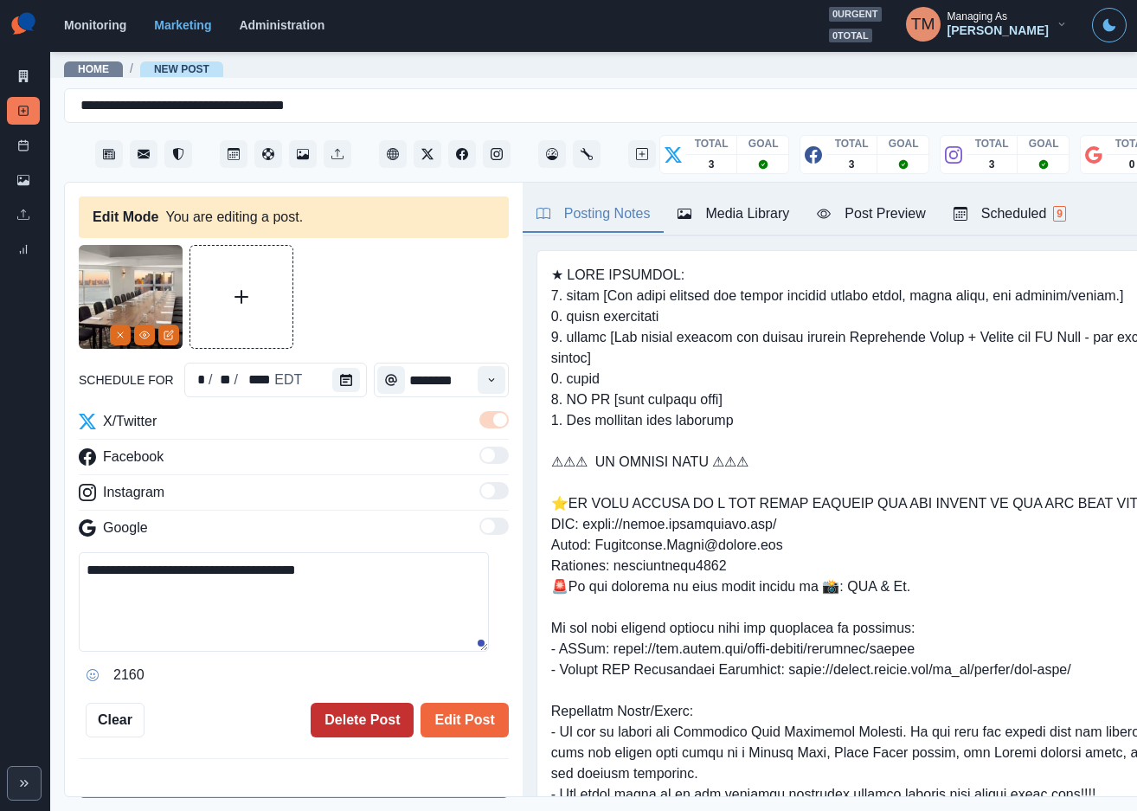
click at [356, 720] on button "Delete Post" at bounding box center [362, 719] width 103 height 35
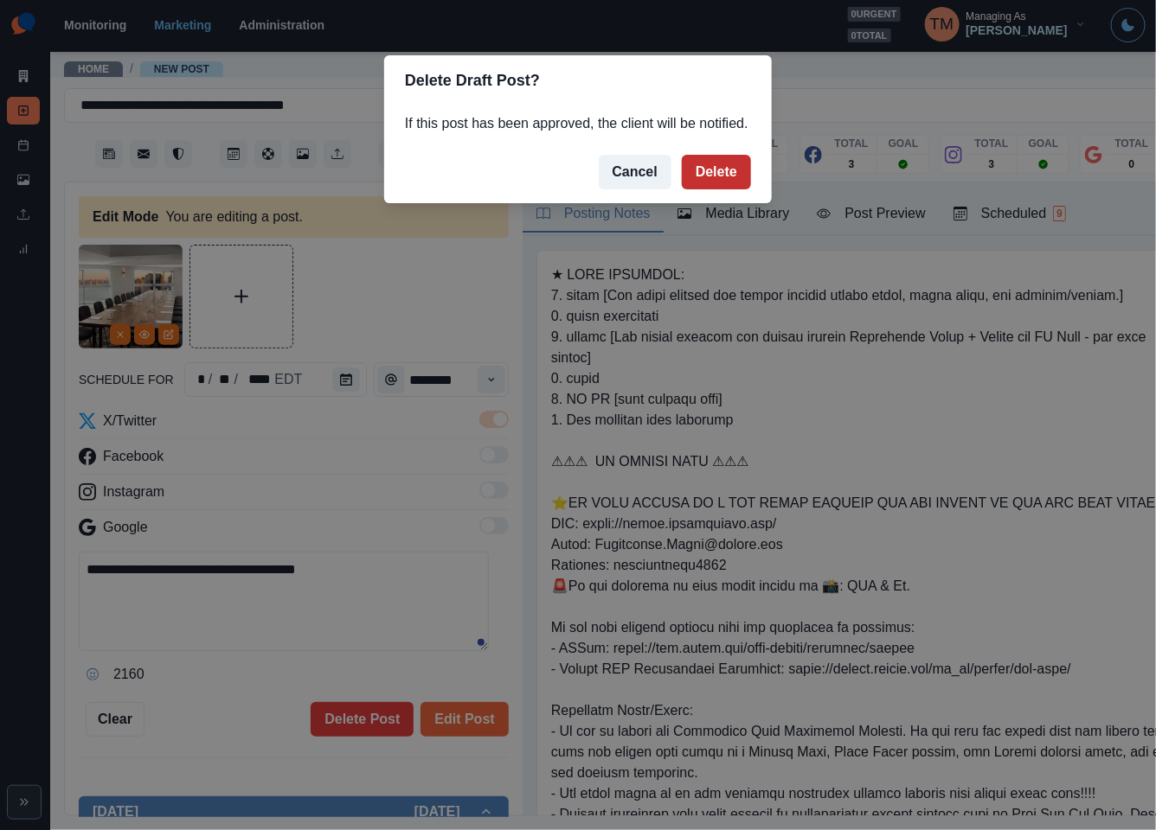
click at [720, 184] on button "Delete" at bounding box center [716, 172] width 69 height 35
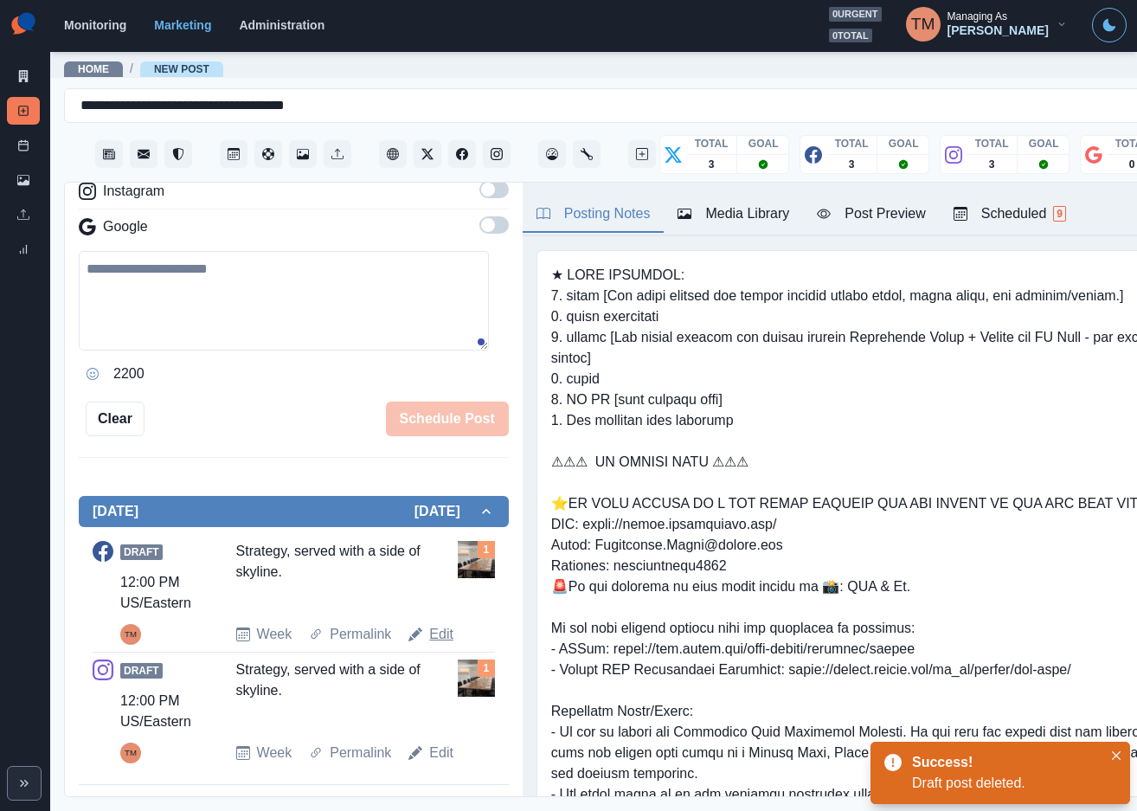
click at [433, 632] on link "Edit" at bounding box center [441, 634] width 24 height 21
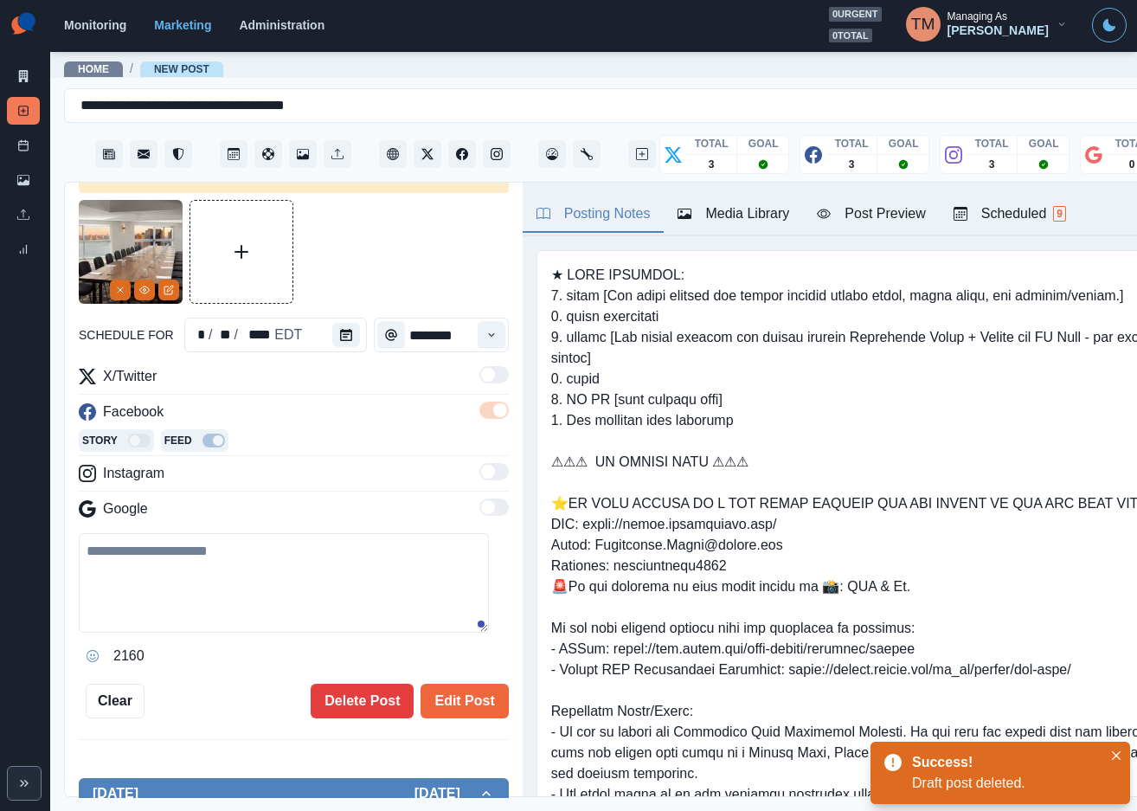
type textarea "**********"
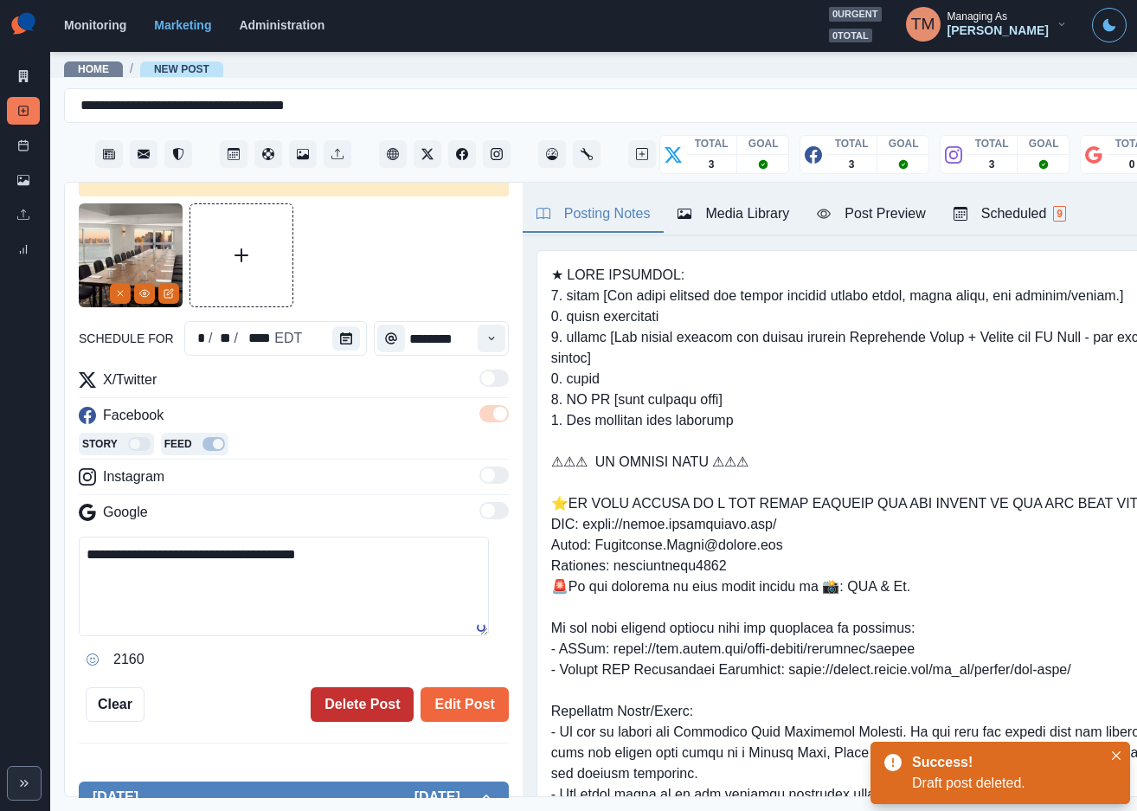
click at [336, 703] on button "Delete Post" at bounding box center [362, 704] width 103 height 35
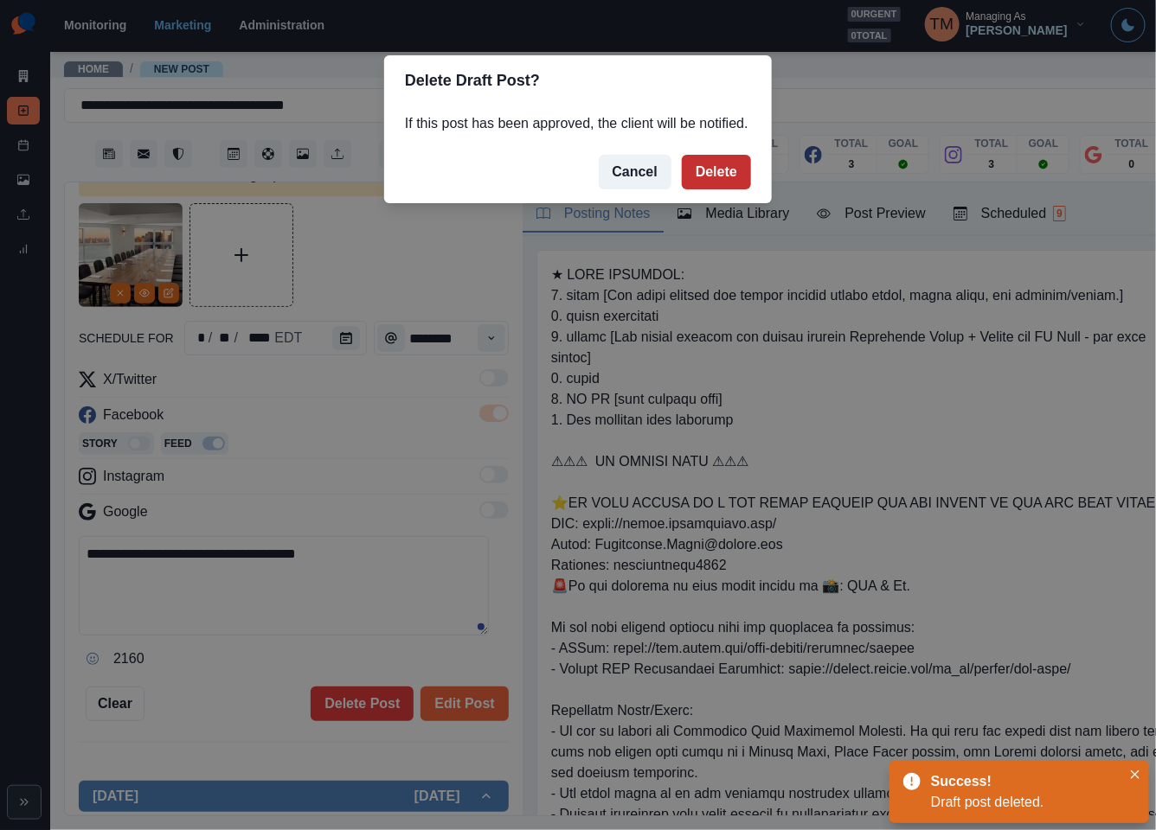
click at [728, 175] on button "Delete" at bounding box center [716, 172] width 69 height 35
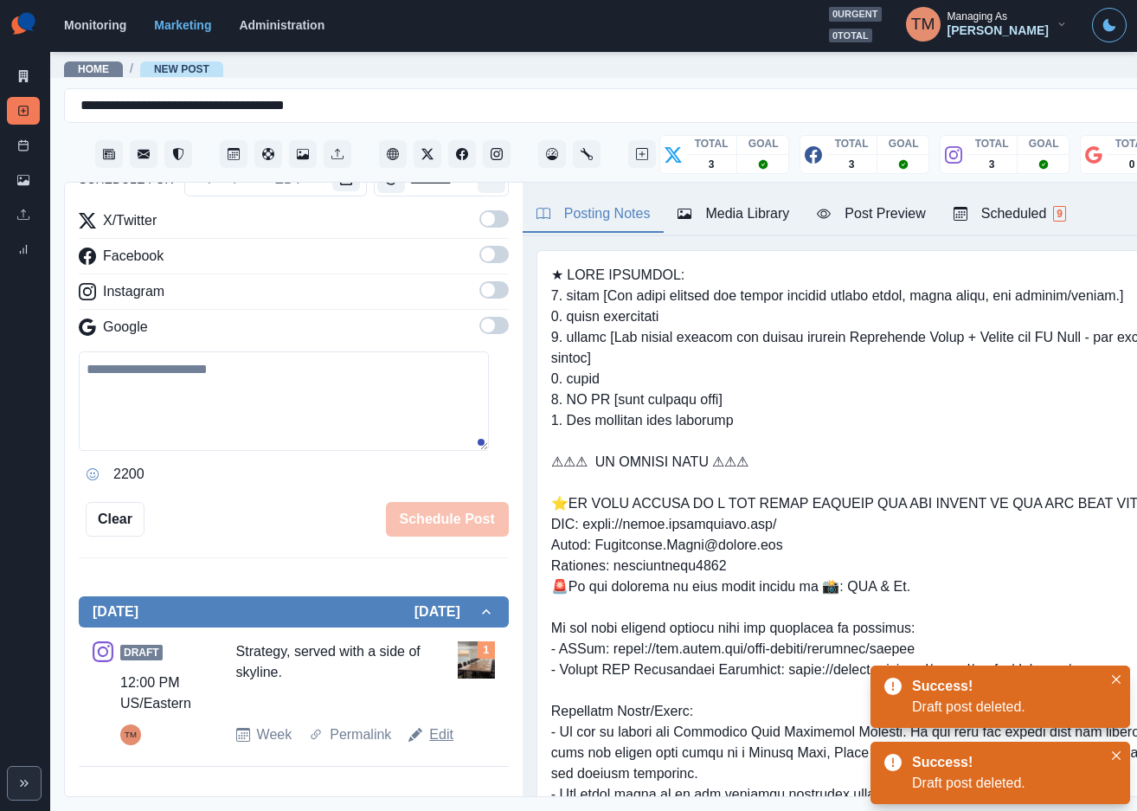
scroll to position [182, 0]
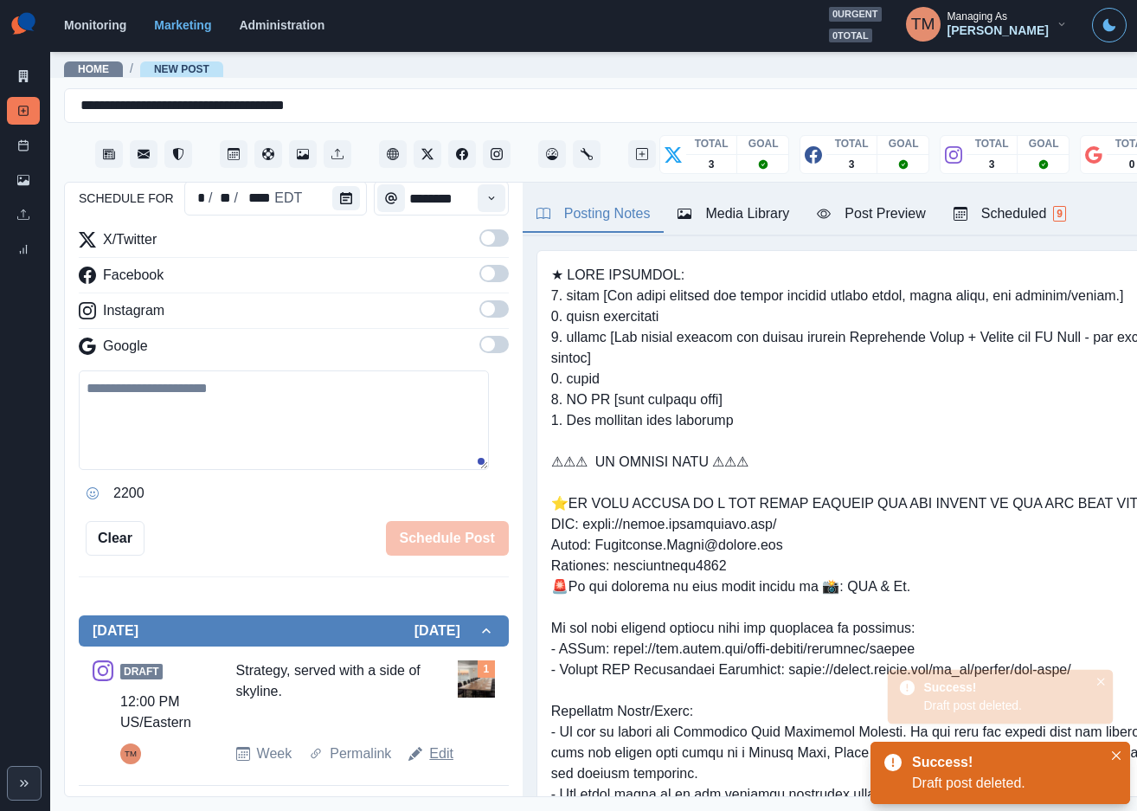
click at [432, 753] on link "Edit" at bounding box center [441, 753] width 24 height 21
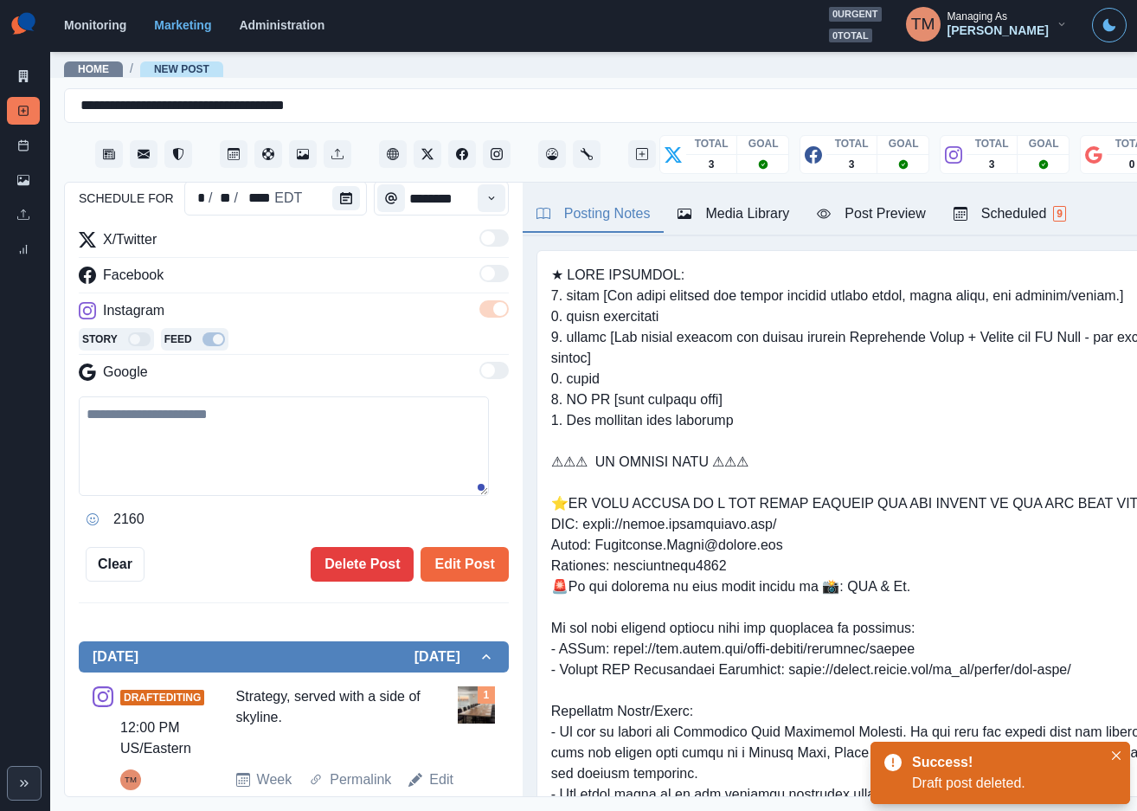
type textarea "**********"
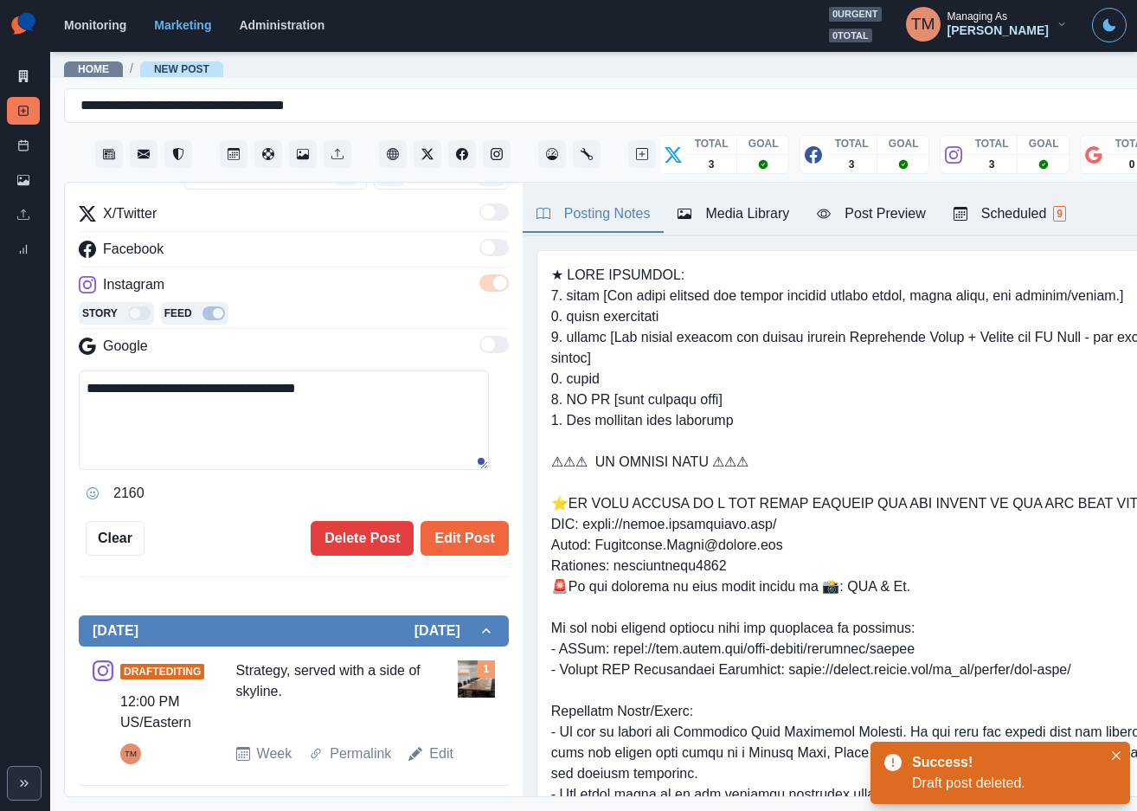
drag, startPoint x: 292, startPoint y: 398, endPoint x: 48, endPoint y: 402, distance: 244.0
click at [48, 402] on div "**********" at bounding box center [568, 405] width 1137 height 811
click at [354, 532] on button "Delete Post" at bounding box center [362, 538] width 103 height 35
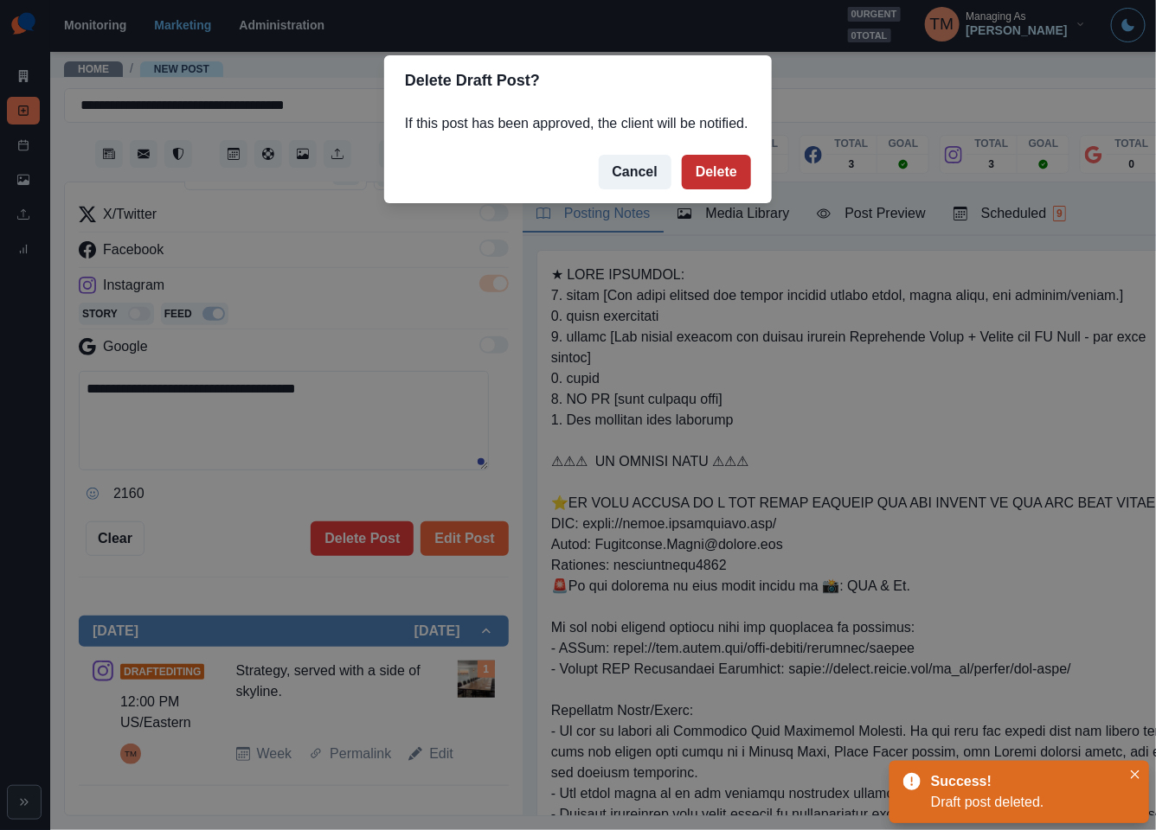
click at [717, 166] on button "Delete" at bounding box center [716, 172] width 69 height 35
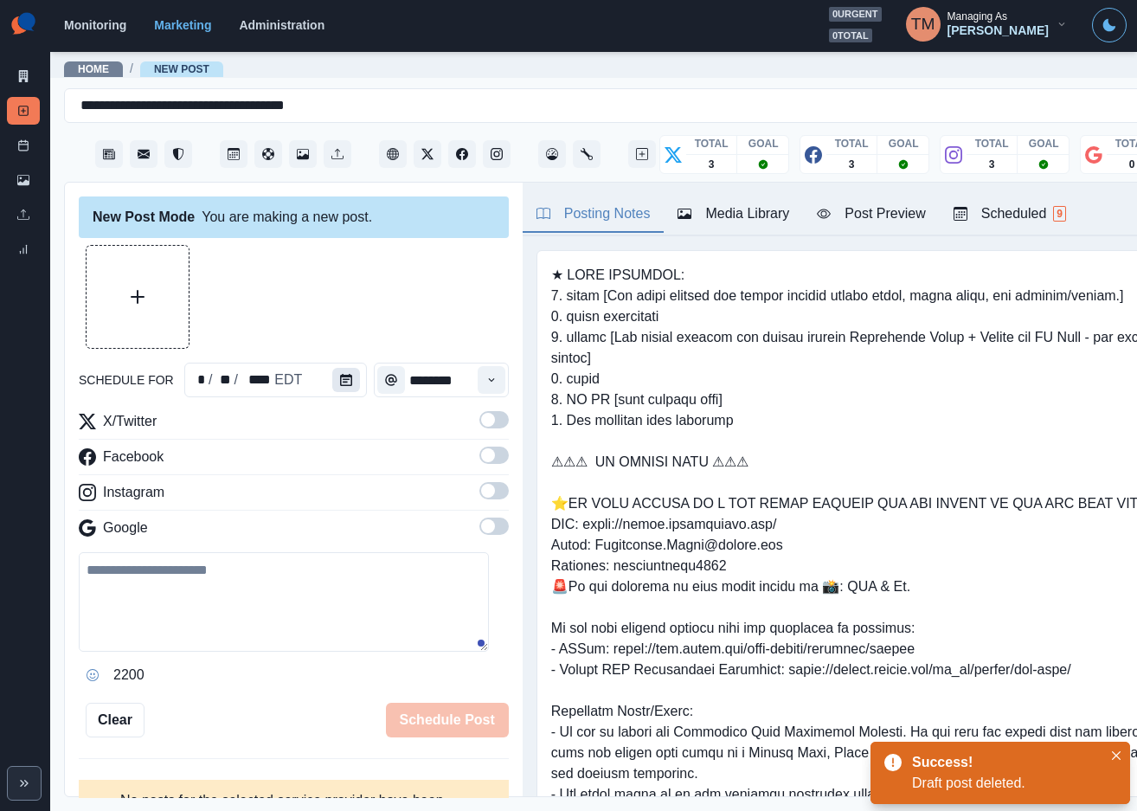
click at [340, 376] on icon "Calendar" at bounding box center [346, 380] width 12 height 12
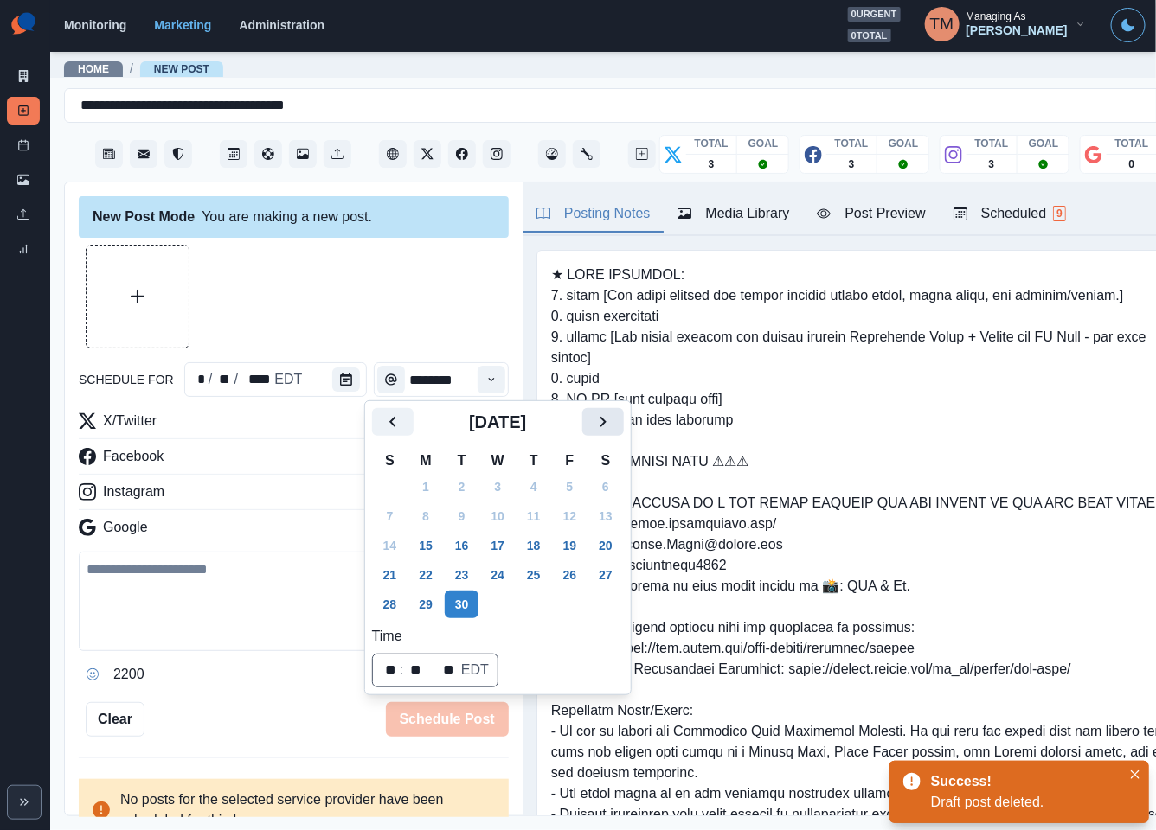
click at [603, 419] on icon "Next" at bounding box center [603, 422] width 21 height 21
click at [504, 483] on button "1" at bounding box center [497, 487] width 35 height 28
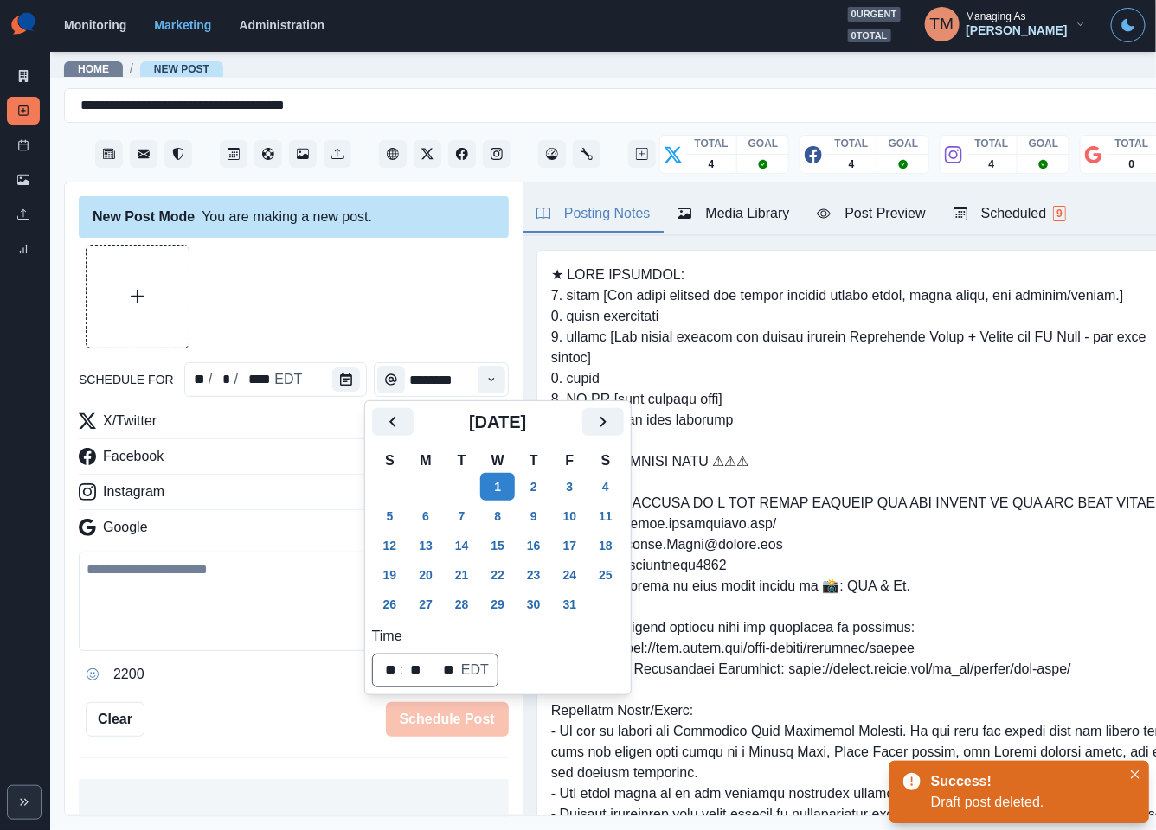
click at [188, 618] on textarea at bounding box center [284, 601] width 410 height 99
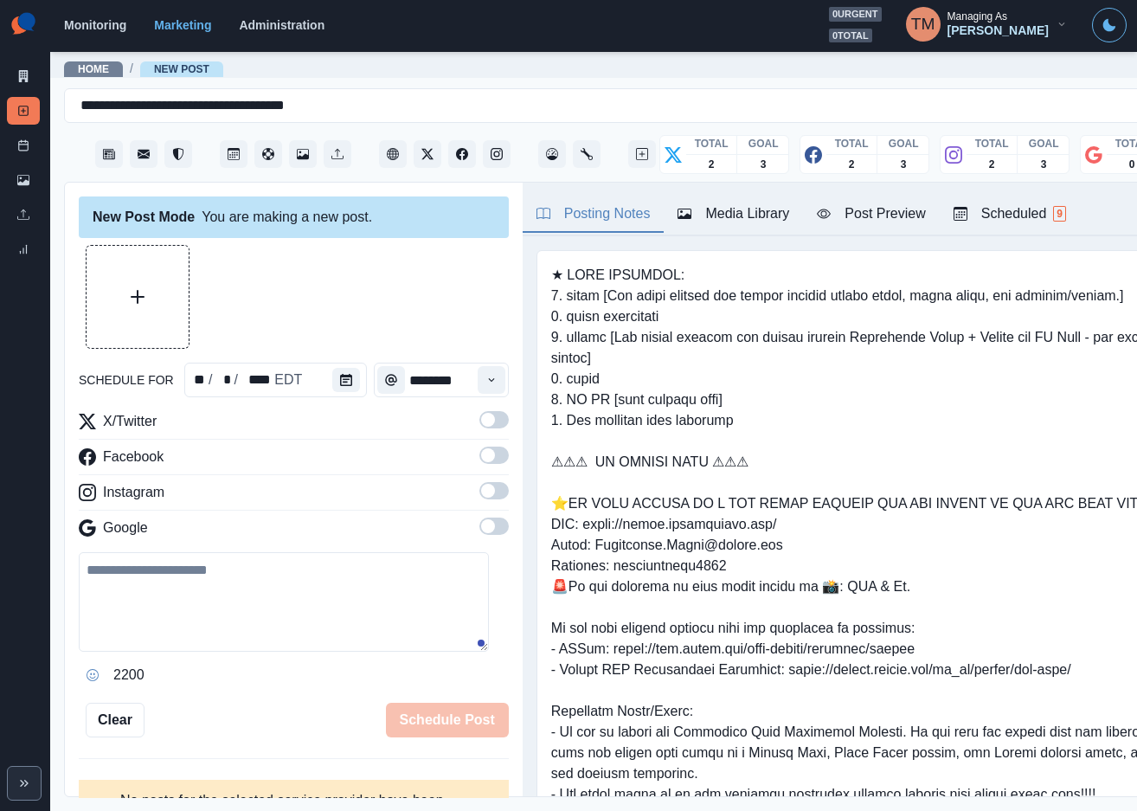
click at [247, 568] on textarea at bounding box center [284, 601] width 410 height 99
paste textarea "**********"
type textarea "**********"
drag, startPoint x: 471, startPoint y: 421, endPoint x: 481, endPoint y: 439, distance: 20.9
click at [481, 423] on span at bounding box center [488, 420] width 14 height 14
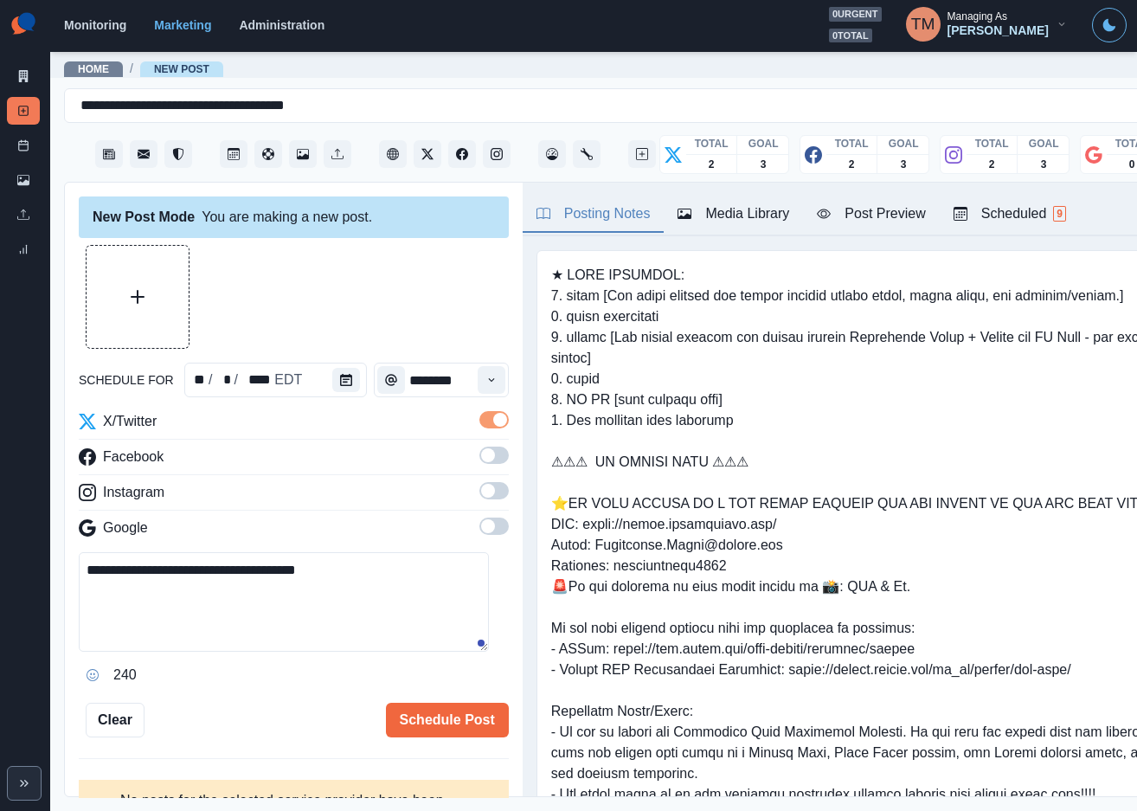
click at [480, 460] on span at bounding box center [493, 454] width 29 height 17
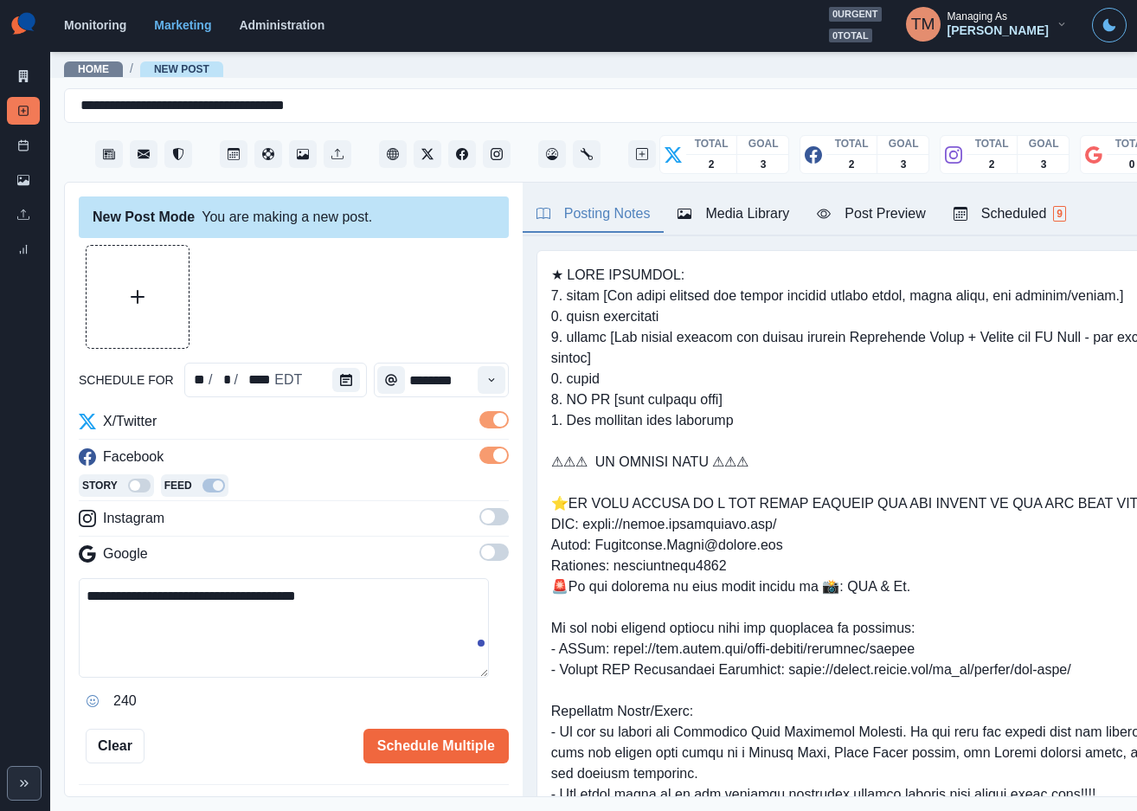
click at [479, 512] on span at bounding box center [493, 516] width 29 height 17
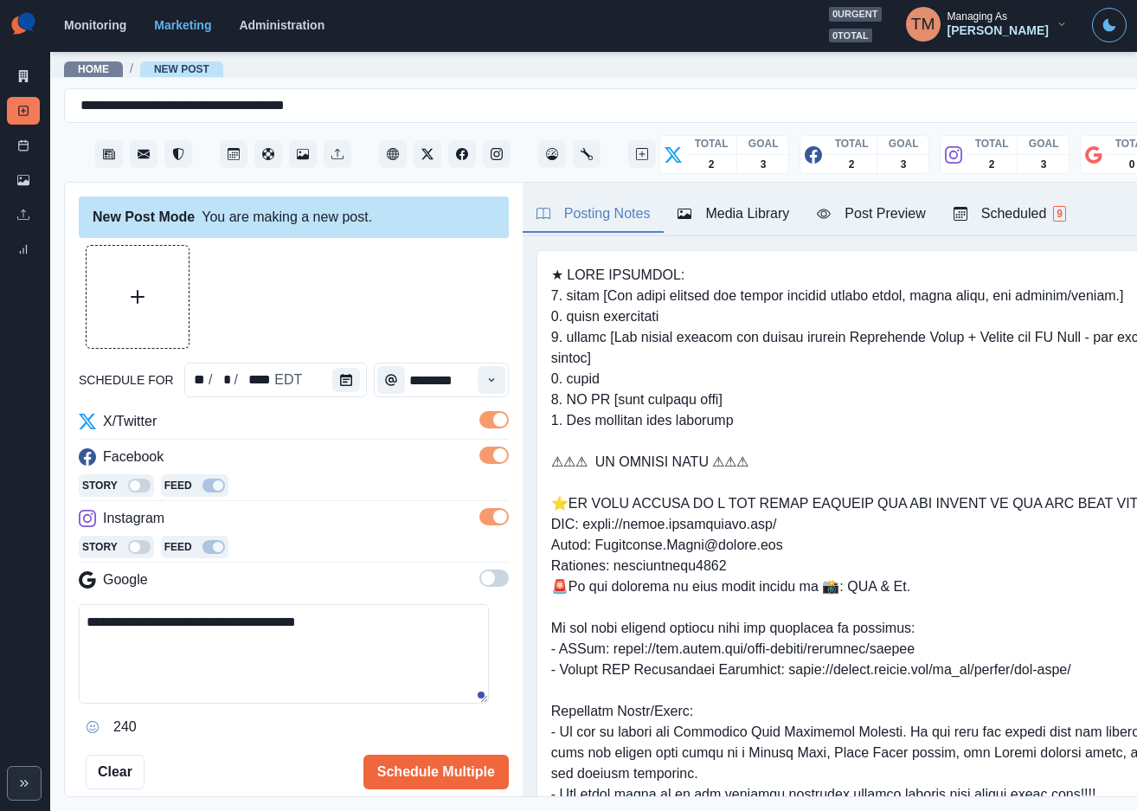
click at [720, 214] on div "Media Library" at bounding box center [733, 213] width 112 height 21
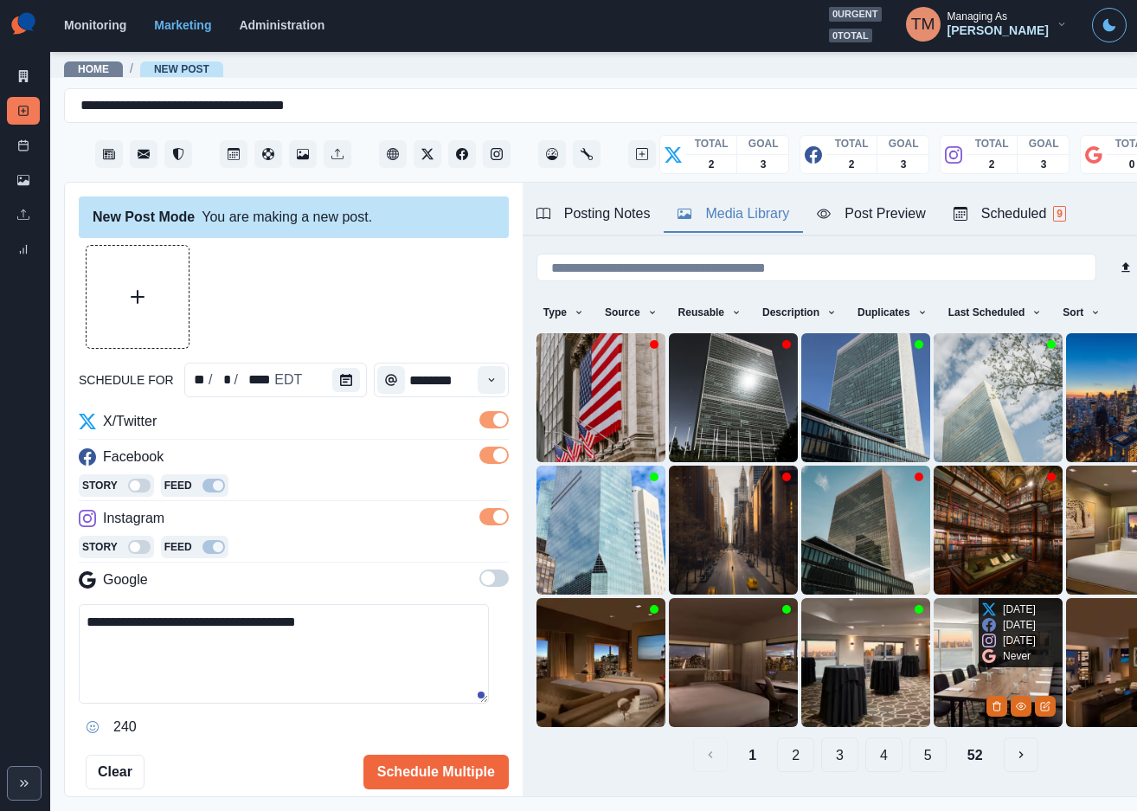
click at [934, 644] on img at bounding box center [997, 662] width 129 height 129
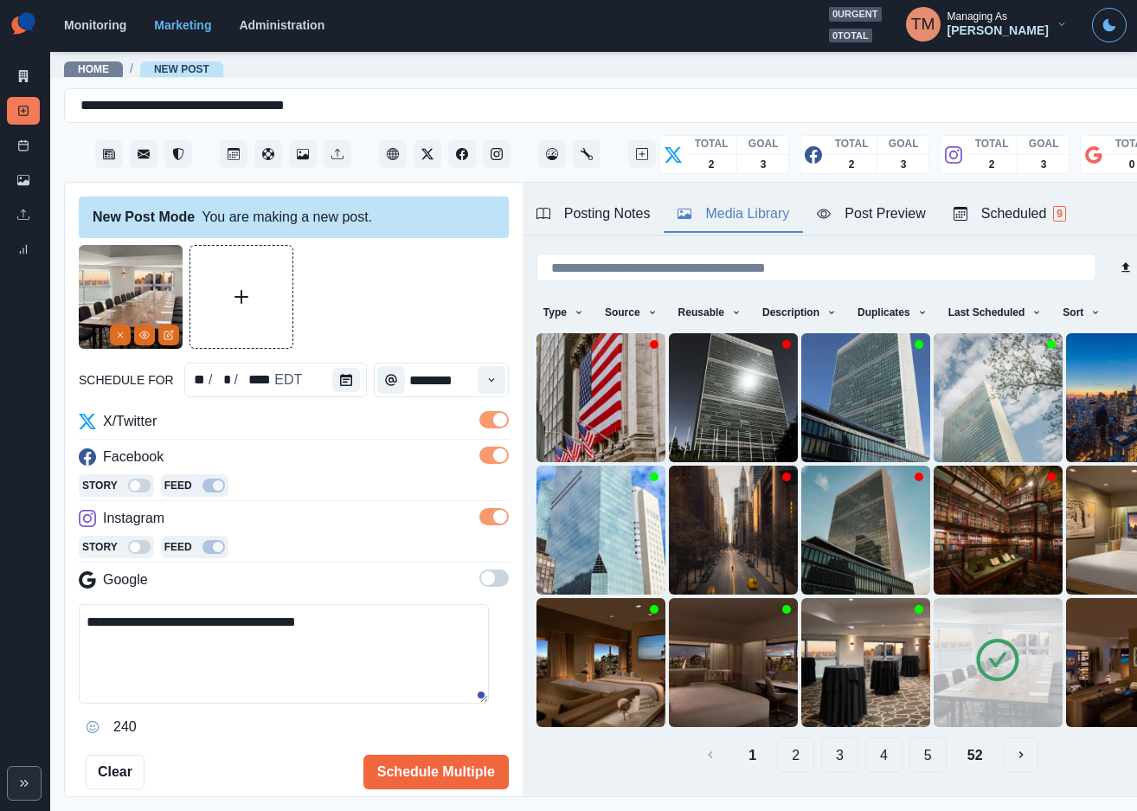
click at [363, 271] on div at bounding box center [294, 297] width 430 height 104
click at [891, 219] on div "Post Preview" at bounding box center [871, 213] width 108 height 21
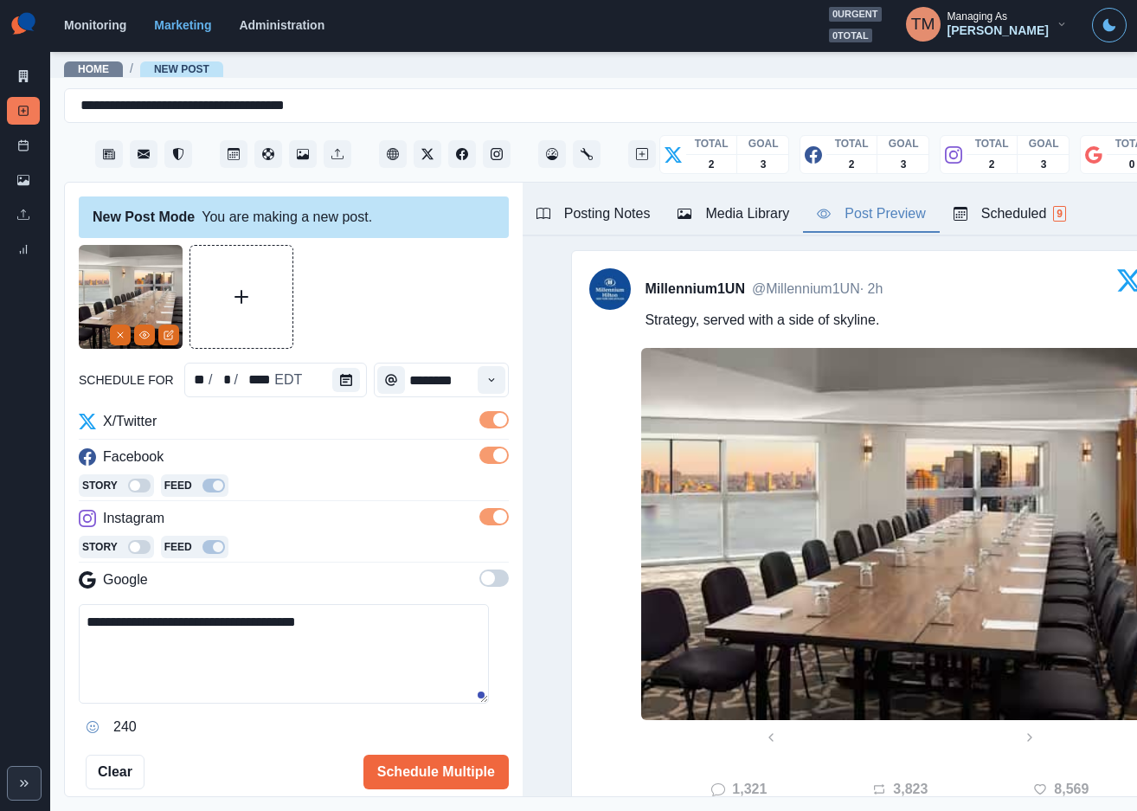
scroll to position [130, 0]
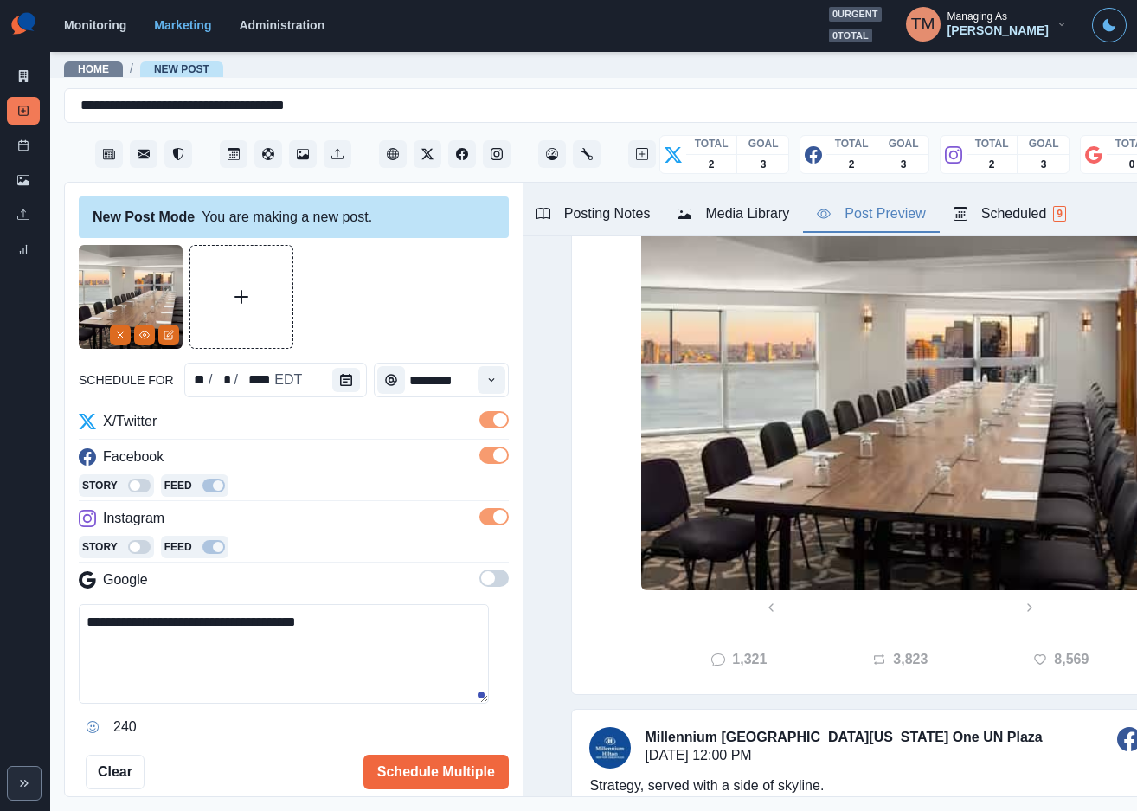
click at [895, 497] on img at bounding box center [892, 404] width 502 height 372
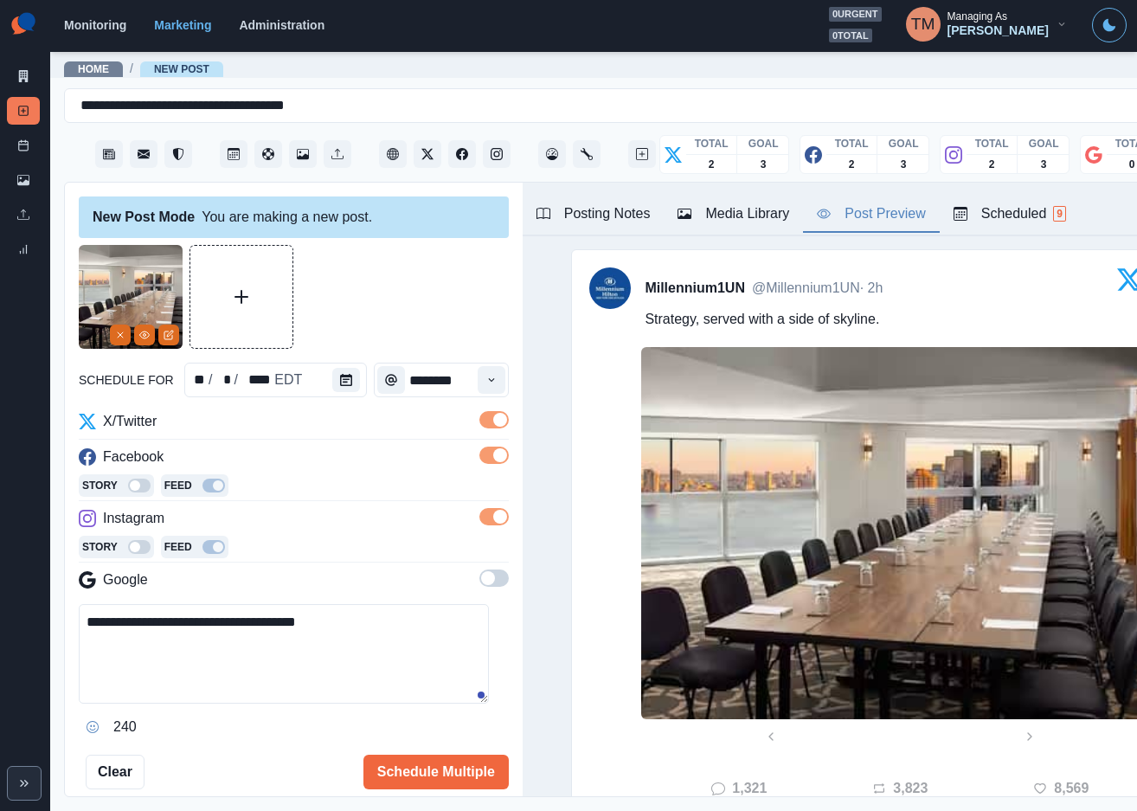
scroll to position [0, 0]
click at [118, 337] on line "Remove" at bounding box center [120, 334] width 5 height 5
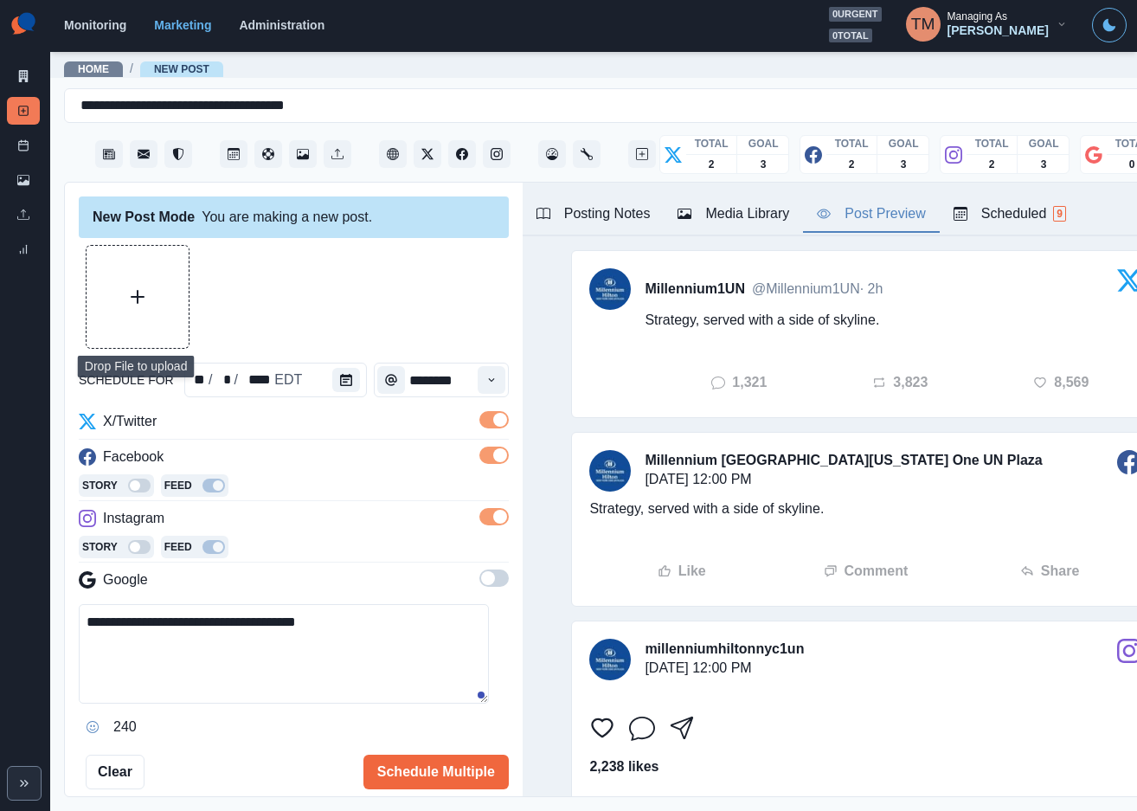
click at [112, 305] on button "Upload Media" at bounding box center [138, 297] width 102 height 102
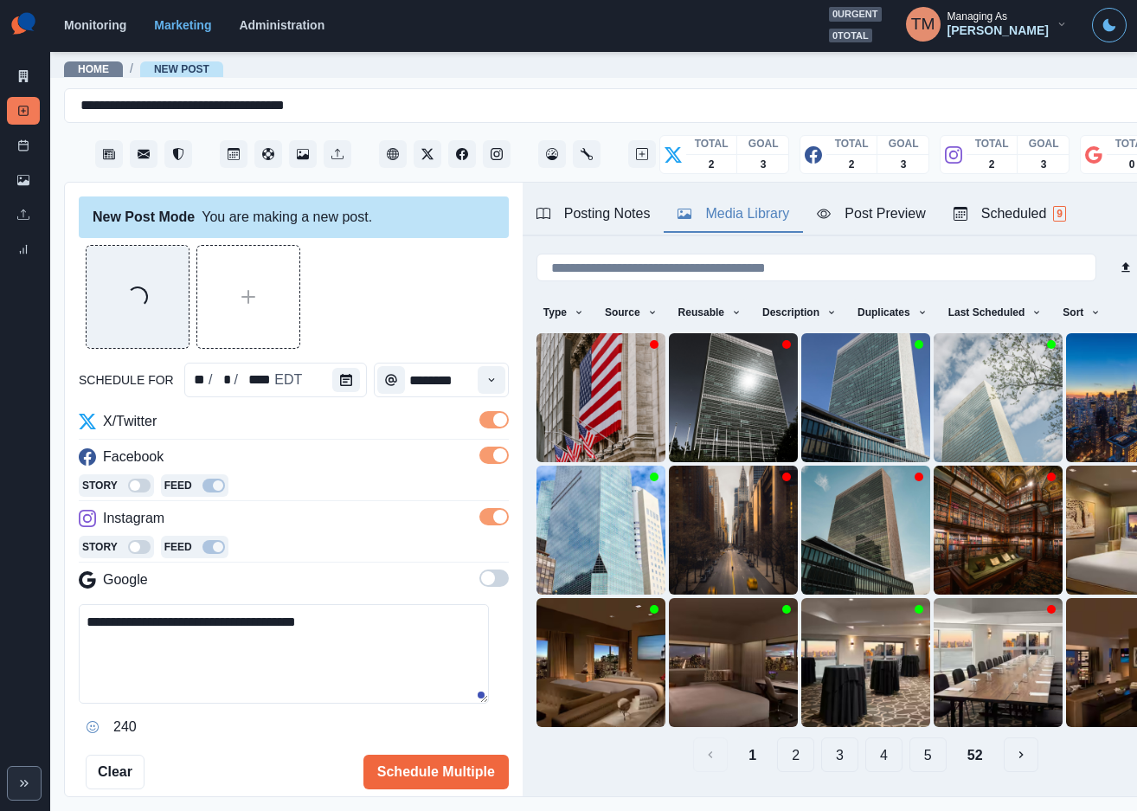
click at [732, 221] on div "Media Library" at bounding box center [733, 213] width 112 height 21
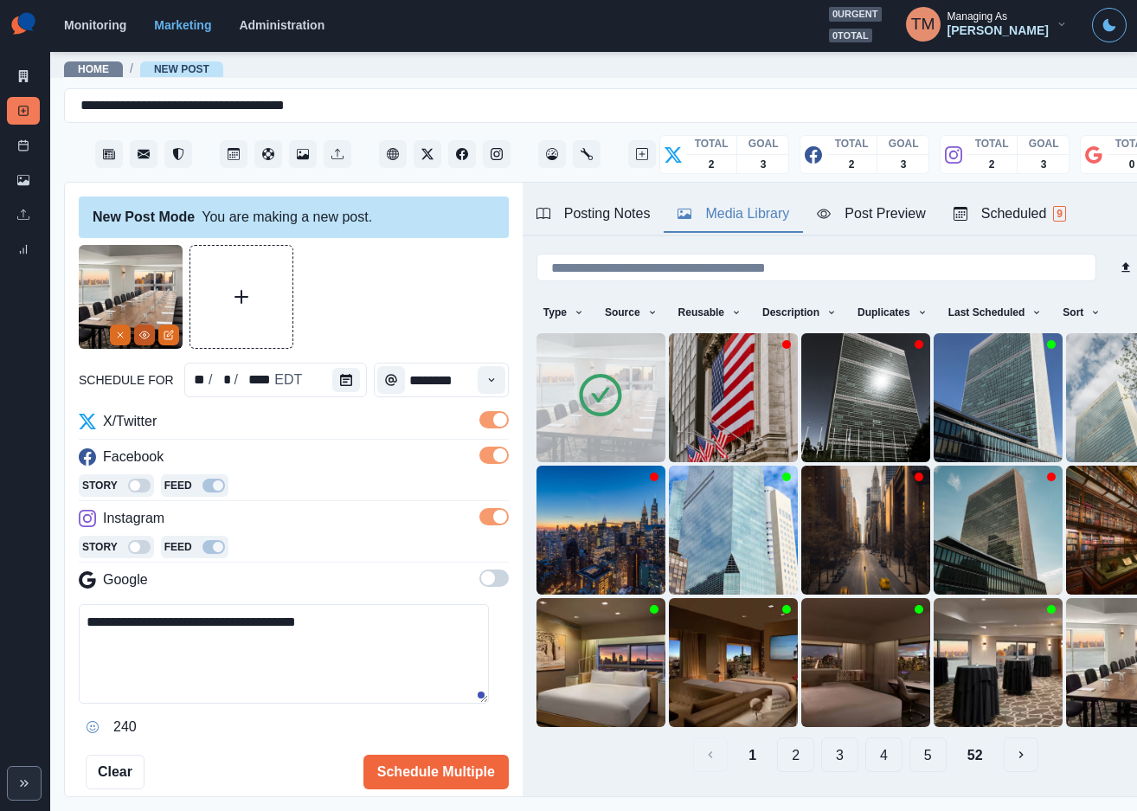
click at [144, 336] on circle "View Media" at bounding box center [145, 335] width 3 height 3
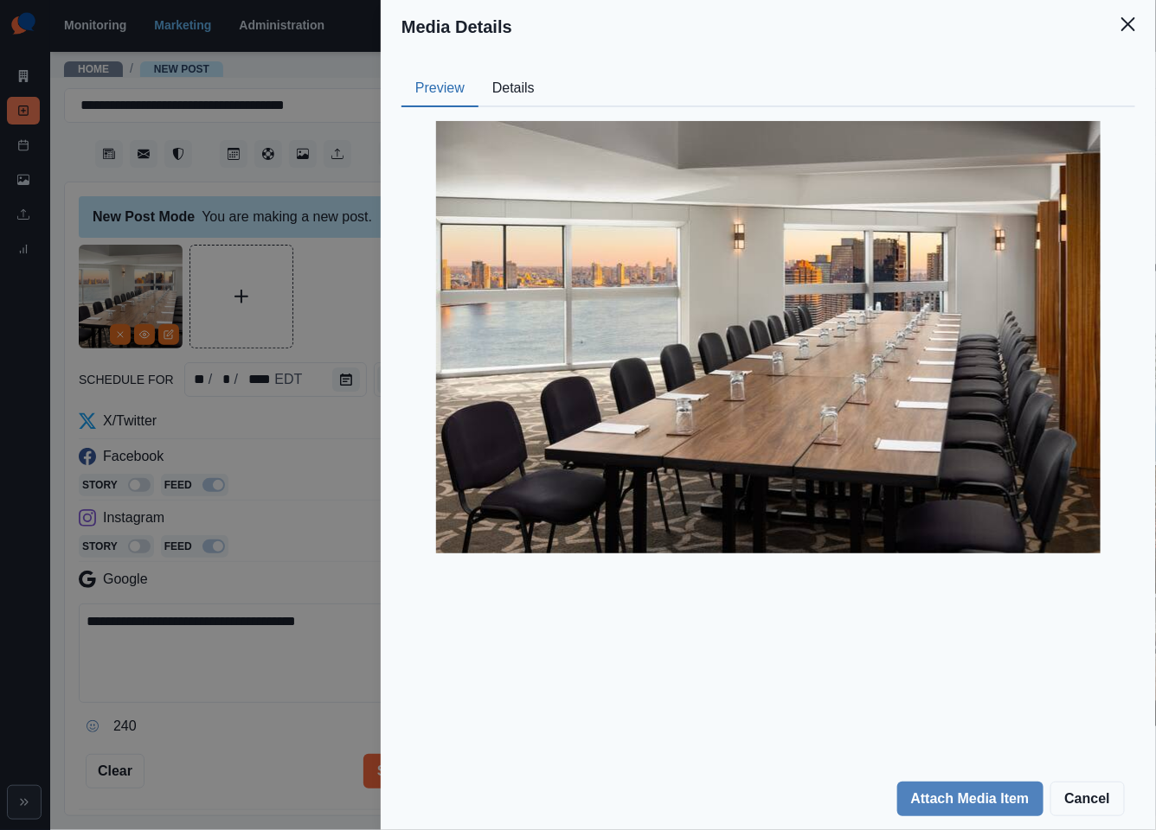
click at [176, 742] on div "Media Details Preview Details Our Description nycup-skyline-boardroom Reusable …" at bounding box center [578, 415] width 1156 height 830
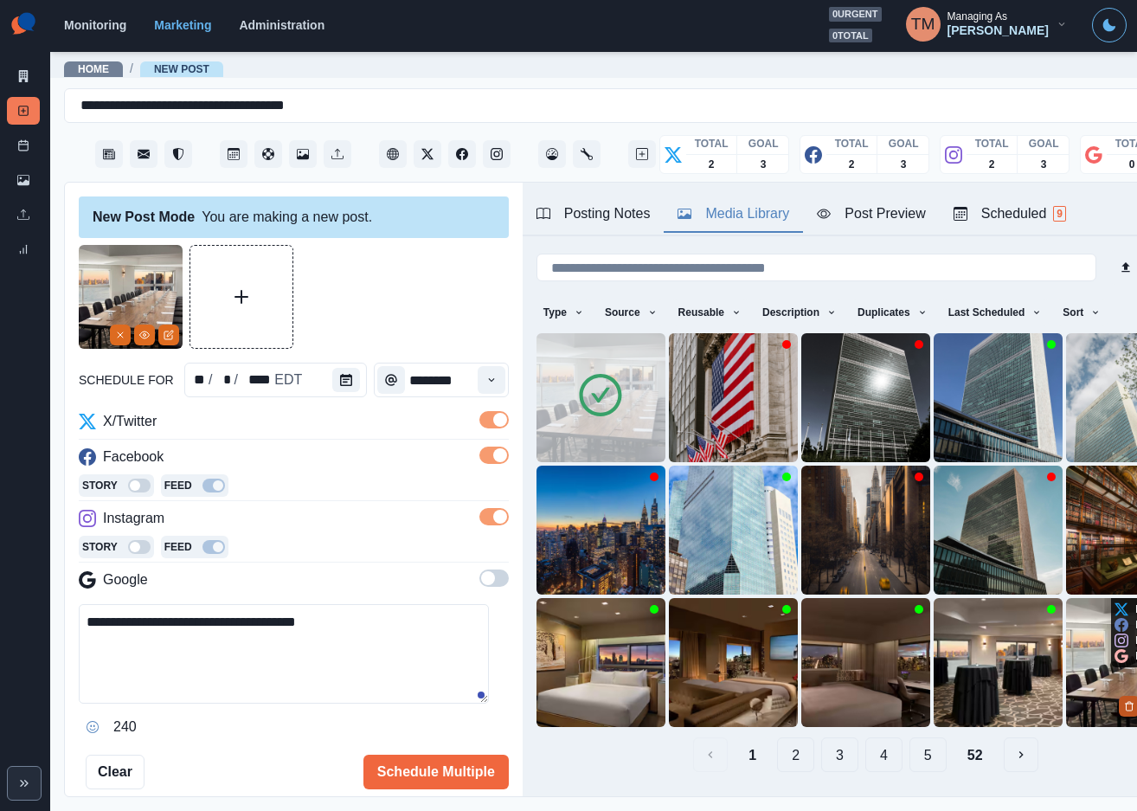
click at [1124, 701] on icon "Delete Media" at bounding box center [1129, 706] width 10 height 10
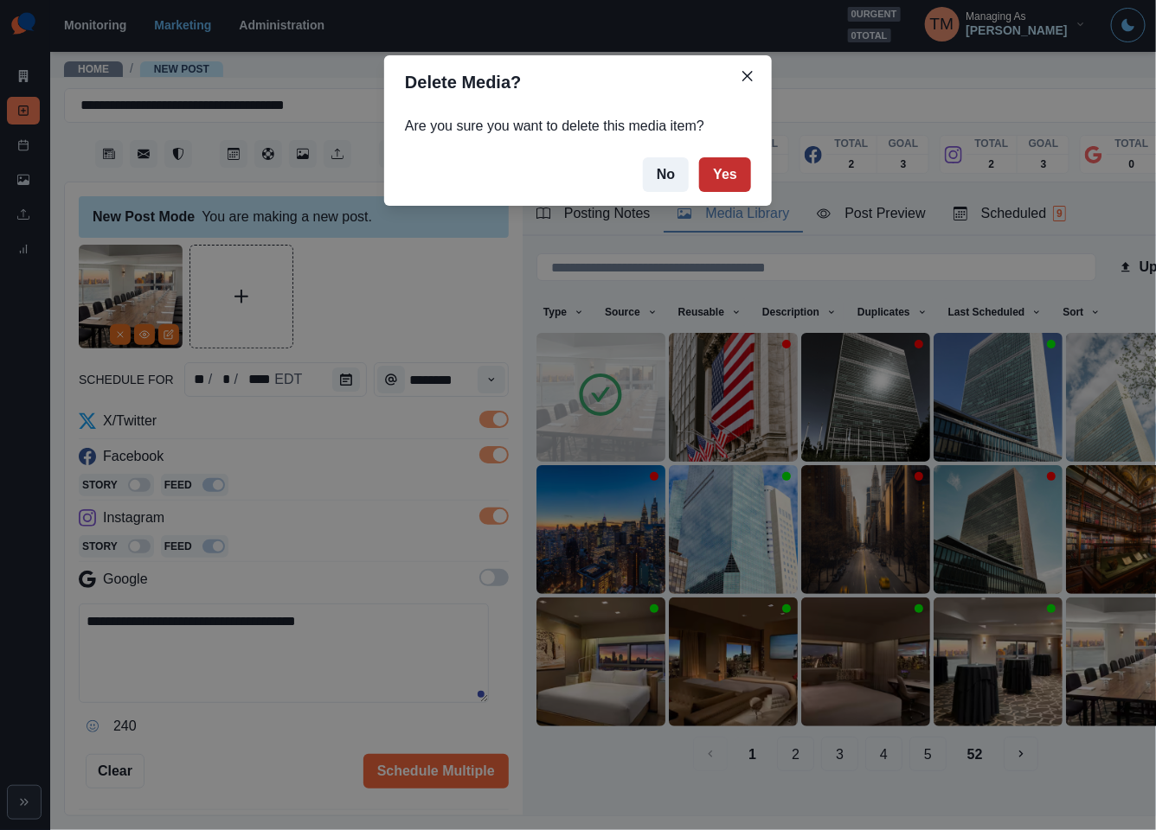
click at [735, 174] on button "Yes" at bounding box center [725, 174] width 52 height 35
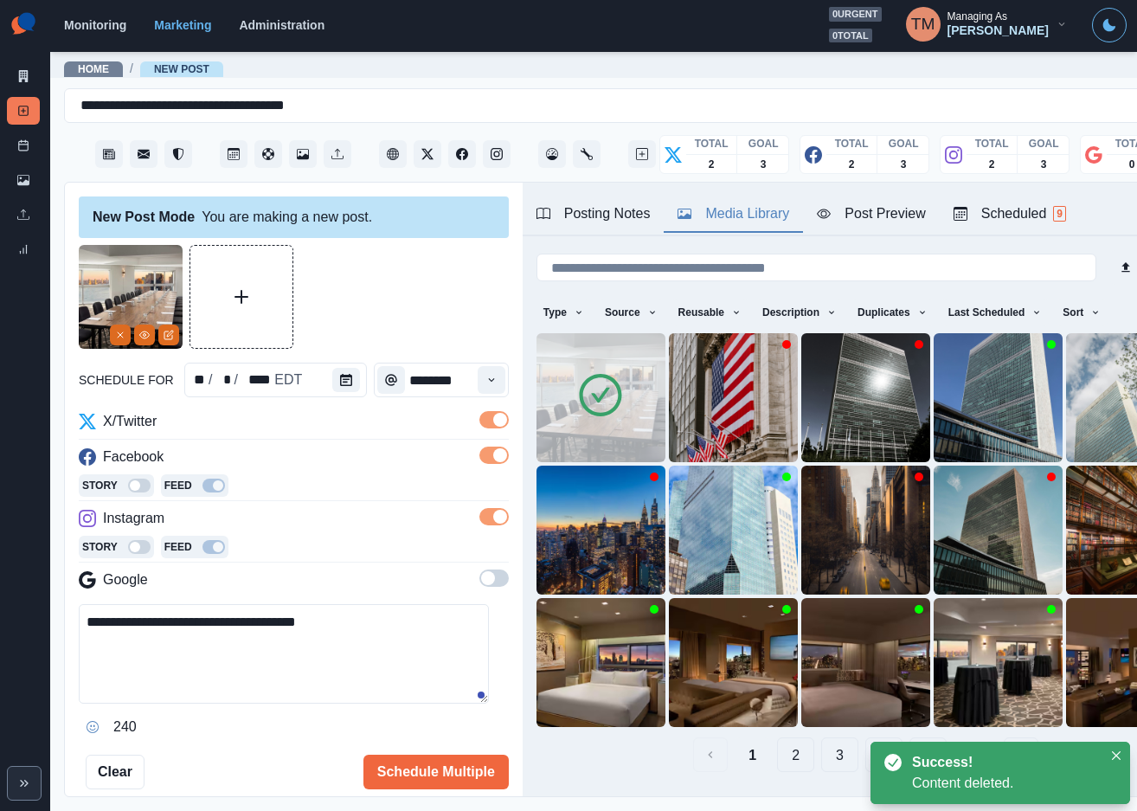
click at [407, 296] on div at bounding box center [294, 297] width 430 height 104
click at [439, 782] on button "Schedule Multiple" at bounding box center [435, 771] width 145 height 35
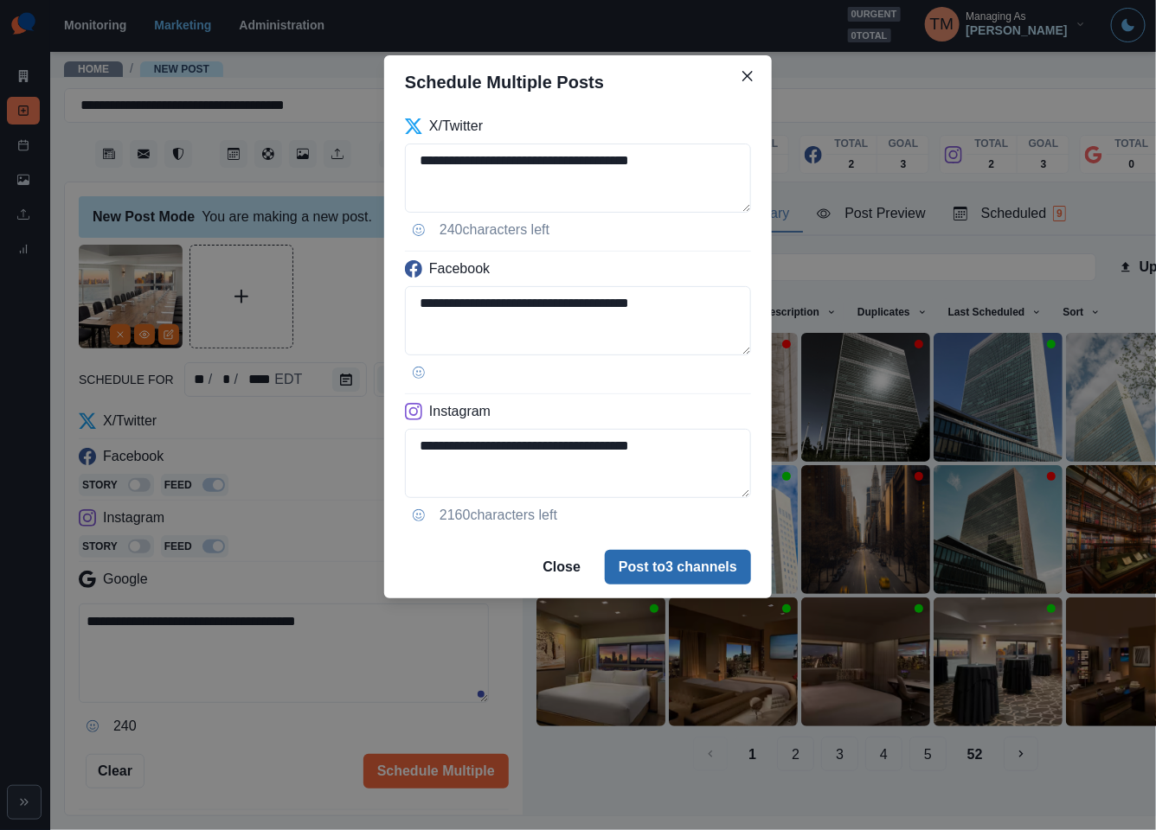
click at [696, 558] on button "Post to 3 channels" at bounding box center [678, 567] width 146 height 35
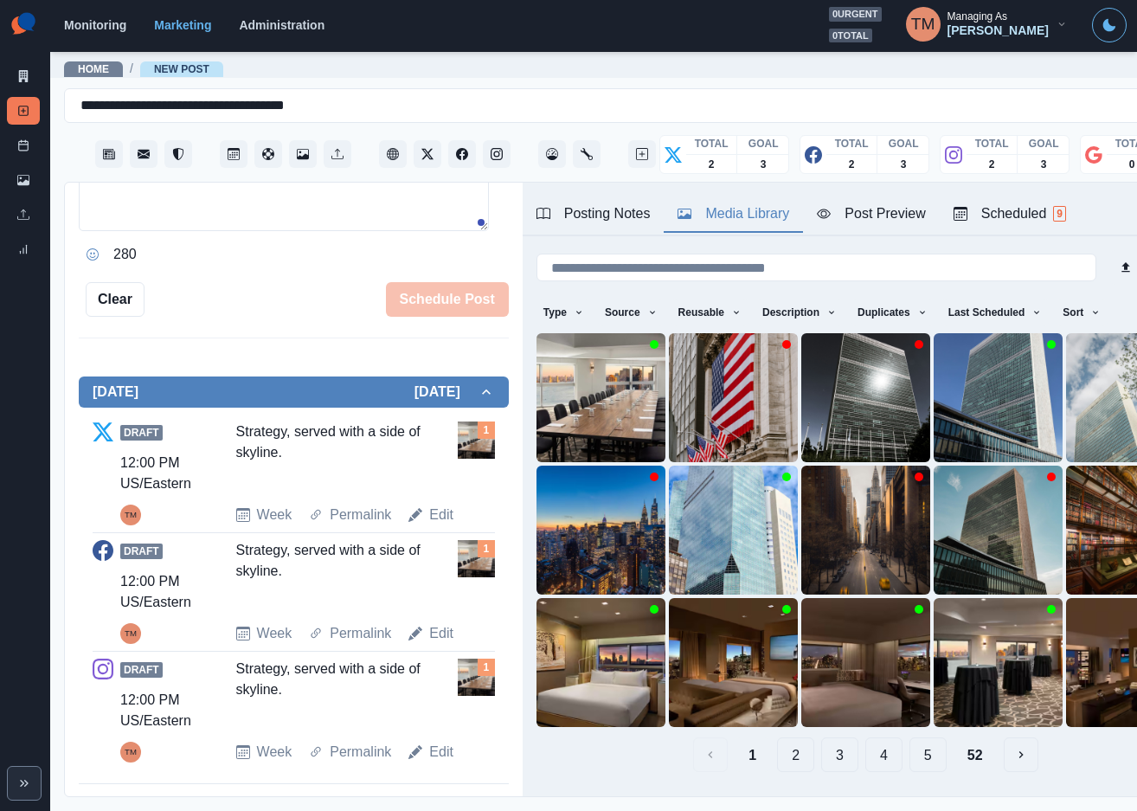
scroll to position [19, 0]
click at [16, 144] on link "Post Schedule" at bounding box center [23, 145] width 33 height 28
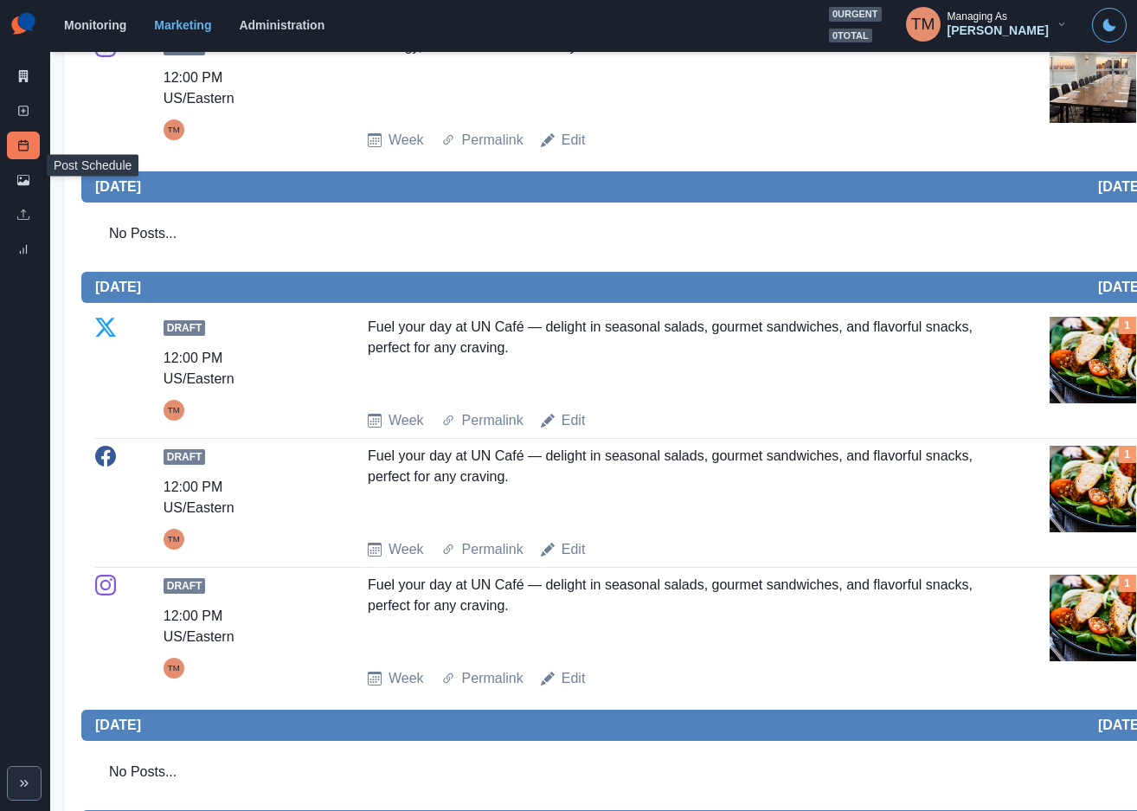
scroll to position [1194, 0]
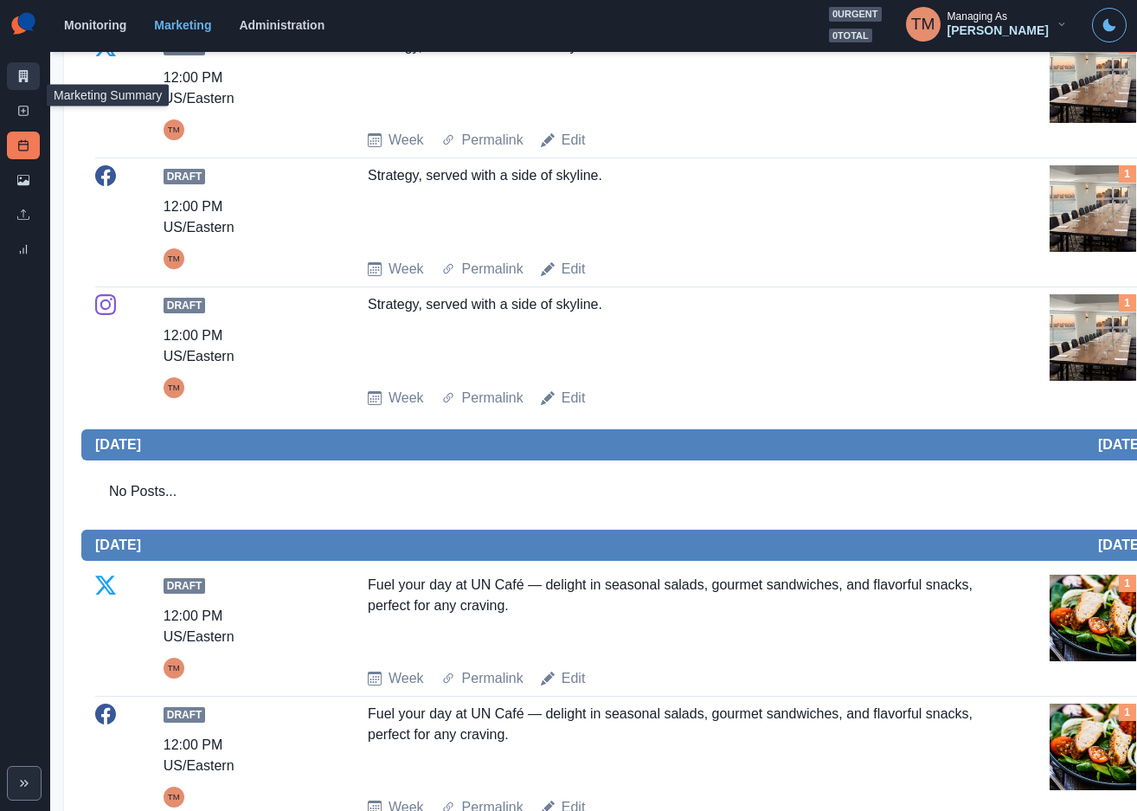
click at [18, 86] on link "Marketing Summary" at bounding box center [23, 76] width 33 height 28
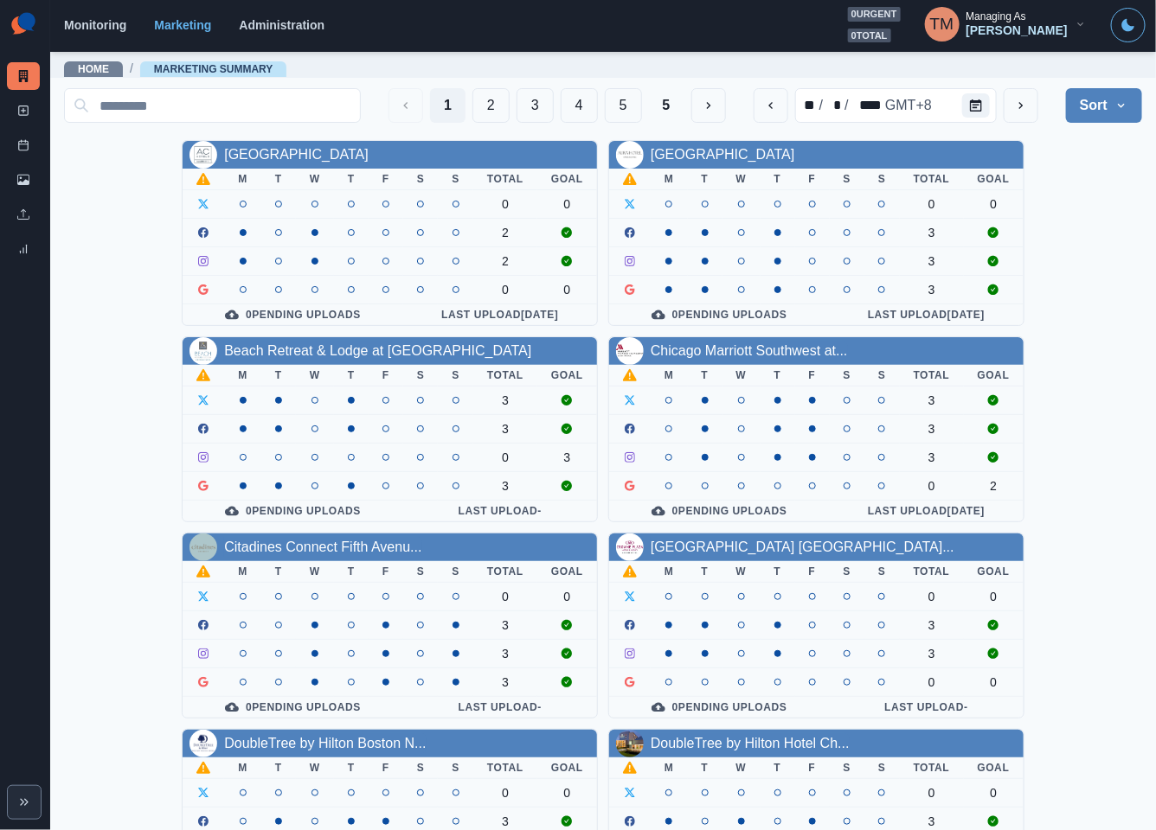
click at [1080, 364] on div "AC Hotel Atlanta Downtown M T W T F S S Total Goal 0 0 2 2 0 0 0 Pending Upload…" at bounding box center [603, 724] width 1078 height 1168
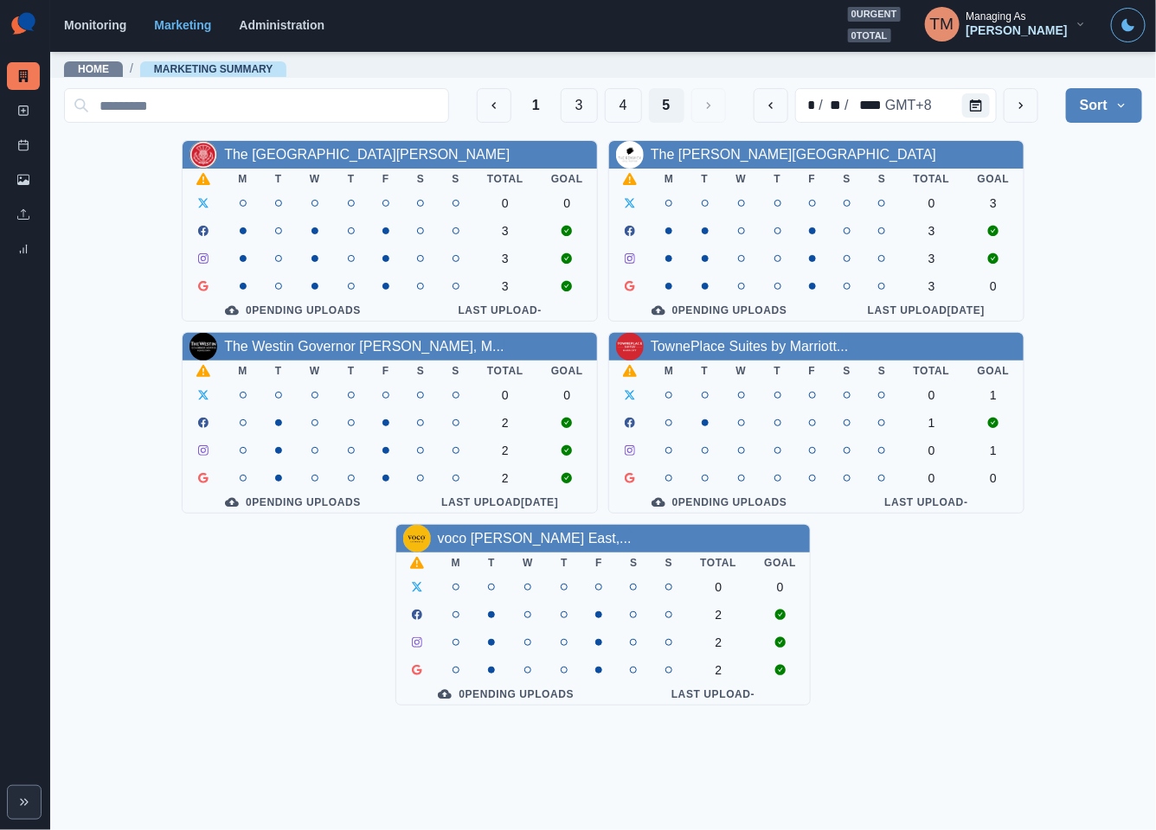
click at [524, 112] on button "1" at bounding box center [535, 105] width 35 height 35
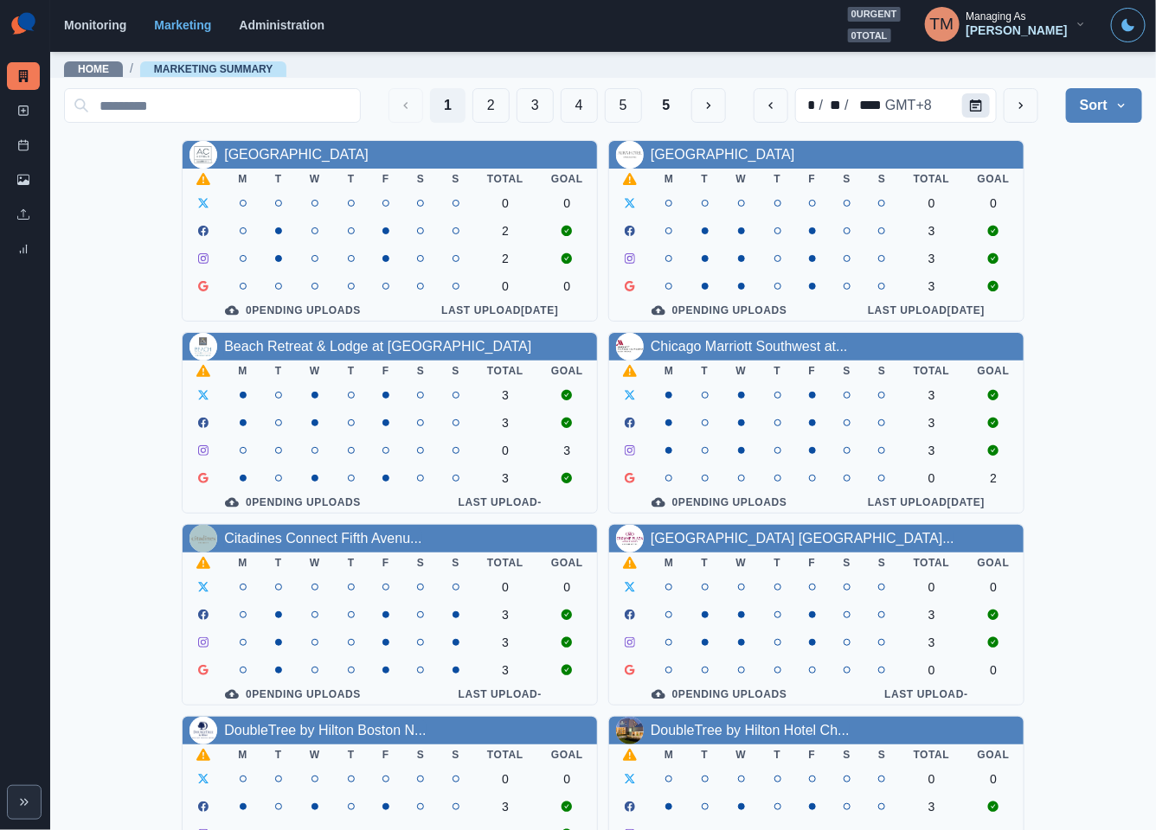
click at [970, 110] on icon "Calendar" at bounding box center [976, 105] width 12 height 12
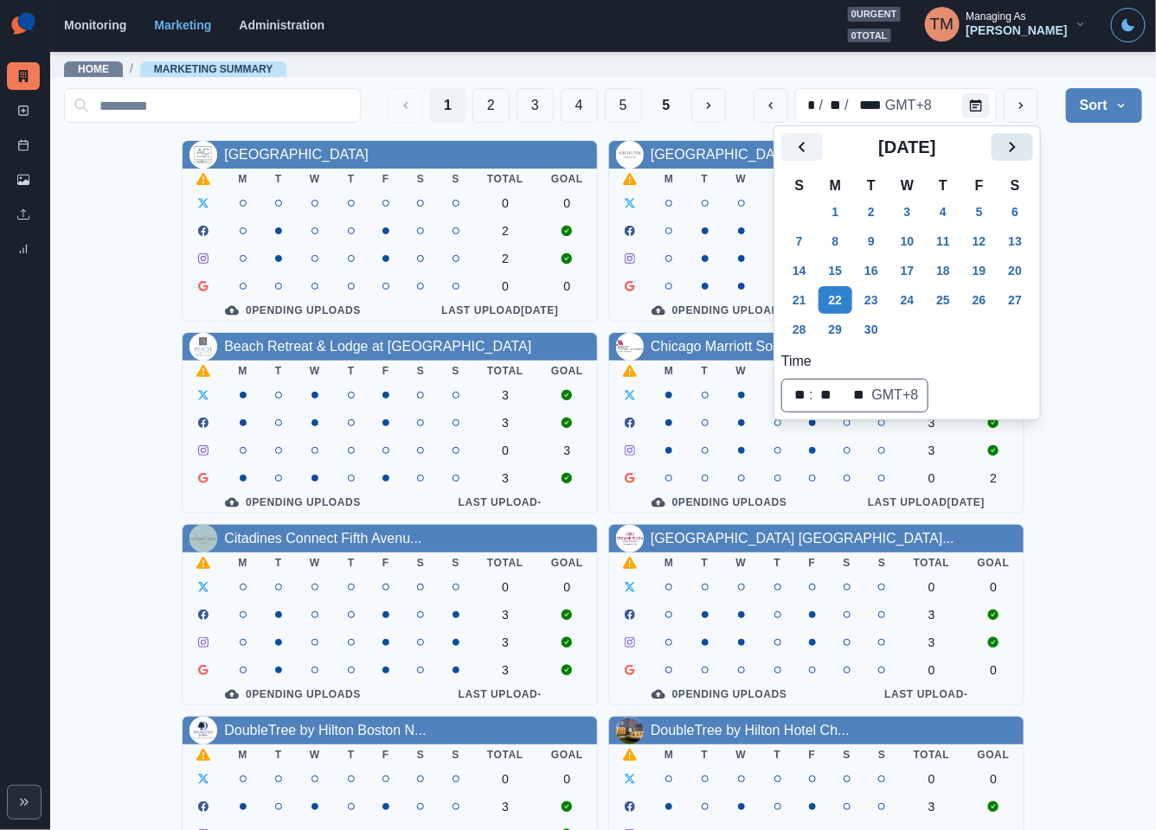
click at [1033, 151] on button "Next" at bounding box center [1012, 147] width 42 height 28
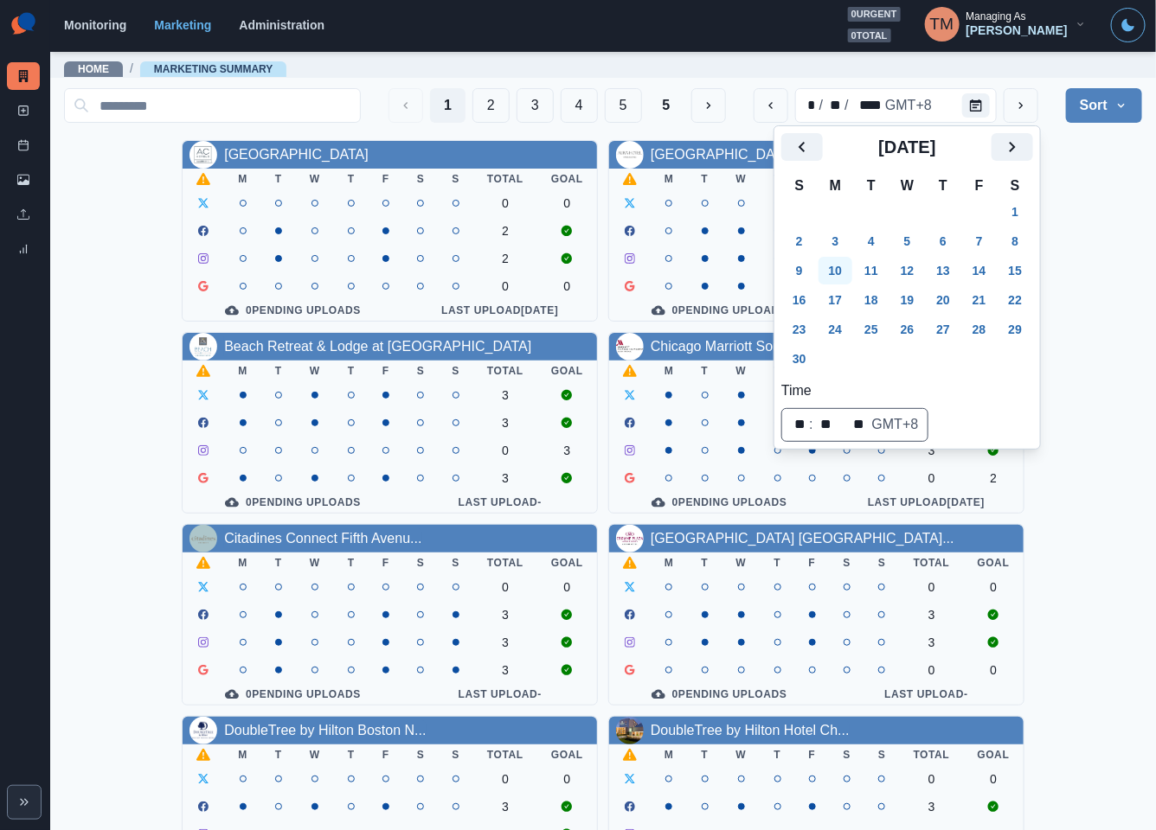
click at [834, 273] on button "10" at bounding box center [835, 271] width 35 height 28
click at [838, 302] on button "17" at bounding box center [835, 300] width 35 height 28
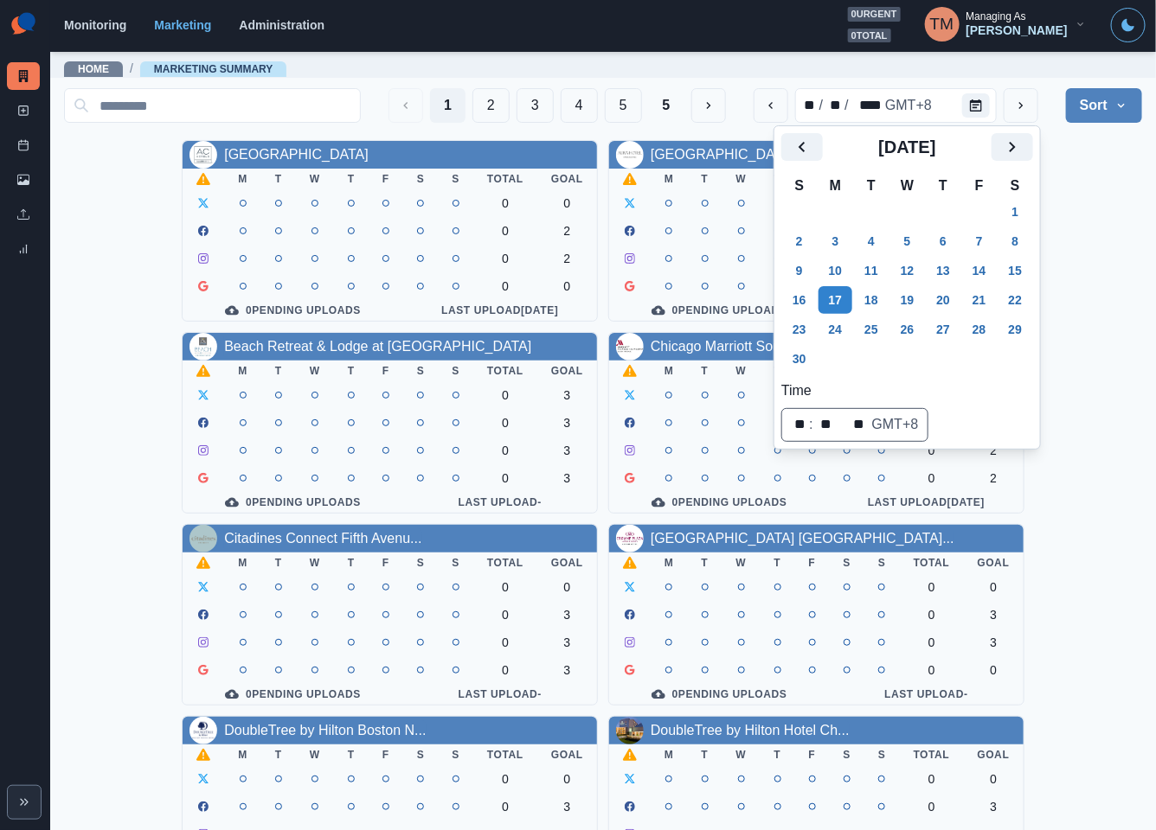
click at [1104, 257] on div "AC Hotel Atlanta Downtown M T W T F S S Total Goal 0 0 0 2 0 2 0 0 0 Pending Up…" at bounding box center [603, 711] width 1078 height 1142
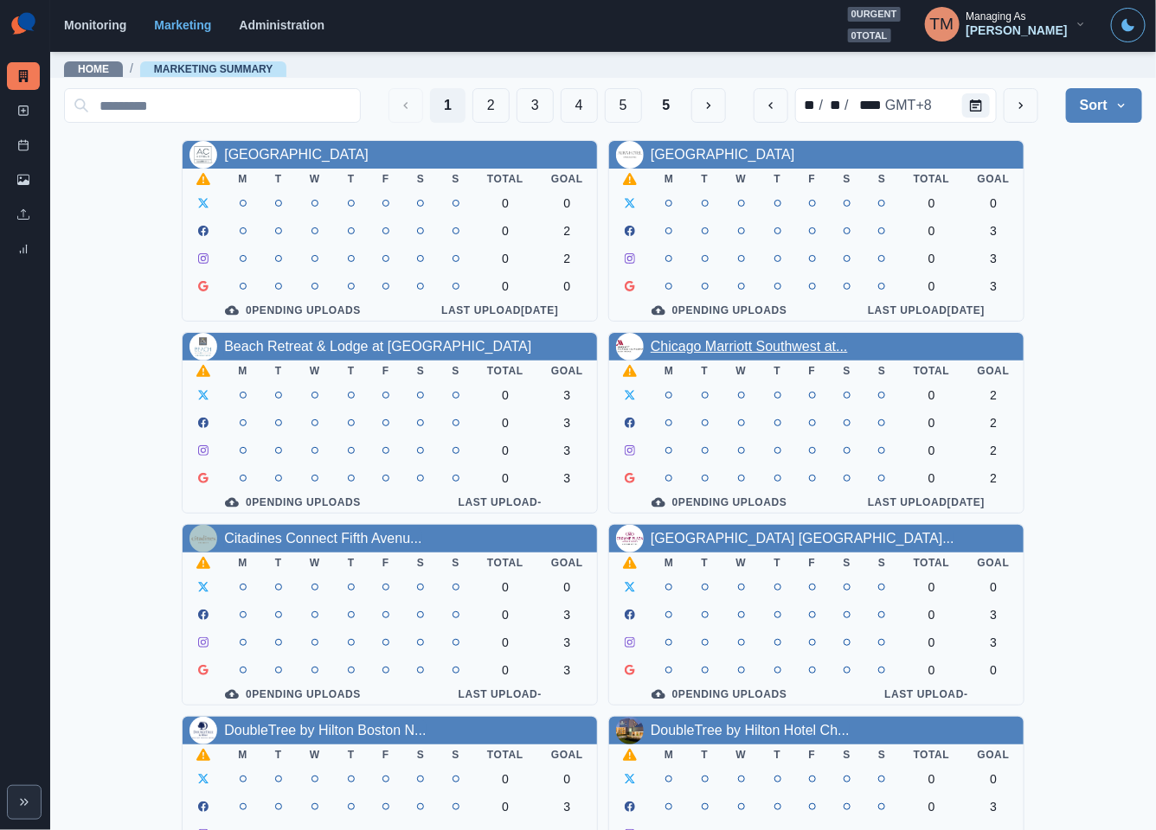
click at [763, 345] on link "Chicago Marriott Southwest at..." at bounding box center [749, 346] width 197 height 15
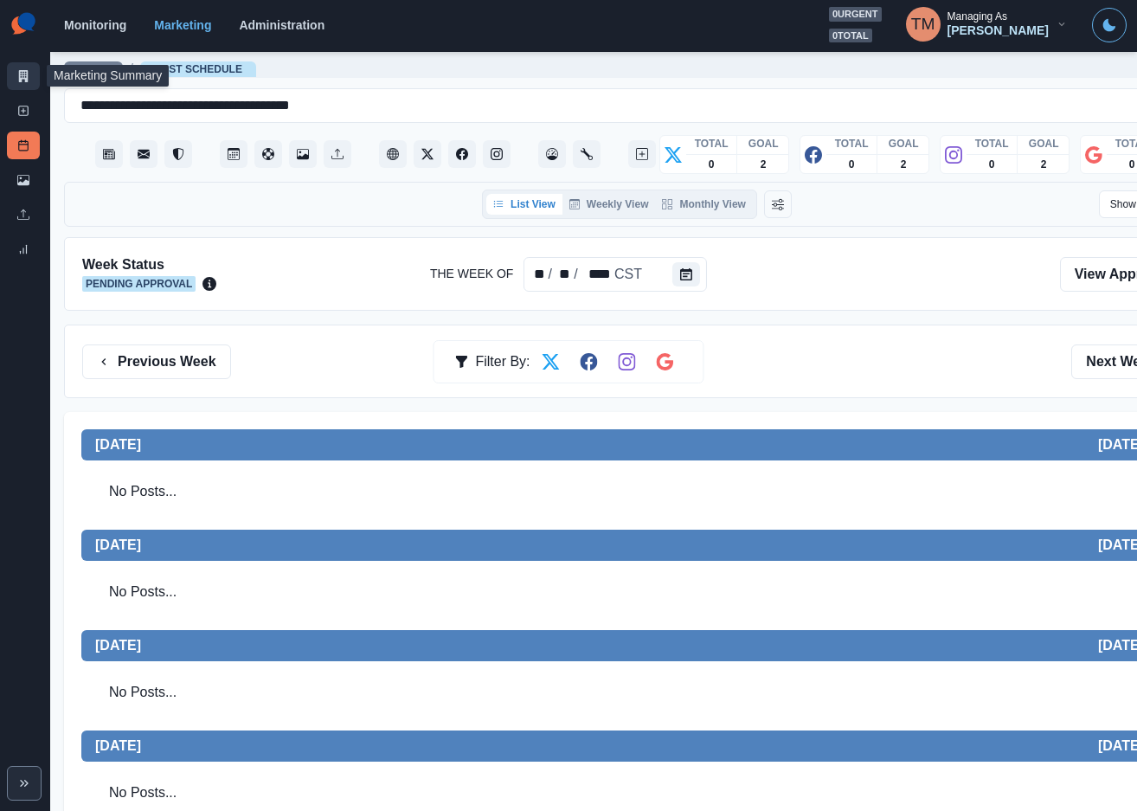
click at [19, 79] on icon at bounding box center [24, 76] width 10 height 12
